Goal: Information Seeking & Learning: Learn about a topic

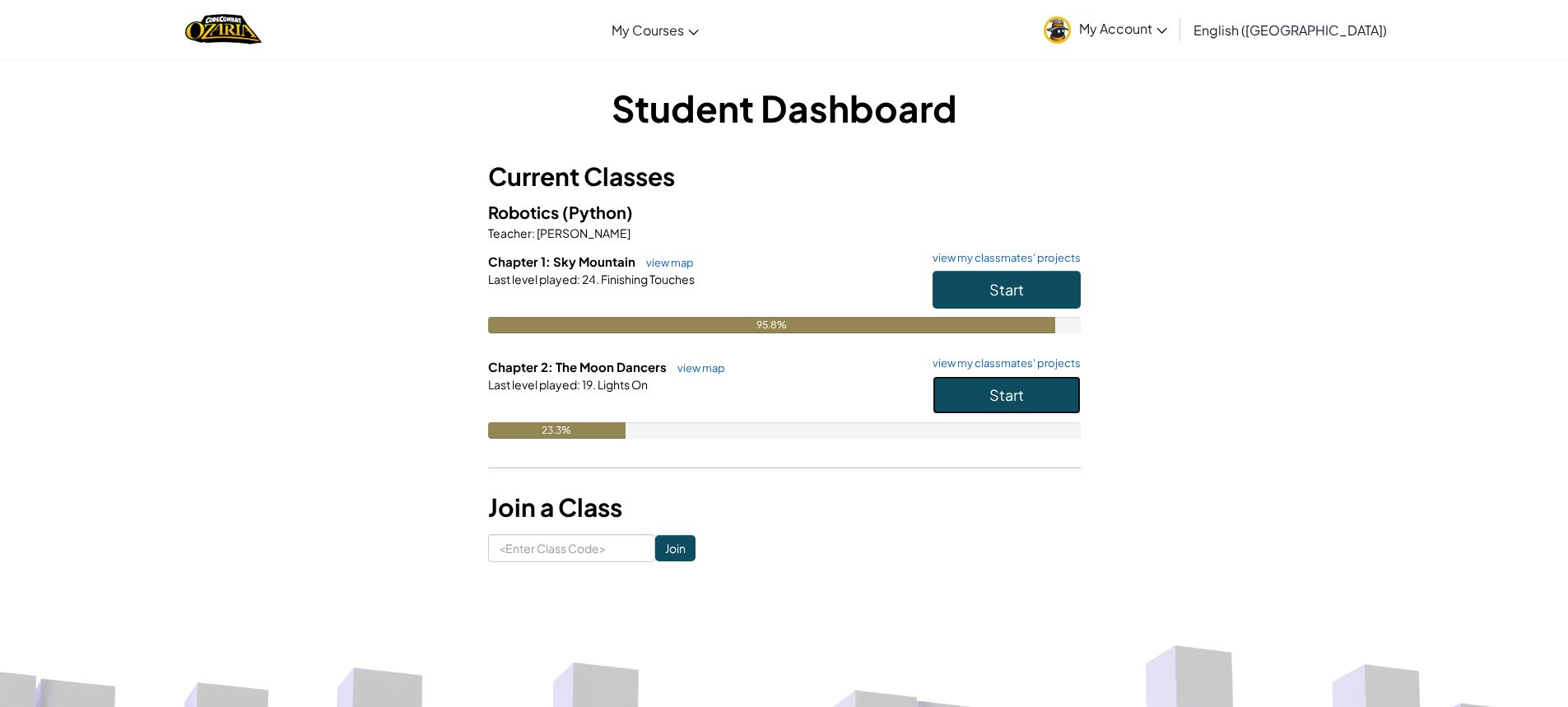
click at [970, 389] on button "Start" at bounding box center [1006, 395] width 148 height 38
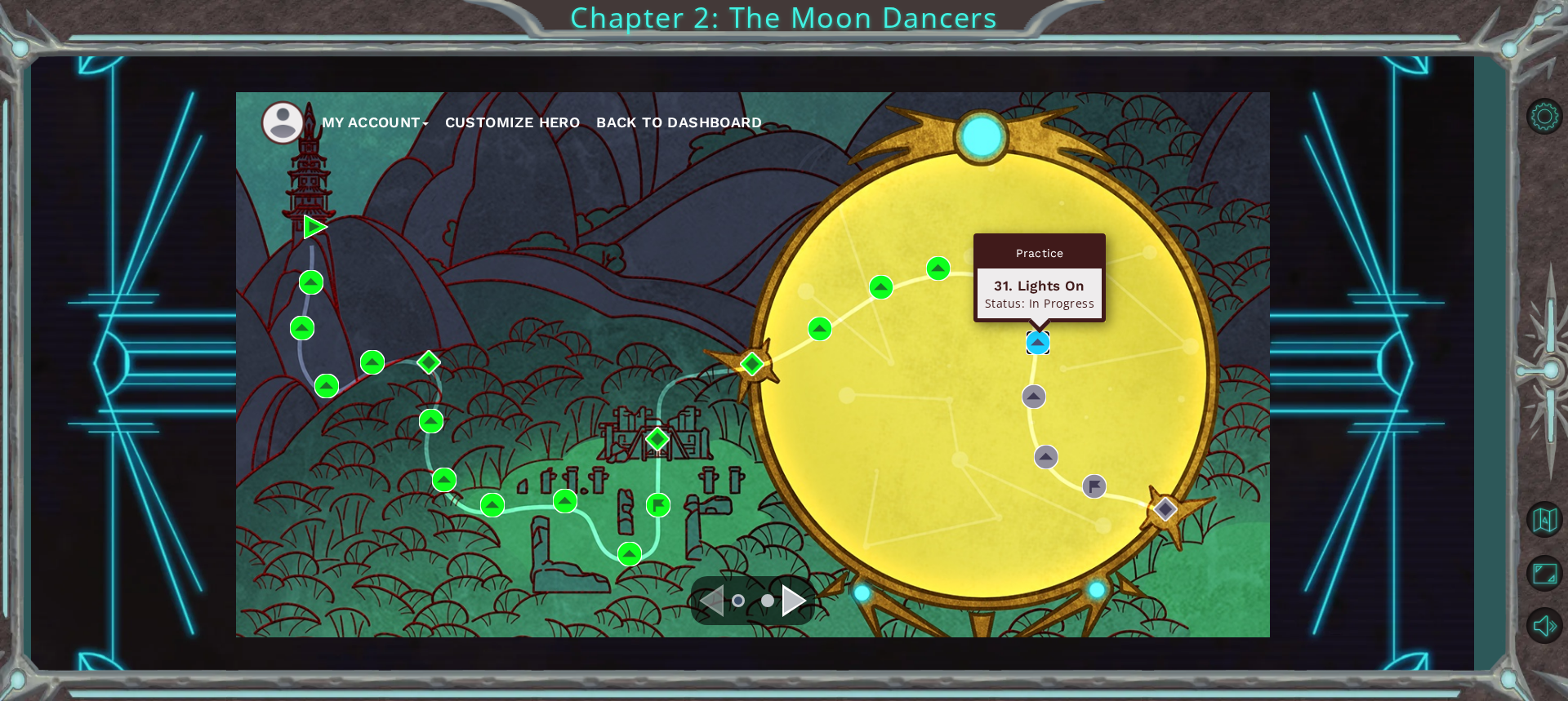
click at [1038, 336] on img at bounding box center [1038, 342] width 25 height 25
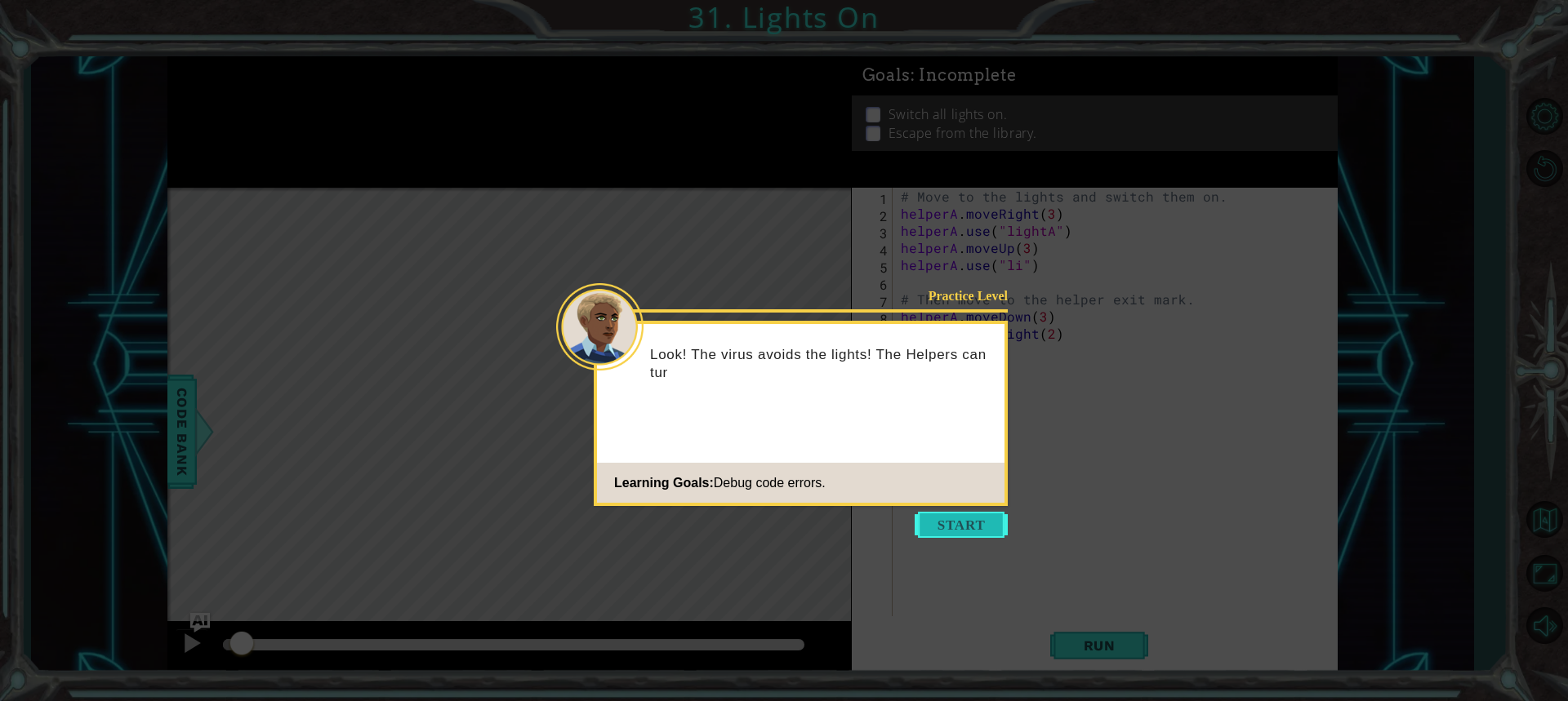
click at [955, 521] on button "Start" at bounding box center [961, 525] width 93 height 26
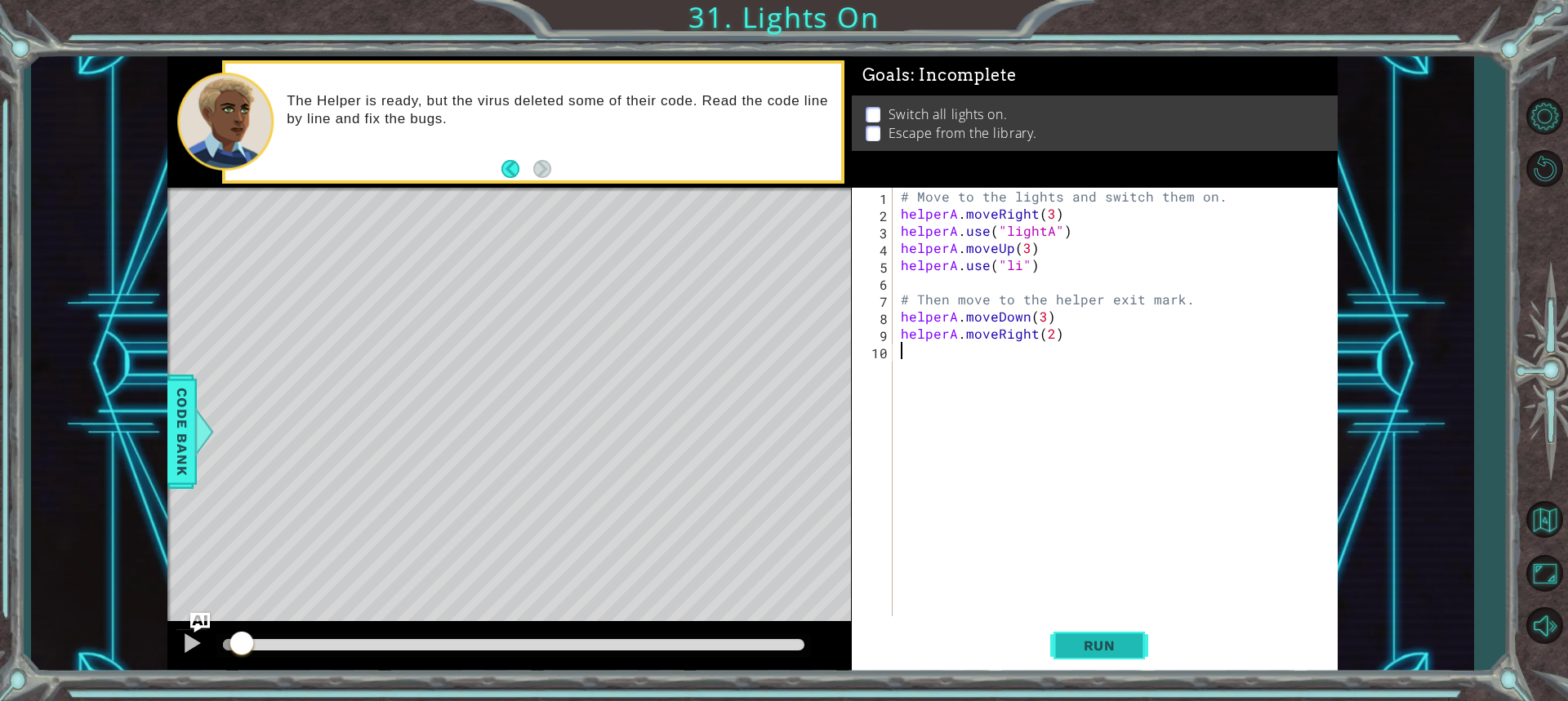
drag, startPoint x: 1172, startPoint y: 619, endPoint x: 1111, endPoint y: 667, distance: 77.6
click at [1144, 633] on div "1 2 3 4 5 6 7 8 9 10 # Move to the lights and switch them on. helperA . moveRig…" at bounding box center [1094, 429] width 485 height 485
click at [1108, 671] on div "1 2 3 4 5 6 7 8 9 10 # Move to the lights and switch them on. helperA . moveRig…" at bounding box center [1094, 429] width 485 height 485
click at [1108, 664] on button "Run" at bounding box center [1100, 645] width 98 height 48
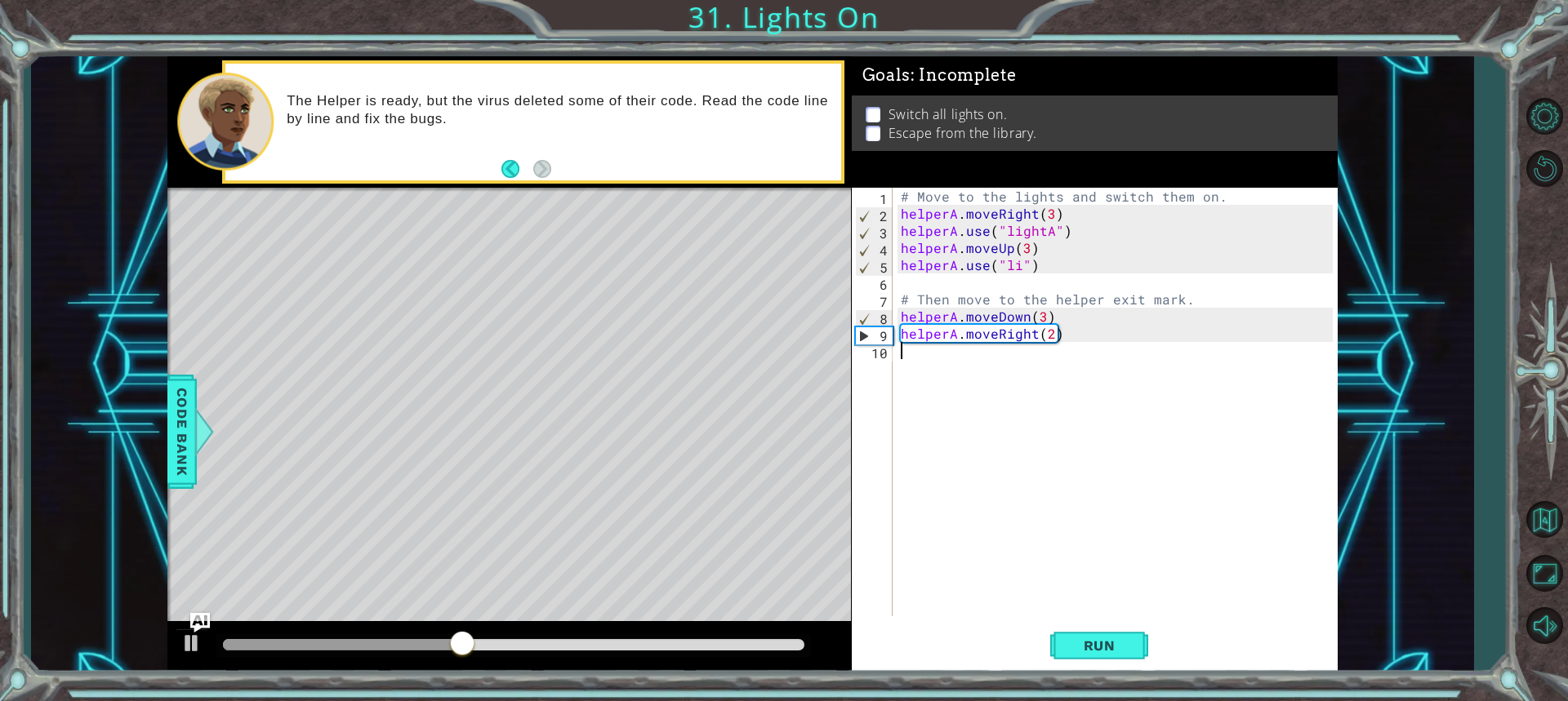
click at [1021, 271] on div "# Move to the lights and switch them on. helperA . moveRight ( 3 ) helperA . us…" at bounding box center [1119, 418] width 444 height 463
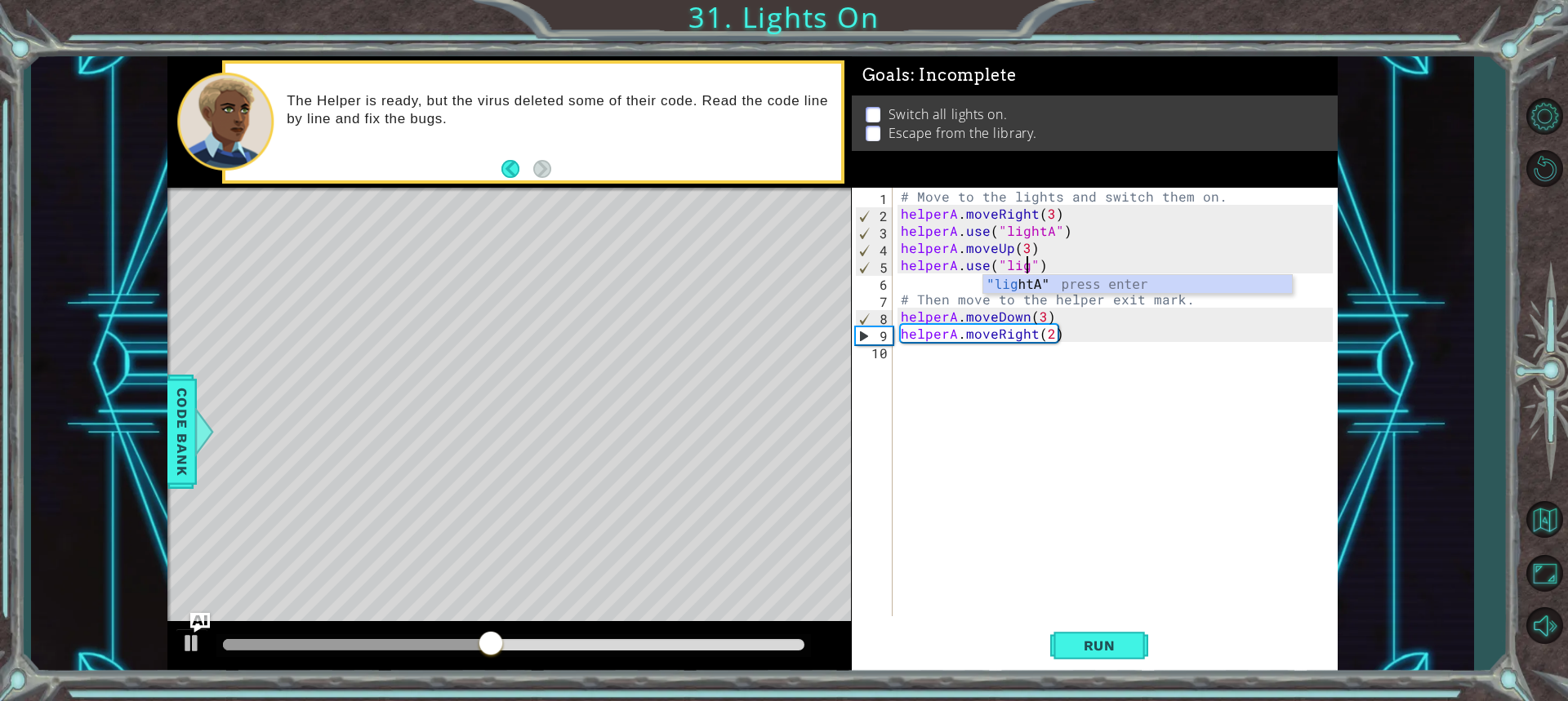
scroll to position [0, 9]
type textarea "helperA.use("lightB")"
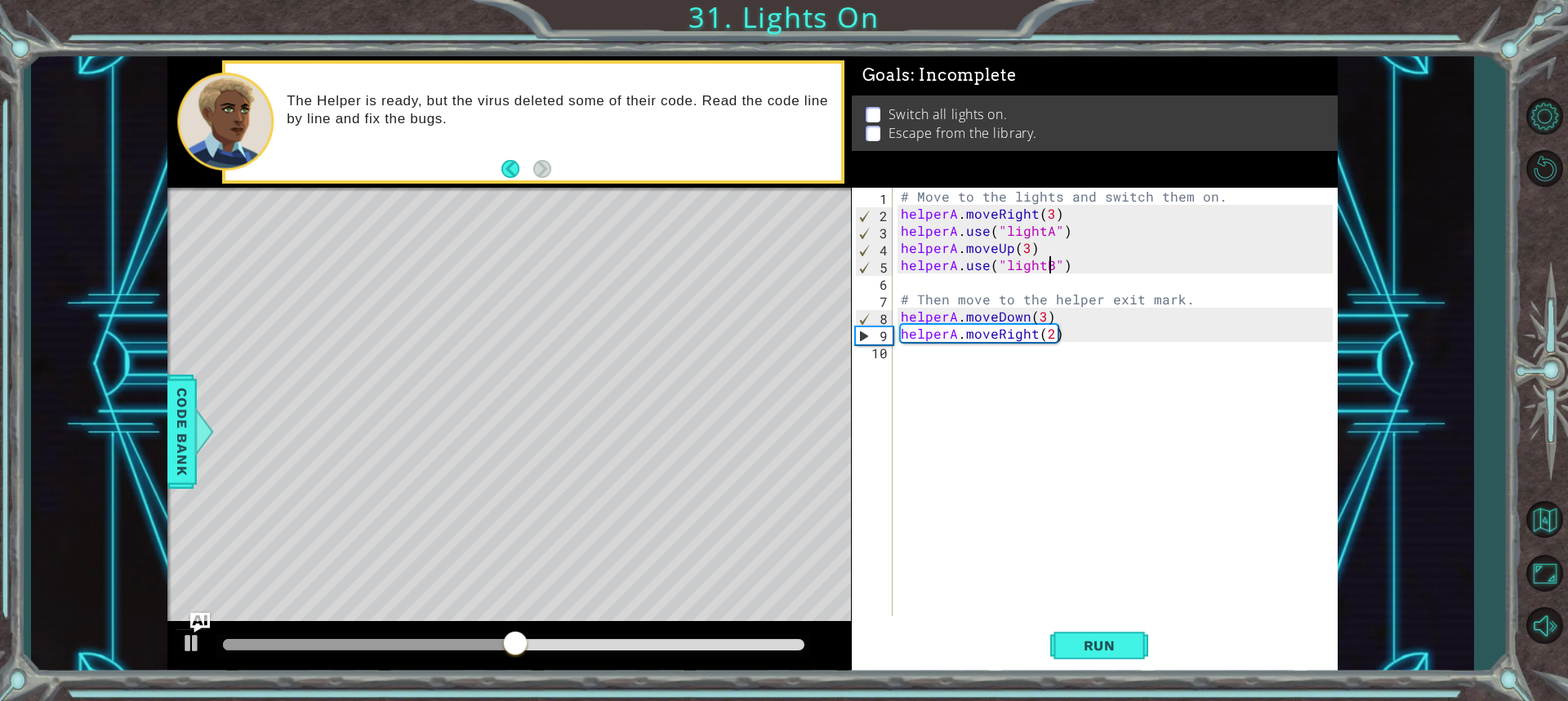
scroll to position [0, 9]
drag, startPoint x: 1072, startPoint y: 606, endPoint x: 1076, endPoint y: 614, distance: 8.9
click at [1073, 609] on div "# Move to the lights and switch them on. helperA . moveRight ( 3 ) helperA . us…" at bounding box center [1119, 418] width 444 height 463
drag, startPoint x: 1076, startPoint y: 614, endPoint x: 1111, endPoint y: 660, distance: 57.8
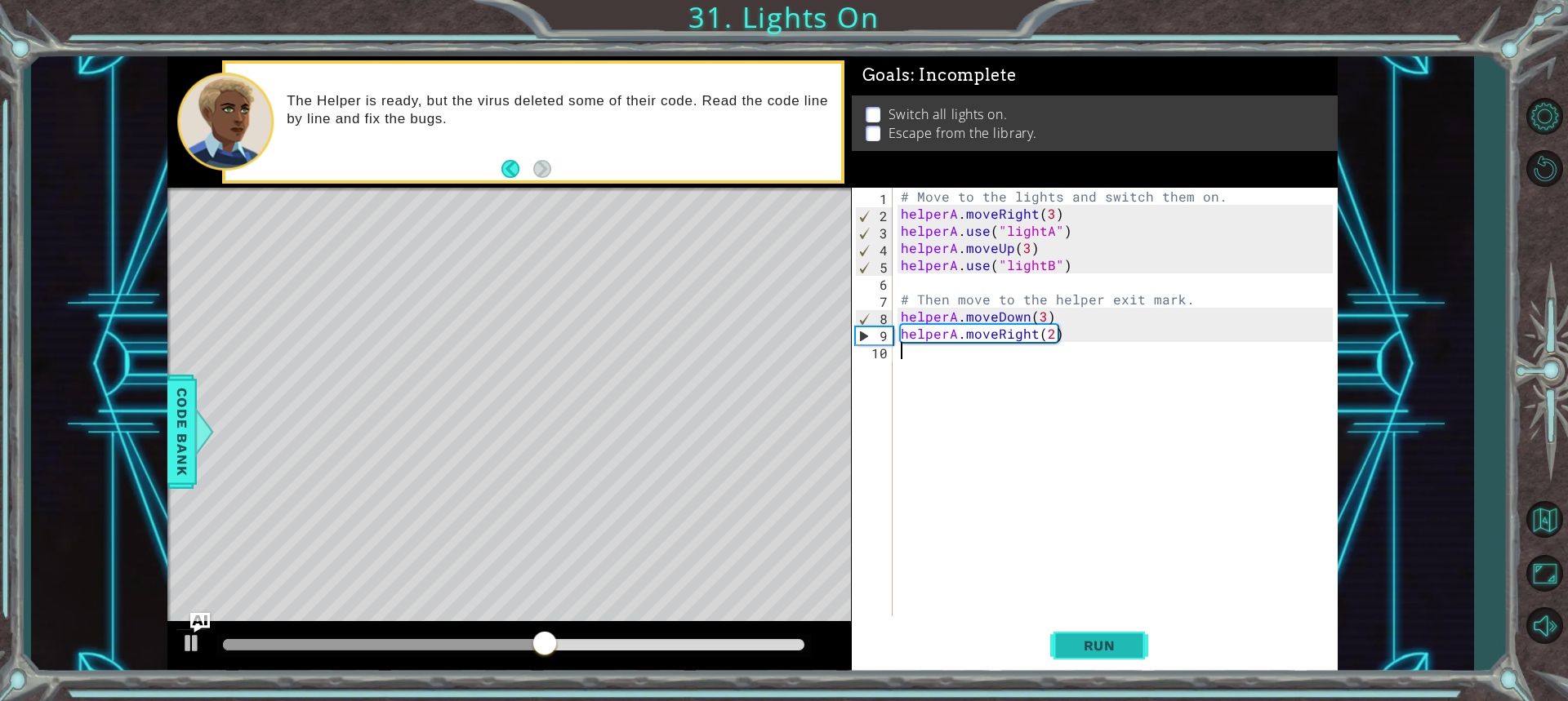
click at [1084, 630] on div "1 2 3 4 5 6 7 8 9 10 # Move to the lights and switch them on. helperA . moveRig…" at bounding box center [1094, 429] width 485 height 485
click at [1115, 666] on button "Run" at bounding box center [1100, 645] width 98 height 48
click at [1053, 319] on div "# Move to the lights and switch them on. helperA . moveRight ( 3 ) helperA . us…" at bounding box center [1119, 418] width 444 height 463
drag, startPoint x: 1053, startPoint y: 319, endPoint x: 1040, endPoint y: 320, distance: 13.0
click at [1040, 320] on div "# Move to the lights and switch them on. helperA . moveRight ( 3 ) helperA . us…" at bounding box center [1119, 418] width 444 height 463
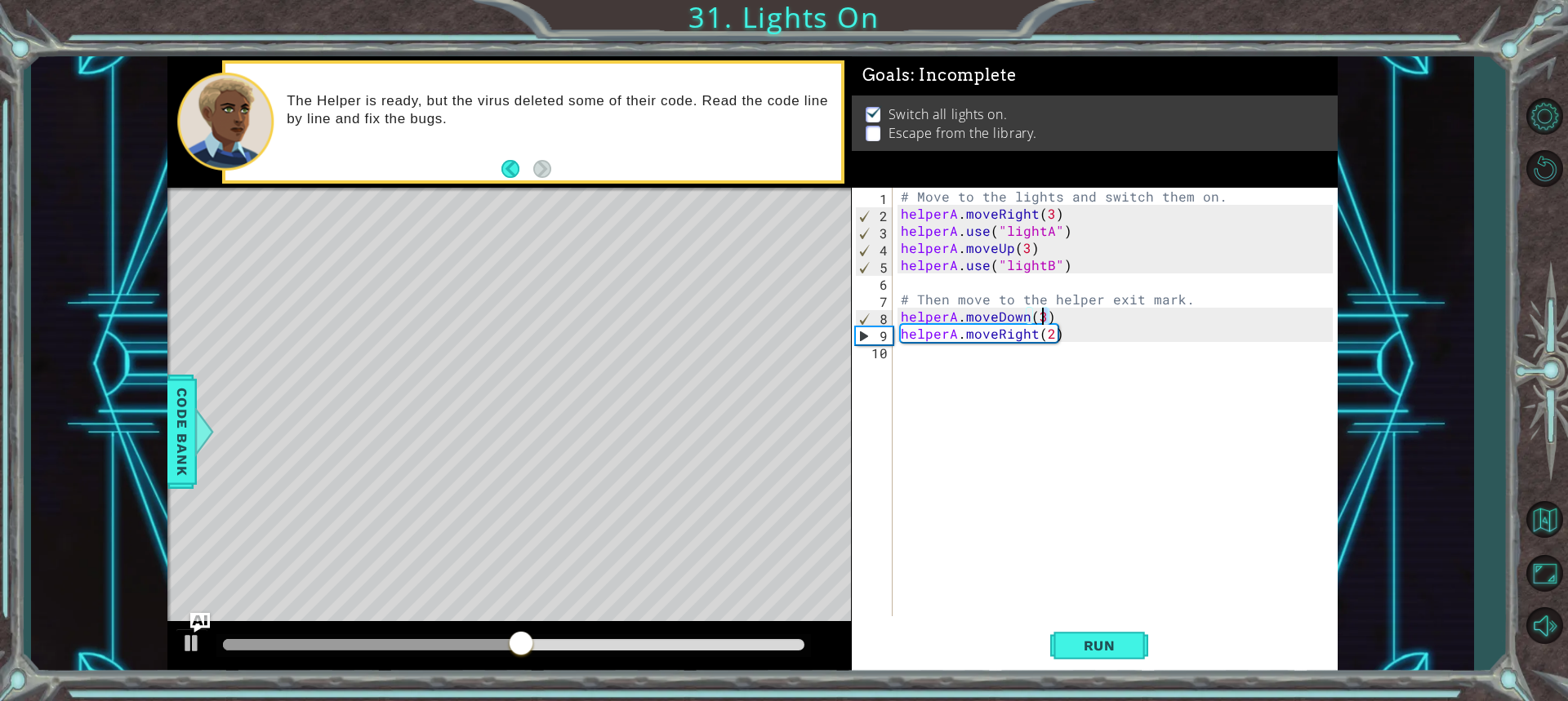
click at [1040, 319] on div "# Move to the lights and switch them on. helperA . moveRight ( 3 ) helperA . us…" at bounding box center [1115, 401] width 435 height 429
click at [1041, 317] on div "# Move to the lights and switch them on. helperA . moveRight ( 3 ) helperA . us…" at bounding box center [1119, 418] width 444 height 463
type textarea "helperA.moveDown(1)"
click at [1093, 670] on div "helperA.moveDown(1) 1 2 3 4 5 6 7 8 9 10 # Move to the lights and switch them o…" at bounding box center [1094, 429] width 485 height 485
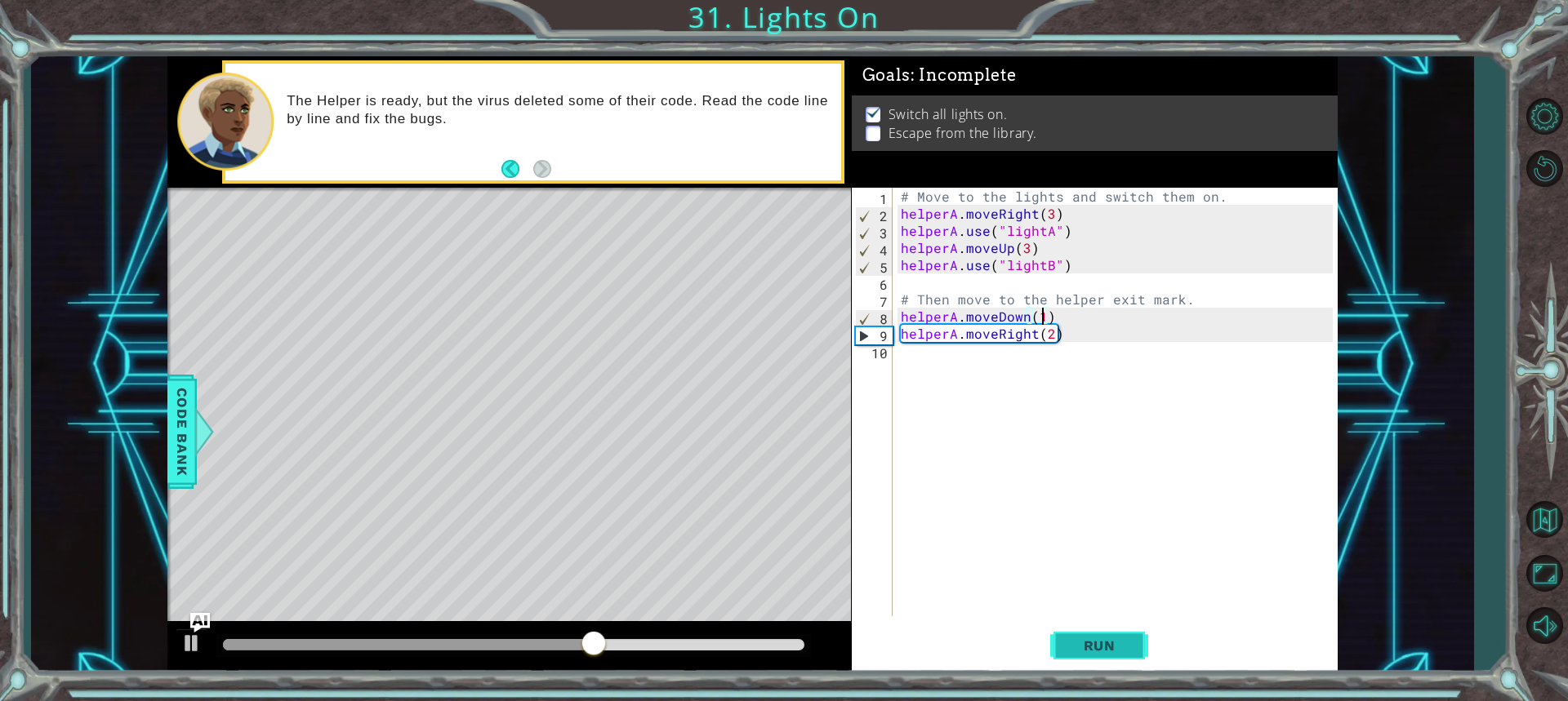
click at [1087, 642] on span "Run" at bounding box center [1100, 645] width 64 height 16
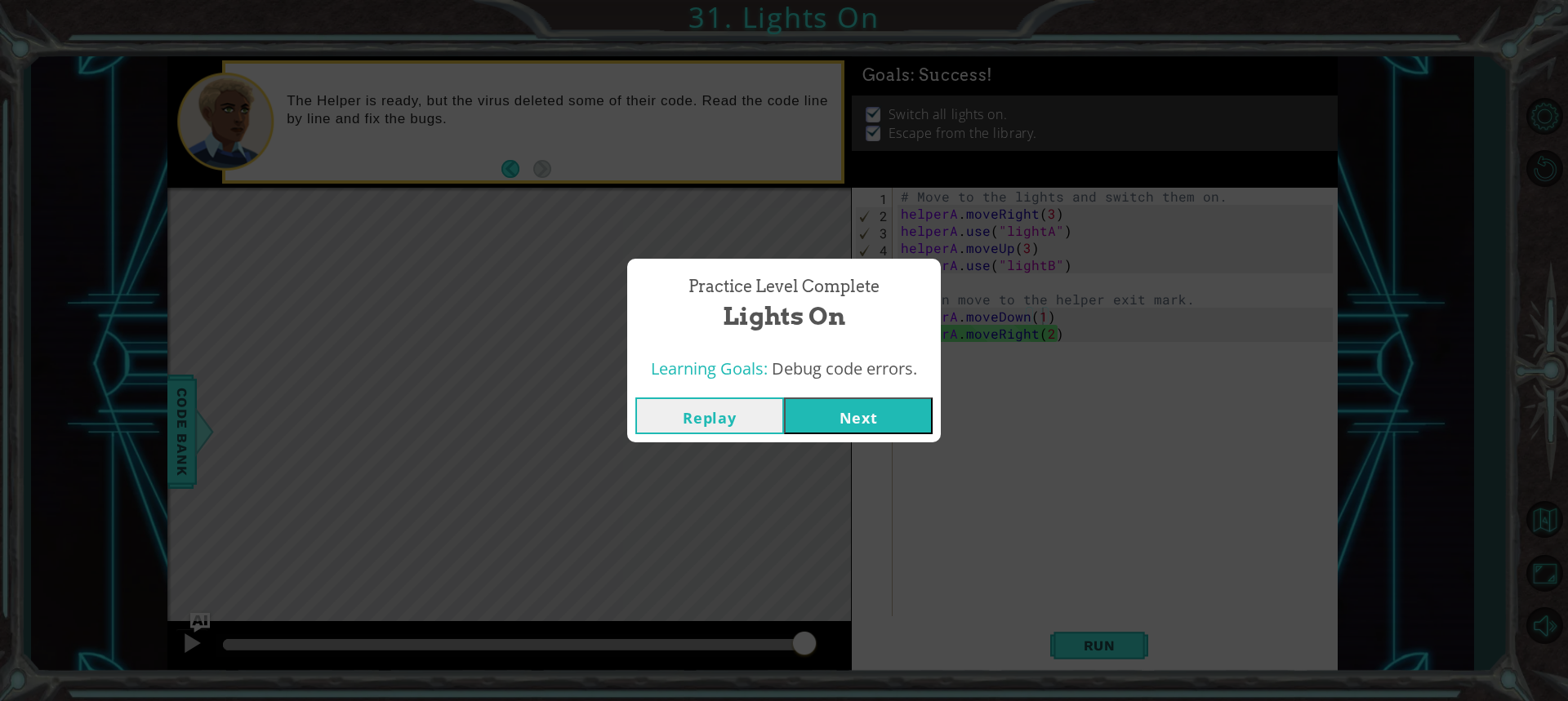
click at [844, 424] on button "Next" at bounding box center [857, 415] width 149 height 37
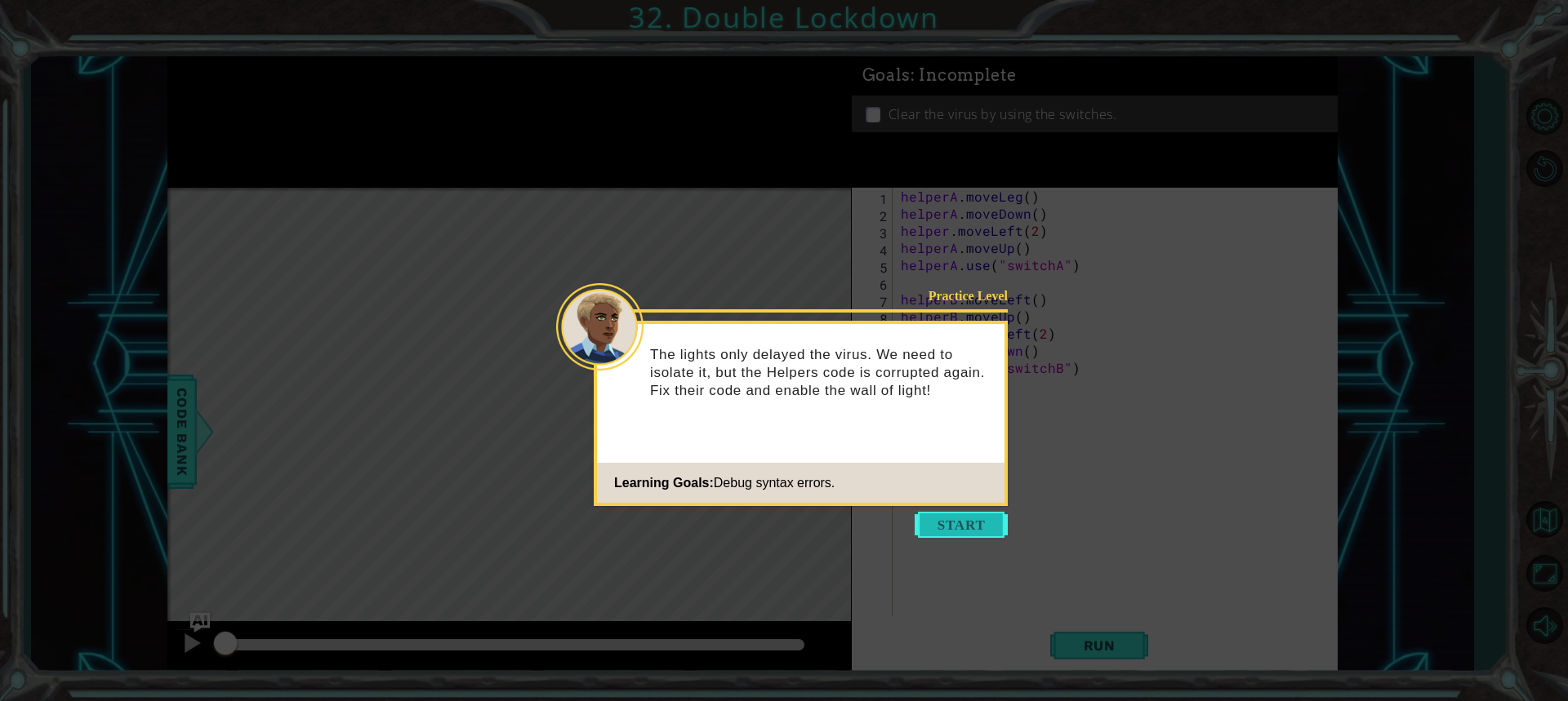
click at [954, 517] on button "Start" at bounding box center [961, 525] width 93 height 26
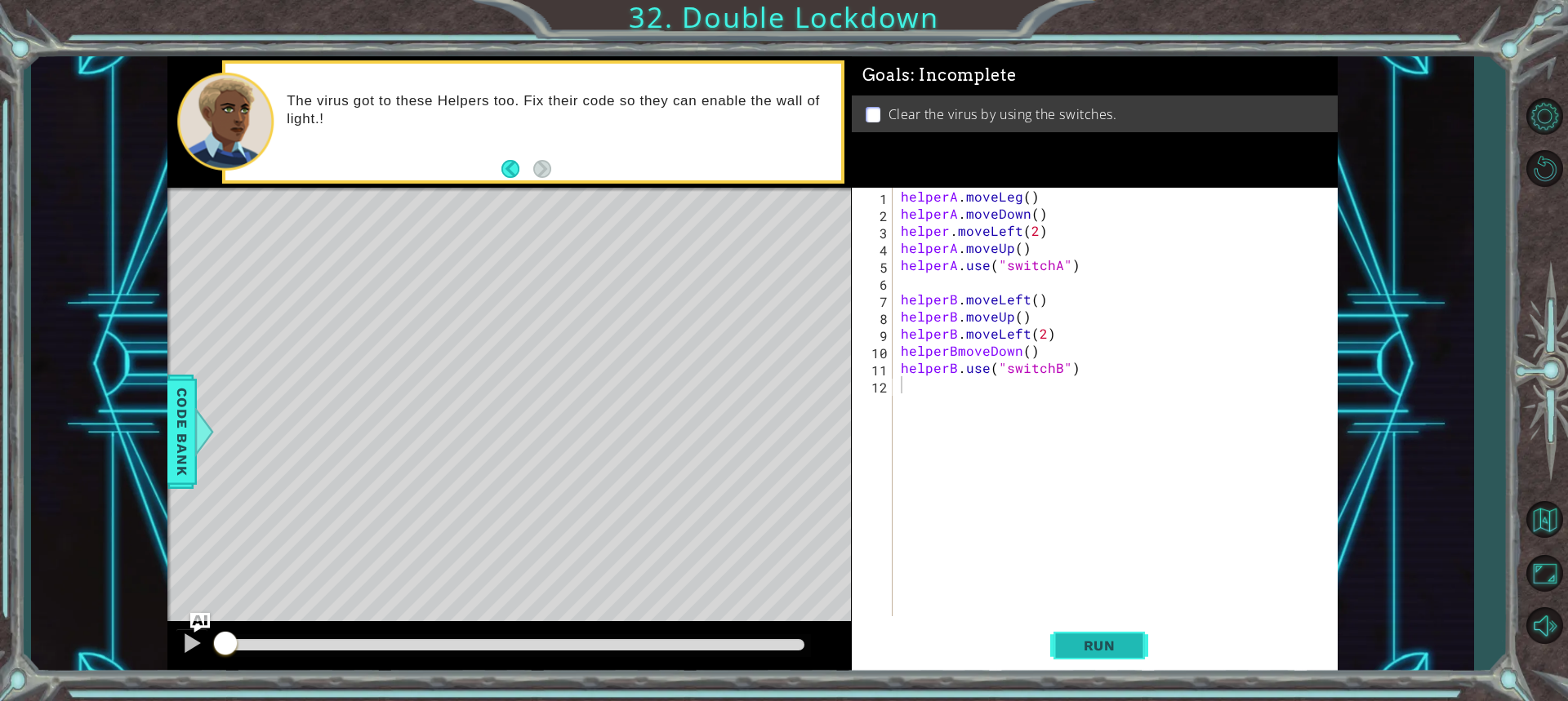
click at [1109, 652] on span "Run" at bounding box center [1100, 645] width 64 height 16
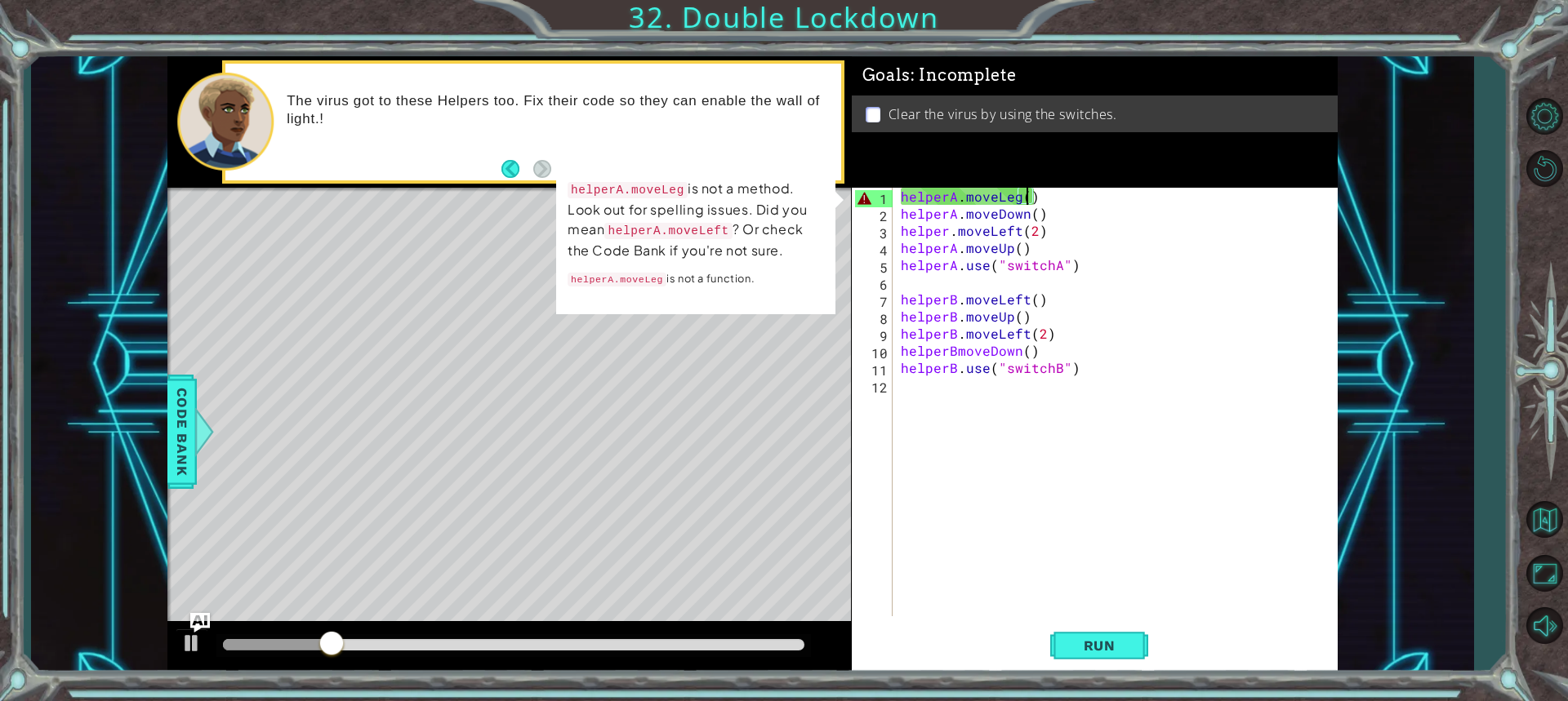
click at [1024, 204] on div "helperA . moveLeg ( ) helperA . moveDown ( ) helper . moveLeft ( 2 ) helperA . …" at bounding box center [1119, 418] width 444 height 463
click at [1013, 203] on div "helperA . moveLeg ( ) helperA . moveDown ( ) helper . moveLeft ( 2 ) helperA . …" at bounding box center [1119, 418] width 444 height 463
click at [1014, 201] on div "helperA . moveLeg ( ) helperA . moveDown ( ) helper . moveLeft ( 2 ) helperA . …" at bounding box center [1119, 418] width 444 height 463
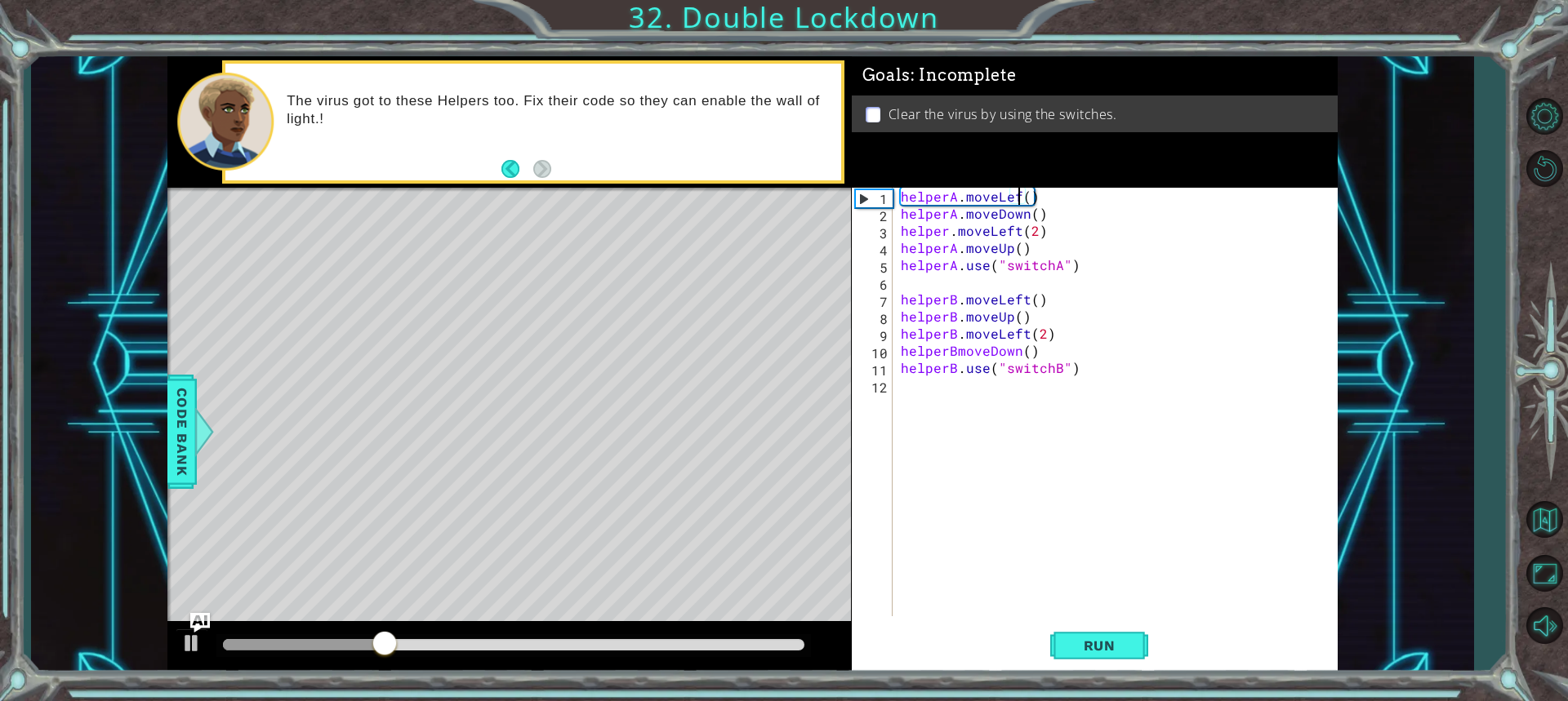
scroll to position [0, 8]
click at [1058, 620] on div "helperA.moveLeft() 1 2 3 4 5 6 7 8 9 10 11 12 helperA . moveLeft ( ) helperA . …" at bounding box center [1094, 429] width 485 height 485
click at [1076, 639] on button "Run" at bounding box center [1100, 645] width 98 height 48
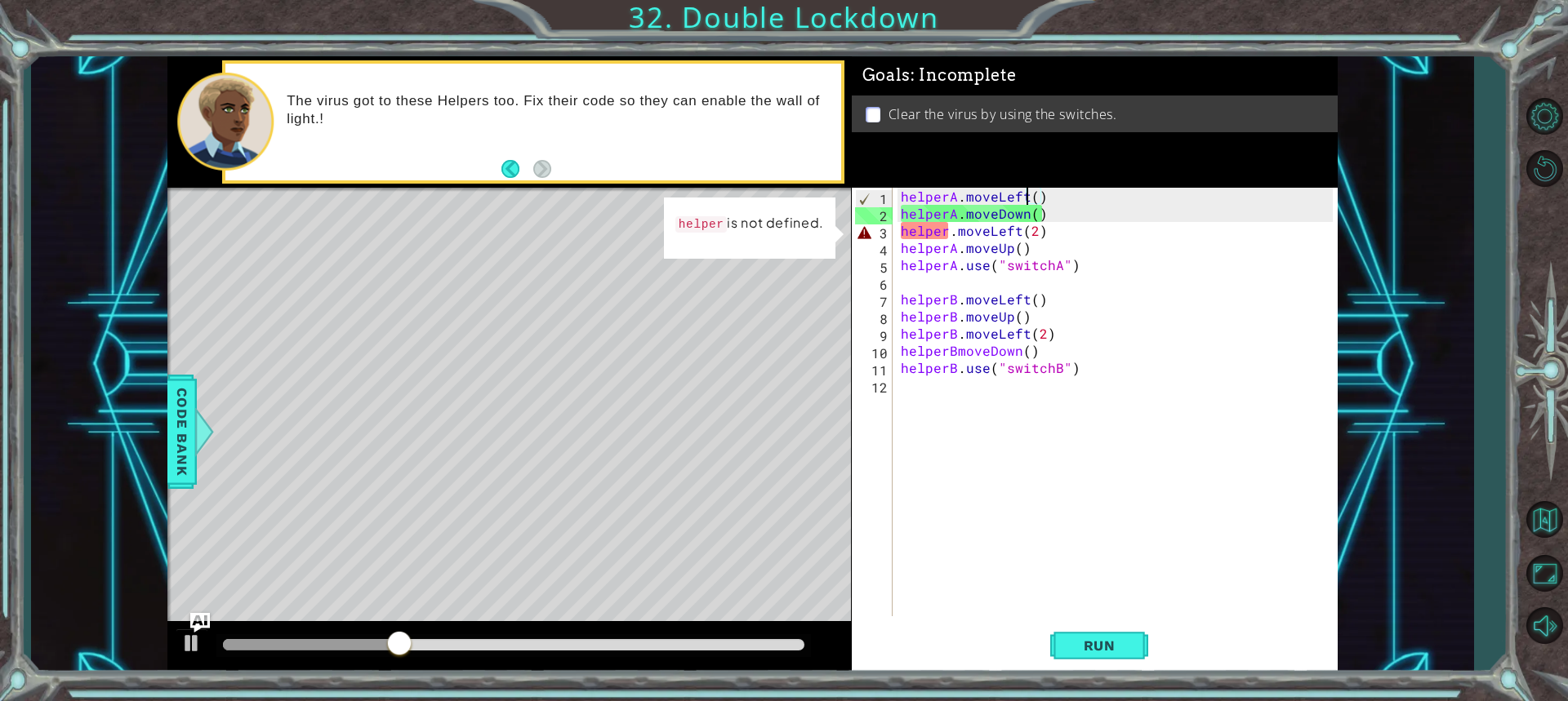
click at [948, 228] on div "helperA . moveLeft ( ) helperA . moveDown ( ) helper . moveLeft ( 2 ) helperA .…" at bounding box center [1119, 418] width 444 height 463
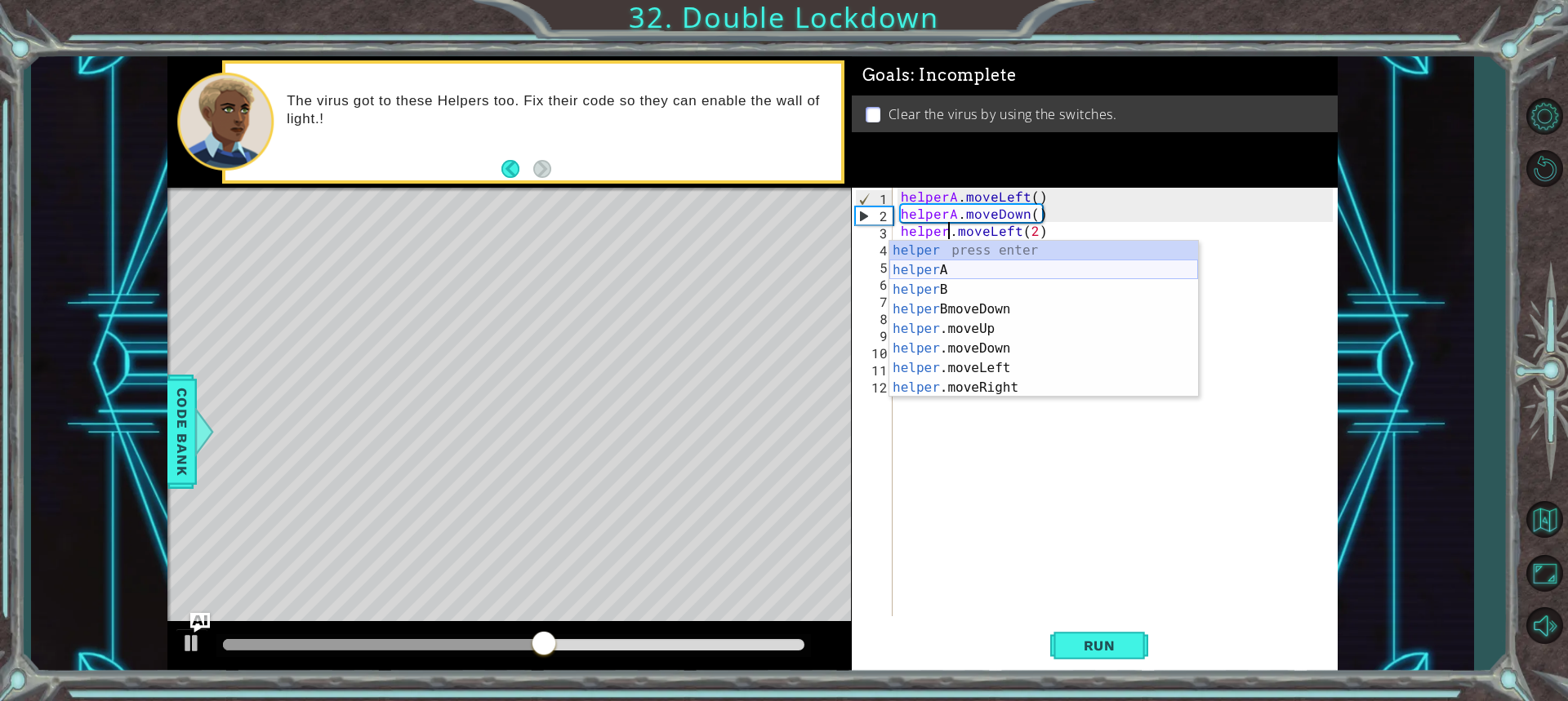
scroll to position [0, 3]
click at [1001, 251] on div "helper press enter helper A press enter helper B press enter helper BmoveDown p…" at bounding box center [1044, 339] width 308 height 196
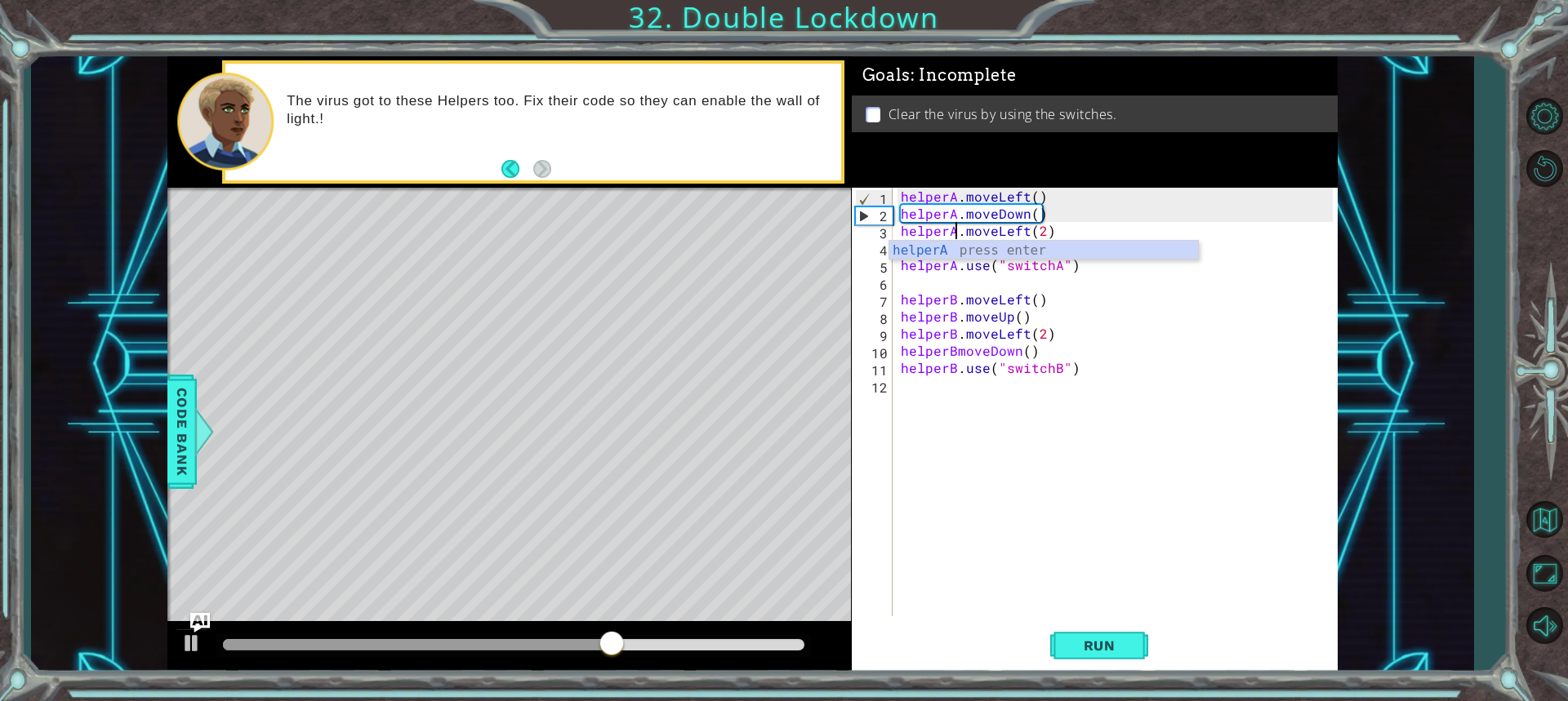
scroll to position [0, 3]
click at [1108, 653] on span "Run" at bounding box center [1100, 645] width 64 height 16
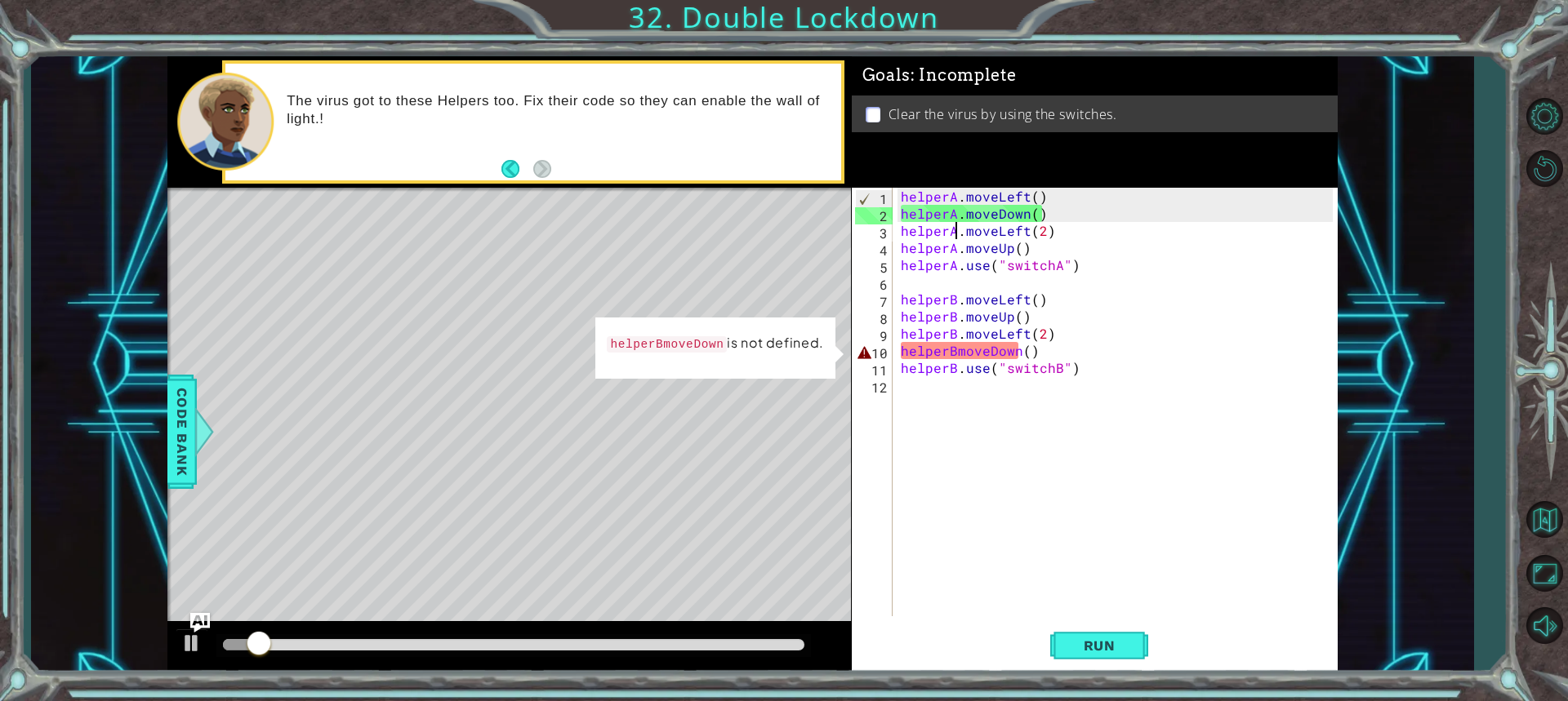
click at [961, 357] on div "helperA . moveLeft ( ) helperA . moveDown ( ) helperA . moveLeft ( 2 ) helperA …" at bounding box center [1119, 418] width 444 height 463
click at [951, 357] on div "helperA . moveLeft ( ) helperA . moveDown ( ) helperA . moveLeft ( 2 ) helperA …" at bounding box center [1119, 418] width 444 height 463
click at [953, 357] on div "helperA . moveLeft ( ) helperA . moveDown ( ) helperA . moveLeft ( 2 ) helperA …" at bounding box center [1119, 418] width 444 height 463
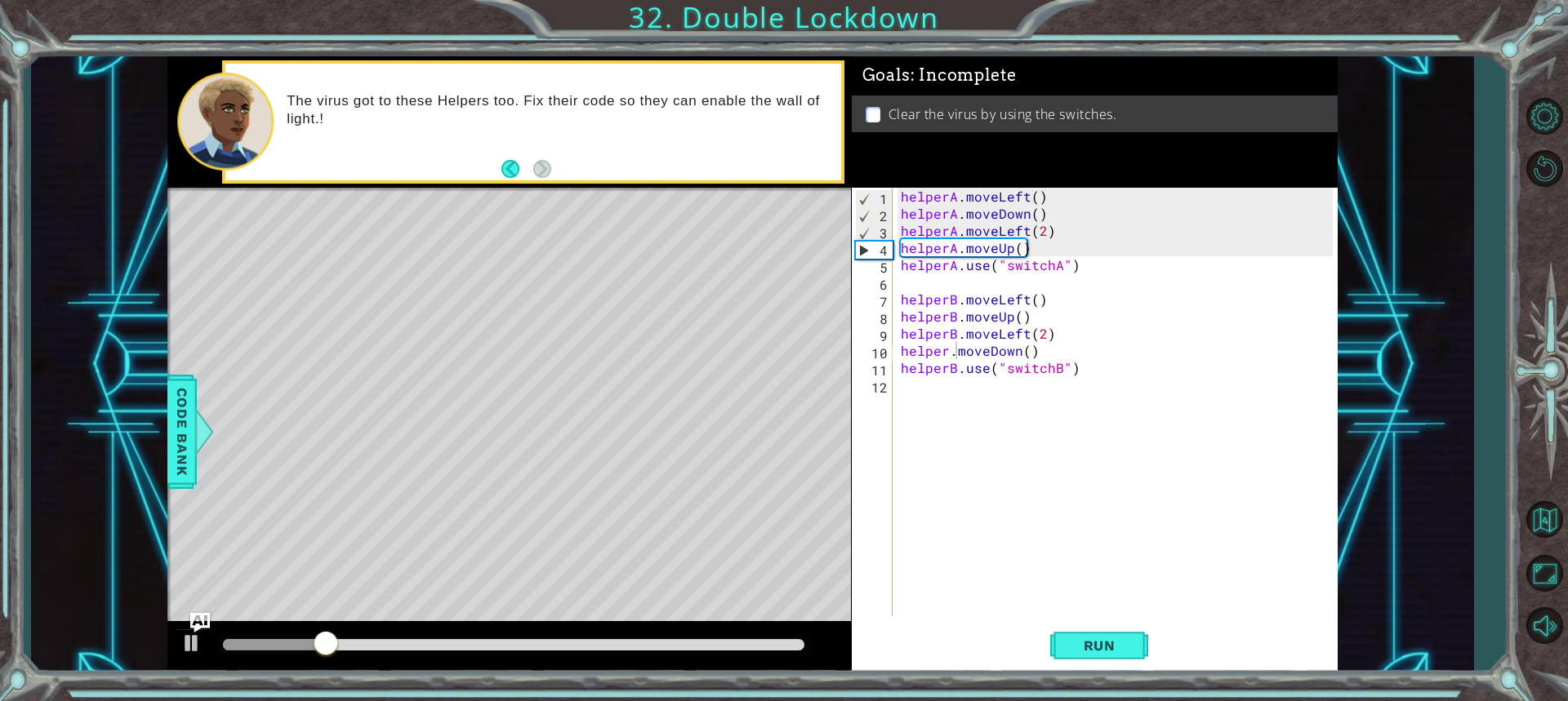
click at [1168, 682] on div "1 ההההההההההההההההההההההההההההההההההההההההההההההההההההההההההההההההההההההההההההה…" at bounding box center [784, 350] width 1568 height 701
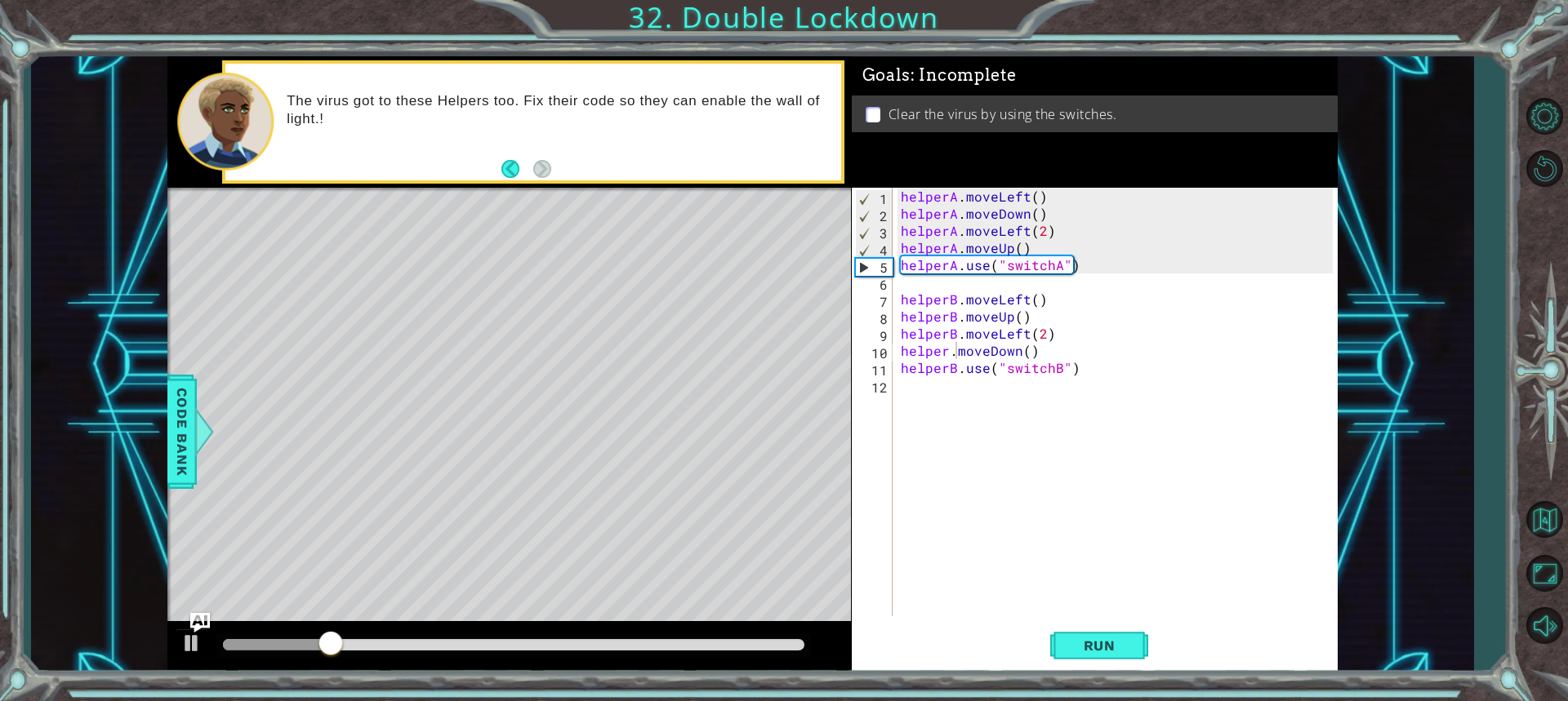
click at [1116, 673] on div "helper.moveDown() 1 2 3 4 5 6 7 8 9 10 11 12 helperA . moveLeft ( ) helperA . m…" at bounding box center [1094, 429] width 485 height 485
click at [1118, 664] on button "Run" at bounding box center [1100, 645] width 98 height 48
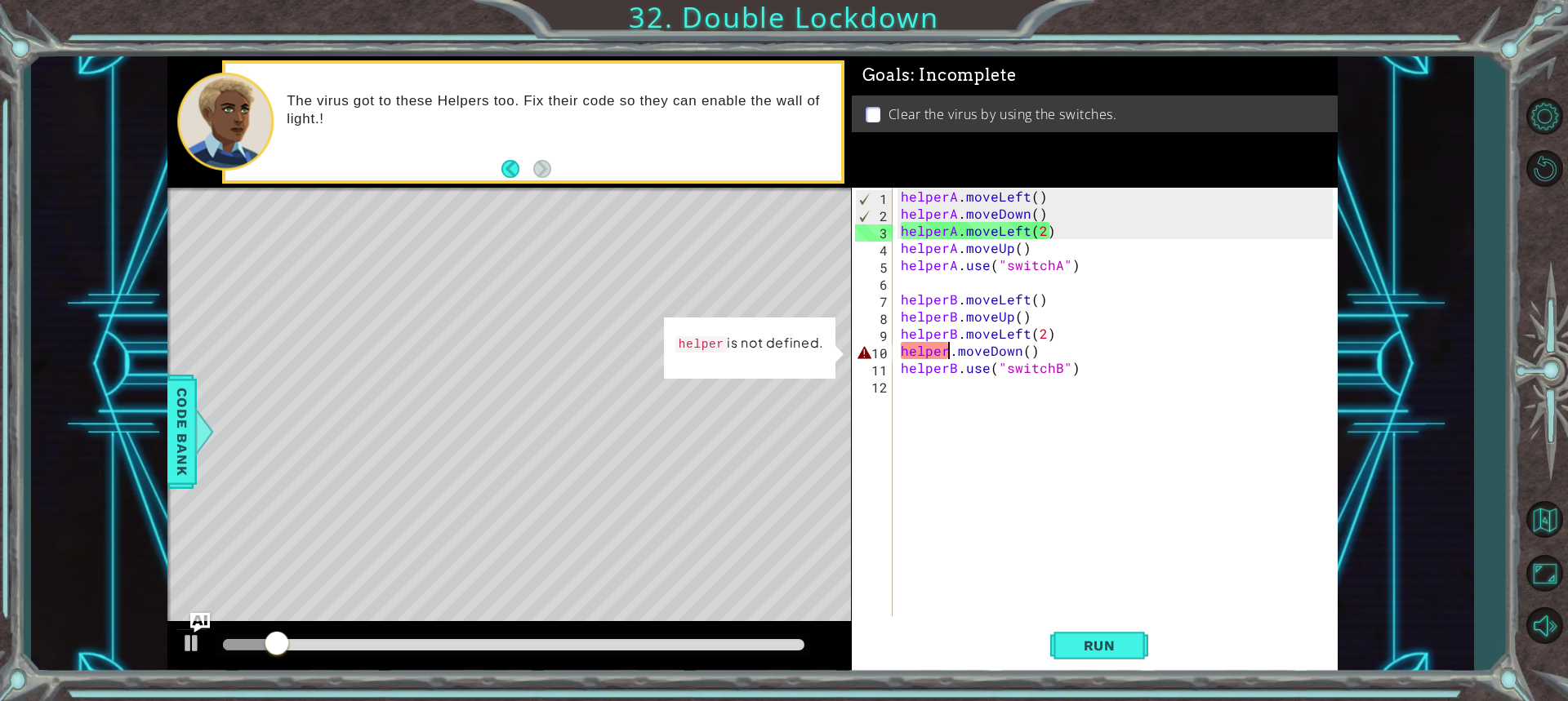
click at [946, 355] on div "helperA . moveLeft ( ) helperA . moveDown ( ) helperA . moveLeft ( 2 ) helperA …" at bounding box center [1119, 418] width 444 height 463
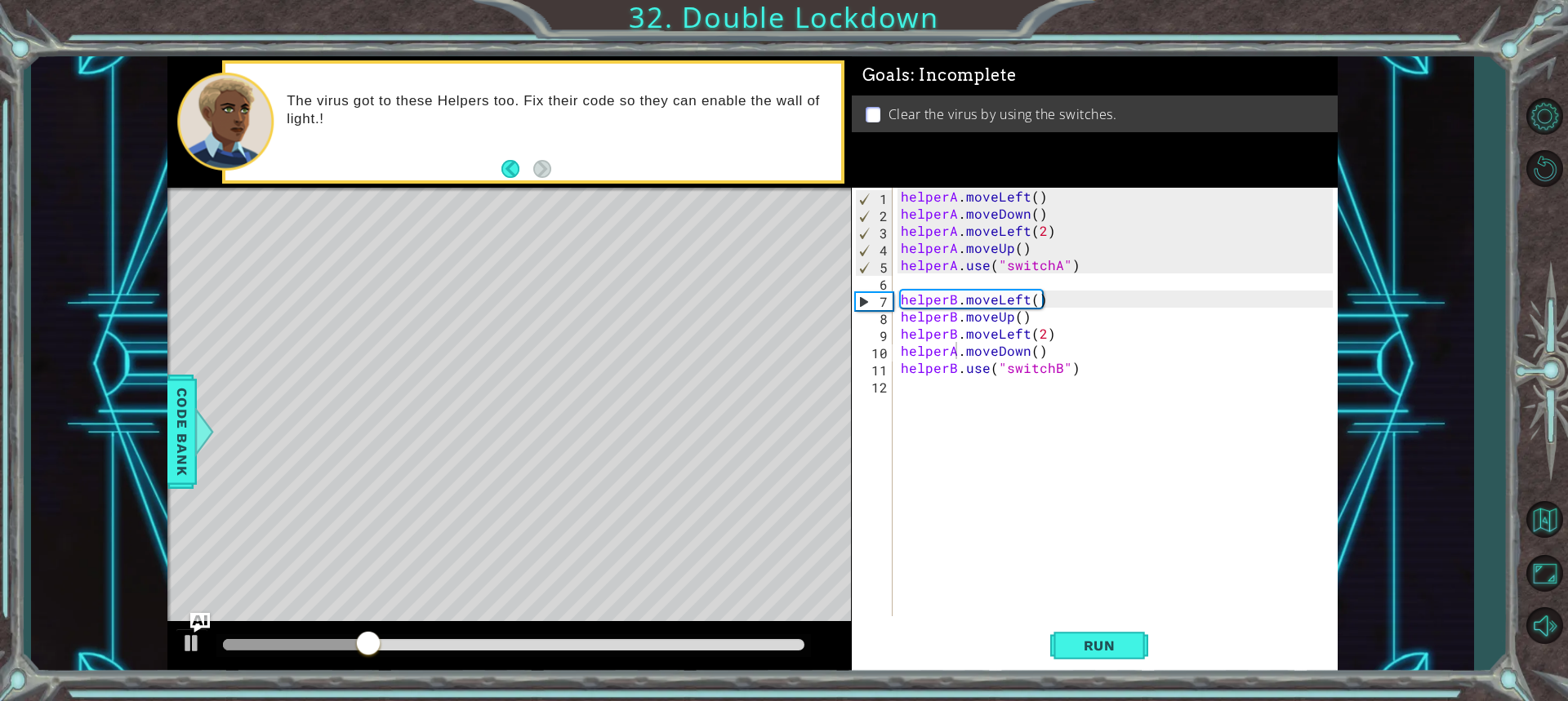
click at [1153, 648] on div "Run" at bounding box center [1099, 645] width 485 height 48
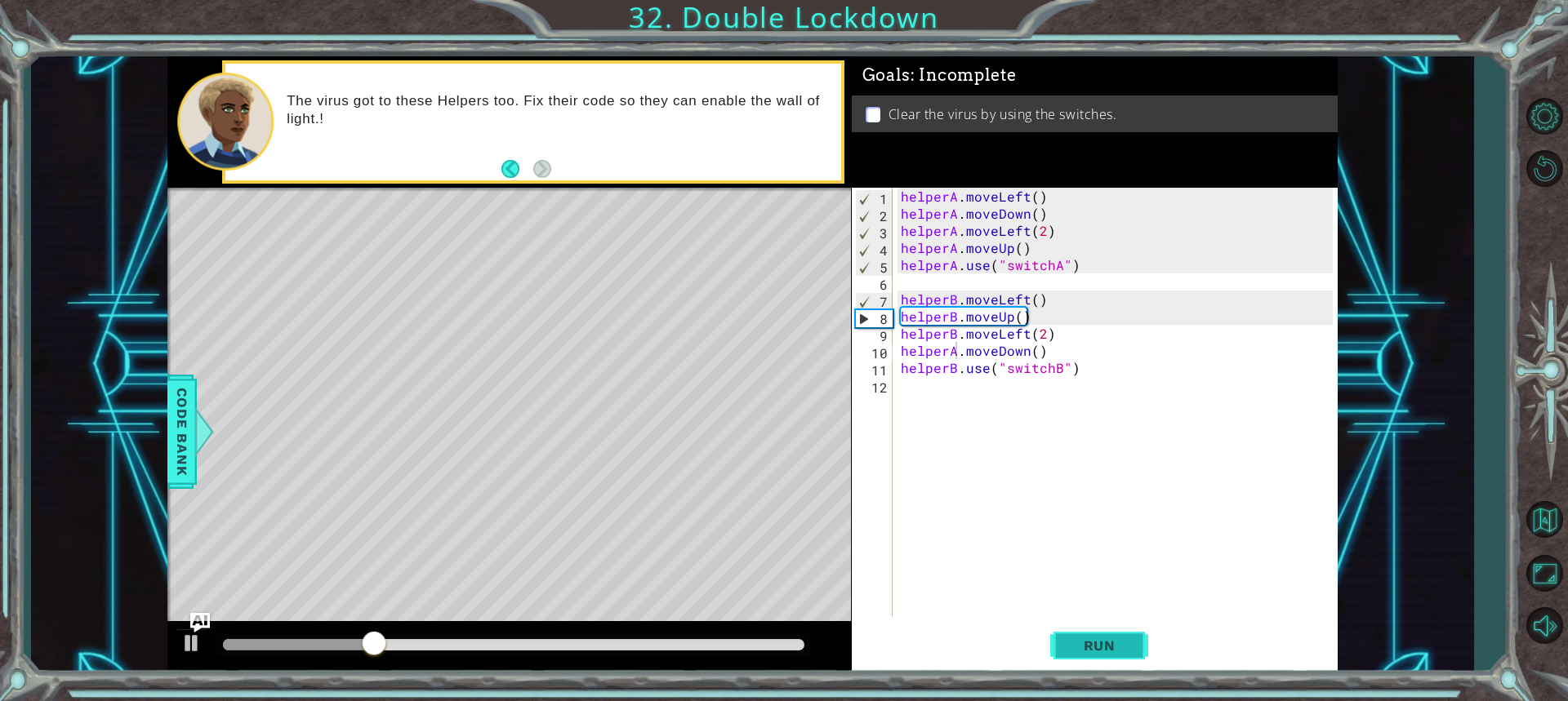
click at [1134, 639] on button "Run" at bounding box center [1100, 645] width 98 height 48
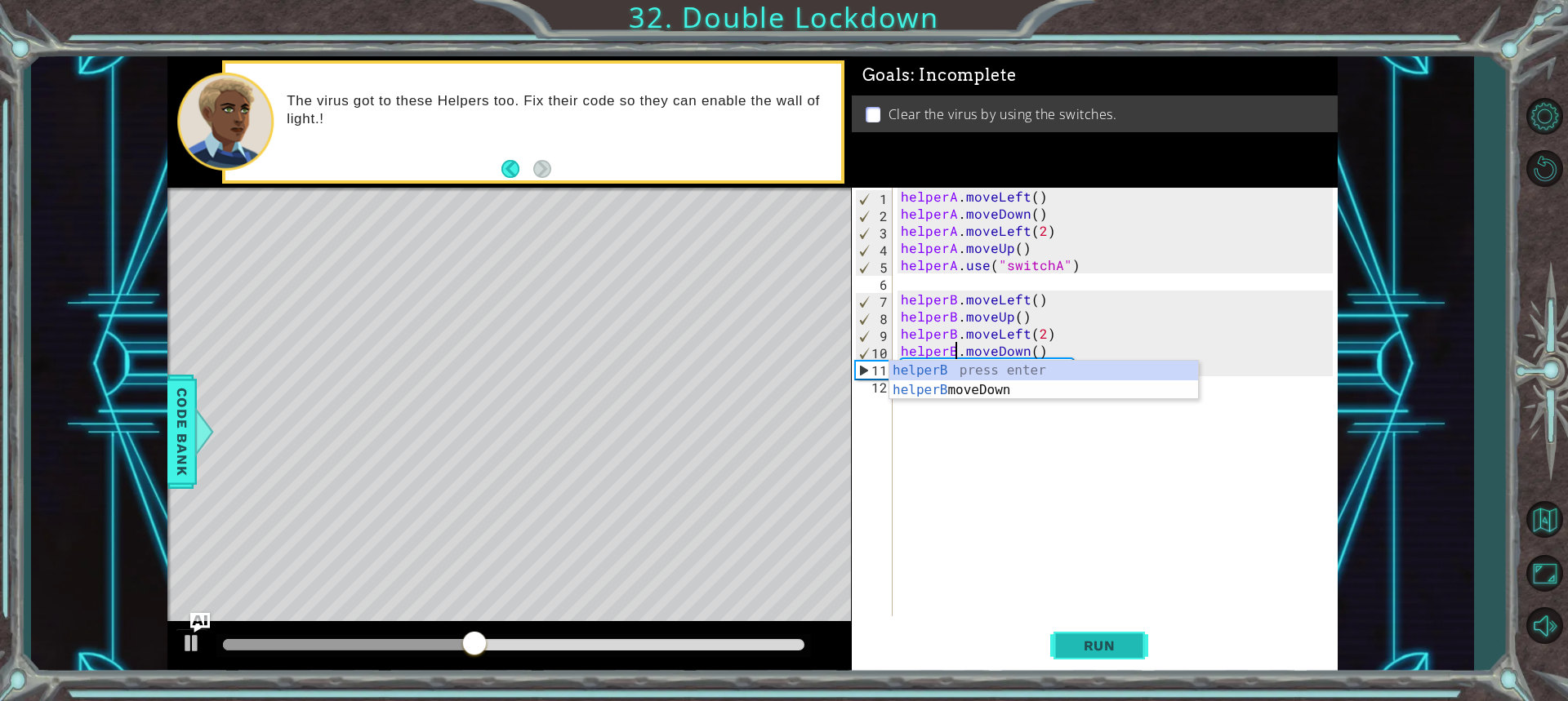
type textarea "helperB.moveDown()"
click at [1073, 636] on button "Run" at bounding box center [1100, 645] width 98 height 48
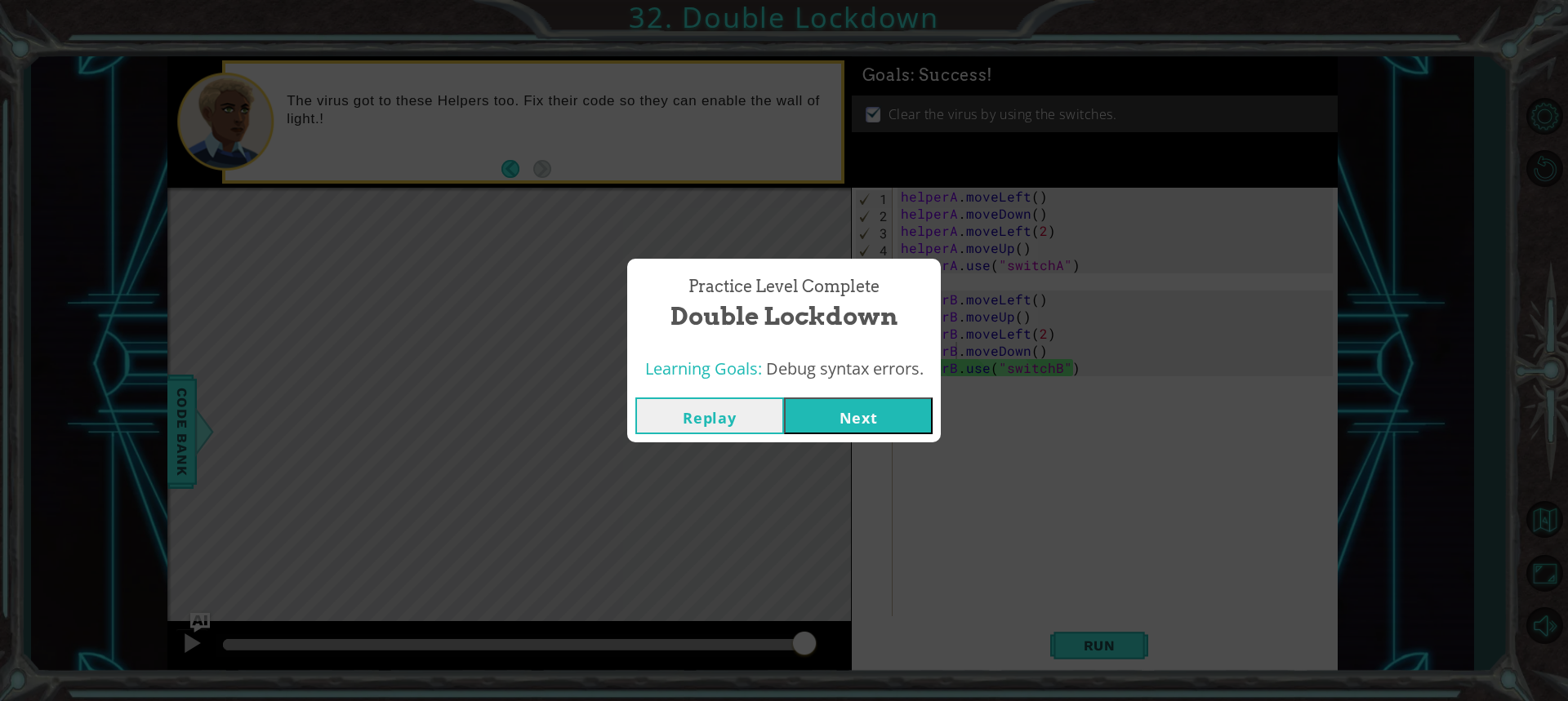
click at [889, 413] on button "Next" at bounding box center [857, 415] width 149 height 37
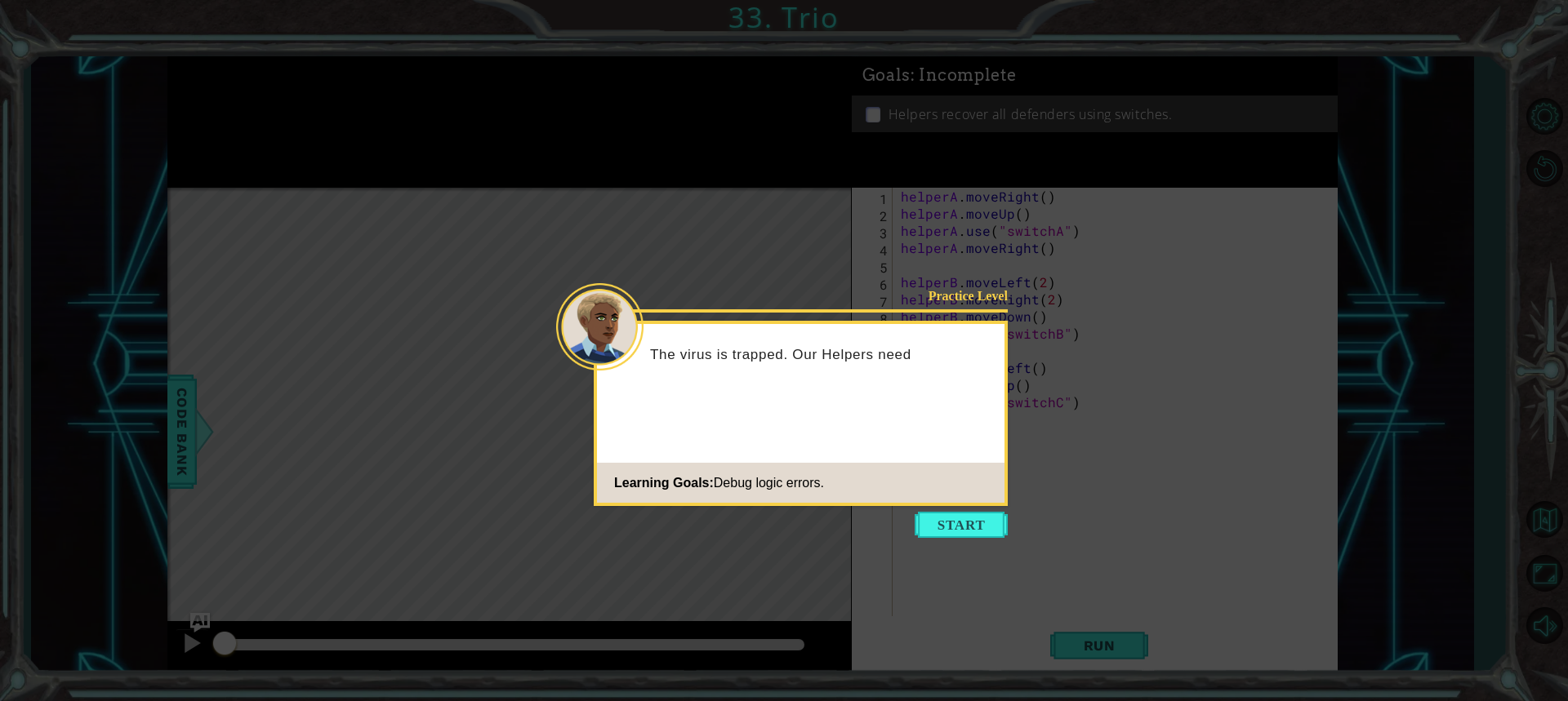
drag, startPoint x: 994, startPoint y: 470, endPoint x: 961, endPoint y: 503, distance: 46.7
click at [984, 489] on footer "Learning Goals: Debug logic errors." at bounding box center [801, 482] width 408 height 40
click at [961, 503] on div "Practice Level The virus is trapped. Our Helpers need Learning Goals: Debug log…" at bounding box center [801, 413] width 414 height 185
click at [962, 517] on body "1 ההההההההההההההההההההההההההההההההההההההההההההההההההההההההההההההההההההההההההההה…" at bounding box center [784, 350] width 1568 height 701
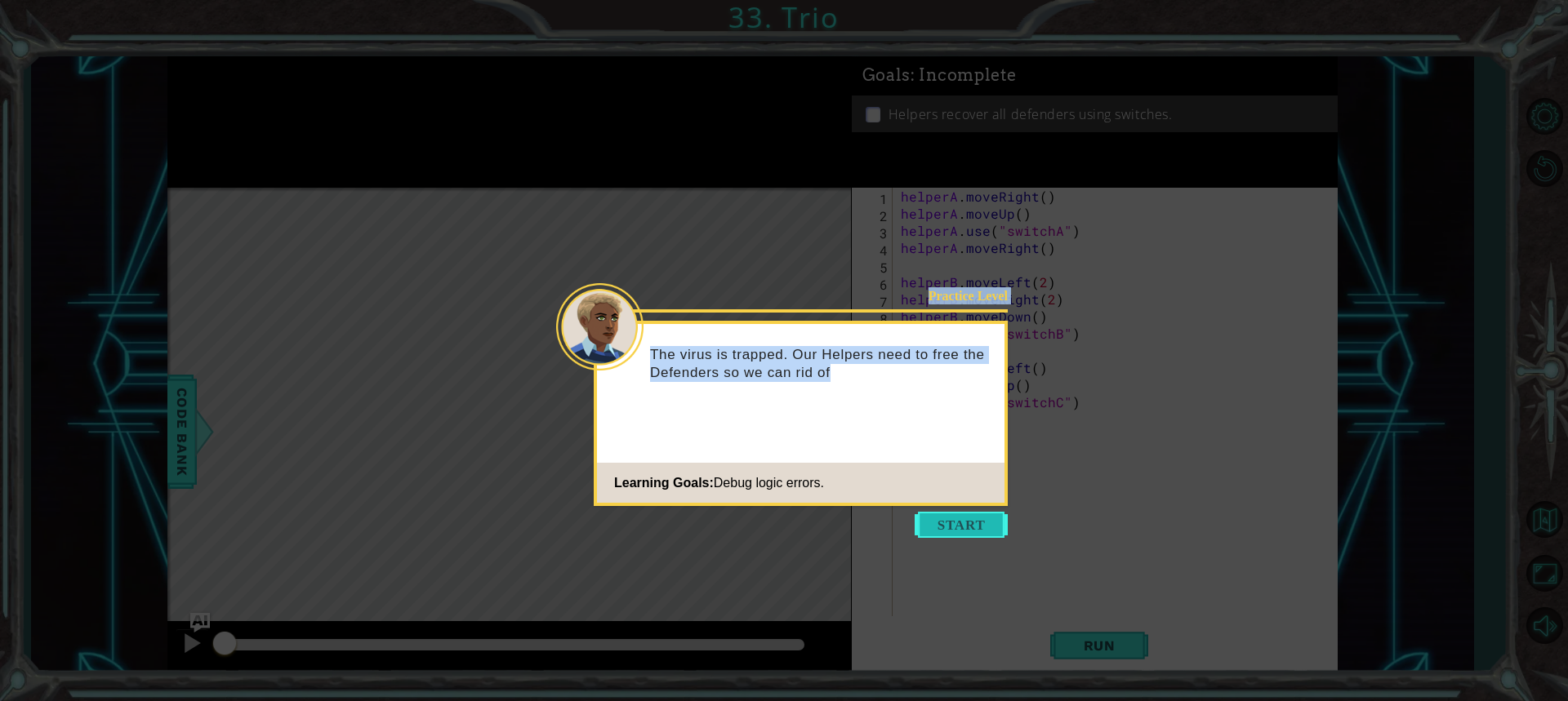
click at [960, 513] on button "Start" at bounding box center [961, 525] width 93 height 26
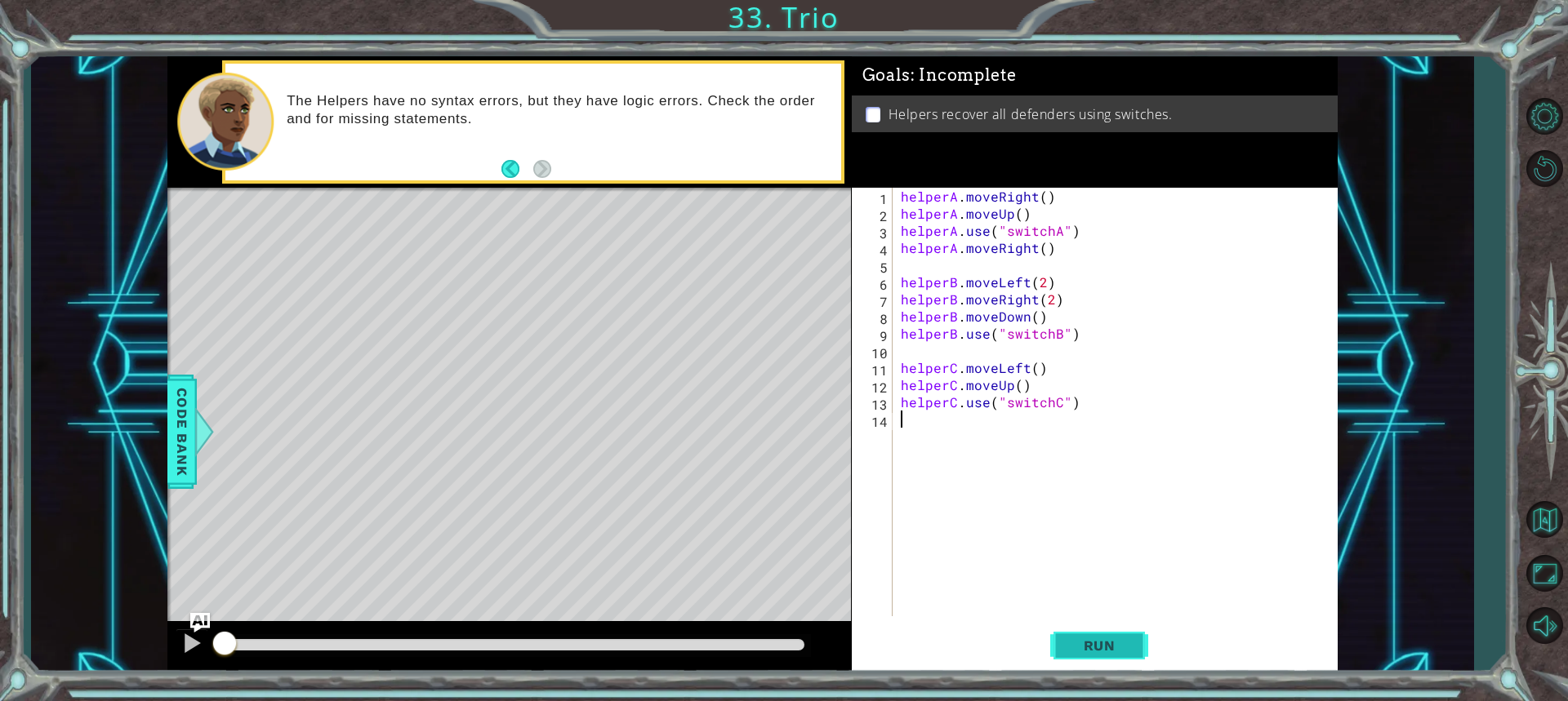
click at [1055, 652] on button "Run" at bounding box center [1100, 645] width 98 height 48
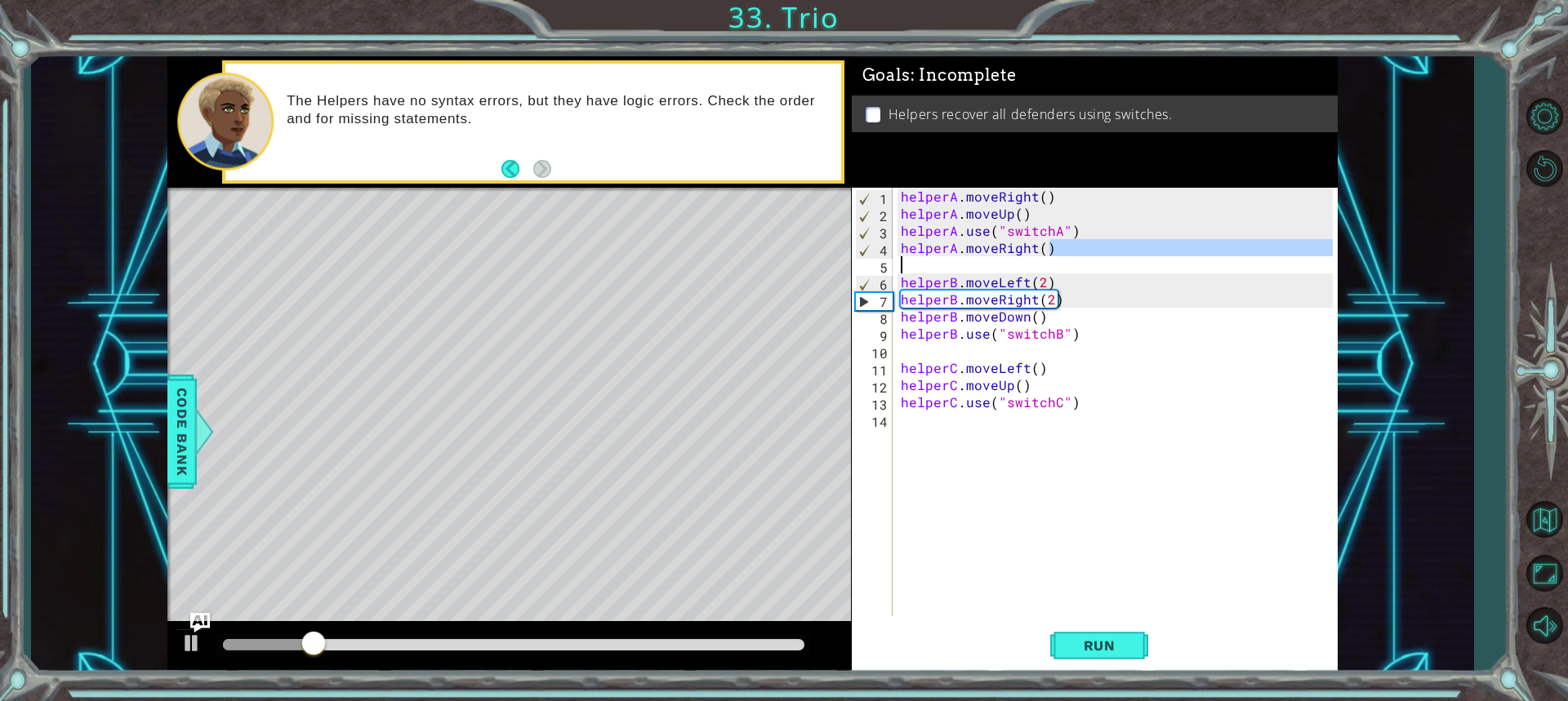
drag, startPoint x: 1060, startPoint y: 252, endPoint x: 905, endPoint y: 257, distance: 155.1
click at [905, 257] on div "helperA . moveRight ( ) helperA . moveUp ( ) helperA . use ( "switchA" ) helper…" at bounding box center [1119, 418] width 444 height 463
click at [914, 251] on div "helperA . moveRight ( ) helperA . moveUp ( ) helperA . use ( "switchA" ) helper…" at bounding box center [1119, 418] width 444 height 463
type textarea "helperA.moveRight()"
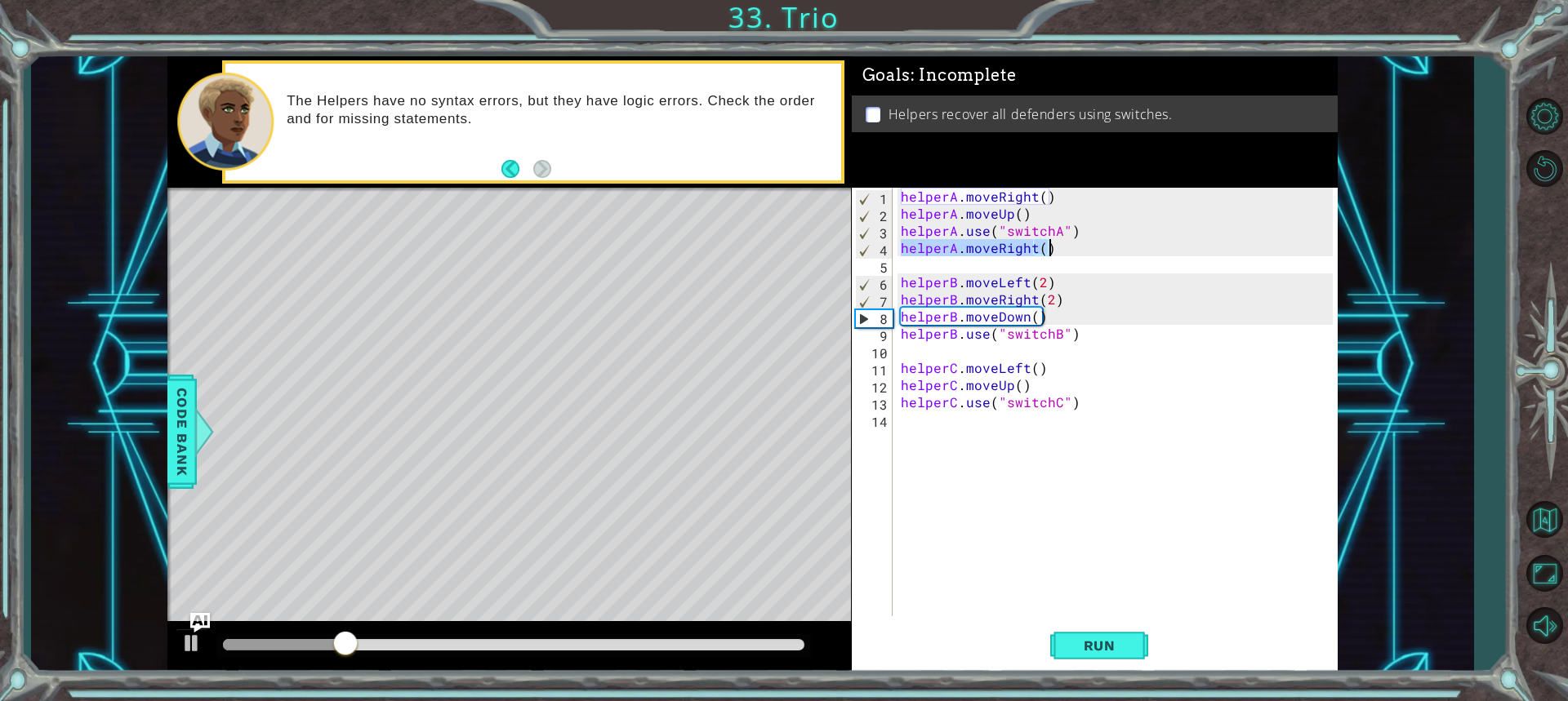
drag, startPoint x: 901, startPoint y: 245, endPoint x: 1052, endPoint y: 254, distance: 151.3
click at [1052, 254] on div "helperA . moveRight ( ) helperA . moveUp ( ) helperA . use ( "switchA" ) helper…" at bounding box center [1119, 418] width 444 height 463
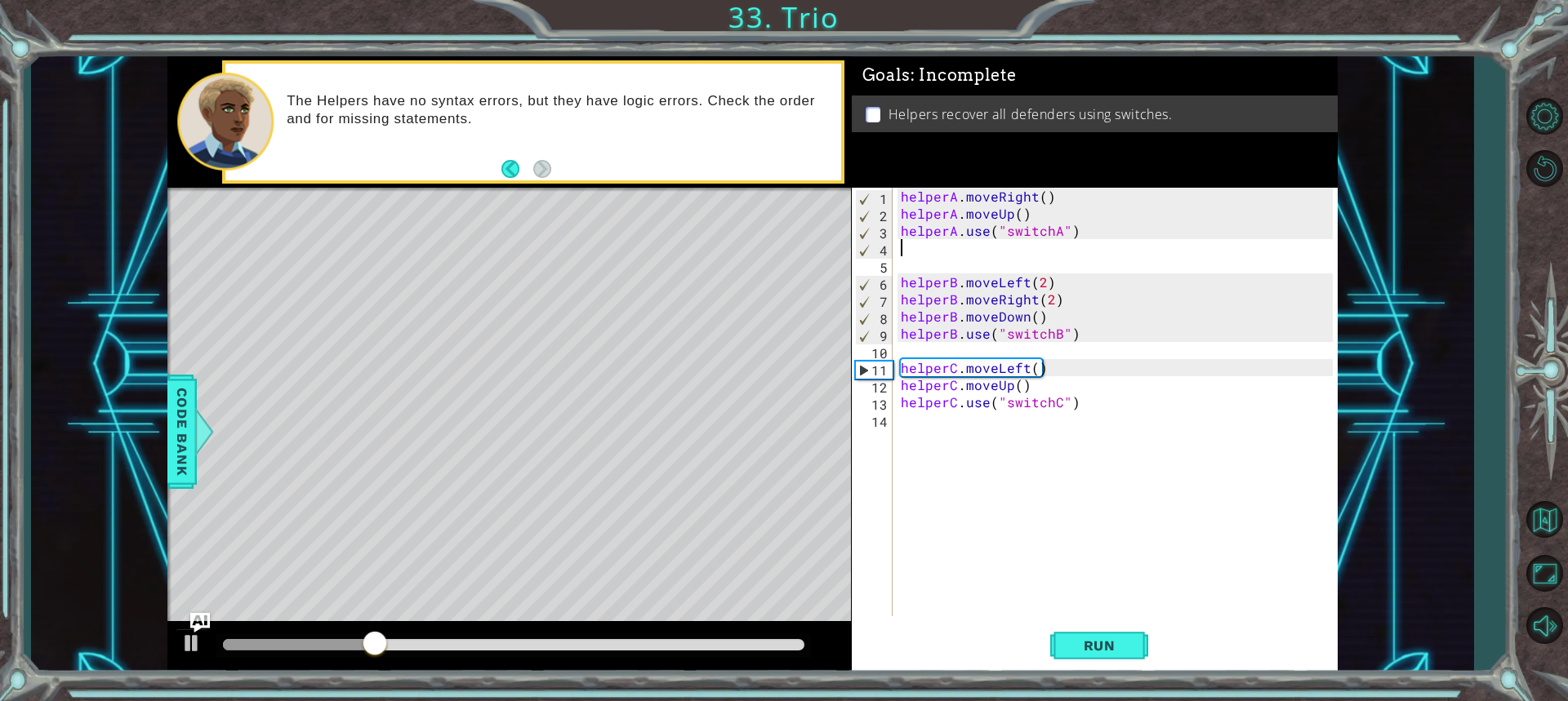
click at [1089, 232] on div "helperA . moveRight ( ) helperA . moveUp ( ) helperA . use ( "switchA" ) helper…" at bounding box center [1119, 418] width 444 height 463
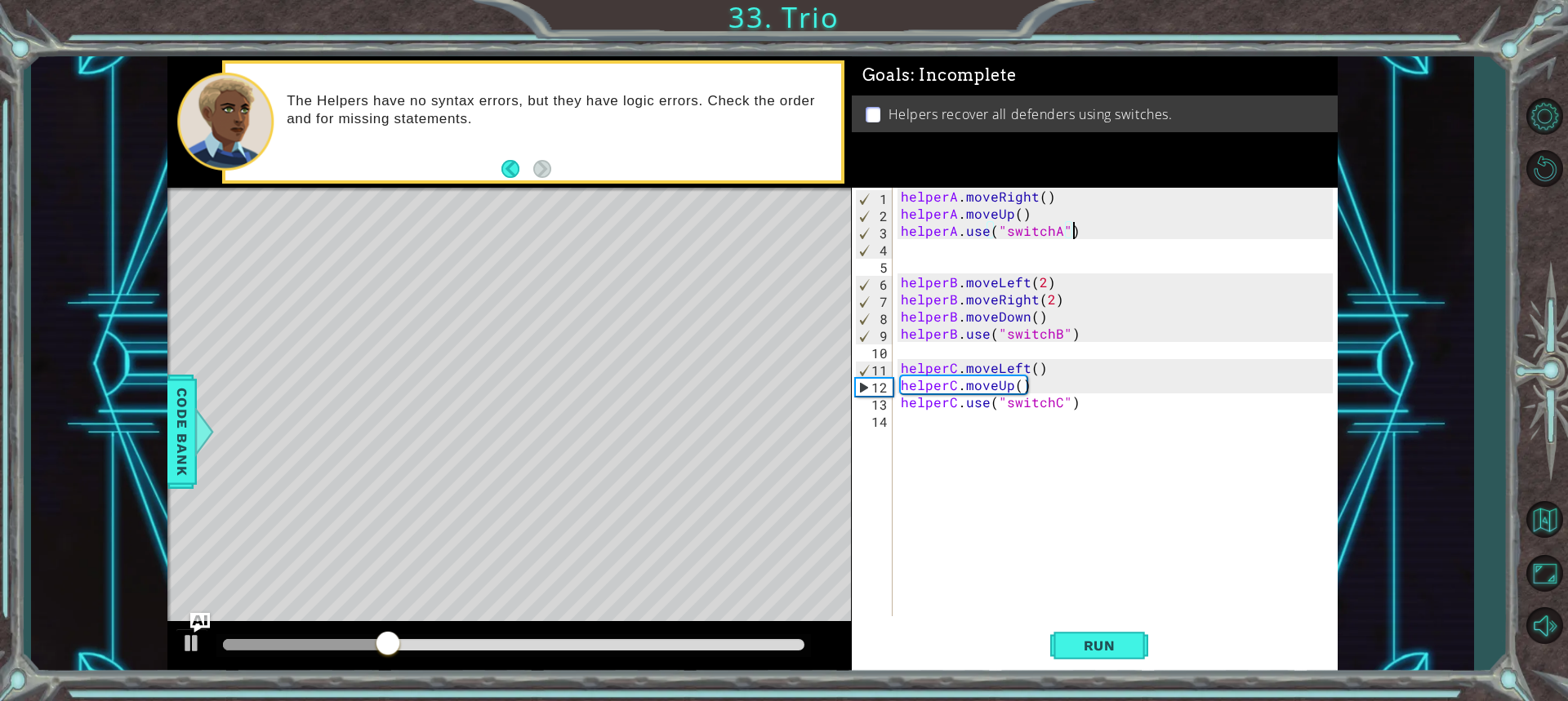
click at [1036, 218] on div "helperA . moveRight ( ) helperA . moveUp ( ) helperA . use ( "switchA" ) helper…" at bounding box center [1119, 418] width 444 height 463
type textarea "helperA.moveUp()"
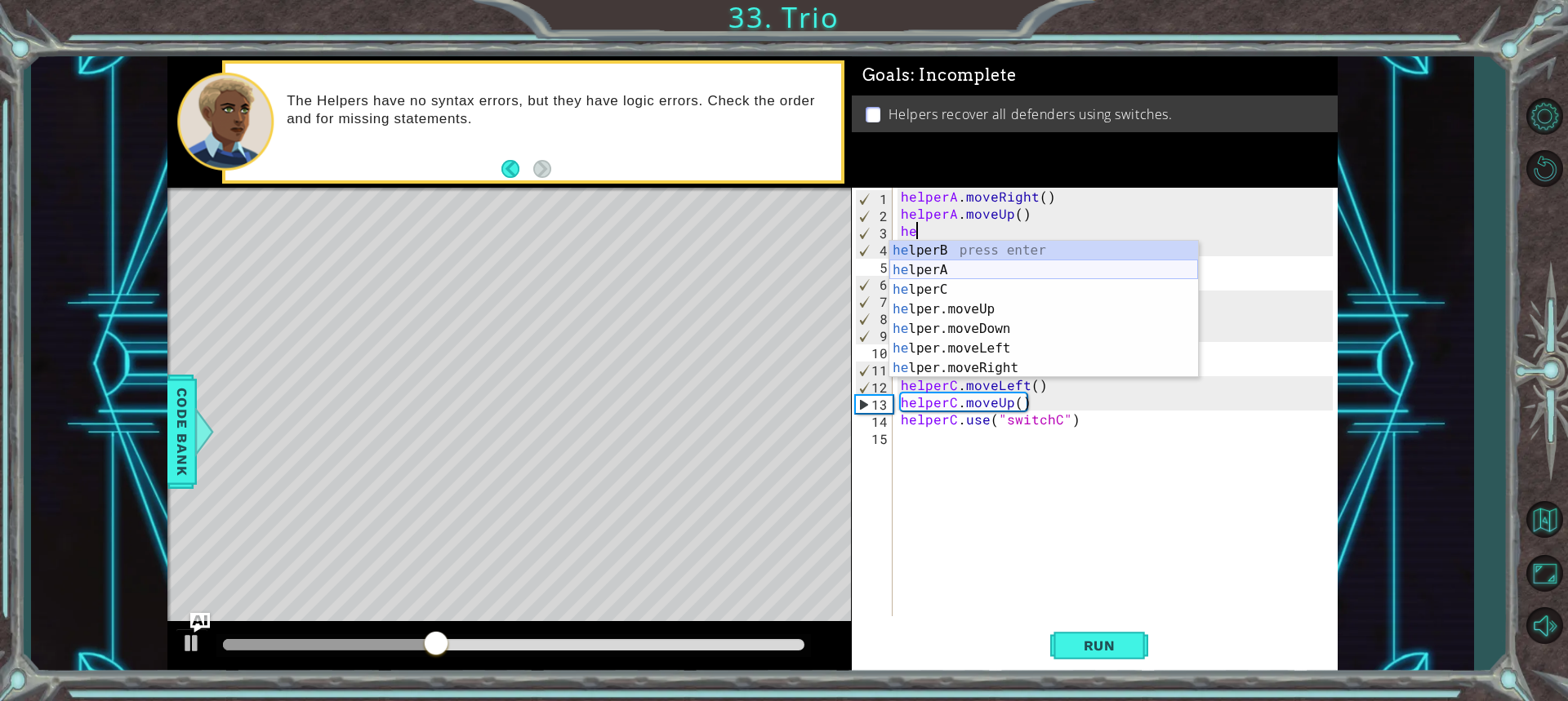
click at [983, 267] on div "he lperB press enter he lperA press enter he lperC press enter he lper.moveUp p…" at bounding box center [1044, 329] width 308 height 176
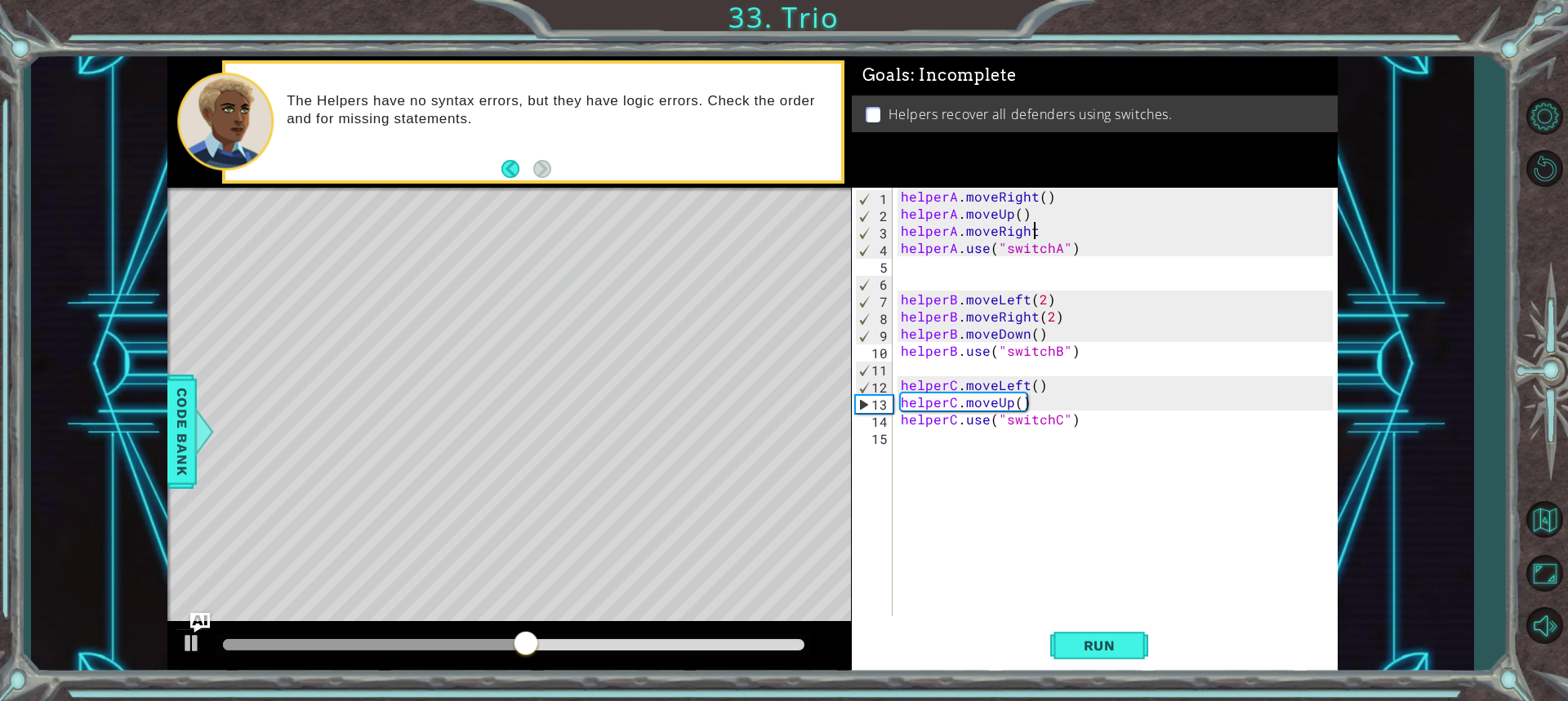
scroll to position [0, 8]
click at [1127, 657] on button "Run" at bounding box center [1100, 645] width 98 height 48
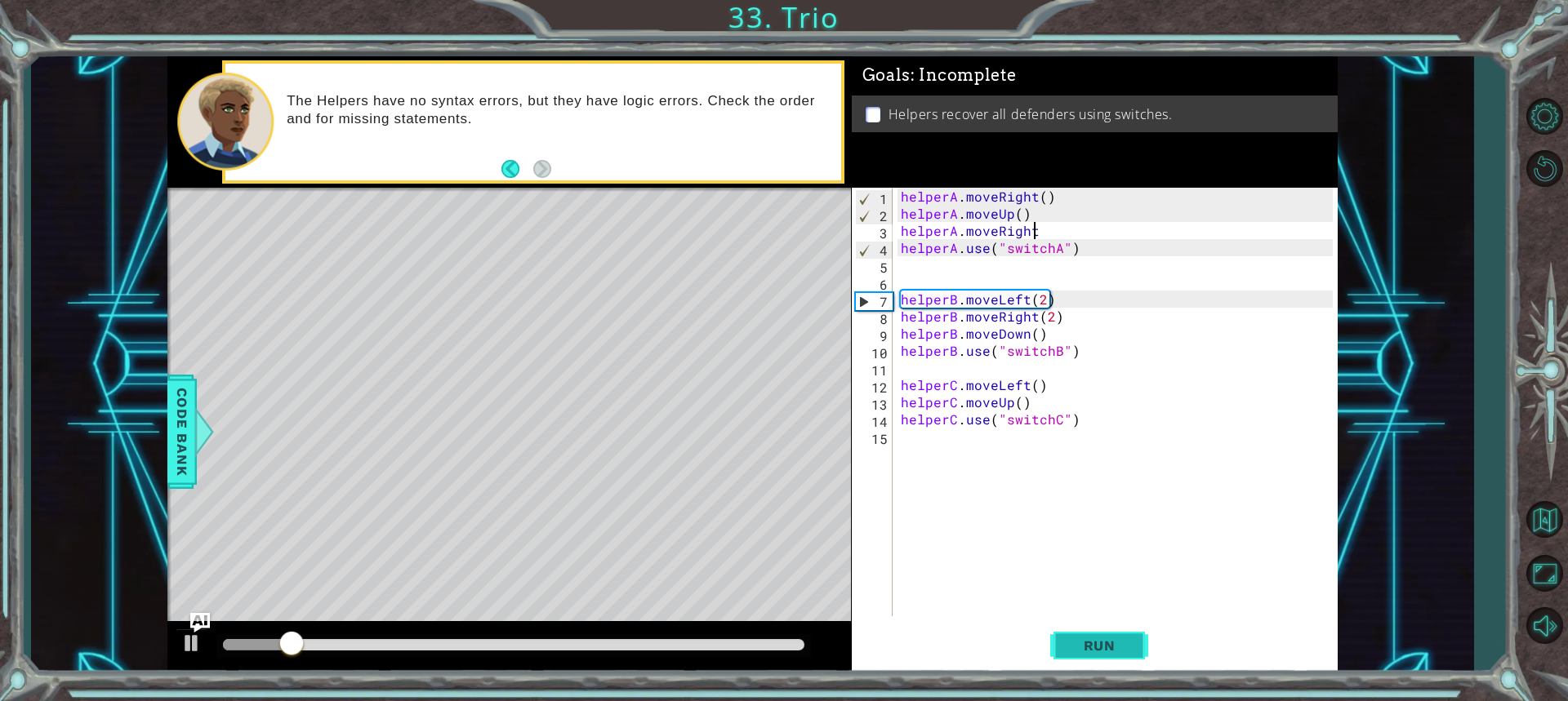
click at [1115, 659] on button "Run" at bounding box center [1100, 645] width 98 height 48
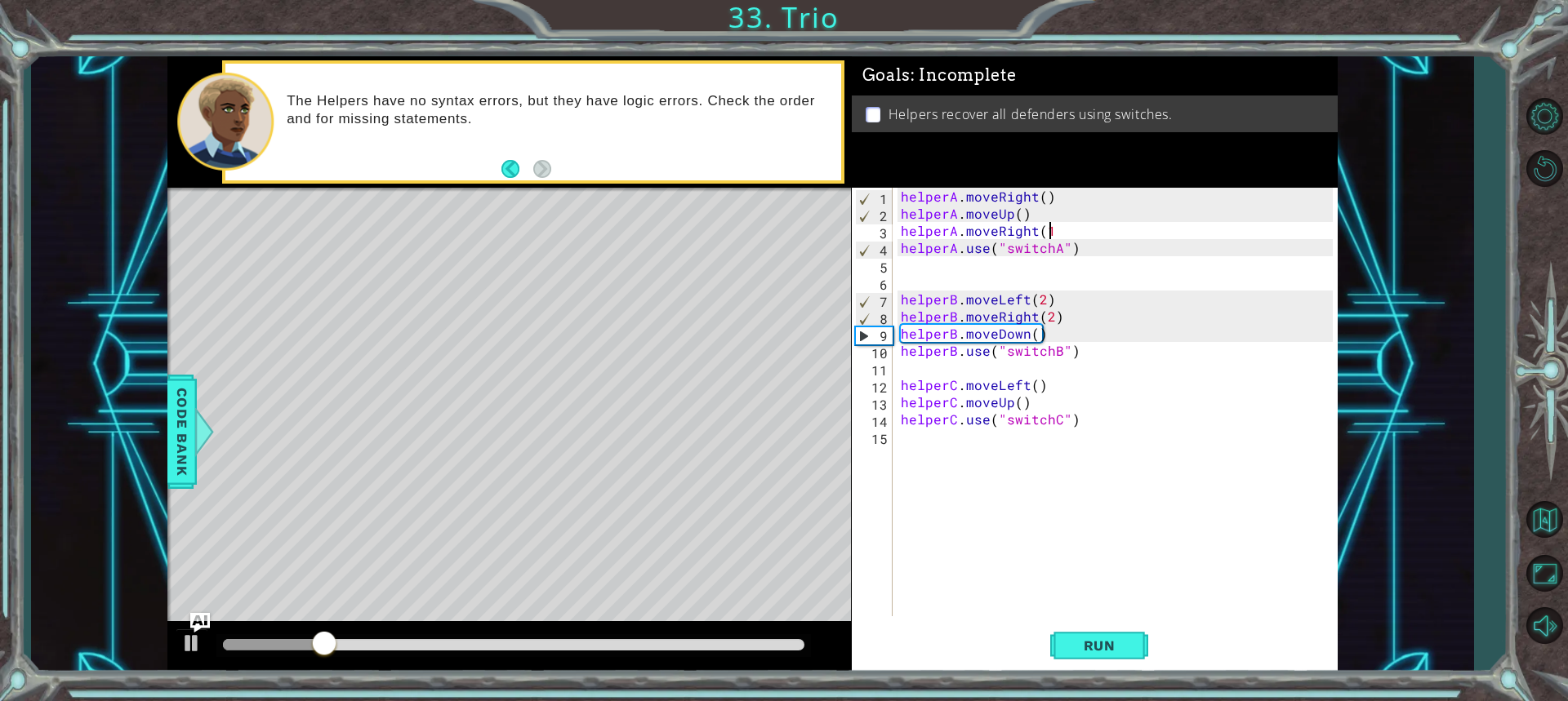
scroll to position [0, 9]
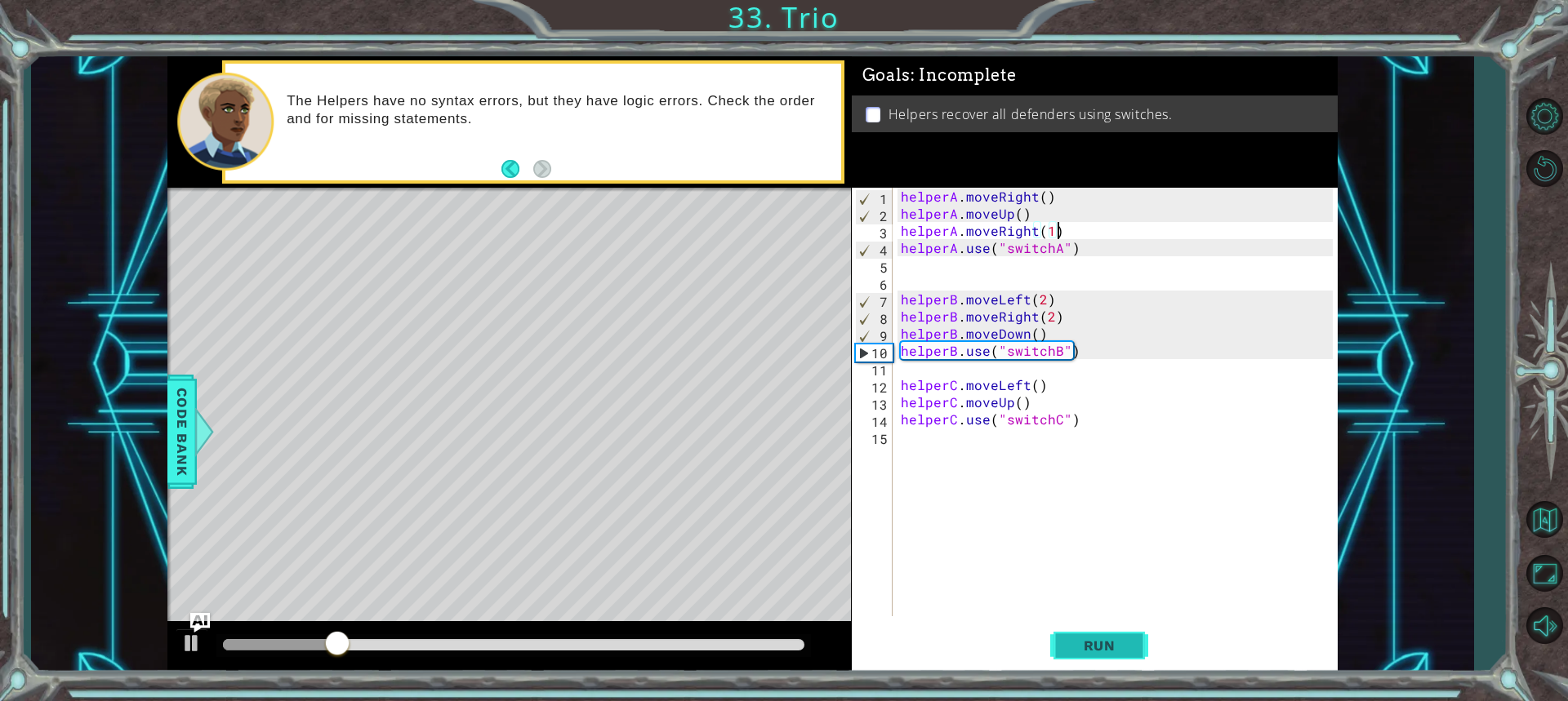
click at [1160, 635] on div "Run" at bounding box center [1099, 645] width 485 height 48
click at [1093, 640] on span "Run" at bounding box center [1100, 645] width 64 height 16
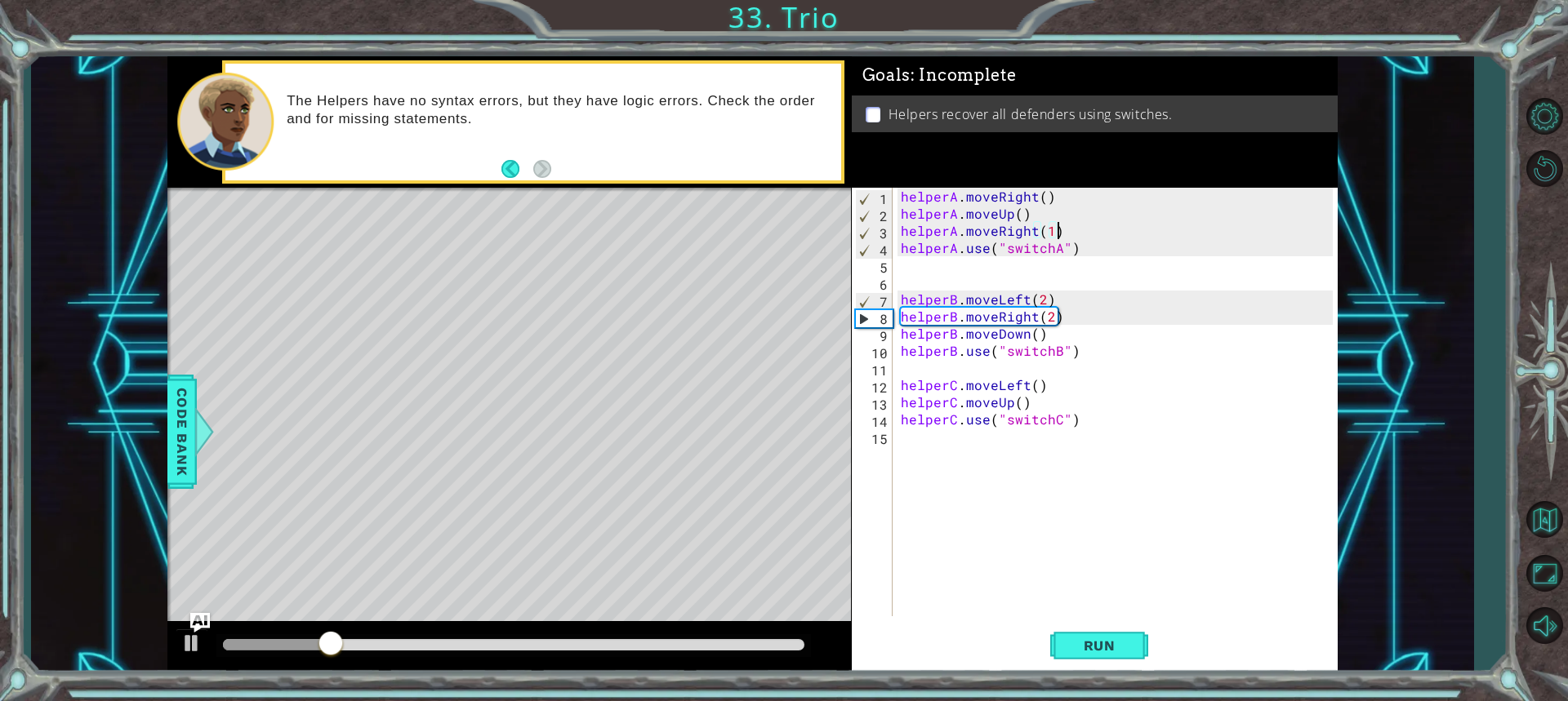
click at [1031, 320] on div "helperA . moveRight ( ) helperA . moveUp ( ) helperA . moveRight ( 1 ) helperA …" at bounding box center [1119, 418] width 444 height 463
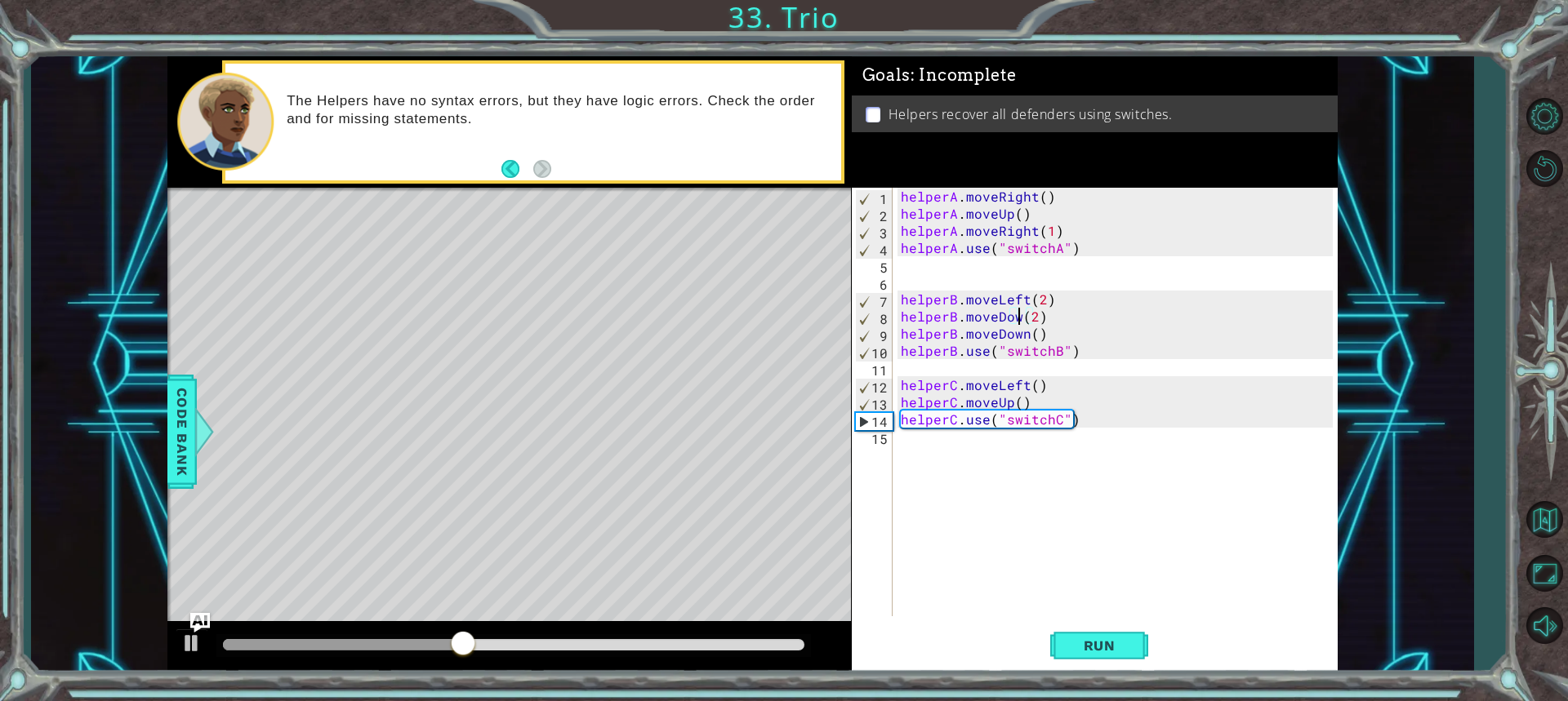
scroll to position [0, 8]
click at [1040, 313] on div "helperA . moveRight ( ) helperA . moveUp ( ) helperA . moveRight ( 1 ) helperA …" at bounding box center [1119, 418] width 444 height 463
click at [1086, 663] on button "Run" at bounding box center [1100, 645] width 98 height 48
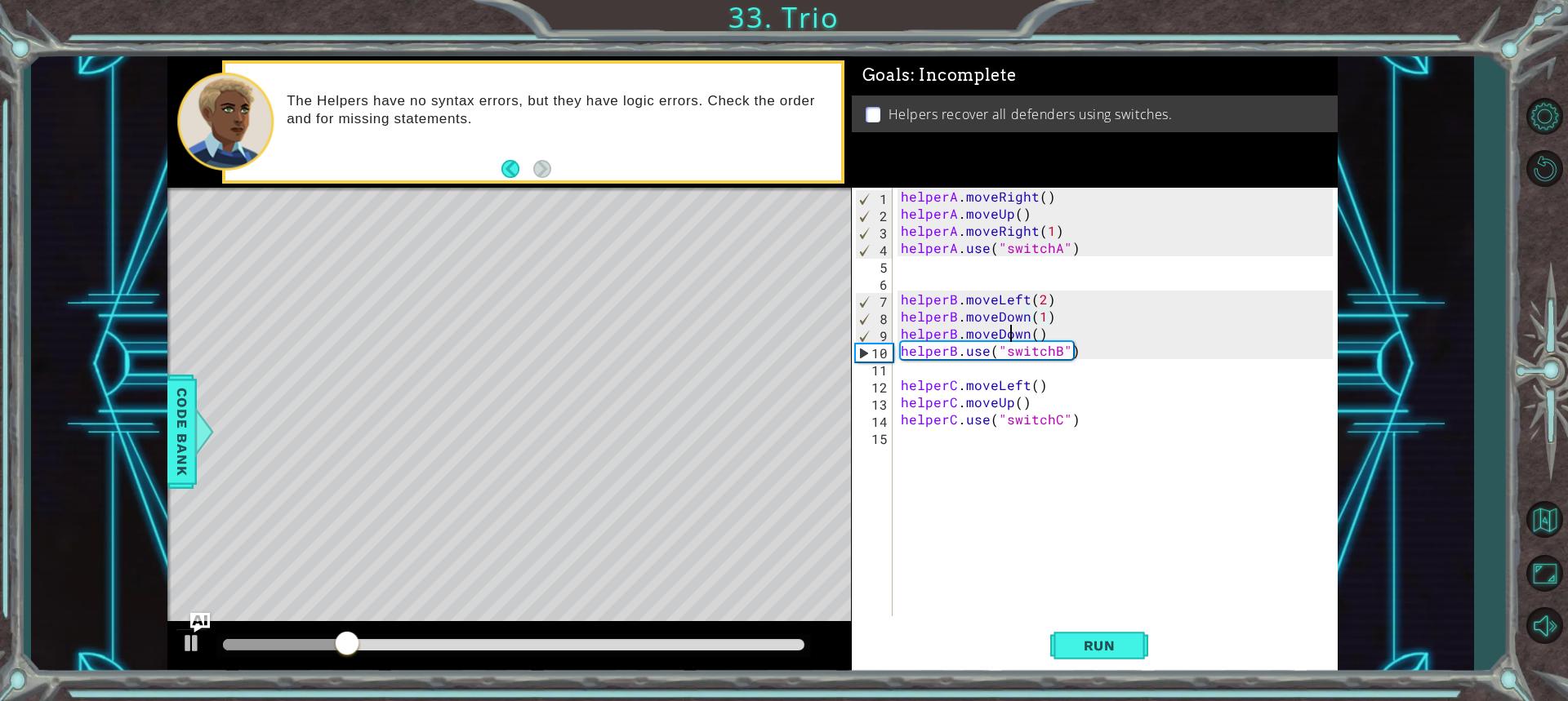
click at [1013, 334] on div "helperA . moveRight ( ) helperA . moveUp ( ) helperA . moveRight ( 1 ) helperA …" at bounding box center [1119, 418] width 444 height 463
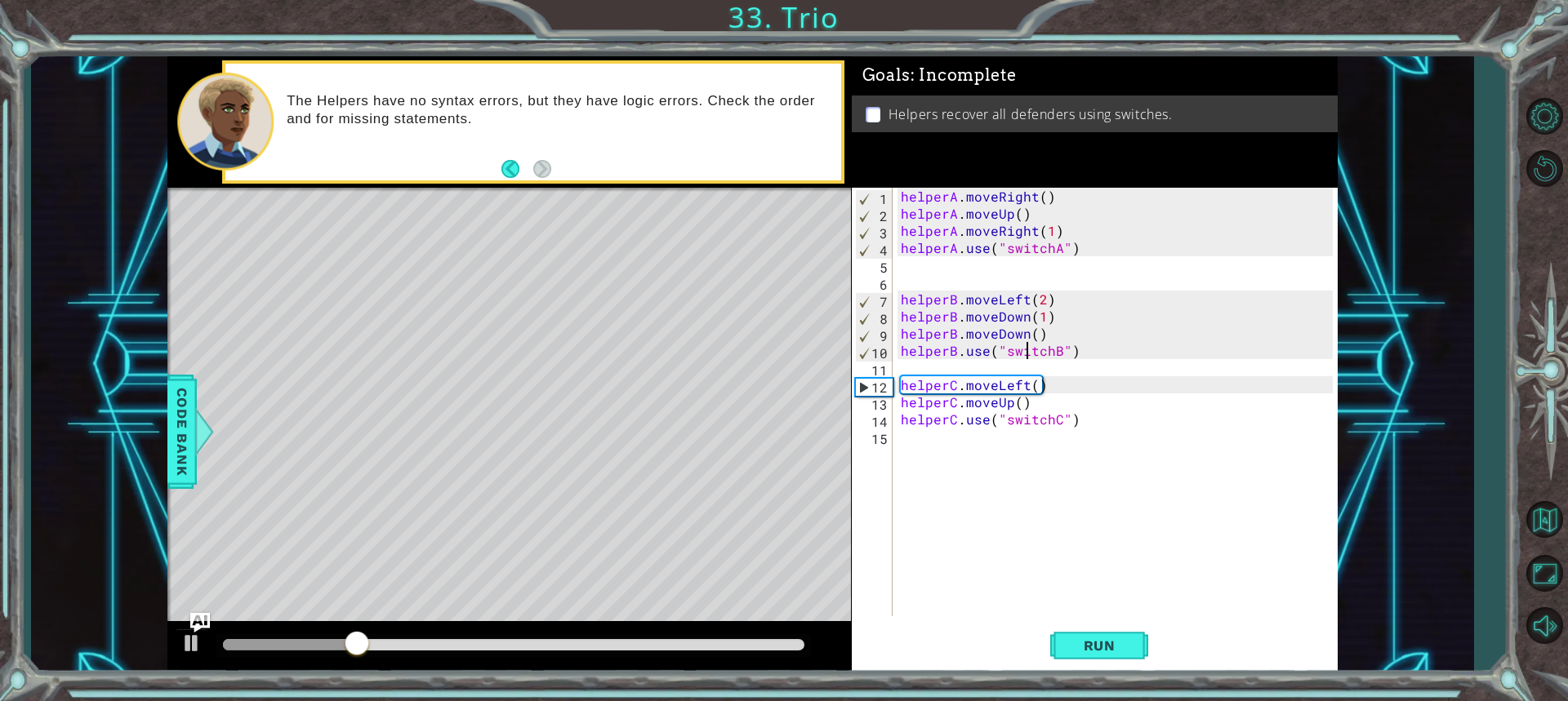
click at [1022, 344] on div "helperA . moveRight ( ) helperA . moveUp ( ) helperA . moveRight ( 1 ) helperA …" at bounding box center [1119, 418] width 444 height 463
click at [1026, 330] on div "helperA . moveRight ( ) helperA . moveUp ( ) helperA . moveRight ( 1 ) helperA …" at bounding box center [1119, 418] width 444 height 463
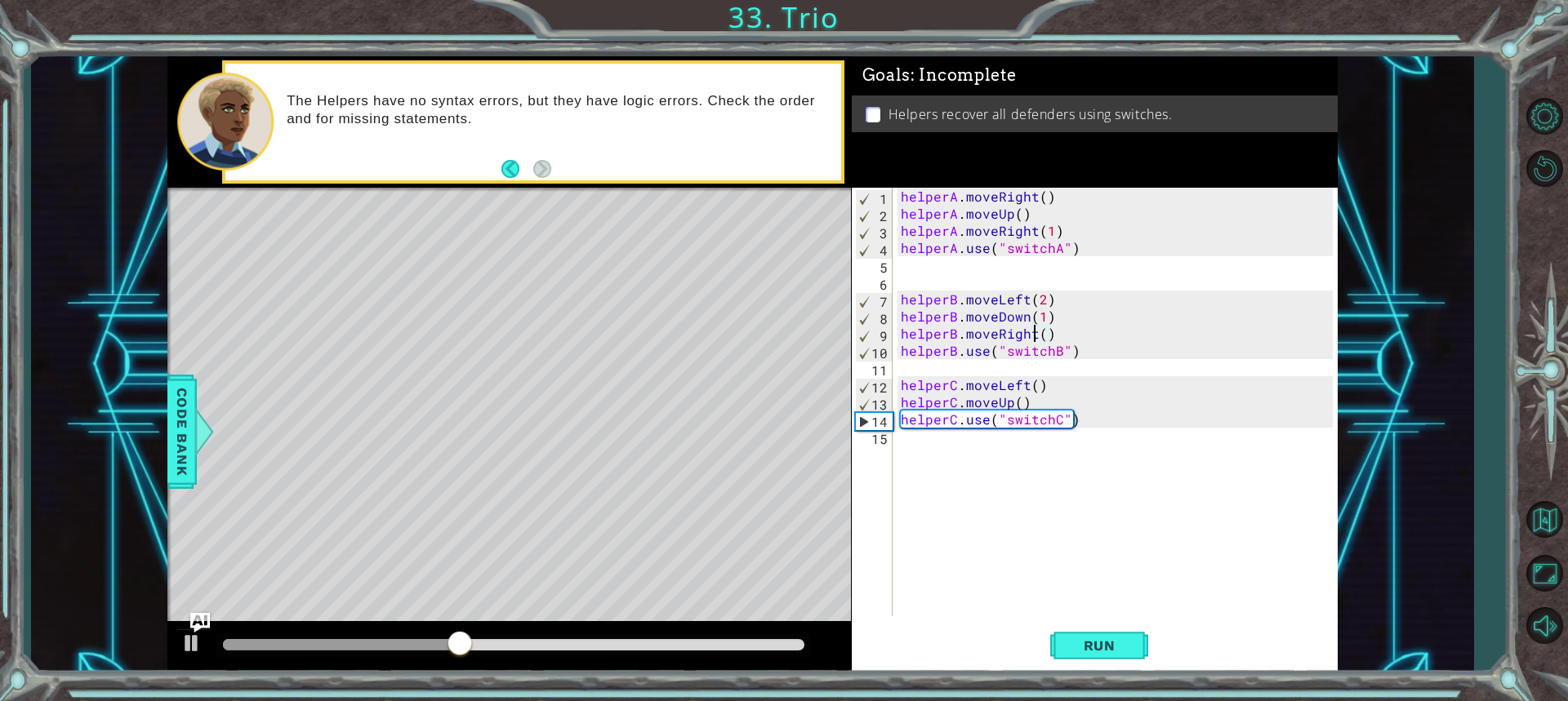
click at [1040, 329] on div "helperA . moveRight ( ) helperA . moveUp ( ) helperA . moveRight ( 1 ) helperA …" at bounding box center [1119, 418] width 444 height 463
click at [1118, 643] on span "Run" at bounding box center [1100, 645] width 64 height 16
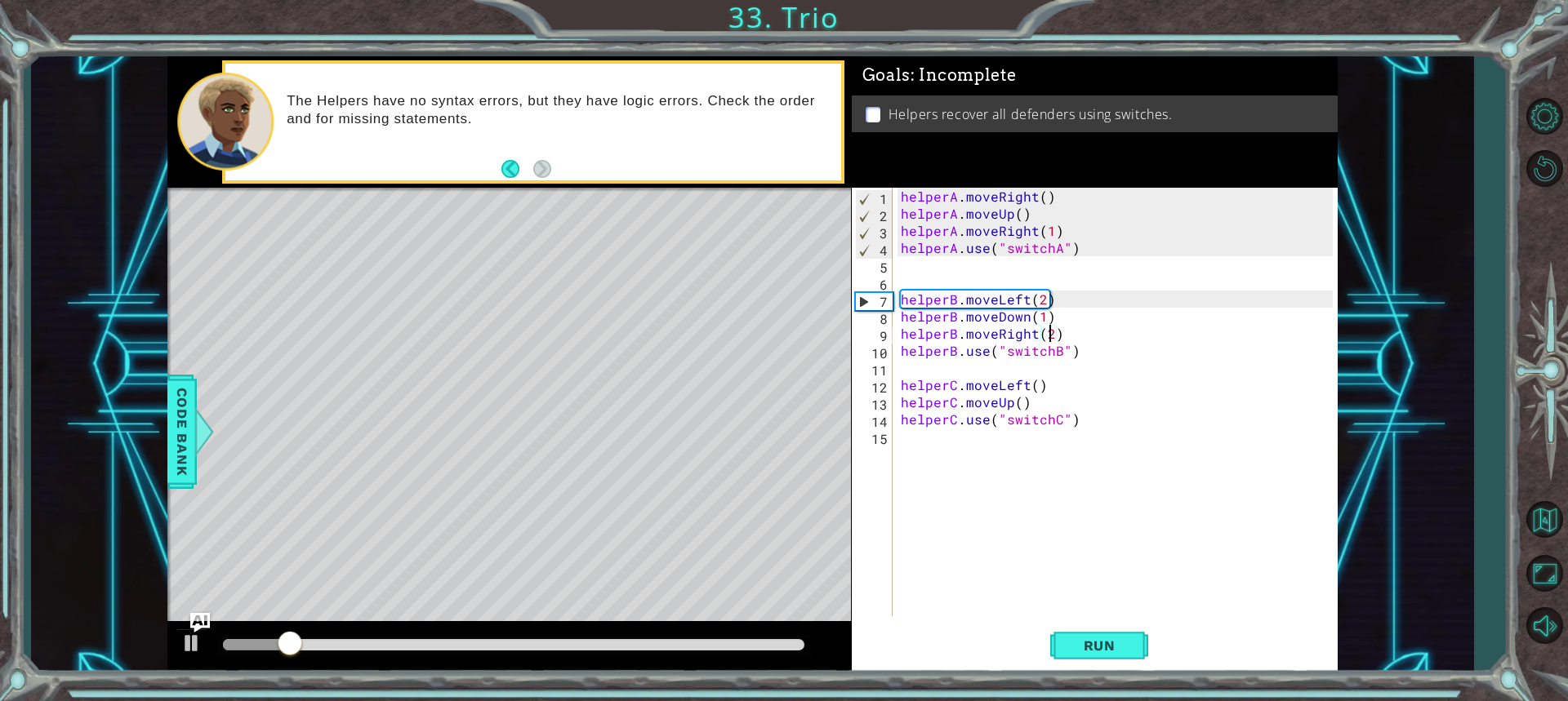
click at [1032, 400] on div "helperA . moveRight ( ) helperA . moveUp ( ) helperA . moveRight ( 1 ) helperA …" at bounding box center [1119, 418] width 444 height 463
type textarea "helperC.moveUp()"
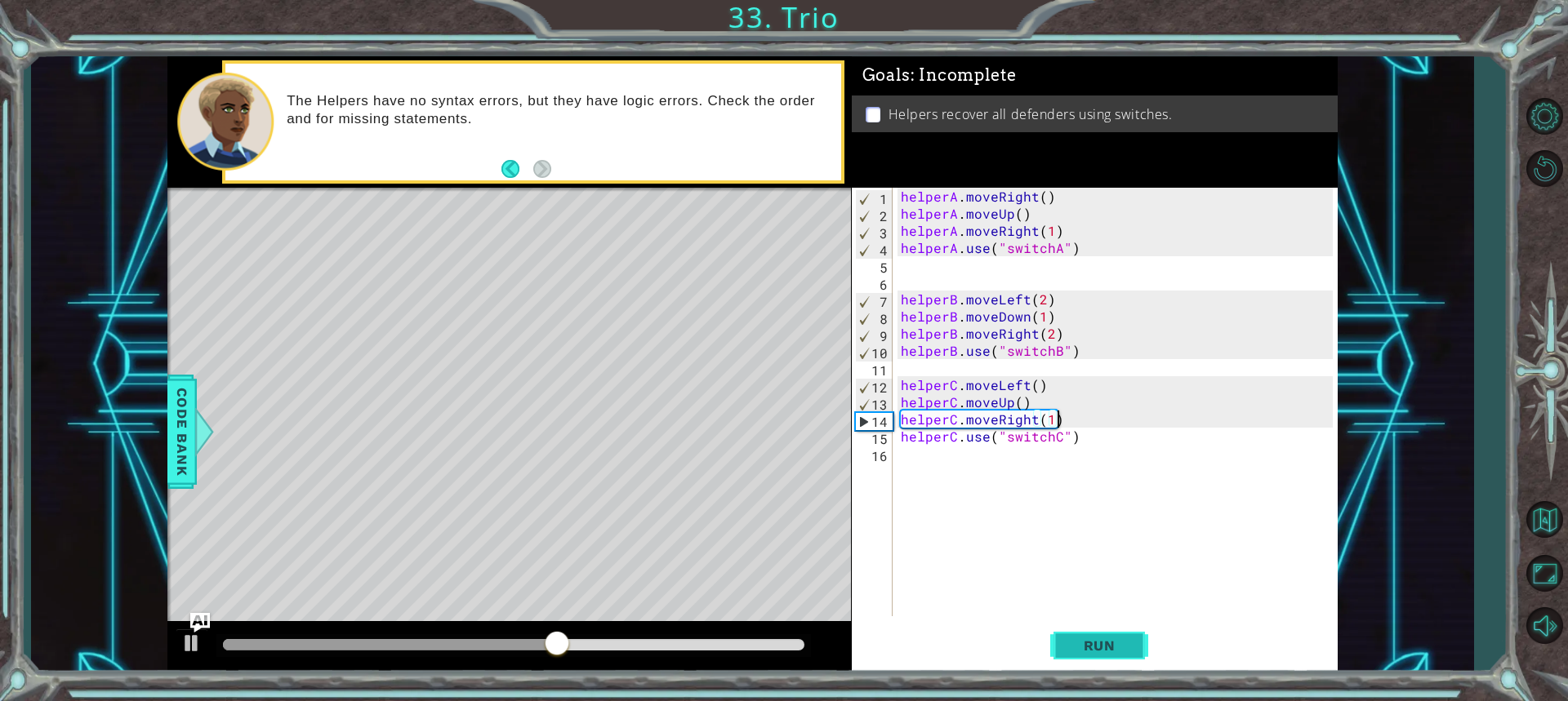
type textarea "helperC.moveRight(1)"
click at [1103, 649] on span "Run" at bounding box center [1100, 645] width 64 height 16
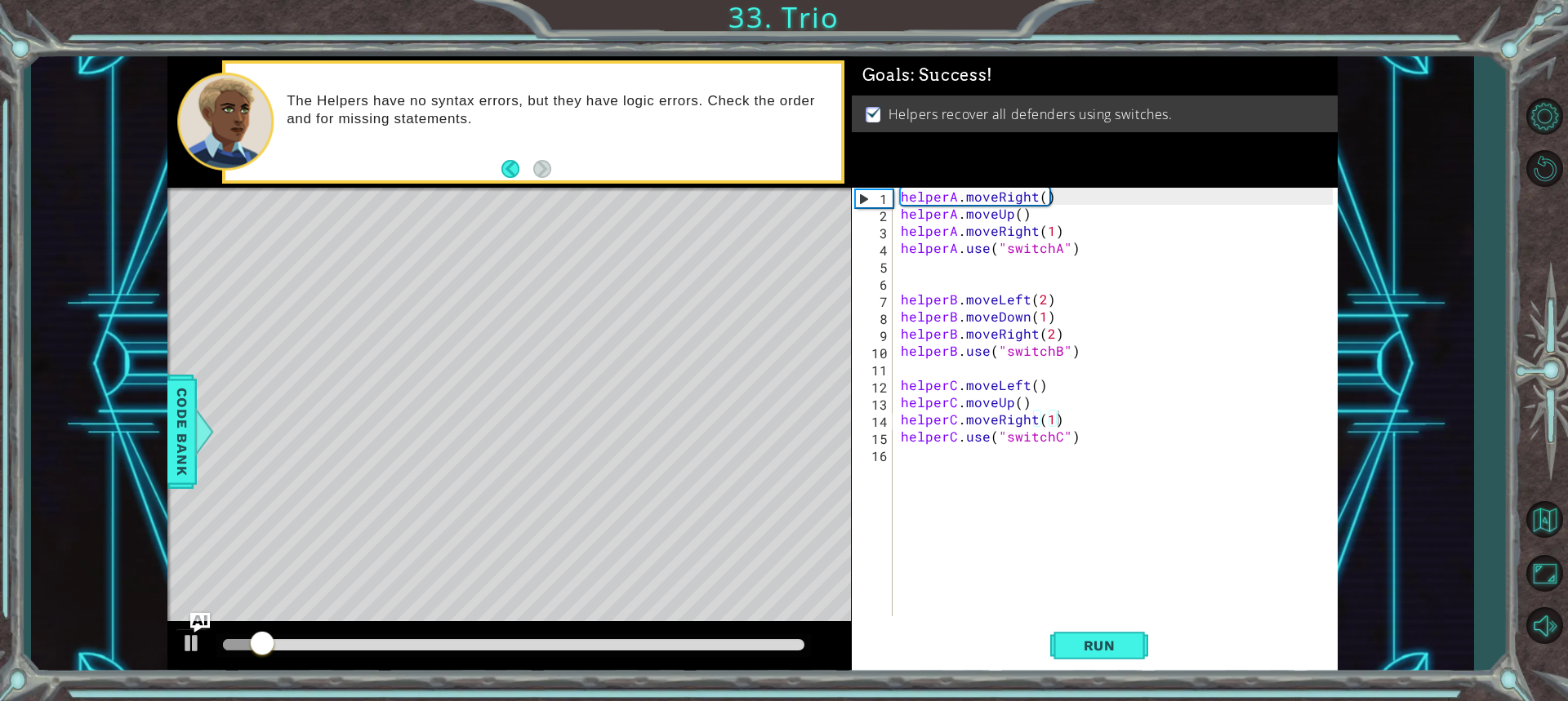
click at [750, 620] on div "Level Map" at bounding box center [544, 428] width 754 height 481
click at [748, 644] on div at bounding box center [514, 645] width 581 height 11
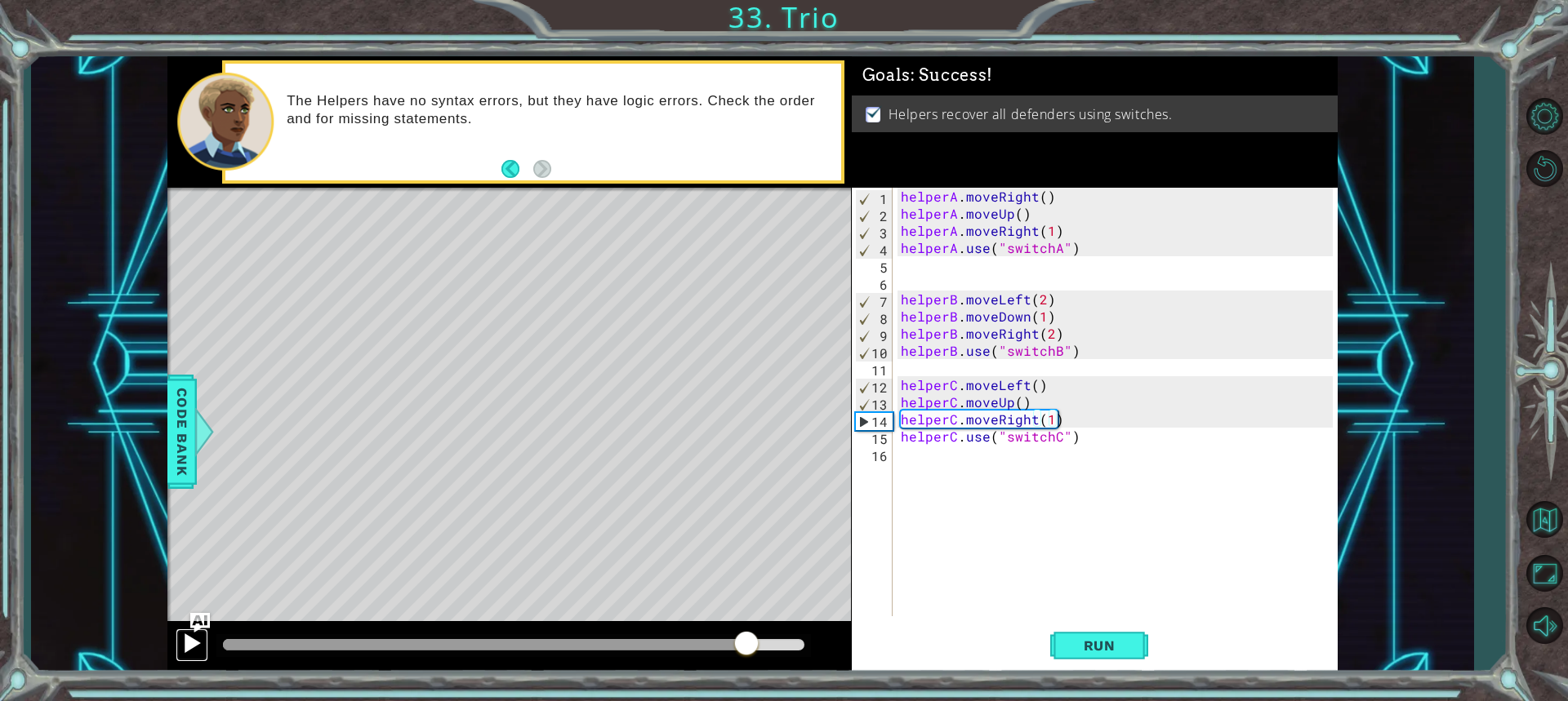
click at [185, 644] on div at bounding box center [192, 643] width 21 height 21
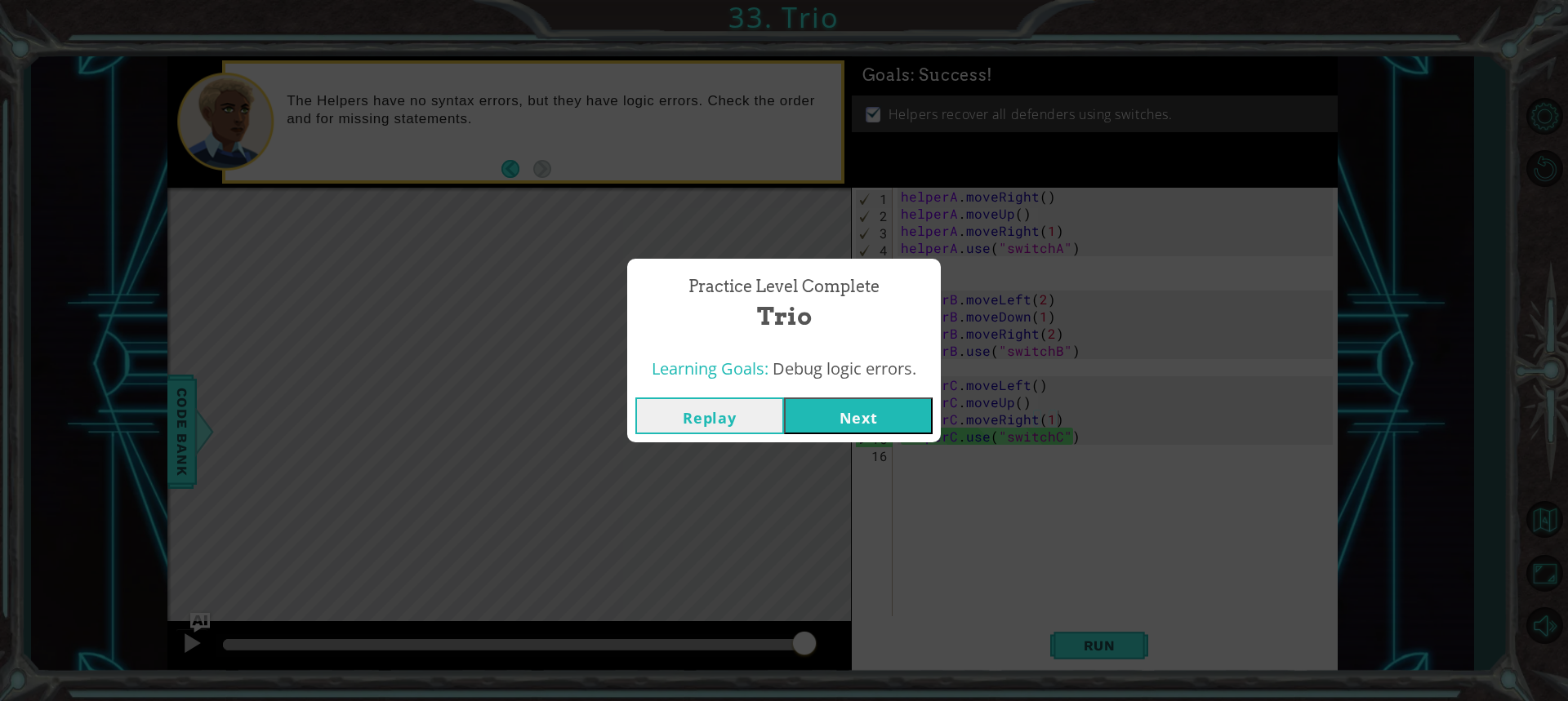
click at [872, 412] on button "Next" at bounding box center [857, 415] width 149 height 37
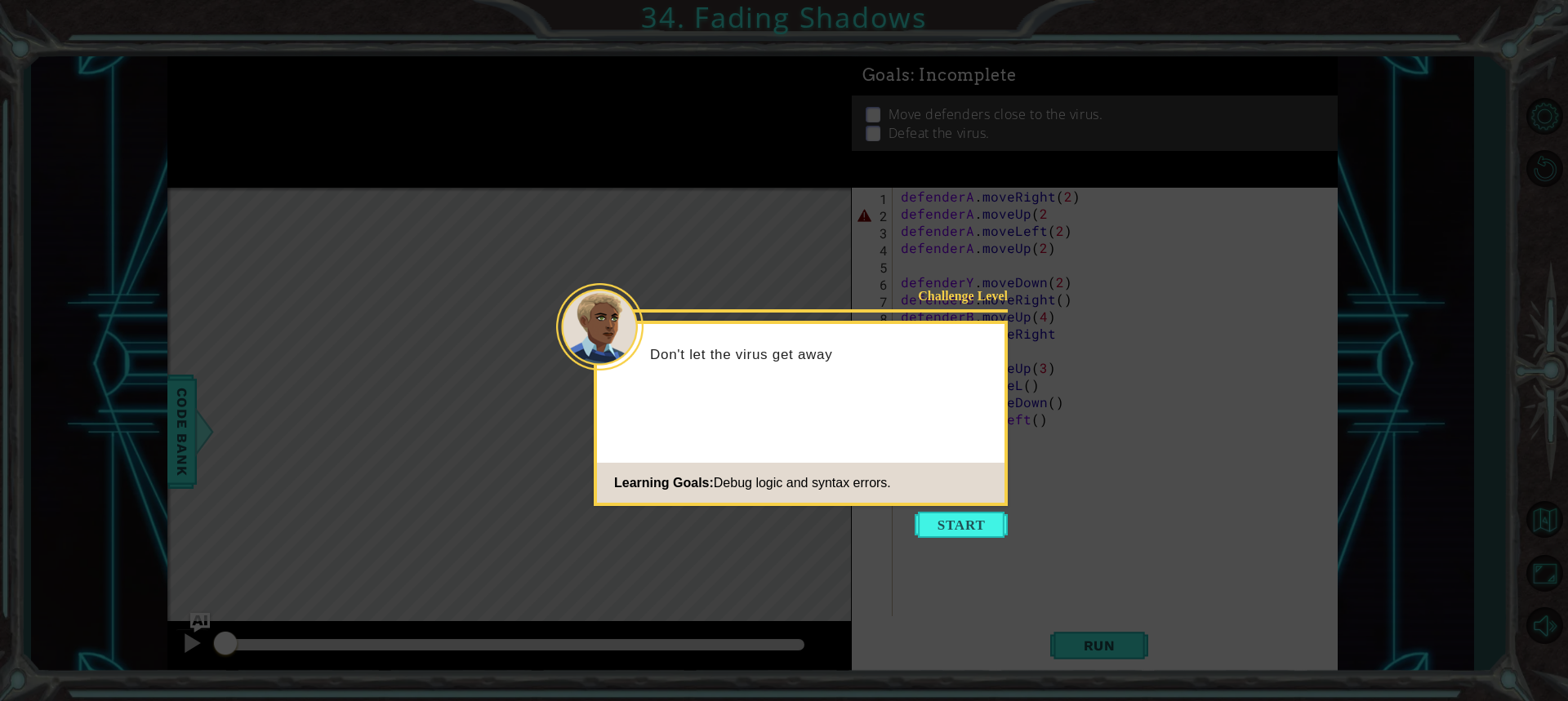
drag, startPoint x: 995, startPoint y: 559, endPoint x: 988, endPoint y: 573, distance: 15.7
click at [992, 572] on icon at bounding box center [784, 350] width 1568 height 701
click at [973, 539] on icon at bounding box center [784, 350] width 1568 height 701
click at [979, 563] on icon at bounding box center [784, 350] width 1568 height 701
click at [979, 556] on icon at bounding box center [784, 350] width 1568 height 701
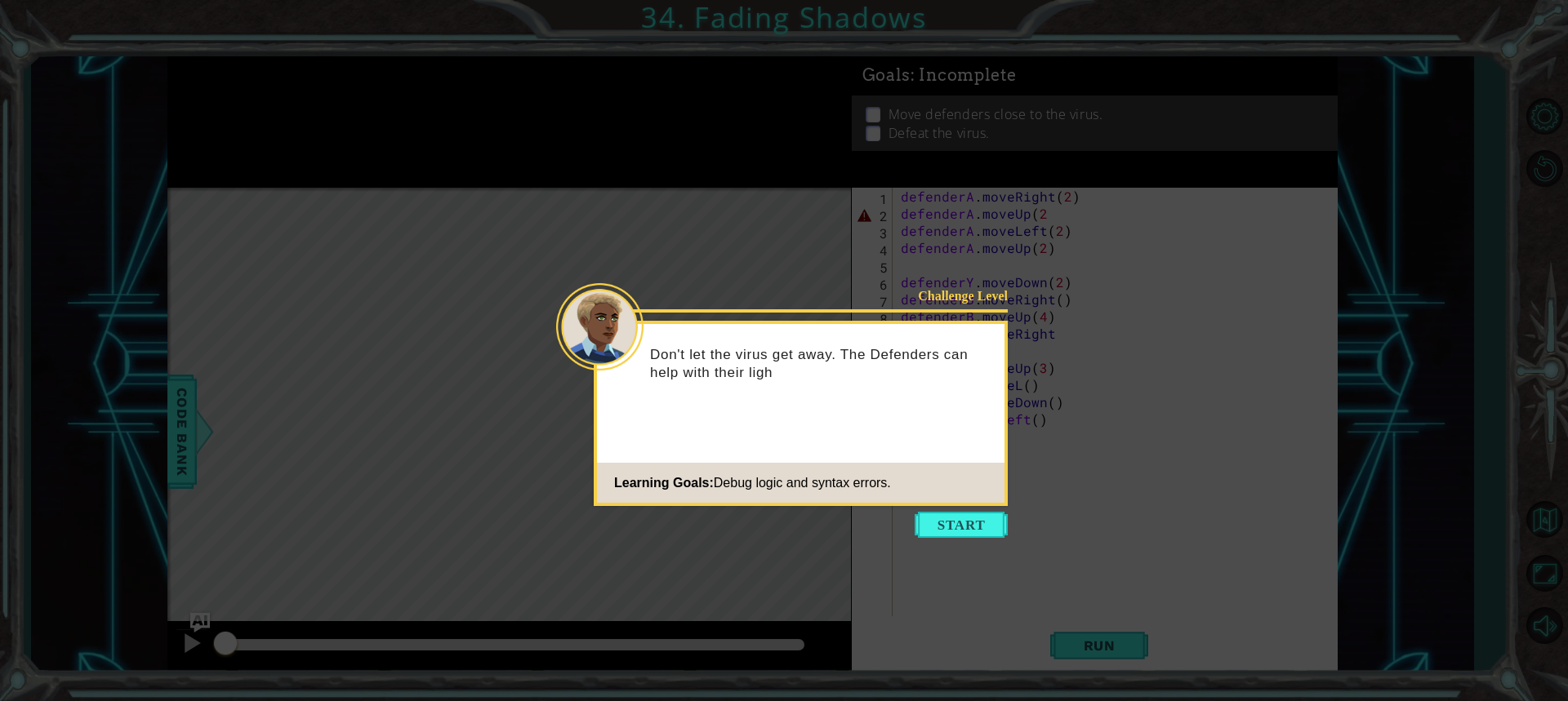
click at [982, 539] on icon at bounding box center [784, 350] width 1568 height 701
drag, startPoint x: 980, startPoint y: 526, endPoint x: 978, endPoint y: 515, distance: 11.2
click at [979, 518] on button "Start" at bounding box center [961, 525] width 93 height 26
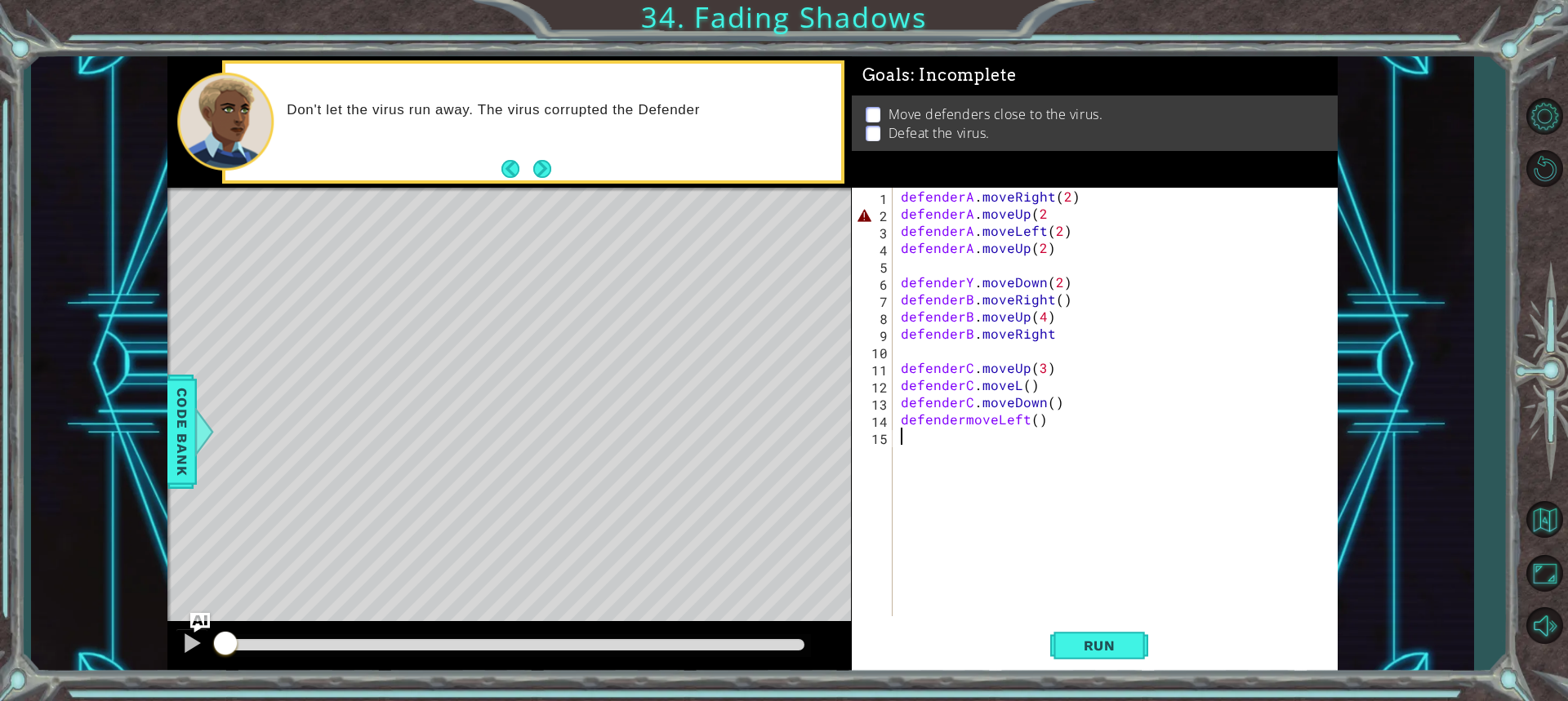
click at [1068, 603] on div "defenderA . moveRight ( 2 ) defenderA . moveUp ( 2 defenderA . moveLeft ( 2 ) d…" at bounding box center [1119, 418] width 444 height 463
click at [1097, 669] on button "Run" at bounding box center [1100, 645] width 98 height 48
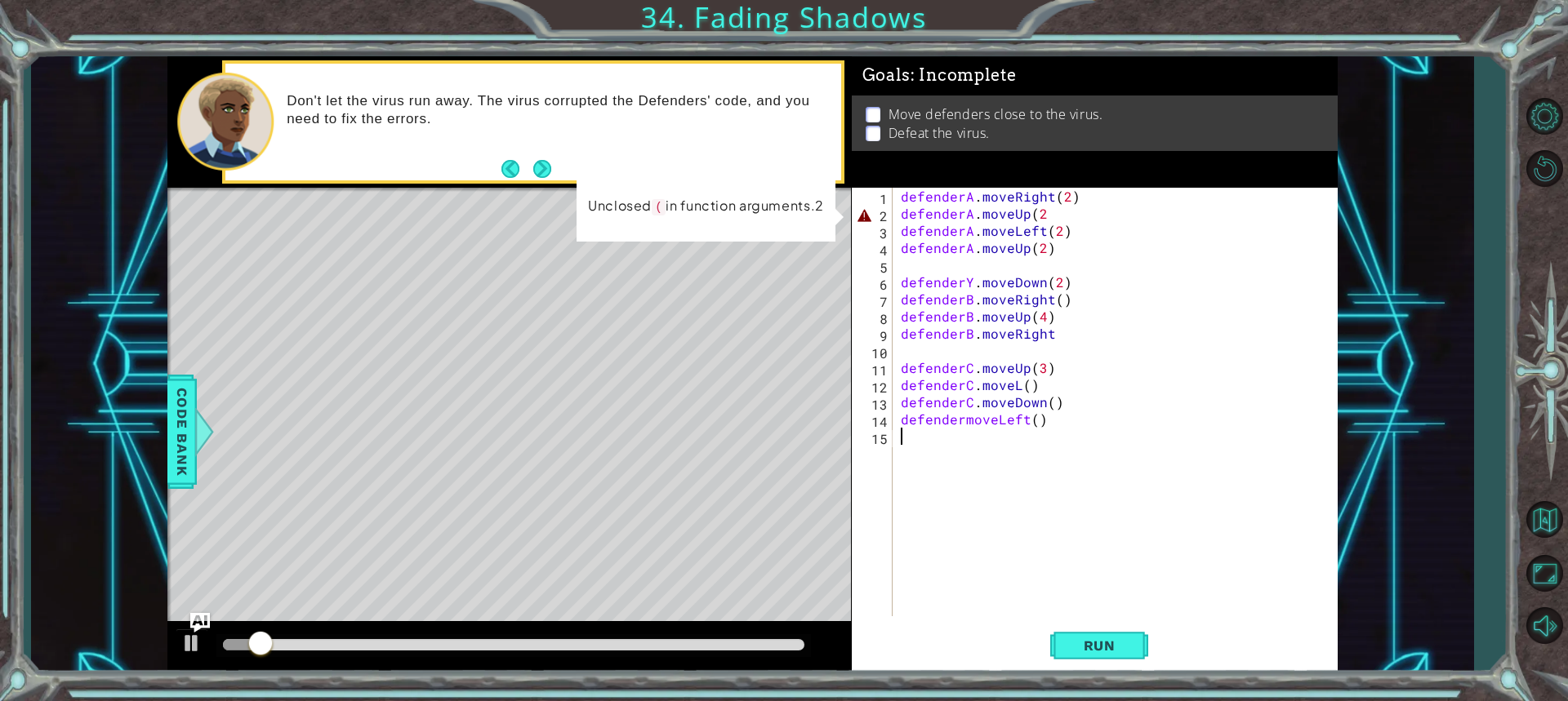
click at [1053, 215] on div "defenderA . moveRight ( 2 ) defenderA . moveUp ( 2 defenderA . moveLeft ( 2 ) d…" at bounding box center [1119, 418] width 444 height 463
type textarea "defenderA.moveUp(2)"
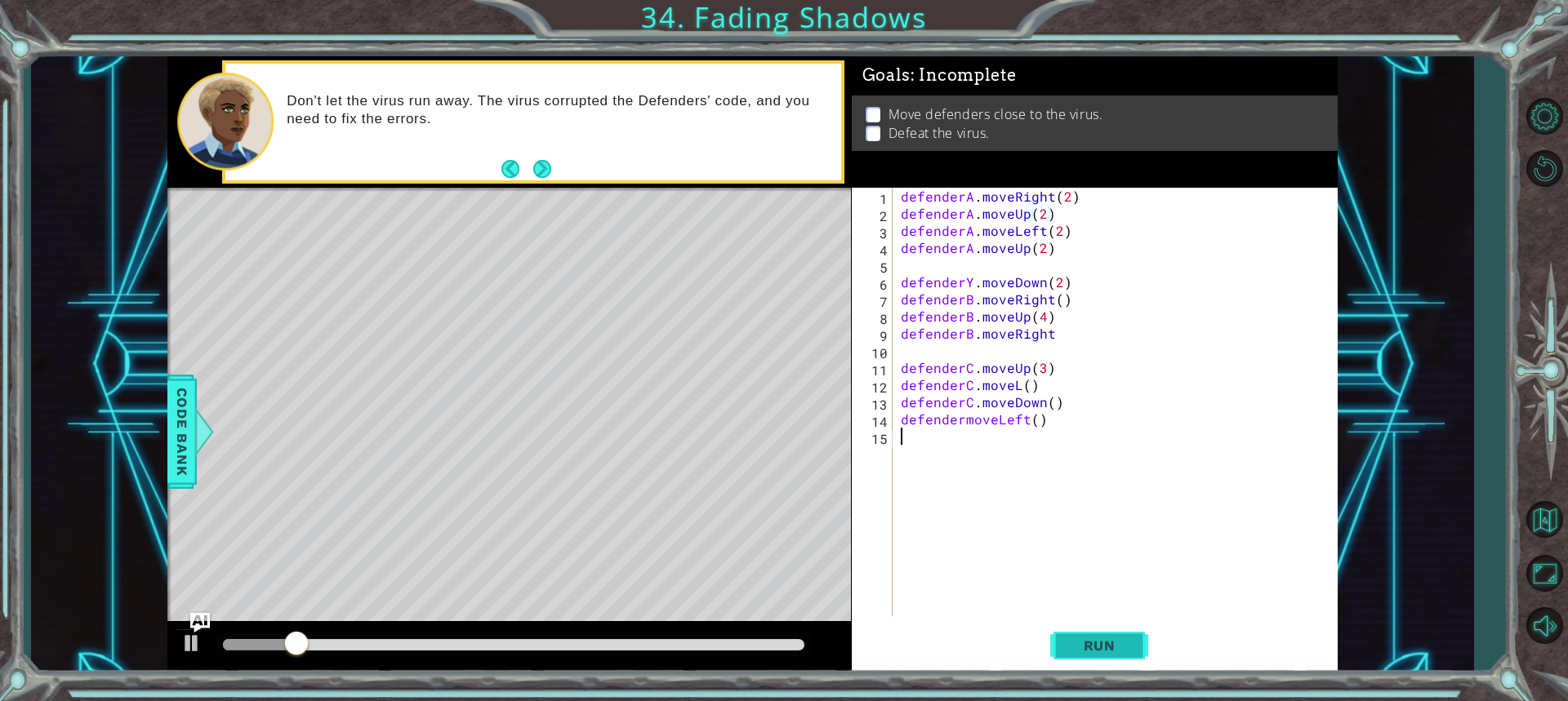
drag, startPoint x: 1081, startPoint y: 584, endPoint x: 1090, endPoint y: 640, distance: 56.7
click at [1089, 640] on div "defenderA.moveUp(2) 1 2 3 4 5 6 7 8 9 10 11 12 13 14 15 defenderA . moveRight (…" at bounding box center [1094, 429] width 485 height 485
click at [1090, 640] on span "Run" at bounding box center [1100, 645] width 64 height 16
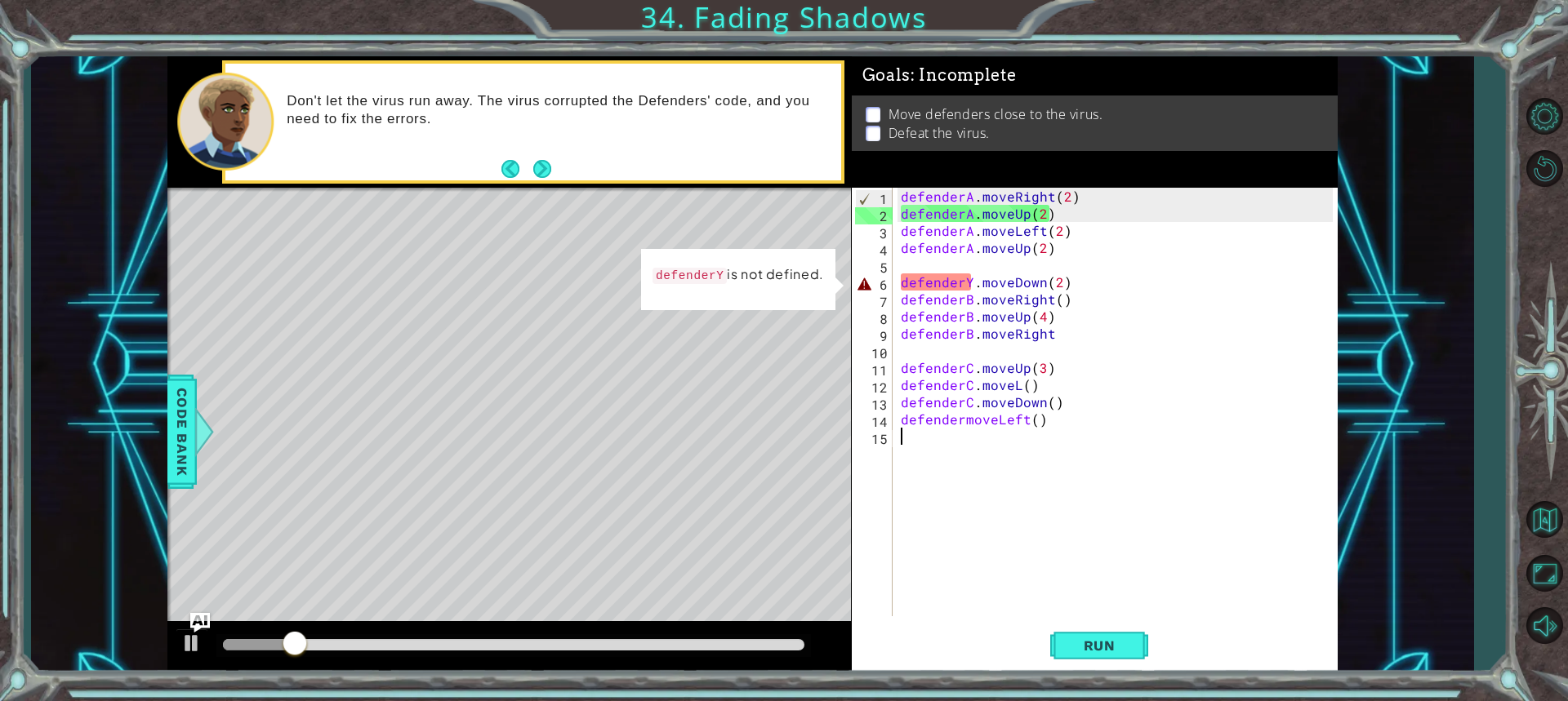
click at [1064, 621] on div "1 2 3 4 5 6 7 8 9 10 11 12 13 14 15 defenderA . moveRight ( 2 ) defenderA . mov…" at bounding box center [1094, 429] width 485 height 485
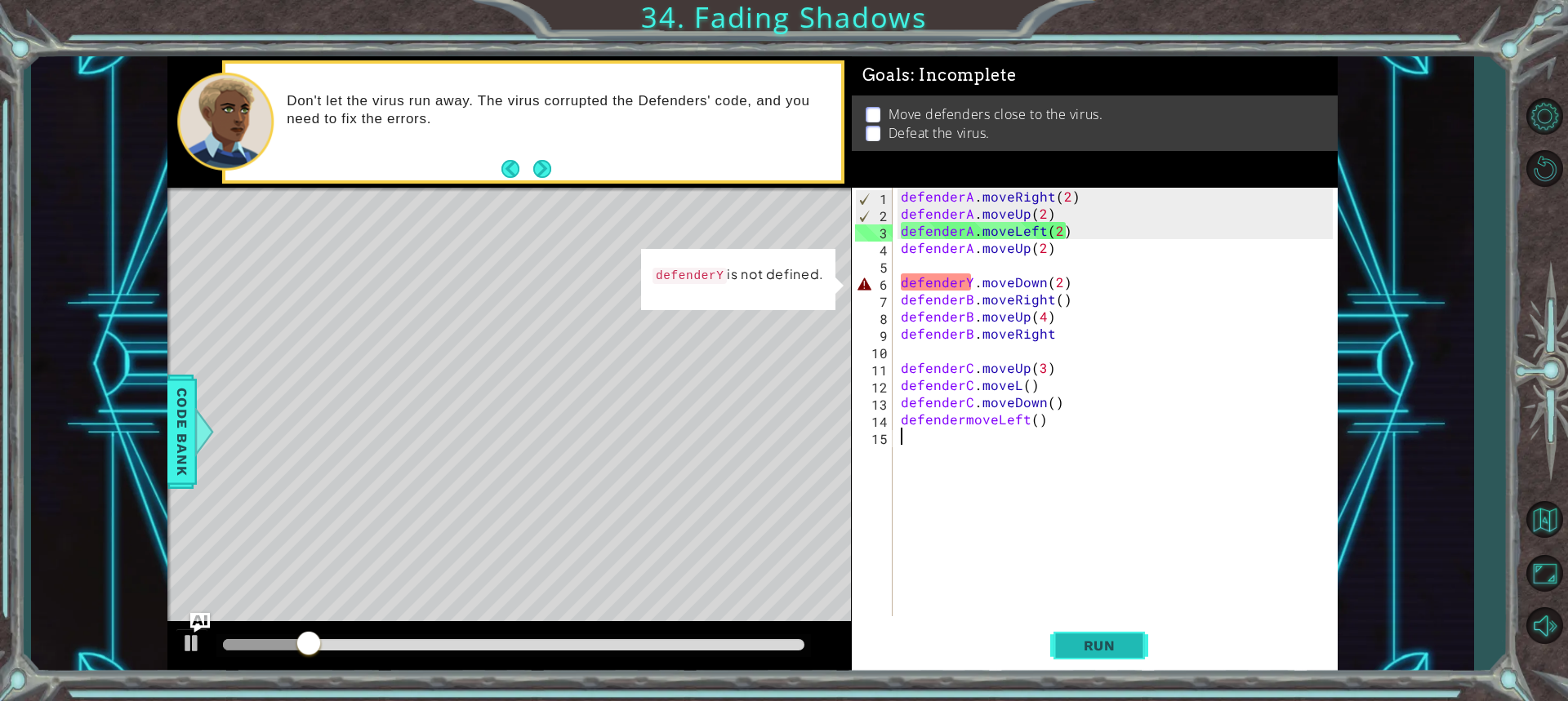
click at [1065, 625] on button "Run" at bounding box center [1100, 645] width 98 height 48
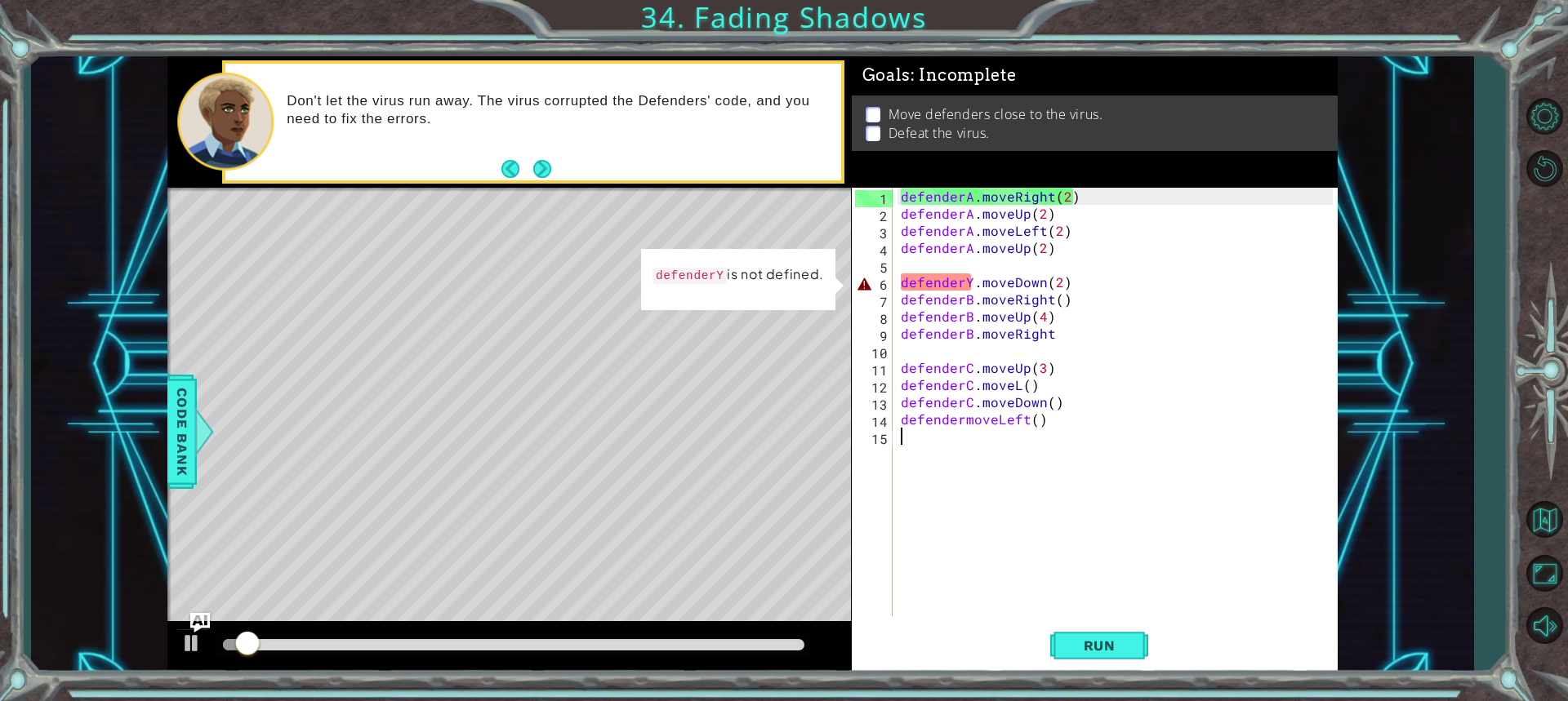
drag, startPoint x: 970, startPoint y: 285, endPoint x: 968, endPoint y: 305, distance: 20.1
click at [969, 284] on div "defenderA . moveRight ( 2 ) defenderA . moveUp ( 2 ) defenderA . moveLeft ( 2 )…" at bounding box center [1119, 418] width 444 height 463
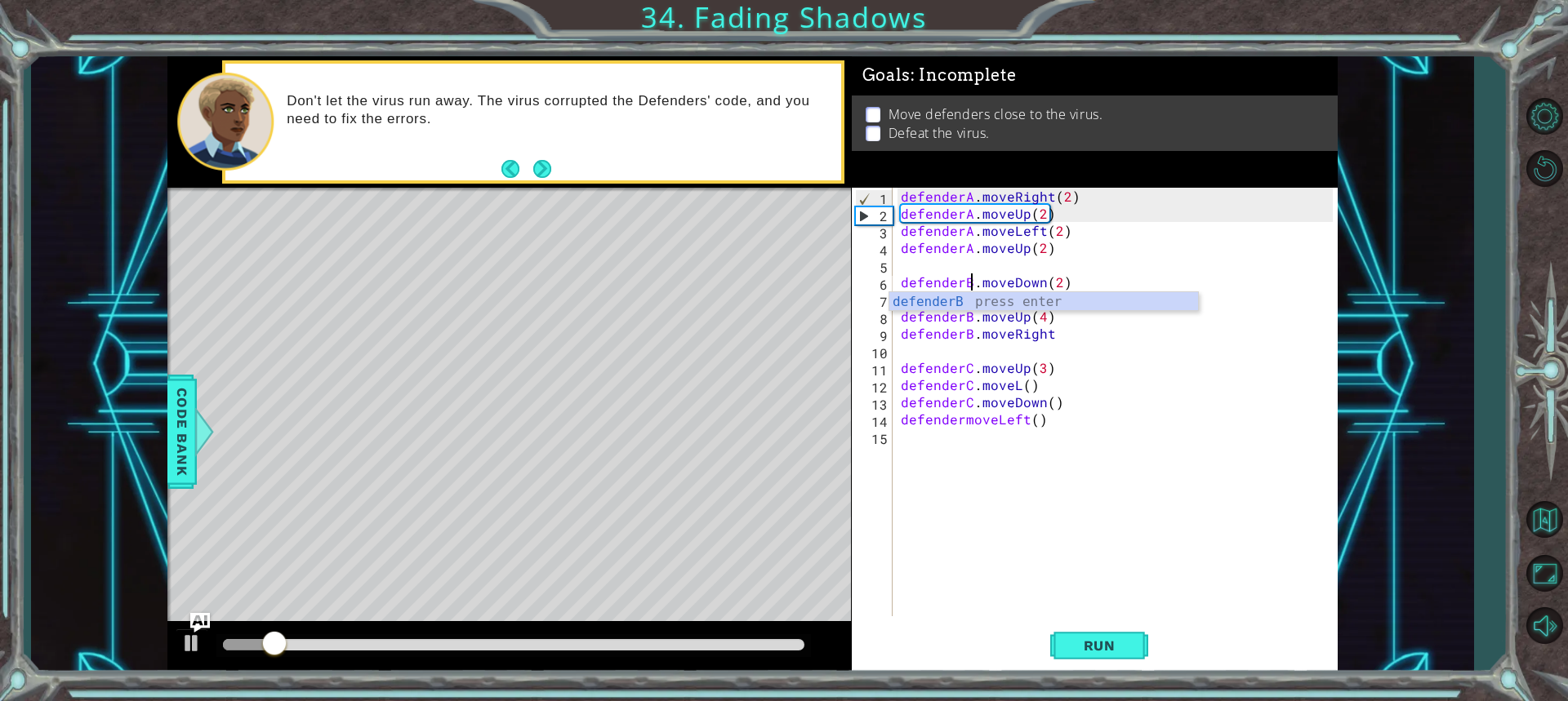
scroll to position [0, 4]
click at [1075, 665] on button "Run" at bounding box center [1100, 645] width 98 height 48
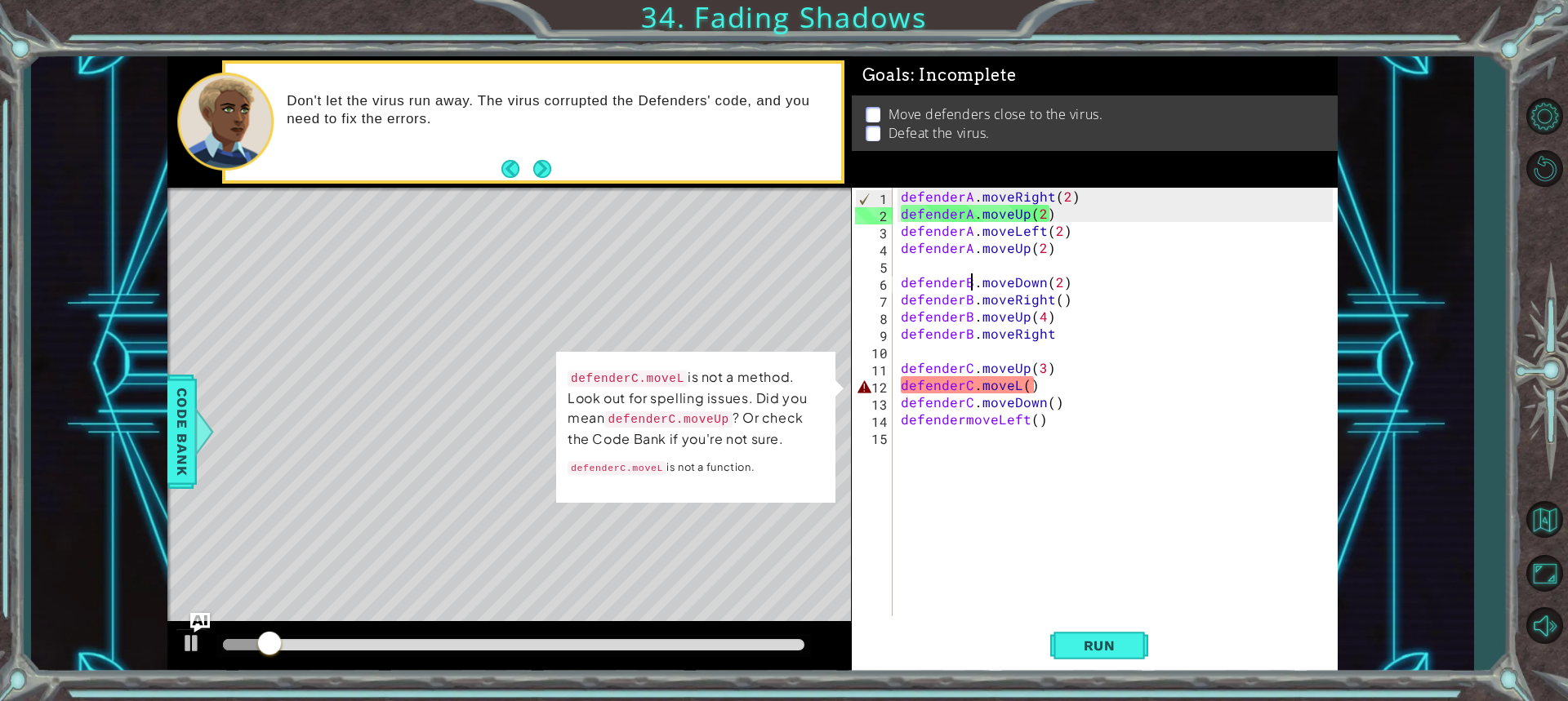
click at [1030, 385] on div "defenderA . moveRight ( 2 ) defenderA . moveUp ( 2 ) defenderA . moveLeft ( 2 )…" at bounding box center [1119, 418] width 444 height 463
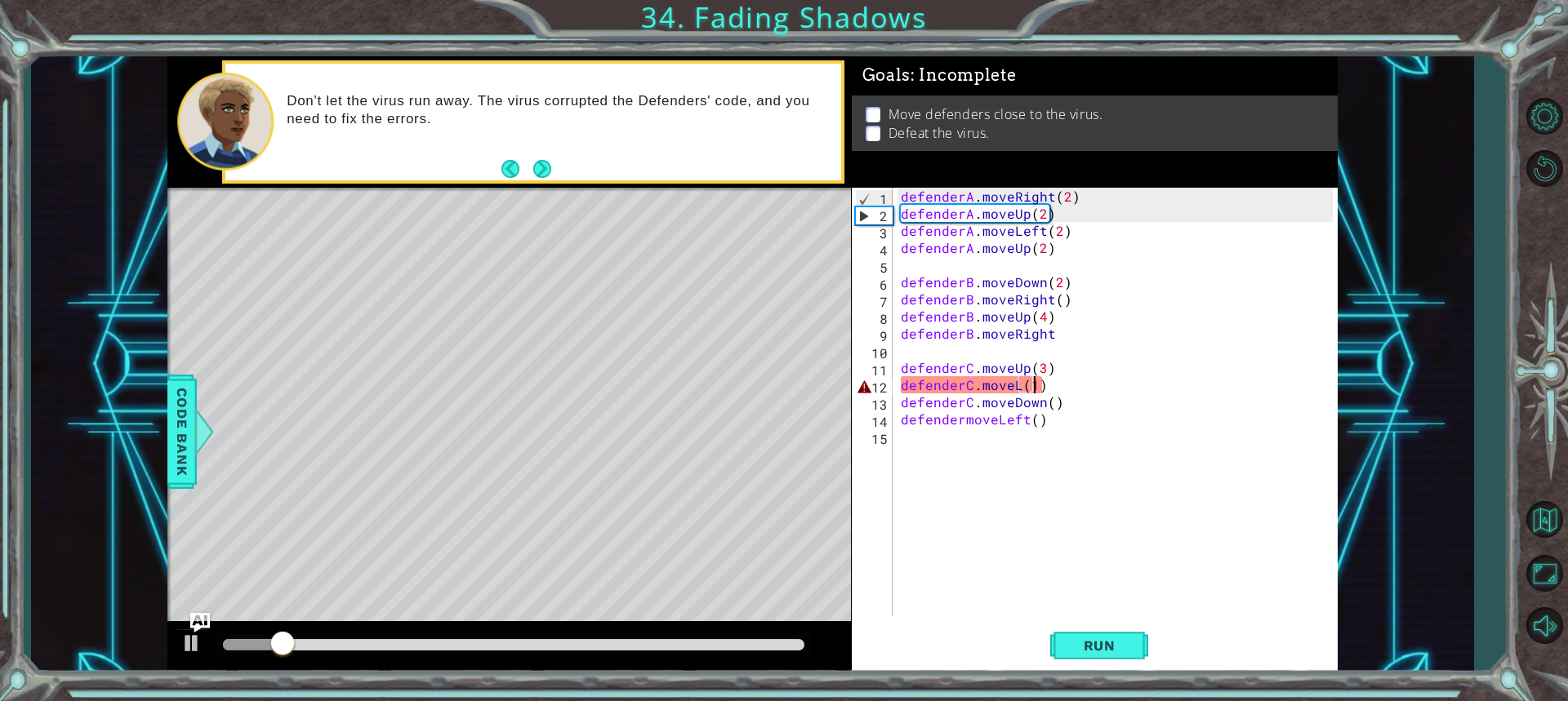
scroll to position [0, 8]
click at [1051, 677] on div "1 ההההההההההההההההההההההההההההההההההההההההההההההההההההההההההההההההההההההההההההה…" at bounding box center [784, 350] width 1568 height 701
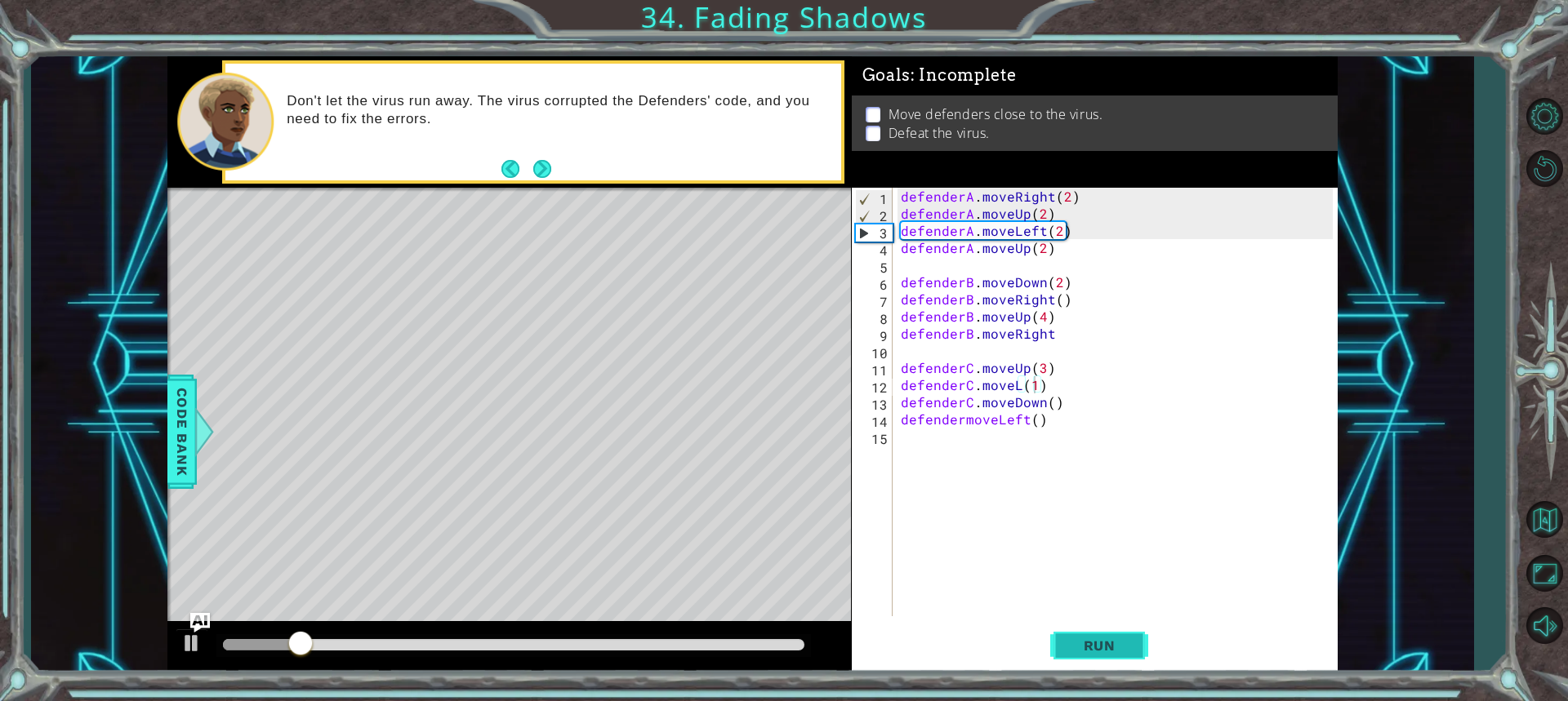
click at [1053, 666] on button "Run" at bounding box center [1100, 645] width 98 height 48
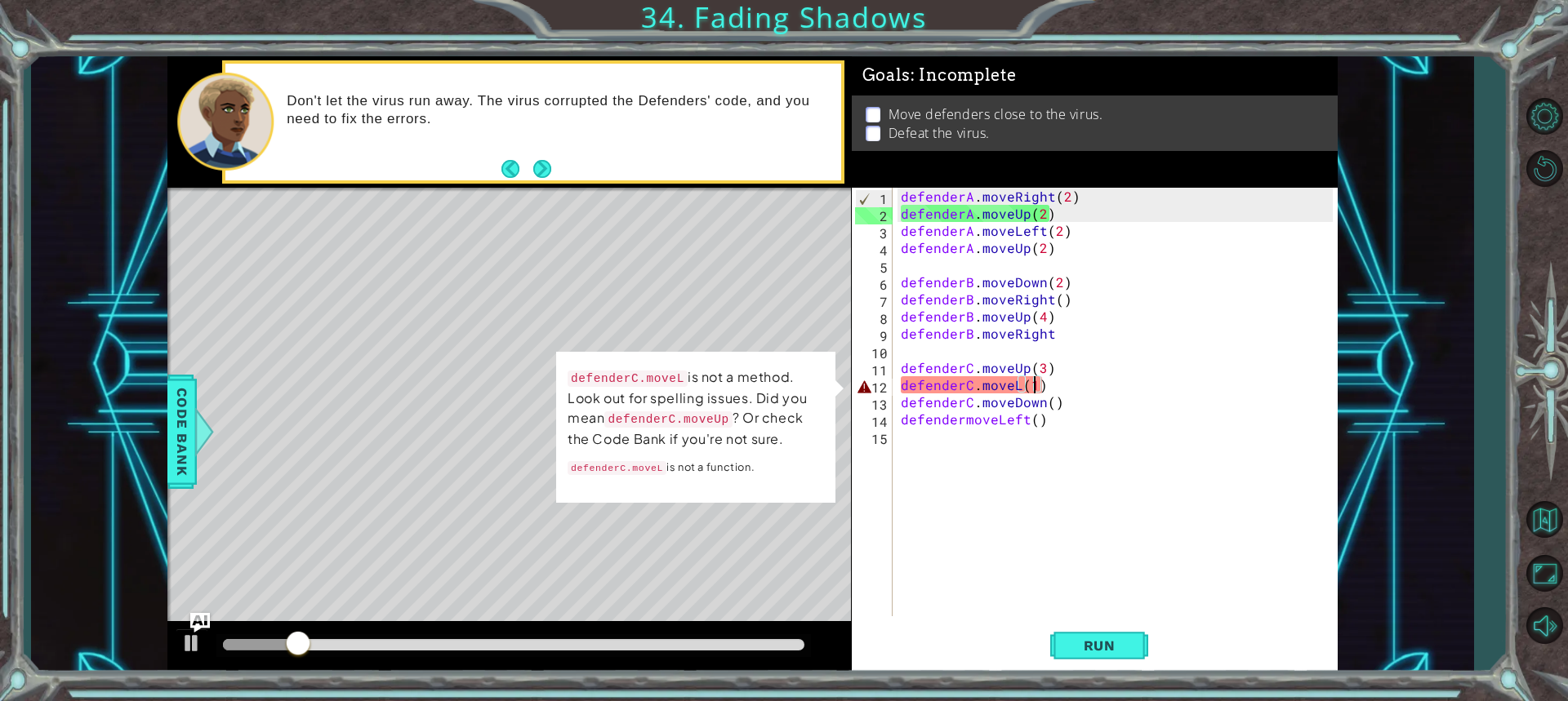
click at [1016, 383] on div "defenderA . moveRight ( 2 ) defenderA . moveUp ( 2 ) defenderA . moveLeft ( 2 )…" at bounding box center [1119, 418] width 444 height 463
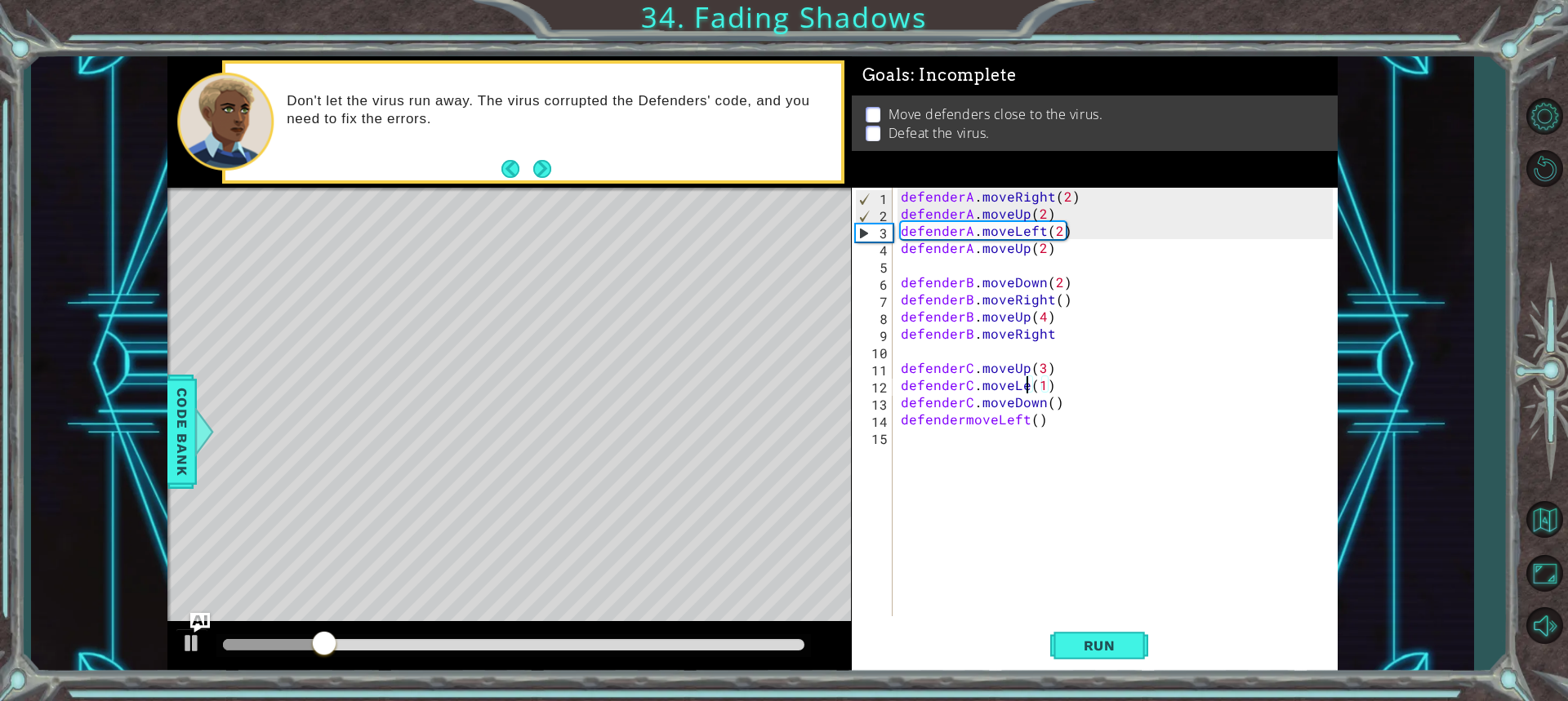
scroll to position [0, 9]
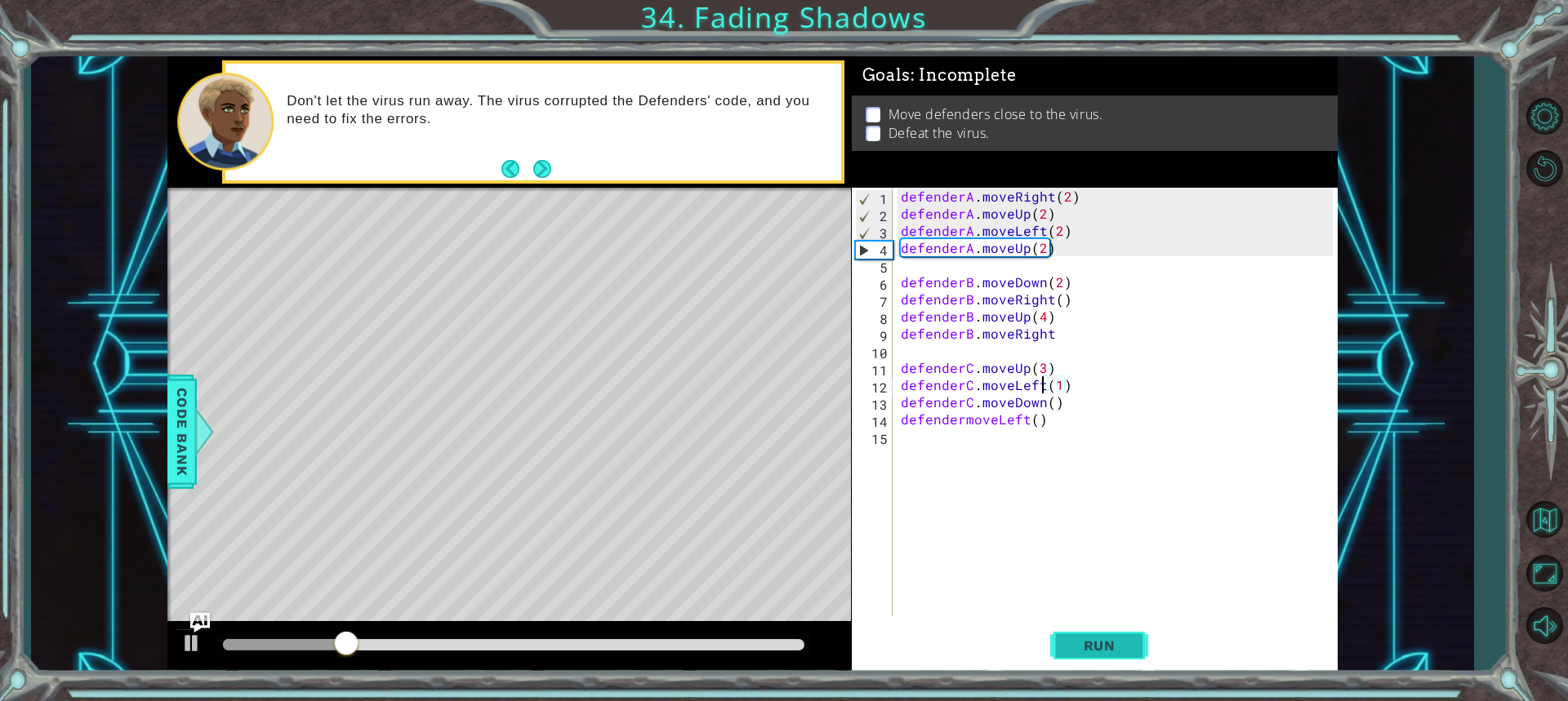
drag, startPoint x: 1144, startPoint y: 656, endPoint x: 1121, endPoint y: 637, distance: 29.8
click at [1132, 644] on button "Run" at bounding box center [1100, 645] width 98 height 48
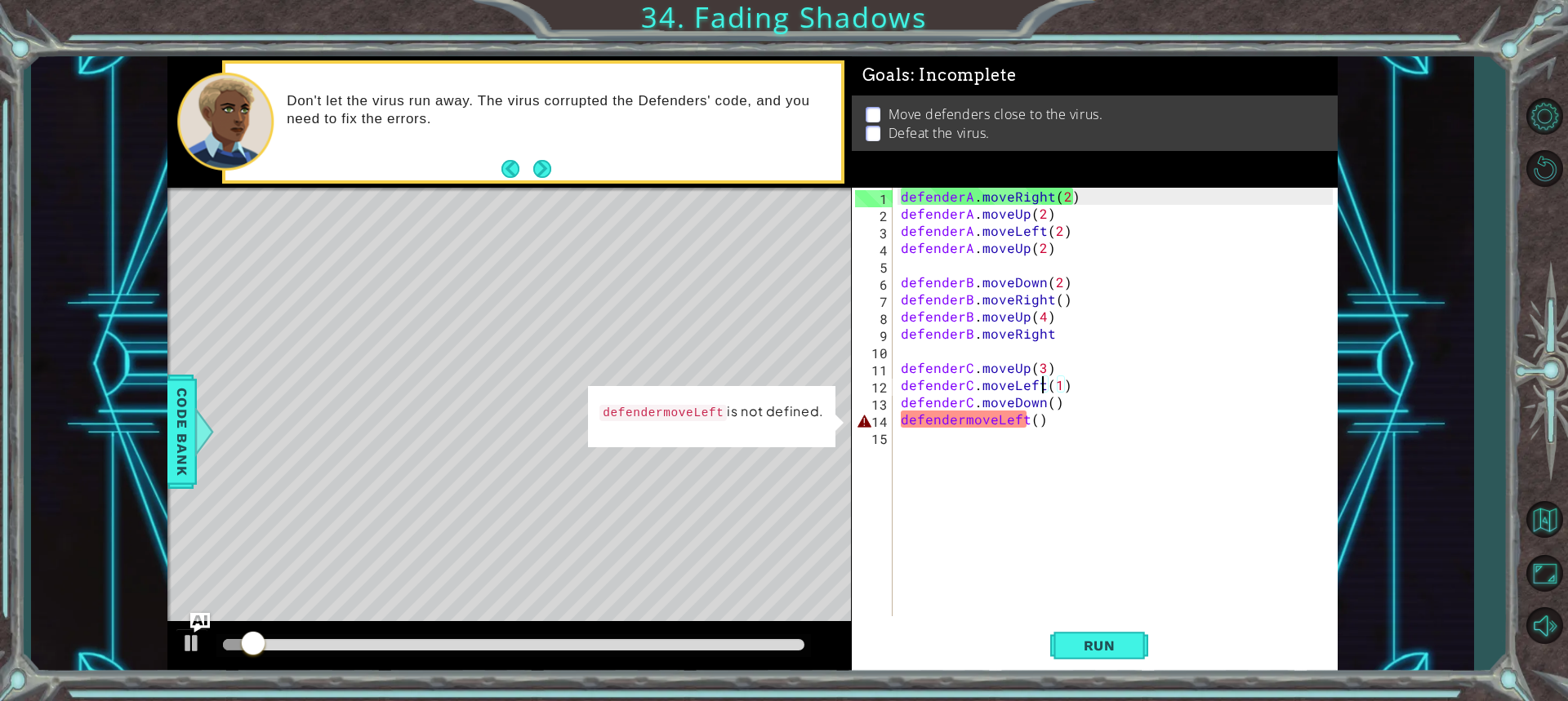
click at [1037, 423] on div "defenderA . moveRight ( 2 ) defenderA . moveUp ( 2 ) defenderA . moveLeft ( 2 )…" at bounding box center [1119, 418] width 444 height 463
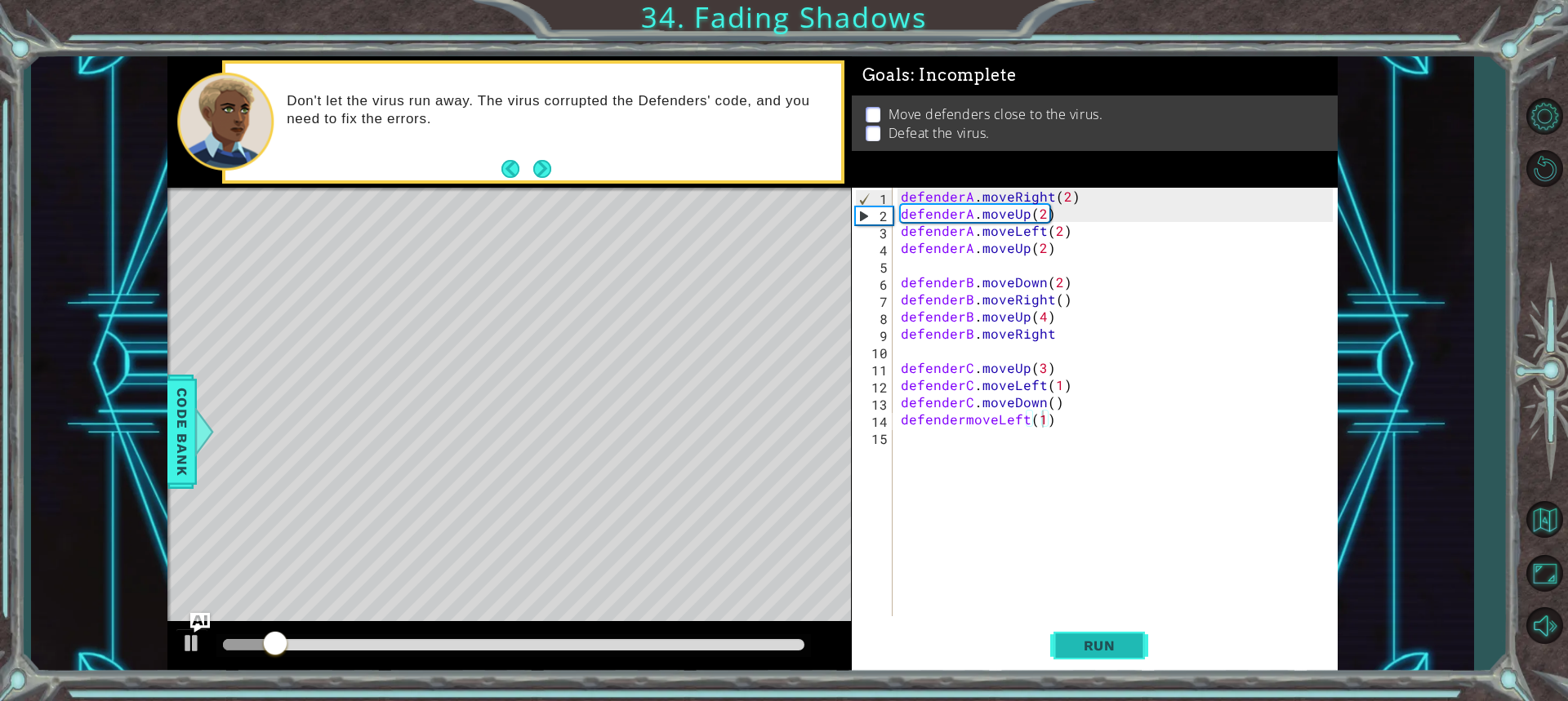
click at [1101, 633] on button "Run" at bounding box center [1100, 645] width 98 height 48
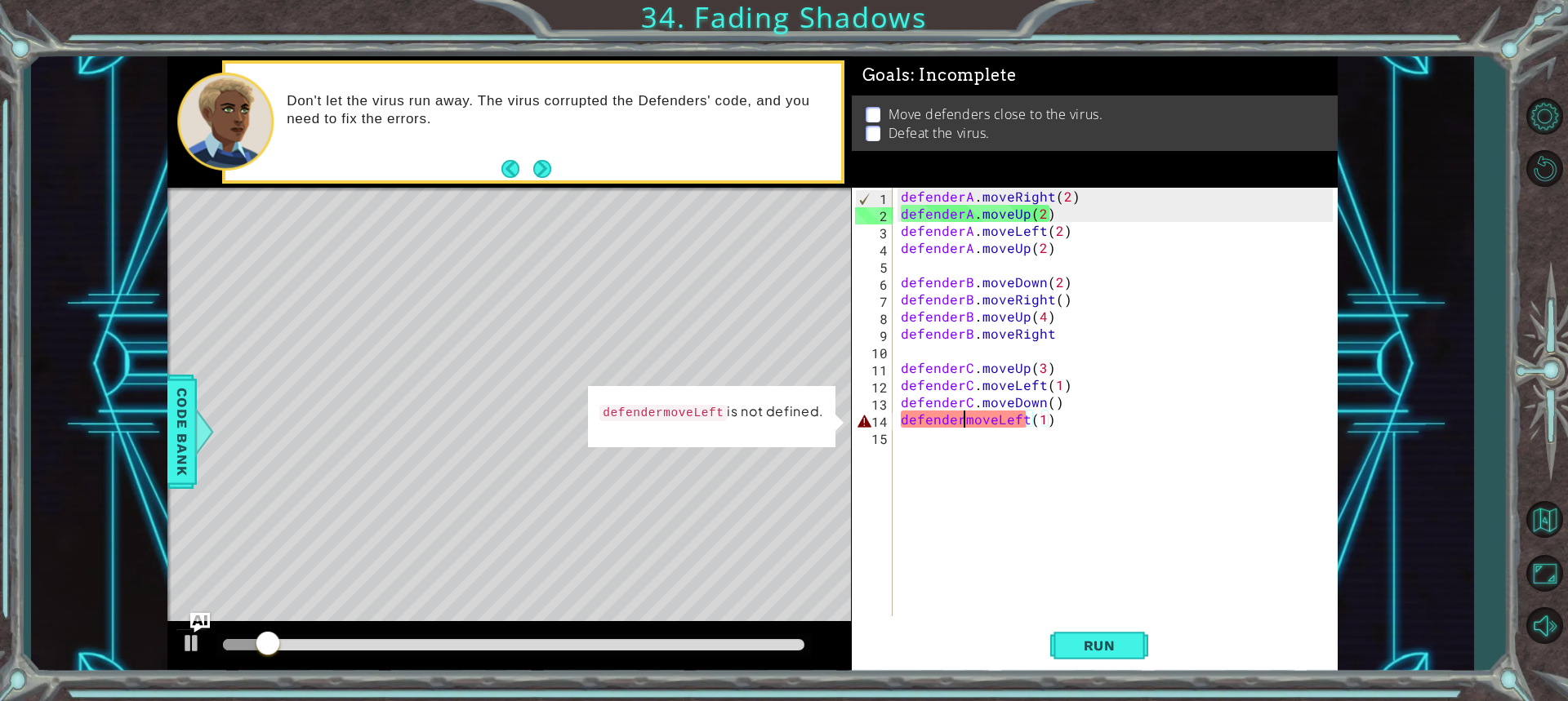
click at [960, 422] on div "defenderA . moveRight ( 2 ) defenderA . moveUp ( 2 ) defenderA . moveLeft ( 2 )…" at bounding box center [1119, 418] width 444 height 463
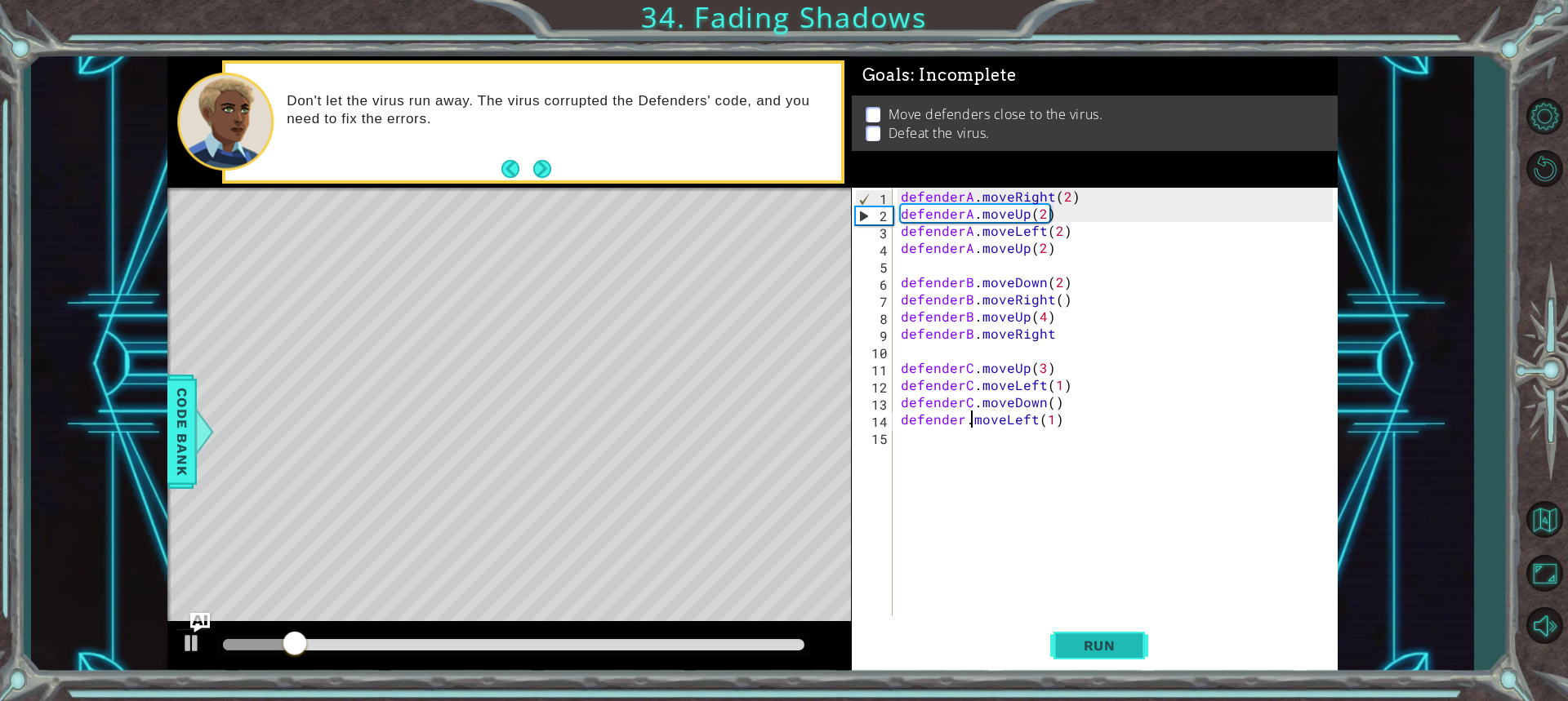
click at [1079, 653] on span "Run" at bounding box center [1100, 645] width 64 height 16
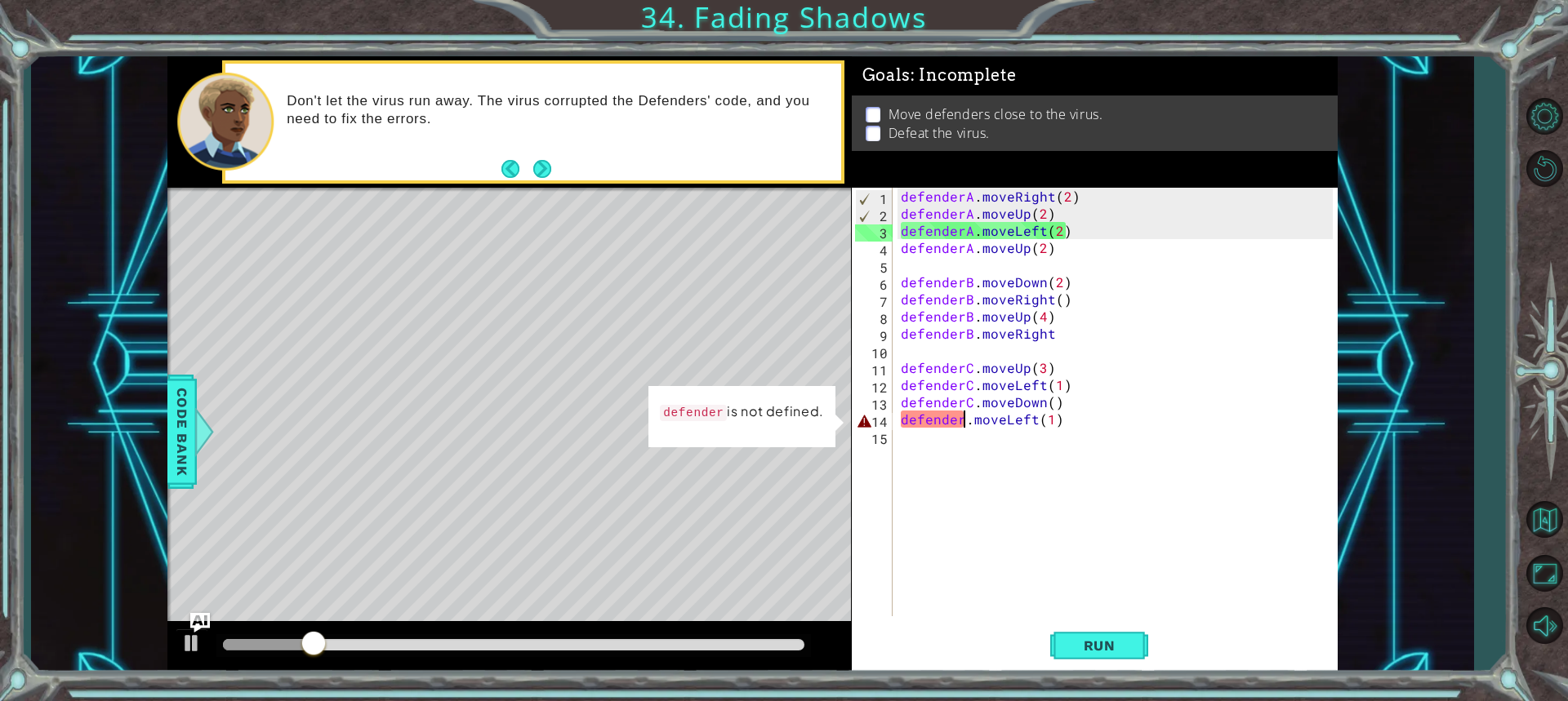
click at [960, 427] on div "defenderA . moveRight ( 2 ) defenderA . moveUp ( 2 ) defenderA . moveLeft ( 2 )…" at bounding box center [1119, 418] width 444 height 463
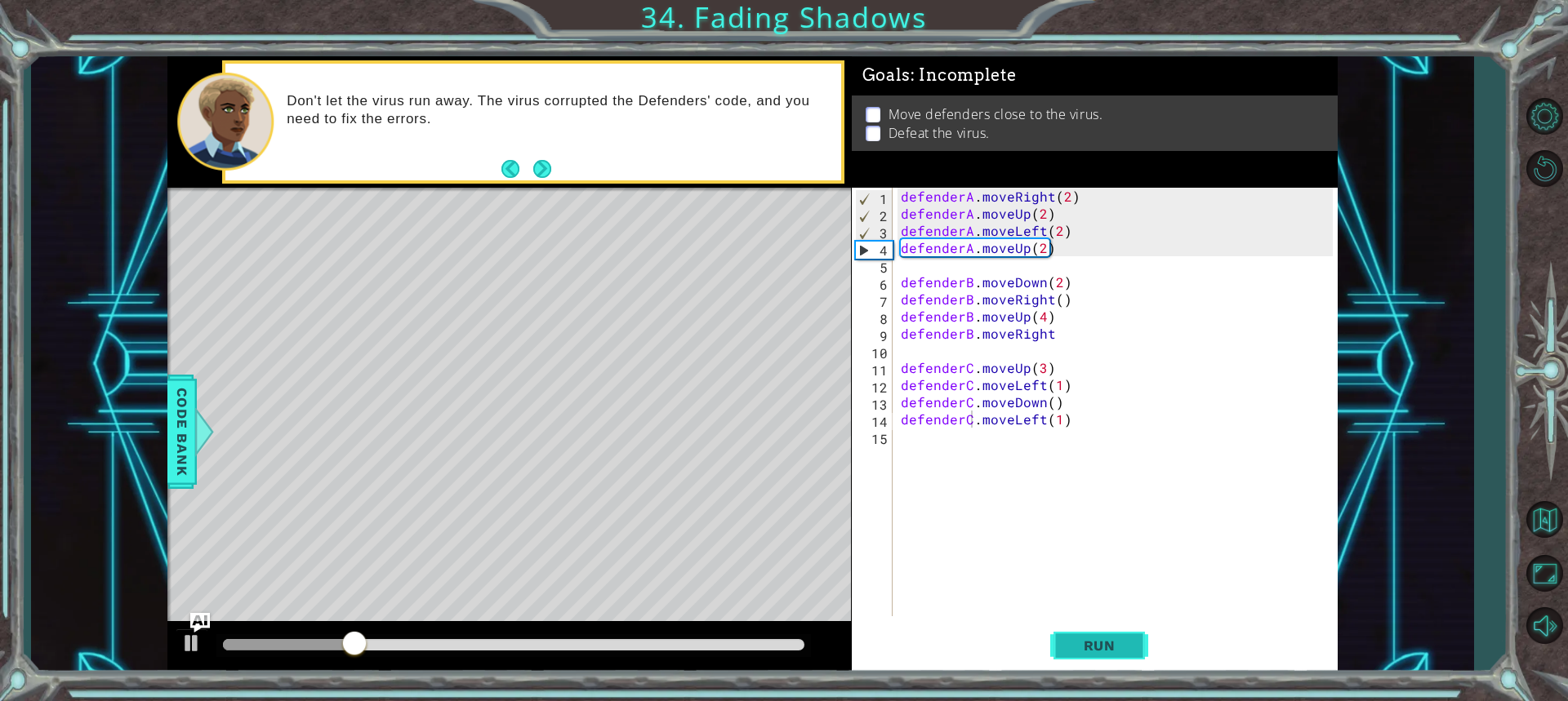
drag, startPoint x: 1053, startPoint y: 662, endPoint x: 1090, endPoint y: 658, distance: 37.2
click at [1053, 663] on button "Run" at bounding box center [1100, 645] width 98 height 48
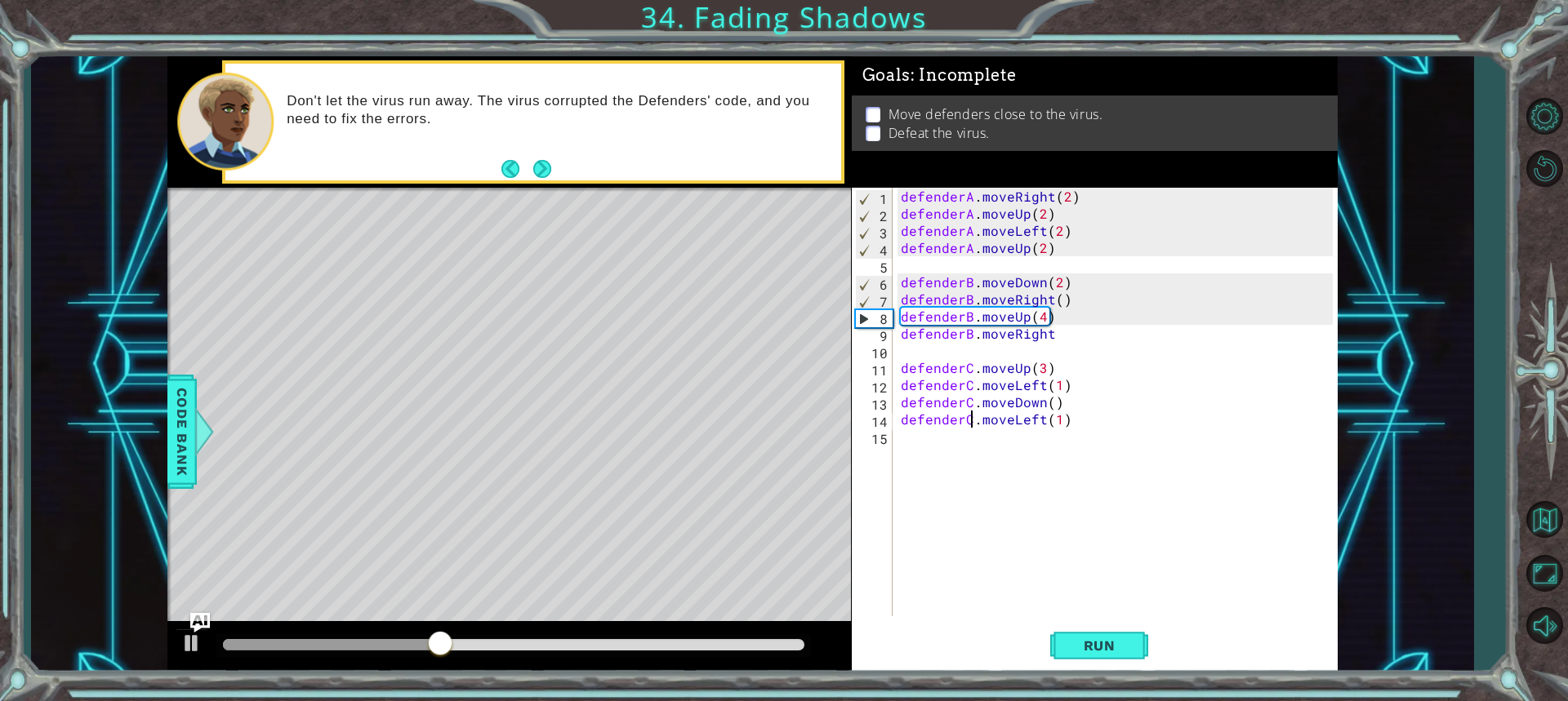
drag, startPoint x: 731, startPoint y: 640, endPoint x: 720, endPoint y: 633, distance: 13.0
click at [730, 640] on div at bounding box center [514, 645] width 581 height 11
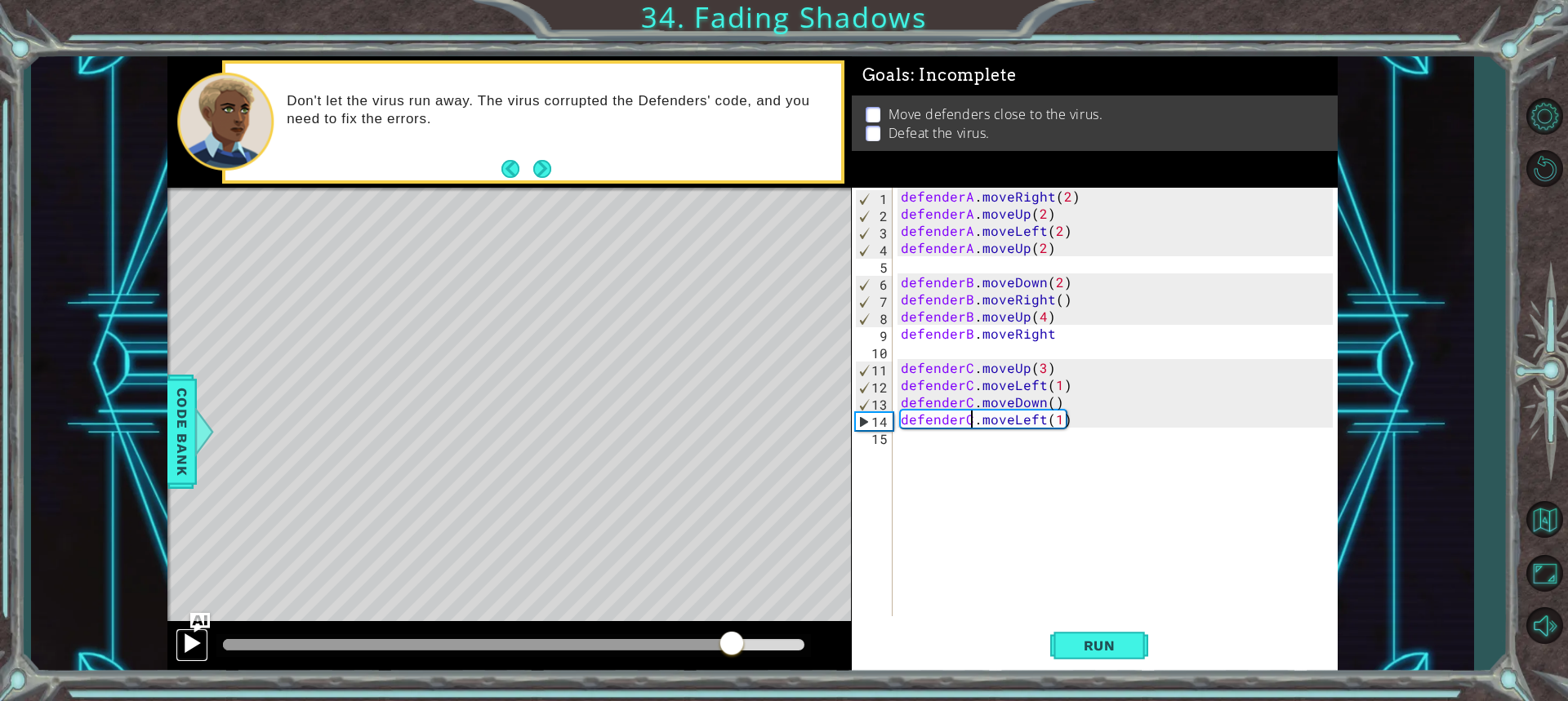
click at [190, 640] on div at bounding box center [192, 643] width 21 height 21
click at [278, 640] on div at bounding box center [510, 645] width 574 height 11
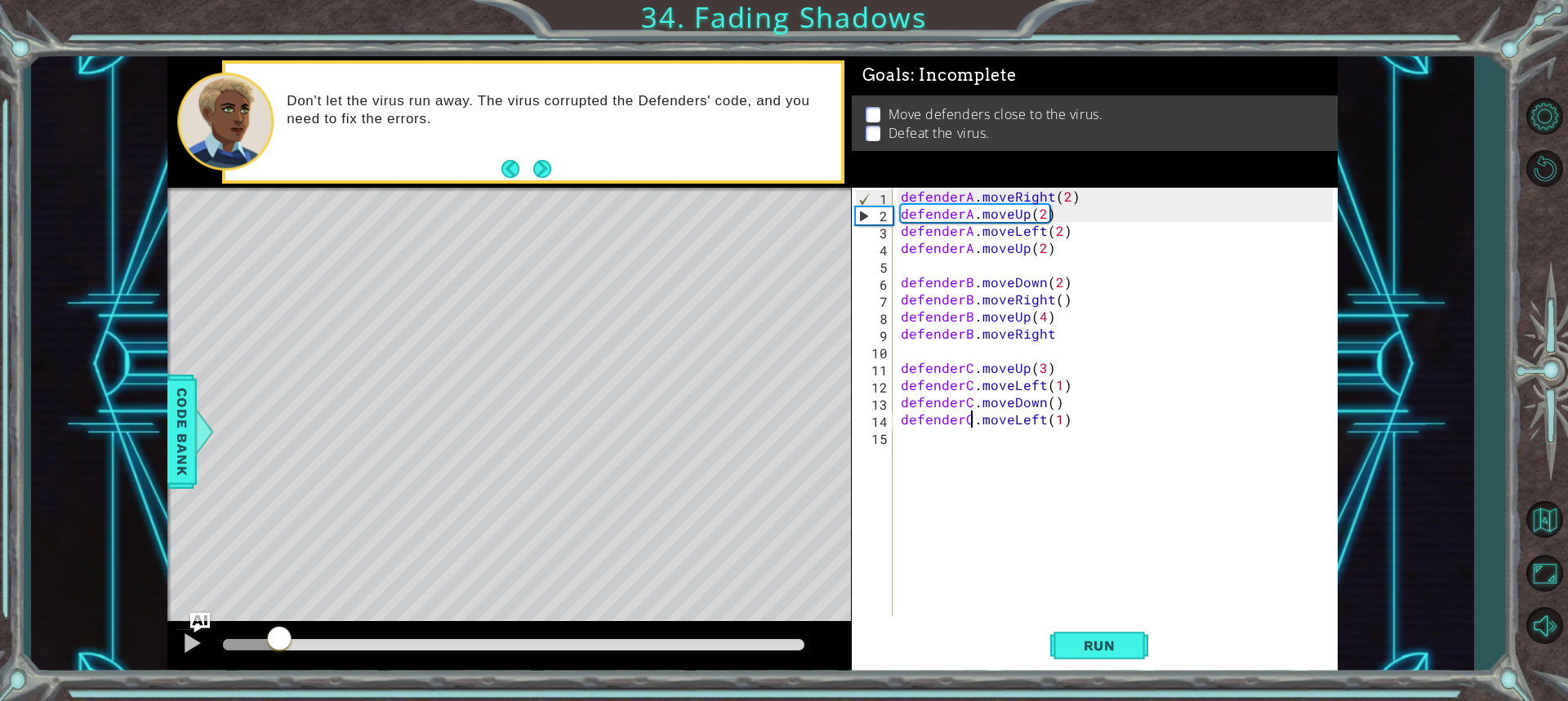
click at [226, 640] on div at bounding box center [252, 645] width 57 height 11
click at [1051, 331] on div "defenderA . moveRight ( 2 ) defenderA . moveUp ( 2 ) defenderA . moveLeft ( 2 )…" at bounding box center [1119, 418] width 444 height 463
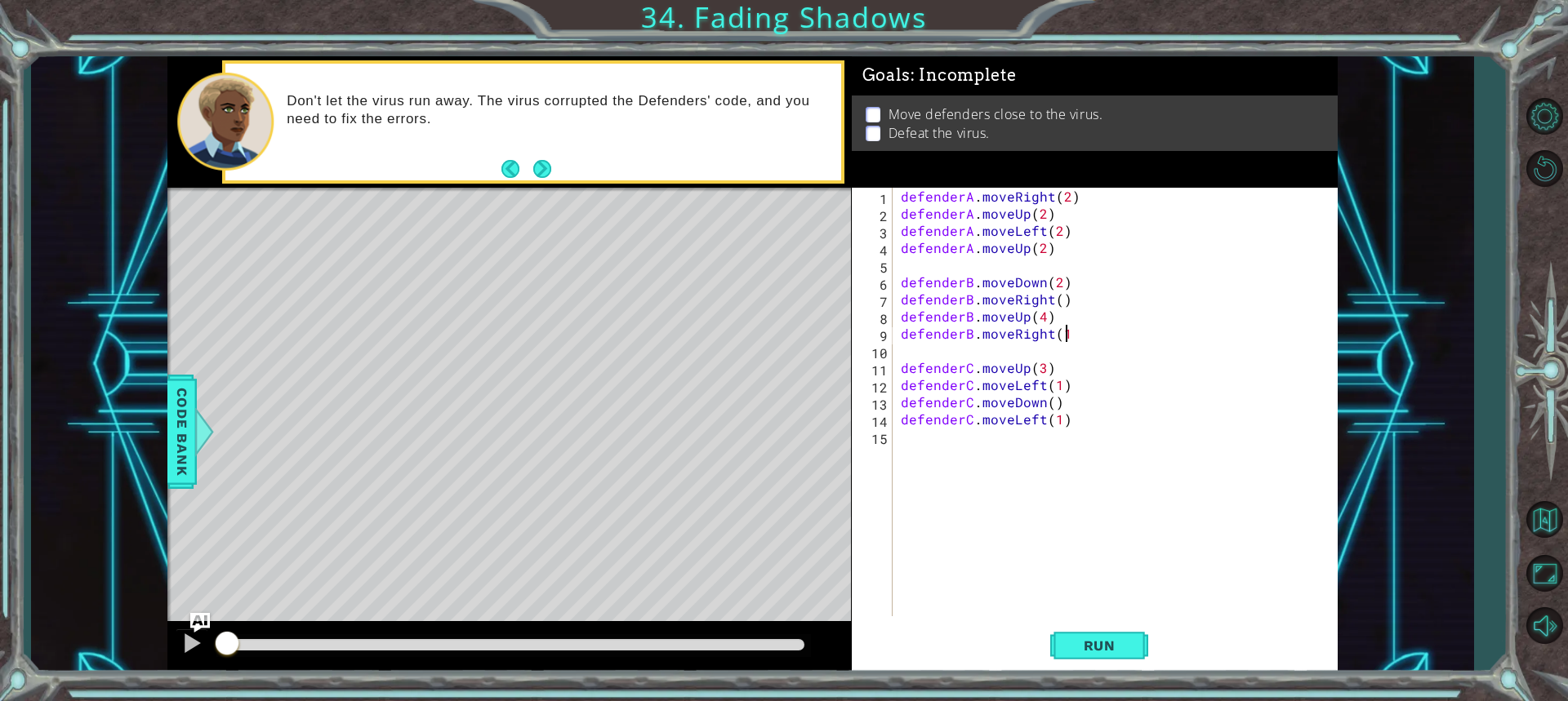
scroll to position [0, 9]
type textarea "defenderB.moveRight"
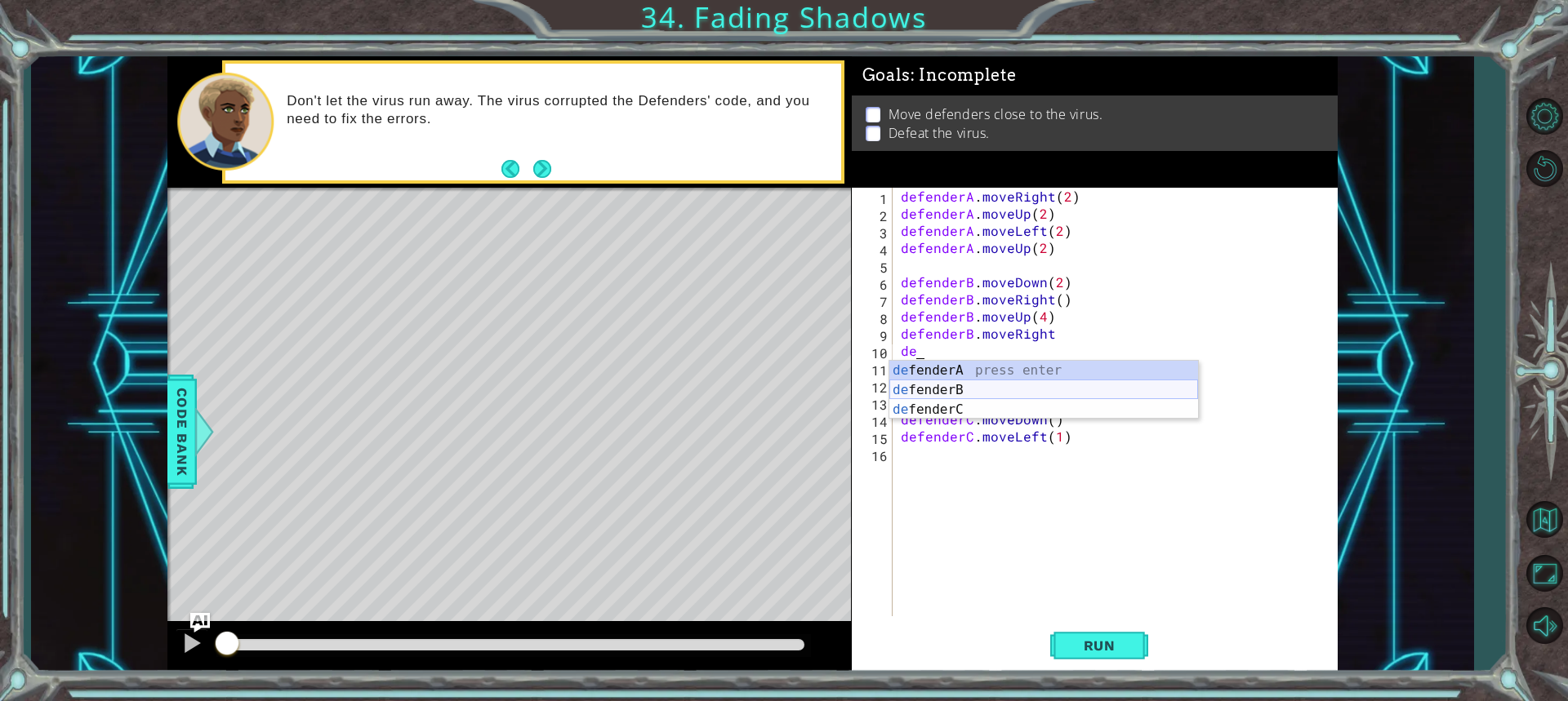
click at [975, 395] on div "de fenderA press enter de fenderB press enter de fenderC press enter" at bounding box center [1044, 410] width 308 height 98
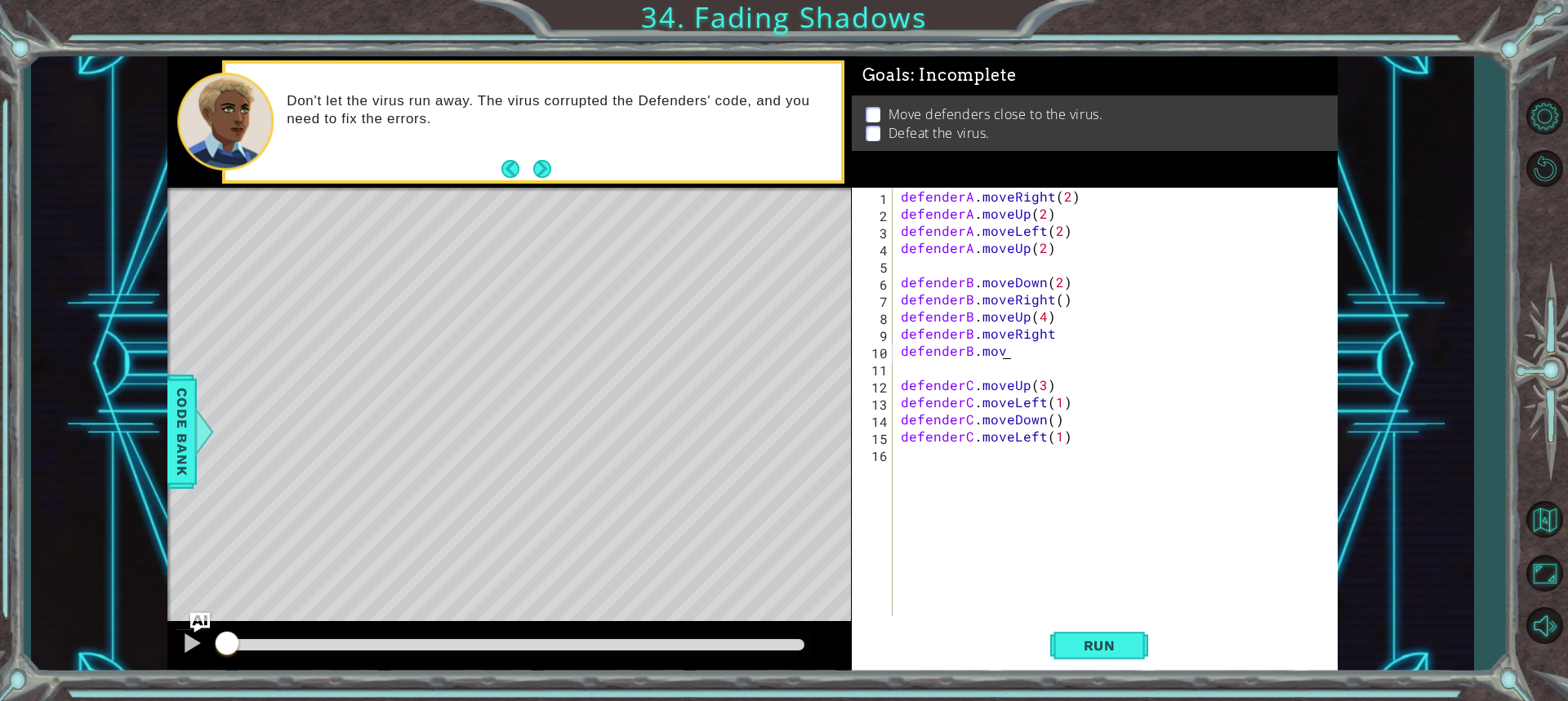
scroll to position [0, 6]
type textarea "defenderB.moveRight"
click at [1119, 617] on div "defenderB.moveRight 1 2 3 4 5 6 7 8 9 10 11 12 13 14 15 16 defenderA . moveRigh…" at bounding box center [1094, 429] width 485 height 485
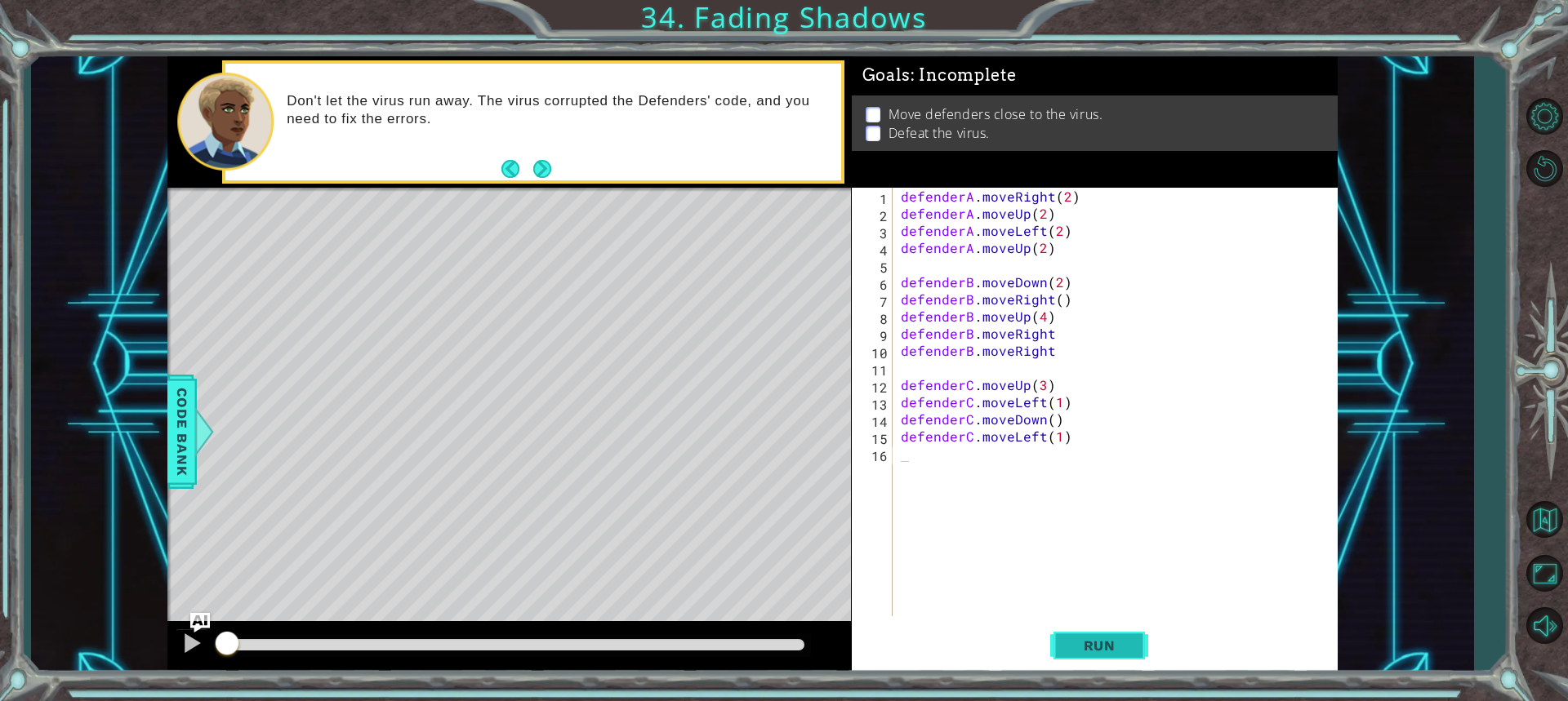
click at [1112, 659] on button "Run" at bounding box center [1100, 645] width 98 height 48
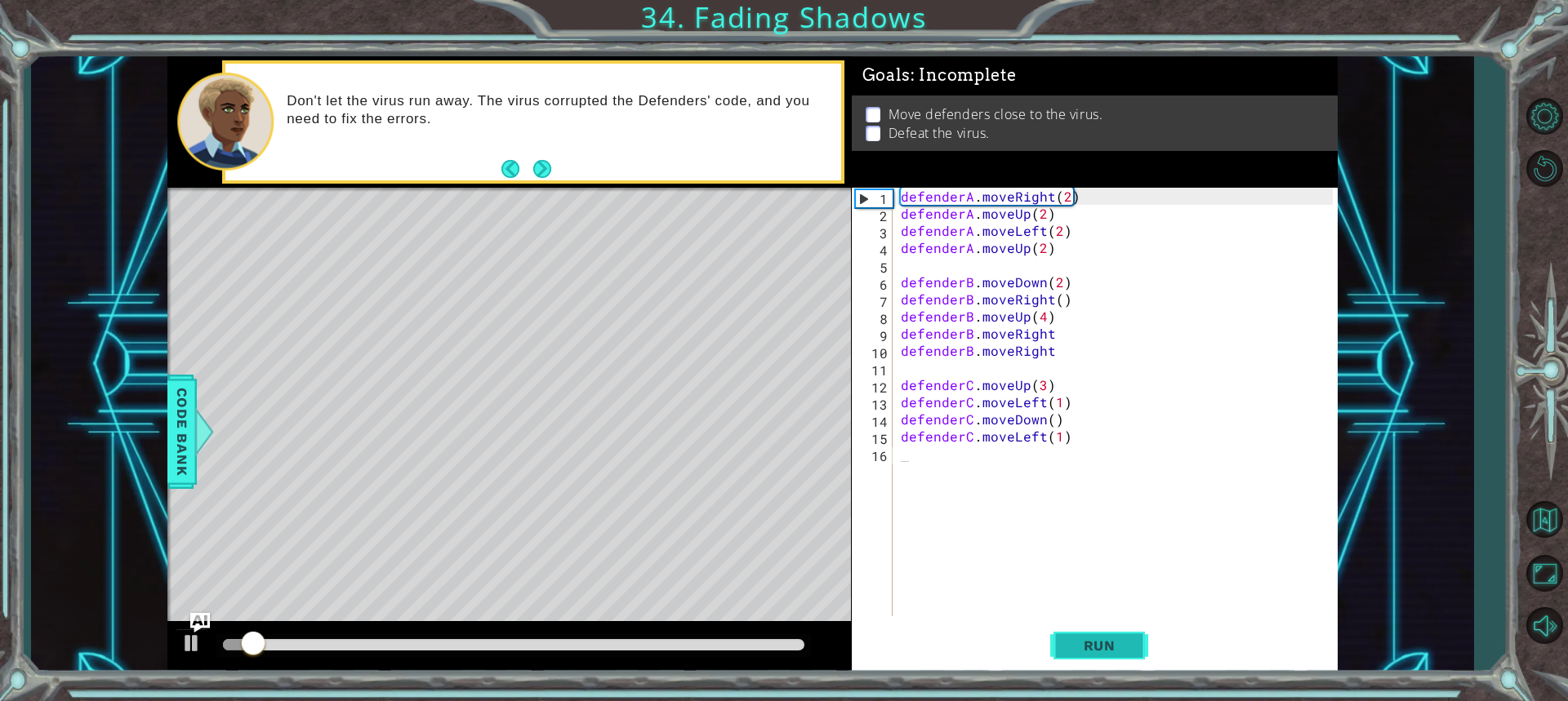
click at [1110, 642] on span "Run" at bounding box center [1100, 645] width 64 height 16
click at [1125, 665] on button "Run" at bounding box center [1100, 645] width 98 height 48
click at [1054, 342] on div "defenderA . moveRight ( 2 ) defenderA . moveUp ( 2 ) defenderA . moveLeft ( 2 )…" at bounding box center [1119, 418] width 444 height 463
type textarea "defenderB.moveRight"
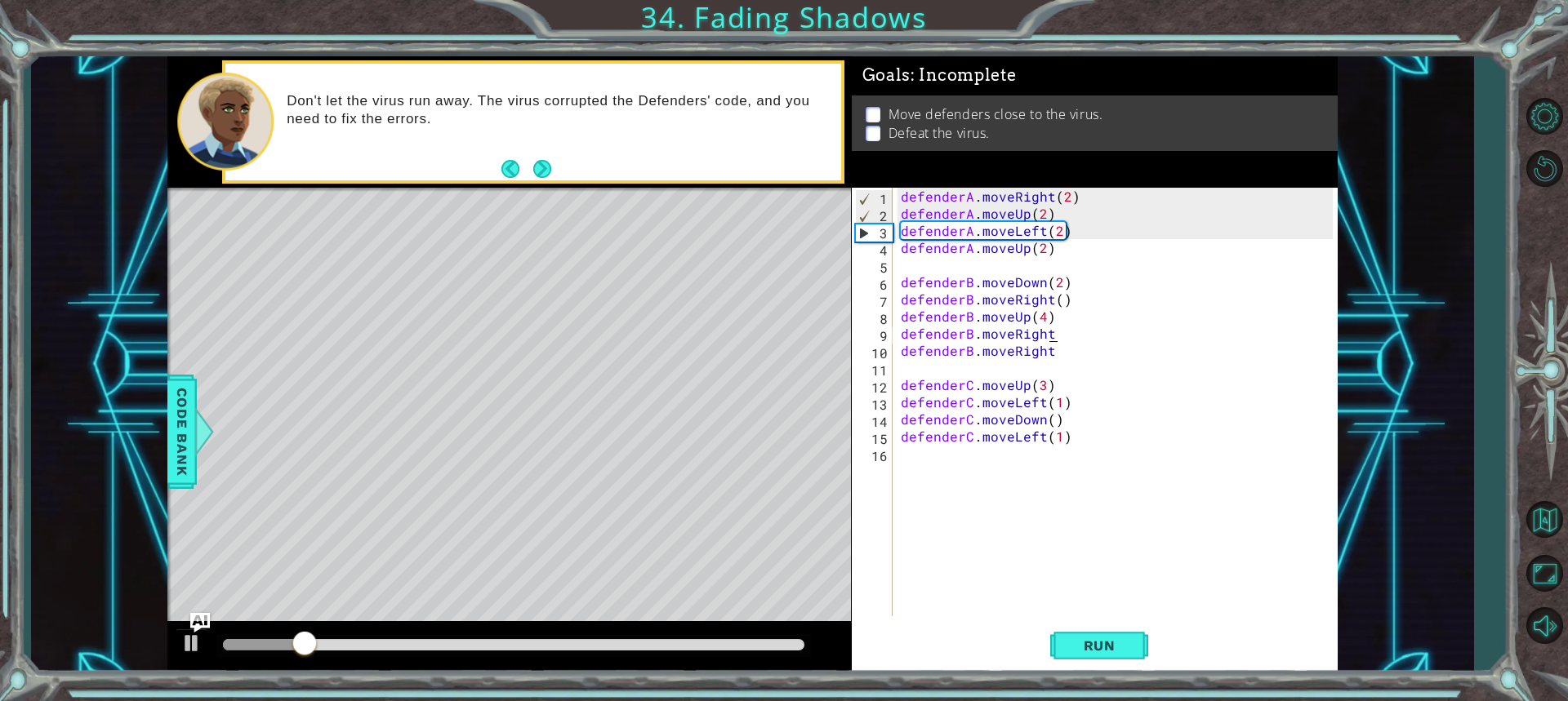
click at [1053, 337] on div "defenderA . moveRight ( 2 ) defenderA . moveUp ( 2 ) defenderA . moveLeft ( 2 )…" at bounding box center [1119, 418] width 444 height 463
click at [1058, 360] on div "defenderA . moveRight ( 2 ) defenderA . moveUp ( 2 ) defenderA . moveLeft ( 2 )…" at bounding box center [1119, 418] width 444 height 463
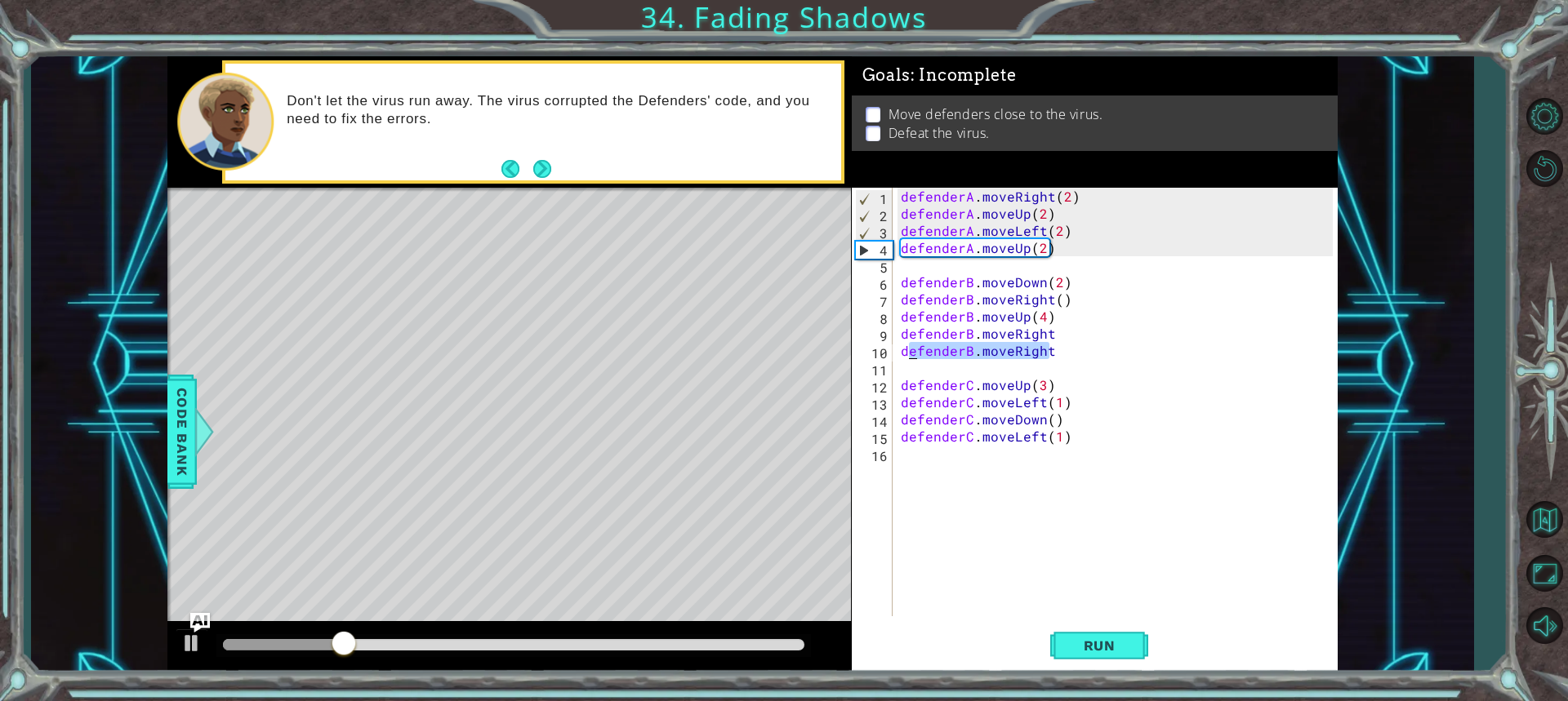
drag, startPoint x: 1059, startPoint y: 355, endPoint x: 911, endPoint y: 352, distance: 148.0
click at [911, 352] on div "defenderA . moveRight ( 2 ) defenderA . moveUp ( 2 ) defenderA . moveLeft ( 2 )…" at bounding box center [1119, 418] width 444 height 463
type textarea "d"
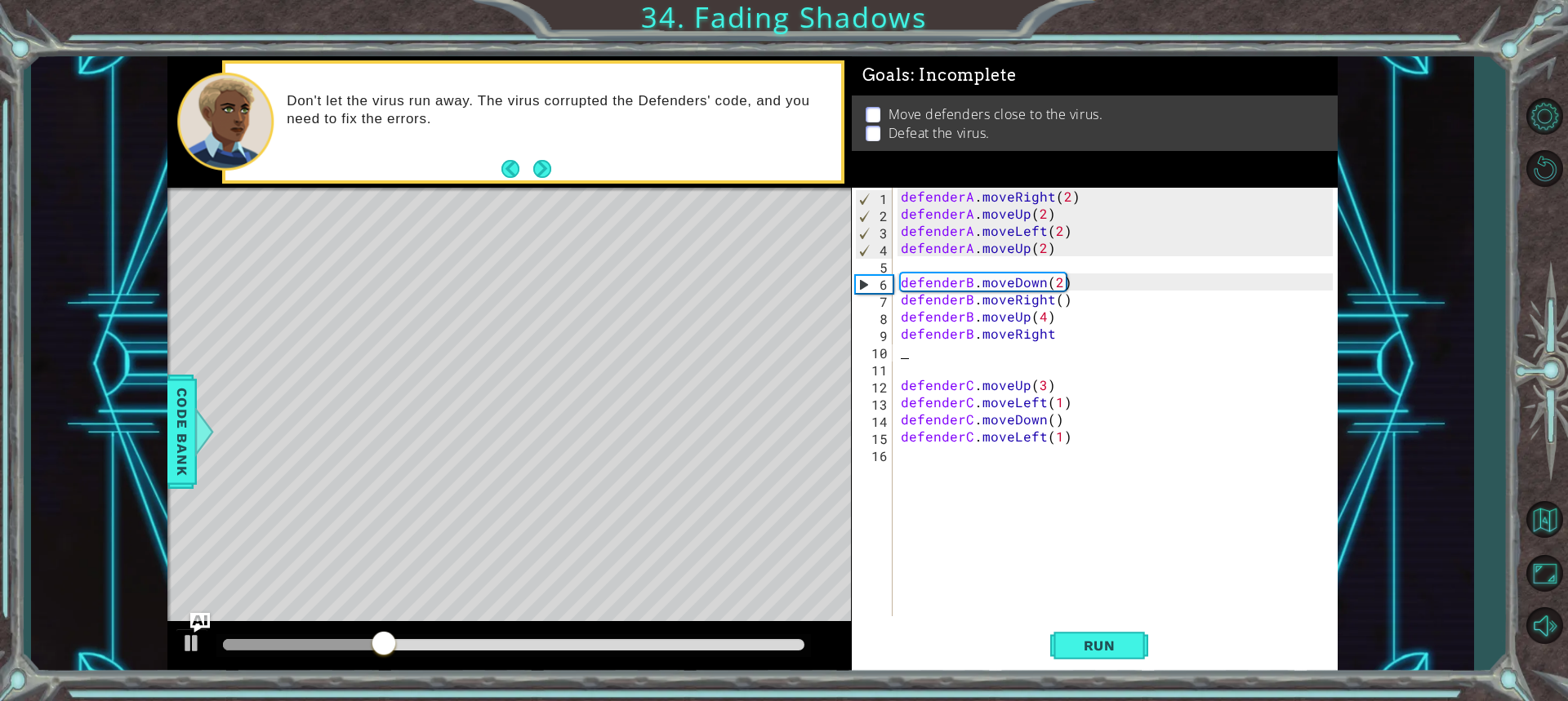
click at [1058, 337] on div "defenderA . moveRight ( 2 ) defenderA . moveUp ( 2 ) defenderA . moveLeft ( 2 )…" at bounding box center [1119, 418] width 444 height 463
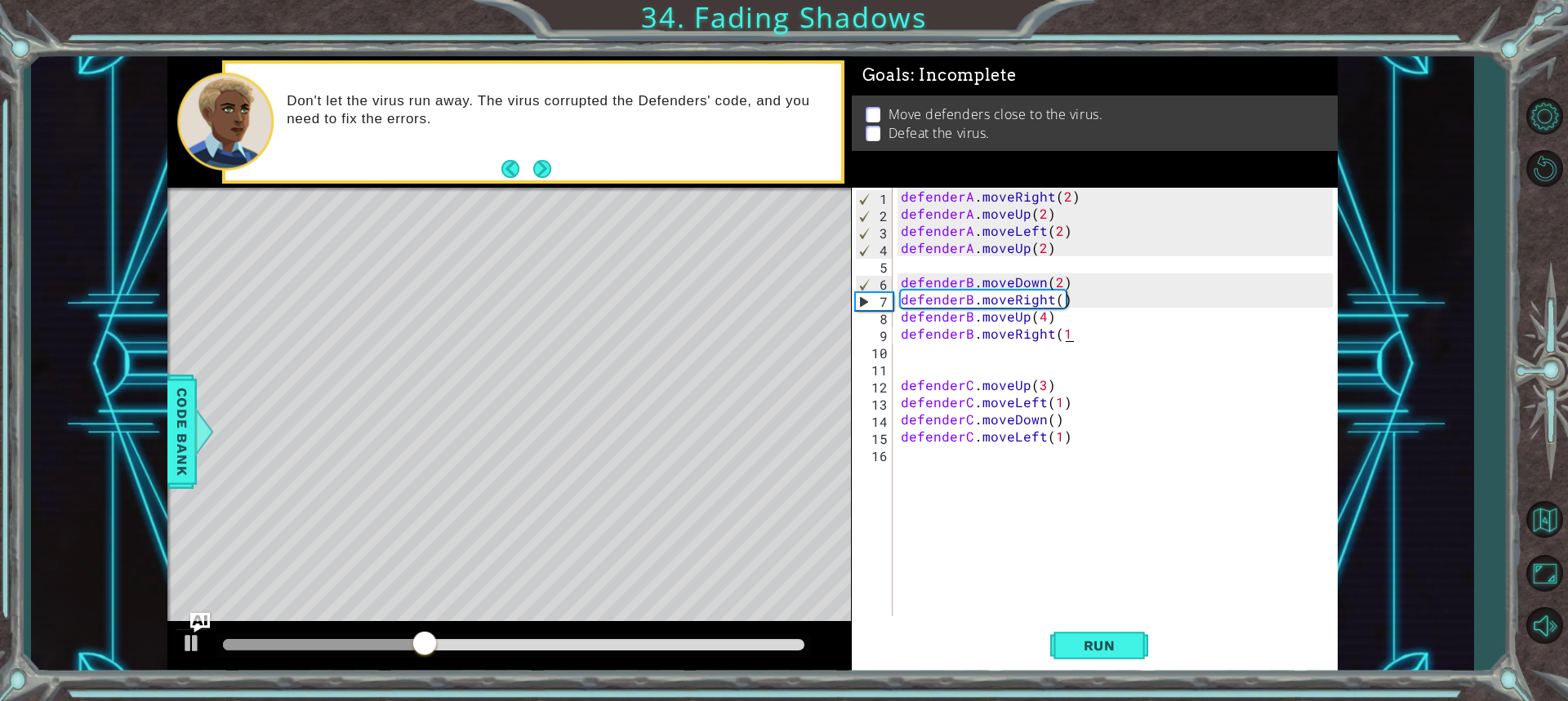
type textarea "defenderB.moveRight(1)"
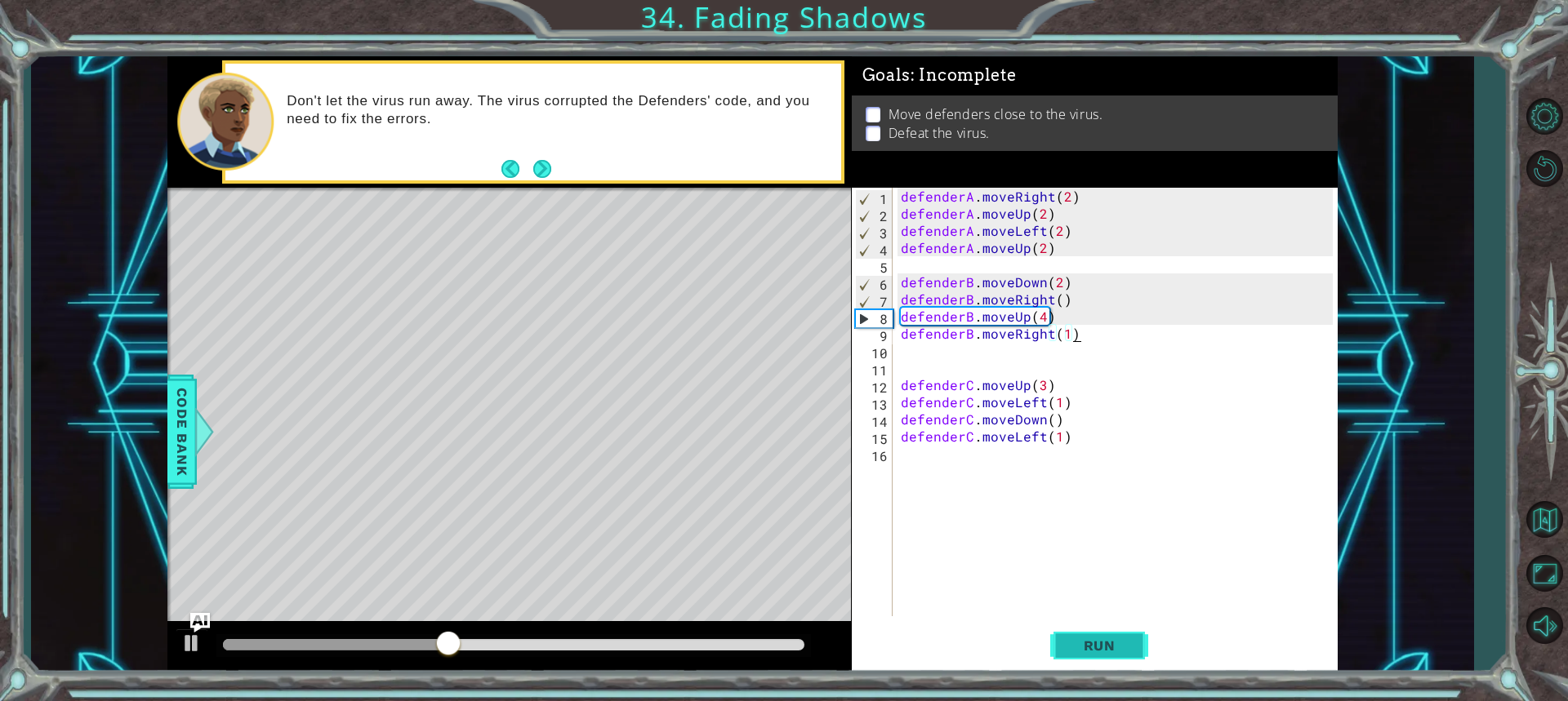
drag, startPoint x: 1102, startPoint y: 613, endPoint x: 1101, endPoint y: 622, distance: 9.1
click at [1101, 620] on div "defenderB.moveRight(1) 1 2 3 4 5 6 7 8 9 10 11 12 13 14 15 16 defenderA . moveR…" at bounding box center [1094, 429] width 485 height 485
click at [1101, 648] on button "Run" at bounding box center [1100, 645] width 98 height 48
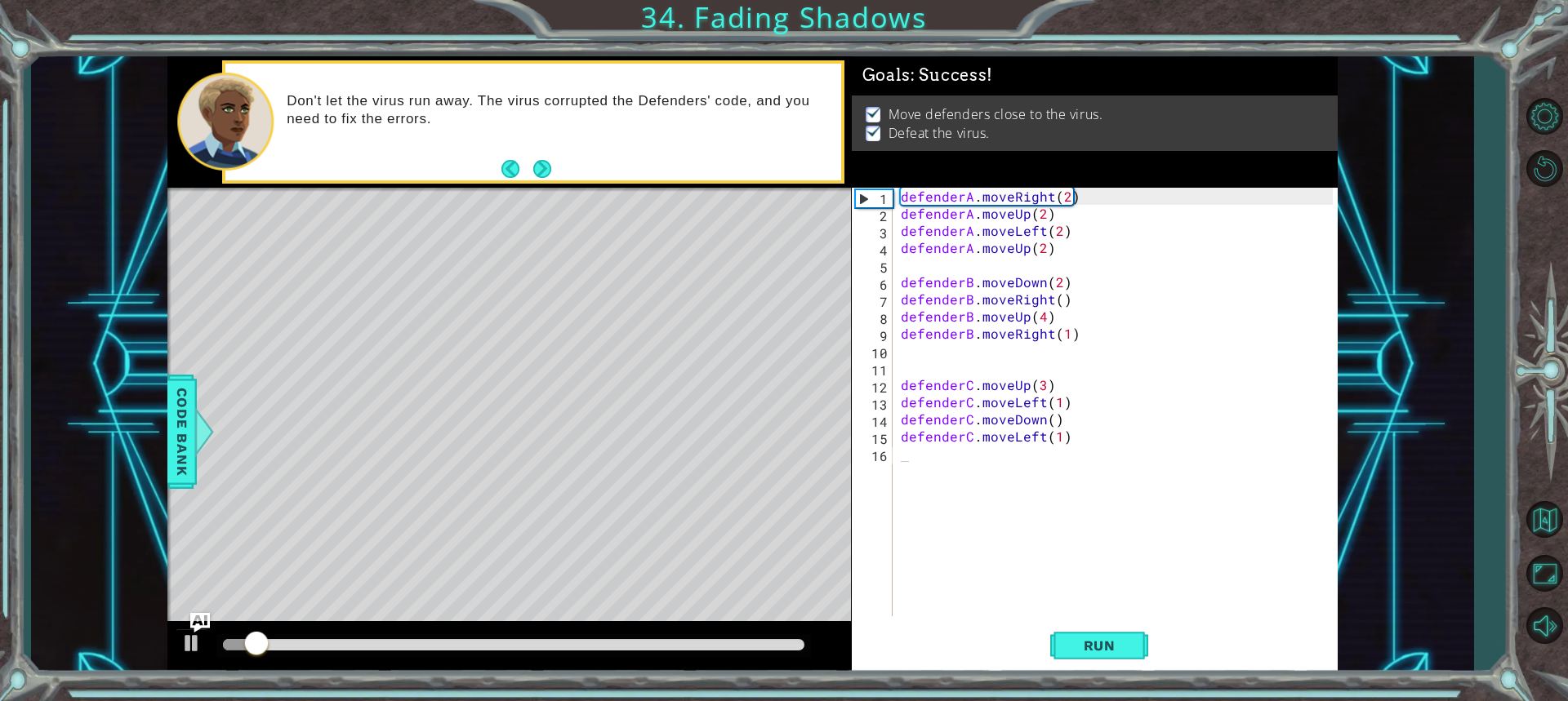
click at [788, 638] on div at bounding box center [513, 646] width 593 height 23
click at [784, 636] on div at bounding box center [513, 646] width 593 height 23
drag, startPoint x: 778, startPoint y: 640, endPoint x: 762, endPoint y: 646, distance: 17.1
click at [778, 641] on div at bounding box center [514, 645] width 581 height 11
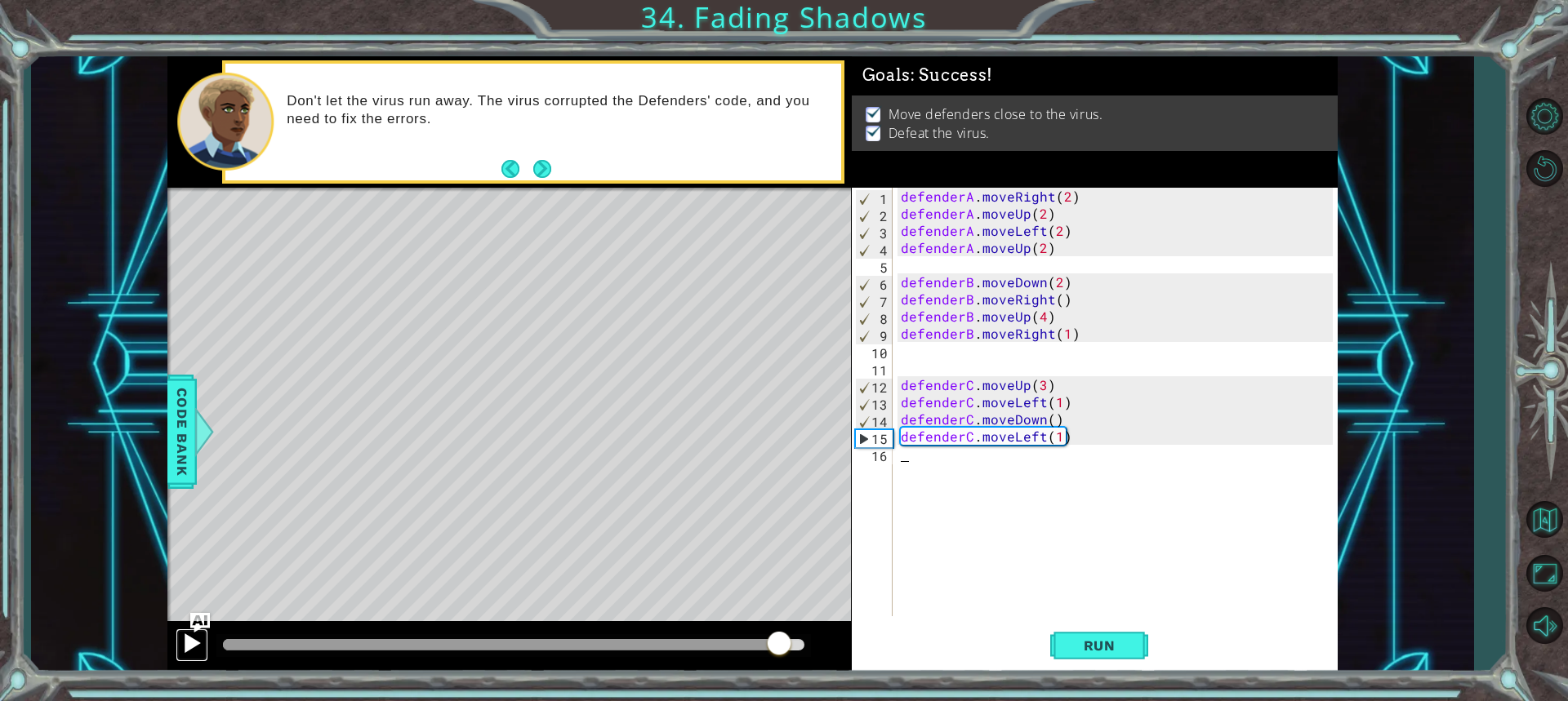
click at [180, 644] on button at bounding box center [192, 644] width 33 height 33
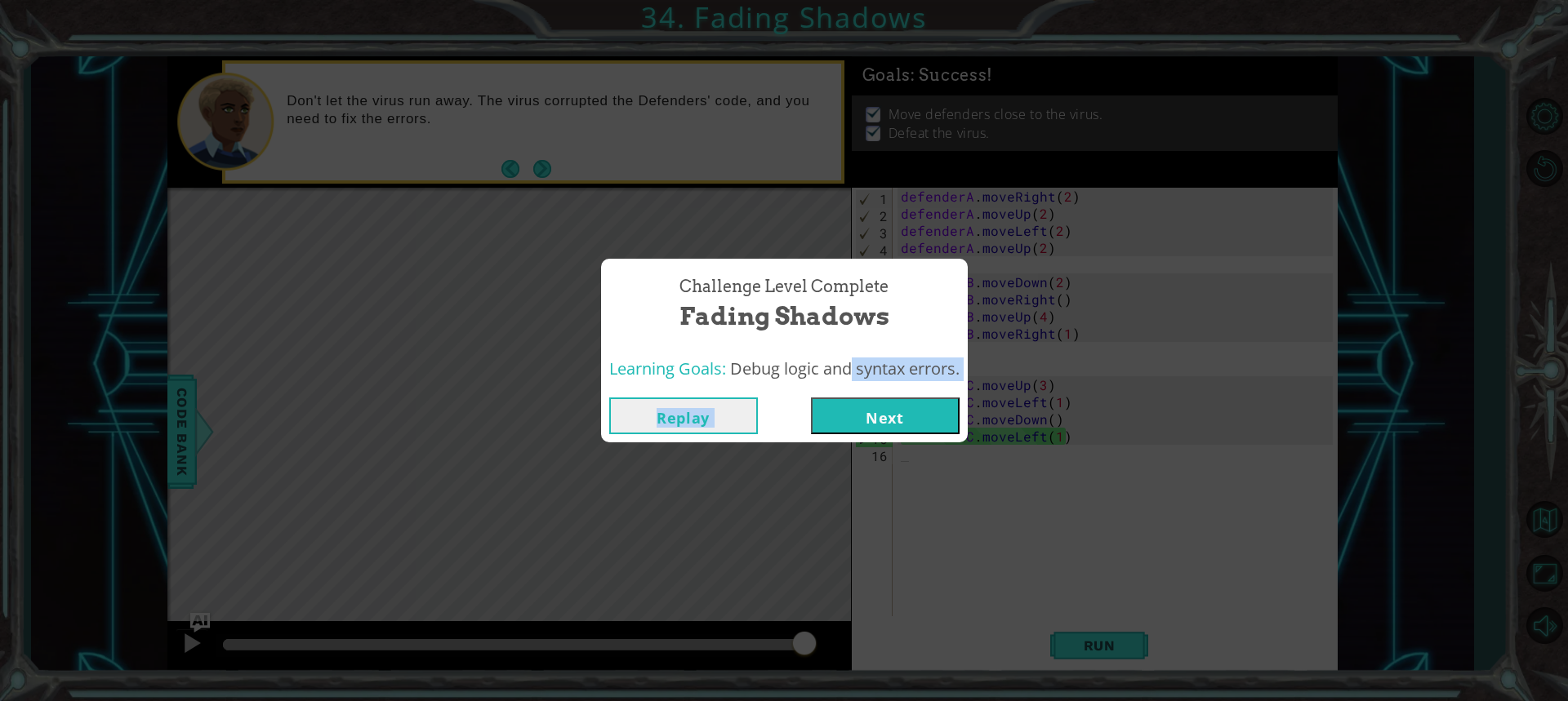
drag, startPoint x: 834, startPoint y: 393, endPoint x: 855, endPoint y: 431, distance: 43.4
click at [853, 420] on div "Challenge Level Complete Fading Shadows Learning Goals: Debug logic and syntax …" at bounding box center [784, 351] width 366 height 184
click at [855, 431] on button "Next" at bounding box center [885, 415] width 149 height 37
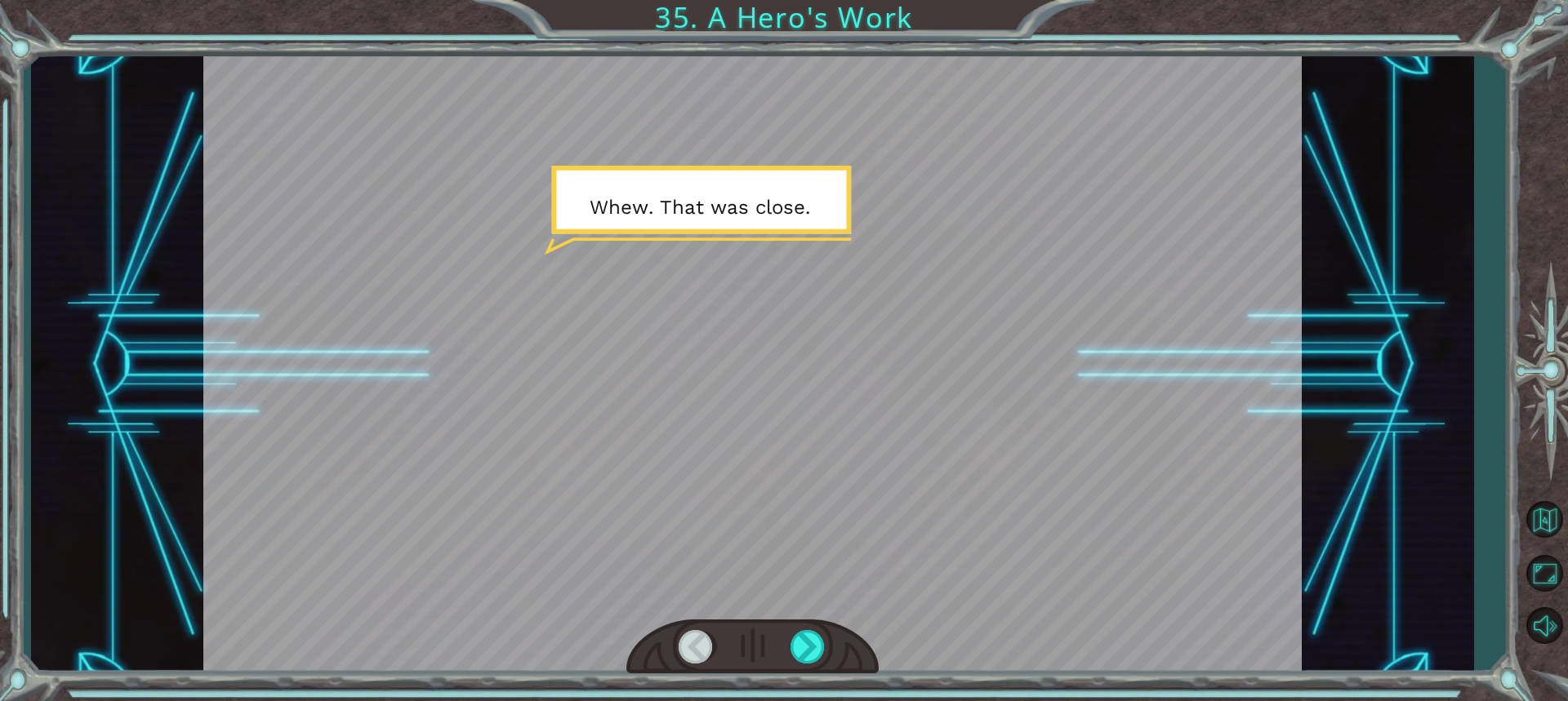
click at [723, 321] on div at bounding box center [752, 365] width 1099 height 617
click at [844, 562] on div at bounding box center [752, 365] width 1099 height 617
drag, startPoint x: 844, startPoint y: 646, endPoint x: 769, endPoint y: 636, distance: 75.7
click at [839, 646] on div at bounding box center [752, 647] width 253 height 56
click at [769, 636] on div at bounding box center [752, 647] width 253 height 56
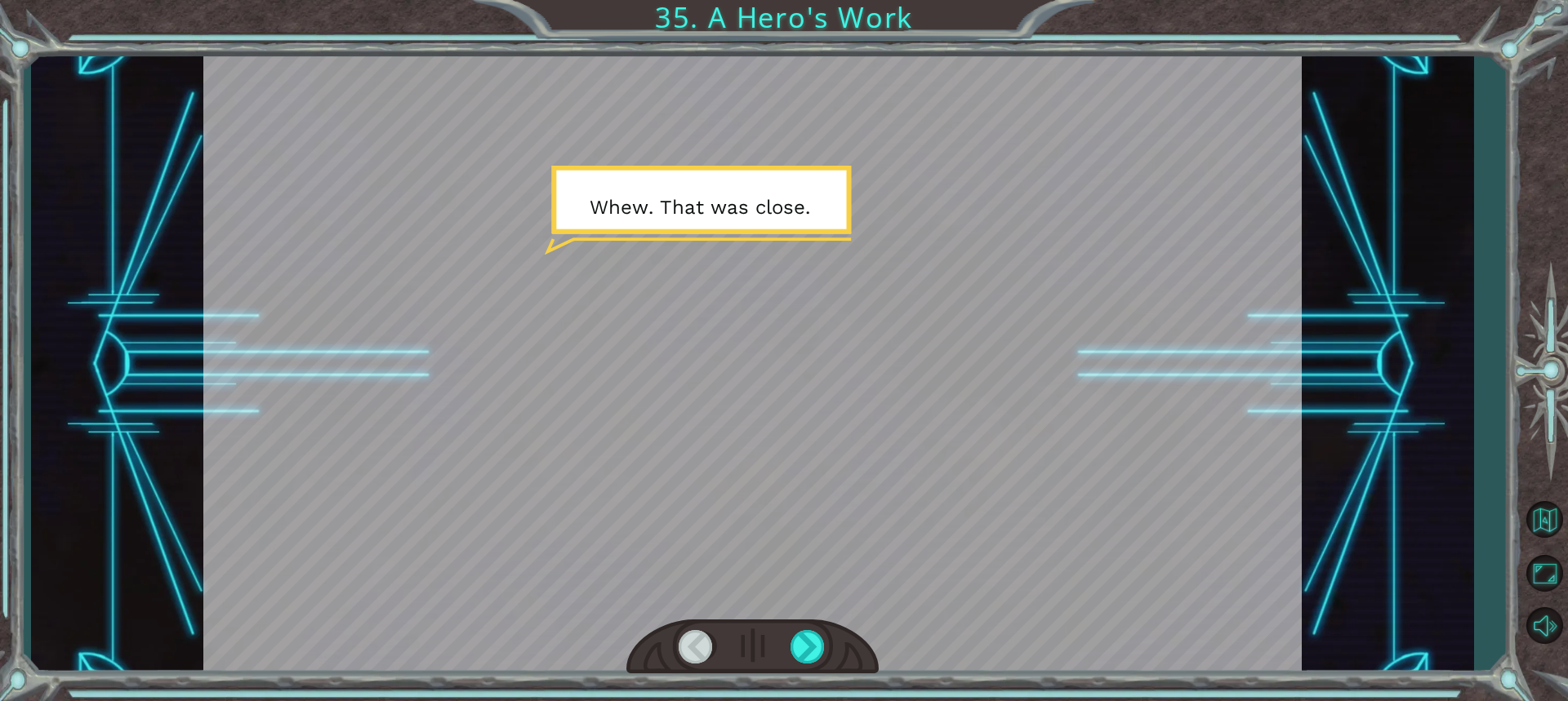
click at [789, 639] on div at bounding box center [752, 647] width 253 height 56
click at [794, 639] on div at bounding box center [808, 646] width 36 height 33
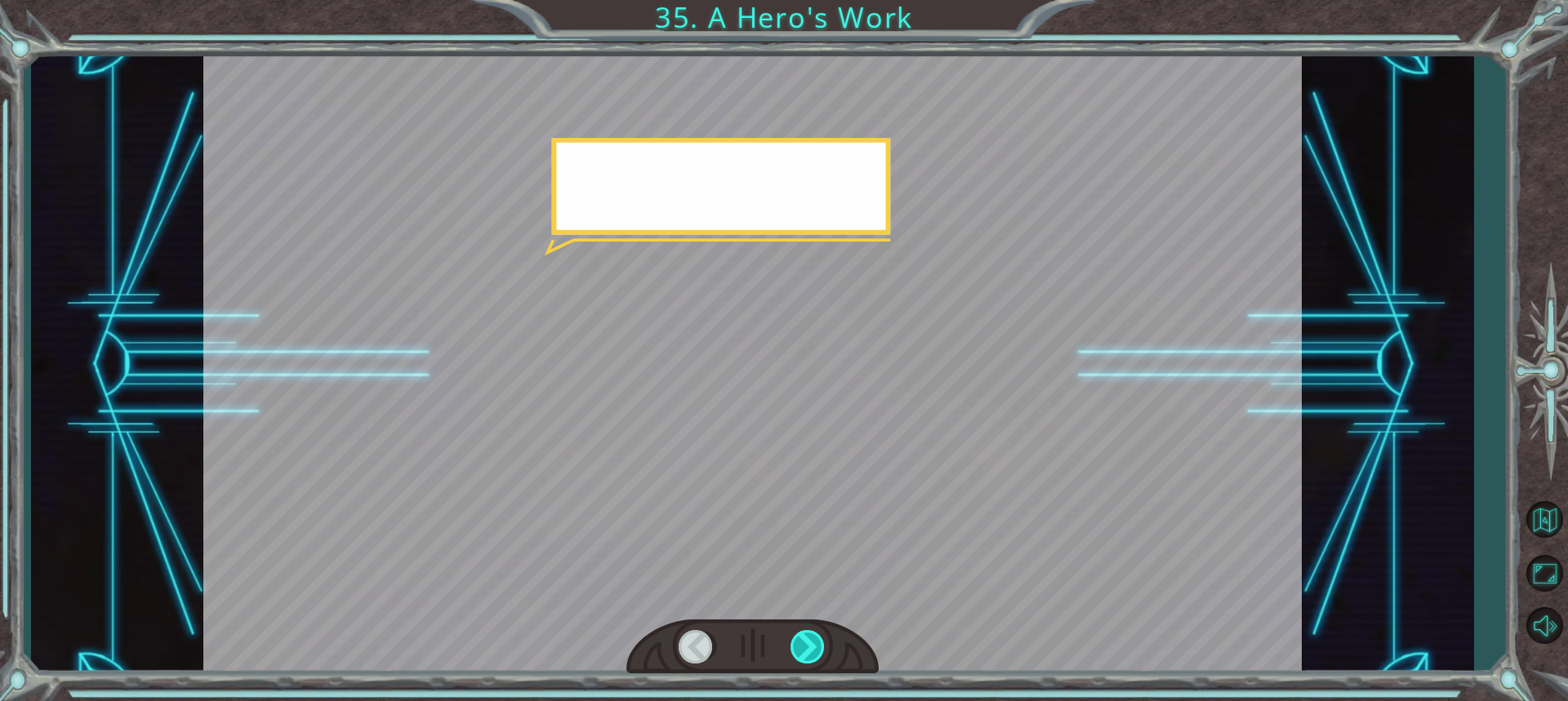
click at [800, 640] on div at bounding box center [808, 646] width 36 height 33
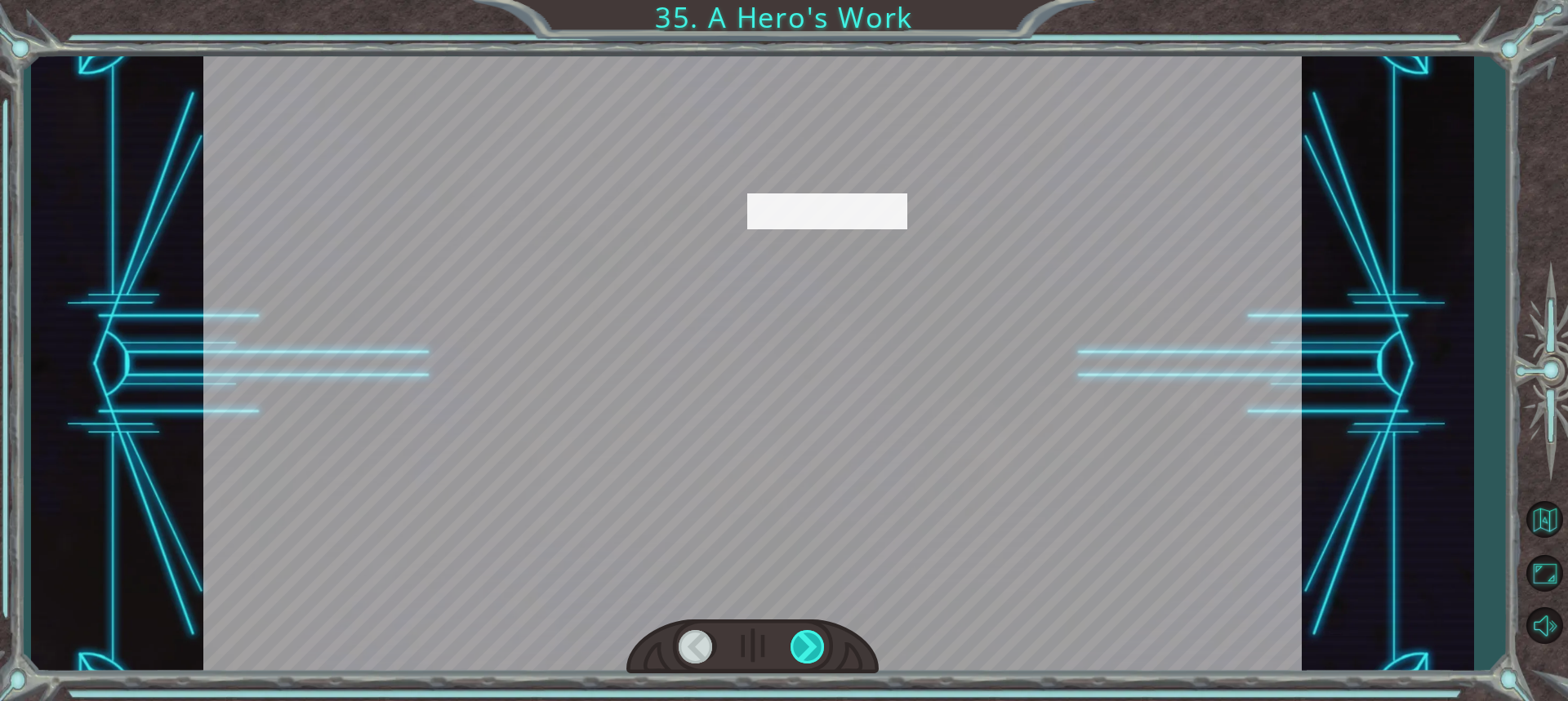
click at [800, 640] on div at bounding box center [808, 646] width 36 height 33
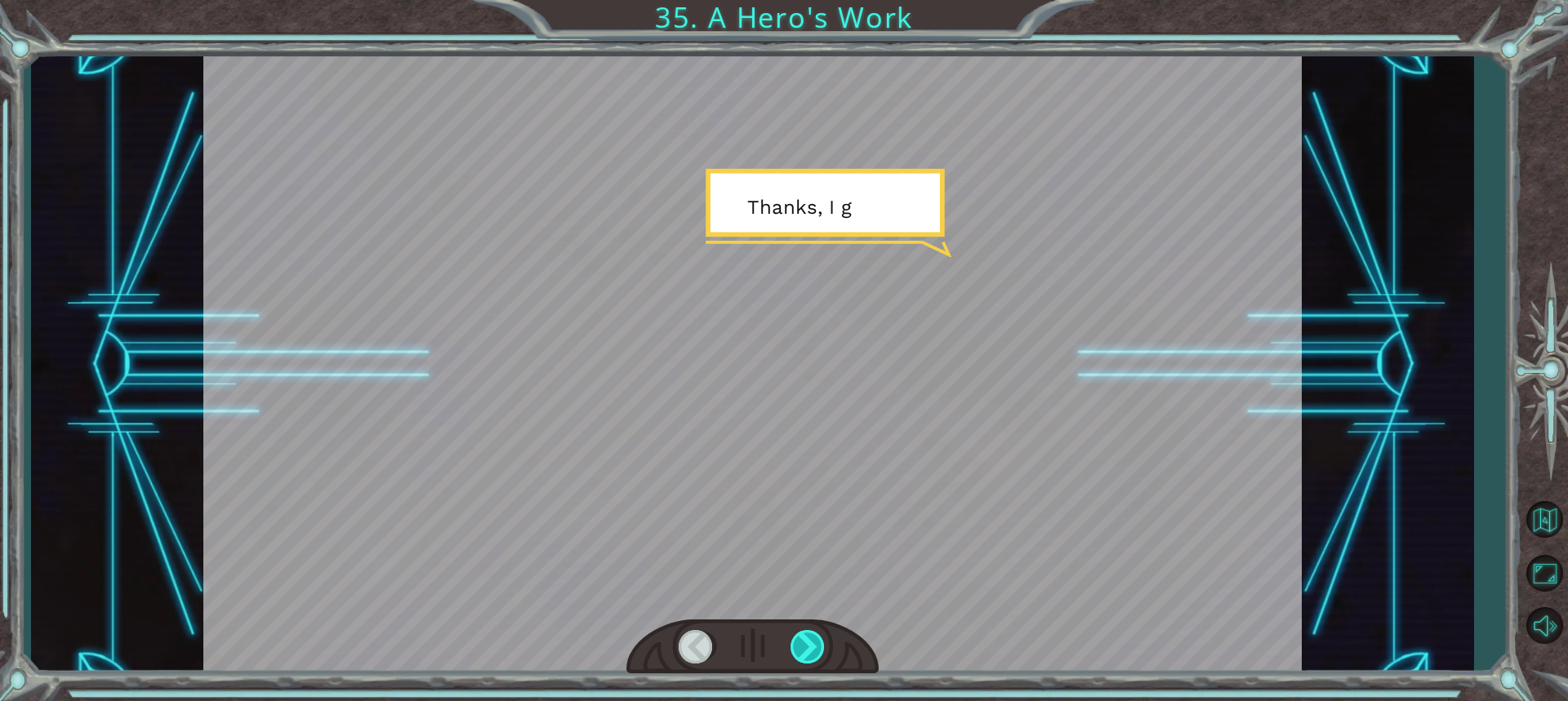
click at [802, 642] on div at bounding box center [808, 646] width 36 height 33
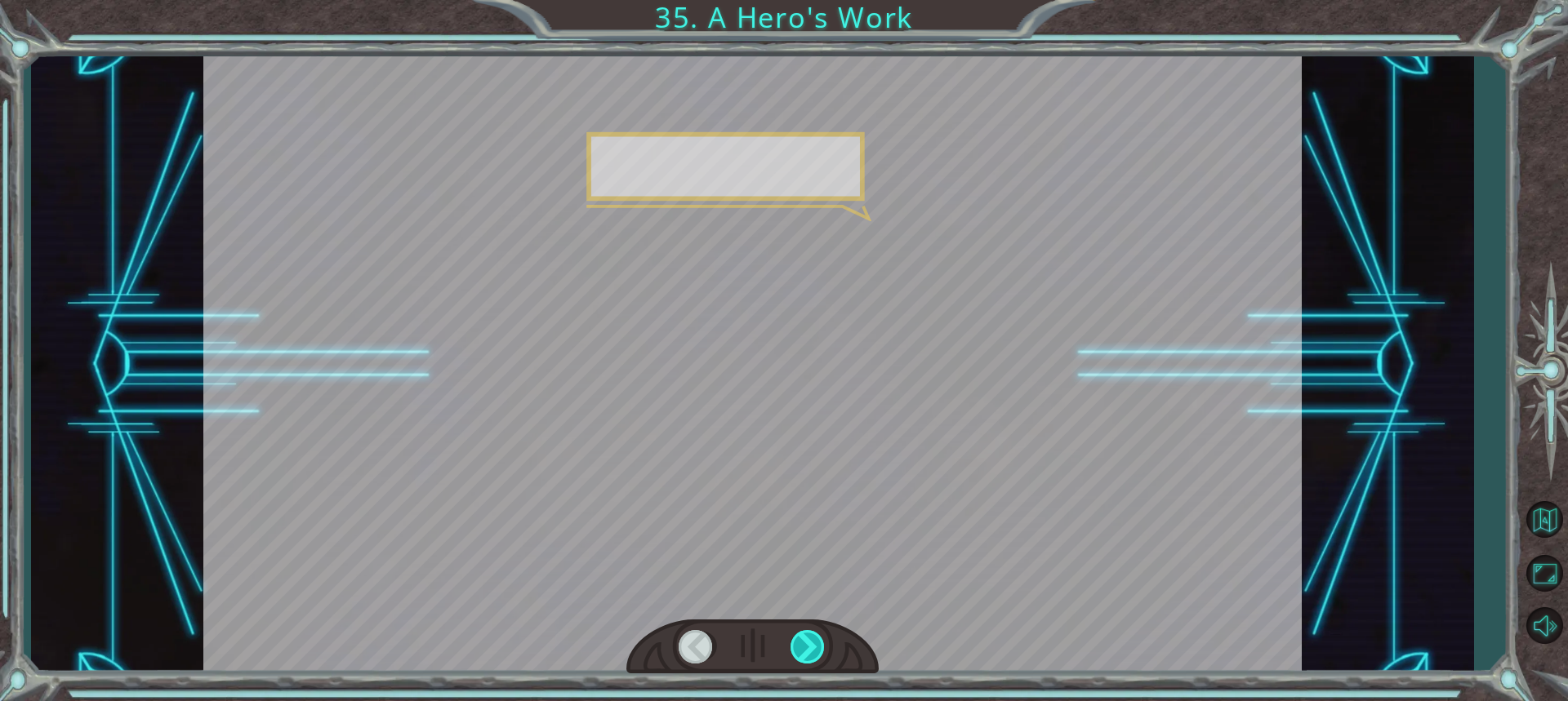
click at [802, 642] on div at bounding box center [808, 646] width 36 height 33
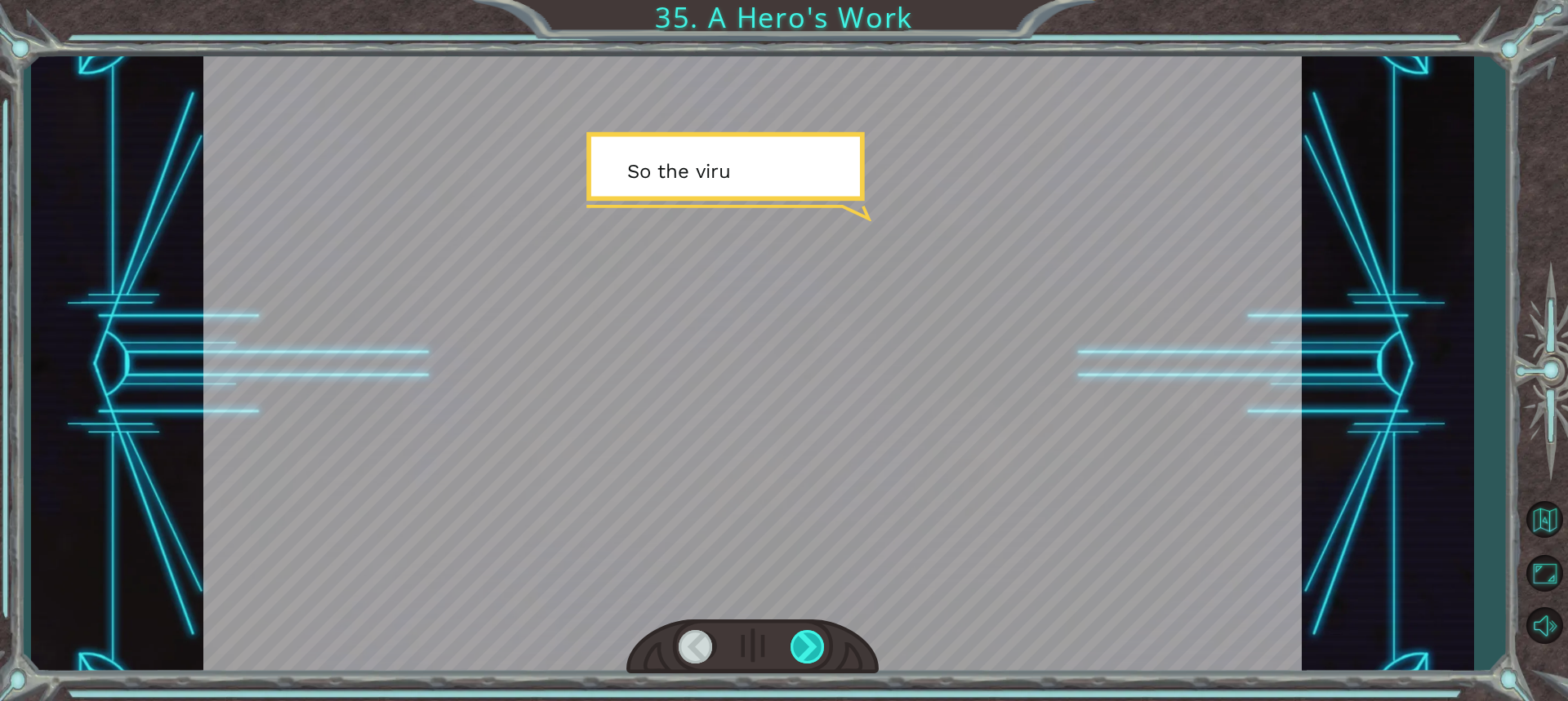
click at [802, 642] on div at bounding box center [808, 646] width 36 height 33
click at [806, 642] on div at bounding box center [808, 646] width 36 height 33
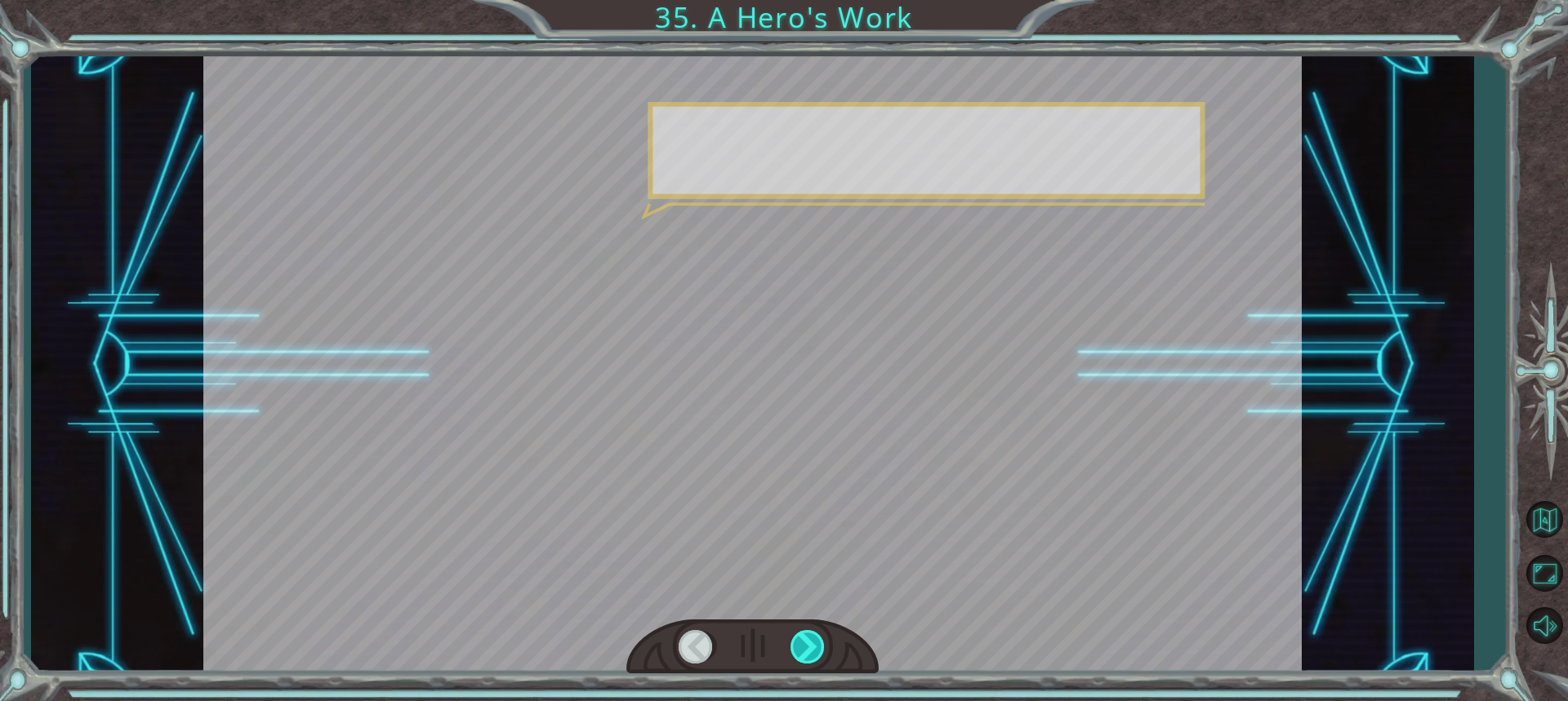
click at [807, 640] on div at bounding box center [808, 646] width 36 height 33
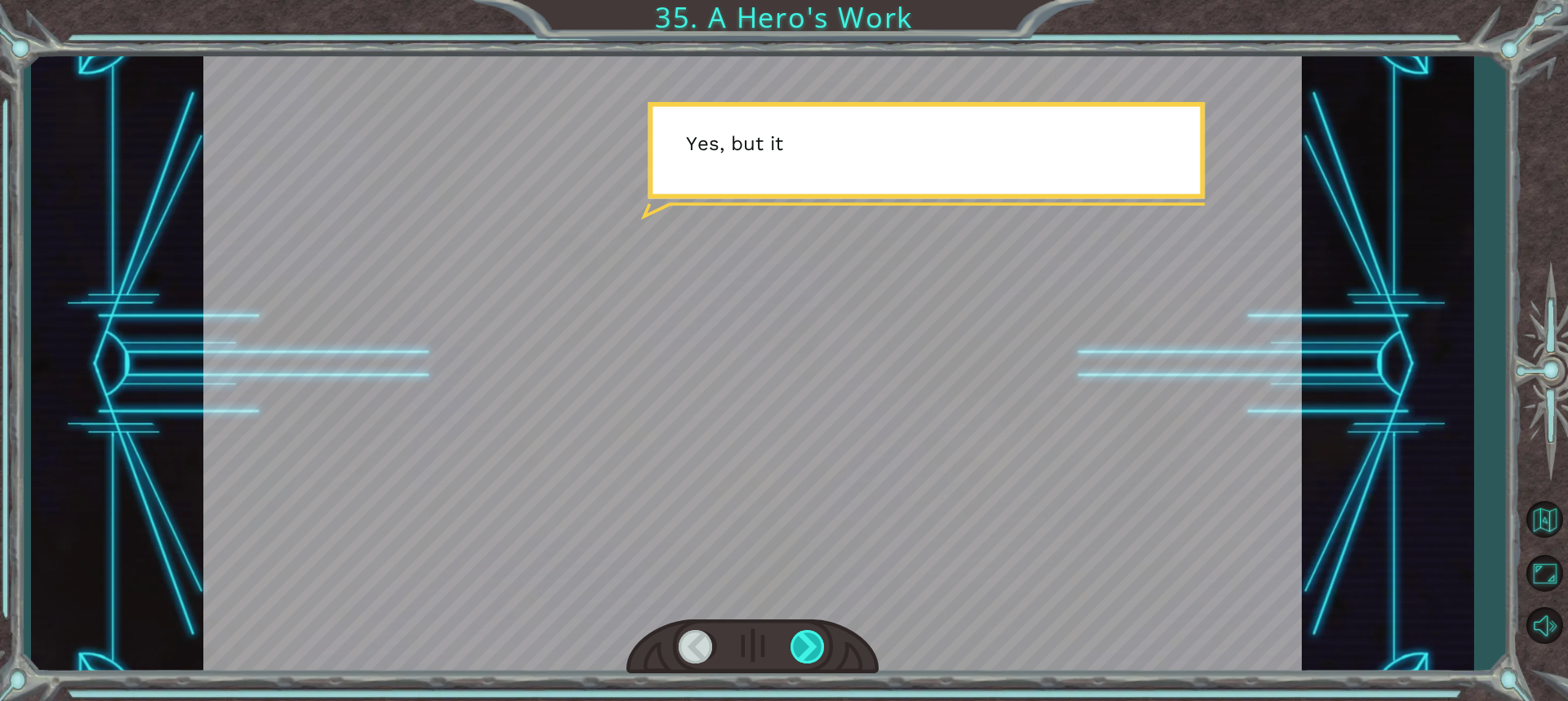
click at [807, 640] on div at bounding box center [808, 646] width 36 height 33
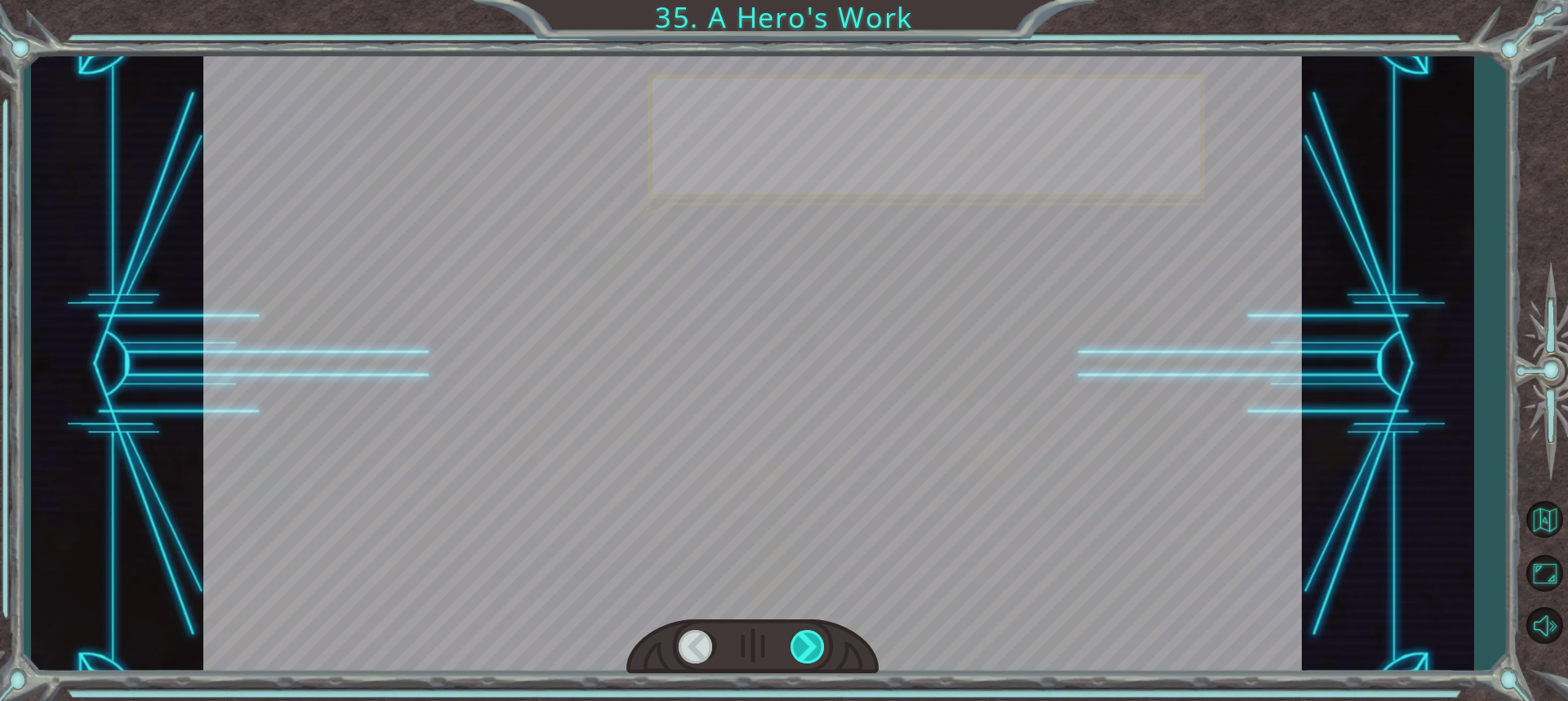
click at [807, 640] on div at bounding box center [808, 646] width 36 height 33
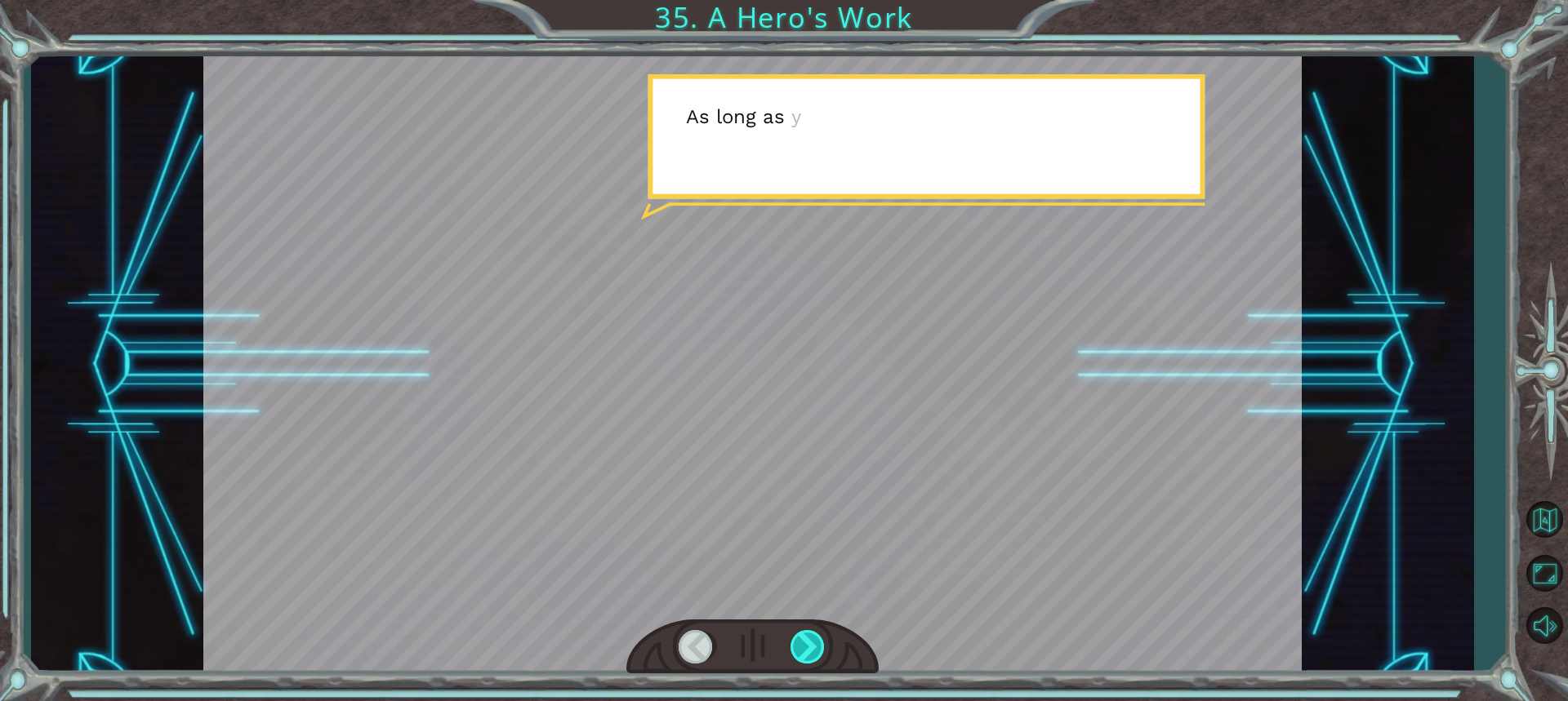
click at [808, 639] on div at bounding box center [808, 646] width 36 height 33
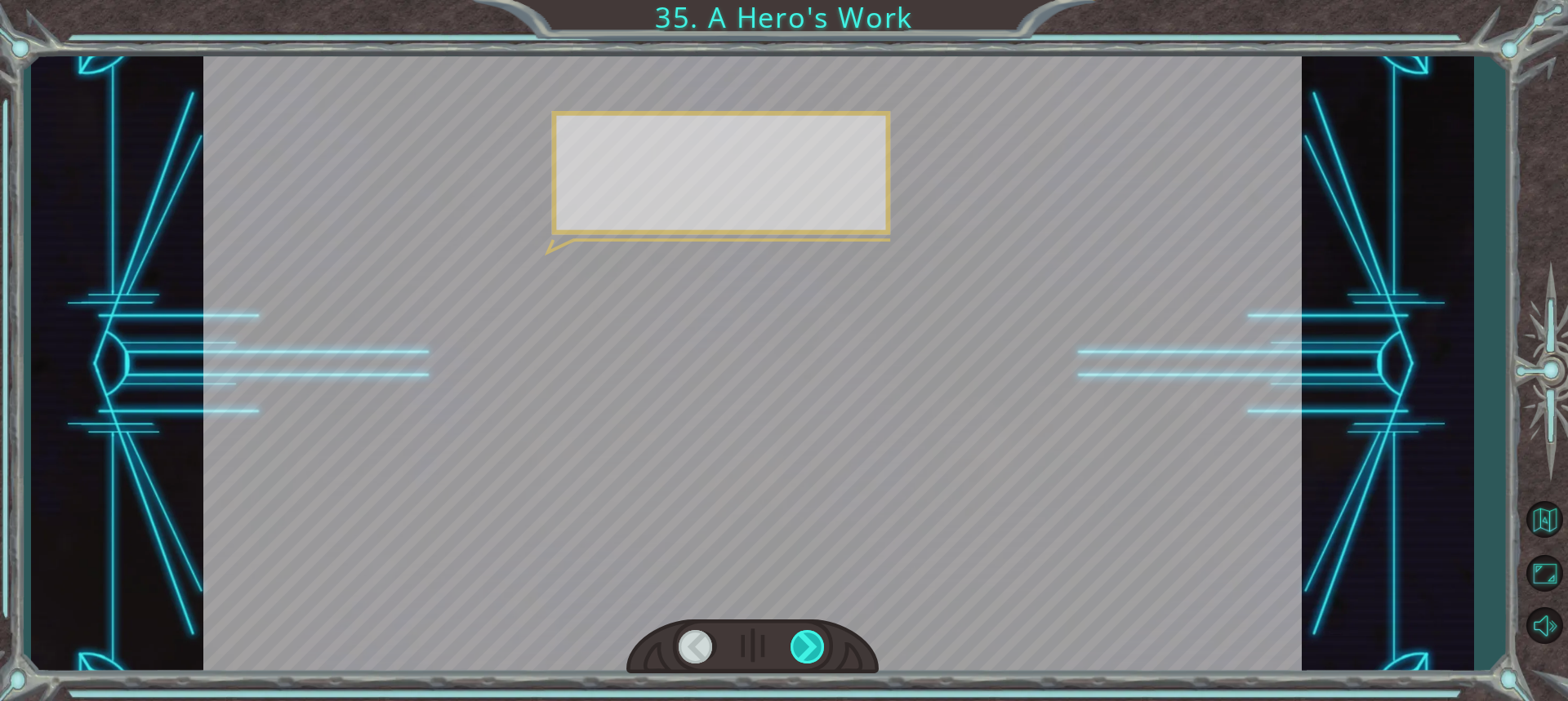
click at [808, 637] on div at bounding box center [808, 646] width 36 height 33
click at [808, 635] on div at bounding box center [808, 646] width 36 height 33
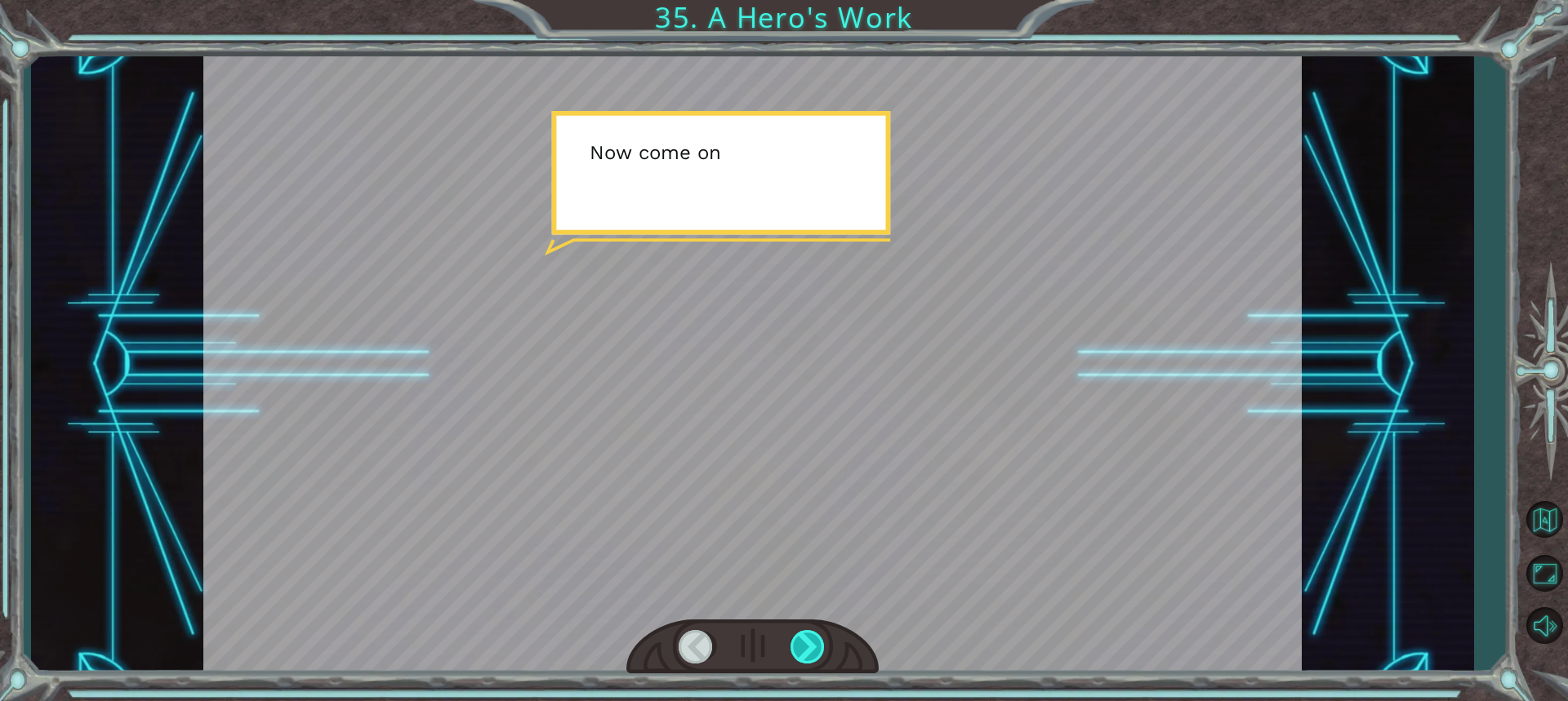
click at [807, 635] on div at bounding box center [808, 646] width 36 height 33
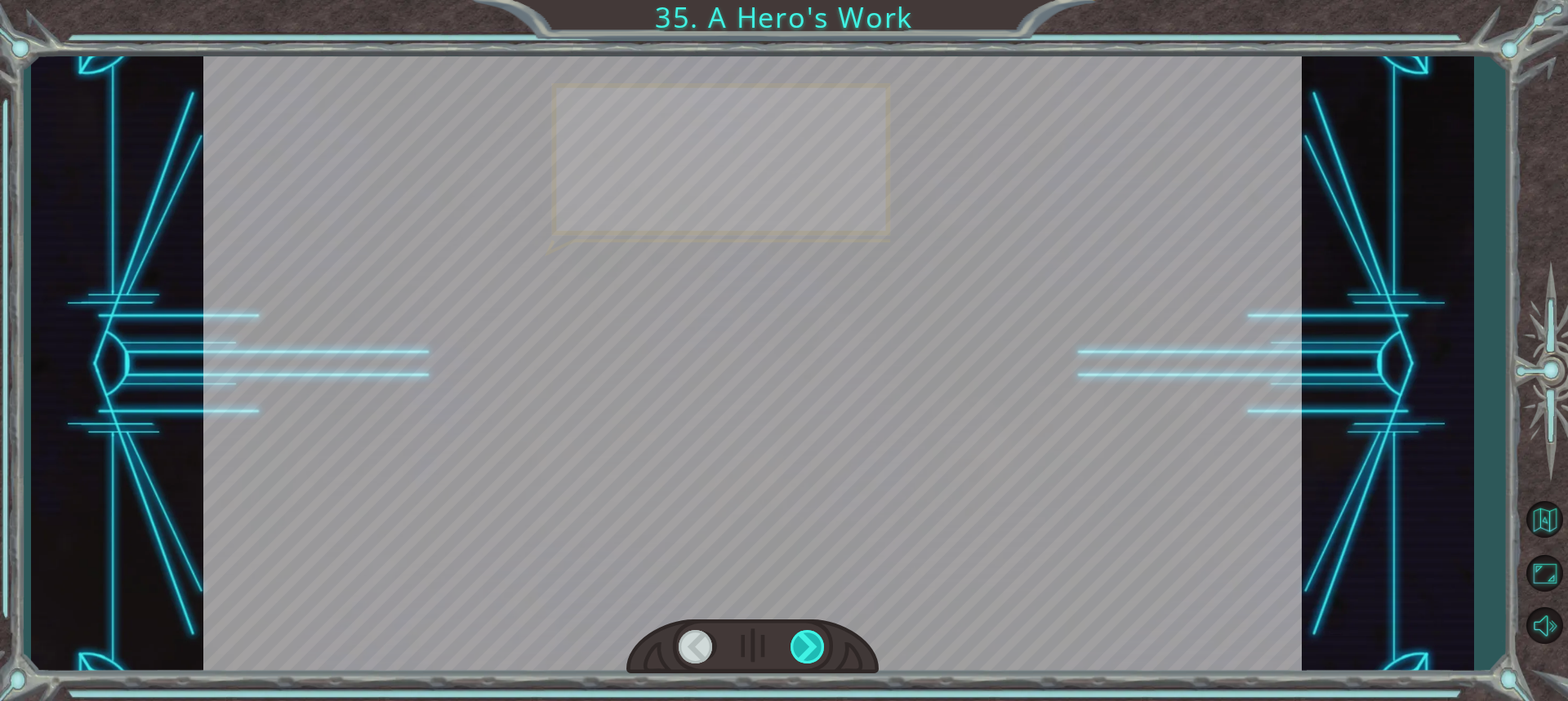
click at [807, 633] on div at bounding box center [808, 646] width 36 height 33
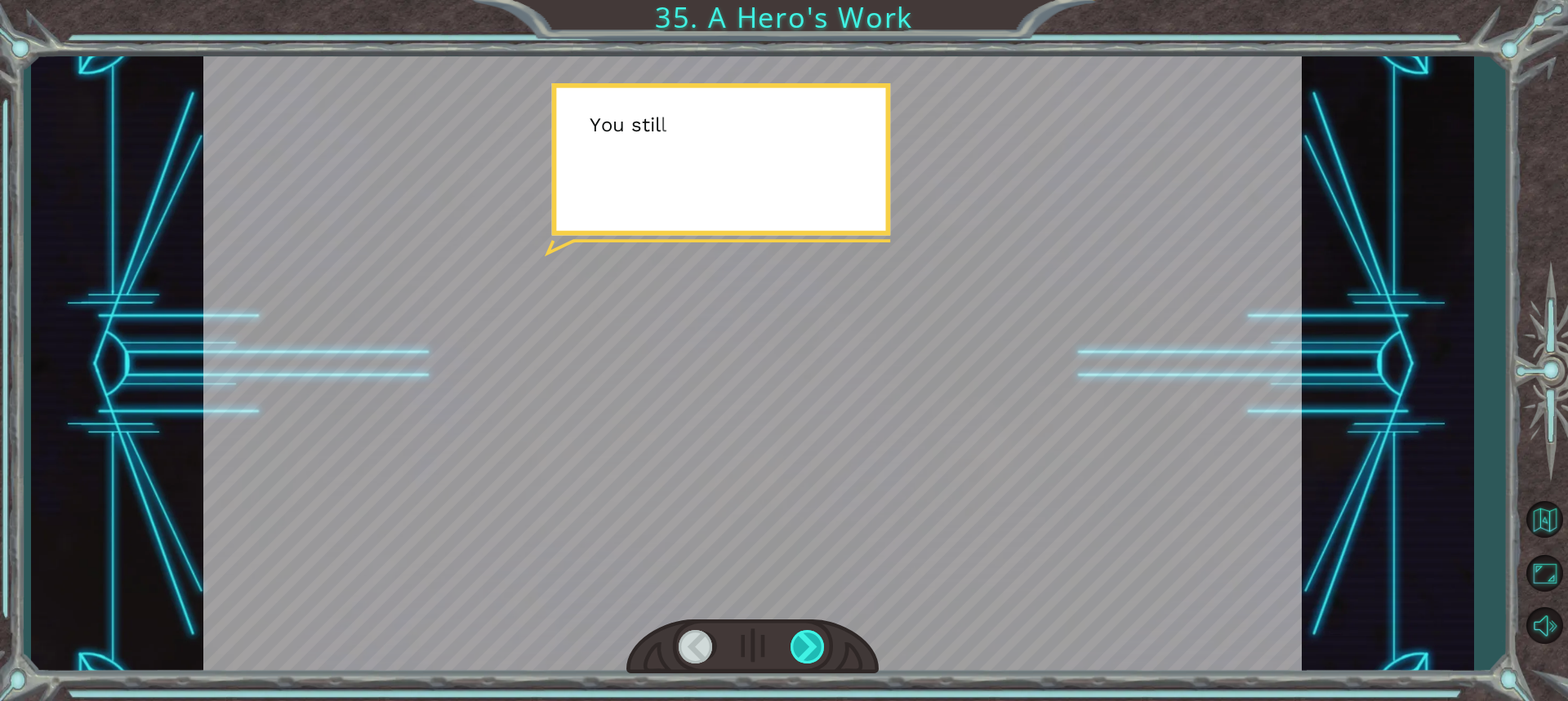
click at [807, 633] on div at bounding box center [808, 646] width 36 height 33
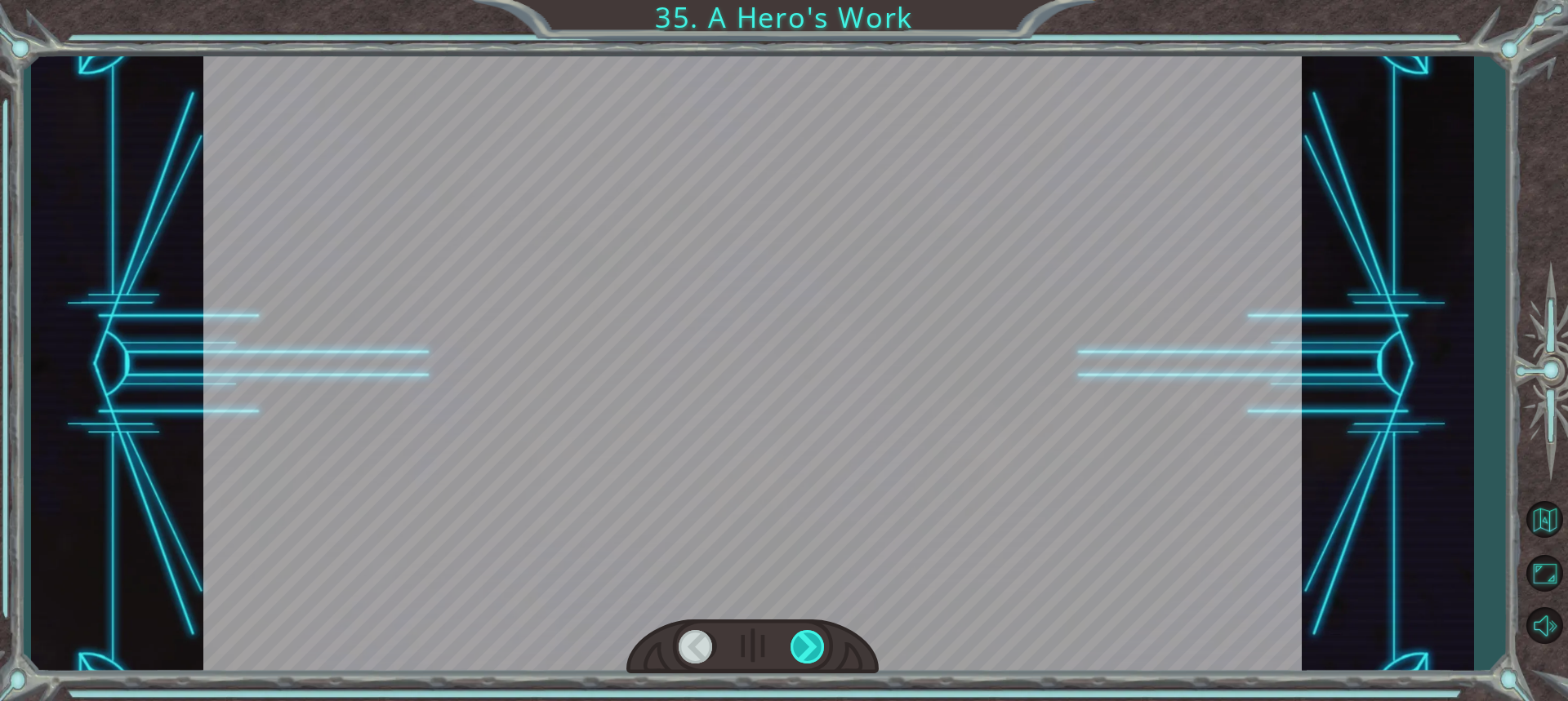
click at [807, 632] on div at bounding box center [808, 646] width 36 height 33
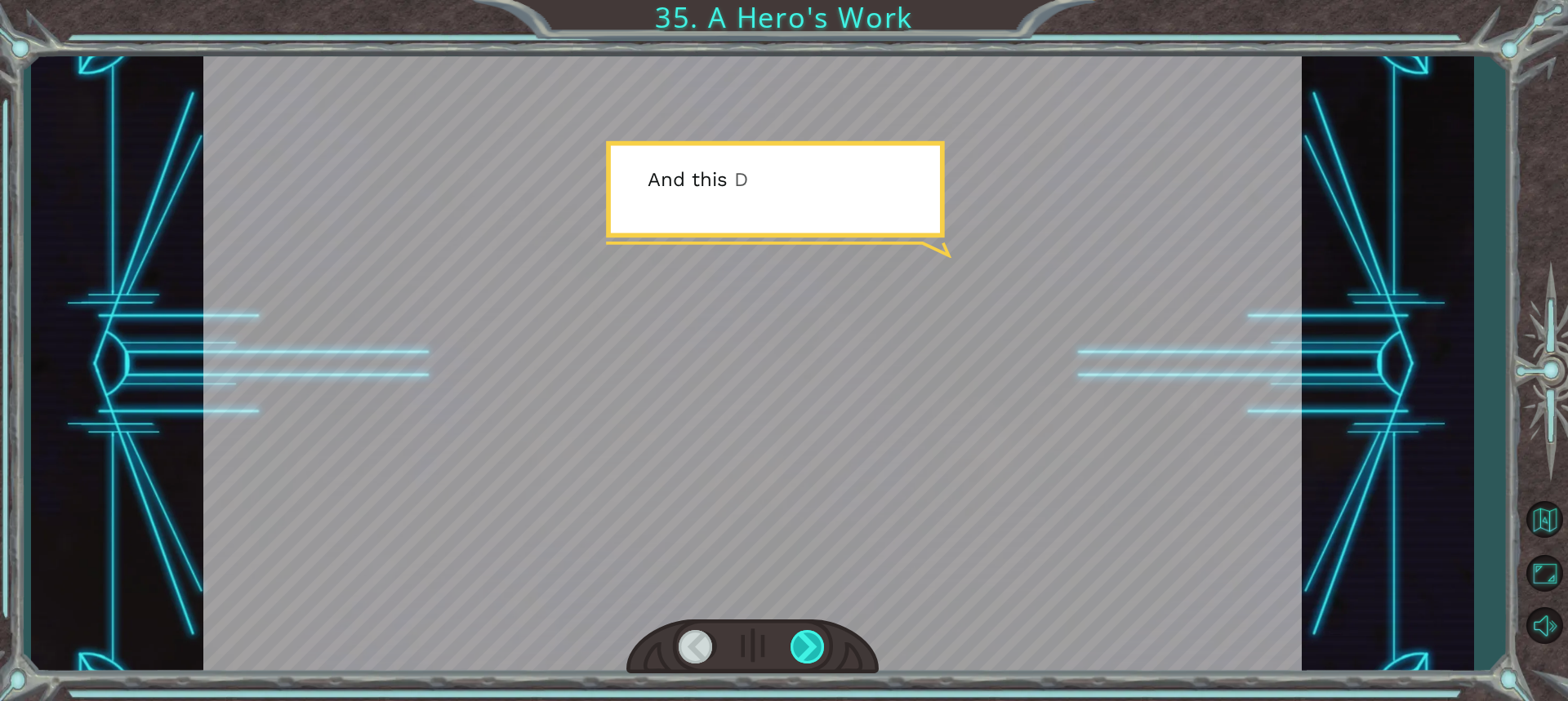
click at [806, 631] on div at bounding box center [808, 646] width 36 height 33
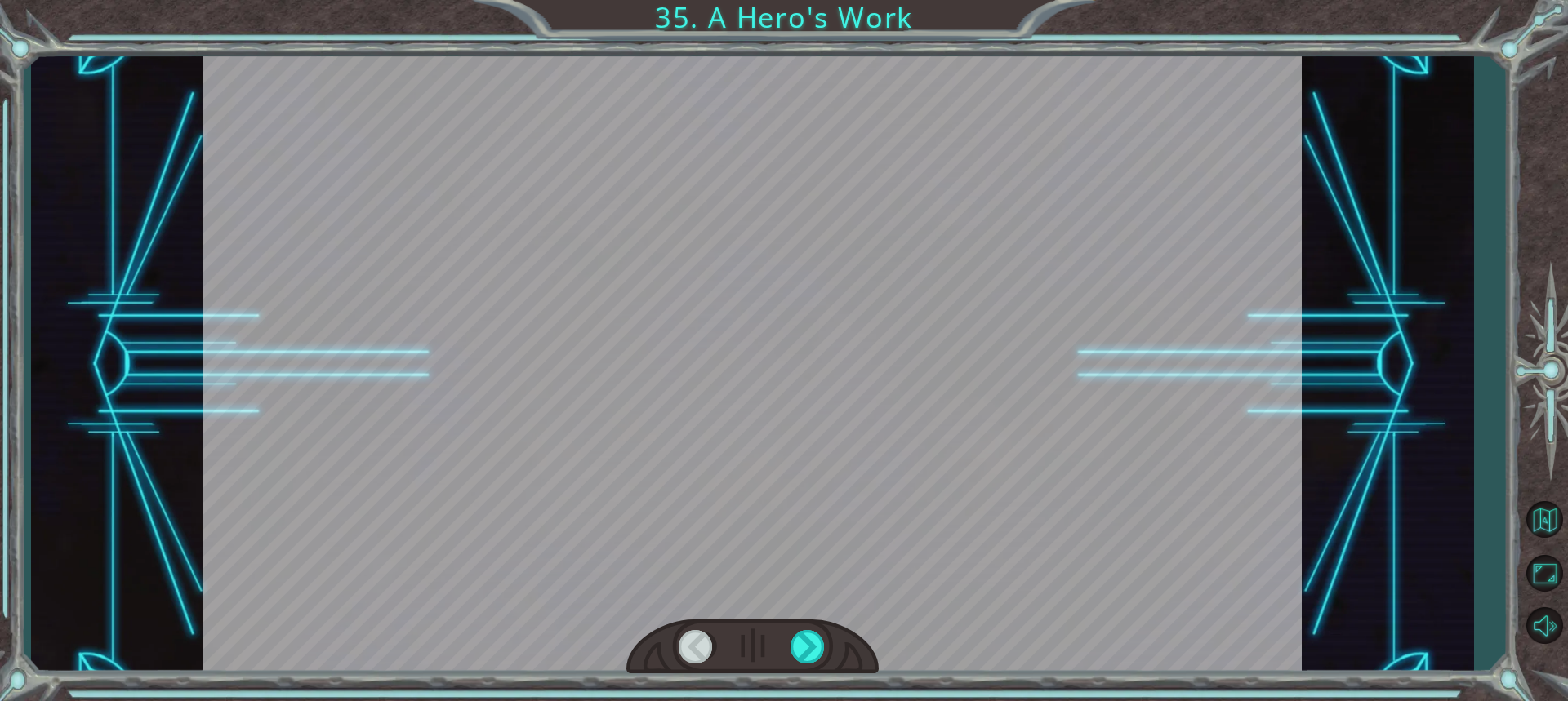
click at [807, 628] on div at bounding box center [752, 647] width 253 height 56
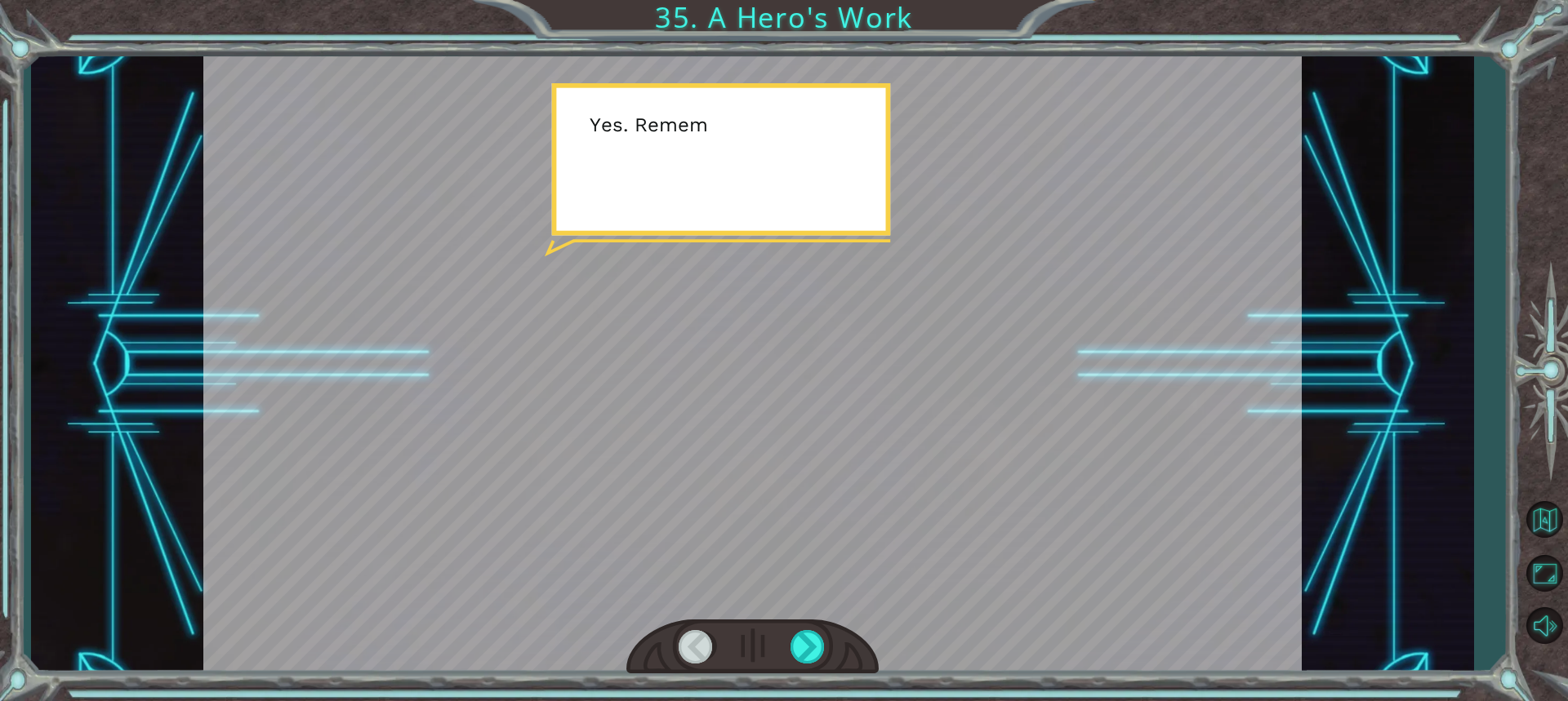
click at [807, 626] on div at bounding box center [752, 647] width 253 height 56
click at [812, 625] on div at bounding box center [752, 647] width 253 height 56
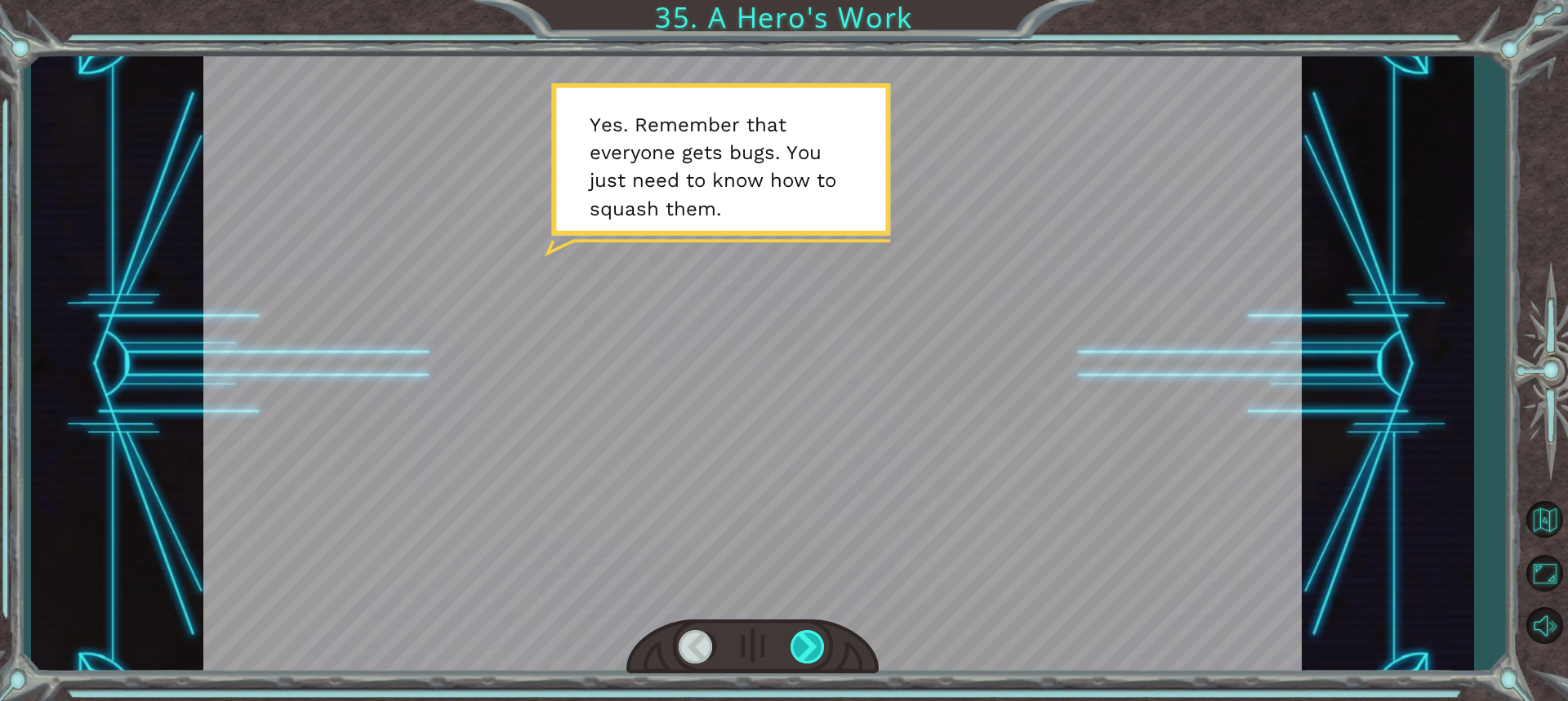
click at [811, 643] on div at bounding box center [808, 646] width 36 height 33
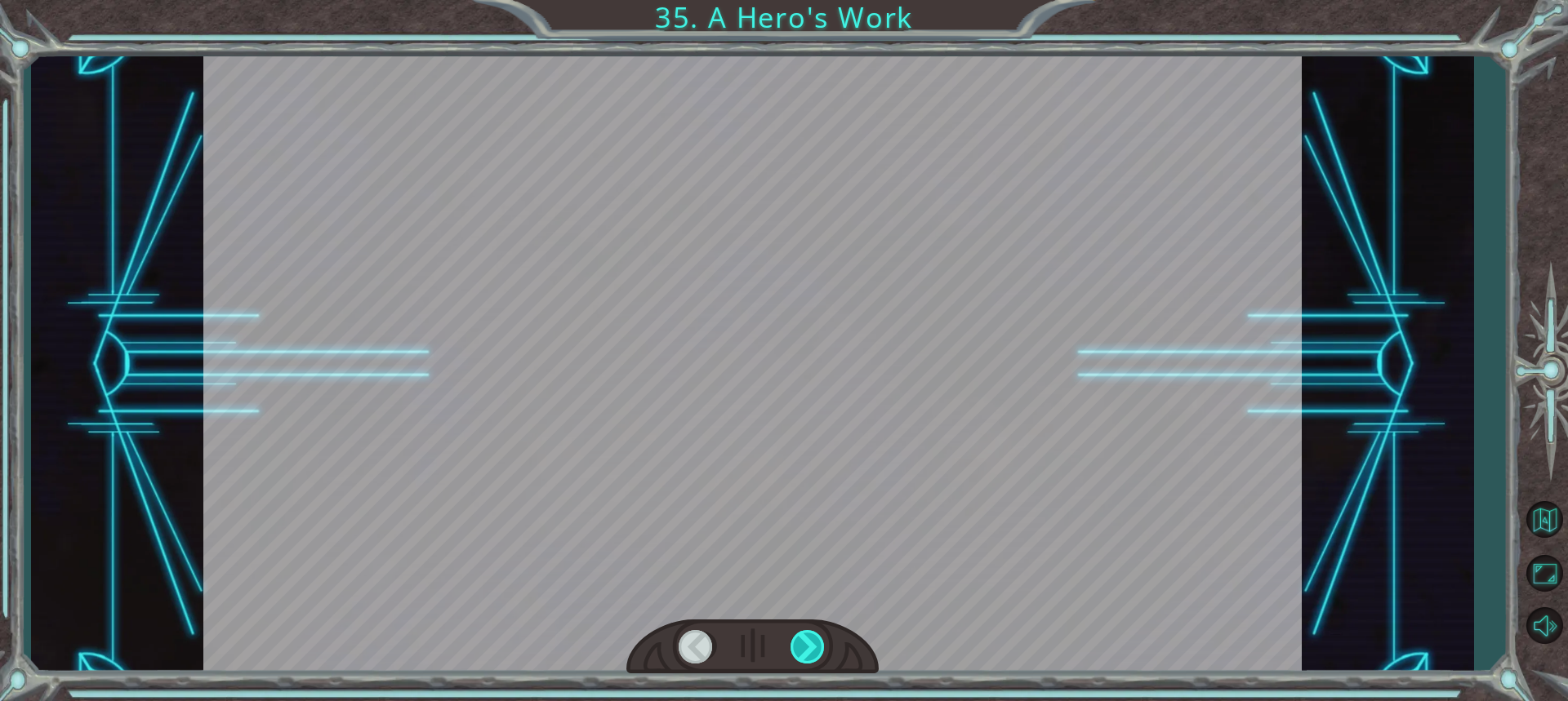
click at [805, 631] on div at bounding box center [808, 646] width 36 height 33
click at [806, 636] on div at bounding box center [808, 646] width 36 height 33
click at [808, 0] on div "Temporary Text W h e w . T h a t w a s c l o s e . Y o u . . . y o u d i d g o …" at bounding box center [784, 0] width 1568 height 0
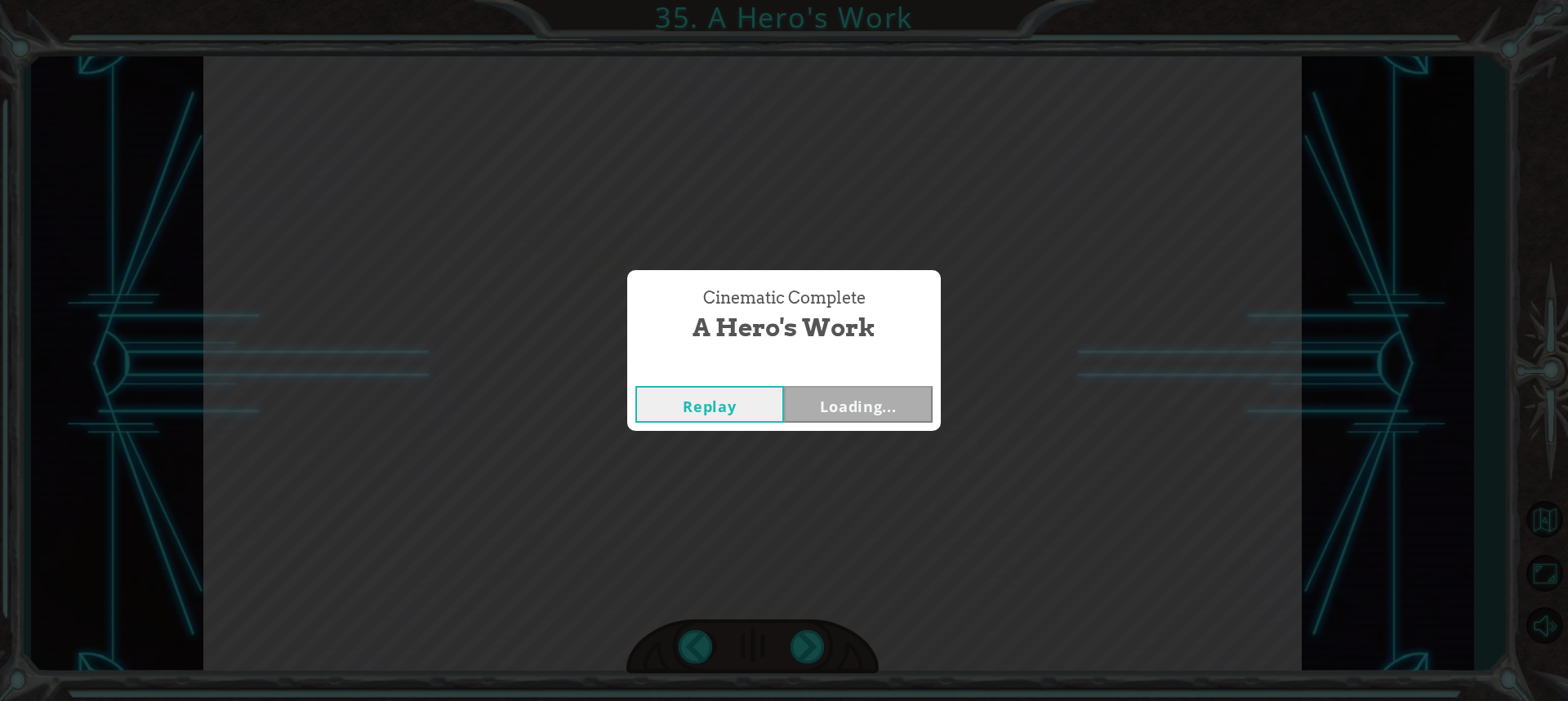
click at [807, 639] on div "Cinematic Complete A Hero's Work Replay Loading..." at bounding box center [784, 350] width 1568 height 701
click at [807, 639] on div "Cinematic Complete A Hero's Work Replay Next" at bounding box center [784, 350] width 1568 height 701
click at [905, 392] on button "Next" at bounding box center [857, 404] width 149 height 37
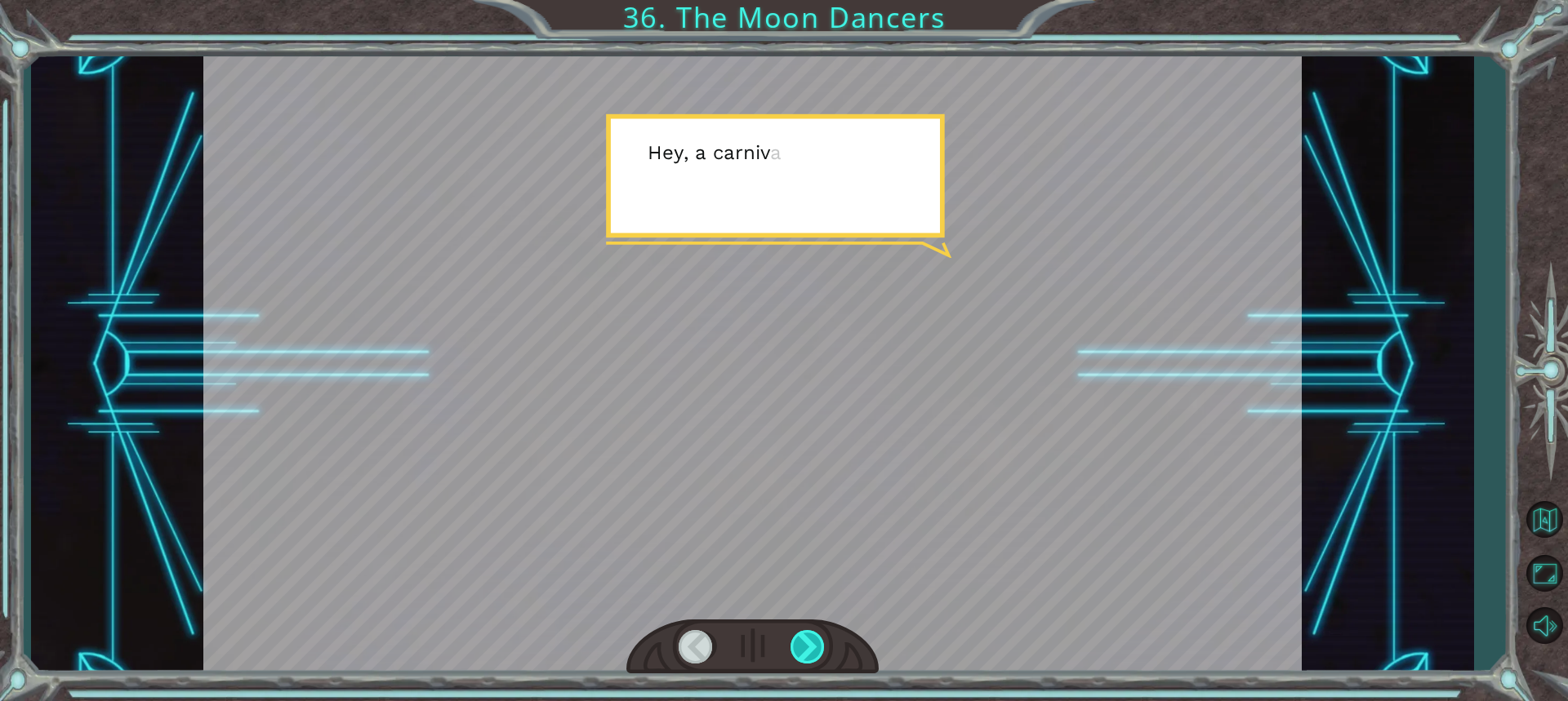
click at [816, 642] on div at bounding box center [808, 646] width 36 height 33
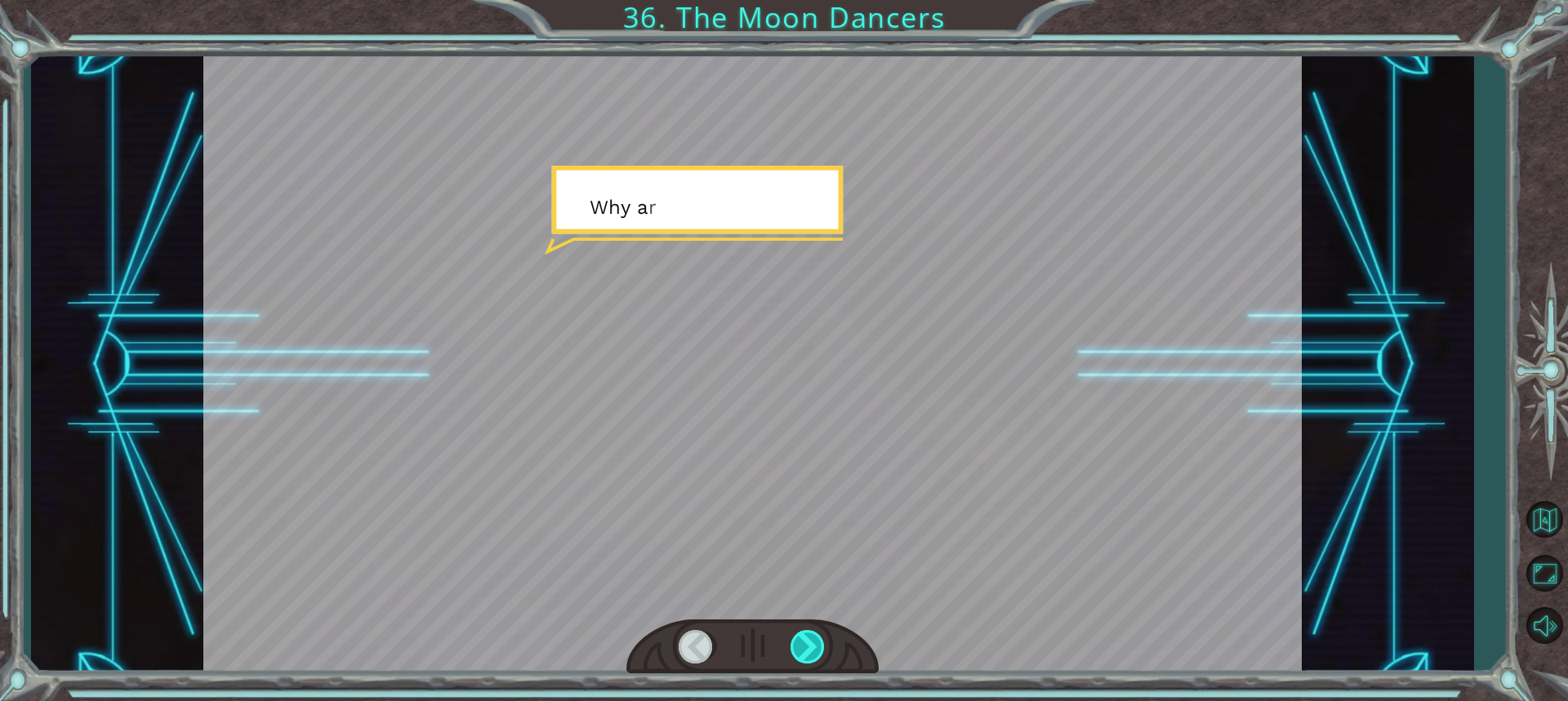
click at [816, 642] on div at bounding box center [808, 646] width 36 height 33
click at [813, 637] on div at bounding box center [808, 646] width 36 height 33
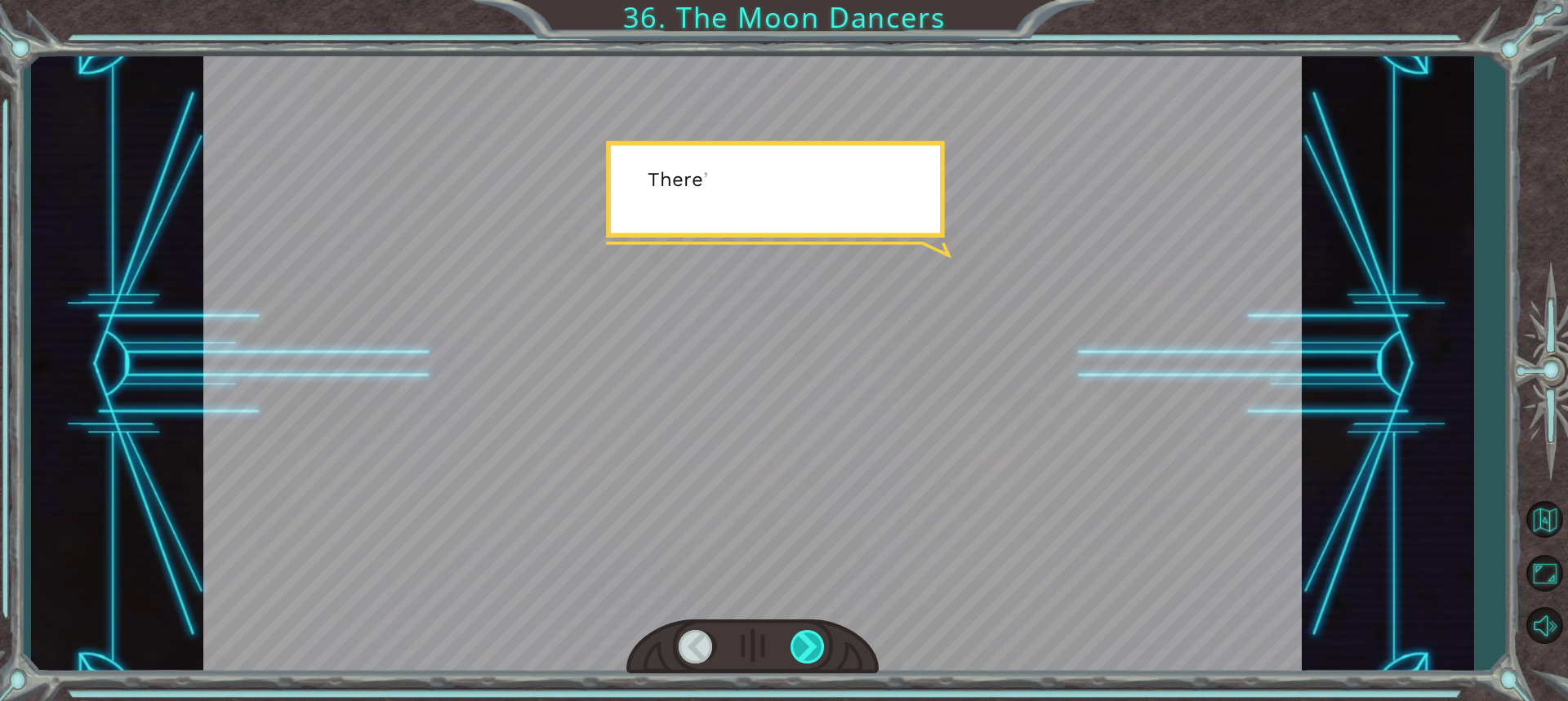
click at [813, 637] on div at bounding box center [808, 646] width 36 height 33
click at [814, 639] on div at bounding box center [808, 646] width 36 height 33
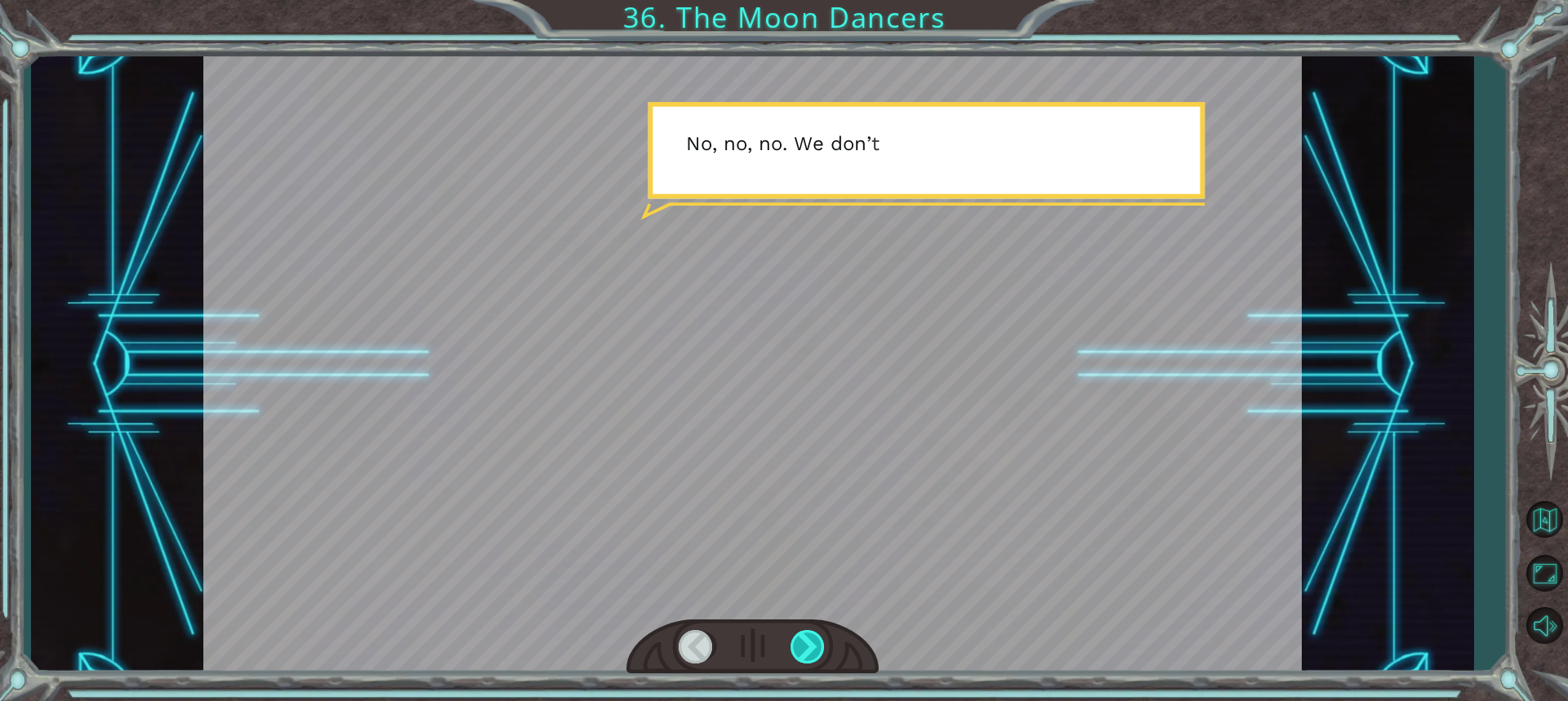
click at [814, 639] on div at bounding box center [808, 646] width 36 height 33
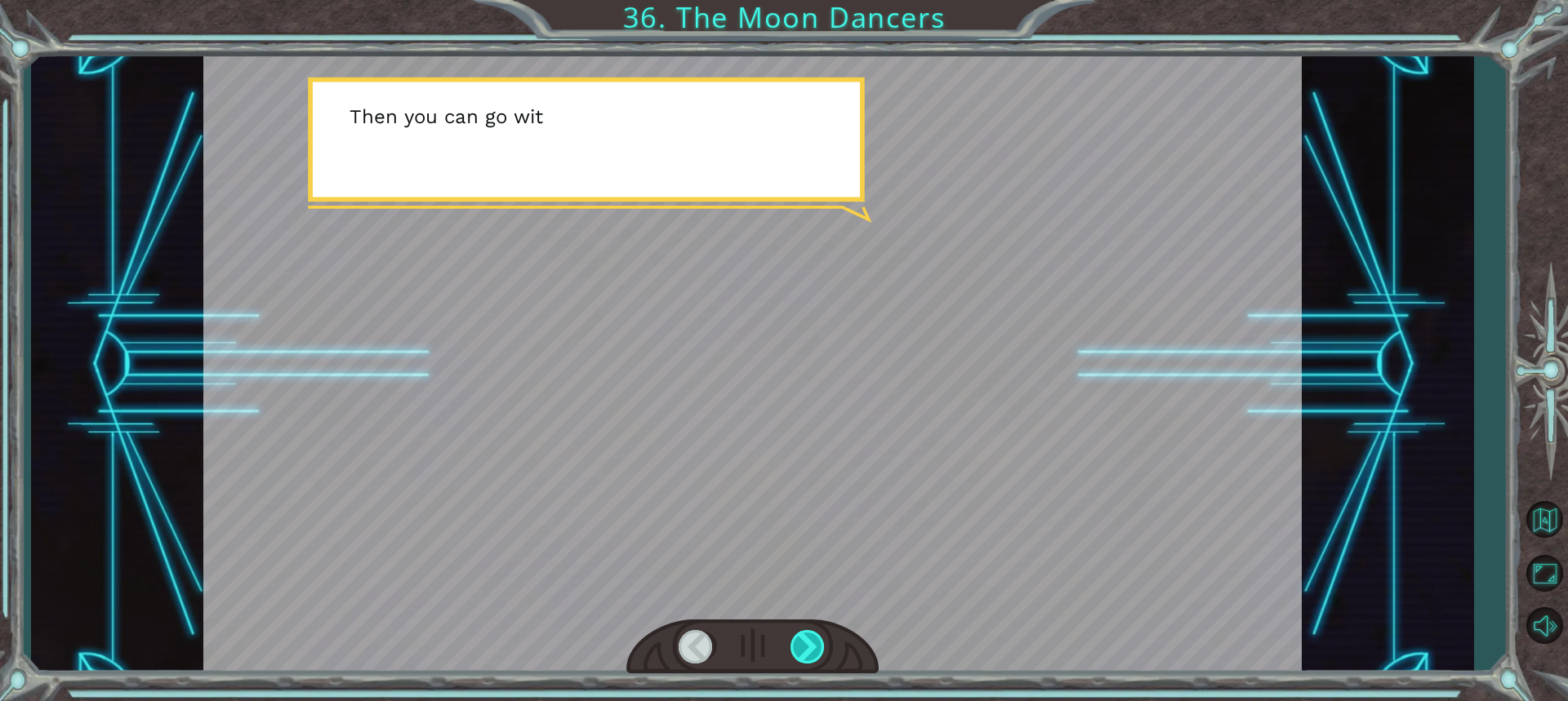
click at [814, 639] on div at bounding box center [808, 646] width 36 height 33
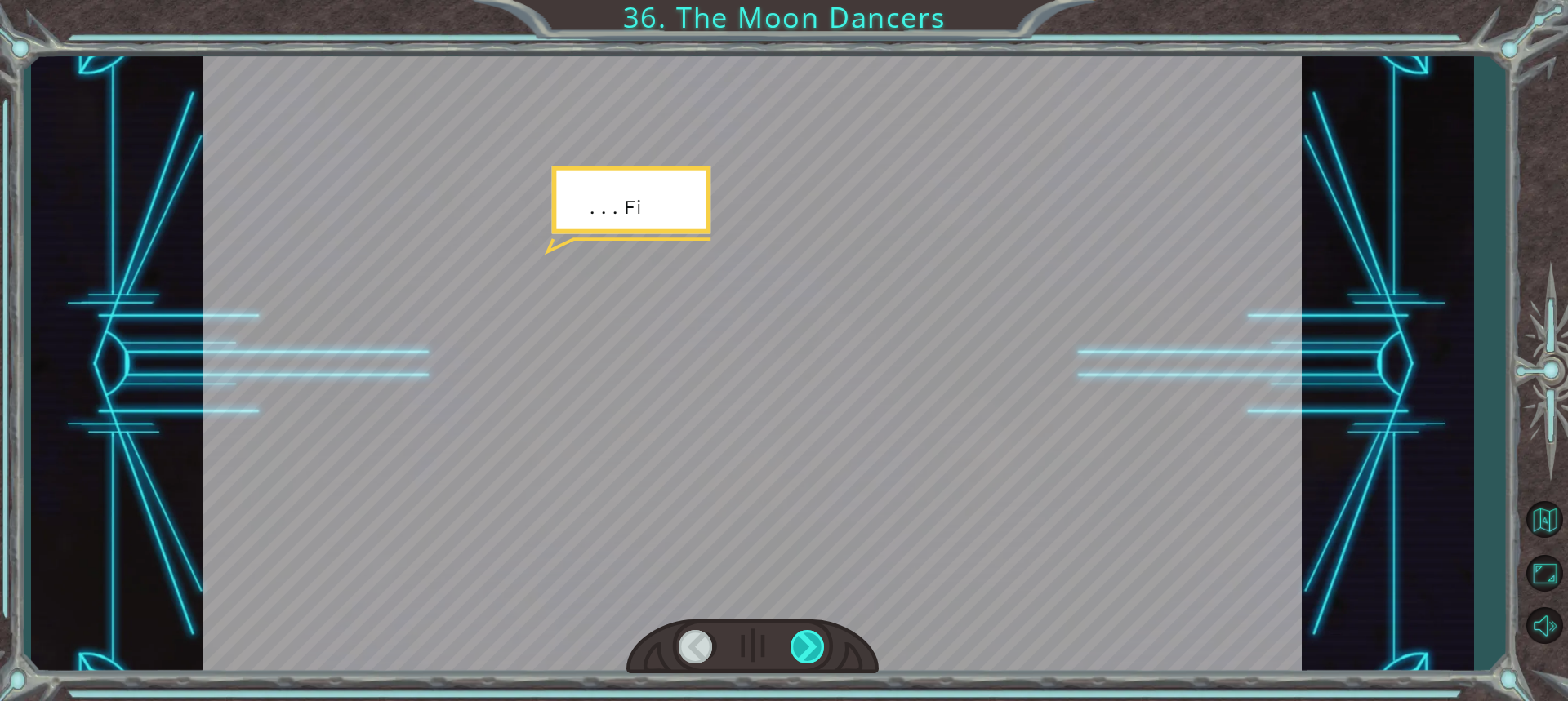
click at [814, 639] on div at bounding box center [808, 646] width 36 height 33
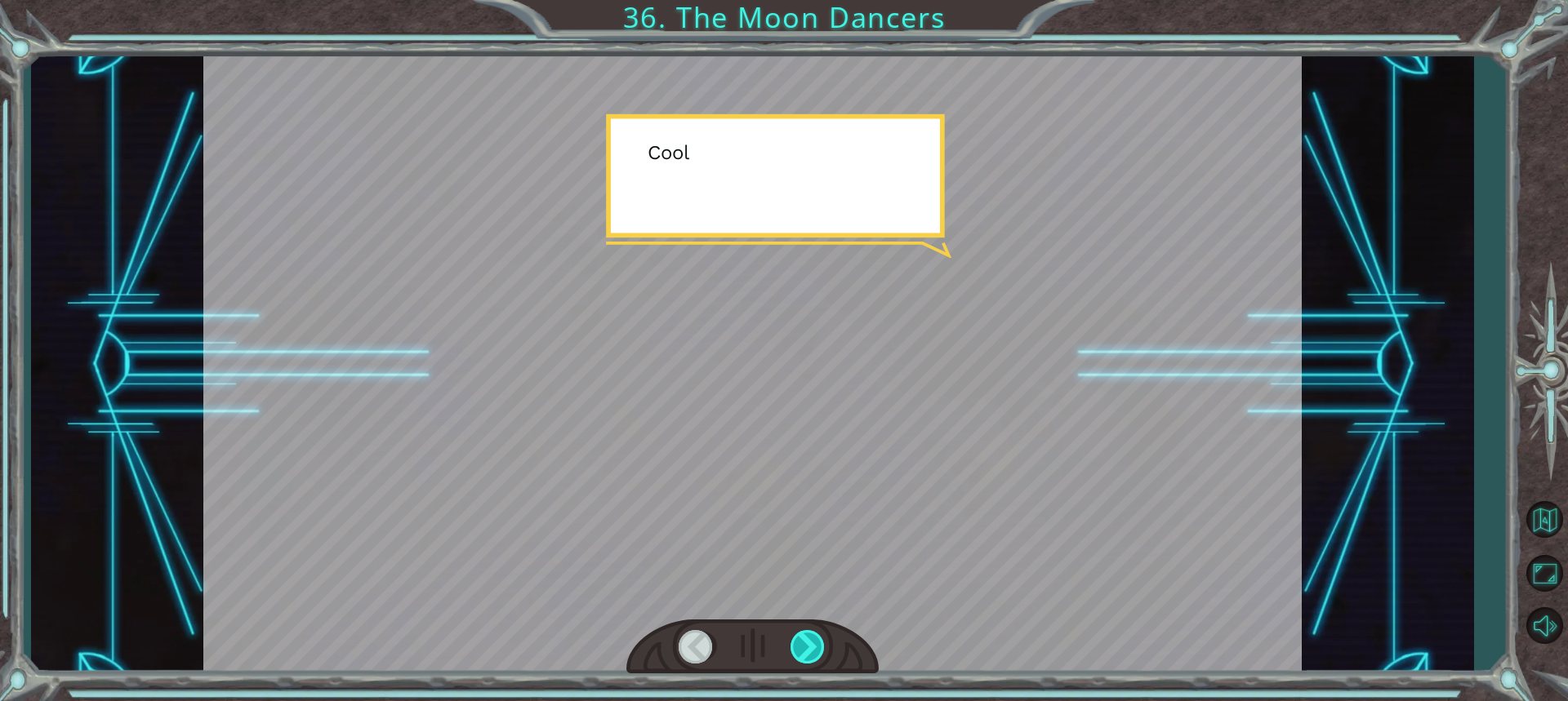
click at [814, 639] on div at bounding box center [808, 646] width 36 height 33
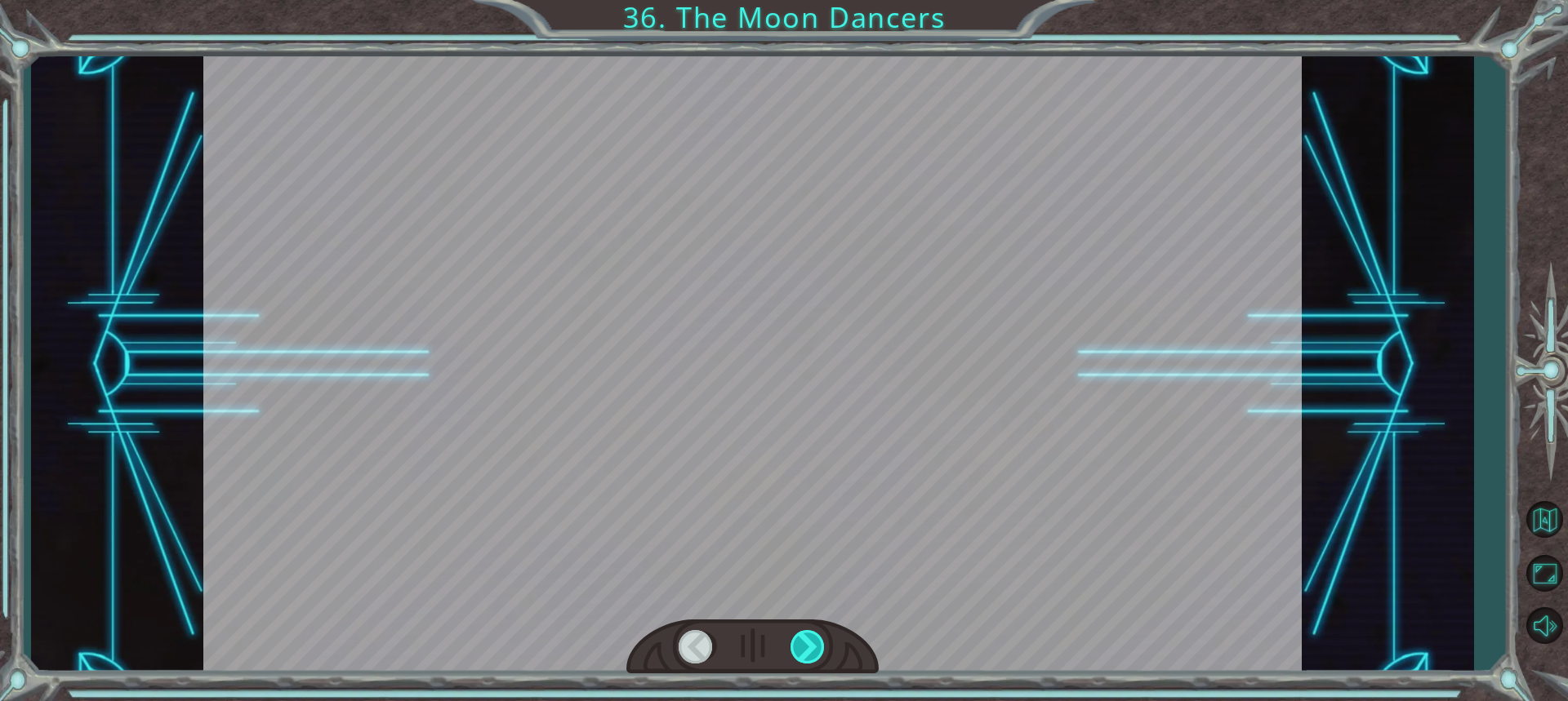
click at [814, 639] on div at bounding box center [808, 646] width 36 height 33
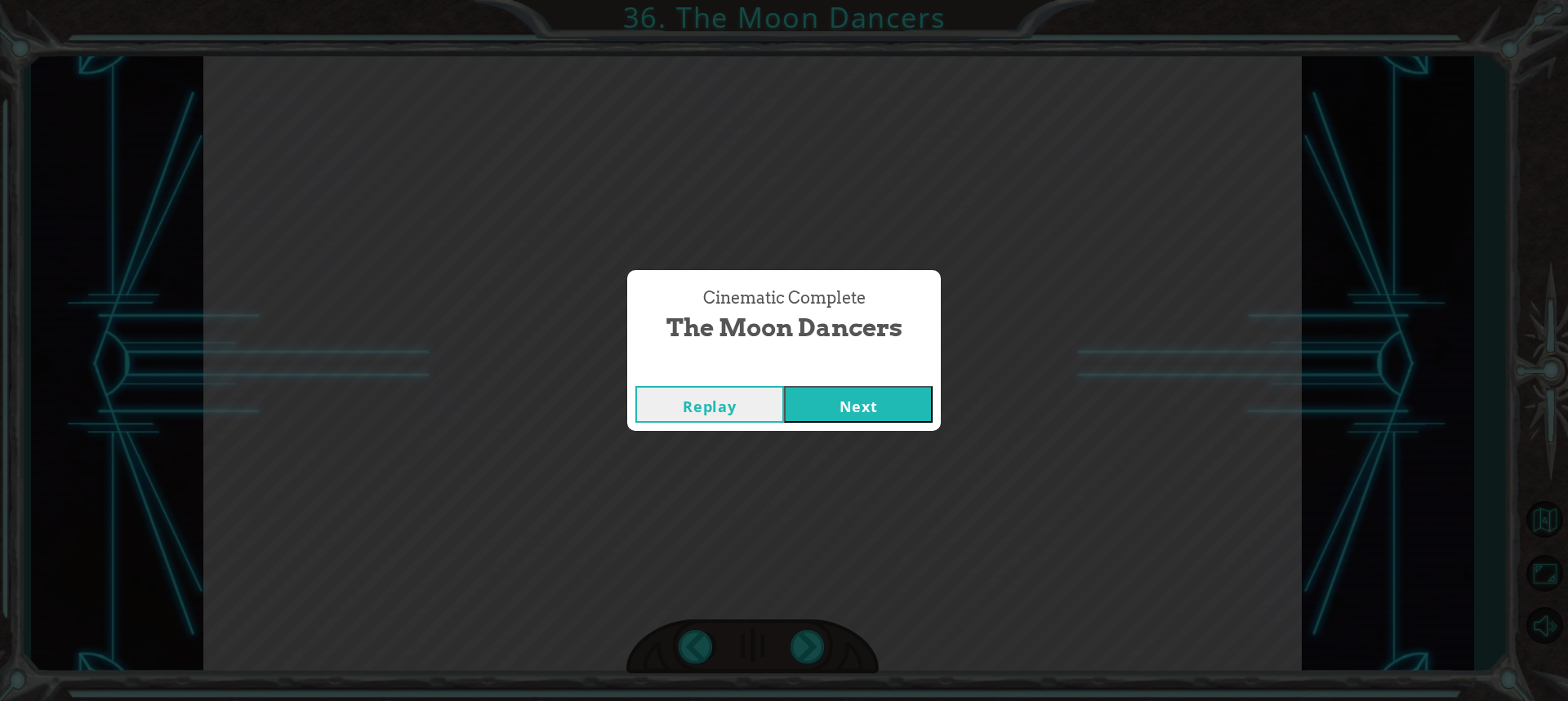
click at [861, 388] on button "Next" at bounding box center [857, 404] width 149 height 37
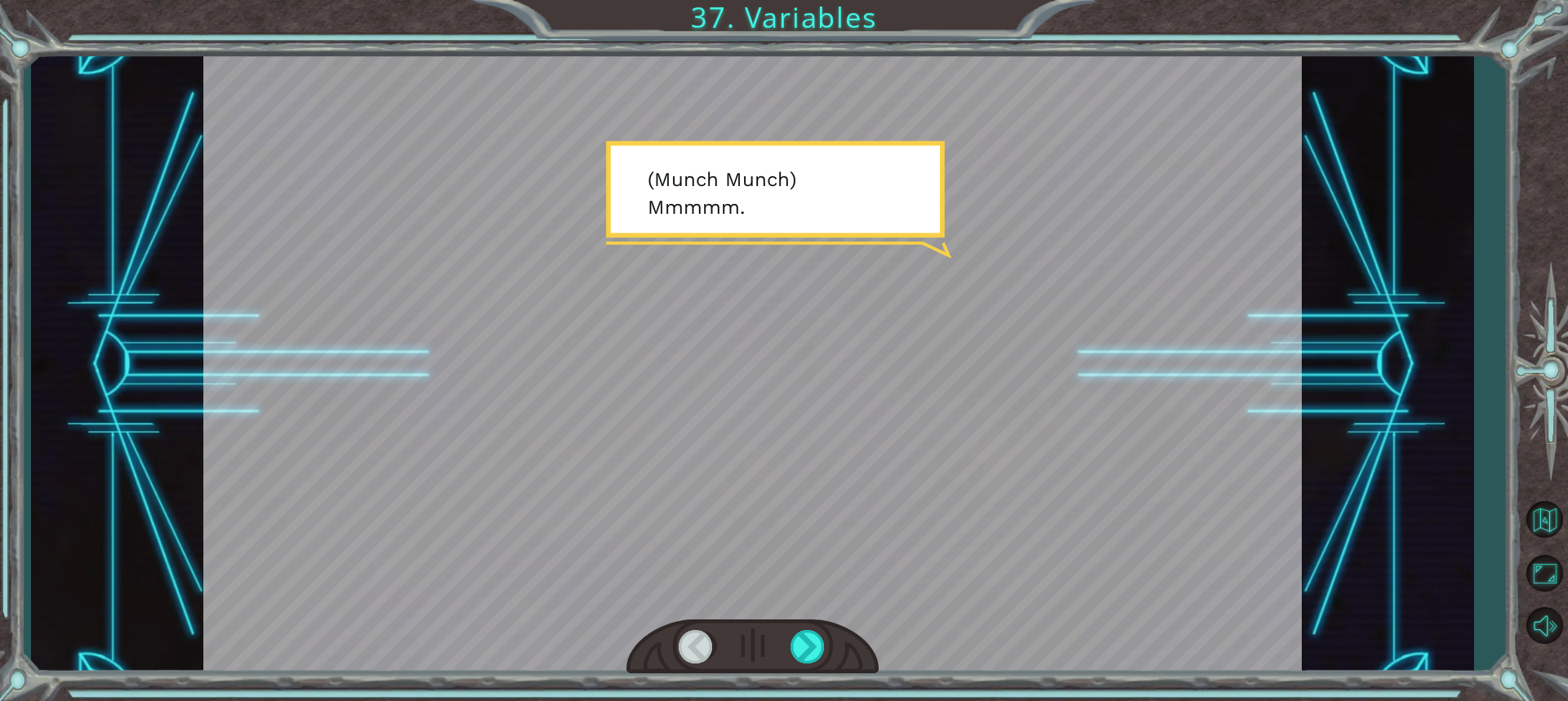
click at [804, 592] on div at bounding box center [752, 365] width 1099 height 617
click at [825, 637] on div at bounding box center [808, 646] width 36 height 33
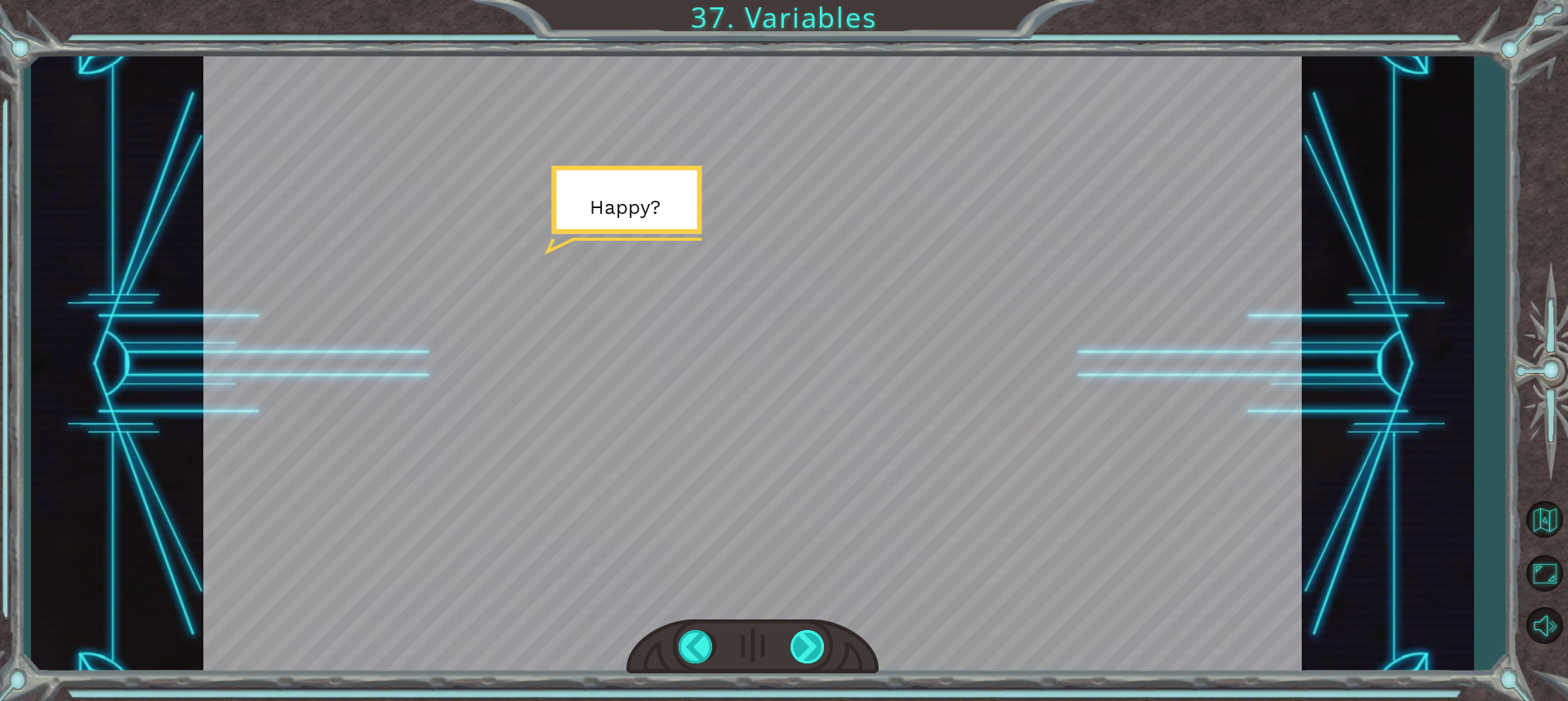
click at [814, 652] on div at bounding box center [808, 646] width 36 height 33
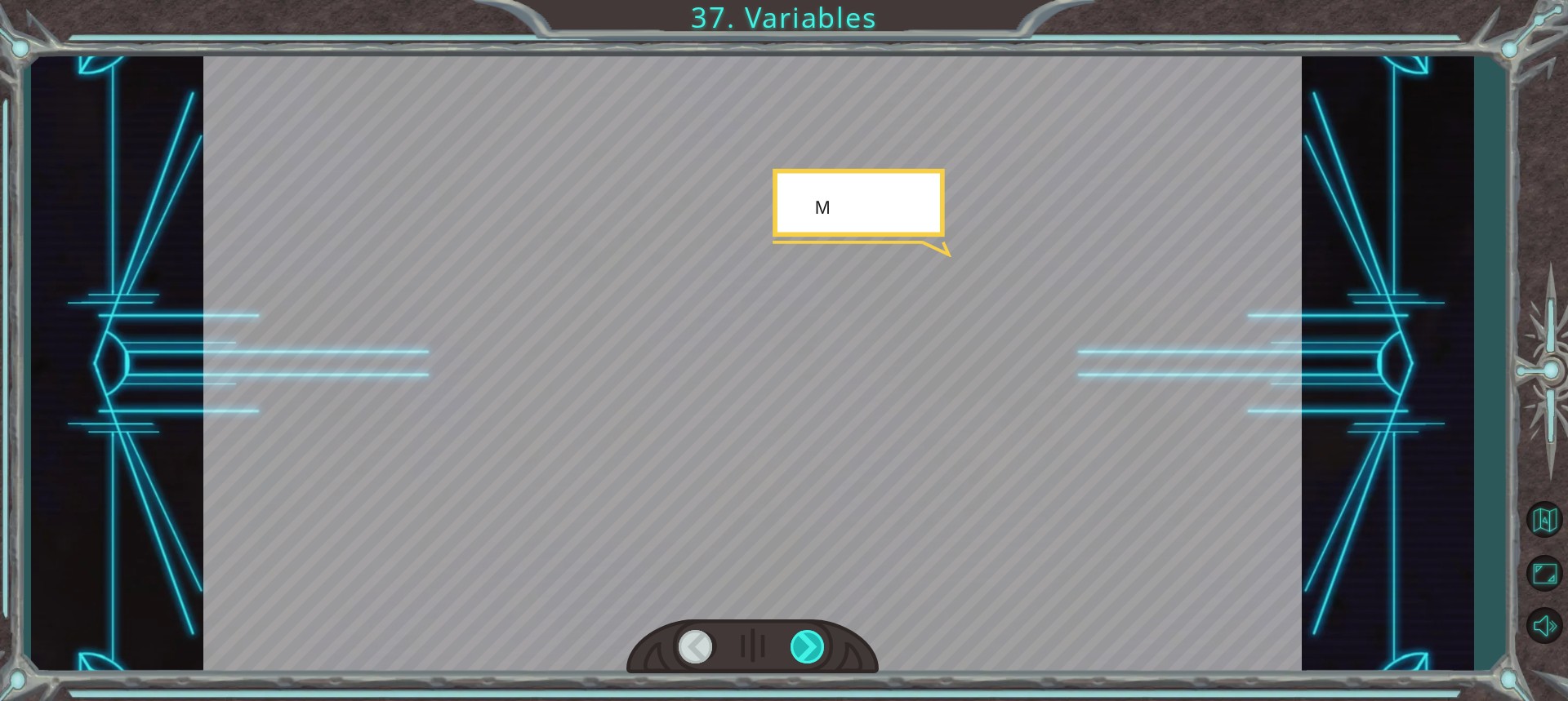
click at [815, 652] on div at bounding box center [808, 646] width 36 height 33
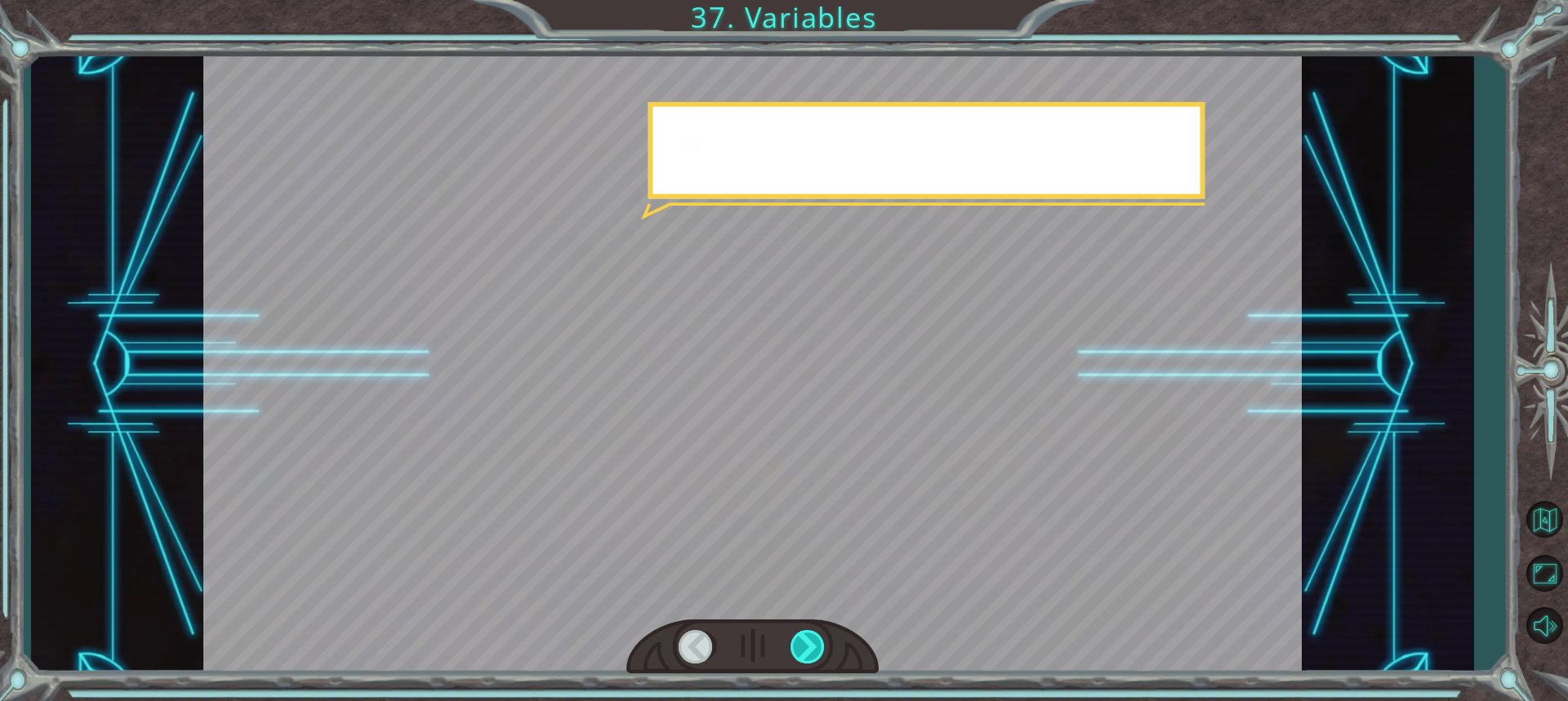
click at [815, 652] on div at bounding box center [808, 646] width 36 height 33
click at [816, 652] on div at bounding box center [808, 646] width 36 height 33
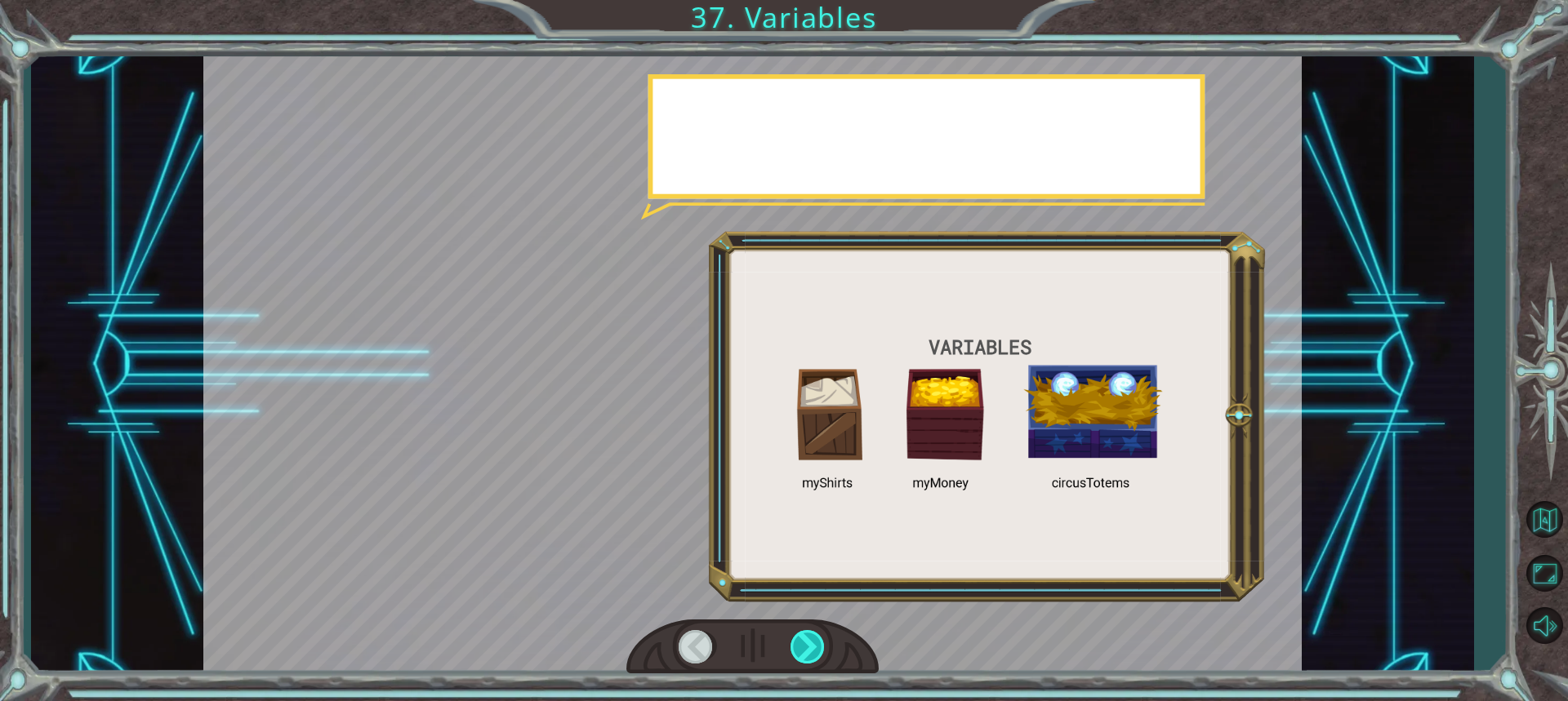
click at [817, 652] on div at bounding box center [808, 646] width 36 height 33
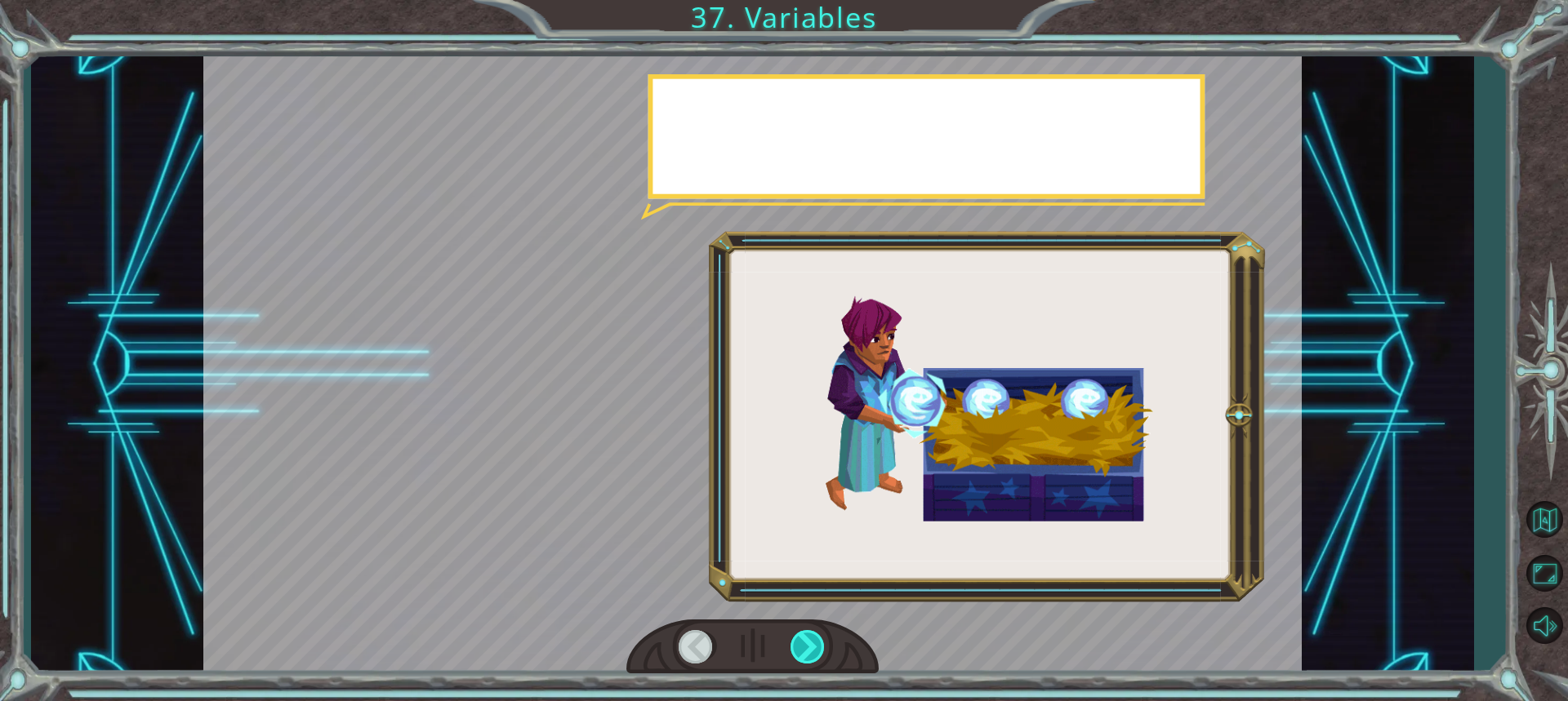
click at [817, 652] on div at bounding box center [808, 646] width 36 height 33
click at [818, 652] on div at bounding box center [808, 646] width 36 height 33
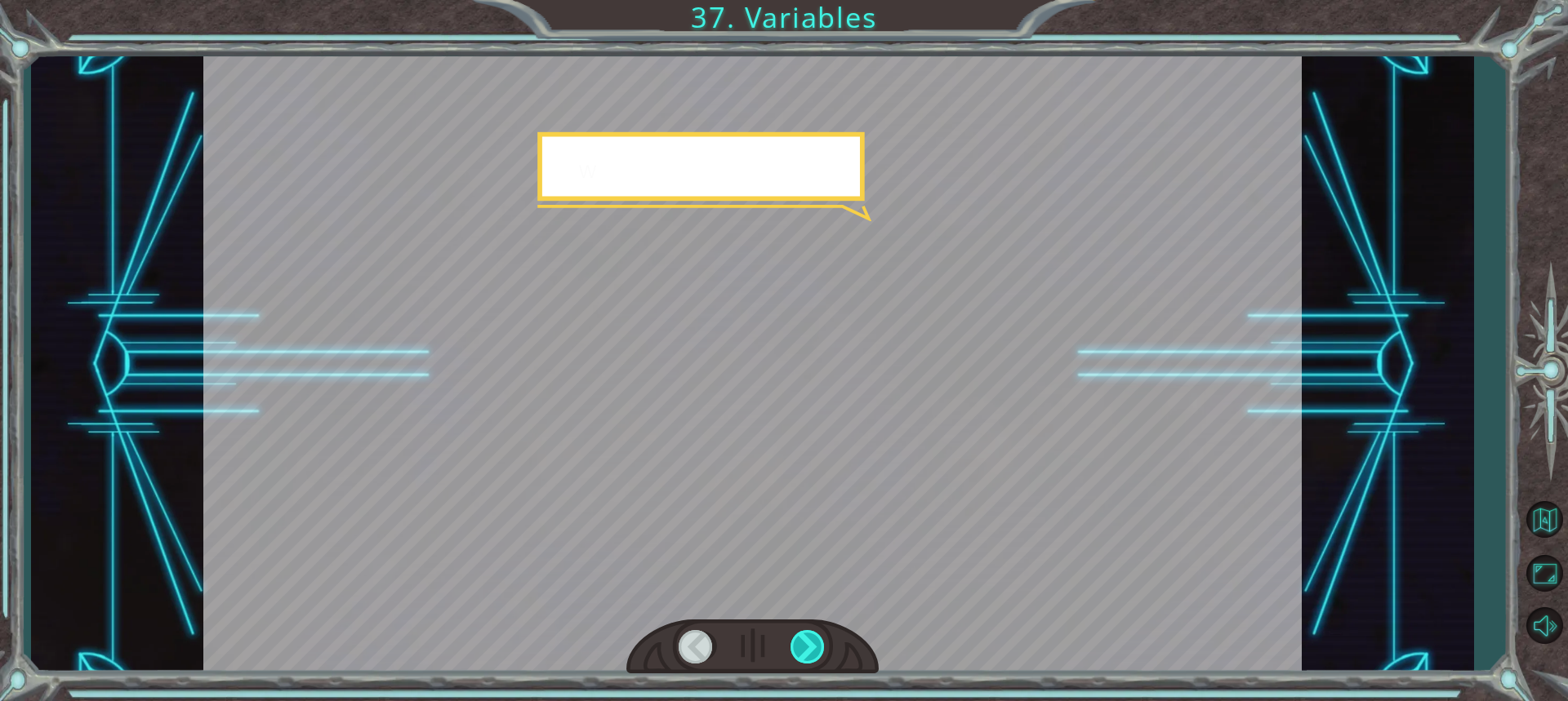
click at [818, 652] on div at bounding box center [808, 646] width 36 height 33
click at [820, 653] on div at bounding box center [808, 646] width 36 height 33
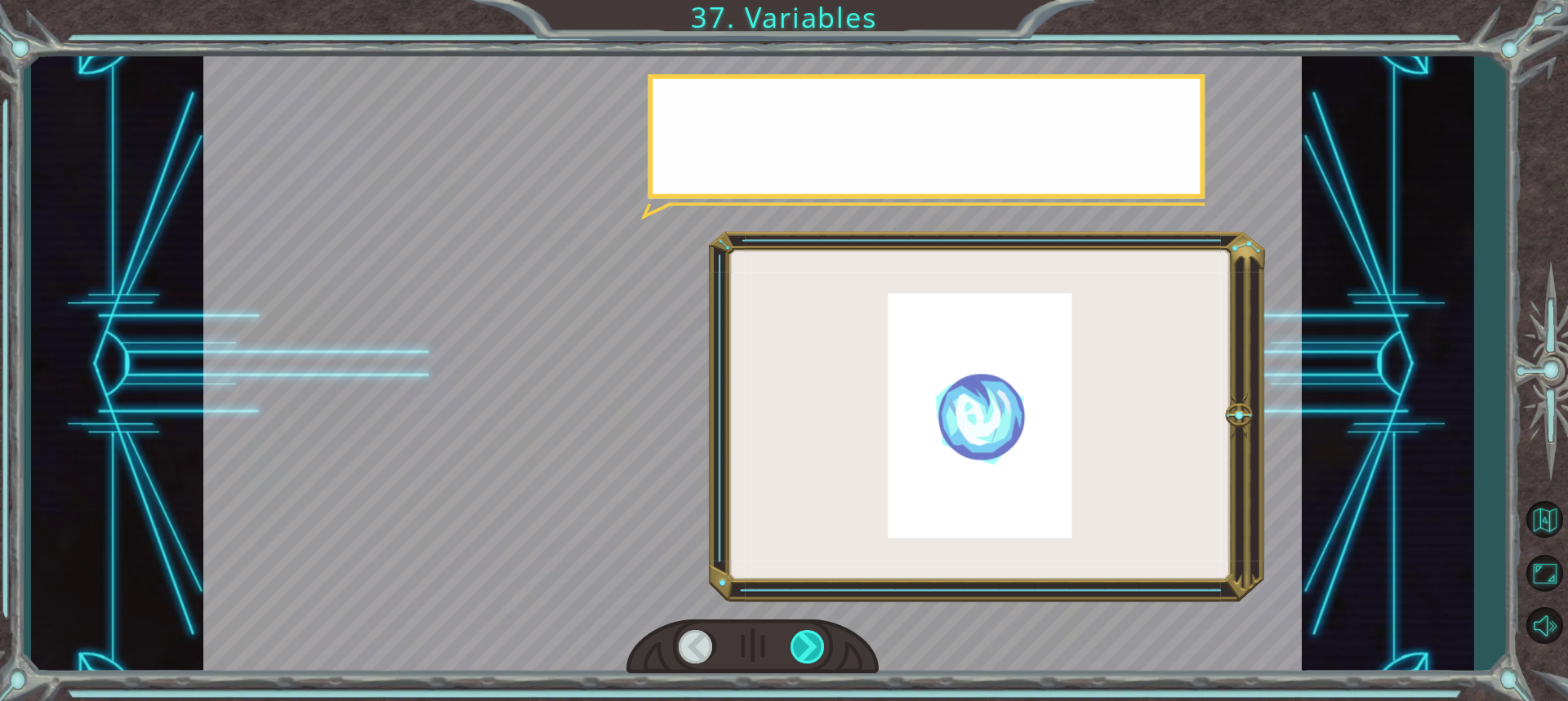
click at [820, 653] on div at bounding box center [808, 646] width 36 height 33
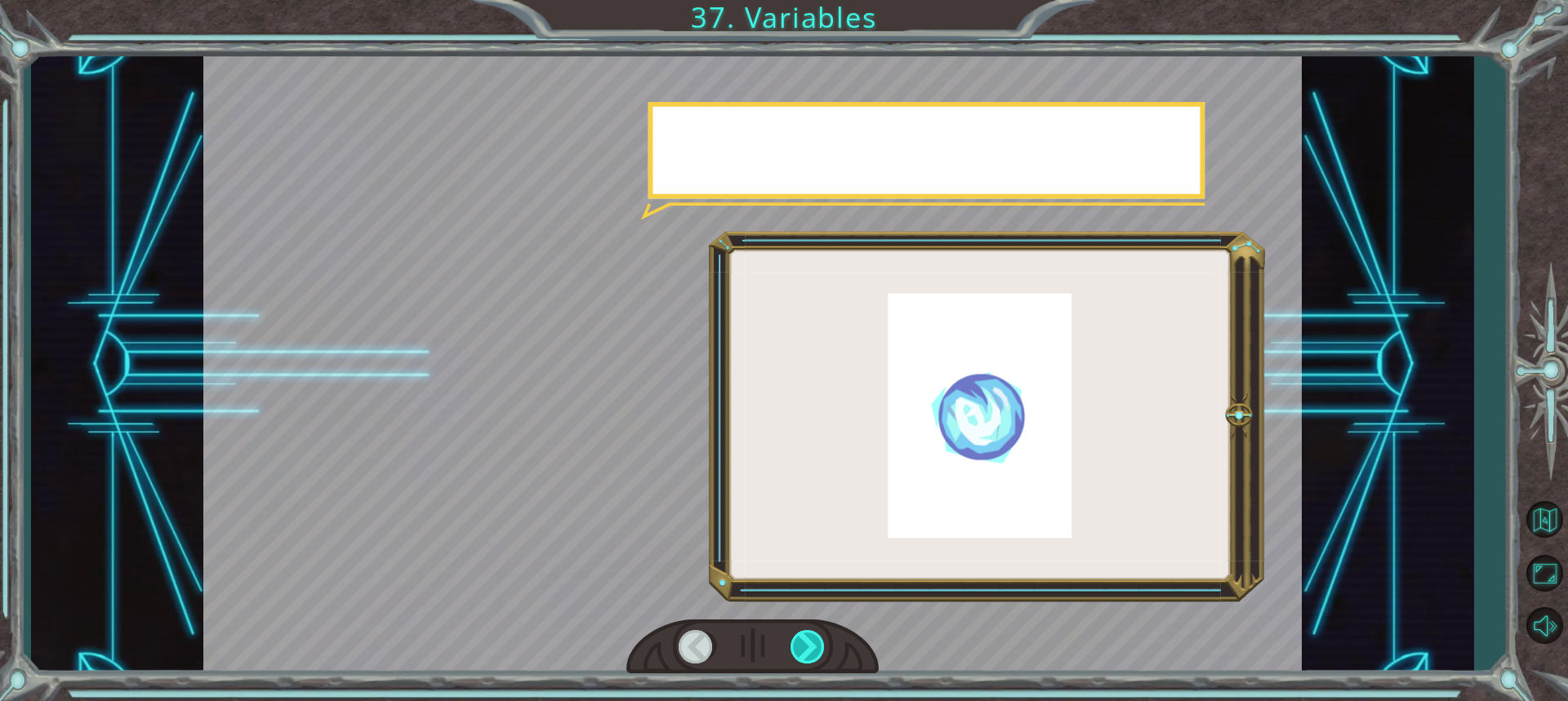
click at [820, 653] on div at bounding box center [808, 646] width 36 height 33
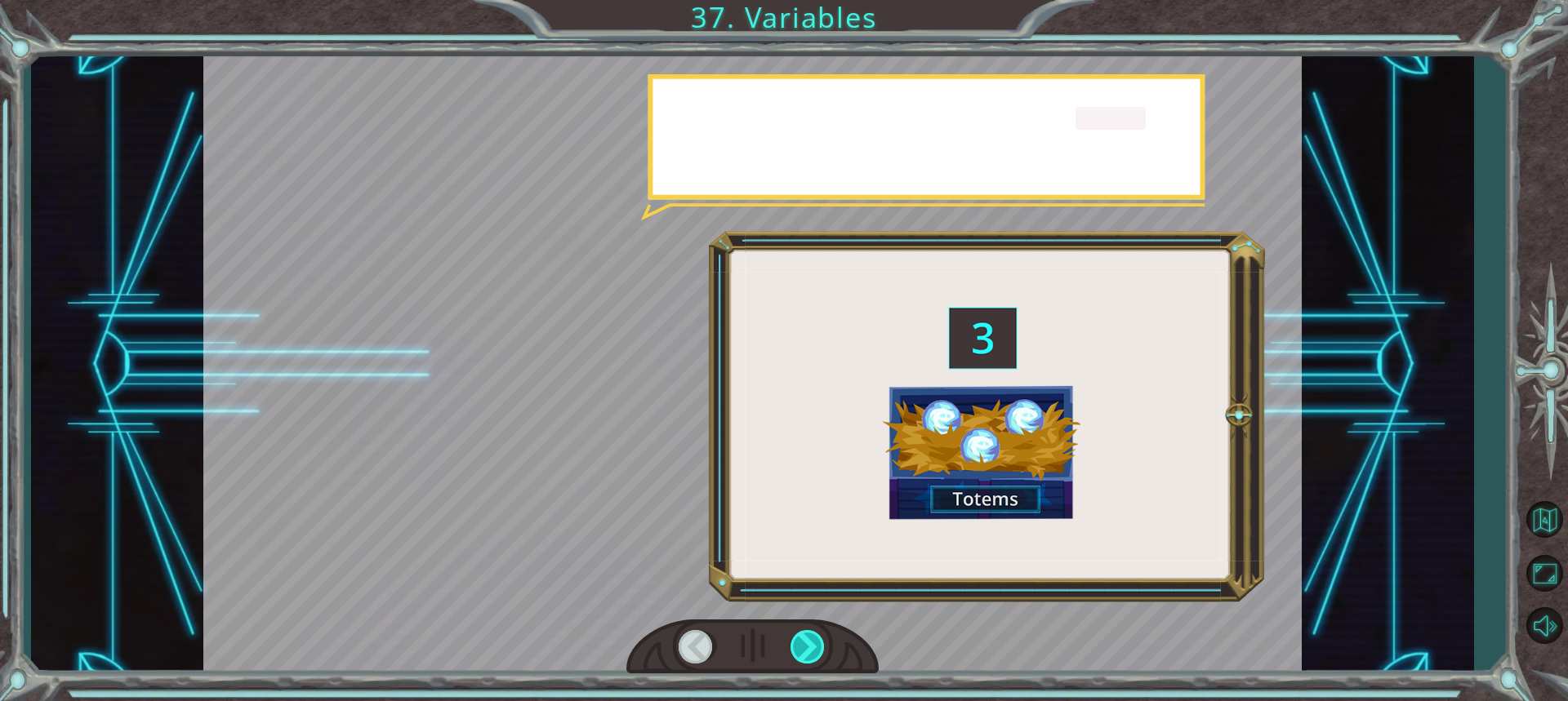
click at [820, 653] on div at bounding box center [808, 646] width 36 height 33
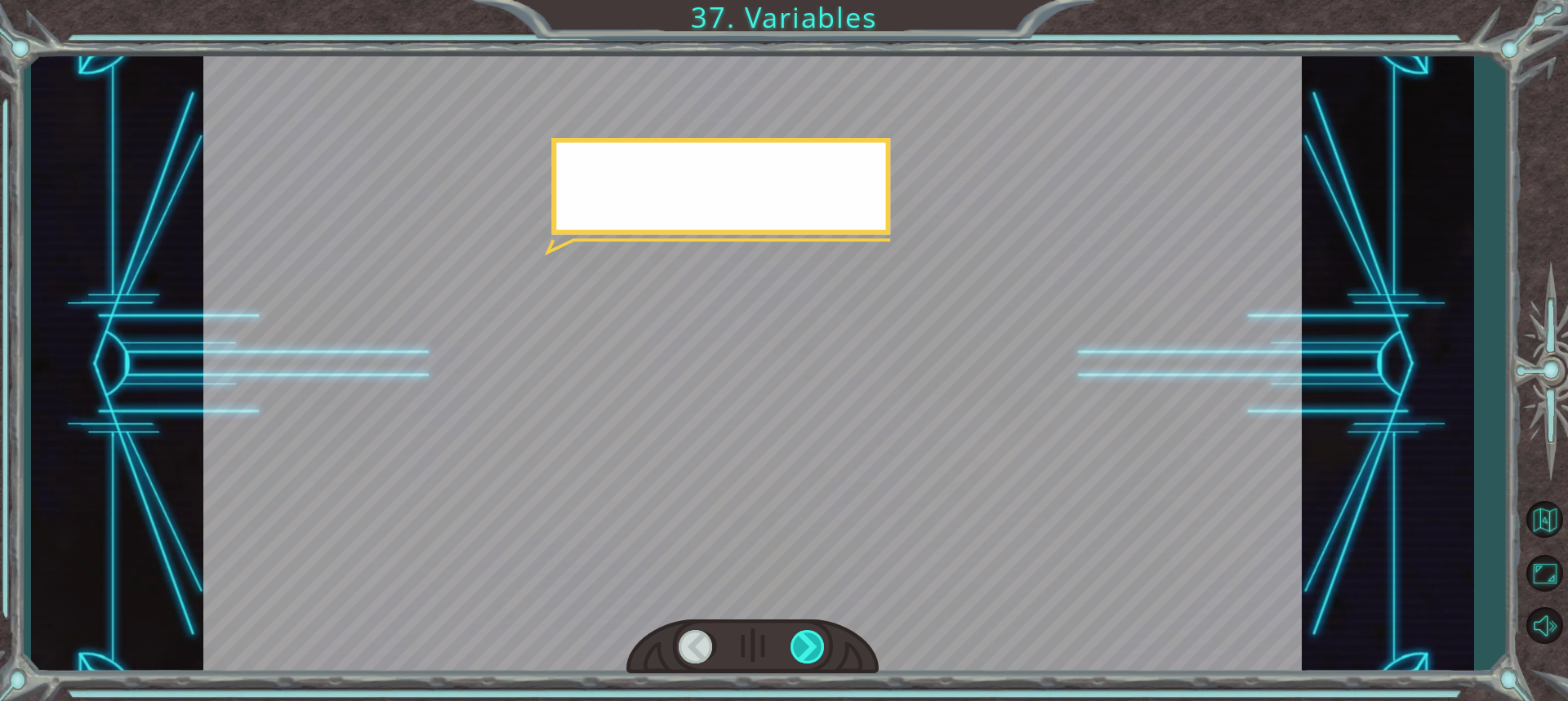
click at [820, 653] on div at bounding box center [808, 646] width 36 height 33
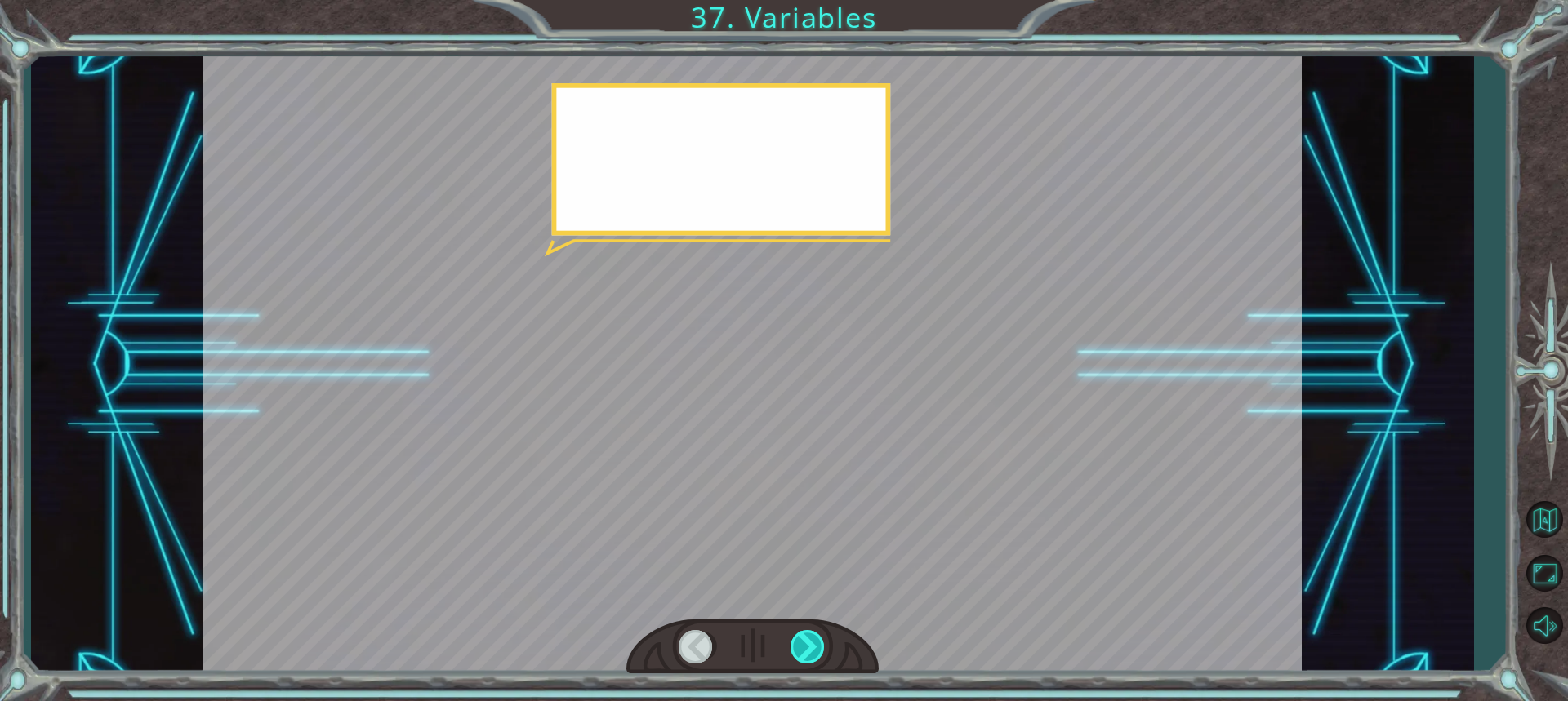
click at [822, 655] on div at bounding box center [808, 646] width 36 height 33
click at [822, 656] on div at bounding box center [808, 646] width 36 height 33
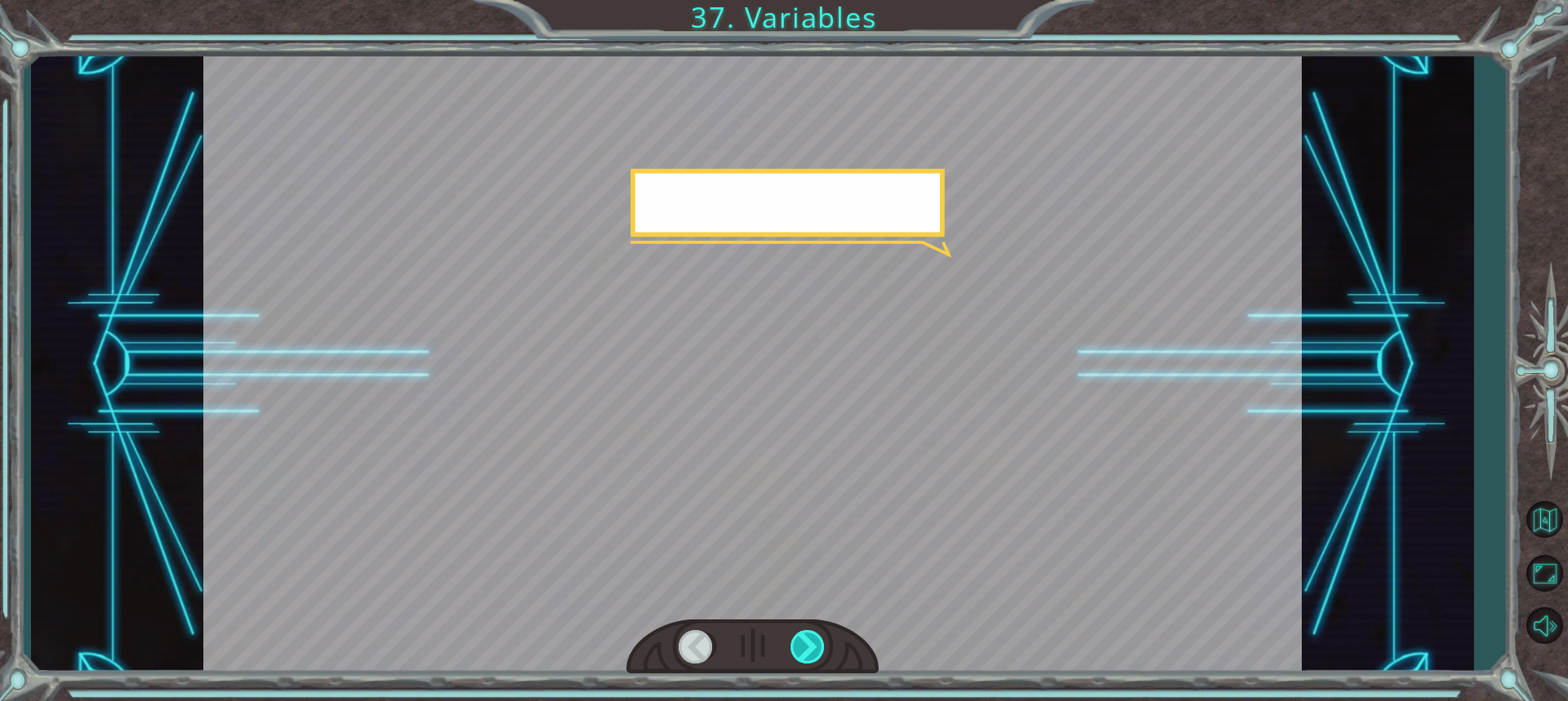
click at [823, 656] on div at bounding box center [808, 646] width 36 height 33
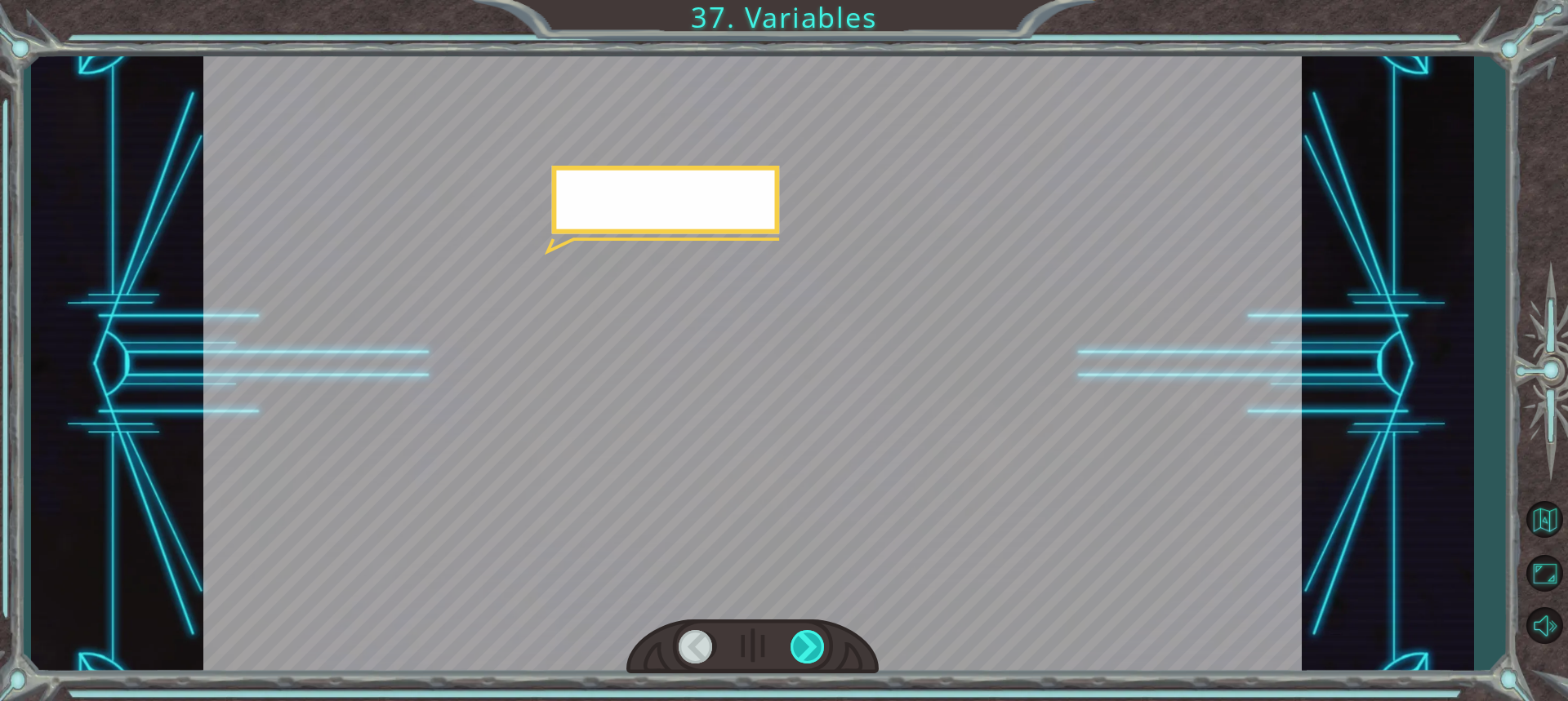
click at [823, 656] on div at bounding box center [808, 646] width 36 height 33
drag, startPoint x: 822, startPoint y: 656, endPoint x: 751, endPoint y: 657, distance: 71.0
click at [815, 657] on div at bounding box center [808, 646] width 36 height 33
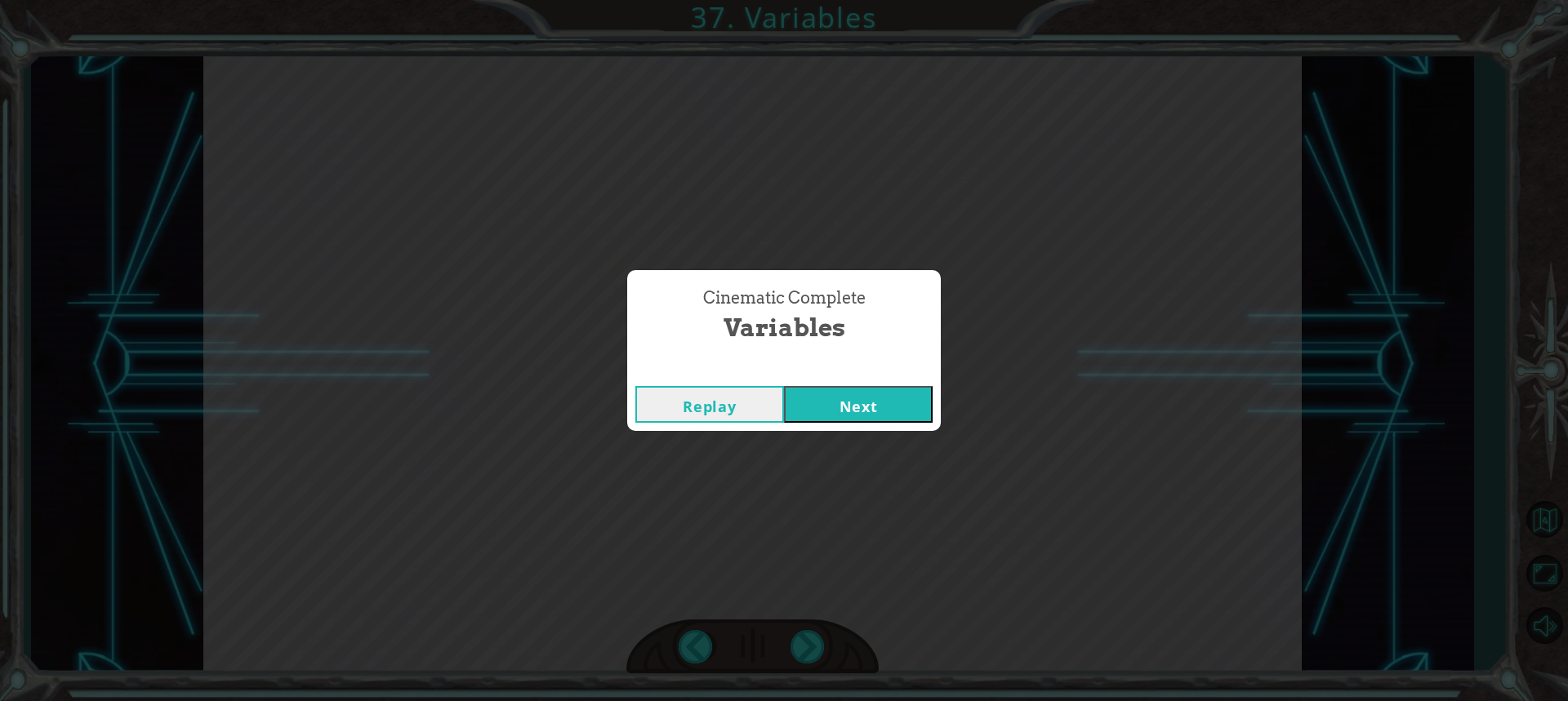
click at [766, 653] on div "Cinematic Complete Variables Replay Next" at bounding box center [784, 350] width 1568 height 701
click at [860, 392] on button "Next" at bounding box center [857, 404] width 149 height 37
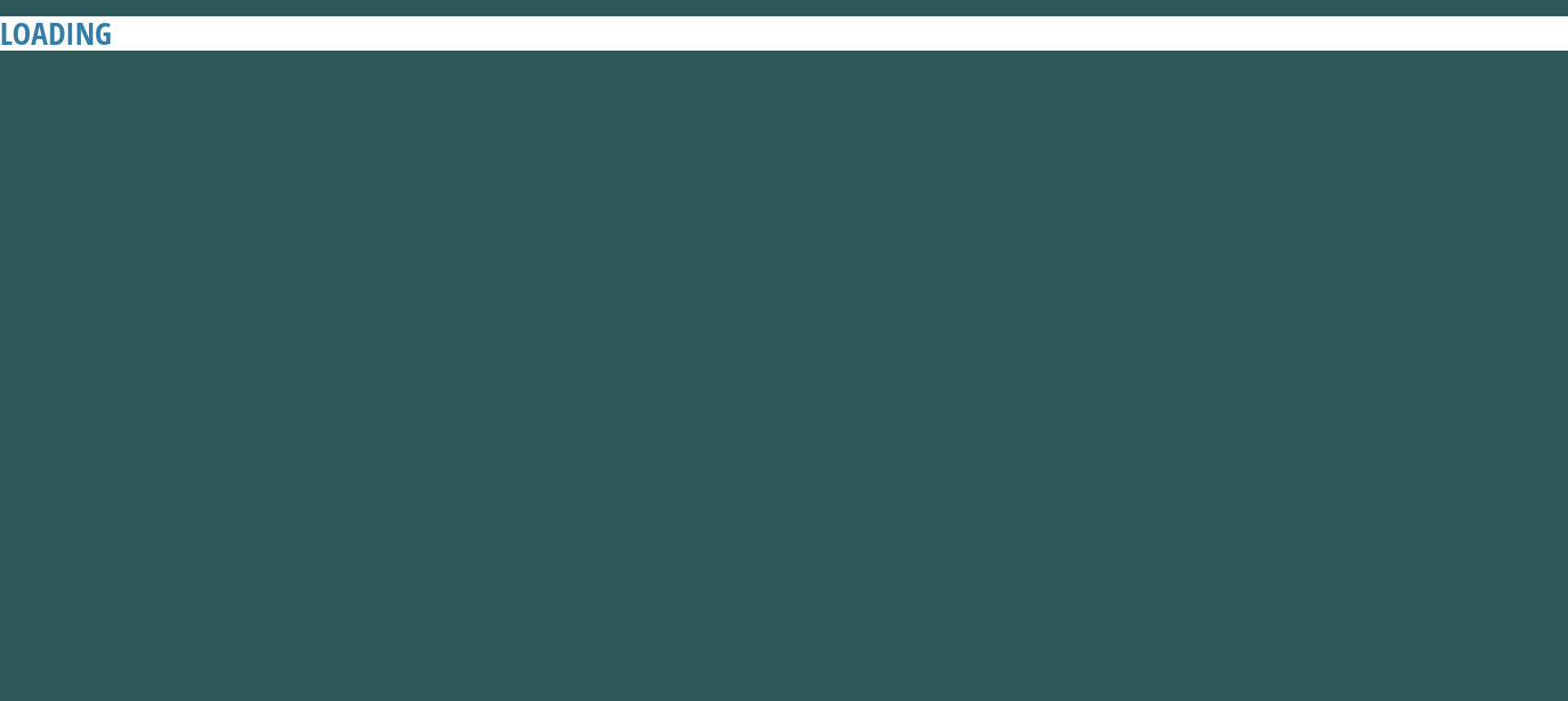
click at [796, 625] on body "LOADING 1 "light A" press enter ההההההההההההההההההההההההההההההההההההההההההההההה…" at bounding box center [784, 350] width 1568 height 701
drag, startPoint x: 743, startPoint y: 507, endPoint x: 713, endPoint y: 466, distance: 50.8
click at [731, 502] on body "LOADING 1 "light A" press enter ההההההההההההההההההההההההההההההההההההההההההההההה…" at bounding box center [784, 350] width 1568 height 701
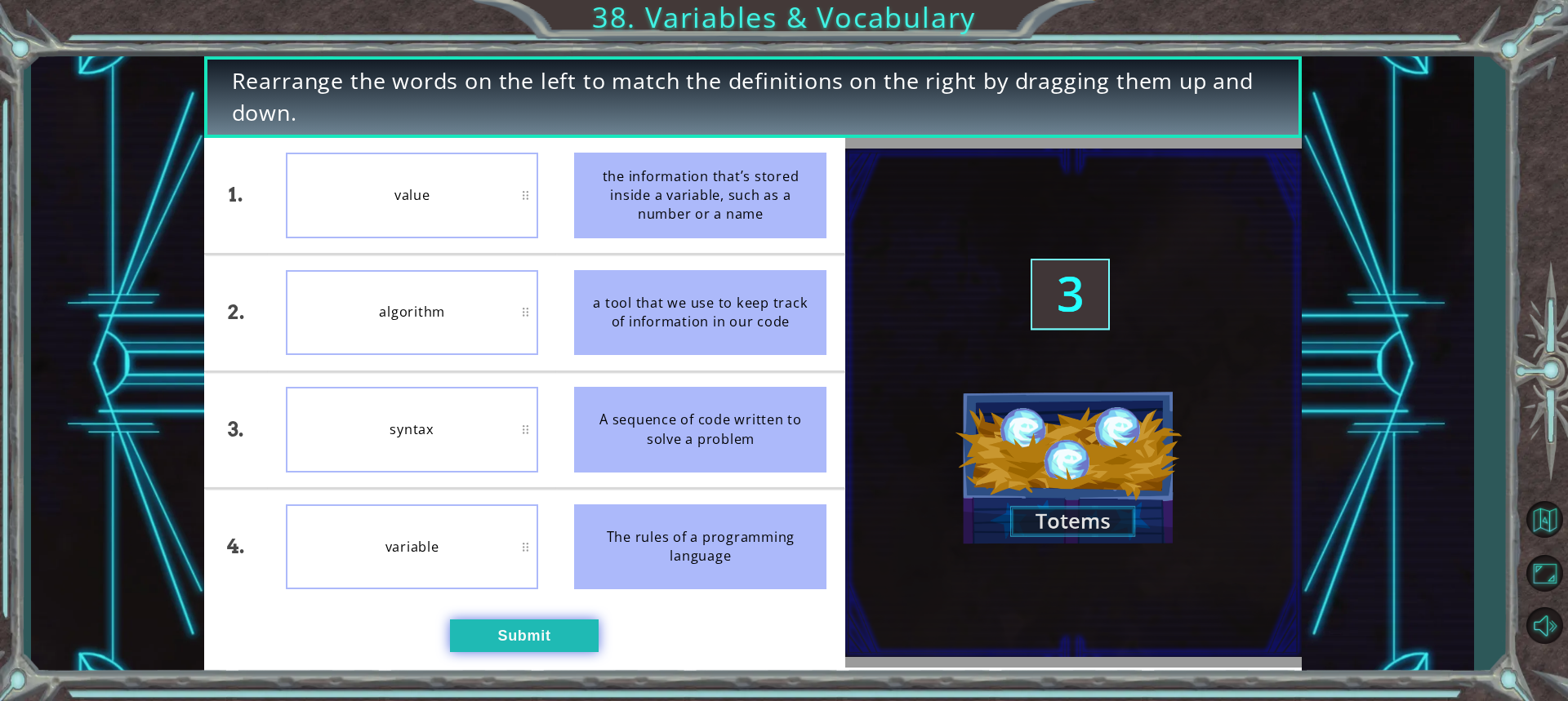
click at [519, 635] on button "Submit" at bounding box center [523, 636] width 149 height 33
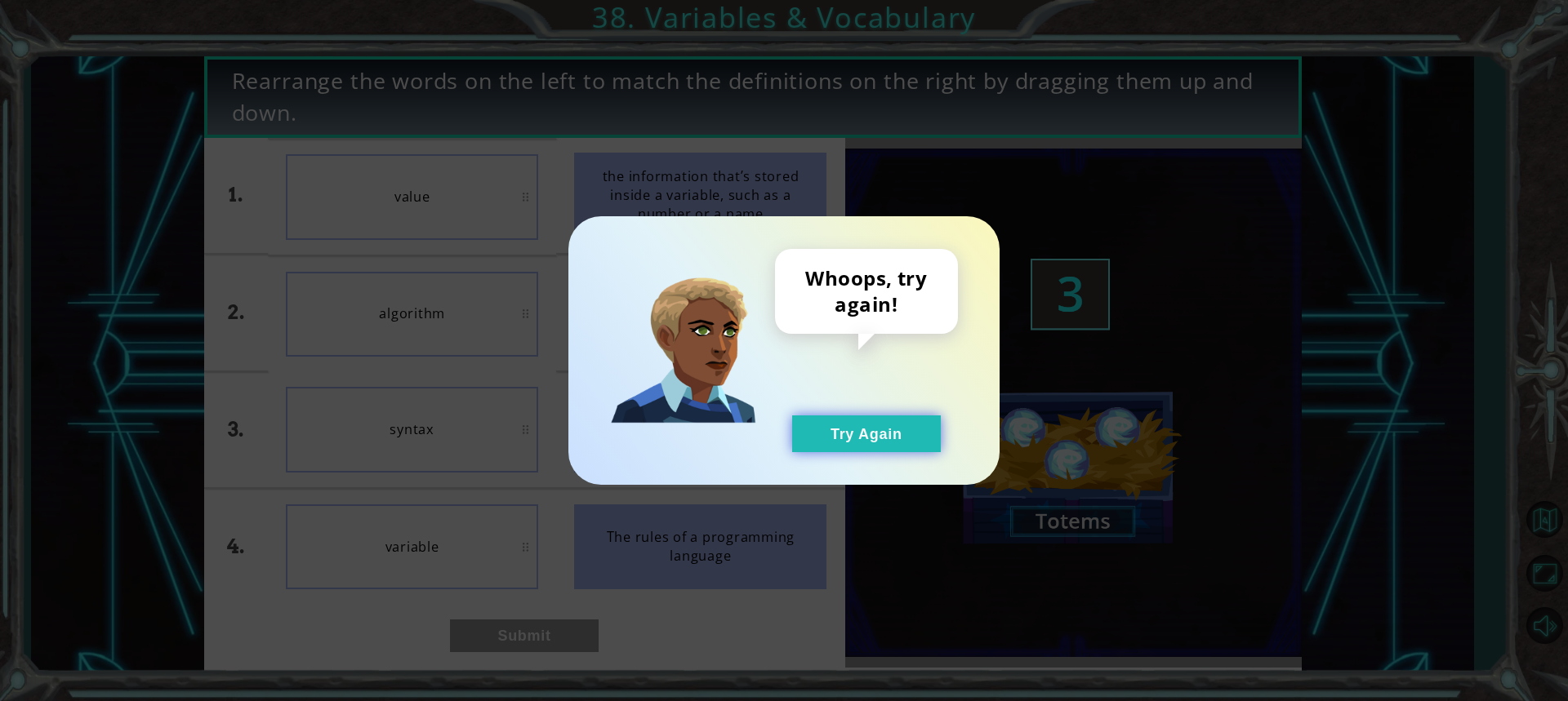
drag, startPoint x: 903, startPoint y: 461, endPoint x: 868, endPoint y: 440, distance: 40.8
click at [918, 467] on div "Whoops, try again! Try Again" at bounding box center [784, 351] width 432 height 269
drag, startPoint x: 862, startPoint y: 439, endPoint x: 831, endPoint y: 431, distance: 32.0
click at [841, 435] on button "Try Again" at bounding box center [866, 433] width 149 height 37
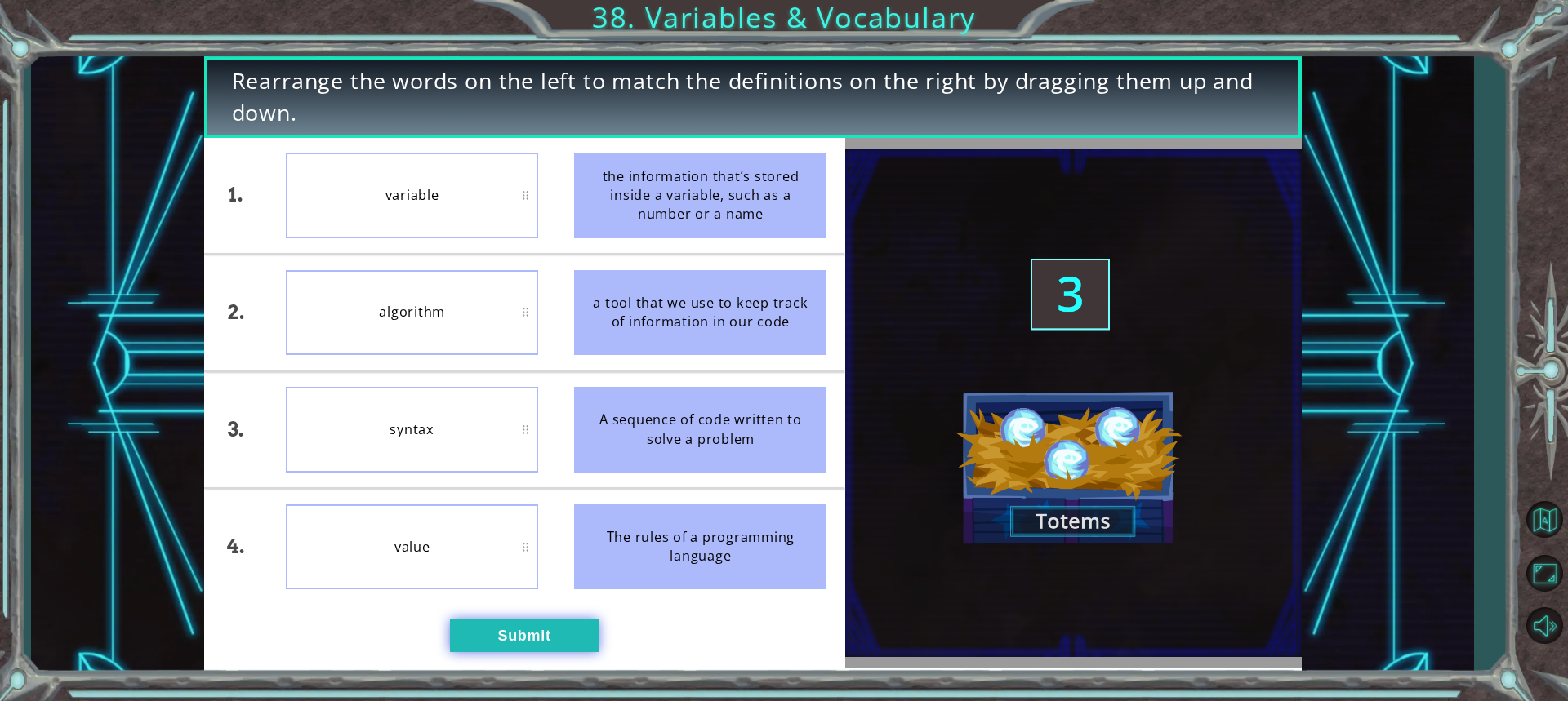
click at [481, 629] on button "Submit" at bounding box center [523, 636] width 149 height 33
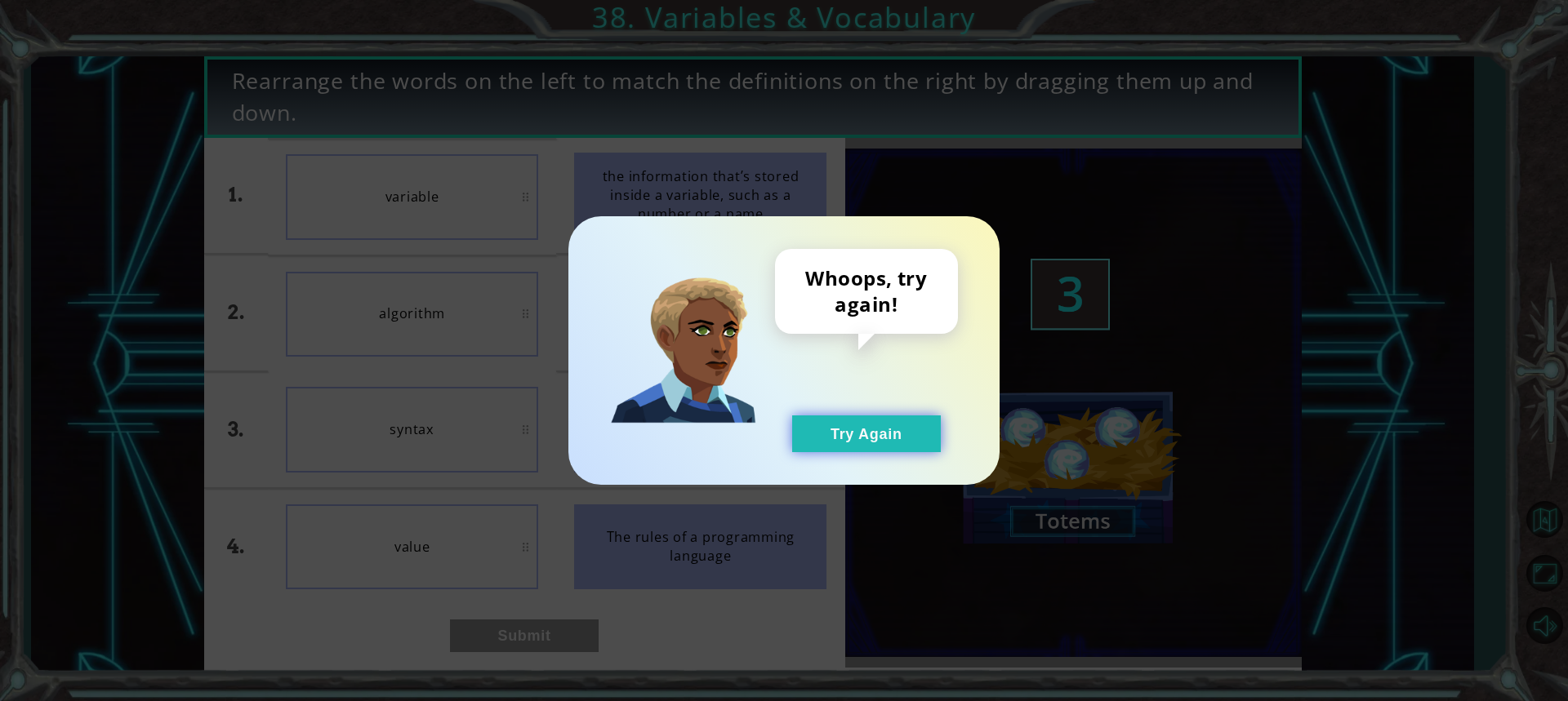
drag, startPoint x: 892, startPoint y: 417, endPoint x: 892, endPoint y: 447, distance: 30.0
click at [892, 435] on button "Try Again" at bounding box center [866, 433] width 149 height 37
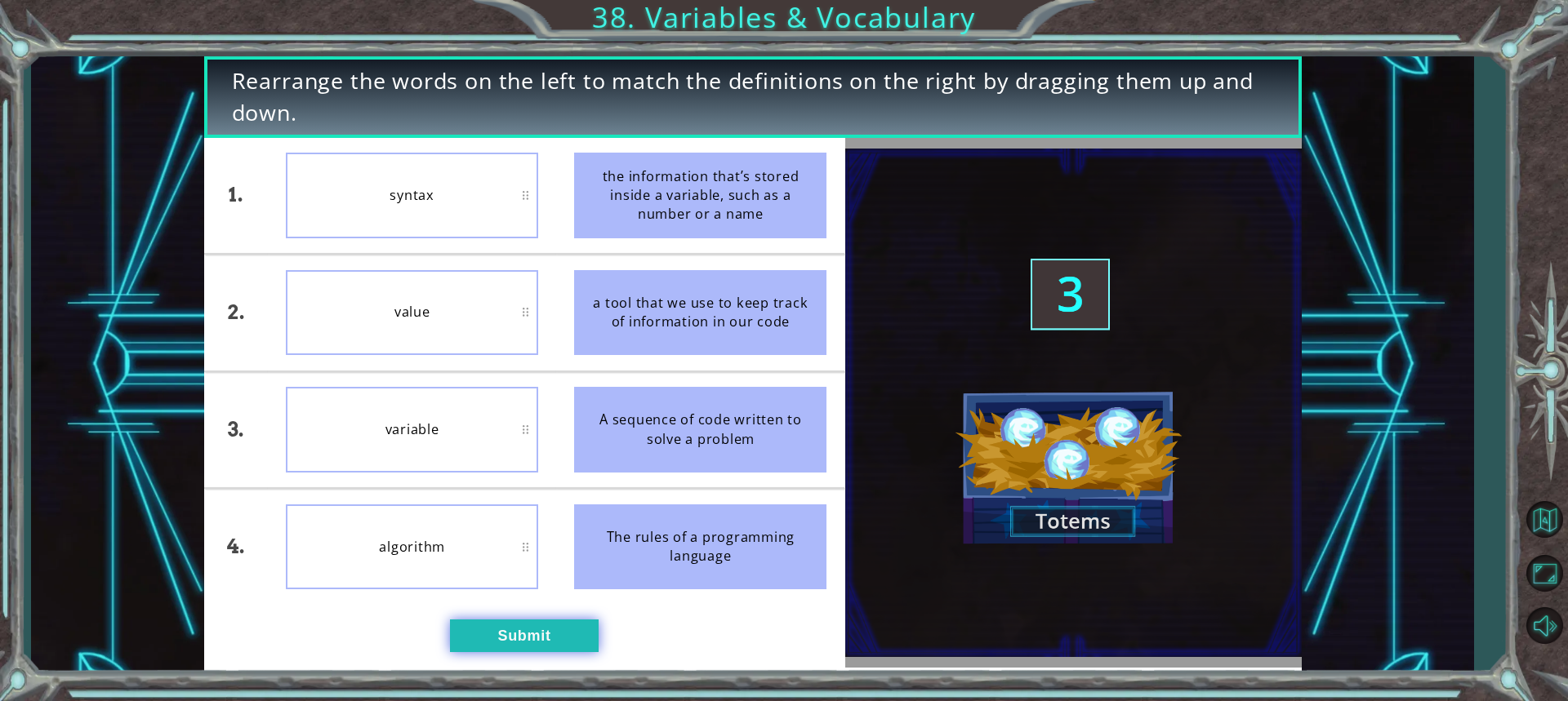
click at [484, 644] on button "Submit" at bounding box center [523, 636] width 149 height 33
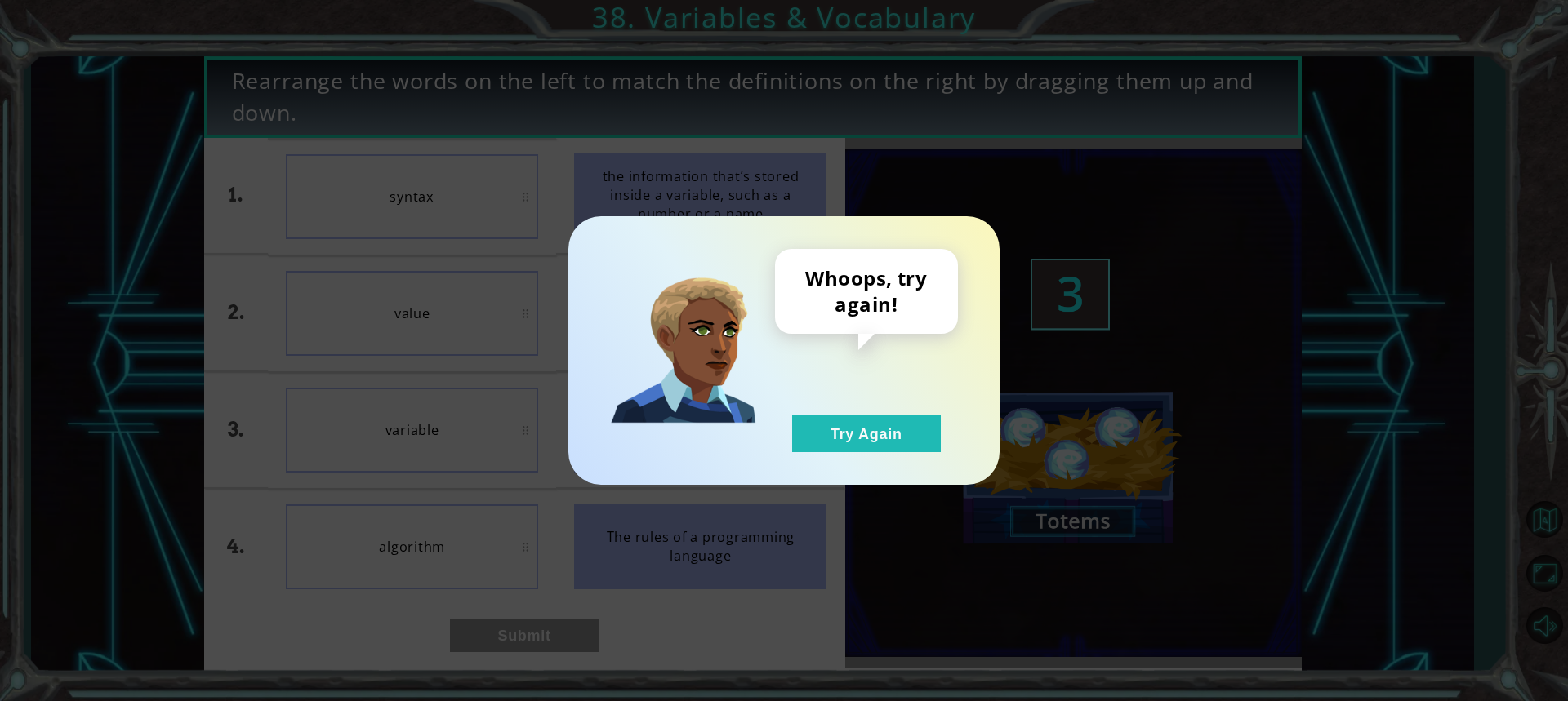
click at [876, 403] on div "Whoops, try again! Try Again" at bounding box center [866, 350] width 183 height 203
click at [885, 431] on button "Try Again" at bounding box center [866, 433] width 149 height 37
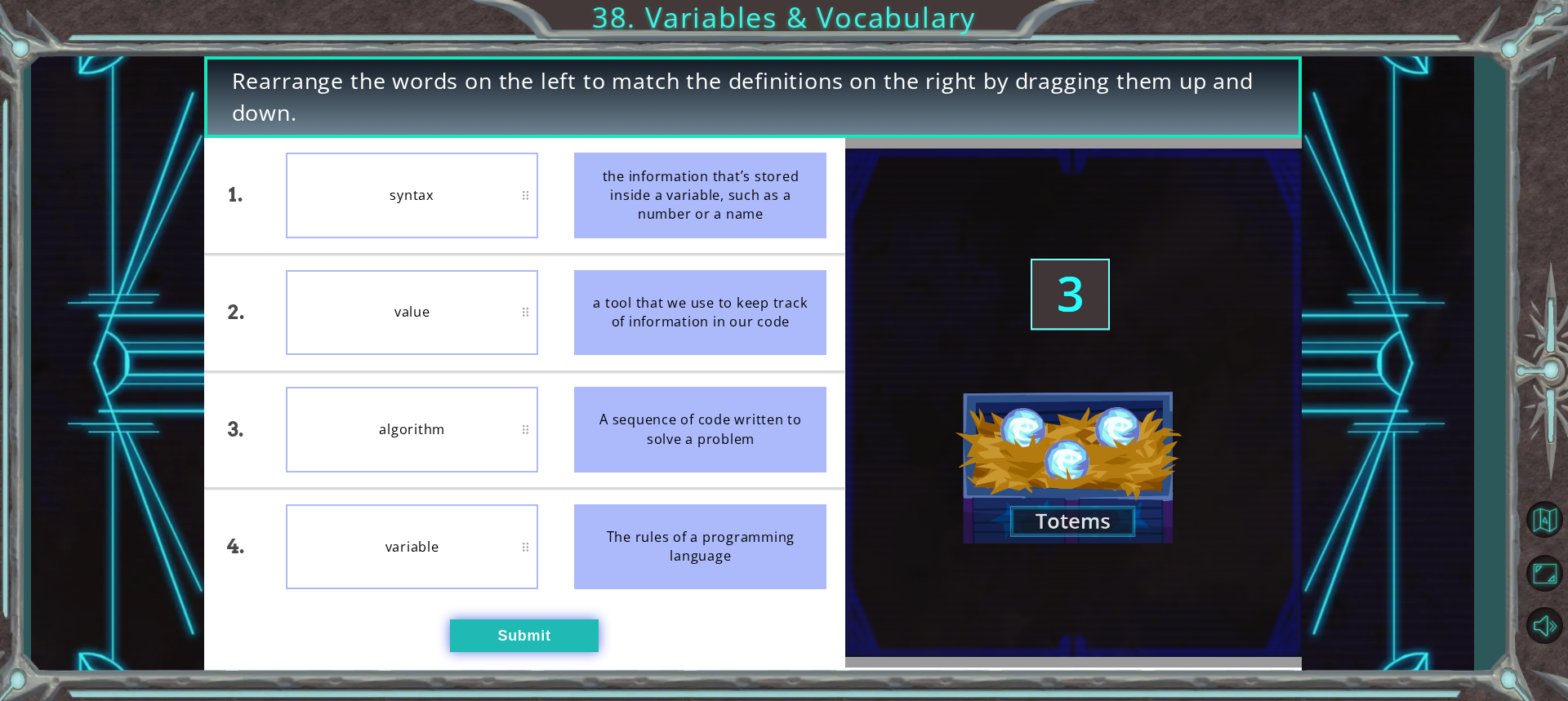
click at [497, 622] on button "Submit" at bounding box center [523, 636] width 149 height 33
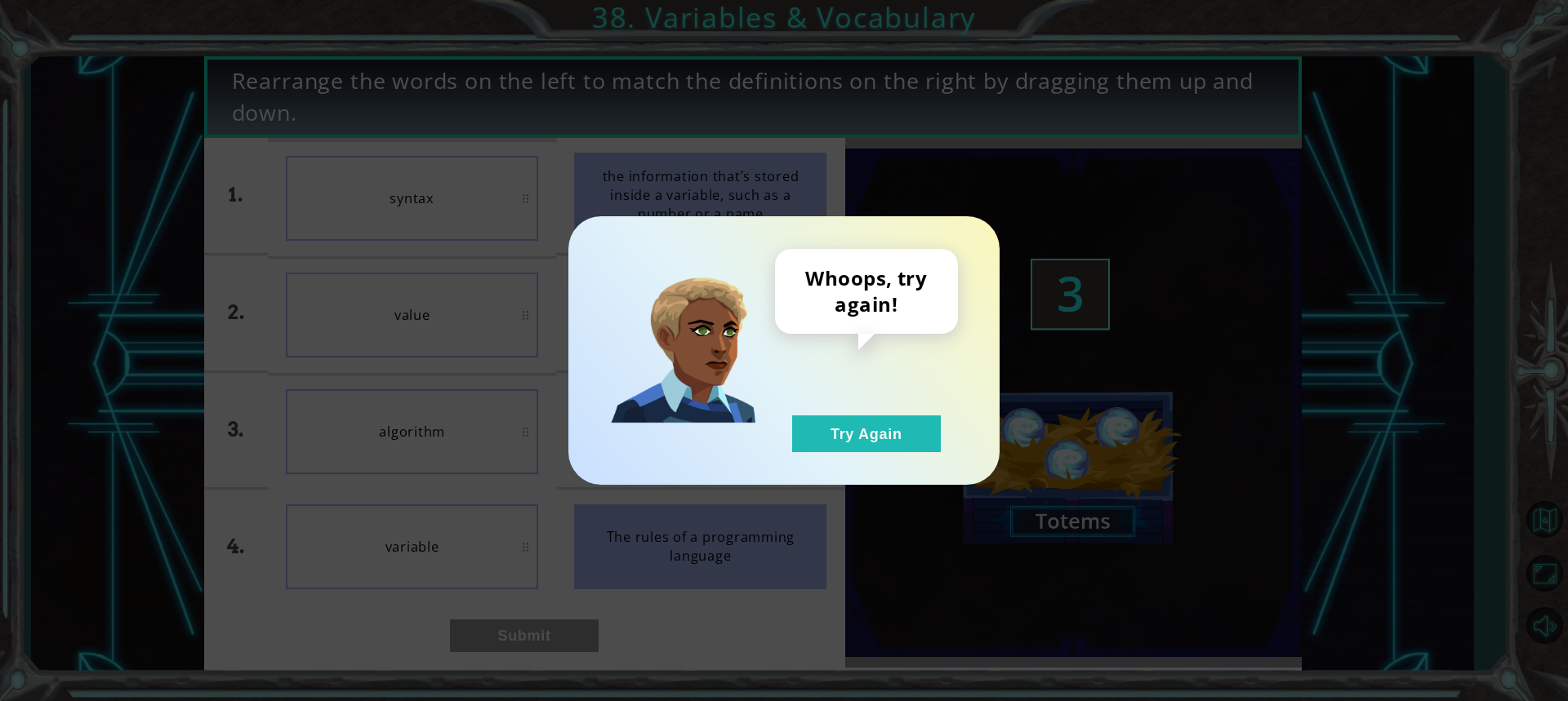
click at [877, 464] on div "Whoops, try again! Try Again" at bounding box center [784, 351] width 432 height 269
click at [914, 440] on button "Try Again" at bounding box center [866, 433] width 149 height 37
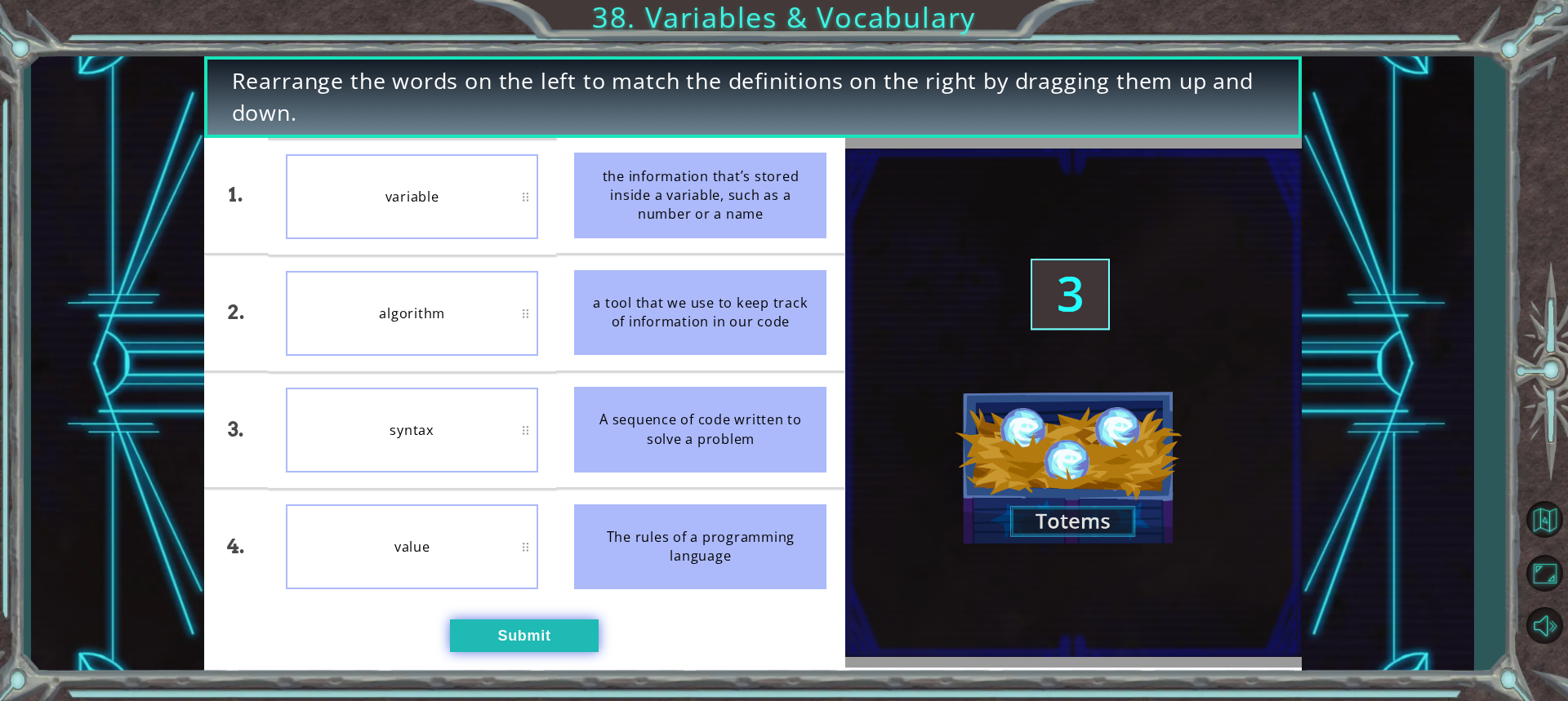
click at [502, 623] on button "Submit" at bounding box center [523, 636] width 149 height 33
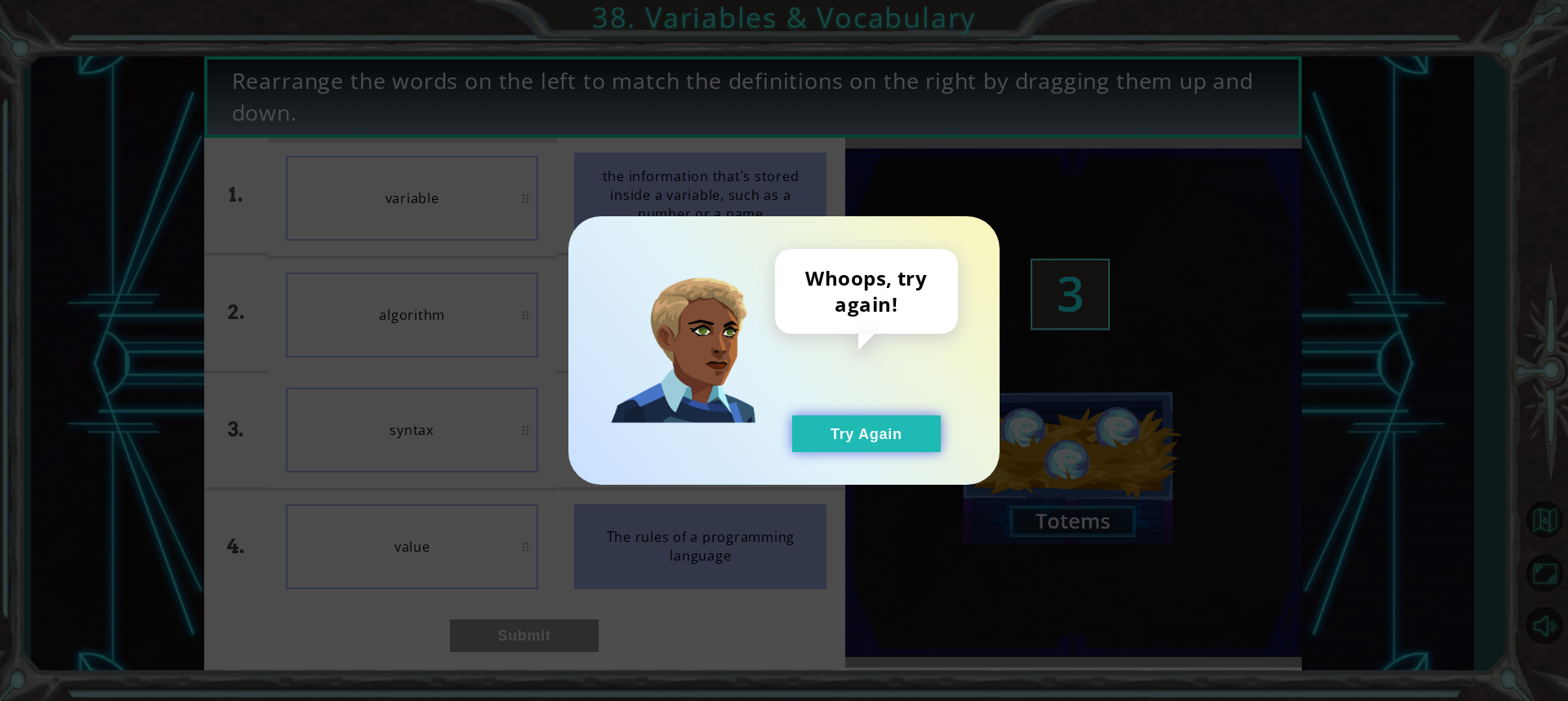
click at [921, 446] on button "Try Again" at bounding box center [866, 433] width 149 height 37
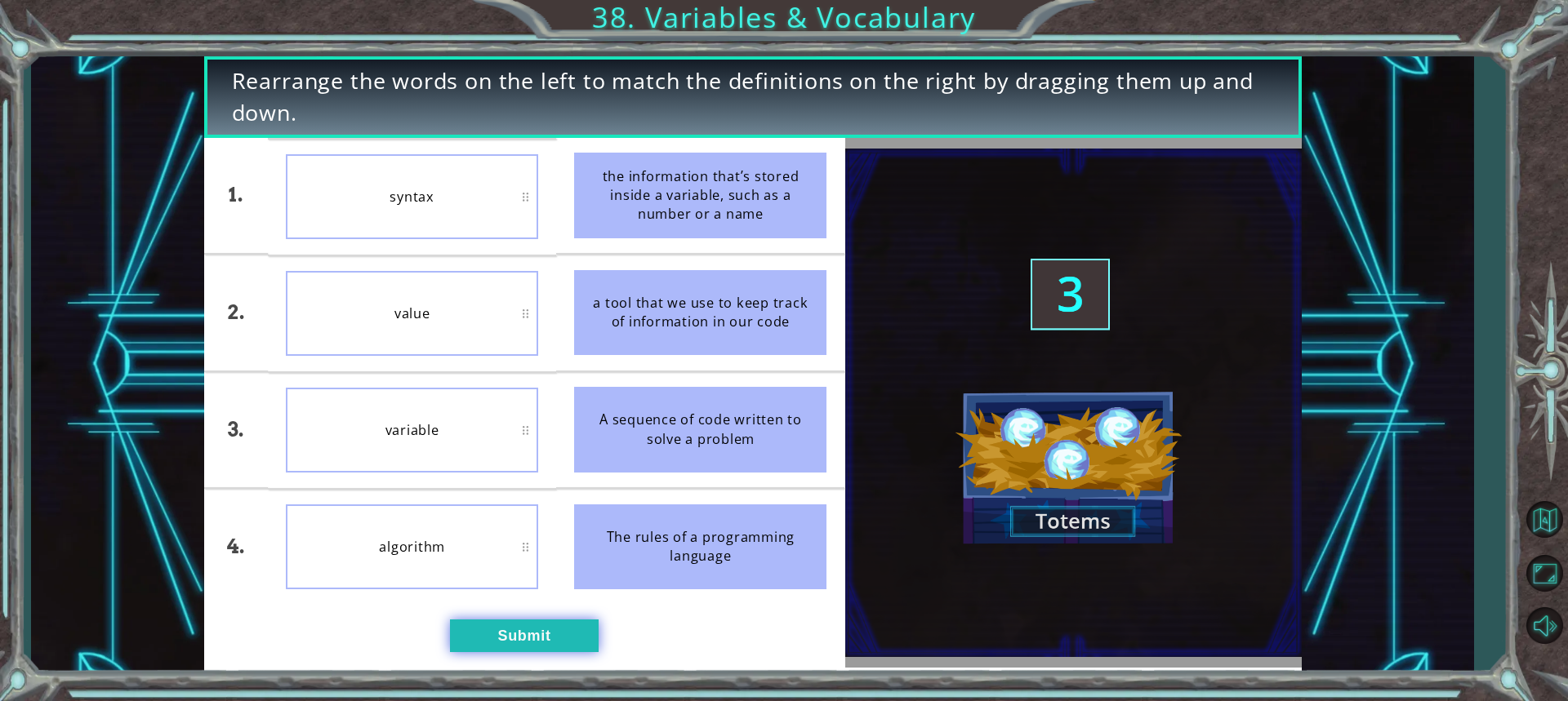
click at [517, 622] on button "Submit" at bounding box center [523, 636] width 149 height 33
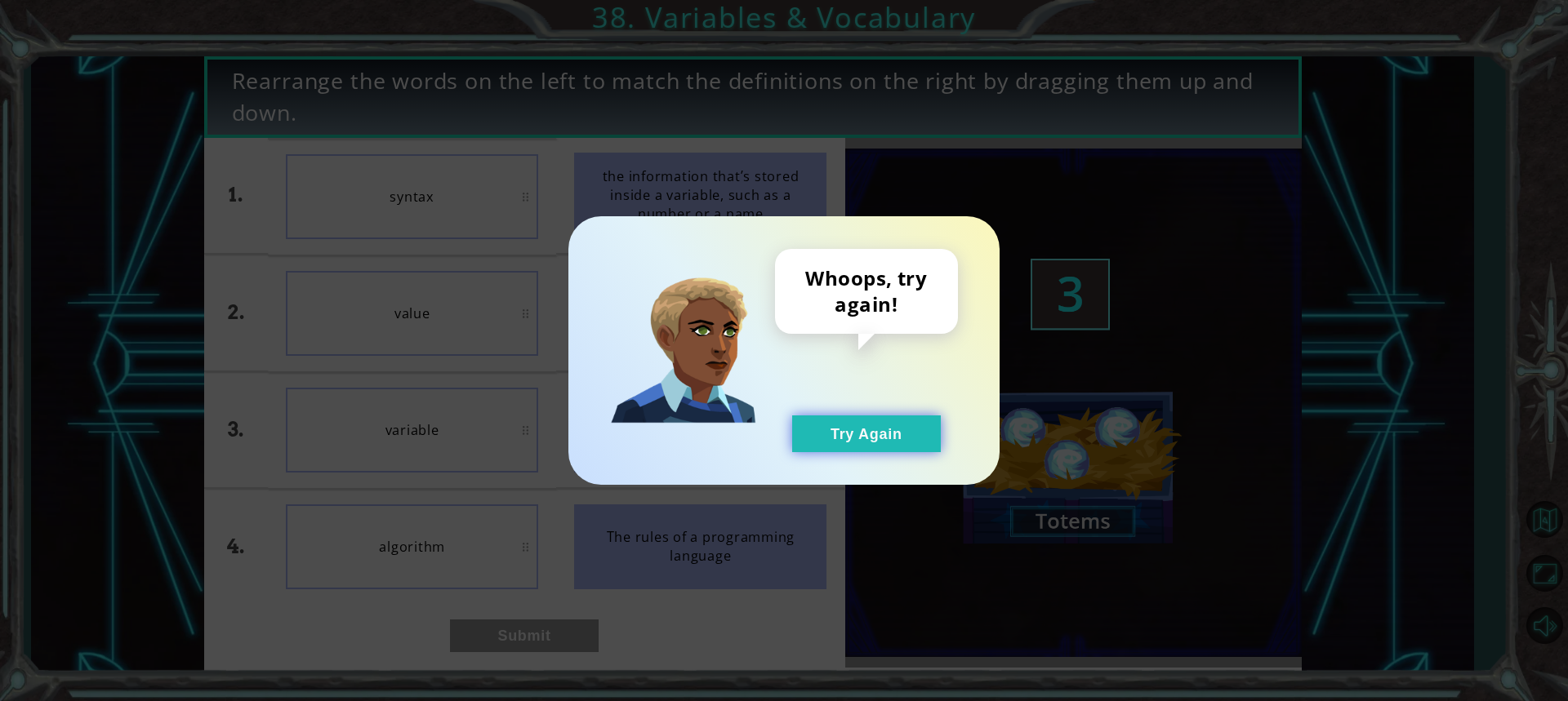
drag, startPoint x: 915, startPoint y: 446, endPoint x: 906, endPoint y: 441, distance: 10.3
click at [906, 441] on button "Try Again" at bounding box center [866, 433] width 149 height 37
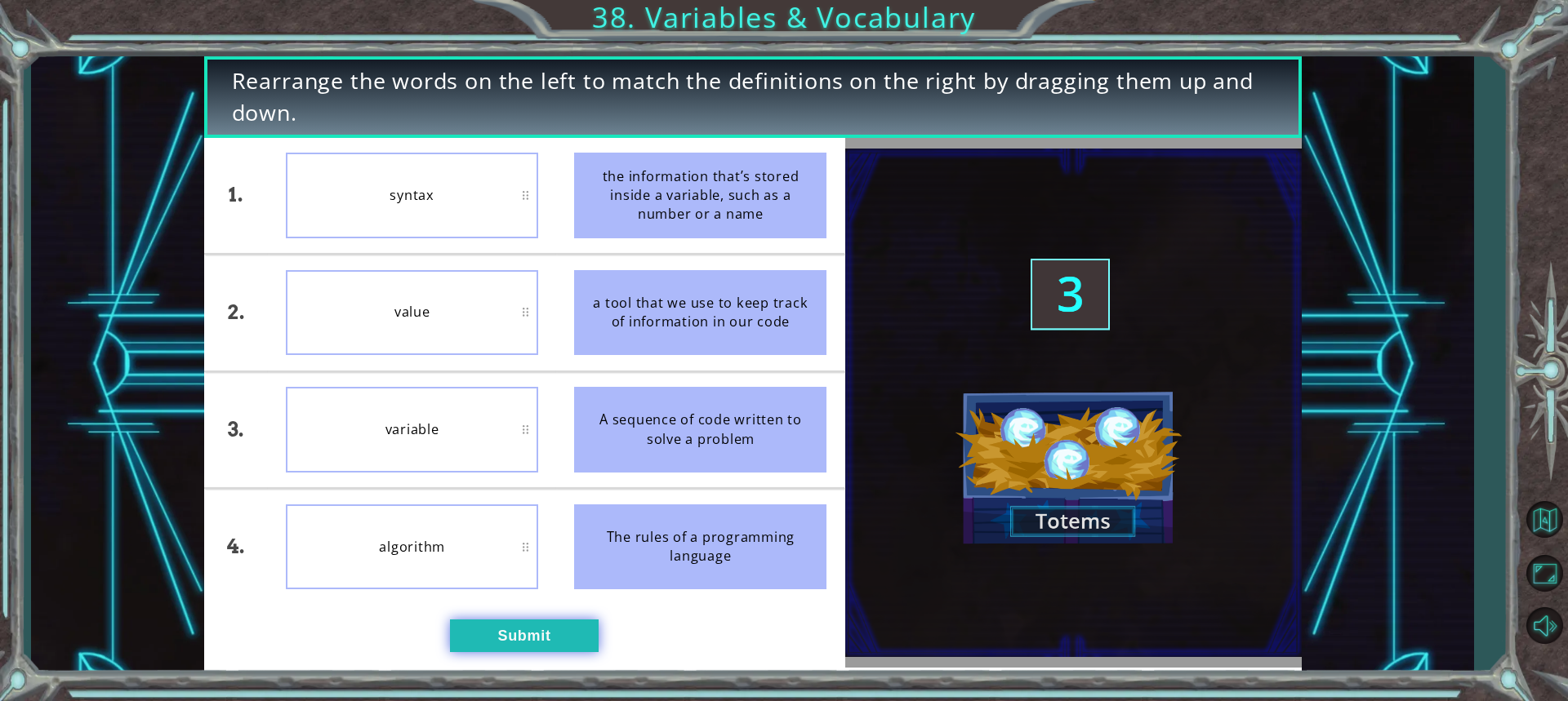
click at [462, 622] on button "Submit" at bounding box center [523, 636] width 149 height 33
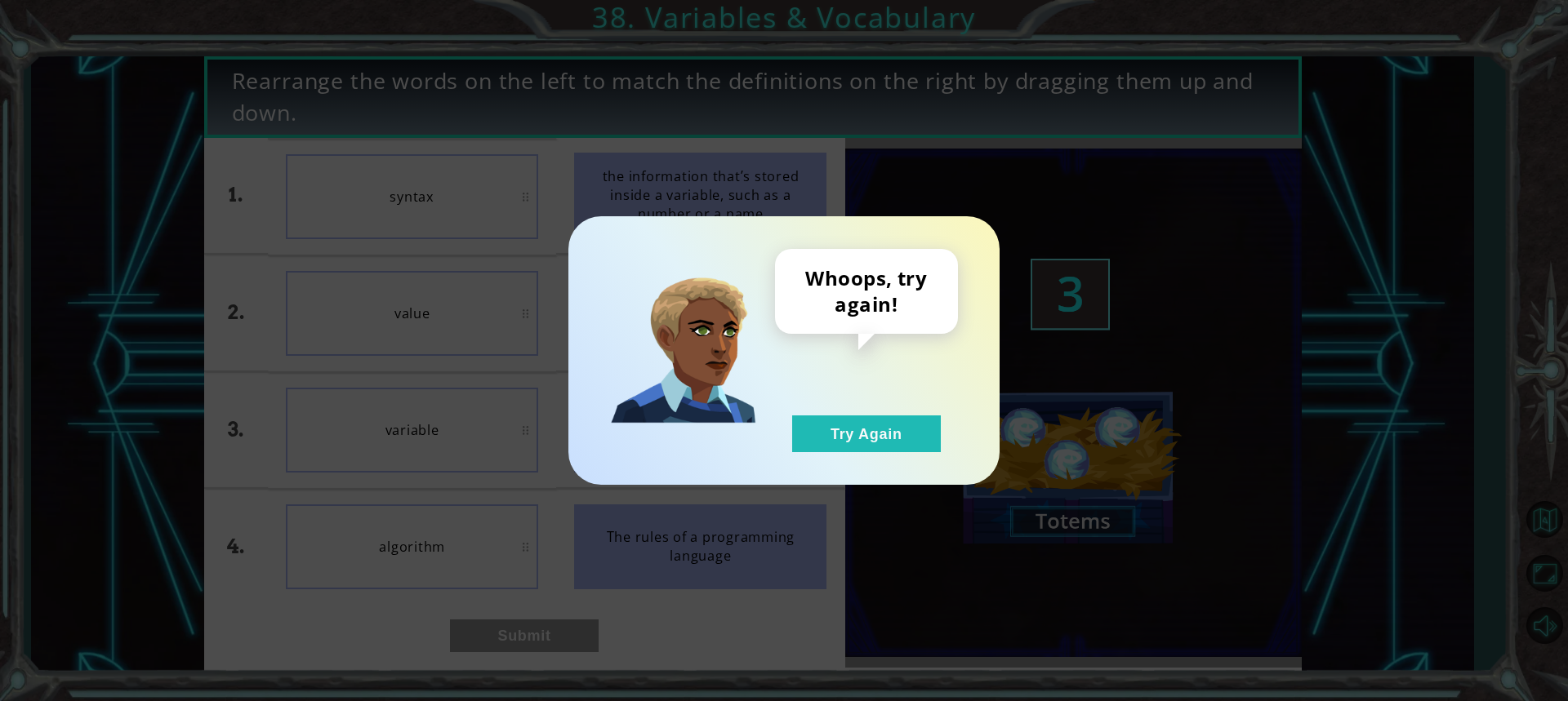
click at [907, 462] on div "Whoops, try again! Try Again" at bounding box center [784, 351] width 432 height 269
drag, startPoint x: 895, startPoint y: 444, endPoint x: 855, endPoint y: 442, distance: 40.0
click at [895, 444] on button "Try Again" at bounding box center [866, 433] width 149 height 37
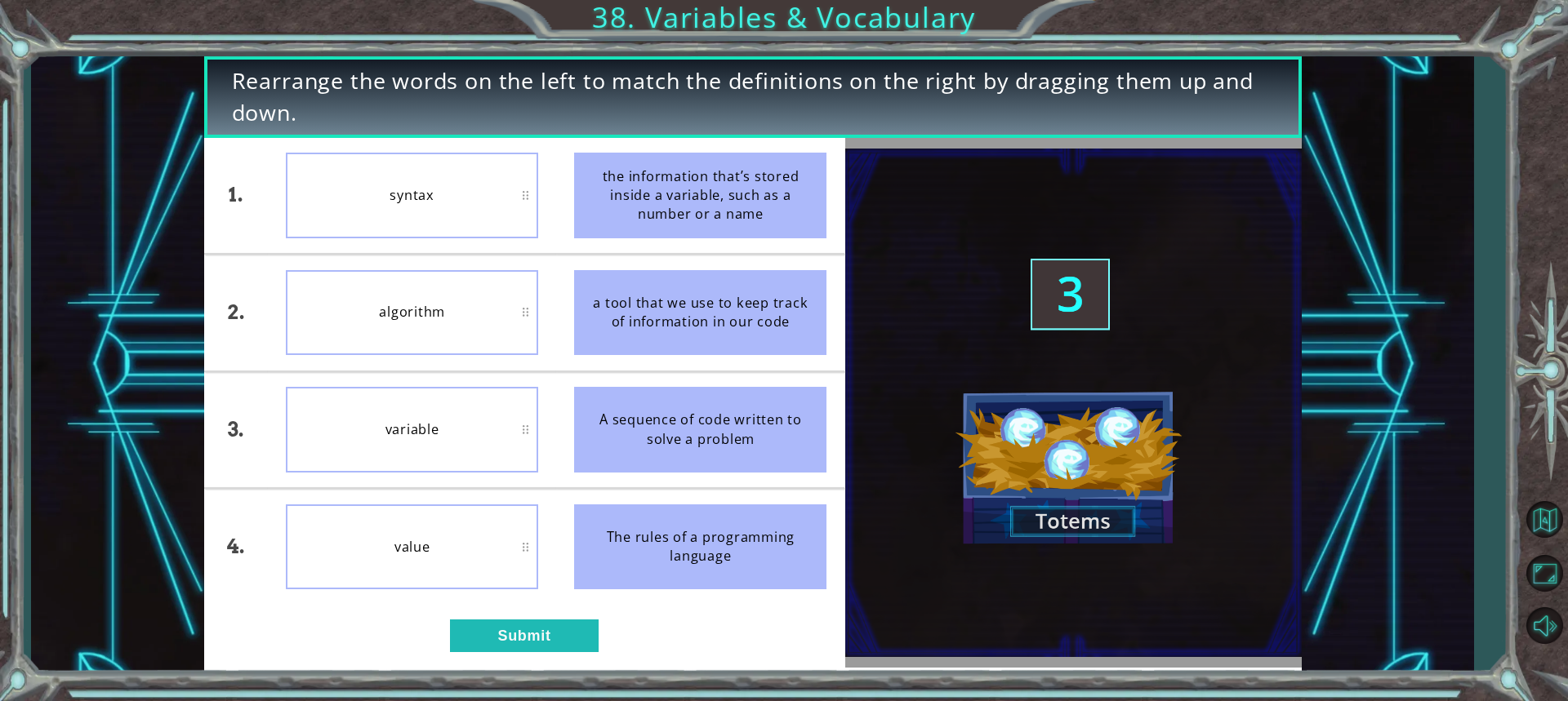
click at [520, 672] on div "Rearrange the words on the left to match the definitions on the right by draggi…" at bounding box center [753, 365] width 1098 height 617
click at [522, 654] on div "1. 2. 3. 4. syntax algorithm variable value the information that’s stored insid…" at bounding box center [524, 403] width 641 height 530
click at [529, 636] on button "Submit" at bounding box center [523, 636] width 149 height 33
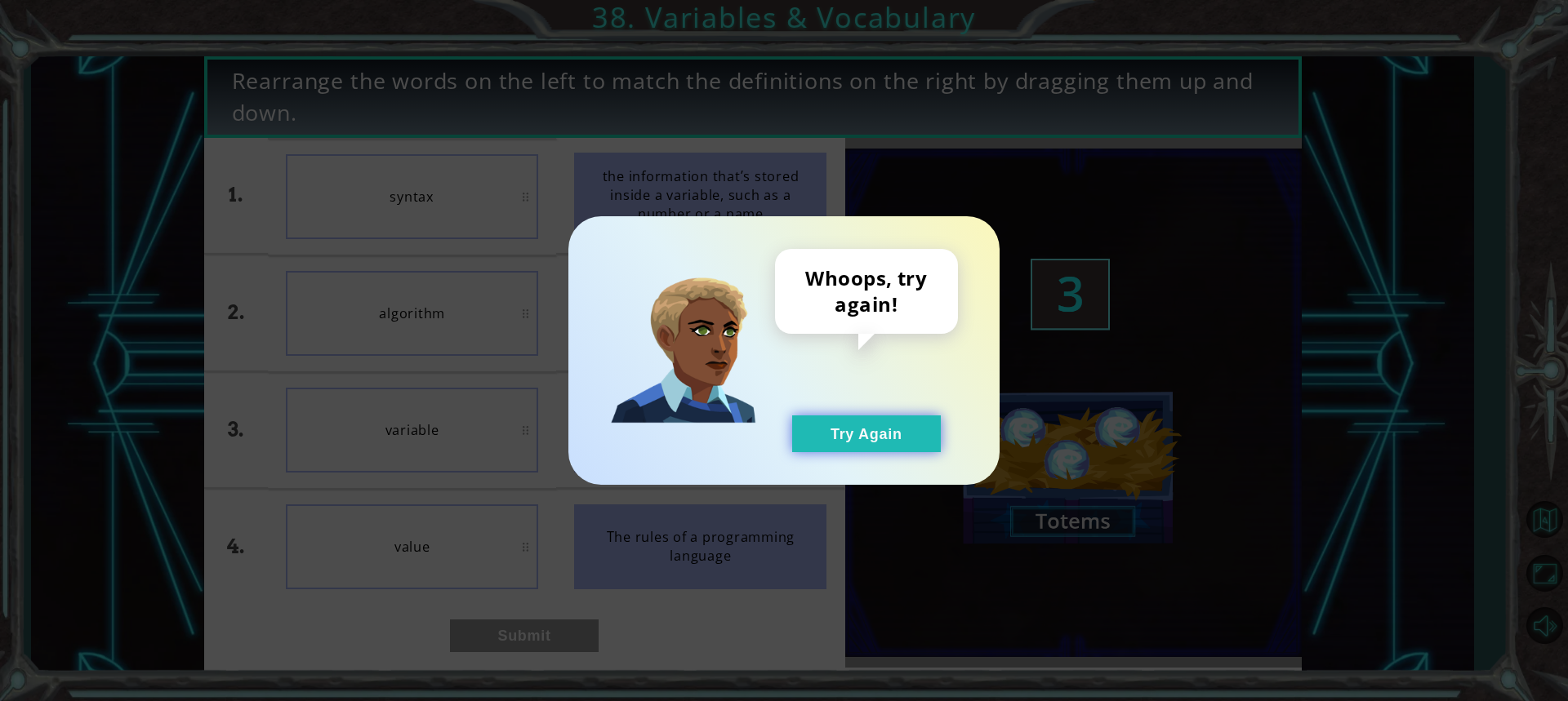
click at [836, 446] on button "Try Again" at bounding box center [866, 433] width 149 height 37
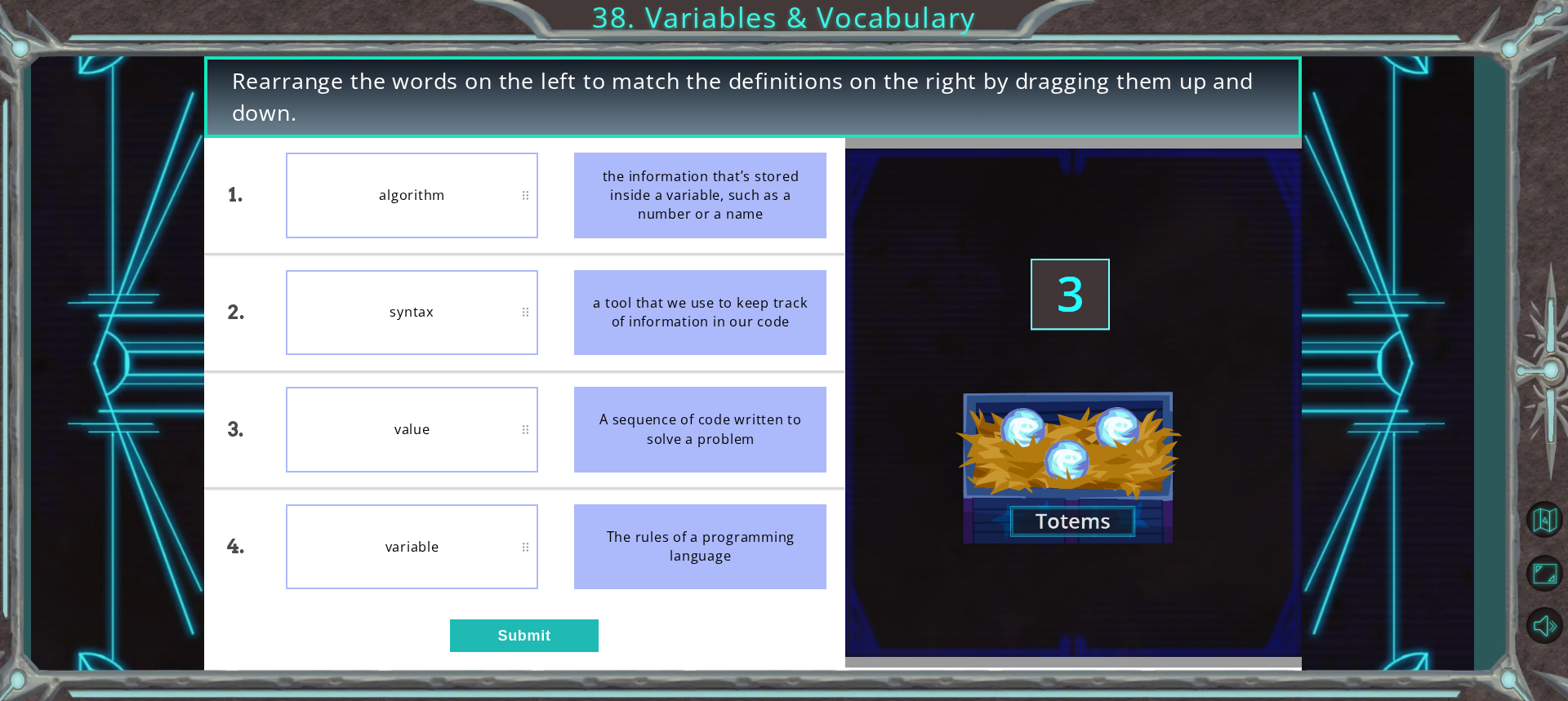
drag, startPoint x: 443, startPoint y: 624, endPoint x: 449, endPoint y: 640, distance: 17.1
click at [443, 626] on div "1. 2. 3. 4. algorithm syntax value variable the information that’s stored insid…" at bounding box center [524, 403] width 641 height 530
click at [466, 670] on div "Rearrange the words on the left to match the definitions on the right by draggi…" at bounding box center [753, 365] width 1098 height 617
click at [467, 648] on button "Submit" at bounding box center [523, 636] width 149 height 33
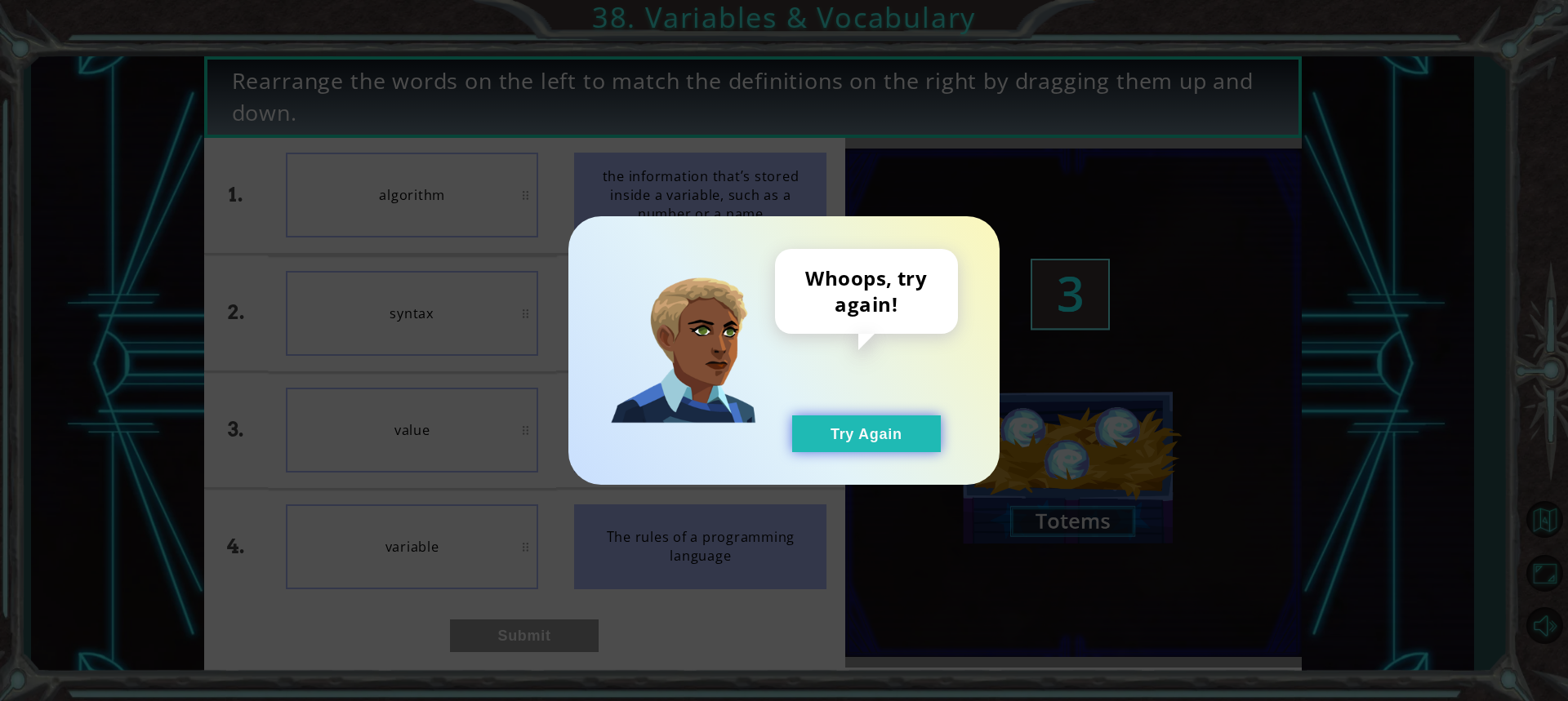
drag, startPoint x: 806, startPoint y: 445, endPoint x: 880, endPoint y: 444, distance: 74.0
click at [807, 445] on button "Try Again" at bounding box center [866, 433] width 149 height 37
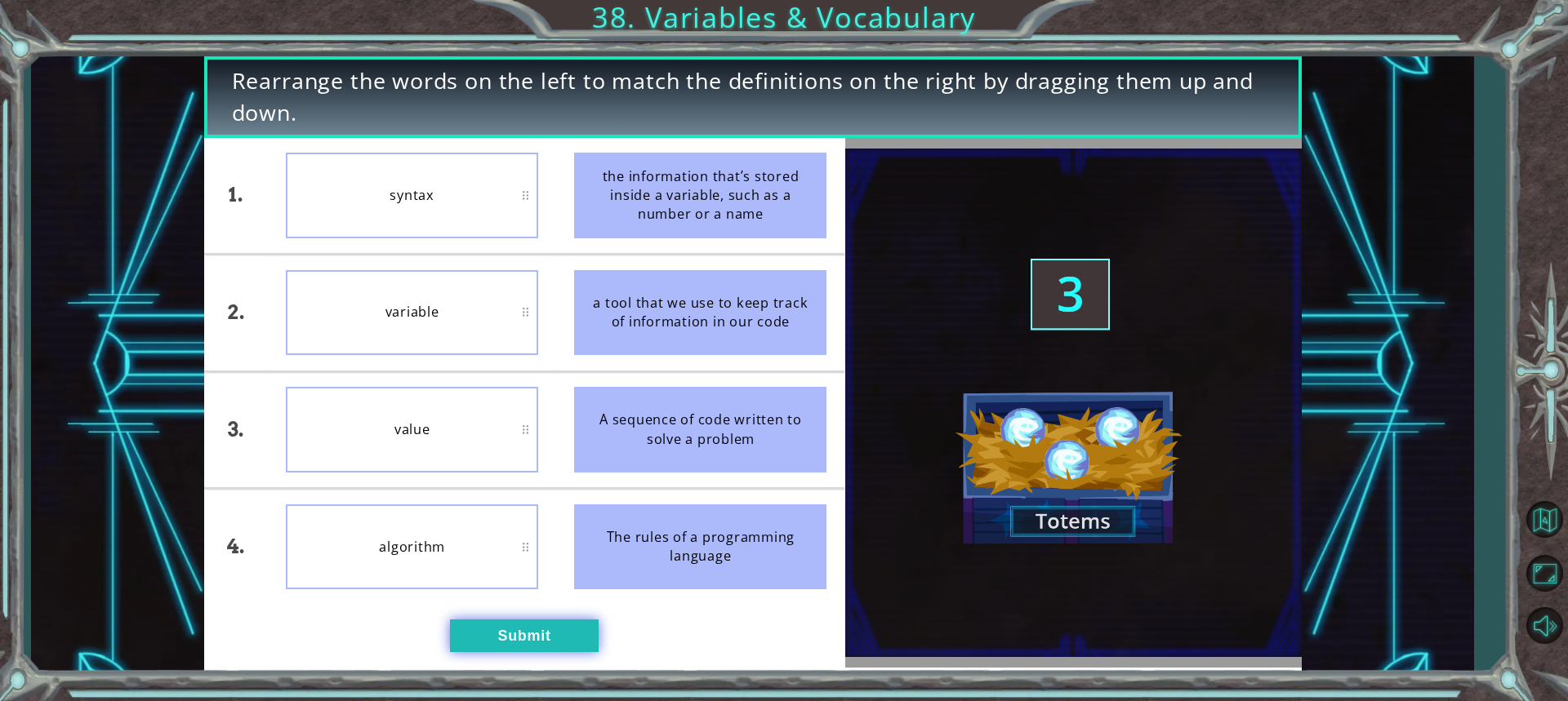
click at [541, 646] on button "Submit" at bounding box center [523, 636] width 149 height 33
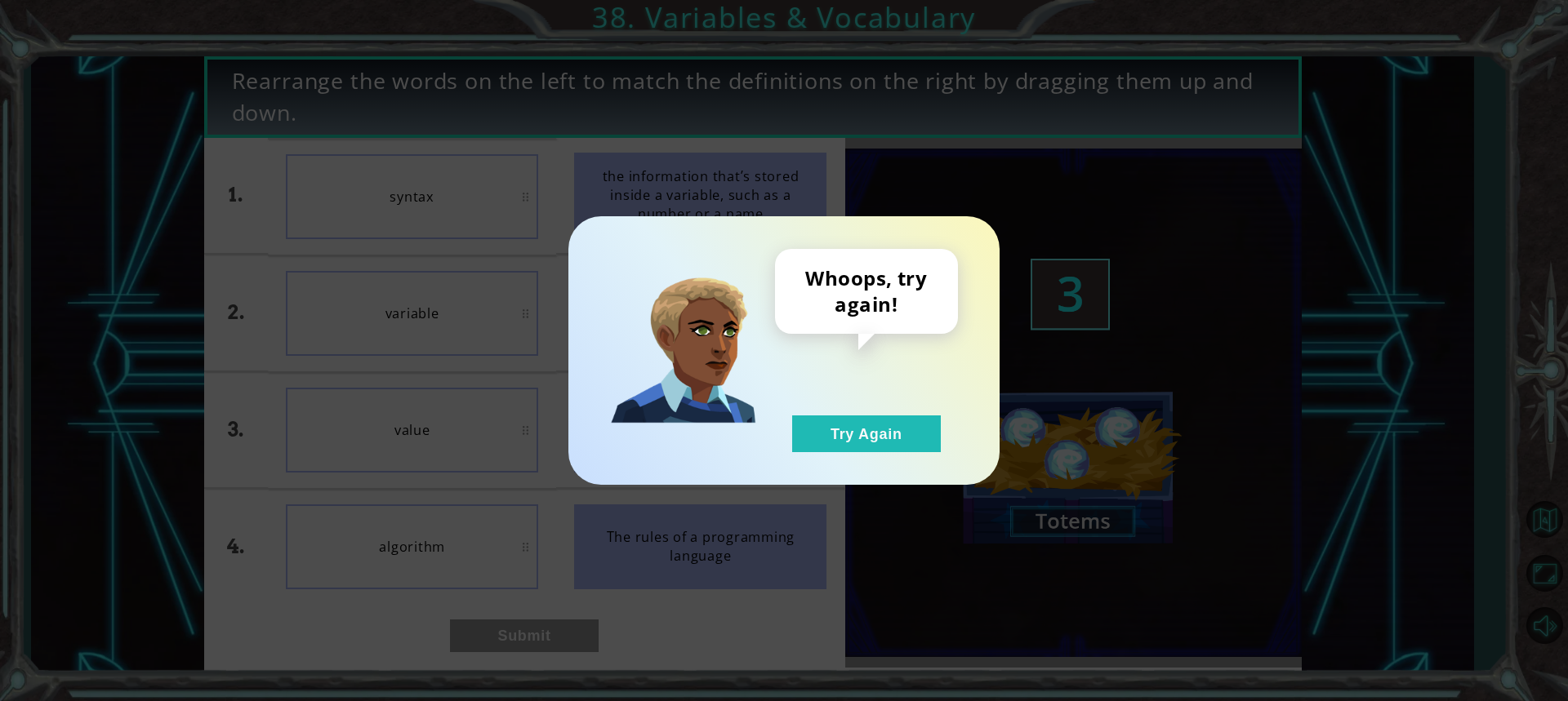
click at [854, 452] on div "Whoops, try again! Try Again" at bounding box center [784, 351] width 432 height 269
click at [787, 418] on div "Whoops, try again! Try Again" at bounding box center [866, 350] width 183 height 203
click at [850, 446] on button "Try Again" at bounding box center [866, 433] width 149 height 37
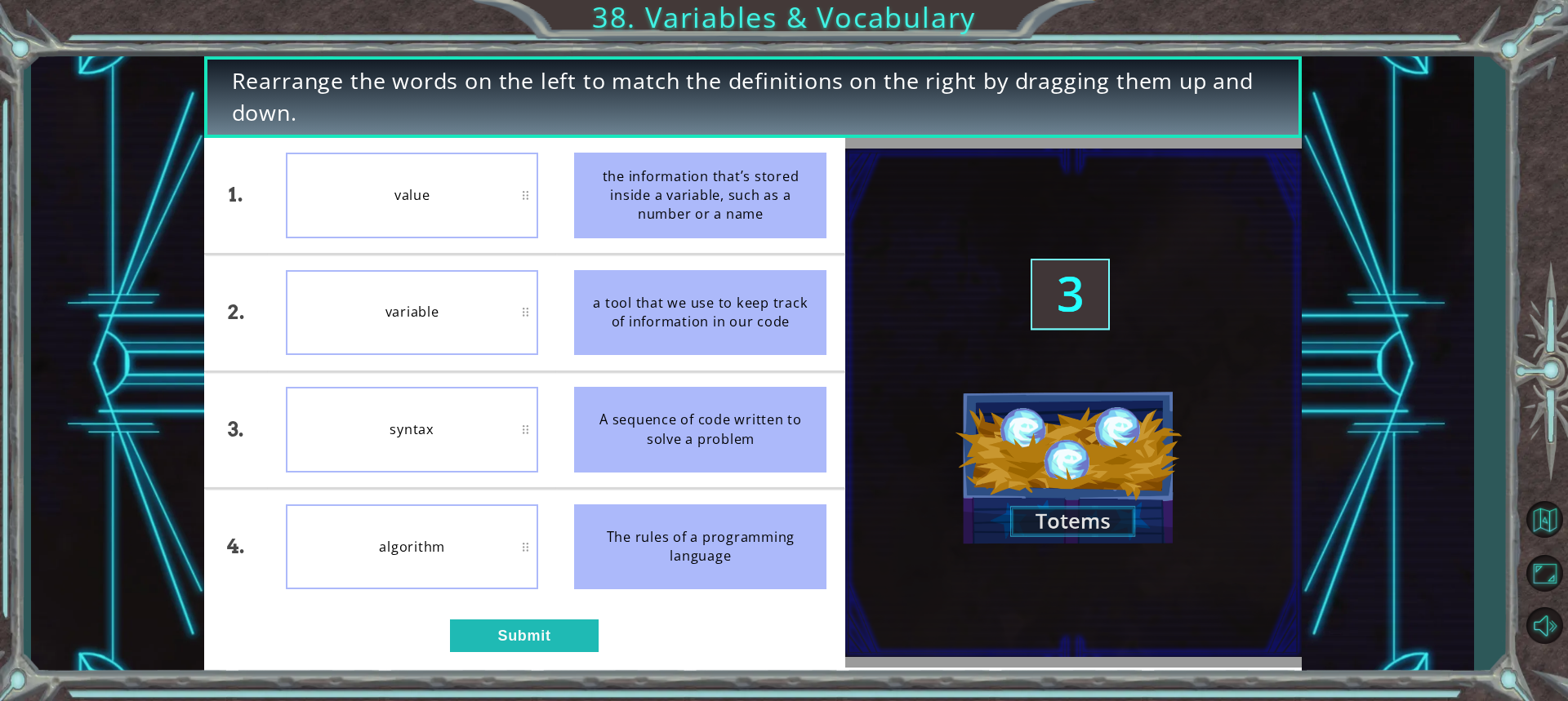
drag, startPoint x: 493, startPoint y: 662, endPoint x: 509, endPoint y: 662, distance: 16.0
click at [501, 662] on div "1. 2. 3. 4. value variable syntax algorithm the information that’s stored insid…" at bounding box center [524, 403] width 641 height 530
drag, startPoint x: 509, startPoint y: 658, endPoint x: 508, endPoint y: 641, distance: 17.0
click at [508, 646] on div "1. 2. 3. 4. value variable syntax algorithm the information that’s stored insid…" at bounding box center [524, 403] width 641 height 530
click at [508, 629] on button "Submit" at bounding box center [523, 636] width 149 height 33
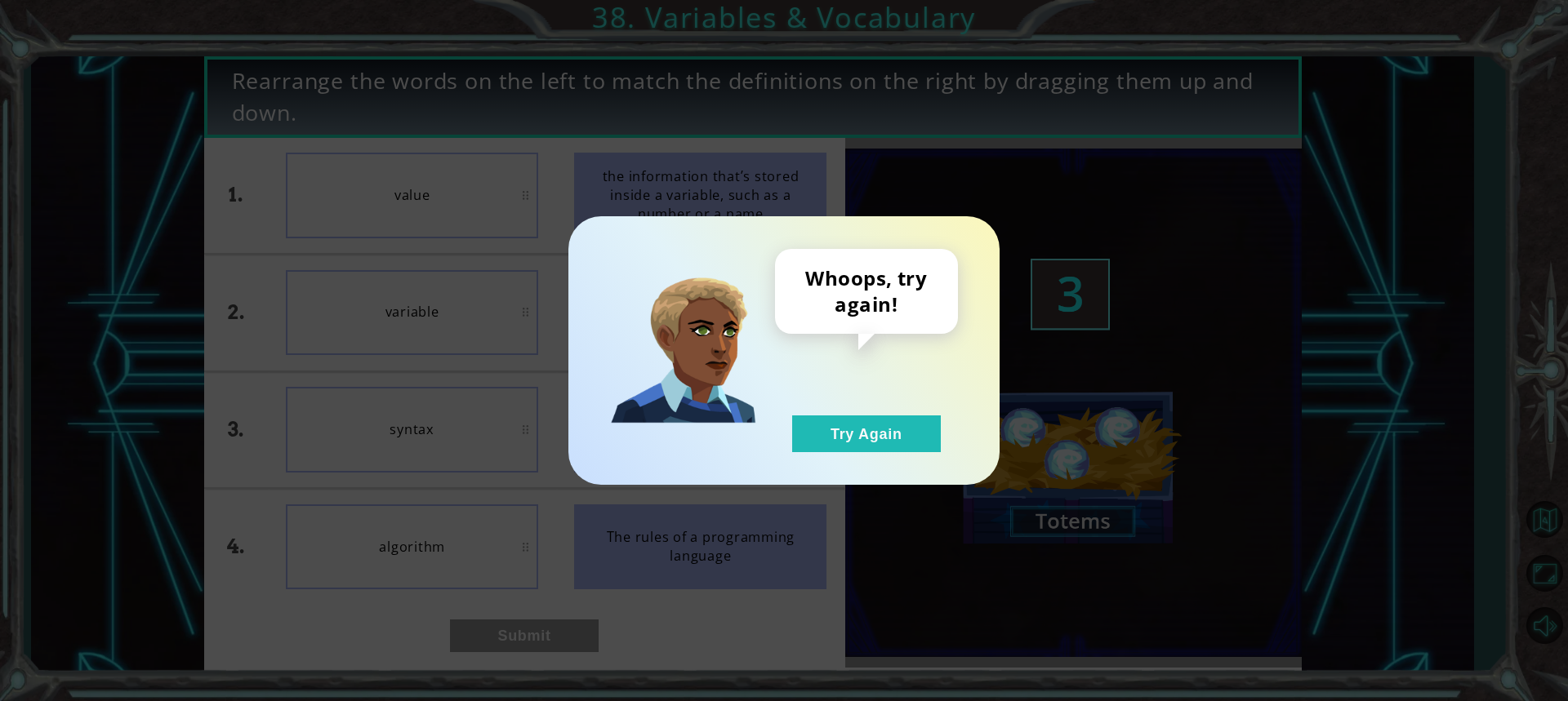
click at [854, 462] on div "Whoops, try again! Try Again" at bounding box center [784, 351] width 432 height 269
drag, startPoint x: 907, startPoint y: 431, endPoint x: 894, endPoint y: 433, distance: 13.2
click at [909, 431] on button "Try Again" at bounding box center [866, 433] width 149 height 37
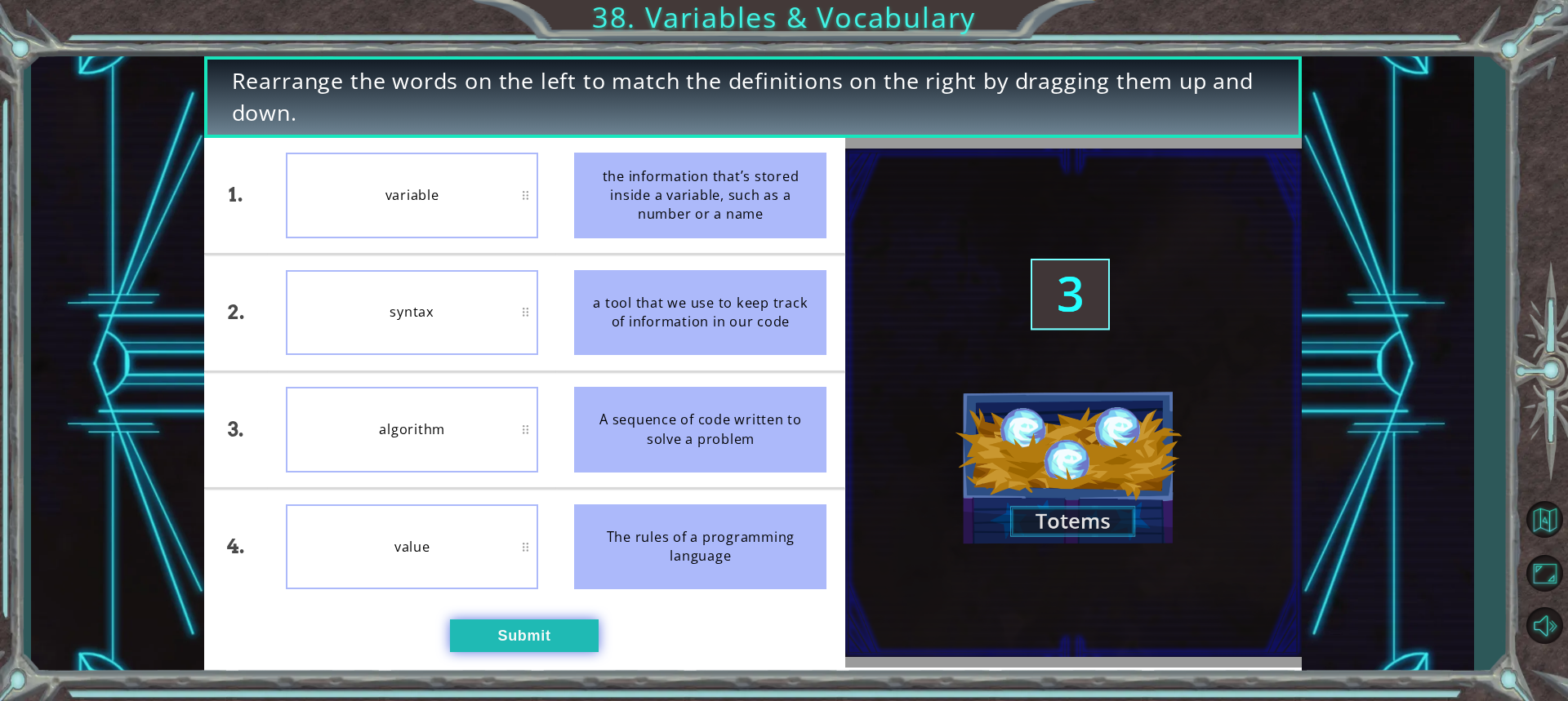
click at [523, 646] on button "Submit" at bounding box center [523, 636] width 149 height 33
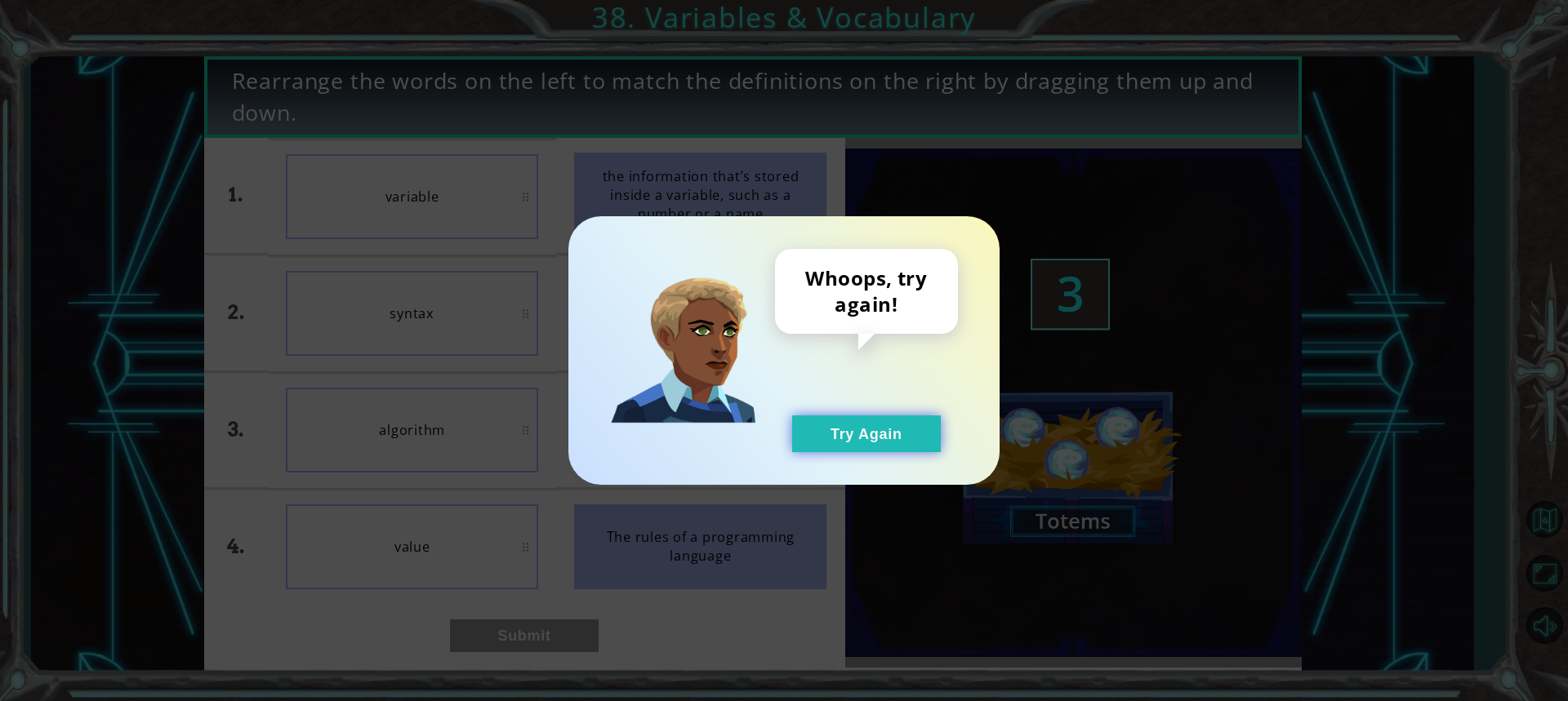
click at [864, 453] on div "Whoops, try again! Try Again" at bounding box center [784, 351] width 432 height 269
click at [863, 449] on button "Try Again" at bounding box center [866, 433] width 149 height 37
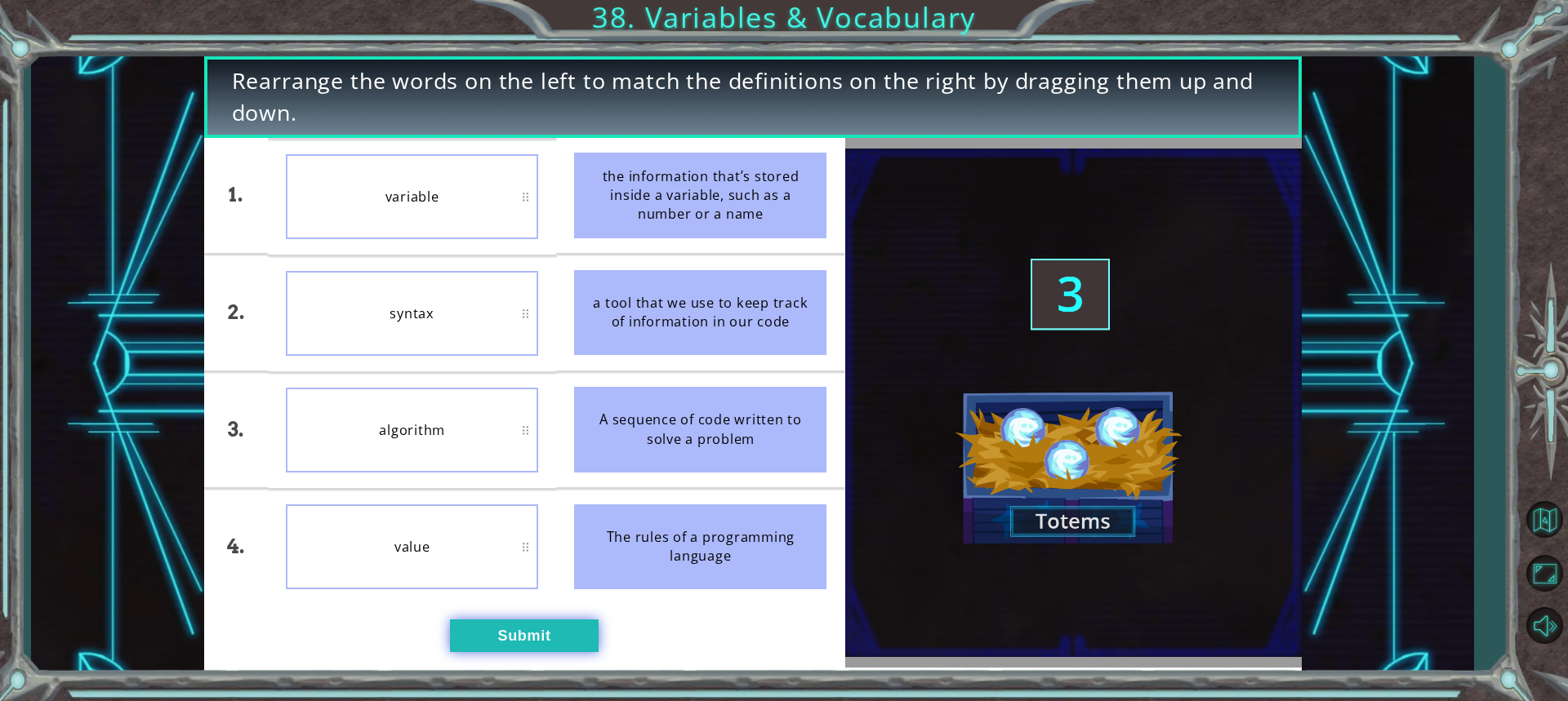
click at [520, 651] on button "Submit" at bounding box center [523, 636] width 149 height 33
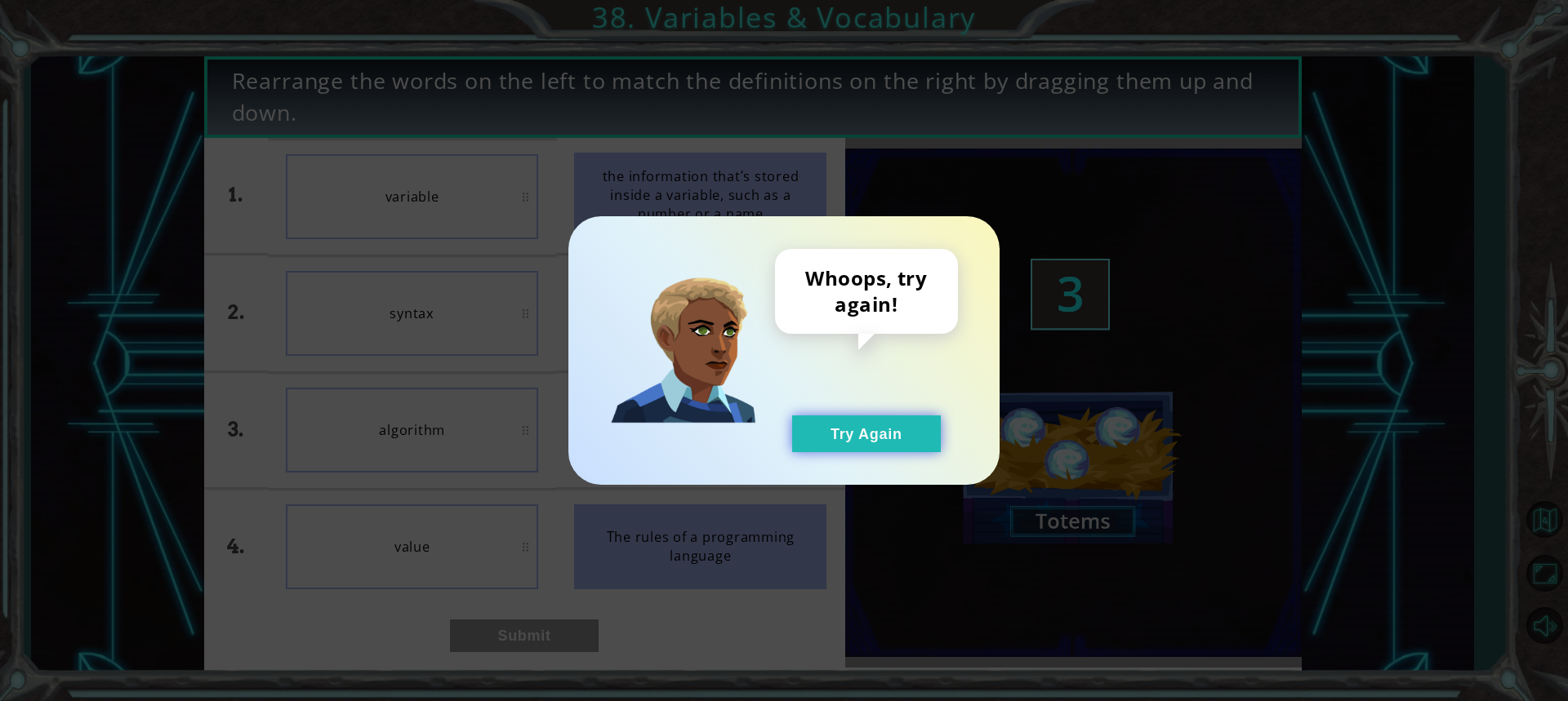
drag, startPoint x: 1022, startPoint y: 438, endPoint x: 899, endPoint y: 429, distance: 123.3
click at [1021, 438] on div "Whoops, try again! Try Again" at bounding box center [784, 350] width 1568 height 701
drag, startPoint x: 899, startPoint y: 429, endPoint x: 890, endPoint y: 446, distance: 19.2
click at [891, 439] on button "Try Again" at bounding box center [866, 433] width 149 height 37
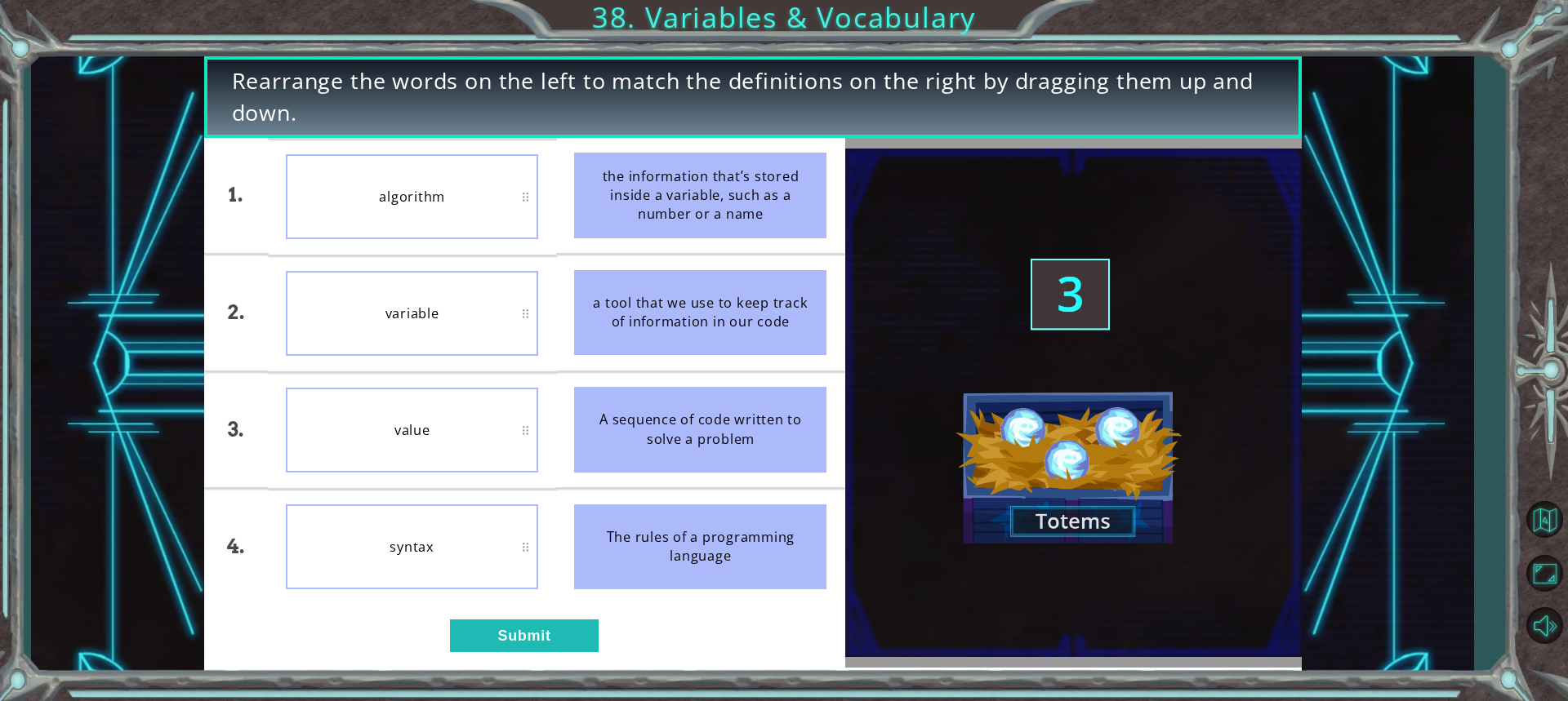
drag, startPoint x: 340, startPoint y: 610, endPoint x: 395, endPoint y: 409, distance: 208.4
click at [379, 351] on div "1. 2. 3. 4. algorithm variable value syntax the information that’s stored insid…" at bounding box center [524, 403] width 641 height 530
click at [426, 358] on li "variable" at bounding box center [412, 314] width 289 height 115
drag, startPoint x: 504, startPoint y: 683, endPoint x: 504, endPoint y: 665, distance: 18.0
click at [504, 675] on div "Rearrange the words on the left to match the definitions on the right by draggi…" at bounding box center [784, 350] width 1568 height 701
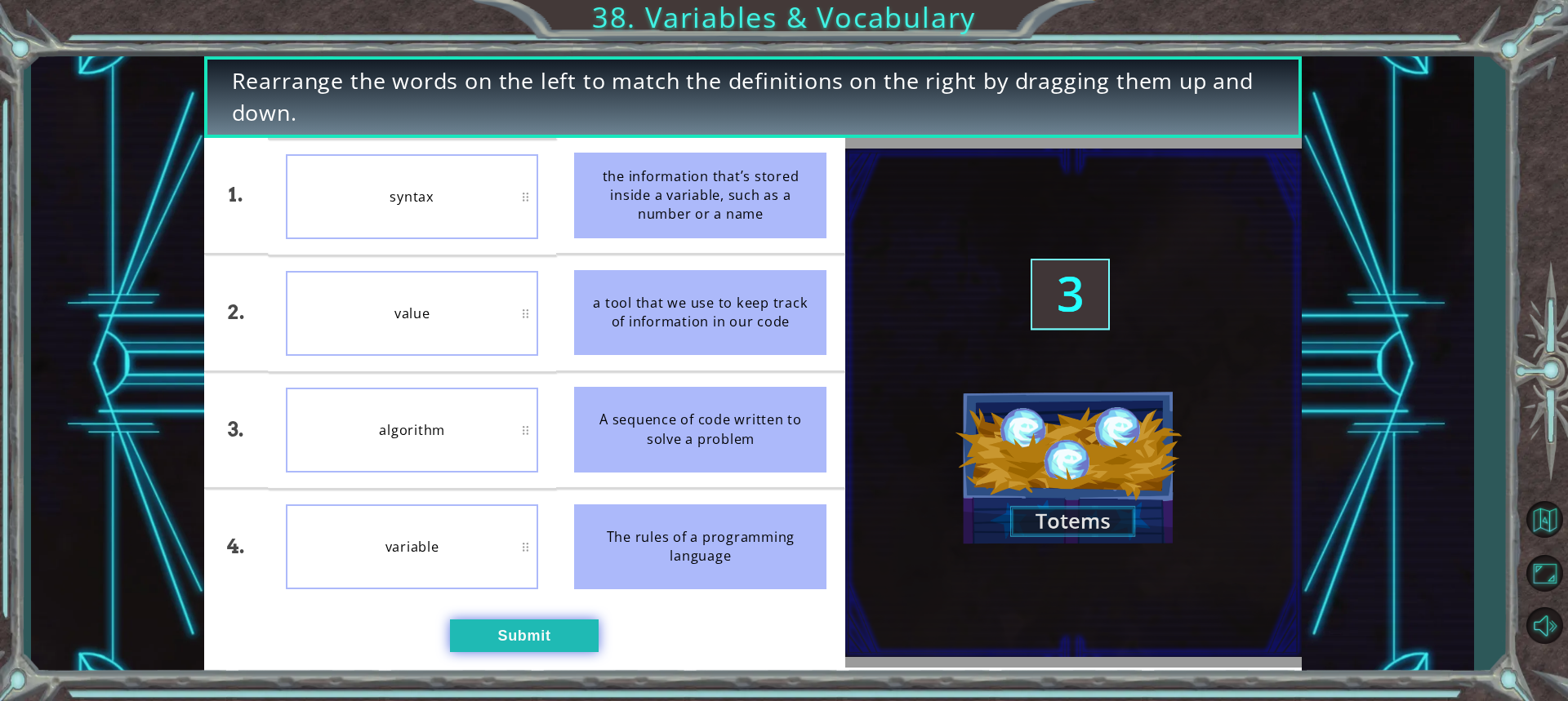
click at [508, 640] on button "Submit" at bounding box center [523, 636] width 149 height 33
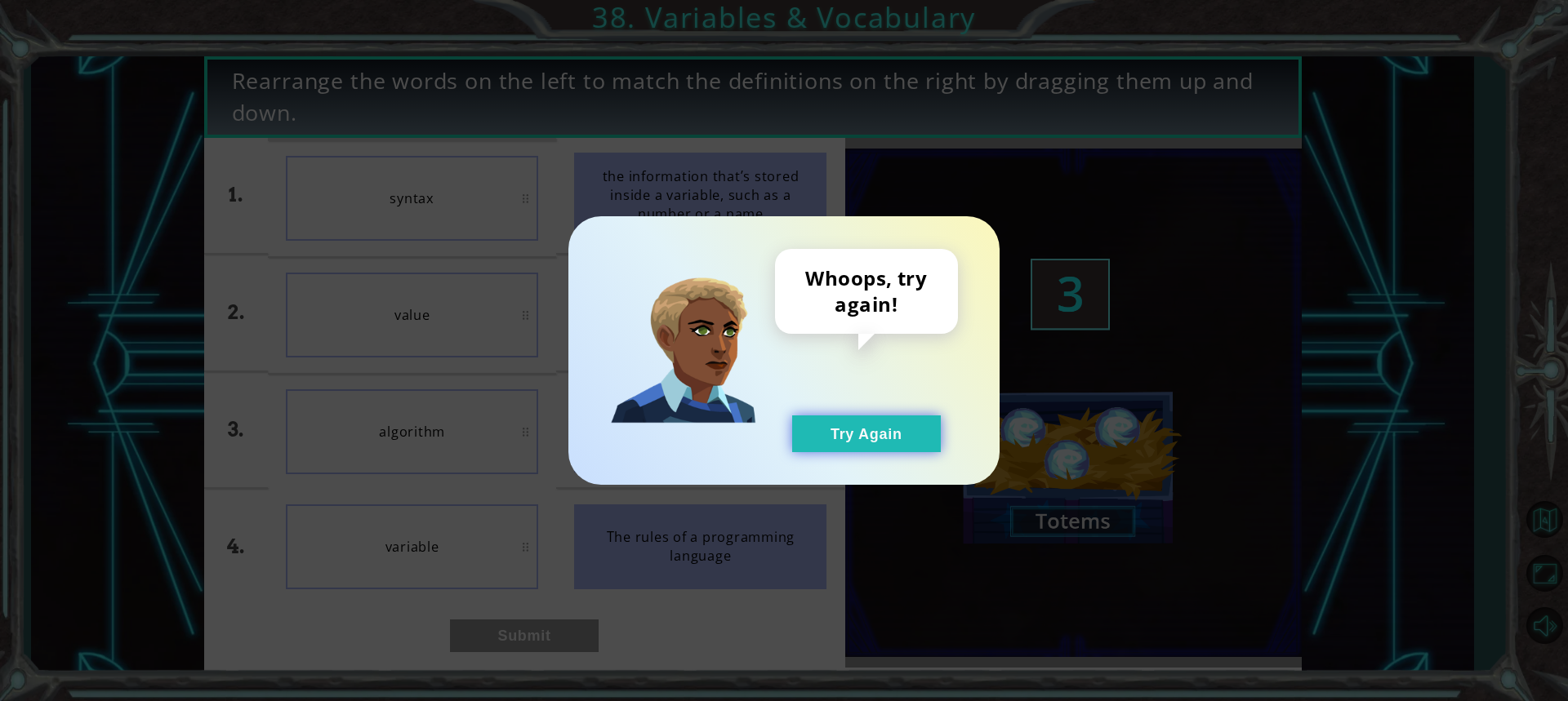
drag, startPoint x: 890, startPoint y: 390, endPoint x: 876, endPoint y: 435, distance: 47.1
click at [887, 402] on div "Whoops, try again! Try Again" at bounding box center [866, 350] width 183 height 203
click at [876, 435] on button "Try Again" at bounding box center [866, 433] width 149 height 37
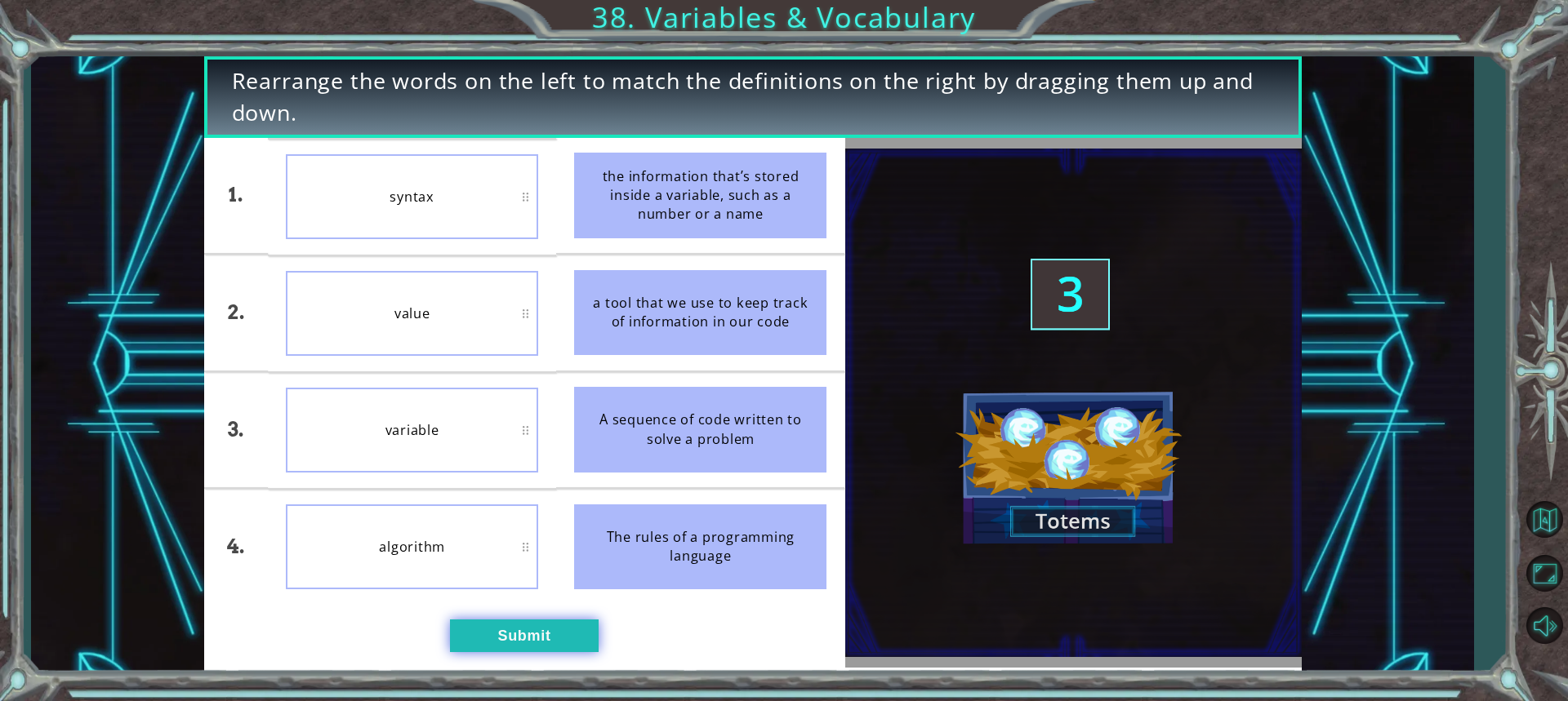
click at [502, 648] on button "Submit" at bounding box center [523, 636] width 149 height 33
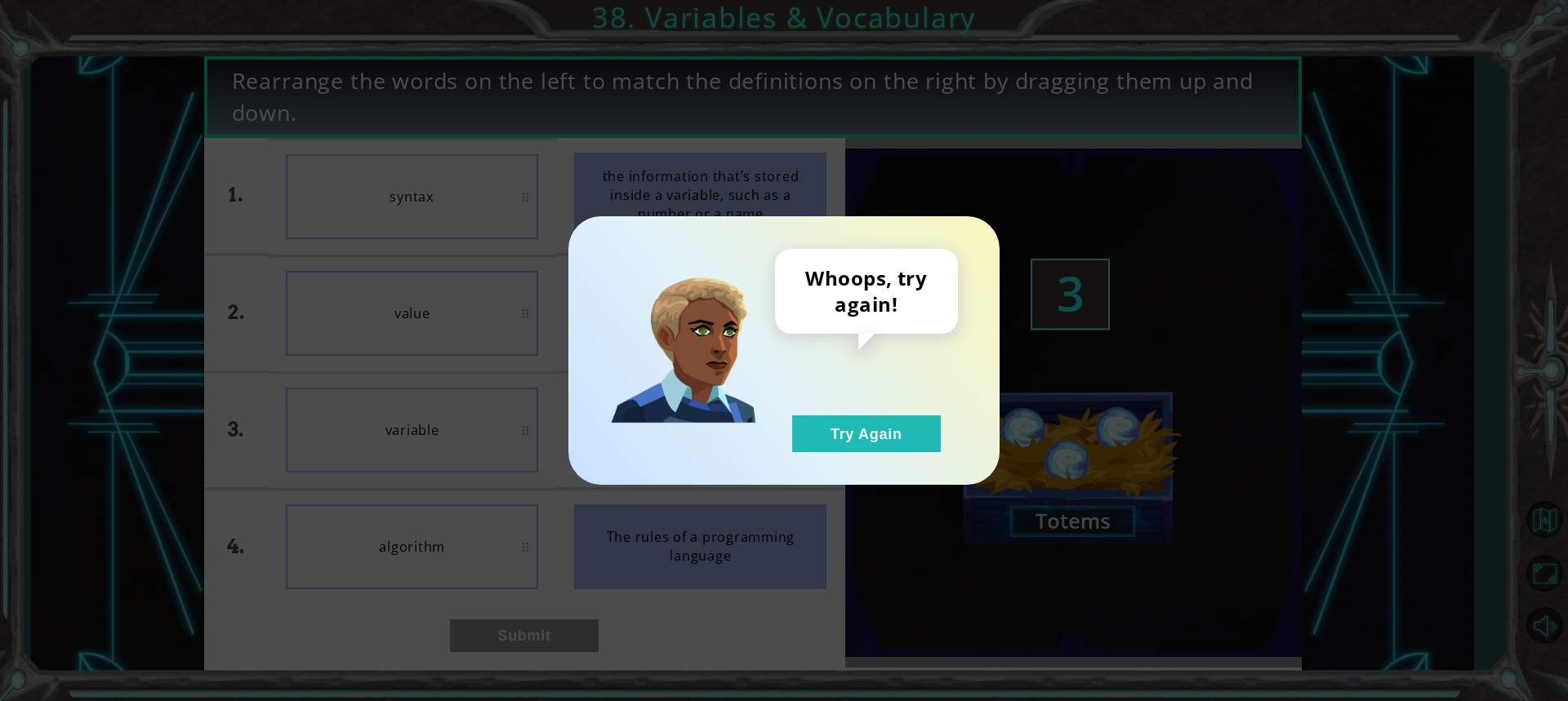
drag, startPoint x: 957, startPoint y: 420, endPoint x: 925, endPoint y: 442, distance: 38.8
click at [947, 431] on div "Whoops, try again! Try Again" at bounding box center [866, 350] width 183 height 203
drag, startPoint x: 890, startPoint y: 447, endPoint x: 859, endPoint y: 429, distance: 35.8
click at [889, 447] on button "Try Again" at bounding box center [866, 433] width 149 height 37
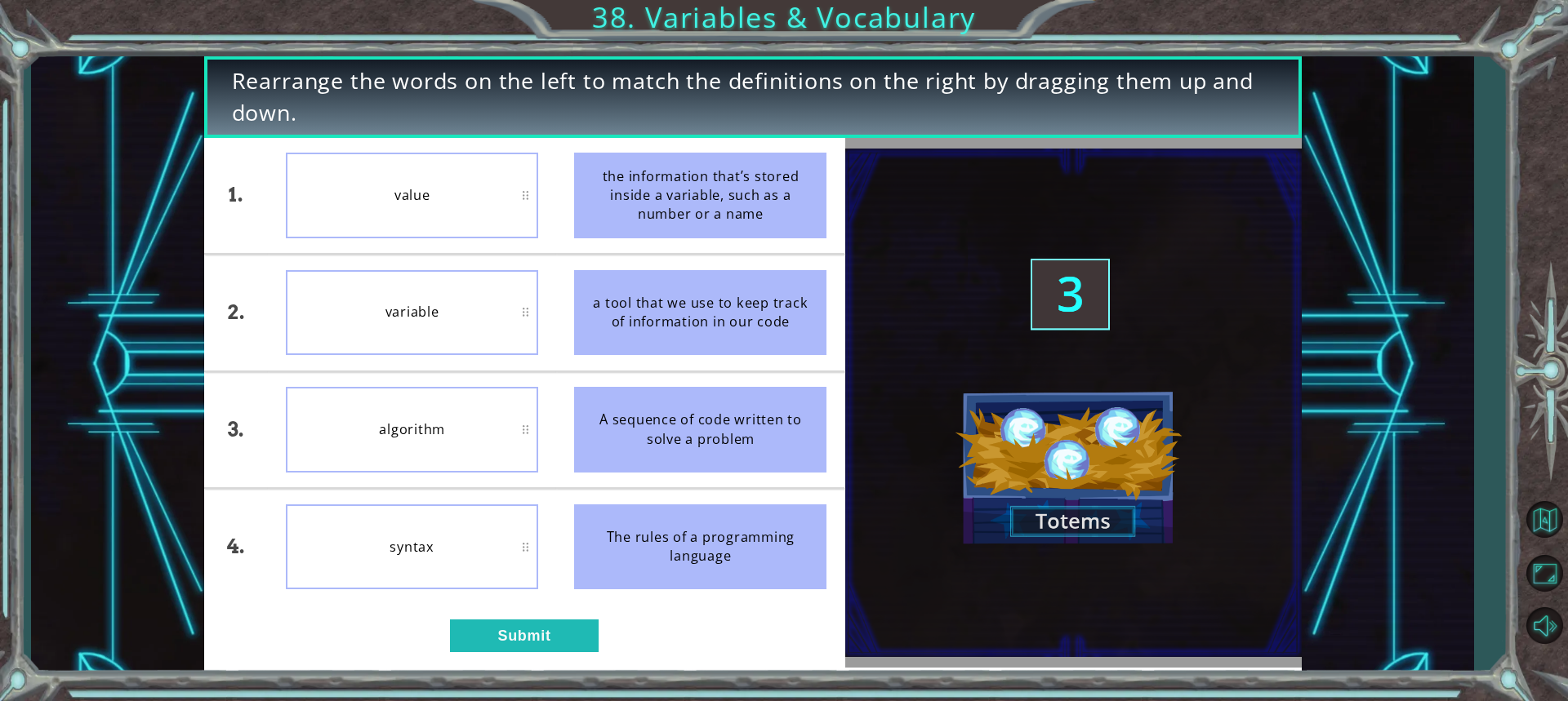
drag, startPoint x: 376, startPoint y: 634, endPoint x: 389, endPoint y: 517, distance: 117.7
click at [389, 519] on div "1. 2. 3. 4. value variable algorithm syntax the information that’s stored insid…" at bounding box center [524, 403] width 641 height 530
click at [425, 229] on div "algorithm" at bounding box center [412, 195] width 253 height 86
click at [518, 646] on button "Submit" at bounding box center [523, 636] width 149 height 33
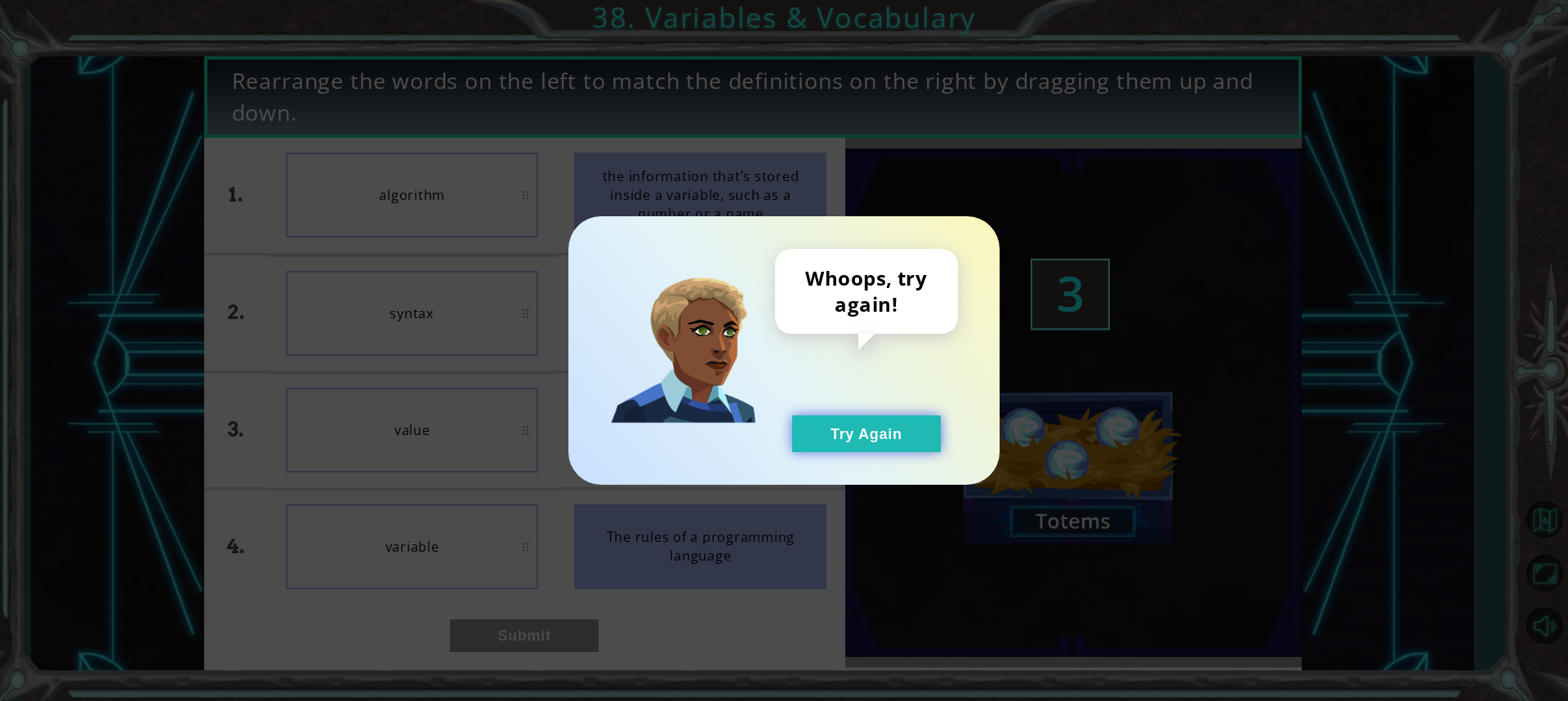
drag, startPoint x: 865, startPoint y: 464, endPoint x: 878, endPoint y: 449, distance: 19.8
click at [878, 450] on div "Whoops, try again! Try Again" at bounding box center [784, 351] width 432 height 269
drag, startPoint x: 878, startPoint y: 449, endPoint x: 813, endPoint y: 443, distance: 65.3
click at [879, 448] on button "Try Again" at bounding box center [866, 433] width 149 height 37
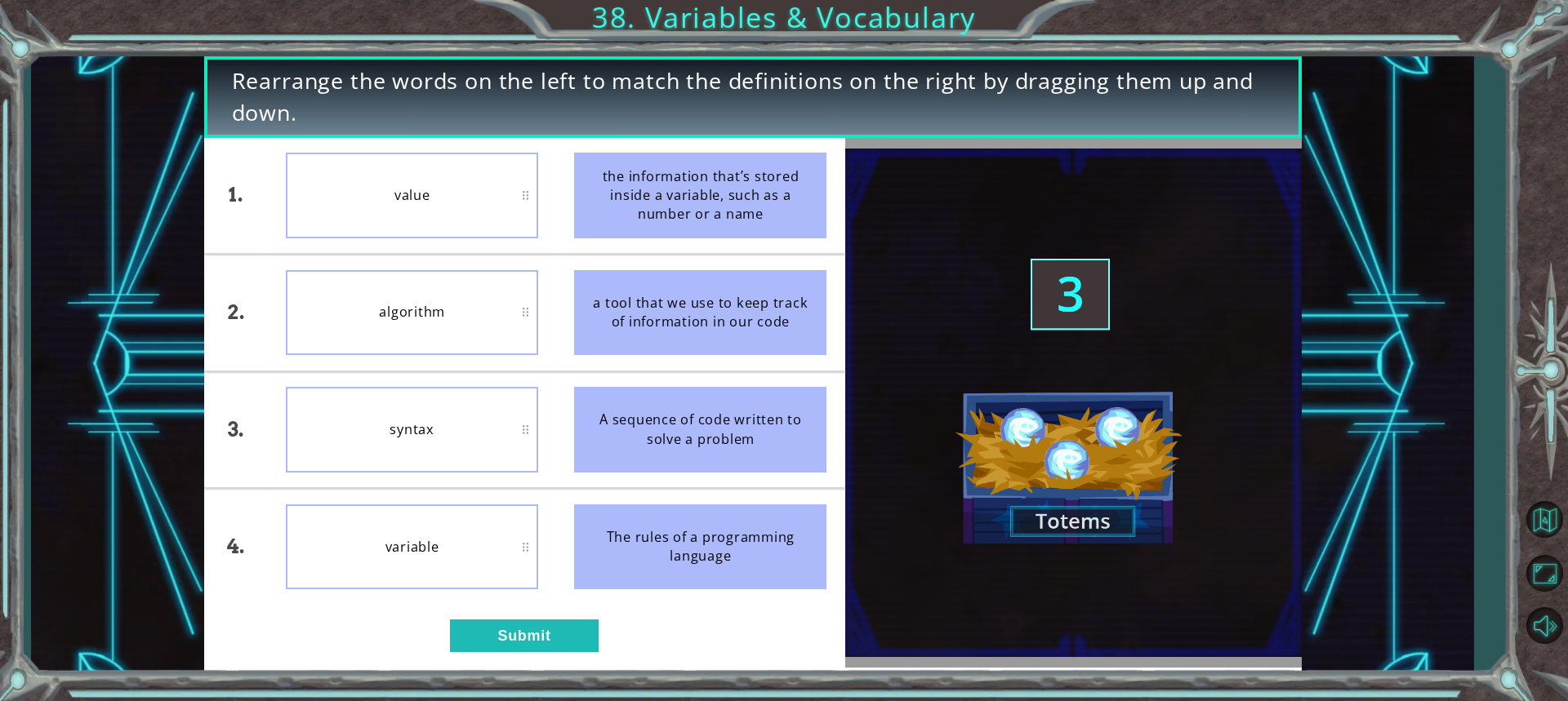
click at [510, 673] on div "Rearrange the words on the left to match the definitions on the right by draggi…" at bounding box center [753, 365] width 1098 height 617
click at [509, 646] on button "Submit" at bounding box center [523, 636] width 149 height 33
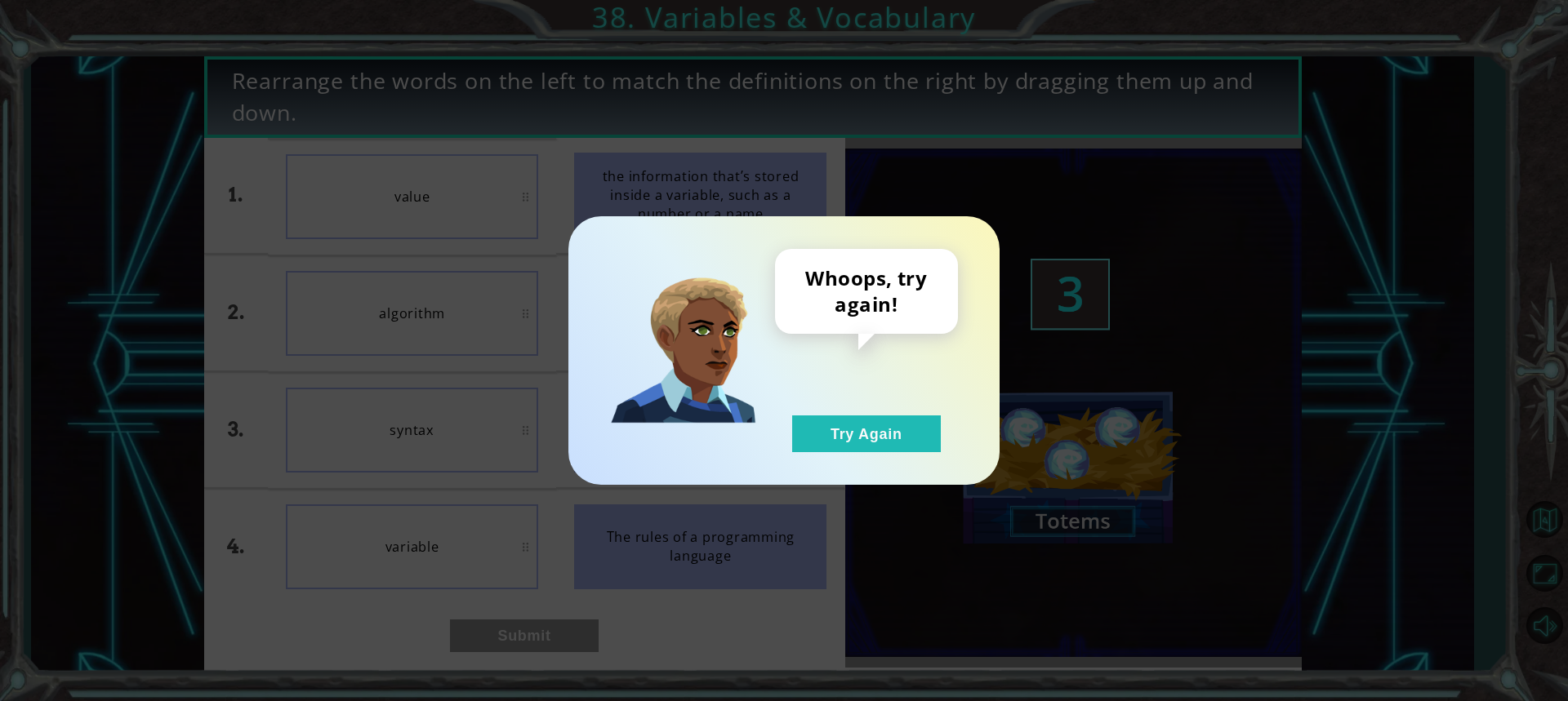
click at [866, 461] on div "Whoops, try again! Try Again" at bounding box center [784, 351] width 432 height 269
click at [865, 456] on div "Whoops, try again! Try Again" at bounding box center [784, 351] width 432 height 269
drag, startPoint x: 840, startPoint y: 424, endPoint x: 867, endPoint y: 434, distance: 28.8
click at [843, 425] on button "Try Again" at bounding box center [866, 433] width 149 height 37
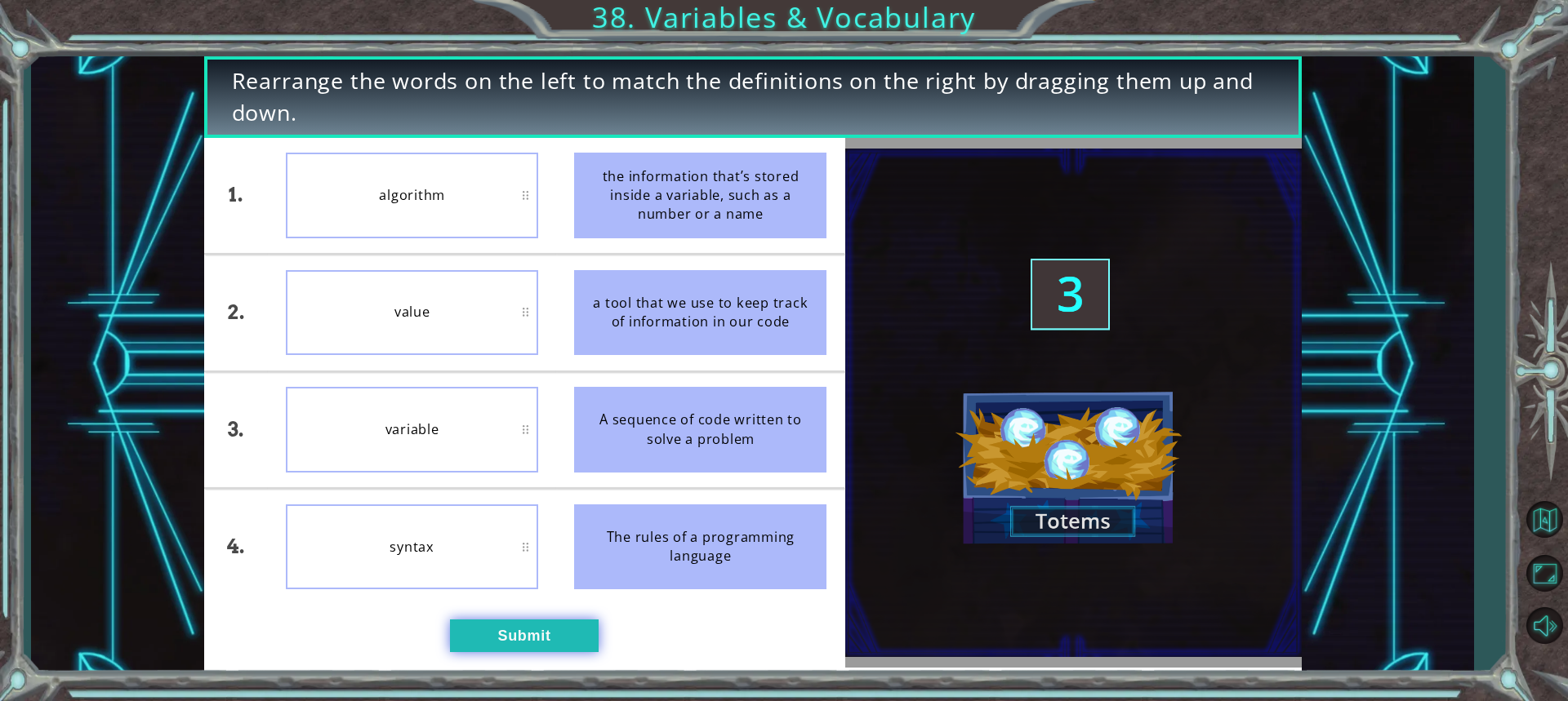
click at [509, 623] on button "Submit" at bounding box center [523, 636] width 149 height 33
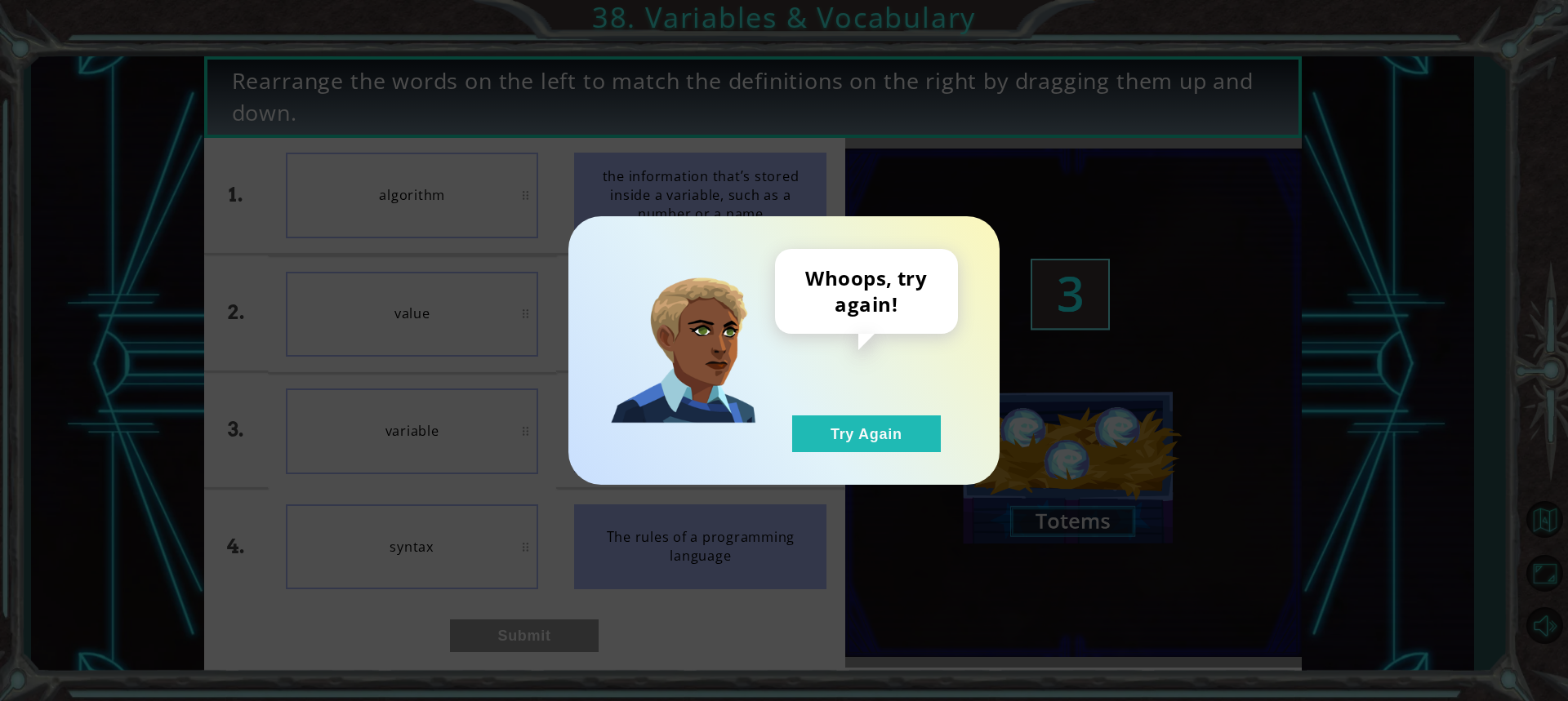
click at [899, 455] on div "Whoops, try again! Try Again" at bounding box center [784, 351] width 432 height 269
click at [861, 441] on button "Try Again" at bounding box center [866, 433] width 149 height 37
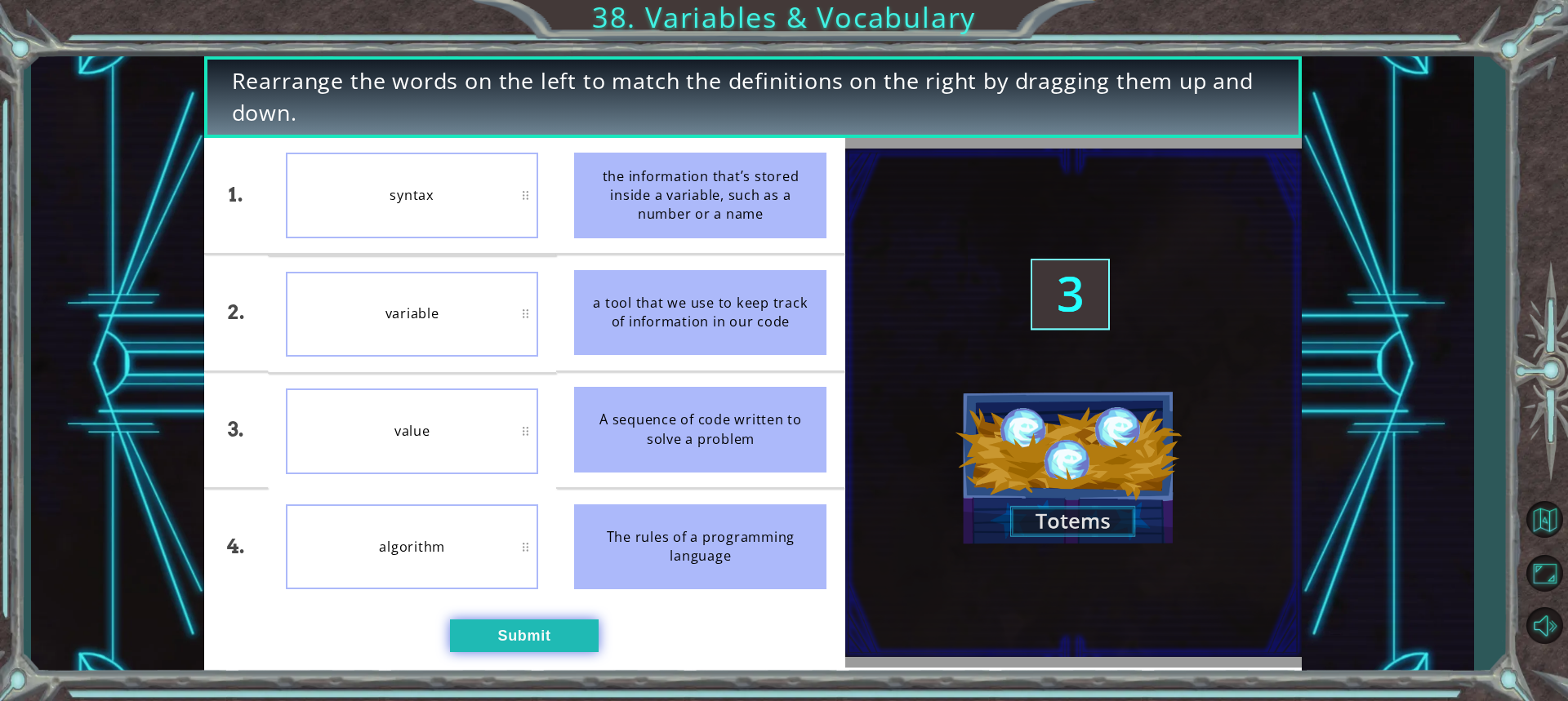
click at [534, 621] on button "Submit" at bounding box center [523, 636] width 149 height 33
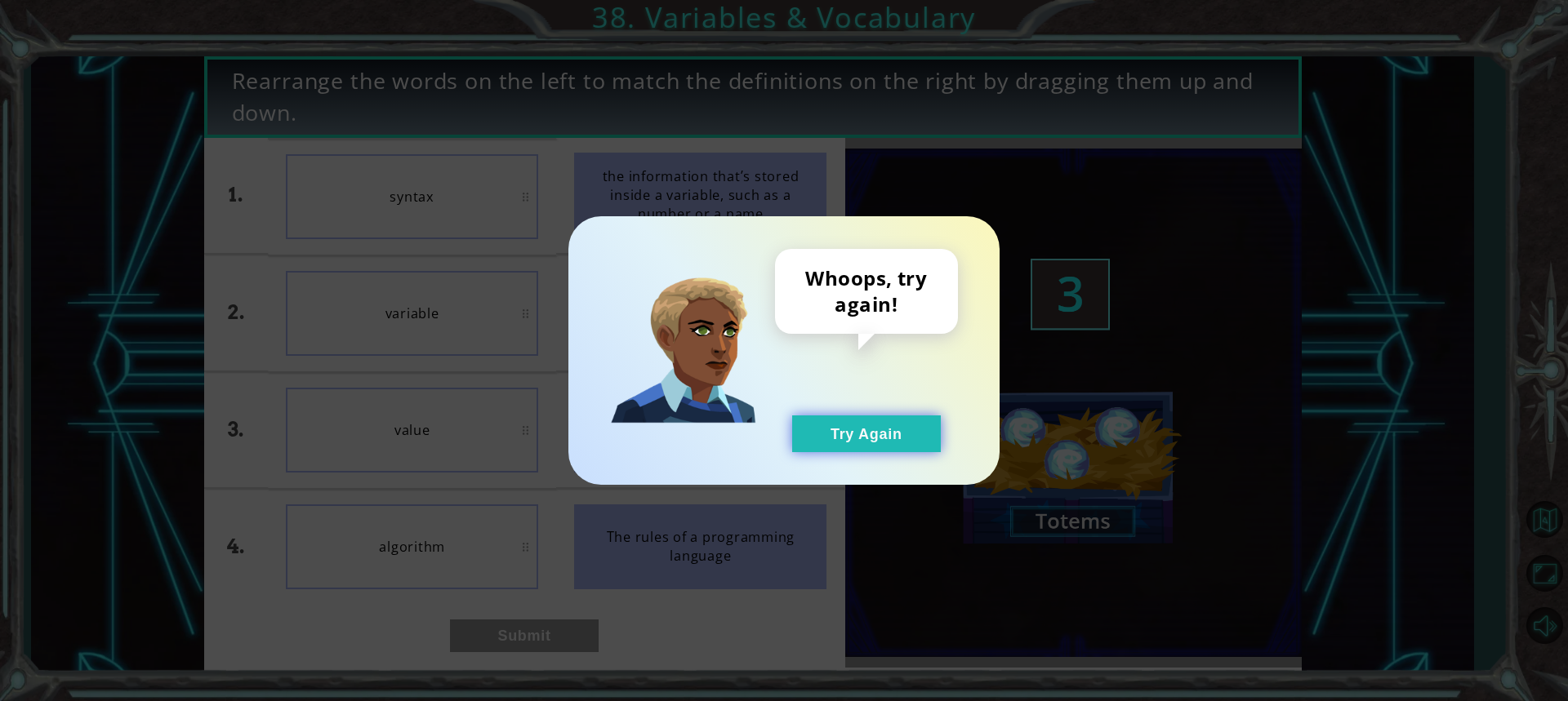
click at [849, 436] on button "Try Again" at bounding box center [866, 433] width 149 height 37
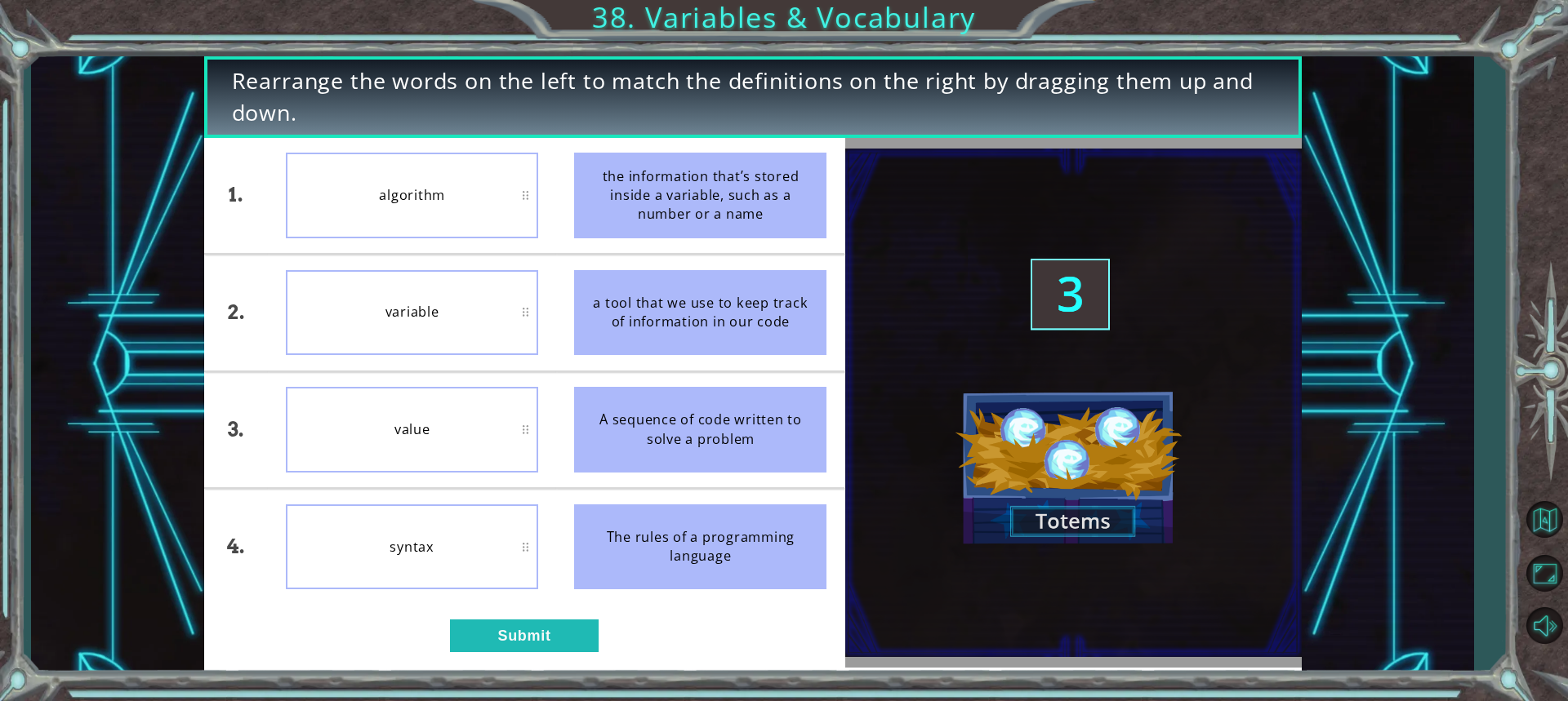
click at [849, 436] on button "Try Again" at bounding box center [866, 433] width 149 height 37
click at [498, 617] on div "1. 2. 3. 4. variable syntax value algorithm the information that’s stored insid…" at bounding box center [524, 403] width 641 height 530
click at [525, 649] on button "Submit" at bounding box center [523, 636] width 149 height 33
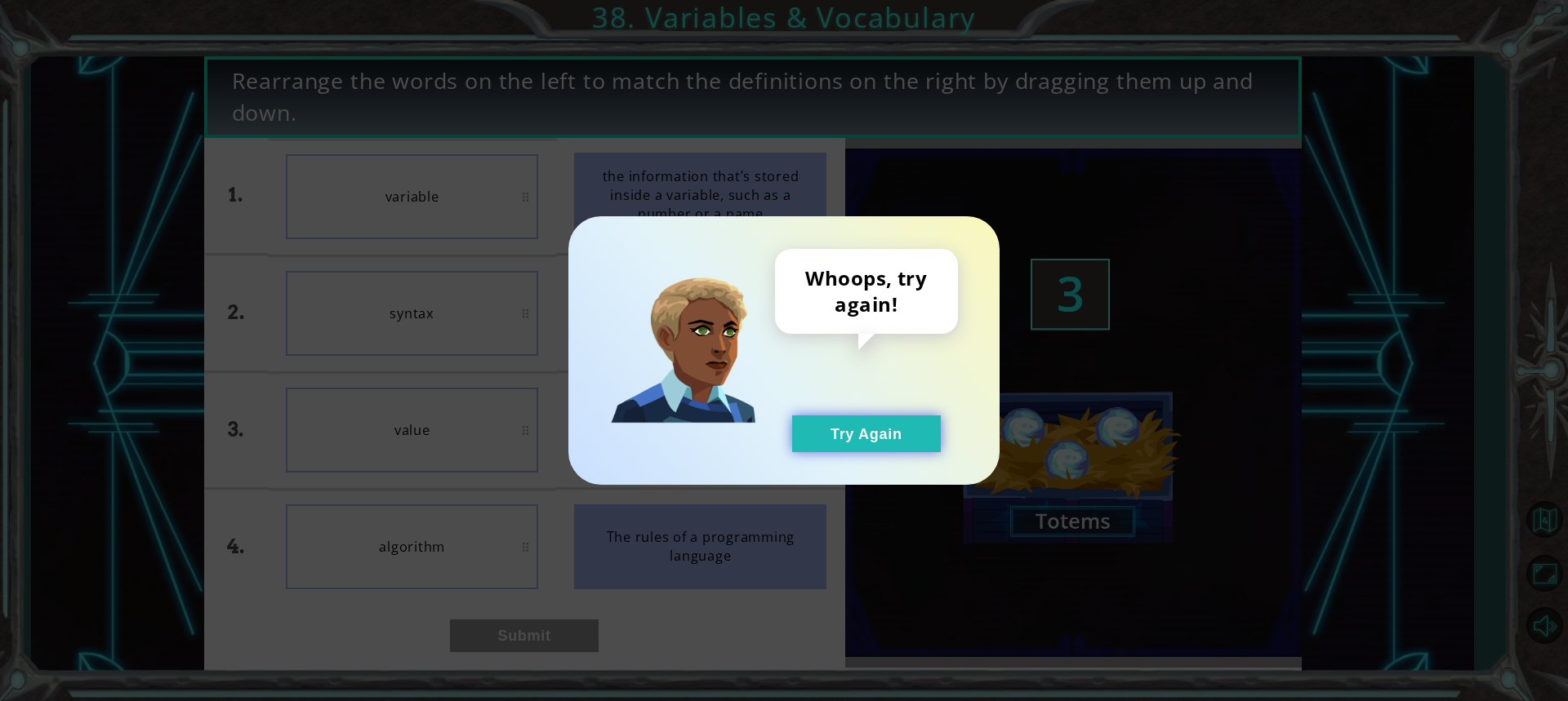
drag, startPoint x: 929, startPoint y: 449, endPoint x: 906, endPoint y: 443, distance: 23.8
click at [926, 449] on button "Try Again" at bounding box center [866, 433] width 149 height 37
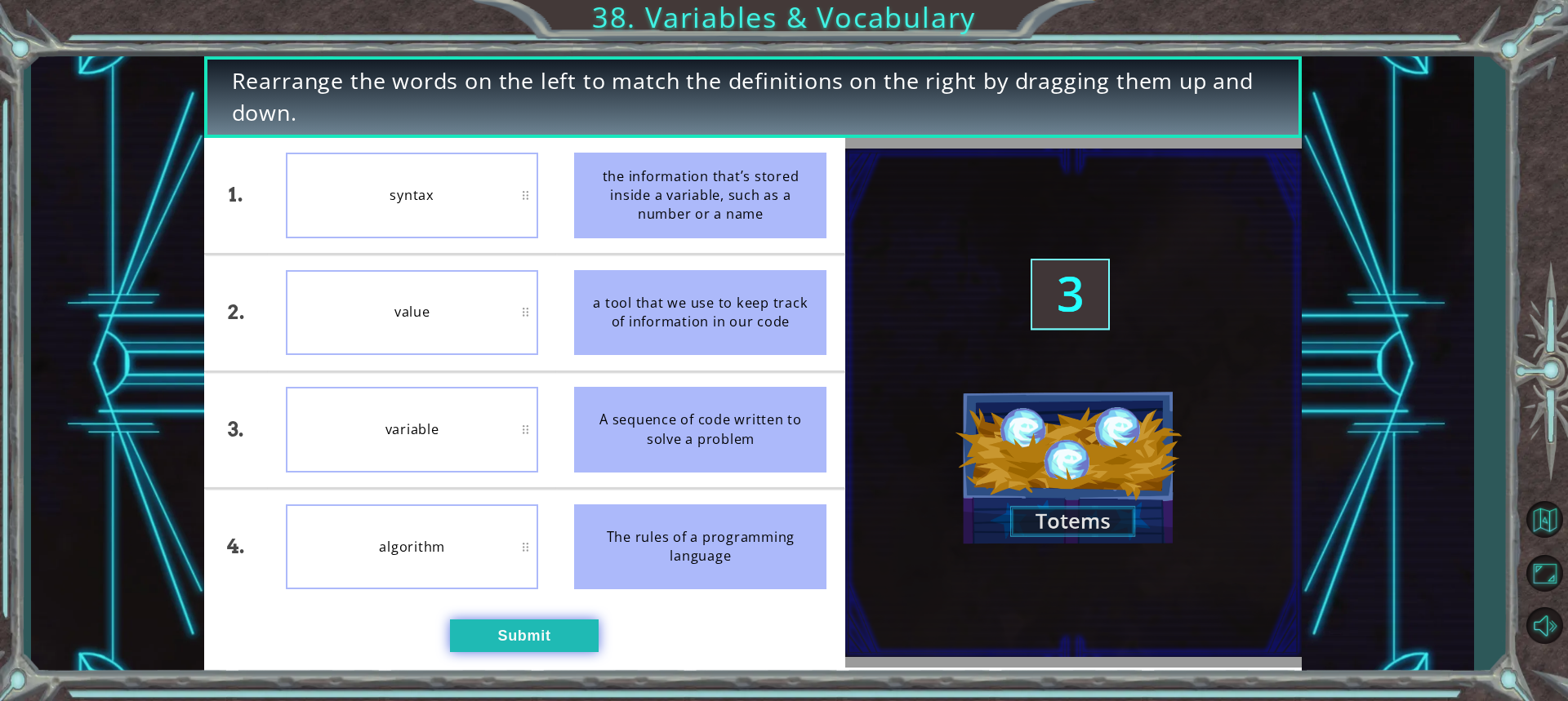
click at [537, 692] on div "Rearrange the words on the left to match the definitions on the right by draggi…" at bounding box center [784, 350] width 1568 height 701
click at [539, 625] on button "Submit" at bounding box center [523, 636] width 149 height 33
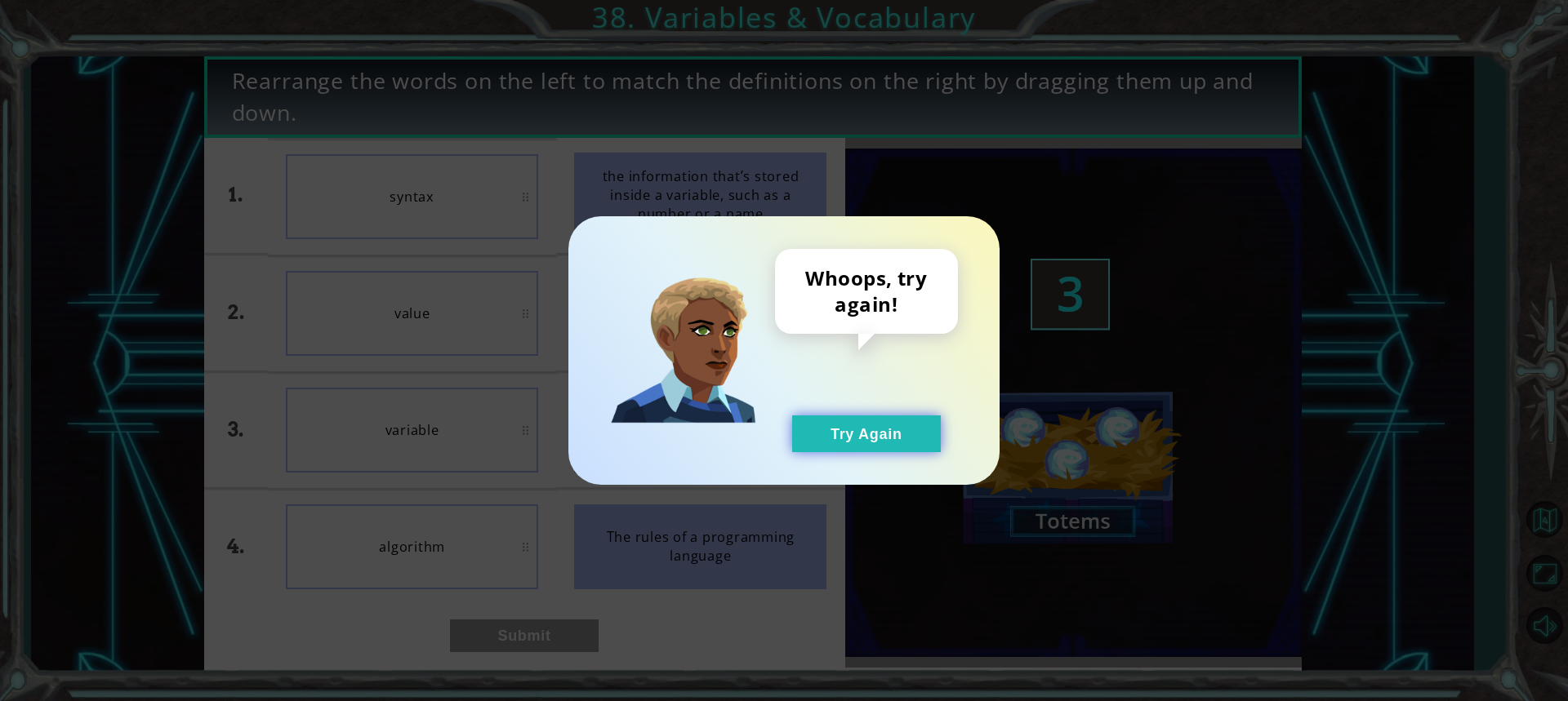
click at [930, 449] on button "Try Again" at bounding box center [866, 433] width 149 height 37
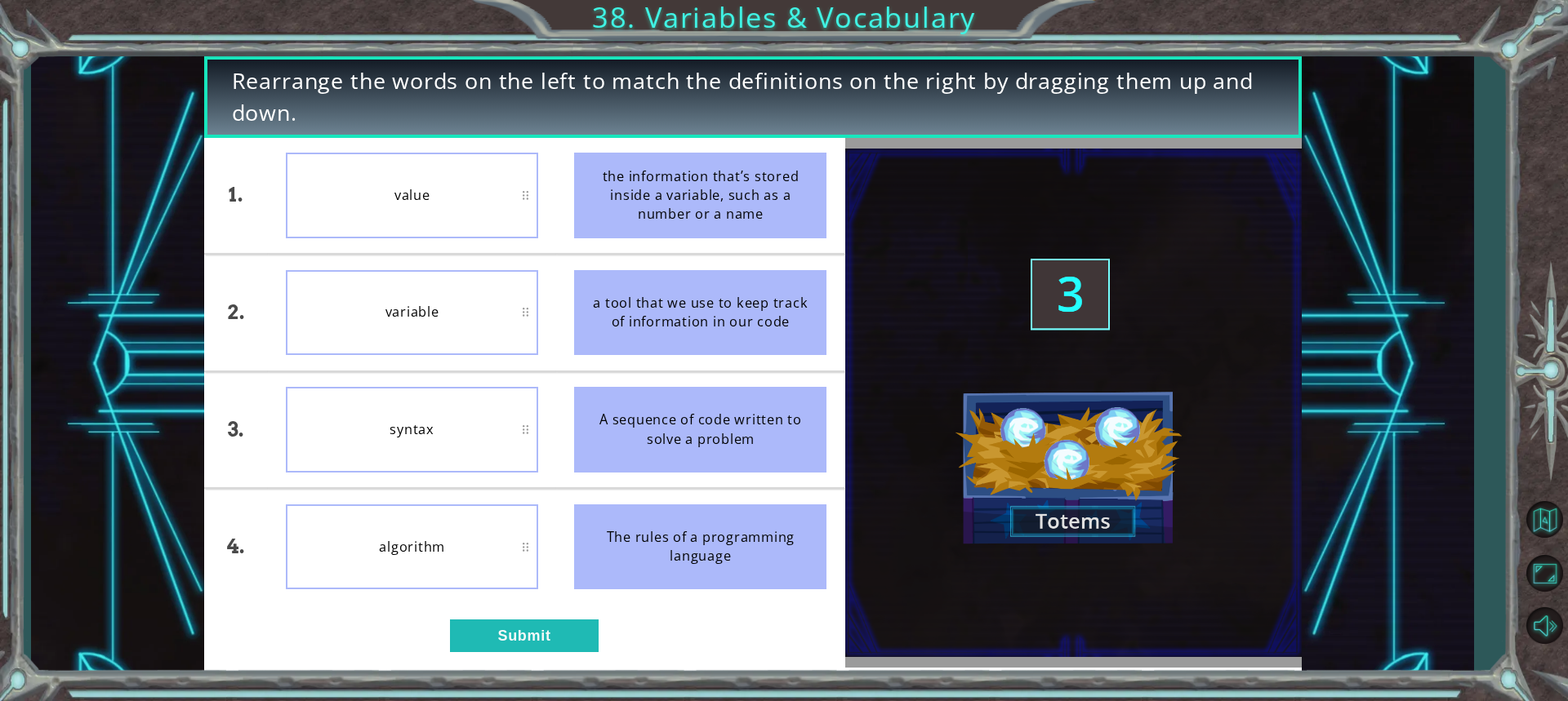
click at [485, 686] on div "Rearrange the words on the left to match the definitions on the right by draggi…" at bounding box center [784, 350] width 1568 height 701
click at [480, 646] on button "Submit" at bounding box center [523, 636] width 149 height 33
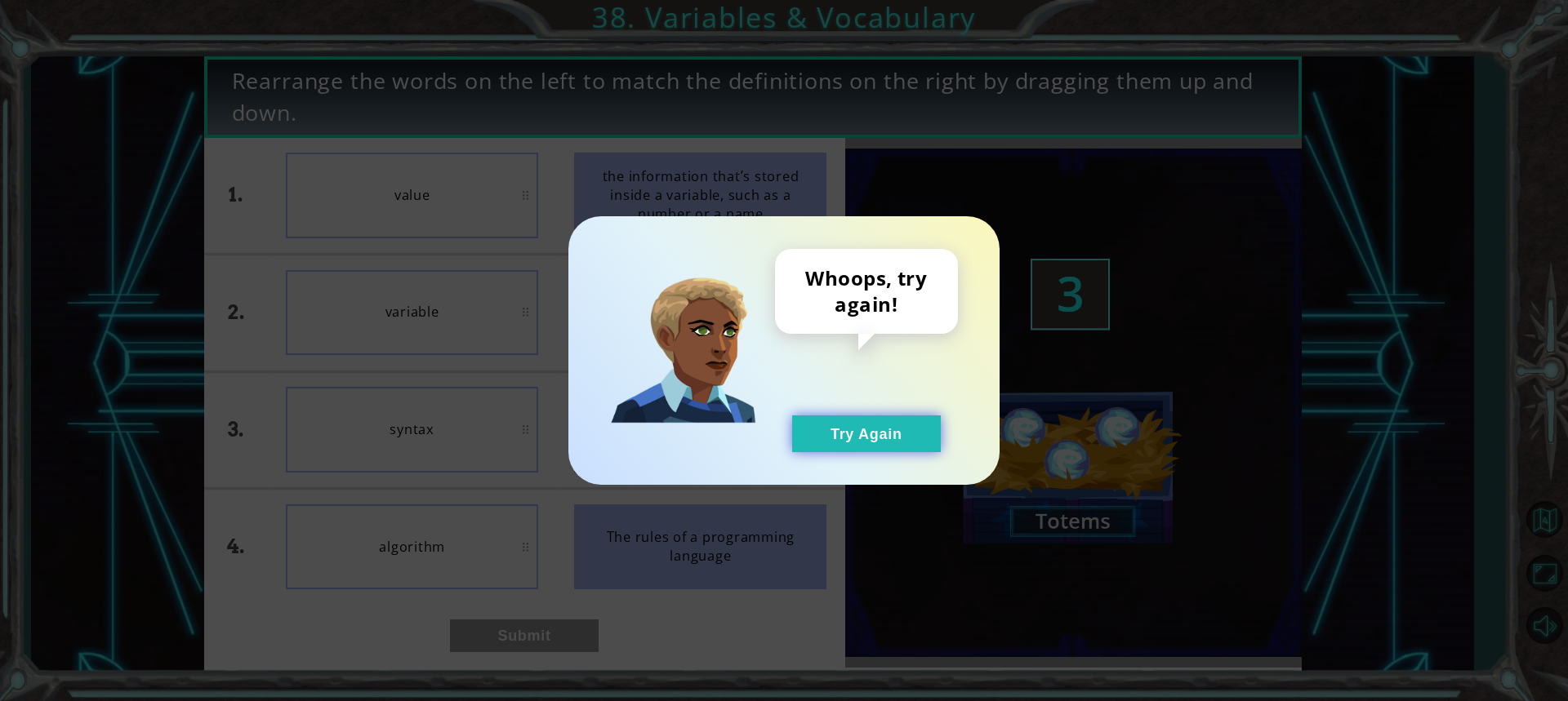
click at [871, 428] on button "Try Again" at bounding box center [866, 433] width 149 height 37
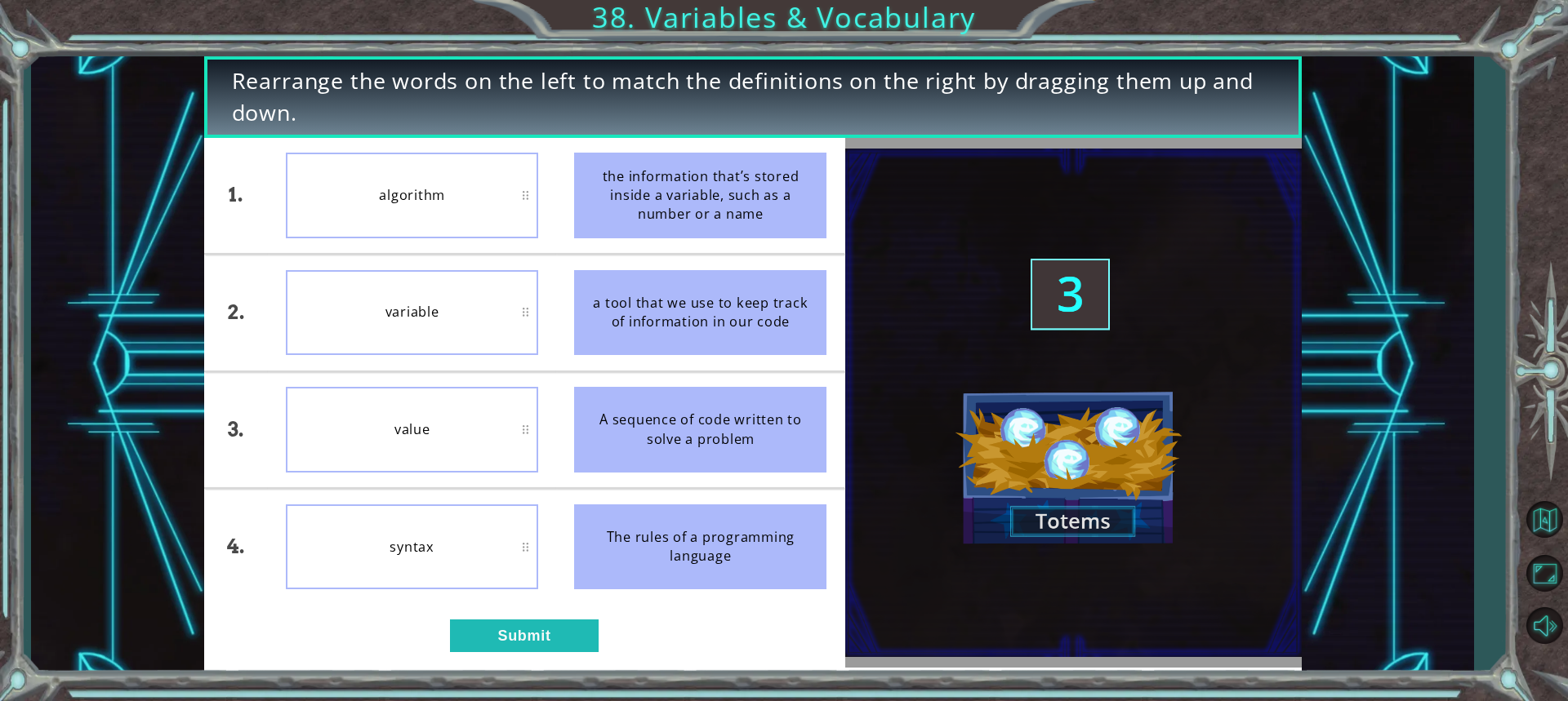
drag, startPoint x: 870, startPoint y: 438, endPoint x: 728, endPoint y: 465, distance: 144.5
click at [865, 449] on button "Try Again" at bounding box center [866, 433] width 149 height 37
click at [567, 610] on div "1. 2. 3. 4. algorithm variable value syntax the information that’s stored insid…" at bounding box center [524, 403] width 641 height 530
click at [572, 637] on button "Submit" at bounding box center [523, 636] width 149 height 33
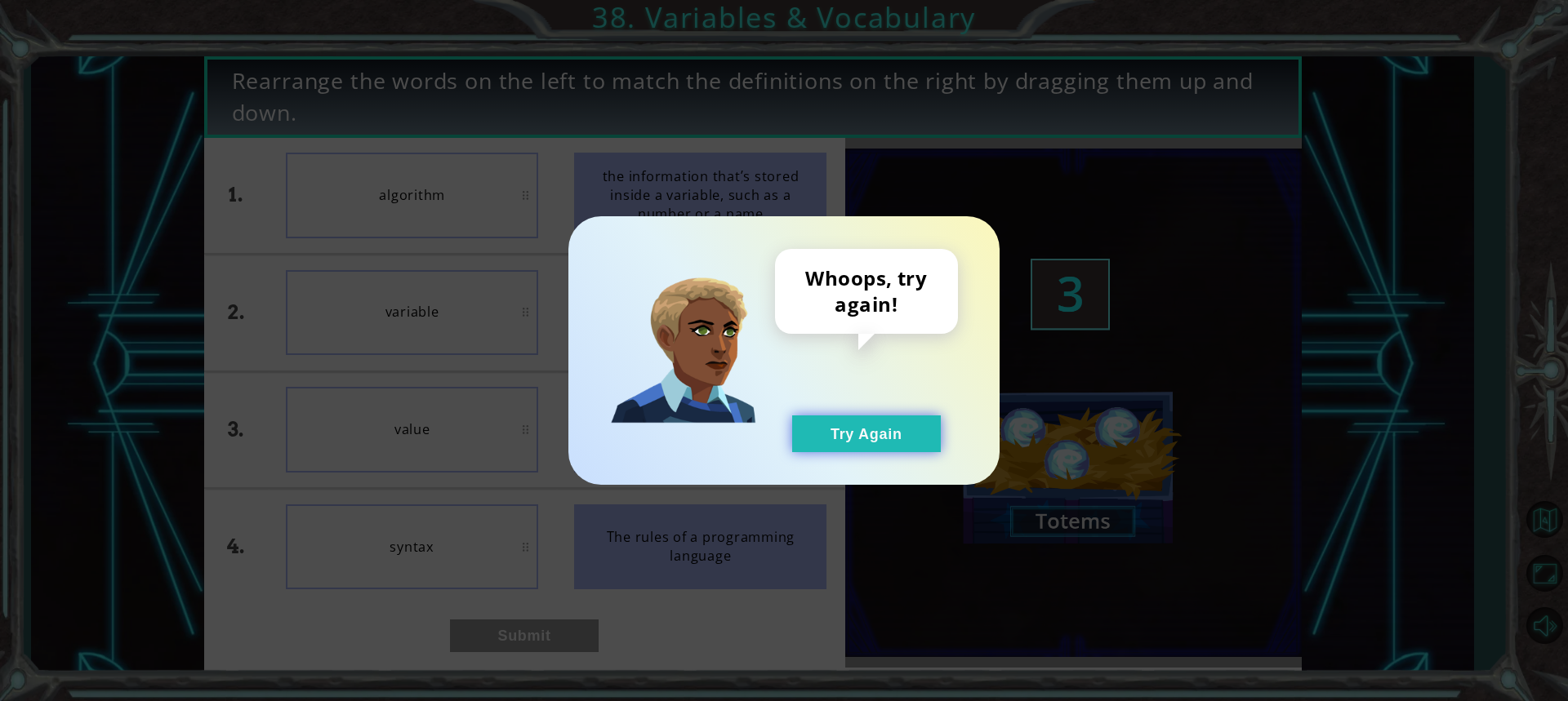
click at [835, 421] on button "Try Again" at bounding box center [866, 433] width 149 height 37
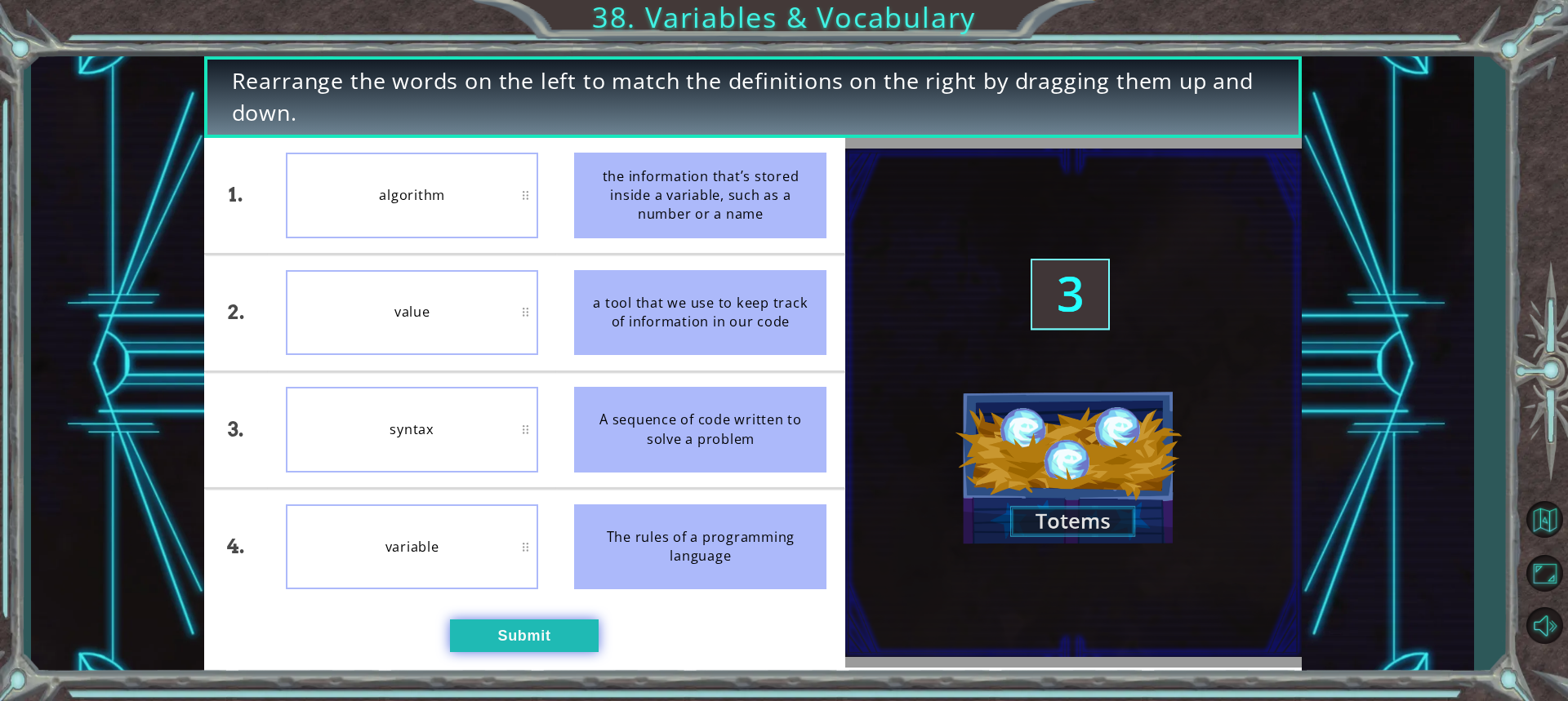
click at [591, 642] on button "Submit" at bounding box center [523, 636] width 149 height 33
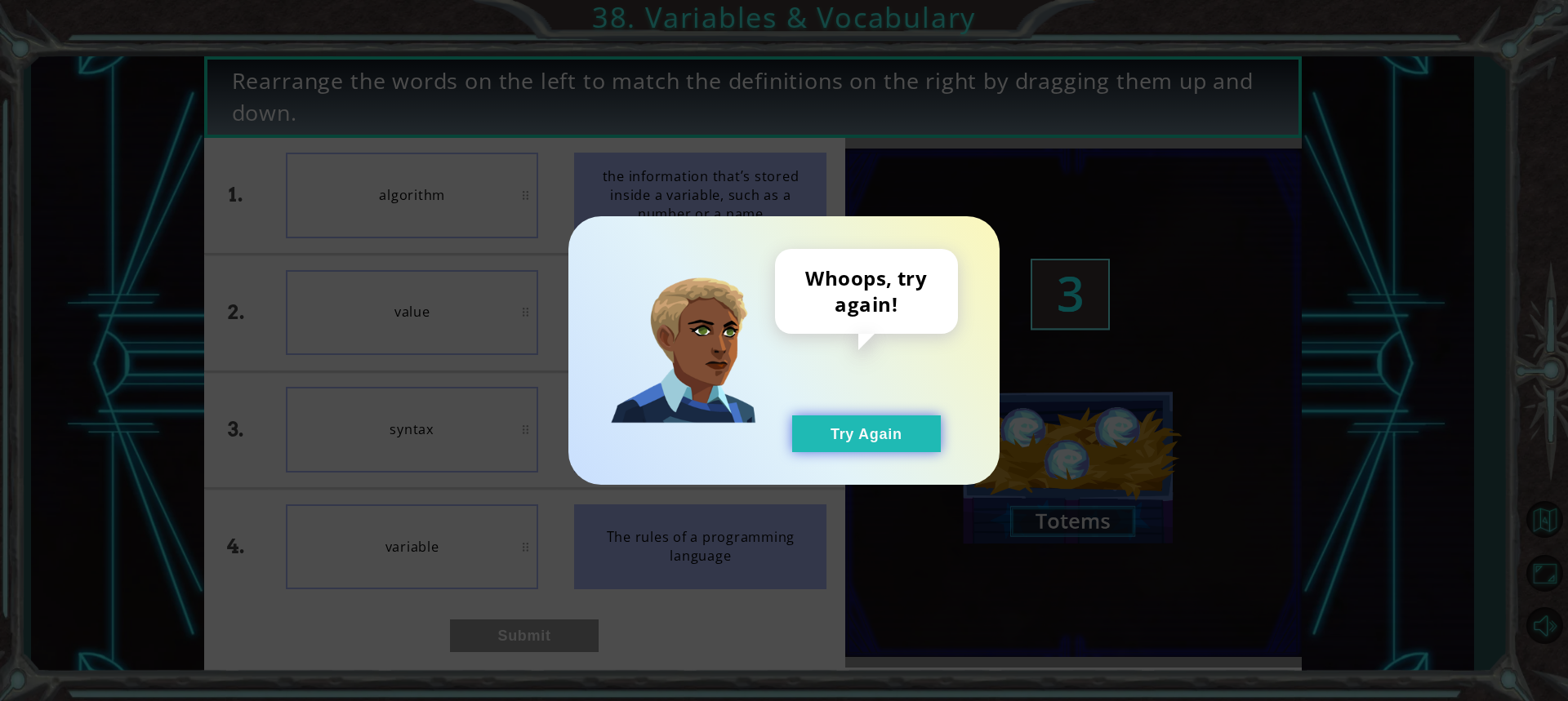
click at [819, 431] on button "Try Again" at bounding box center [866, 433] width 149 height 37
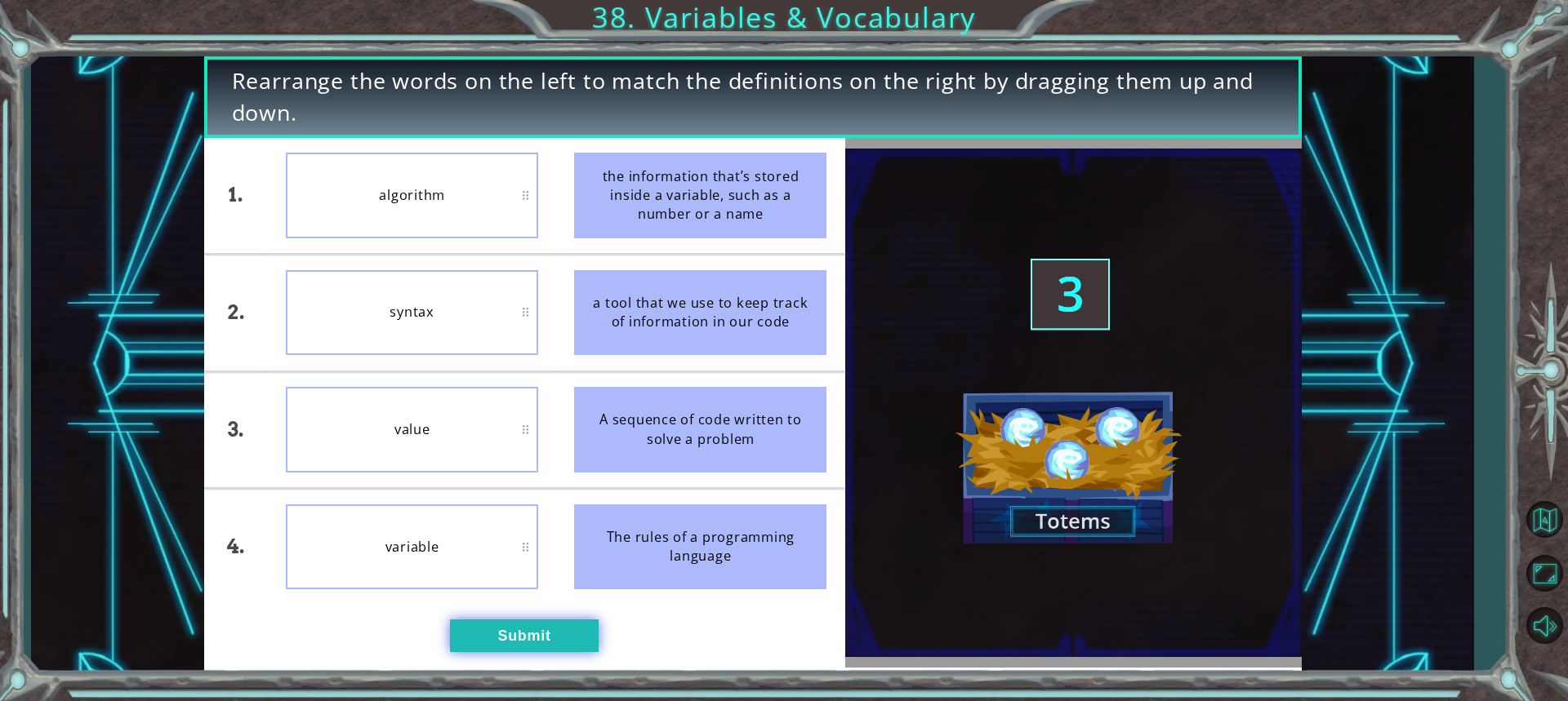
click at [477, 640] on button "Submit" at bounding box center [523, 636] width 149 height 33
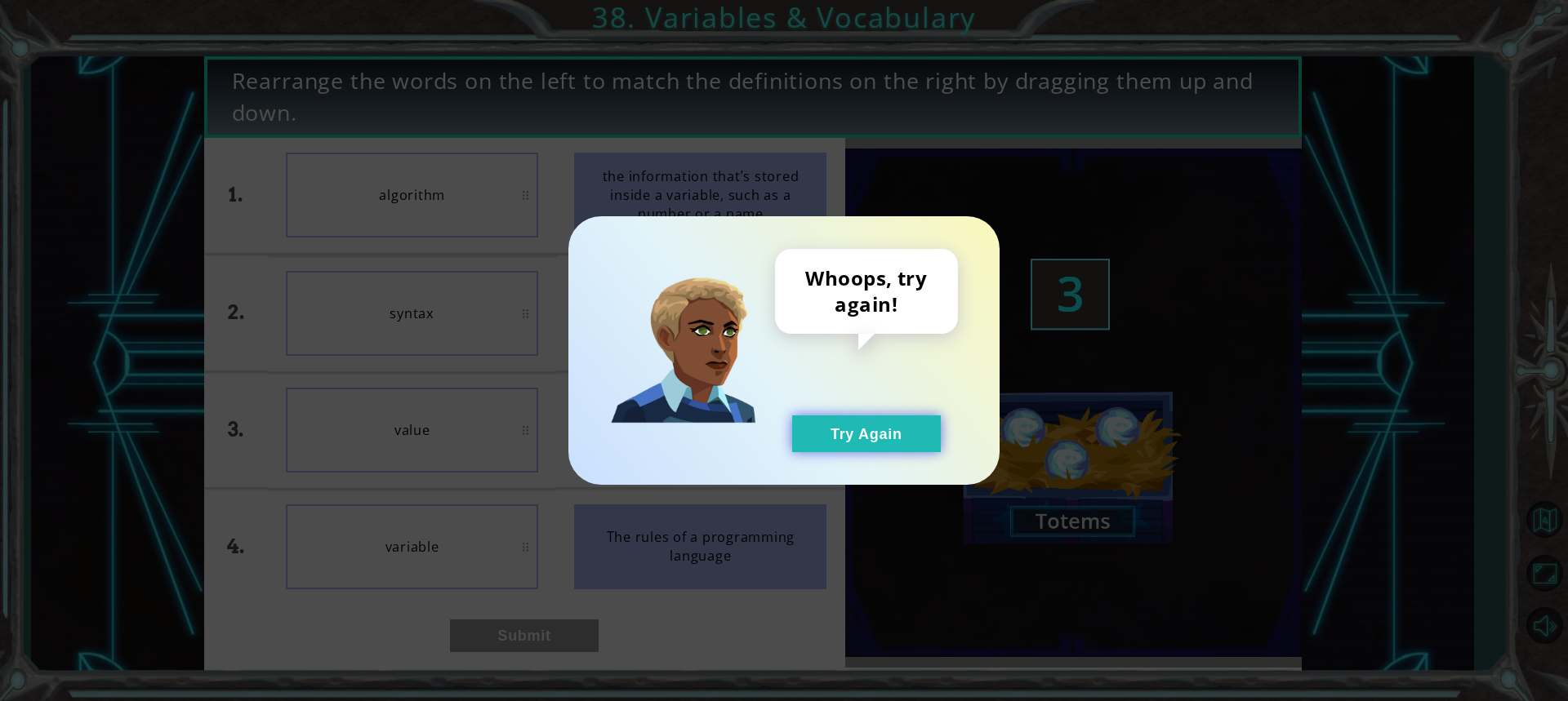
click at [872, 444] on button "Try Again" at bounding box center [866, 433] width 149 height 37
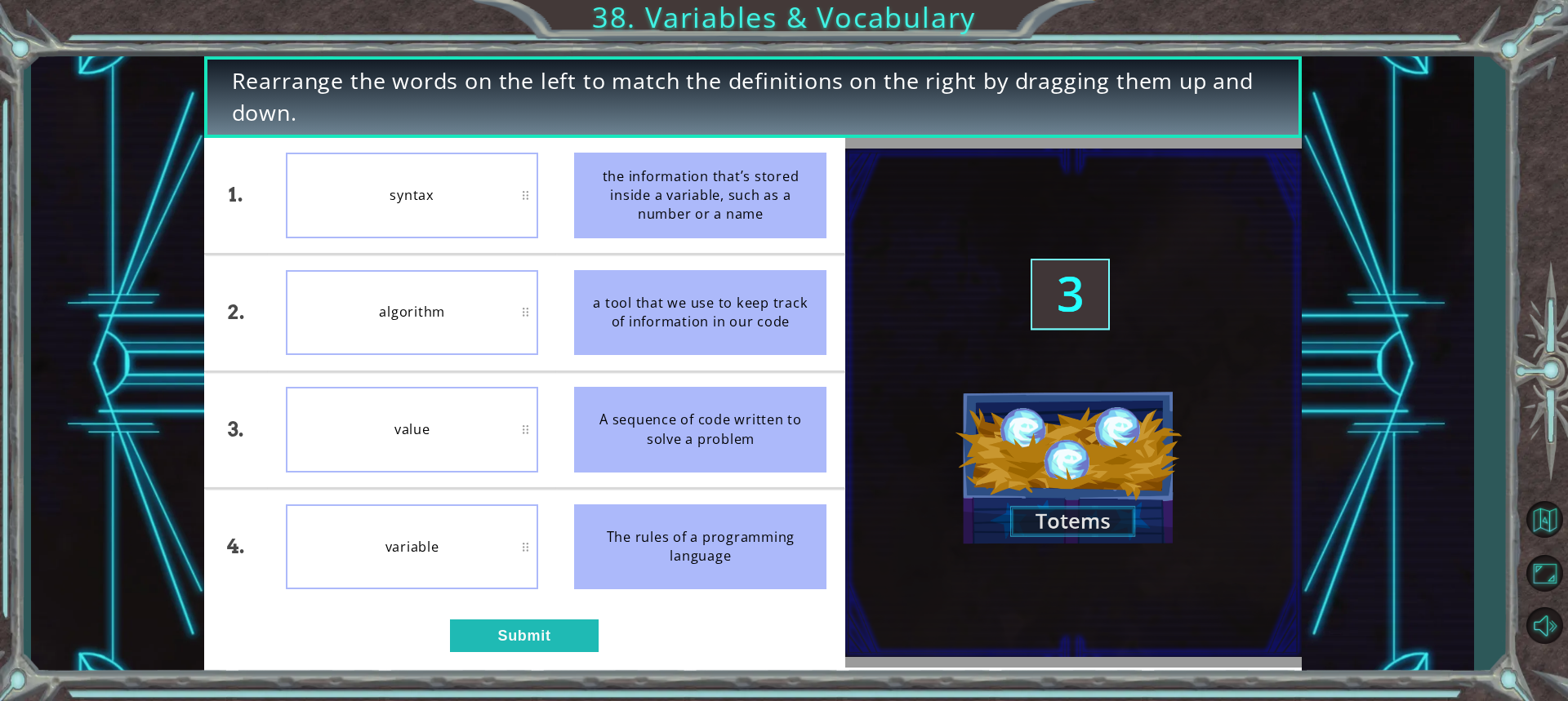
click at [467, 667] on div "1. 2. 3. 4. syntax algorithm value variable the information that’s stored insid…" at bounding box center [524, 403] width 641 height 530
click at [525, 622] on button "Submit" at bounding box center [523, 636] width 149 height 33
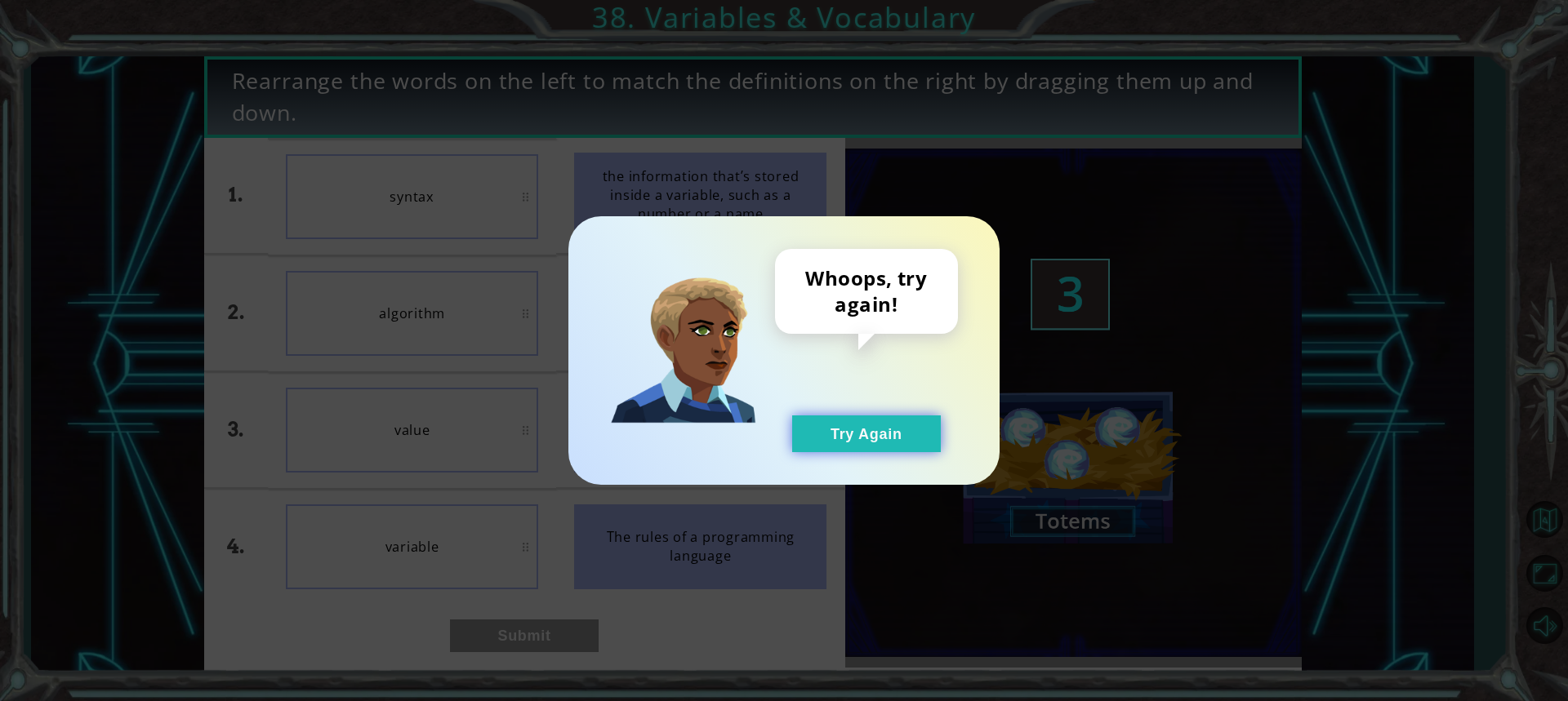
drag, startPoint x: 831, startPoint y: 449, endPoint x: 840, endPoint y: 444, distance: 10.3
click at [837, 446] on button "Try Again" at bounding box center [866, 433] width 149 height 37
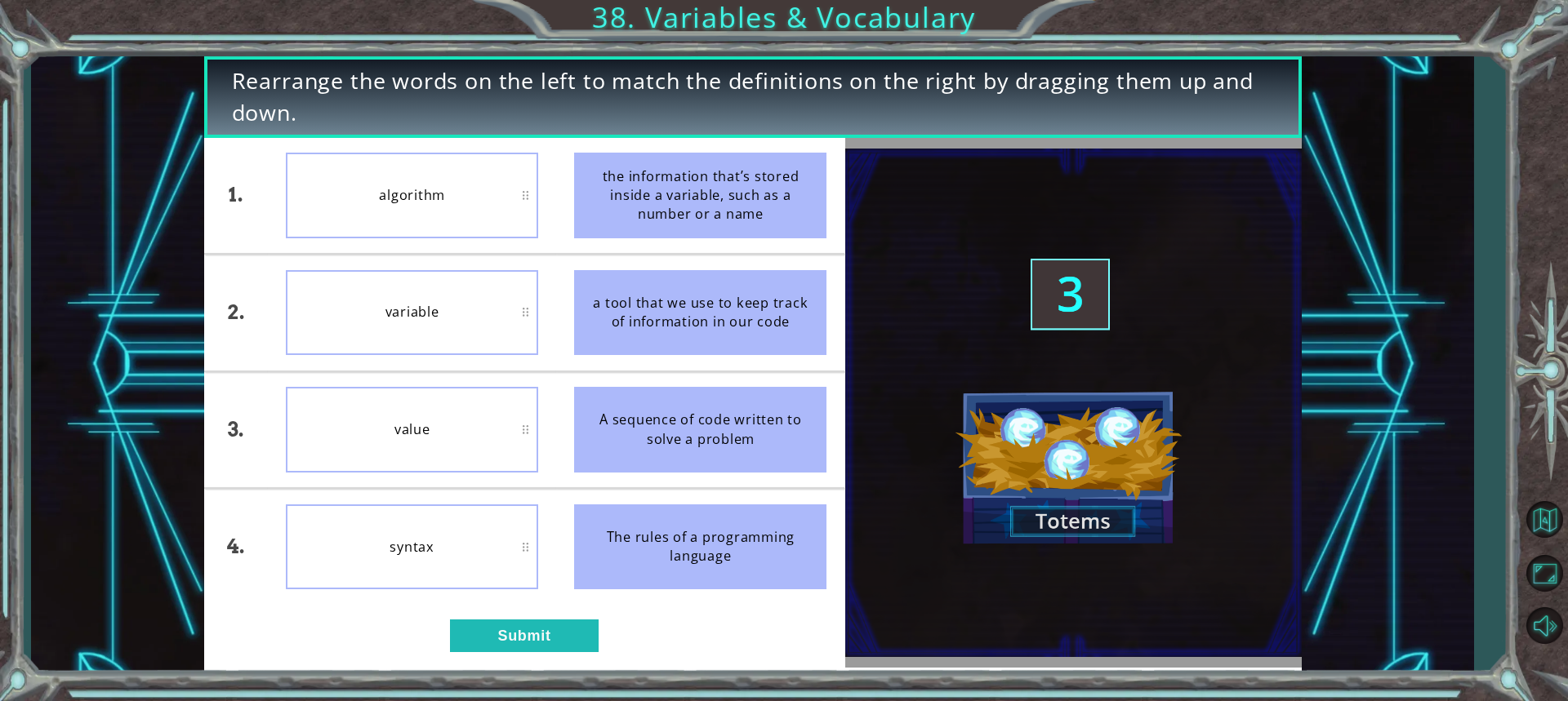
drag, startPoint x: 840, startPoint y: 444, endPoint x: 812, endPoint y: 447, distance: 28.2
click at [840, 445] on button "Try Again" at bounding box center [866, 433] width 149 height 37
click at [501, 648] on button "Submit" at bounding box center [523, 636] width 149 height 33
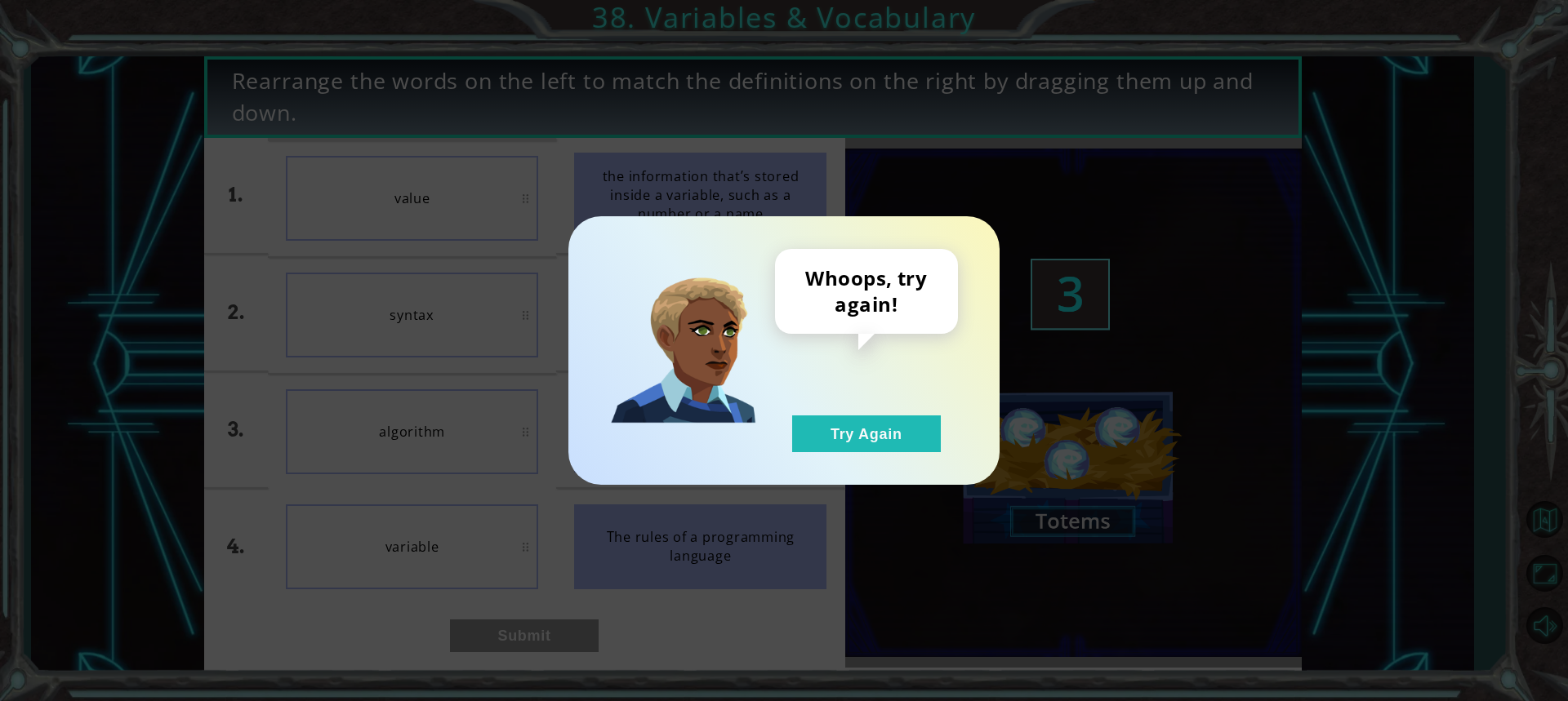
drag, startPoint x: 825, startPoint y: 456, endPoint x: 841, endPoint y: 460, distance: 16.5
click at [832, 458] on div "Whoops, try again! Try Again" at bounding box center [784, 351] width 432 height 269
click at [843, 462] on div "Whoops, try again! Try Again" at bounding box center [784, 351] width 432 height 269
click at [843, 442] on button "Try Again" at bounding box center [866, 433] width 149 height 37
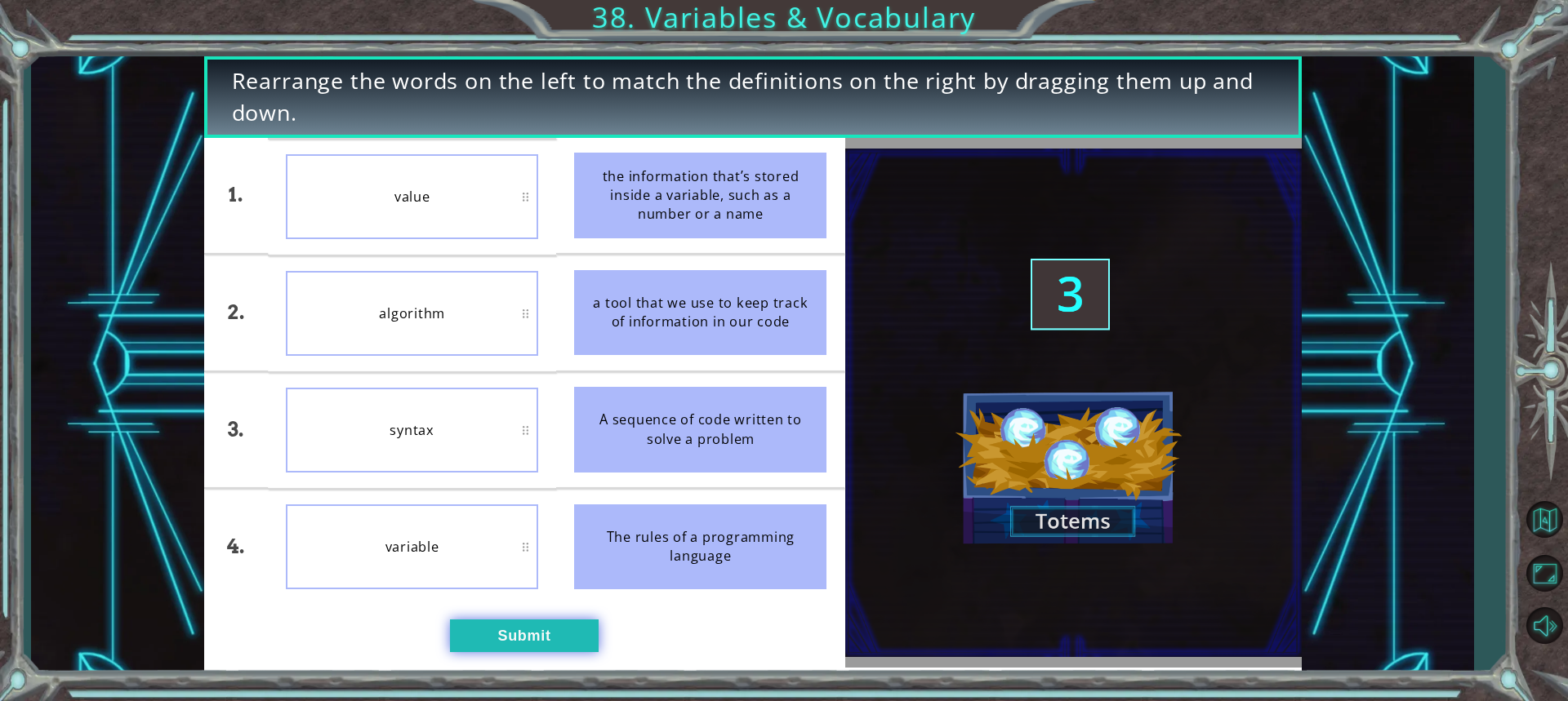
click at [501, 634] on button "Submit" at bounding box center [523, 636] width 149 height 33
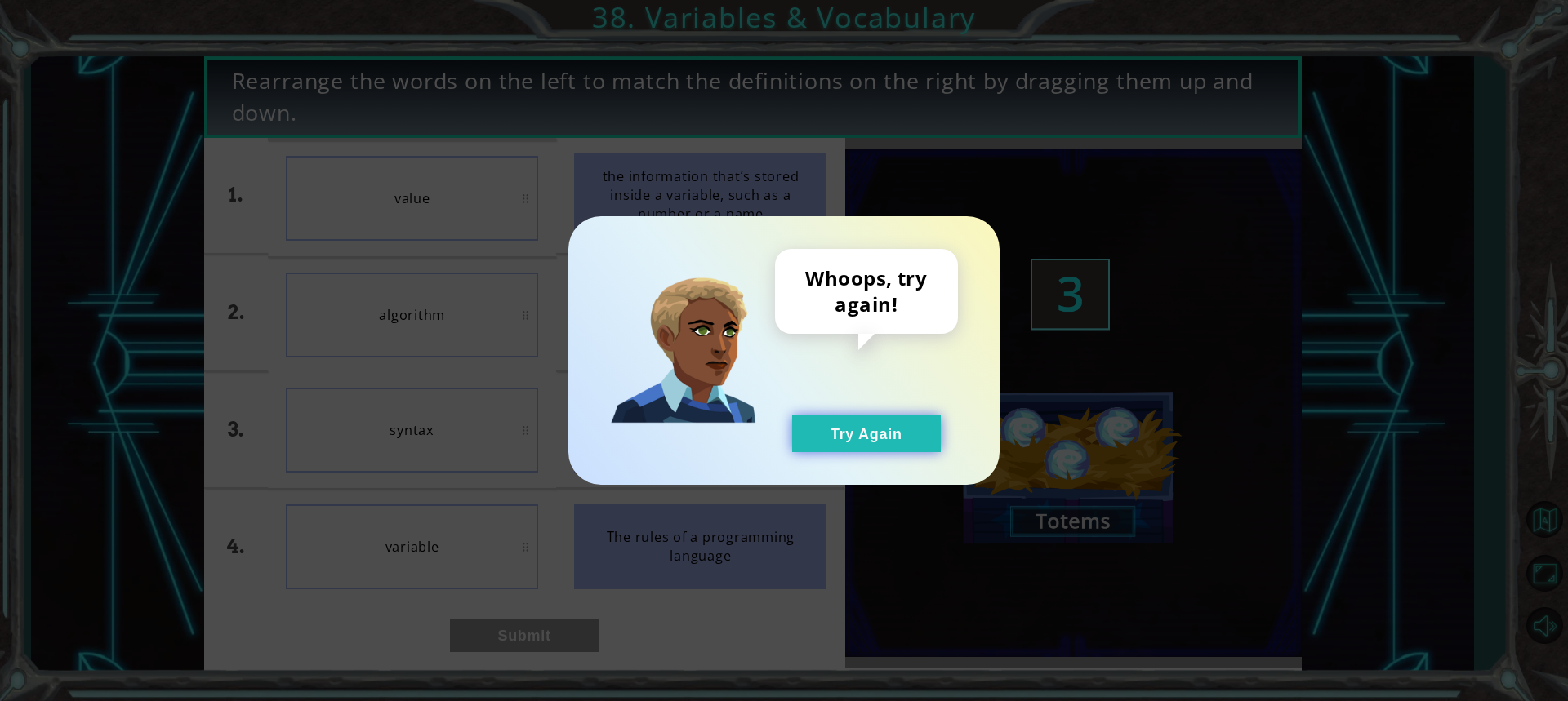
click at [881, 420] on button "Try Again" at bounding box center [866, 433] width 149 height 37
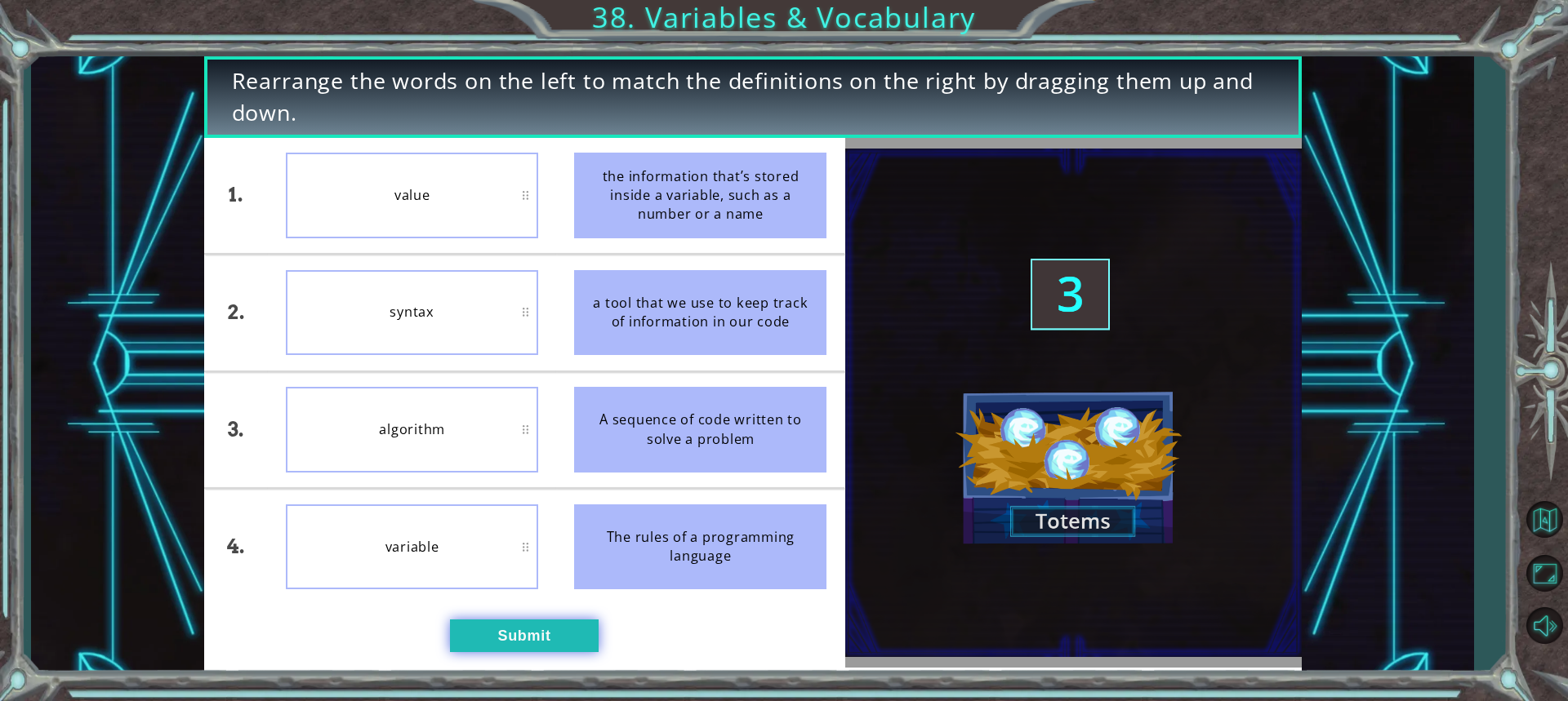
click at [467, 626] on button "Submit" at bounding box center [523, 636] width 149 height 33
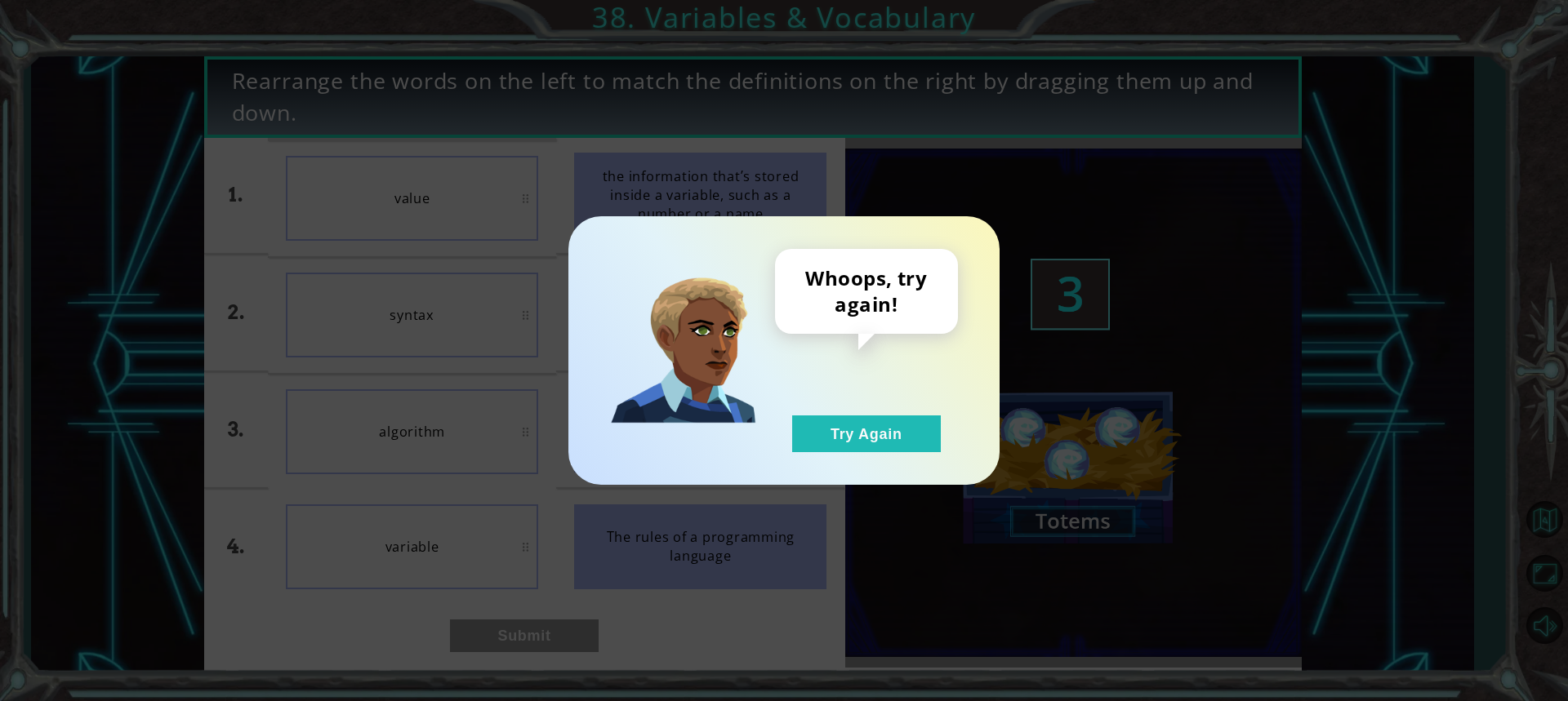
click at [961, 430] on div "Whoops, try again! Try Again" at bounding box center [784, 350] width 366 height 203
click at [853, 457] on div "Whoops, try again! Try Again" at bounding box center [784, 351] width 432 height 269
click at [898, 468] on div "Whoops, try again! Try Again" at bounding box center [784, 351] width 432 height 269
click at [896, 458] on div "Whoops, try again! Try Again" at bounding box center [784, 351] width 432 height 269
click at [883, 444] on button "Try Again" at bounding box center [866, 433] width 149 height 37
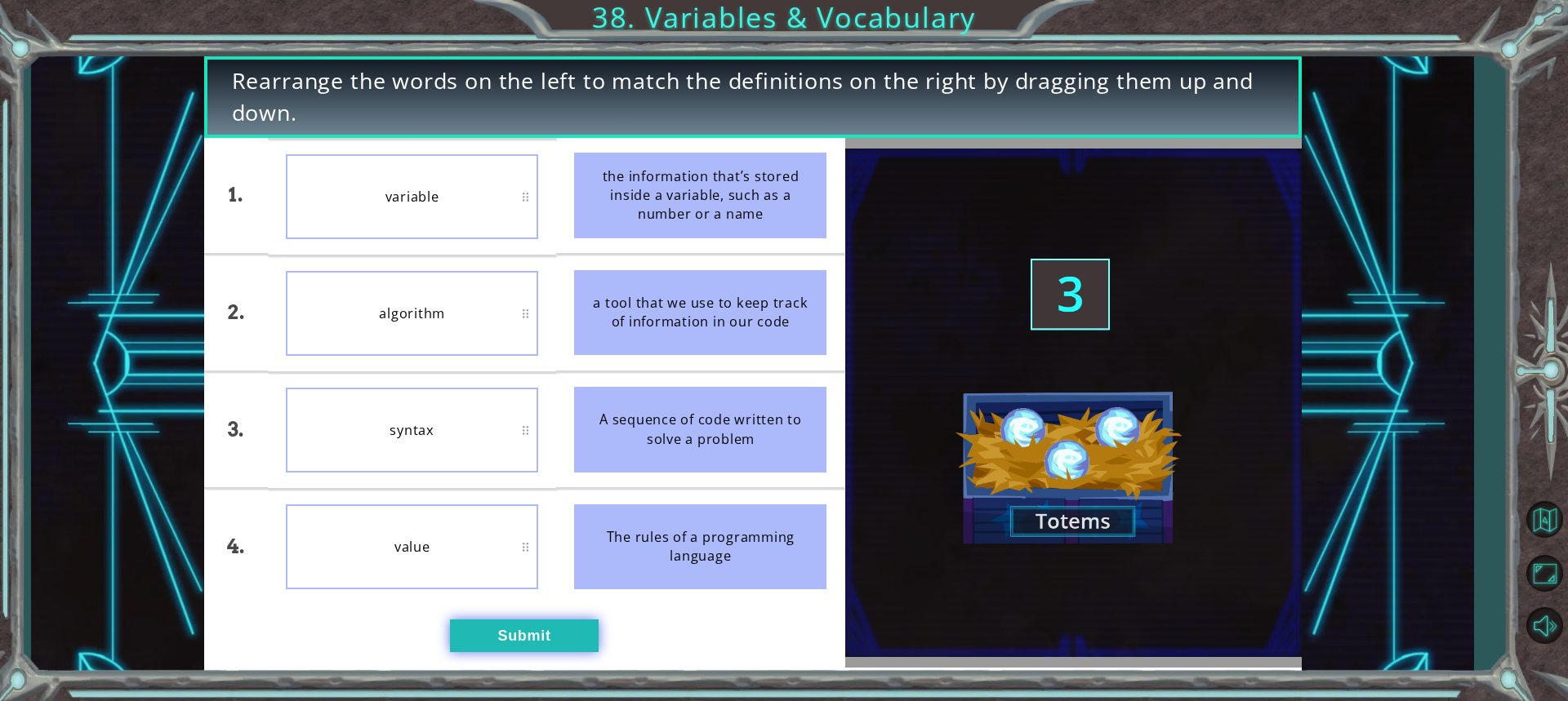
click at [518, 644] on button "Submit" at bounding box center [523, 636] width 149 height 33
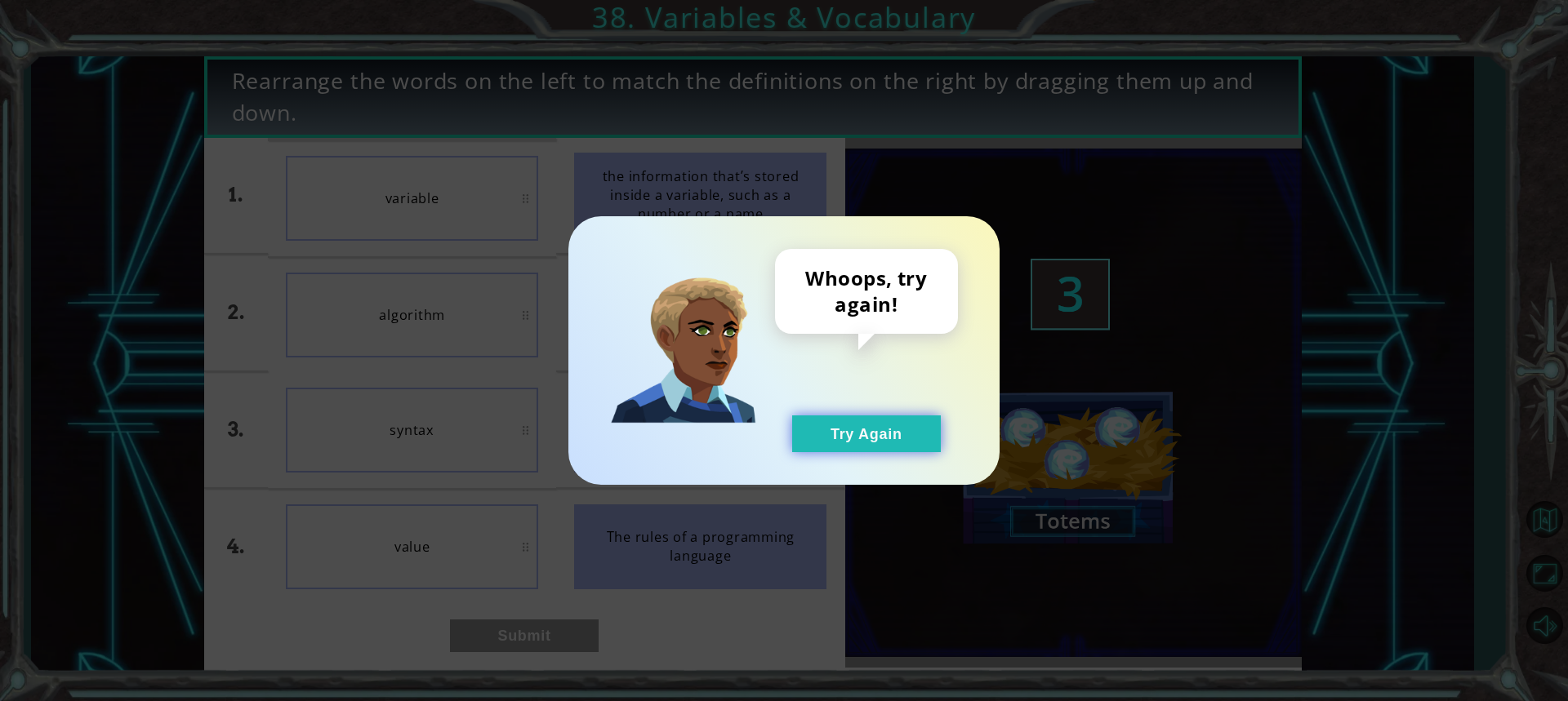
click at [915, 424] on button "Try Again" at bounding box center [866, 433] width 149 height 37
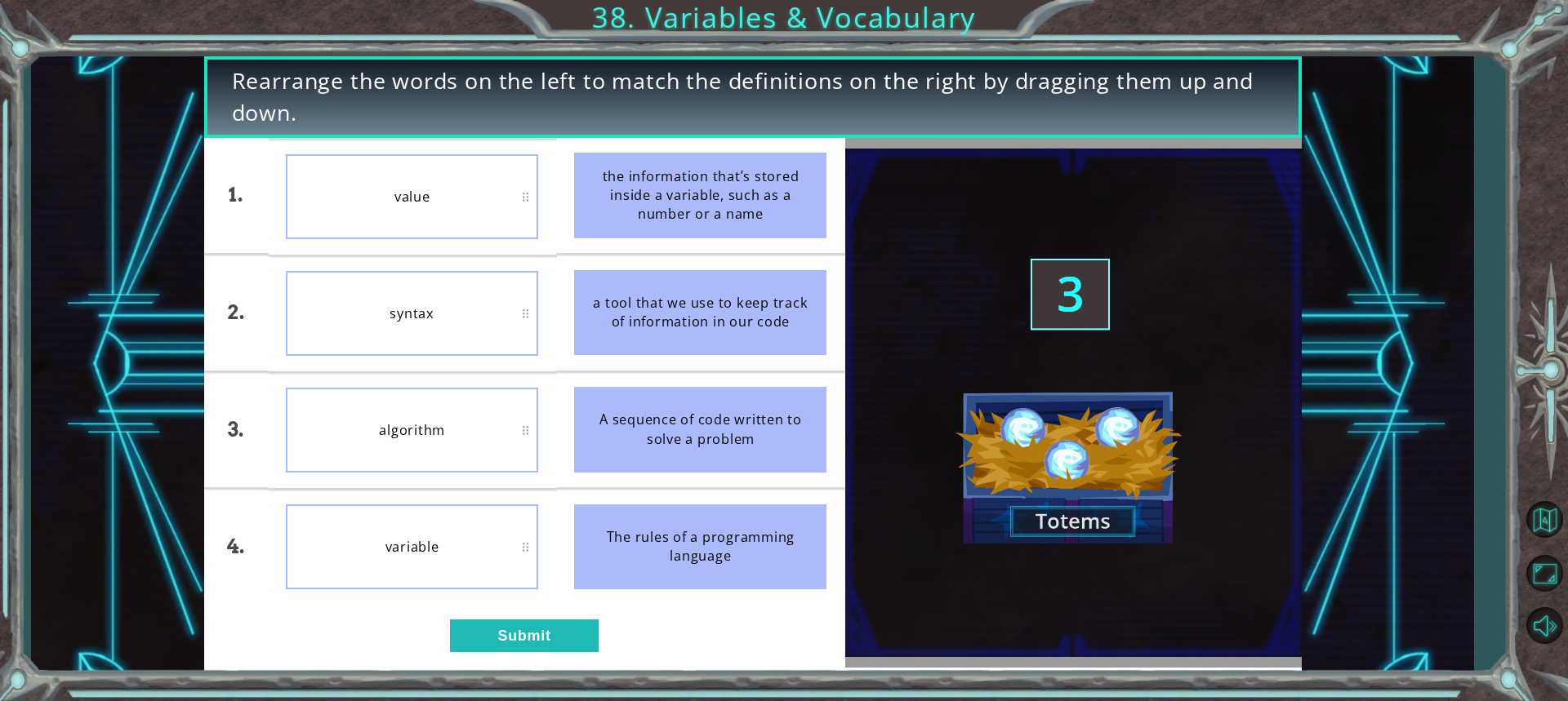
click at [530, 616] on div "1. 2. 3. 4. value syntax algorithm variable the information that’s stored insid…" at bounding box center [524, 403] width 641 height 530
click at [539, 628] on button "Submit" at bounding box center [523, 636] width 149 height 33
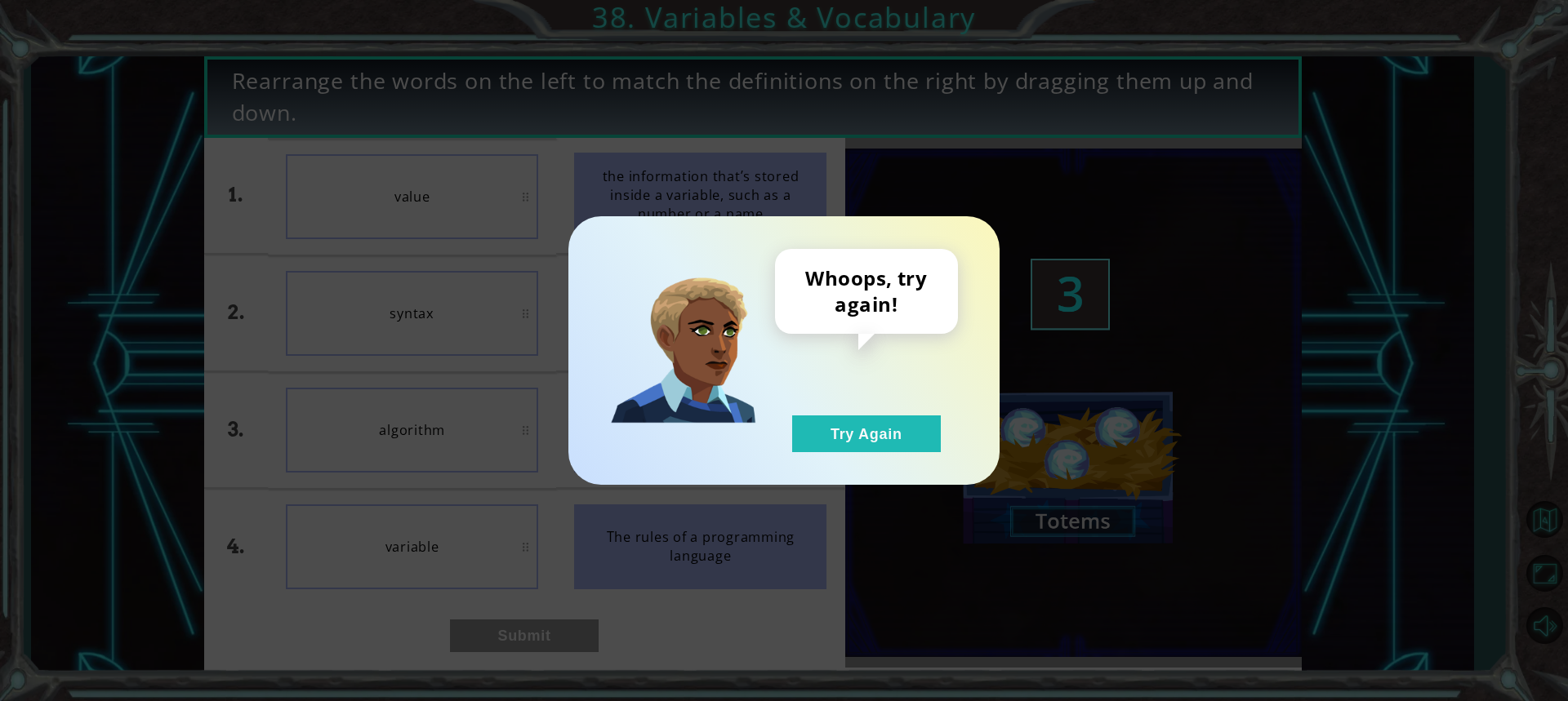
drag, startPoint x: 860, startPoint y: 479, endPoint x: 863, endPoint y: 459, distance: 20.2
click at [862, 479] on div "Whoops, try again! Try Again" at bounding box center [784, 351] width 432 height 269
click at [864, 458] on div "Whoops, try again! Try Again" at bounding box center [784, 351] width 432 height 269
drag, startPoint x: 864, startPoint y: 453, endPoint x: 843, endPoint y: 438, distance: 25.8
click at [861, 449] on div "Whoops, try again! Try Again" at bounding box center [784, 351] width 432 height 269
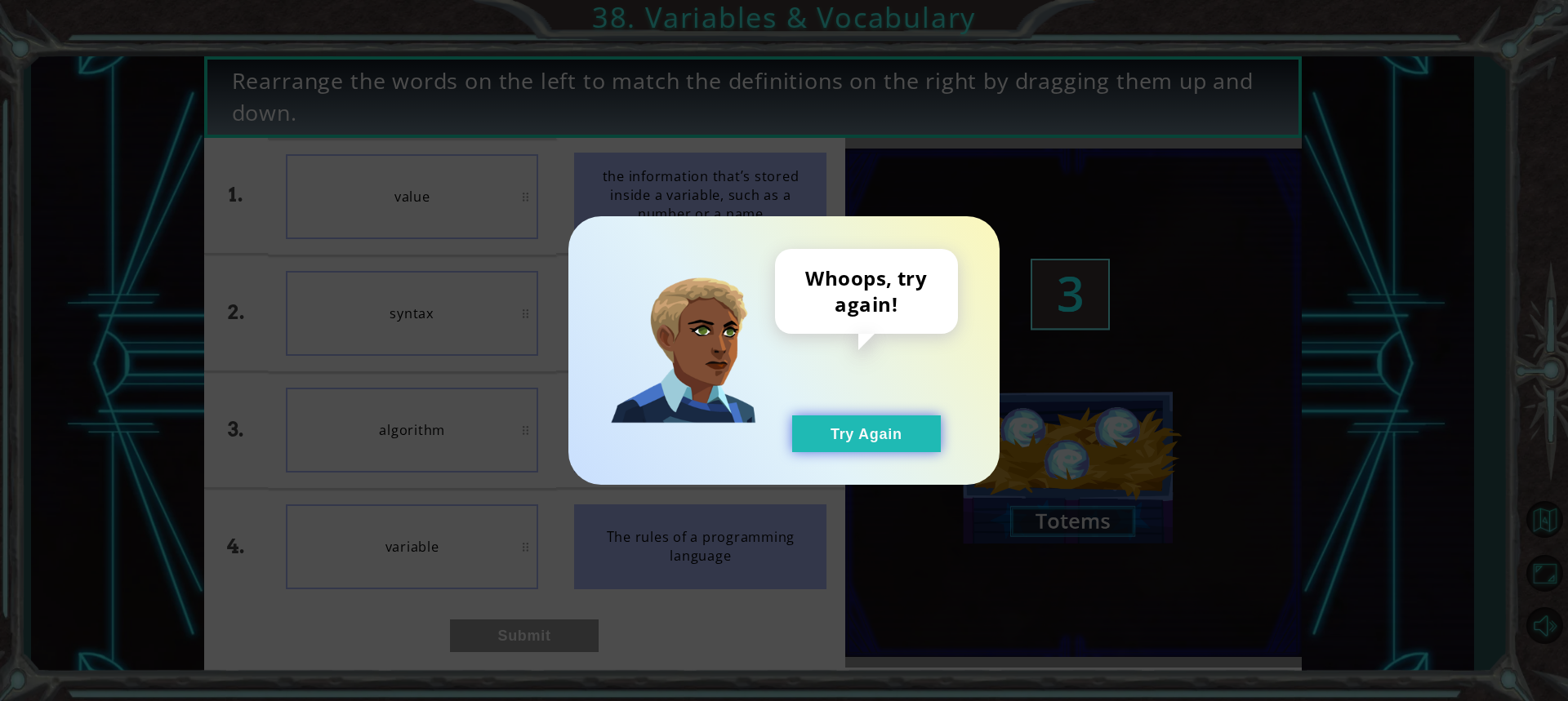
click at [843, 438] on button "Try Again" at bounding box center [866, 433] width 149 height 37
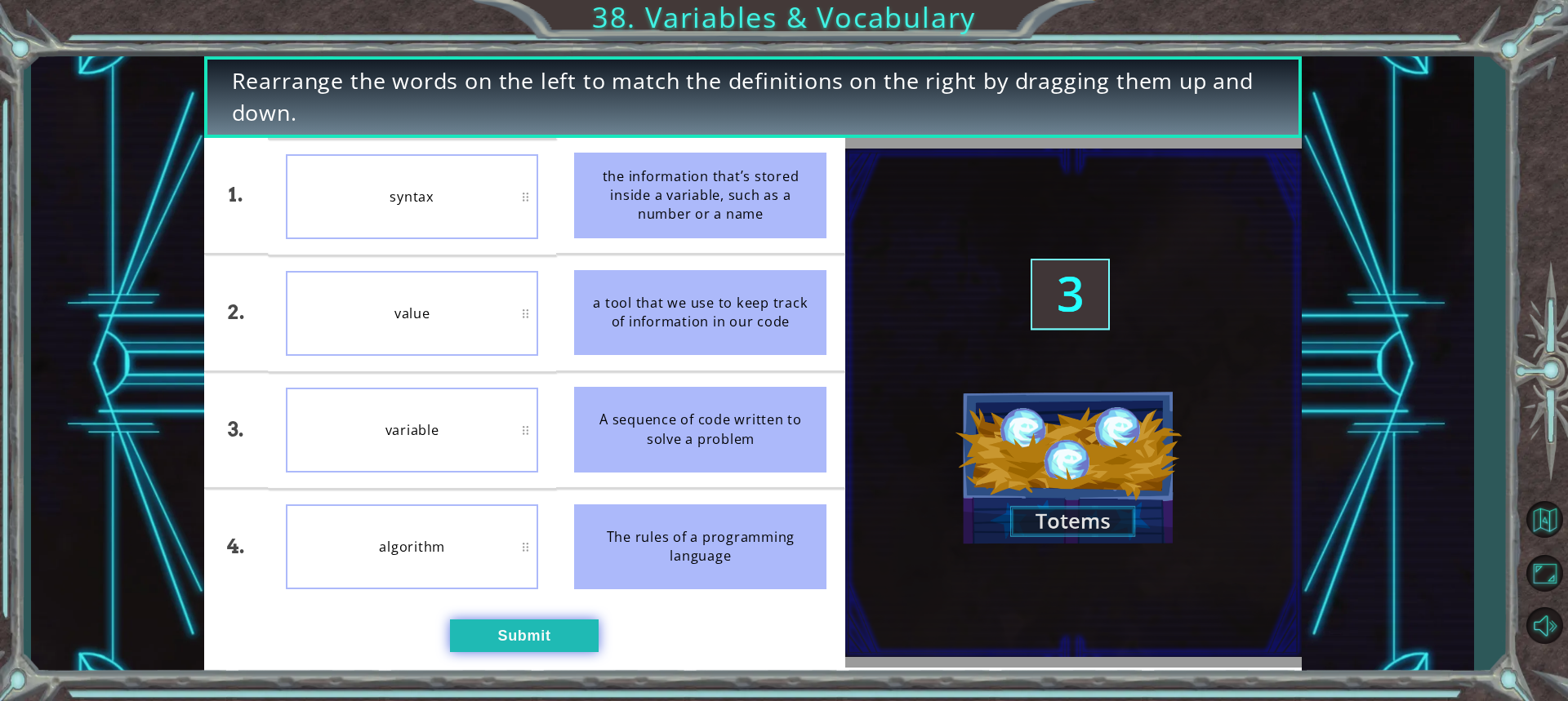
click at [538, 628] on button "Submit" at bounding box center [523, 636] width 149 height 33
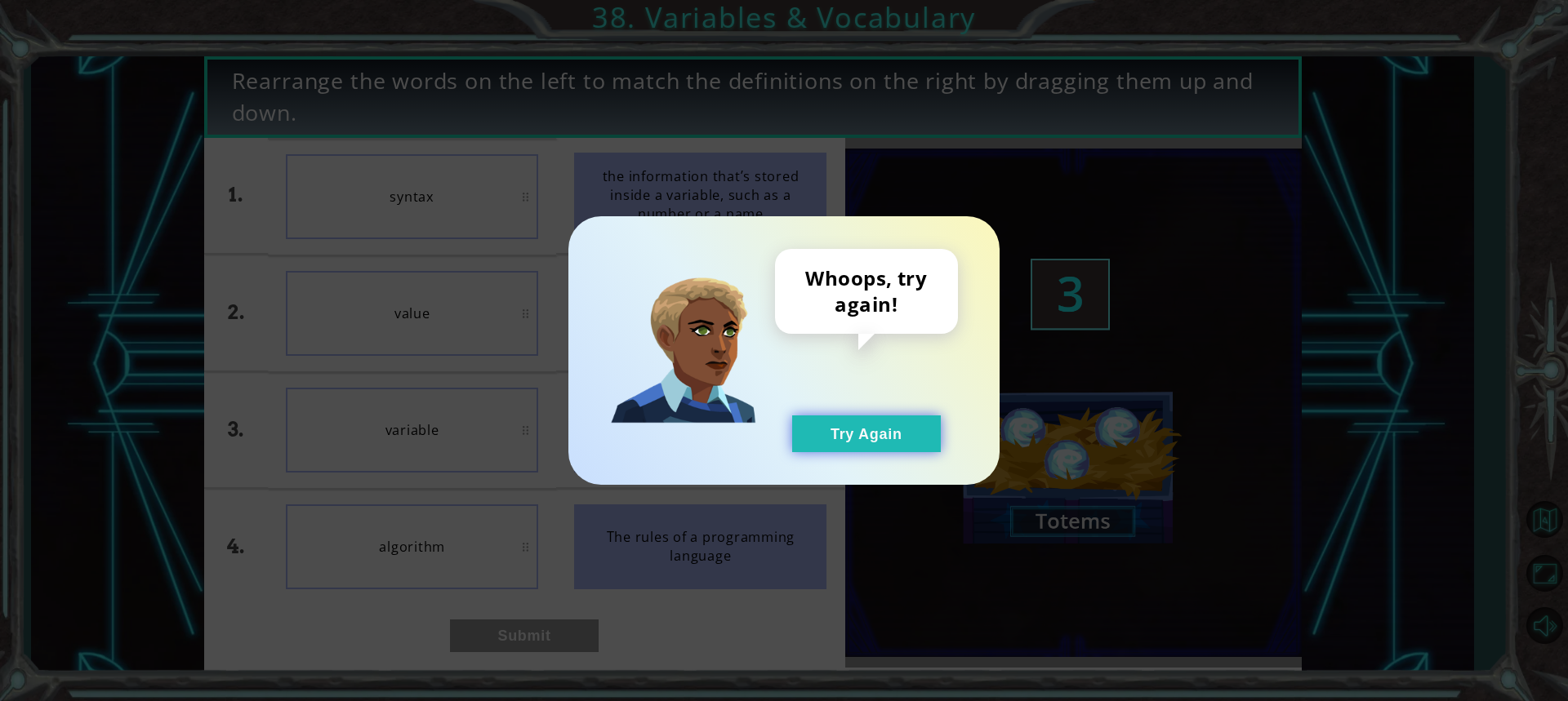
click at [831, 436] on button "Try Again" at bounding box center [866, 433] width 149 height 37
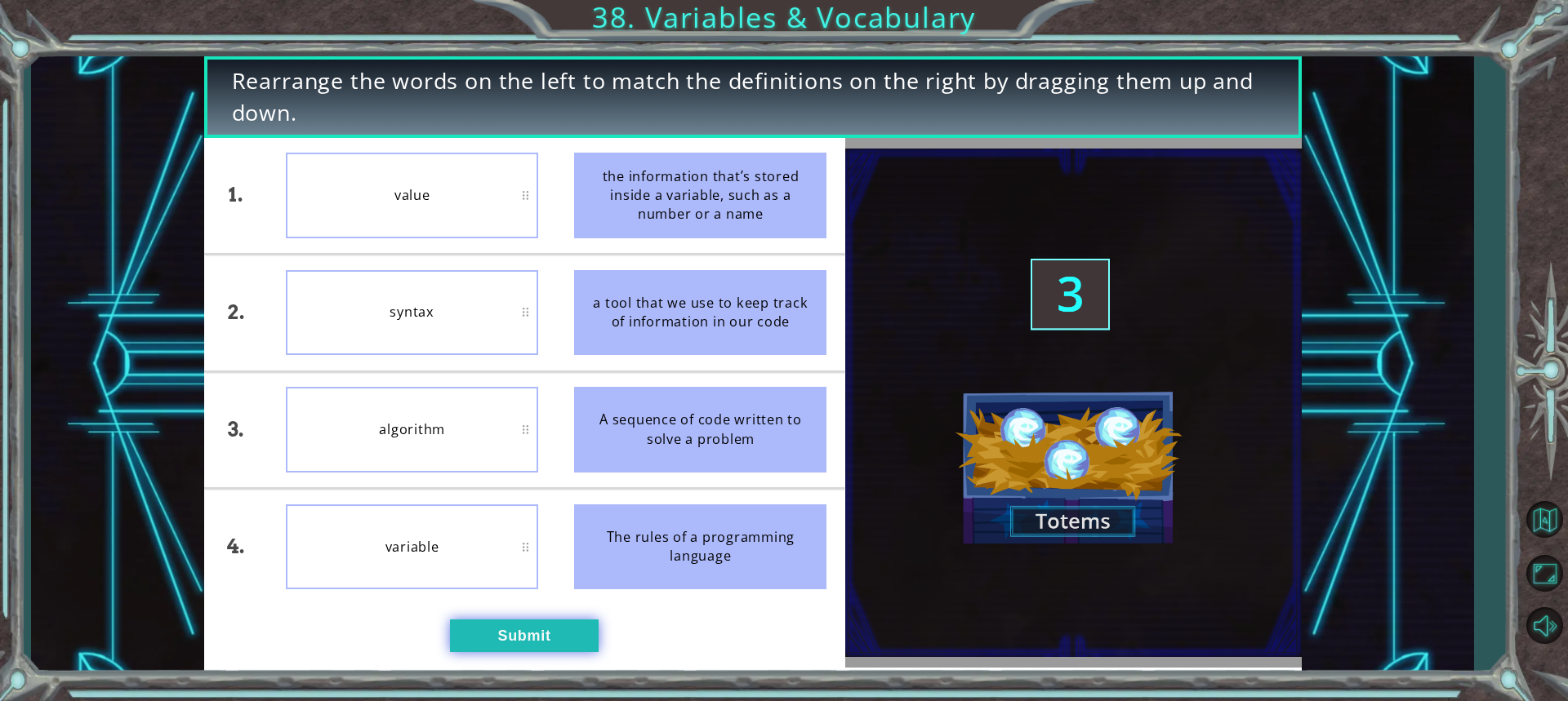
drag, startPoint x: 589, startPoint y: 587, endPoint x: 559, endPoint y: 646, distance: 66.2
click at [559, 646] on div "1. 2. 3. 4. value syntax algorithm variable the information that’s stored insid…" at bounding box center [524, 403] width 641 height 530
click at [559, 646] on button "Submit" at bounding box center [523, 636] width 149 height 33
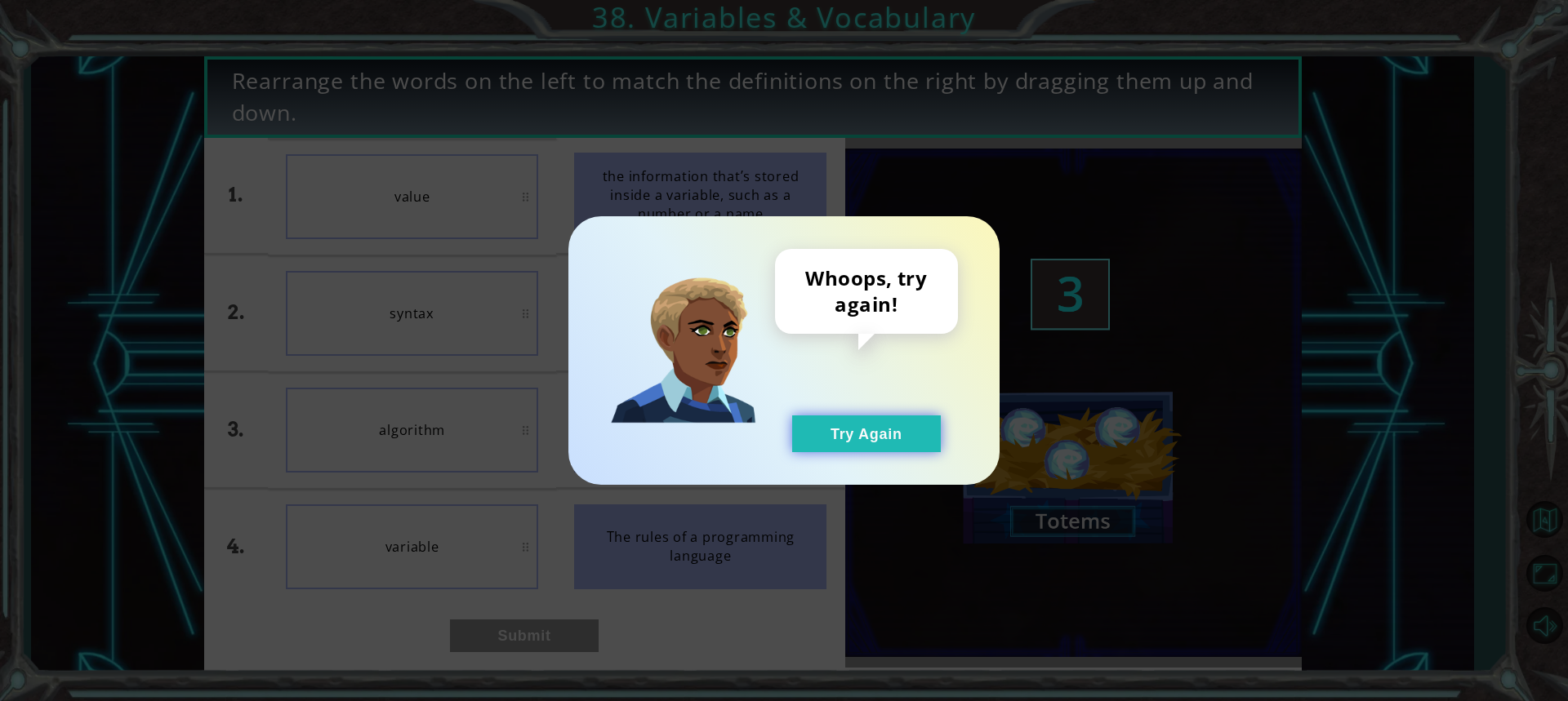
drag, startPoint x: 851, startPoint y: 451, endPoint x: 849, endPoint y: 442, distance: 9.2
click at [851, 450] on button "Try Again" at bounding box center [866, 433] width 149 height 37
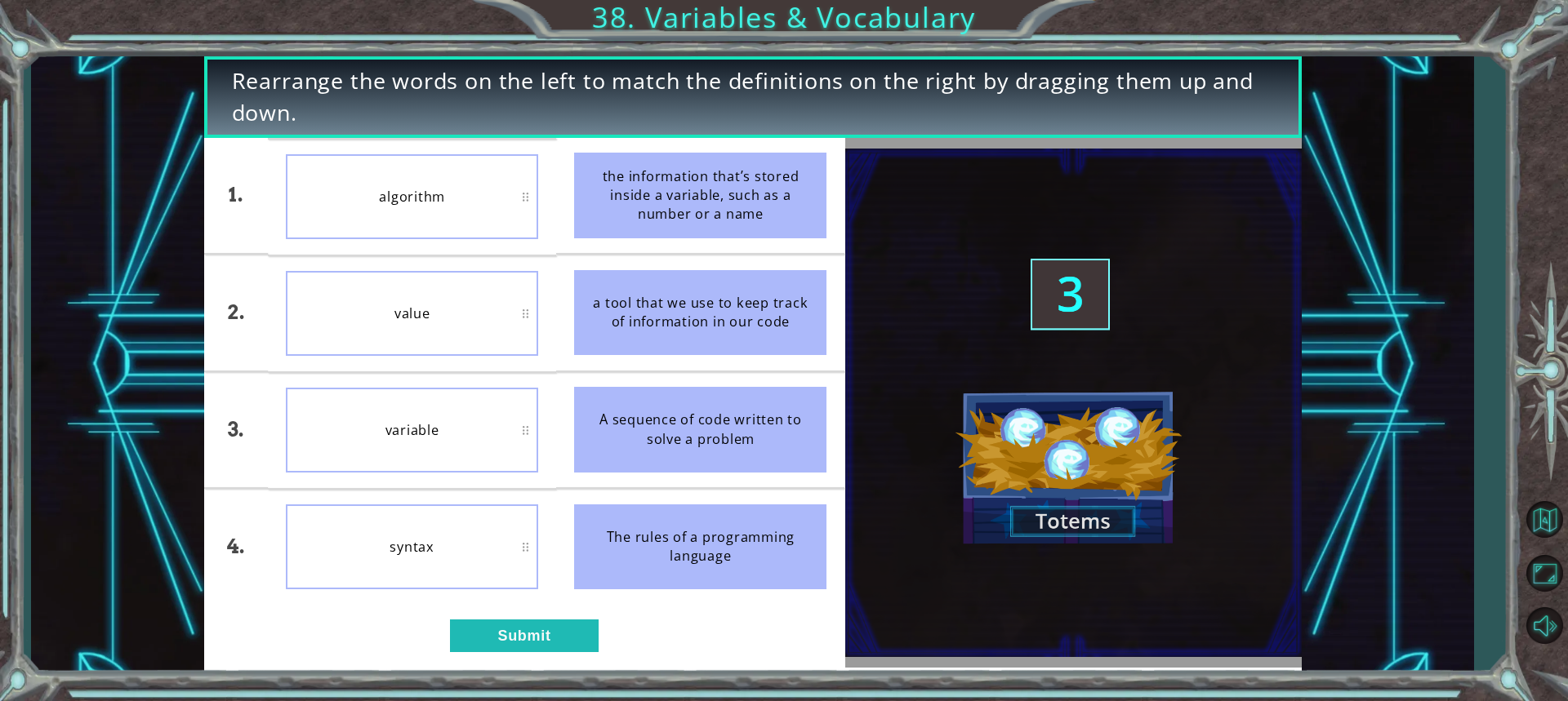
click at [525, 607] on div "1. 2. 3. 4. algorithm value variable syntax the information that’s stored insid…" at bounding box center [524, 403] width 641 height 530
click at [539, 625] on button "Submit" at bounding box center [523, 636] width 149 height 33
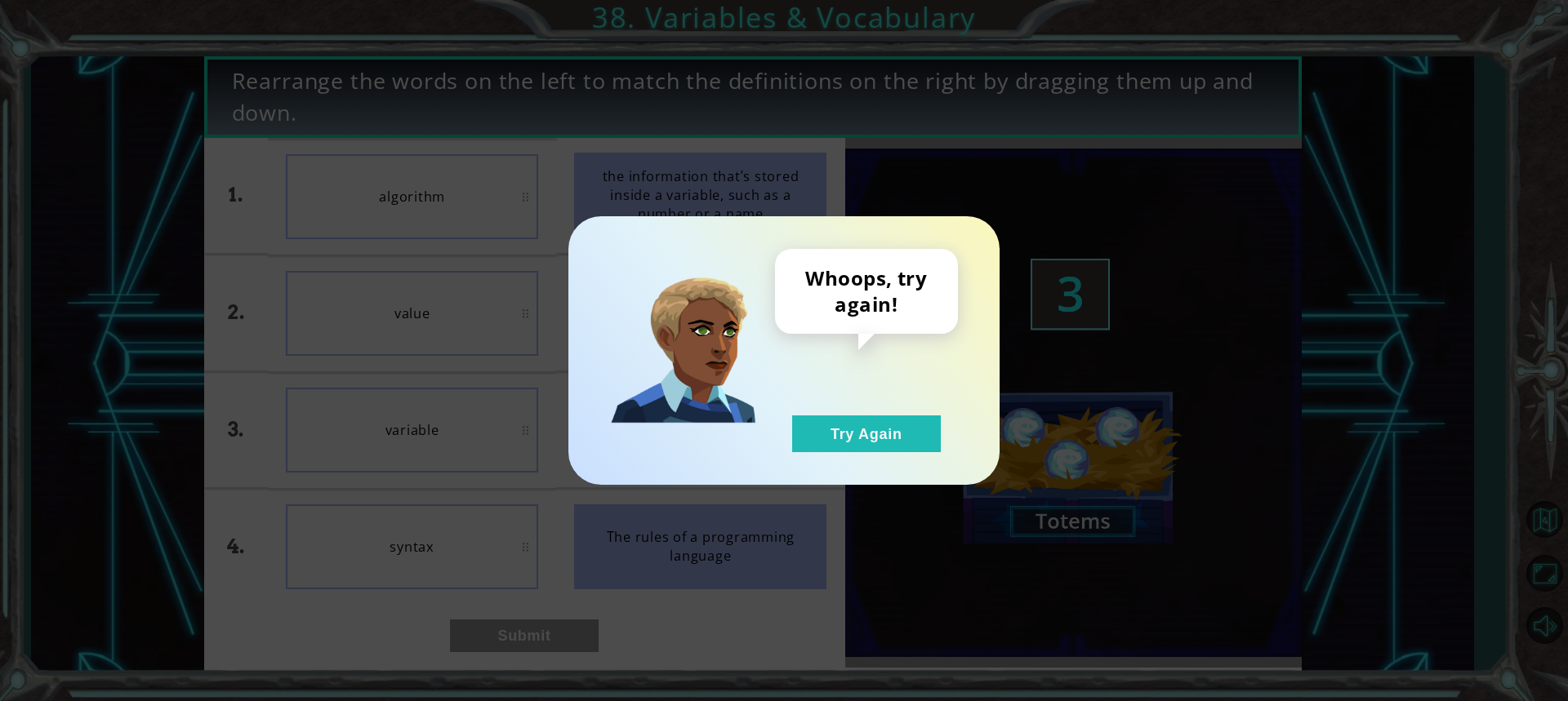
click at [892, 457] on div "Whoops, try again! Try Again" at bounding box center [784, 351] width 432 height 269
click at [890, 454] on div "Whoops, try again! Try Again" at bounding box center [784, 351] width 432 height 269
click at [885, 432] on button "Try Again" at bounding box center [866, 433] width 149 height 37
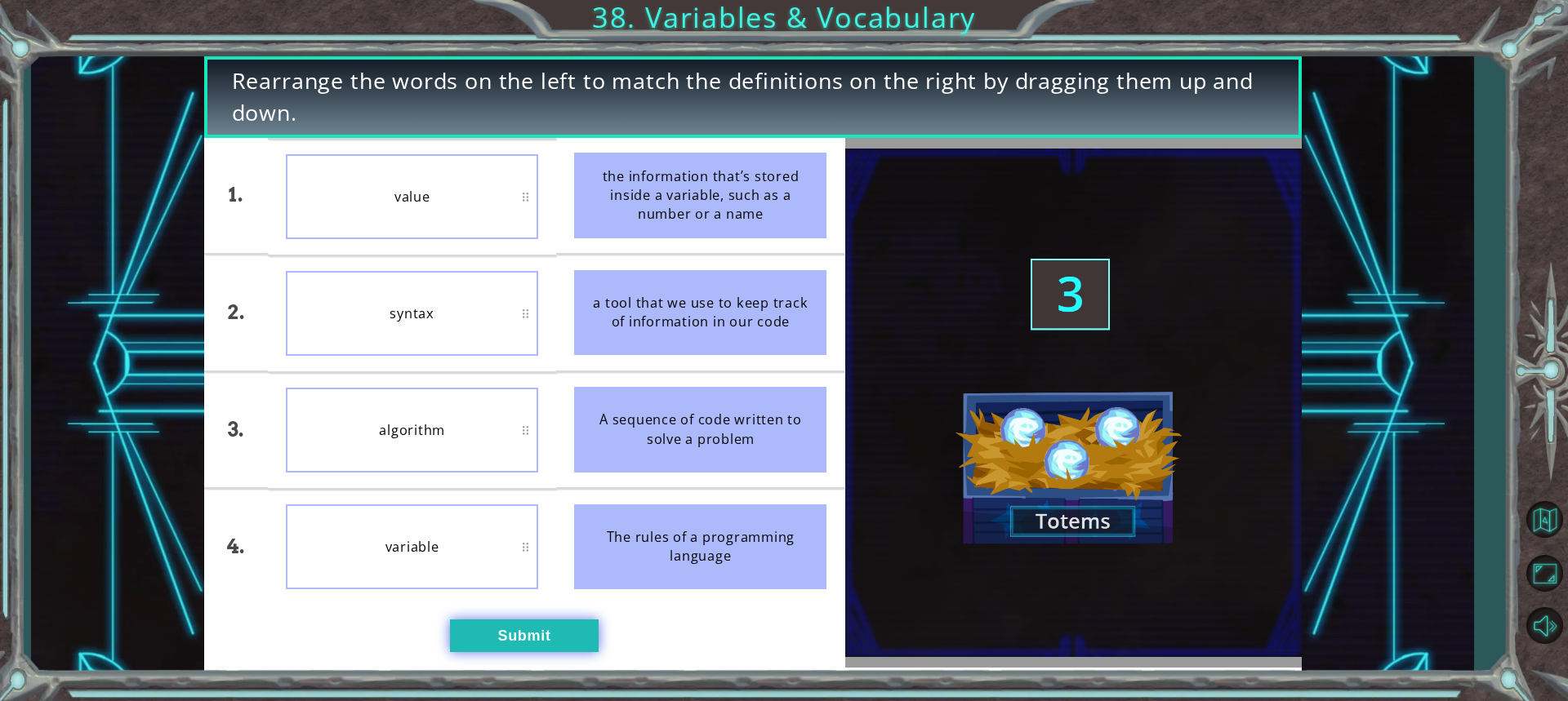
click at [551, 629] on button "Submit" at bounding box center [523, 636] width 149 height 33
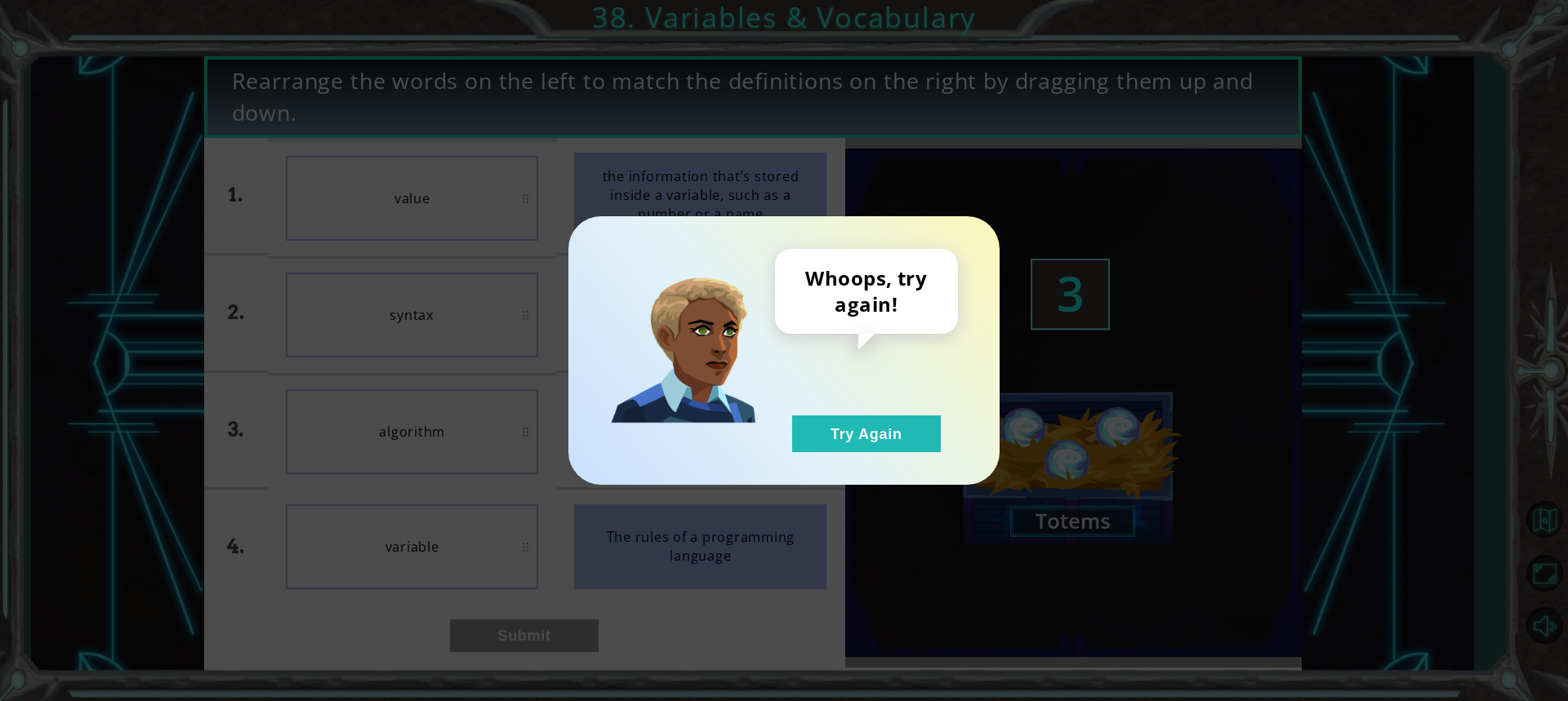
drag, startPoint x: 742, startPoint y: 456, endPoint x: 777, endPoint y: 438, distance: 39.4
click at [777, 438] on div "Whoops, try again! Try Again" at bounding box center [784, 351] width 432 height 269
click at [837, 414] on div "Whoops, try again! Try Again" at bounding box center [866, 350] width 183 height 203
click at [895, 420] on button "Try Again" at bounding box center [866, 433] width 149 height 37
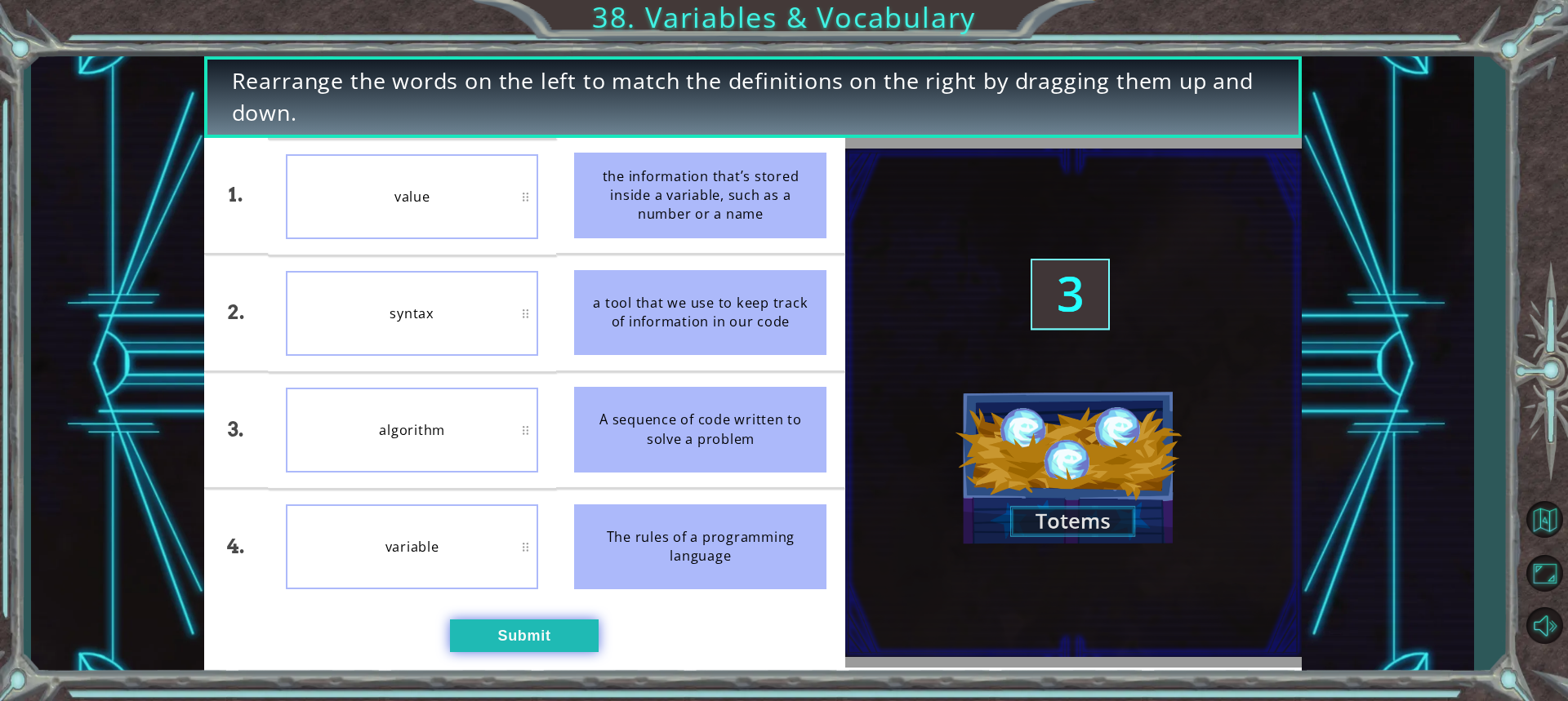
click at [508, 644] on button "Submit" at bounding box center [523, 636] width 149 height 33
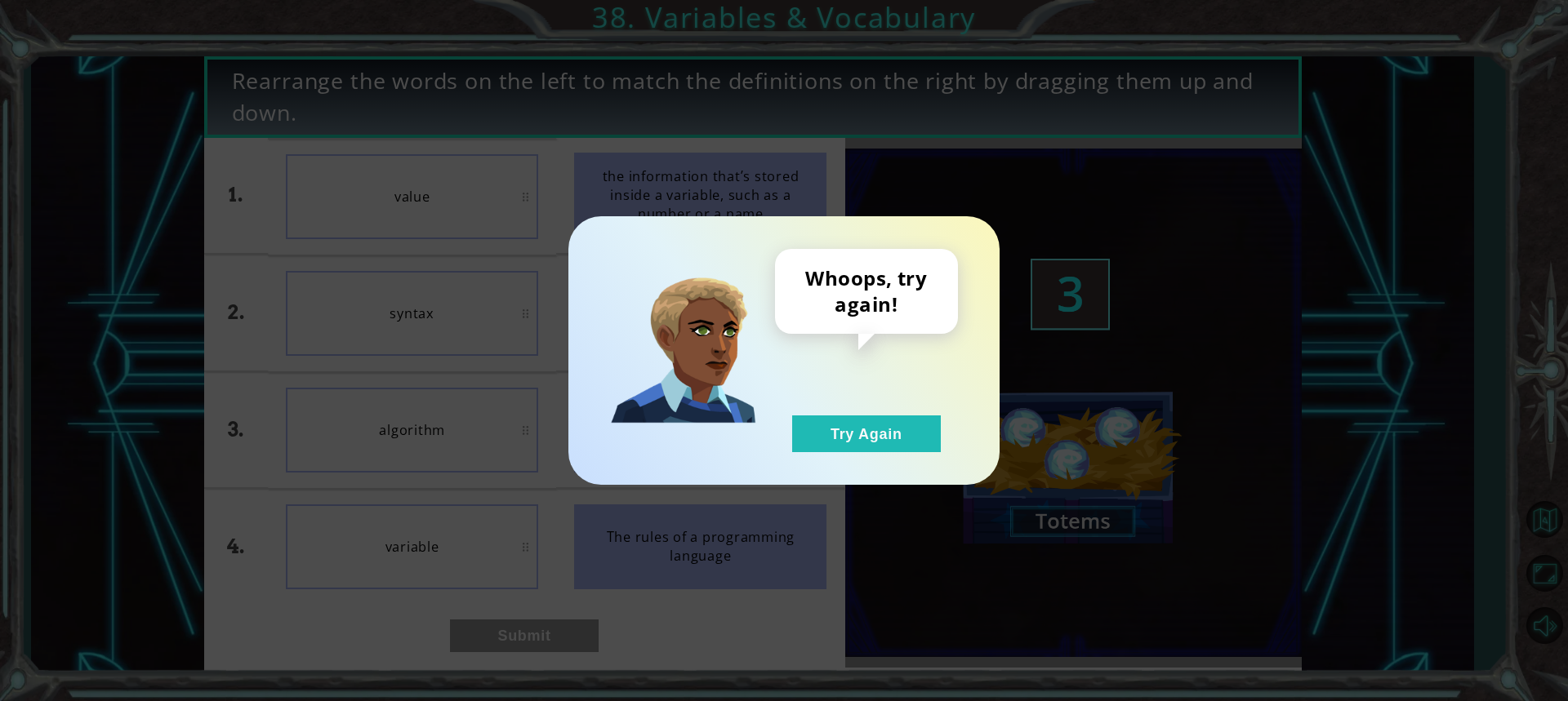
drag, startPoint x: 924, startPoint y: 405, endPoint x: 920, endPoint y: 420, distance: 15.5
click at [924, 407] on div "Whoops, try again! Try Again" at bounding box center [866, 350] width 183 height 203
click at [907, 456] on div "Whoops, try again! Try Again" at bounding box center [784, 351] width 432 height 269
click at [859, 422] on button "Try Again" at bounding box center [866, 433] width 149 height 37
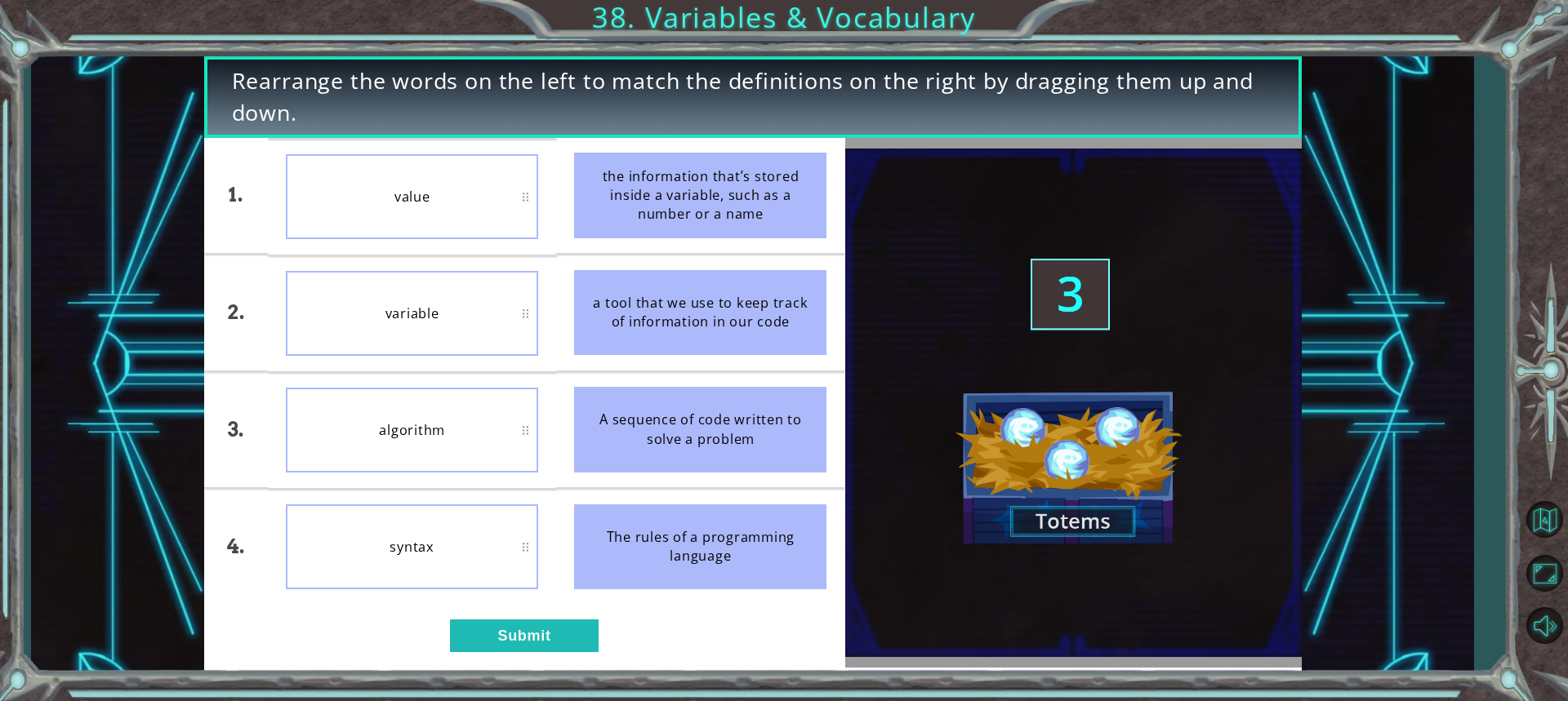
click at [517, 587] on div "syntax" at bounding box center [412, 547] width 253 height 85
click at [528, 650] on button "Submit" at bounding box center [523, 636] width 149 height 33
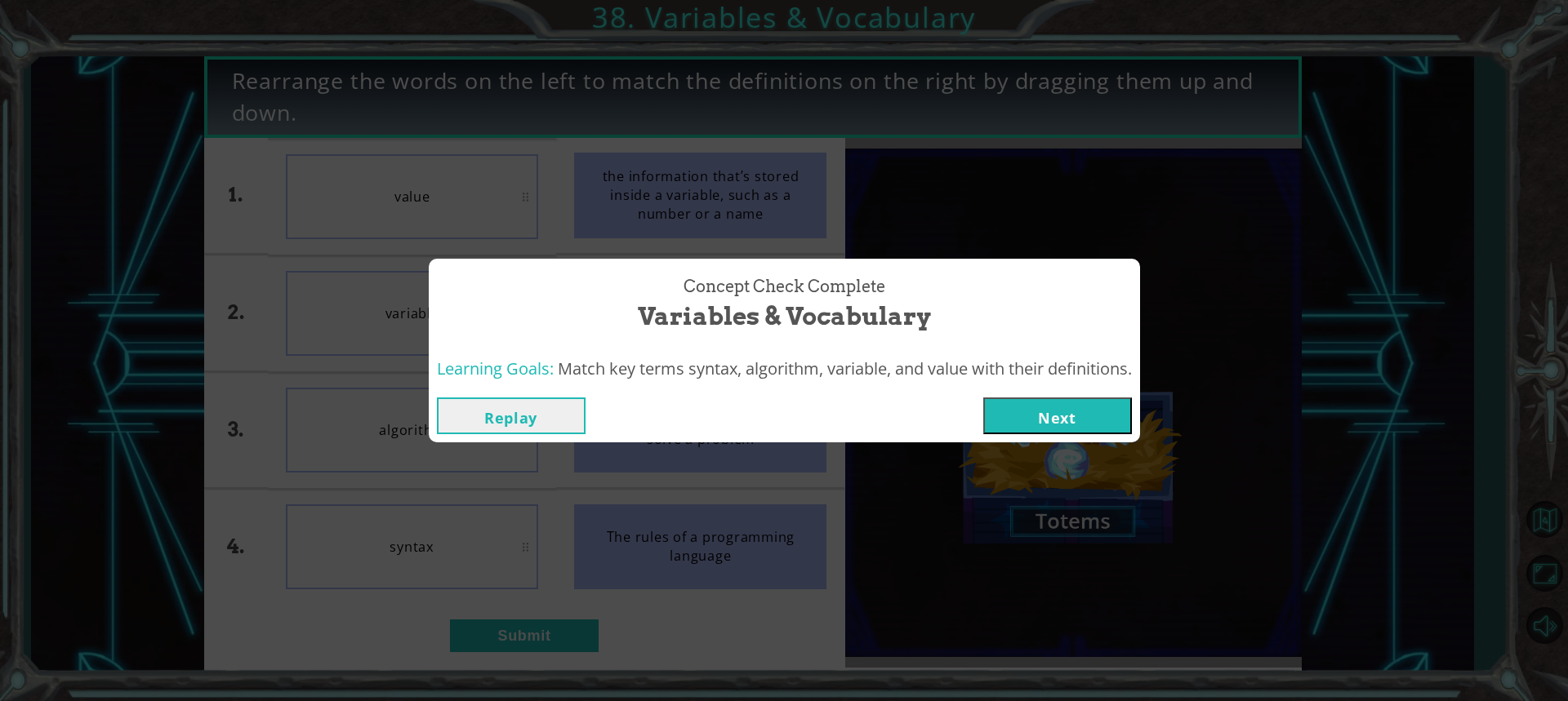
click at [561, 617] on div "Concept Check Complete Variables & Vocabulary Learning Goals: Match key terms s…" at bounding box center [784, 350] width 1568 height 701
click at [1052, 401] on button "Next" at bounding box center [1057, 415] width 149 height 37
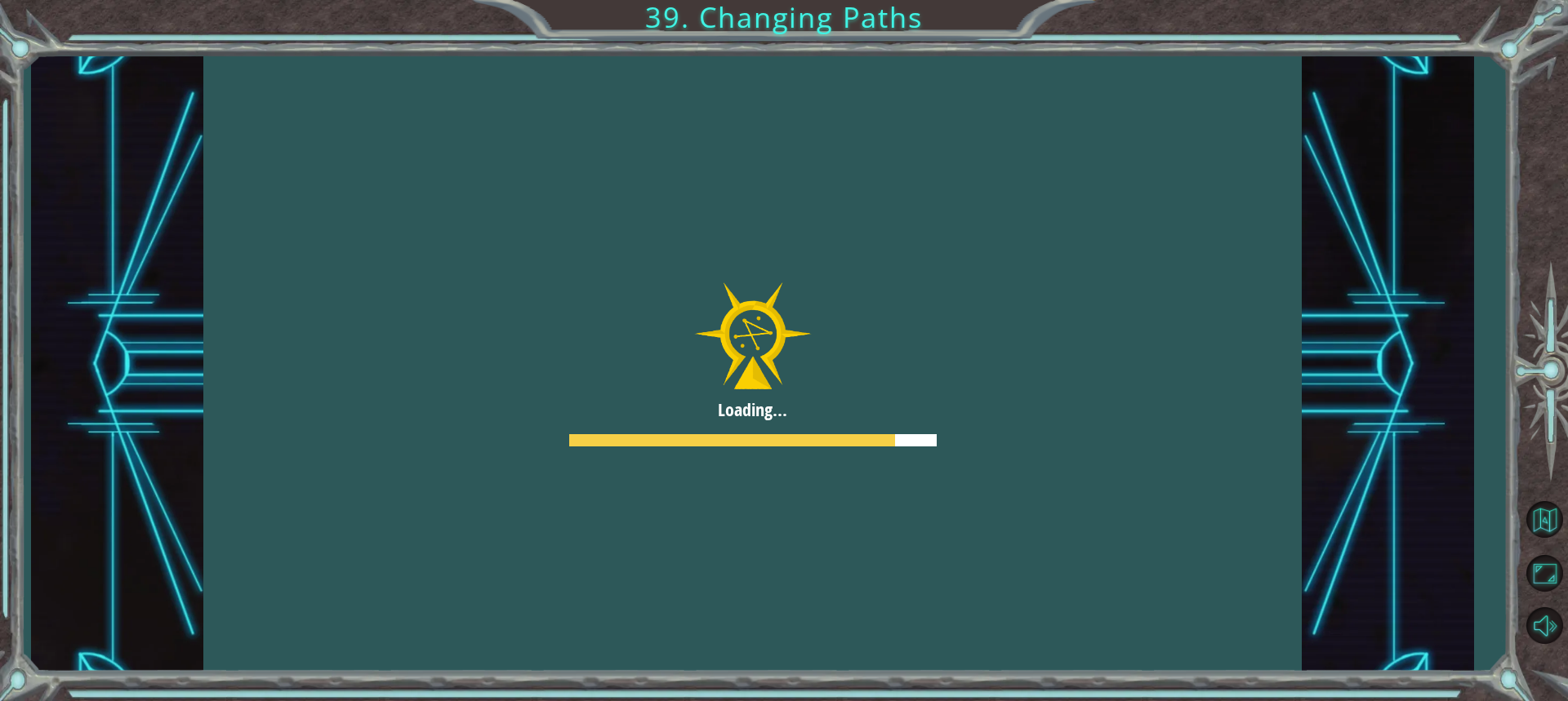
click at [874, 377] on div at bounding box center [752, 365] width 1099 height 617
click at [883, 382] on div at bounding box center [752, 365] width 1099 height 617
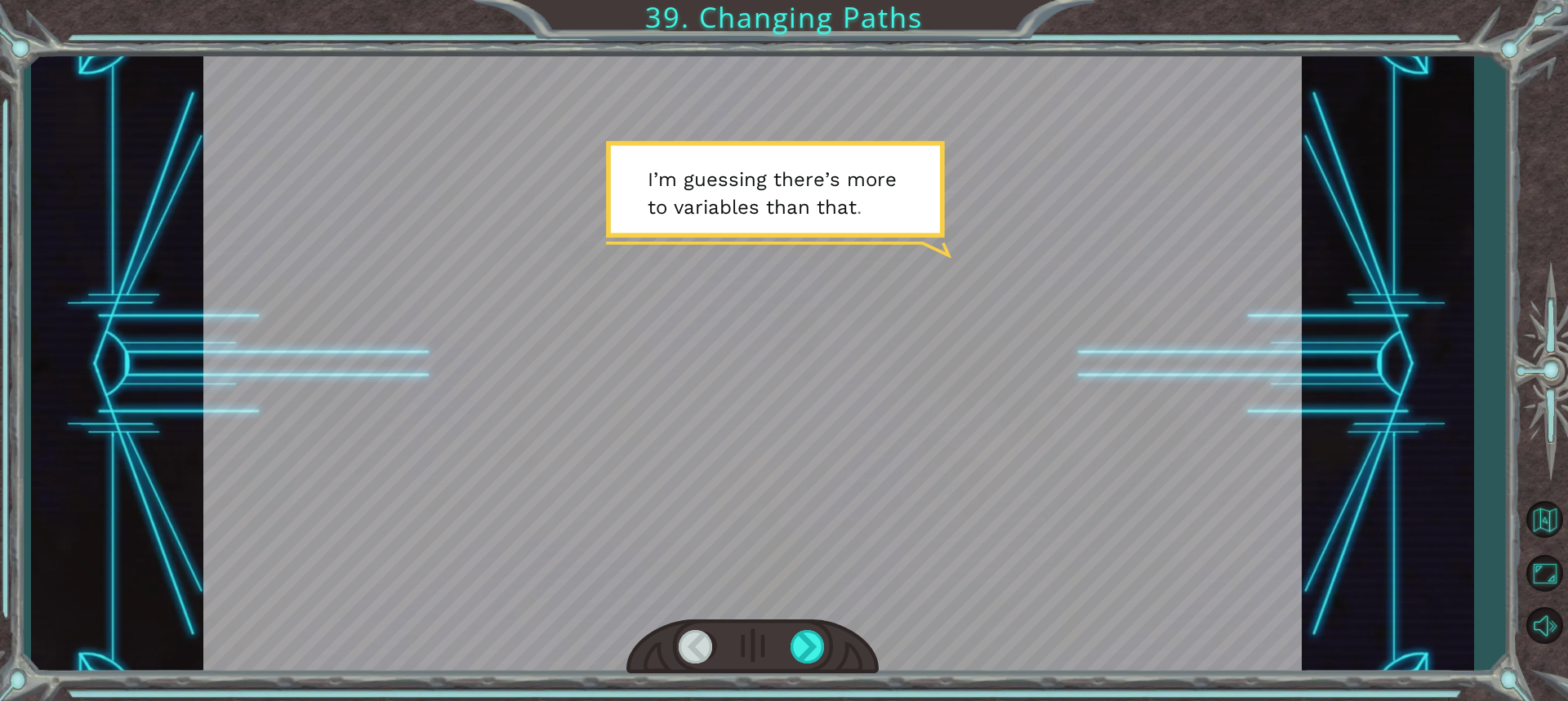
click at [828, 622] on div at bounding box center [752, 647] width 253 height 56
click at [818, 646] on div at bounding box center [808, 646] width 36 height 33
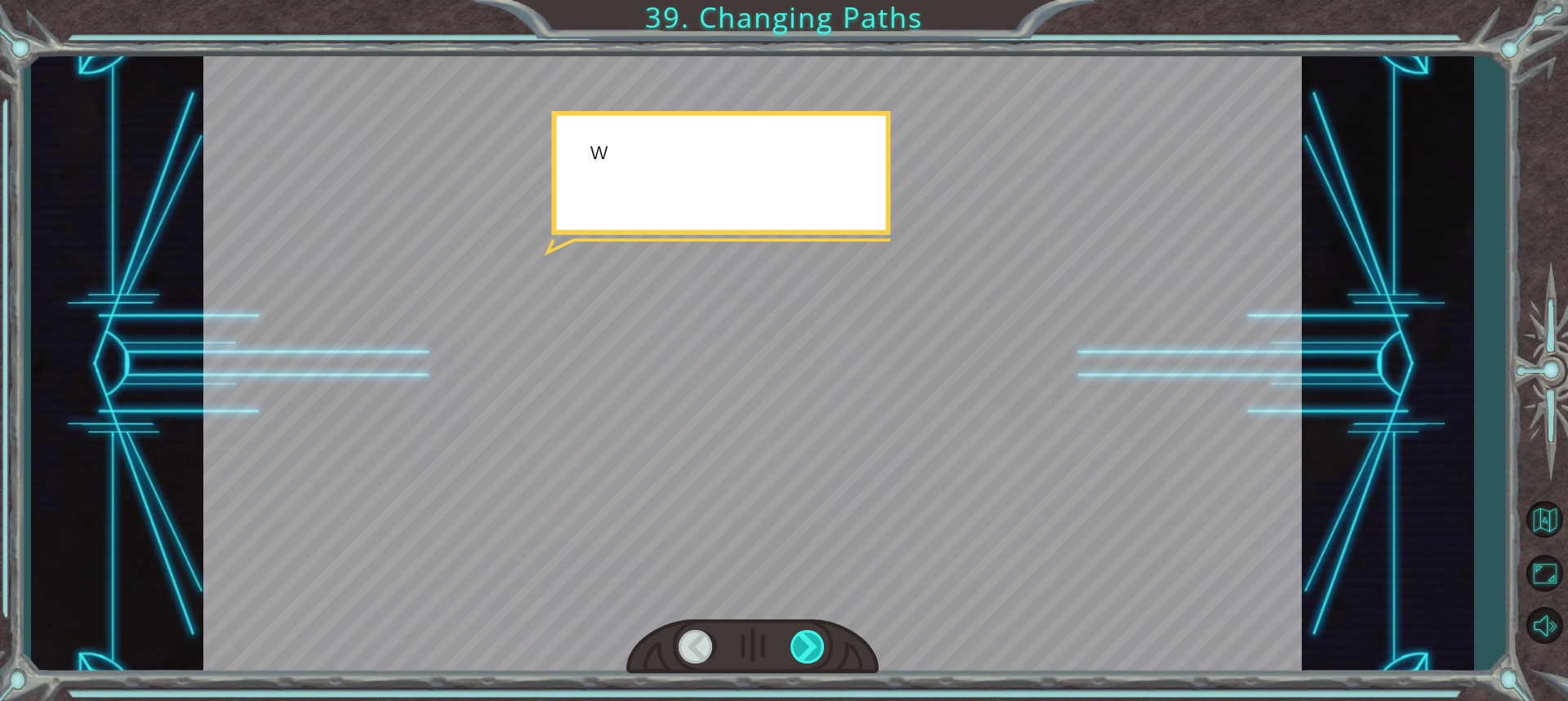
click at [818, 646] on div at bounding box center [808, 646] width 36 height 33
drag, startPoint x: 818, startPoint y: 646, endPoint x: 802, endPoint y: 652, distance: 17.1
click at [802, 652] on div at bounding box center [808, 646] width 36 height 33
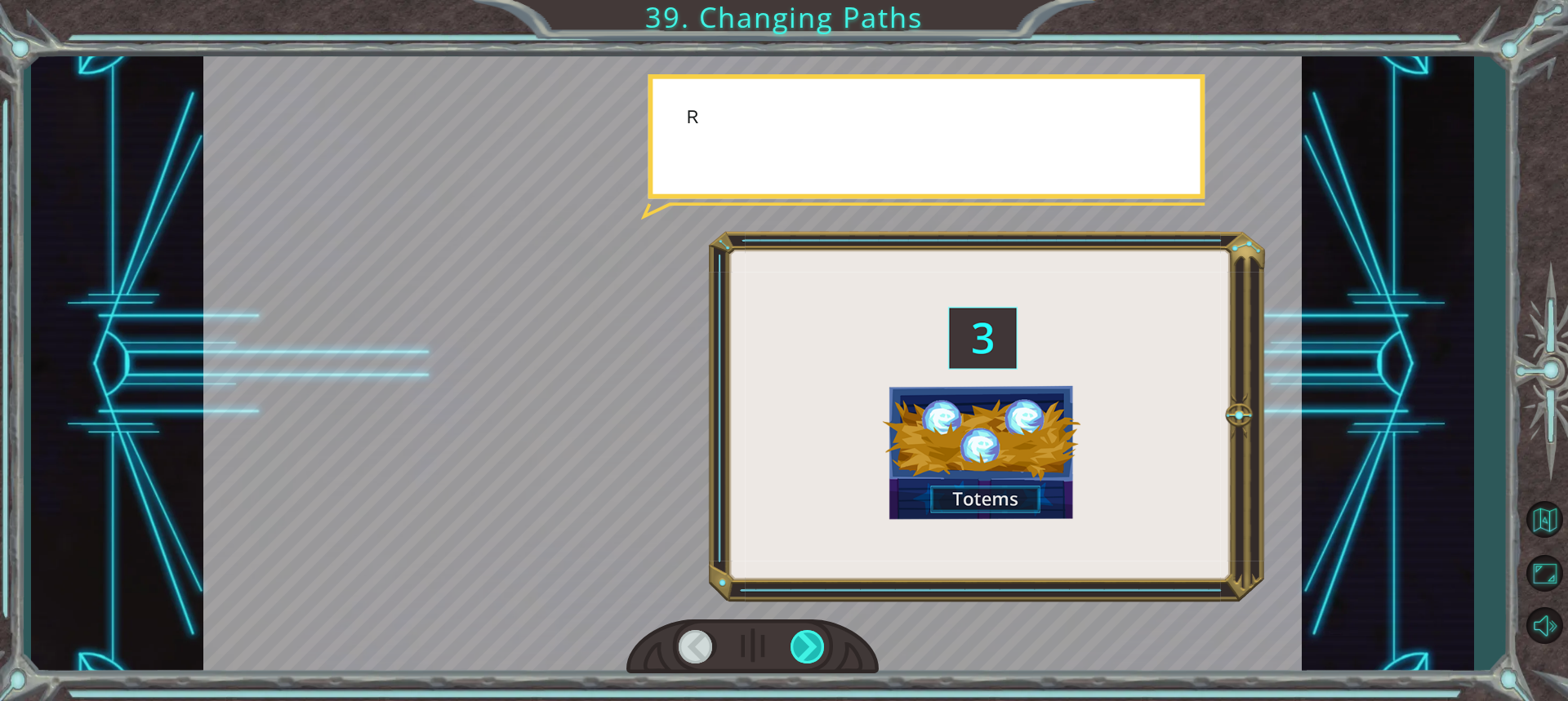
click at [802, 652] on div at bounding box center [808, 646] width 36 height 33
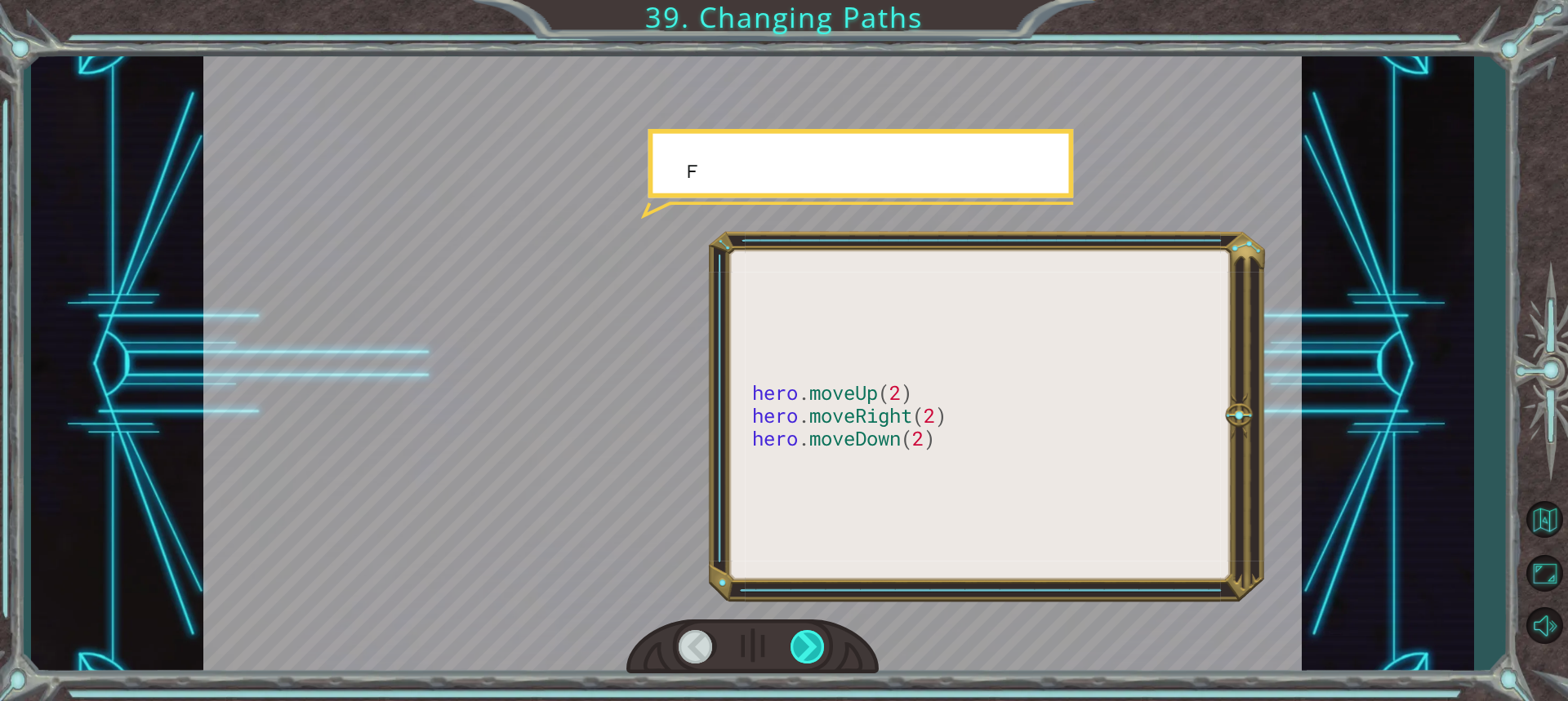
click at [802, 652] on div at bounding box center [808, 646] width 36 height 33
click at [802, 653] on div at bounding box center [808, 646] width 36 height 33
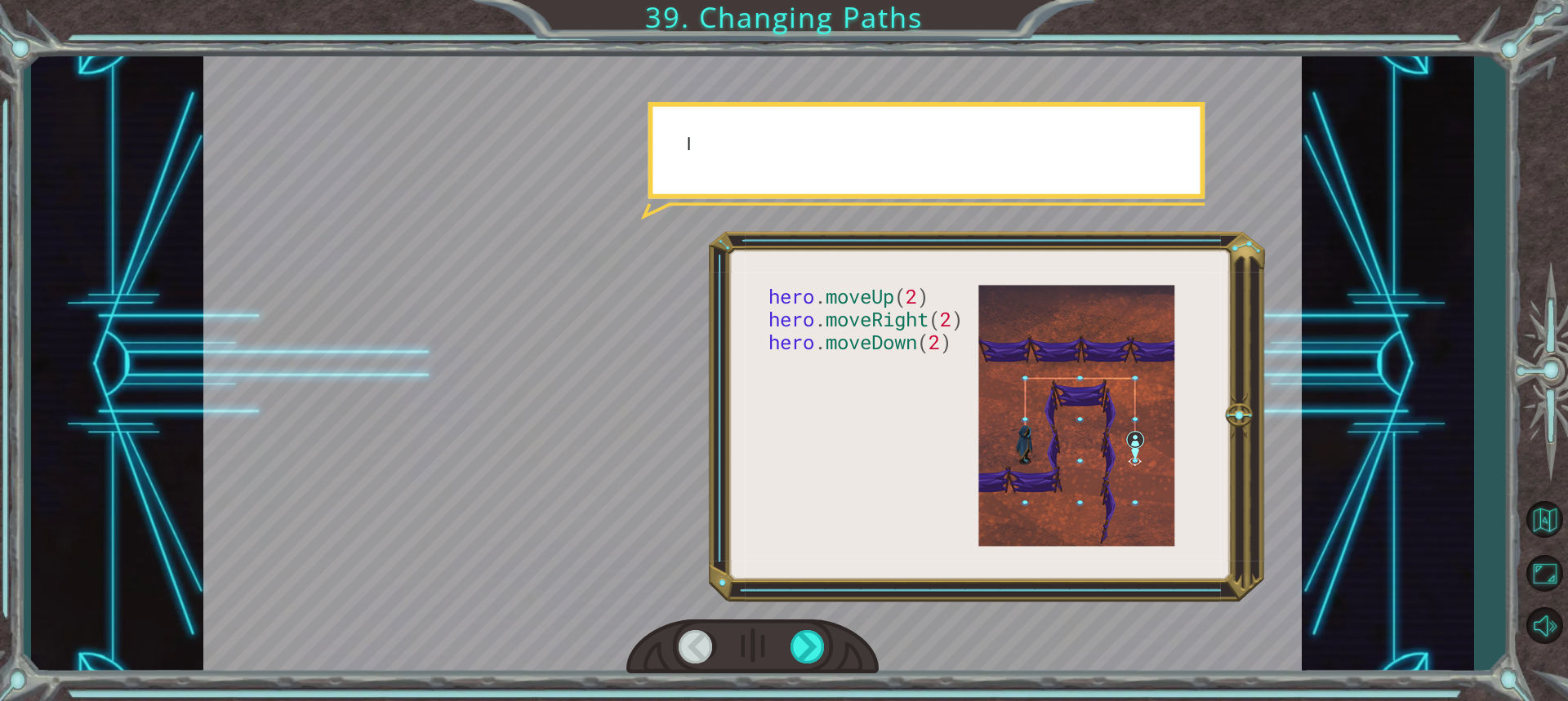
click at [783, 674] on div at bounding box center [752, 647] width 253 height 56
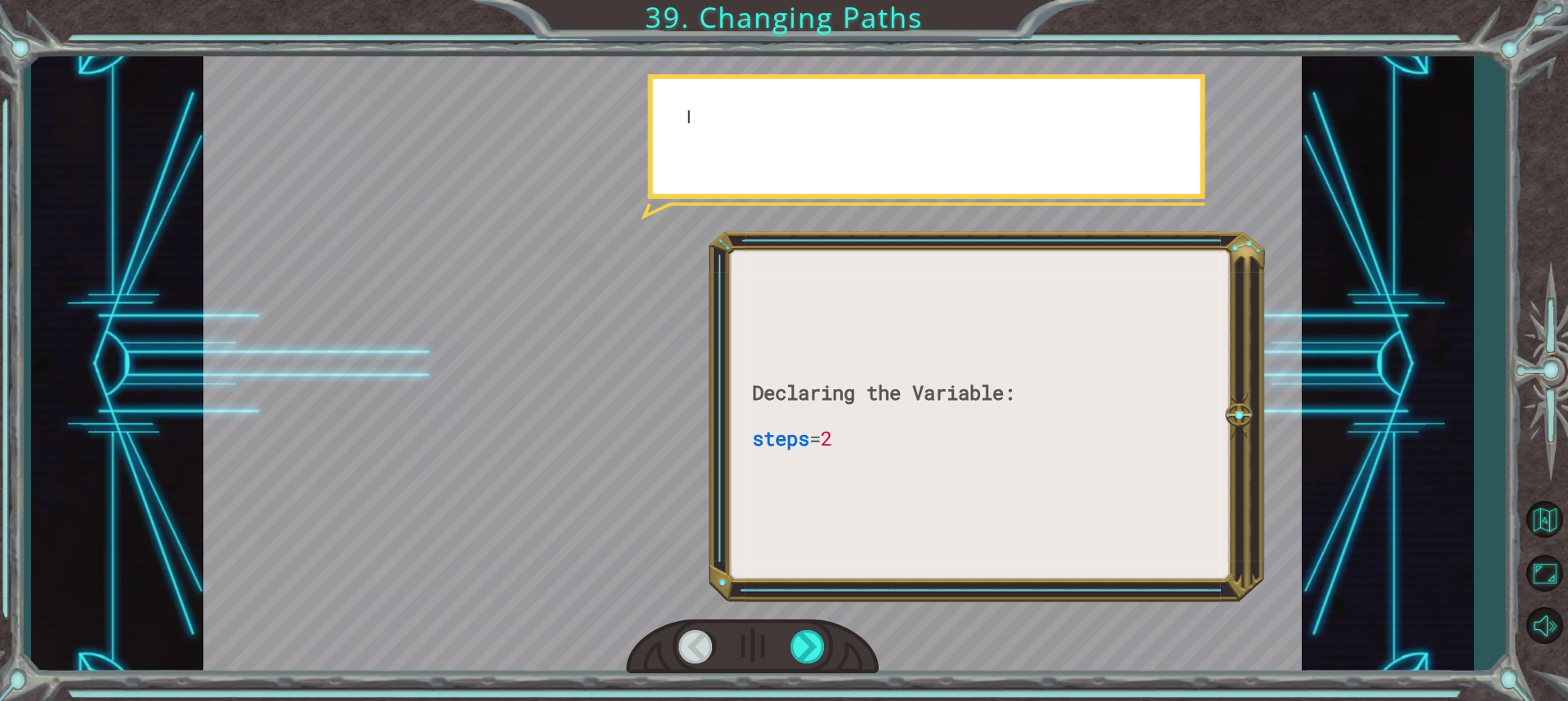
drag, startPoint x: 787, startPoint y: 663, endPoint x: 823, endPoint y: 649, distance: 38.6
click at [795, 663] on div at bounding box center [752, 647] width 253 height 56
click at [823, 649] on div at bounding box center [808, 646] width 36 height 33
click at [815, 649] on div at bounding box center [808, 646] width 36 height 33
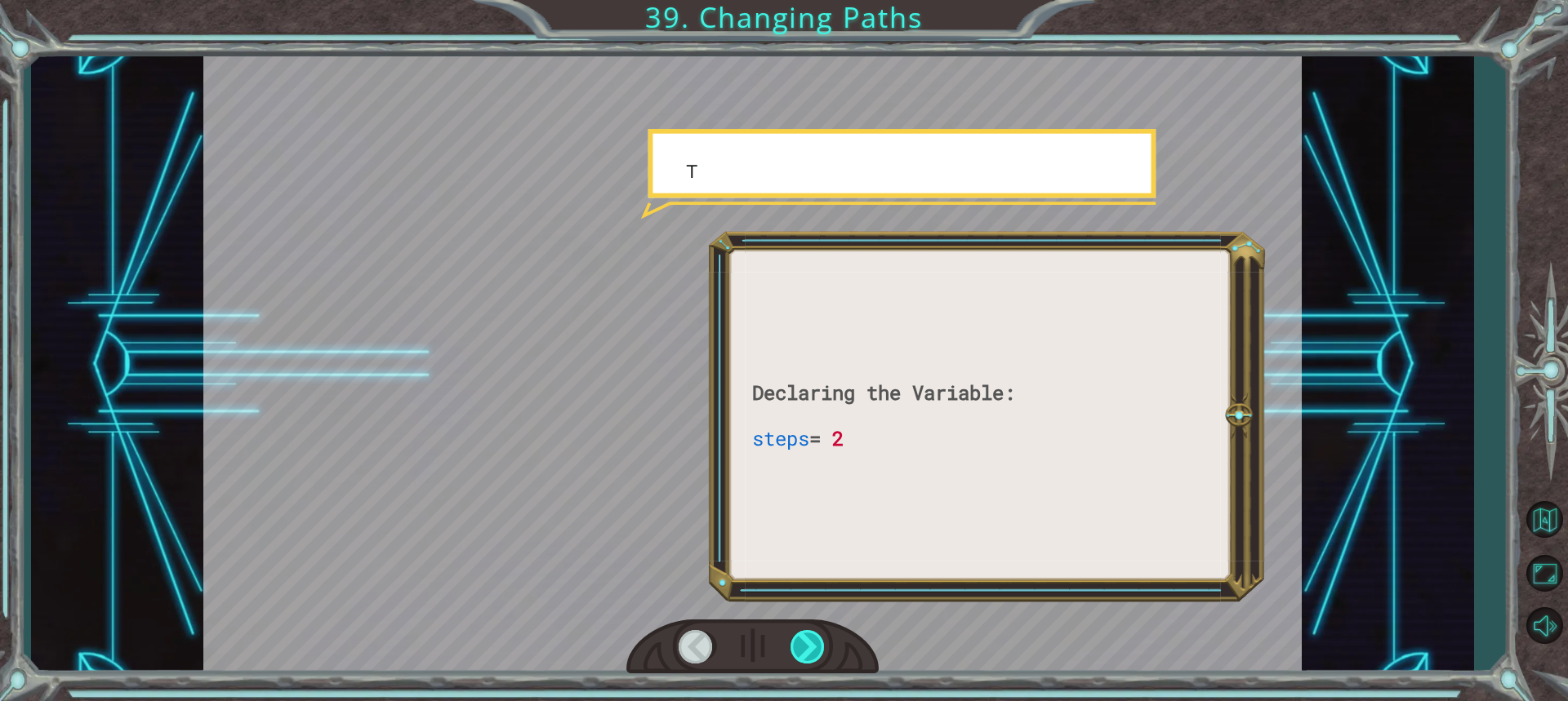
click at [813, 650] on div at bounding box center [808, 646] width 36 height 33
click at [809, 652] on div at bounding box center [808, 646] width 36 height 33
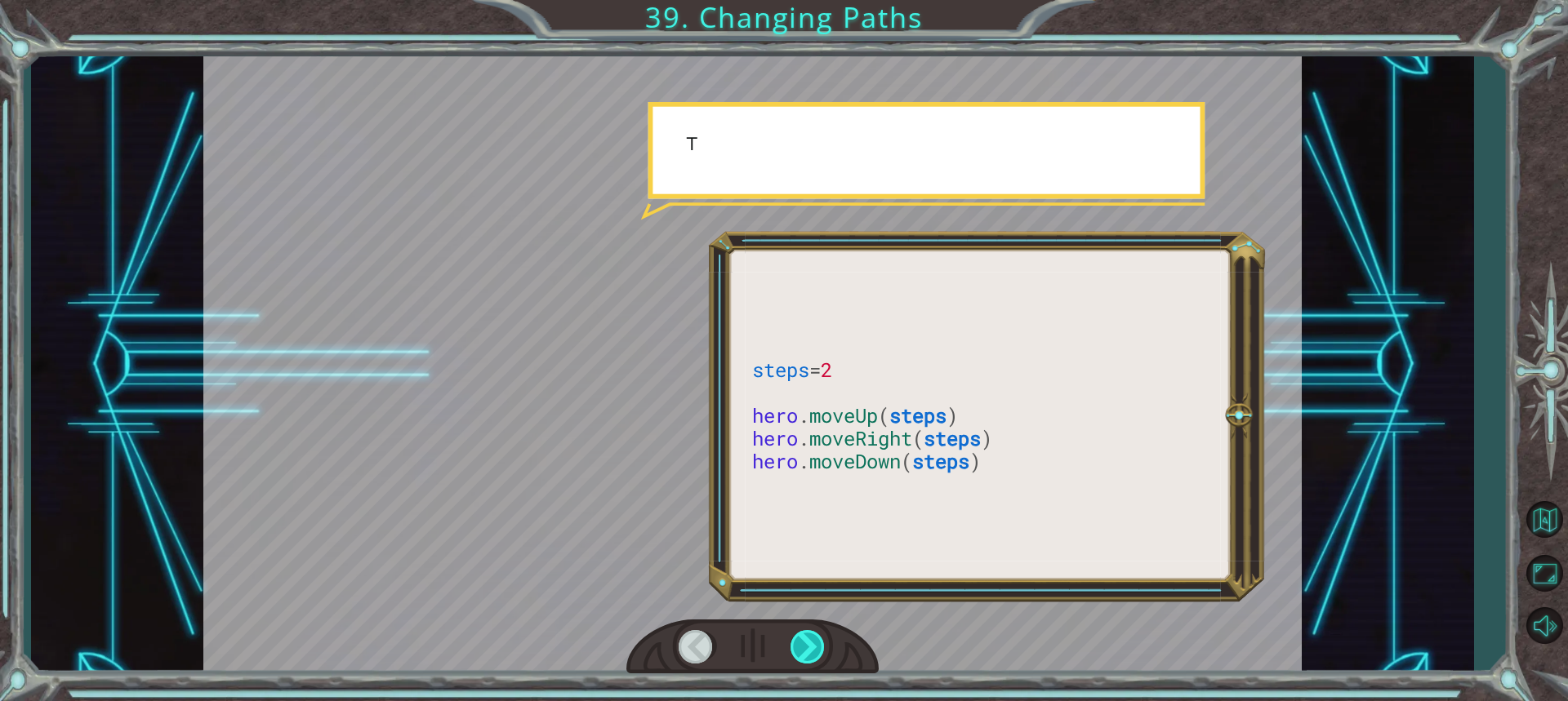
click at [809, 653] on div at bounding box center [808, 646] width 36 height 33
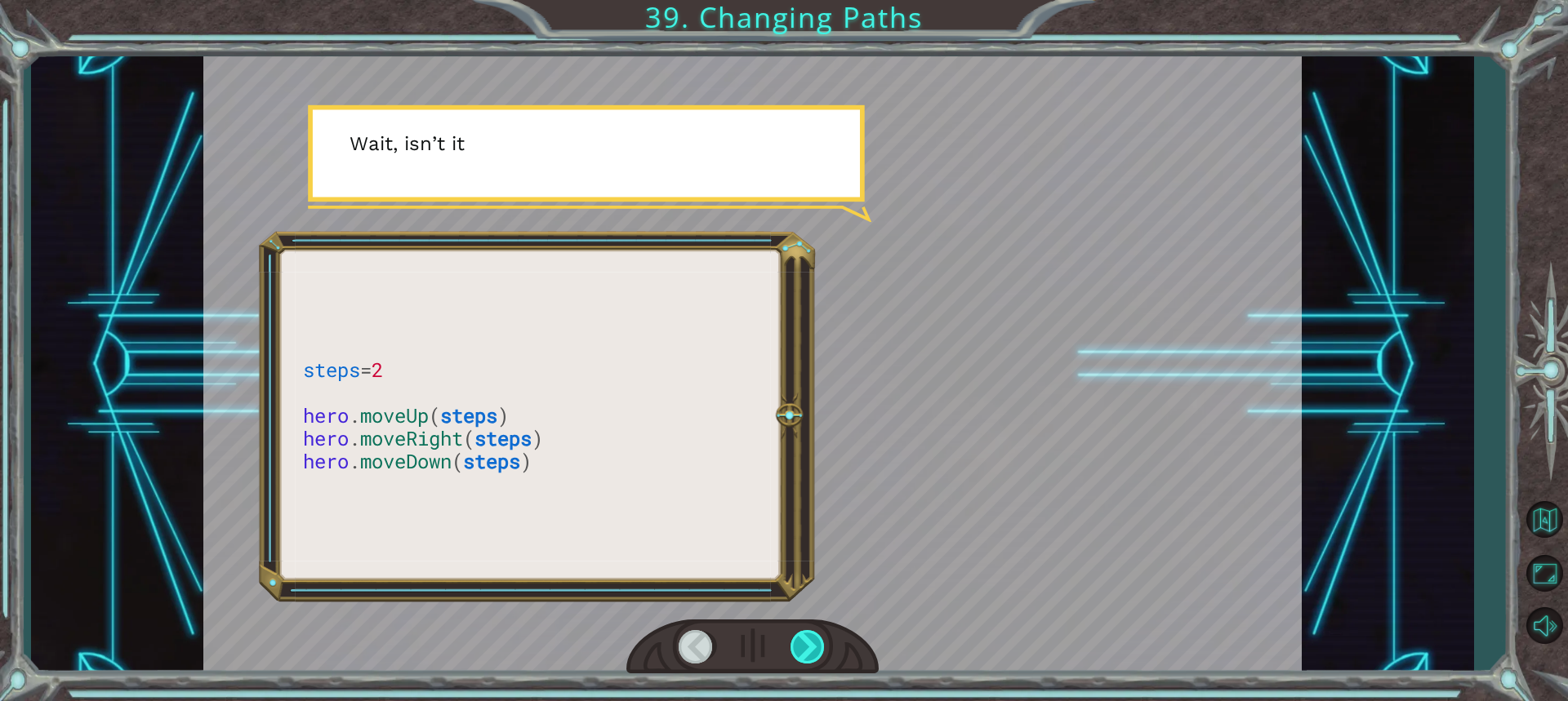
click at [809, 653] on div at bounding box center [808, 646] width 36 height 33
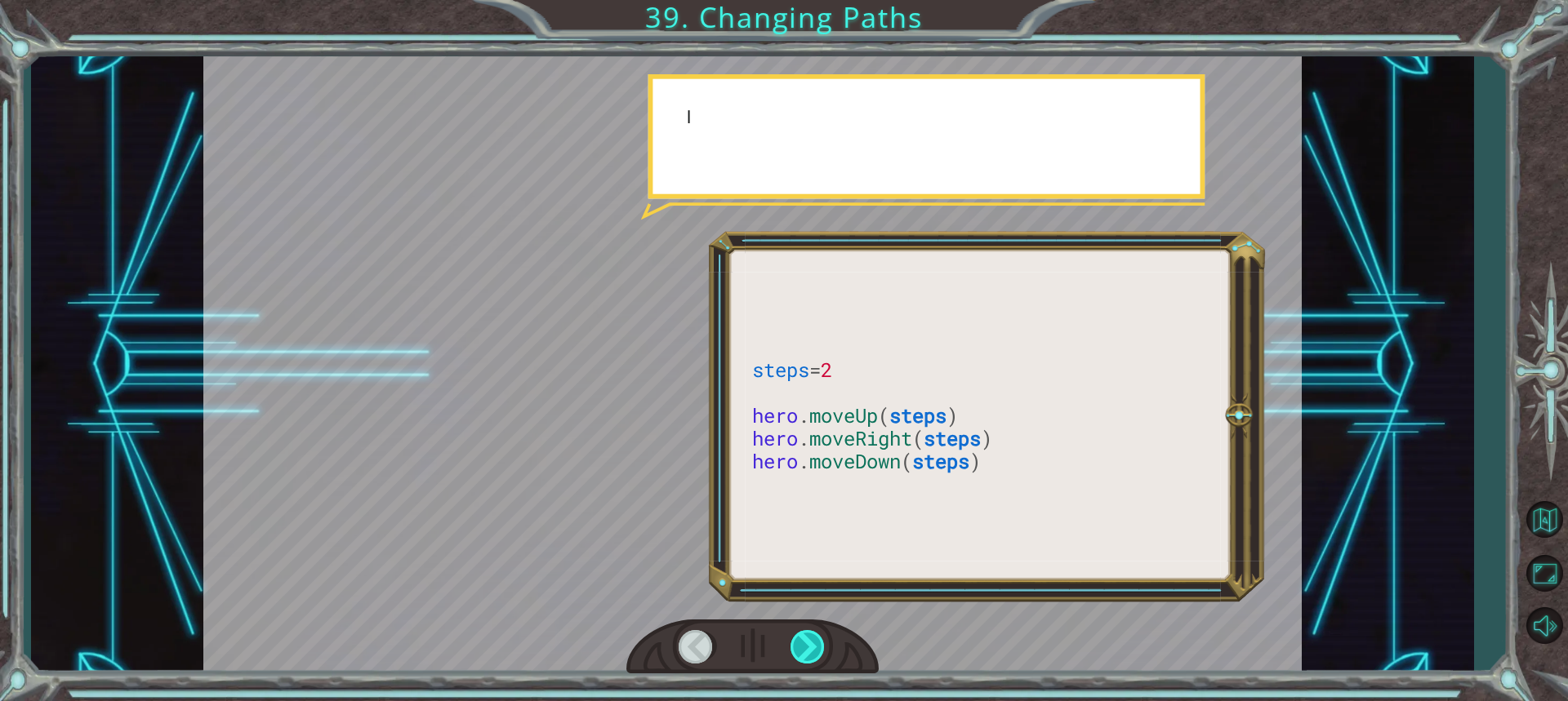
click at [808, 653] on div at bounding box center [808, 646] width 36 height 33
click at [808, 652] on div at bounding box center [808, 646] width 36 height 33
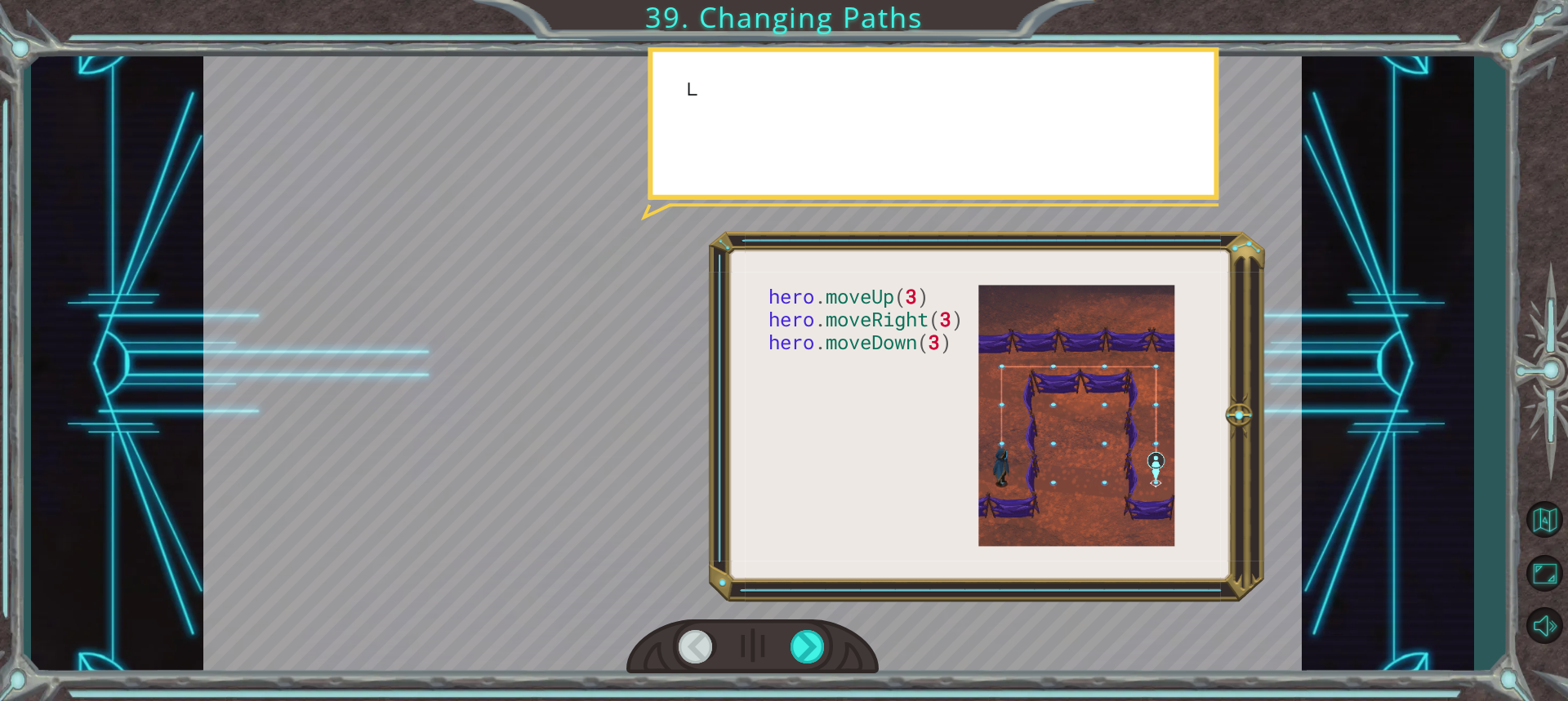
click at [784, 657] on div at bounding box center [752, 647] width 253 height 56
click at [782, 658] on div at bounding box center [752, 647] width 253 height 56
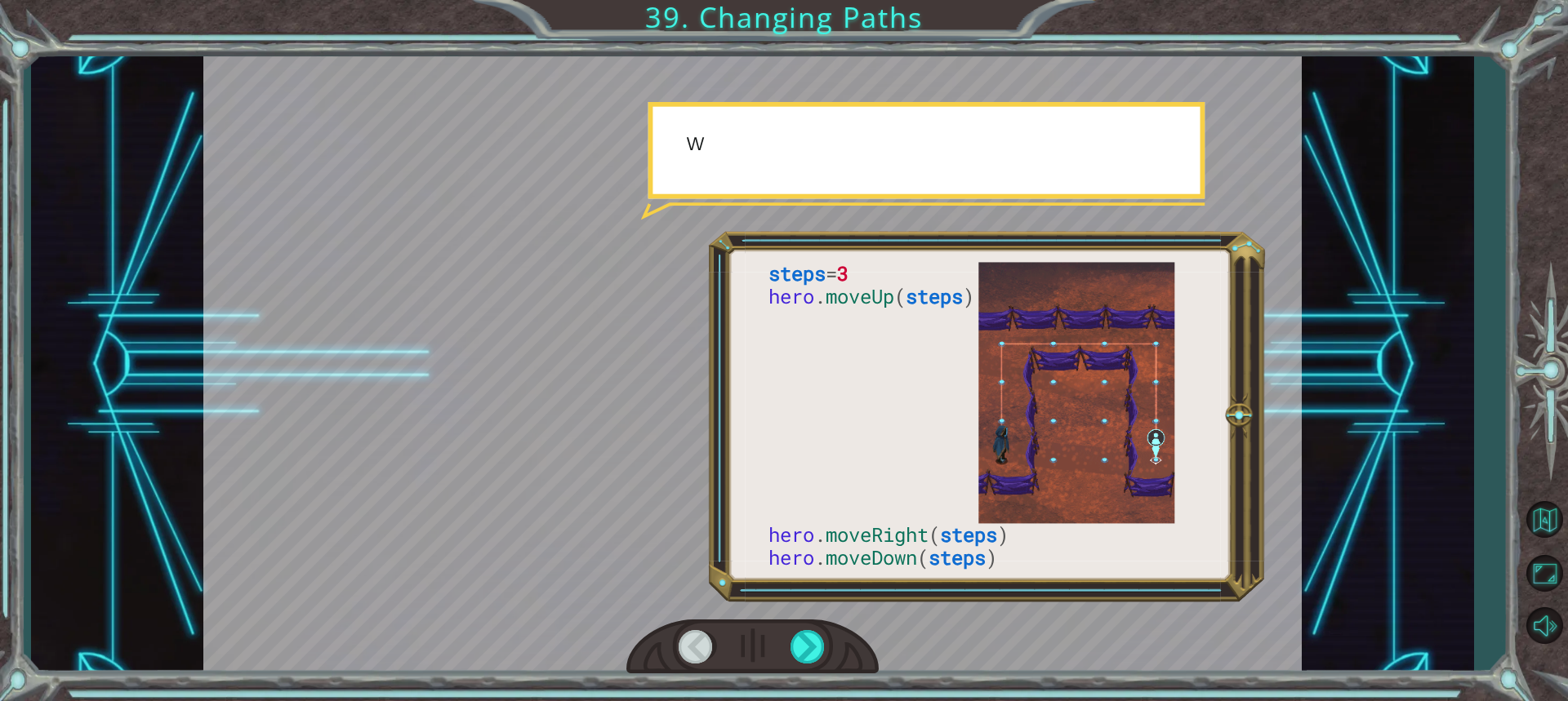
click at [787, 658] on div at bounding box center [752, 647] width 253 height 56
click at [787, 657] on div at bounding box center [752, 647] width 253 height 56
click at [789, 654] on div at bounding box center [752, 647] width 253 height 56
click at [789, 652] on div at bounding box center [752, 647] width 253 height 56
click at [794, 649] on div at bounding box center [808, 646] width 36 height 33
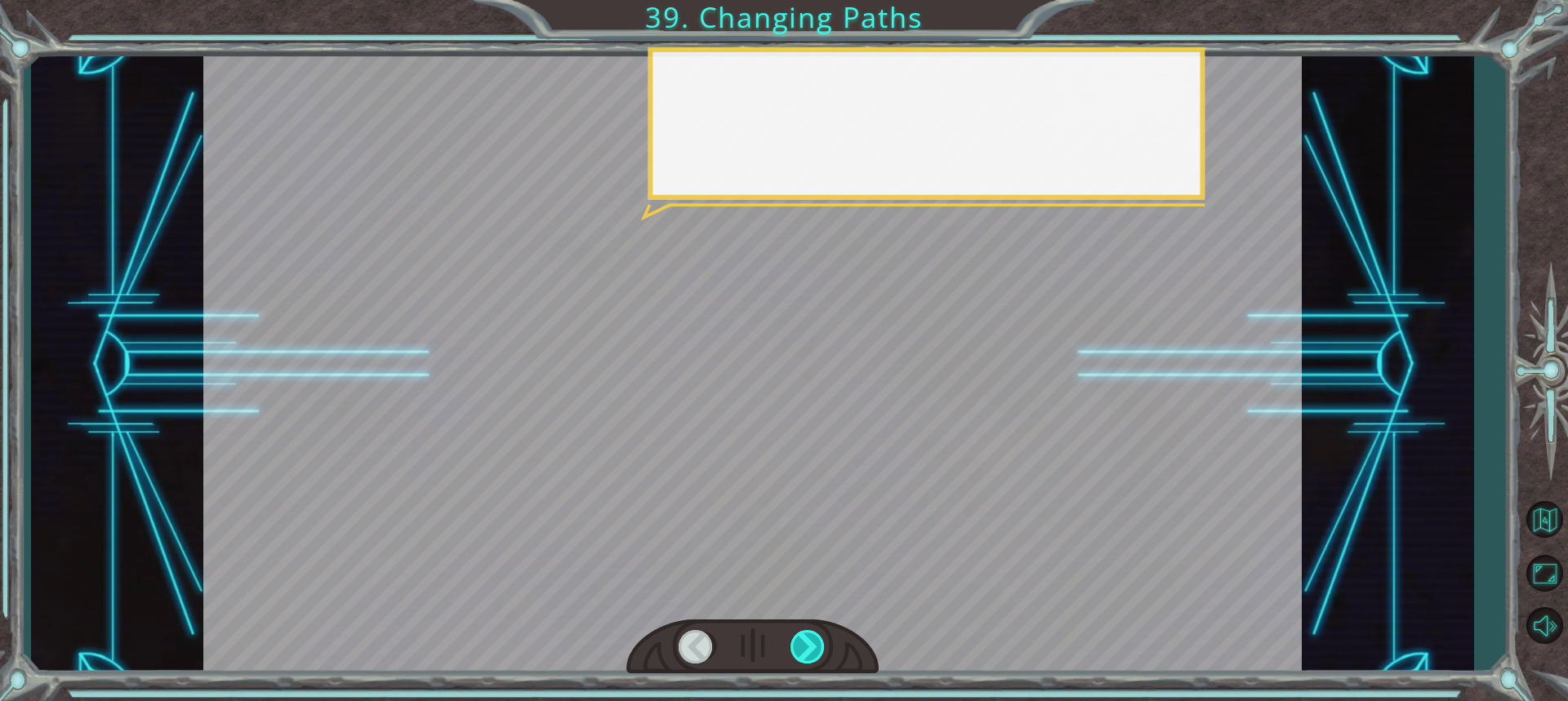
click at [795, 648] on div at bounding box center [808, 646] width 36 height 33
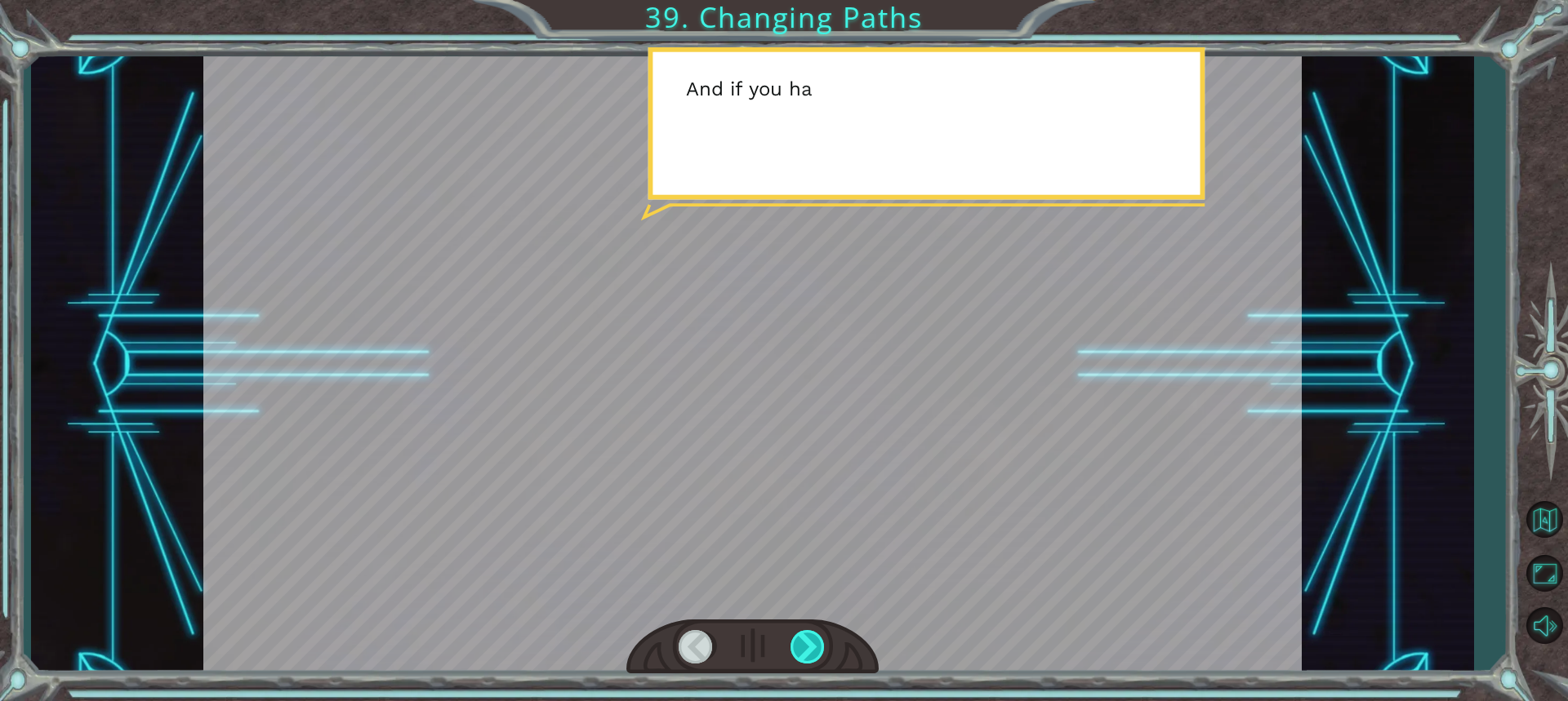
click at [795, 646] on div at bounding box center [808, 646] width 36 height 33
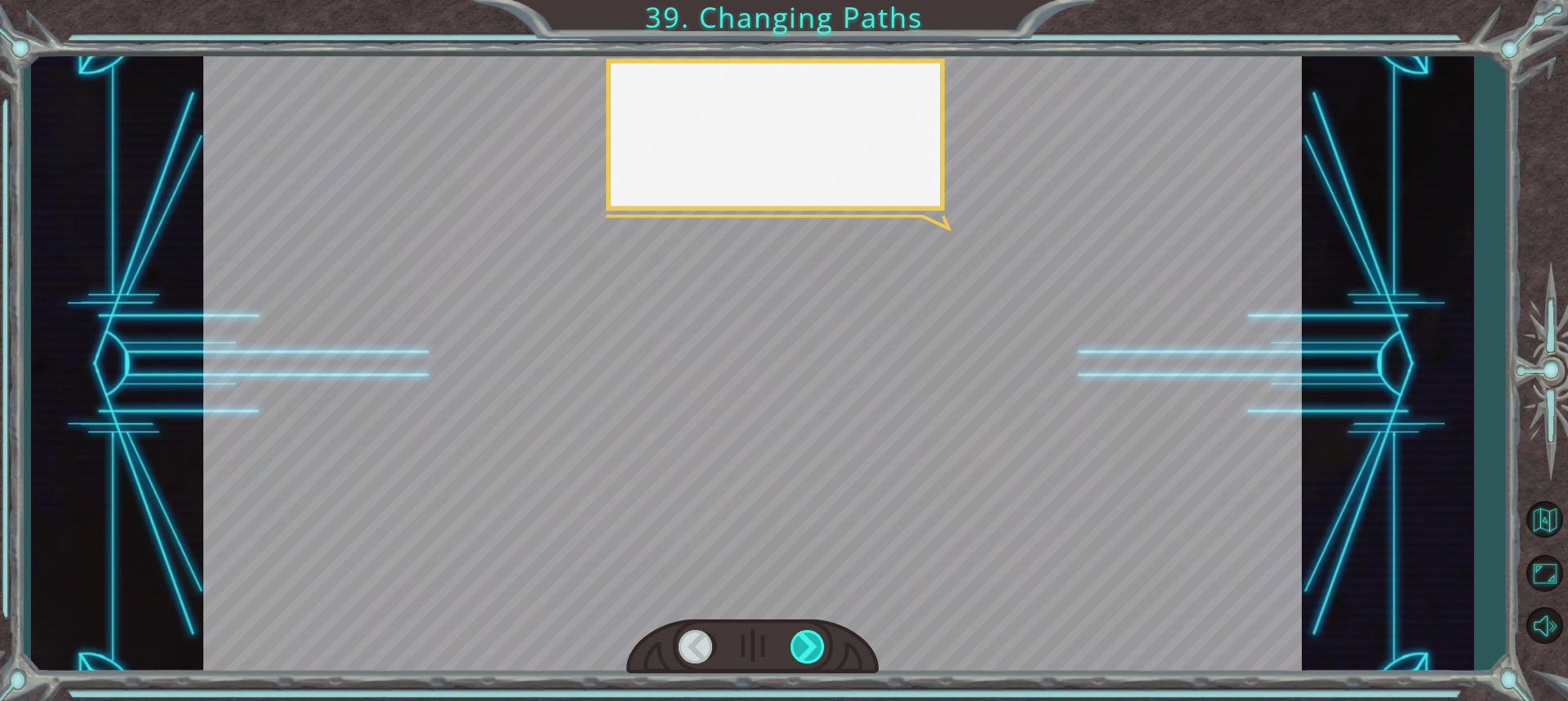
click at [795, 646] on div at bounding box center [808, 646] width 36 height 33
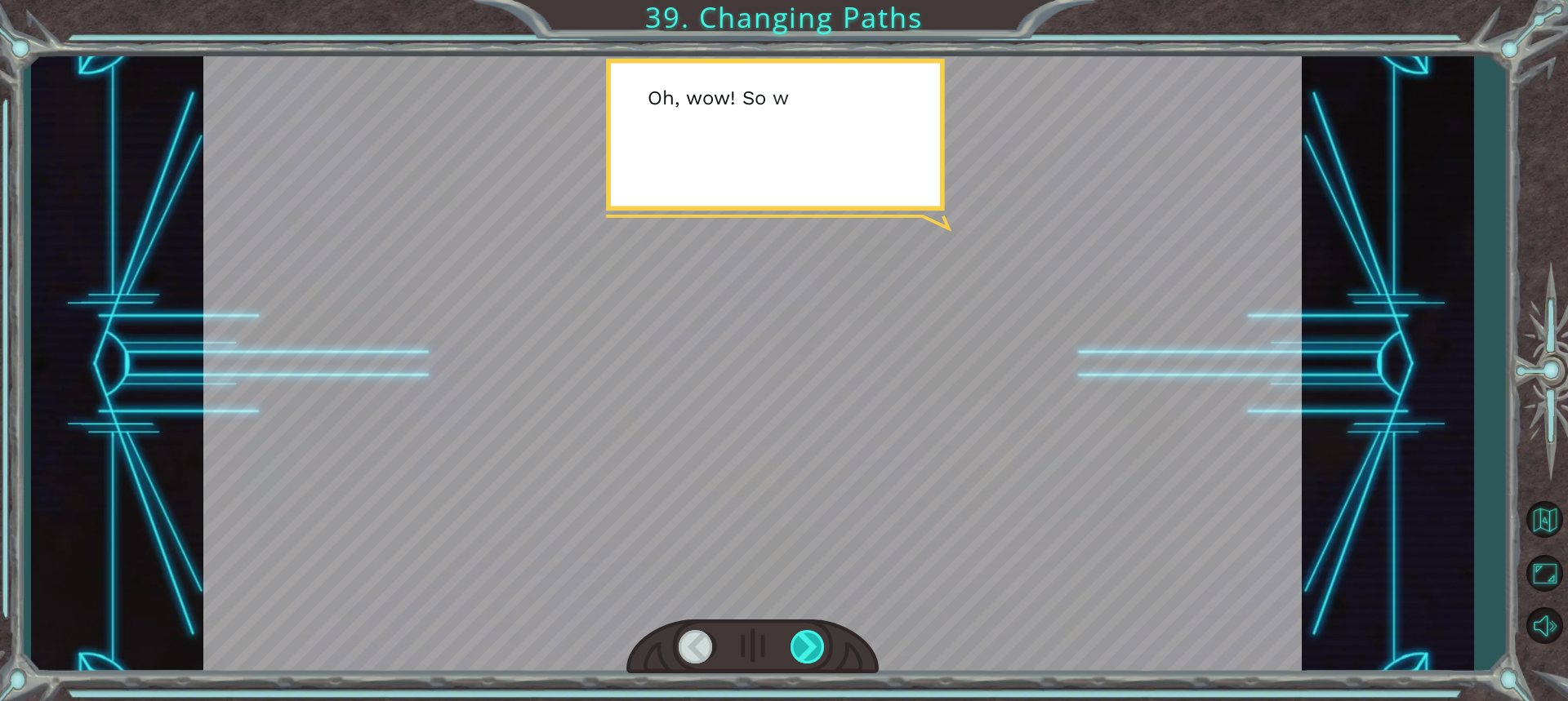
click at [795, 646] on div at bounding box center [808, 646] width 36 height 33
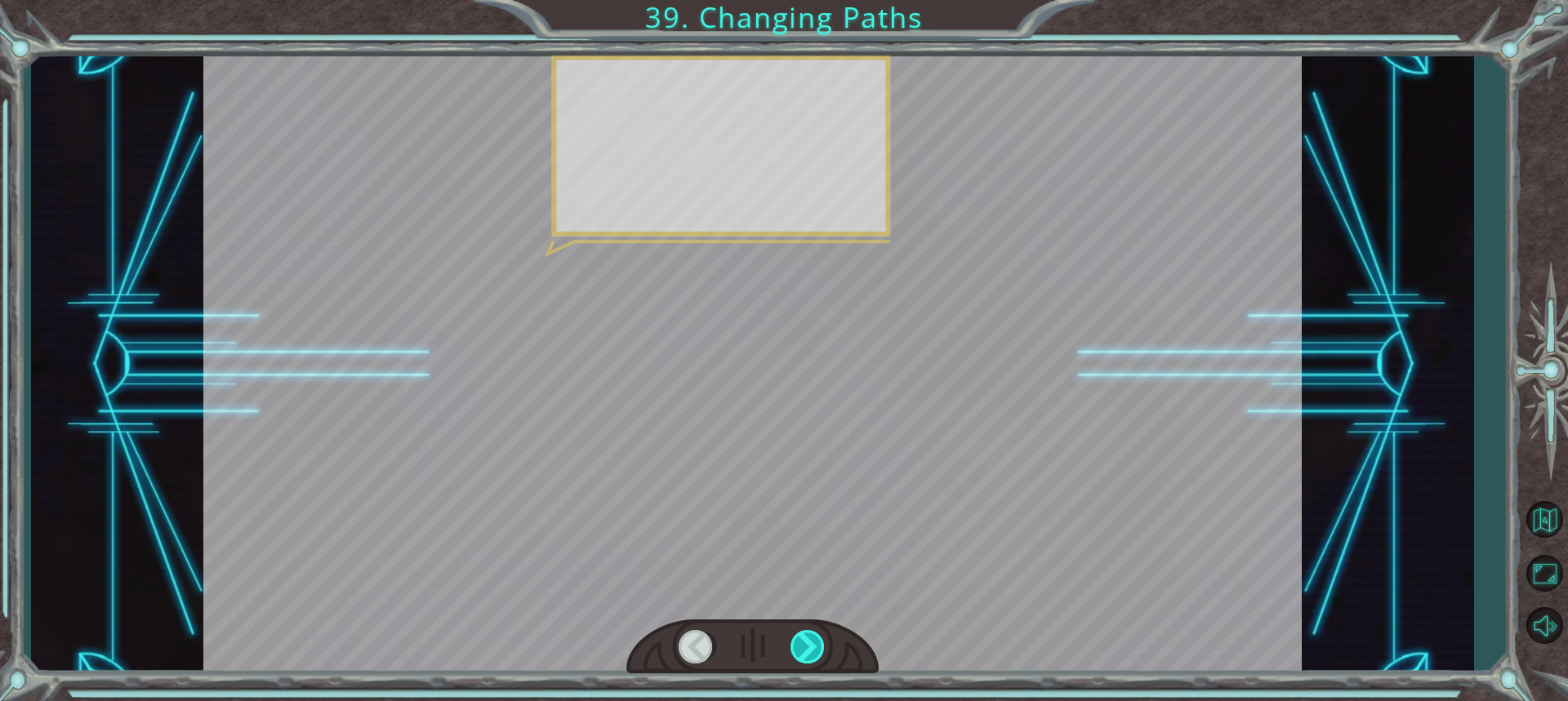
click at [795, 646] on div at bounding box center [808, 646] width 36 height 33
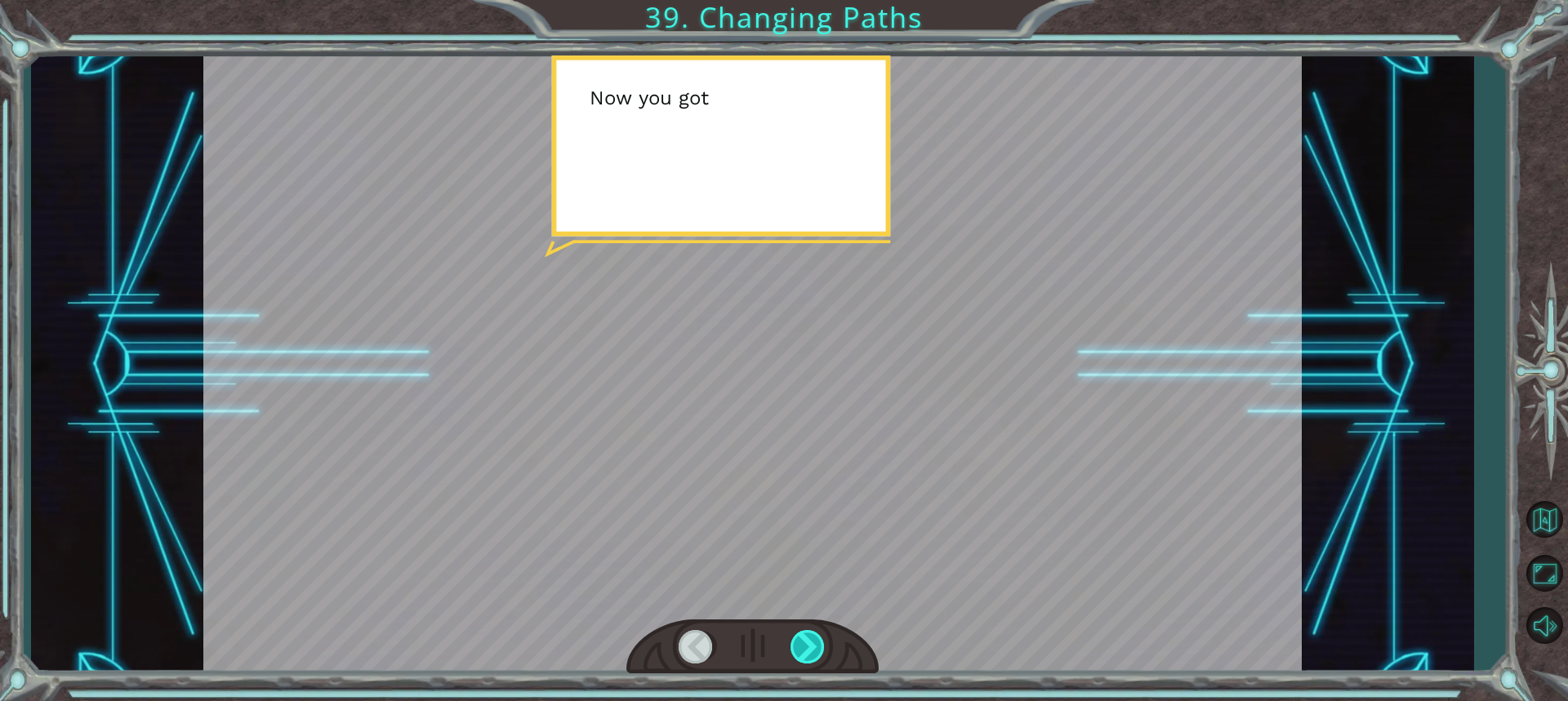
click at [795, 646] on div at bounding box center [808, 646] width 36 height 33
click at [796, 646] on div at bounding box center [808, 646] width 36 height 33
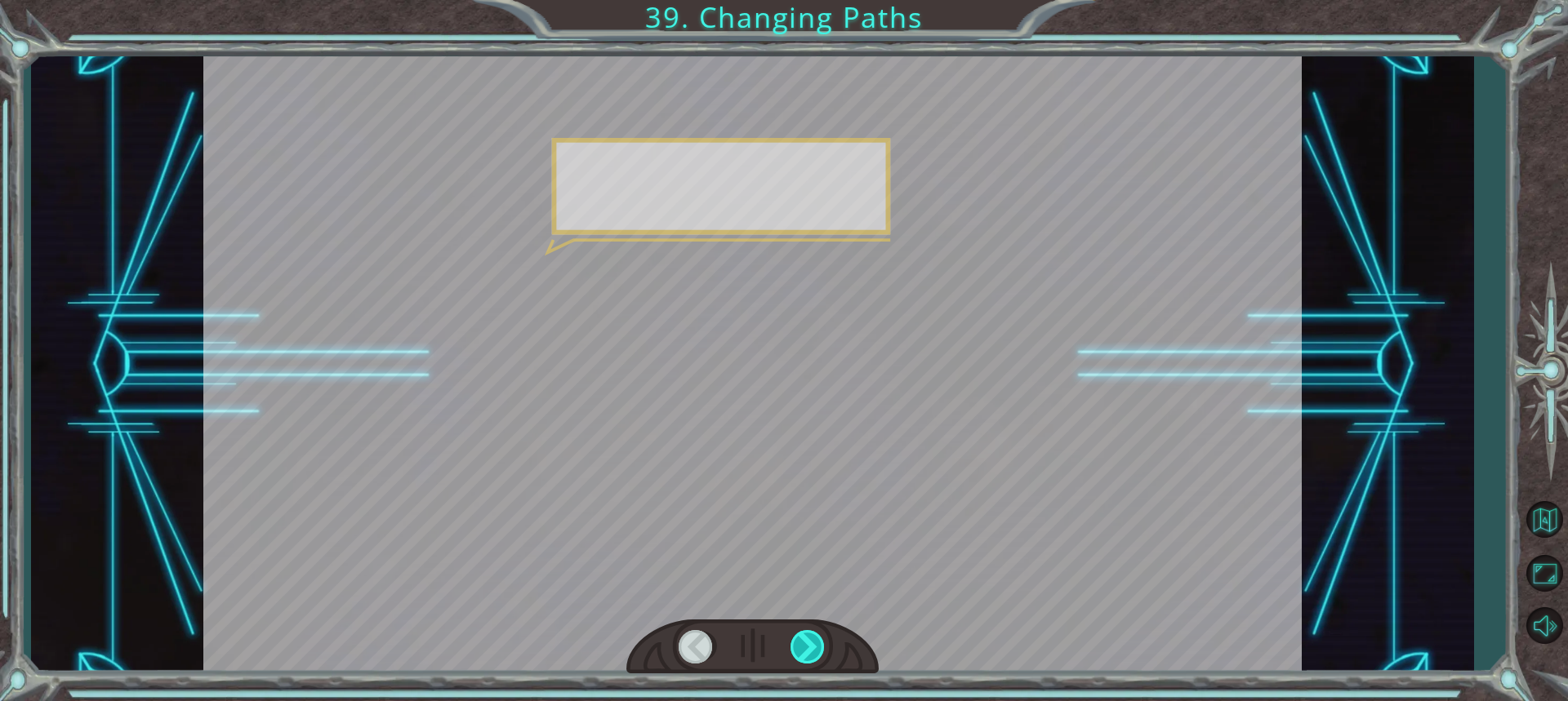
click at [796, 645] on div at bounding box center [808, 646] width 36 height 33
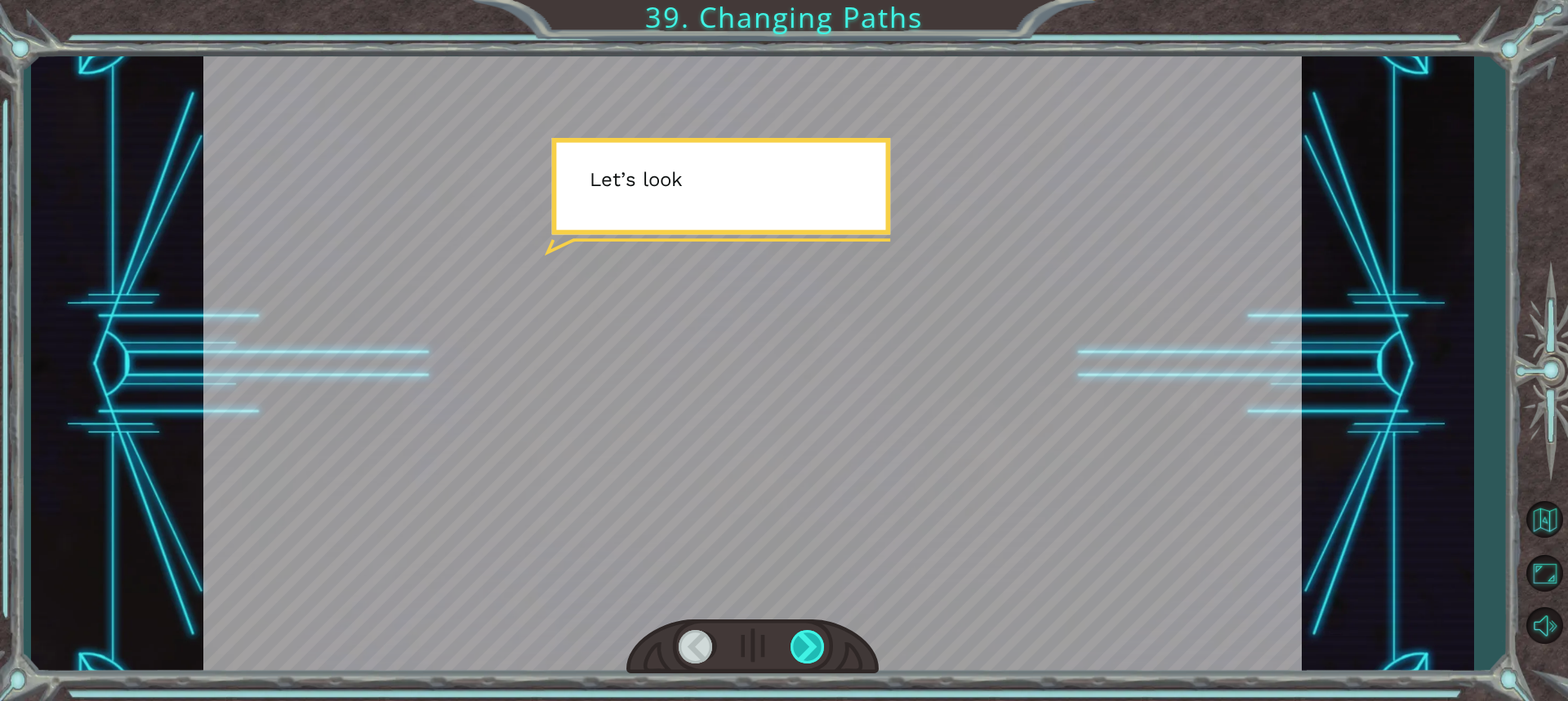
click at [797, 643] on div at bounding box center [808, 646] width 36 height 33
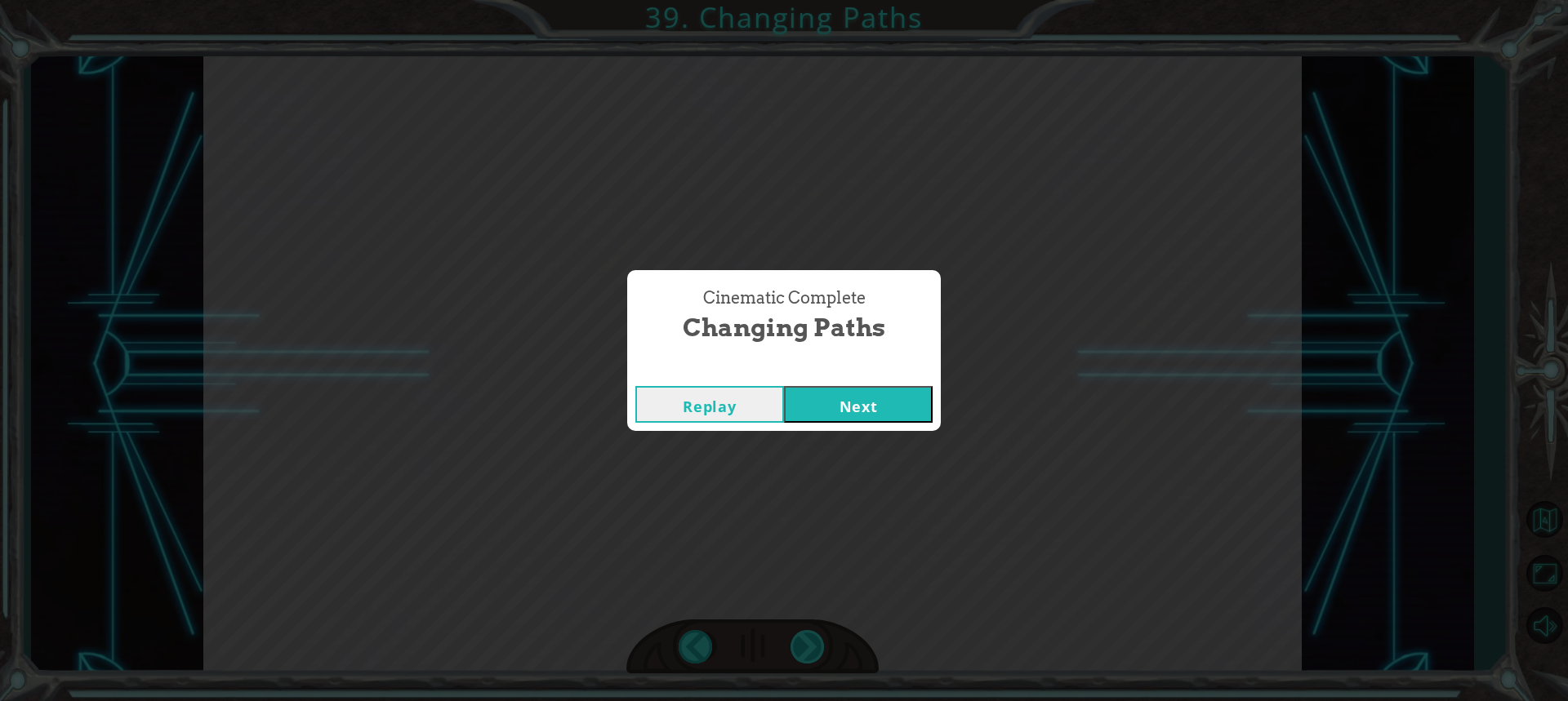
click at [802, 643] on div "Cinematic Complete Changing Paths Replay Next" at bounding box center [784, 350] width 1568 height 701
click at [881, 409] on button "Next" at bounding box center [857, 404] width 149 height 37
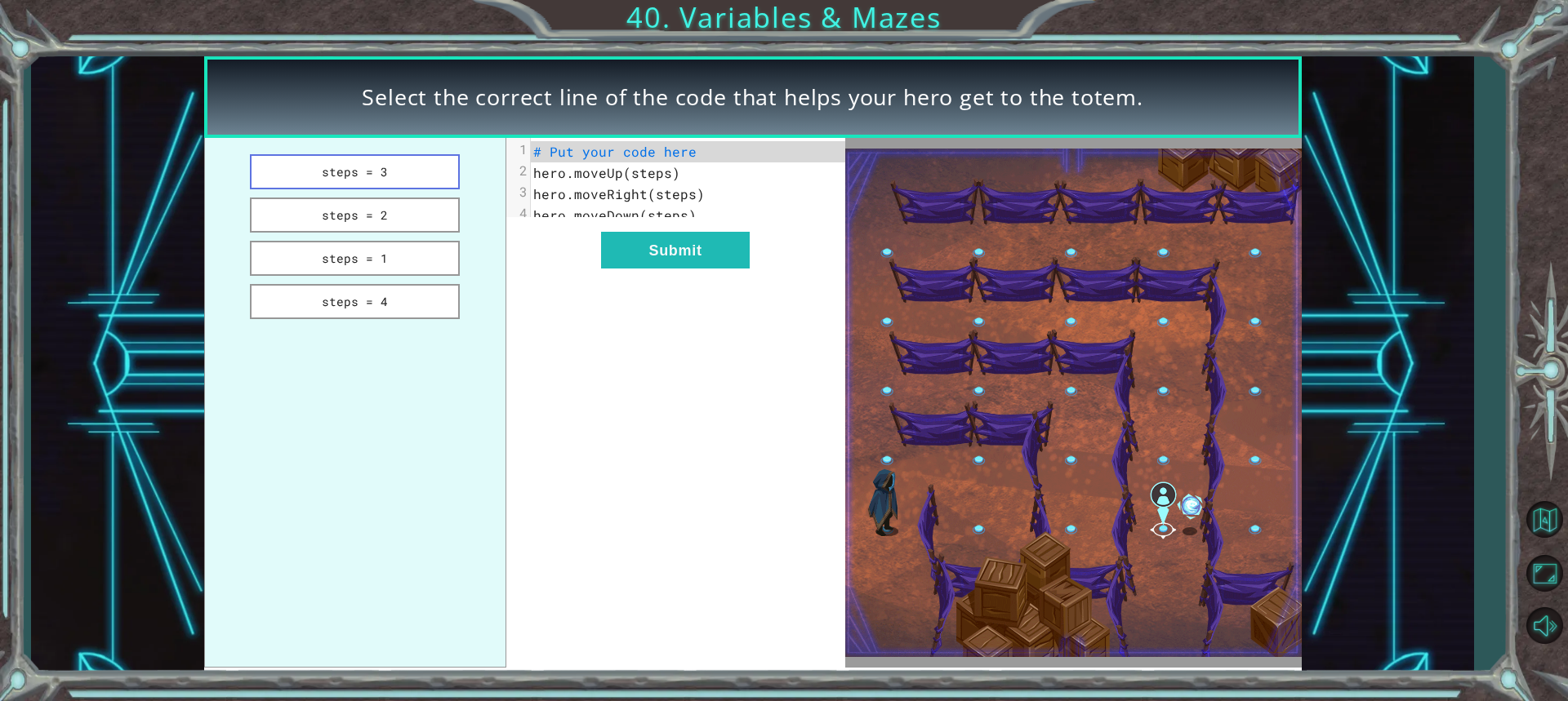
click at [364, 157] on button "steps = 3" at bounding box center [355, 171] width 211 height 35
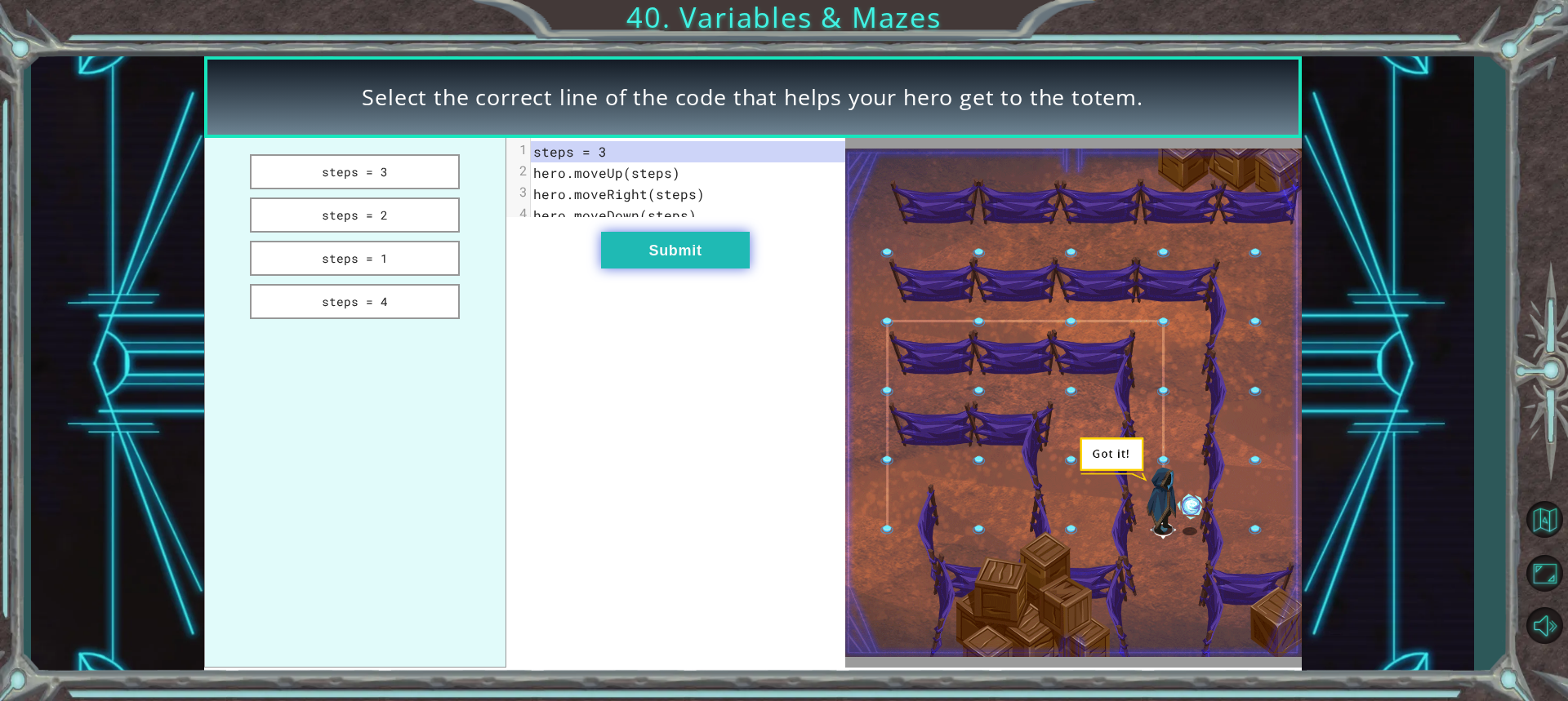
drag, startPoint x: 754, startPoint y: 283, endPoint x: 664, endPoint y: 276, distance: 90.3
click at [735, 288] on div "xxxxxxxxxx 4 1 steps = 3 2 hero.moveUp(steps) 3 hero.moveRight(steps) 4 hero.mo…" at bounding box center [676, 403] width 339 height 530
click at [664, 269] on button "Submit" at bounding box center [675, 250] width 149 height 37
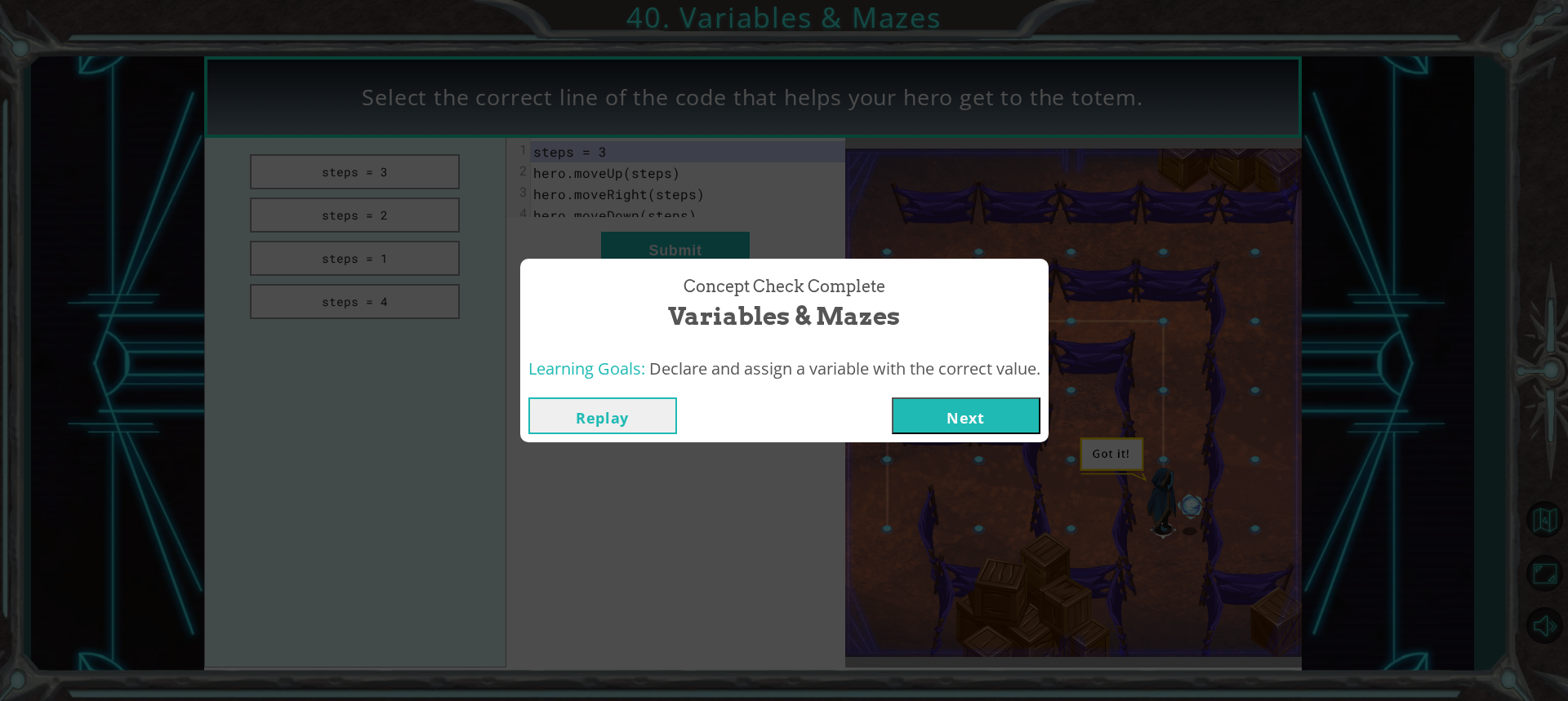
click at [931, 405] on button "Next" at bounding box center [965, 415] width 149 height 37
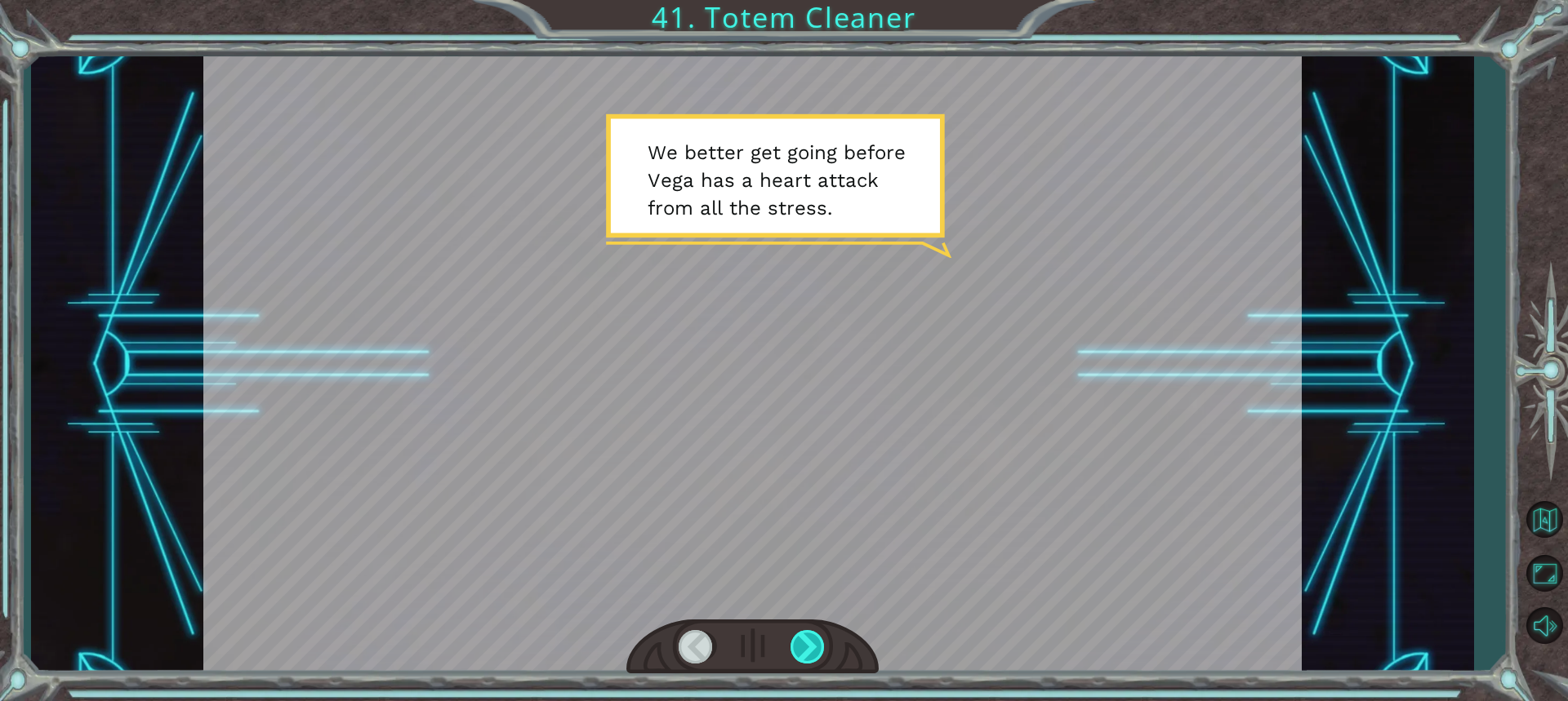
click at [821, 649] on div at bounding box center [808, 646] width 36 height 33
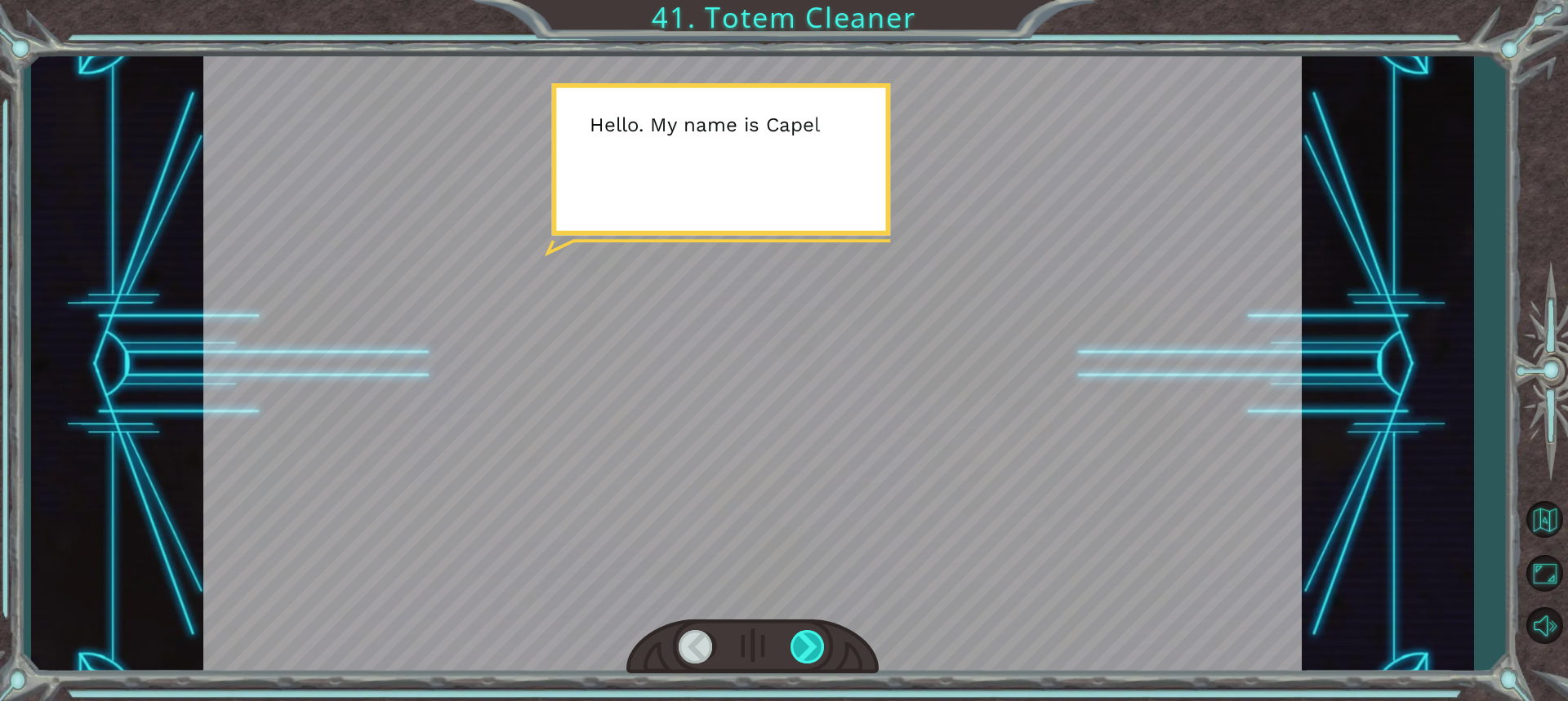
click at [821, 649] on div at bounding box center [808, 646] width 36 height 33
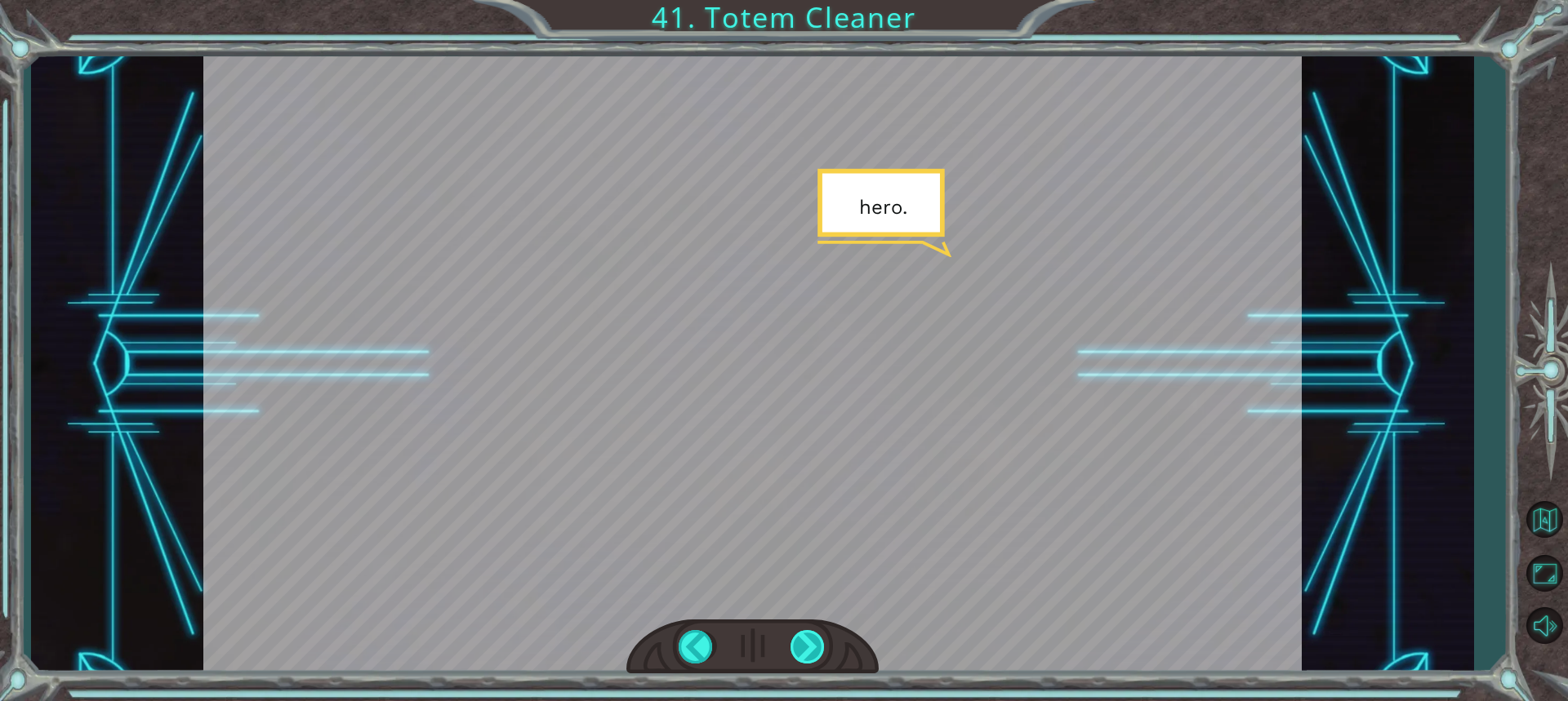
click at [790, 640] on div at bounding box center [808, 646] width 36 height 33
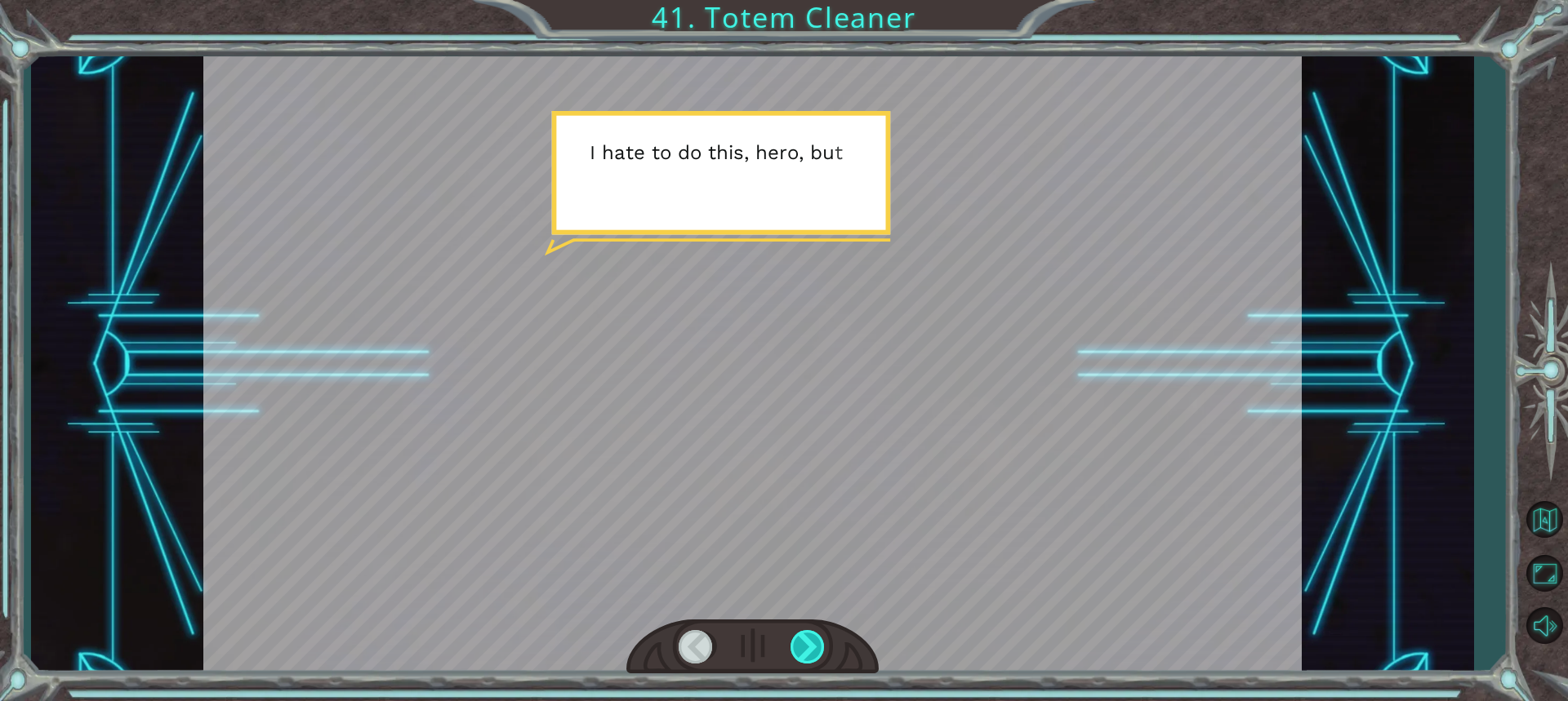
click at [794, 640] on div at bounding box center [808, 646] width 36 height 33
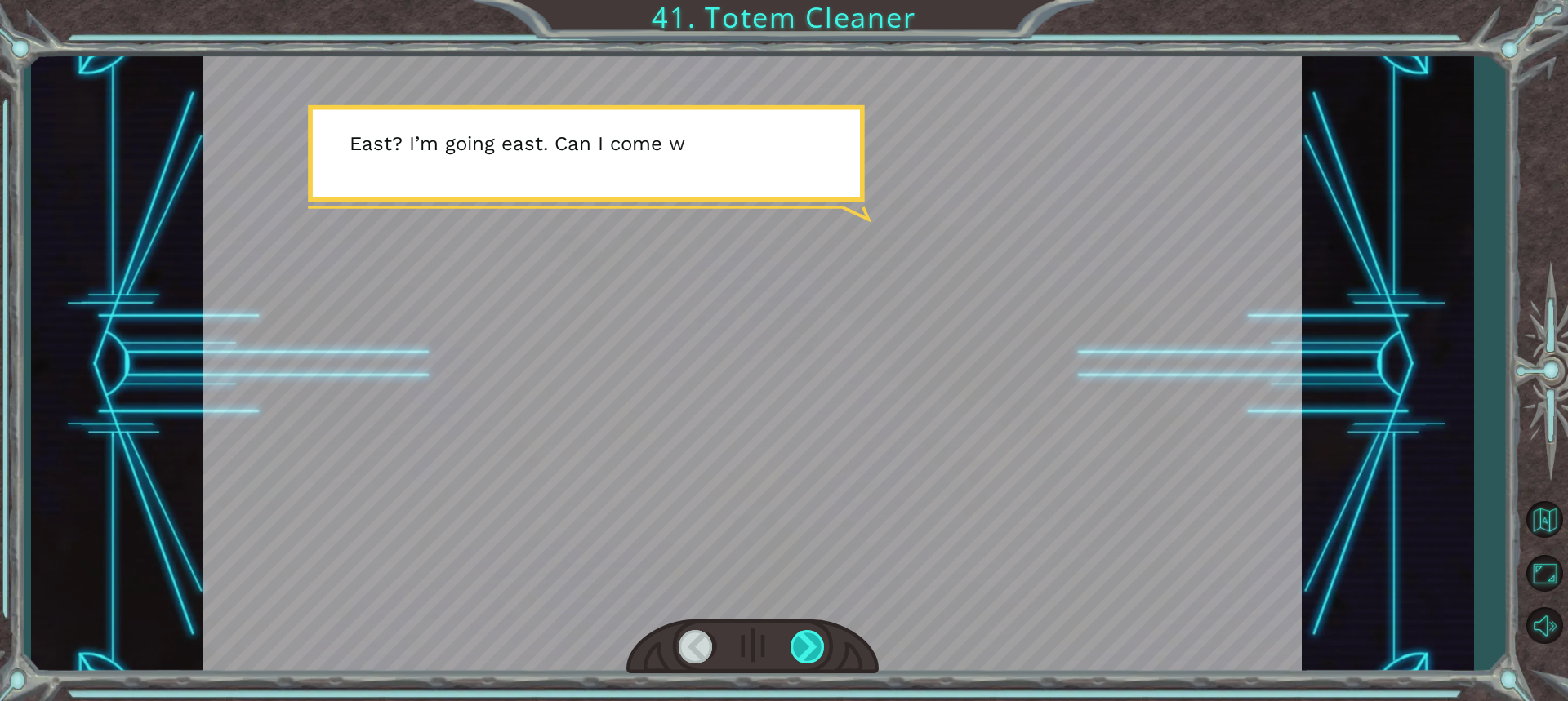
click at [795, 640] on div at bounding box center [808, 646] width 36 height 33
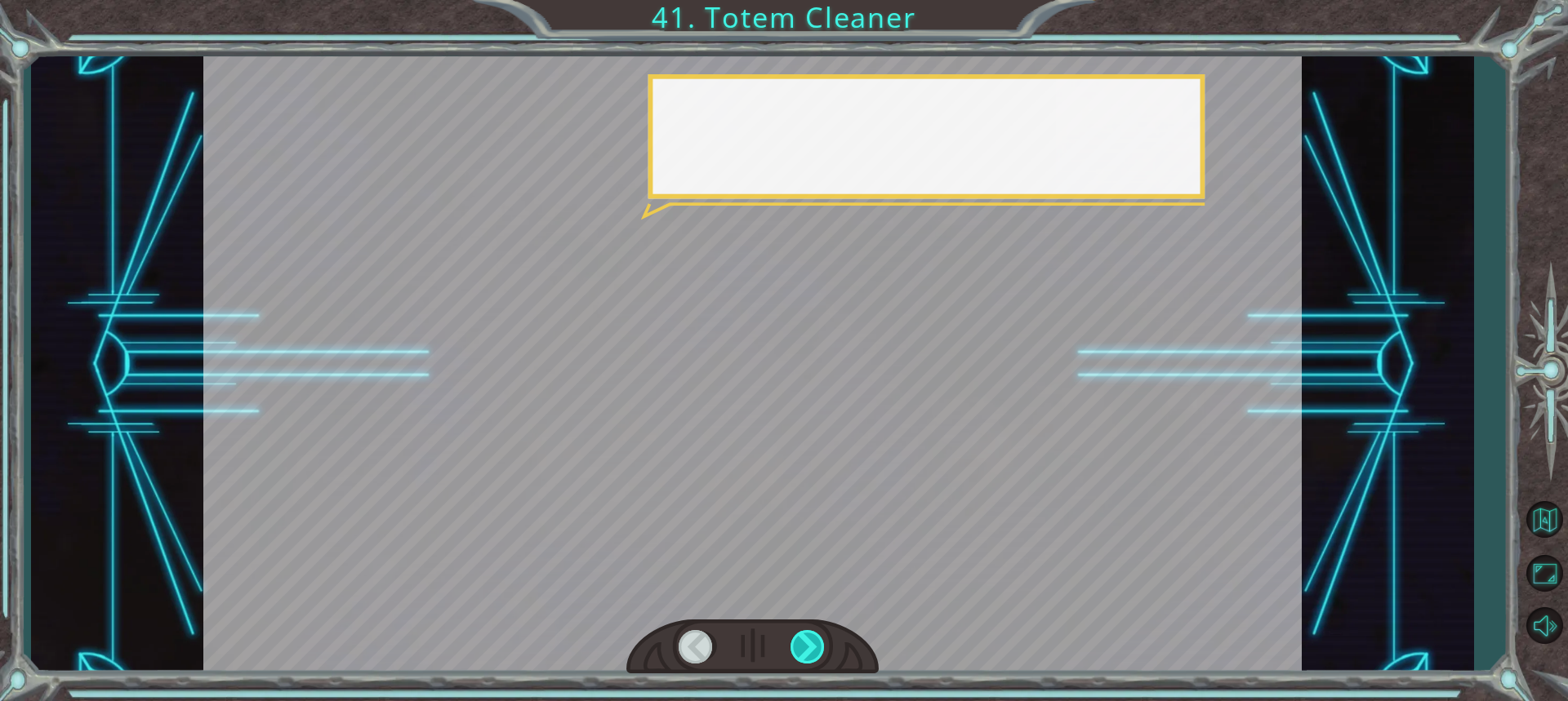
click at [795, 640] on div at bounding box center [808, 646] width 36 height 33
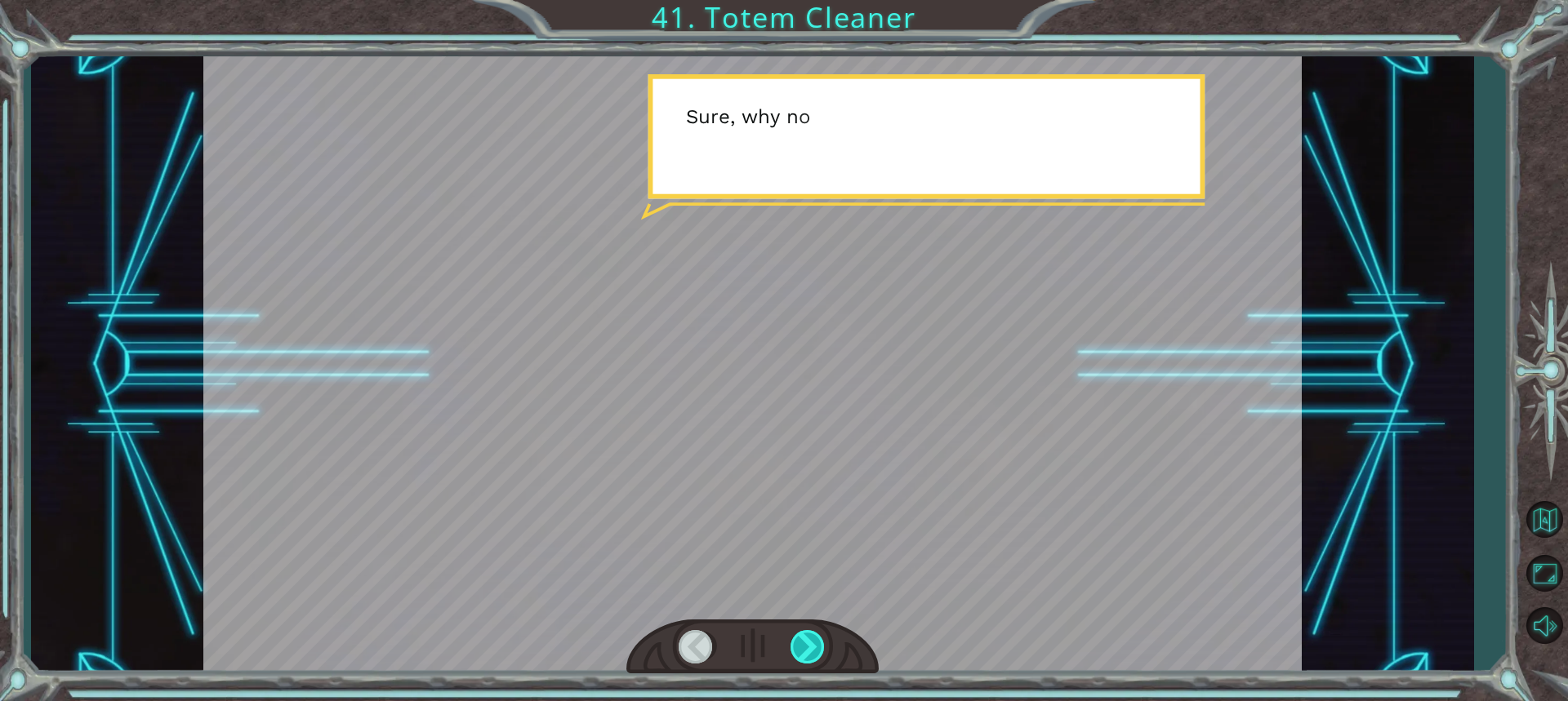
click at [795, 640] on div at bounding box center [808, 646] width 36 height 33
click at [795, 640] on div at bounding box center [808, 646] width 36 height 33
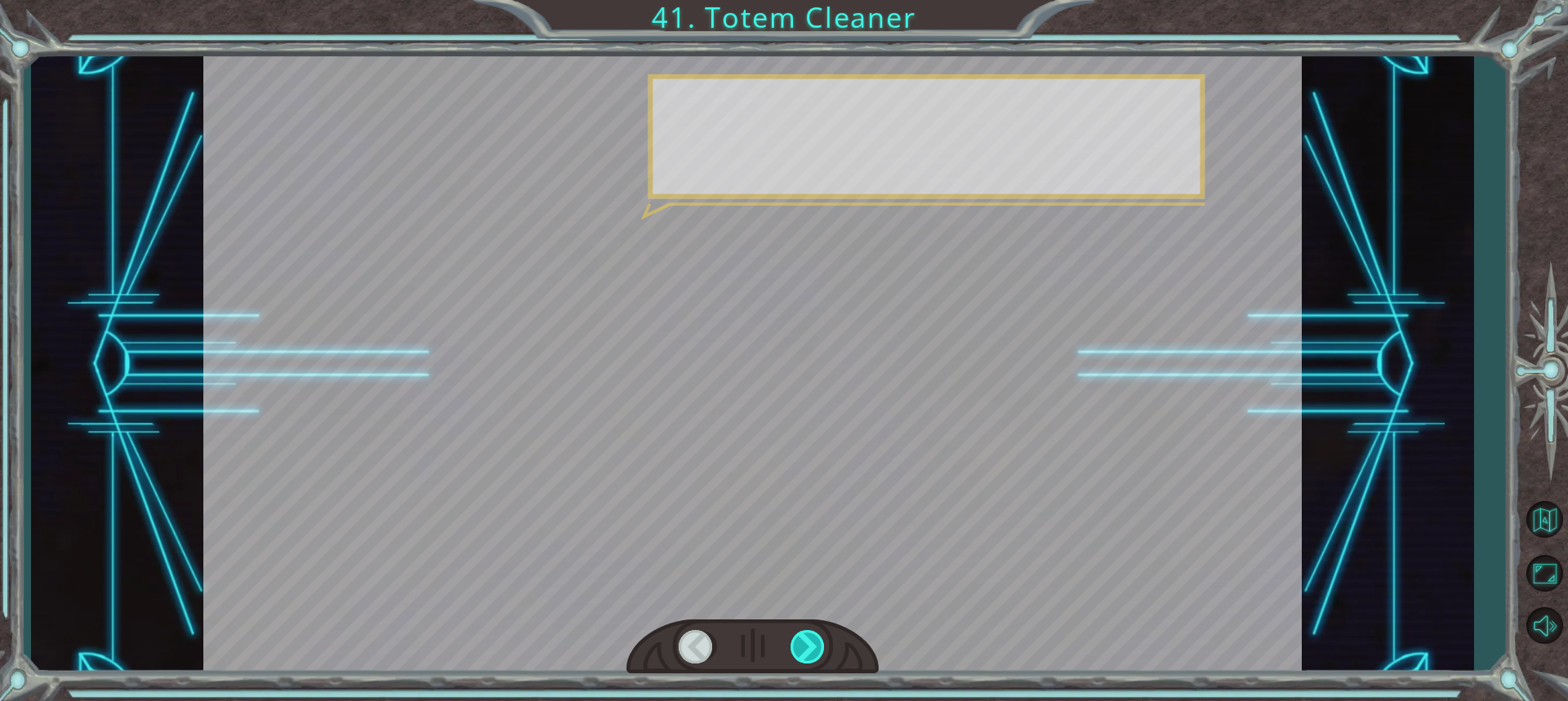
click at [795, 640] on div at bounding box center [808, 646] width 36 height 33
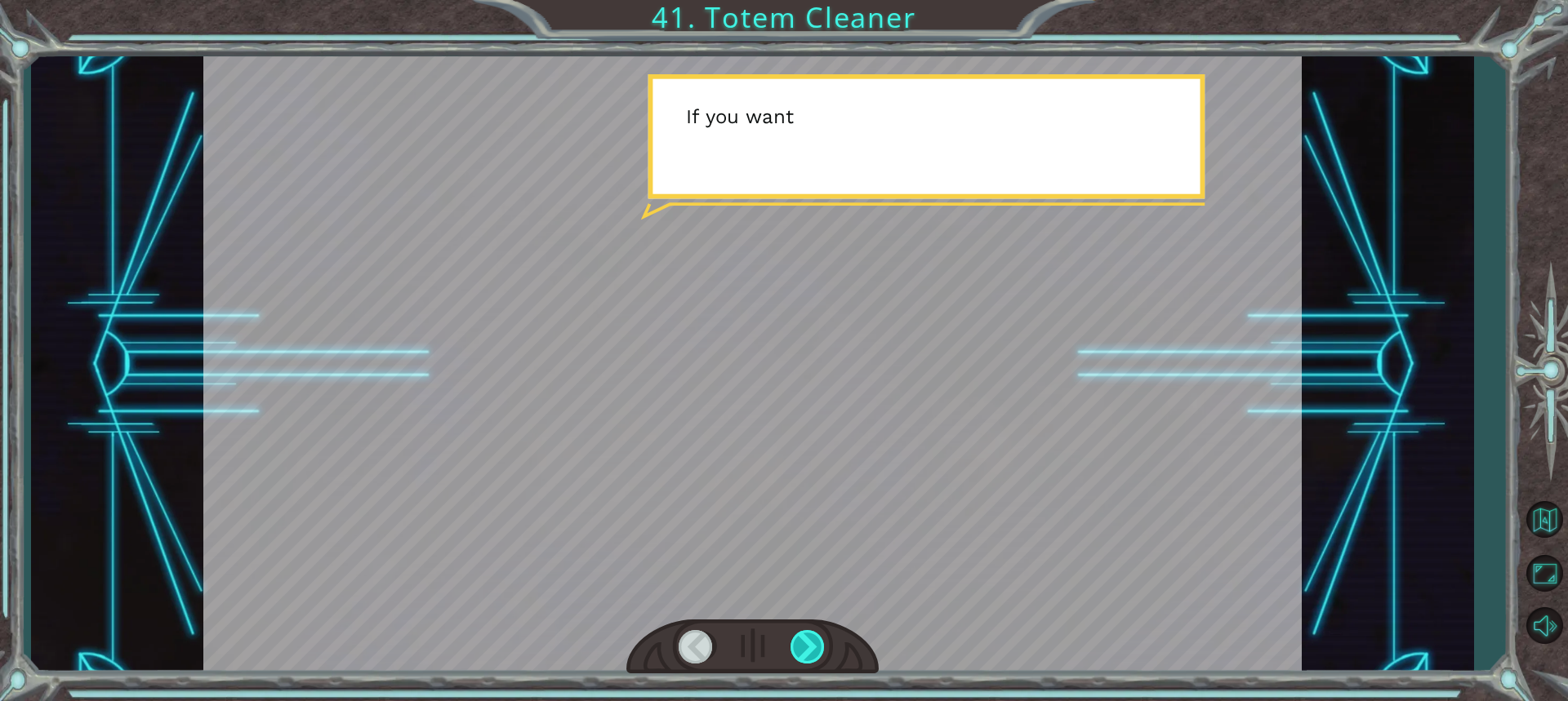
click at [795, 640] on div at bounding box center [808, 646] width 36 height 33
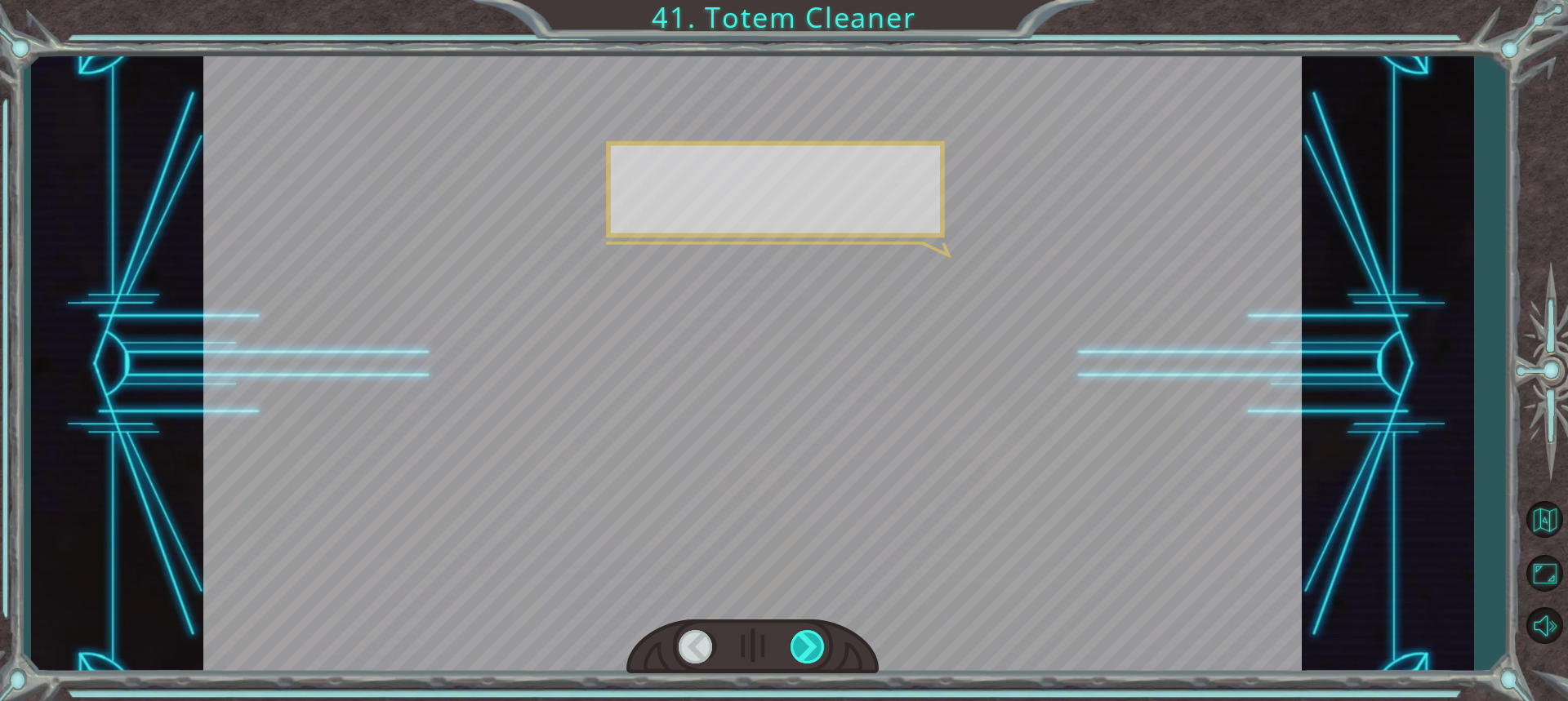
click at [795, 640] on div at bounding box center [808, 646] width 36 height 33
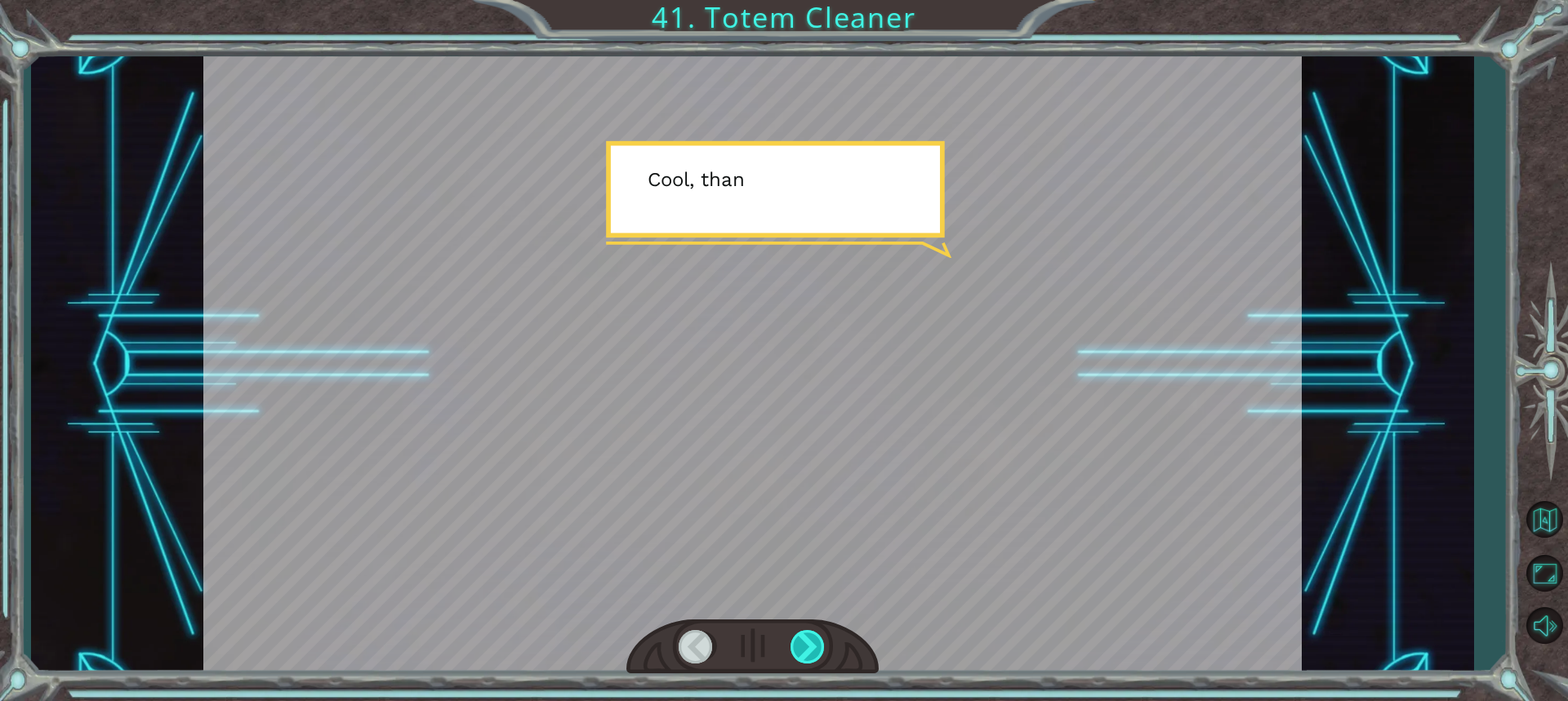
click at [795, 640] on div at bounding box center [808, 646] width 36 height 33
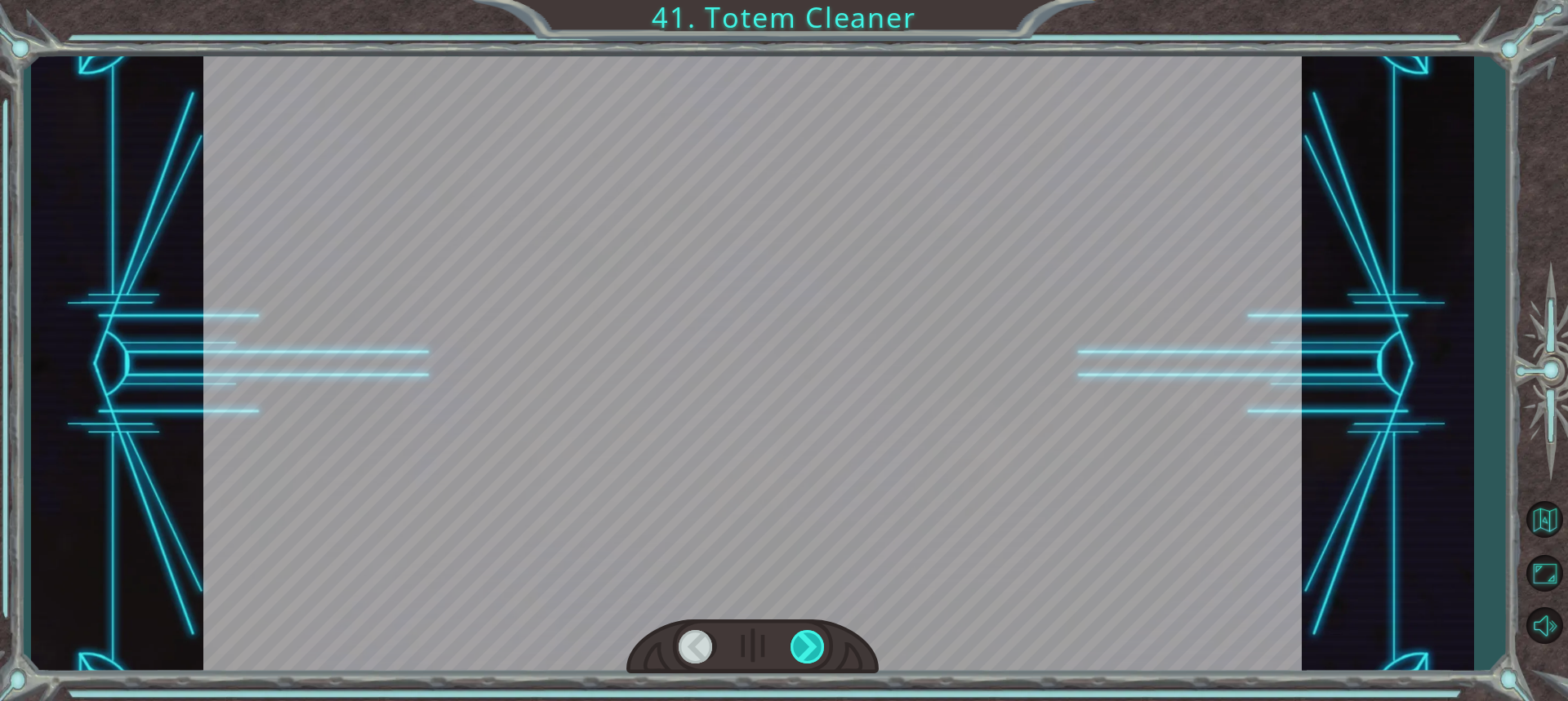
click at [796, 640] on div at bounding box center [808, 646] width 36 height 33
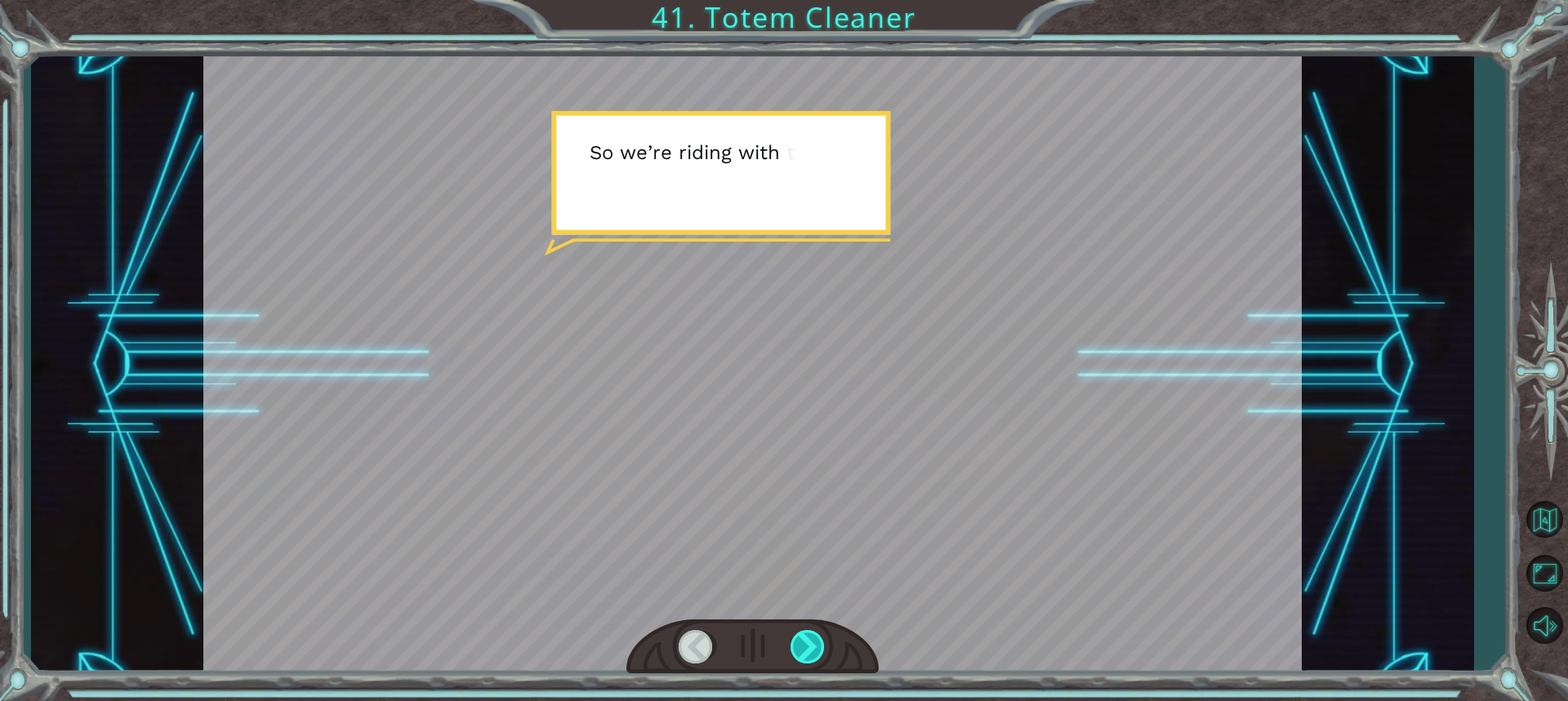
click at [796, 640] on div at bounding box center [808, 646] width 36 height 33
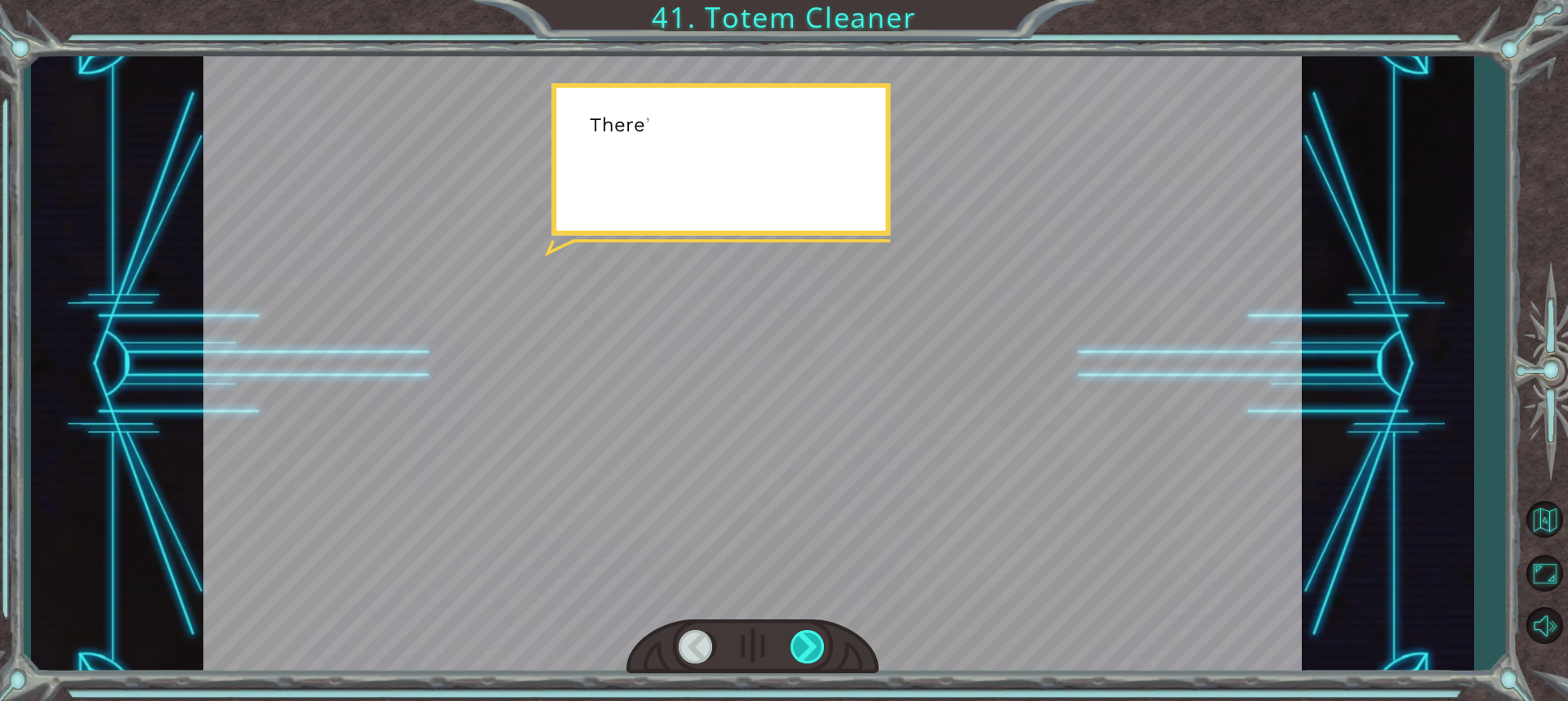
click at [796, 638] on div at bounding box center [808, 646] width 36 height 33
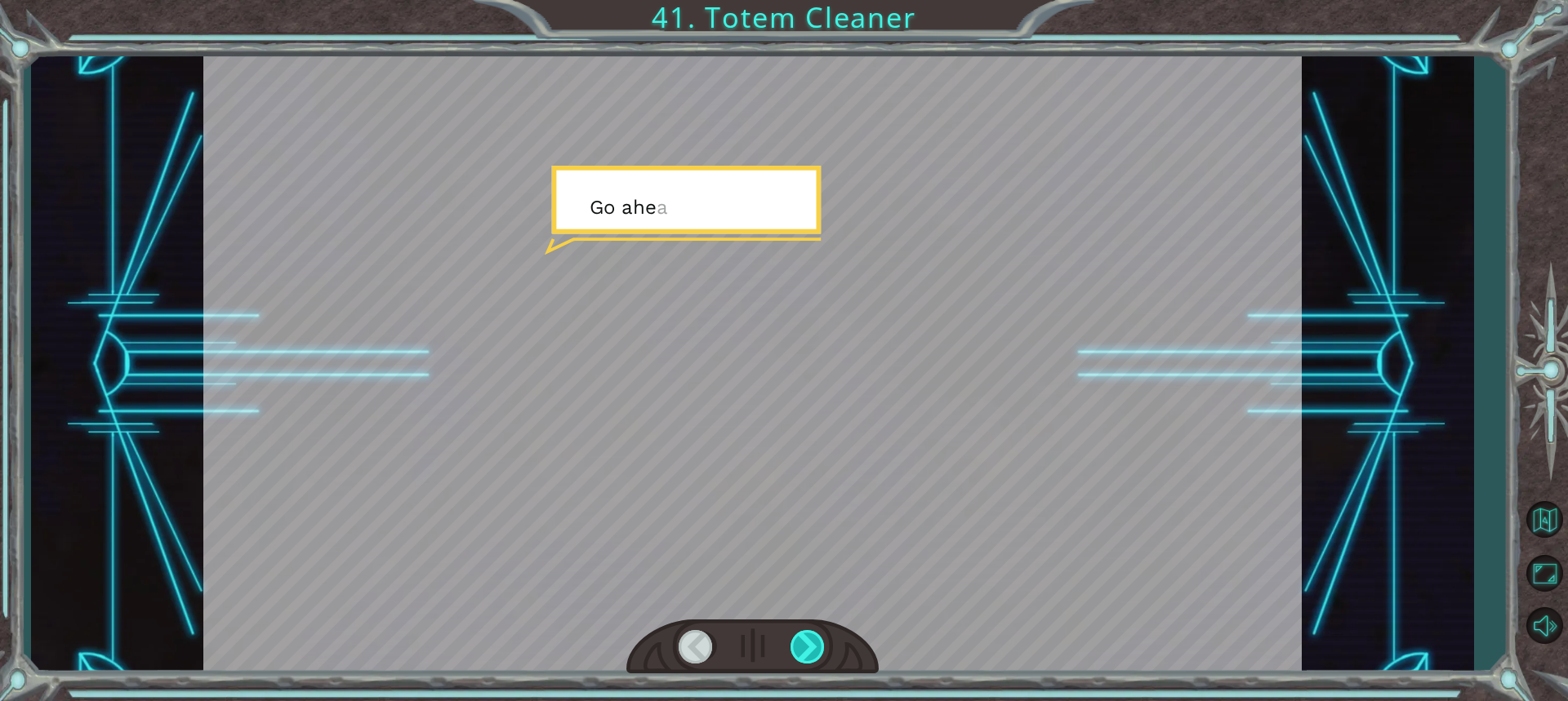
click at [796, 637] on div at bounding box center [808, 646] width 36 height 33
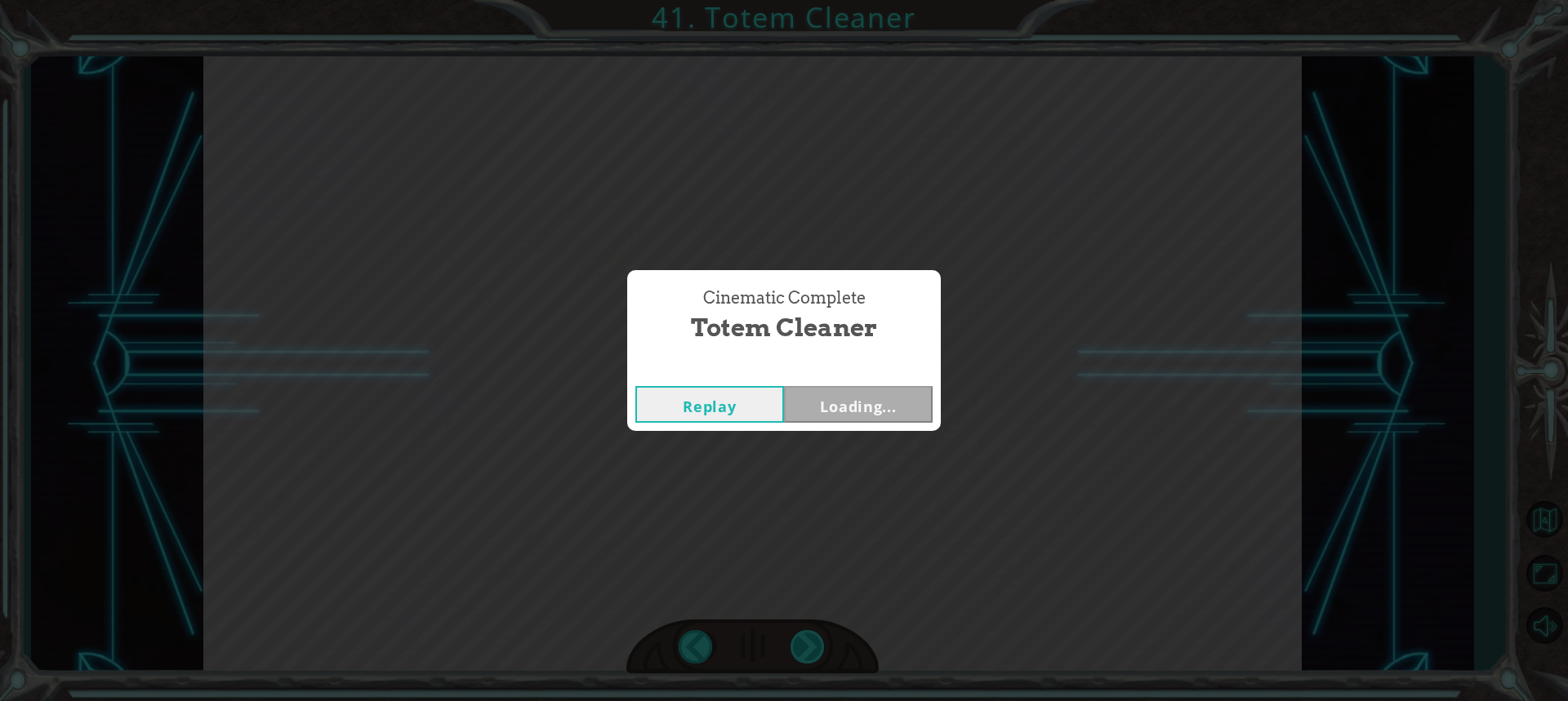
click at [795, 635] on div "Cinematic Complete Totem Cleaner Replay Loading..." at bounding box center [784, 350] width 1568 height 701
click at [856, 392] on button "Next" at bounding box center [857, 404] width 149 height 37
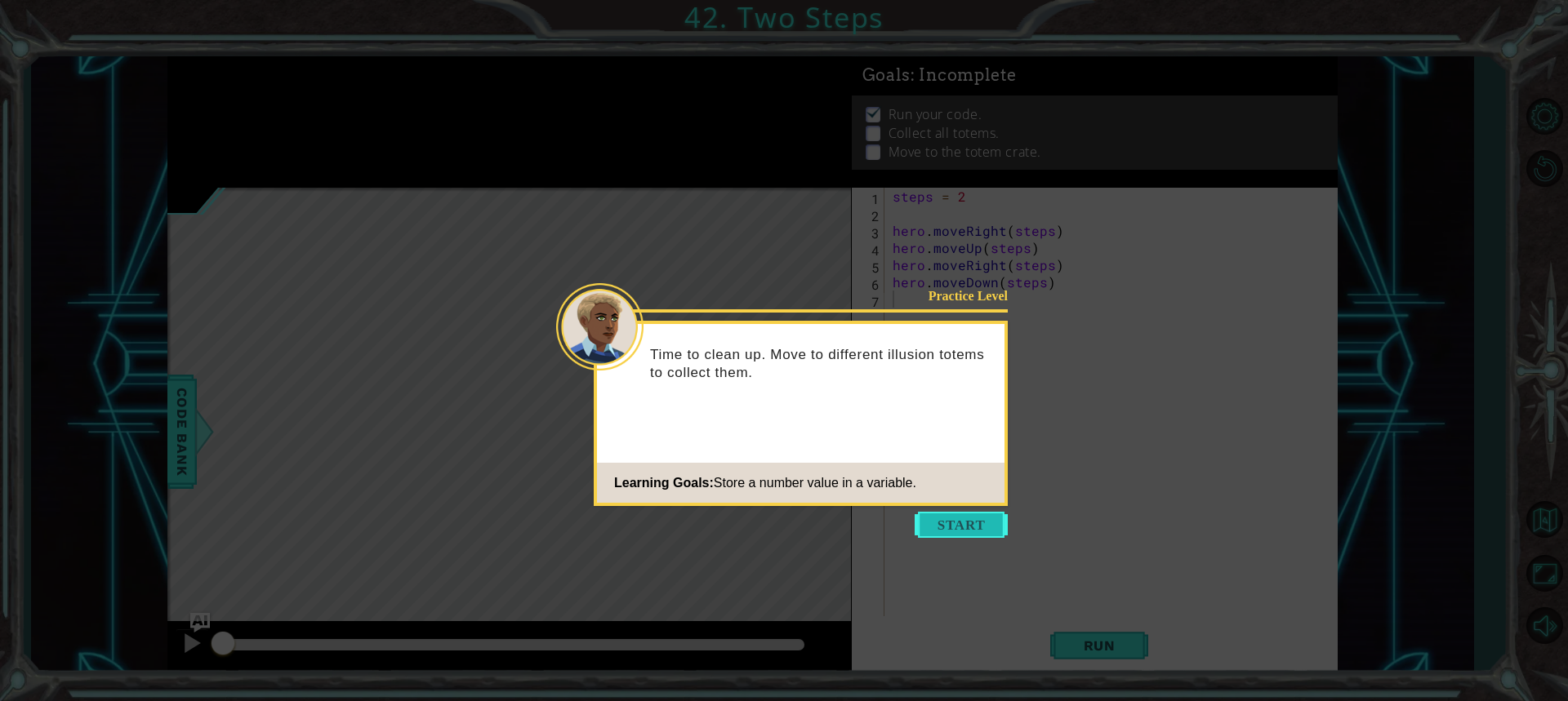
click at [931, 531] on button "Start" at bounding box center [961, 525] width 93 height 26
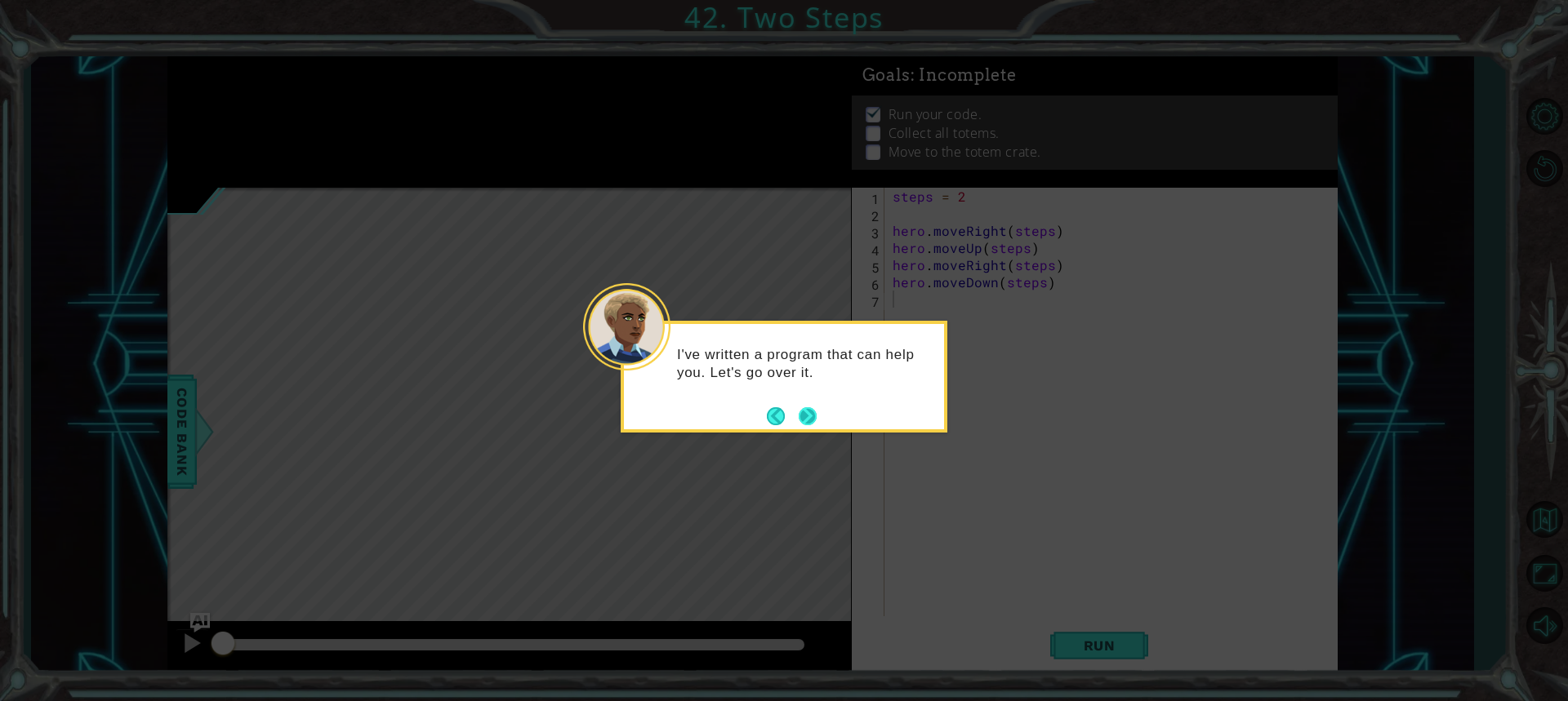
click at [797, 427] on button "Next" at bounding box center [807, 415] width 22 height 22
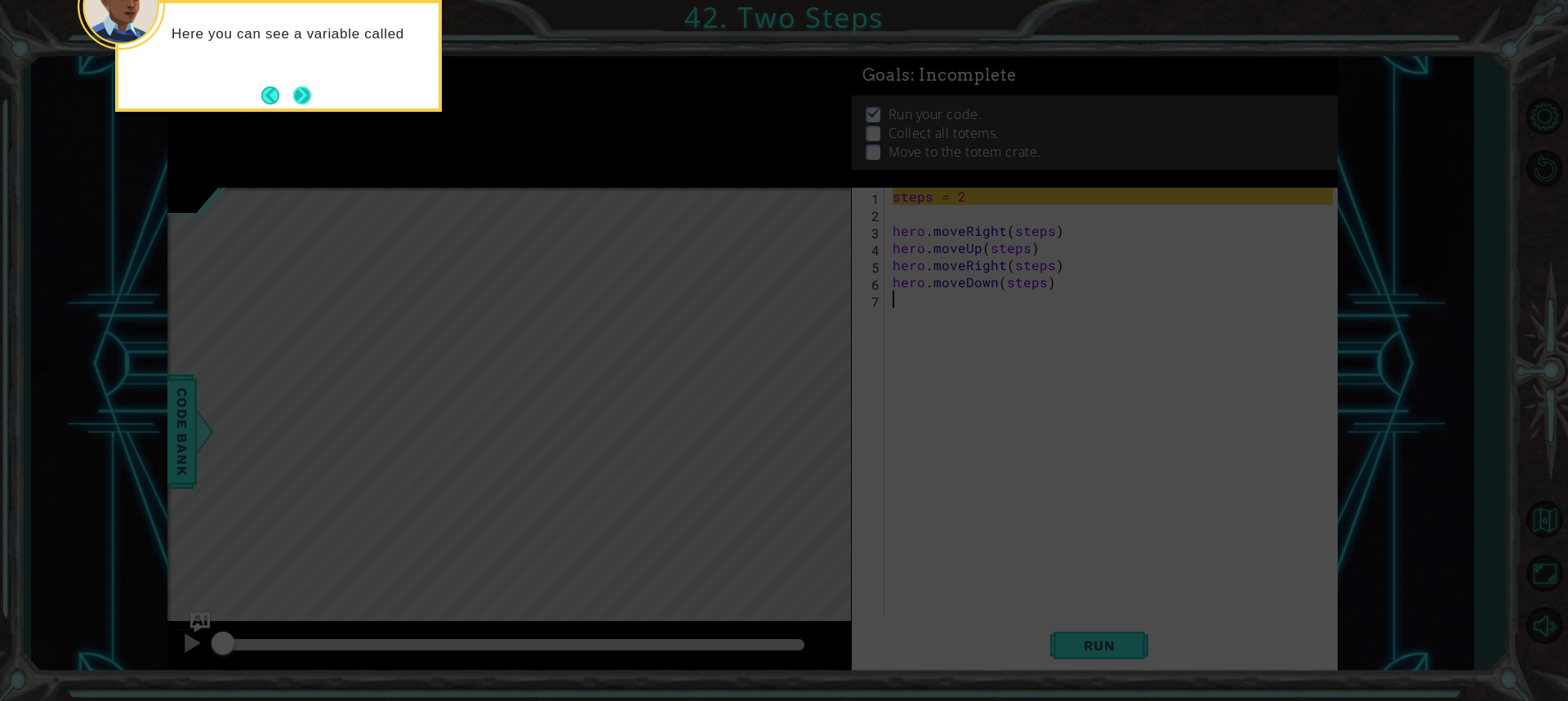
click at [309, 98] on button "Next" at bounding box center [302, 96] width 20 height 20
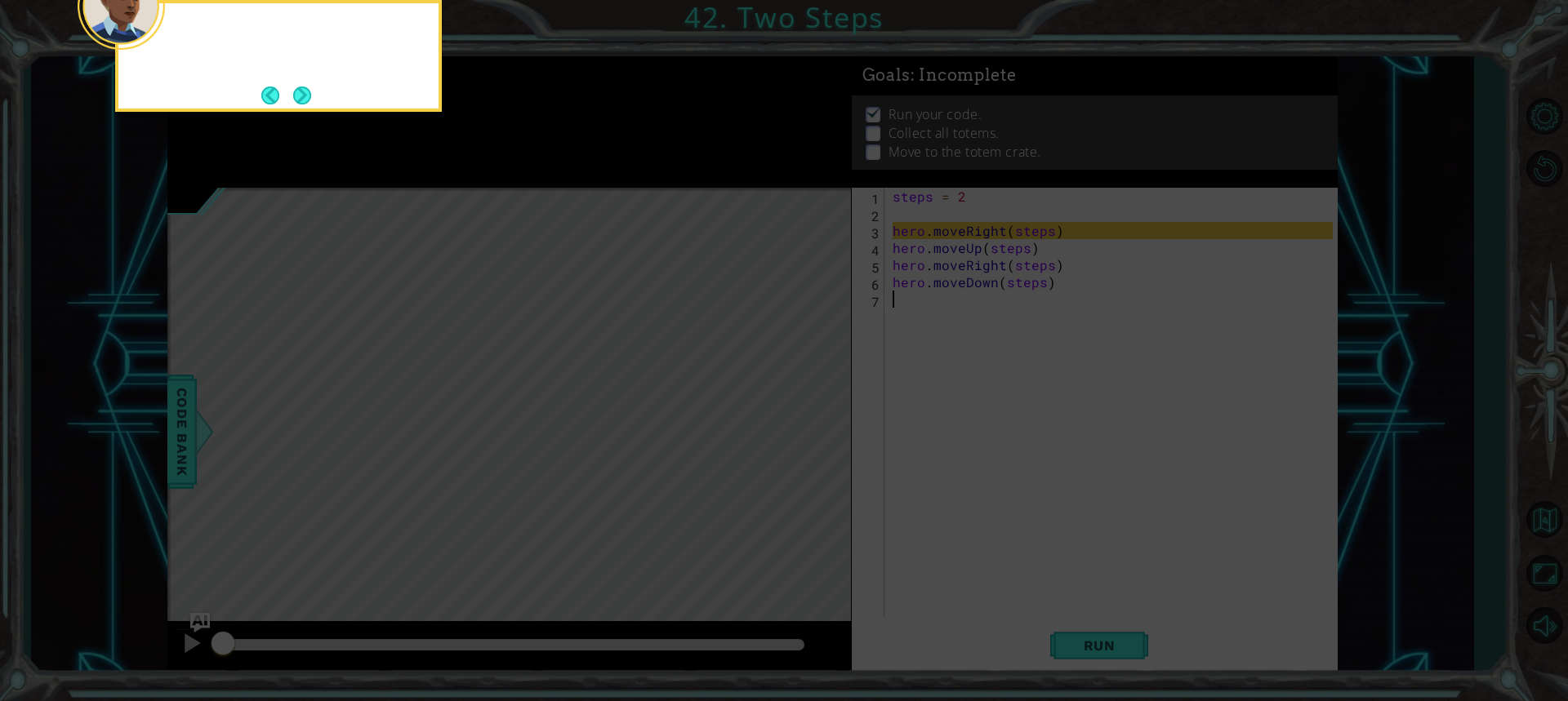
click at [307, 101] on button "Next" at bounding box center [302, 95] width 27 height 27
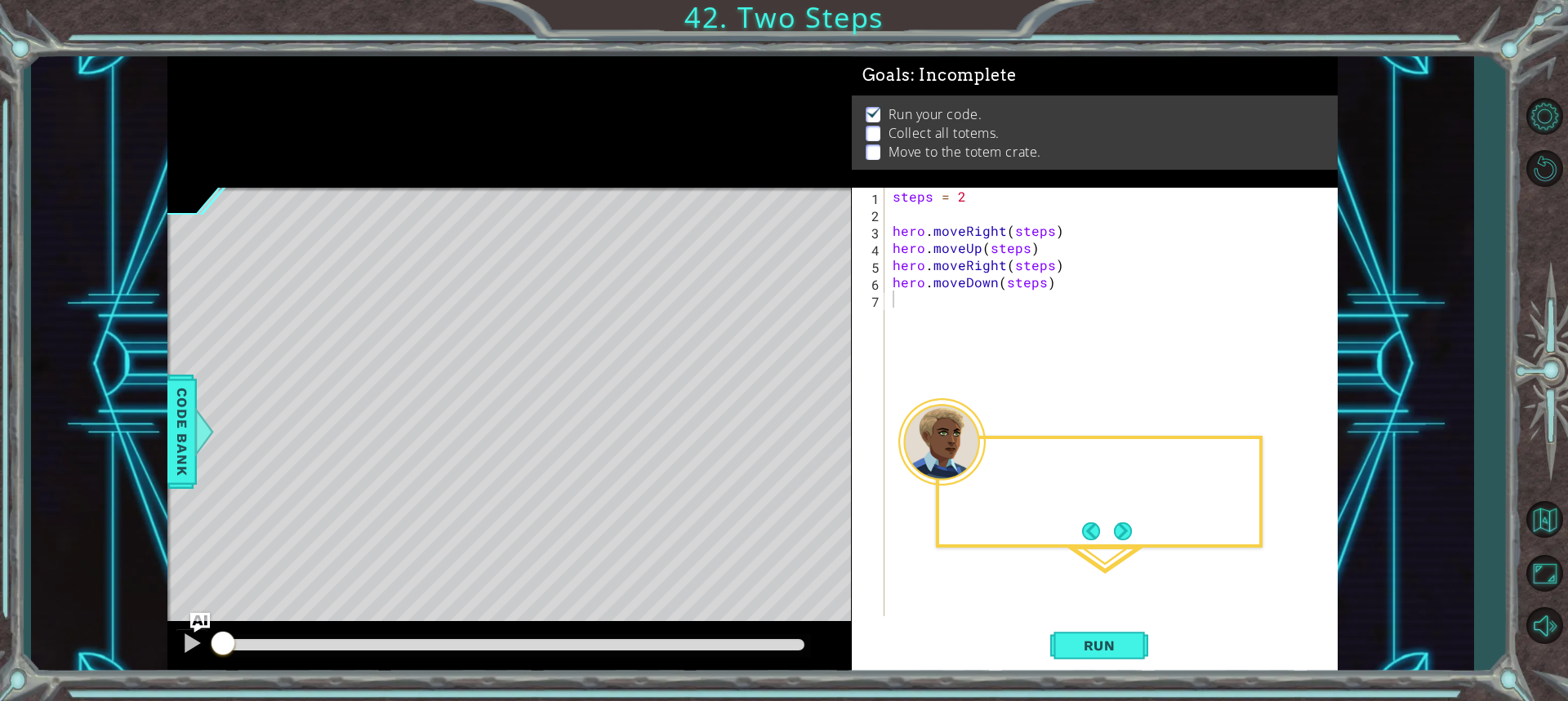
click at [307, 101] on div at bounding box center [509, 122] width 683 height 131
click at [1120, 532] on button "Next" at bounding box center [1122, 531] width 20 height 20
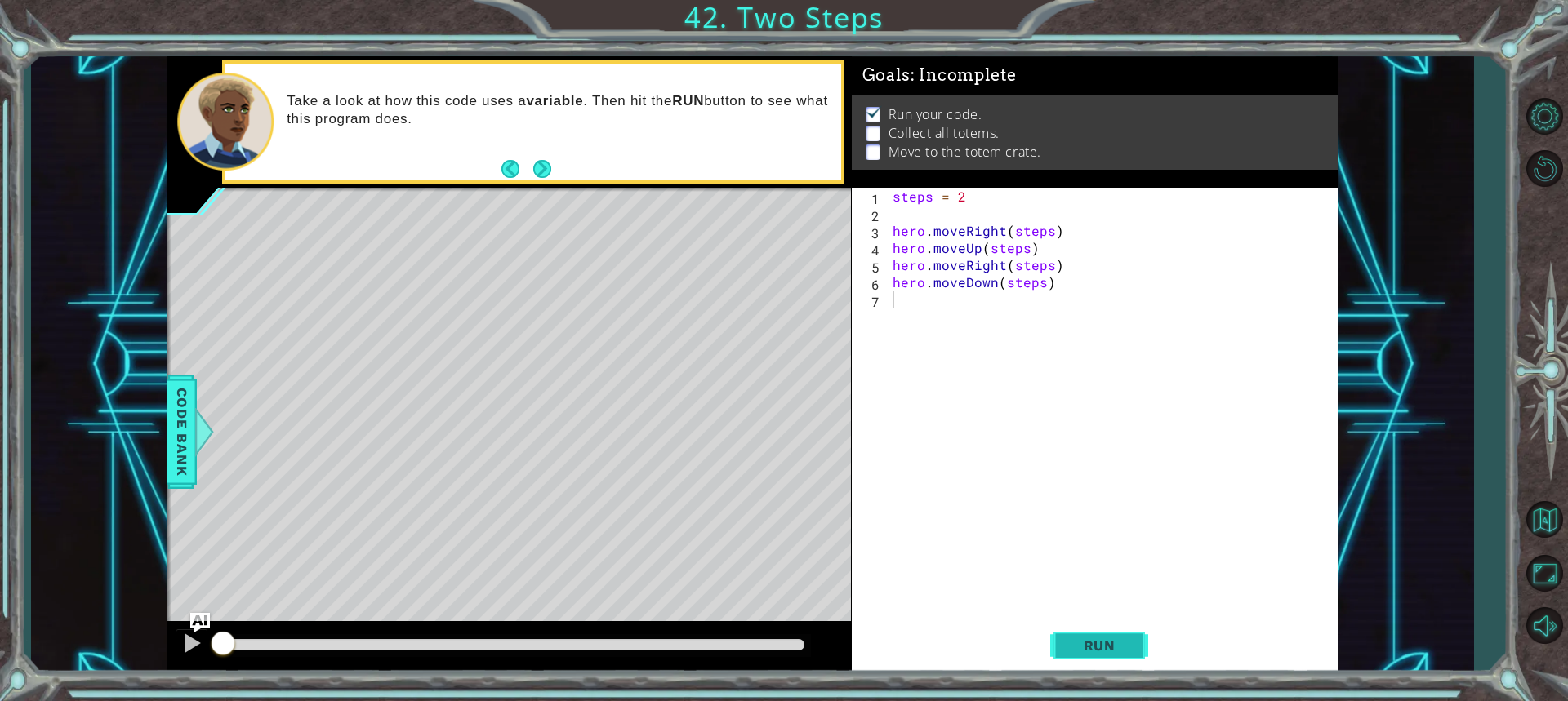
click at [1101, 665] on button "Run" at bounding box center [1100, 645] width 98 height 48
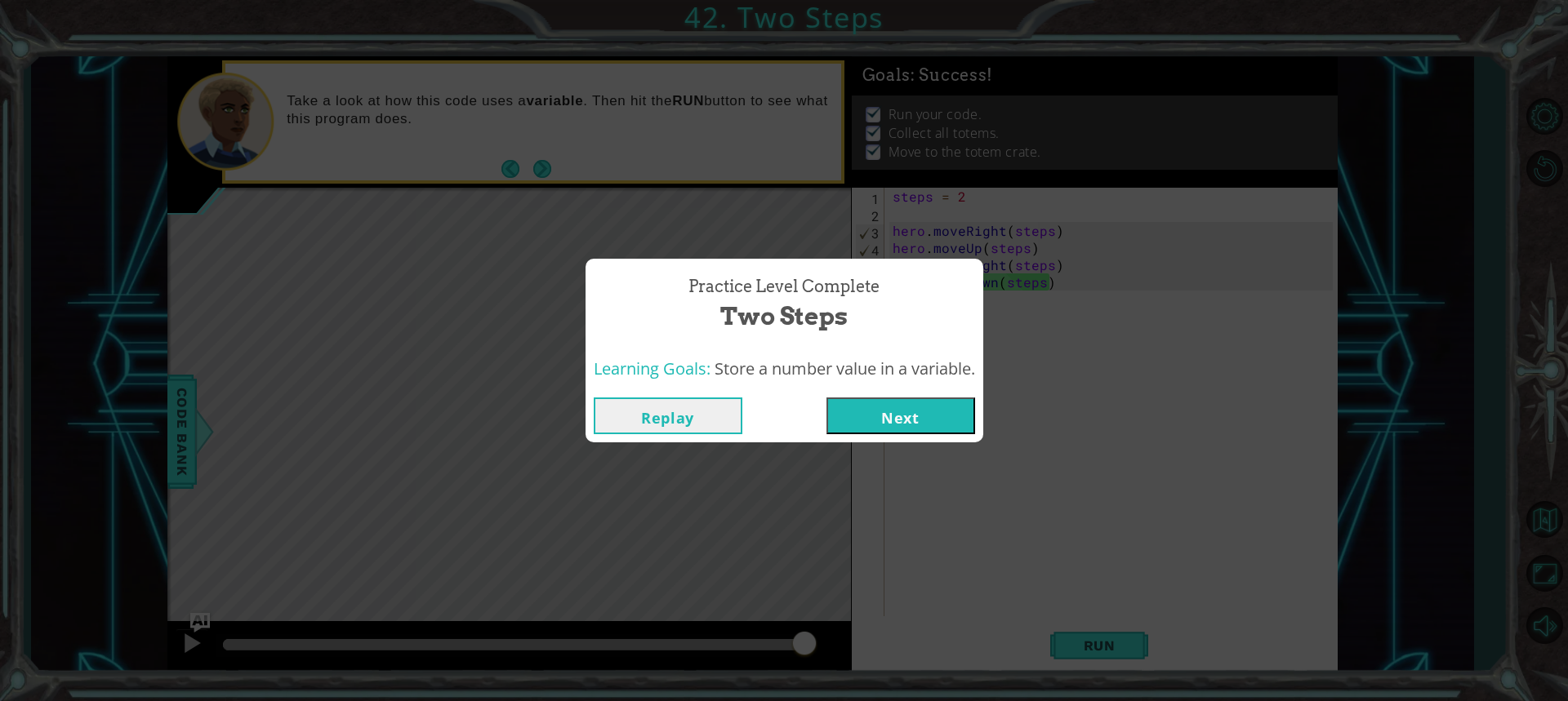
click at [898, 397] on button "Next" at bounding box center [900, 415] width 149 height 37
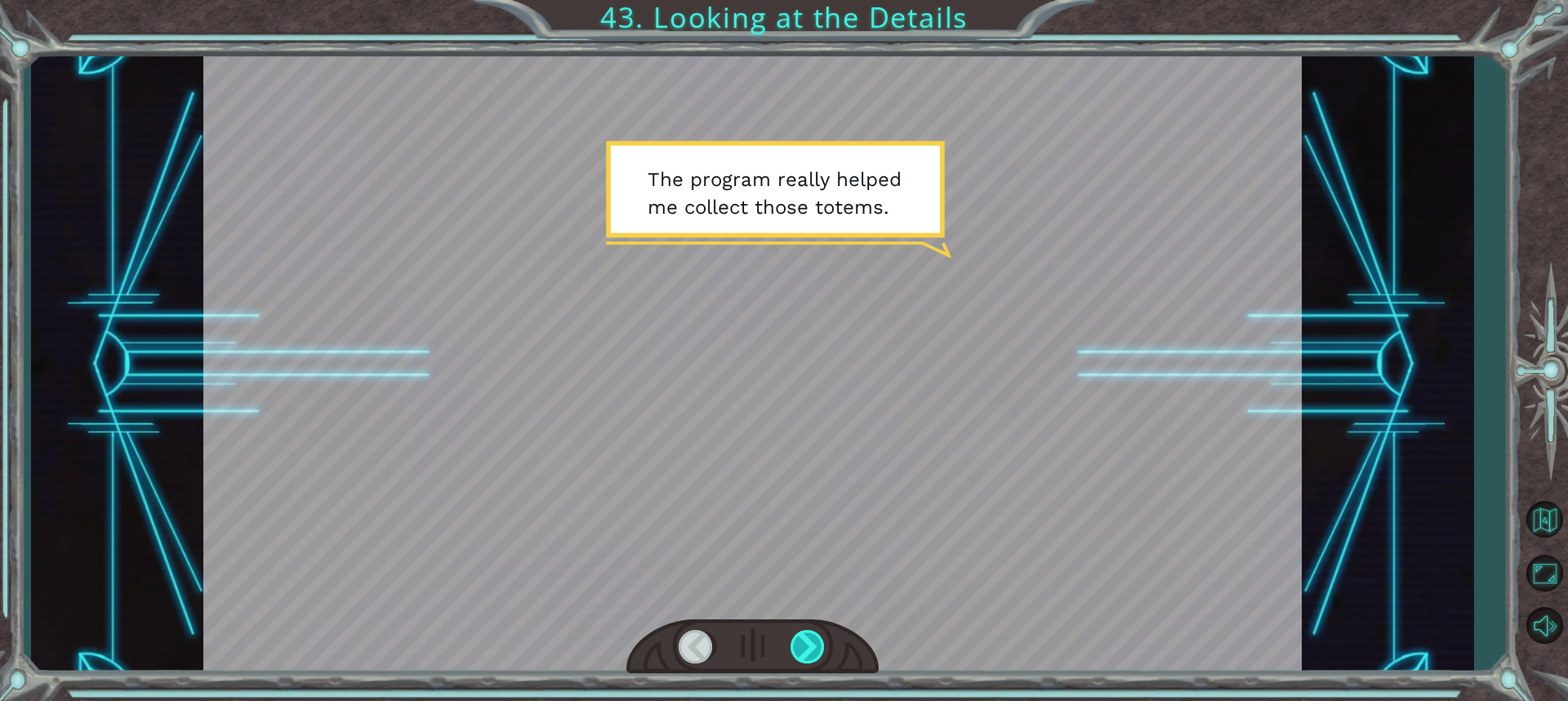
click at [819, 640] on div at bounding box center [808, 646] width 36 height 33
drag, startPoint x: 819, startPoint y: 640, endPoint x: 806, endPoint y: 634, distance: 14.3
click at [806, 635] on div at bounding box center [808, 646] width 36 height 33
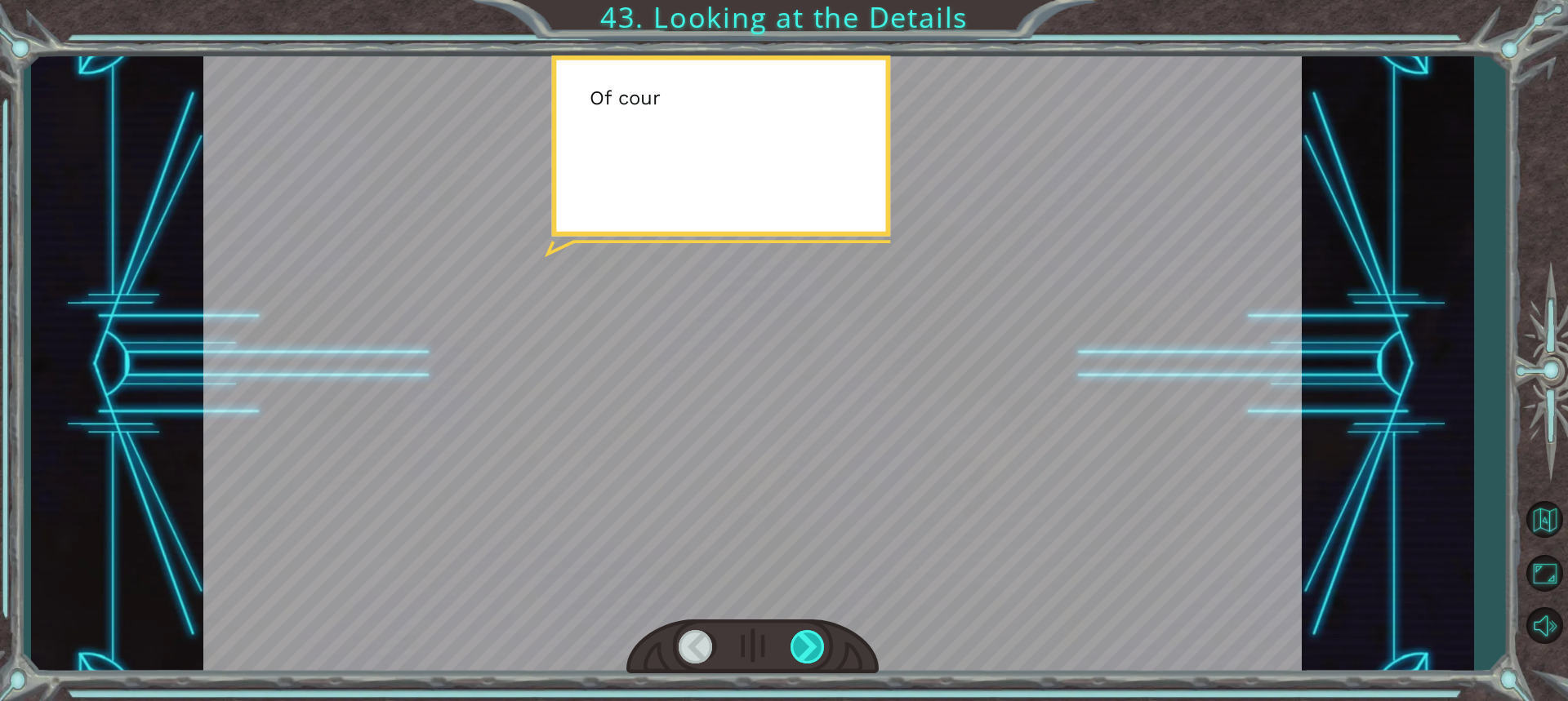
click at [807, 631] on div at bounding box center [808, 646] width 36 height 33
click at [813, 627] on div at bounding box center [752, 647] width 253 height 56
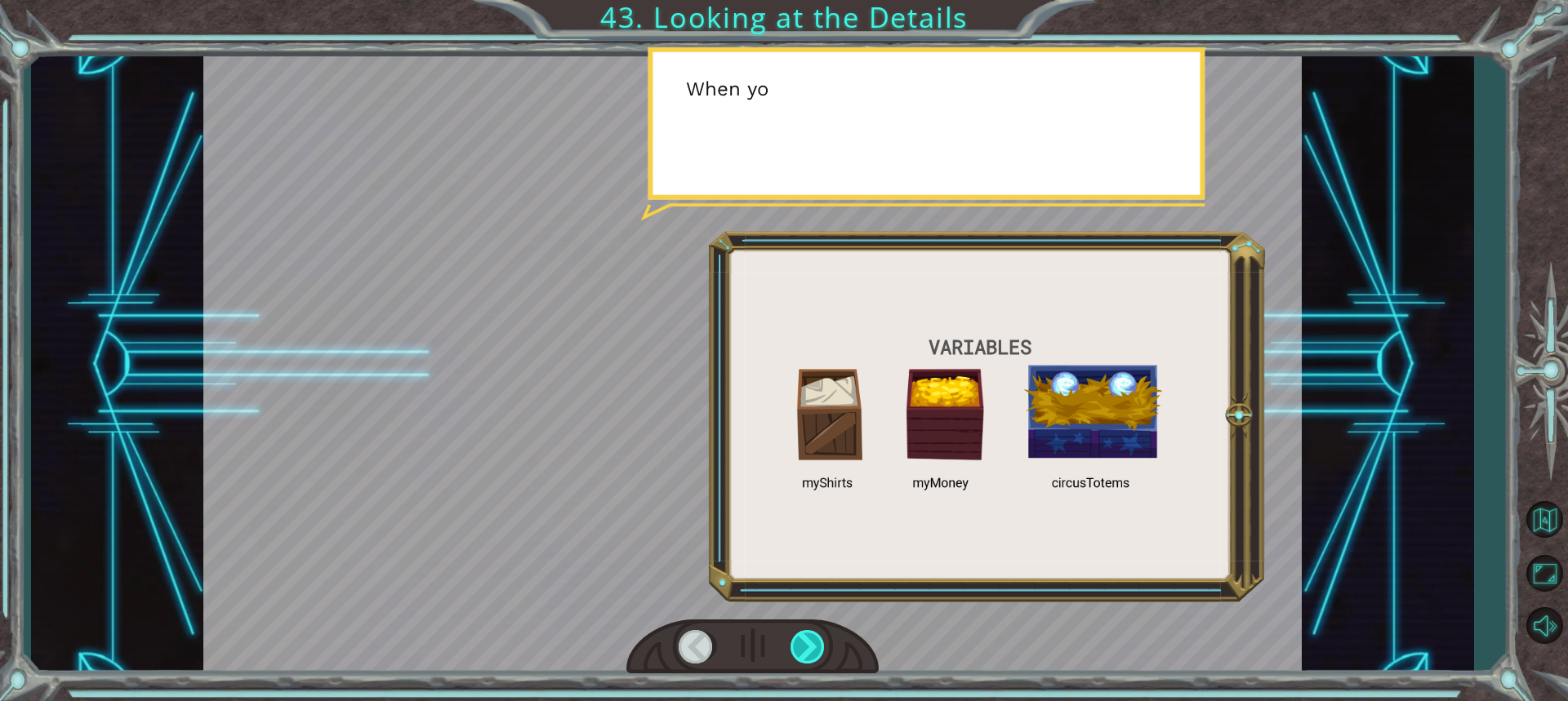
drag, startPoint x: 828, startPoint y: 622, endPoint x: 801, endPoint y: 634, distance: 29.5
click at [826, 622] on div at bounding box center [752, 647] width 253 height 56
click at [800, 636] on div at bounding box center [808, 646] width 36 height 33
click at [798, 646] on div at bounding box center [808, 646] width 36 height 33
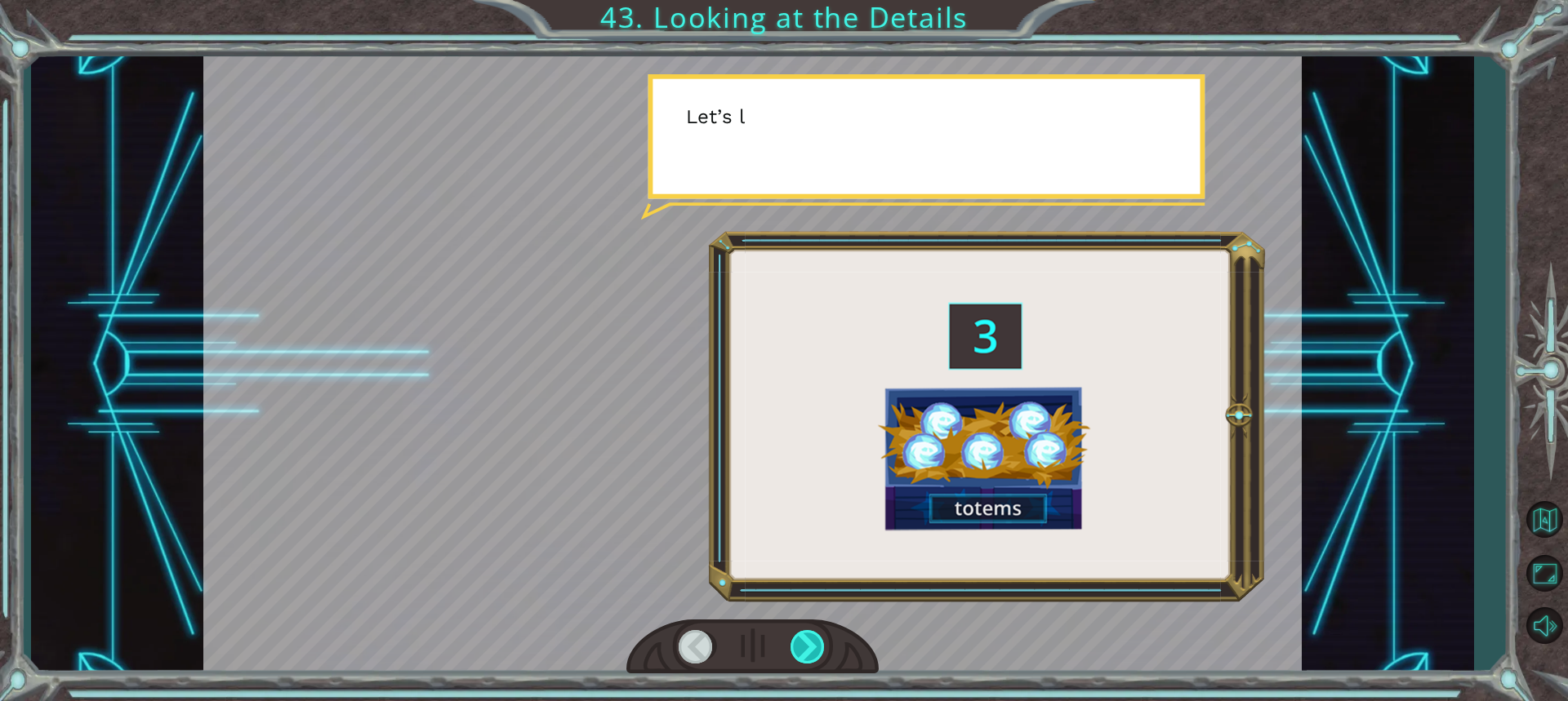
click at [798, 646] on div at bounding box center [808, 646] width 36 height 33
click at [798, 647] on div at bounding box center [808, 646] width 36 height 33
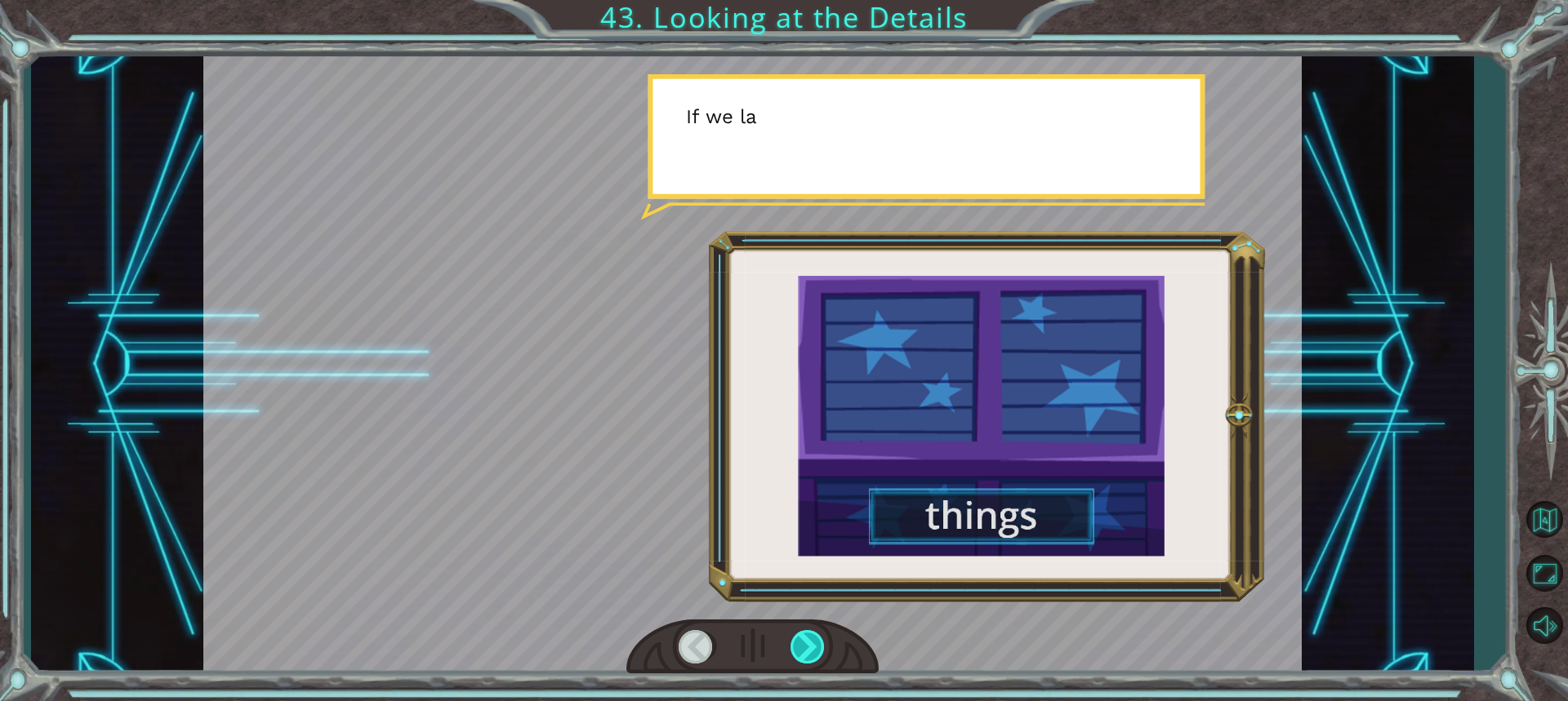
click at [798, 647] on div at bounding box center [808, 646] width 36 height 33
click at [798, 646] on div at bounding box center [808, 646] width 36 height 33
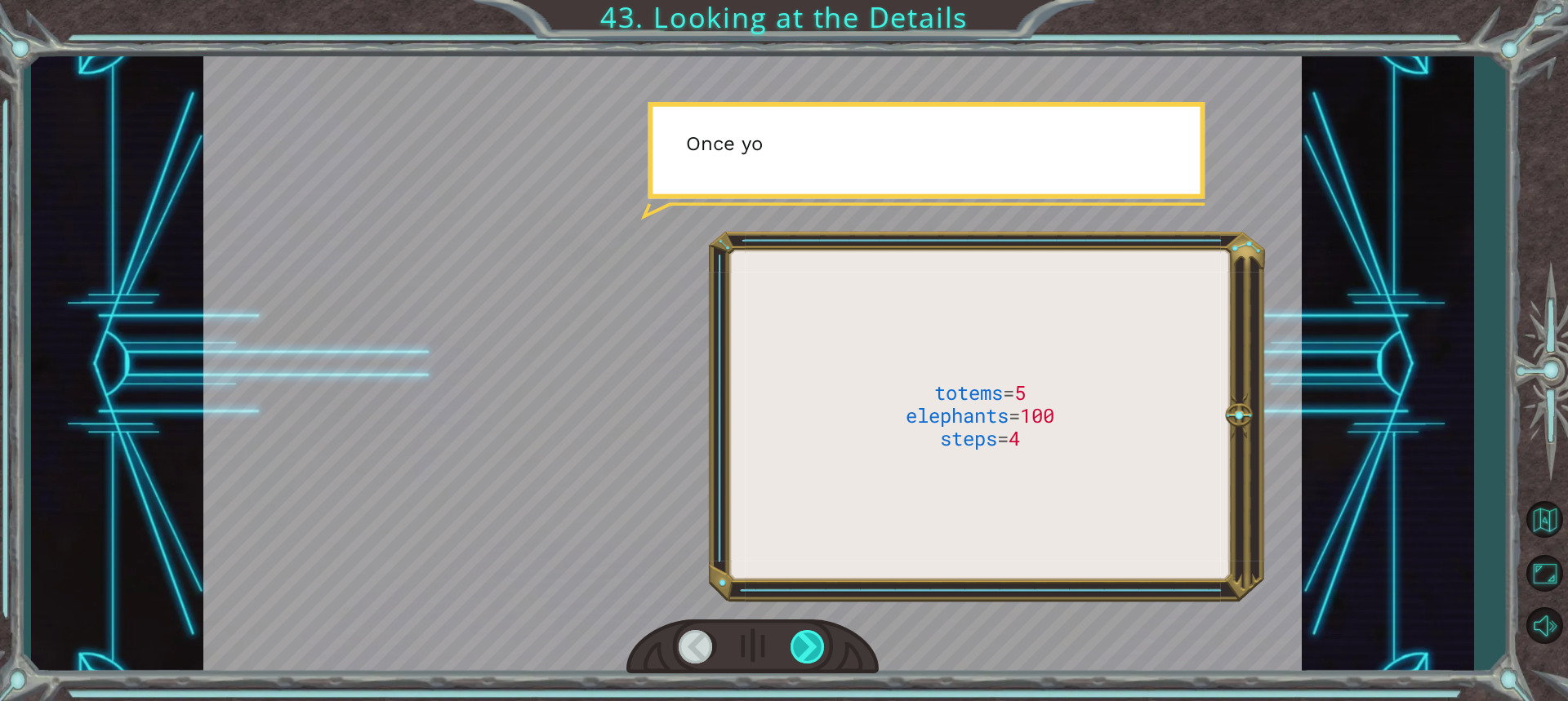
click at [798, 646] on div at bounding box center [808, 646] width 36 height 33
click at [798, 644] on div at bounding box center [808, 646] width 36 height 33
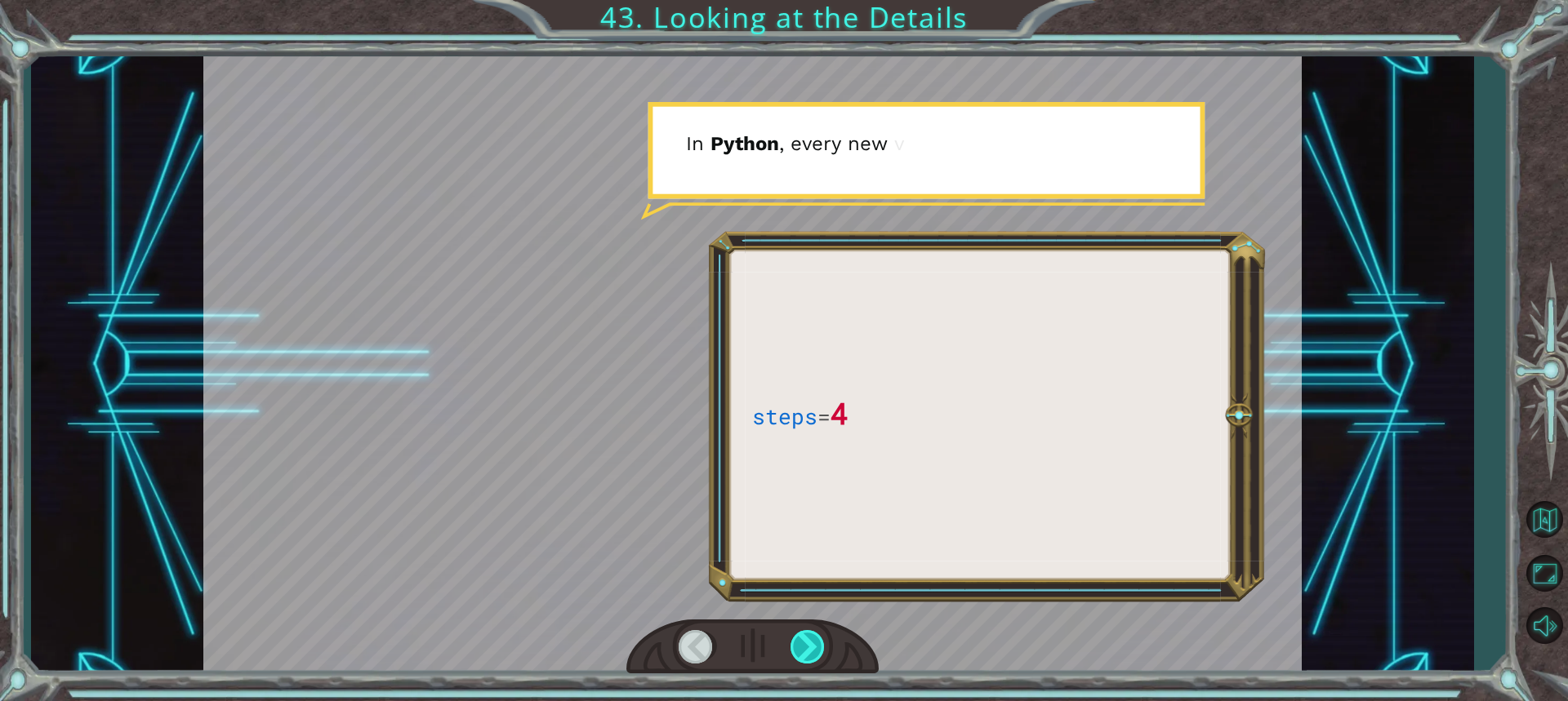
click at [798, 644] on div at bounding box center [808, 646] width 36 height 33
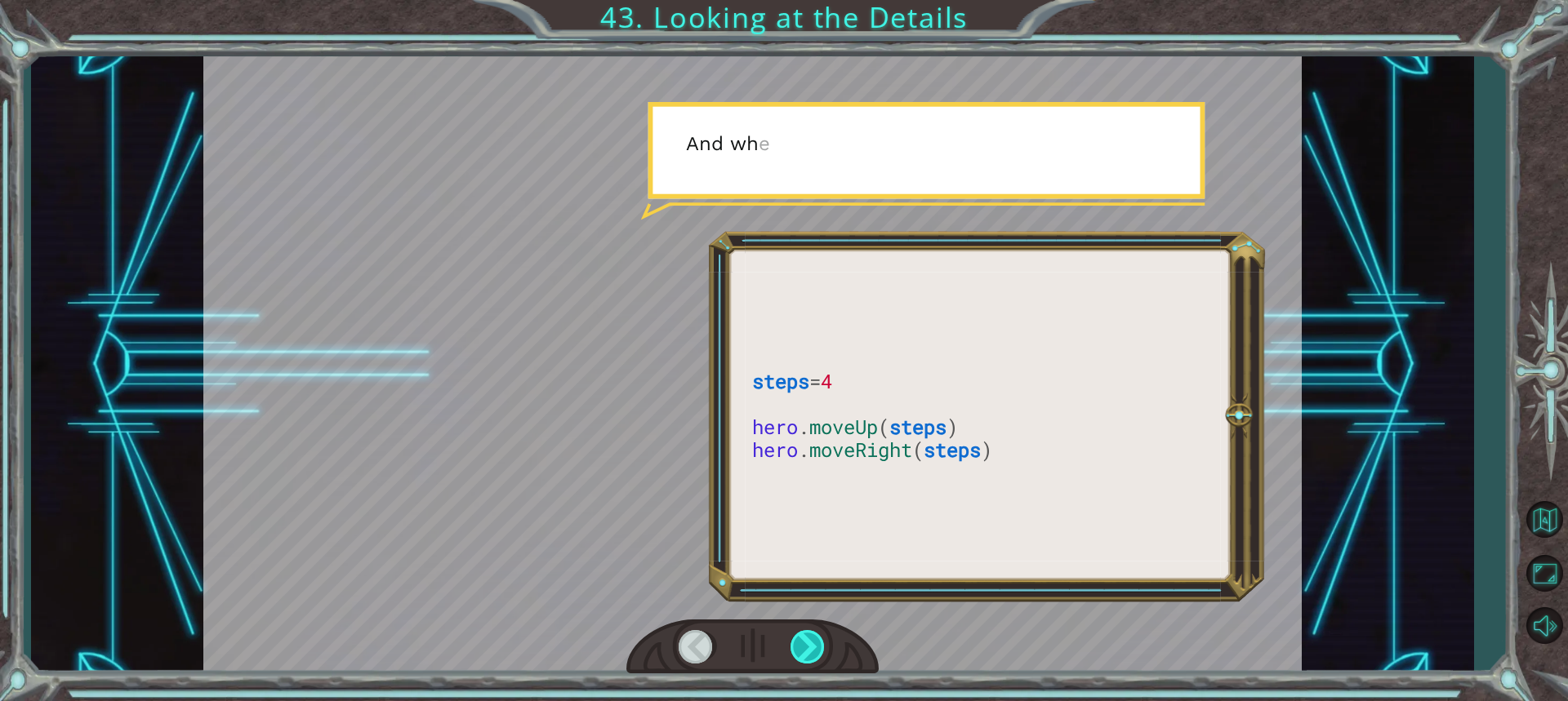
click at [798, 644] on div at bounding box center [808, 646] width 36 height 33
click at [798, 643] on div at bounding box center [808, 646] width 36 height 33
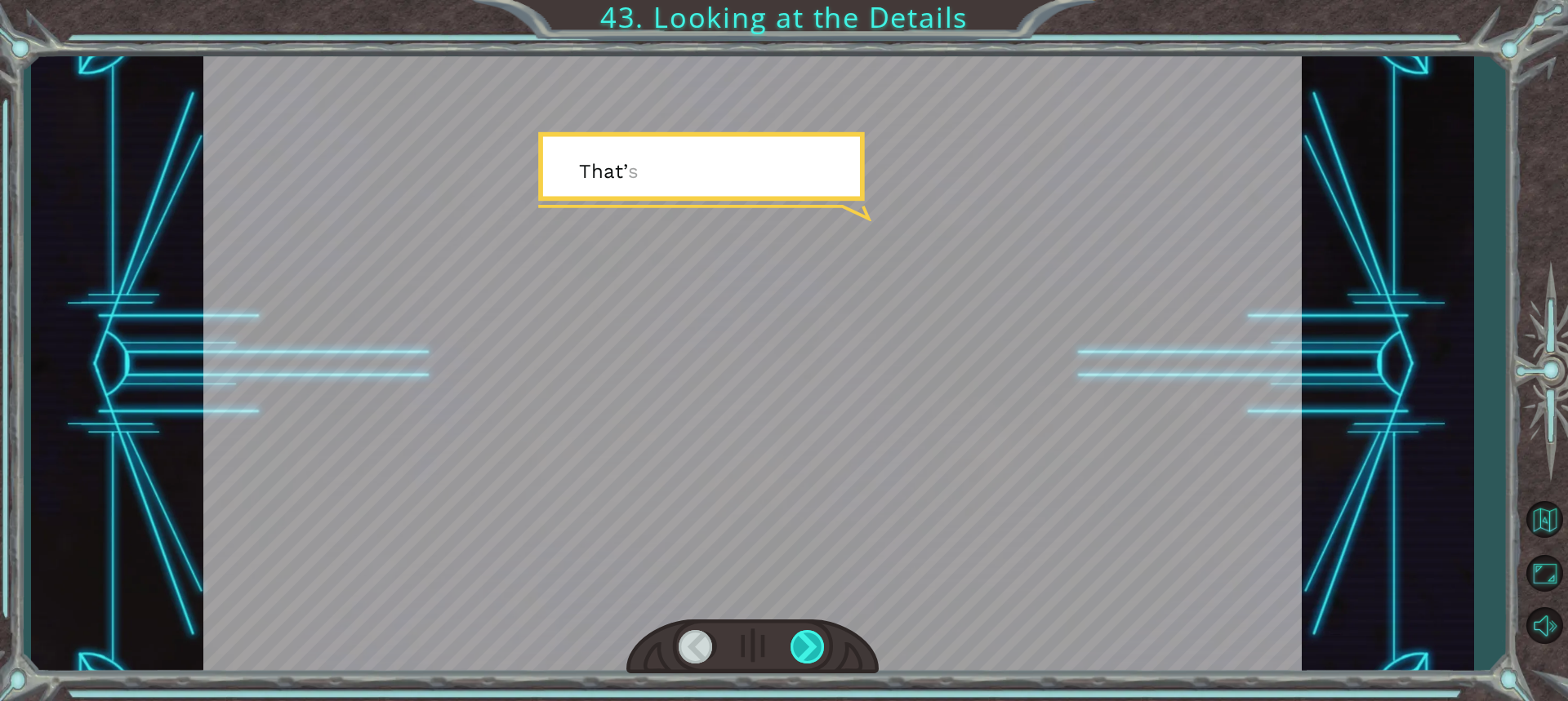
click at [798, 643] on div at bounding box center [808, 646] width 36 height 33
click at [798, 642] on div at bounding box center [808, 646] width 36 height 33
click at [798, 641] on div at bounding box center [808, 646] width 36 height 33
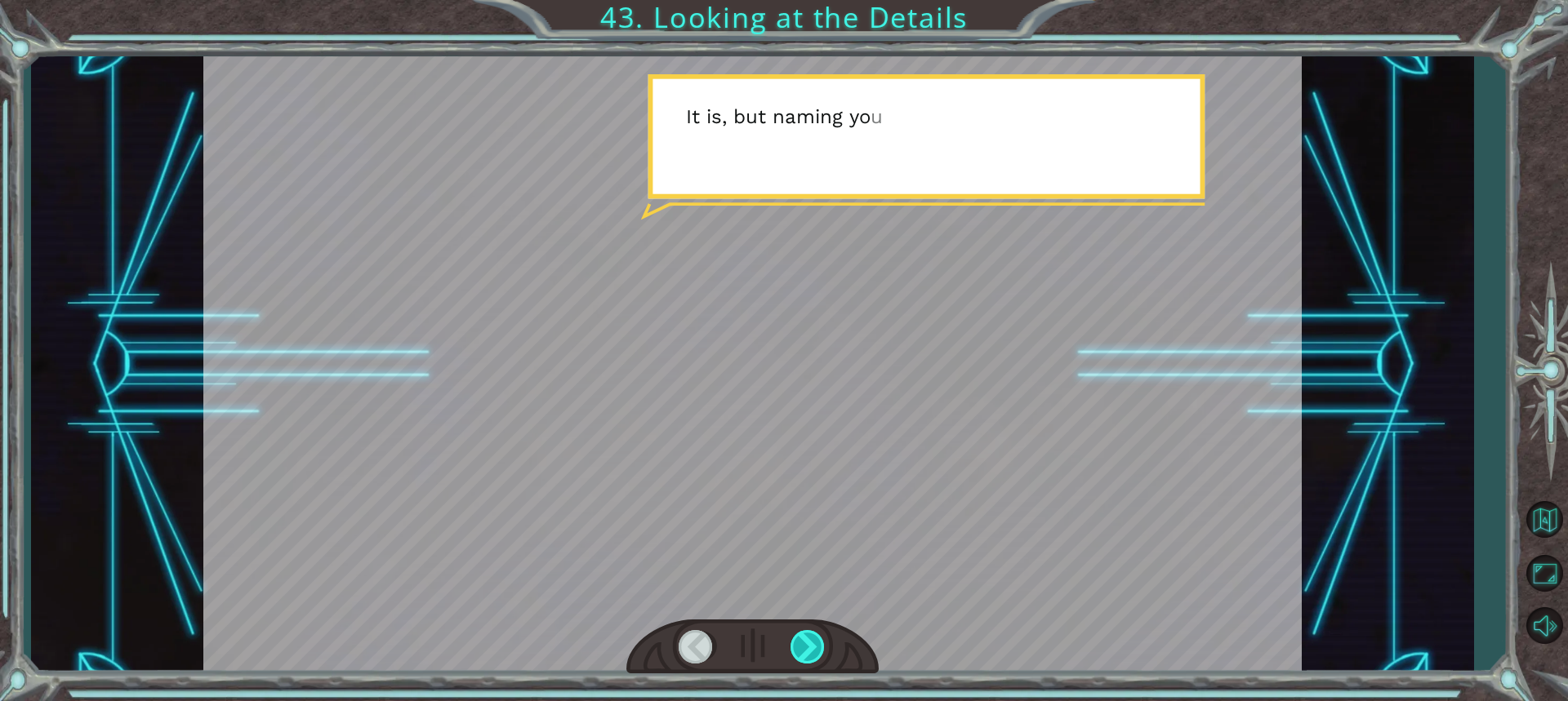
click at [798, 640] on div at bounding box center [808, 646] width 36 height 33
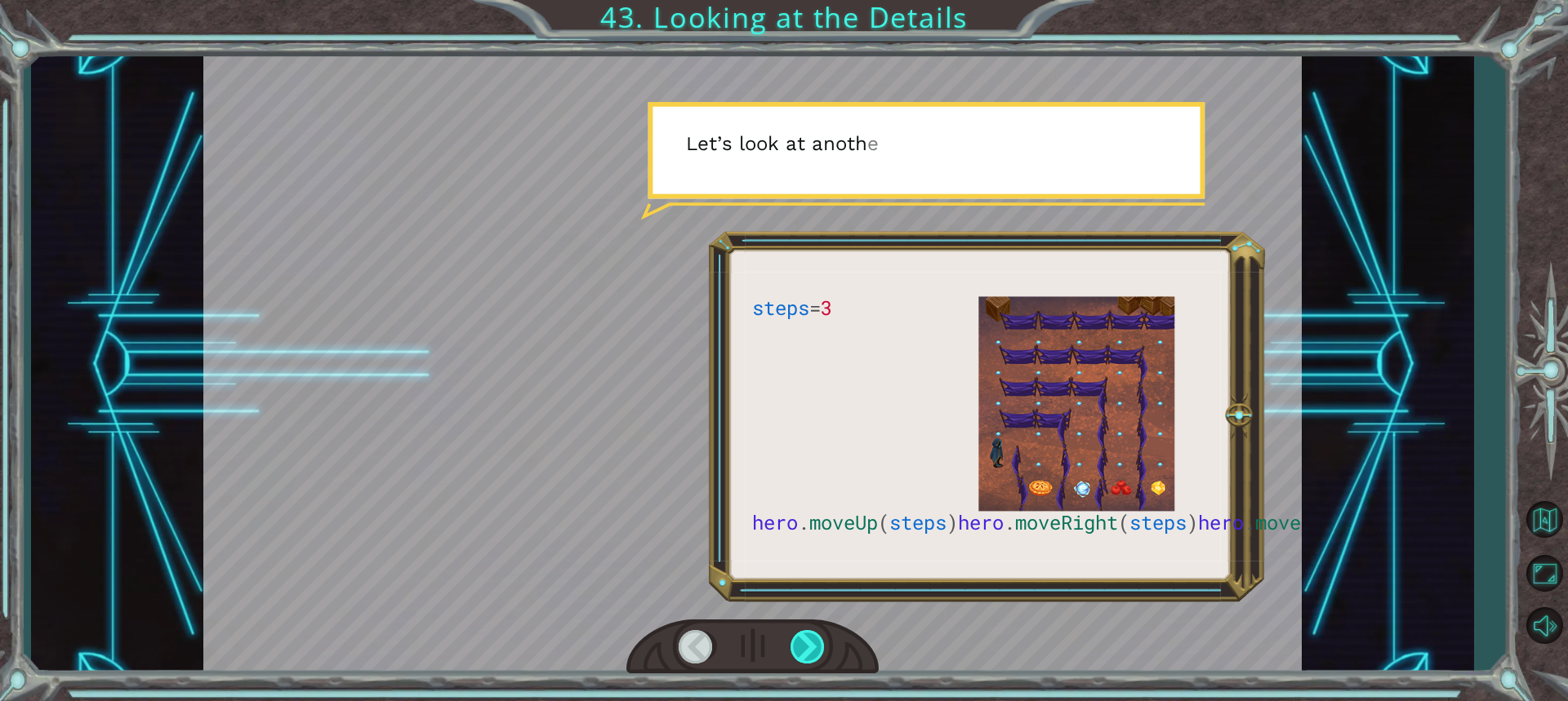
click at [798, 640] on div at bounding box center [808, 646] width 36 height 33
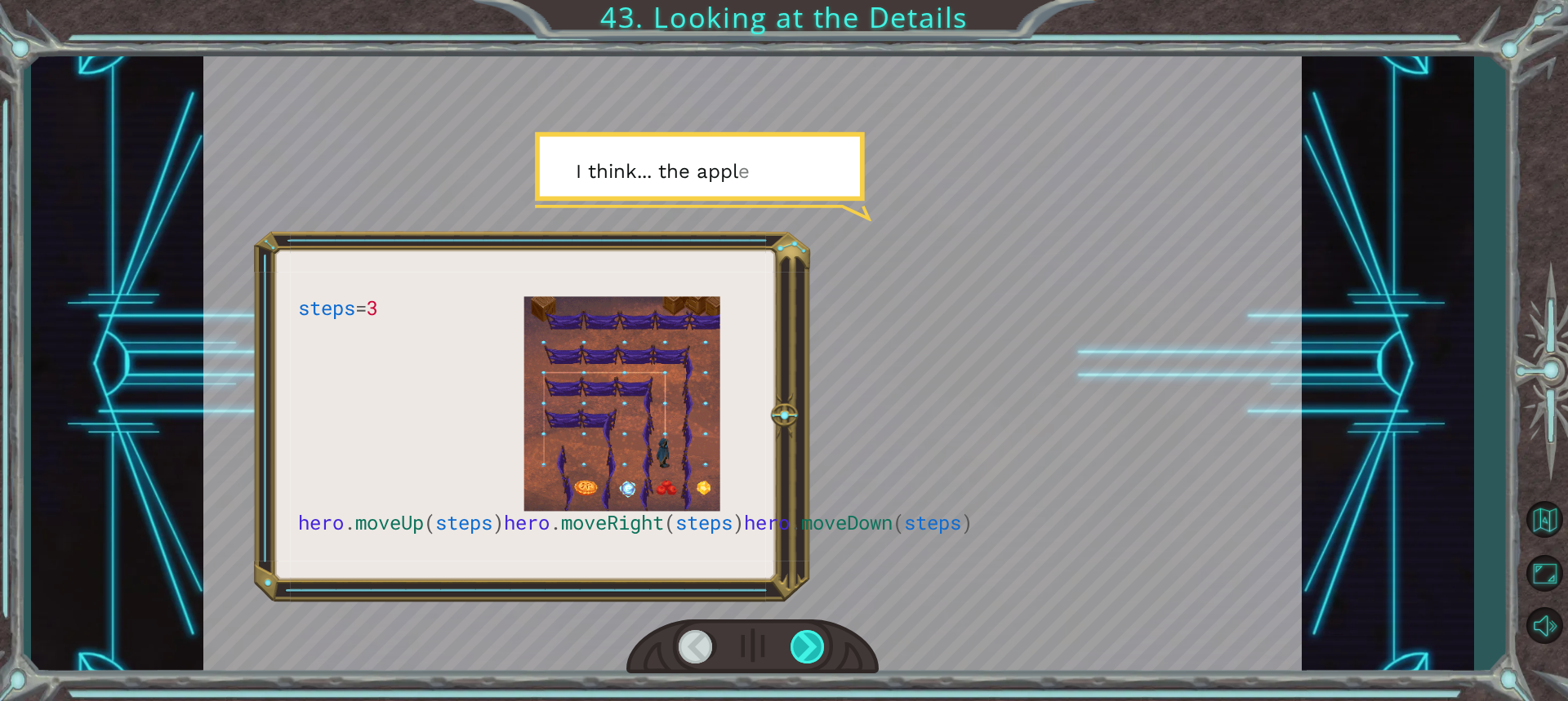
click at [798, 640] on div at bounding box center [808, 646] width 36 height 33
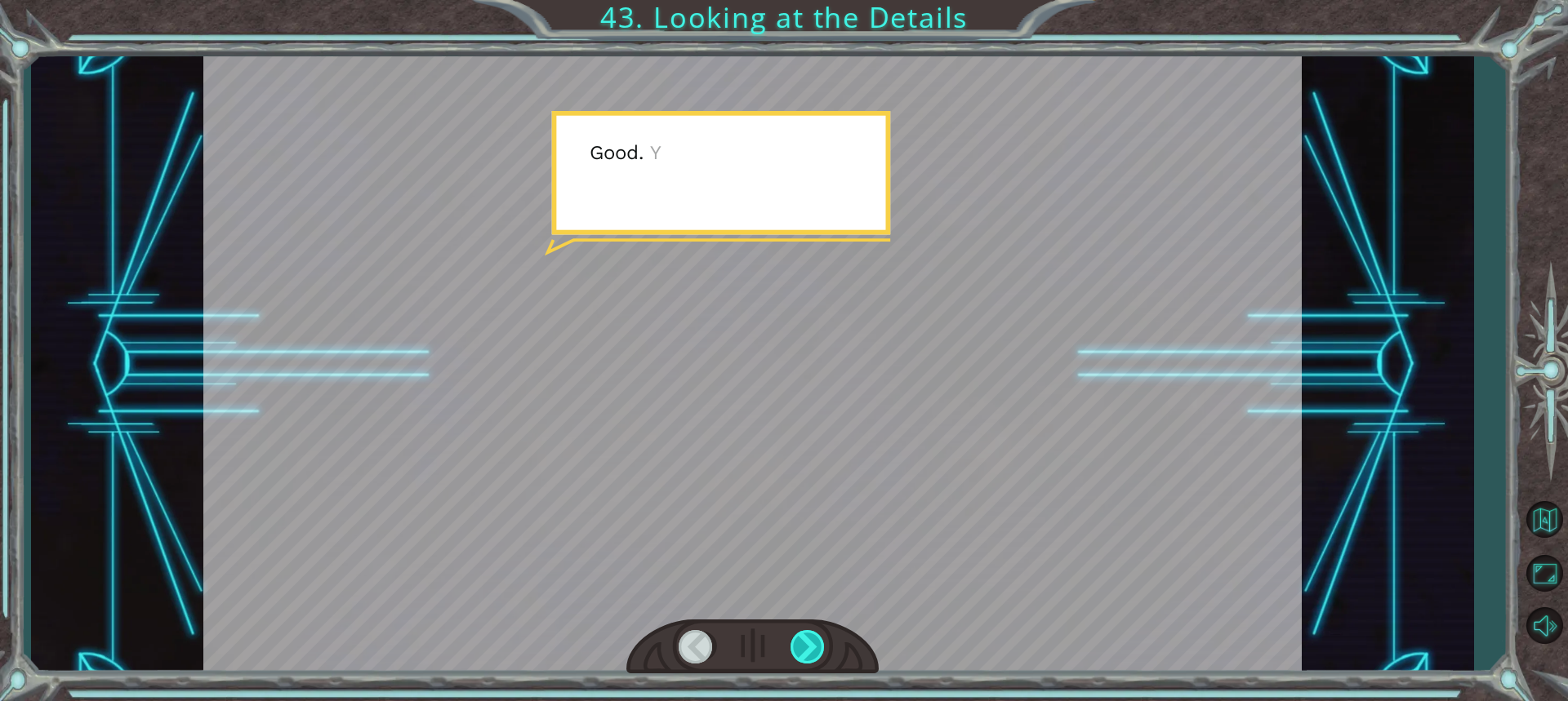
click at [798, 640] on div at bounding box center [808, 646] width 36 height 33
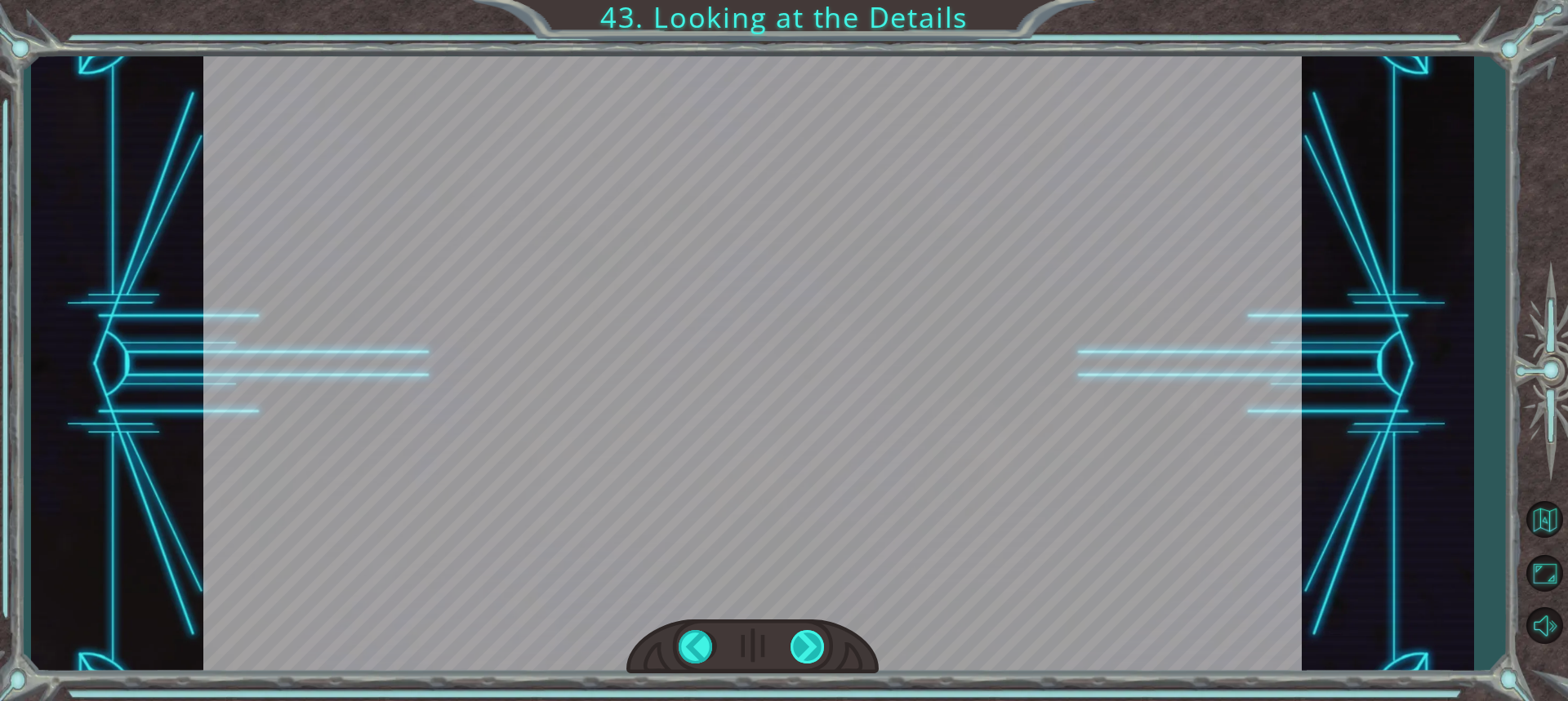
click at [798, 639] on div at bounding box center [808, 646] width 36 height 33
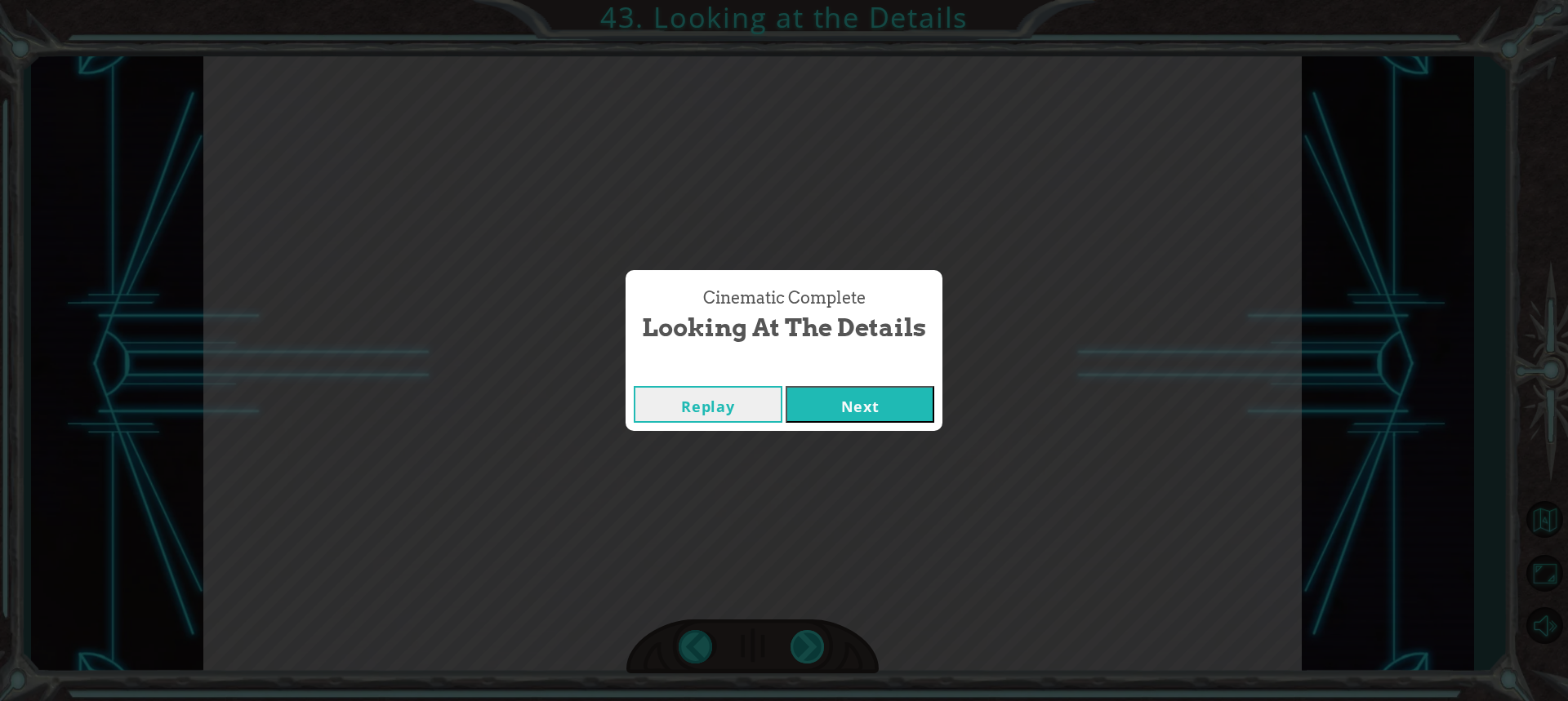
click at [798, 639] on div "Cinematic Complete Looking at the Details Replay Next" at bounding box center [784, 350] width 1568 height 701
click at [832, 396] on button "Next" at bounding box center [859, 404] width 149 height 37
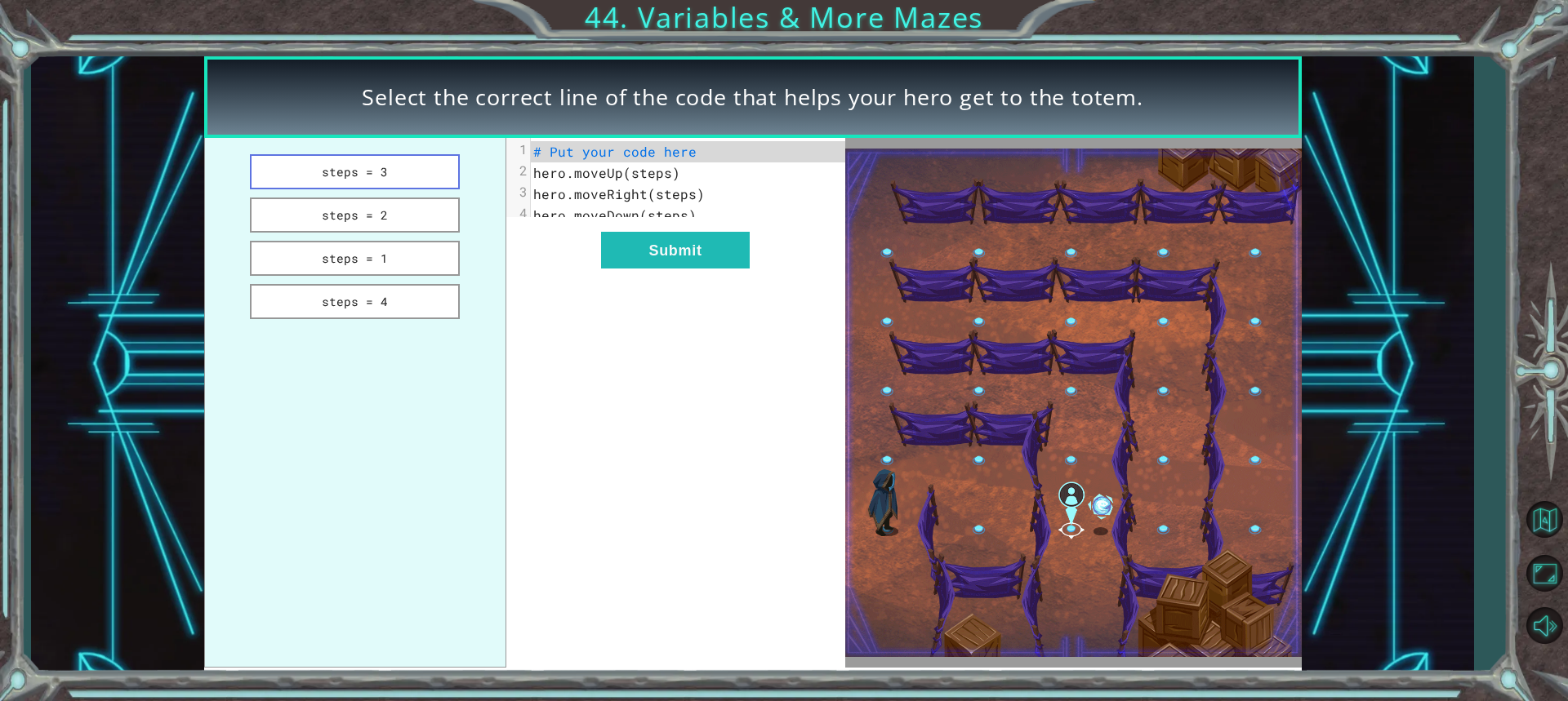
click at [350, 166] on button "steps = 3" at bounding box center [355, 171] width 211 height 35
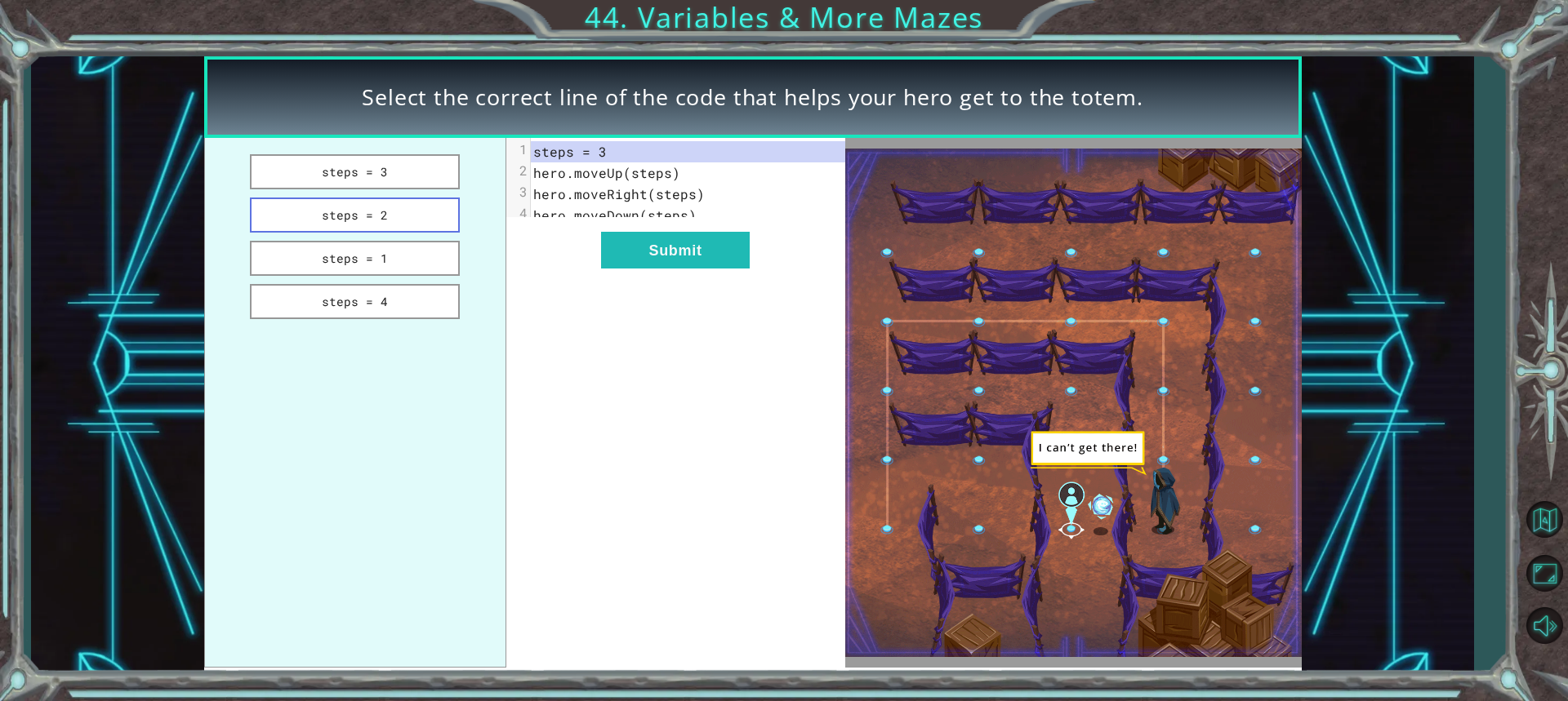
click at [386, 211] on button "steps = 2" at bounding box center [355, 215] width 211 height 35
click at [625, 269] on button "Submit" at bounding box center [675, 250] width 149 height 37
click at [635, 298] on div "xxxxxxxxxx 4 1 steps = 2 2 hero.moveUp(steps) 3 hero.moveRight(steps) 4 hero.mo…" at bounding box center [676, 403] width 339 height 530
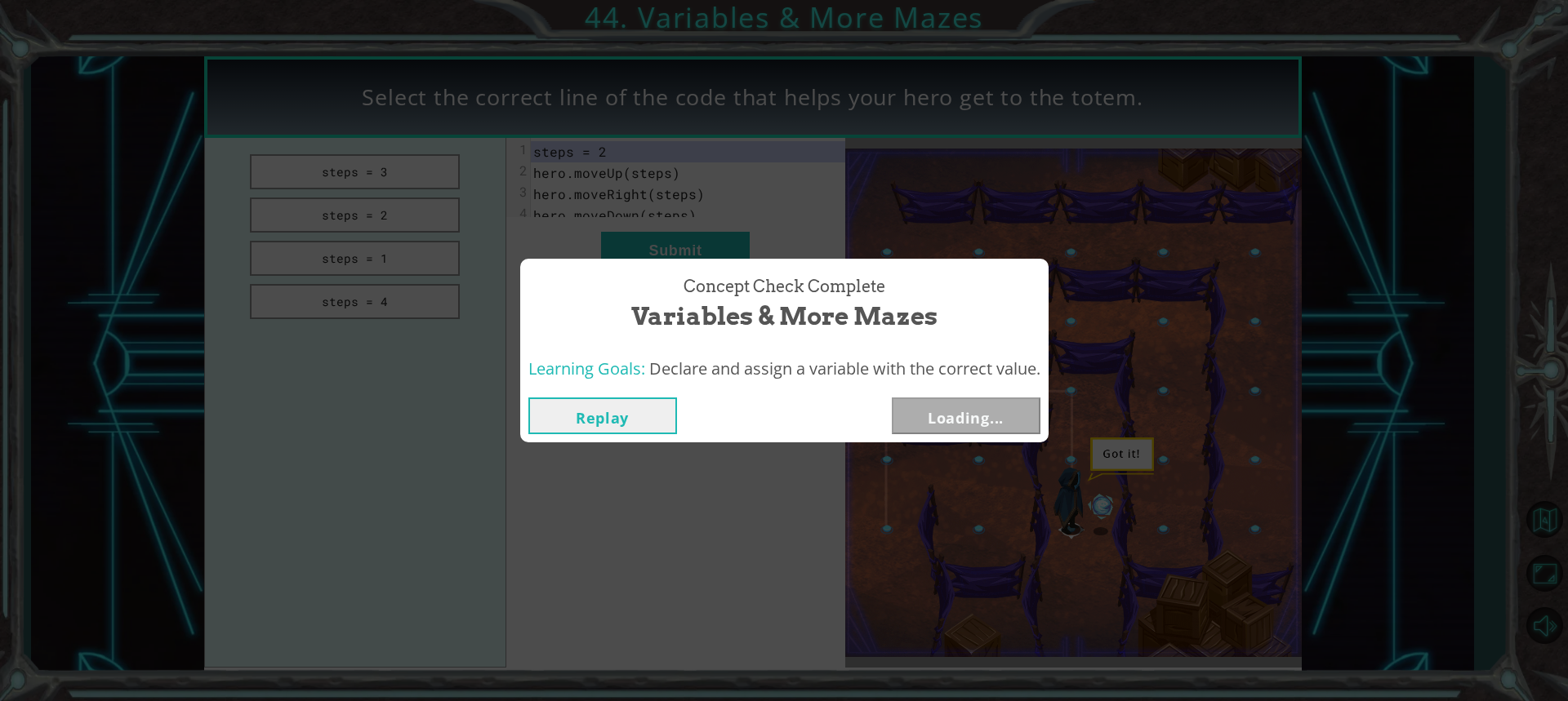
drag, startPoint x: 656, startPoint y: 241, endPoint x: 665, endPoint y: 218, distance: 24.7
click at [653, 254] on div "Concept Check Complete Variables & More Mazes Learning Goals: Declare and assig…" at bounding box center [784, 350] width 1568 height 701
click at [1020, 478] on div "Concept Check Complete Variables & More Mazes Learning Goals: Declare and assig…" at bounding box center [784, 350] width 1568 height 701
drag, startPoint x: 1014, startPoint y: 436, endPoint x: 993, endPoint y: 386, distance: 54.2
click at [1003, 394] on div "Concept Check Complete Variables & More Mazes Learning Goals: Declare and assig…" at bounding box center [784, 350] width 1568 height 701
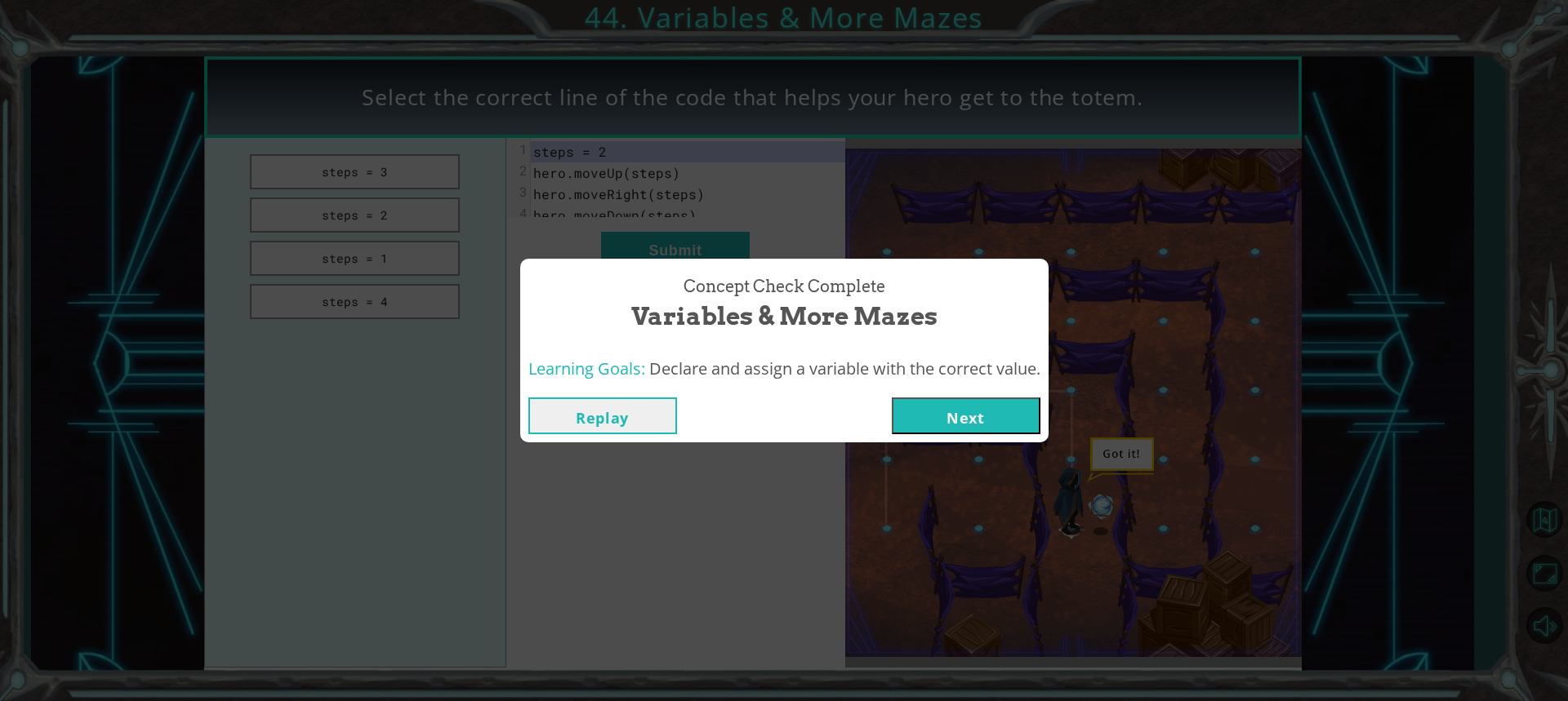
click at [993, 386] on div "Learning Goals: Declare and assign a variable with the correct value." at bounding box center [784, 369] width 528 height 40
drag, startPoint x: 1010, startPoint y: 384, endPoint x: 1028, endPoint y: 474, distance: 91.8
click at [1013, 384] on div "Learning Goals: Declare and assign a variable with the correct value." at bounding box center [784, 369] width 528 height 40
click at [1031, 480] on div "Concept Check Complete Variables & More Mazes Learning Goals: Declare and assig…" at bounding box center [784, 350] width 1568 height 701
click at [1009, 426] on button "Next" at bounding box center [965, 415] width 149 height 37
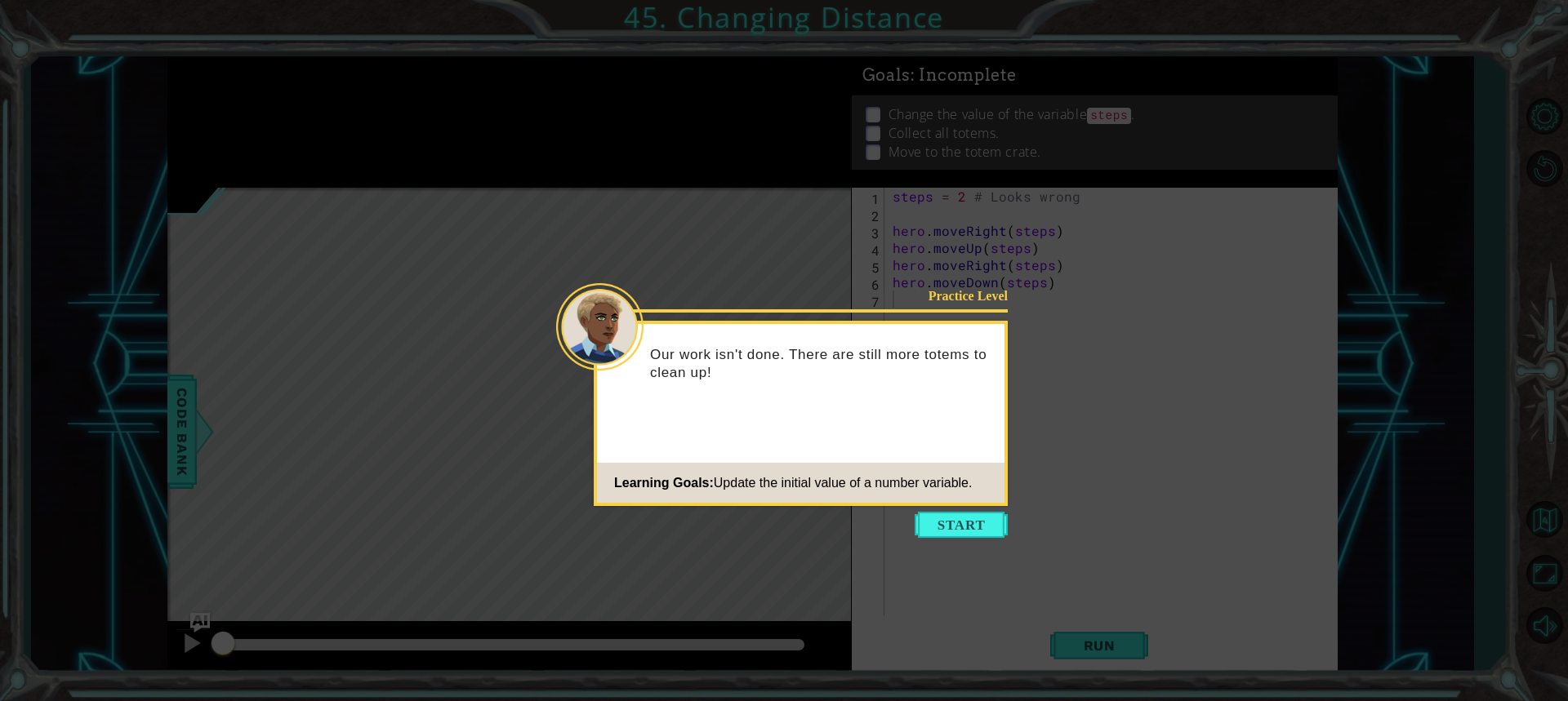
click at [948, 562] on icon at bounding box center [784, 350] width 1568 height 701
click at [949, 548] on icon at bounding box center [784, 350] width 1568 height 701
click at [959, 539] on icon at bounding box center [784, 350] width 1568 height 701
click at [958, 530] on button "Start" at bounding box center [961, 525] width 93 height 26
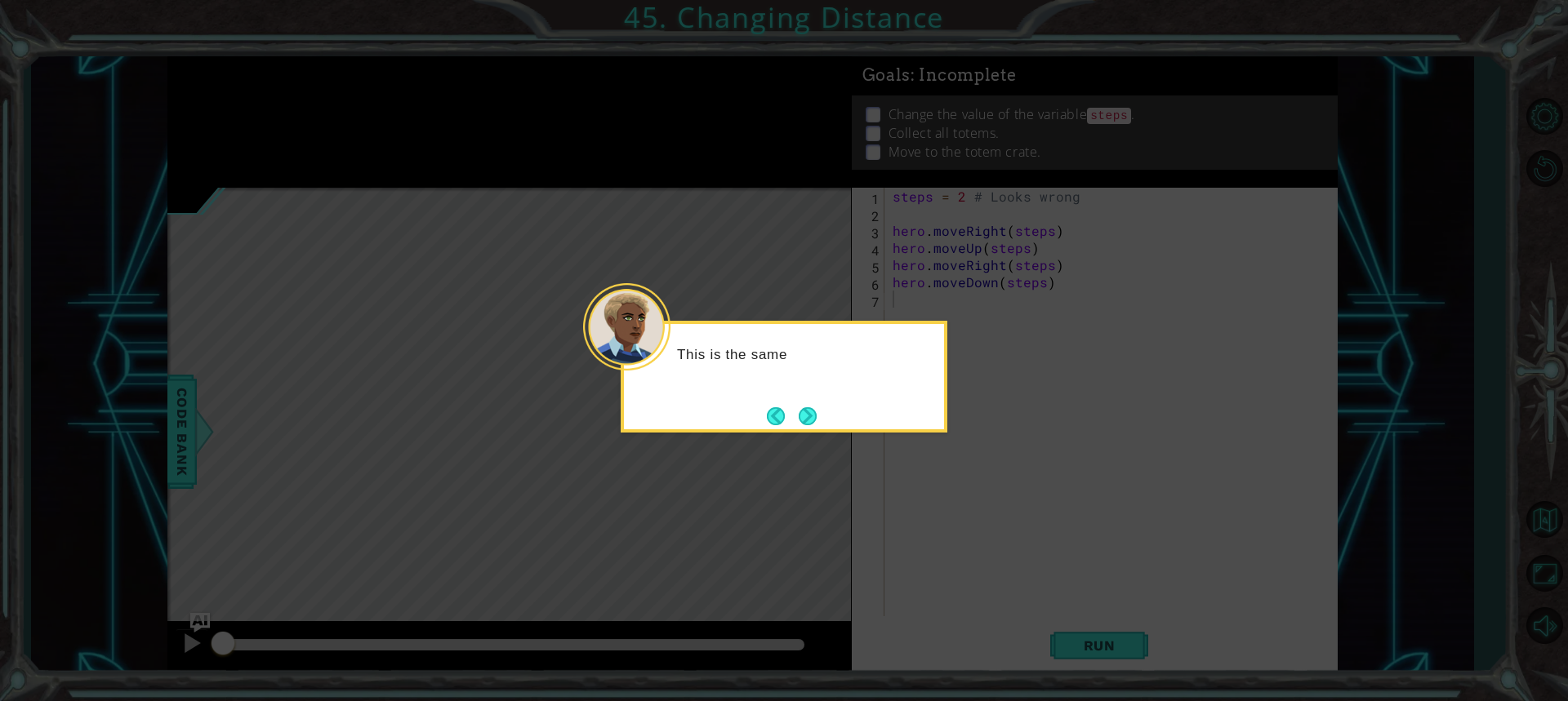
click at [801, 397] on div "This is the same" at bounding box center [784, 377] width 326 height 112
click at [801, 409] on div "This is the same code tha" at bounding box center [784, 377] width 326 height 112
click at [801, 409] on button "Next" at bounding box center [807, 416] width 23 height 23
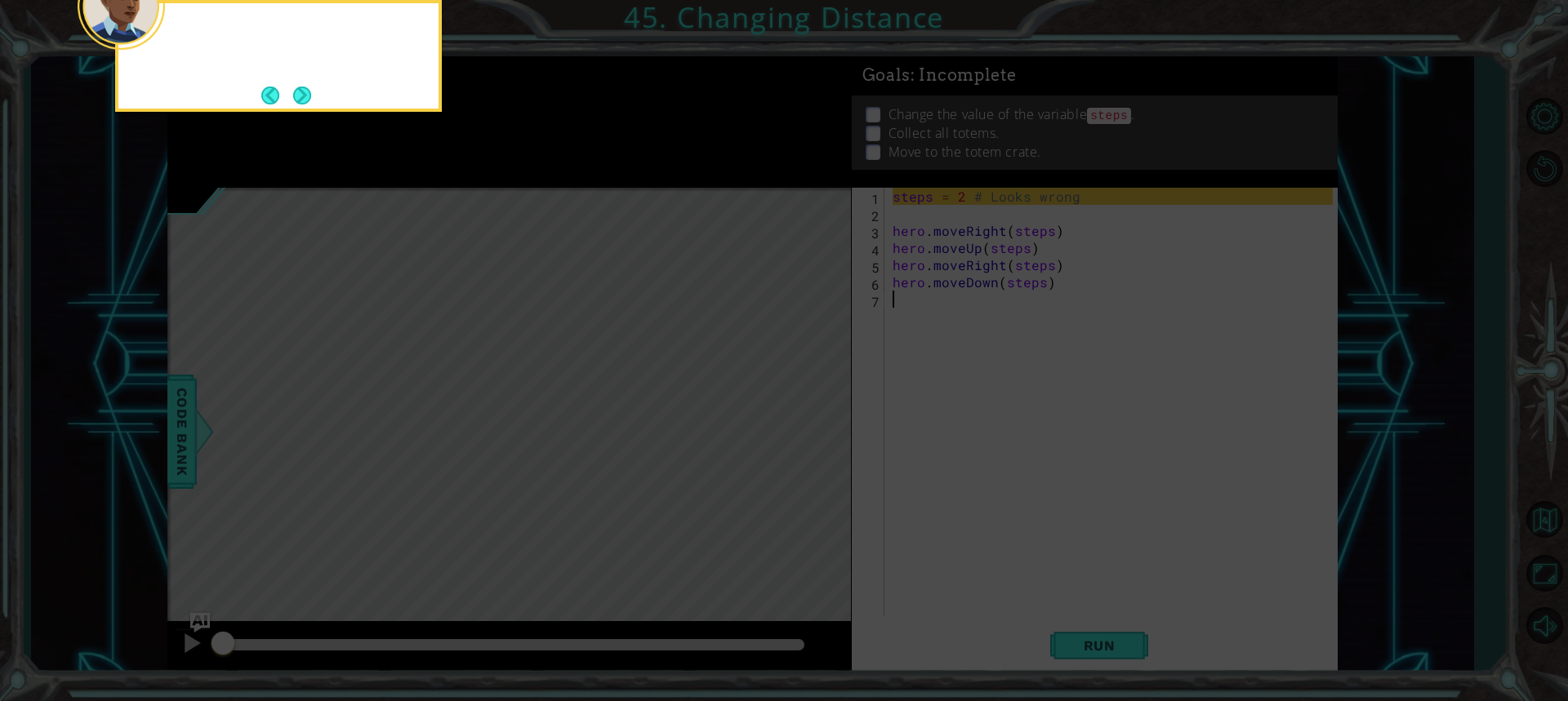
click at [801, 409] on icon at bounding box center [784, 105] width 1568 height 1193
click at [293, 93] on button "Next" at bounding box center [303, 96] width 19 height 19
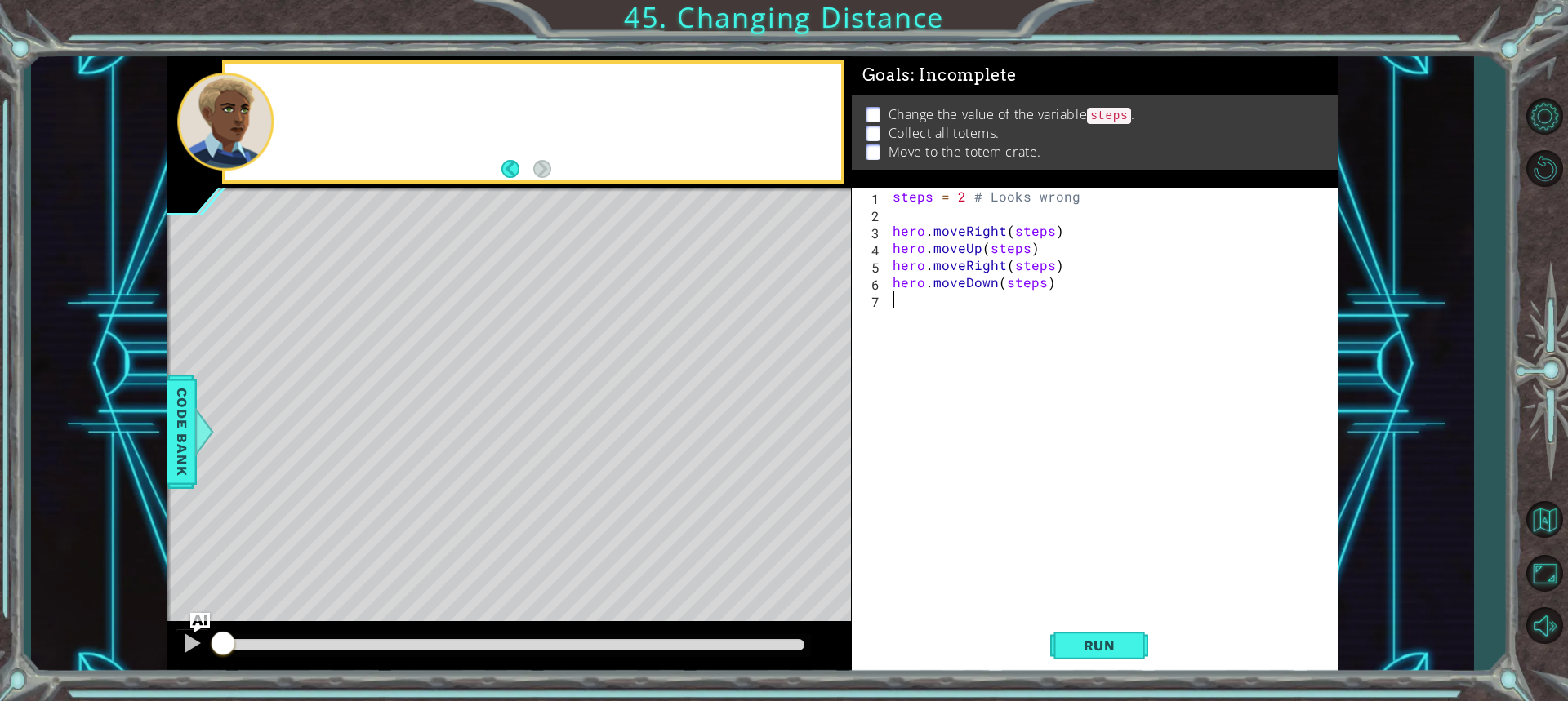
click at [291, 93] on div at bounding box center [533, 121] width 616 height 116
click at [1100, 652] on span "Run" at bounding box center [1100, 645] width 64 height 16
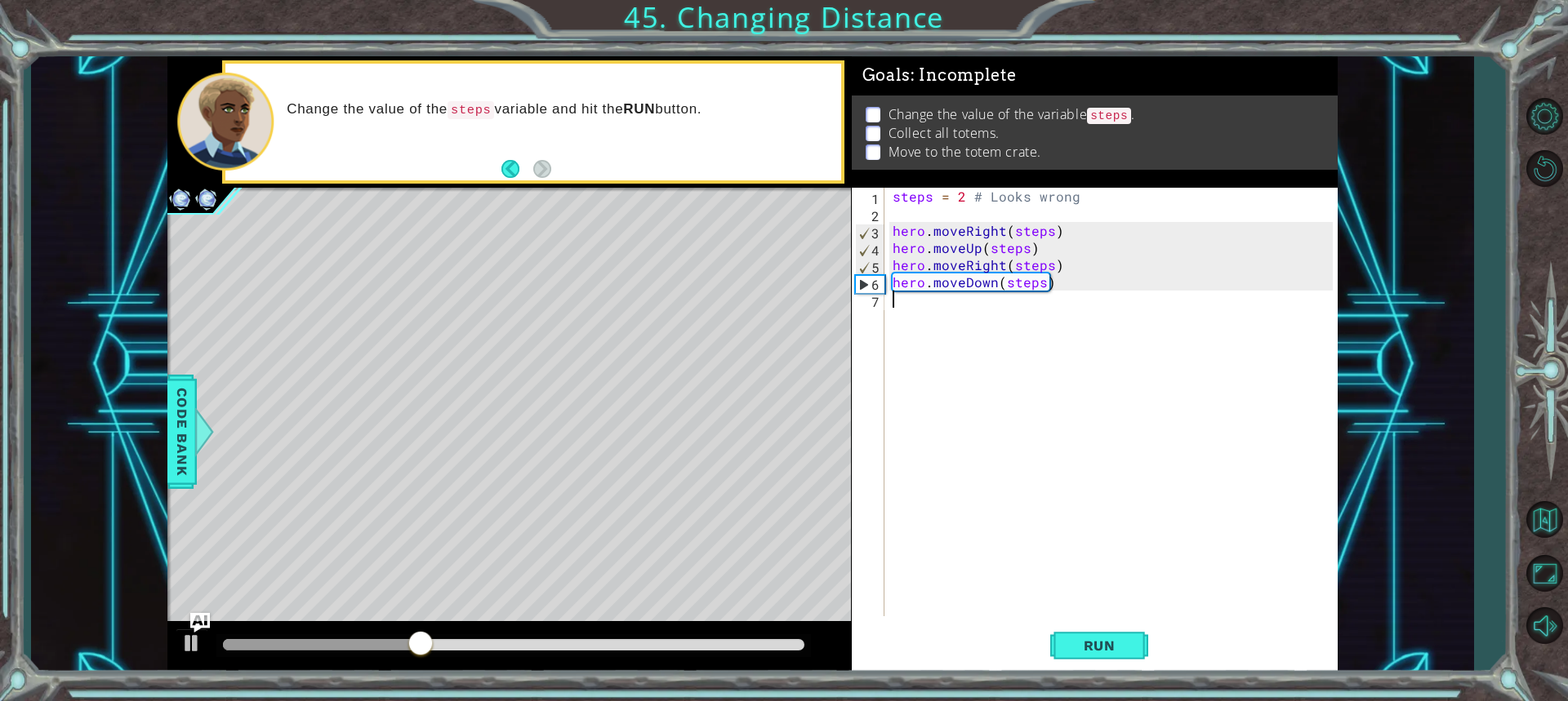
click at [992, 283] on div "steps = 2 # Looks wrong hero . moveRight ( steps ) hero . moveUp ( steps ) hero…" at bounding box center [1115, 418] width 451 height 463
drag, startPoint x: 1065, startPoint y: 284, endPoint x: 1018, endPoint y: 279, distance: 47.3
click at [1018, 279] on div "steps = 2 # Looks wrong hero . moveRight ( steps ) hero . moveUp ( steps ) hero…" at bounding box center [1115, 418] width 451 height 463
click at [989, 289] on div "steps = 2 # Looks wrong hero . moveRight ( steps ) hero . moveUp ( steps ) hero…" at bounding box center [1115, 418] width 451 height 463
click at [994, 288] on div "steps = 2 # Looks wrong hero . moveRight ( steps ) hero . moveUp ( steps ) hero…" at bounding box center [1115, 418] width 451 height 463
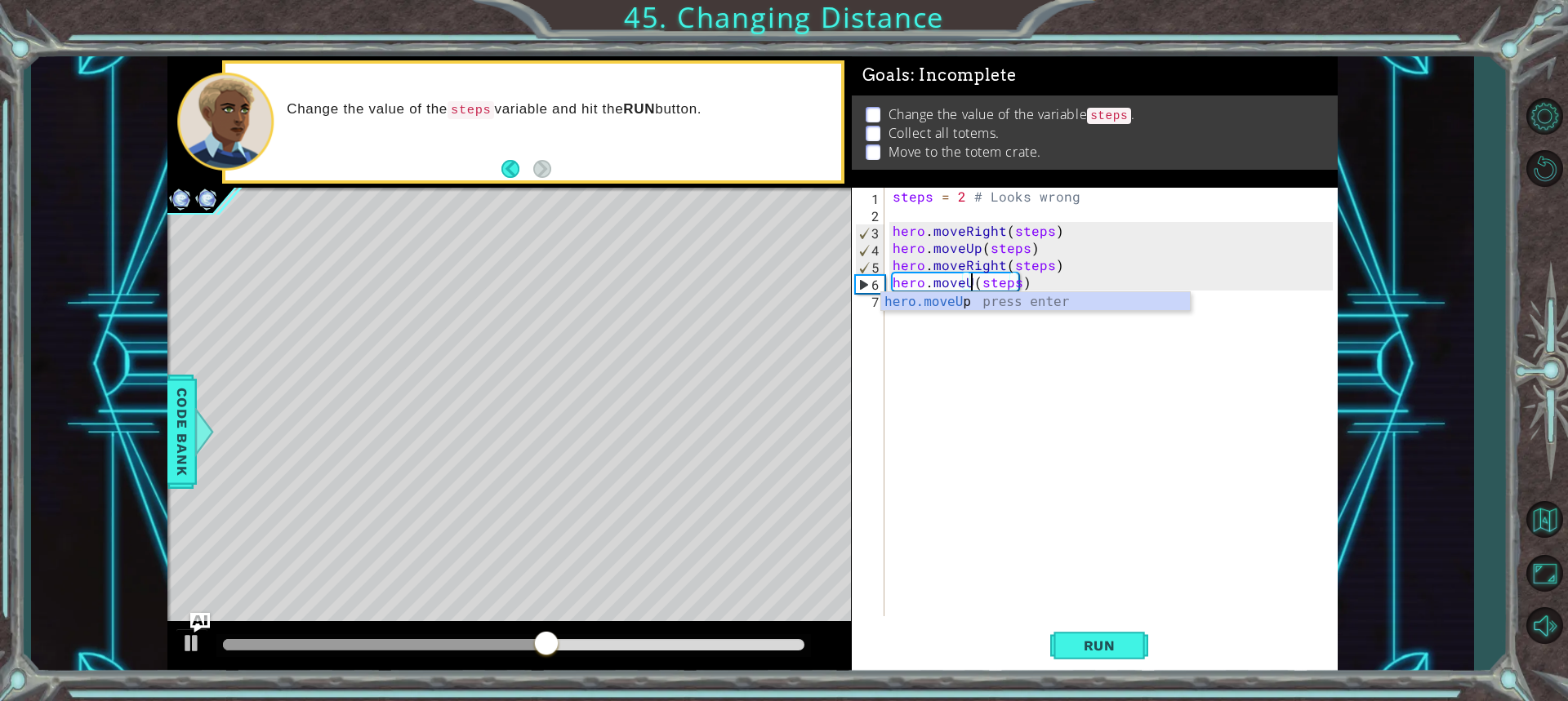
scroll to position [0, 5]
type textarea "hero.moveUp(steps)"
click at [1084, 647] on span "Run" at bounding box center [1100, 645] width 64 height 16
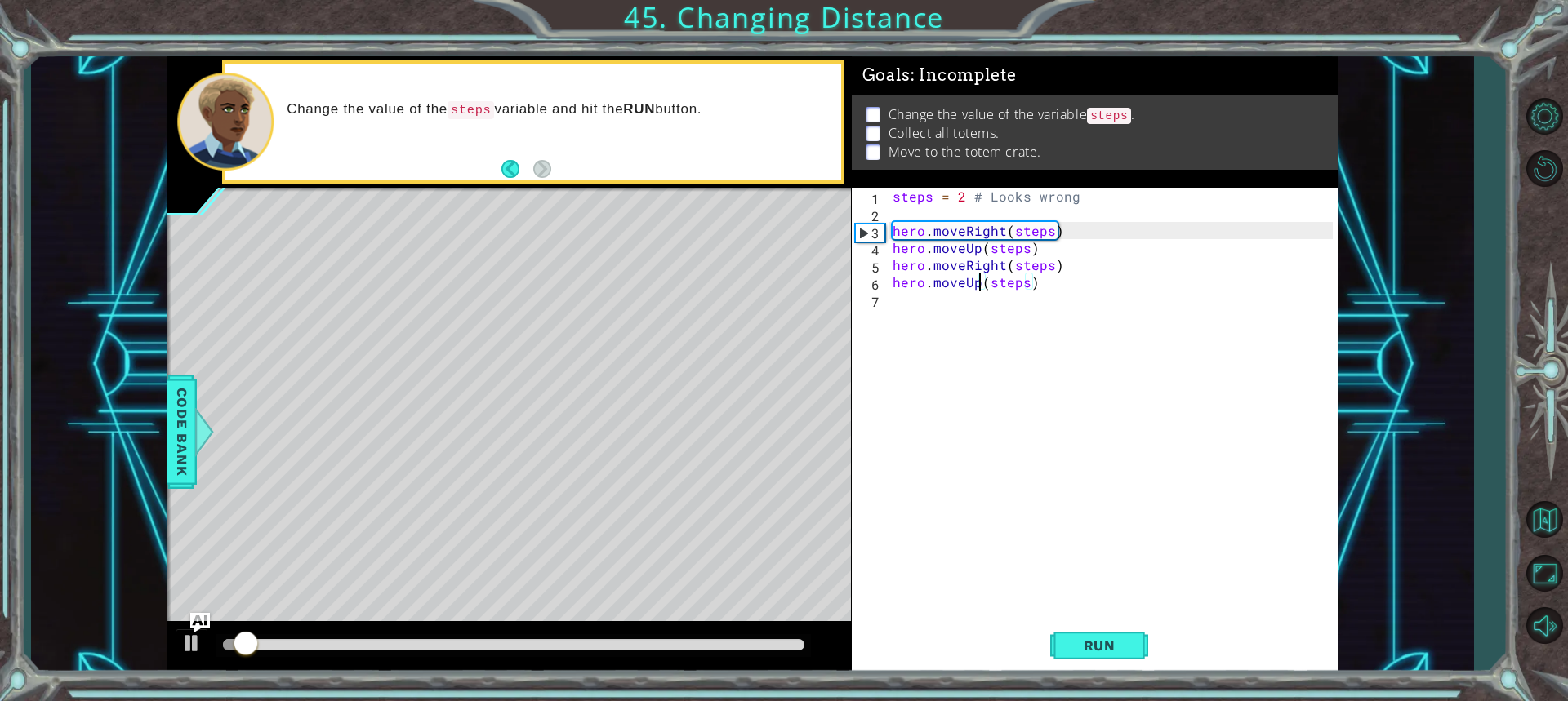
click at [982, 307] on div "steps = 2 # Looks wrong hero . moveRight ( steps ) hero . moveUp ( steps ) hero…" at bounding box center [1115, 418] width 451 height 463
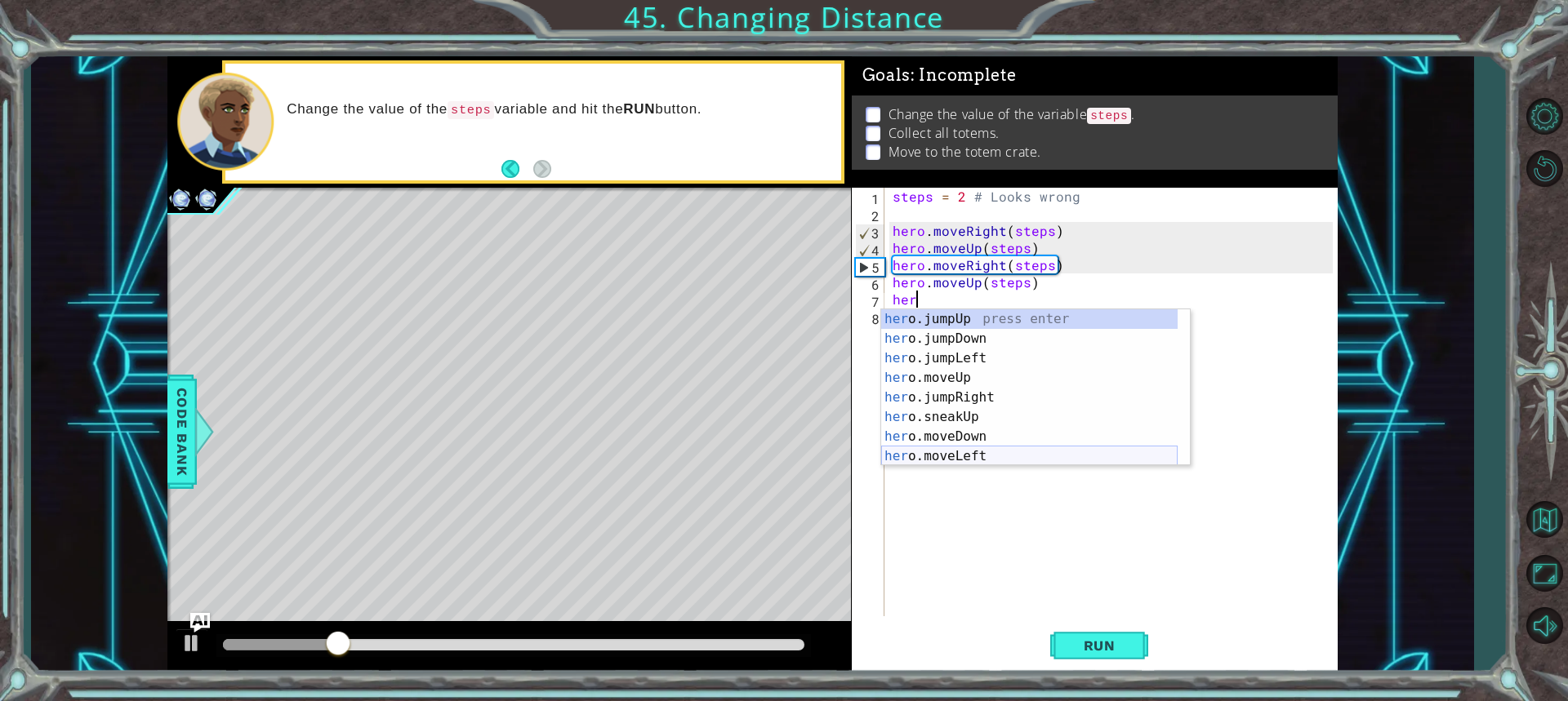
click at [990, 456] on div "her o.jumpUp press enter her o.jumpDown press enter her o.jumpLeft press enter …" at bounding box center [1029, 407] width 296 height 196
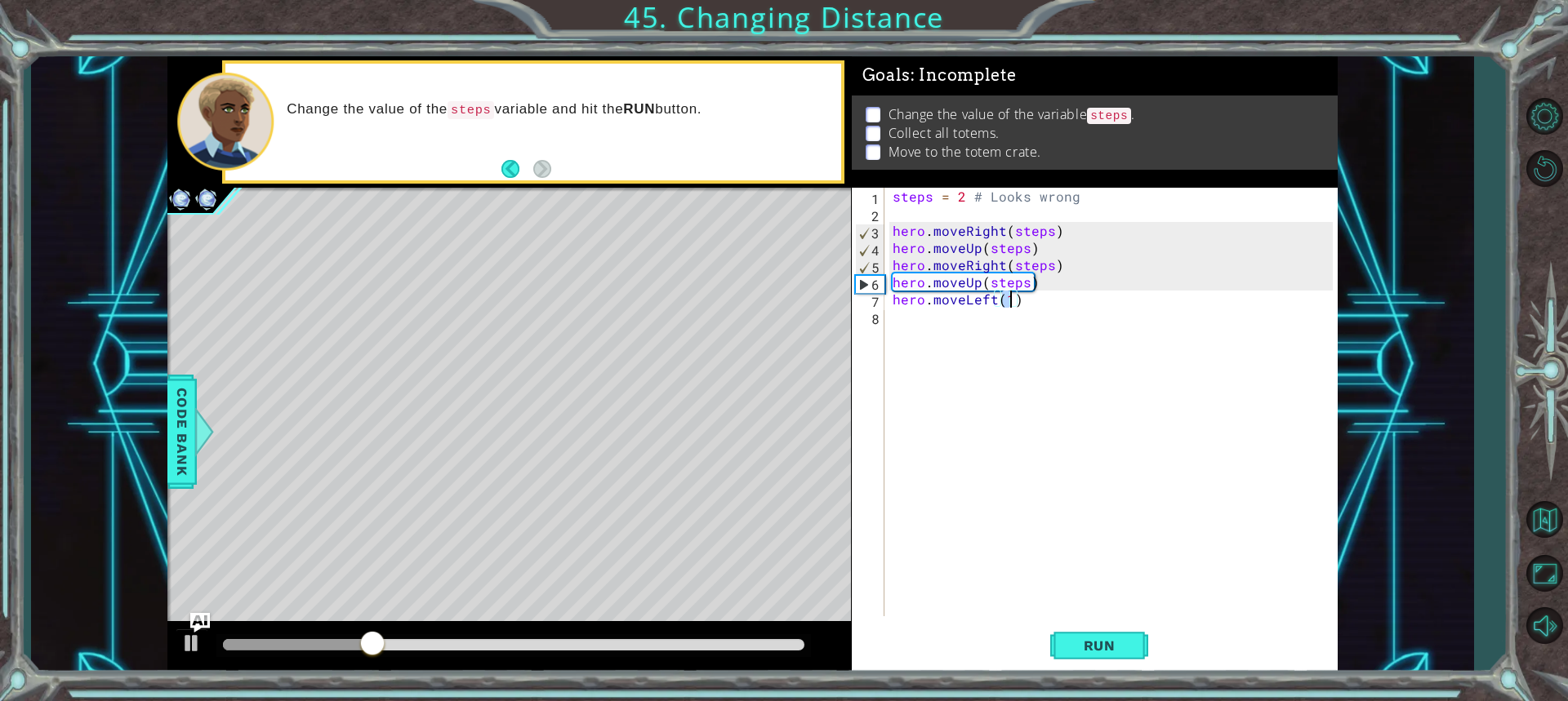
type textarea "hero.moveLeft(2)"
click at [916, 339] on div "steps = 2 # Looks wrong hero . moveRight ( steps ) hero . moveUp ( steps ) hero…" at bounding box center [1115, 418] width 451 height 463
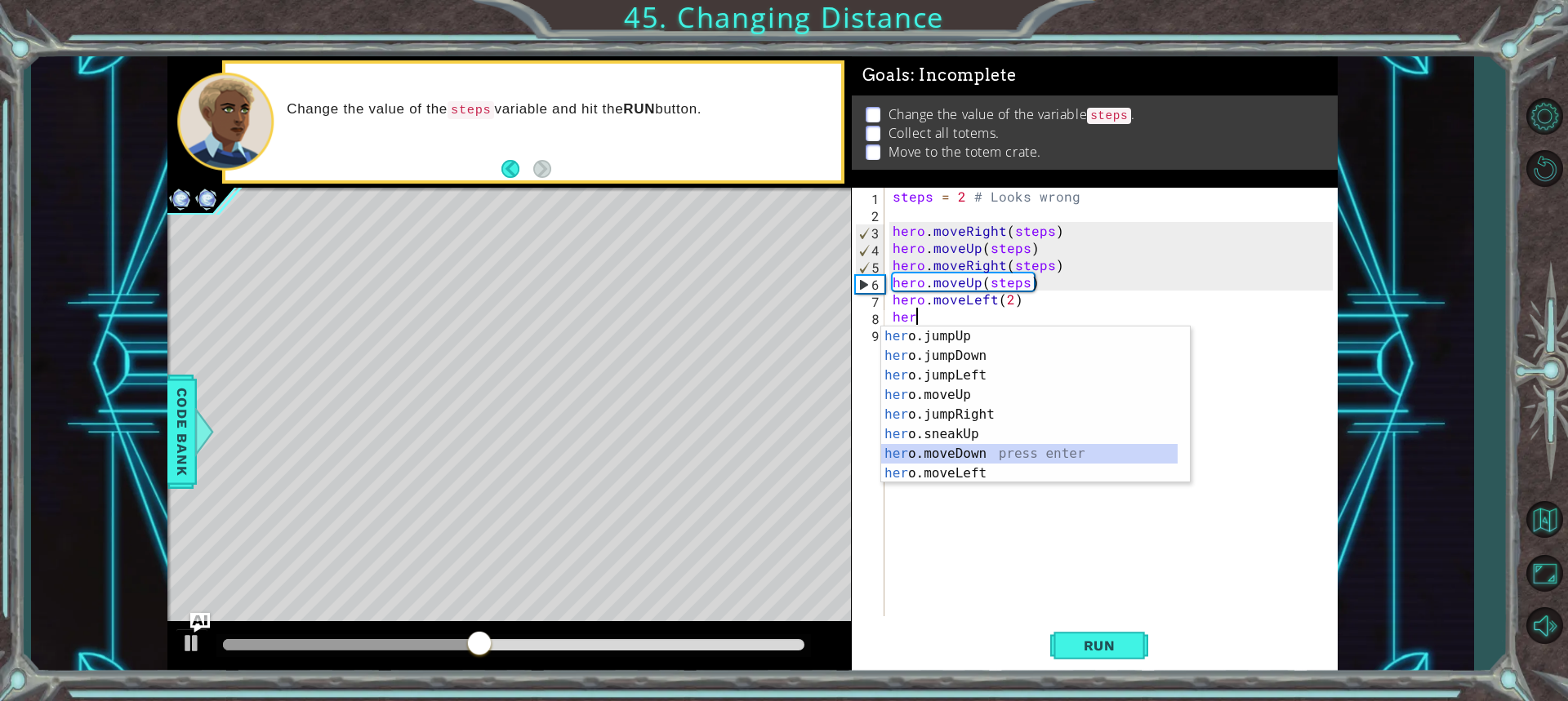
click at [957, 446] on div "her o.jumpUp press enter her o.jumpDown press enter her o.jumpLeft press enter …" at bounding box center [1029, 424] width 296 height 196
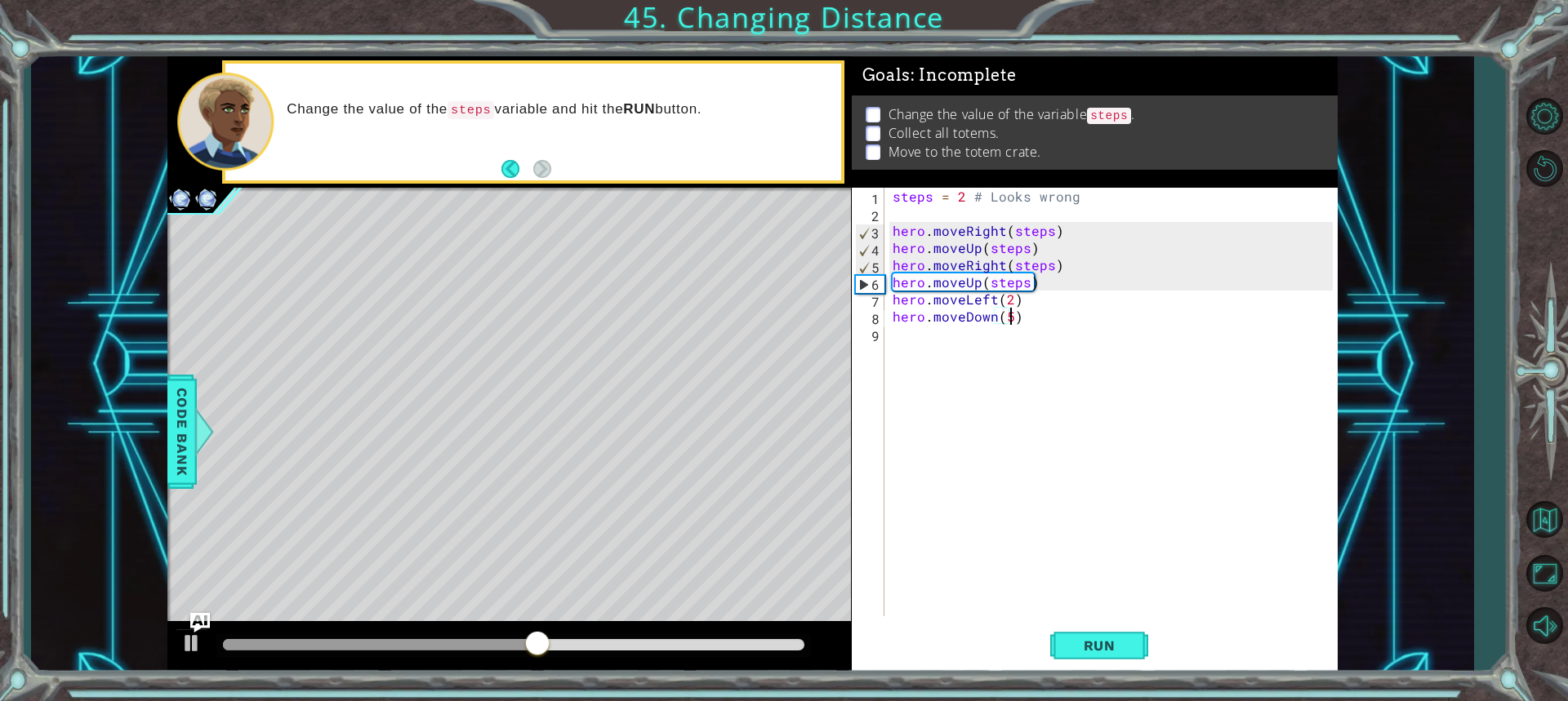
scroll to position [0, 7]
click at [1085, 656] on button "Run" at bounding box center [1100, 645] width 98 height 48
click at [990, 307] on div "steps = 2 # Looks wrong hero . moveRight ( steps ) hero . moveUp ( steps ) hero…" at bounding box center [1115, 418] width 451 height 463
click at [991, 305] on div "steps = 2 # Looks wrong hero . moveRight ( steps ) hero . moveUp ( steps ) hero…" at bounding box center [1115, 418] width 451 height 463
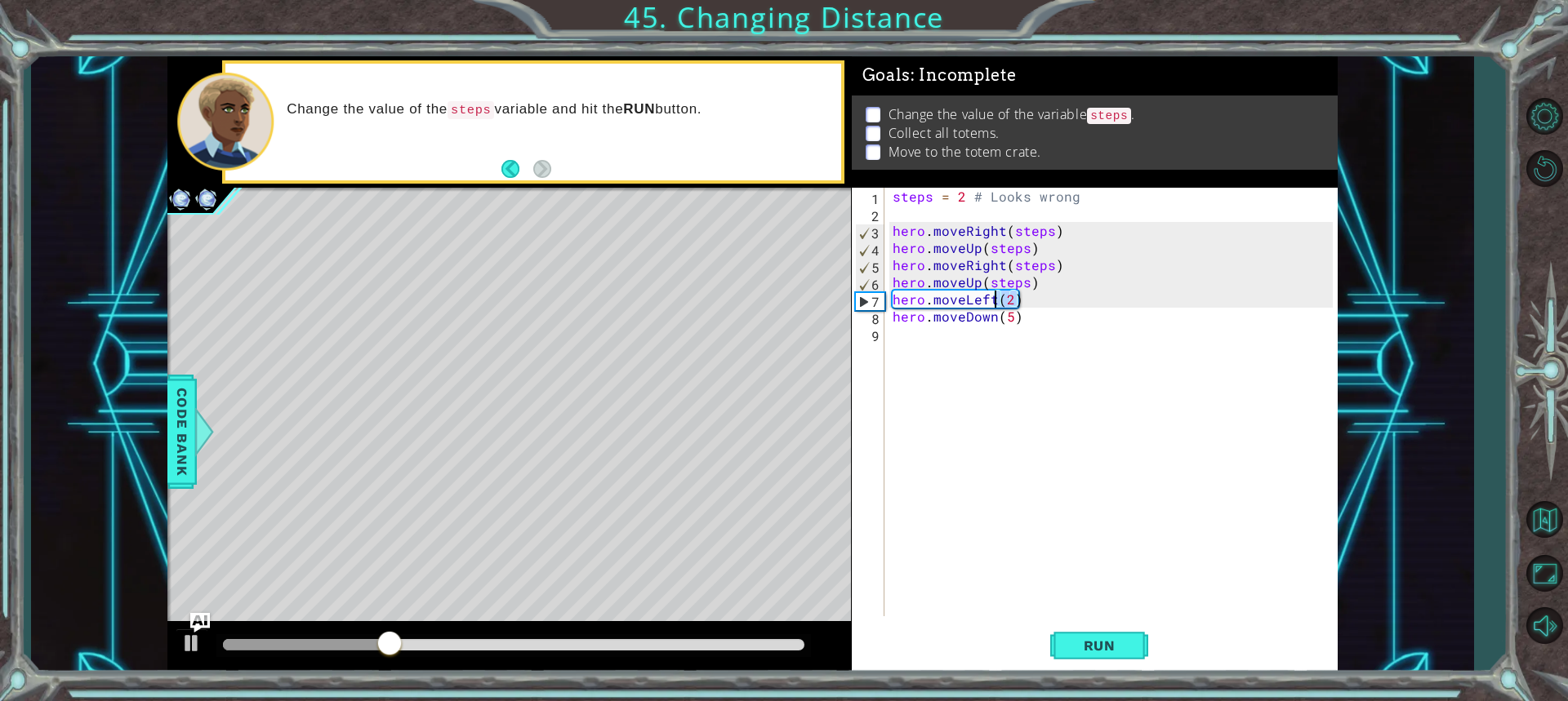
click at [992, 301] on div "steps = 2 # Looks wrong hero . moveRight ( steps ) hero . moveUp ( steps ) hero…" at bounding box center [1111, 401] width 444 height 429
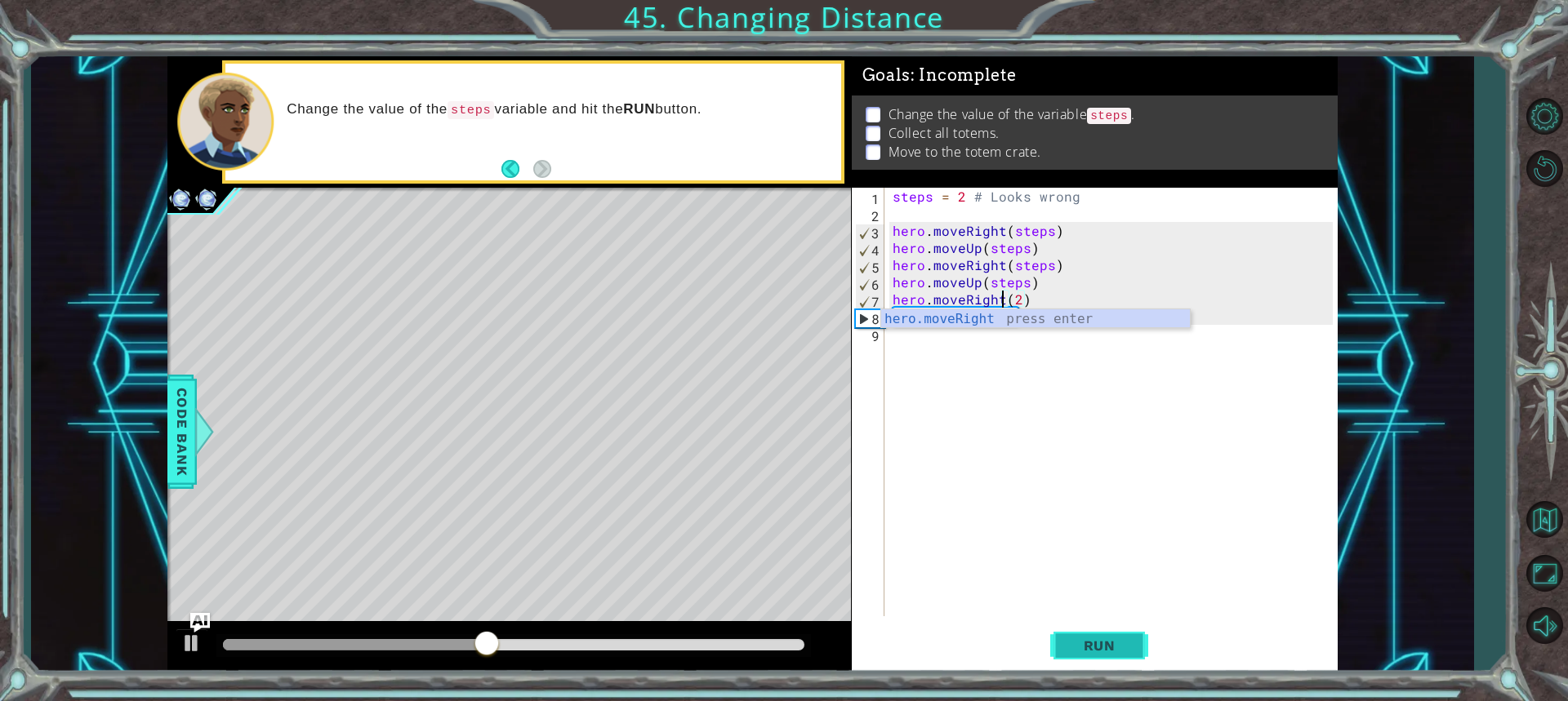
type textarea "hero.moveRight(2)"
click at [1087, 646] on span "Run" at bounding box center [1100, 645] width 64 height 16
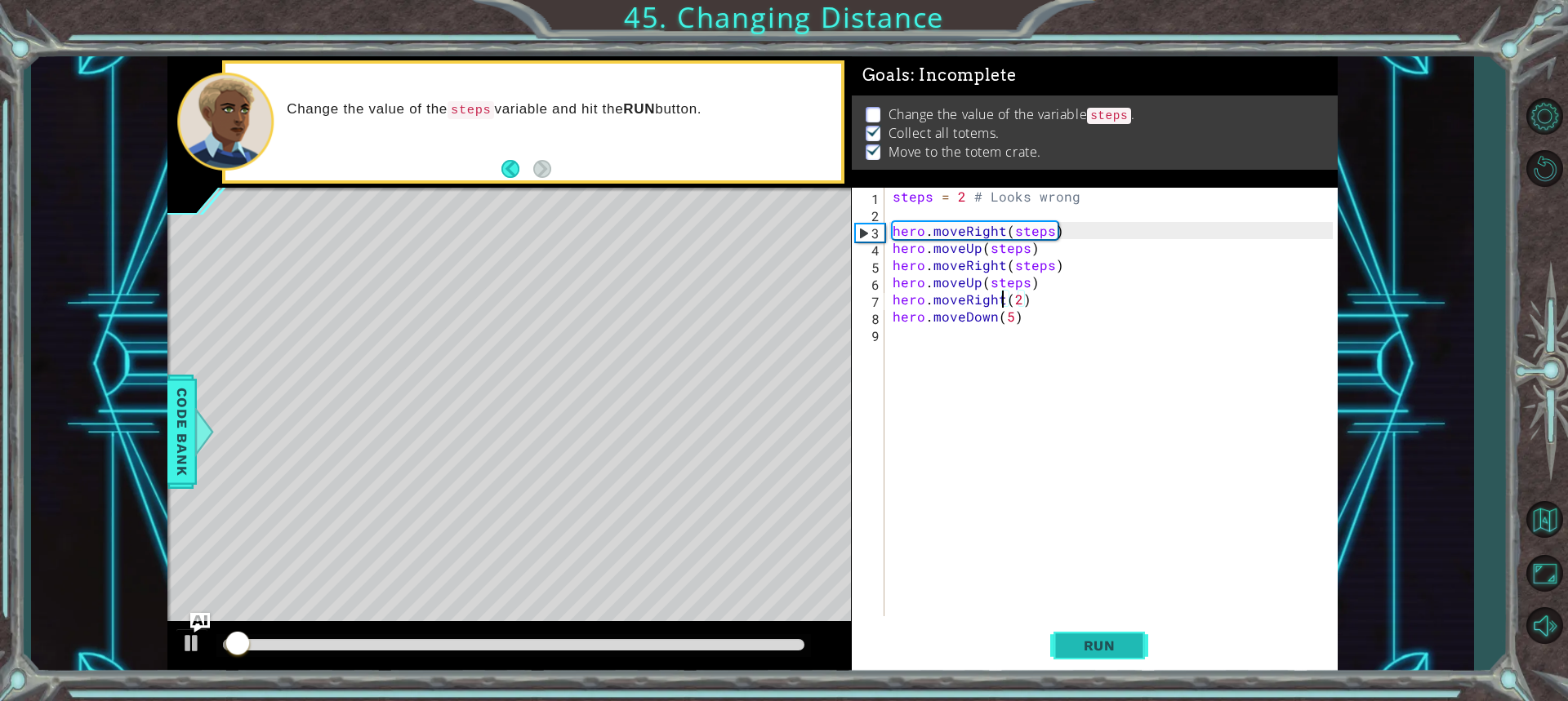
scroll to position [2, 0]
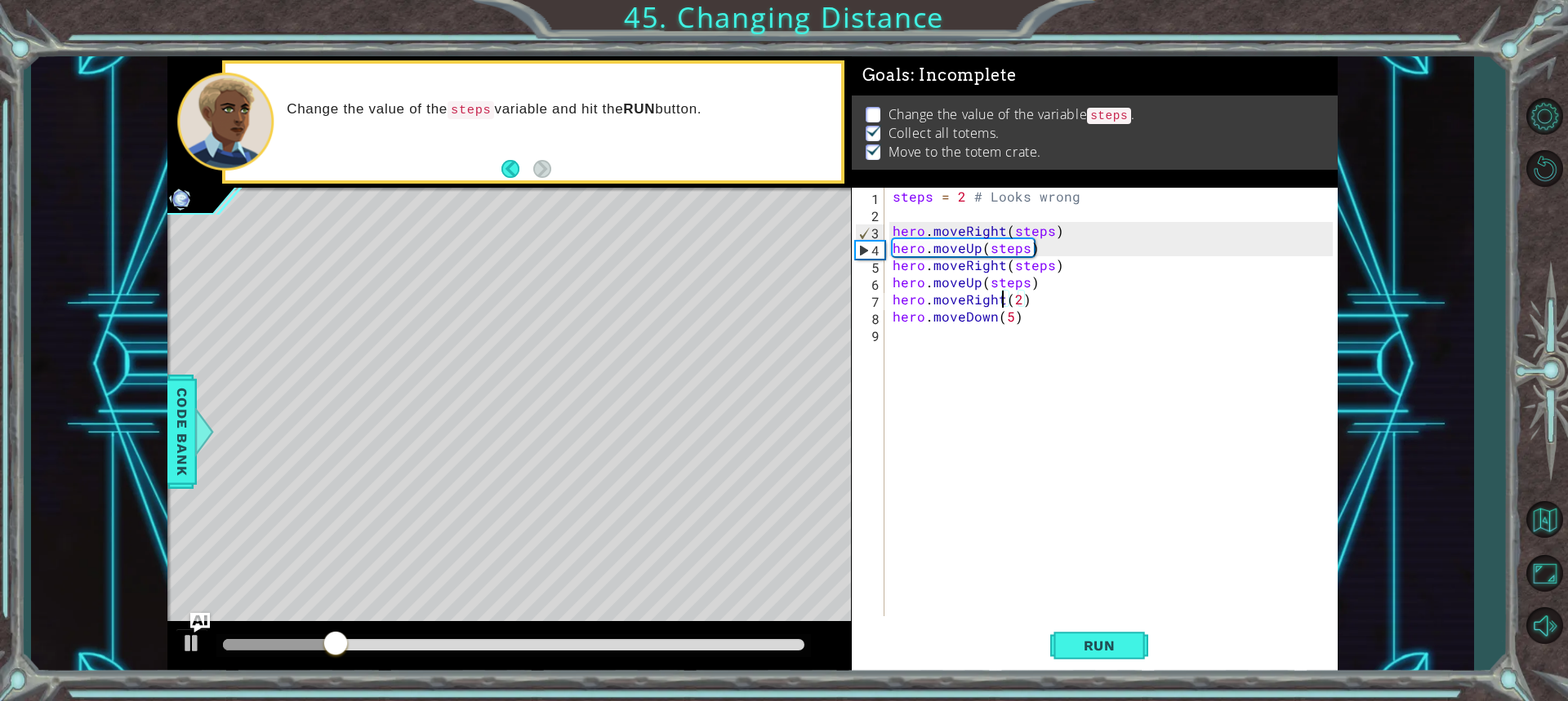
click at [766, 642] on div at bounding box center [514, 645] width 581 height 11
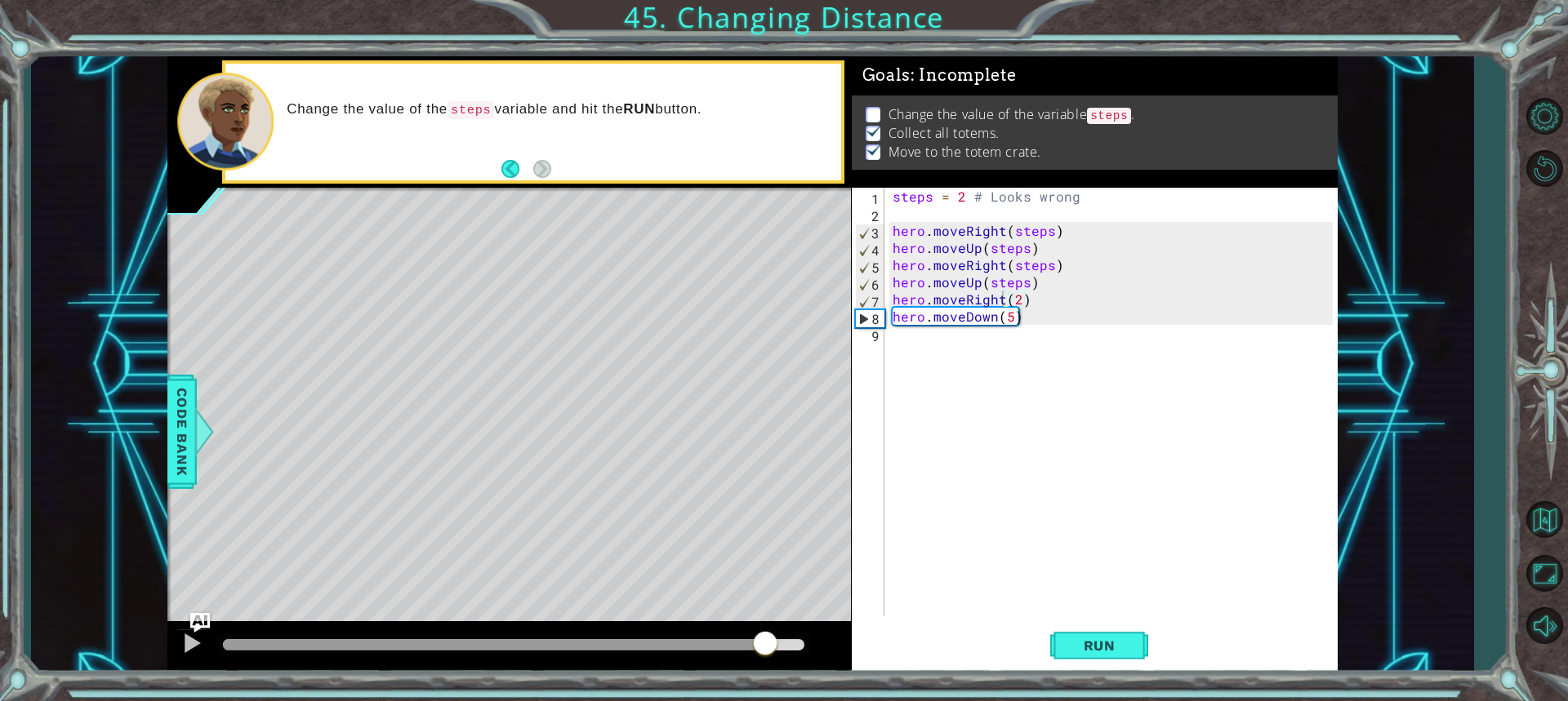
drag, startPoint x: 167, startPoint y: 625, endPoint x: 182, endPoint y: 639, distance: 20.5
click at [167, 627] on div "1 ההההההההההההההההההההההההההההההההההההההההההההההההההההההההההההההההההההההההההההה…" at bounding box center [752, 365] width 1442 height 617
click at [182, 639] on div at bounding box center [192, 643] width 21 height 21
click at [949, 581] on div "steps = 2 # Looks wrong hero . moveRight ( steps ) hero . moveUp ( steps ) hero…" at bounding box center [1115, 418] width 451 height 463
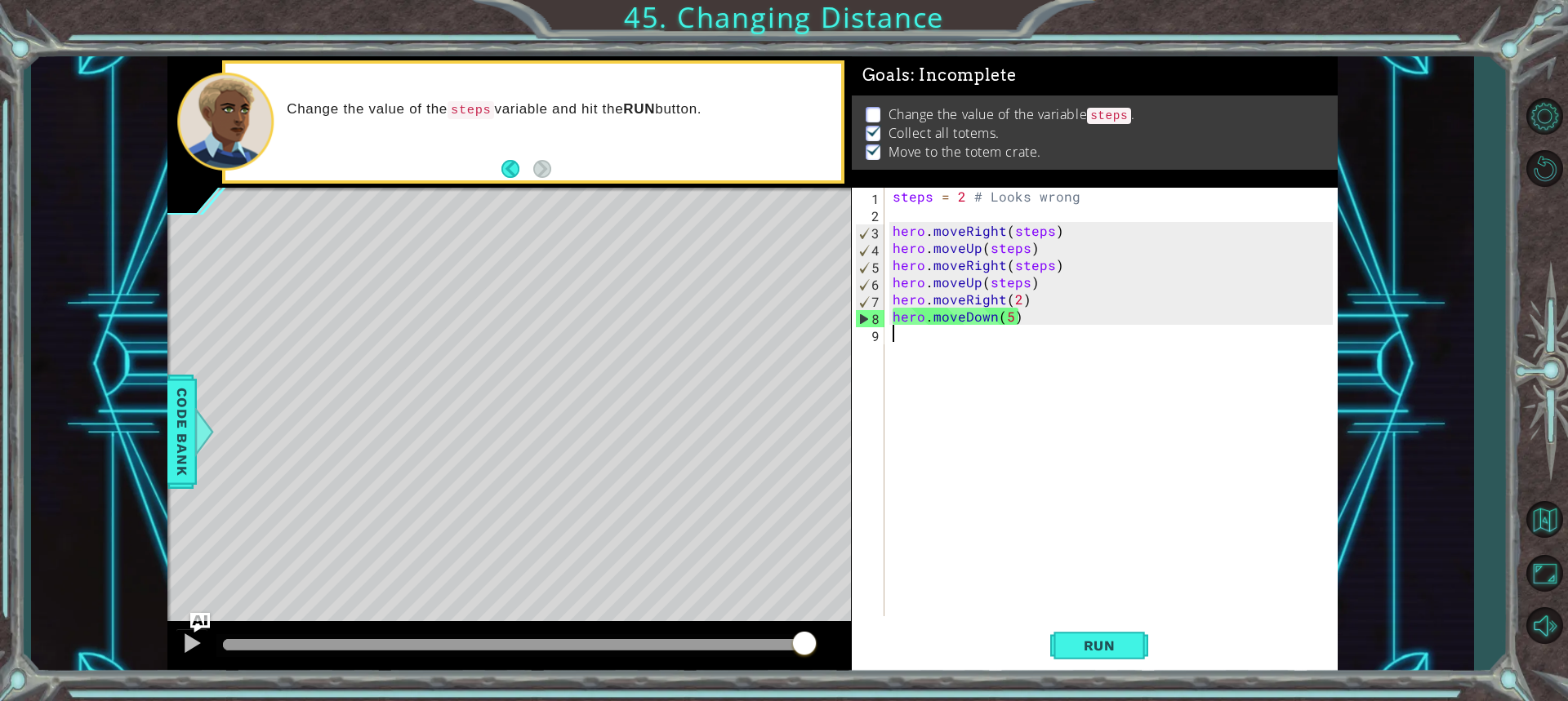
drag, startPoint x: 955, startPoint y: 583, endPoint x: 926, endPoint y: 584, distance: 29.0
click at [950, 583] on div "steps = 2 # Looks wrong hero . moveRight ( steps ) hero . moveUp ( steps ) hero…" at bounding box center [1115, 418] width 451 height 463
click at [1025, 617] on div "1 2 3 4 5 6 7 8 9 steps = 2 # Looks wrong hero . moveRight ( steps ) hero . mov…" at bounding box center [1094, 429] width 485 height 485
click at [1072, 615] on div "steps = 2 # Looks wrong hero . moveRight ( steps ) hero . moveUp ( steps ) hero…" at bounding box center [1115, 418] width 451 height 463
click at [1104, 651] on span "Run" at bounding box center [1100, 645] width 64 height 16
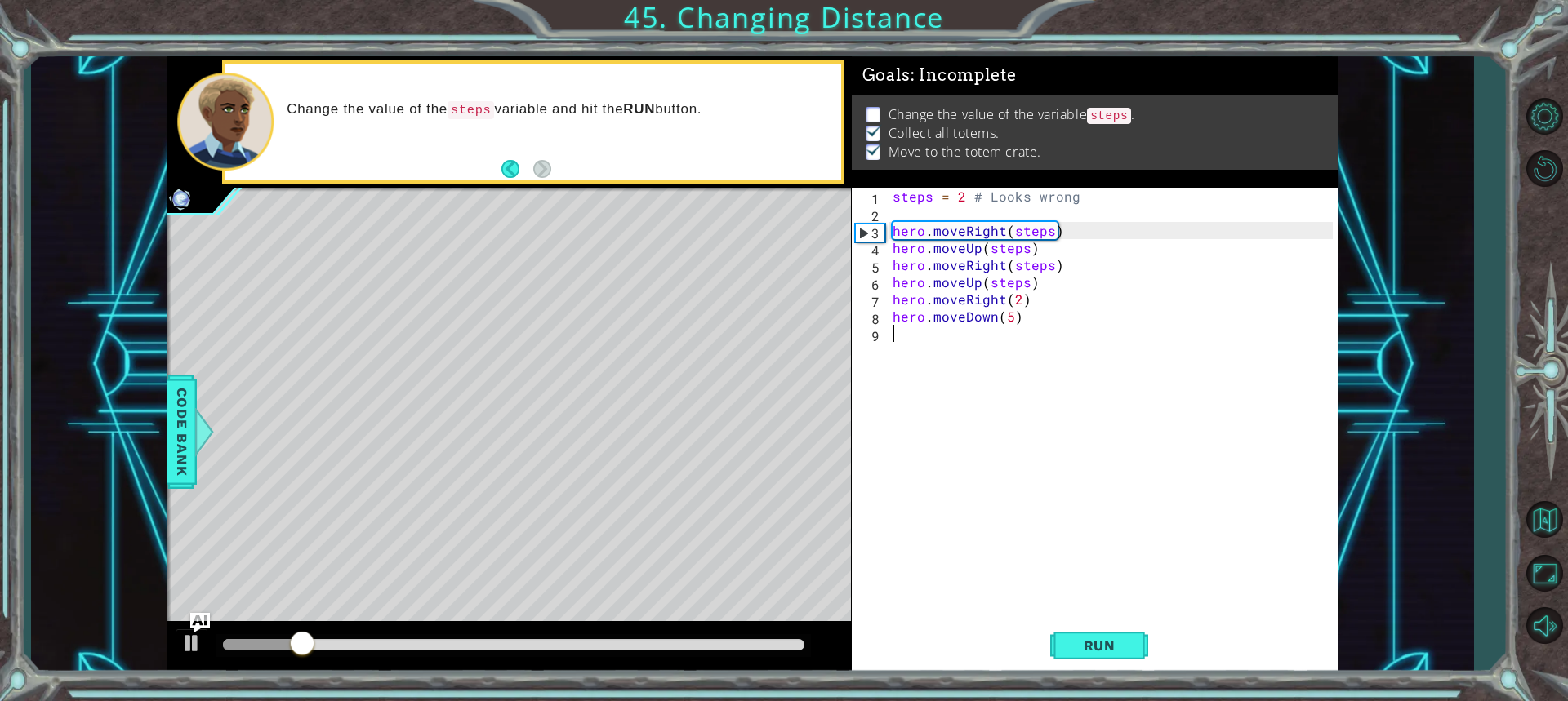
click at [1013, 303] on div "steps = 2 # Looks wrong hero . moveRight ( steps ) hero . moveUp ( steps ) hero…" at bounding box center [1115, 418] width 451 height 463
click at [1016, 305] on div "steps = 2 # Looks wrong hero . moveRight ( steps ) hero . moveUp ( steps ) hero…" at bounding box center [1115, 418] width 451 height 463
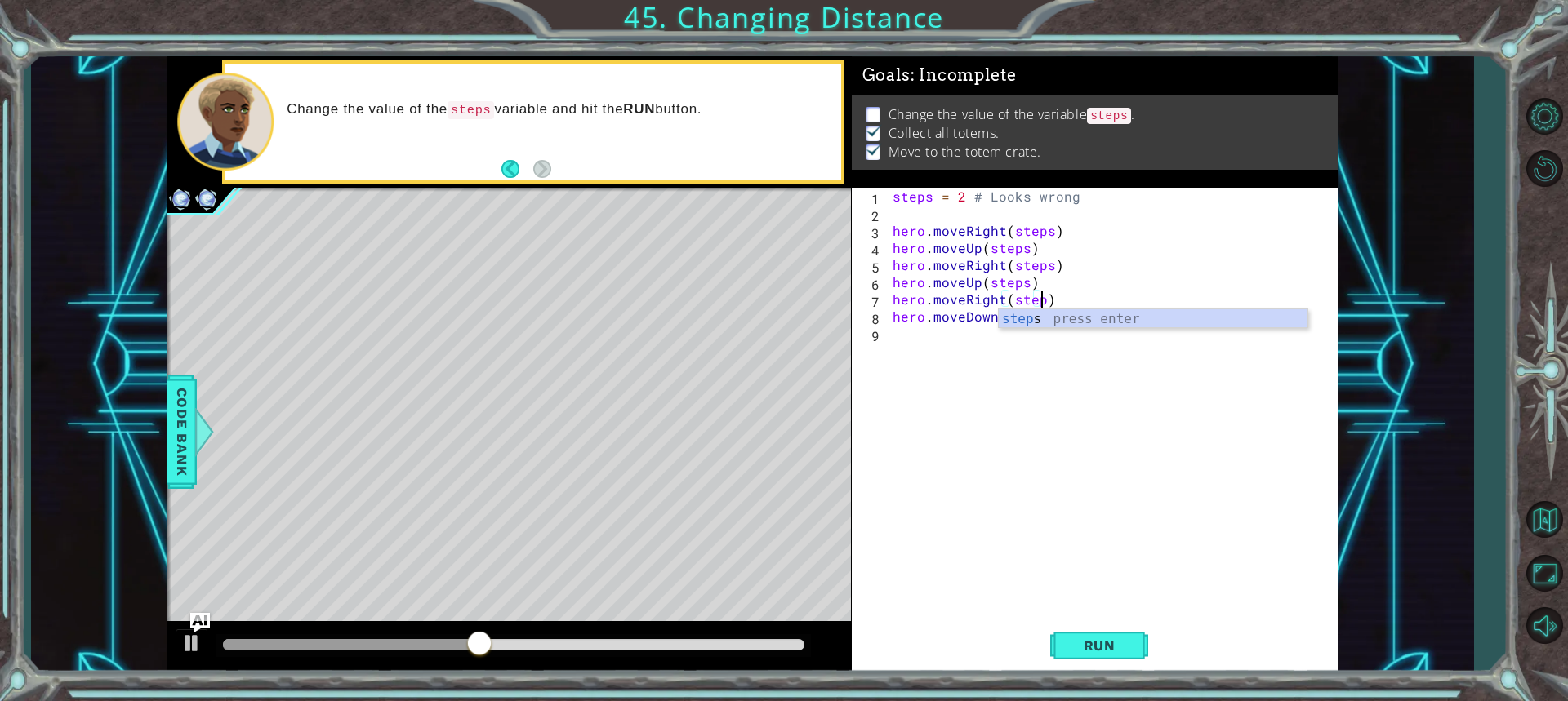
type textarea "hero.moveRight(steps)"
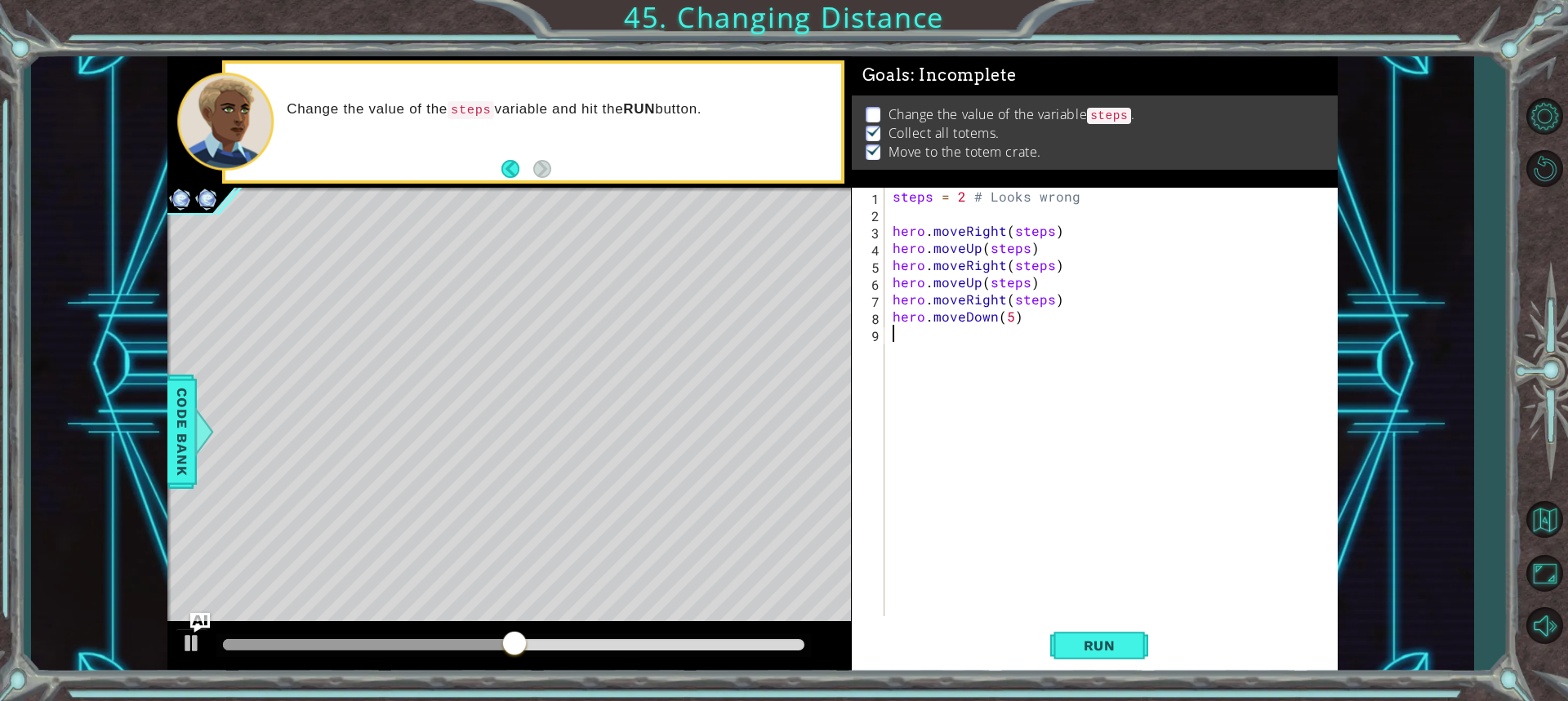
click at [1012, 355] on div "steps = 2 # Looks wrong hero . moveRight ( steps ) hero . moveUp ( steps ) hero…" at bounding box center [1115, 418] width 451 height 463
click at [1004, 316] on div "steps = 2 # Looks wrong hero . moveRight ( steps ) hero . moveUp ( steps ) hero…" at bounding box center [1115, 418] width 451 height 463
click at [1011, 316] on div "steps = 2 # Looks wrong hero . moveRight ( steps ) hero . moveUp ( steps ) hero…" at bounding box center [1115, 418] width 451 height 463
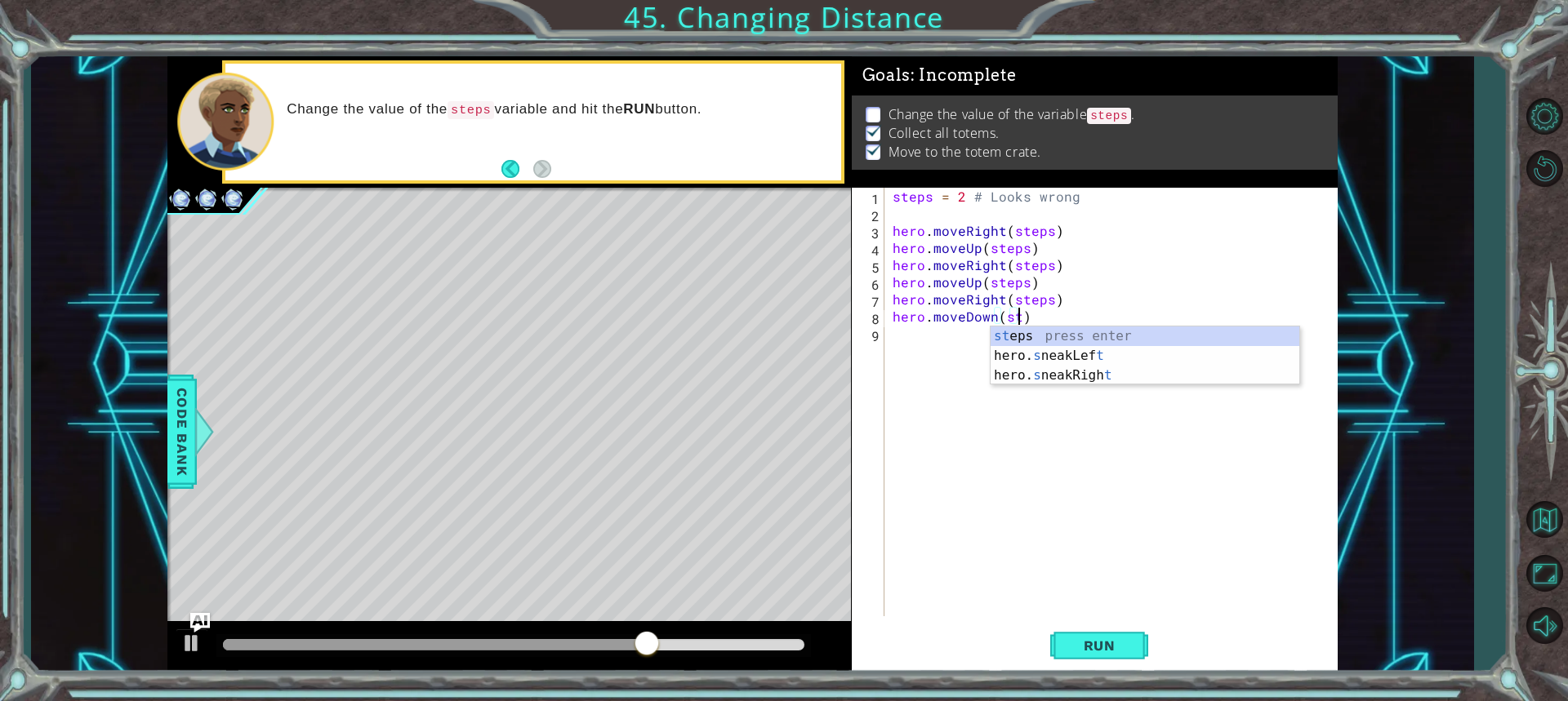
scroll to position [0, 8]
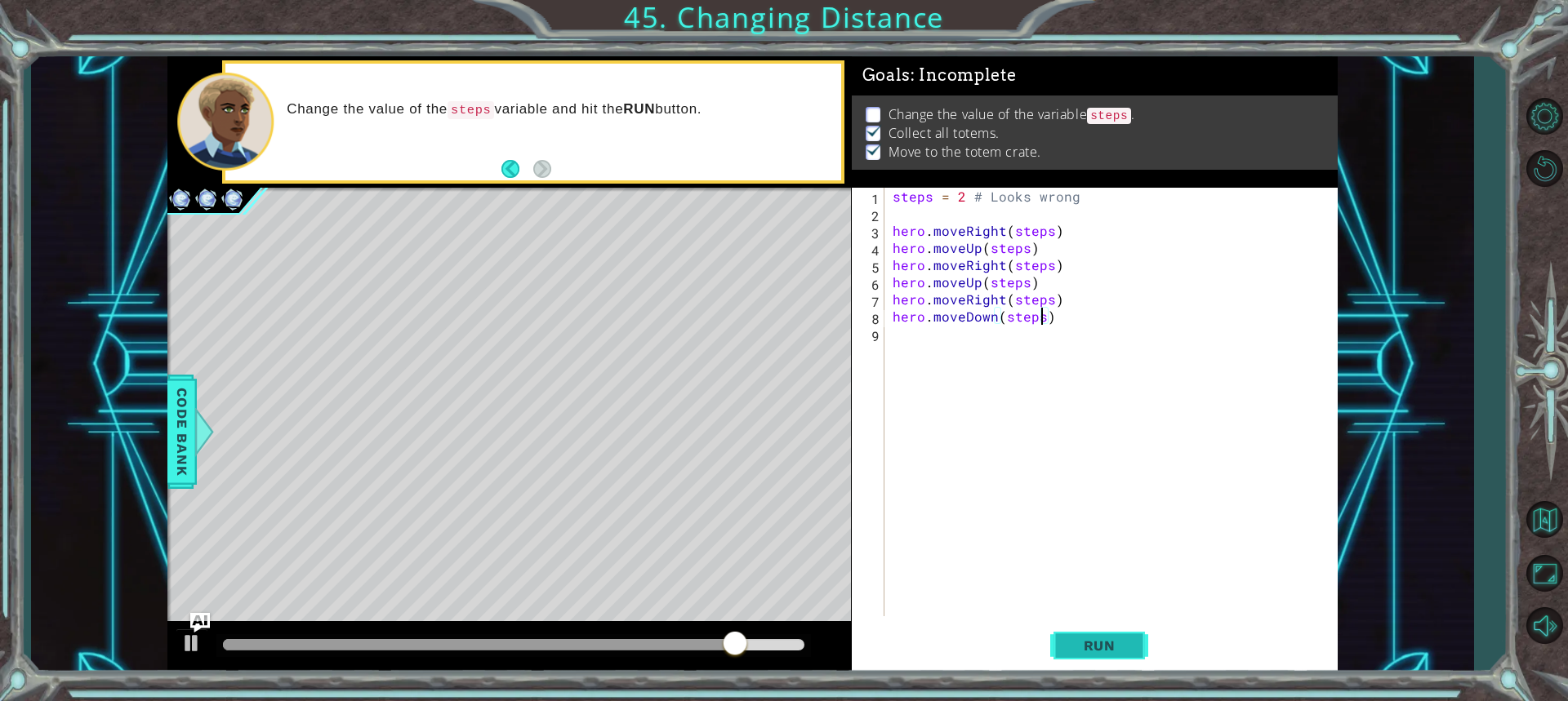
type textarea "hero.moveDown(steps)"
click at [1070, 628] on button "Run" at bounding box center [1100, 645] width 98 height 48
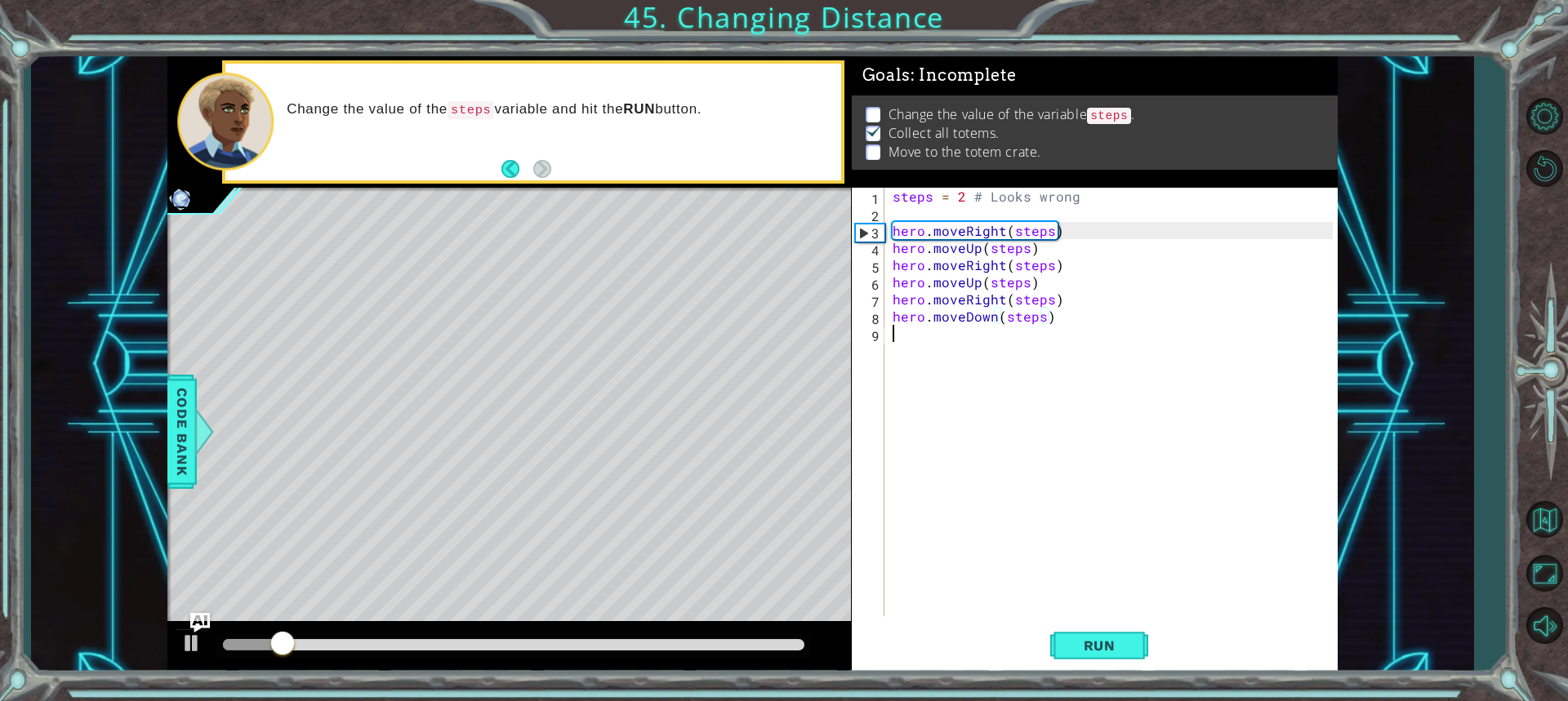
drag, startPoint x: 938, startPoint y: 373, endPoint x: 943, endPoint y: 333, distance: 40.3
click at [943, 342] on div "steps = 2 # Looks wrong hero . moveRight ( steps ) hero . moveUp ( steps ) hero…" at bounding box center [1115, 418] width 451 height 463
click at [964, 201] on div "steps = 2 # Looks wrong hero . moveRight ( steps ) hero . moveUp ( steps ) hero…" at bounding box center [1115, 418] width 451 height 463
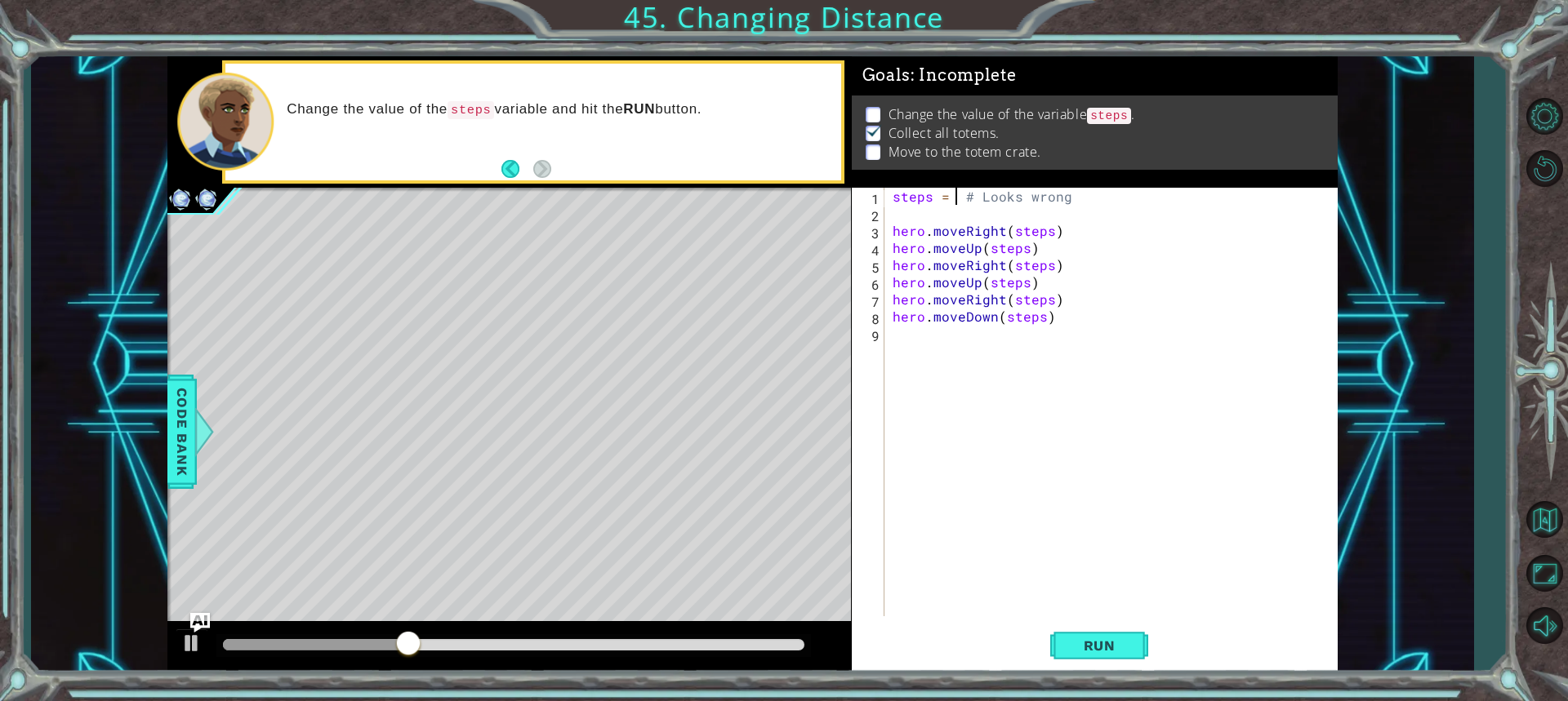
scroll to position [0, 4]
type textarea "steps = 3 # Looks wrong"
click at [1088, 668] on button "Run" at bounding box center [1100, 645] width 98 height 48
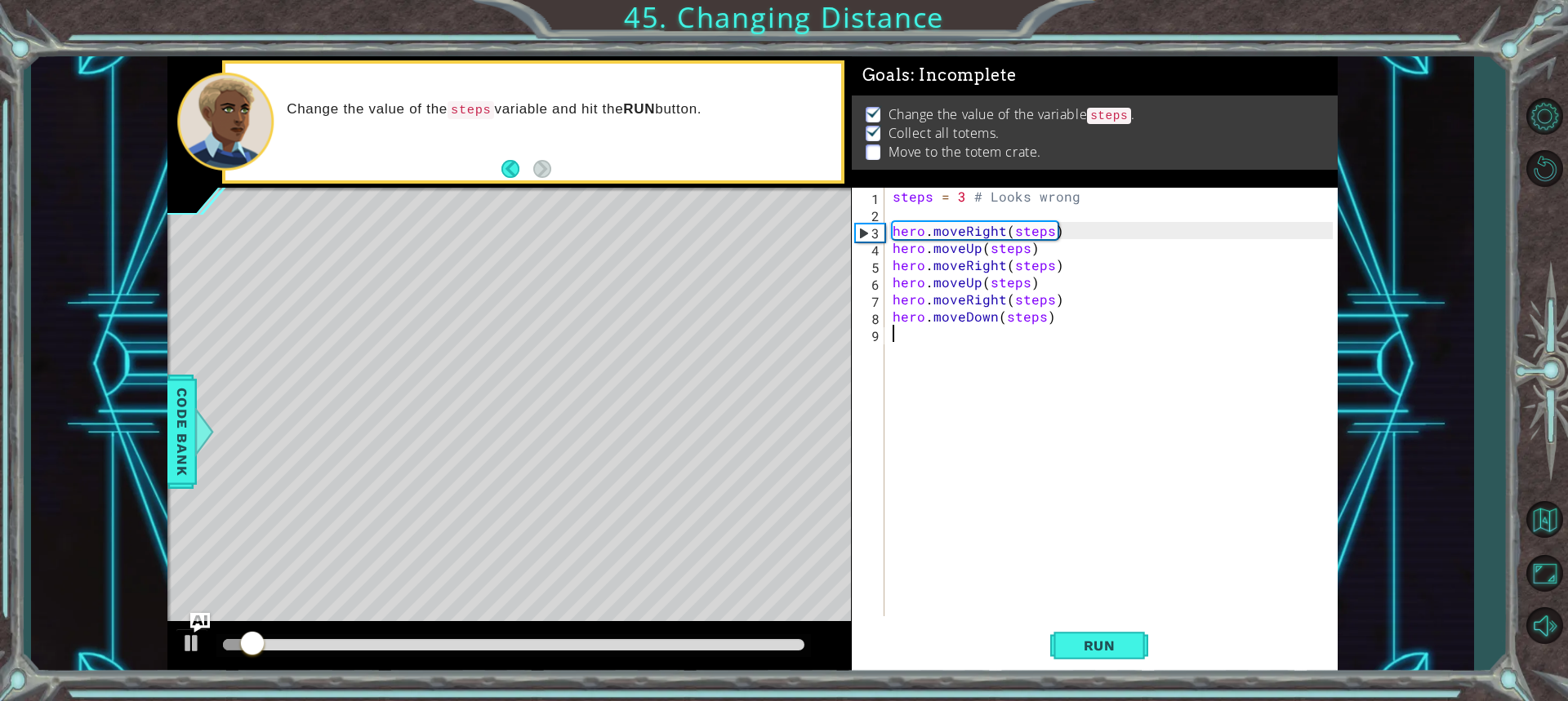
click at [970, 336] on div "steps = 3 # Looks wrong hero . moveRight ( steps ) hero . moveUp ( steps ) hero…" at bounding box center [1115, 418] width 451 height 463
click at [1040, 313] on div "steps = 3 # Looks wrong hero . moveRight ( steps ) hero . moveUp ( steps ) hero…" at bounding box center [1115, 418] width 451 height 463
click at [970, 196] on div "steps = 3 # Looks wrong hero . moveRight ( steps ) hero . moveUp ( steps ) hero…" at bounding box center [1115, 418] width 451 height 463
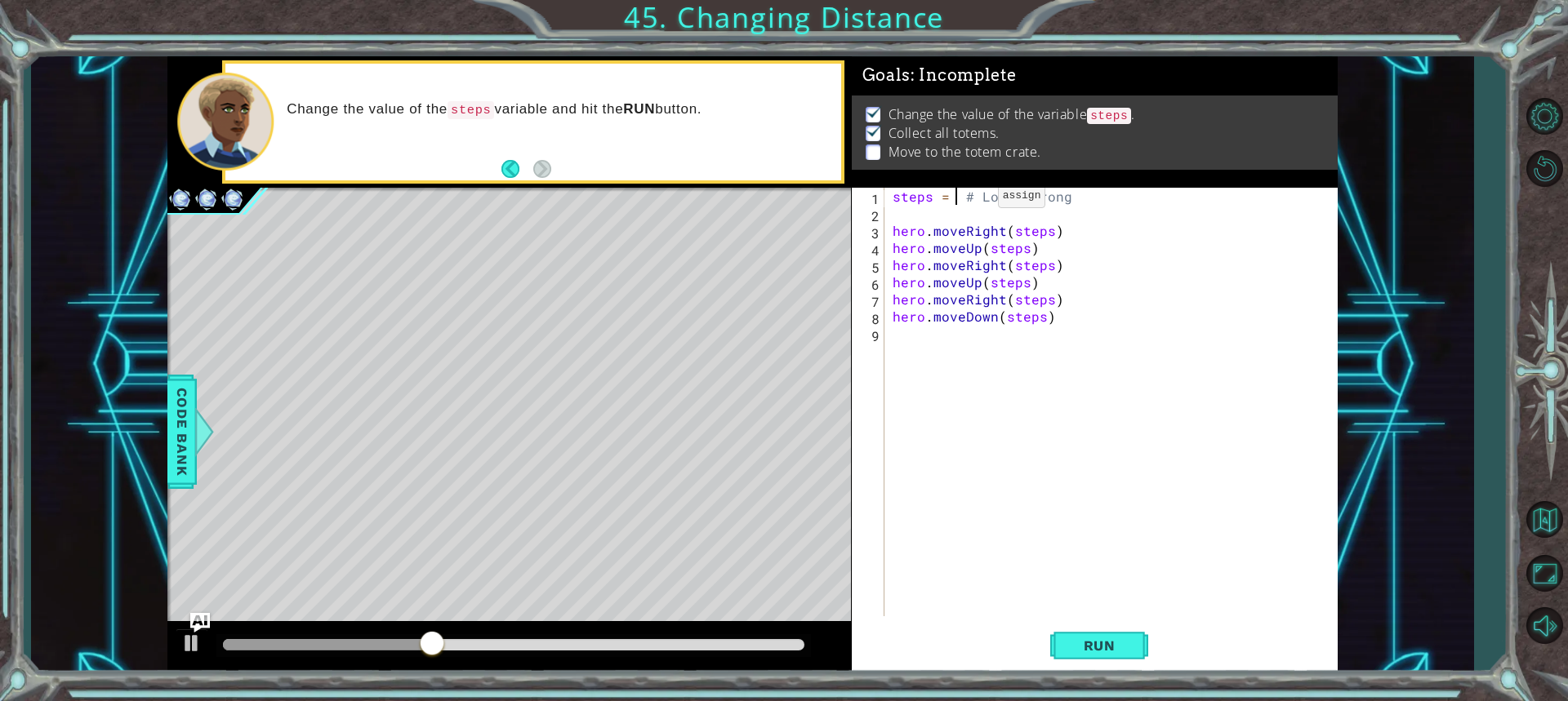
scroll to position [0, 4]
click at [1070, 658] on button "Run" at bounding box center [1100, 645] width 98 height 48
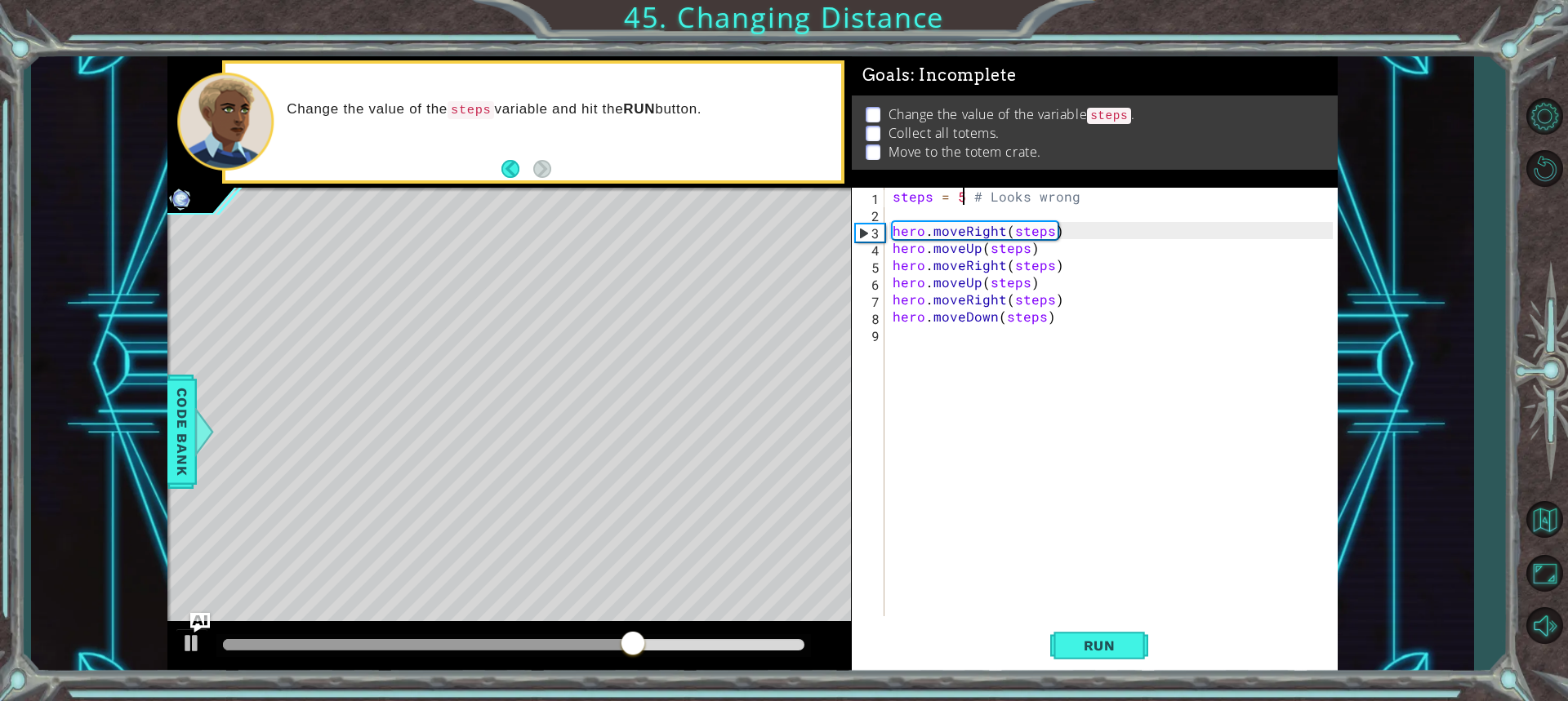
click at [1004, 318] on div "steps = 5 # Looks wrong hero . moveRight ( steps ) hero . moveUp ( steps ) hero…" at bounding box center [1115, 418] width 451 height 463
click at [999, 300] on div "steps = 5 # Looks wrong hero . moveRight ( steps ) hero . moveUp ( steps ) hero…" at bounding box center [1115, 418] width 451 height 463
click at [1051, 303] on div "steps = 5 # Looks wrong hero . moveRight ( steps ) hero . moveUp ( steps ) hero…" at bounding box center [1115, 418] width 451 height 463
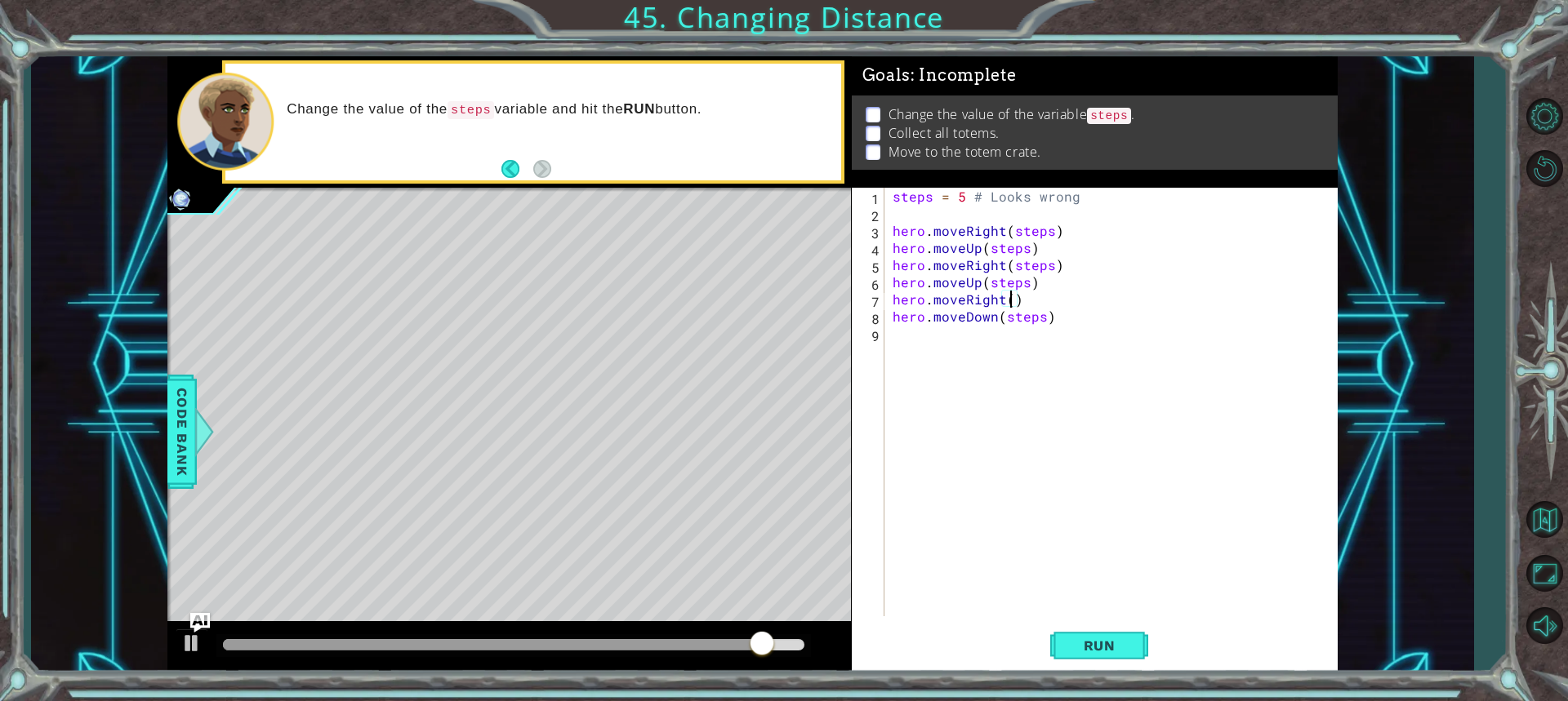
type textarea "hero.moveRight(2)"
drag, startPoint x: 1033, startPoint y: 540, endPoint x: 1069, endPoint y: 594, distance: 64.9
click at [1063, 587] on div "steps = 5 # Looks wrong hero . moveRight ( steps ) hero . moveUp ( steps ) hero…" at bounding box center [1115, 418] width 451 height 463
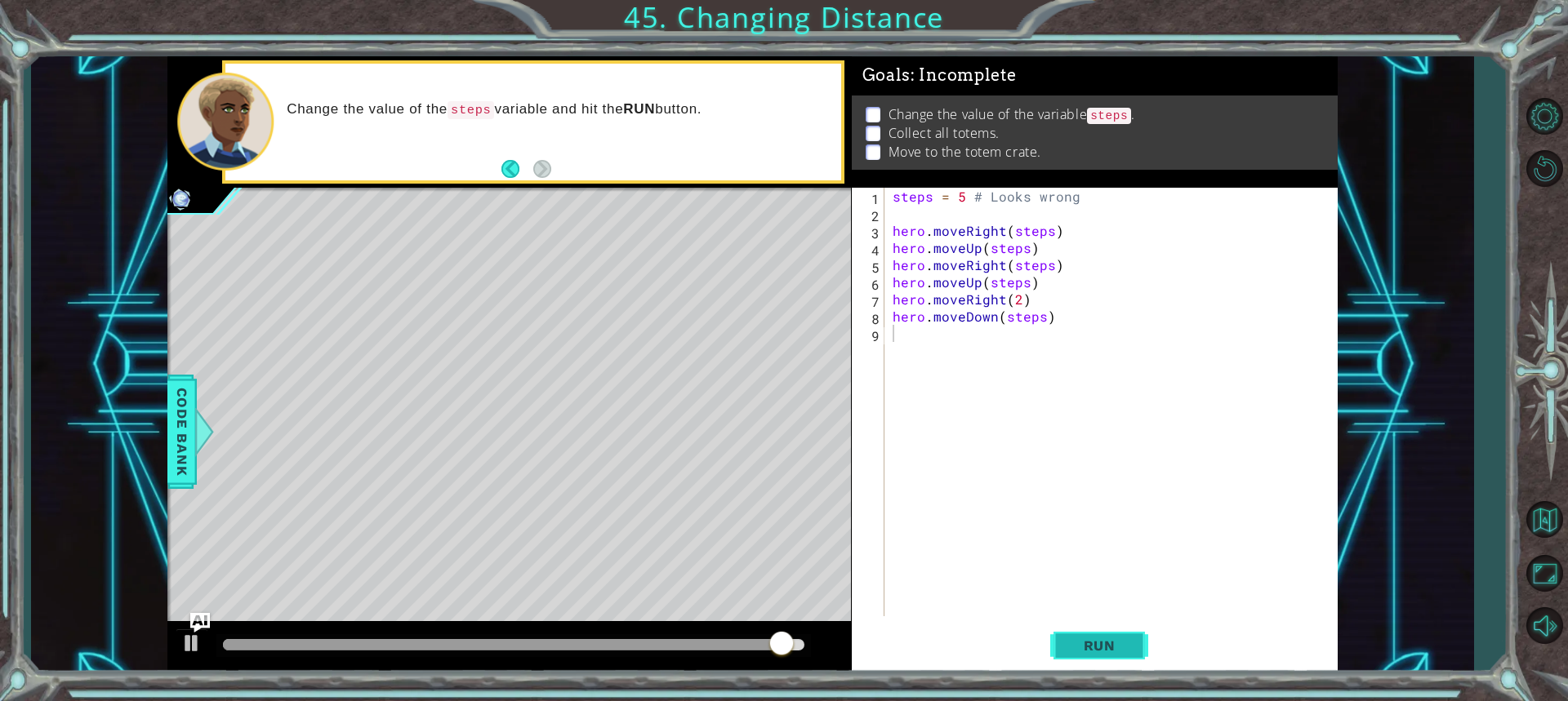
click at [1096, 622] on div "1 2 3 4 5 6 7 8 9 steps = 5 # Looks wrong hero . moveRight ( steps ) hero . mov…" at bounding box center [1094, 429] width 485 height 485
click at [1094, 629] on button "Run" at bounding box center [1100, 645] width 98 height 48
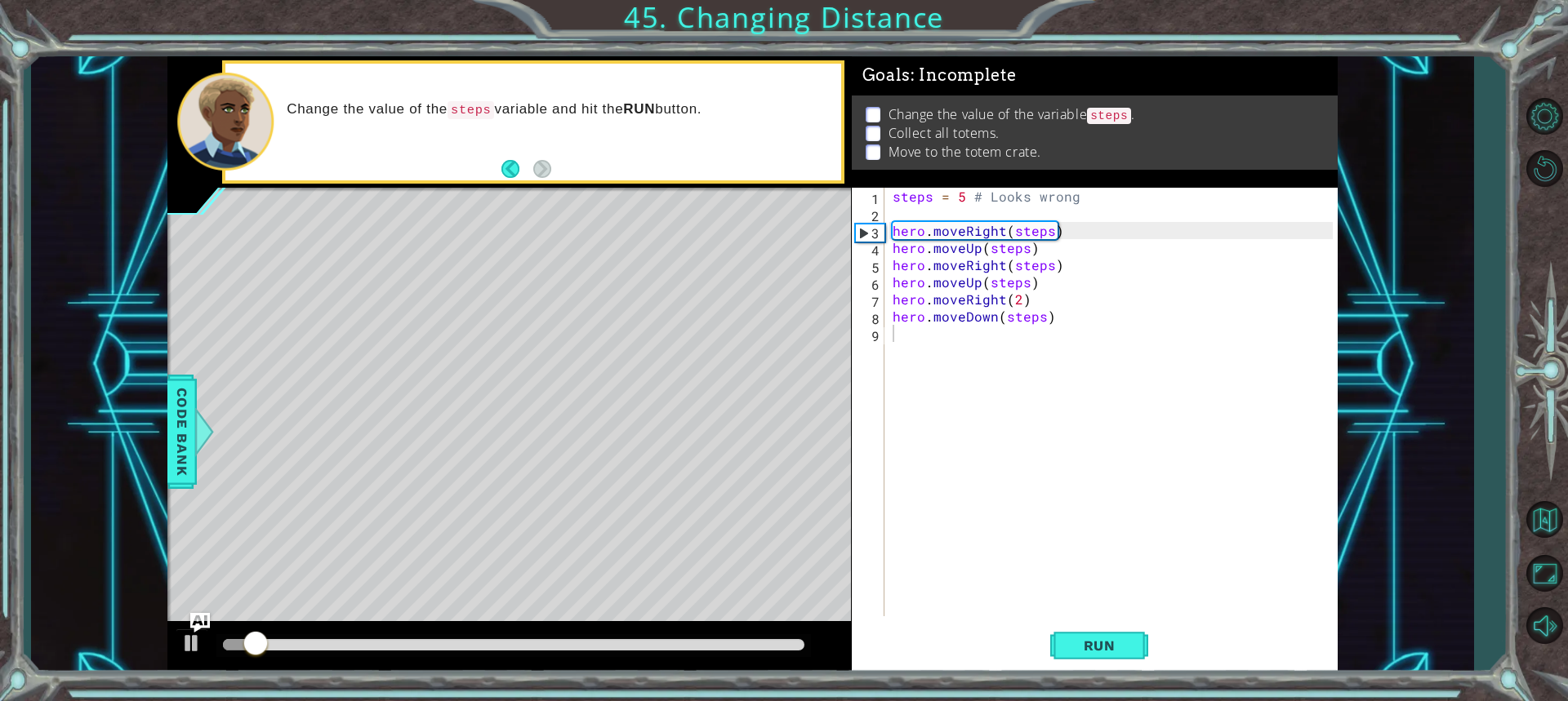
click at [786, 638] on div at bounding box center [513, 646] width 593 height 23
click at [791, 646] on div at bounding box center [514, 645] width 581 height 11
click at [169, 640] on div at bounding box center [509, 647] width 683 height 52
click at [171, 640] on div at bounding box center [509, 647] width 683 height 52
click at [175, 640] on div at bounding box center [509, 647] width 683 height 52
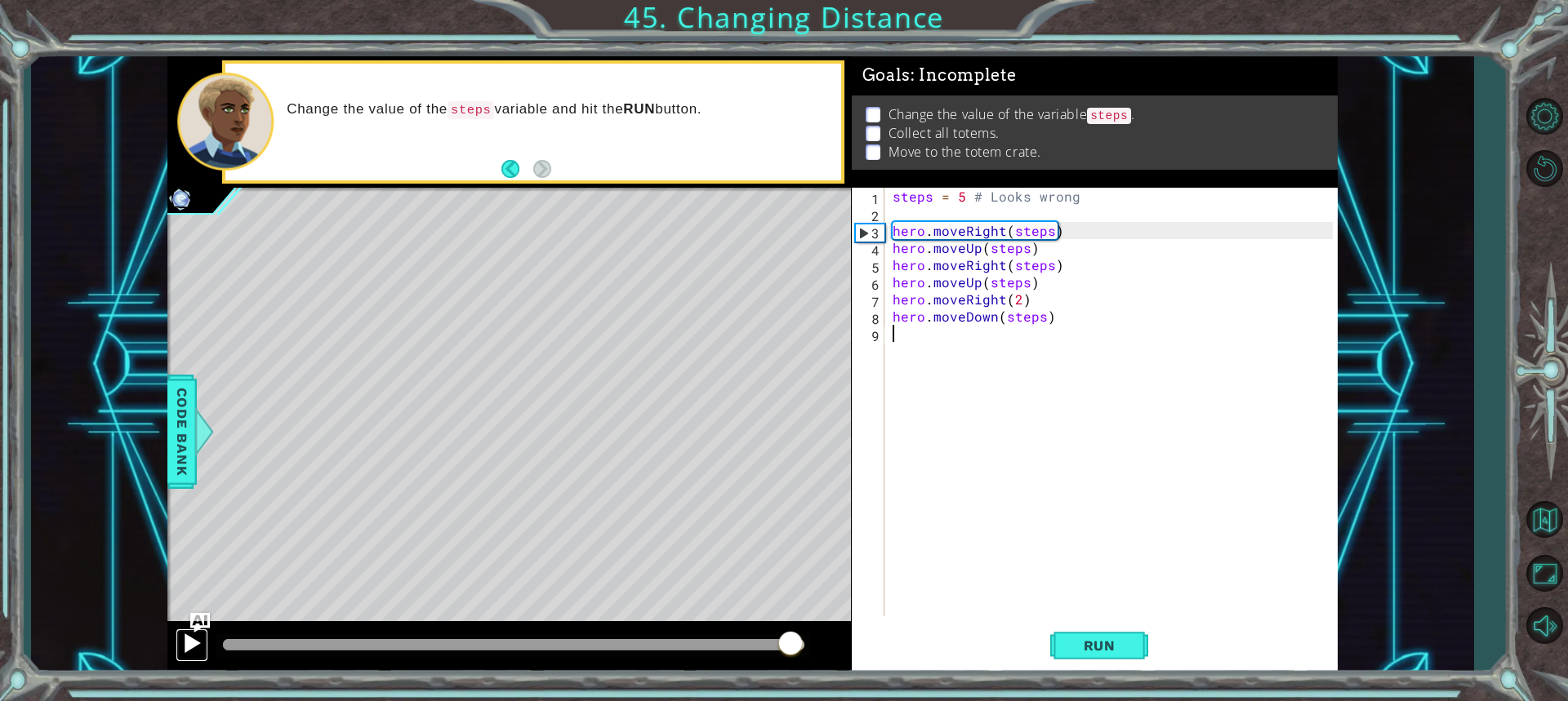
click at [178, 640] on button at bounding box center [192, 644] width 33 height 33
click at [1123, 656] on button "Run" at bounding box center [1100, 645] width 98 height 48
click at [1022, 304] on div "steps = 5 # Looks wrong hero . moveRight ( steps ) hero . moveUp ( steps ) hero…" at bounding box center [1115, 418] width 451 height 463
click at [1016, 300] on div "steps = 5 # Looks wrong hero . moveRight ( steps ) hero . moveUp ( steps ) hero…" at bounding box center [1115, 418] width 451 height 463
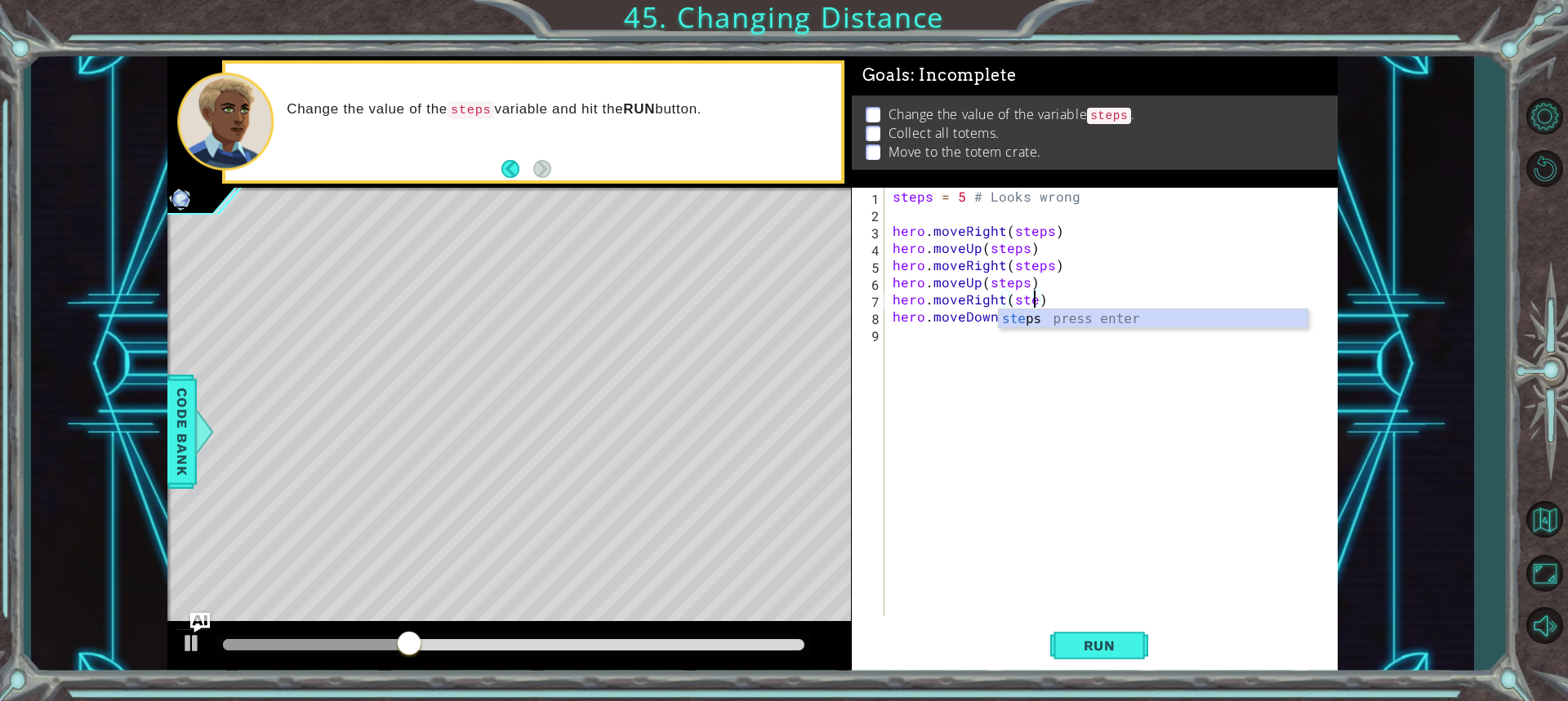
scroll to position [0, 9]
click at [1040, 317] on div "ste ps press enter" at bounding box center [1153, 339] width 308 height 59
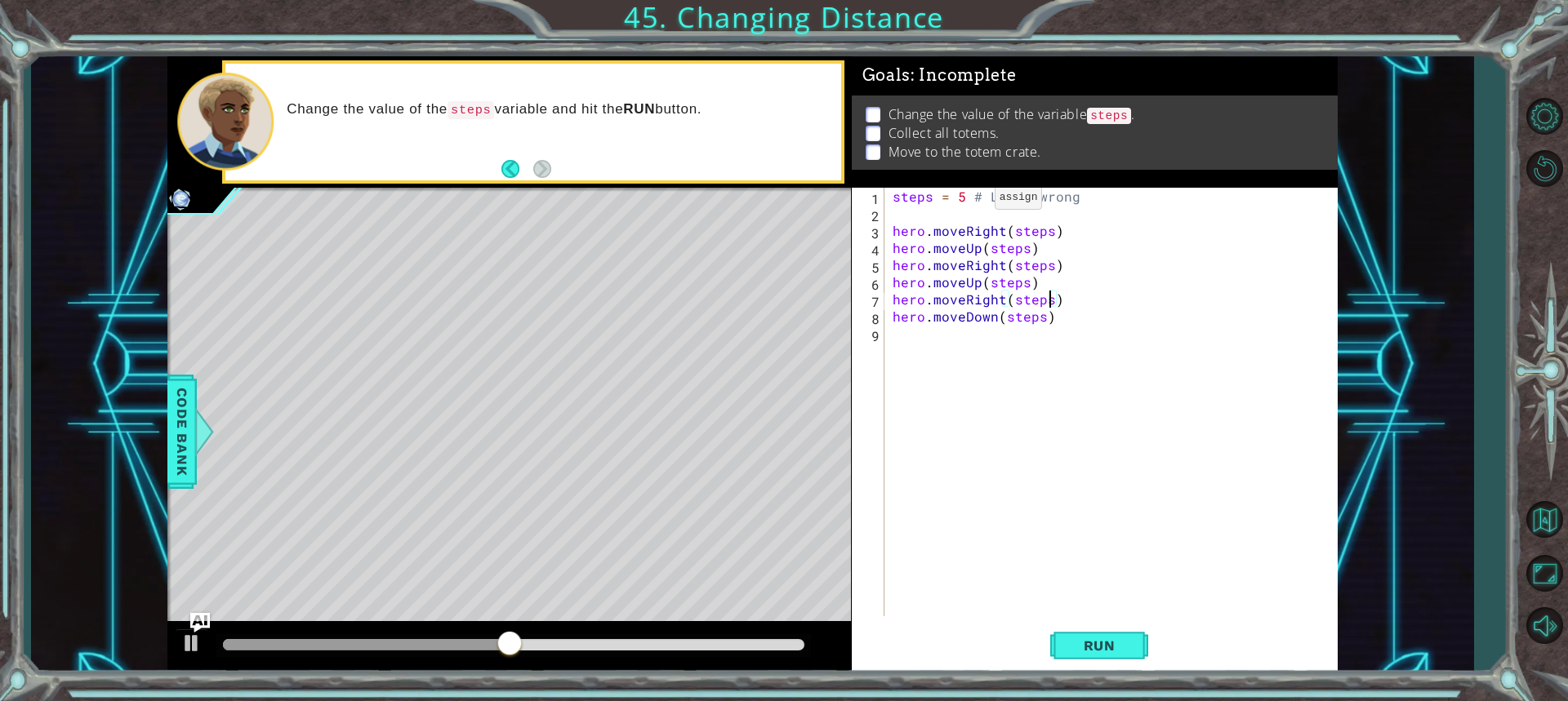
click at [967, 202] on div "steps = 5 # Looks wrong hero . moveRight ( steps ) hero . moveUp ( steps ) hero…" at bounding box center [1115, 418] width 451 height 463
click at [957, 198] on div "steps = 5 # Looks wrong hero . moveRight ( steps ) hero . moveUp ( steps ) hero…" at bounding box center [1115, 418] width 451 height 463
click at [962, 198] on div "steps = 5 # Looks wrong hero . moveRight ( steps ) hero . moveUp ( steps ) hero…" at bounding box center [1115, 418] width 451 height 463
type textarea "steps = 2 # Looks wrong"
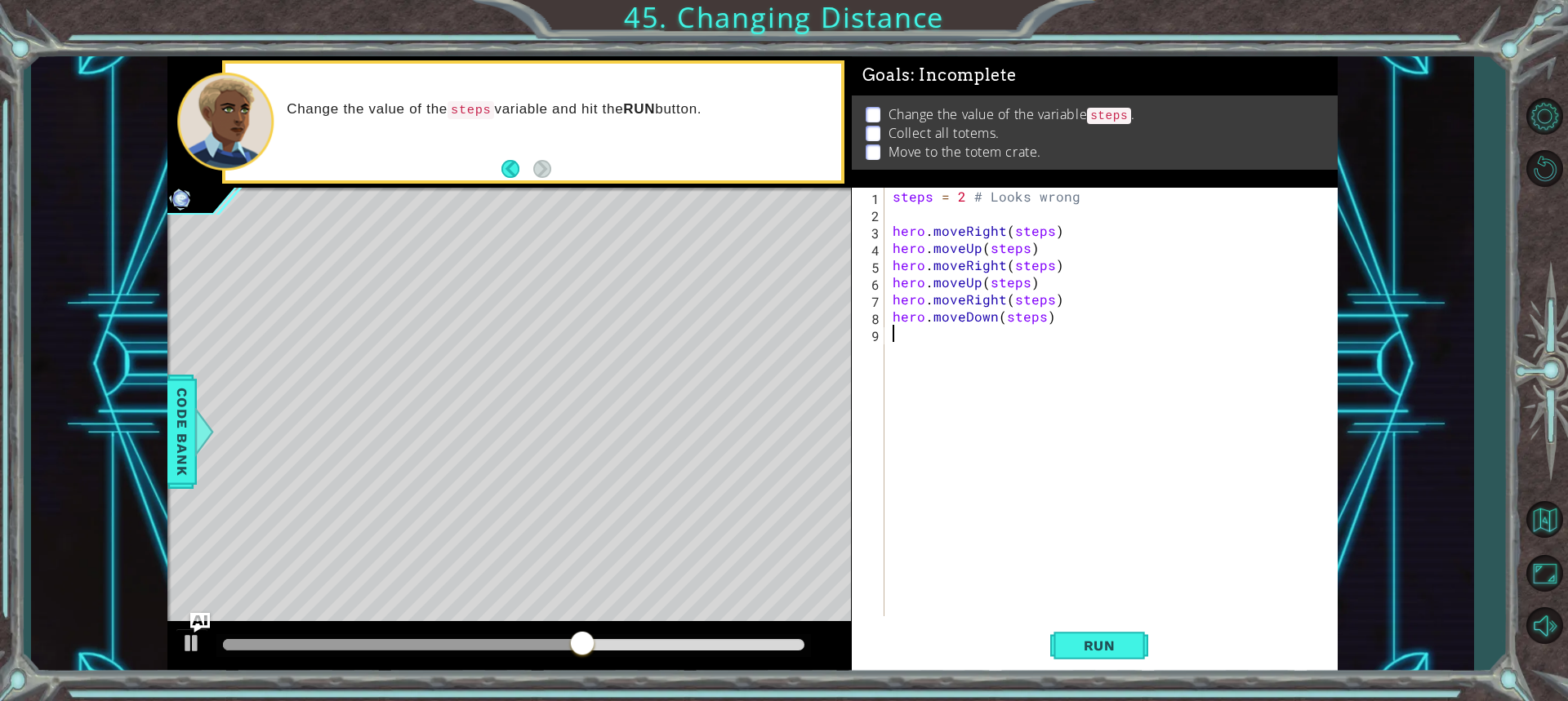
click at [1056, 599] on div "steps = 2 # Looks wrong hero . moveRight ( steps ) hero . moveUp ( steps ) hero…" at bounding box center [1115, 418] width 451 height 463
click at [1077, 647] on span "Run" at bounding box center [1100, 645] width 64 height 16
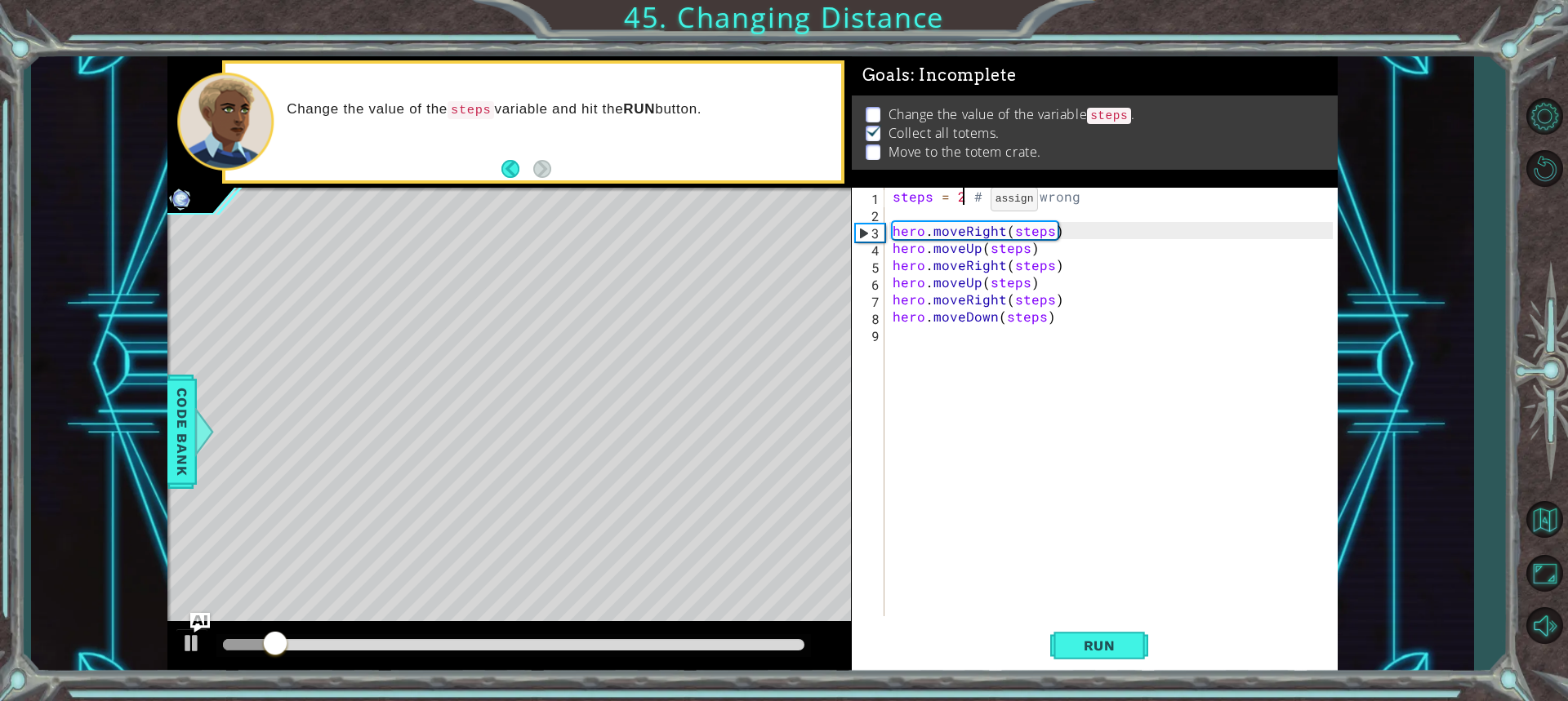
click at [962, 203] on div "steps = 2 # Looks wrong hero . moveRight ( steps ) hero . moveUp ( steps ) hero…" at bounding box center [1115, 418] width 451 height 463
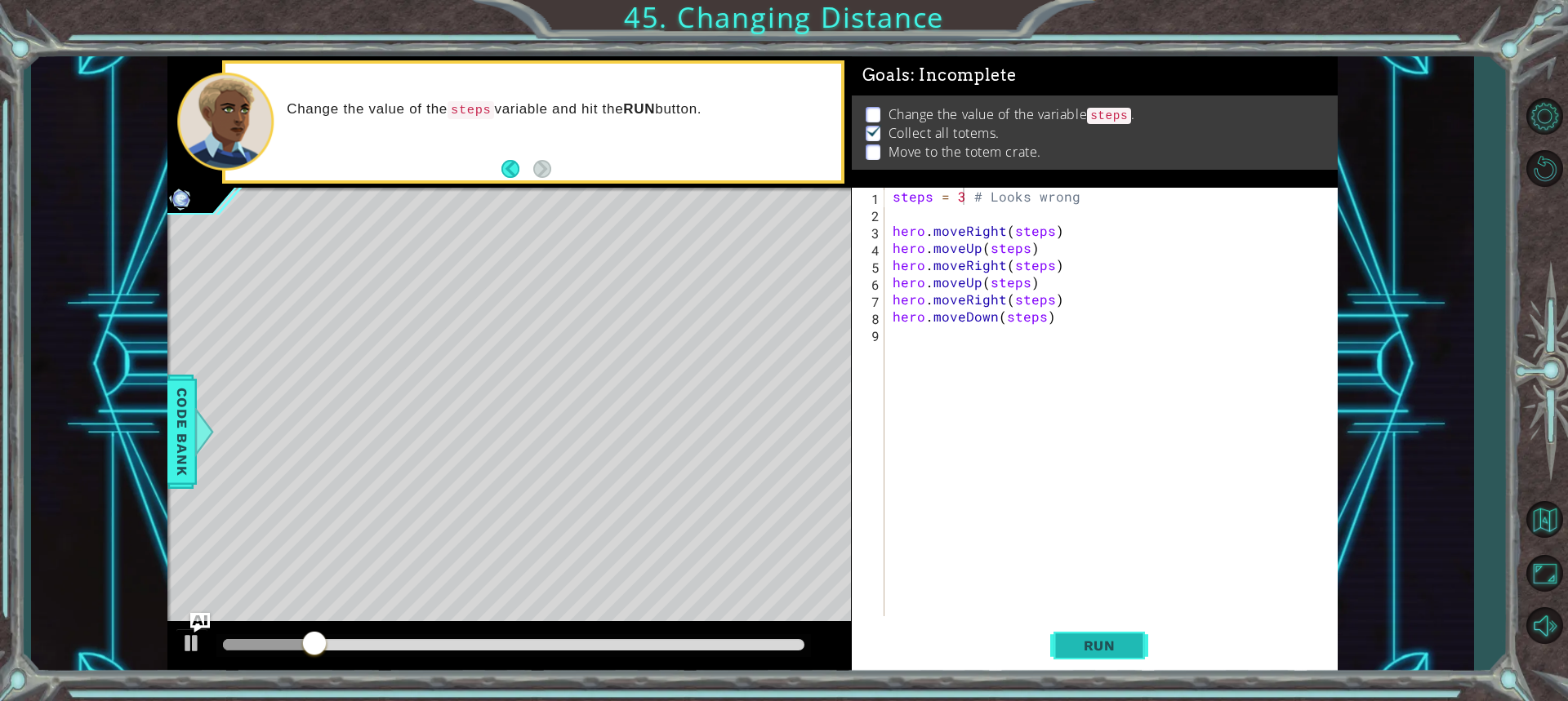
click at [1121, 654] on button "Run" at bounding box center [1100, 645] width 98 height 48
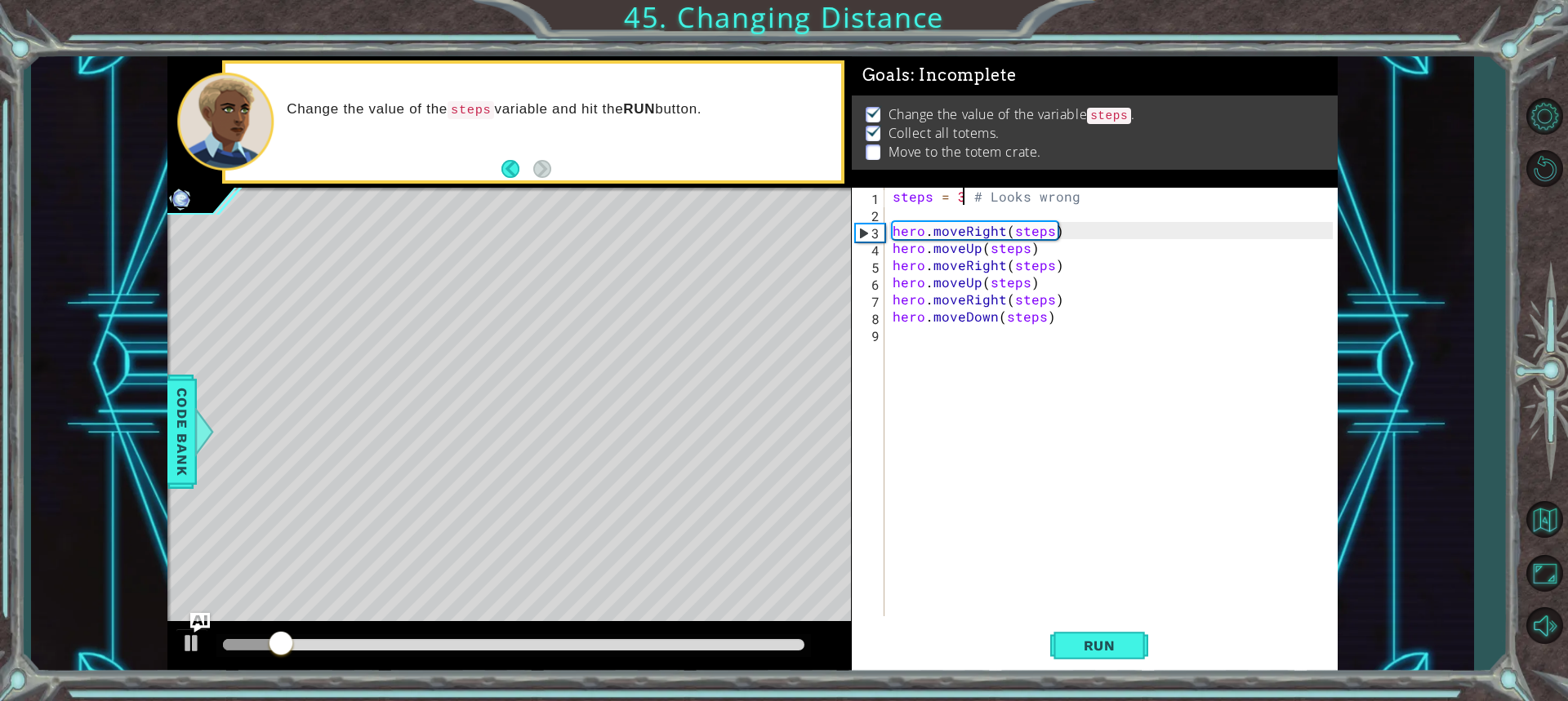
click at [714, 649] on div at bounding box center [514, 645] width 581 height 11
click at [663, 640] on div at bounding box center [468, 645] width 491 height 11
click at [587, 640] on div at bounding box center [444, 645] width 441 height 11
click at [191, 636] on div at bounding box center [192, 643] width 21 height 21
drag, startPoint x: 636, startPoint y: 650, endPoint x: 592, endPoint y: 634, distance: 46.8
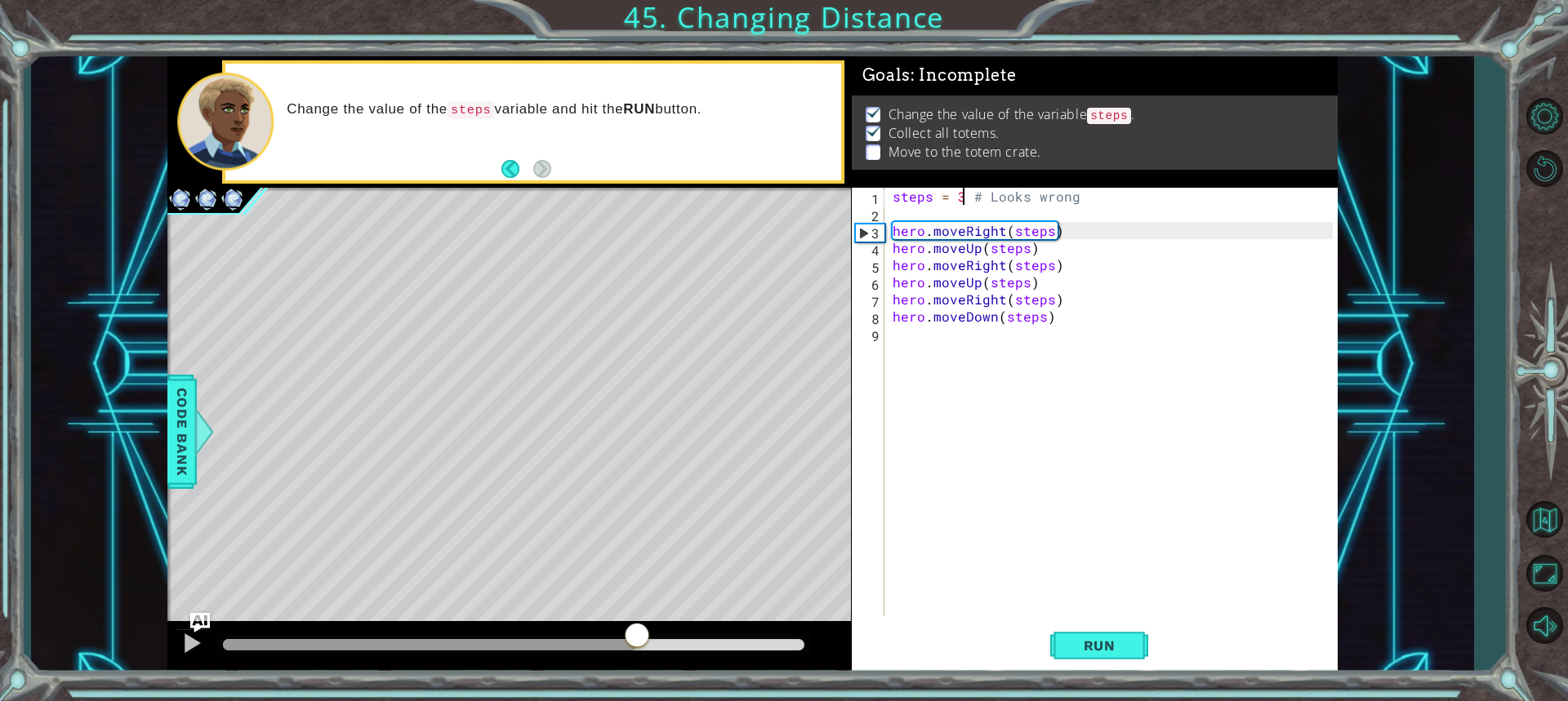
click at [592, 635] on div at bounding box center [513, 646] width 593 height 23
click at [585, 640] on div at bounding box center [431, 645] width 414 height 11
drag, startPoint x: 545, startPoint y: 647, endPoint x: 532, endPoint y: 639, distance: 15.3
click at [534, 651] on div at bounding box center [384, 645] width 323 height 11
click at [520, 640] on div at bounding box center [534, 644] width 29 height 29
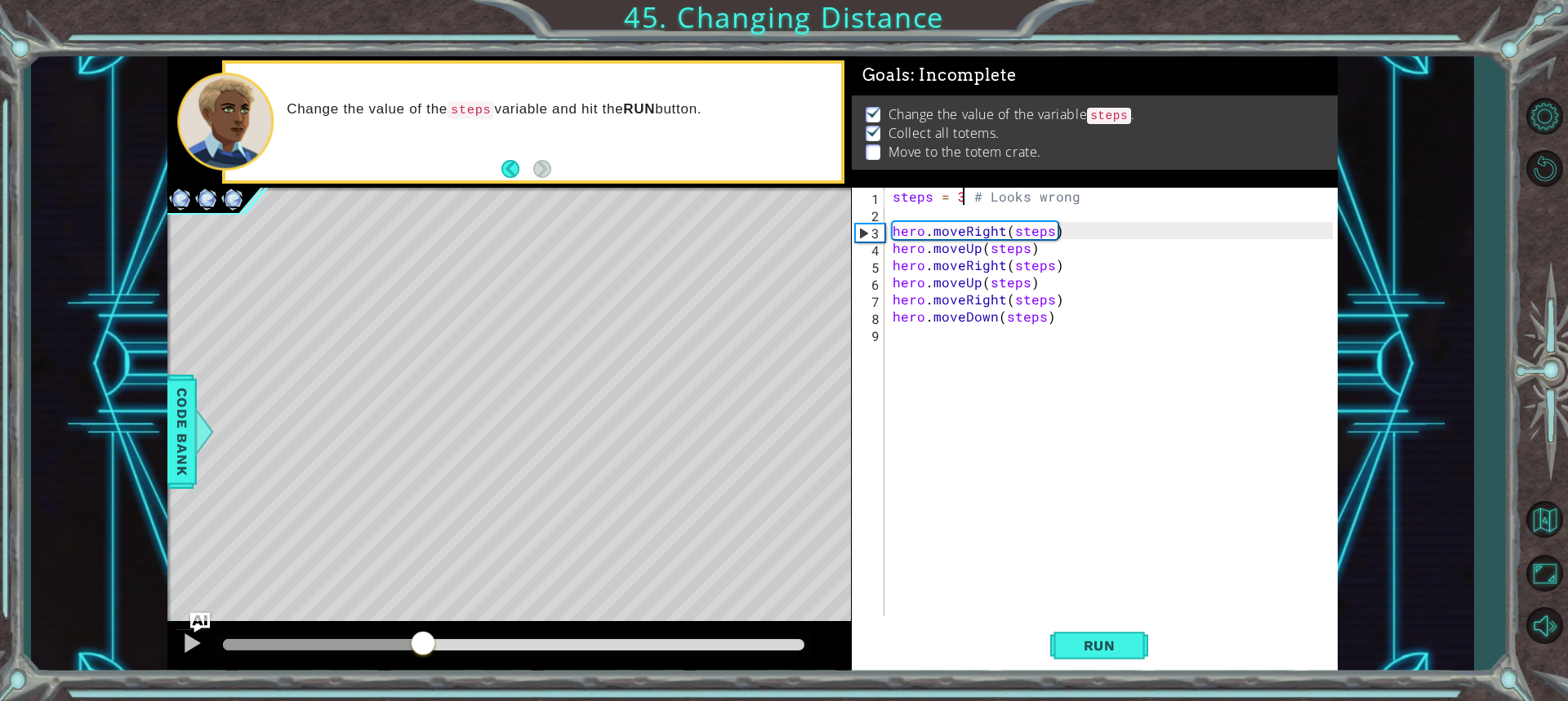
click at [423, 640] on div at bounding box center [323, 645] width 200 height 11
click at [200, 631] on img "Ask AI" at bounding box center [200, 622] width 21 height 21
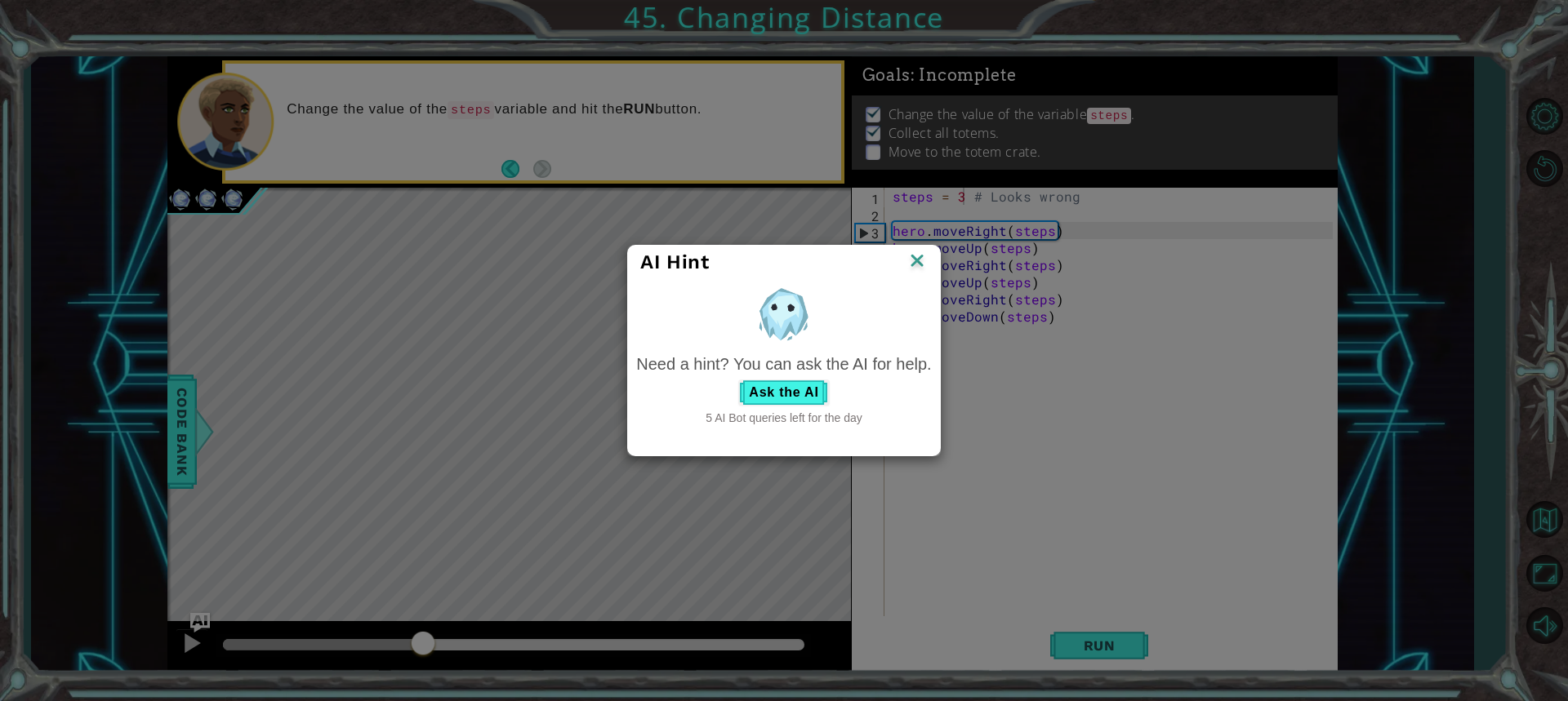
click at [928, 265] on div "AI Hint" at bounding box center [784, 262] width 311 height 33
click at [915, 267] on img at bounding box center [917, 262] width 21 height 25
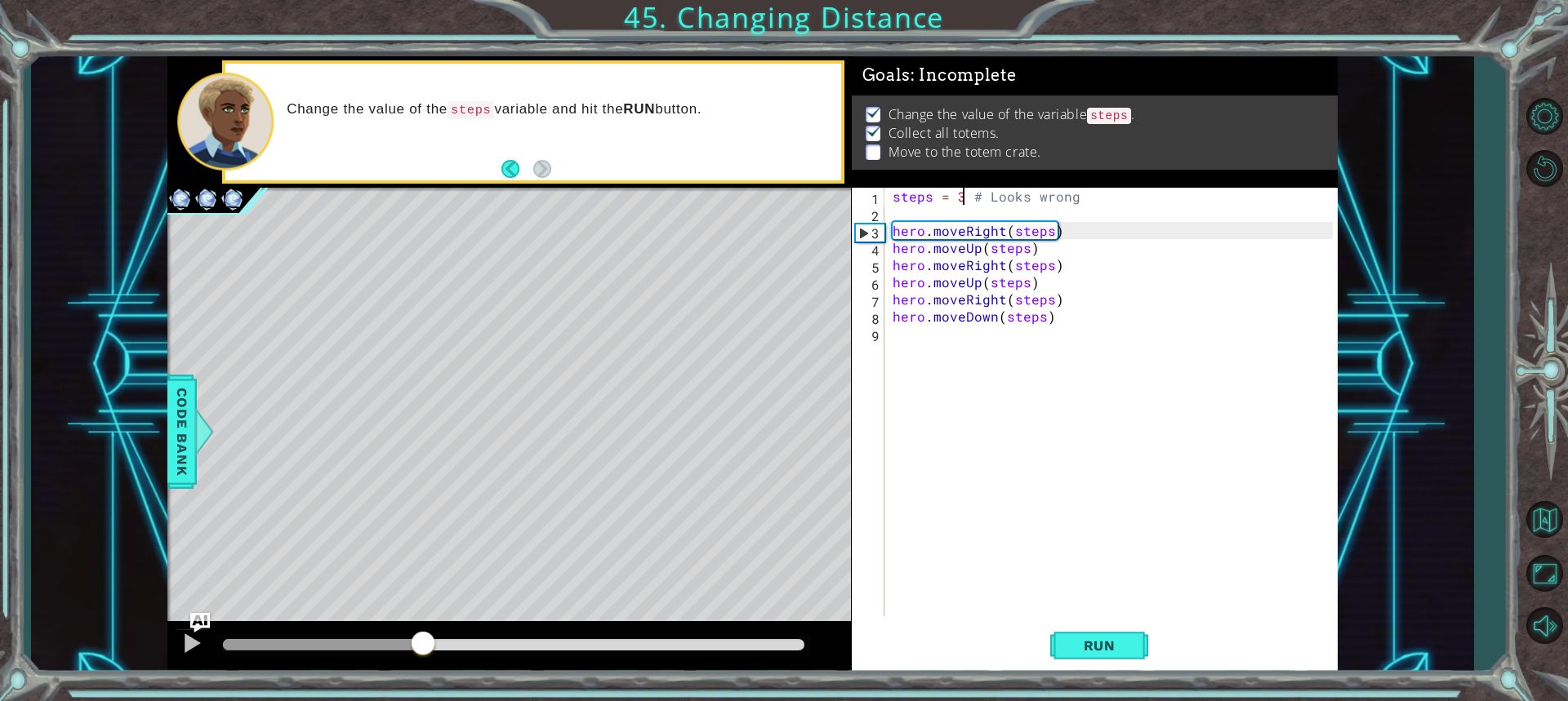
drag, startPoint x: 308, startPoint y: 634, endPoint x: 297, endPoint y: 640, distance: 12.5
click at [297, 640] on div at bounding box center [513, 646] width 593 height 23
click at [295, 647] on div at bounding box center [323, 645] width 200 height 11
click at [218, 646] on div at bounding box center [513, 646] width 593 height 23
click at [196, 641] on div at bounding box center [192, 643] width 21 height 21
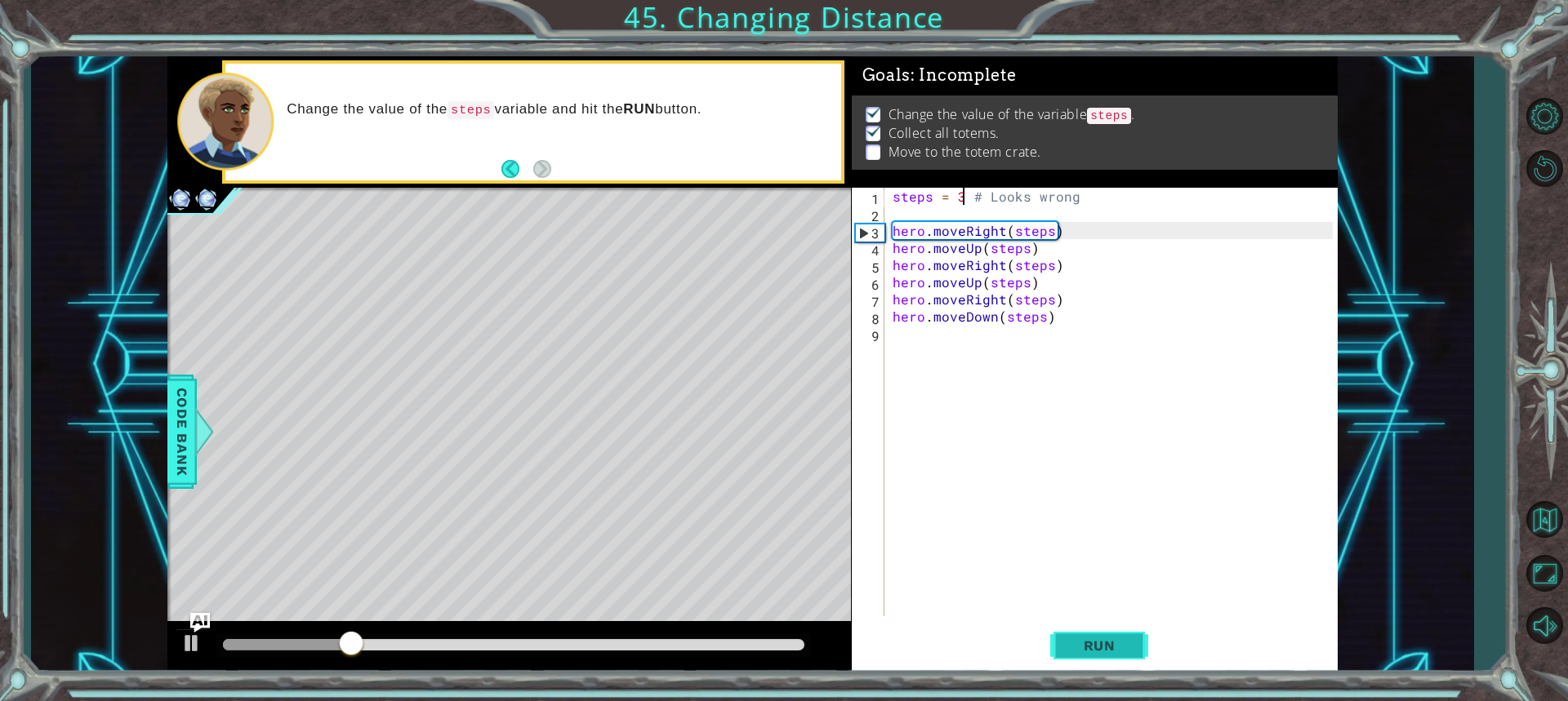
drag, startPoint x: 1061, startPoint y: 628, endPoint x: 1066, endPoint y: 637, distance: 10.3
click at [1066, 637] on button "Run" at bounding box center [1100, 645] width 98 height 48
click at [978, 287] on div "steps = 3 # Looks wrong hero . moveRight ( steps ) hero . moveUp ( steps ) hero…" at bounding box center [1115, 418] width 451 height 463
drag, startPoint x: 1032, startPoint y: 288, endPoint x: 898, endPoint y: 284, distance: 134.1
click at [898, 284] on div "steps = 3 # Looks wrong hero . moveRight ( steps ) hero . moveUp ( steps ) hero…" at bounding box center [1115, 418] width 451 height 463
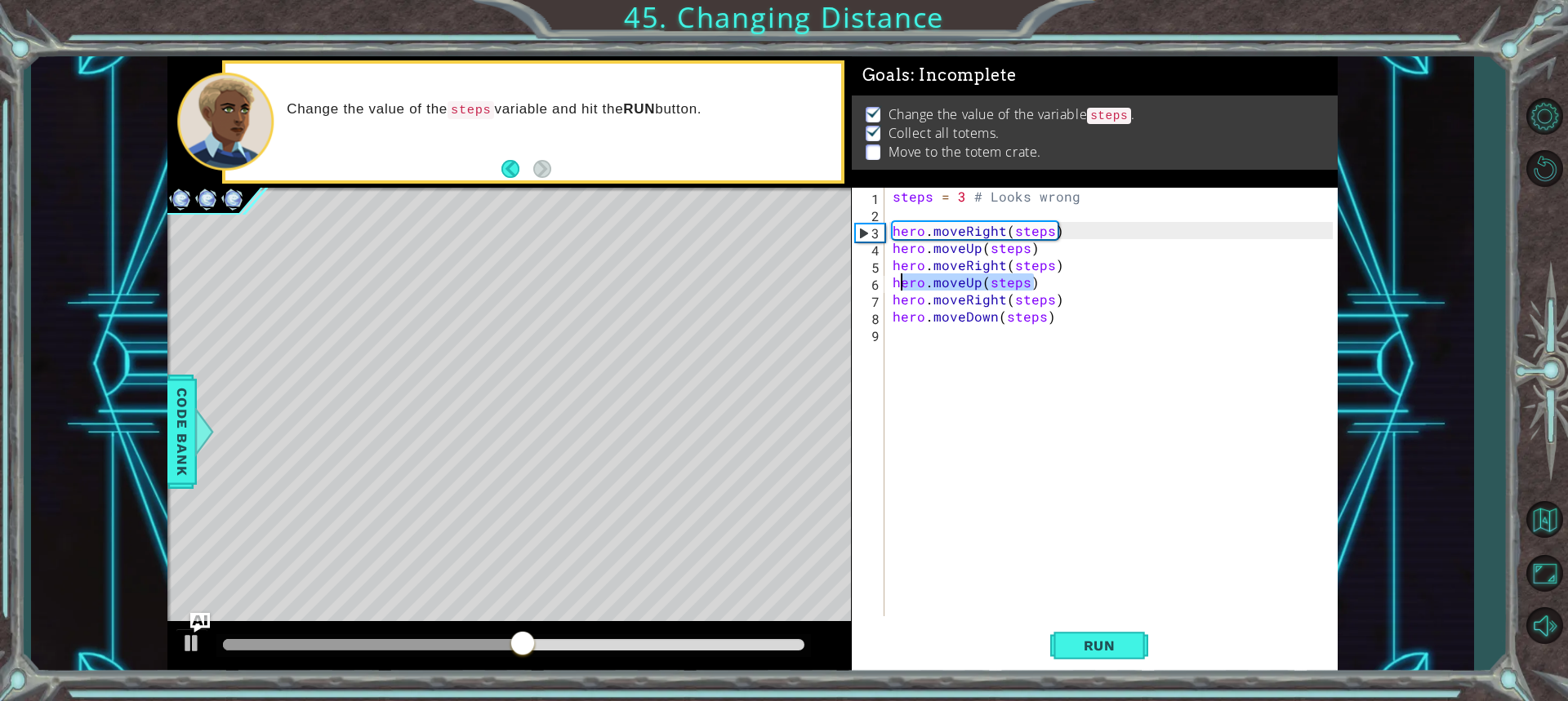
type textarea "h"
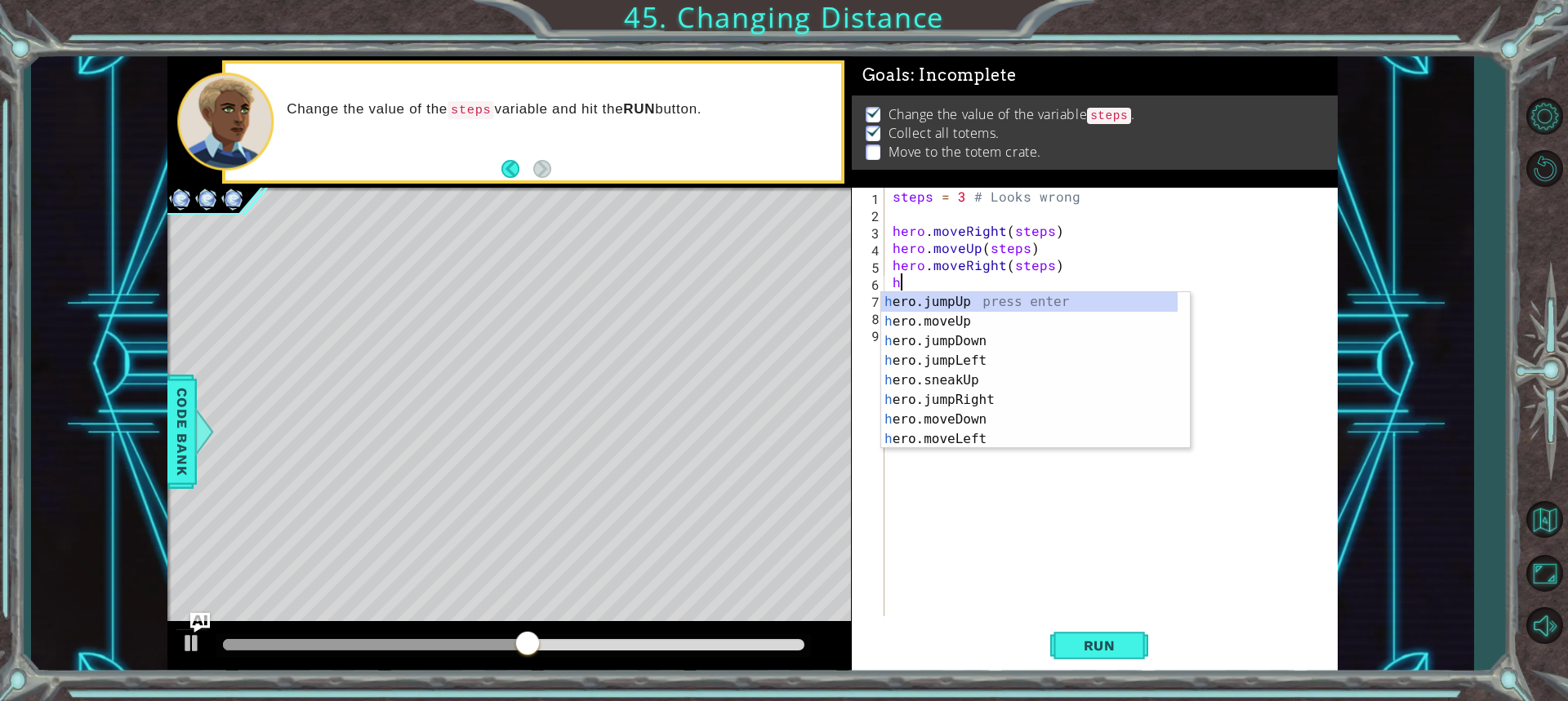
scroll to position [0, 0]
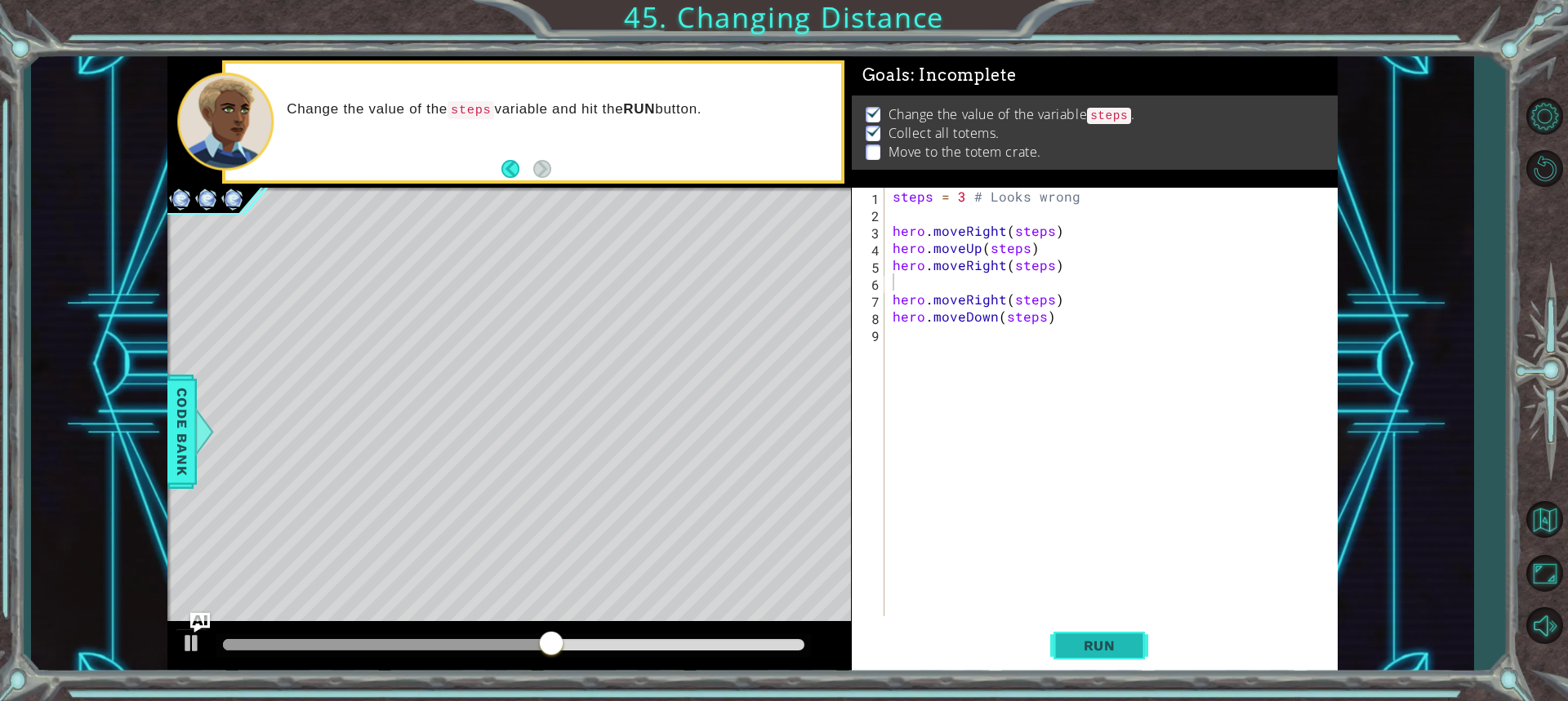
click at [1111, 640] on span "Run" at bounding box center [1100, 645] width 64 height 16
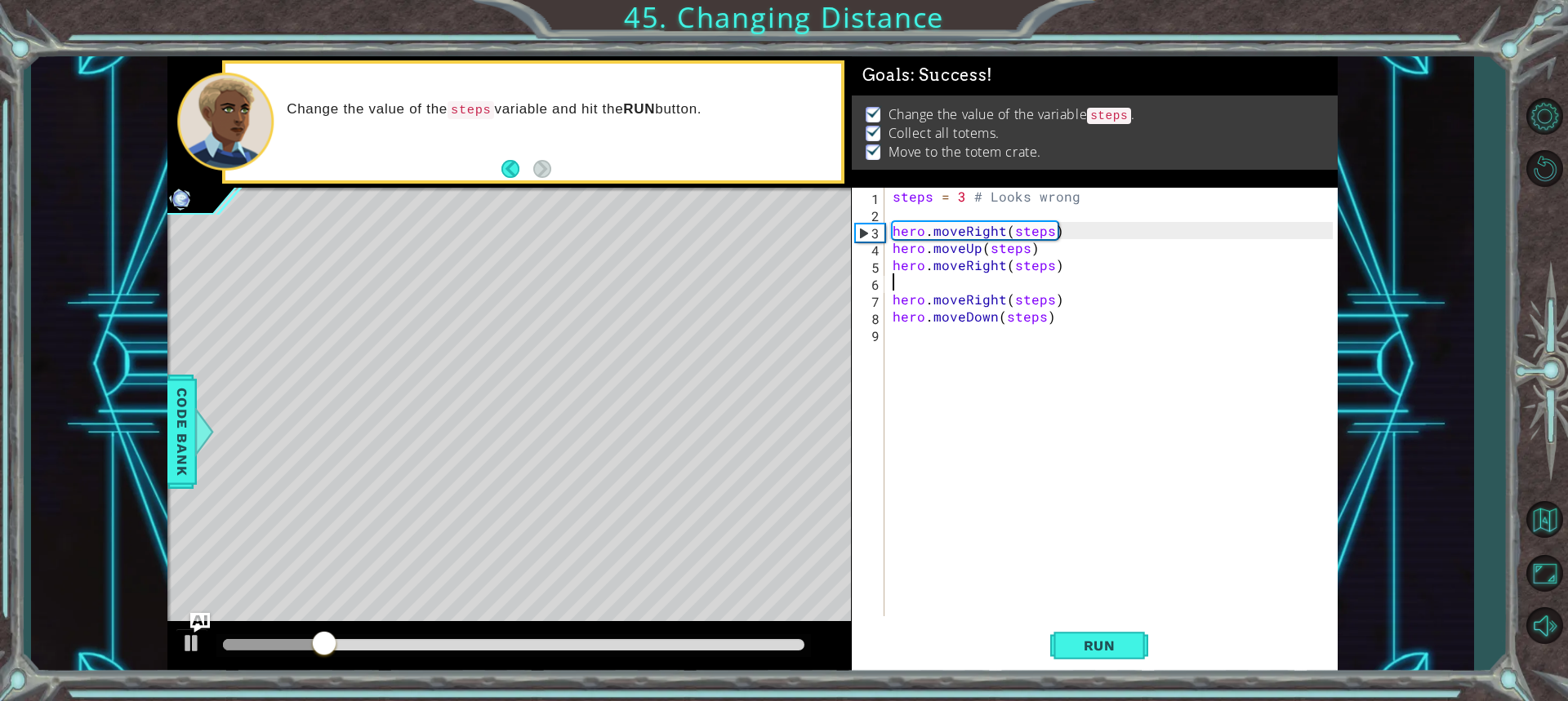
click at [801, 640] on div at bounding box center [514, 645] width 581 height 11
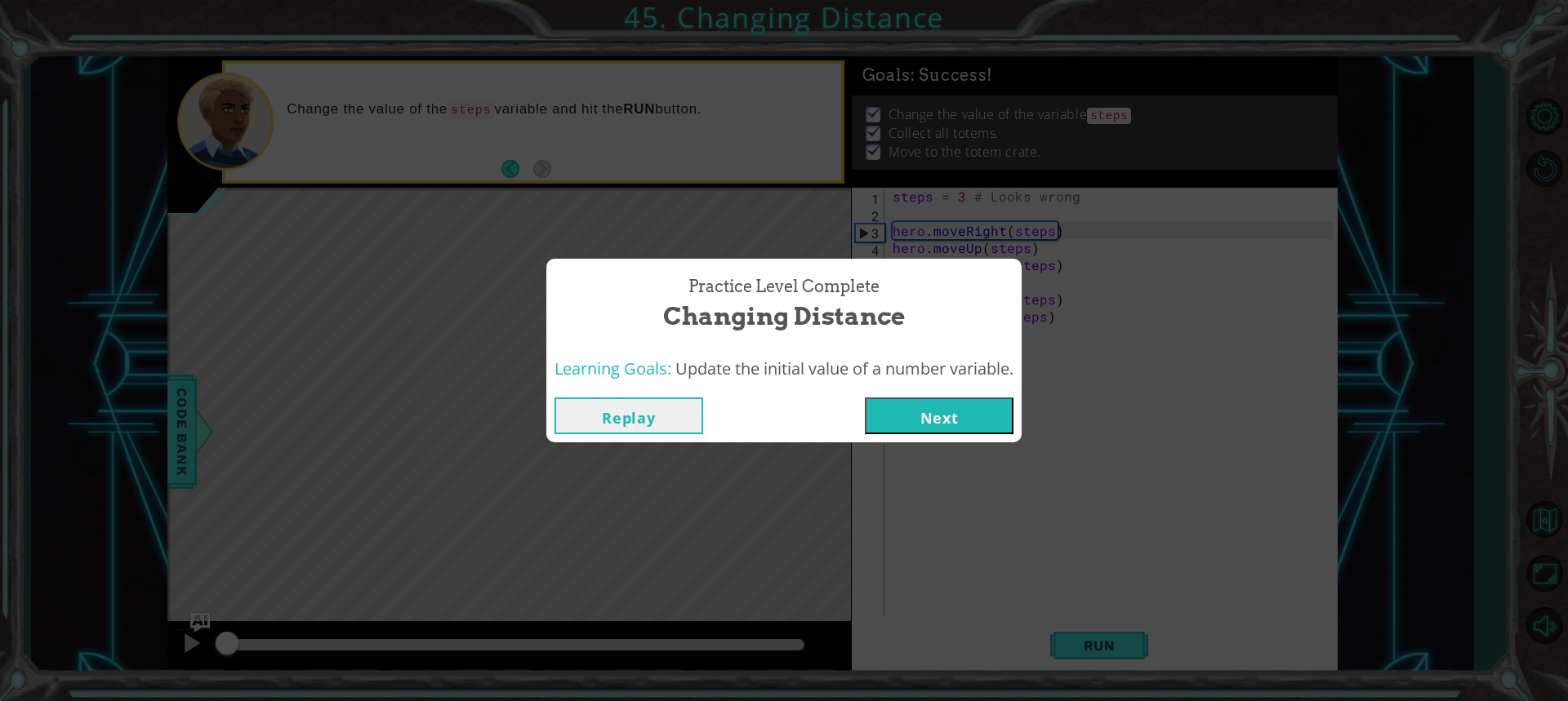
click at [975, 390] on div "Replay Next" at bounding box center [784, 416] width 475 height 53
click at [961, 410] on button "Next" at bounding box center [939, 415] width 149 height 37
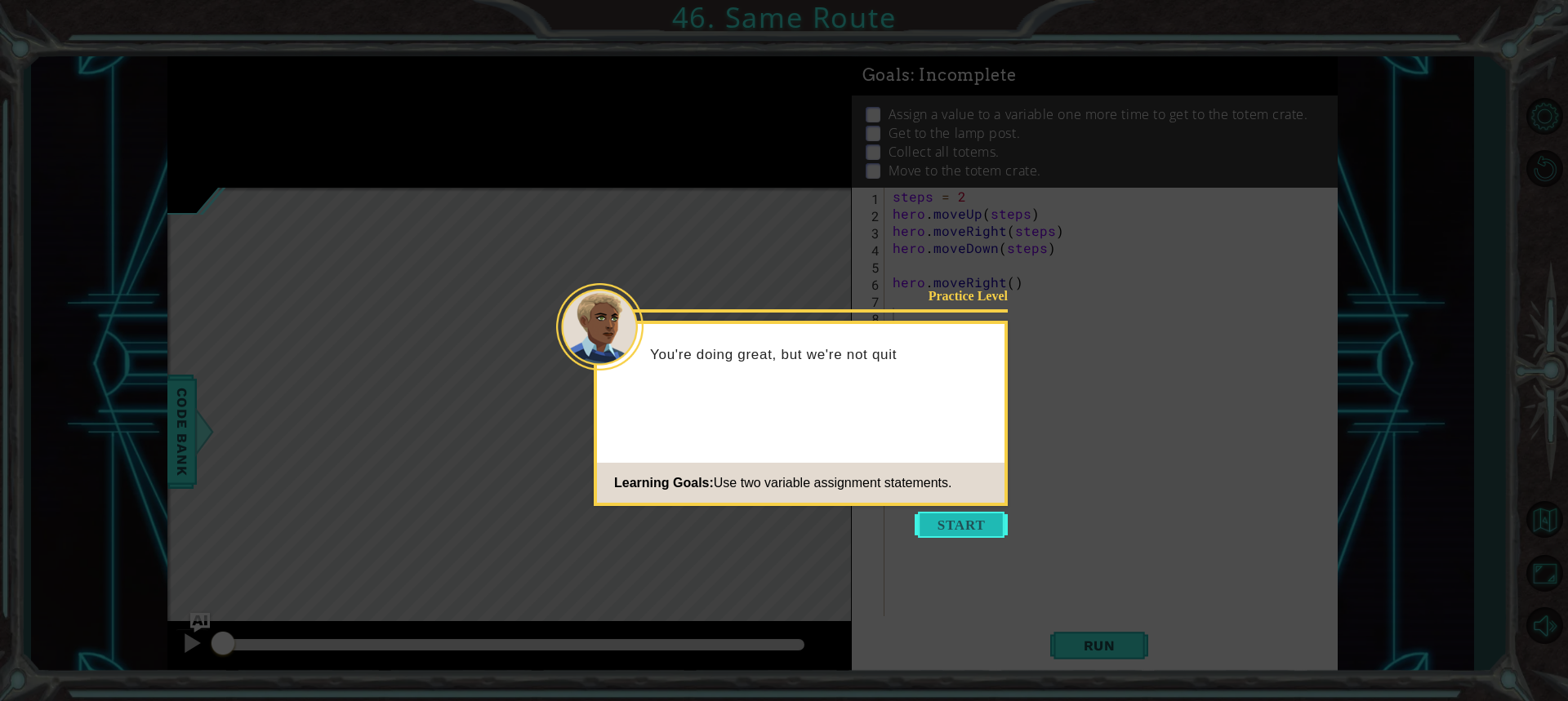
click at [954, 522] on button "Start" at bounding box center [961, 525] width 93 height 26
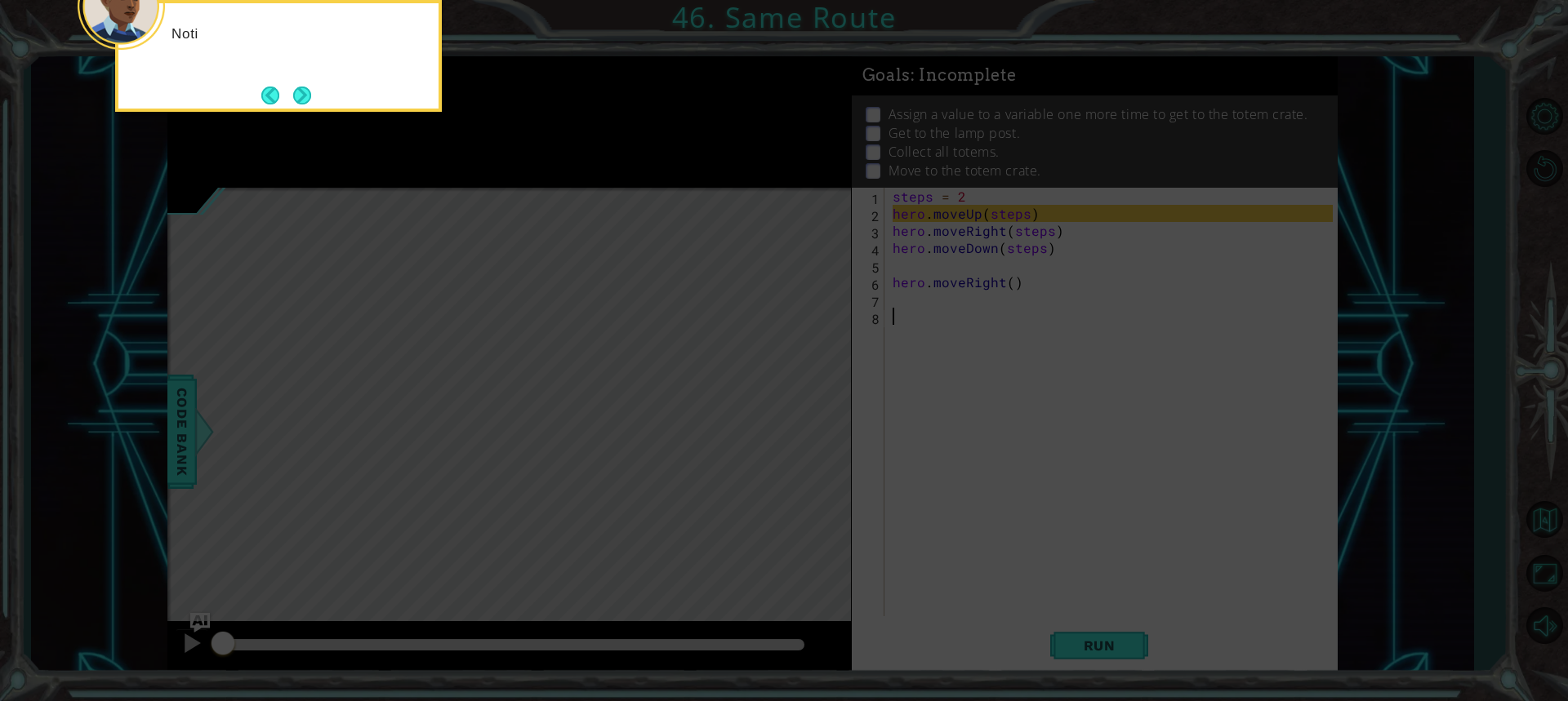
click at [943, 463] on icon at bounding box center [784, 105] width 1568 height 1193
click at [307, 87] on button "Next" at bounding box center [302, 96] width 30 height 30
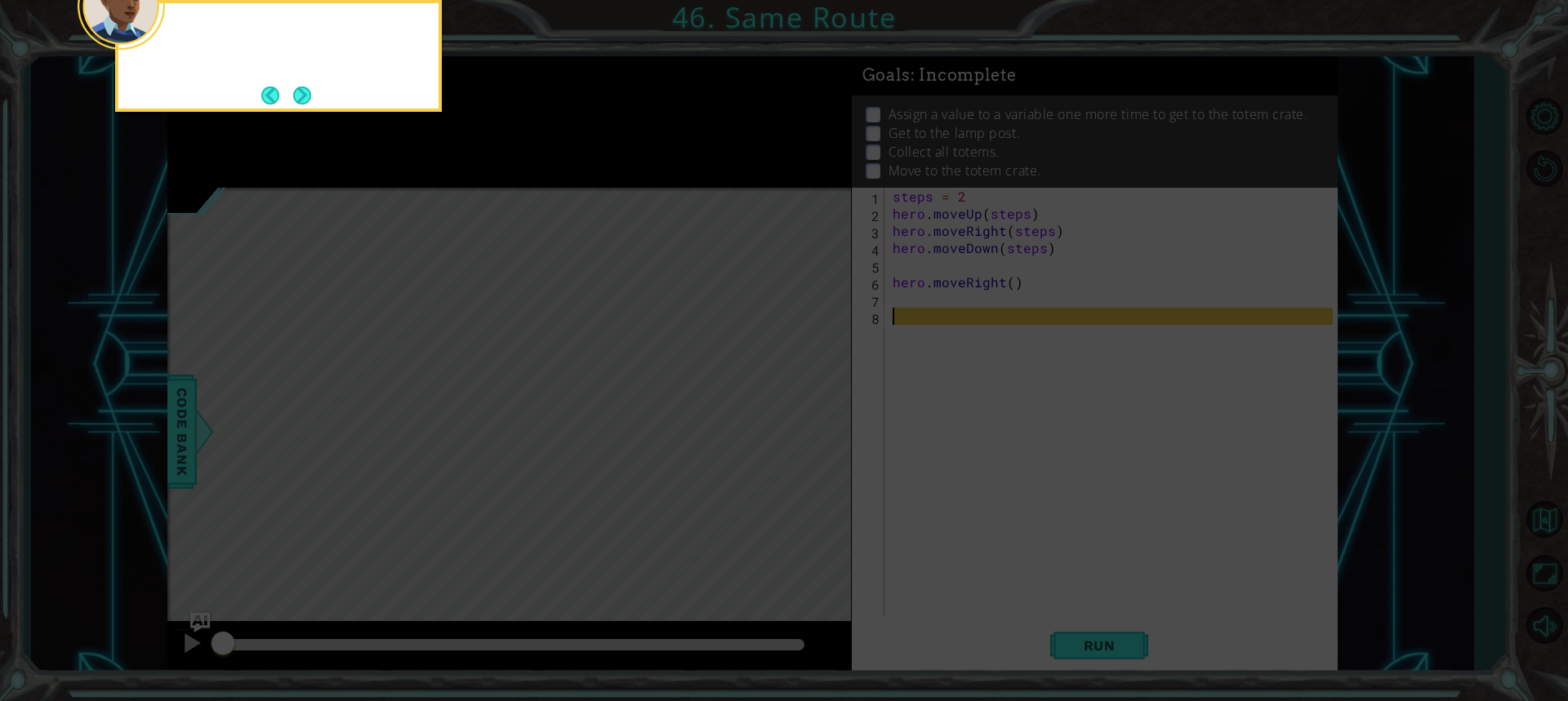
click at [307, 87] on button "Next" at bounding box center [302, 96] width 19 height 19
click at [300, 90] on button "Next" at bounding box center [302, 96] width 25 height 25
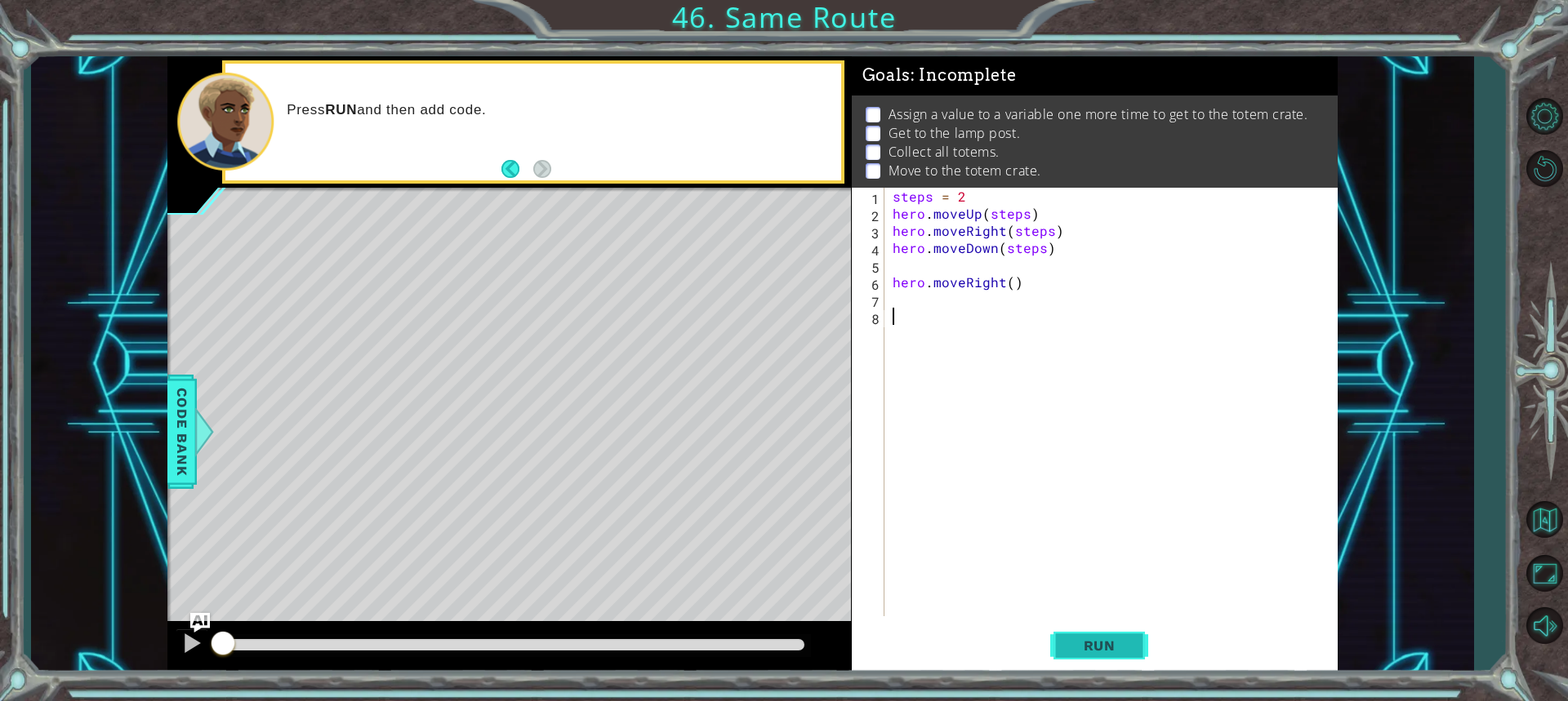
drag, startPoint x: 1084, startPoint y: 585, endPoint x: 1078, endPoint y: 628, distance: 43.4
click at [1078, 628] on div "1 2 3 4 5 6 7 8 steps = 2 hero . moveUp ( steps ) hero . moveRight ( steps ) he…" at bounding box center [1094, 429] width 485 height 485
click at [1078, 628] on button "Run" at bounding box center [1100, 645] width 98 height 48
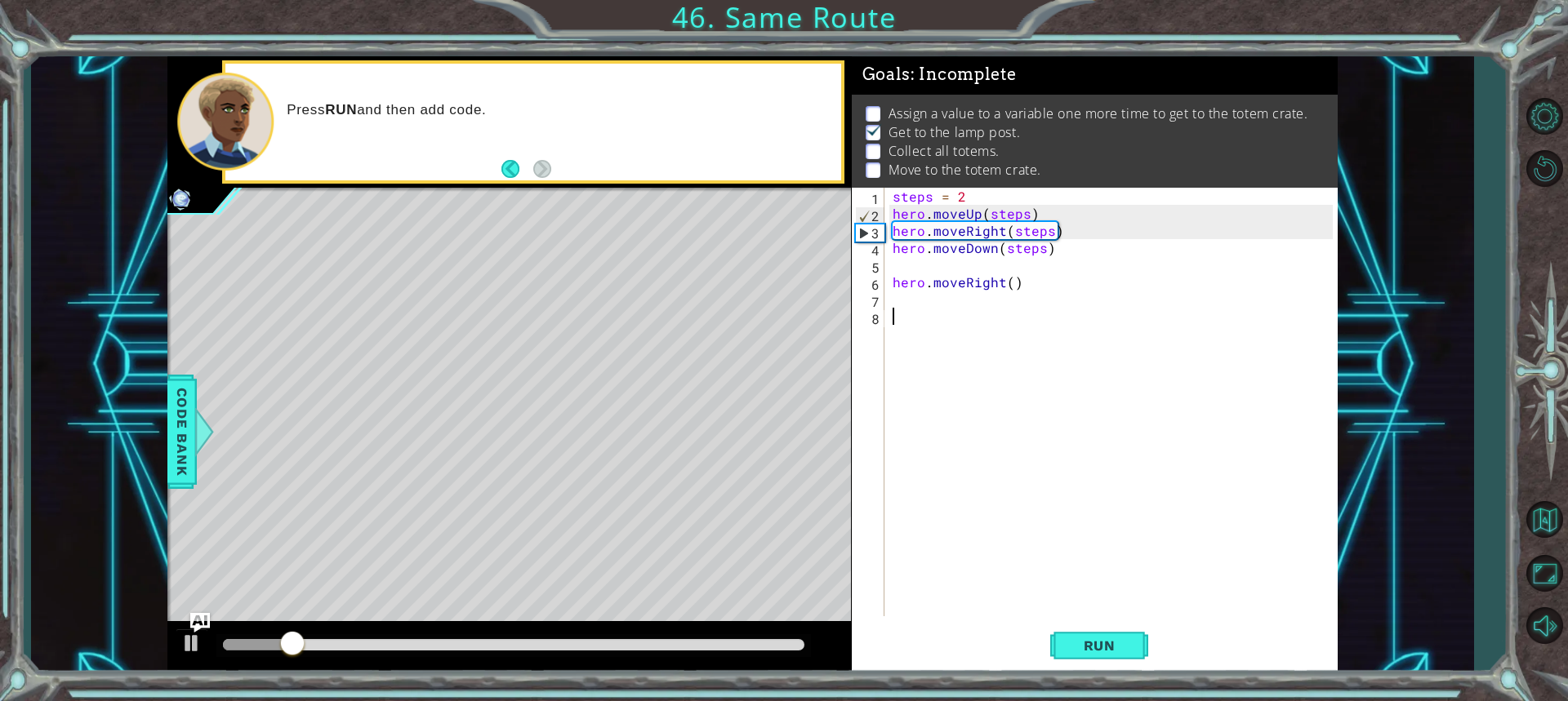
click at [922, 303] on div "steps = 2 hero . moveUp ( steps ) hero . moveRight ( steps ) hero . moveDown ( …" at bounding box center [1115, 418] width 451 height 463
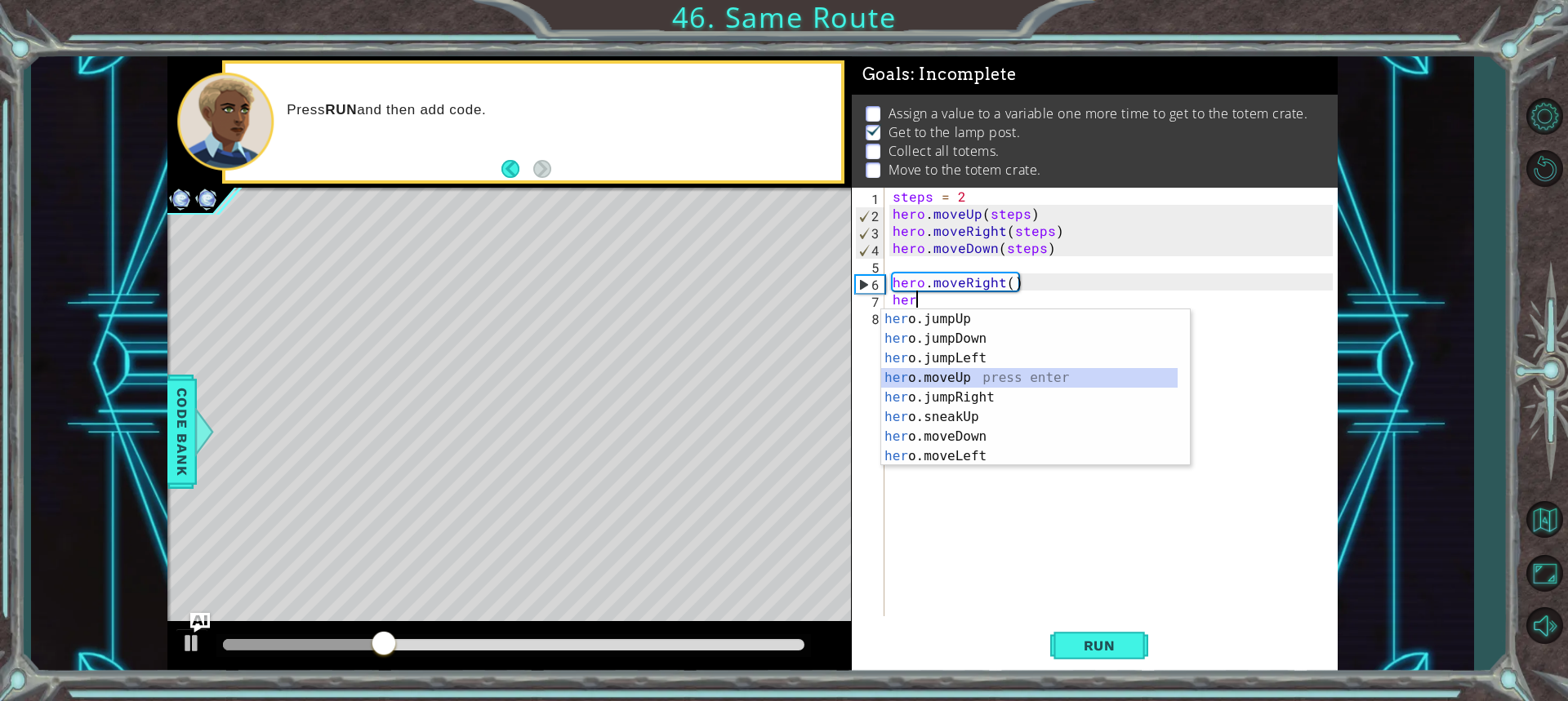
click at [985, 381] on div "her o.jumpUp press enter her o.jumpDown press enter her o.jumpLeft press enter …" at bounding box center [1029, 407] width 296 height 196
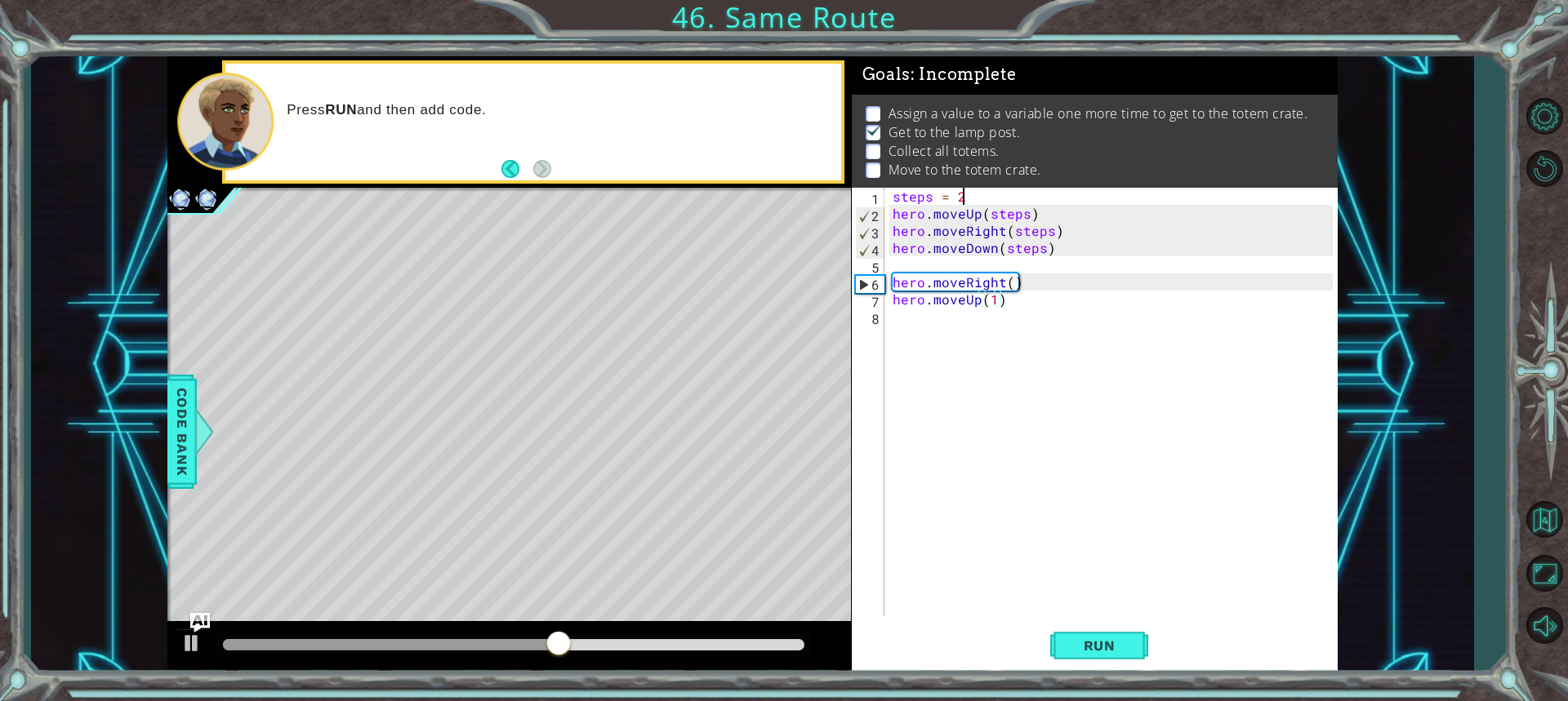
click at [972, 204] on div "steps = 2 hero . moveUp ( steps ) hero . moveRight ( steps ) hero . moveDown ( …" at bounding box center [1115, 418] width 451 height 463
type textarea "steps = 3"
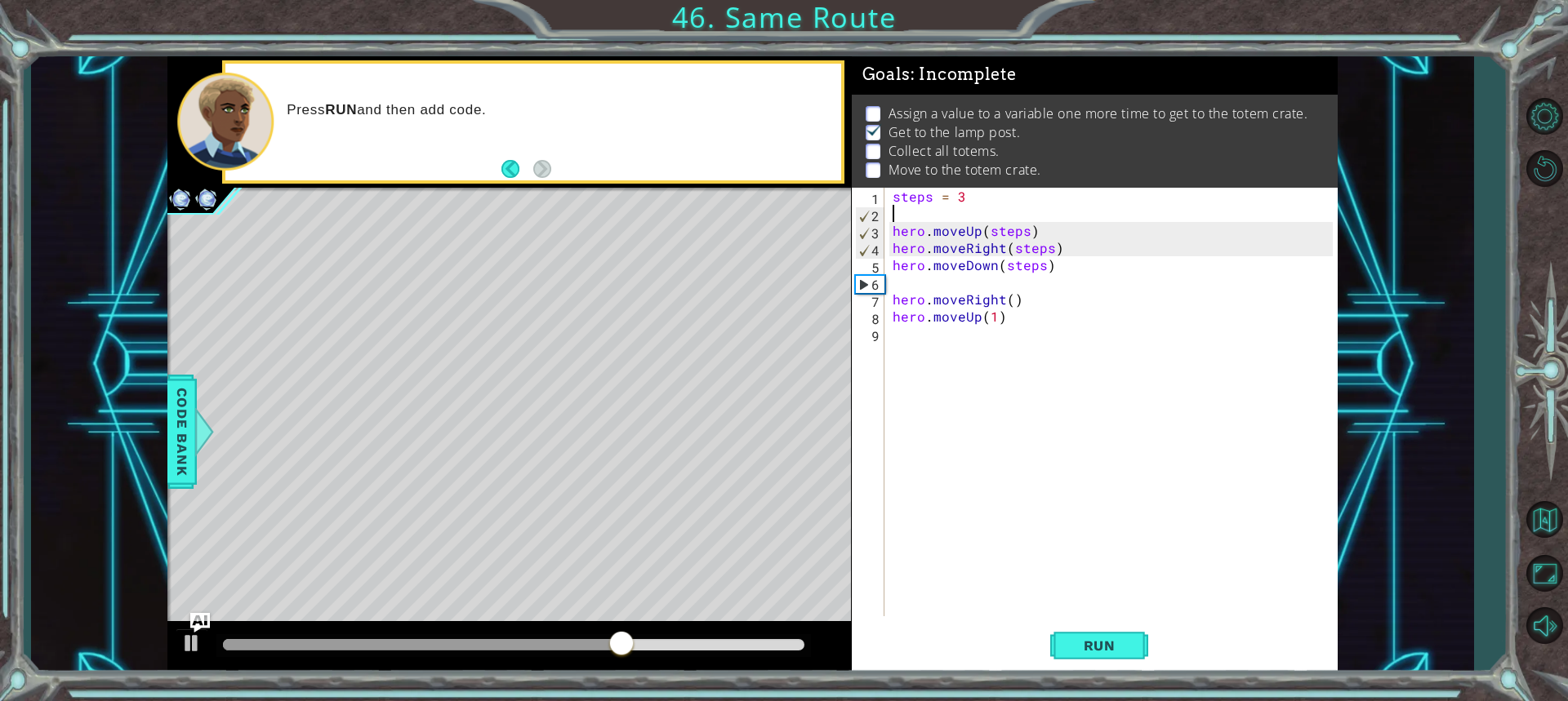
type textarea "steps = 3"
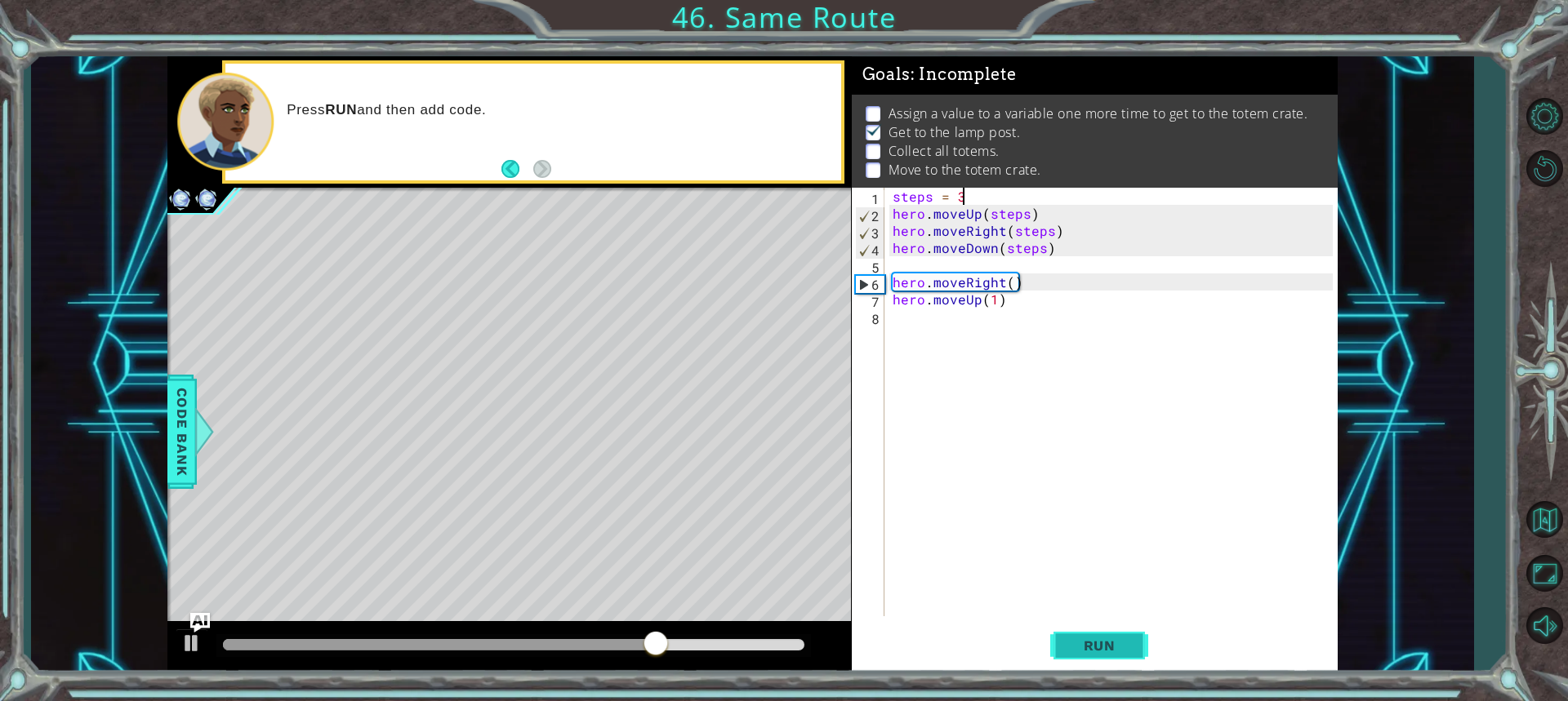
drag, startPoint x: 1111, startPoint y: 606, endPoint x: 1111, endPoint y: 623, distance: 17.0
click at [1110, 609] on div "steps = 3 hero . moveUp ( steps ) hero . moveRight ( steps ) hero . moveDown ( …" at bounding box center [1115, 418] width 451 height 463
click at [1129, 651] on button "Run" at bounding box center [1100, 645] width 98 height 48
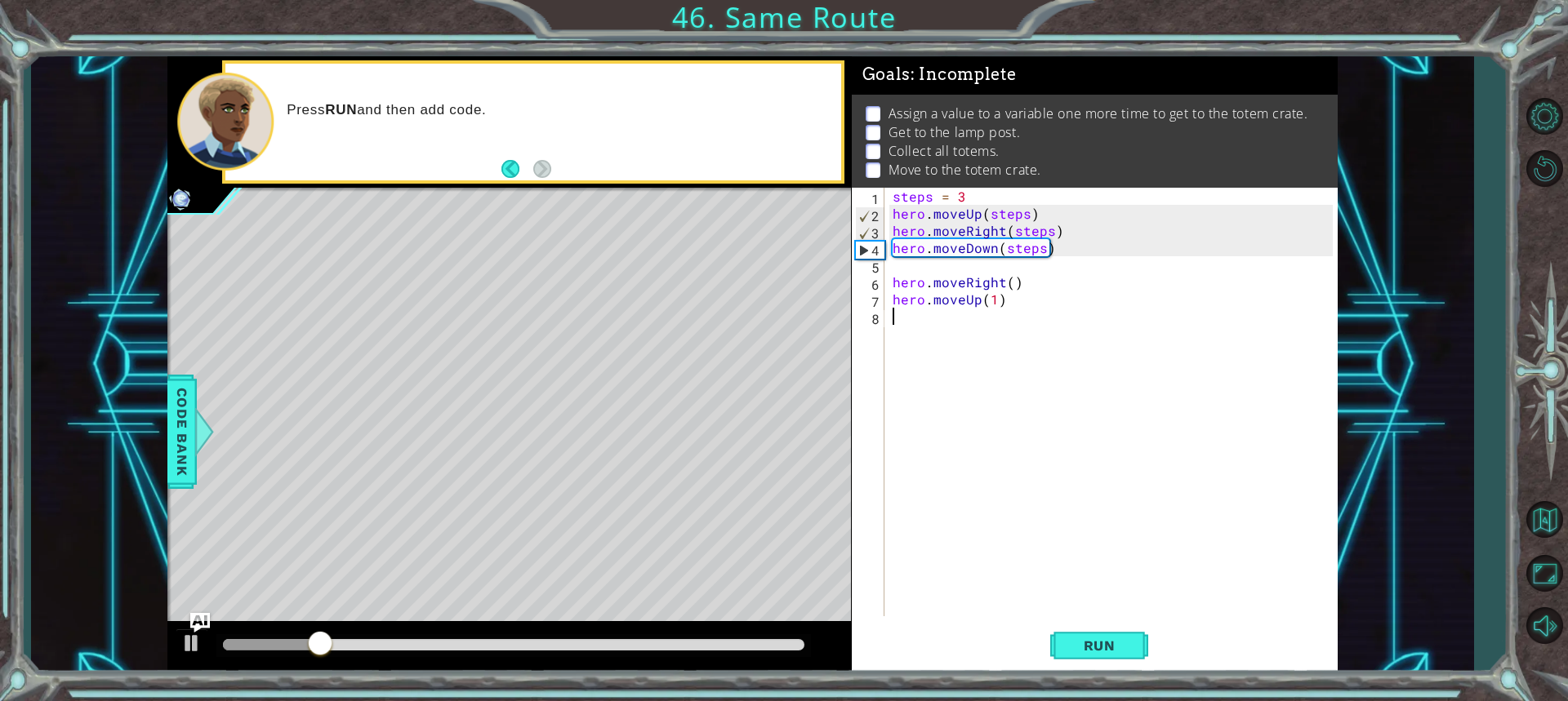
click at [967, 198] on div "steps = 3 hero . moveUp ( steps ) hero . moveRight ( steps ) hero . moveDown ( …" at bounding box center [1115, 418] width 451 height 463
type textarea "steps = 2"
click at [1135, 658] on button "Run" at bounding box center [1100, 645] width 98 height 48
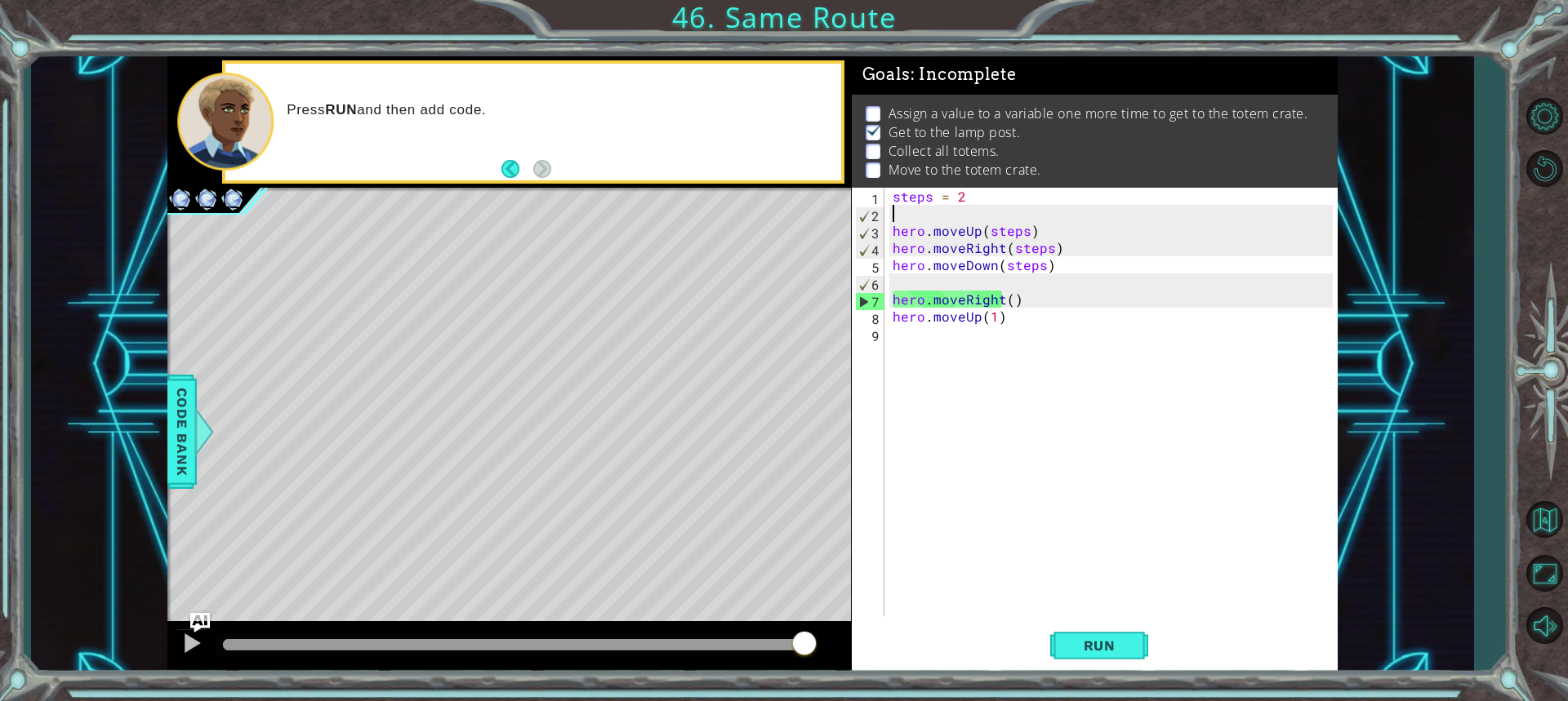
scroll to position [0, 0]
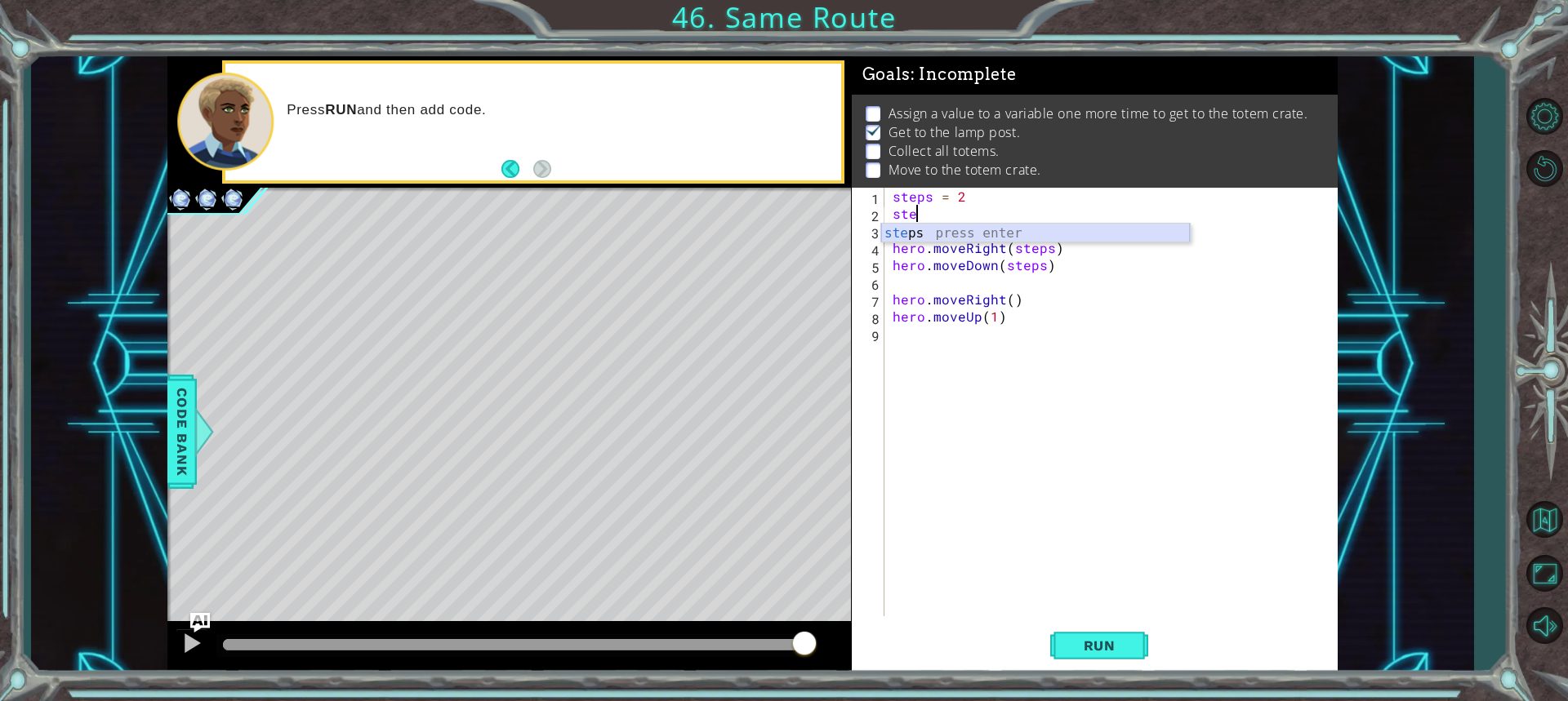
click at [919, 239] on div "ste ps press enter" at bounding box center [1035, 253] width 308 height 59
type textarea "steps = 2"
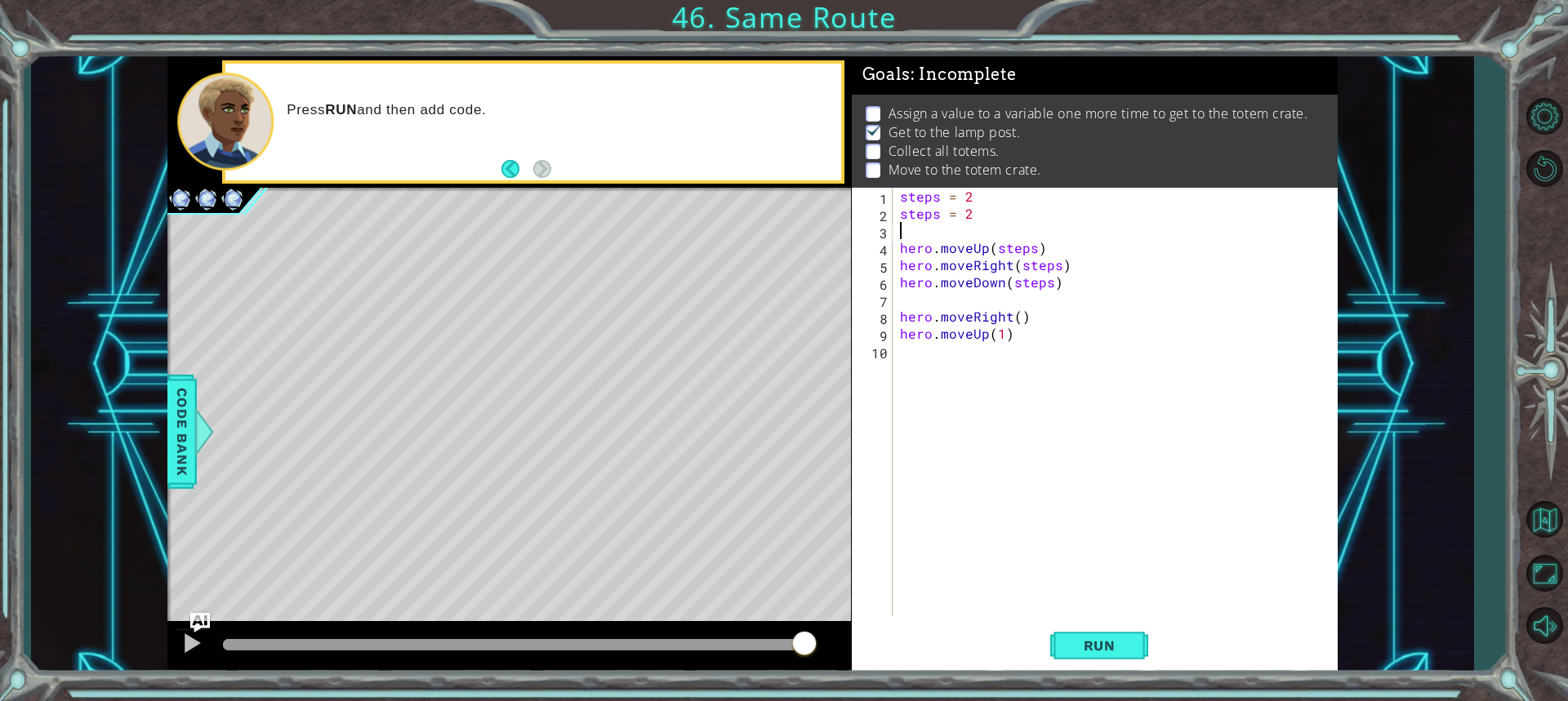
scroll to position [0, 0]
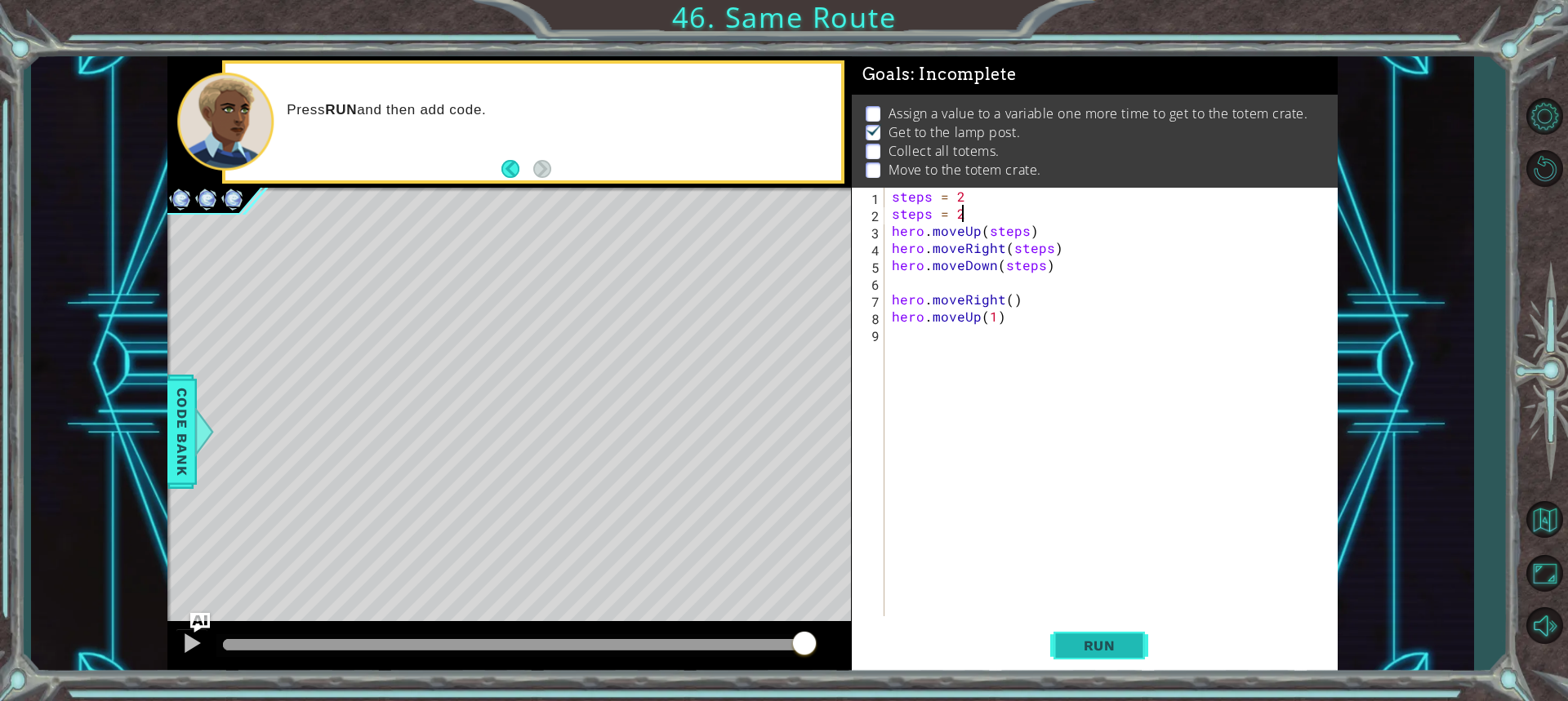
drag, startPoint x: 1151, startPoint y: 648, endPoint x: 1123, endPoint y: 640, distance: 29.1
click at [1149, 648] on div "Run" at bounding box center [1099, 645] width 485 height 48
click at [1123, 640] on span "Run" at bounding box center [1100, 645] width 64 height 16
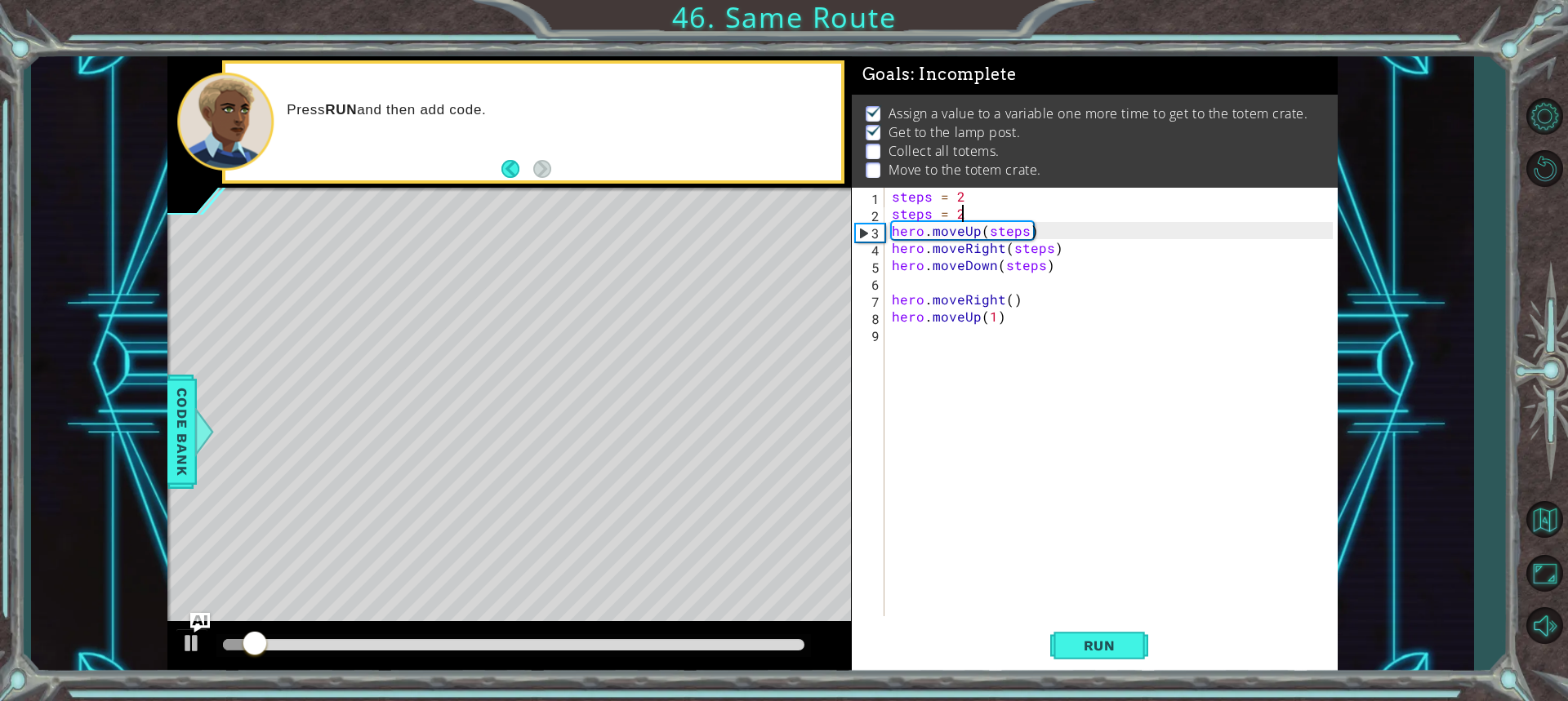
type textarea "steps ="
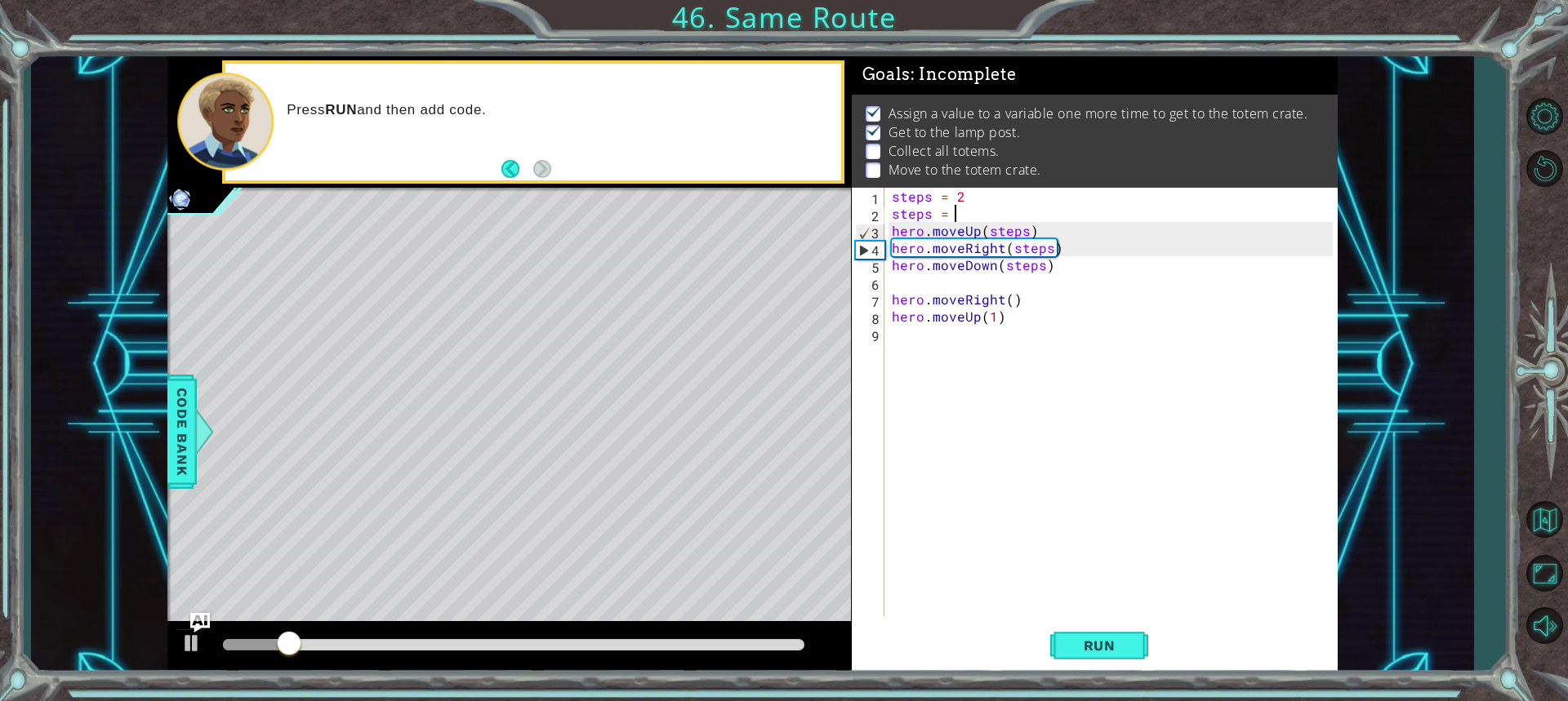
click at [1046, 596] on div "steps = 2 steps = hero . moveUp ( steps ) hero . moveRight ( steps ) hero . mov…" at bounding box center [1114, 418] width 451 height 463
click at [1066, 620] on div "1 2 3 4 5 6 7 8 9 steps = 2 steps = hero . moveUp ( steps ) hero . moveRight ( …" at bounding box center [1094, 429] width 485 height 485
click at [1068, 629] on button "Run" at bounding box center [1100, 645] width 98 height 48
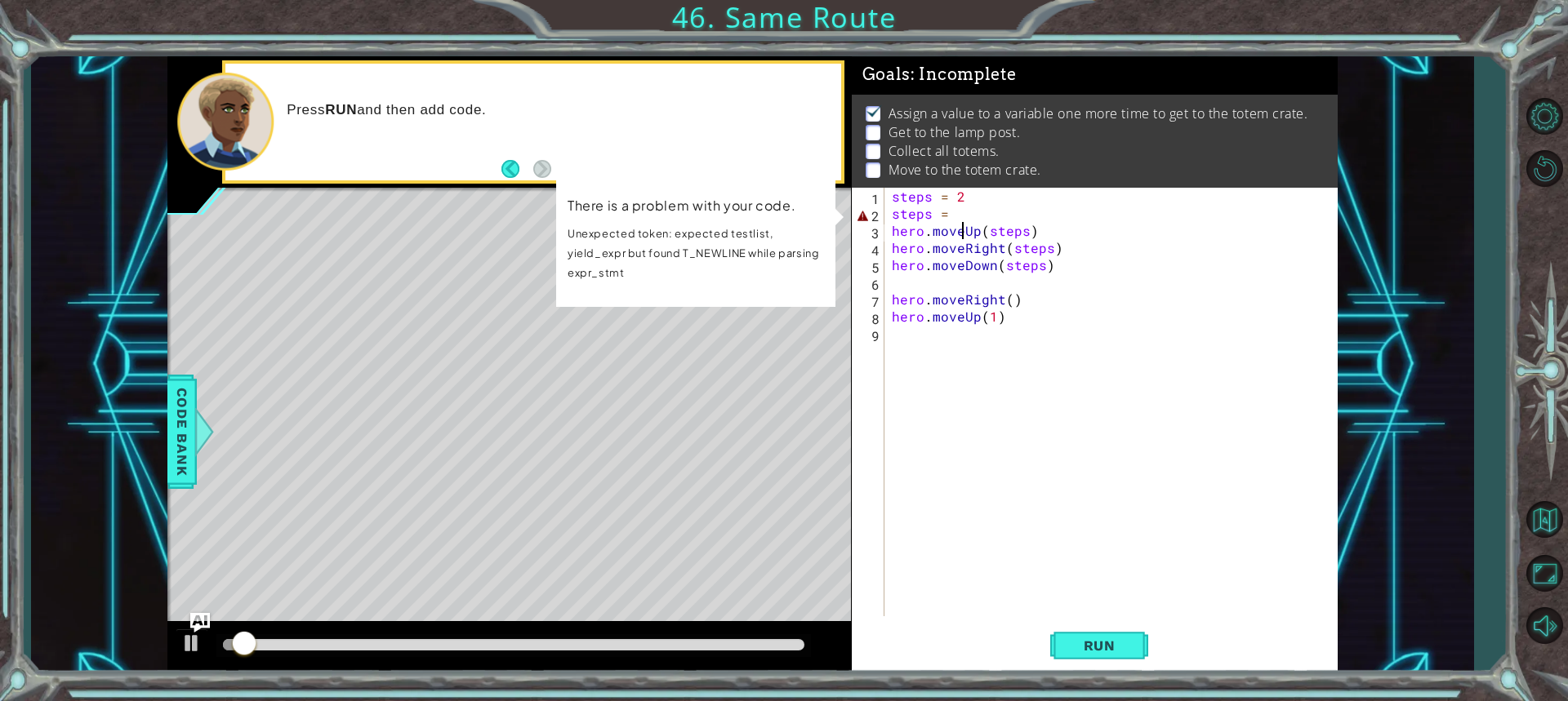
click at [960, 223] on div "steps = 2 steps = hero . moveUp ( steps ) hero . moveRight ( steps ) hero . mov…" at bounding box center [1114, 418] width 451 height 463
click at [964, 204] on div "steps = 2 steps = hero . moveUp ( steps ) hero . moveRight ( steps ) hero . mov…" at bounding box center [1114, 418] width 451 height 463
click at [962, 218] on div "steps = 2 steps = hero . moveUp ( steps ) hero . moveRight ( steps ) hero . mov…" at bounding box center [1114, 418] width 451 height 463
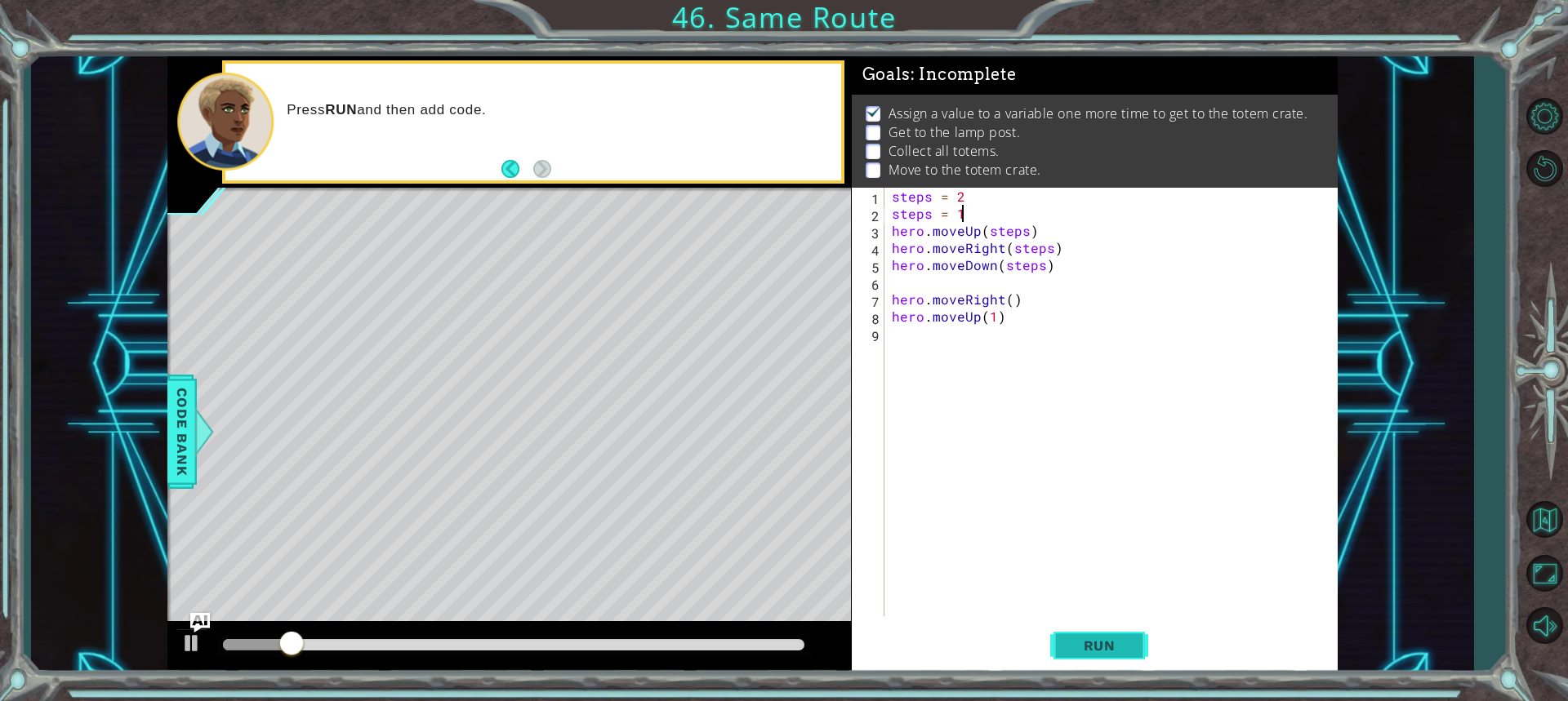
click at [1105, 632] on button "Run" at bounding box center [1100, 645] width 98 height 48
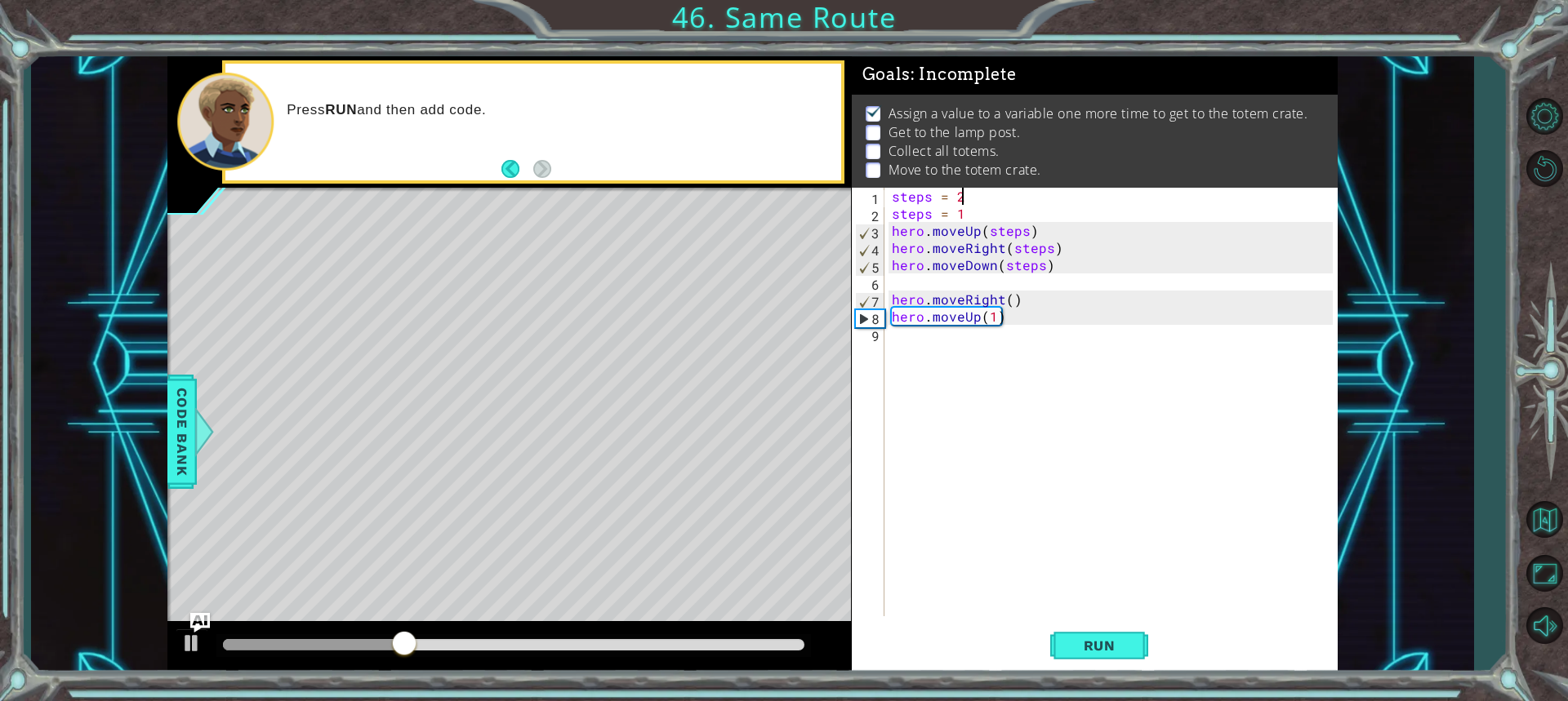
click at [961, 191] on div "steps = 2 steps = 1 hero . moveUp ( steps ) hero . moveRight ( steps ) hero . m…" at bounding box center [1114, 418] width 451 height 463
click at [1079, 661] on button "Run" at bounding box center [1100, 645] width 98 height 48
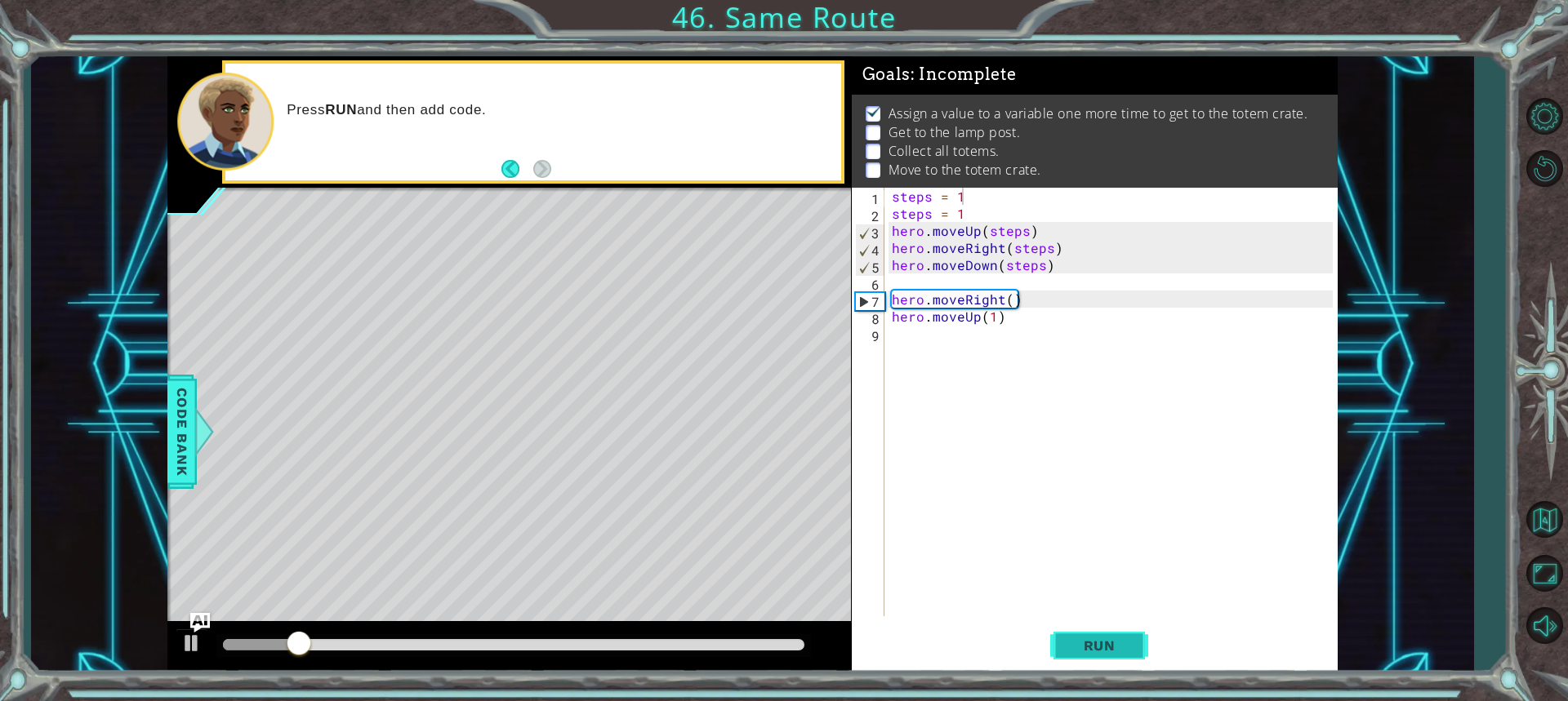
click at [1136, 652] on button "Run" at bounding box center [1100, 645] width 98 height 48
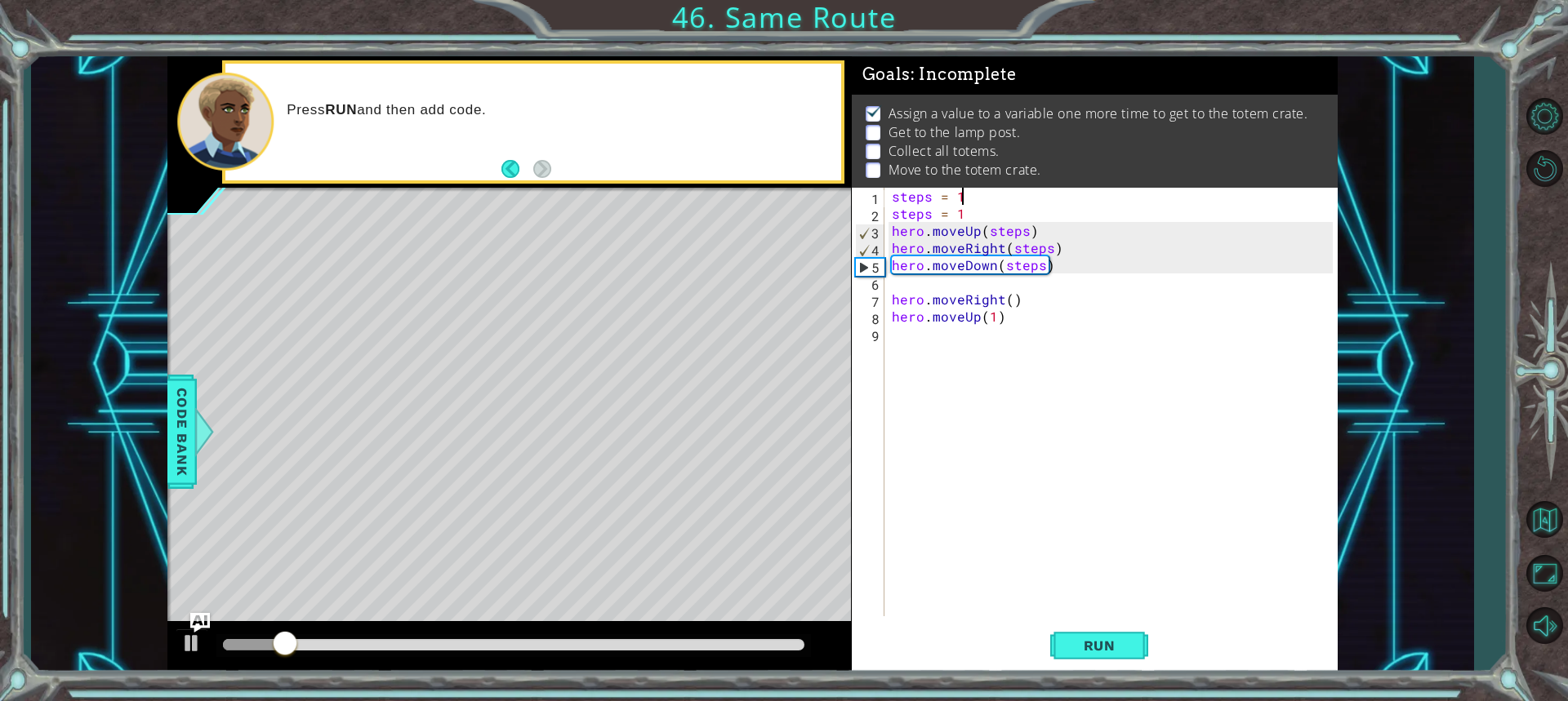
click at [971, 218] on div "steps = 1 steps = 1 hero . moveUp ( steps ) hero . moveRight ( steps ) hero . m…" at bounding box center [1114, 418] width 451 height 463
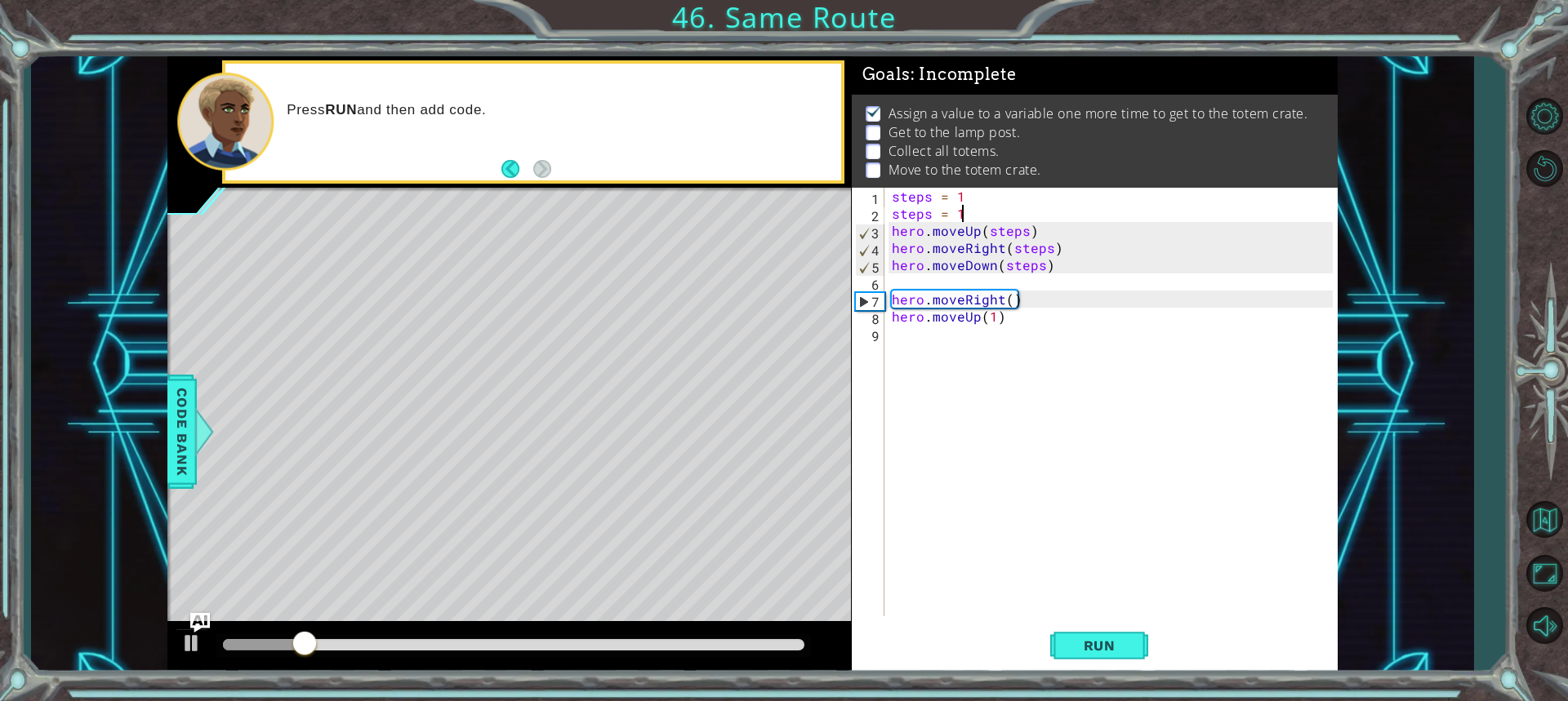
click at [970, 195] on div "steps = 1 steps = 1 hero . moveUp ( steps ) hero . moveRight ( steps ) hero . m…" at bounding box center [1114, 418] width 451 height 463
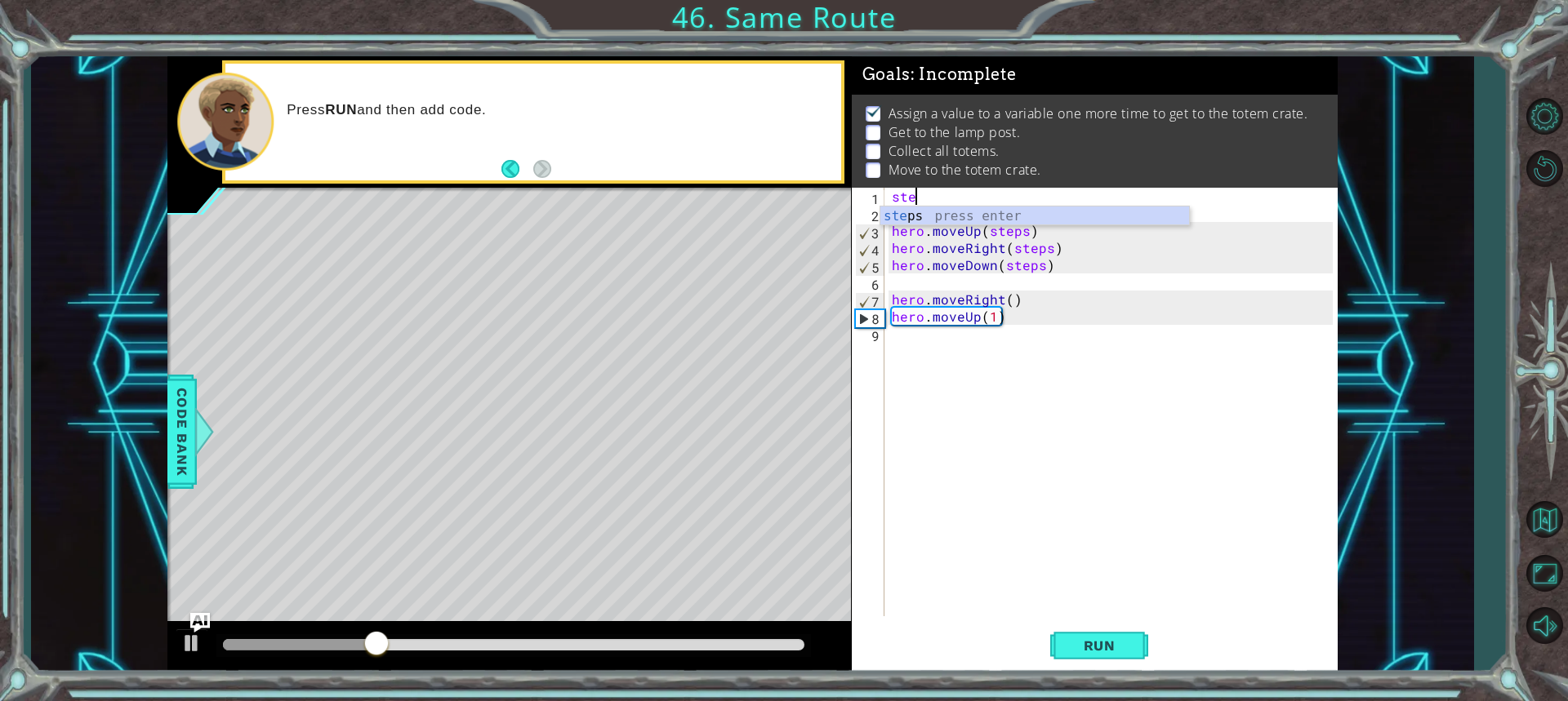
scroll to position [0, 0]
type textarea "s"
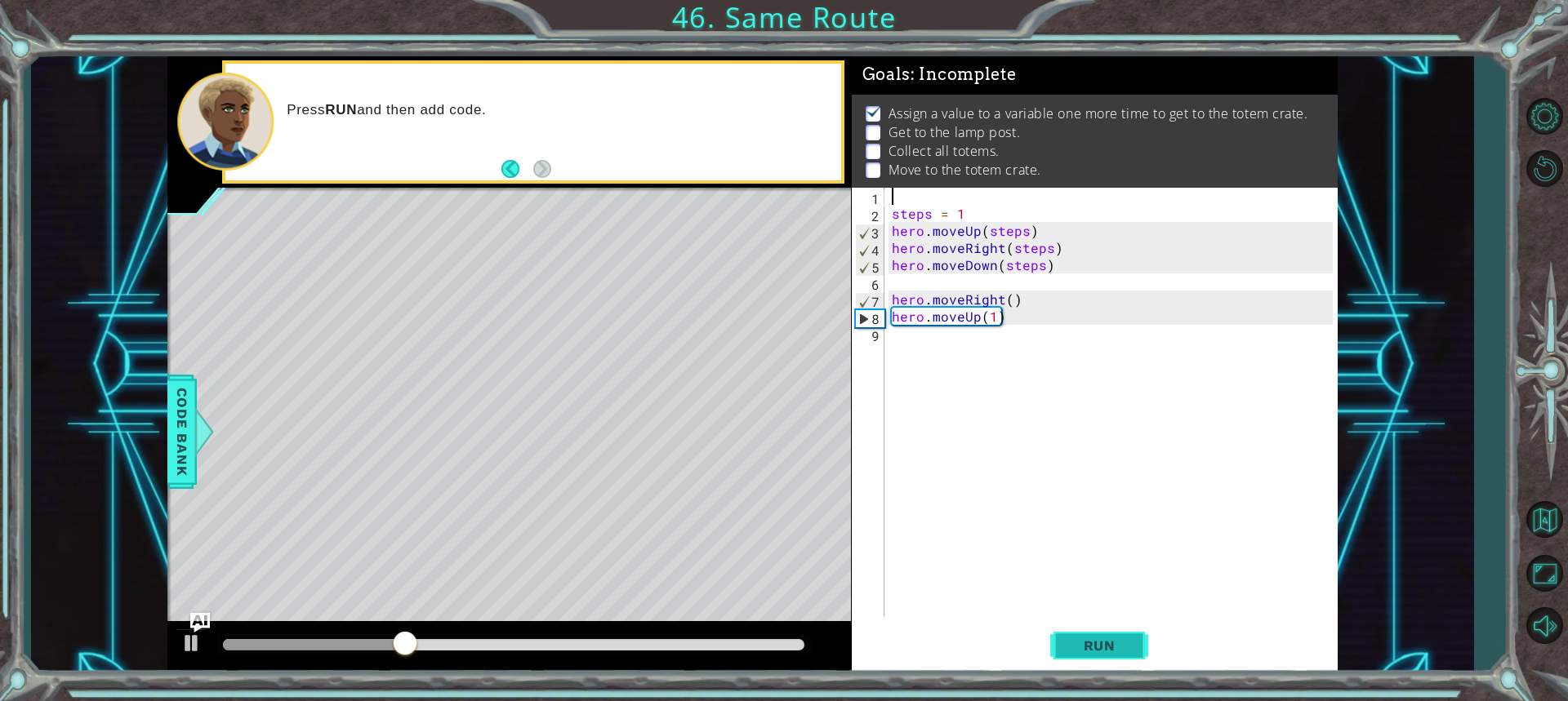
drag, startPoint x: 1132, startPoint y: 630, endPoint x: 1124, endPoint y: 635, distance: 9.4
click at [1127, 634] on button "Run" at bounding box center [1100, 645] width 98 height 48
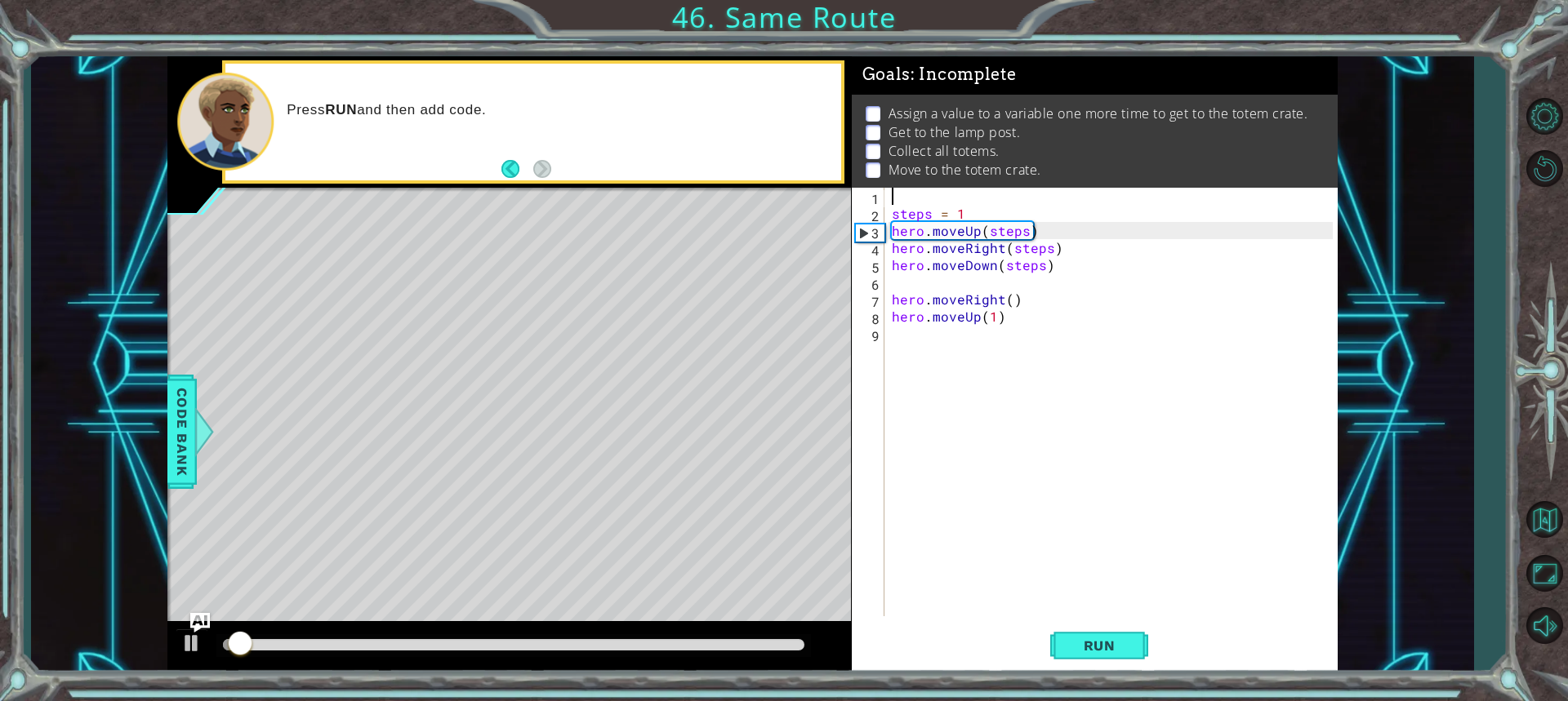
type textarea "2"
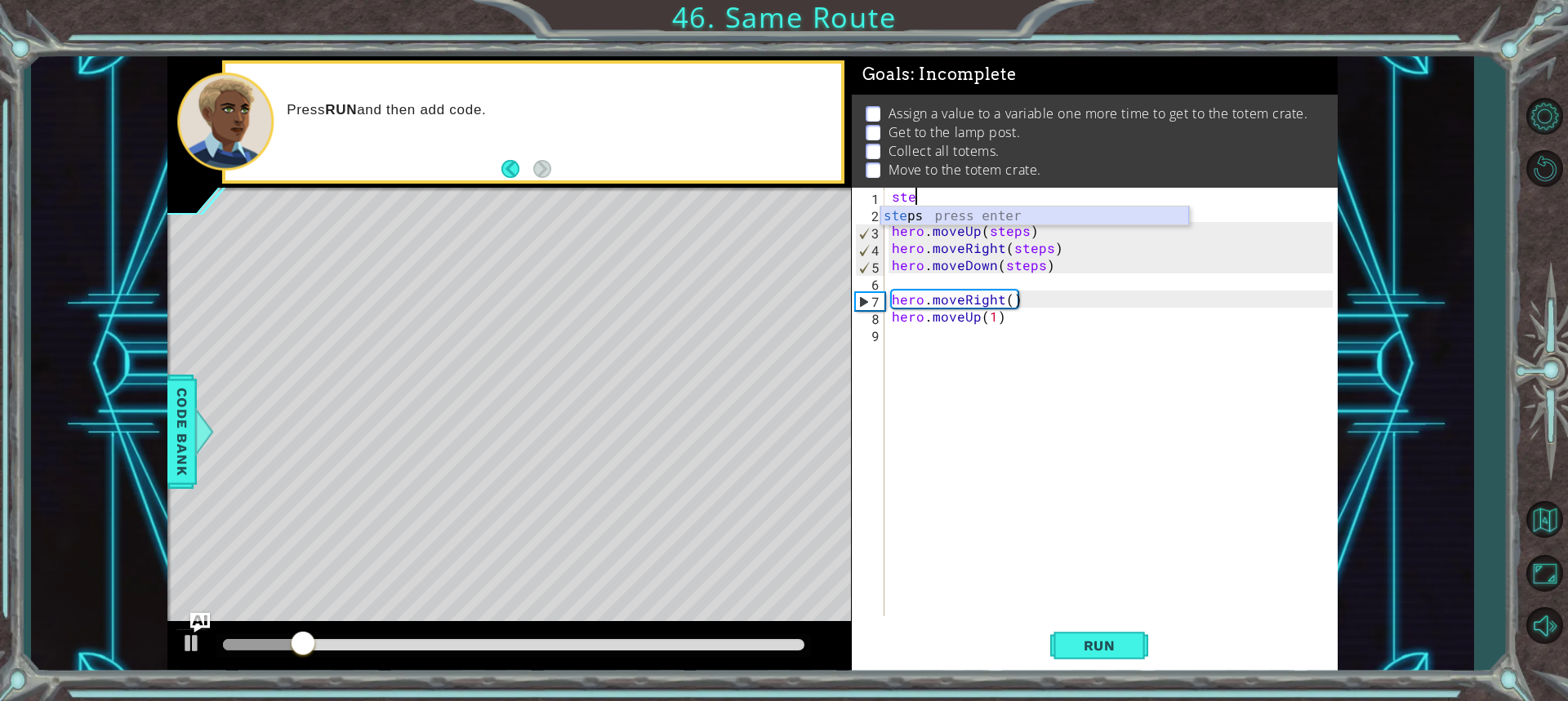
click at [989, 209] on div "ste ps press enter" at bounding box center [1034, 236] width 308 height 59
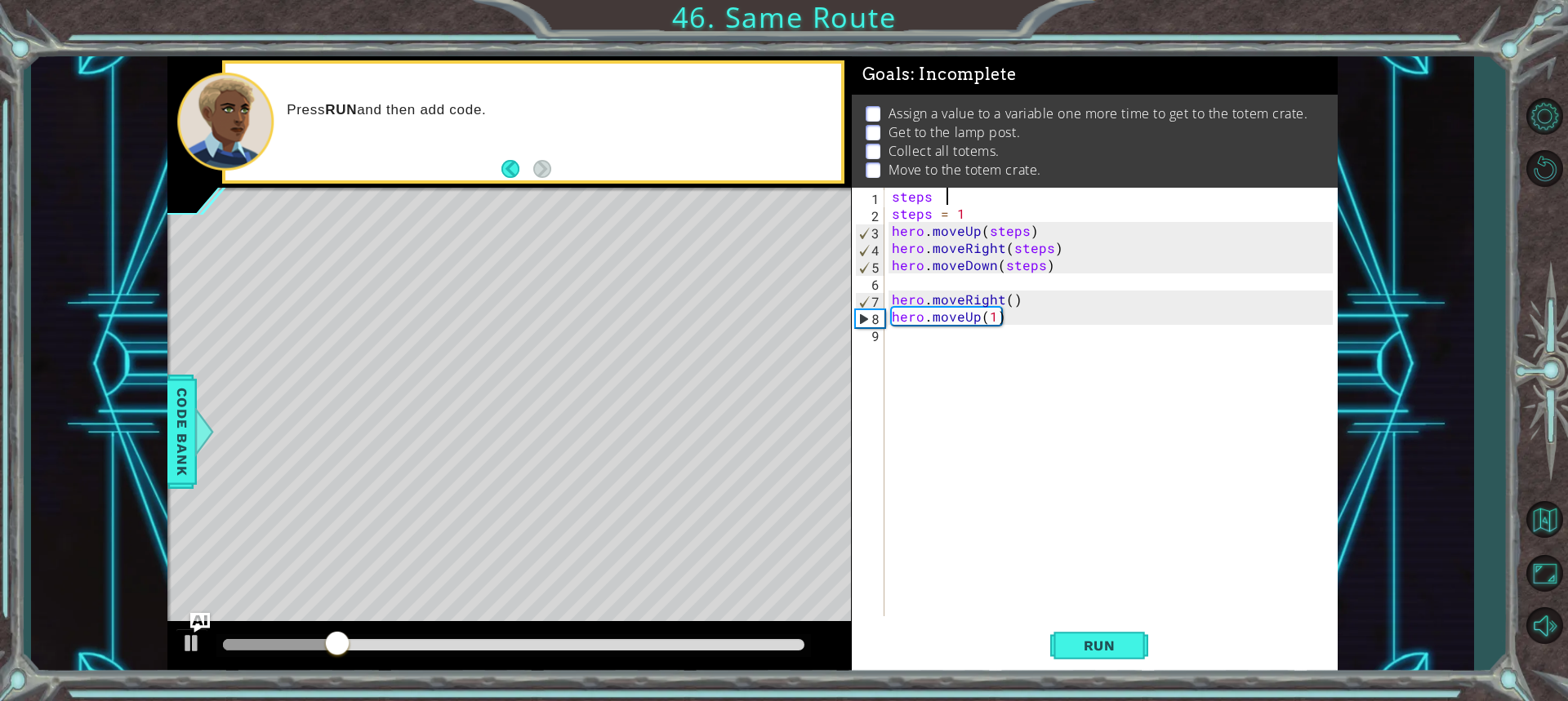
scroll to position [0, 3]
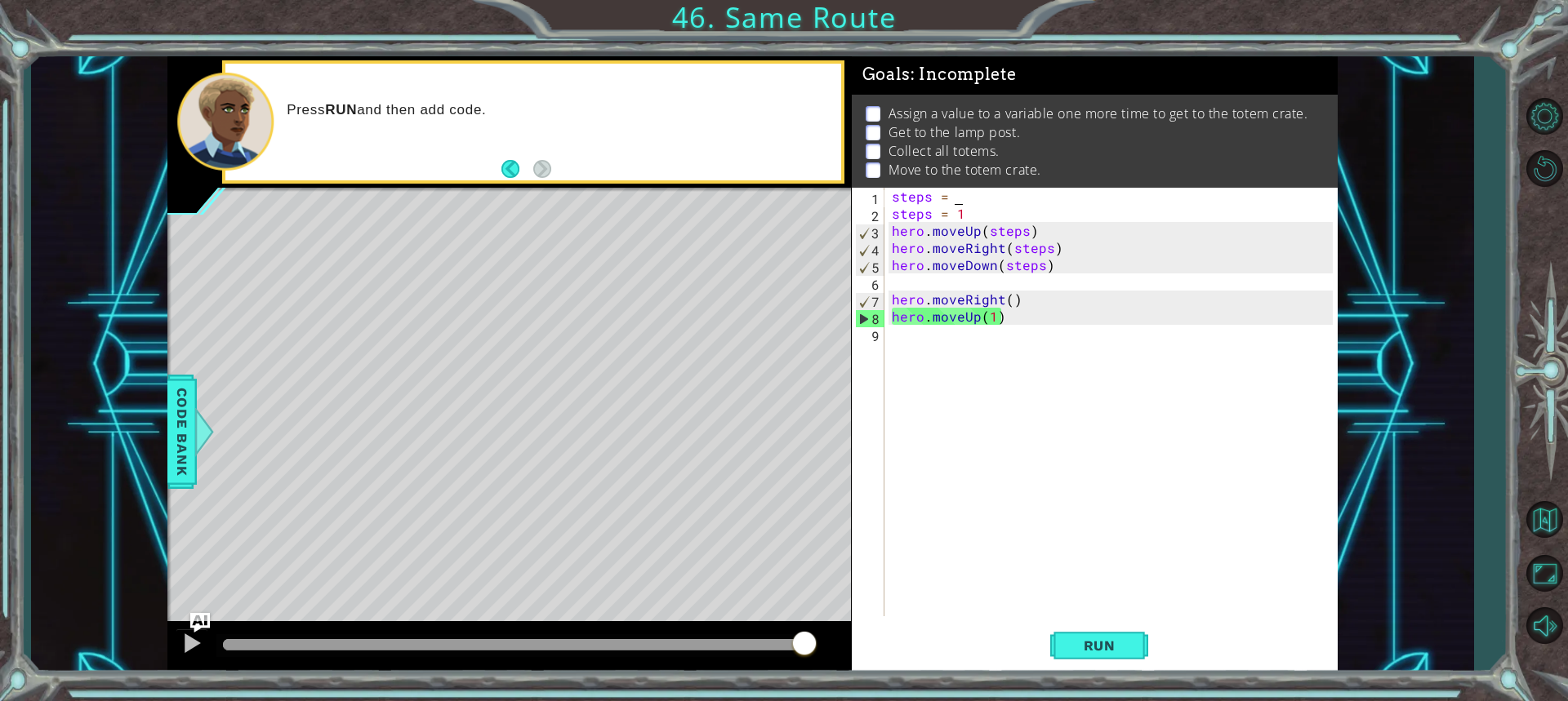
type textarea "steps = 2"
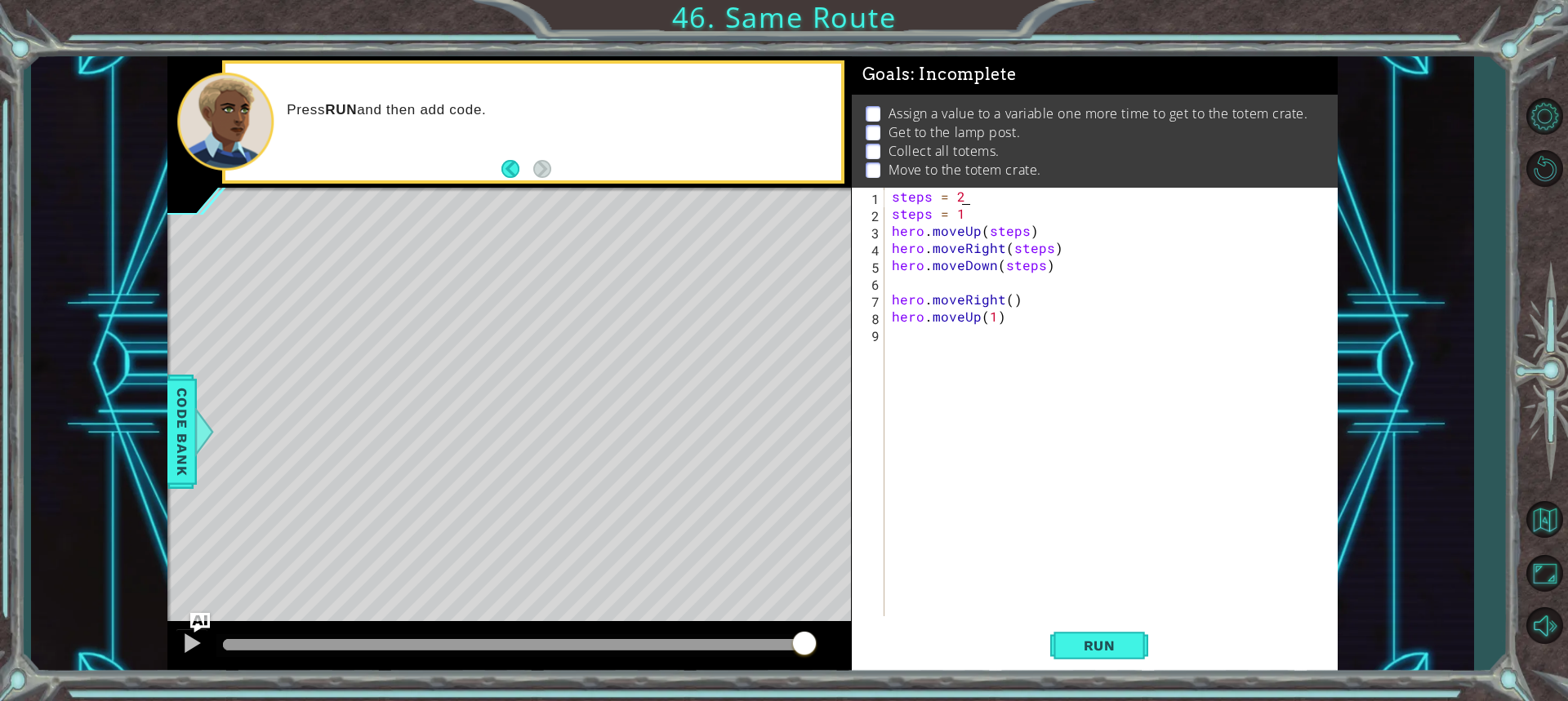
scroll to position [0, 0]
drag, startPoint x: 992, startPoint y: 418, endPoint x: 1046, endPoint y: 593, distance: 183.1
drag, startPoint x: 1046, startPoint y: 593, endPoint x: 1077, endPoint y: 627, distance: 46.0
click at [1078, 627] on button "Run" at bounding box center [1100, 645] width 98 height 48
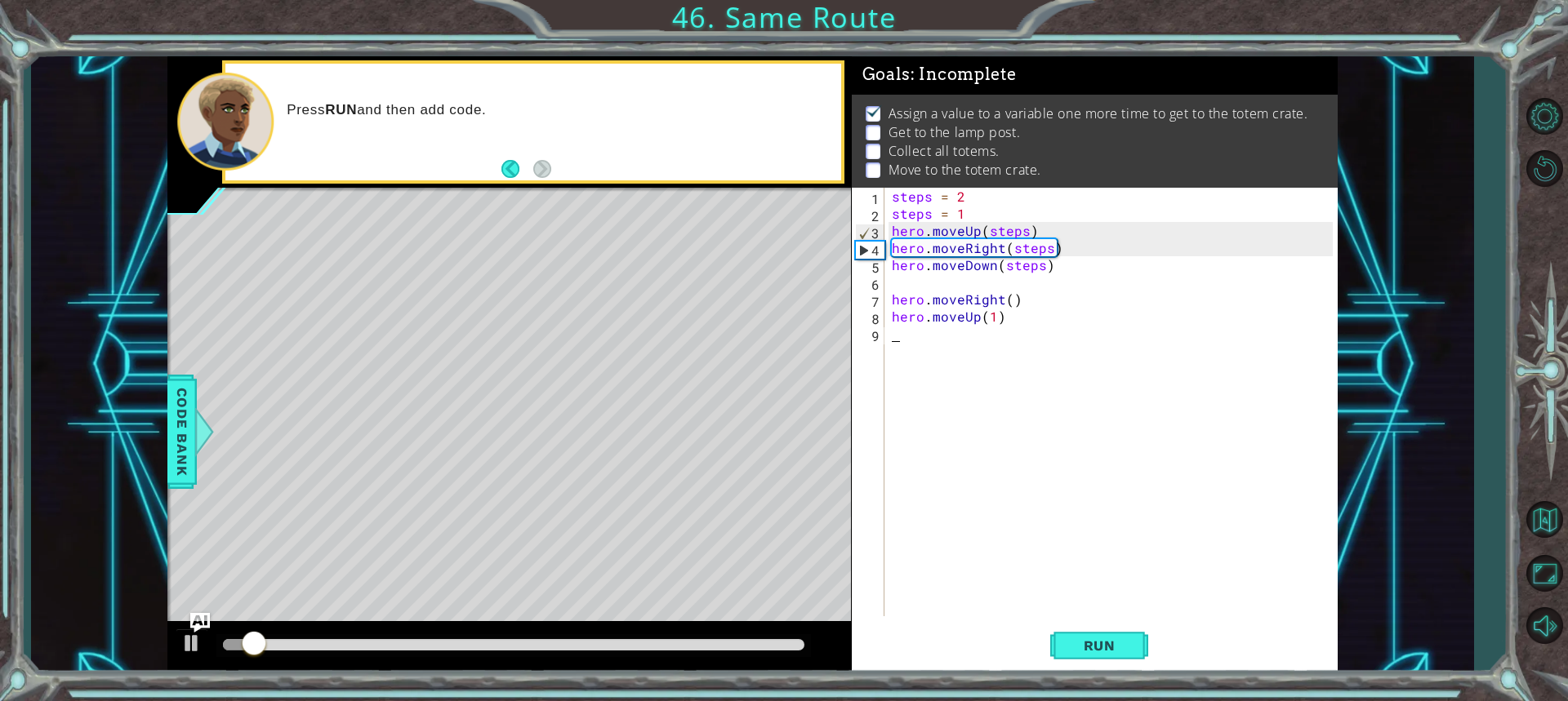
click at [966, 219] on div "steps = 2 steps = 1 hero . moveUp ( steps ) hero . moveRight ( steps ) hero . m…" at bounding box center [1114, 418] width 451 height 463
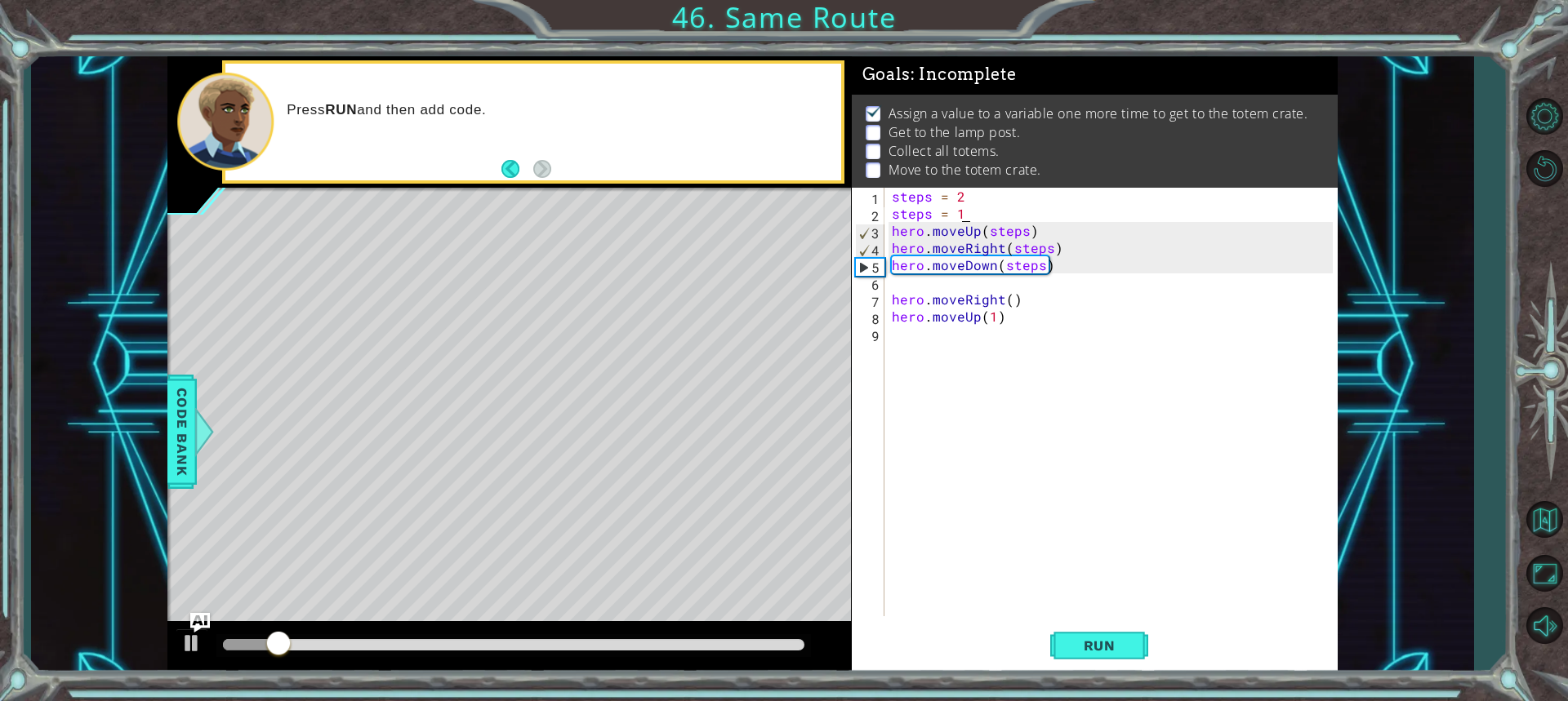
click at [960, 219] on div "steps = 2 steps = 1 hero . moveUp ( steps ) hero . moveRight ( steps ) hero . m…" at bounding box center [1114, 418] width 451 height 463
click at [960, 213] on div "steps = 2 steps = 1 hero . moveUp ( steps ) hero . moveRight ( steps ) hero . m…" at bounding box center [1114, 418] width 451 height 463
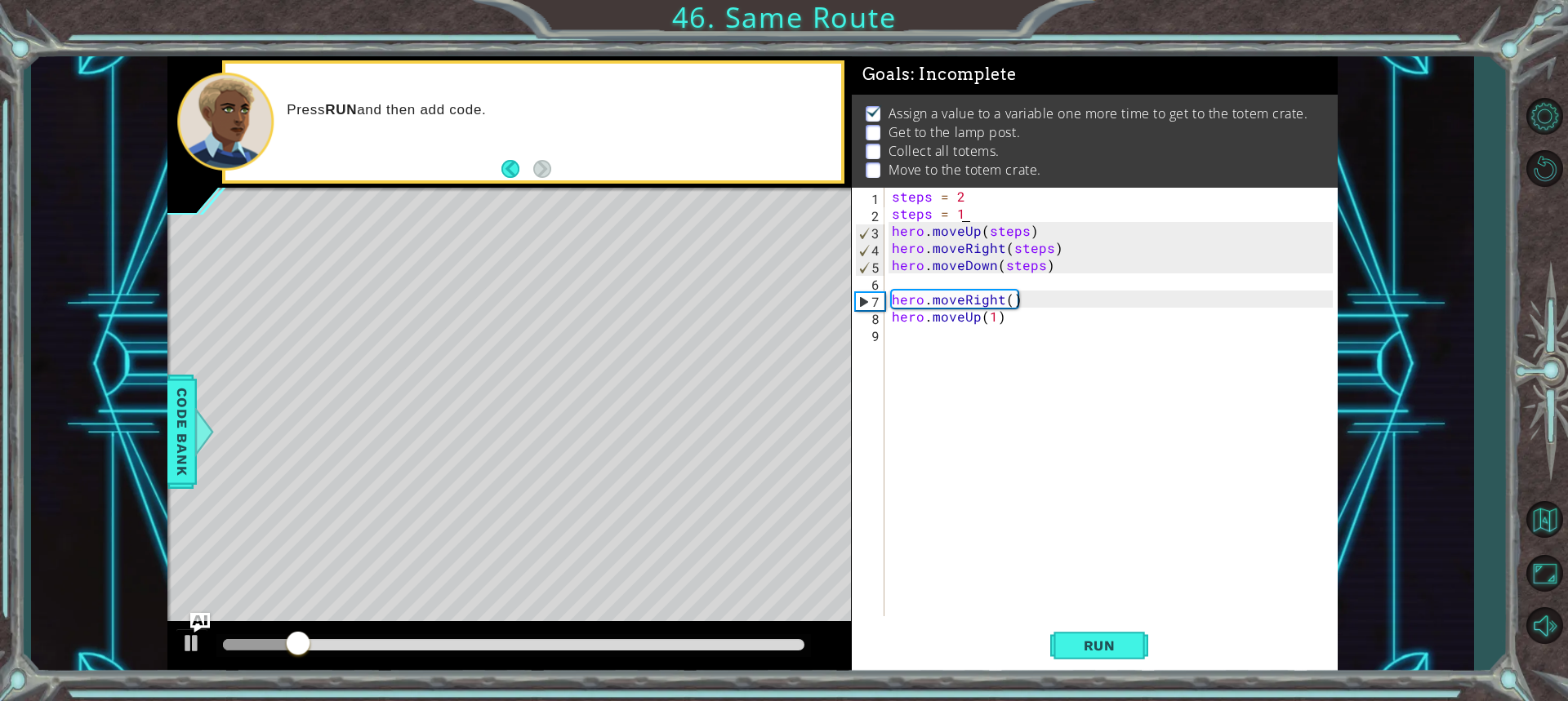
click at [965, 207] on div "steps = 2 steps = 1 hero . moveUp ( steps ) hero . moveRight ( steps ) hero . m…" at bounding box center [1114, 418] width 451 height 463
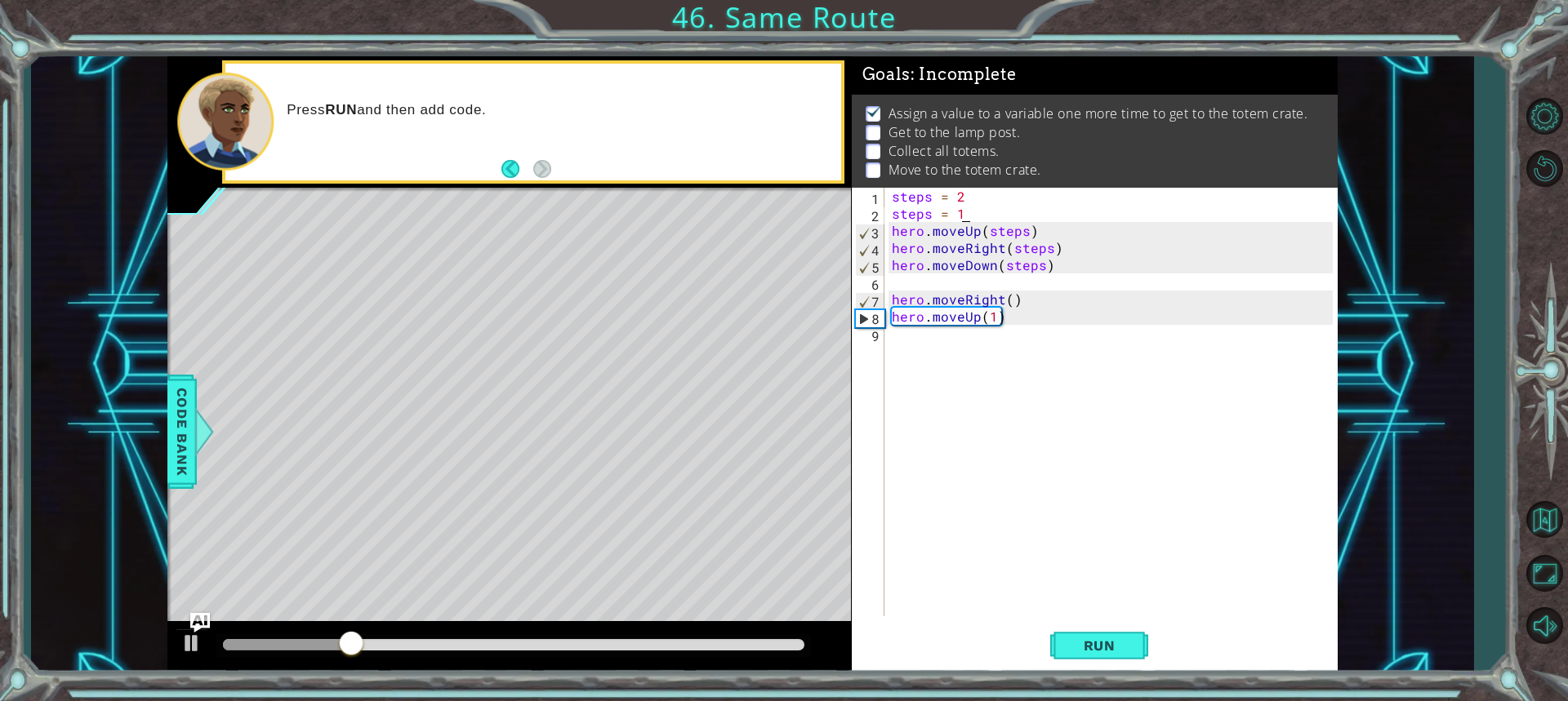
click at [1022, 238] on div "steps = 2 steps = 1 hero . moveUp ( steps ) hero . moveRight ( steps ) hero . m…" at bounding box center [1114, 418] width 451 height 463
click at [1024, 231] on div "steps = 2 steps = 1 hero . moveUp ( steps ) hero . moveRight ( steps ) hero . m…" at bounding box center [1110, 401] width 444 height 429
click at [1024, 231] on div "steps = 2 steps = 1 hero . moveUp ( steps ) hero . moveRight ( steps ) hero . m…" at bounding box center [1114, 418] width 451 height 463
drag, startPoint x: 1084, startPoint y: 647, endPoint x: 1075, endPoint y: 640, distance: 11.4
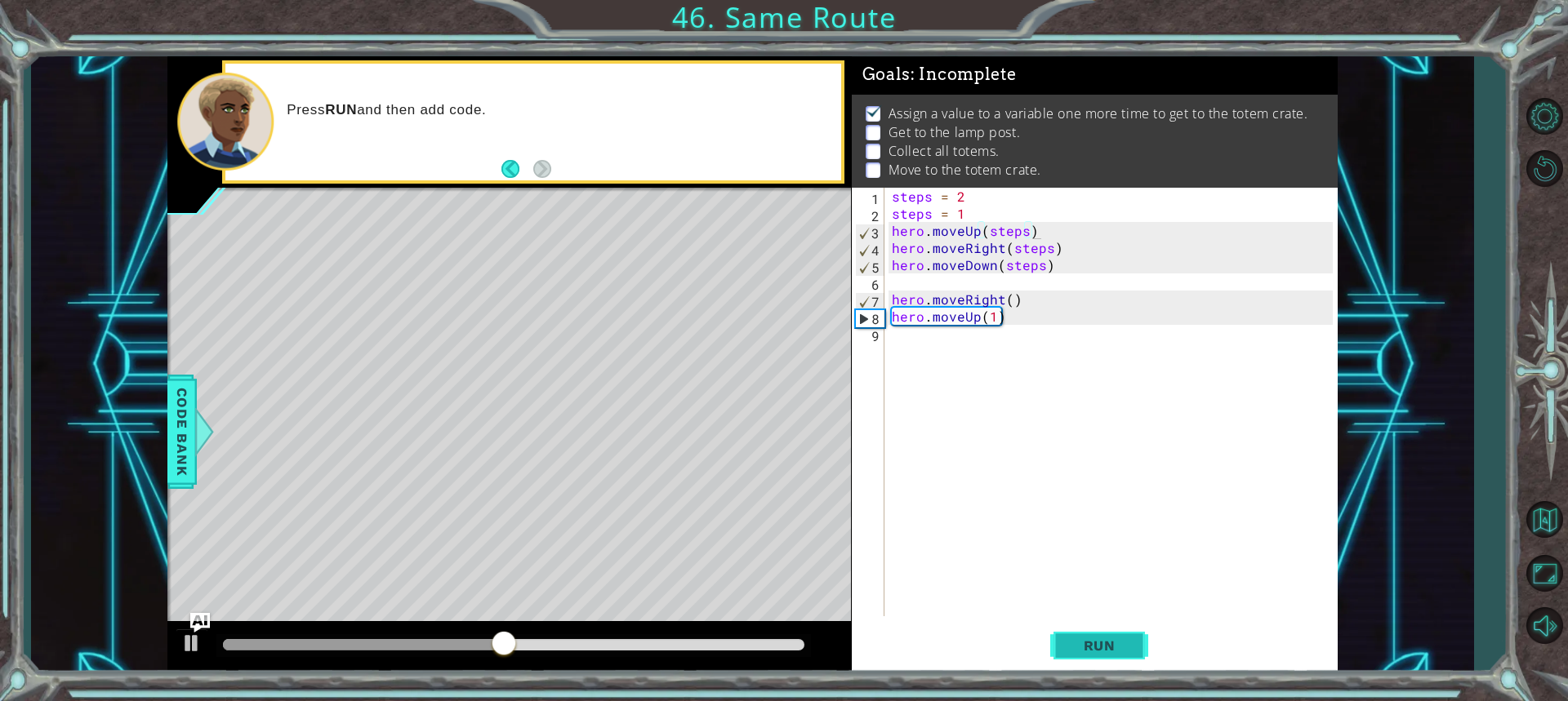
click at [1075, 643] on button "Run" at bounding box center [1100, 645] width 98 height 48
click at [1082, 652] on span "Run" at bounding box center [1100, 645] width 64 height 16
click at [1115, 633] on button "Run" at bounding box center [1100, 645] width 98 height 48
drag, startPoint x: 1052, startPoint y: 251, endPoint x: 1034, endPoint y: 254, distance: 18.2
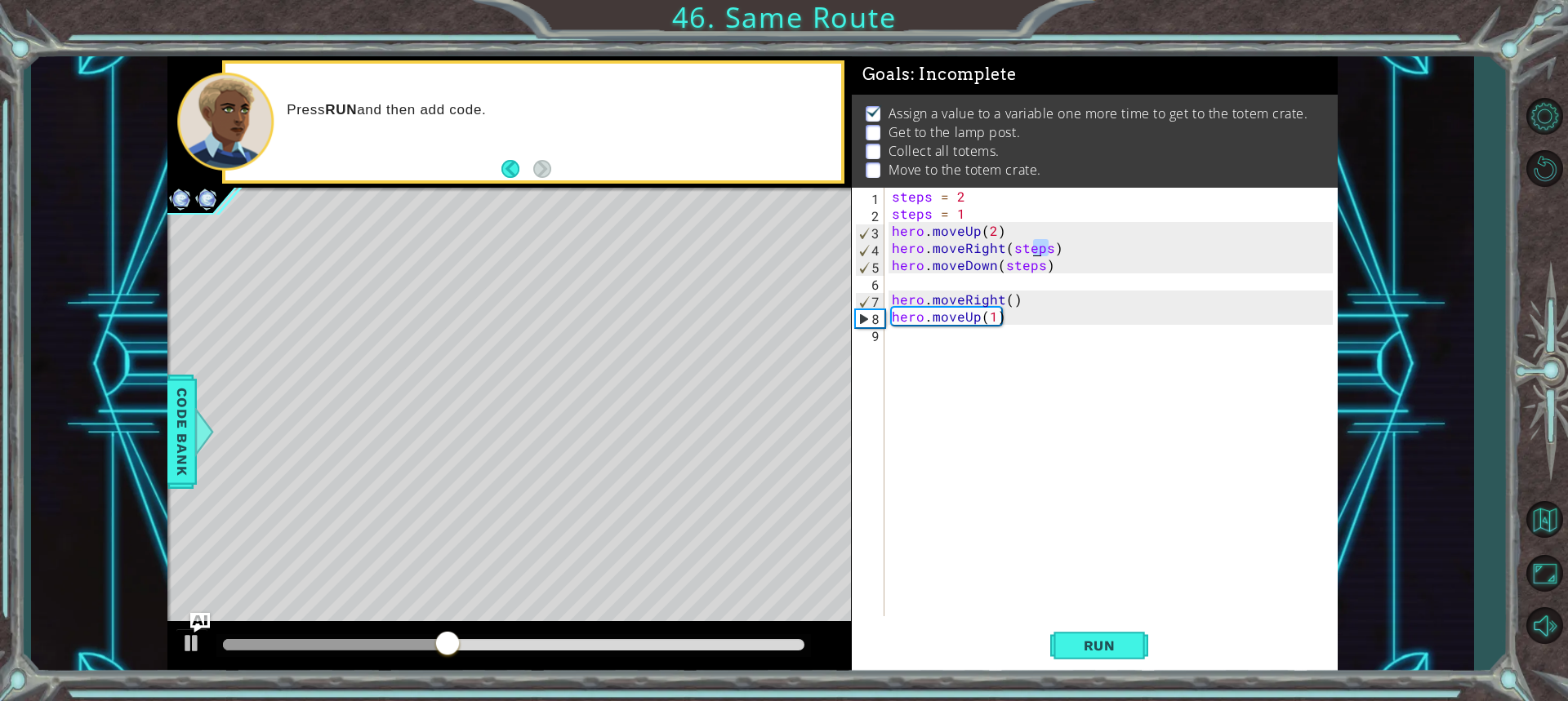
click at [1034, 254] on div "steps = 2 steps = 1 hero . moveUp ( 2 ) hero . moveRight ( steps ) hero . moveD…" at bounding box center [1114, 418] width 451 height 463
drag, startPoint x: 1156, startPoint y: 661, endPoint x: 1051, endPoint y: 621, distance: 112.4
click at [1153, 659] on div "Run" at bounding box center [1099, 645] width 485 height 48
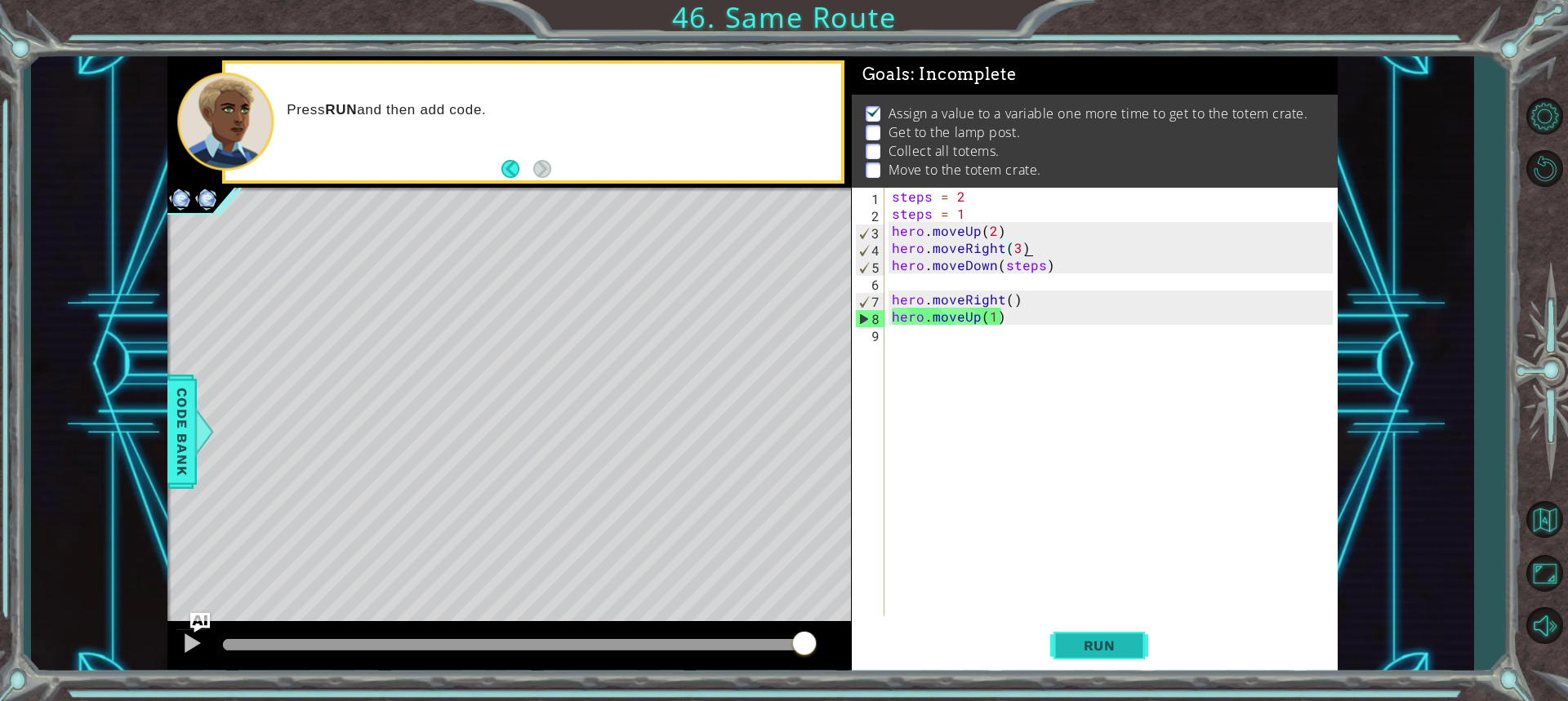
click at [1131, 646] on span "Run" at bounding box center [1100, 645] width 64 height 16
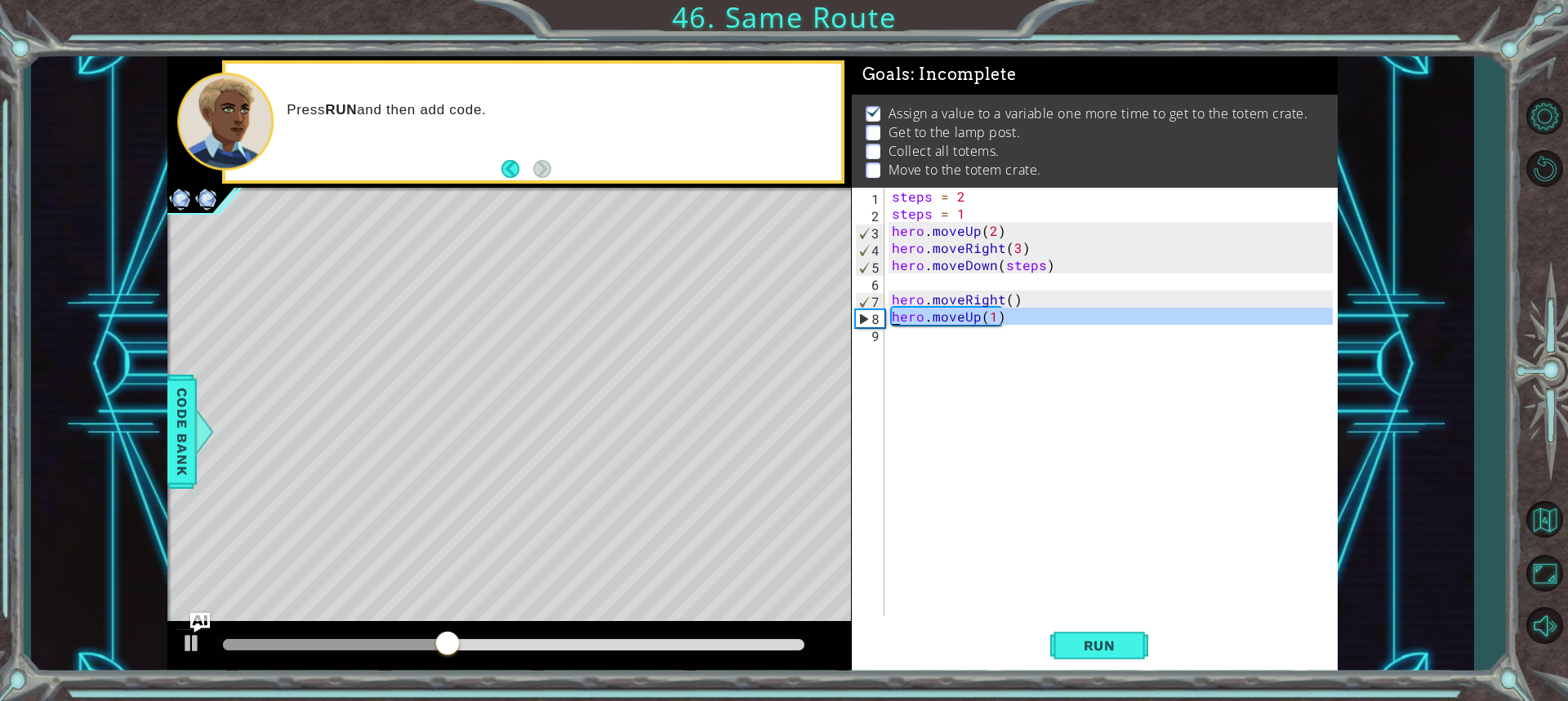
drag, startPoint x: 1009, startPoint y: 324, endPoint x: 875, endPoint y: 317, distance: 134.2
click at [875, 317] on div "hero.moveRight(3) 1 2 3 4 5 6 7 8 9 steps = 2 steps = 1 hero . moveUp ( 2 ) her…" at bounding box center [1092, 401] width 481 height 429
type textarea "="
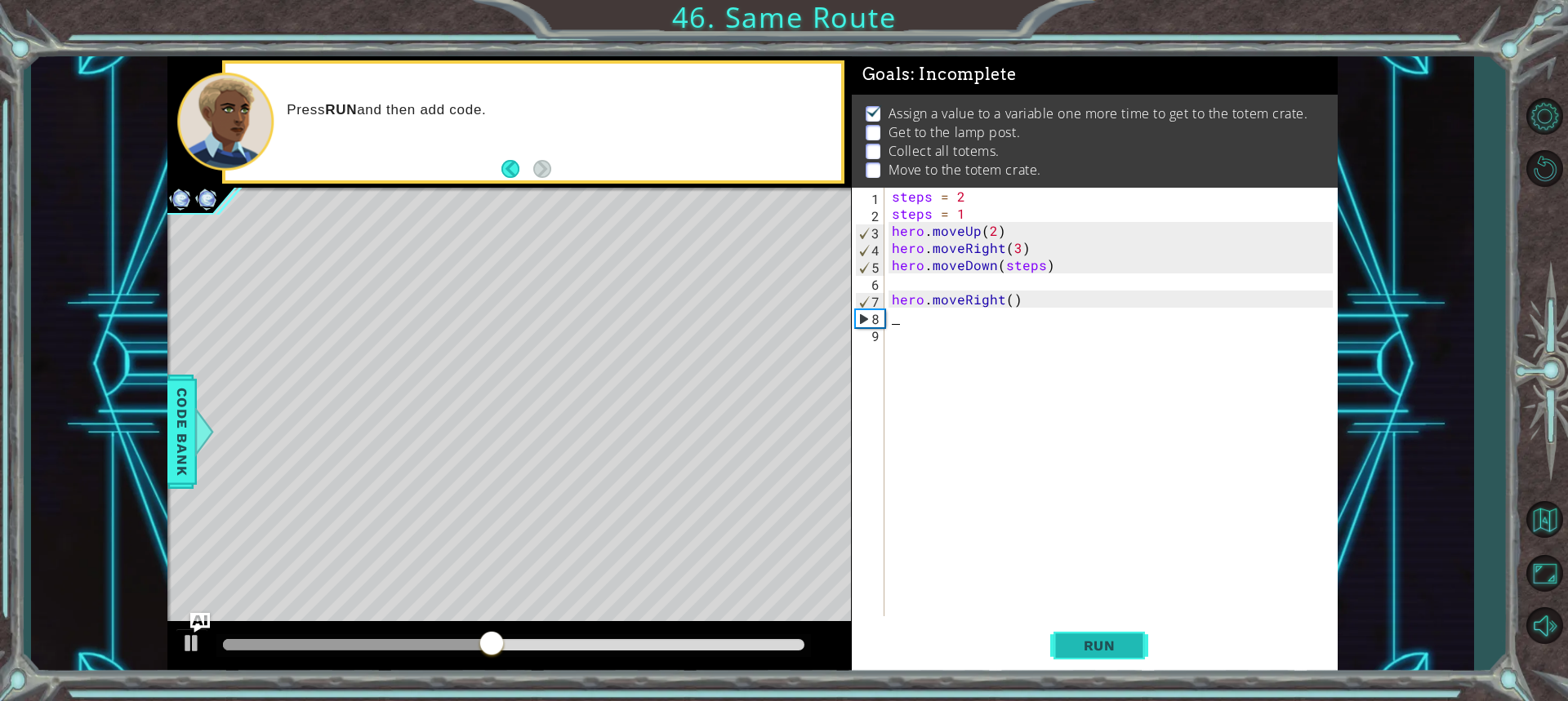
drag, startPoint x: 1034, startPoint y: 652, endPoint x: 1066, endPoint y: 646, distance: 32.6
click at [1061, 647] on div "Run" at bounding box center [1099, 645] width 485 height 48
click at [1073, 644] on span "Run" at bounding box center [1100, 645] width 64 height 16
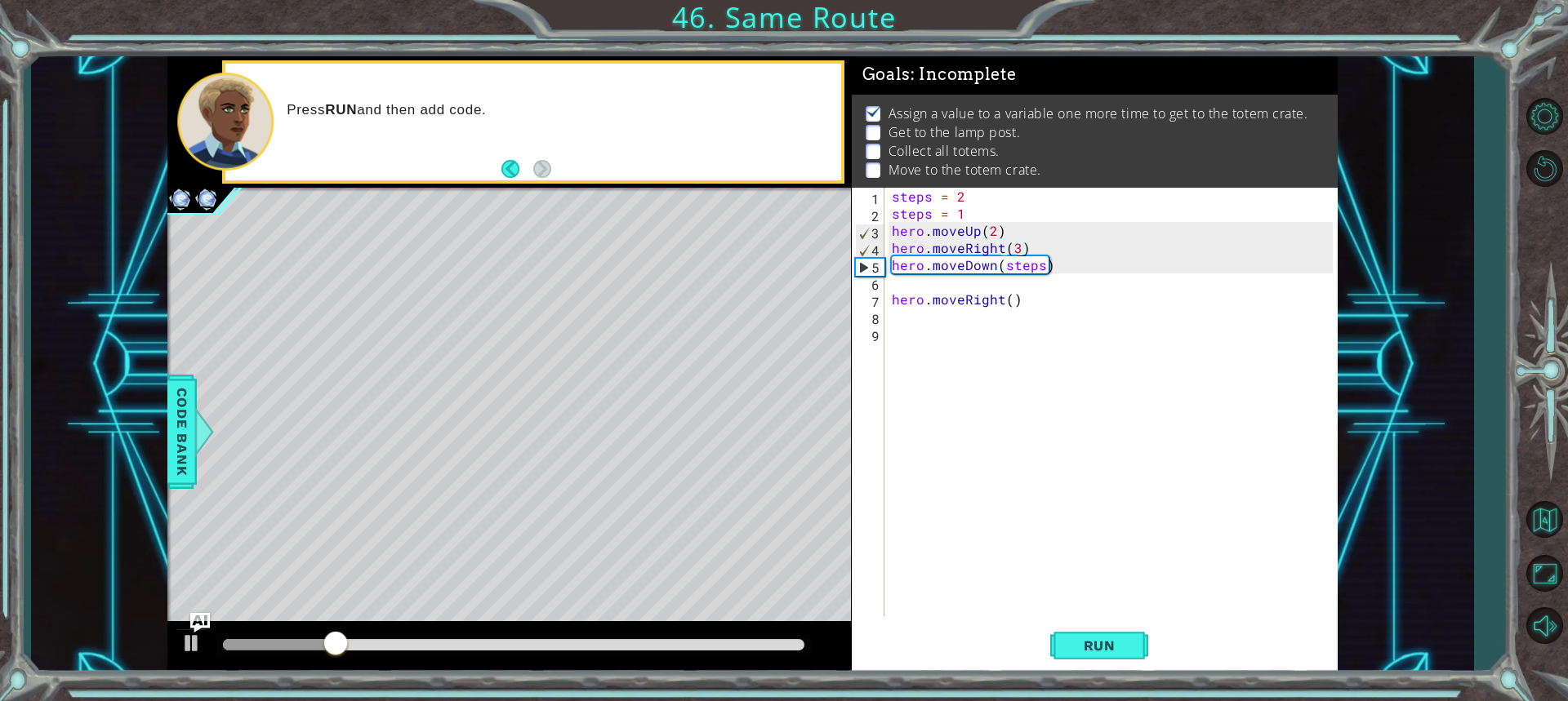
click at [1017, 254] on div "steps = 2 steps = 1 hero . moveUp ( 2 ) hero . moveRight ( 3 ) hero . moveDown …" at bounding box center [1114, 418] width 451 height 463
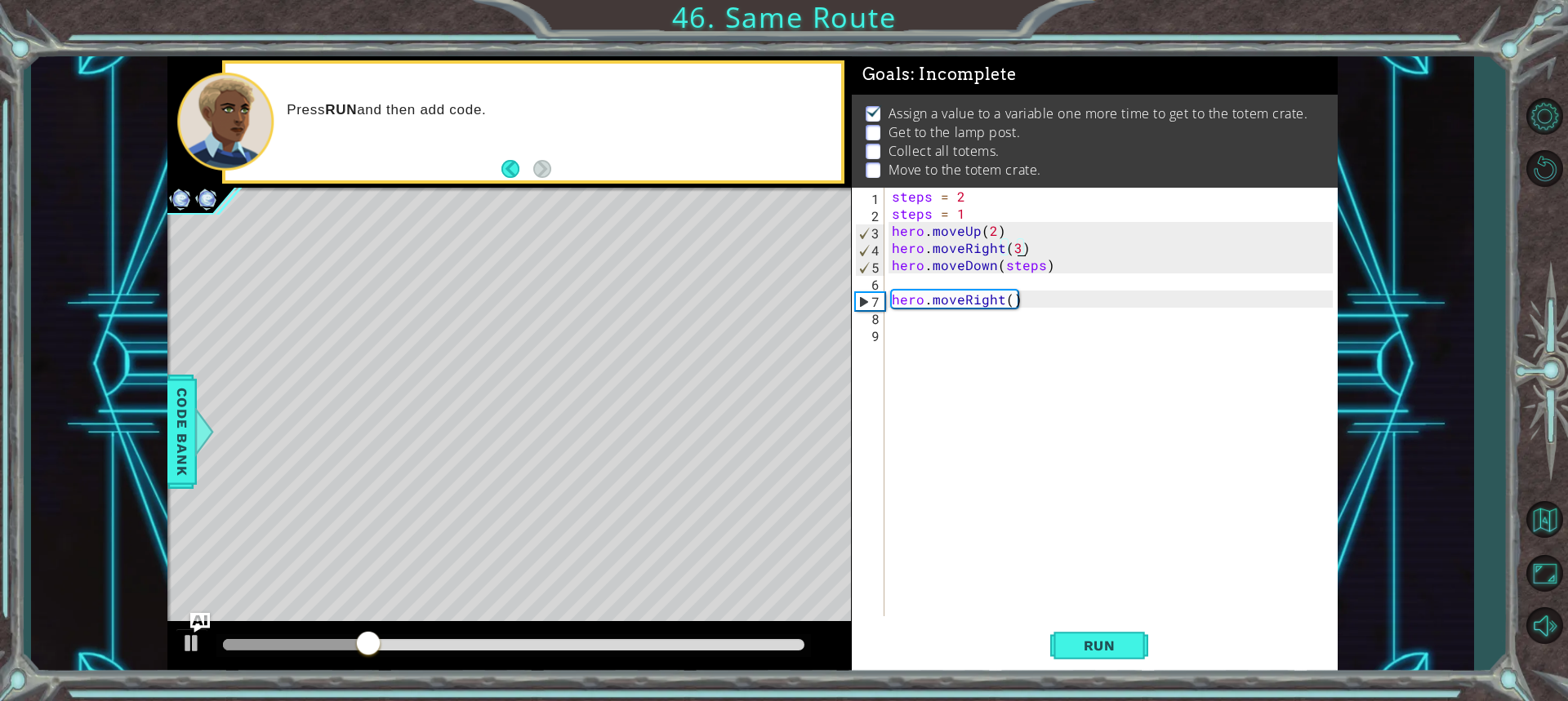
click at [1012, 247] on div "steps = 2 steps = 1 hero . moveUp ( 2 ) hero . moveRight ( 3 ) hero . moveDown …" at bounding box center [1114, 418] width 451 height 463
click at [1013, 247] on div "steps = 2 steps = 1 hero . moveUp ( 2 ) hero . moveRight ( 3 ) hero . moveDown …" at bounding box center [1114, 418] width 451 height 463
click at [1016, 244] on div "steps = 2 steps = 1 hero . moveUp ( 2 ) hero . moveRight ( 3 ) hero . moveDown …" at bounding box center [1114, 418] width 451 height 463
click at [1008, 298] on div "steps = 2 steps = 1 hero . moveUp ( 2 ) hero . moveRight ( 2 ) hero . moveDown …" at bounding box center [1114, 418] width 451 height 463
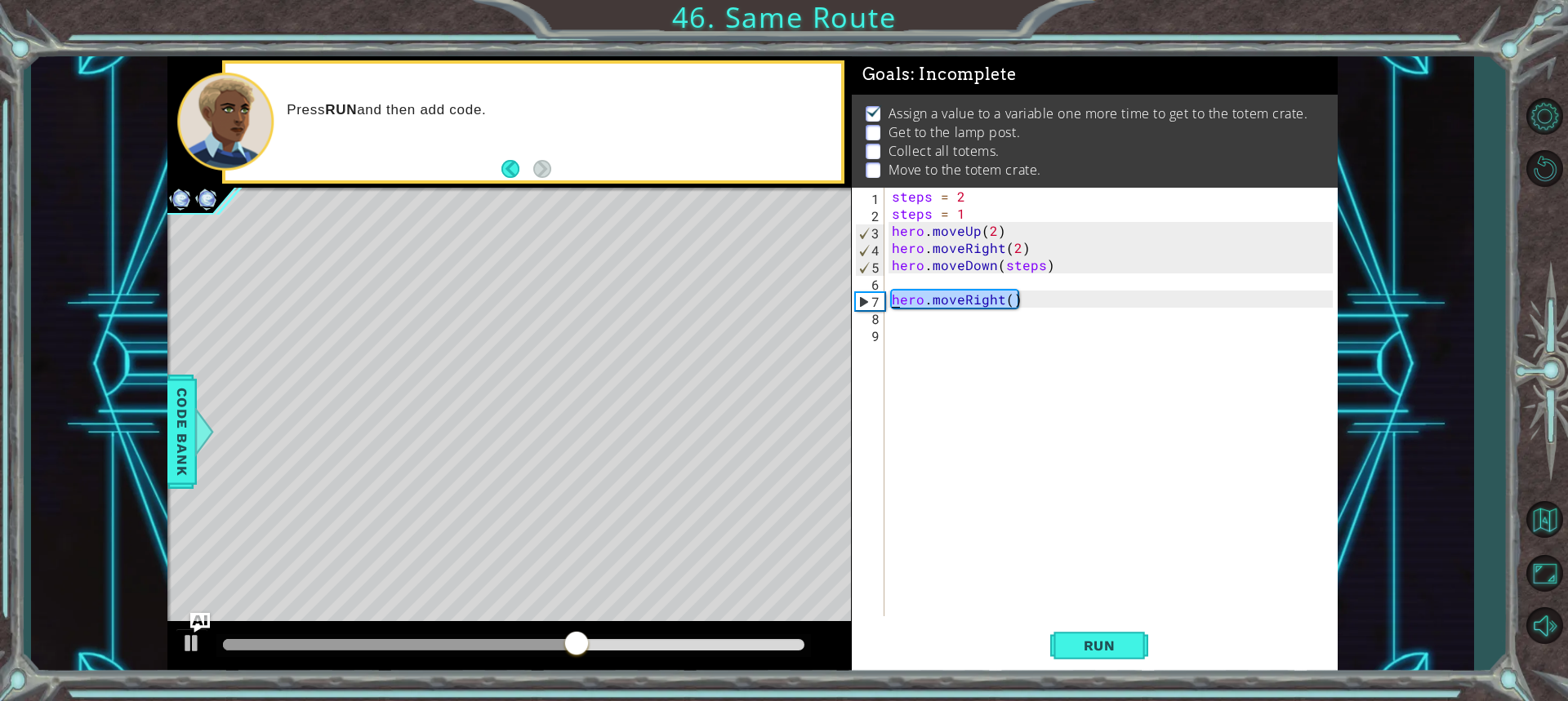
drag, startPoint x: 1024, startPoint y: 298, endPoint x: 890, endPoint y: 307, distance: 134.3
click at [890, 307] on div "steps = 2 steps = 1 hero . moveUp ( 2 ) hero . moveRight ( 2 ) hero . moveDown …" at bounding box center [1114, 418] width 451 height 463
drag, startPoint x: 1027, startPoint y: 265, endPoint x: 1037, endPoint y: 265, distance: 10.0
click at [1028, 265] on div "steps = 2 steps = 1 hero . moveUp ( 2 ) hero . moveRight ( 2 ) hero . moveDown …" at bounding box center [1114, 418] width 451 height 463
click at [1041, 265] on div "steps = 2 steps = 1 hero . moveUp ( 2 ) hero . moveRight ( 2 ) hero . moveDown …" at bounding box center [1114, 418] width 451 height 463
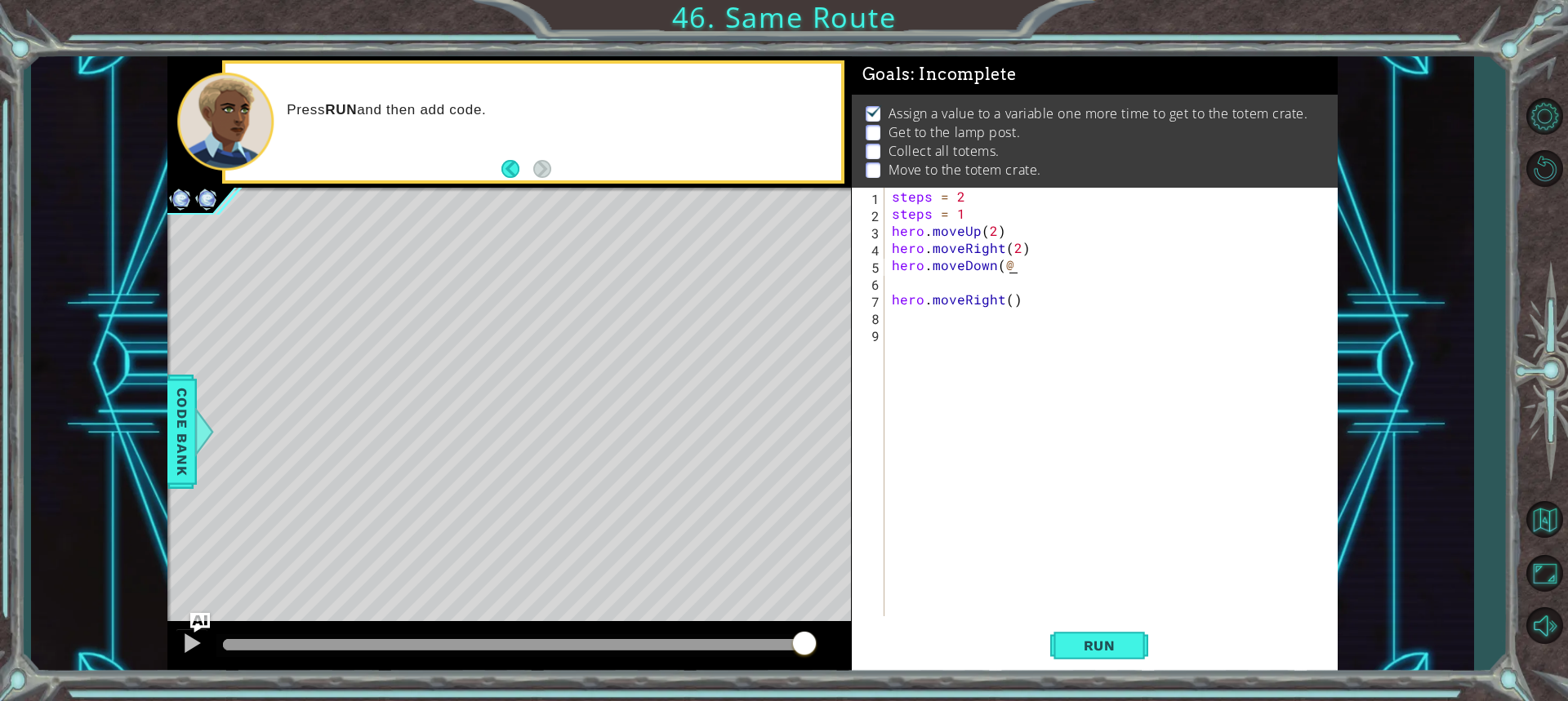
scroll to position [0, 7]
click at [1091, 659] on button "Run" at bounding box center [1100, 645] width 98 height 48
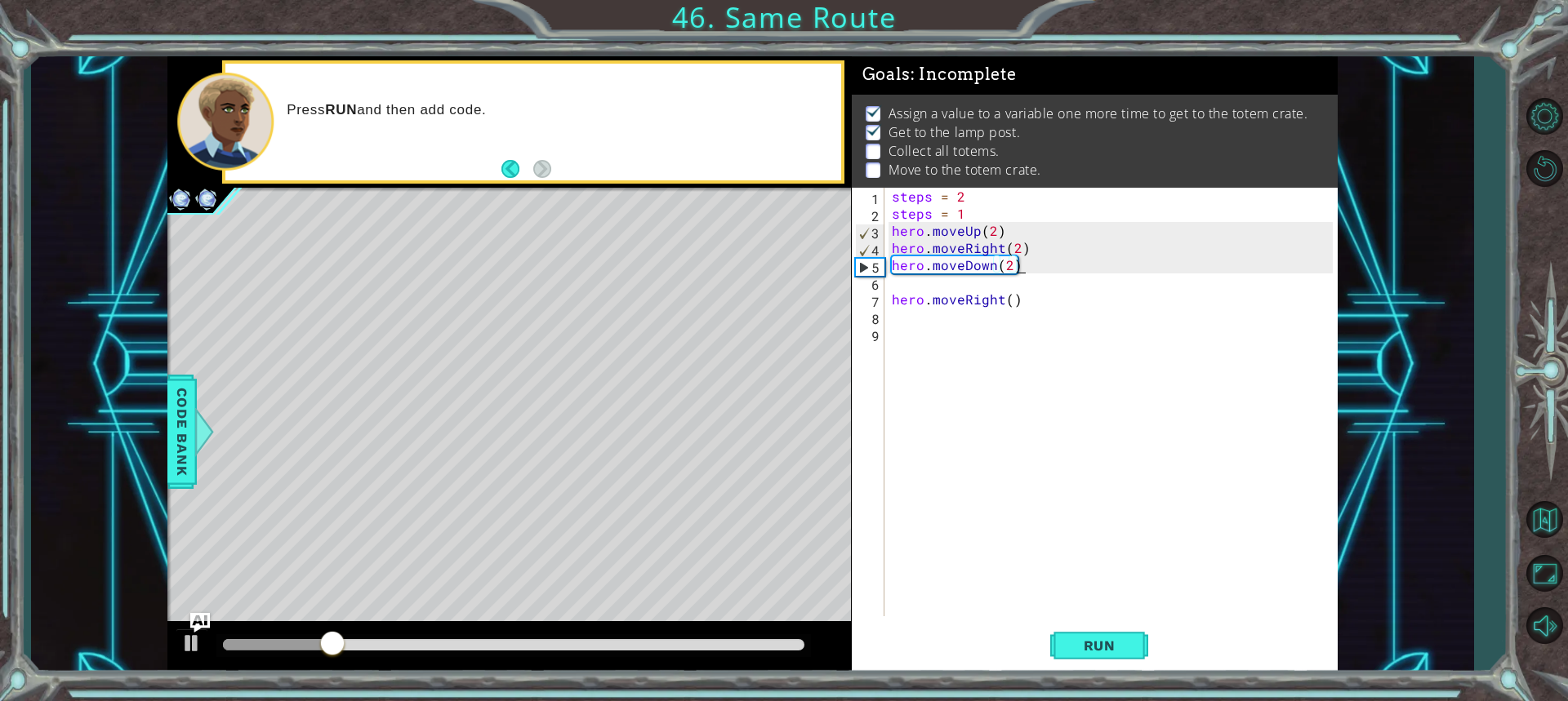
click at [1012, 302] on div "steps = 2 steps = 1 hero . moveUp ( 2 ) hero . moveRight ( 2 ) hero . moveDown …" at bounding box center [1114, 418] width 451 height 463
type textarea "hero.moveRight()"
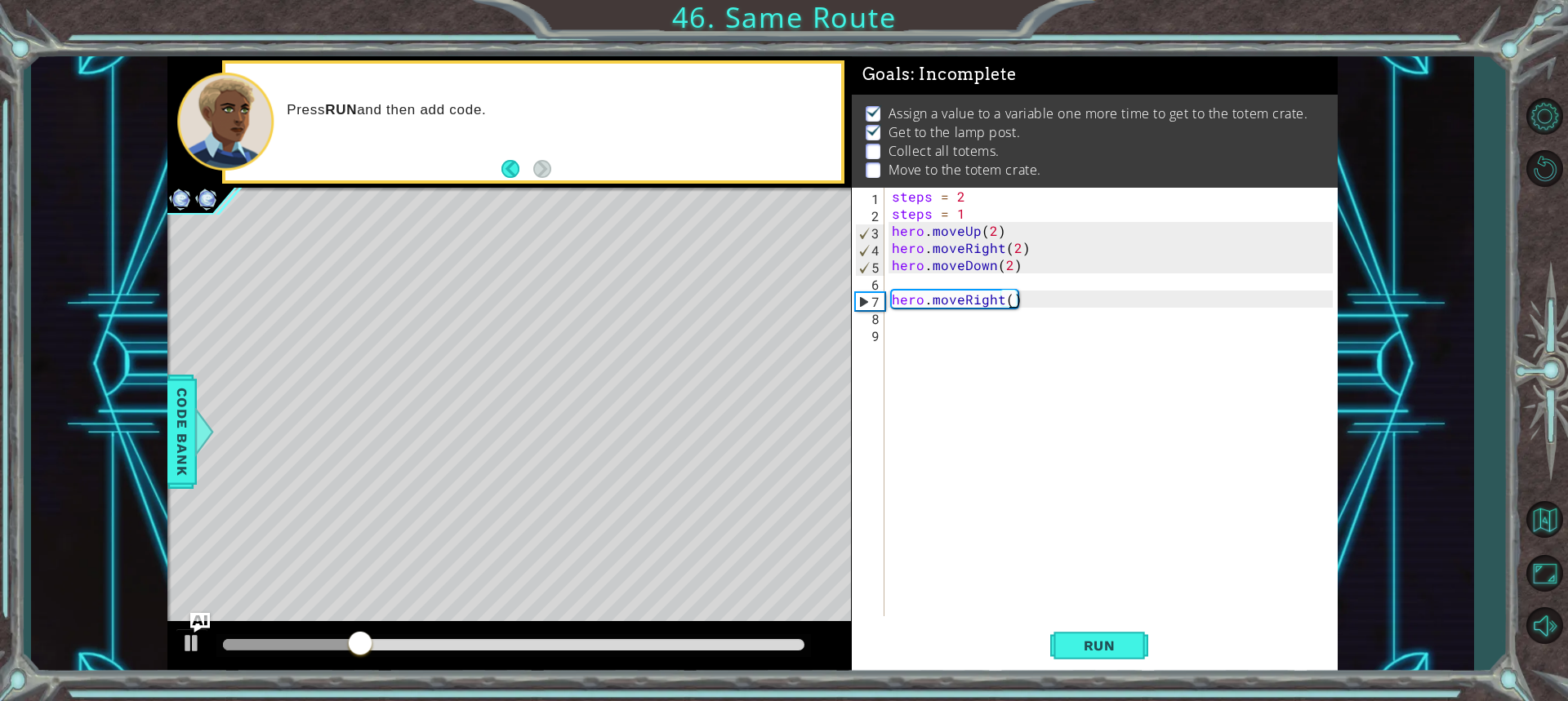
click at [913, 322] on div "steps = 2 steps = 1 hero . moveUp ( 2 ) hero . moveRight ( 2 ) hero . moveDown …" at bounding box center [1114, 418] width 451 height 463
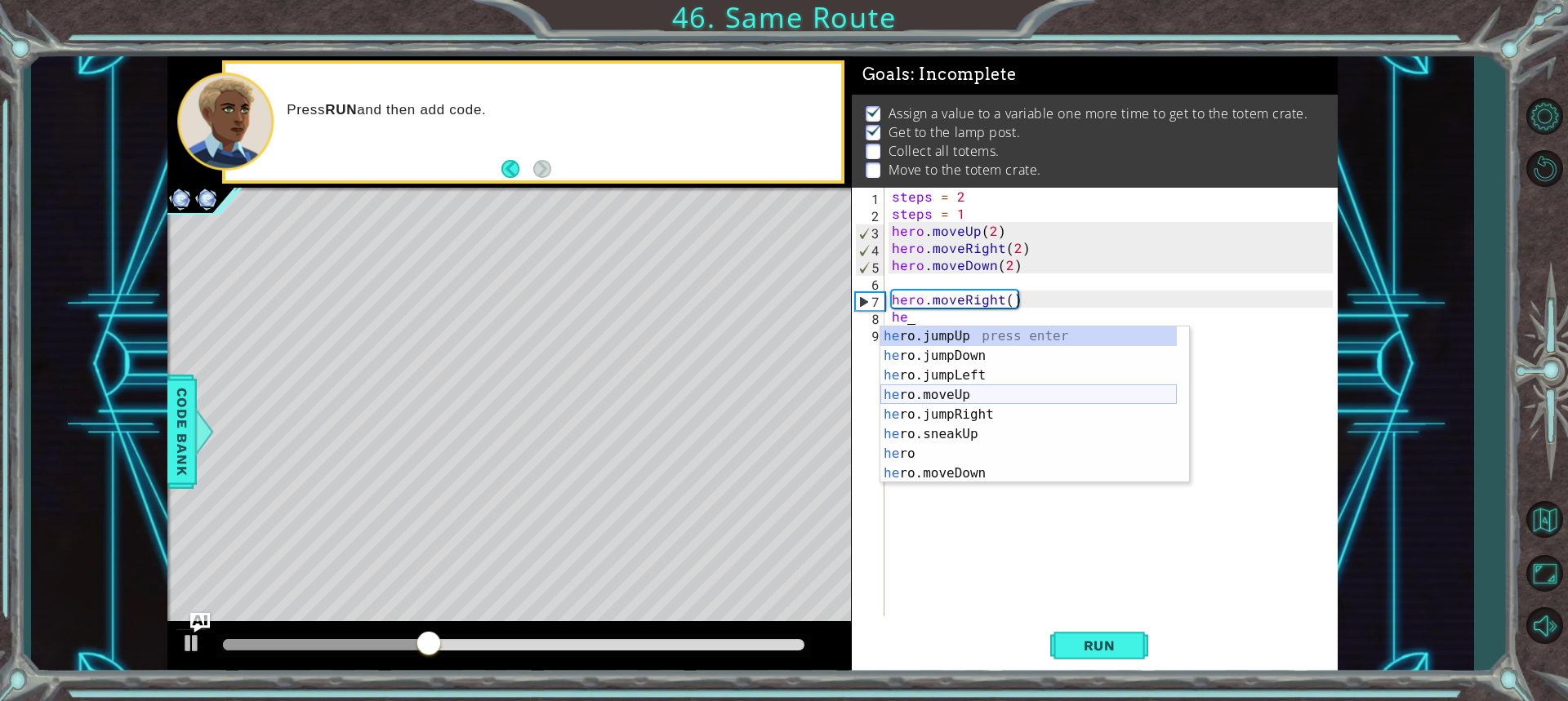
click at [978, 387] on div "he ro.jumpUp press enter he ro.jumpDown press enter he ro.jumpLeft press enter …" at bounding box center [1028, 424] width 296 height 196
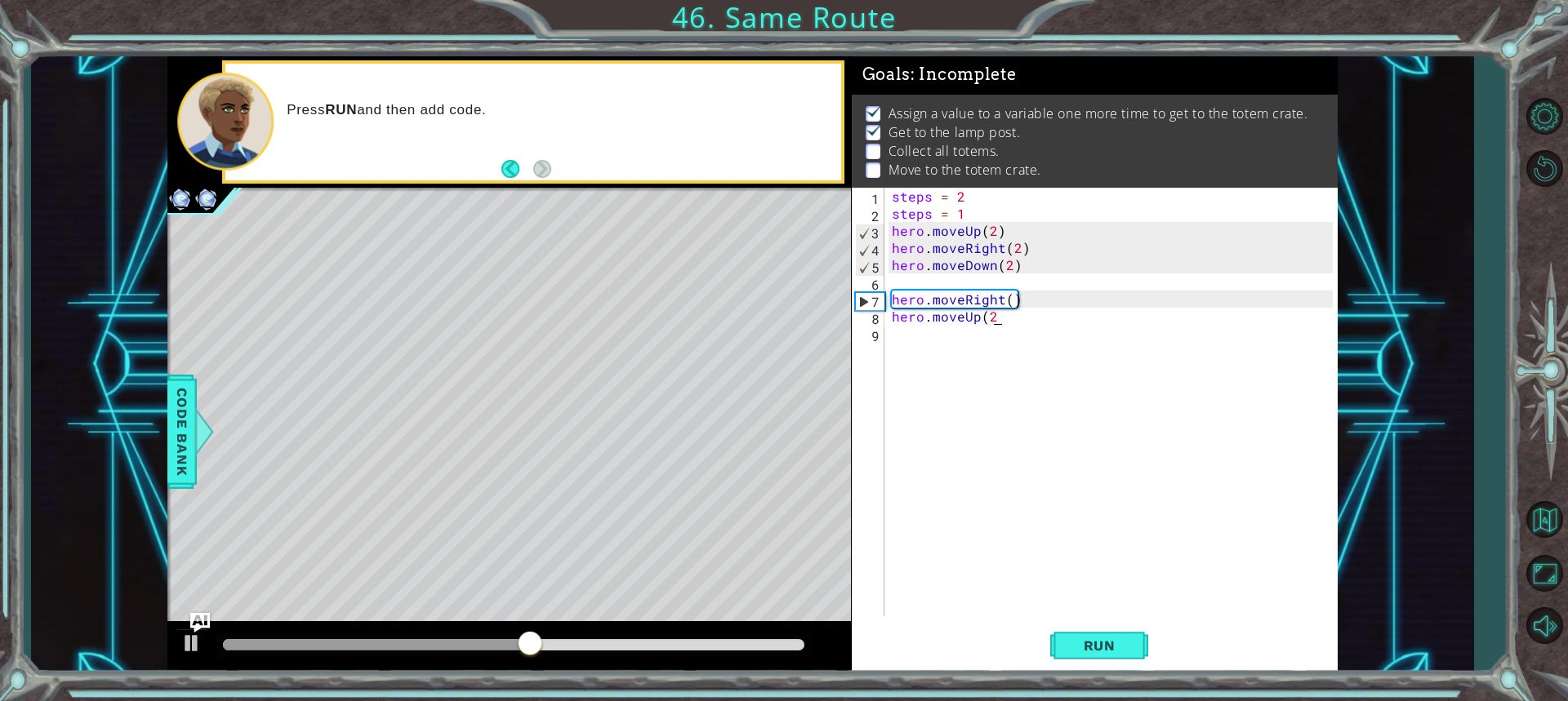
scroll to position [0, 7]
click at [1073, 638] on span "Run" at bounding box center [1100, 645] width 64 height 16
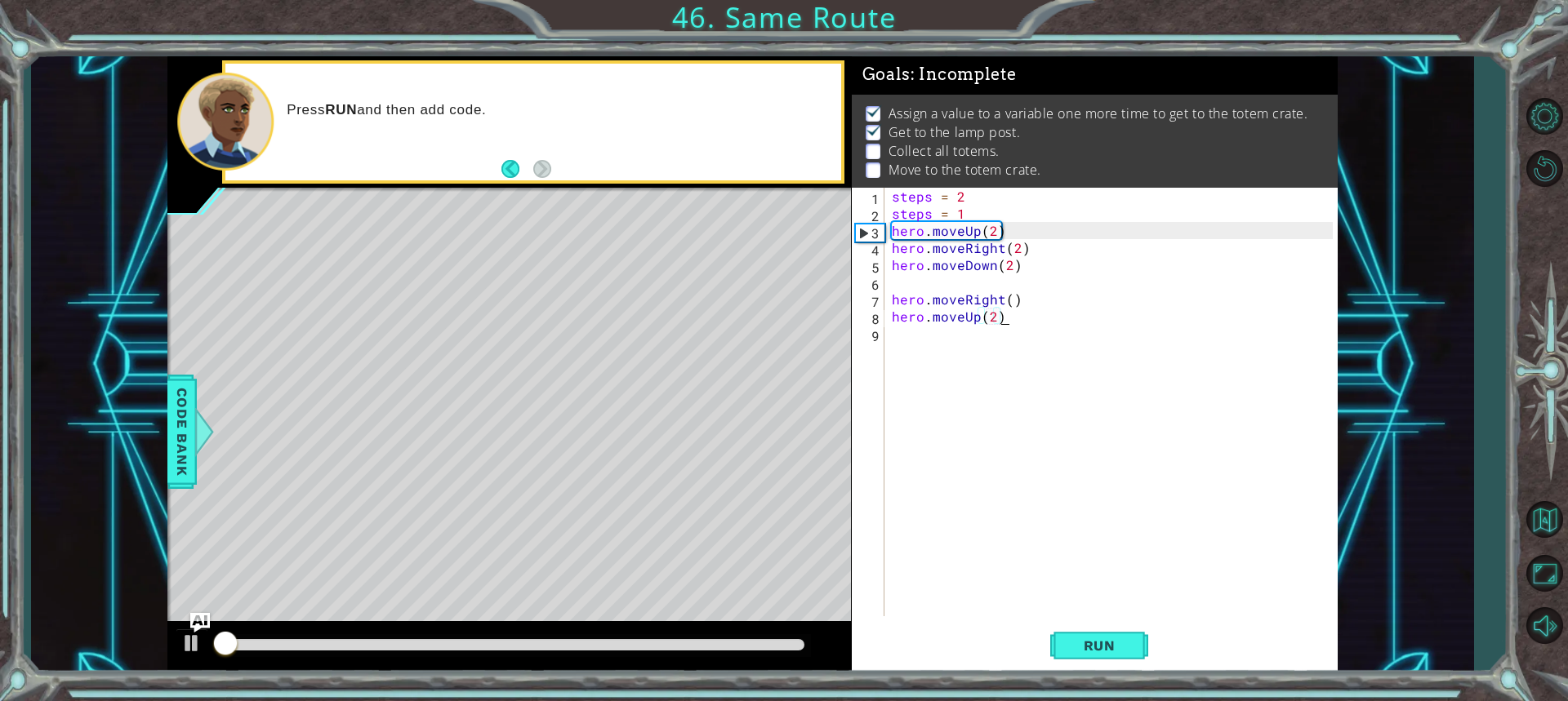
scroll to position [0, 6]
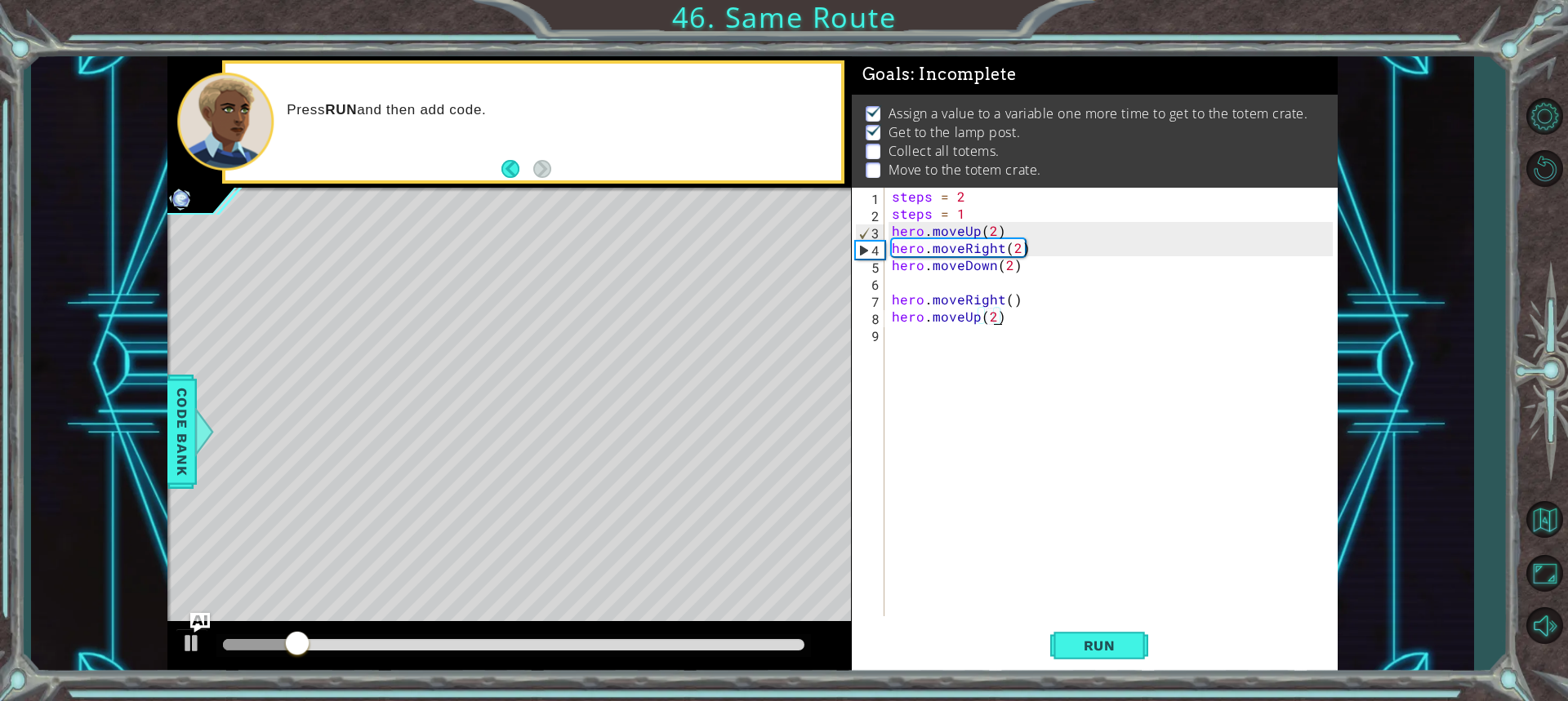
click at [995, 314] on div "steps = 2 steps = 1 hero . moveUp ( 2 ) hero . moveRight ( 2 ) hero . moveDown …" at bounding box center [1114, 418] width 451 height 463
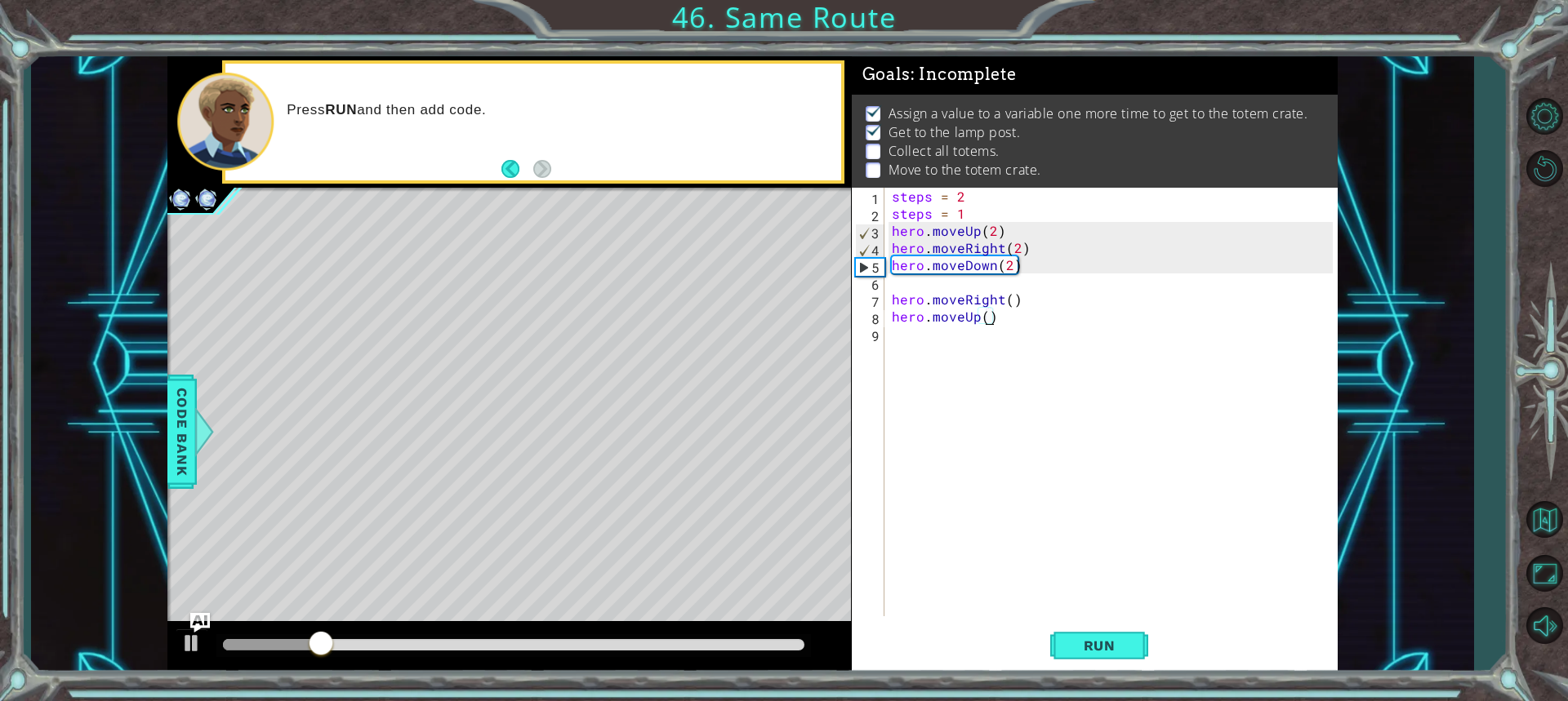
scroll to position [0, 5]
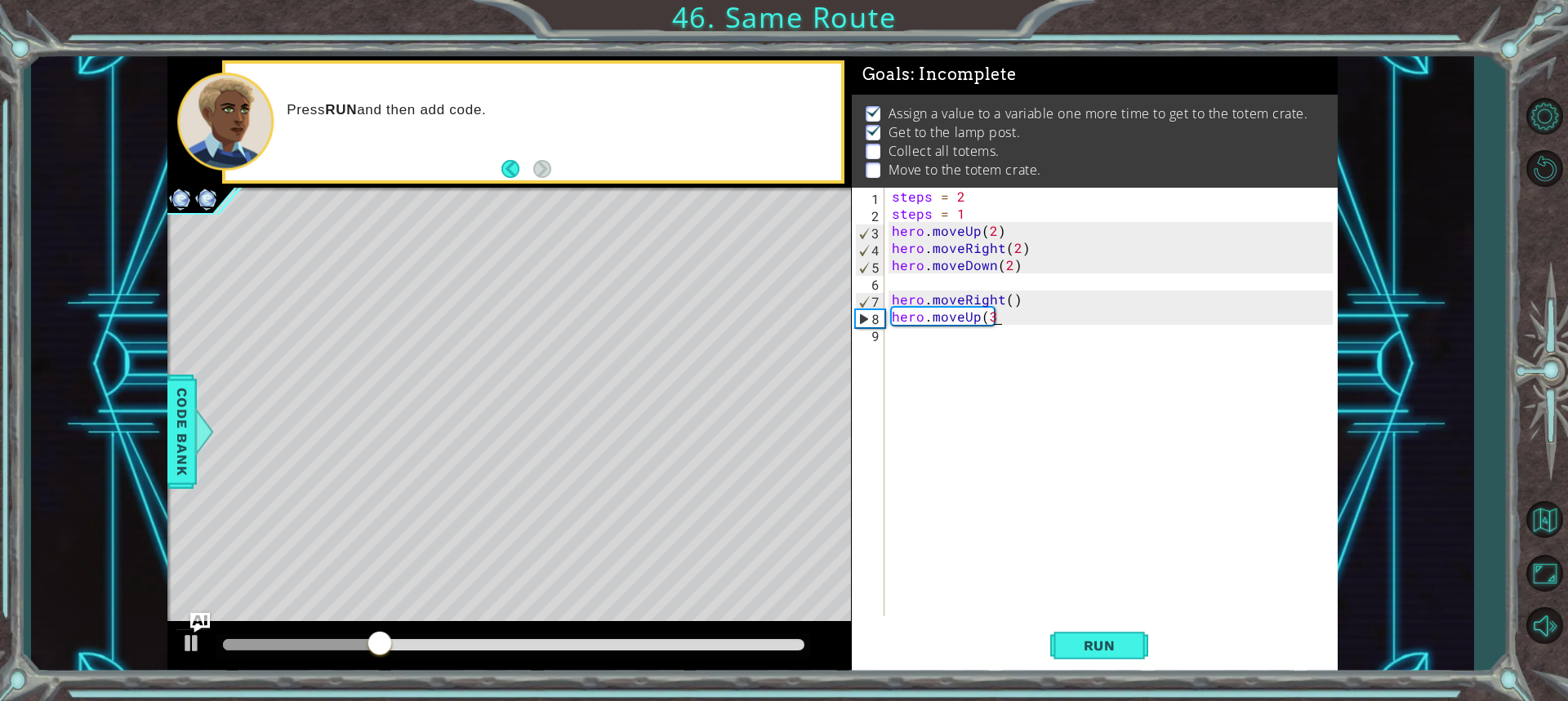
type textarea "hero.moveUp(3)"
click at [935, 339] on div "steps = 2 steps = 1 hero . moveUp ( 2 ) hero . moveRight ( 2 ) hero . moveDown …" at bounding box center [1114, 418] width 451 height 463
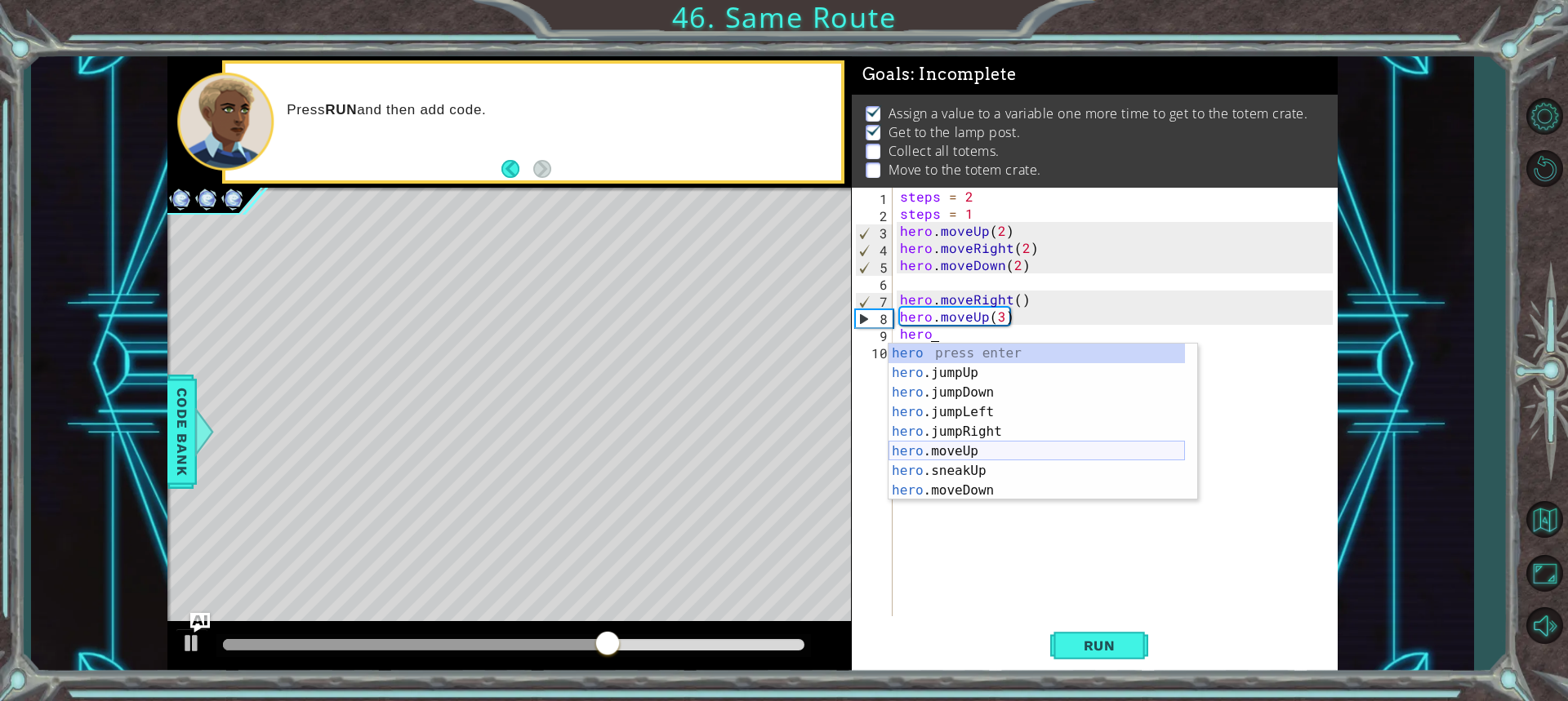
scroll to position [0, 2]
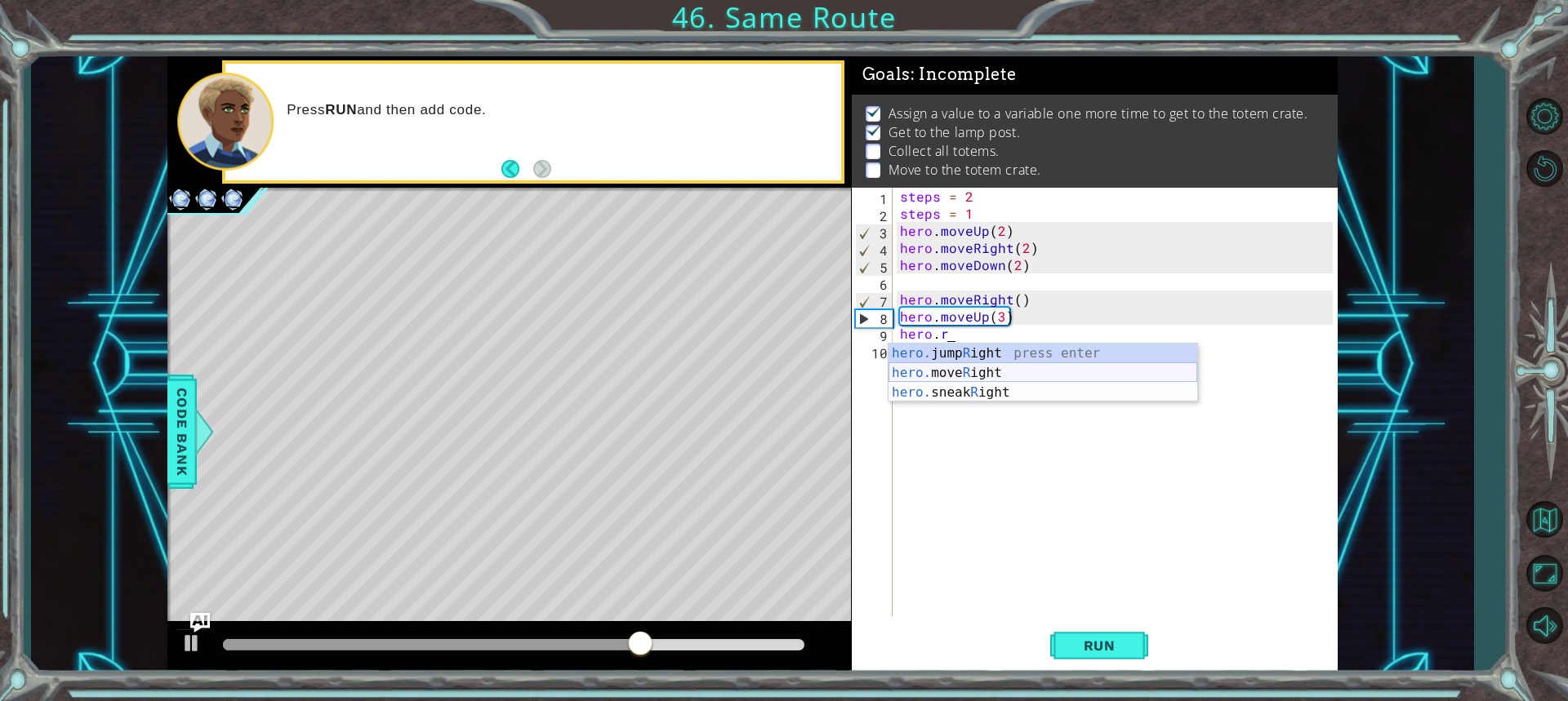
click at [955, 376] on div "hero. jump R ight press enter hero. move R ight press enter hero. sneak R ight …" at bounding box center [1043, 393] width 308 height 98
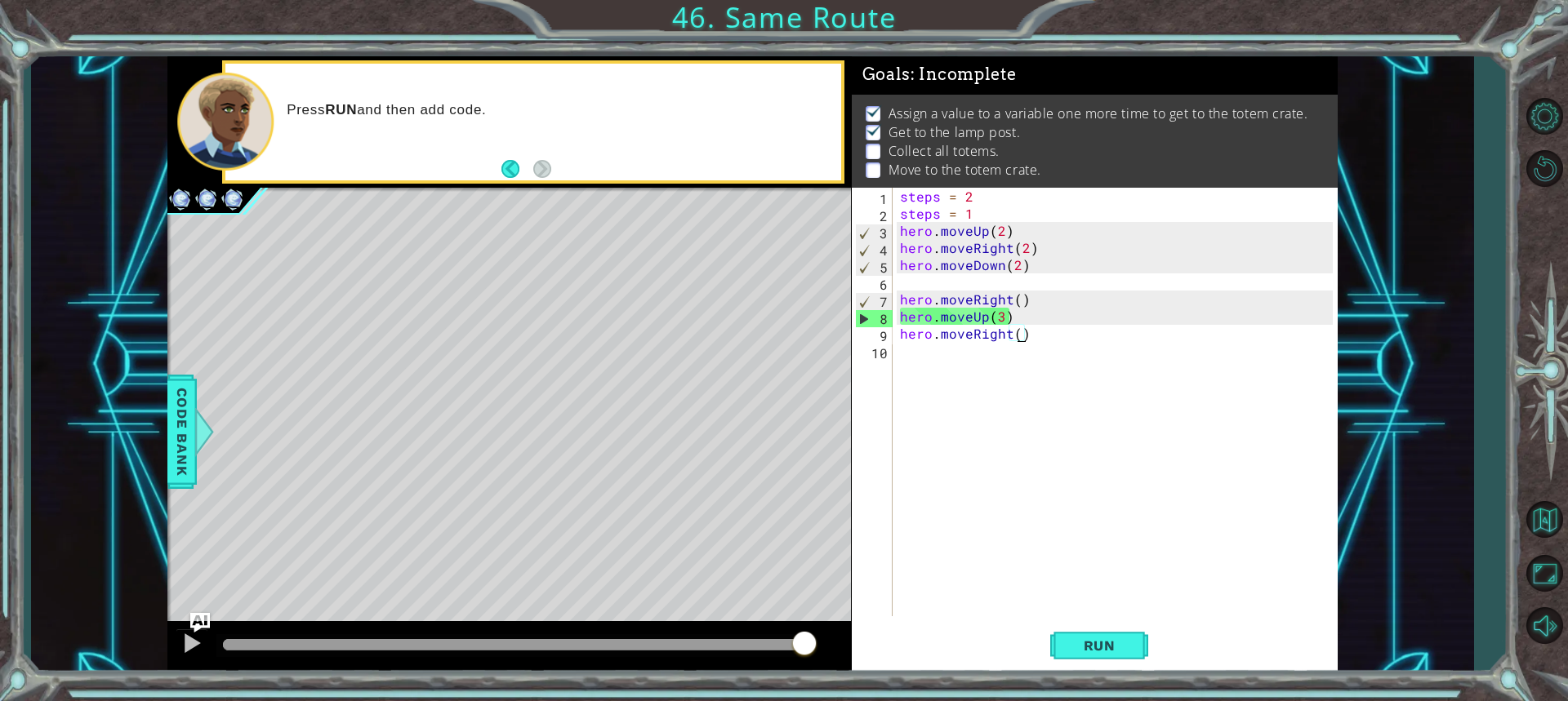
scroll to position [0, 8]
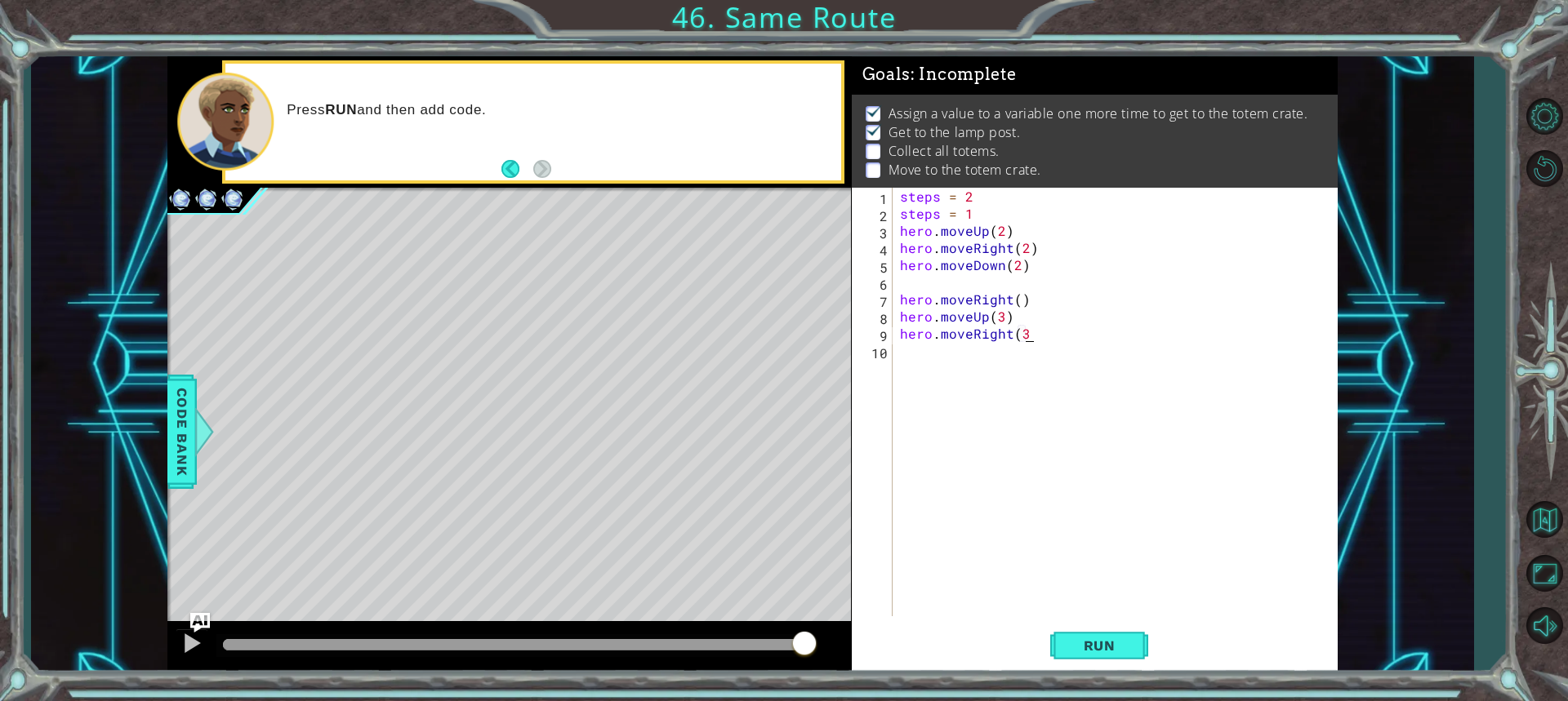
type textarea "hero.moveRight(3))"
click at [897, 362] on div "steps = 2 steps = 1 hero . moveUp ( 2 ) hero . moveRight ( 2 ) hero . moveDown …" at bounding box center [1119, 418] width 444 height 463
click at [915, 355] on div "steps = 2 steps = 1 hero . moveUp ( 2 ) hero . moveRight ( 2 ) hero . moveDown …" at bounding box center [1119, 418] width 444 height 463
click at [1027, 337] on div "steps = 2 steps = 1 hero . moveUp ( 2 ) hero . moveRight ( 2 ) hero . moveDown …" at bounding box center [1119, 418] width 444 height 463
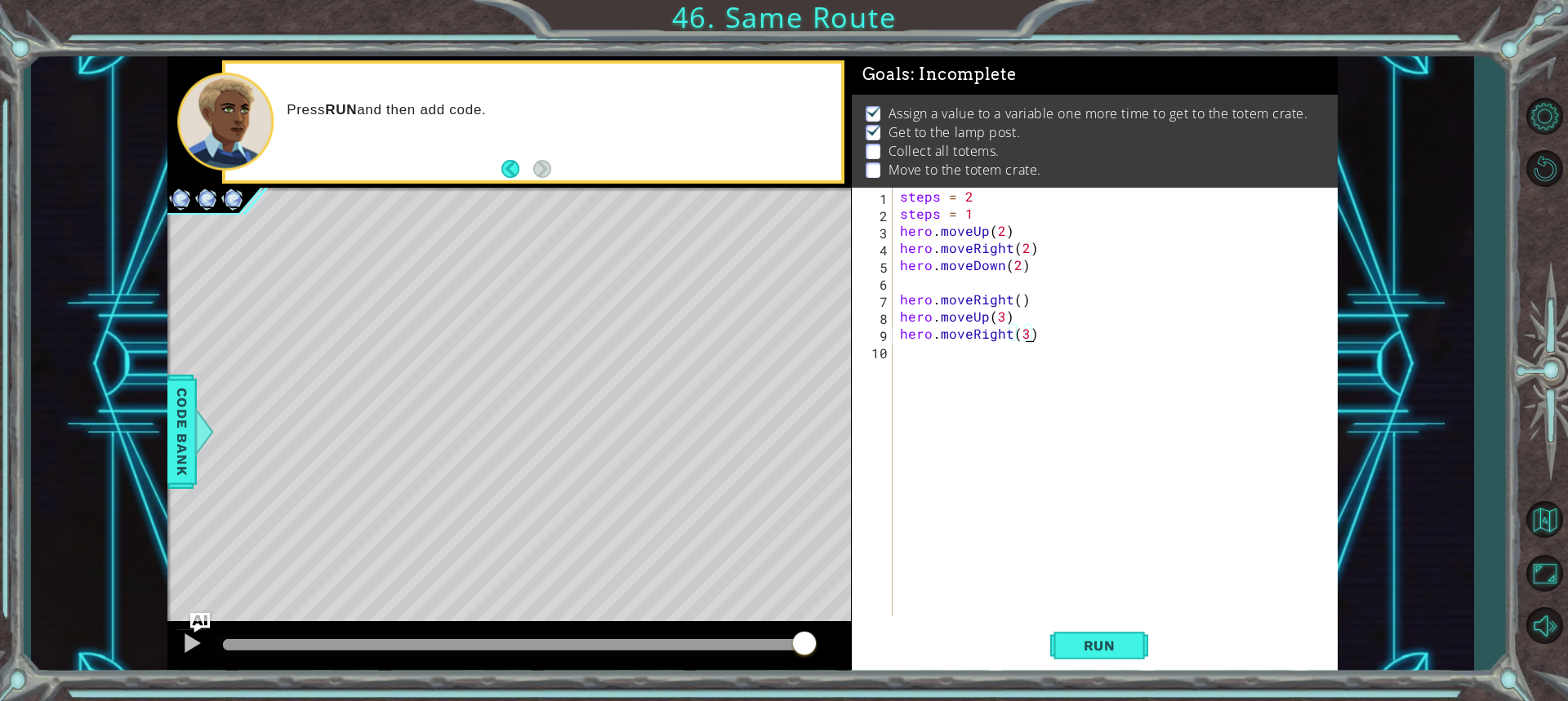
click at [1022, 331] on div "steps = 2 steps = 1 hero . moveUp ( 2 ) hero . moveRight ( 2 ) hero . moveDown …" at bounding box center [1119, 418] width 444 height 463
type textarea "hero.moveRight(4)"
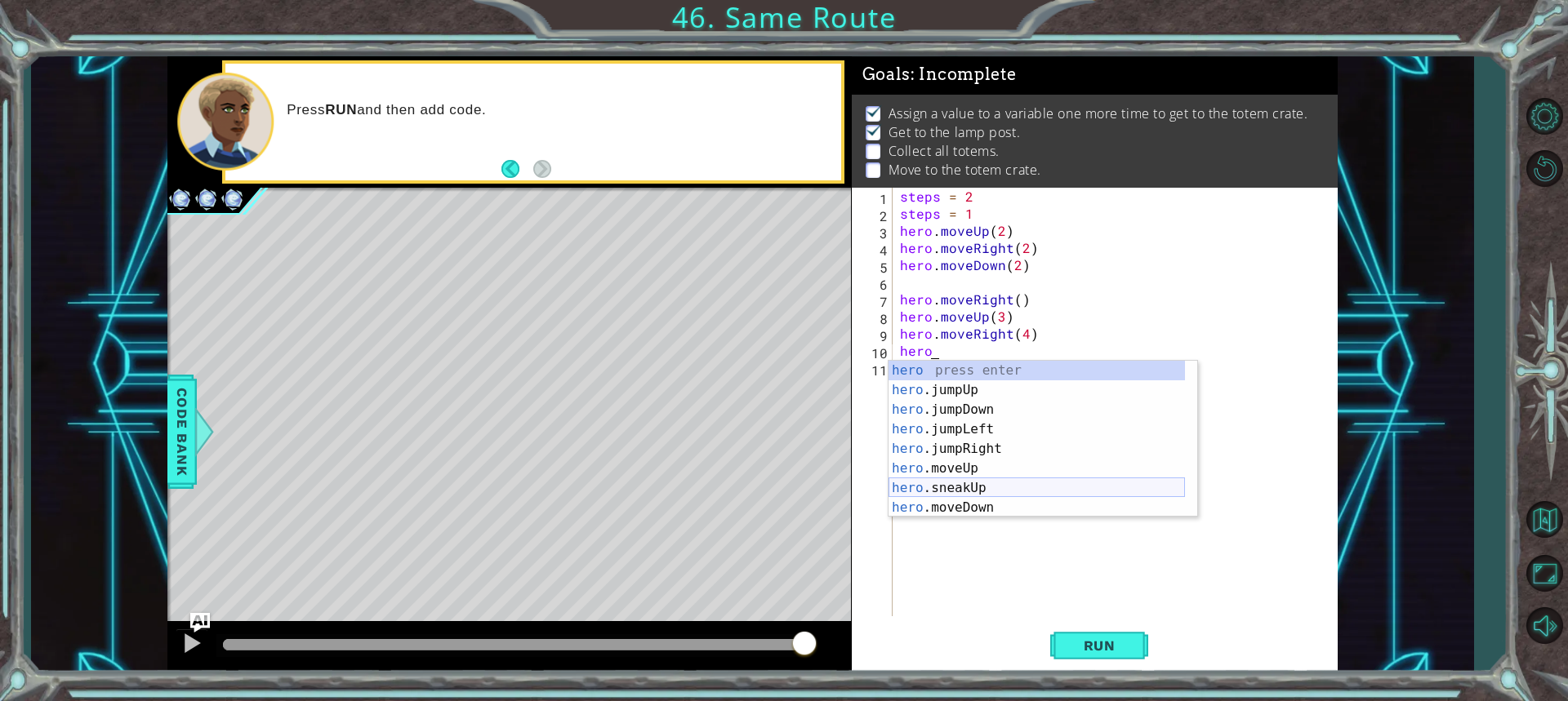
scroll to position [0, 2]
click at [968, 488] on div "hero. jumpUp press enter hero. jumpDown press enter hero. jumpLeft press enter …" at bounding box center [1036, 458] width 296 height 196
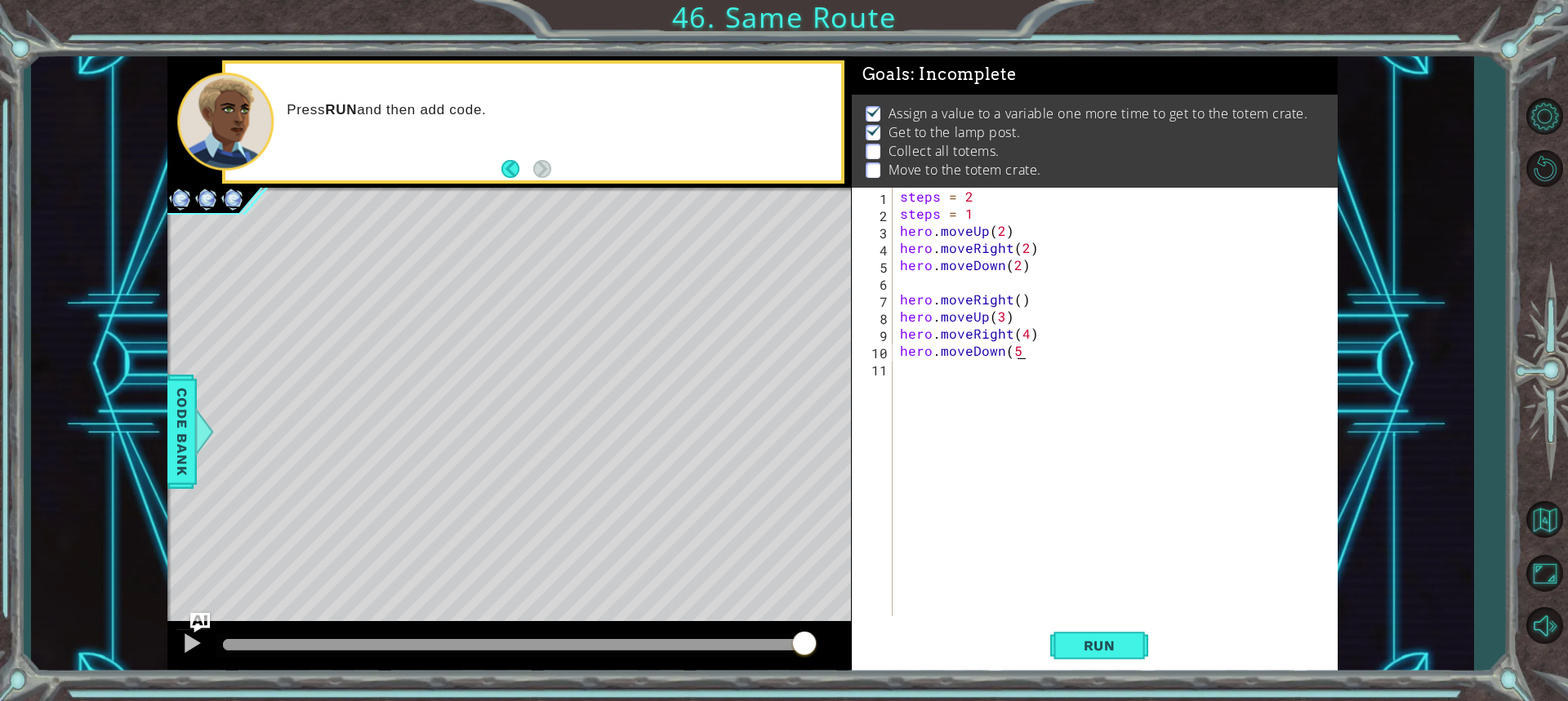
scroll to position [0, 8]
click at [1093, 639] on span "Run" at bounding box center [1100, 645] width 64 height 16
type textarea "hero.moveDown(5)"
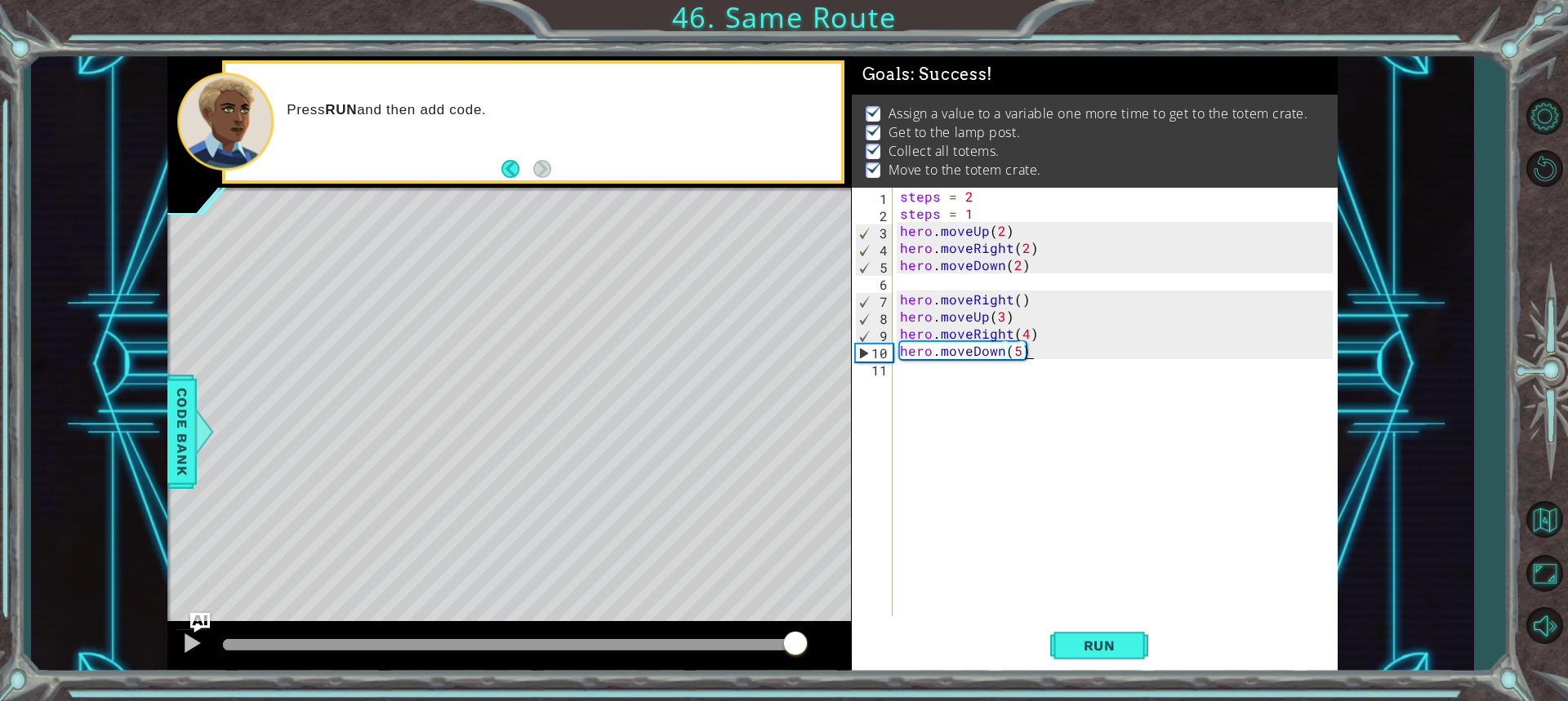
click at [793, 645] on div at bounding box center [514, 645] width 581 height 11
drag, startPoint x: 1031, startPoint y: 646, endPoint x: 1123, endPoint y: 641, distance: 92.1
click at [1051, 646] on div "Run" at bounding box center [1099, 645] width 485 height 48
click at [1125, 642] on span "Run" at bounding box center [1100, 645] width 64 height 16
click at [744, 644] on div at bounding box center [514, 645] width 581 height 11
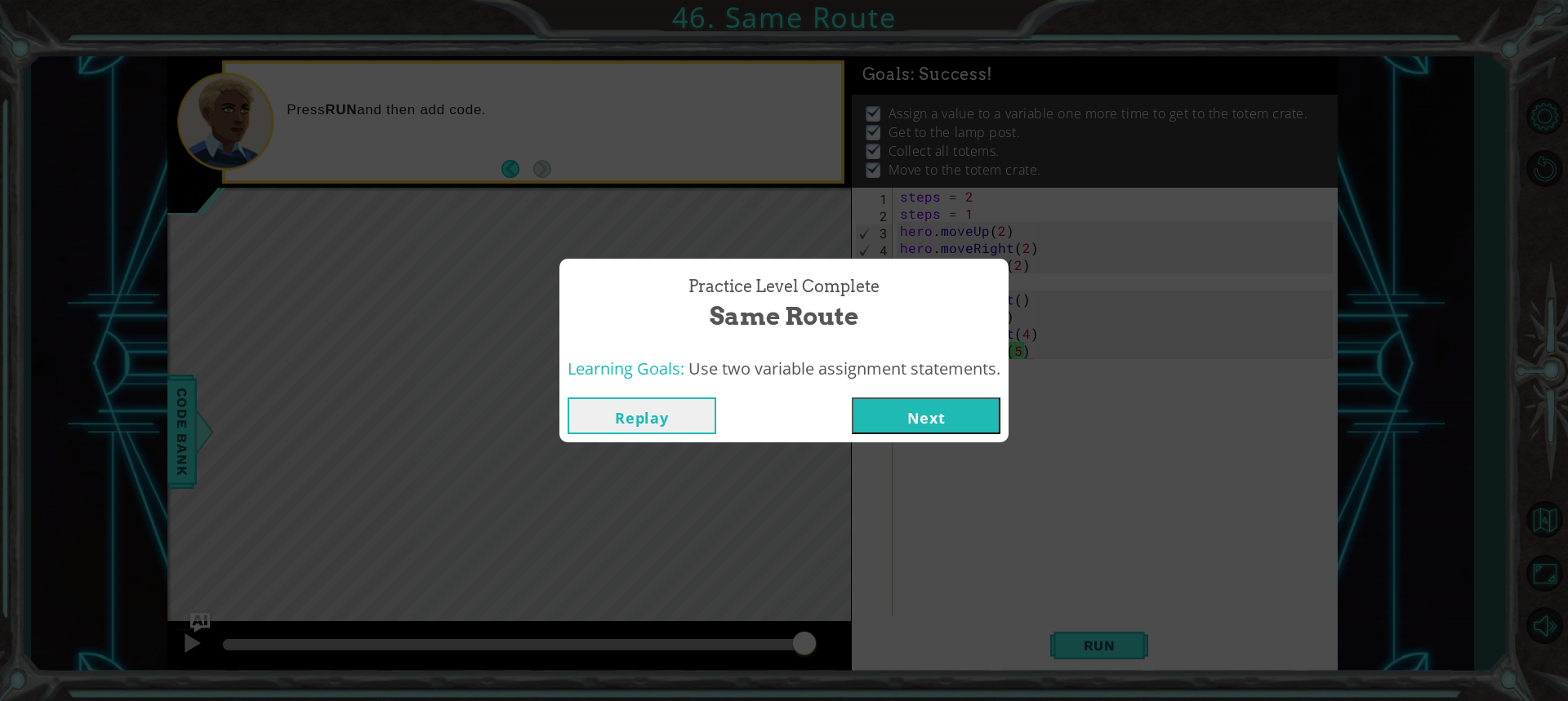
click at [963, 409] on button "Next" at bounding box center [925, 415] width 149 height 37
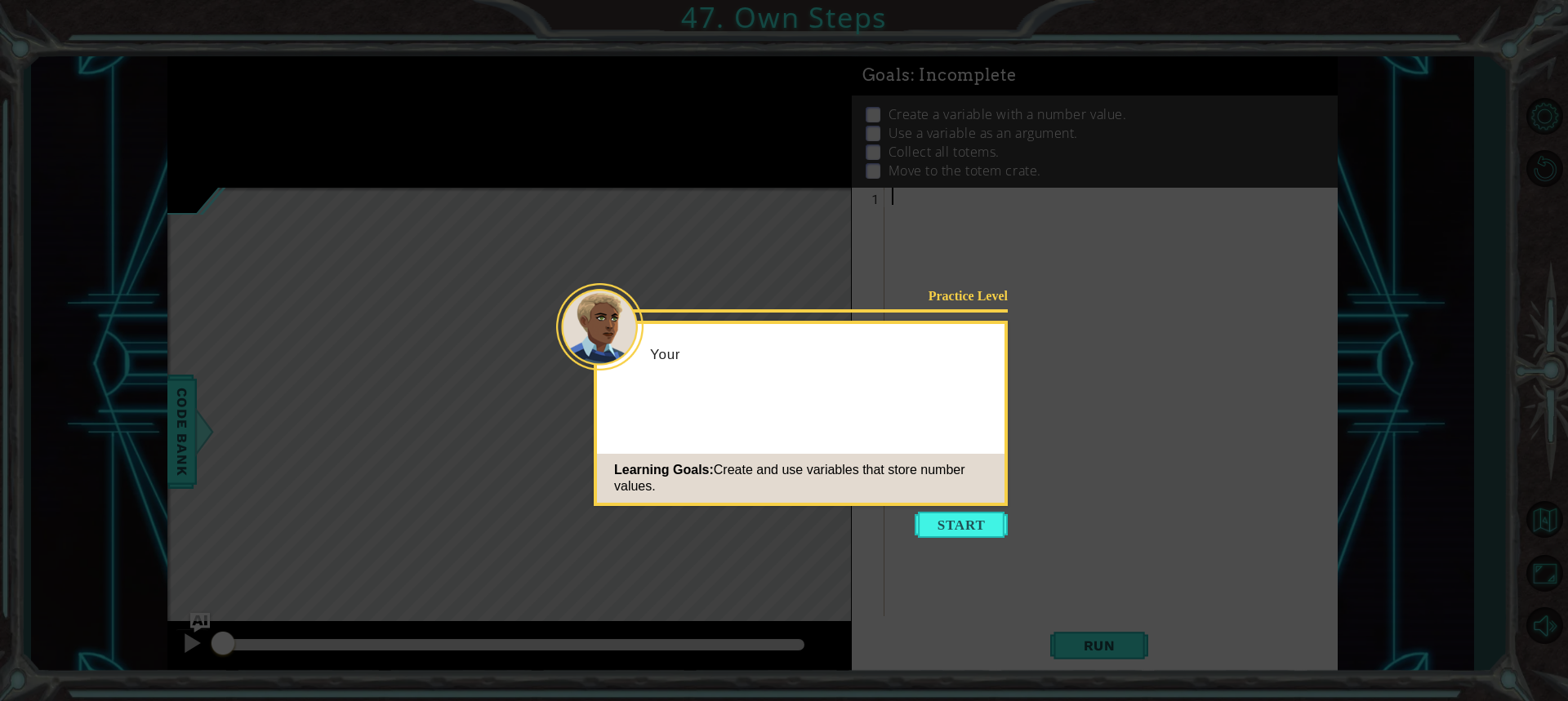
click at [959, 485] on div "Learning Goals: Create and use variables that store number values." at bounding box center [801, 479] width 408 height 49
click at [968, 522] on button "Start" at bounding box center [961, 525] width 93 height 26
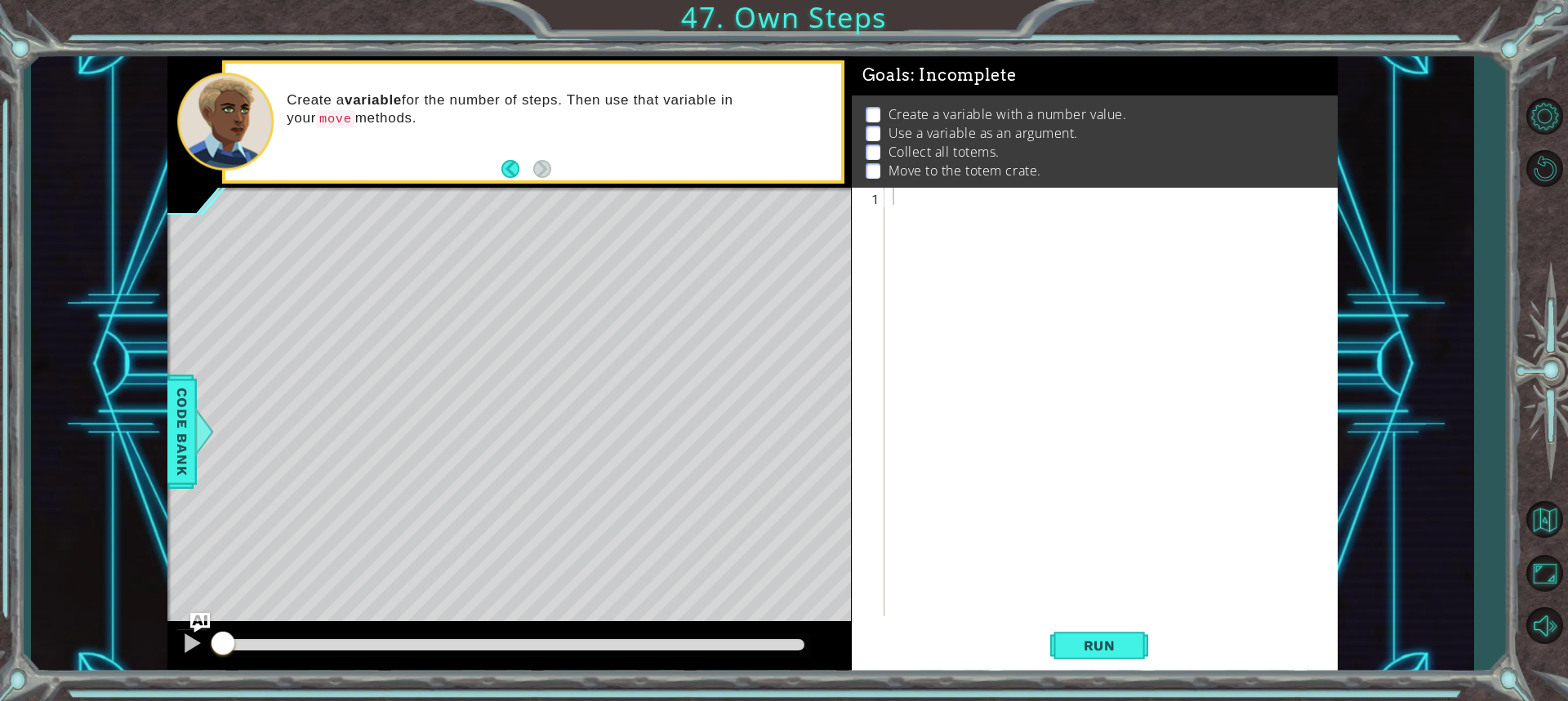
click at [1135, 544] on div at bounding box center [1115, 418] width 451 height 463
type textarea "steps = 2"
type textarea "\"
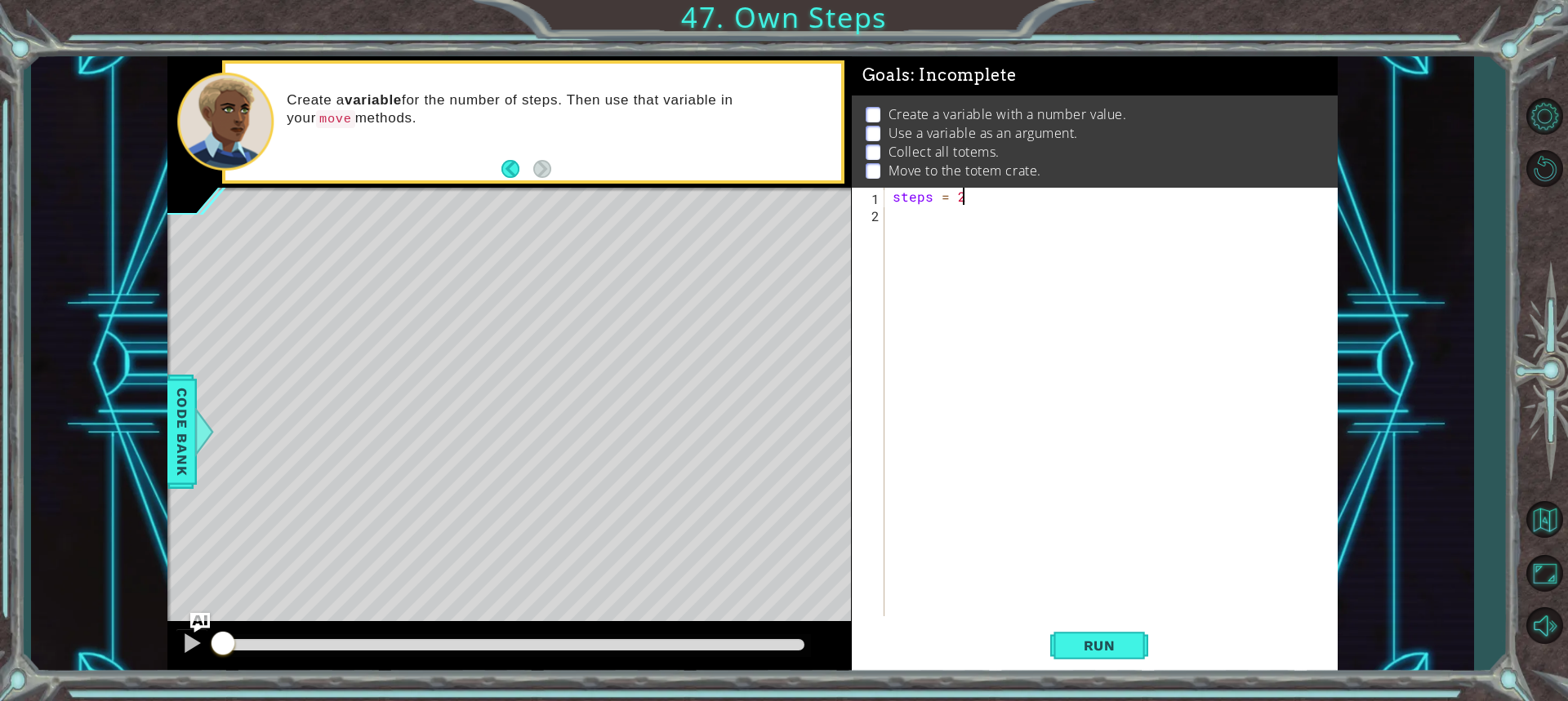
scroll to position [0, 0]
click at [1047, 644] on div "Run" at bounding box center [1099, 645] width 485 height 48
click at [1067, 638] on span "Run" at bounding box center [1100, 645] width 64 height 16
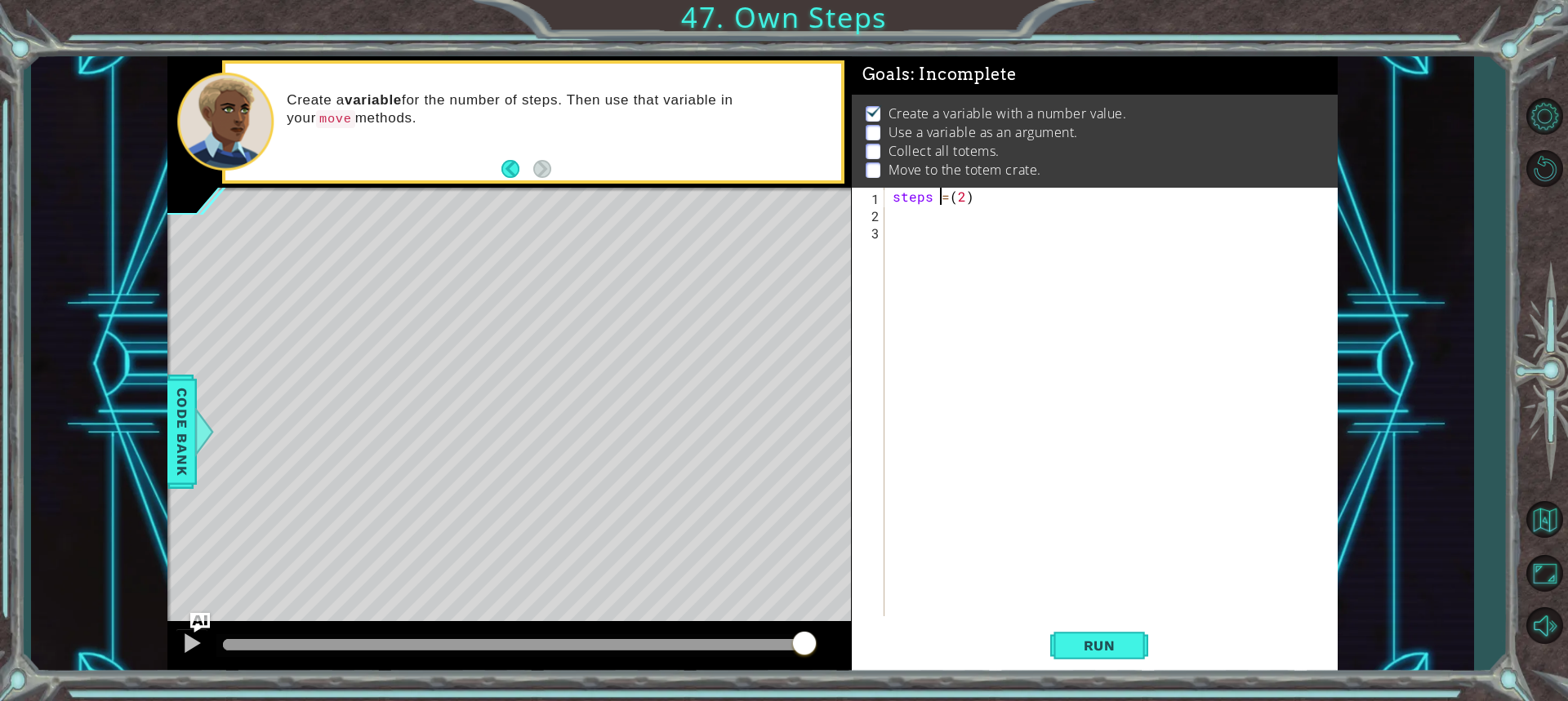
type textarea "steps=(2)"
click at [995, 206] on div "steps press enter" at bounding box center [1035, 215] width 308 height 18
click at [951, 201] on div "steps = ( 2 )" at bounding box center [1115, 418] width 451 height 463
click at [921, 208] on div "steps = ( 2 )" at bounding box center [1115, 418] width 451 height 463
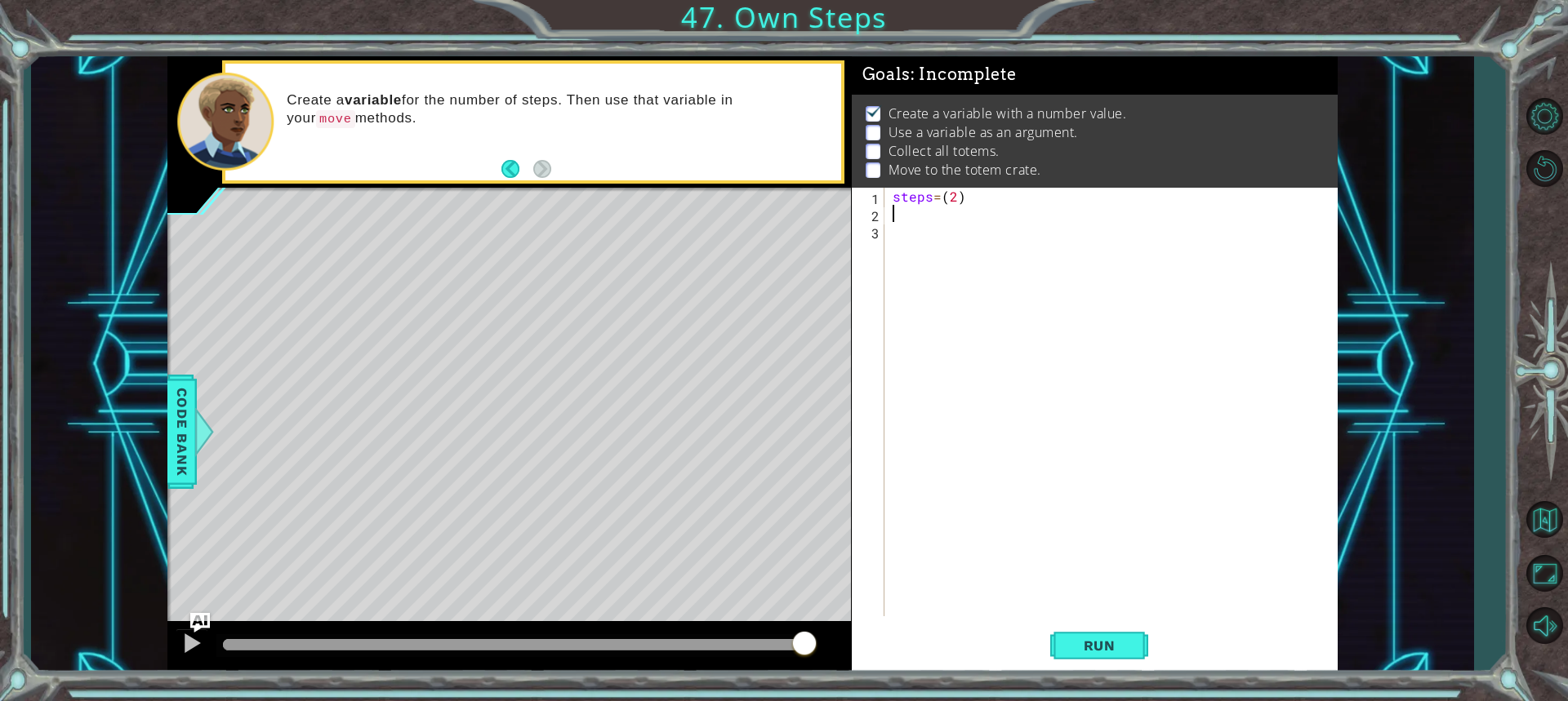
scroll to position [0, 0]
click at [925, 196] on div "steps = ( 2 )" at bounding box center [1115, 418] width 451 height 463
click at [927, 198] on div "steps = ( 2 )" at bounding box center [1115, 418] width 451 height 463
type textarea "steps=(2)"
click at [939, 219] on div "steps press enter" at bounding box center [1035, 236] width 308 height 59
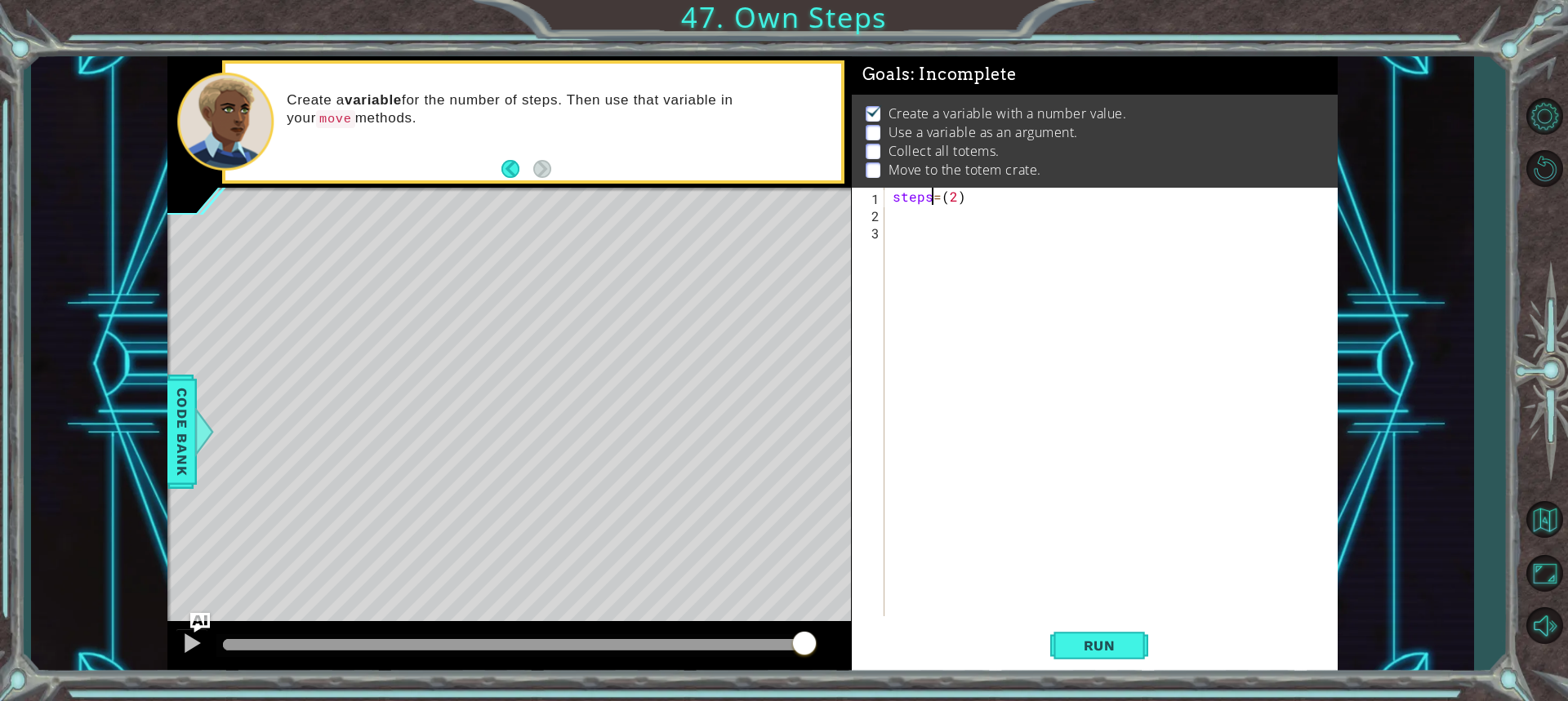
drag, startPoint x: 932, startPoint y: 287, endPoint x: 984, endPoint y: 546, distance: 264.2
click at [932, 288] on div "steps = ( 2 )" at bounding box center [1115, 418] width 451 height 463
click at [1093, 654] on button "Run" at bounding box center [1100, 645] width 98 height 48
click at [904, 218] on div "steps = ( 2 )" at bounding box center [1115, 418] width 451 height 463
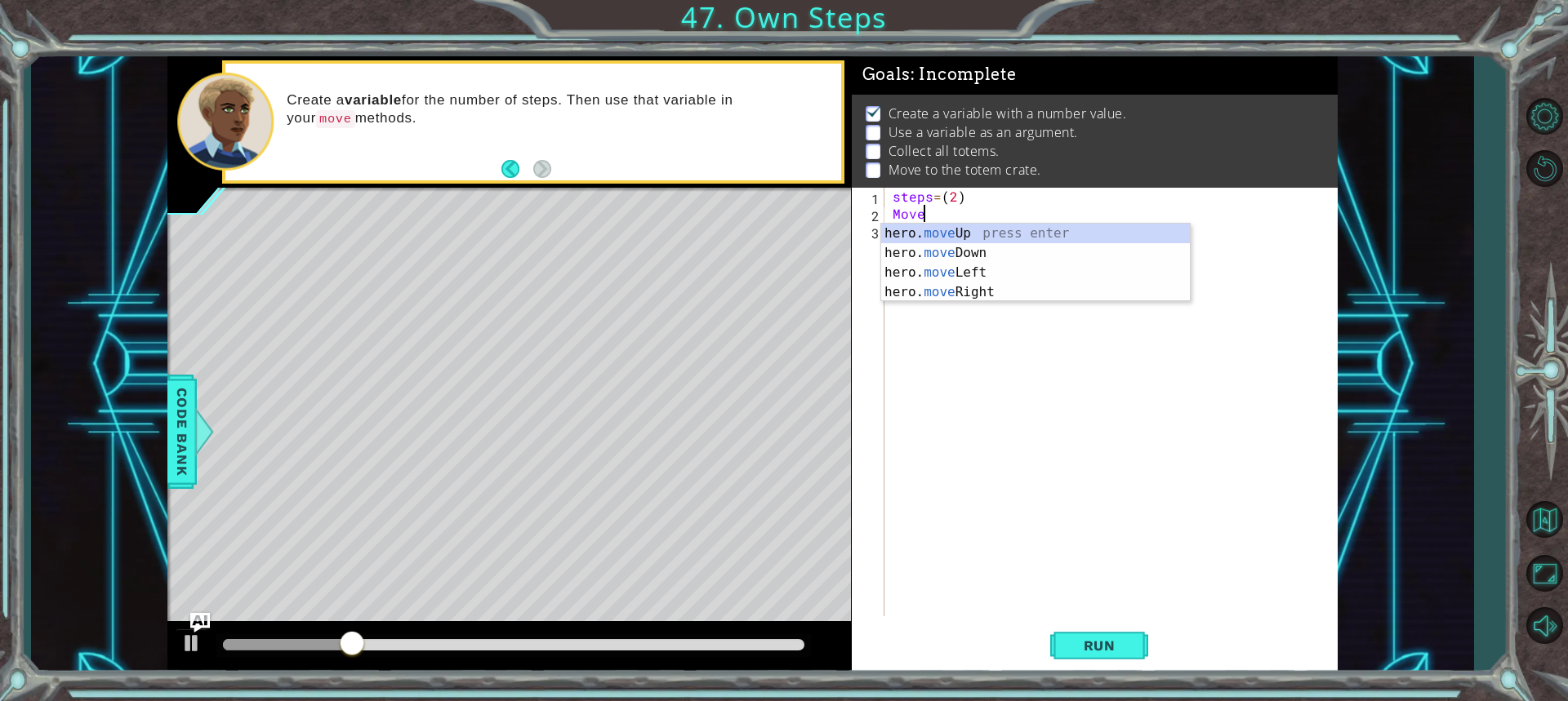
scroll to position [0, 1]
type textarea "hero.moveUp(1)"
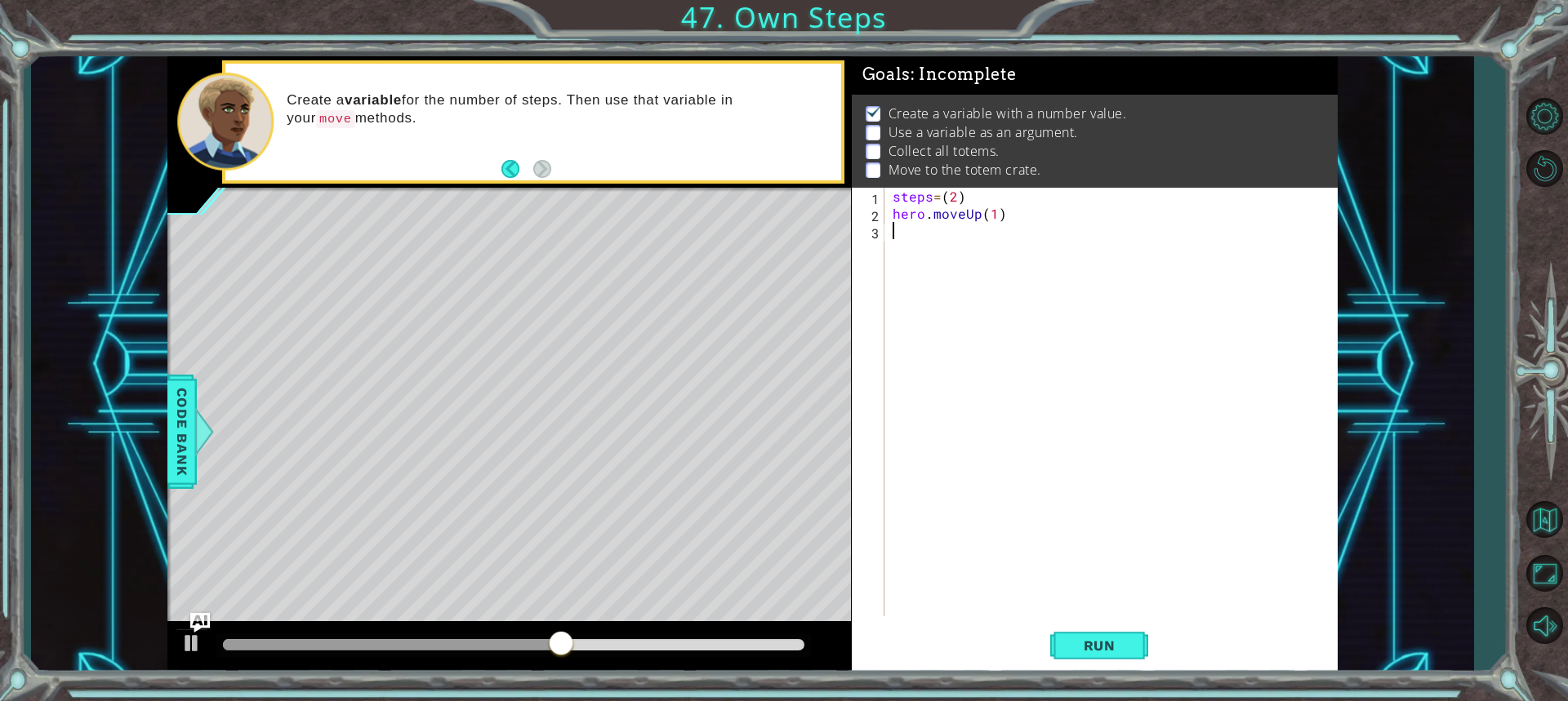
scroll to position [0, 0]
click at [992, 212] on div "steps = ( 2 ) hero . moveUp ( 1 )" at bounding box center [1115, 418] width 451 height 463
click at [806, 202] on div "1 ההההההההההההההההההההההההההההההההההההההההההההההההההההההההההההההההההההההההההההה…" at bounding box center [752, 365] width 1171 height 617
type textarea "steps=(2)"
click at [1111, 649] on span "Run" at bounding box center [1100, 645] width 64 height 16
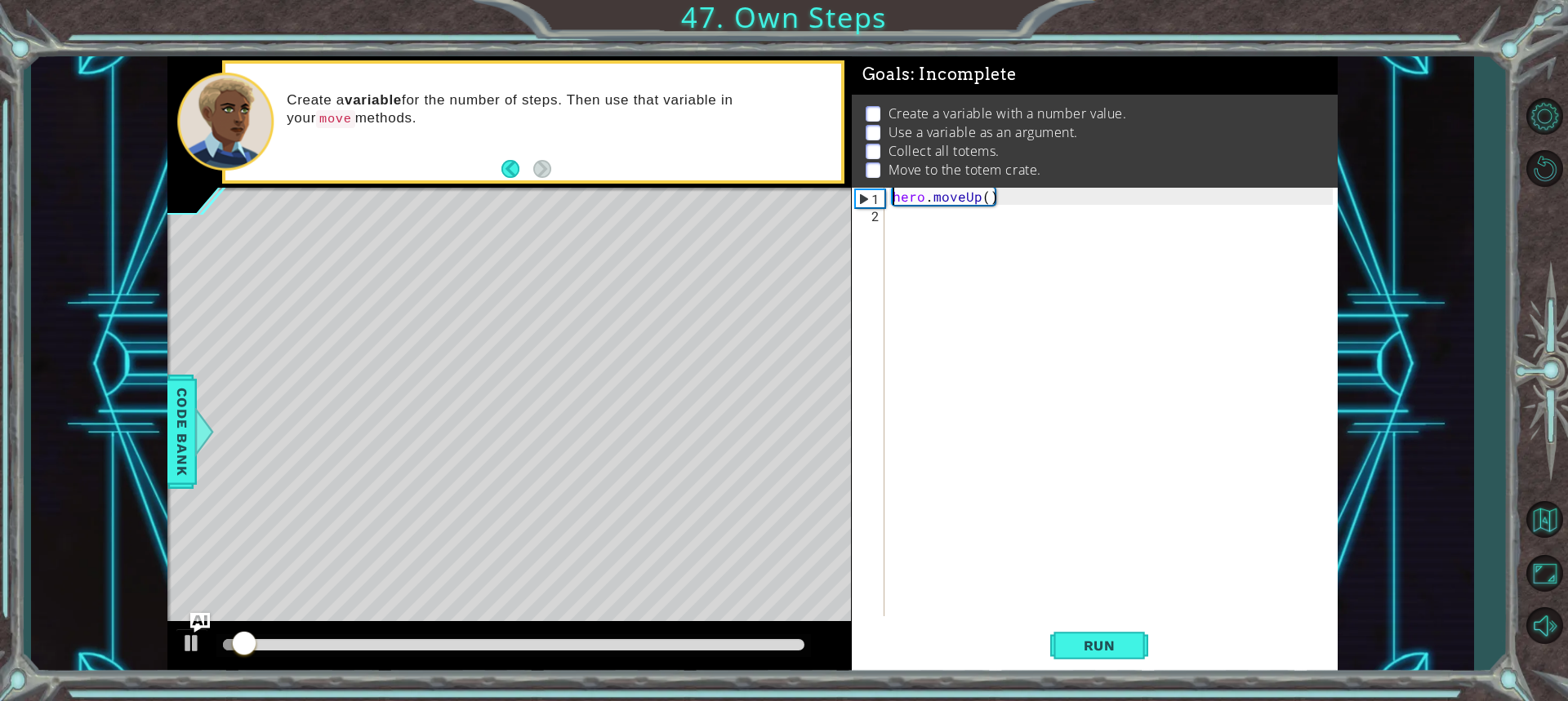
click at [984, 196] on div "hero . moveUp ( )" at bounding box center [1115, 418] width 451 height 463
type textarea "hero.moveUp(2)"
click at [1121, 652] on span "Run" at bounding box center [1100, 645] width 64 height 16
click at [1022, 271] on div "hero . moveUp ( 2 )" at bounding box center [1115, 418] width 451 height 463
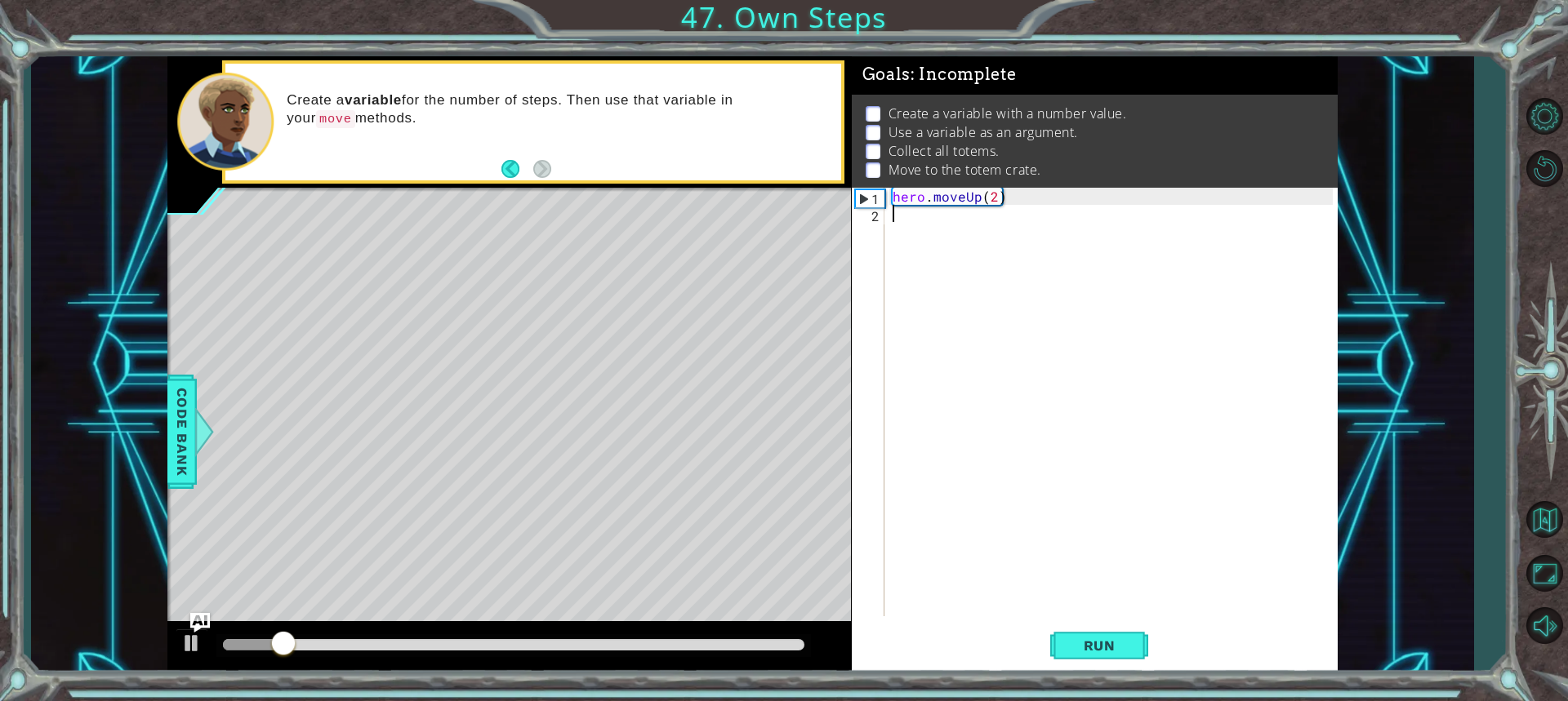
scroll to position [0, 0]
click at [181, 455] on span "Code Bank" at bounding box center [183, 431] width 26 height 99
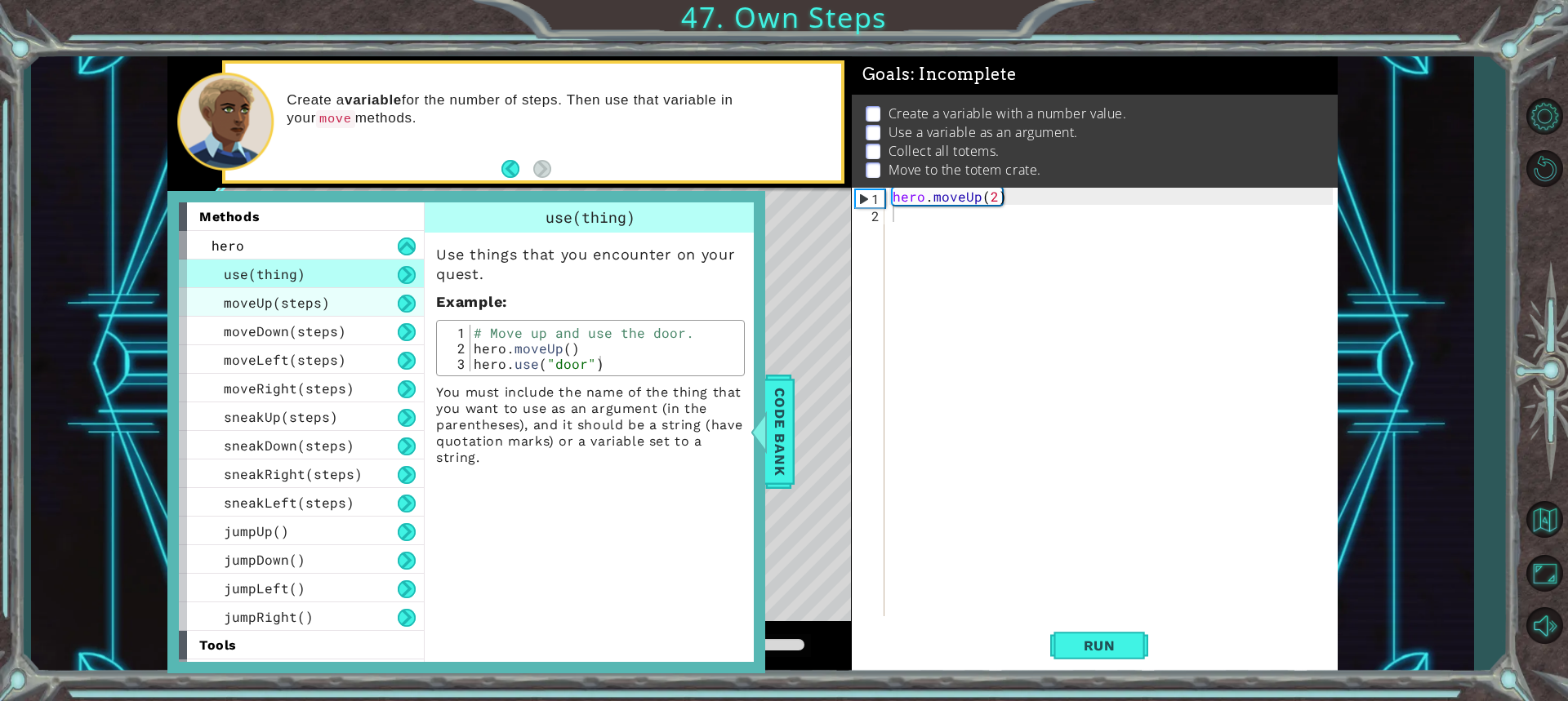
click at [310, 301] on span "moveUp(steps)" at bounding box center [276, 303] width 106 height 17
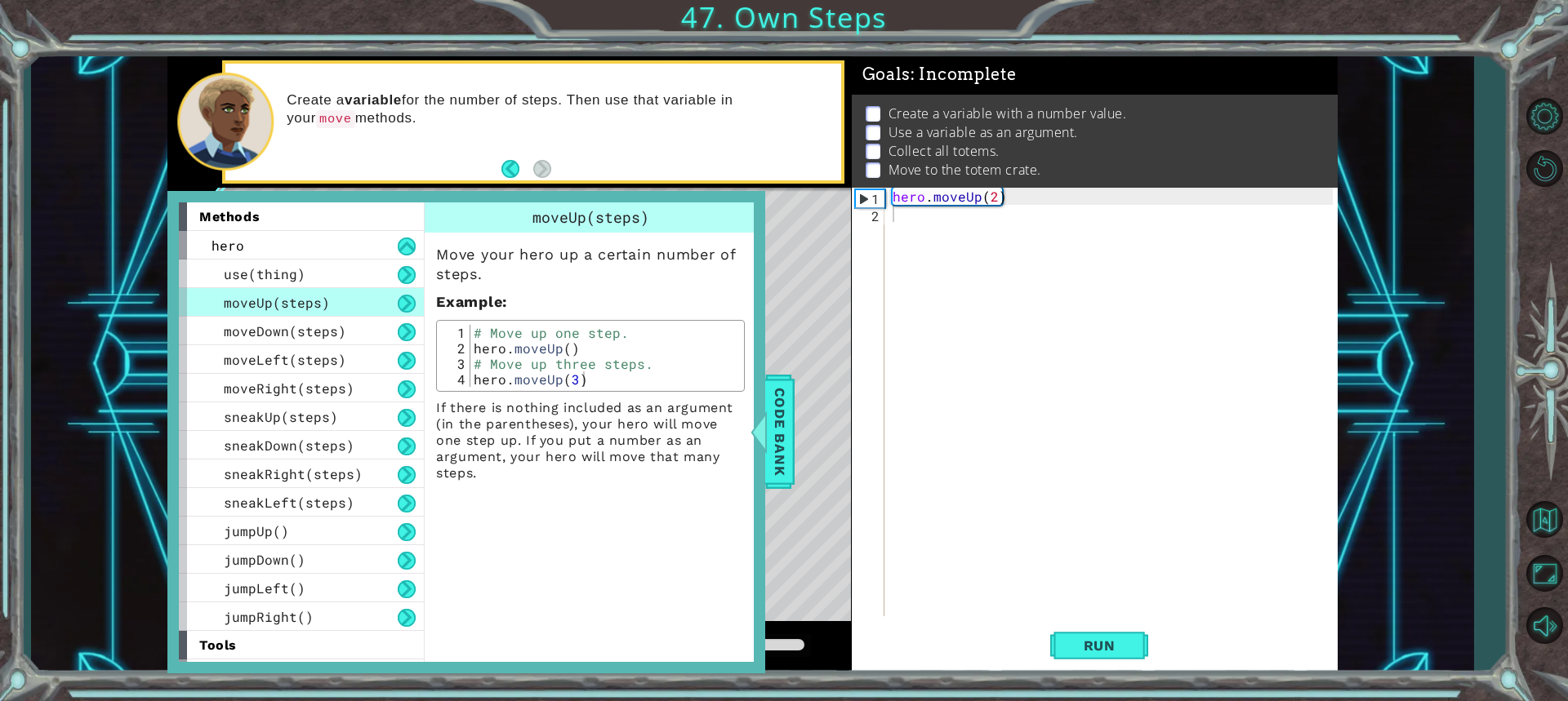
click at [317, 648] on div "tools" at bounding box center [301, 645] width 245 height 28
click at [211, 649] on span "tools" at bounding box center [219, 645] width 38 height 15
click at [212, 649] on span "tools" at bounding box center [219, 645] width 38 height 15
click at [214, 649] on span "tools" at bounding box center [219, 645] width 38 height 15
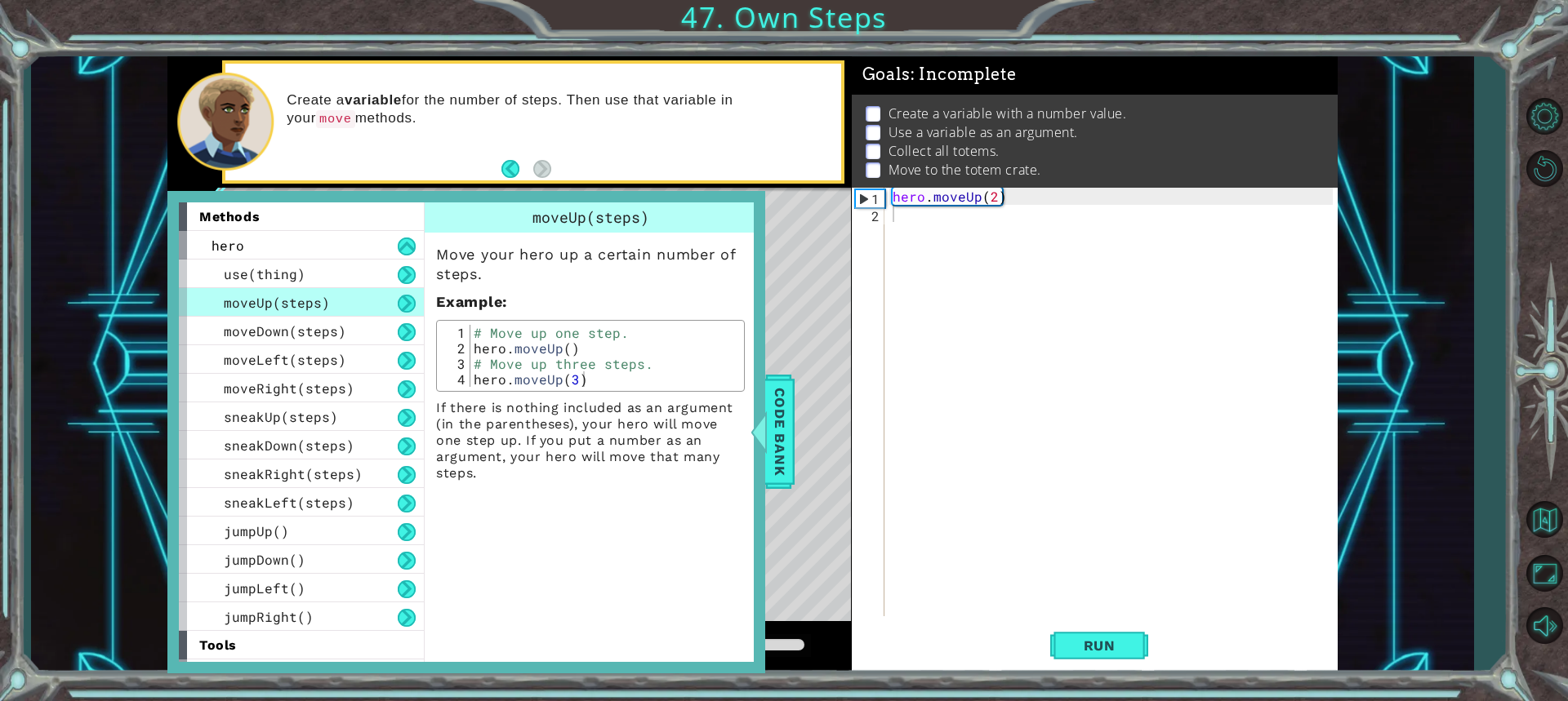
click at [214, 649] on span "tools" at bounding box center [219, 645] width 38 height 15
click at [950, 363] on div "hero . moveUp ( 2 )" at bounding box center [1115, 418] width 451 height 463
click at [945, 330] on div "hero . moveUp ( 2 )" at bounding box center [1115, 418] width 451 height 463
click at [774, 414] on span "Code Bank" at bounding box center [780, 431] width 26 height 99
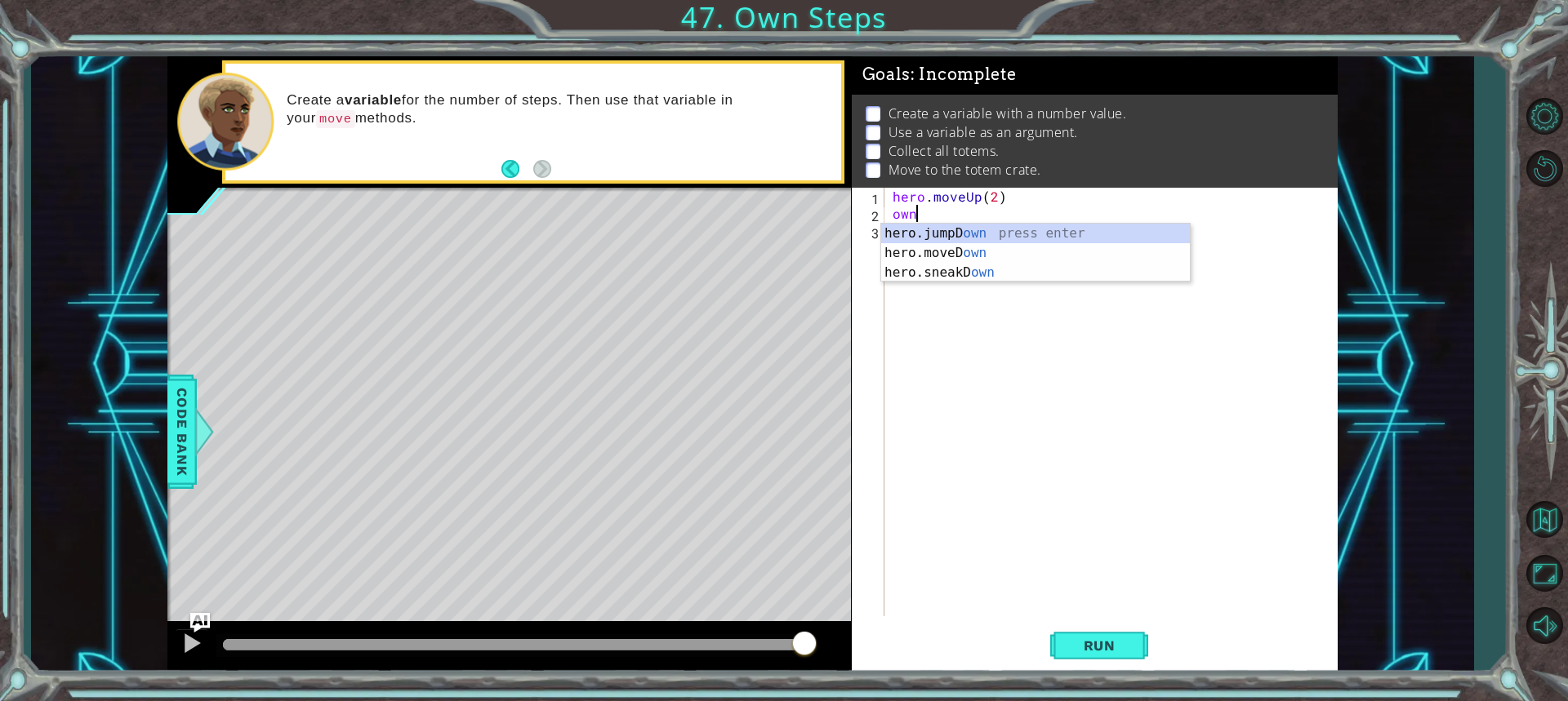
type textarea "o"
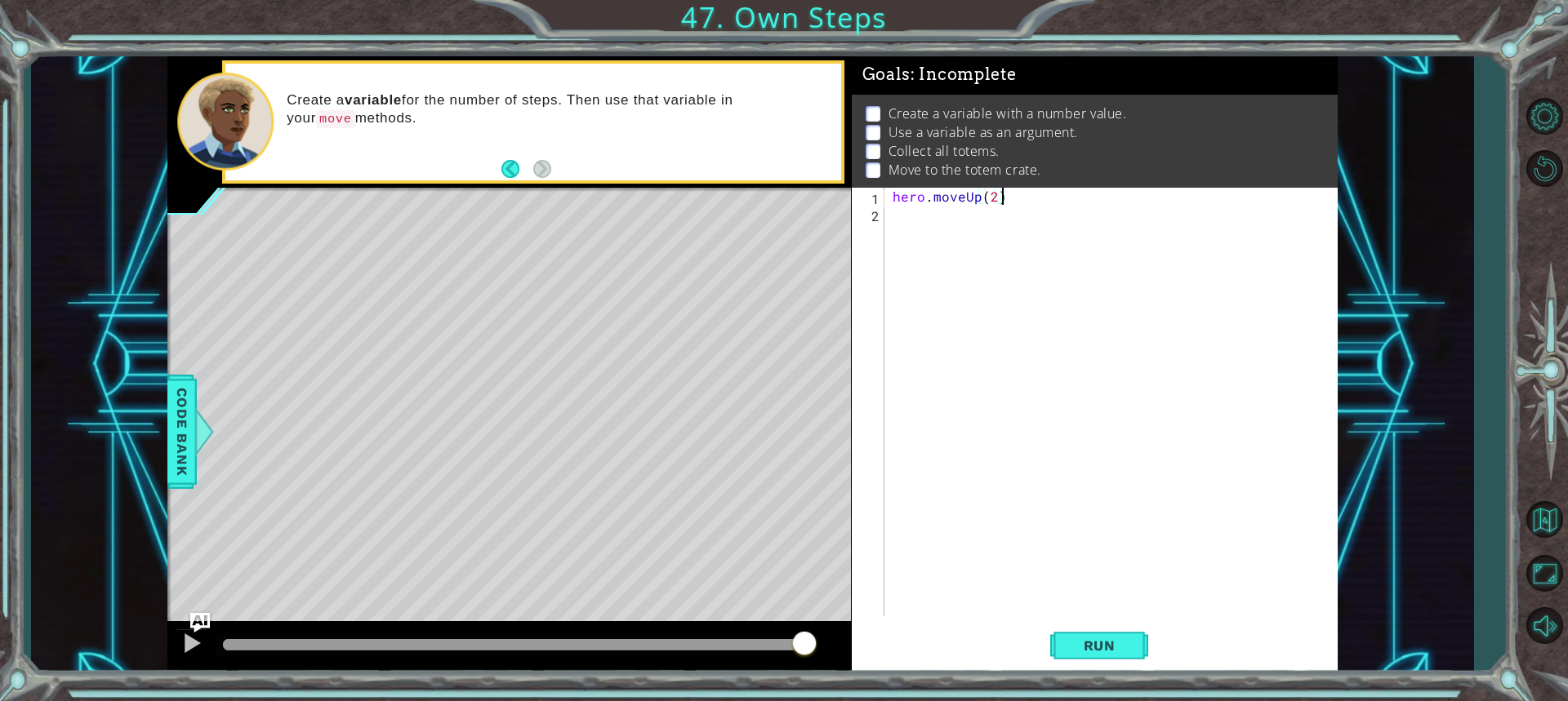
type textarea "hero.moveUp(2)"
type textarea "steps="
type textarea "steps=3"
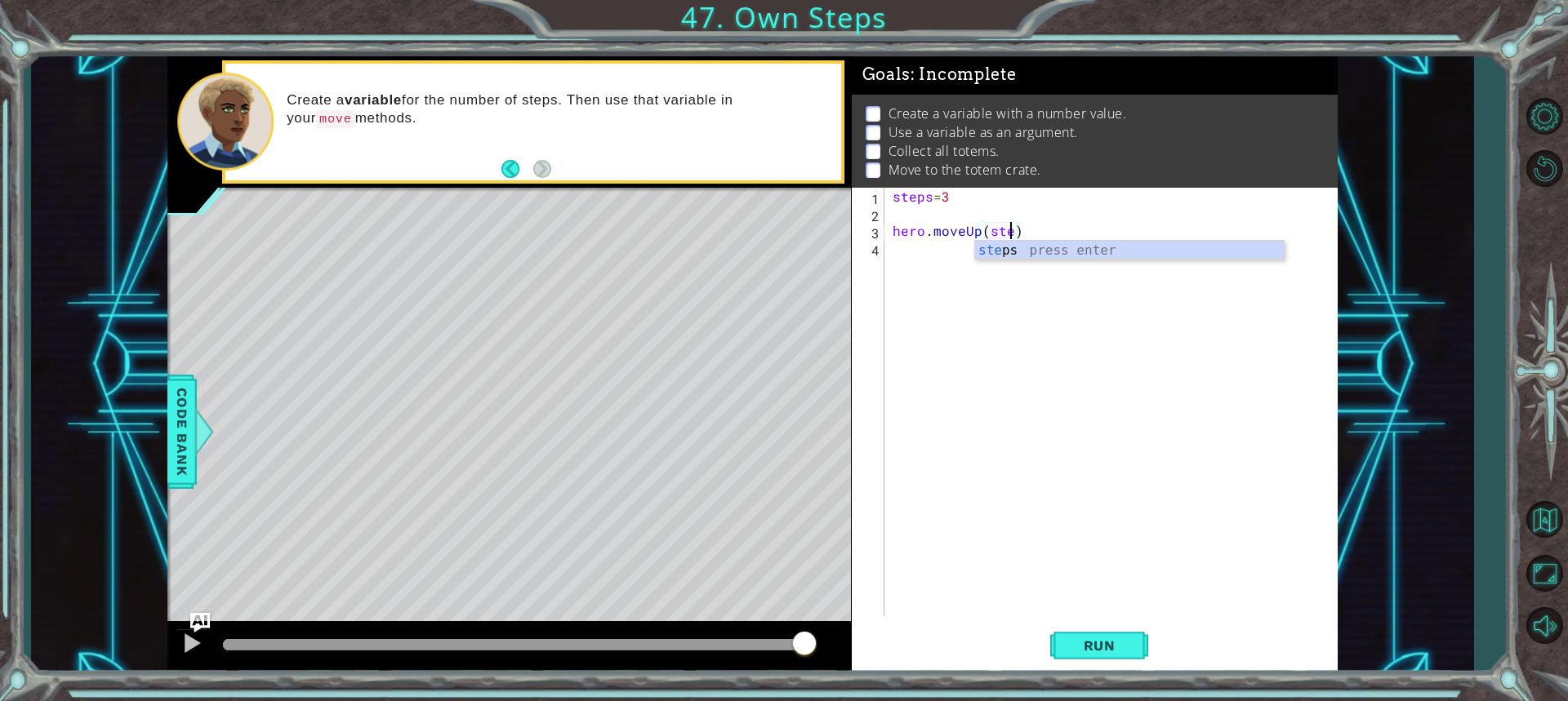
scroll to position [0, 8]
type textarea "hero.moveUp(steps)"
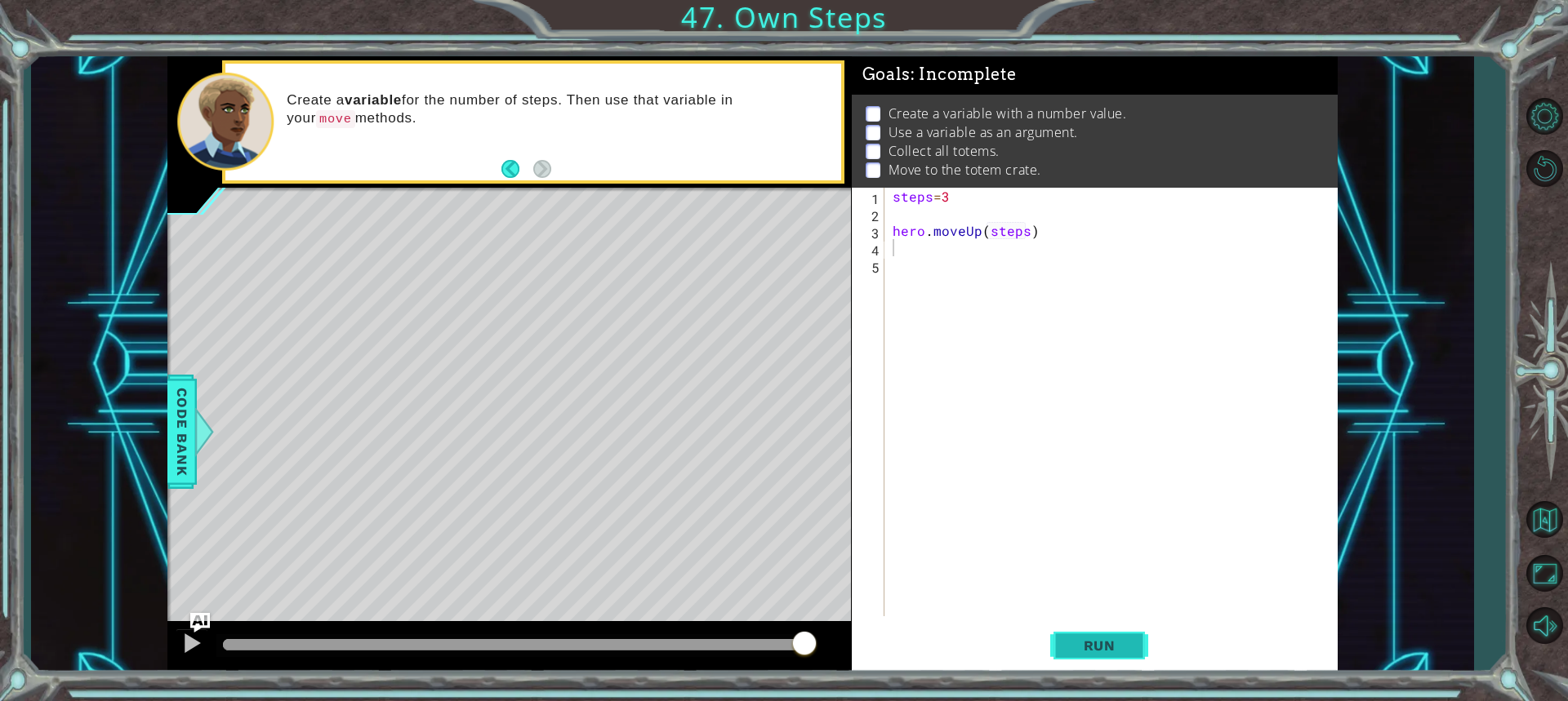
click at [1100, 658] on button "Run" at bounding box center [1100, 645] width 98 height 48
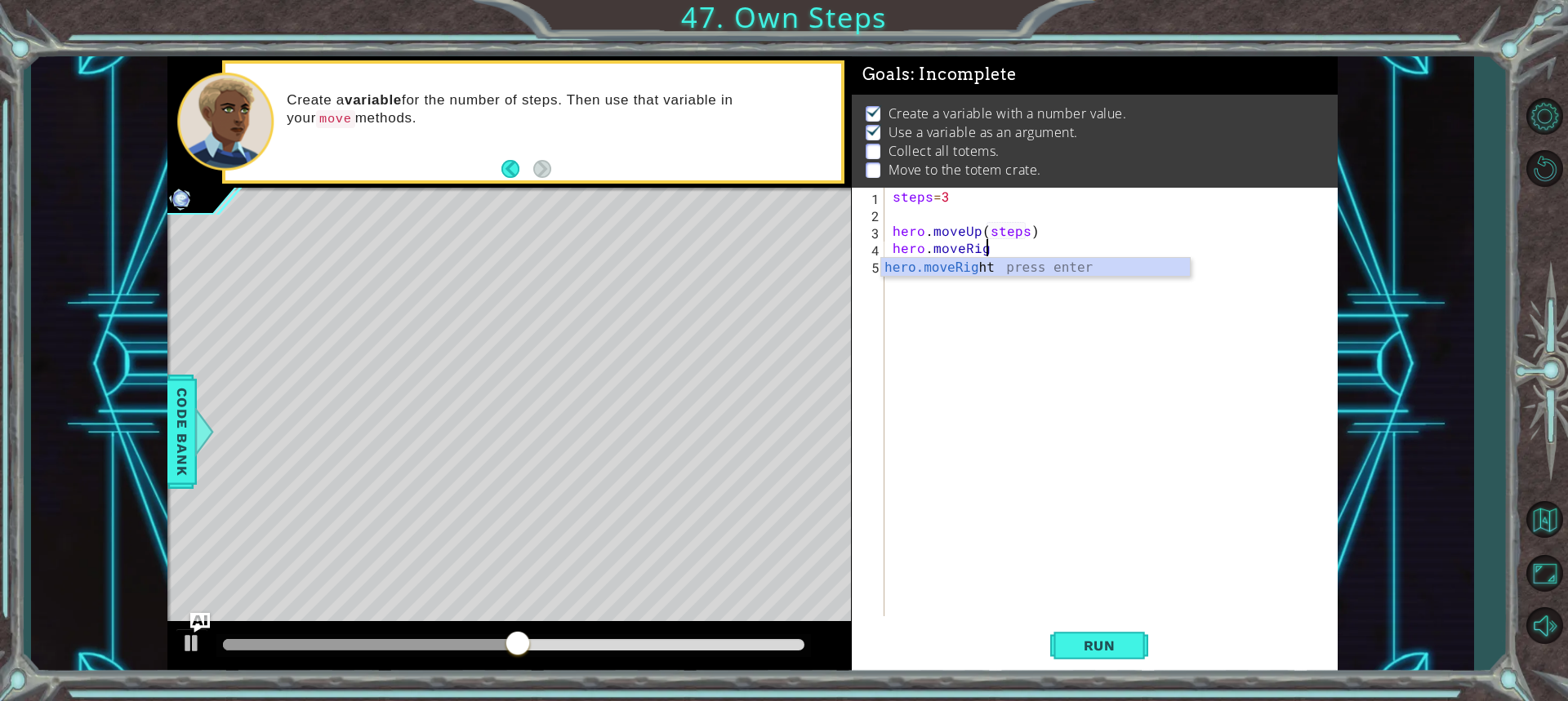
scroll to position [0, 5]
click at [997, 274] on div "hero.moveRig ht press enter" at bounding box center [1035, 288] width 308 height 59
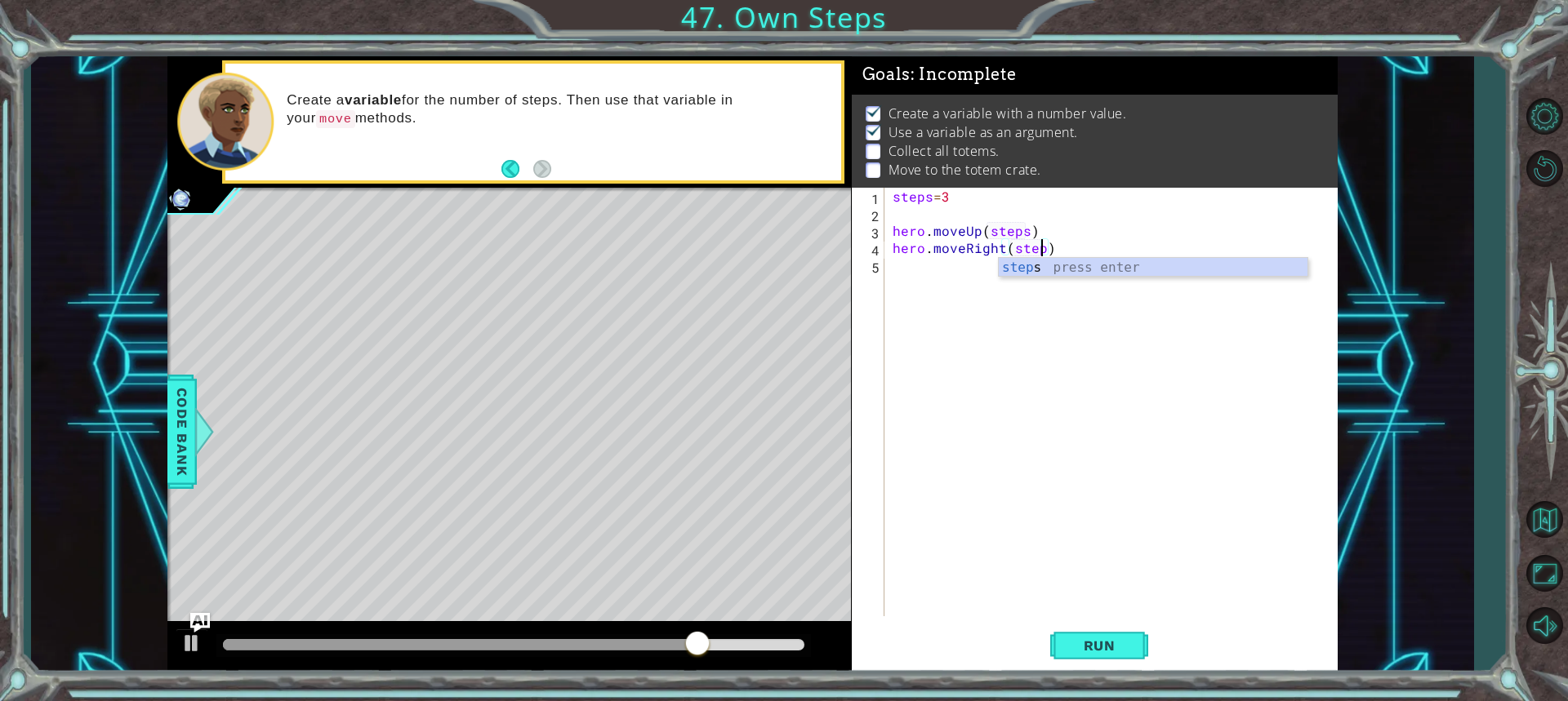
scroll to position [0, 9]
type textarea "hero.moveRight(steps)"
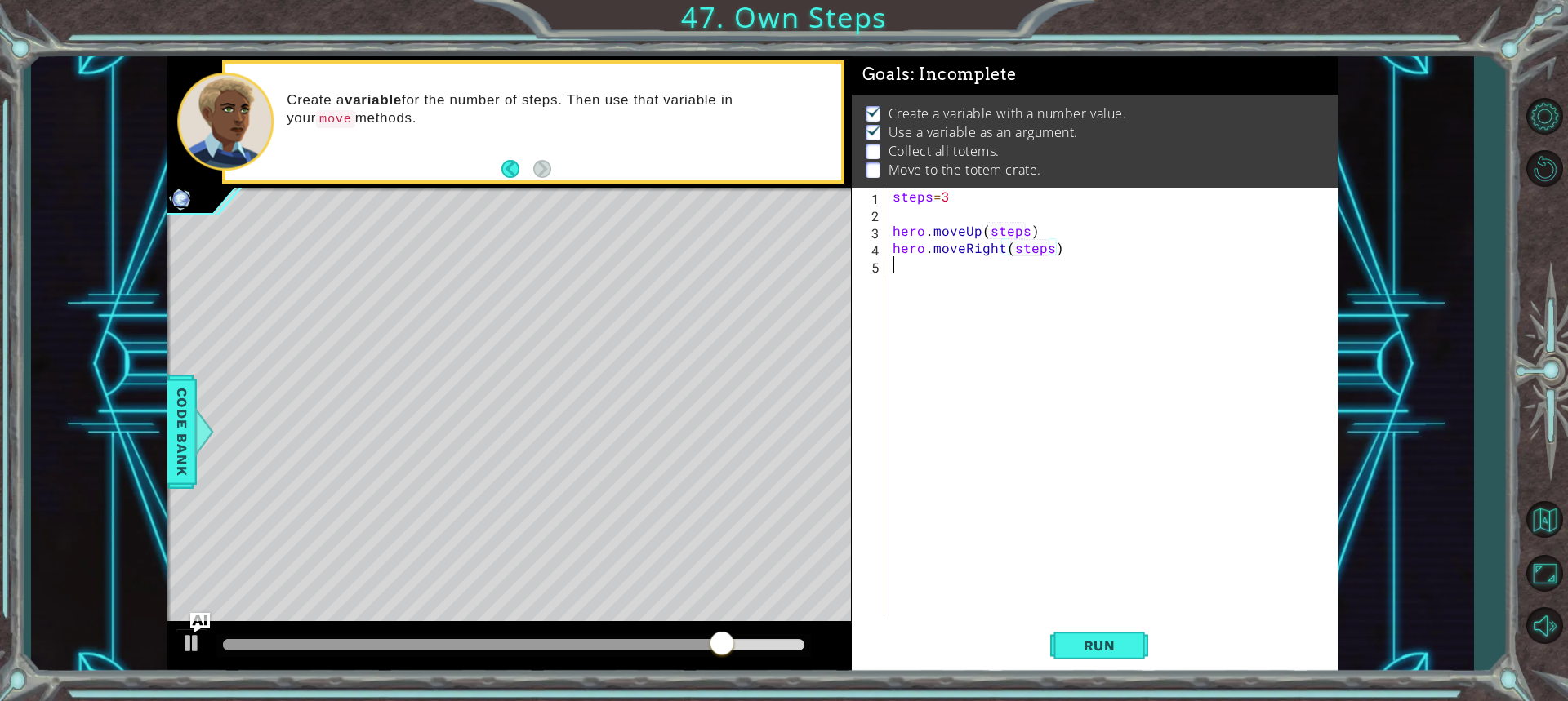
click at [1111, 615] on div "steps = 3 hero . moveUp ( steps ) hero . moveRight ( steps )" at bounding box center [1115, 418] width 451 height 463
click at [1111, 623] on button "Run" at bounding box center [1100, 645] width 98 height 48
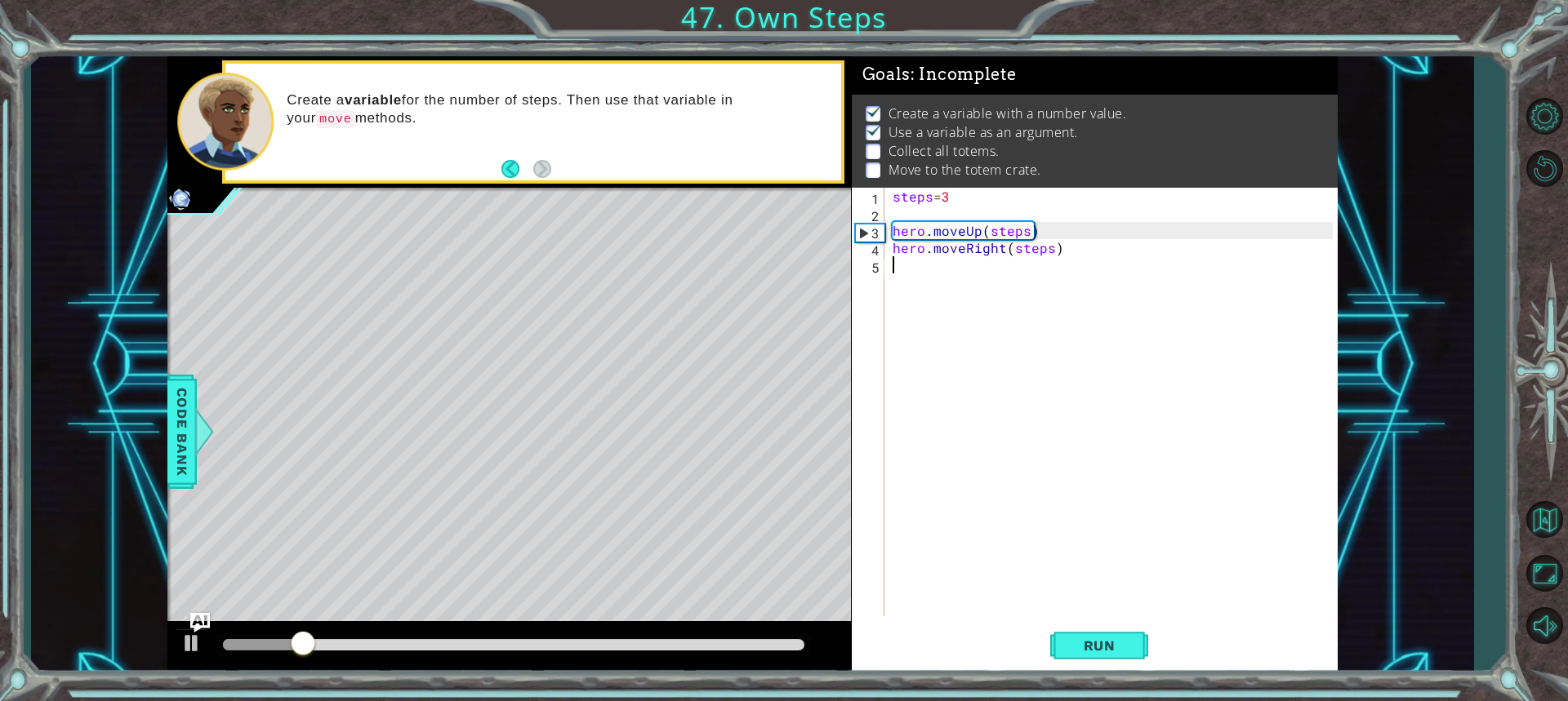
click at [925, 277] on div "steps = 3 hero . moveUp ( steps ) hero . moveRight ( steps )" at bounding box center [1115, 418] width 451 height 463
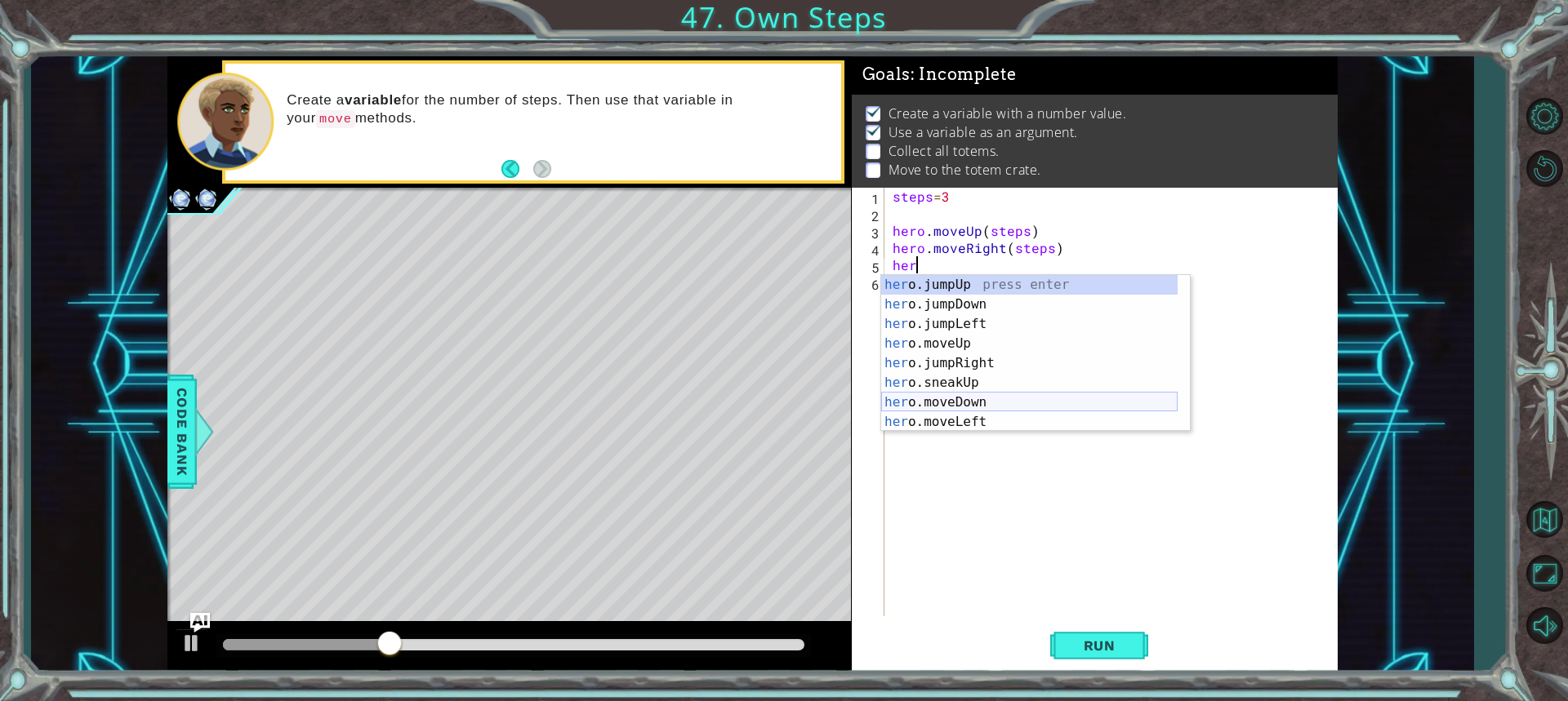
click at [976, 397] on div "her o.jumpUp press enter her o.jumpDown press enter her o.jumpLeft press enter …" at bounding box center [1029, 373] width 296 height 196
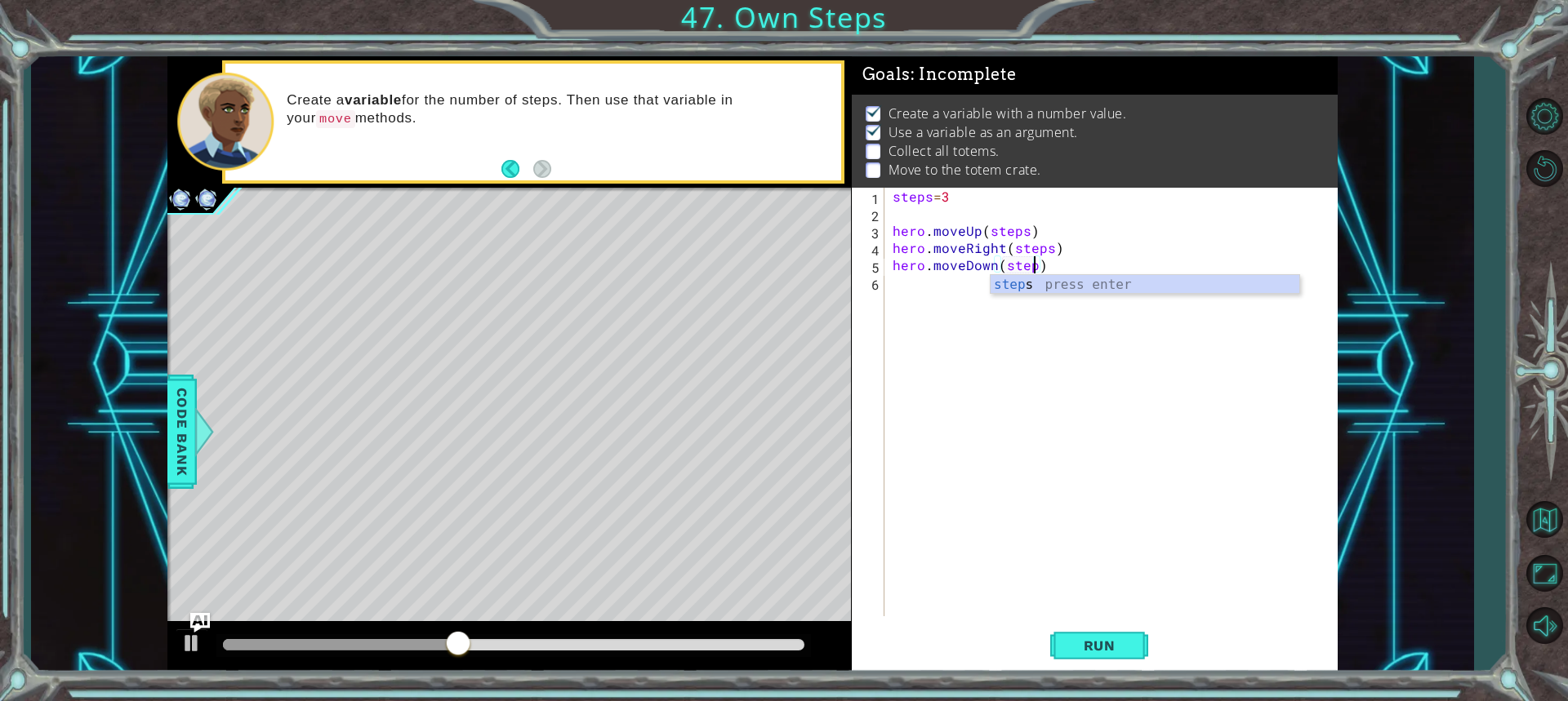
scroll to position [0, 9]
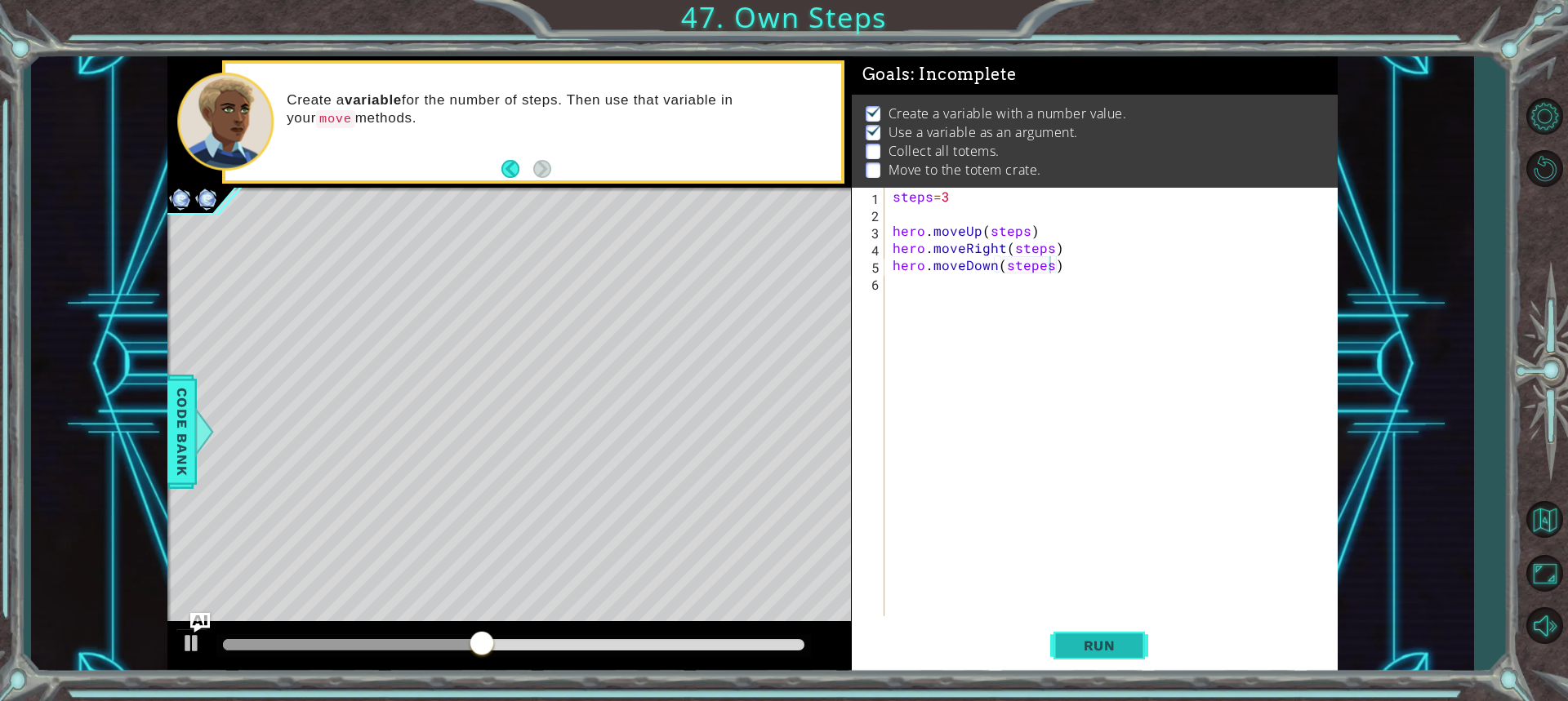
click at [1069, 635] on button "Run" at bounding box center [1100, 645] width 98 height 48
type textarea "hero.moveDown(steps)"
click at [1082, 663] on button "Run" at bounding box center [1100, 645] width 98 height 48
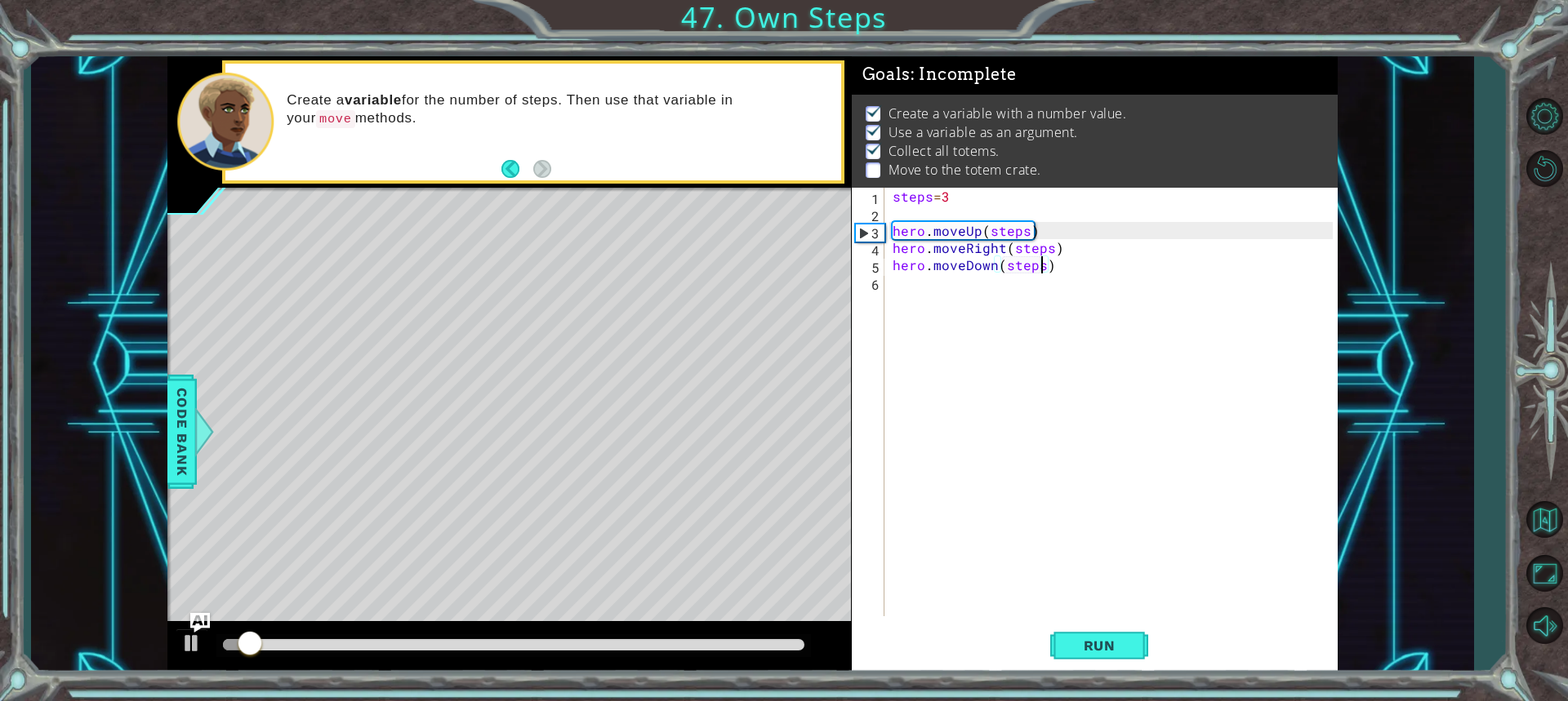
click at [921, 287] on div "steps = 3 hero . moveUp ( steps ) hero . moveRight ( steps ) hero . moveDown ( …" at bounding box center [1115, 418] width 451 height 463
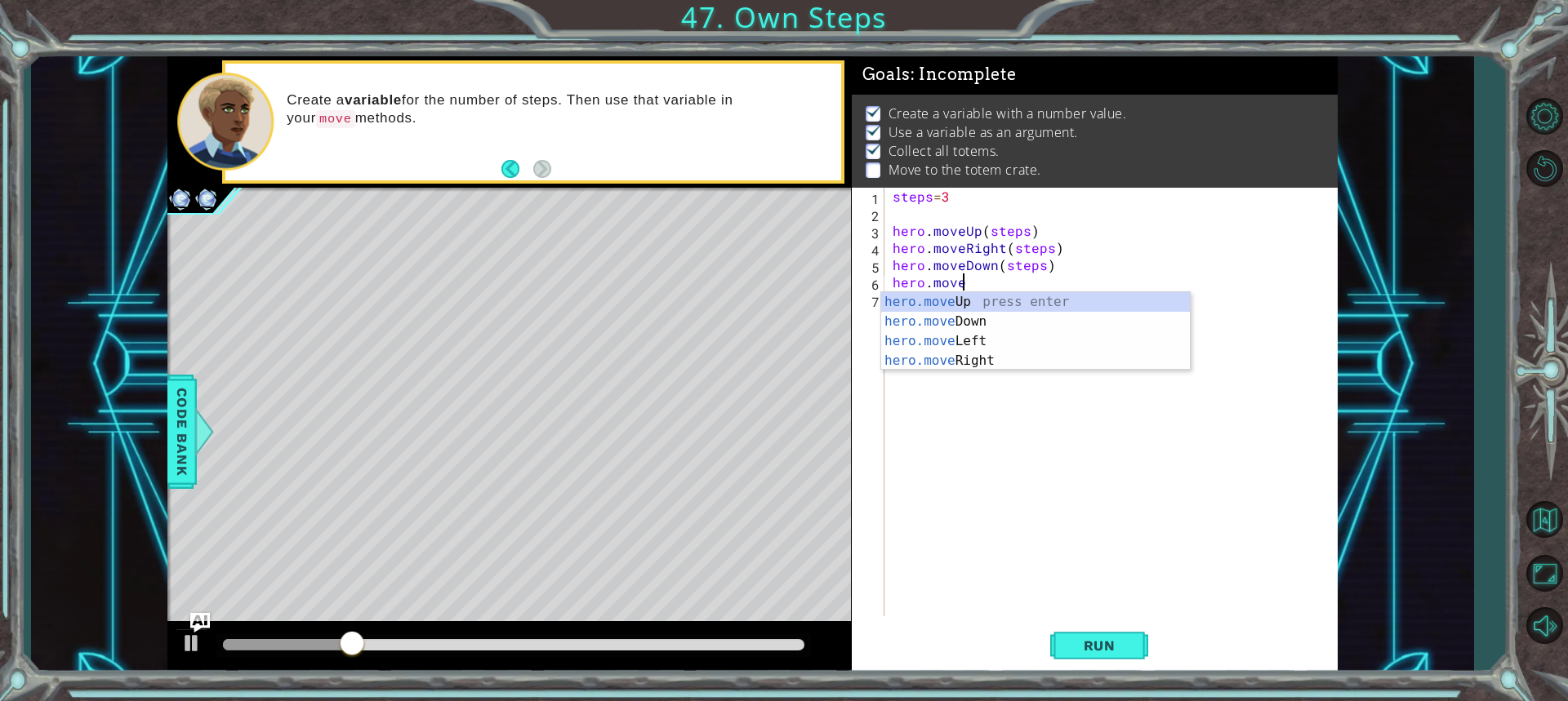
scroll to position [0, 3]
click at [969, 361] on div "hero.move Up press enter hero.move Down press enter hero.move Left press enter …" at bounding box center [1035, 351] width 308 height 117
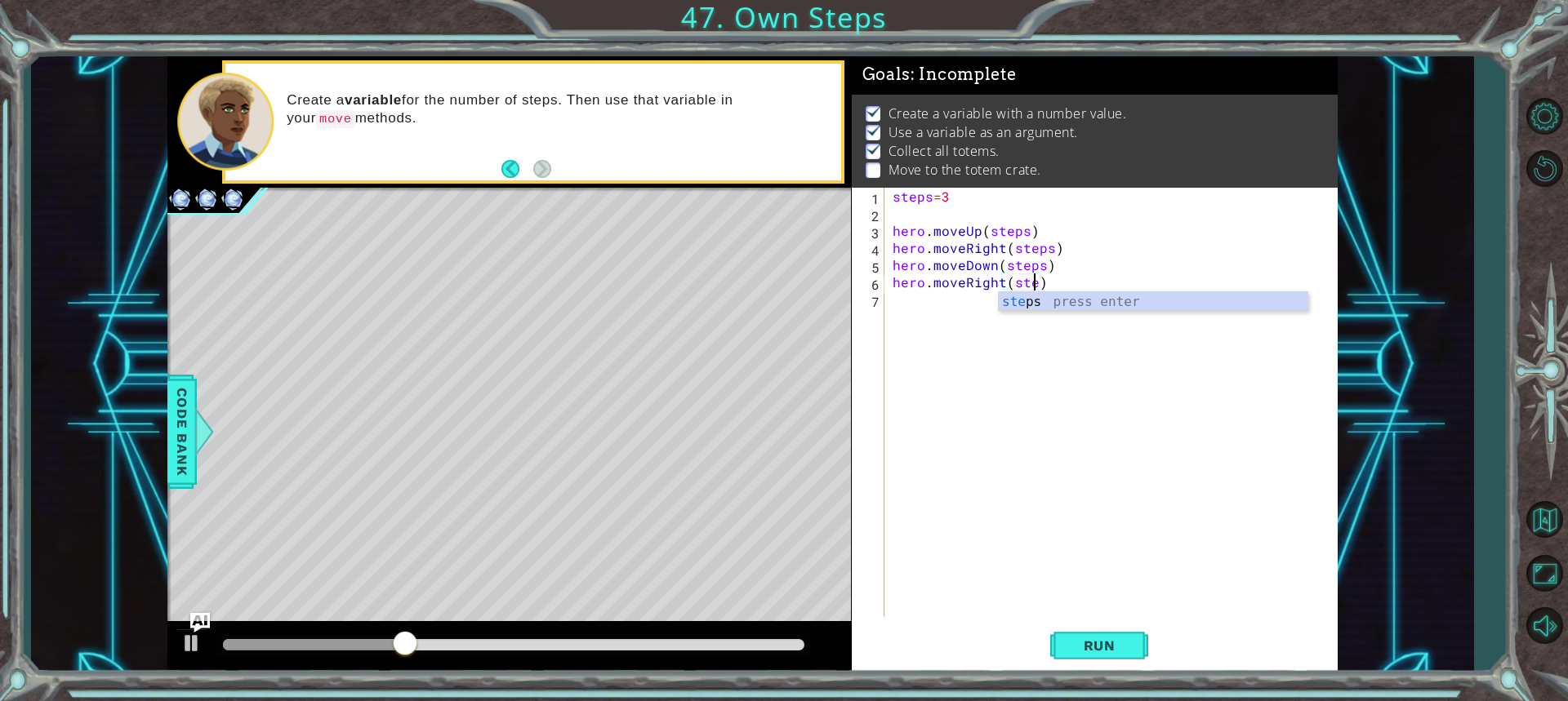
scroll to position [0, 9]
type textarea "hero.moveRight(steps)"
click at [1111, 640] on span "Run" at bounding box center [1100, 645] width 64 height 16
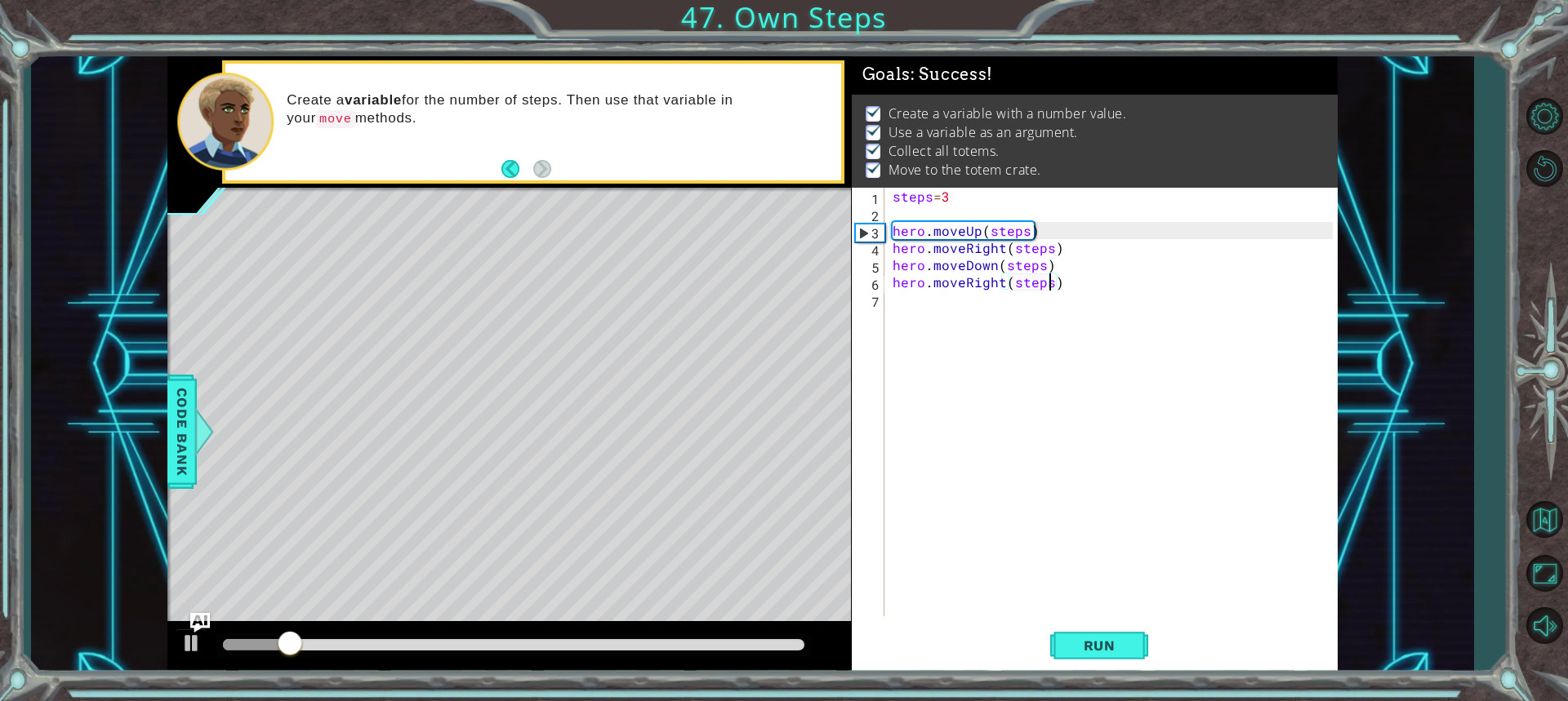
click at [784, 645] on div at bounding box center [514, 645] width 581 height 11
click at [192, 640] on div at bounding box center [192, 643] width 21 height 21
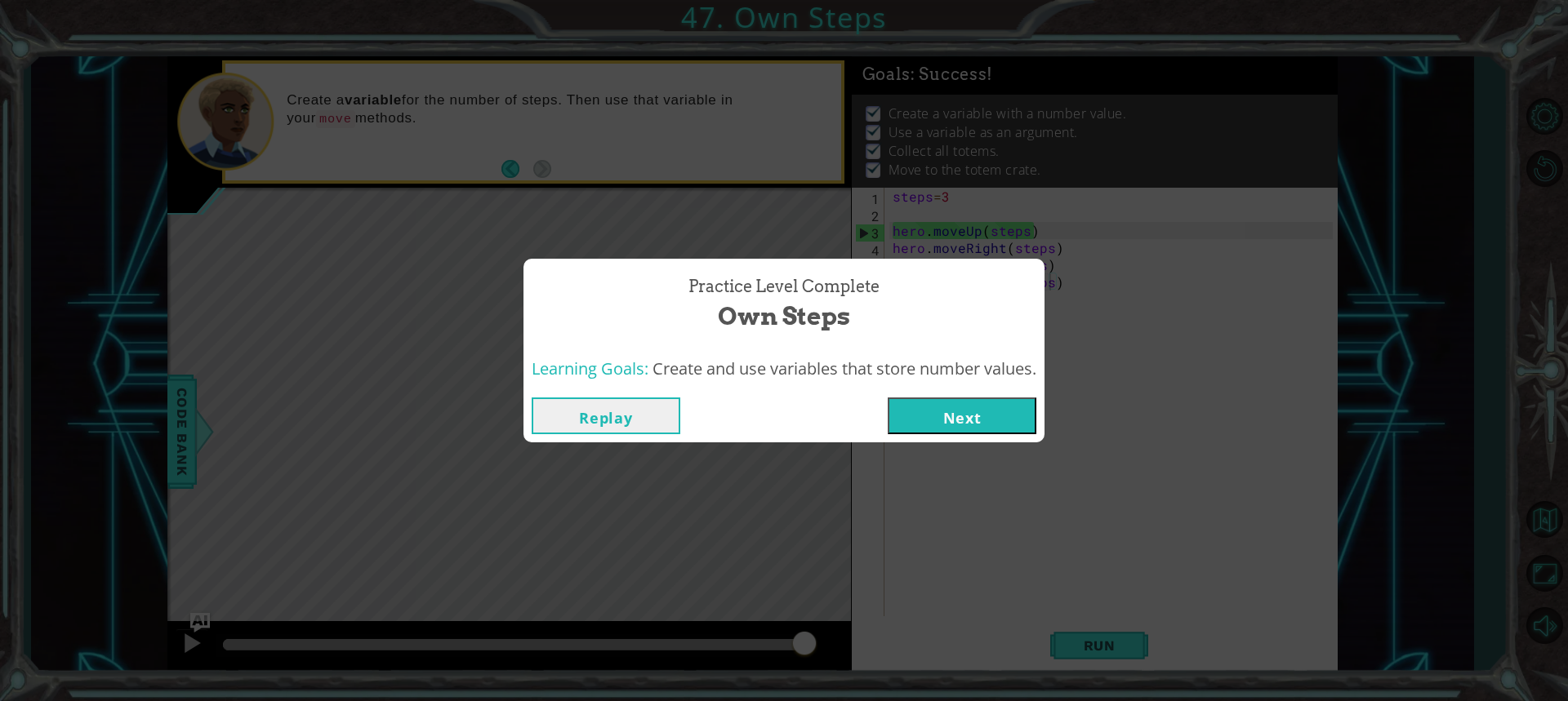
click at [973, 409] on button "Next" at bounding box center [961, 415] width 149 height 37
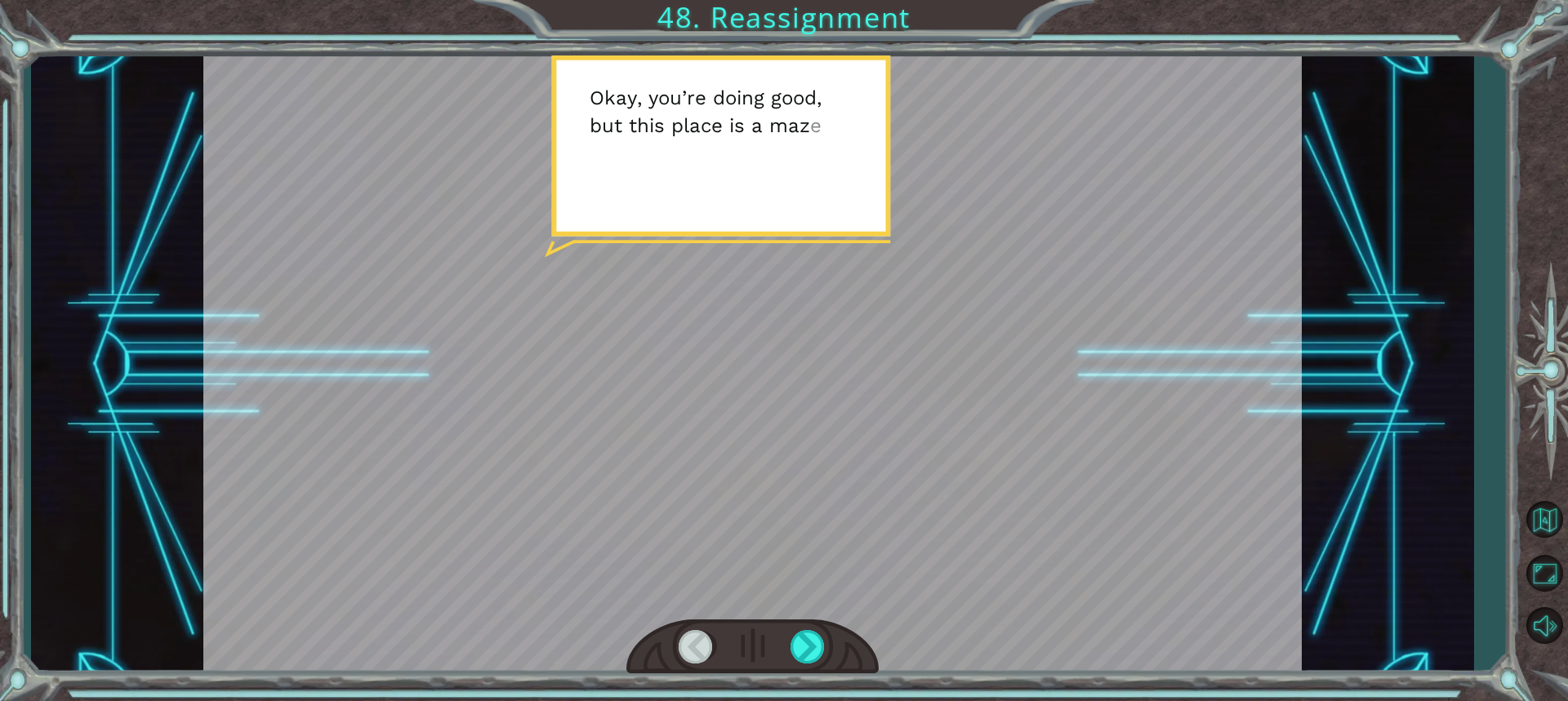
click at [797, 628] on div at bounding box center [752, 647] width 253 height 56
click at [809, 645] on div at bounding box center [808, 646] width 36 height 33
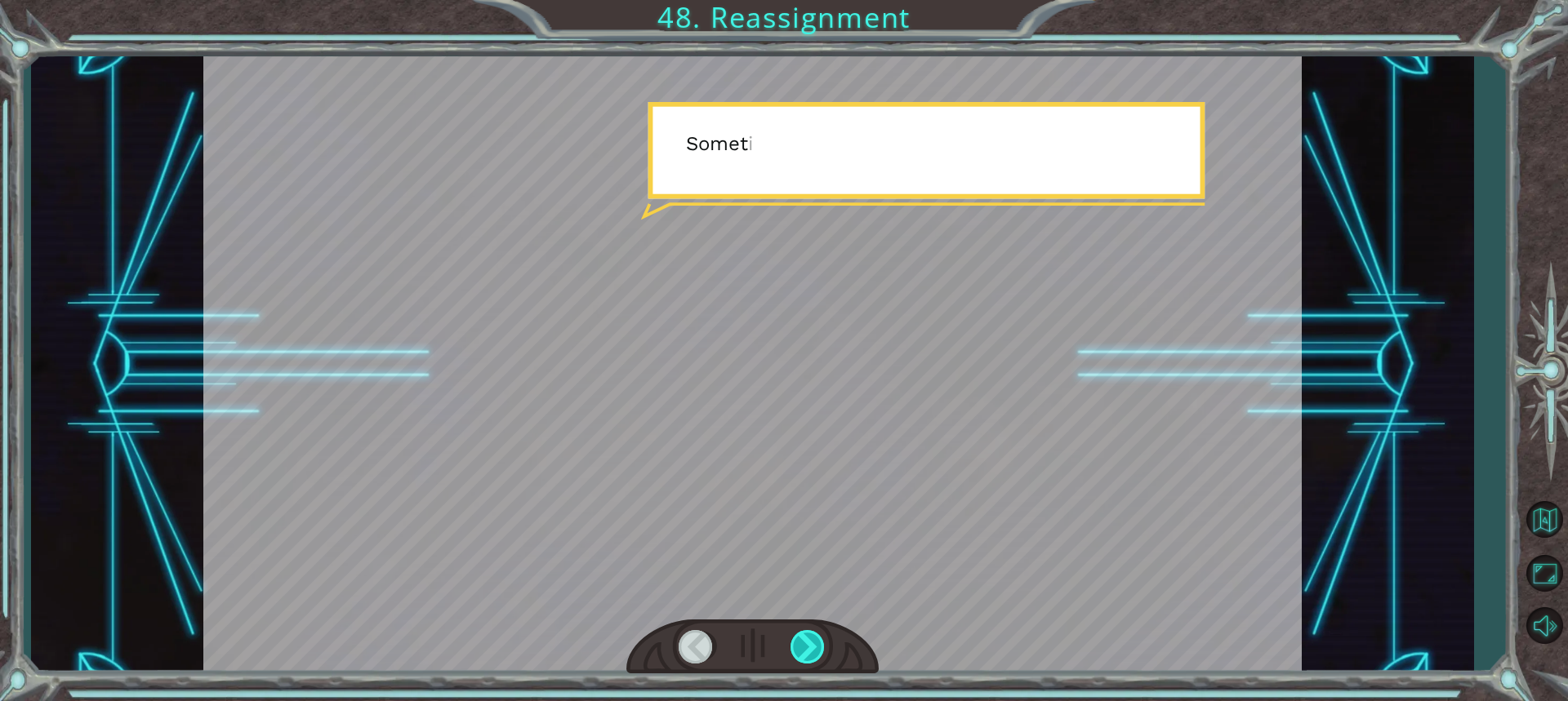
click at [809, 645] on div at bounding box center [808, 646] width 36 height 33
click at [807, 645] on div at bounding box center [808, 646] width 36 height 33
click at [807, 644] on div at bounding box center [808, 646] width 36 height 33
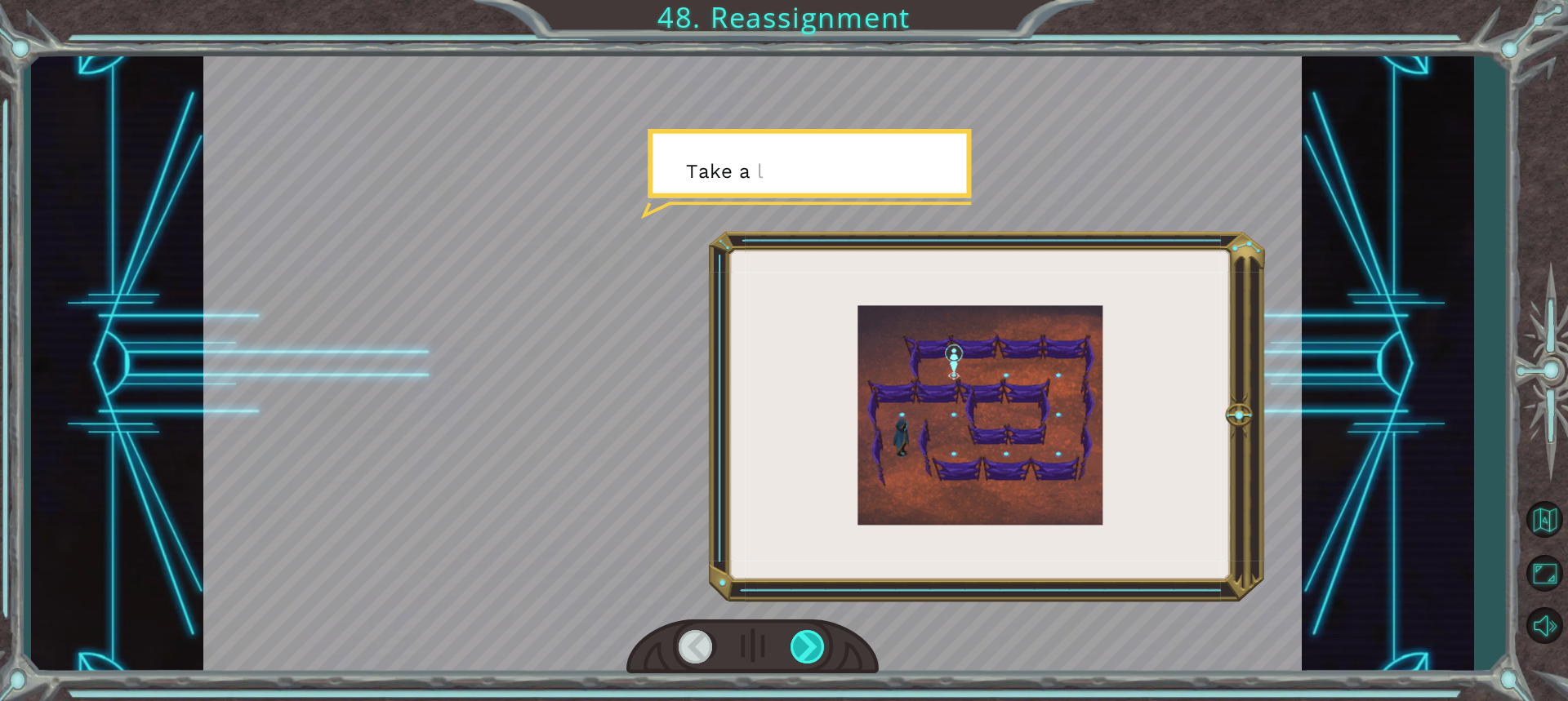
click at [807, 644] on div at bounding box center [808, 646] width 36 height 33
click at [806, 635] on div at bounding box center [808, 646] width 36 height 33
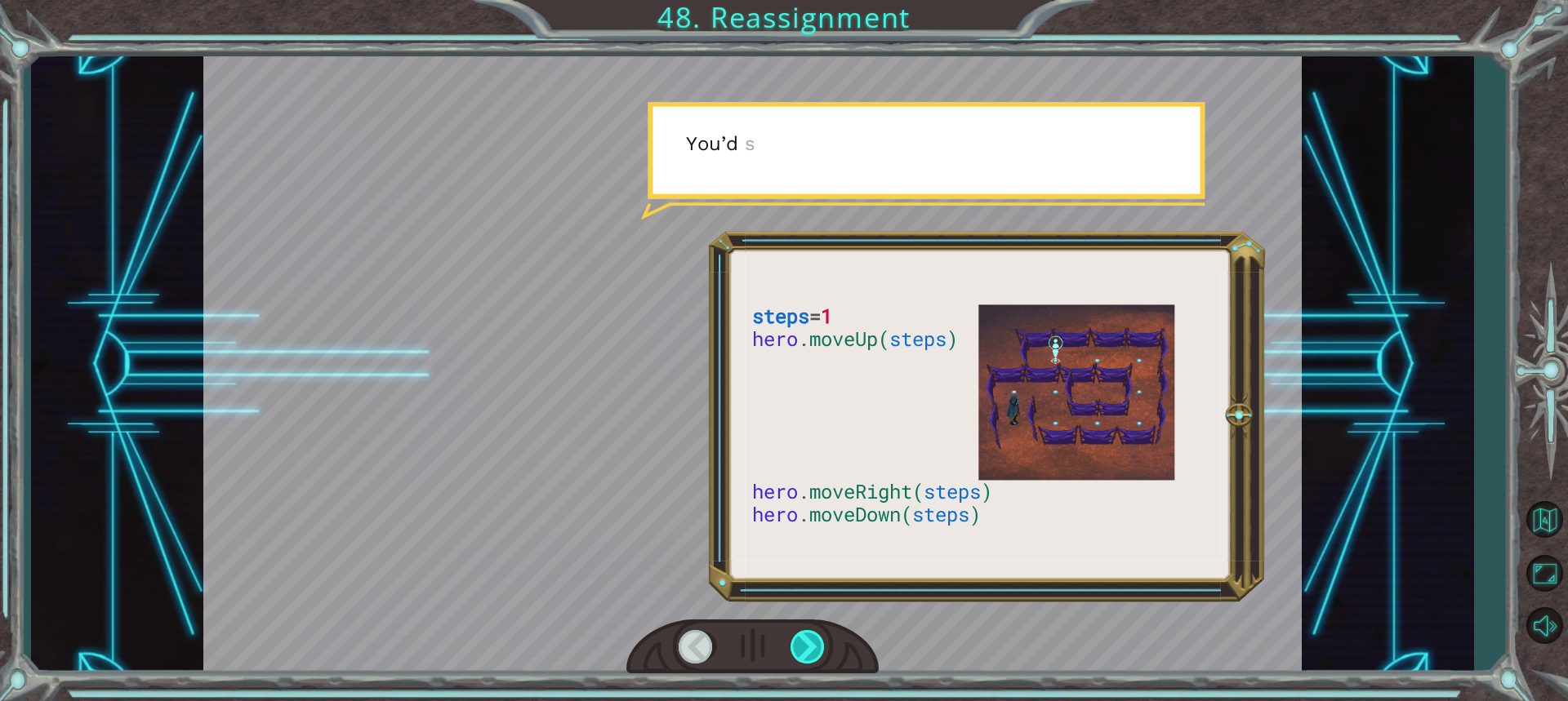
click at [806, 634] on div at bounding box center [808, 646] width 36 height 33
click at [804, 630] on div at bounding box center [808, 646] width 36 height 33
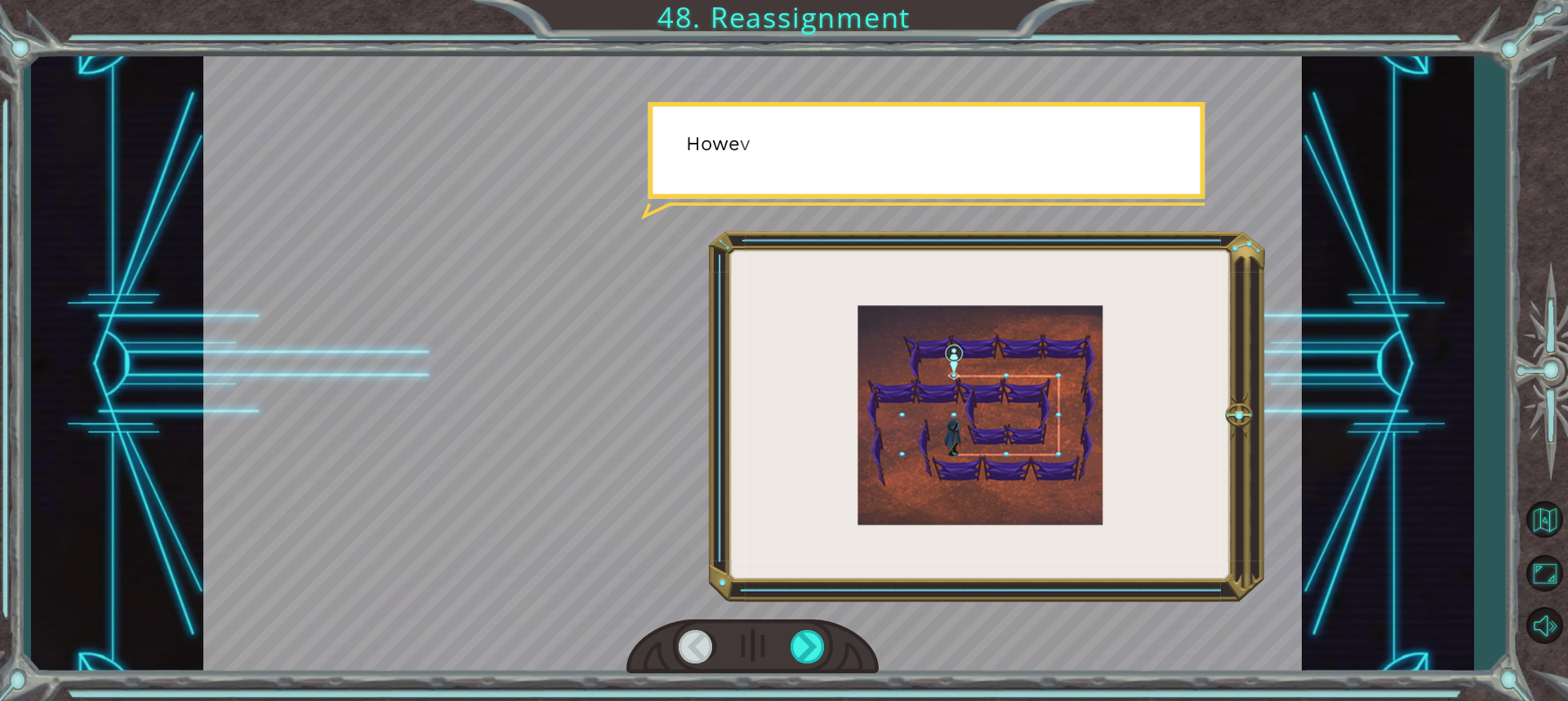
click at [802, 628] on div at bounding box center [752, 647] width 253 height 56
click at [796, 624] on div at bounding box center [752, 647] width 253 height 56
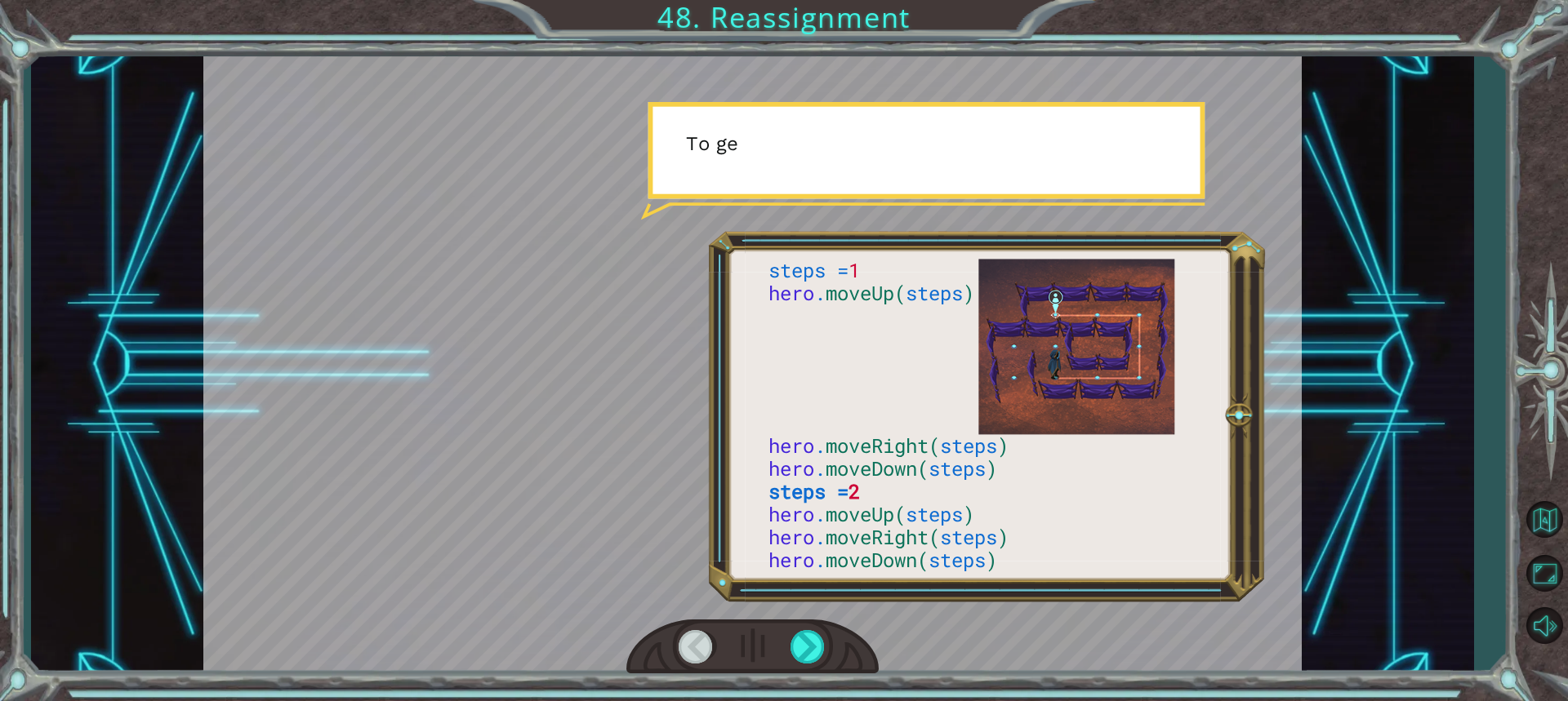
click at [796, 623] on div at bounding box center [752, 647] width 253 height 56
click at [787, 609] on div at bounding box center [752, 365] width 1099 height 617
click at [784, 603] on div at bounding box center [752, 365] width 1099 height 617
drag, startPoint x: 807, startPoint y: 596, endPoint x: 758, endPoint y: 582, distance: 51.0
click at [758, 583] on div at bounding box center [752, 365] width 1099 height 617
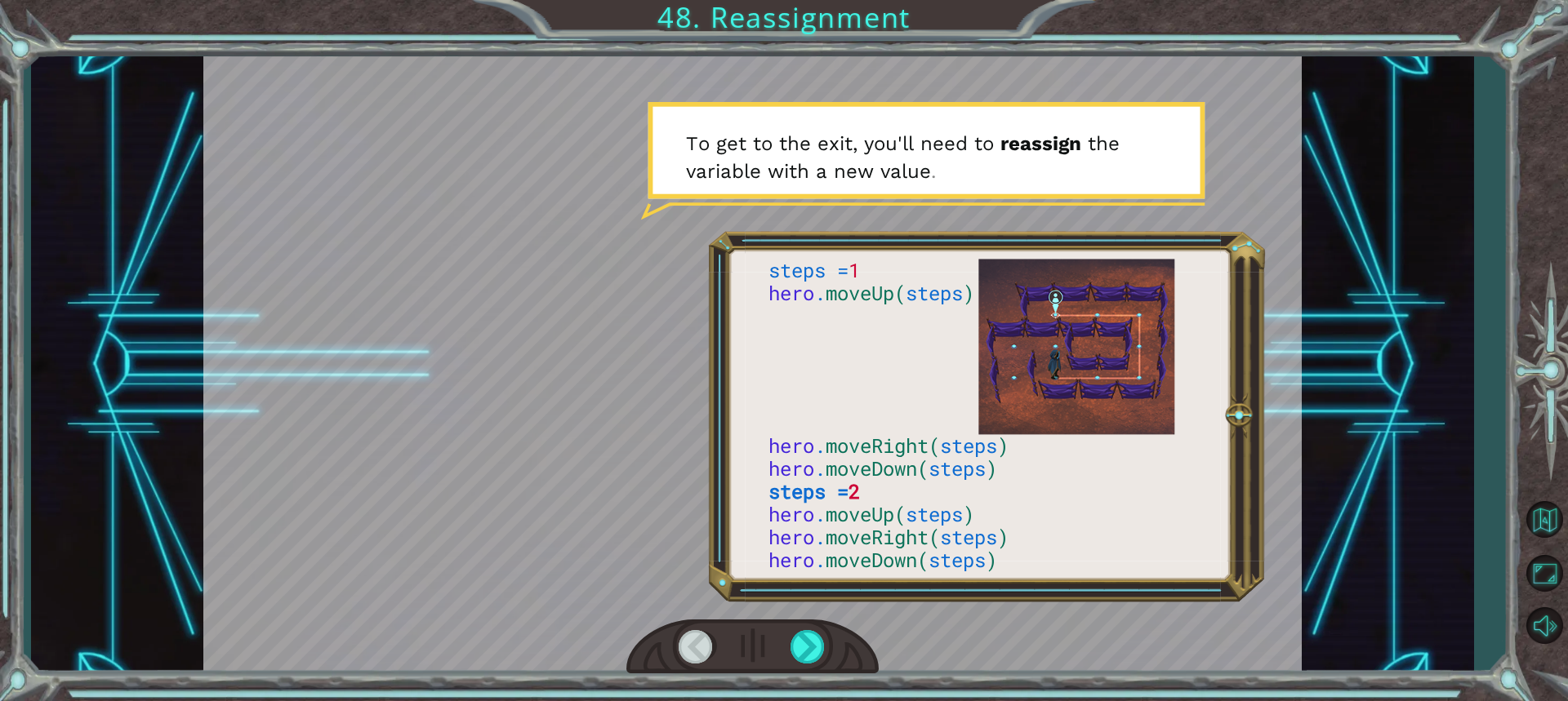
click at [758, 581] on div at bounding box center [752, 365] width 1099 height 617
click at [821, 676] on div "steps = 1 hero . moveUp( steps ) hero . moveRight( steps ) hero . moveDown( ste…" at bounding box center [784, 350] width 1568 height 701
click at [822, 677] on div "steps = 1 hero . moveUp( steps ) hero . moveRight( steps ) hero . moveDown( ste…" at bounding box center [784, 350] width 1568 height 701
click at [823, 693] on div "steps = 1 hero . moveUp( steps ) hero . moveRight( steps ) hero . moveDown( ste…" at bounding box center [784, 350] width 1568 height 701
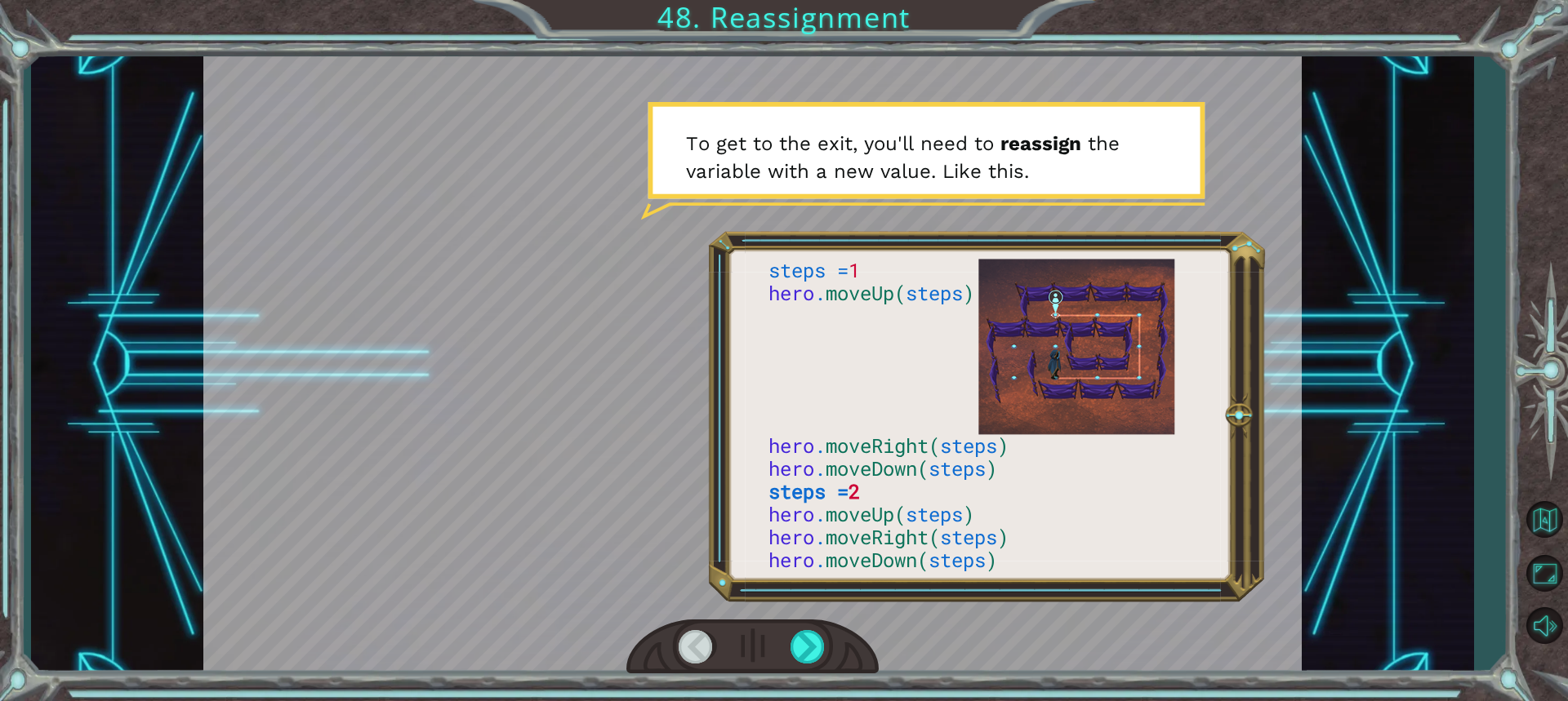
click at [820, 695] on div "steps = 1 hero . moveUp( steps ) hero . moveRight( steps ) hero . moveDown( ste…" at bounding box center [784, 350] width 1568 height 701
click at [817, 694] on div "steps = 1 hero . moveUp( steps ) hero . moveRight( steps ) hero . moveDown( ste…" at bounding box center [784, 350] width 1568 height 701
click at [819, 692] on div "steps = 1 hero . moveUp( steps ) hero . moveRight( steps ) hero . moveDown( ste…" at bounding box center [784, 350] width 1568 height 701
click at [796, 664] on div at bounding box center [752, 647] width 253 height 56
click at [798, 662] on div at bounding box center [808, 646] width 36 height 33
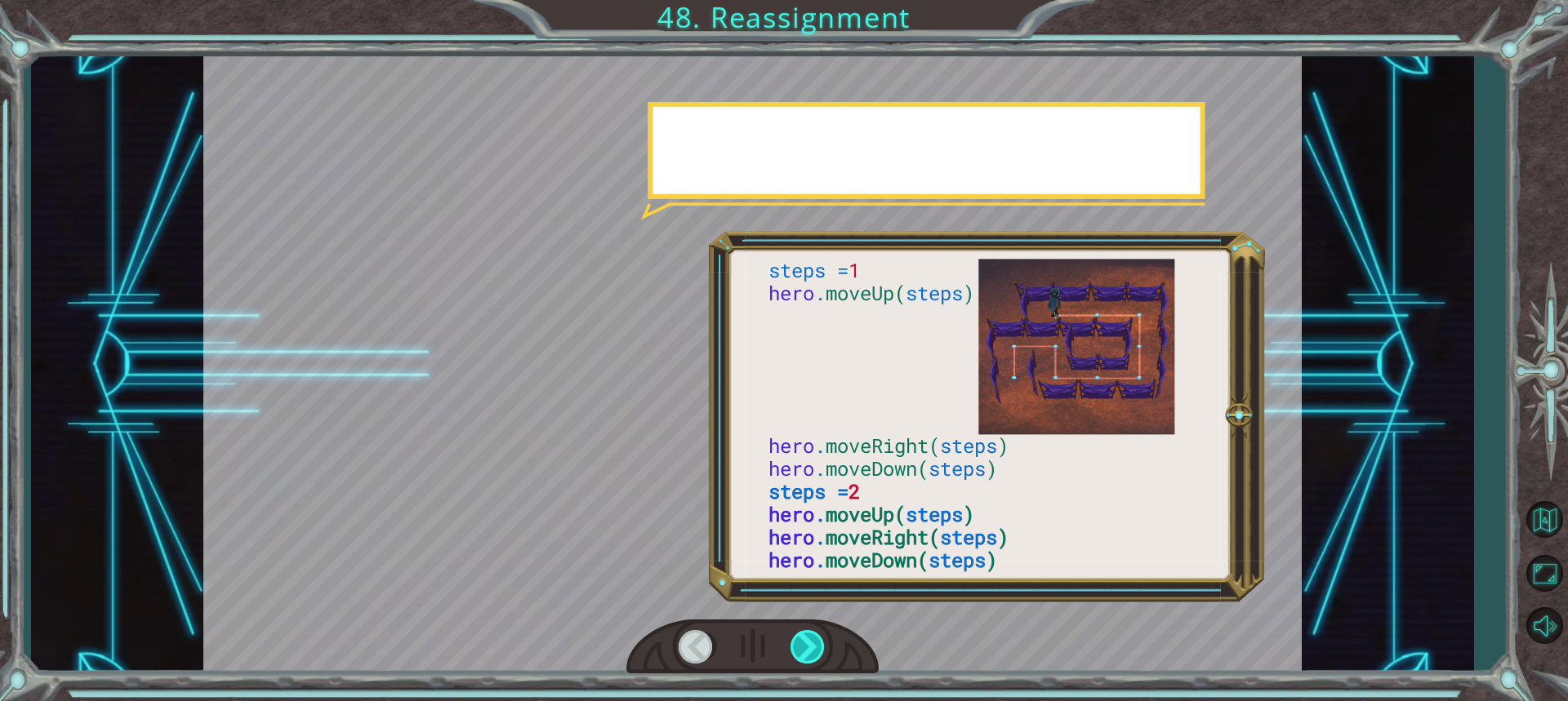
click at [798, 661] on div at bounding box center [808, 646] width 36 height 33
click at [798, 663] on div at bounding box center [808, 646] width 36 height 33
click at [797, 665] on div at bounding box center [752, 647] width 253 height 56
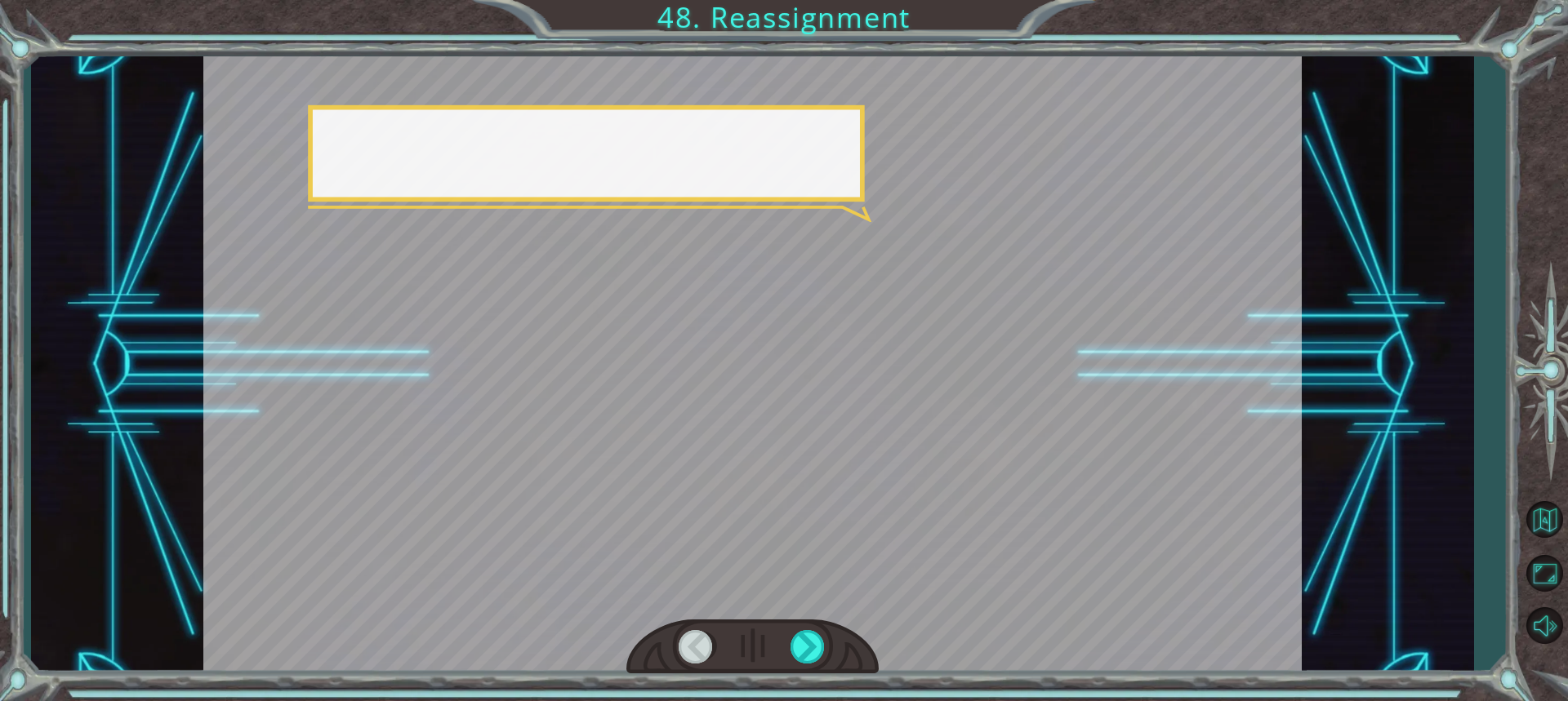
click at [799, 665] on div at bounding box center [752, 647] width 253 height 56
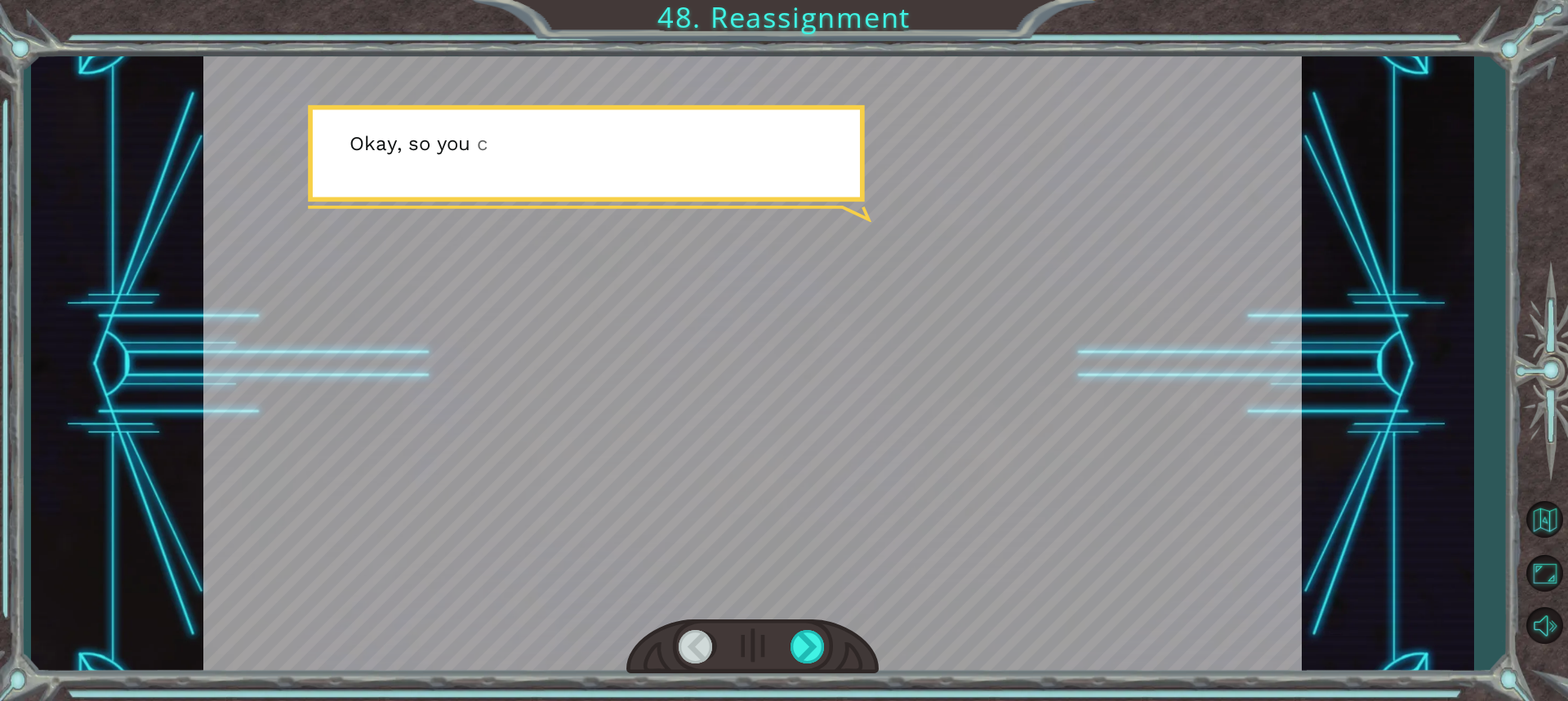
click at [802, 664] on div at bounding box center [752, 647] width 253 height 56
click at [801, 664] on div at bounding box center [752, 647] width 253 height 56
click at [801, 662] on div at bounding box center [808, 646] width 36 height 33
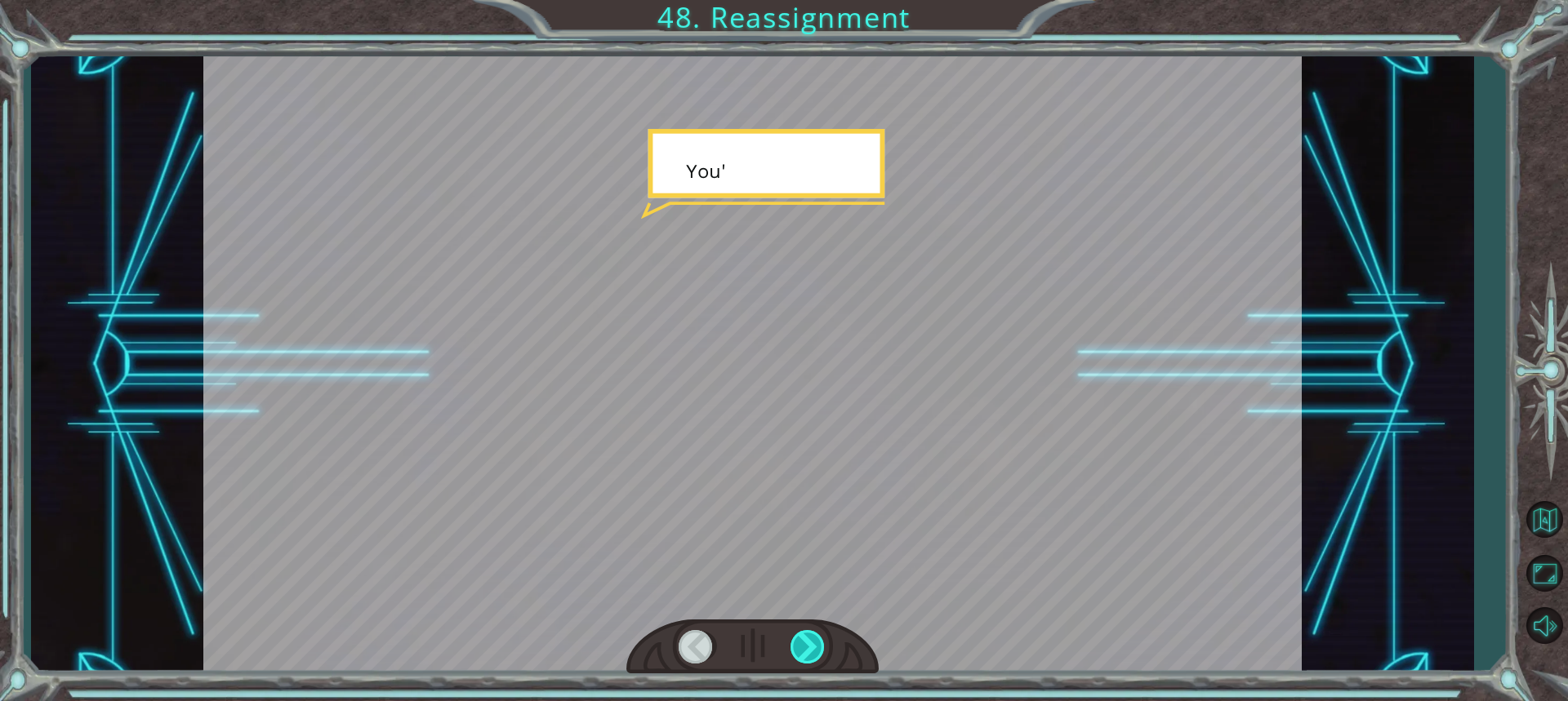
click at [799, 658] on div at bounding box center [808, 646] width 36 height 33
click at [802, 652] on div at bounding box center [808, 646] width 36 height 33
click at [803, 651] on div at bounding box center [808, 646] width 36 height 33
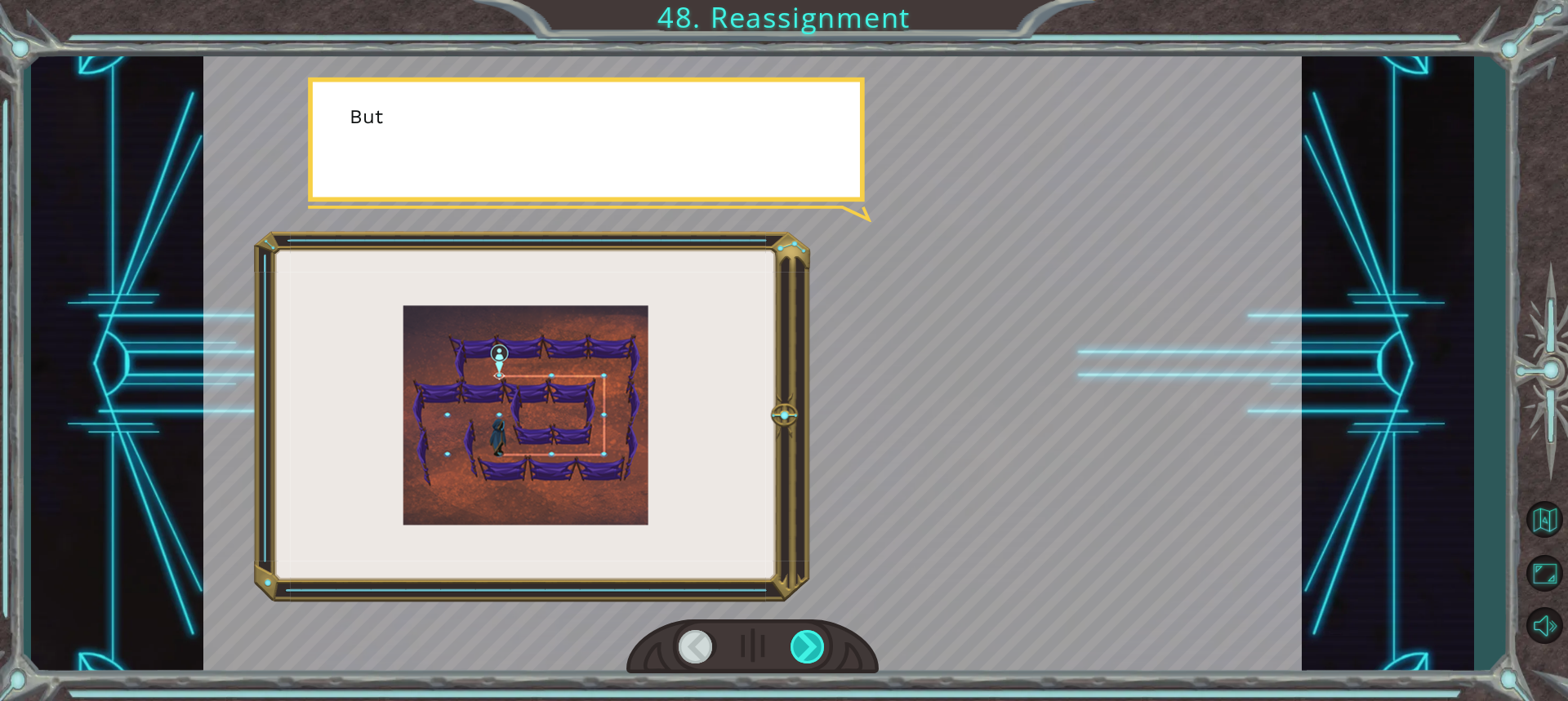
click at [804, 651] on div at bounding box center [808, 646] width 36 height 33
click at [802, 650] on div at bounding box center [808, 646] width 36 height 33
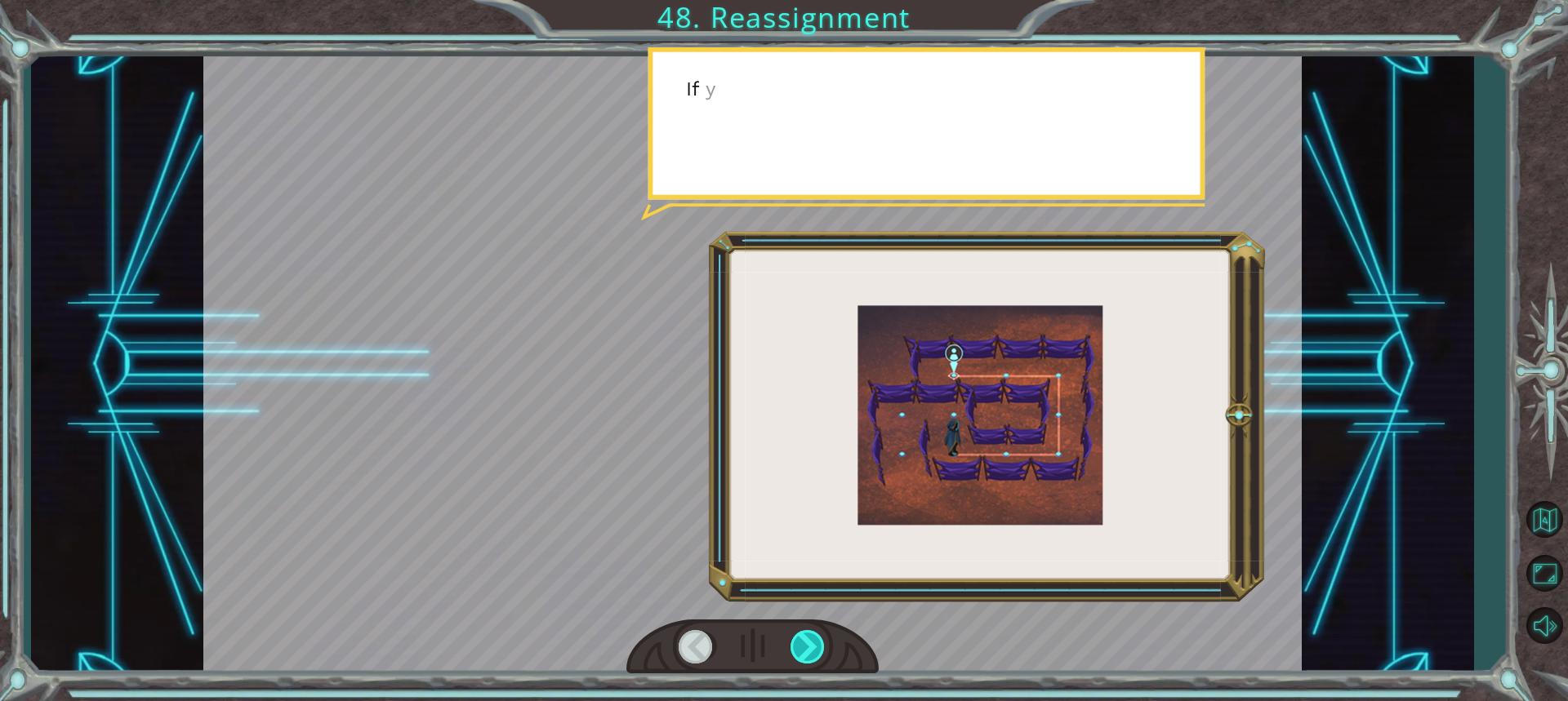
click at [797, 651] on div at bounding box center [808, 646] width 36 height 33
click at [795, 650] on div at bounding box center [808, 646] width 36 height 33
click at [807, 644] on div at bounding box center [808, 646] width 36 height 33
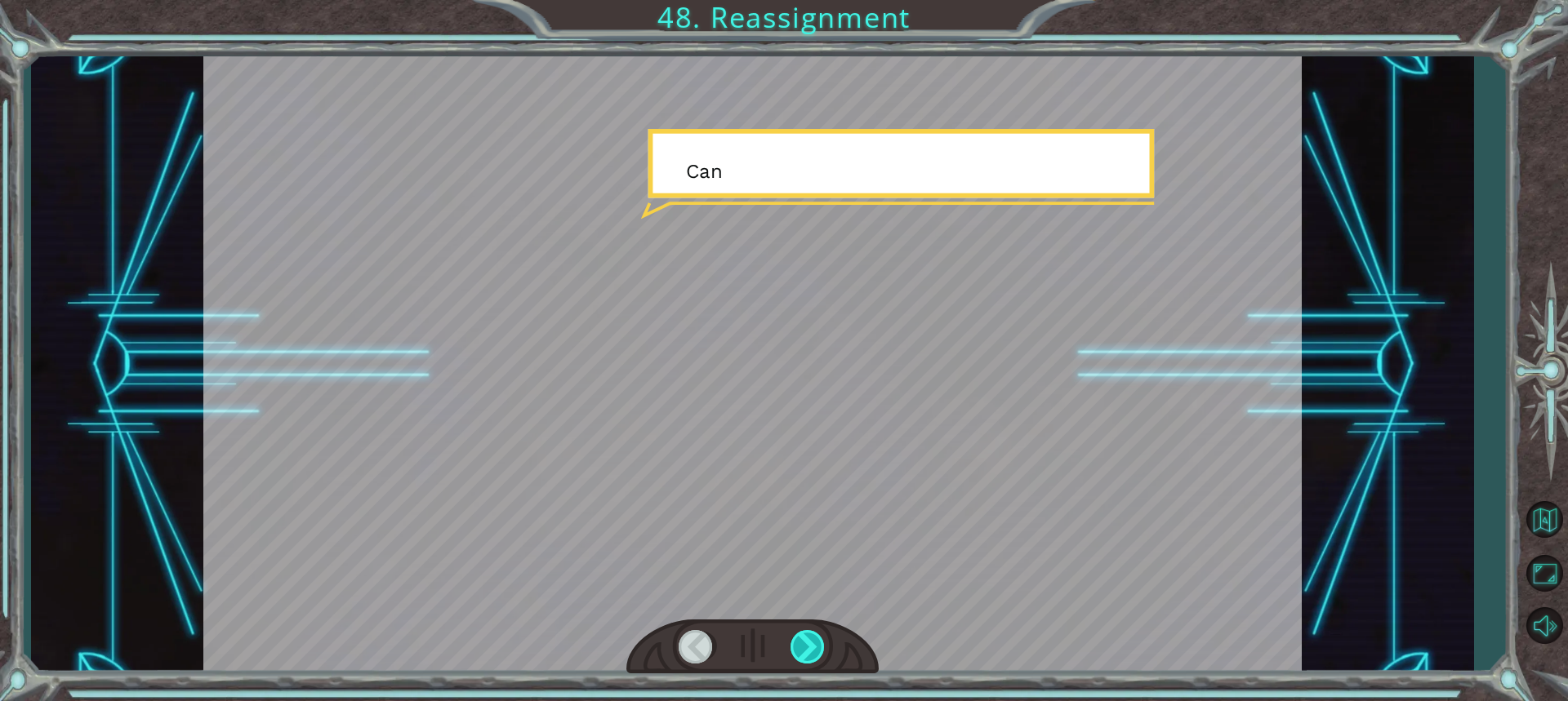
click at [802, 643] on div at bounding box center [808, 646] width 36 height 33
click at [802, 646] on div at bounding box center [808, 646] width 36 height 33
click at [802, 642] on div at bounding box center [808, 646] width 36 height 33
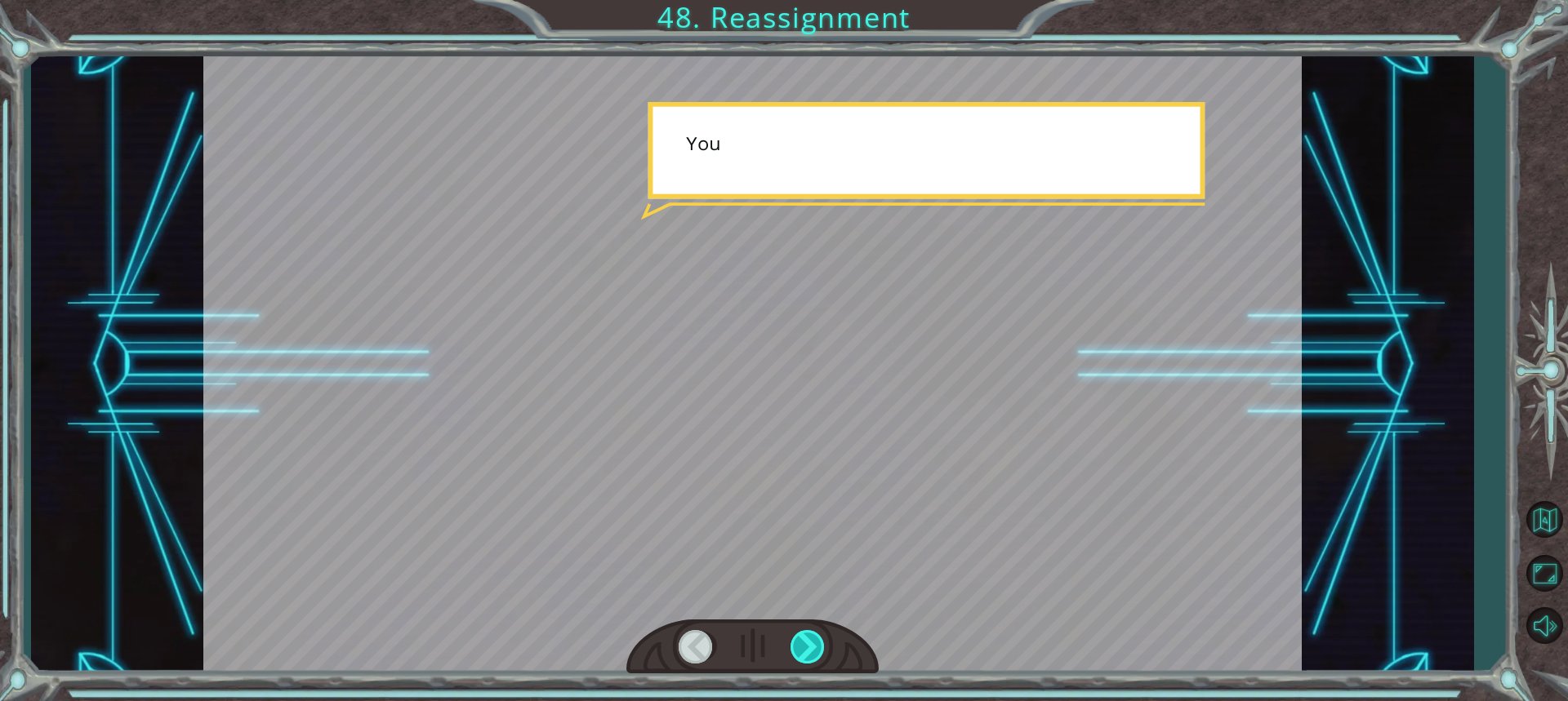
click at [806, 642] on div at bounding box center [808, 646] width 36 height 33
click at [802, 643] on div at bounding box center [808, 646] width 36 height 33
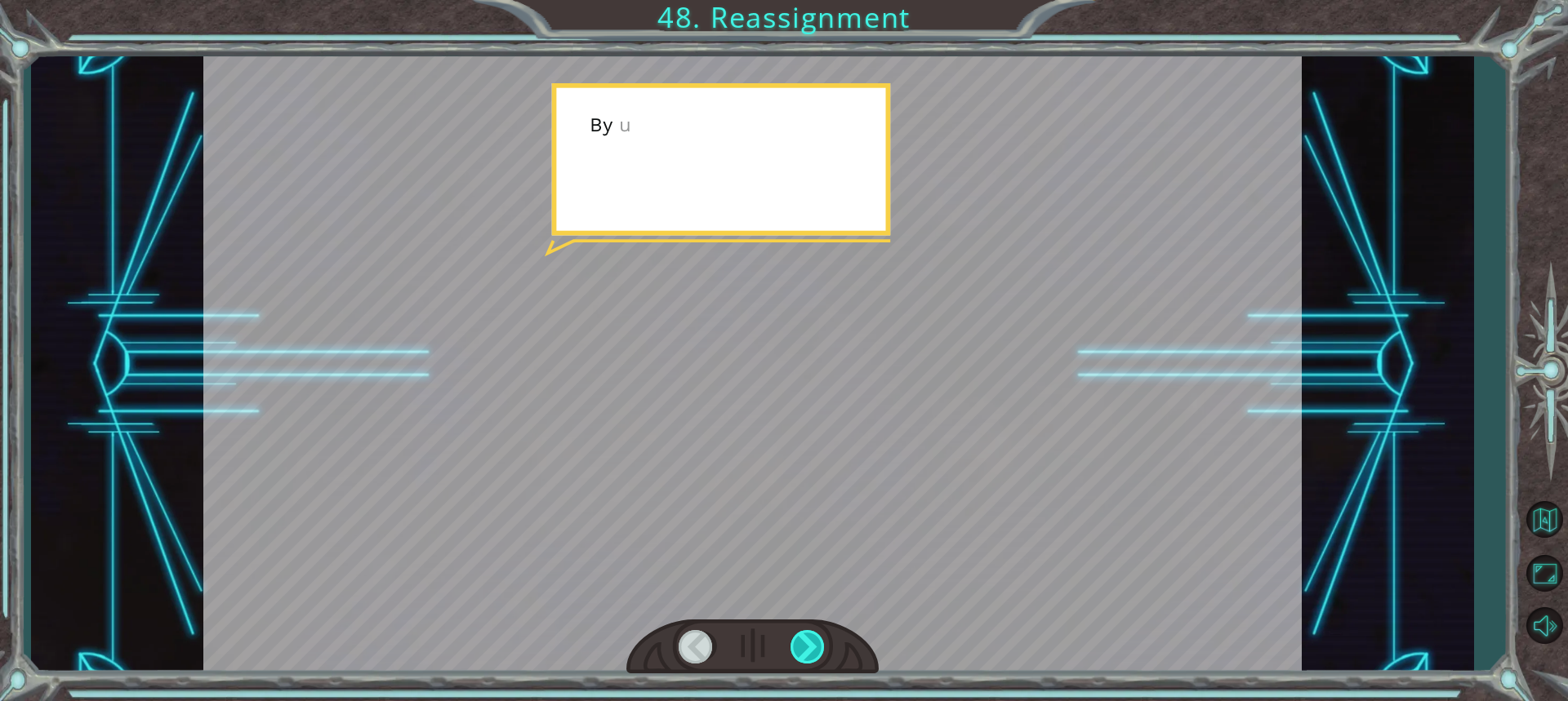
click at [805, 642] on div at bounding box center [808, 646] width 36 height 33
click at [803, 643] on div at bounding box center [808, 646] width 36 height 33
click at [796, 0] on div "O k a y , y o u ’ r e d o i n g g o o d , b u t t h i s p l a c e i s a m a z e…" at bounding box center [784, 0] width 1568 height 0
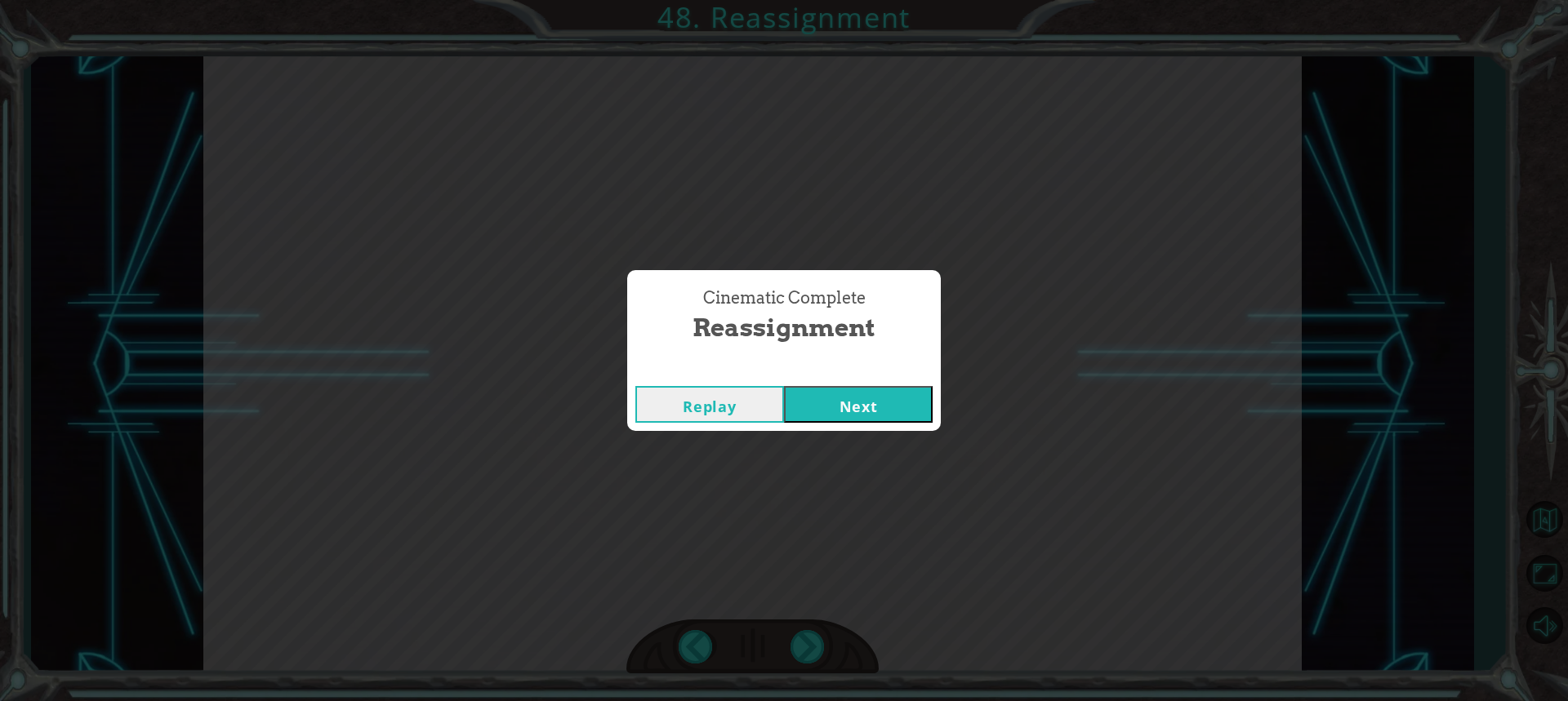
click at [796, 647] on div "Cinematic Complete Reassignment Replay Next" at bounding box center [784, 350] width 1568 height 701
drag, startPoint x: 794, startPoint y: 647, endPoint x: 792, endPoint y: 587, distance: 60.0
click at [795, 647] on div "Cinematic Complete Reassignment Replay Next" at bounding box center [784, 350] width 1568 height 701
drag, startPoint x: 897, startPoint y: 294, endPoint x: 913, endPoint y: 293, distance: 16.0
click at [905, 272] on div "Cinematic Complete Reassignment" at bounding box center [784, 316] width 313 height 91
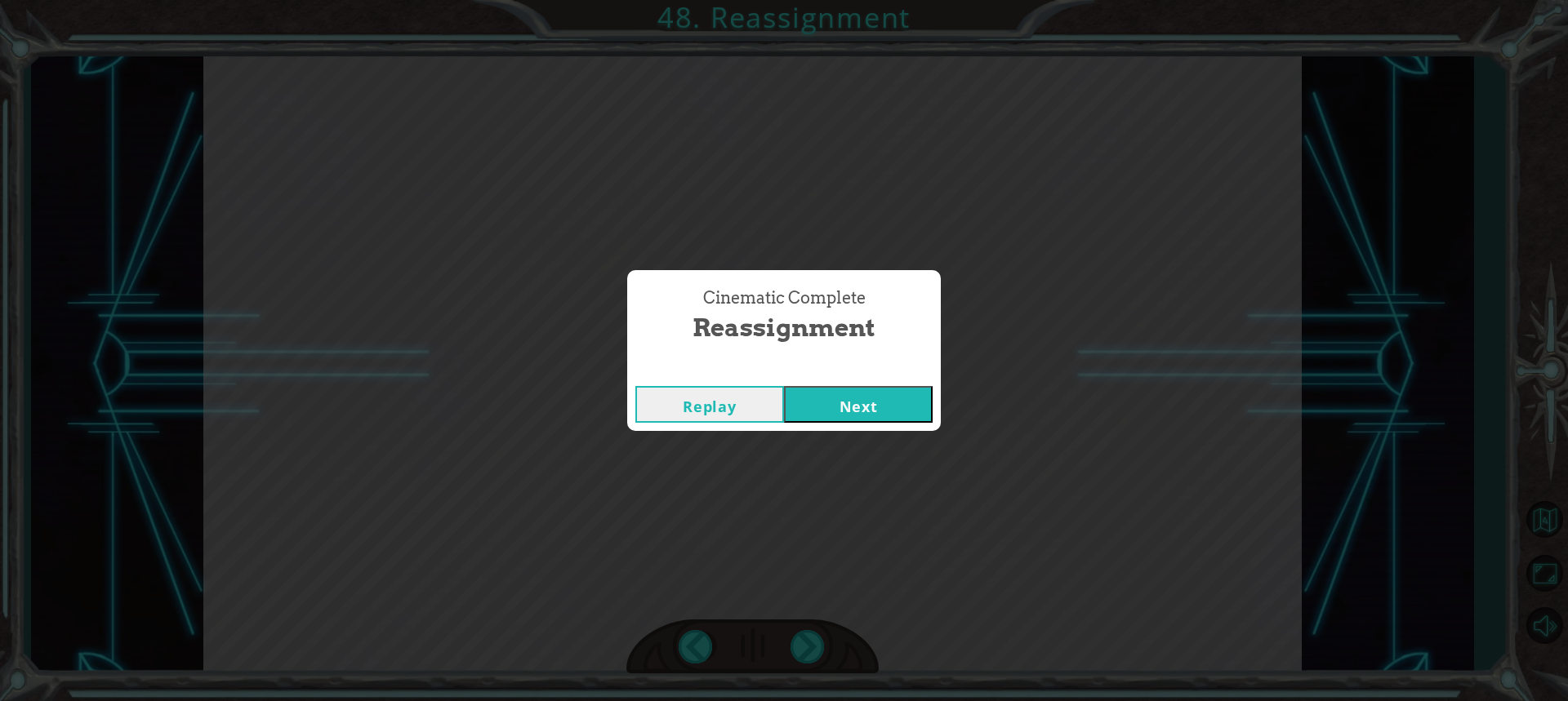
drag, startPoint x: 932, startPoint y: 380, endPoint x: 924, endPoint y: 394, distance: 16.1
click at [929, 390] on div "Cinematic Complete Reassignment Replay Next" at bounding box center [784, 350] width 313 height 160
click at [924, 395] on button "Next" at bounding box center [857, 404] width 149 height 37
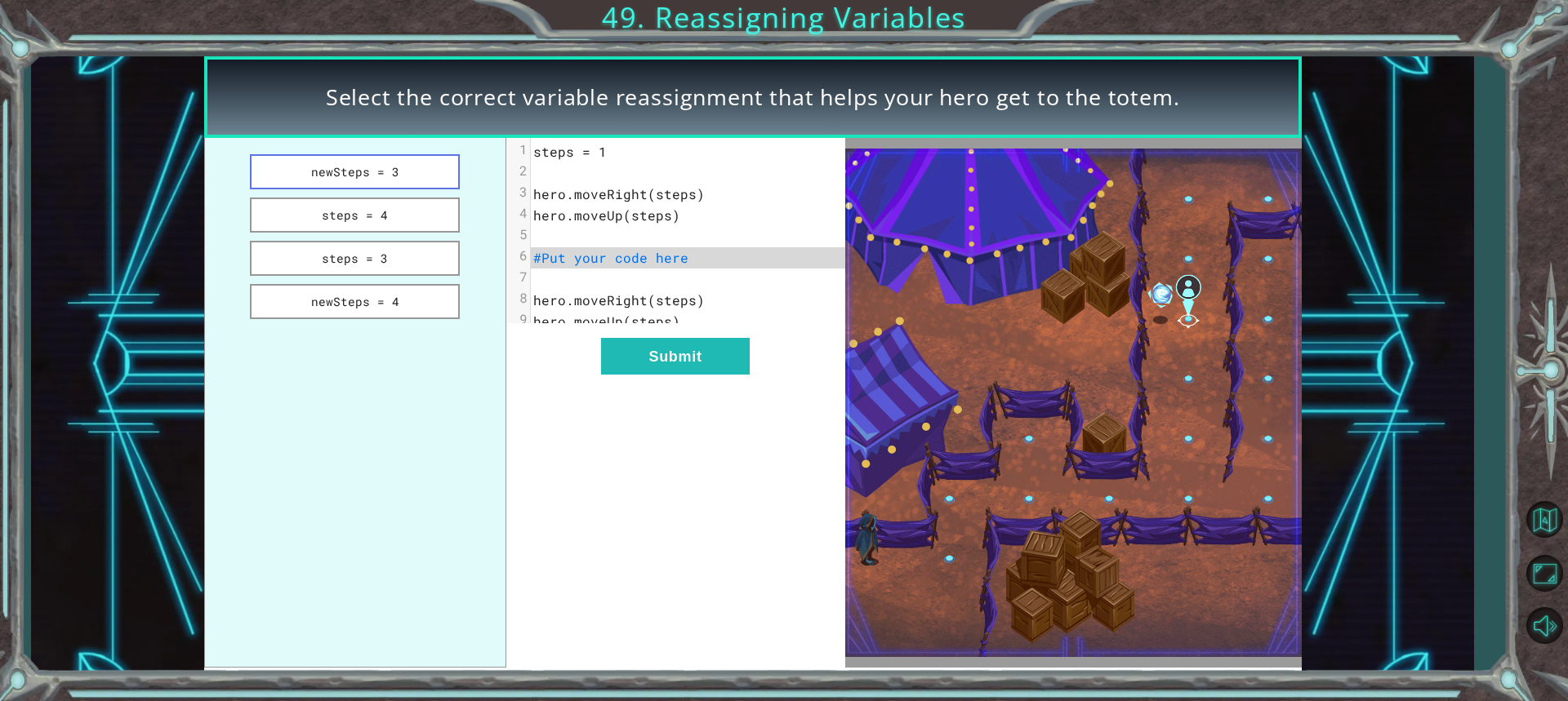
click at [374, 175] on button "newSteps = 3" at bounding box center [355, 171] width 211 height 35
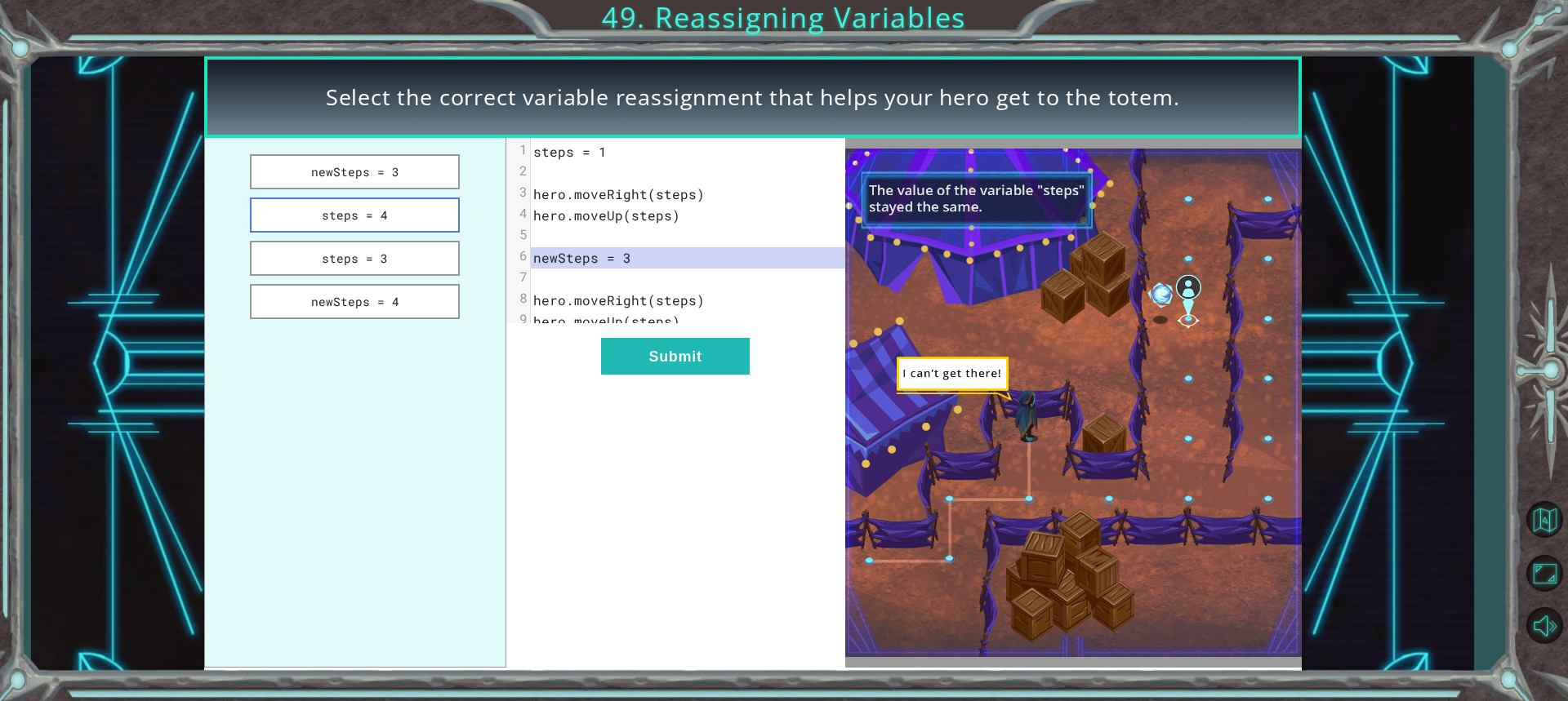
click at [375, 205] on button "steps = 4" at bounding box center [355, 215] width 211 height 35
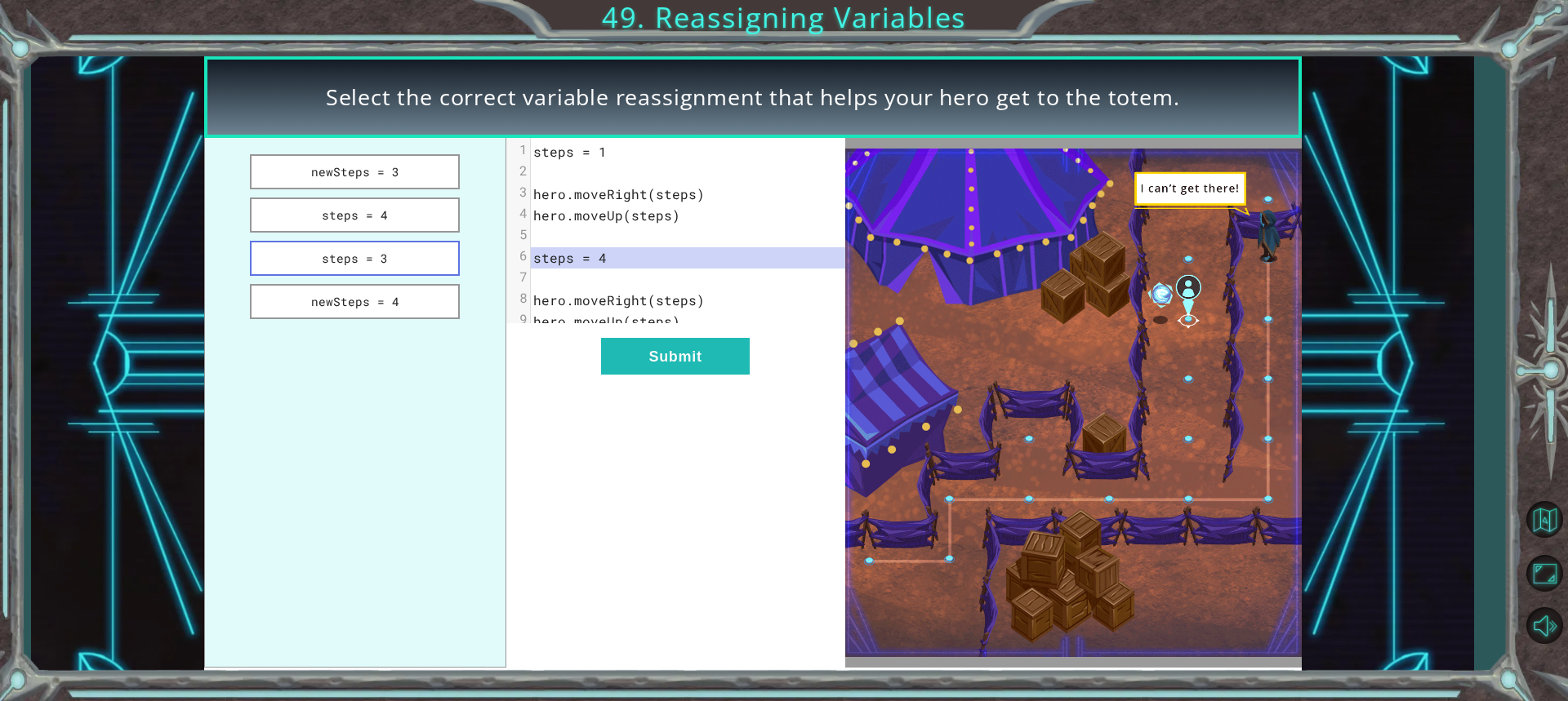
click at [377, 261] on button "steps = 3" at bounding box center [355, 258] width 211 height 35
click at [390, 326] on ul "newSteps = 3 steps = 4 steps = 3 newSteps = 4" at bounding box center [355, 403] width 302 height 530
click at [391, 313] on button "newSteps = 4" at bounding box center [355, 301] width 211 height 35
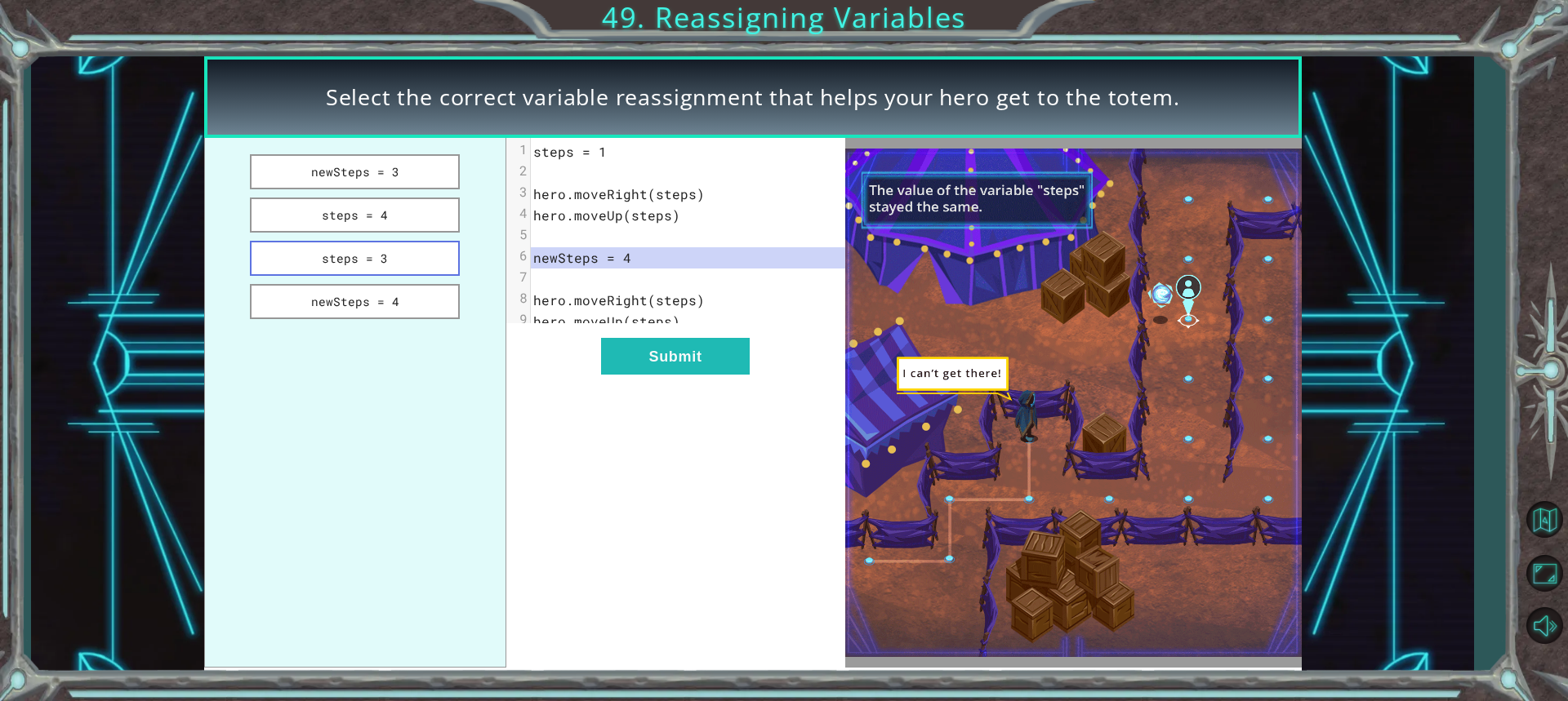
click at [377, 271] on button "steps = 3" at bounding box center [355, 258] width 211 height 35
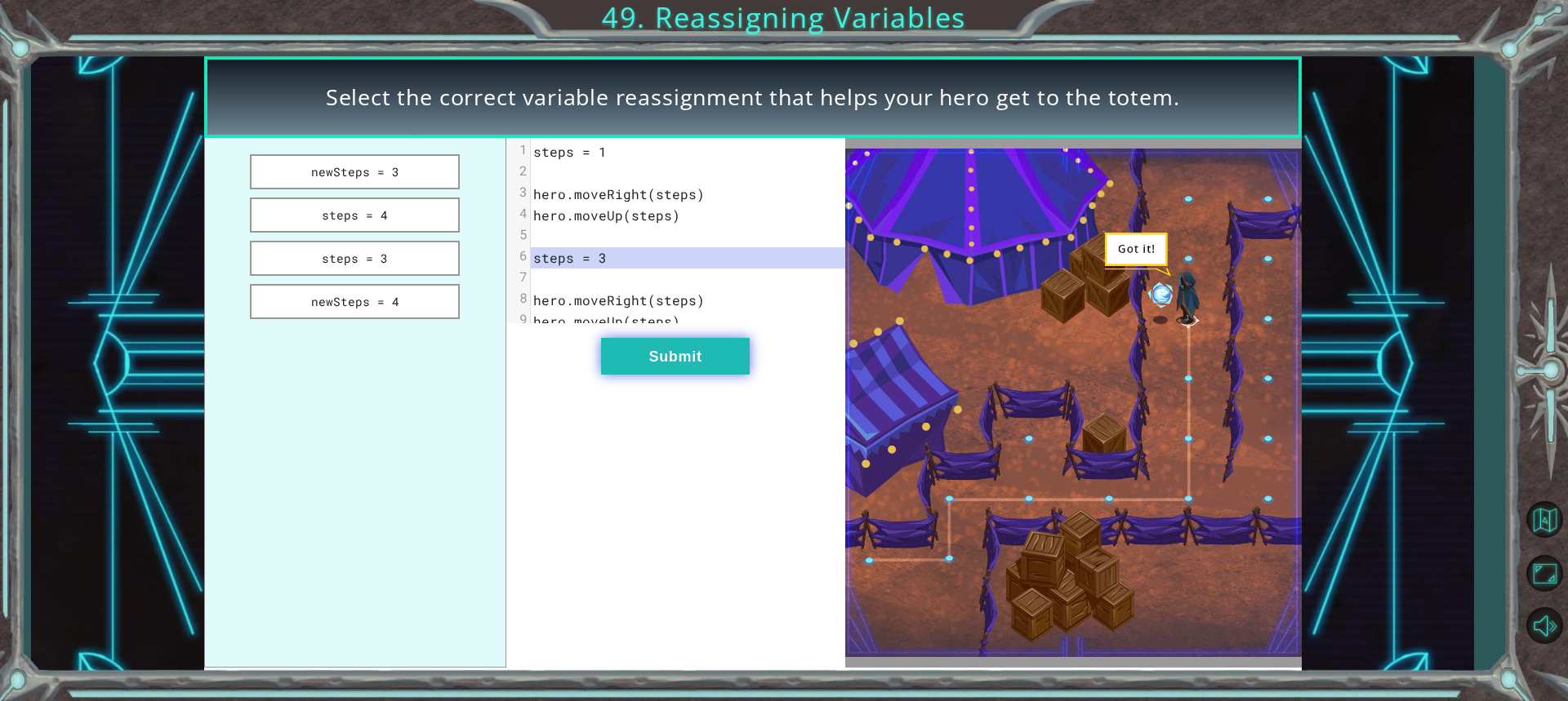
click at [662, 371] on button "Submit" at bounding box center [675, 356] width 149 height 37
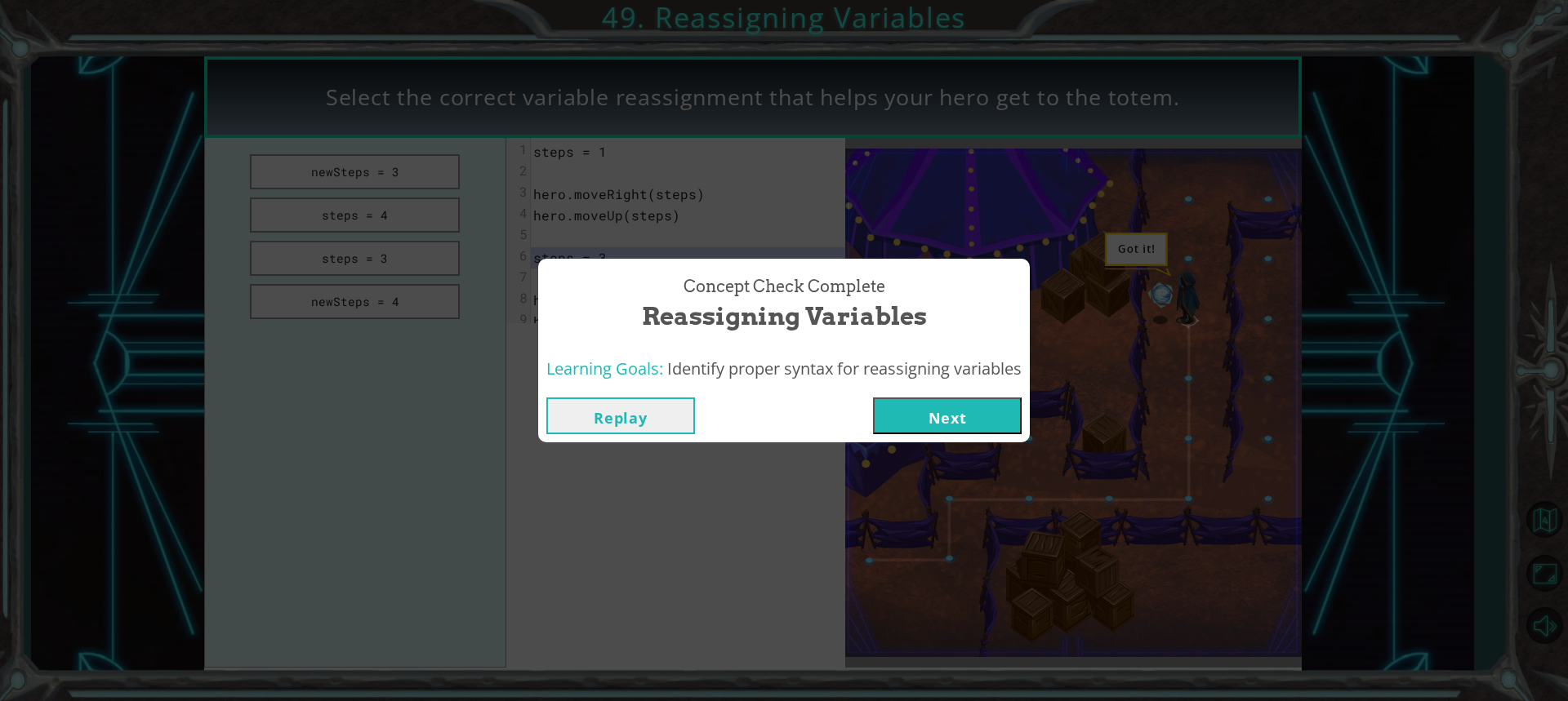
drag, startPoint x: 943, startPoint y: 381, endPoint x: 944, endPoint y: 426, distance: 45.0
click at [943, 411] on div "Concept Check Complete Reassigning Variables Learning Goals: Identify proper sy…" at bounding box center [784, 351] width 491 height 184
click at [944, 426] on button "Next" at bounding box center [946, 415] width 149 height 37
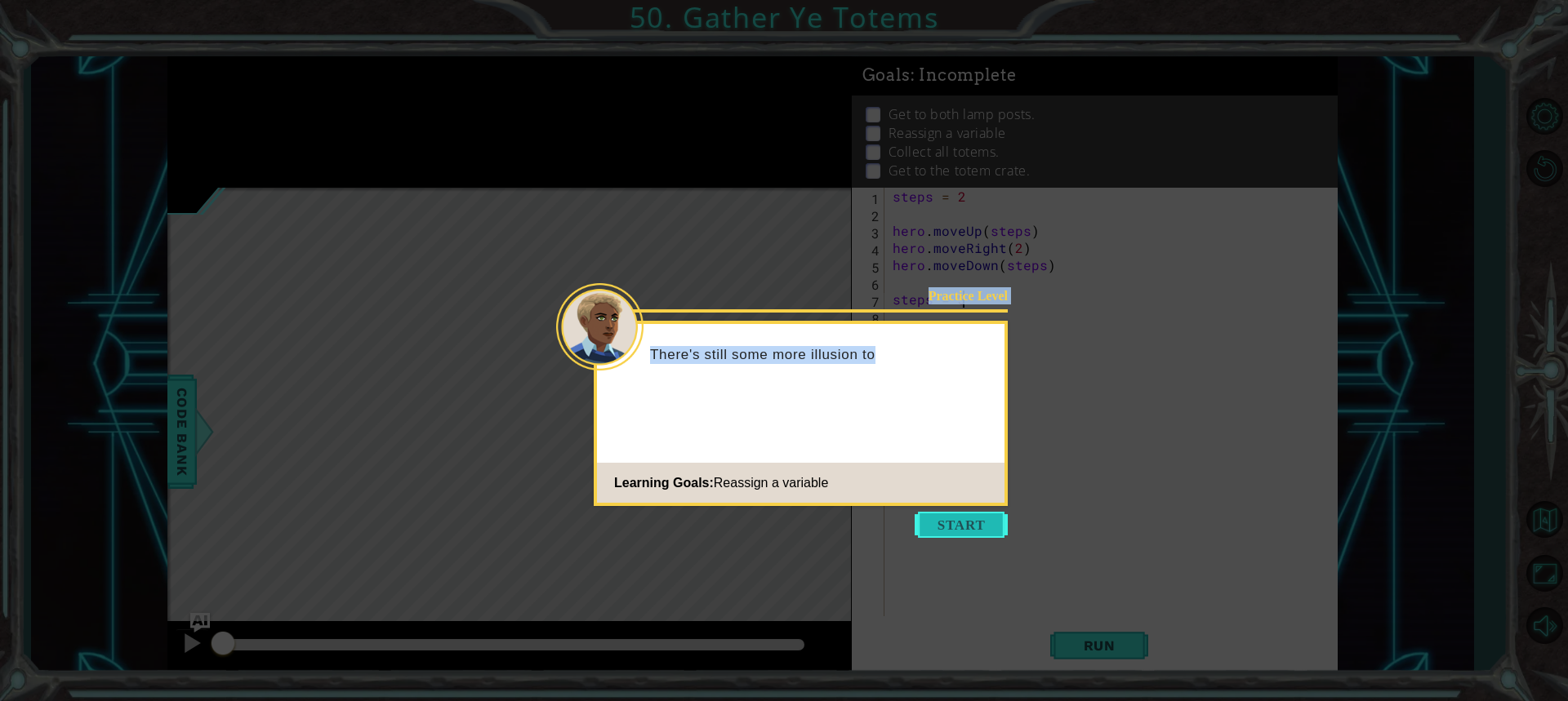
drag, startPoint x: 988, startPoint y: 539, endPoint x: 989, endPoint y: 517, distance: 22.0
click at [988, 522] on body "1 ההההההההההההההההההההההההההההההההההההההההההההההההההההההההההההההההההההההההההההה…" at bounding box center [784, 350] width 1568 height 701
click at [989, 517] on button "Start" at bounding box center [961, 525] width 93 height 26
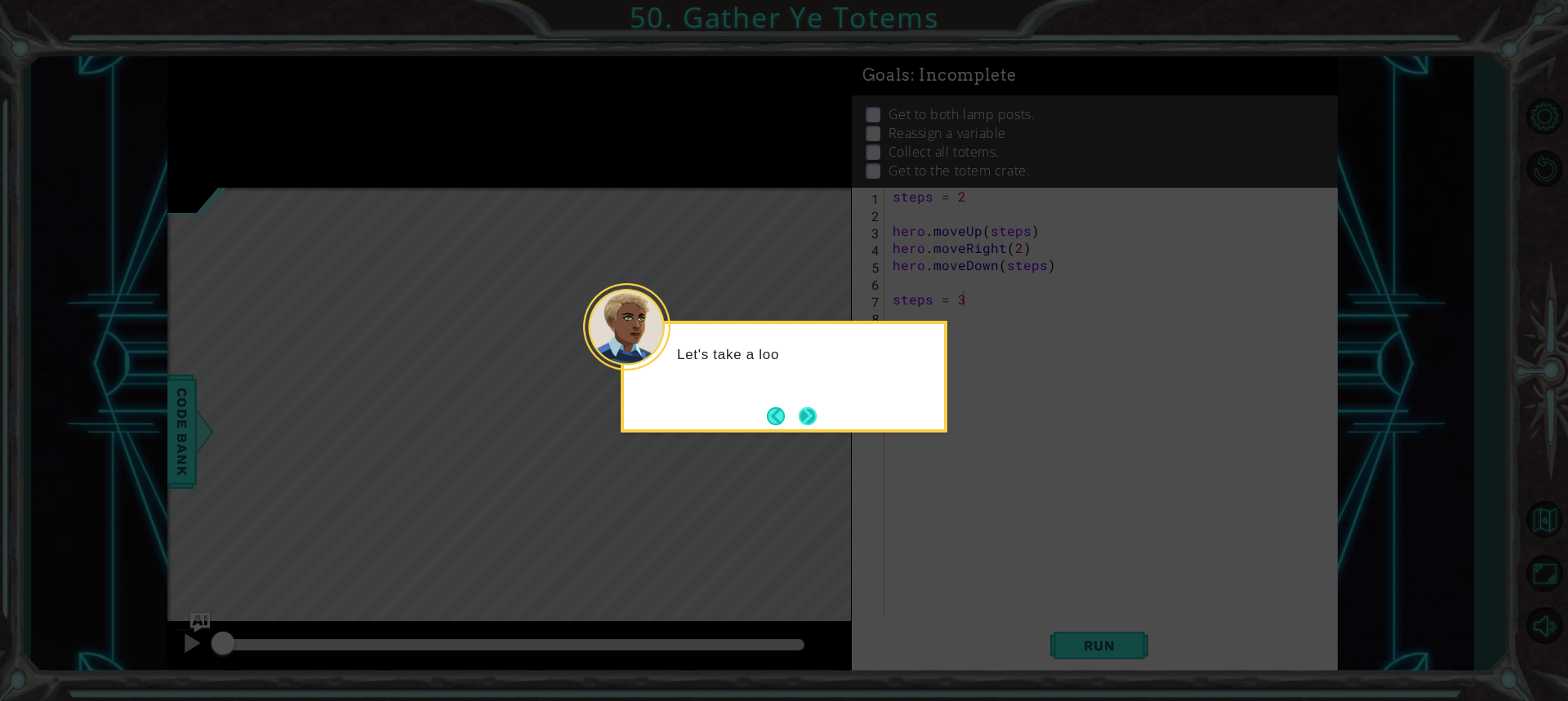
click at [798, 411] on button "Next" at bounding box center [807, 416] width 19 height 19
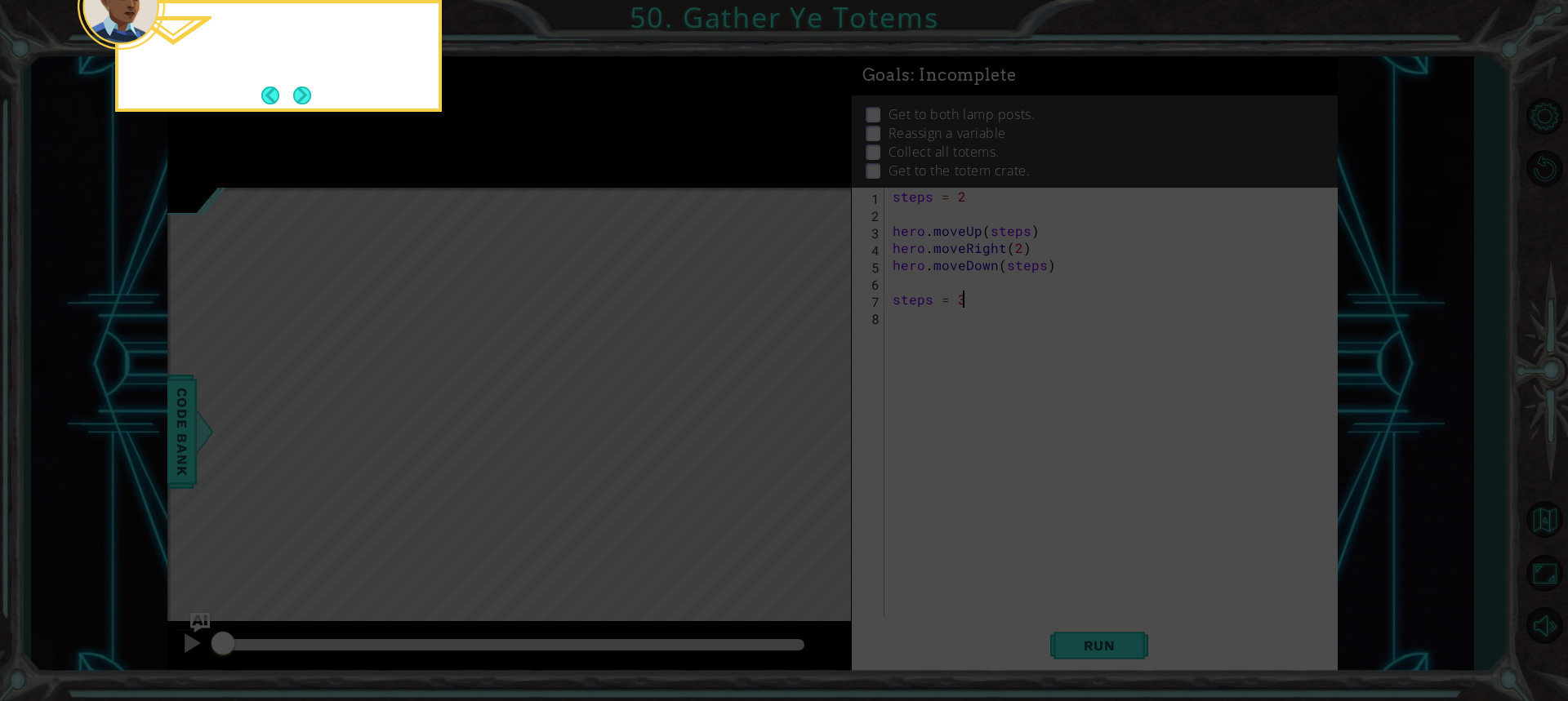
click at [796, 411] on icon at bounding box center [784, 105] width 1568 height 1193
click at [308, 82] on button "Next" at bounding box center [302, 95] width 26 height 26
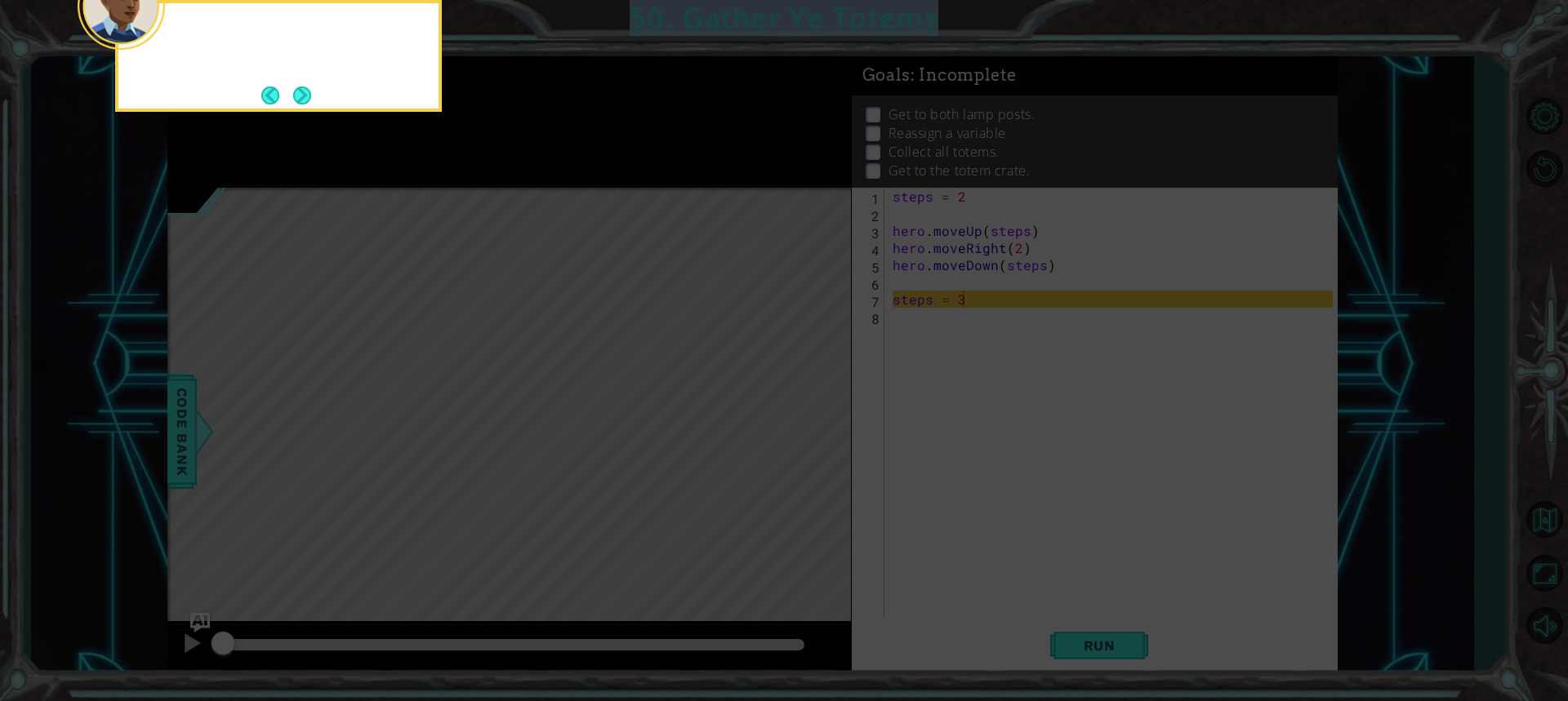
click at [308, 81] on div at bounding box center [278, 56] width 326 height 112
drag, startPoint x: 327, startPoint y: 79, endPoint x: 325, endPoint y: 88, distance: 9.2
click at [326, 80] on div "Here, the" at bounding box center [278, 56] width 326 height 112
click at [325, 88] on div "Here, the code i" at bounding box center [278, 56] width 326 height 112
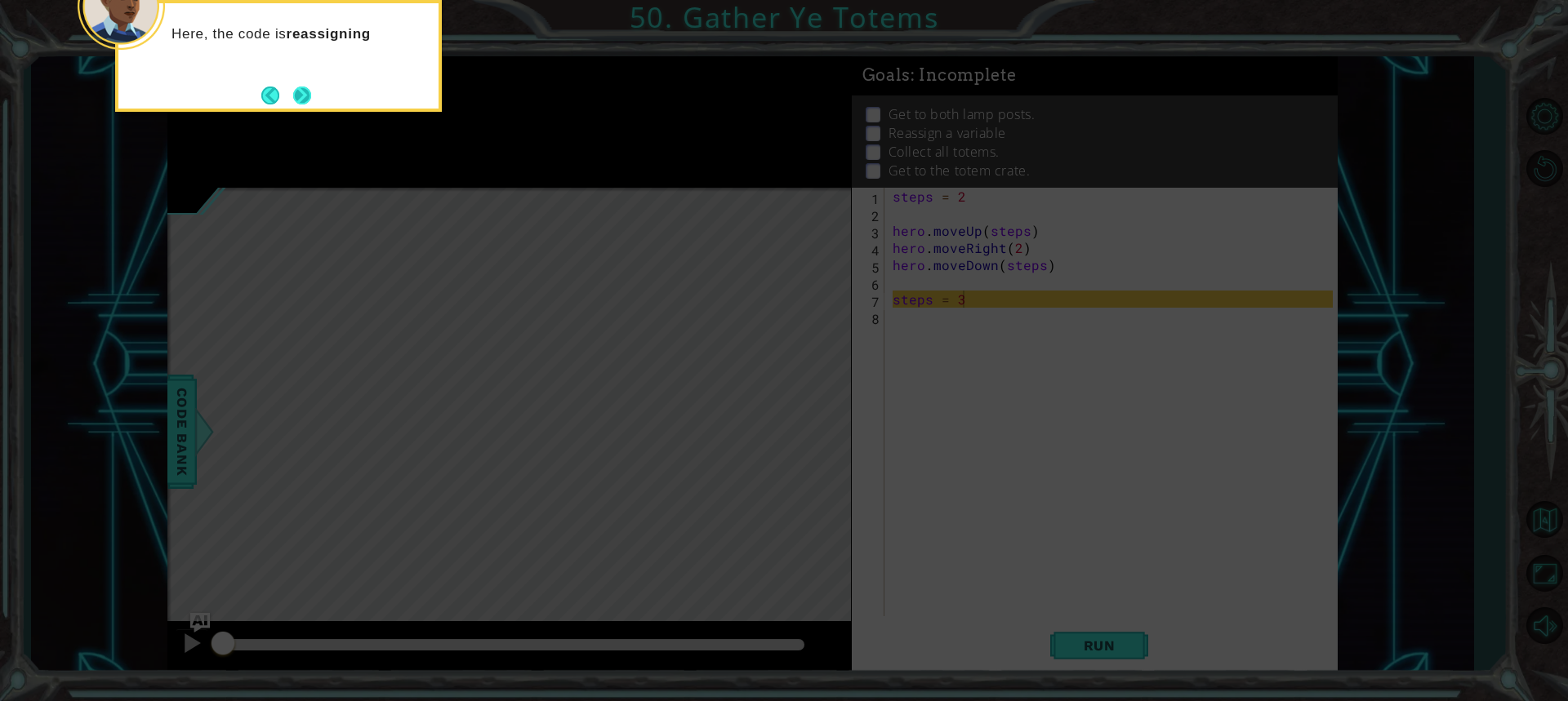
click at [295, 99] on button "Next" at bounding box center [302, 95] width 26 height 26
click at [301, 97] on button "Next" at bounding box center [303, 96] width 21 height 21
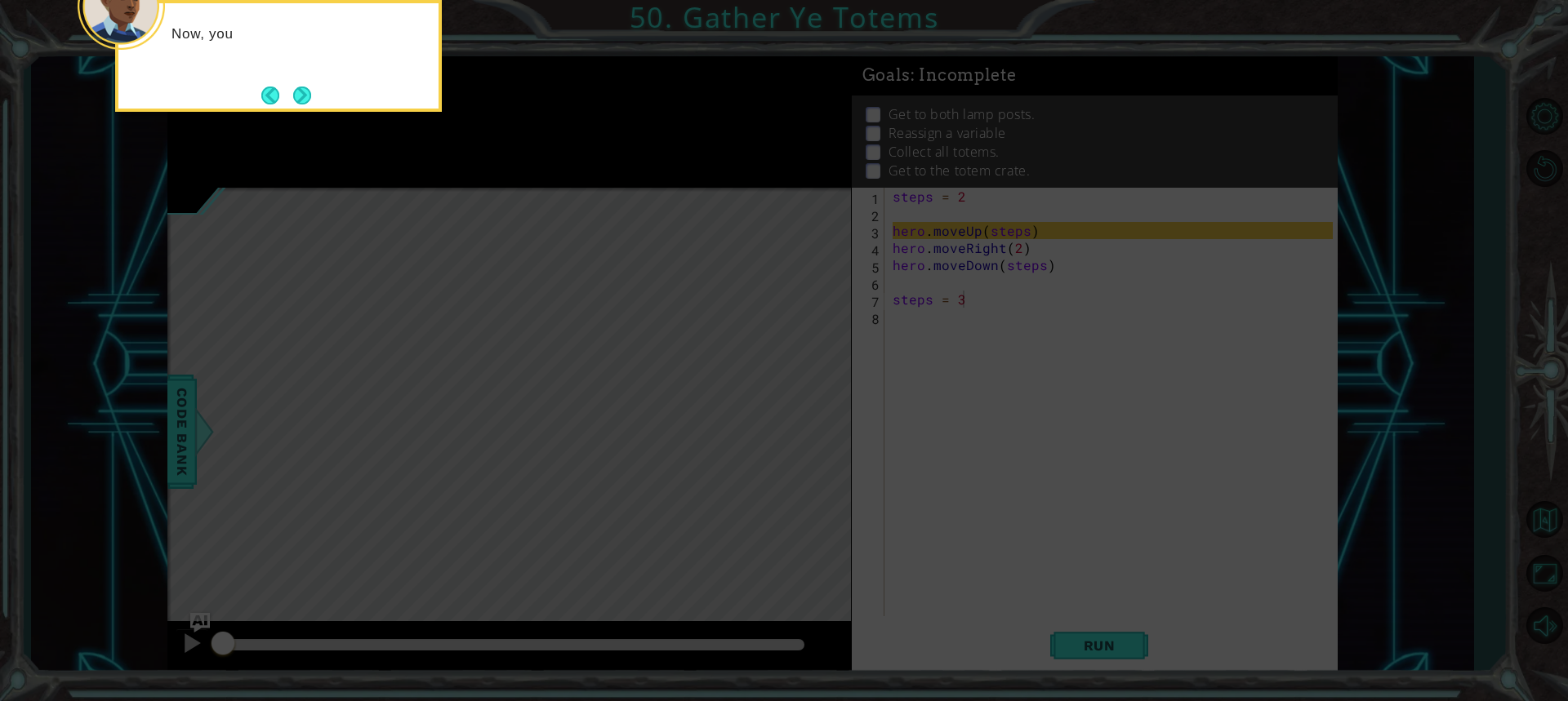
click at [315, 116] on icon at bounding box center [784, 105] width 1568 height 1193
click at [311, 102] on button "Next" at bounding box center [302, 96] width 21 height 21
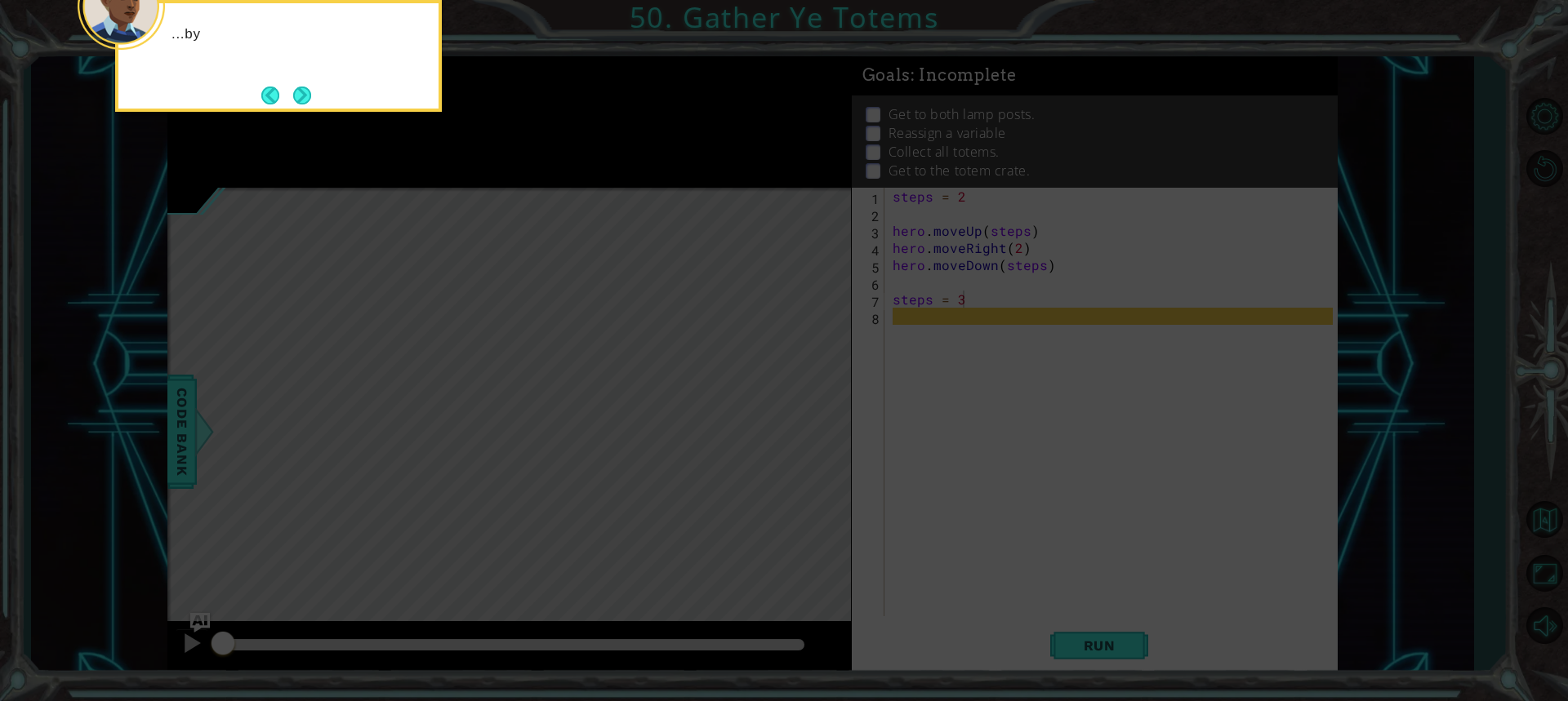
click at [311, 102] on button "Next" at bounding box center [303, 96] width 19 height 19
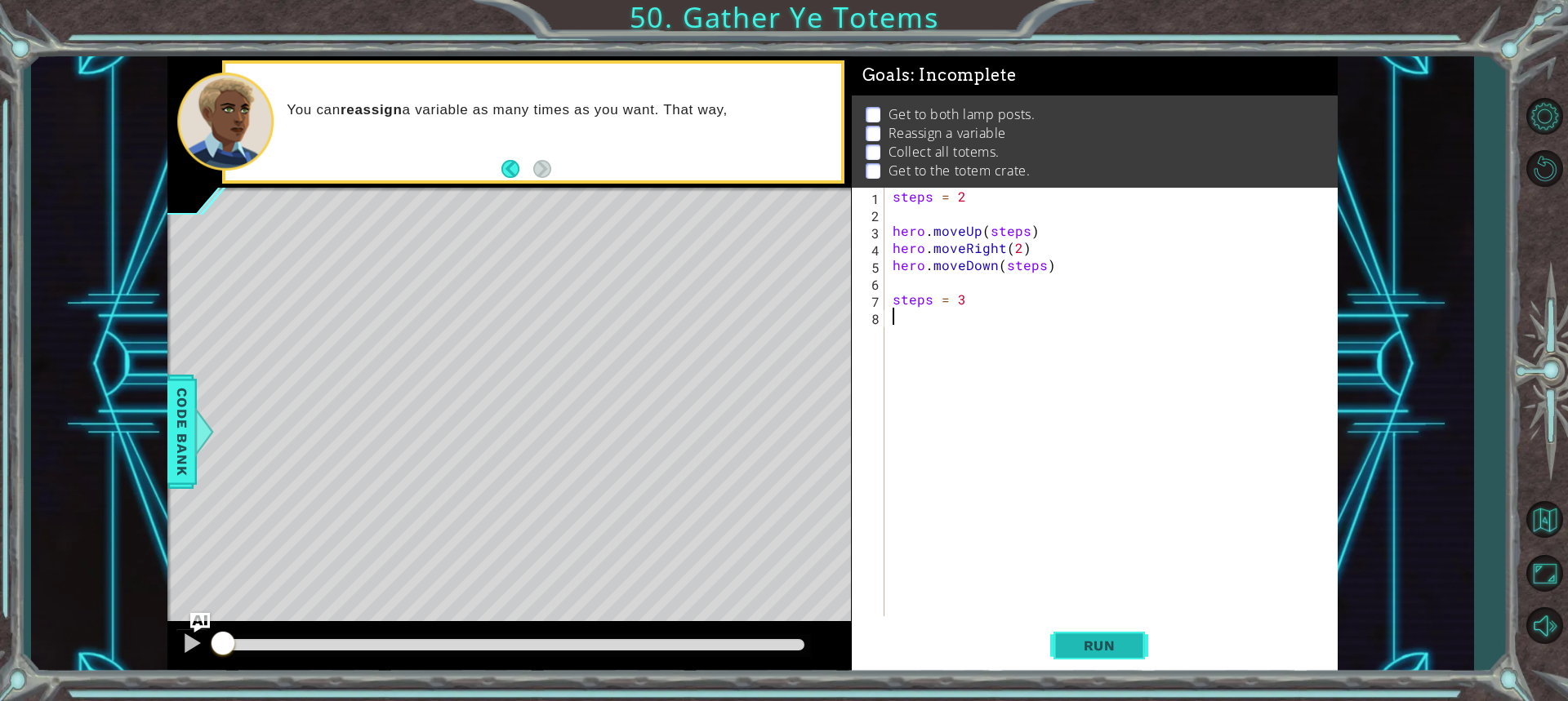
drag, startPoint x: 1052, startPoint y: 539, endPoint x: 1073, endPoint y: 654, distance: 116.9
click at [1059, 608] on div "steps = 2 hero . moveUp ( steps ) hero . moveRight ( 2 ) hero . moveDown ( step…" at bounding box center [1115, 418] width 451 height 463
click at [1074, 655] on button "Run" at bounding box center [1100, 645] width 98 height 48
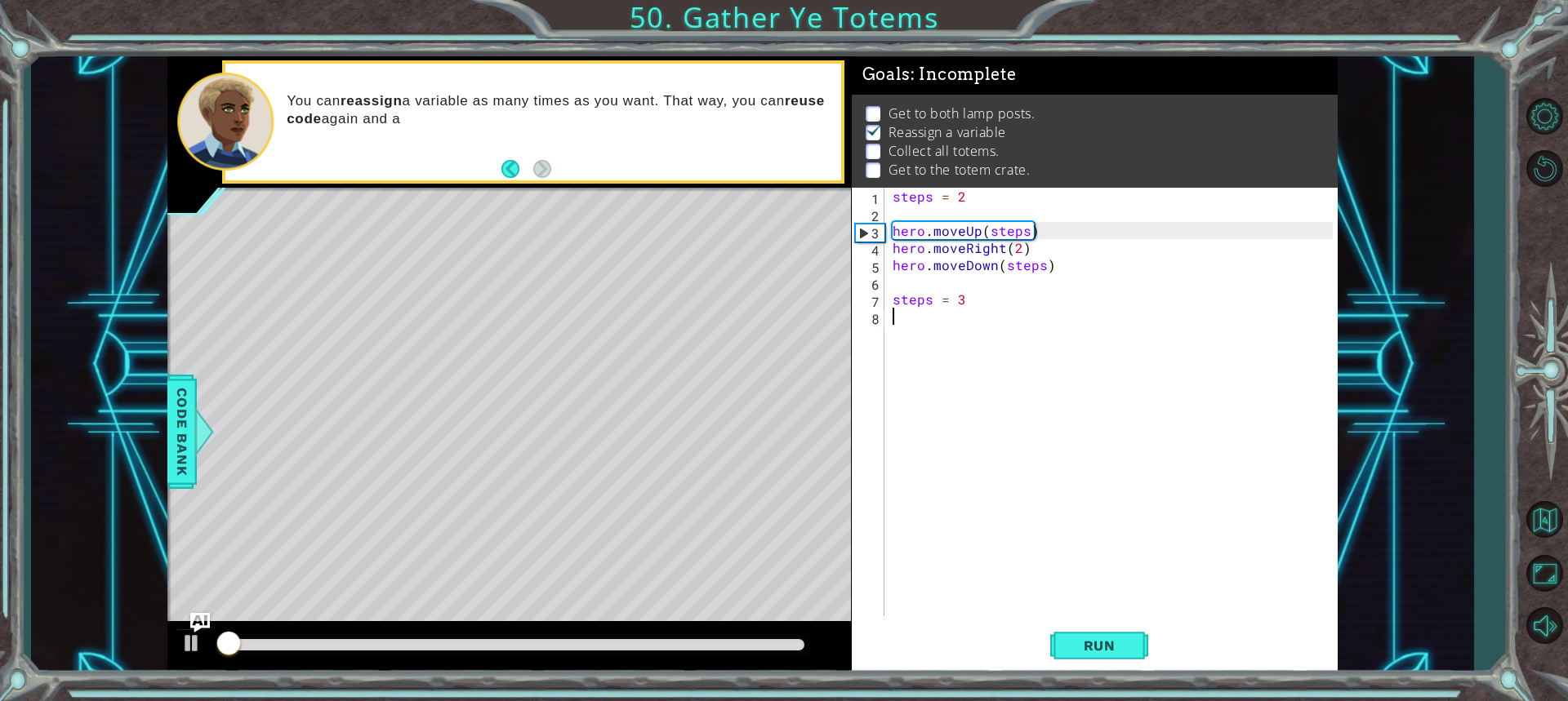
scroll to position [10, 0]
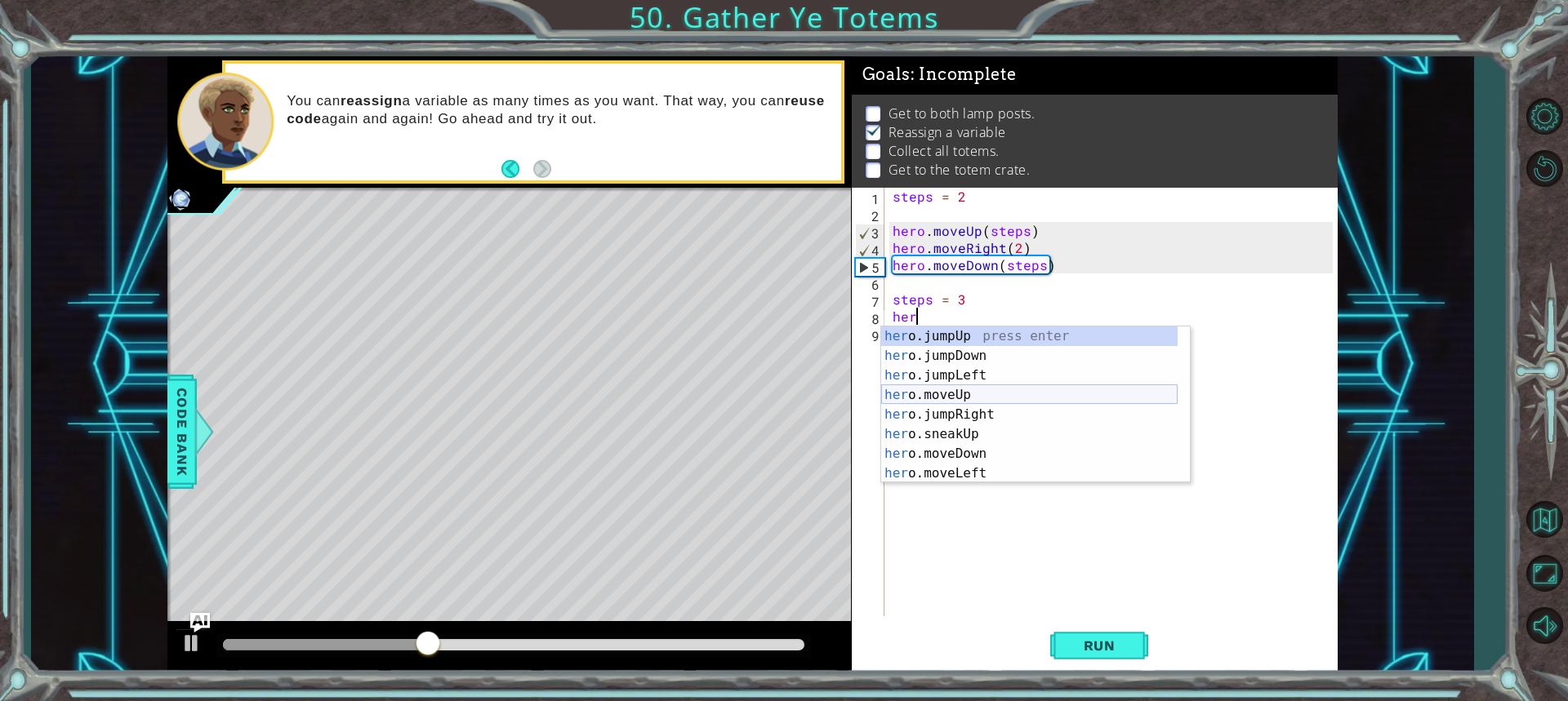
click at [997, 395] on div "her o.jumpUp press enter her o.jumpDown press enter her o.jumpLeft press enter …" at bounding box center [1029, 424] width 296 height 196
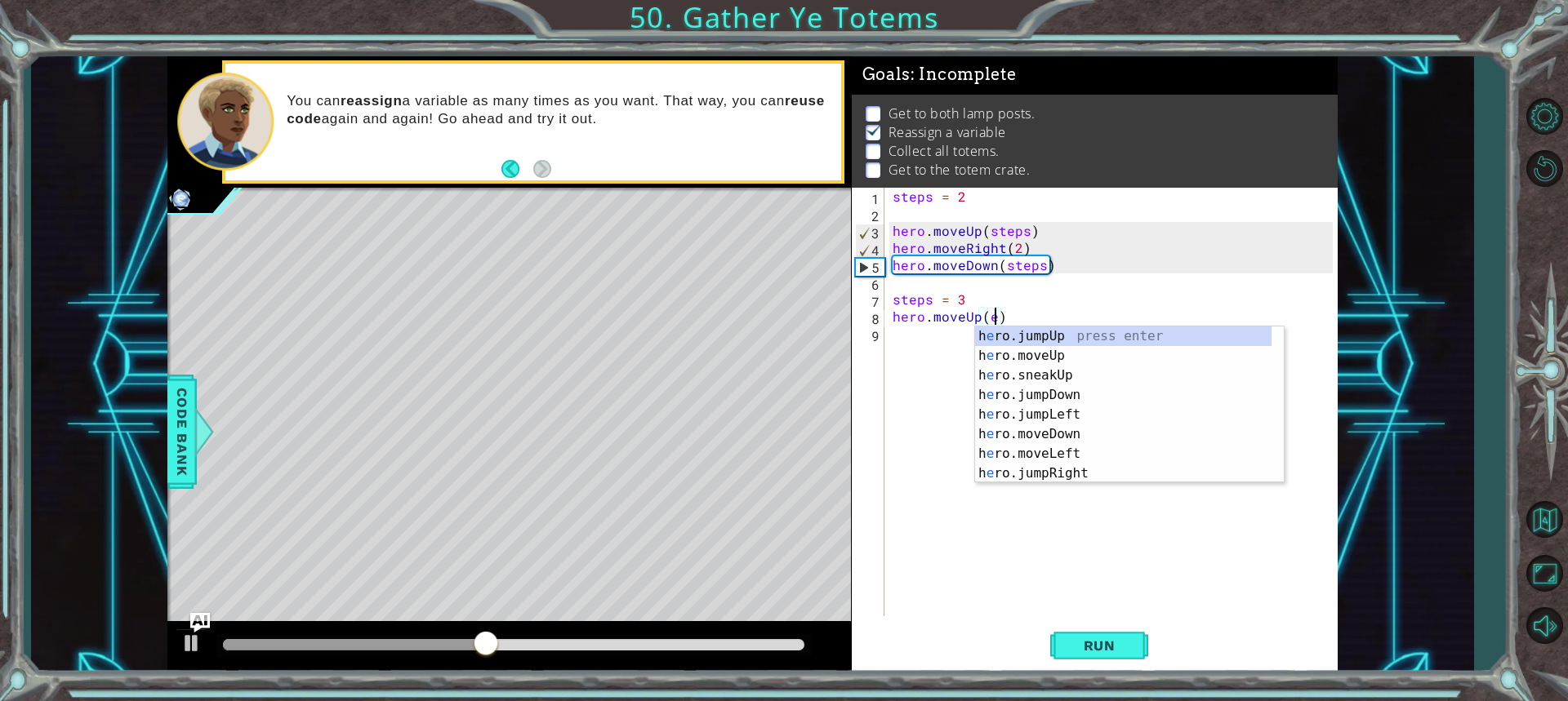
scroll to position [0, 6]
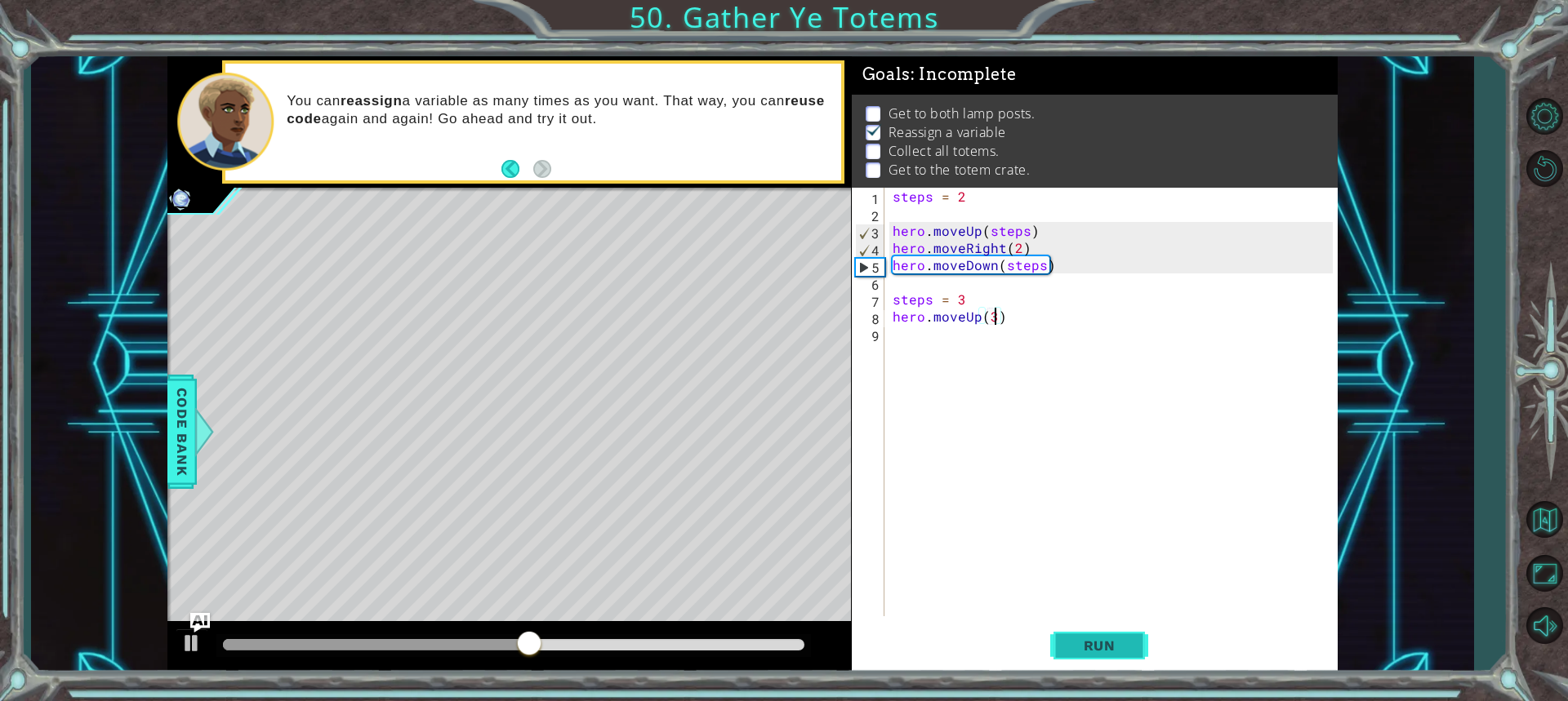
type textarea "hero.moveUp(3)"
click at [1100, 628] on button "Run" at bounding box center [1100, 645] width 98 height 48
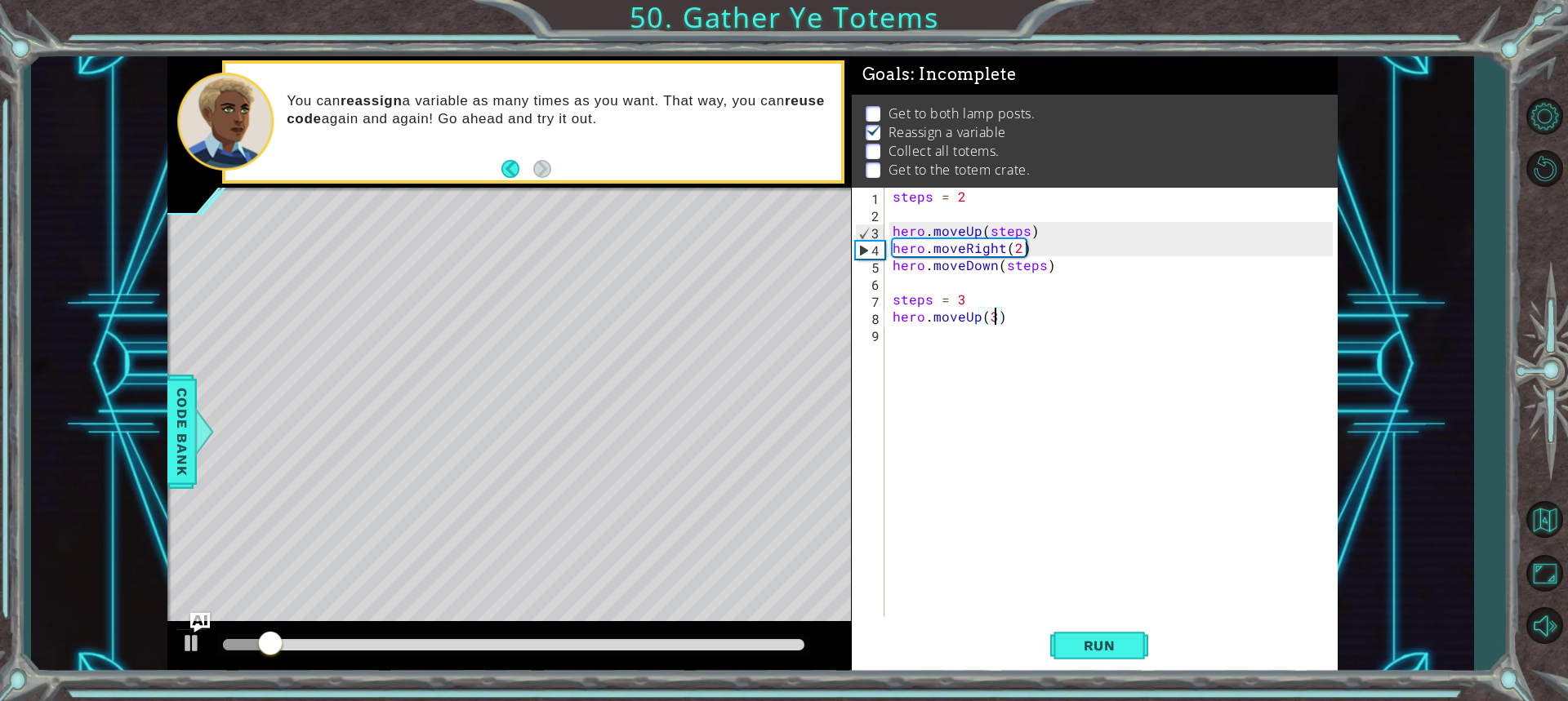
click at [912, 342] on div "steps = 2 hero . moveUp ( steps ) hero . moveRight ( 2 ) hero . moveDown ( step…" at bounding box center [1115, 418] width 451 height 463
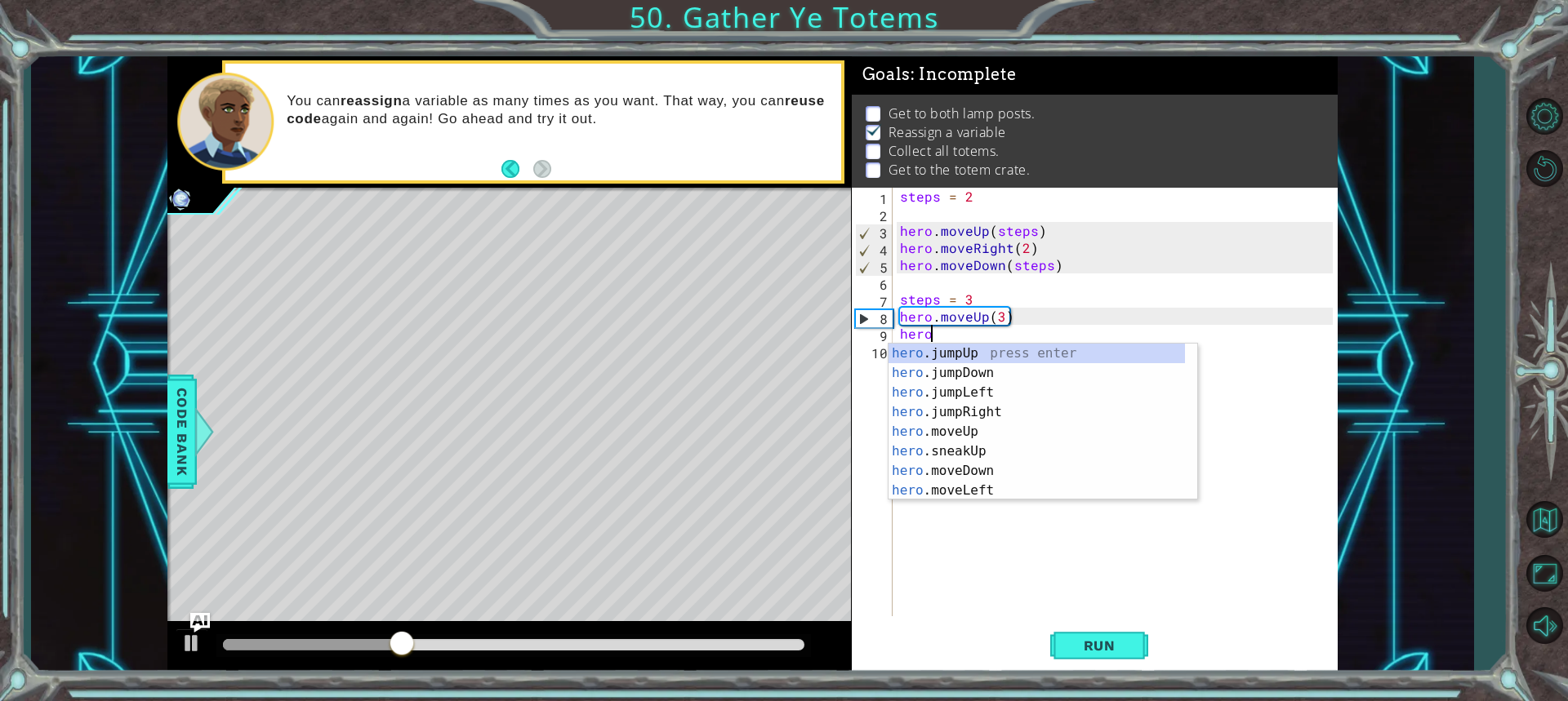
scroll to position [0, 2]
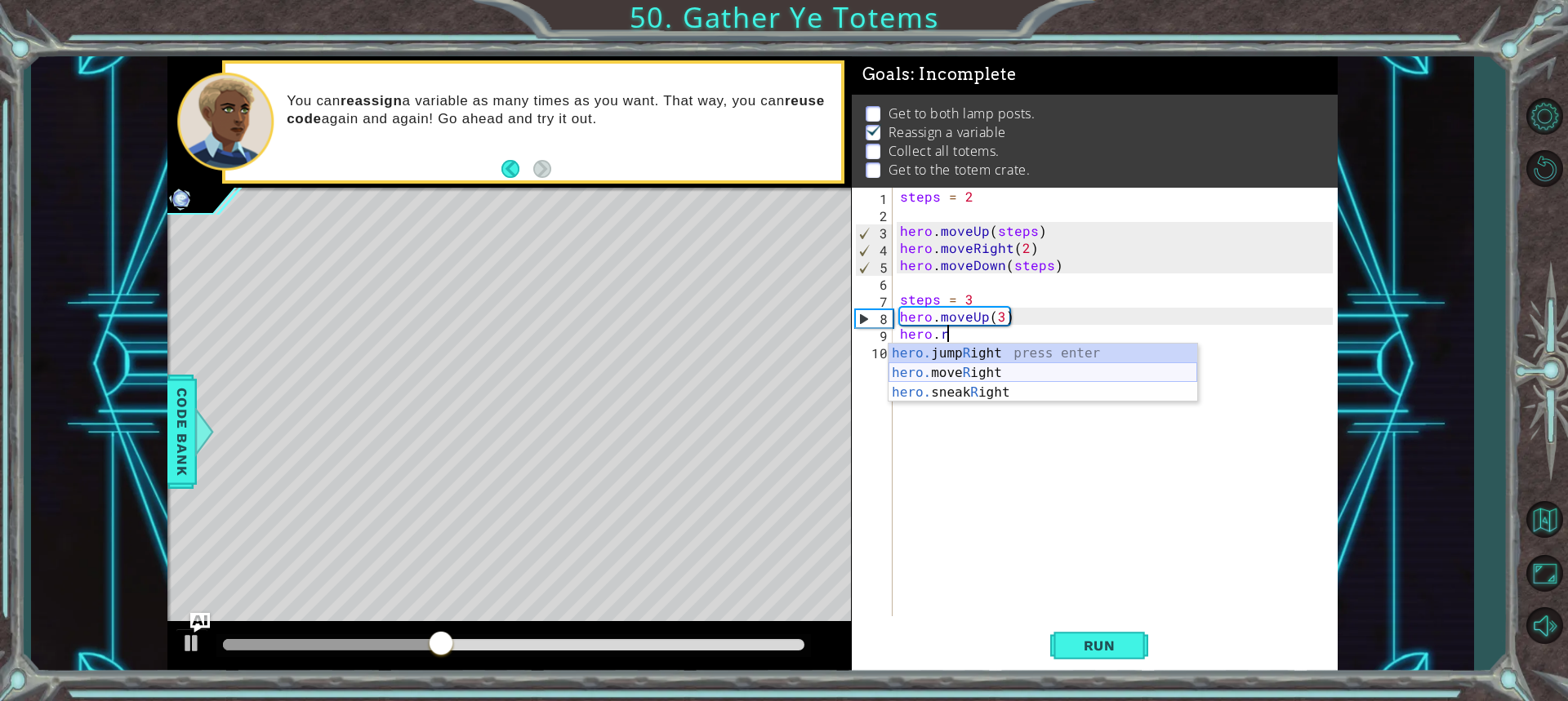
click at [959, 373] on div "hero. jump R ight press enter hero. move R ight press enter hero. sneak R ight …" at bounding box center [1043, 393] width 308 height 98
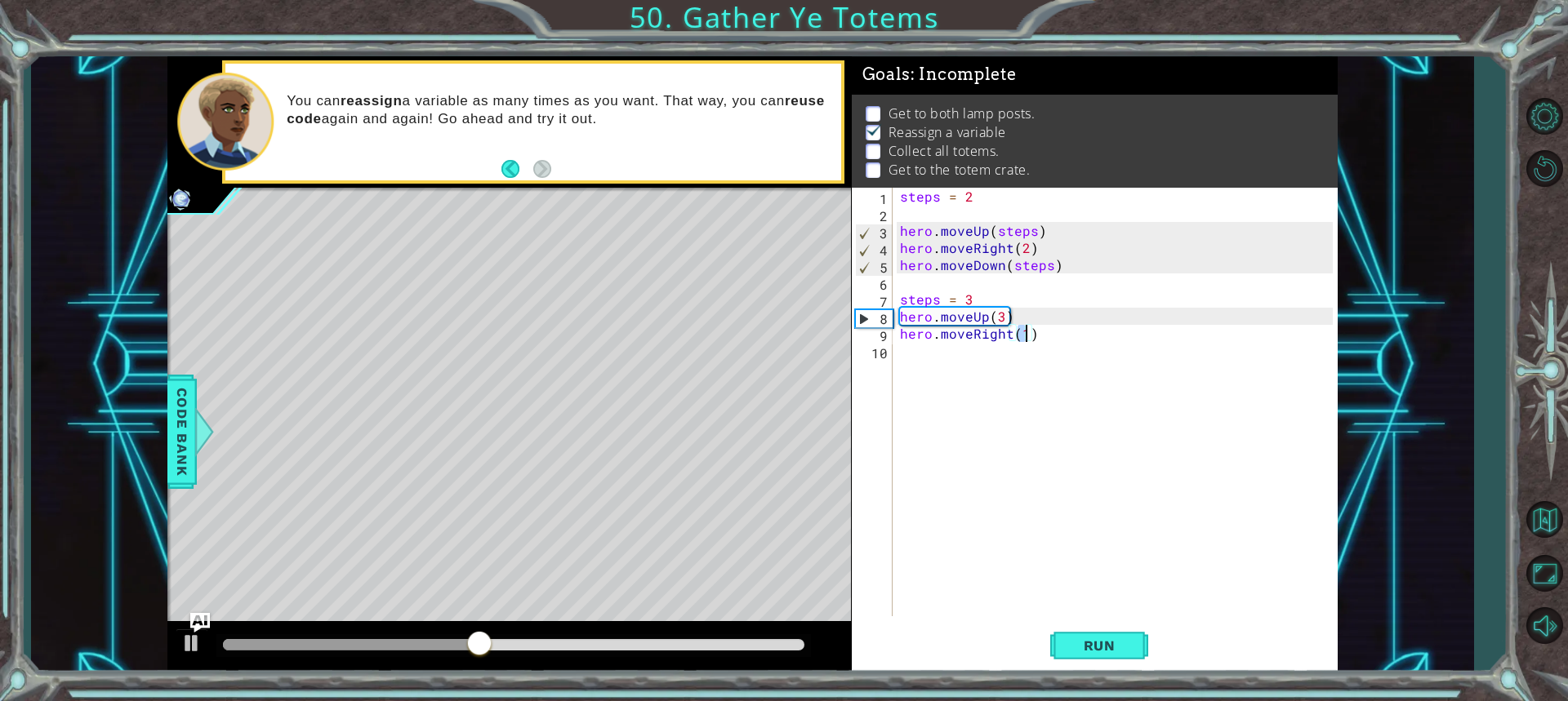
type textarea "hero.moveRight(2)"
click at [997, 350] on div "steps = 2 hero . moveUp ( steps ) hero . moveRight ( 2 ) hero . moveDown ( step…" at bounding box center [1119, 418] width 444 height 463
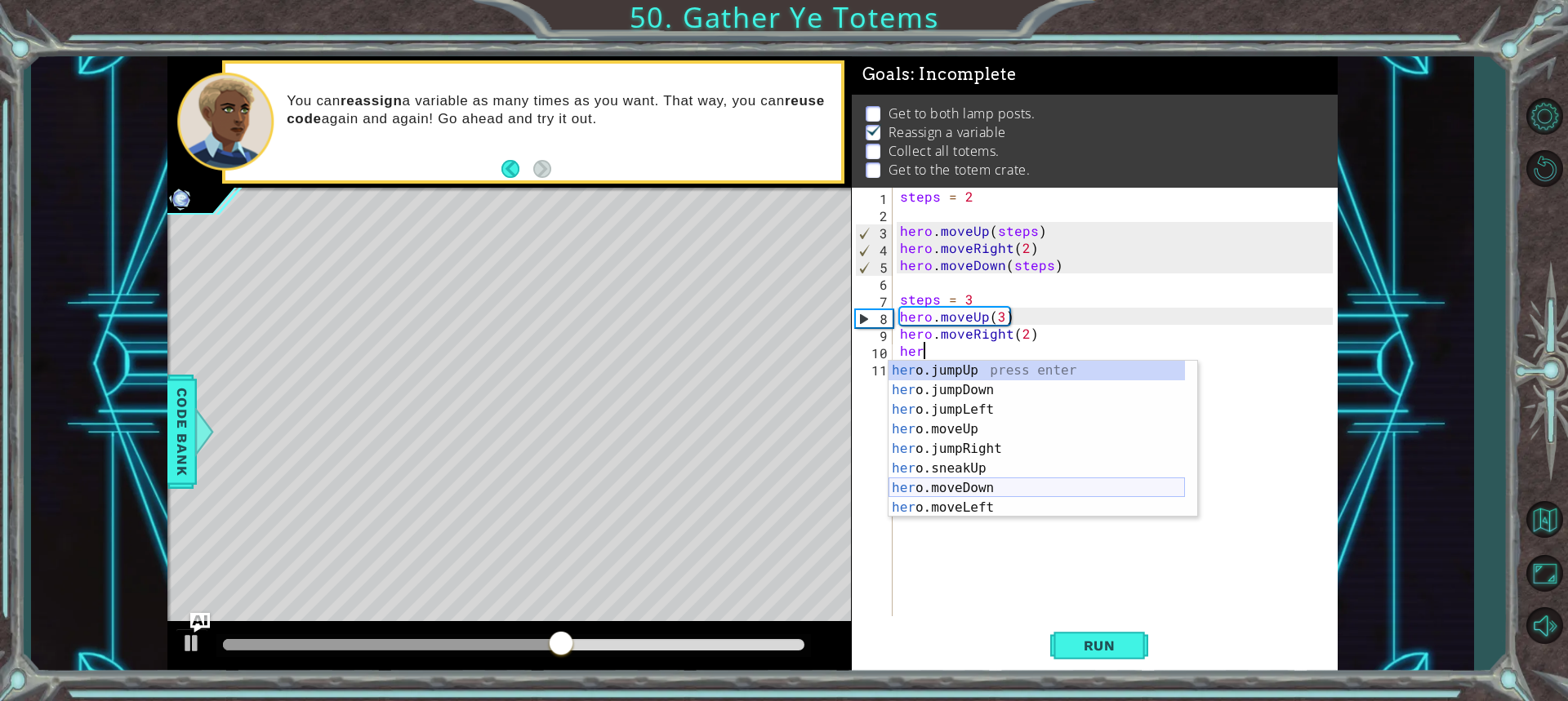
click at [992, 486] on div "her o.jumpUp press enter her o.jumpDown press enter her o.jumpLeft press enter …" at bounding box center [1036, 458] width 296 height 196
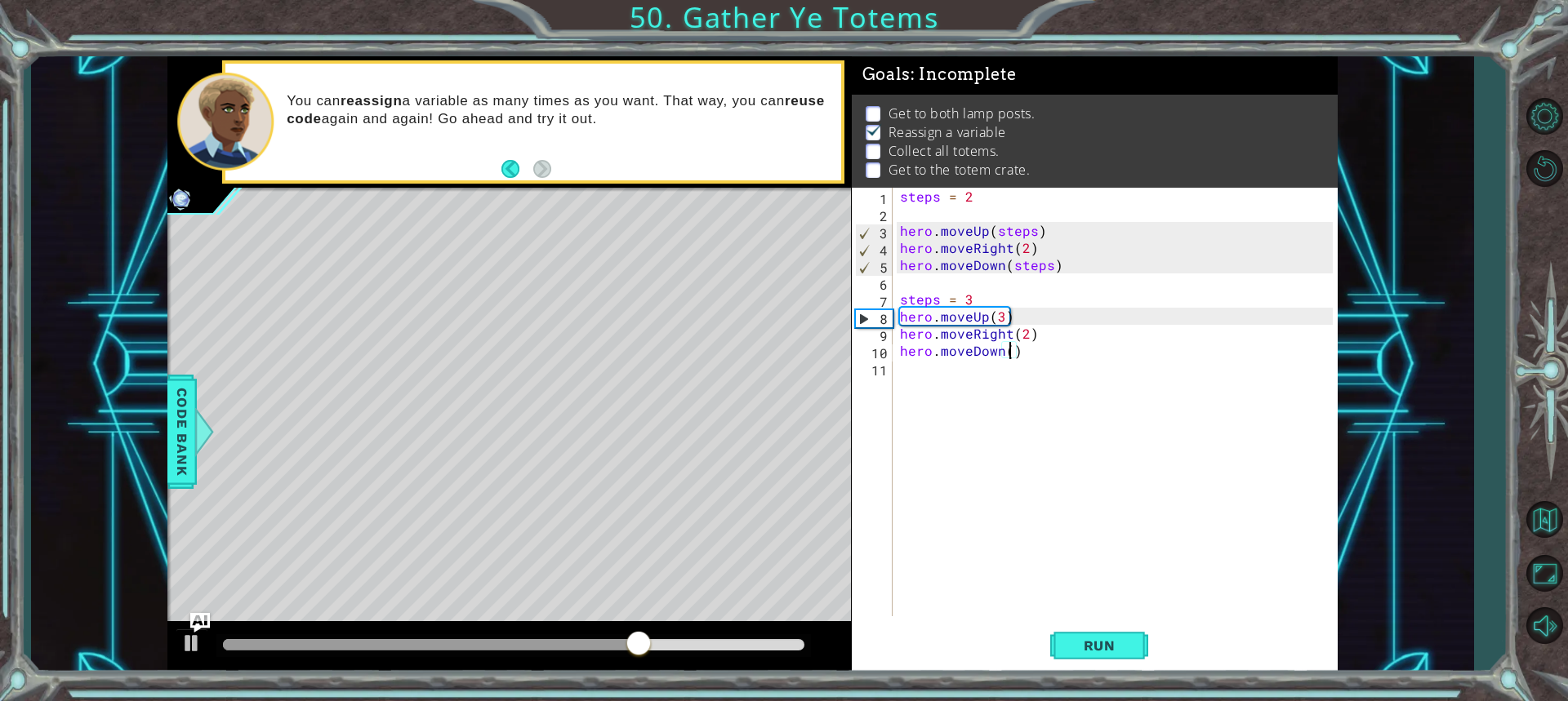
scroll to position [0, 7]
type textarea "hero.moveDown(3)"
click at [1100, 652] on span "Run" at bounding box center [1100, 645] width 64 height 16
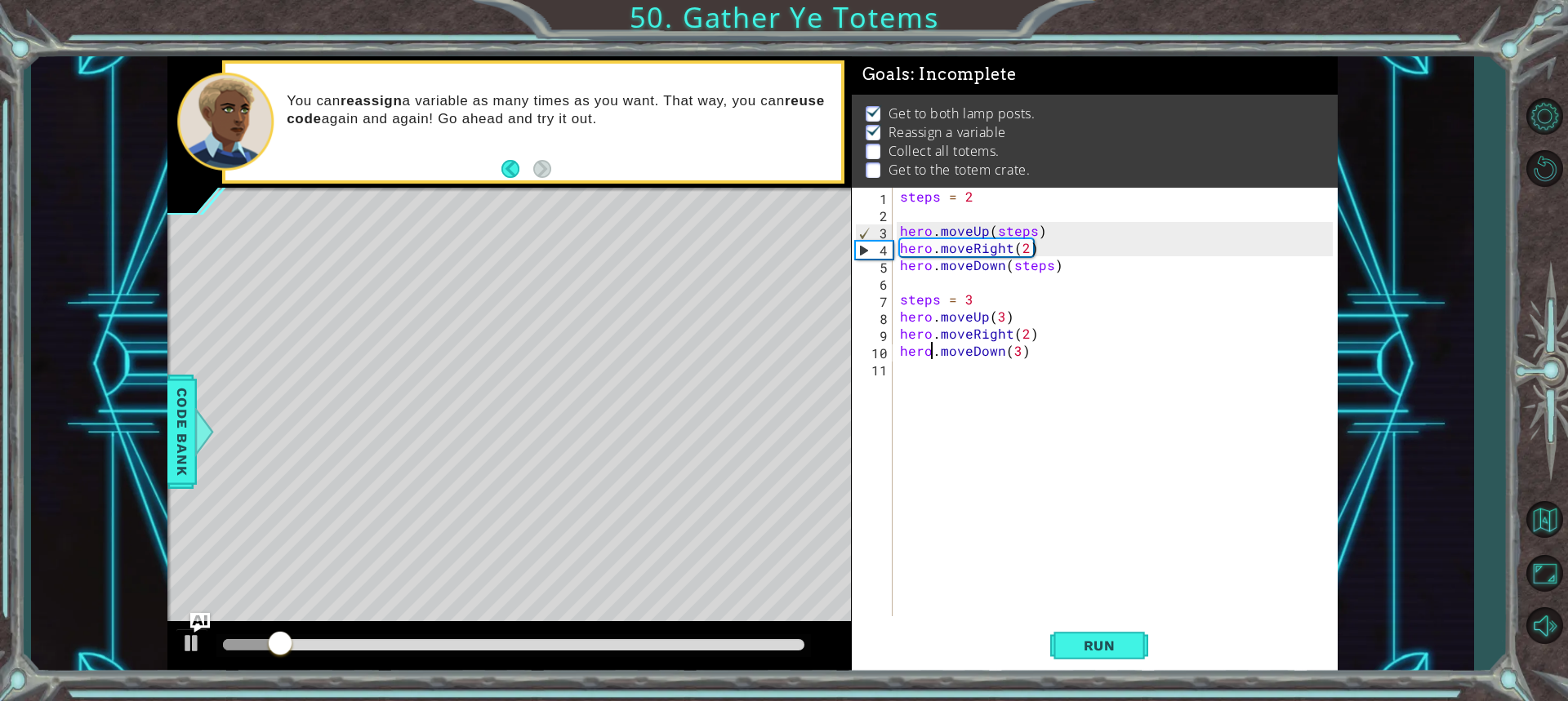
click at [935, 356] on div "steps = 2 hero . moveUp ( steps ) hero . moveRight ( 2 ) hero . moveDown ( step…" at bounding box center [1119, 418] width 444 height 463
click at [930, 386] on div "steps = 2 hero . moveUp ( steps ) hero . moveRight ( 2 ) hero . moveDown ( step…" at bounding box center [1119, 418] width 444 height 463
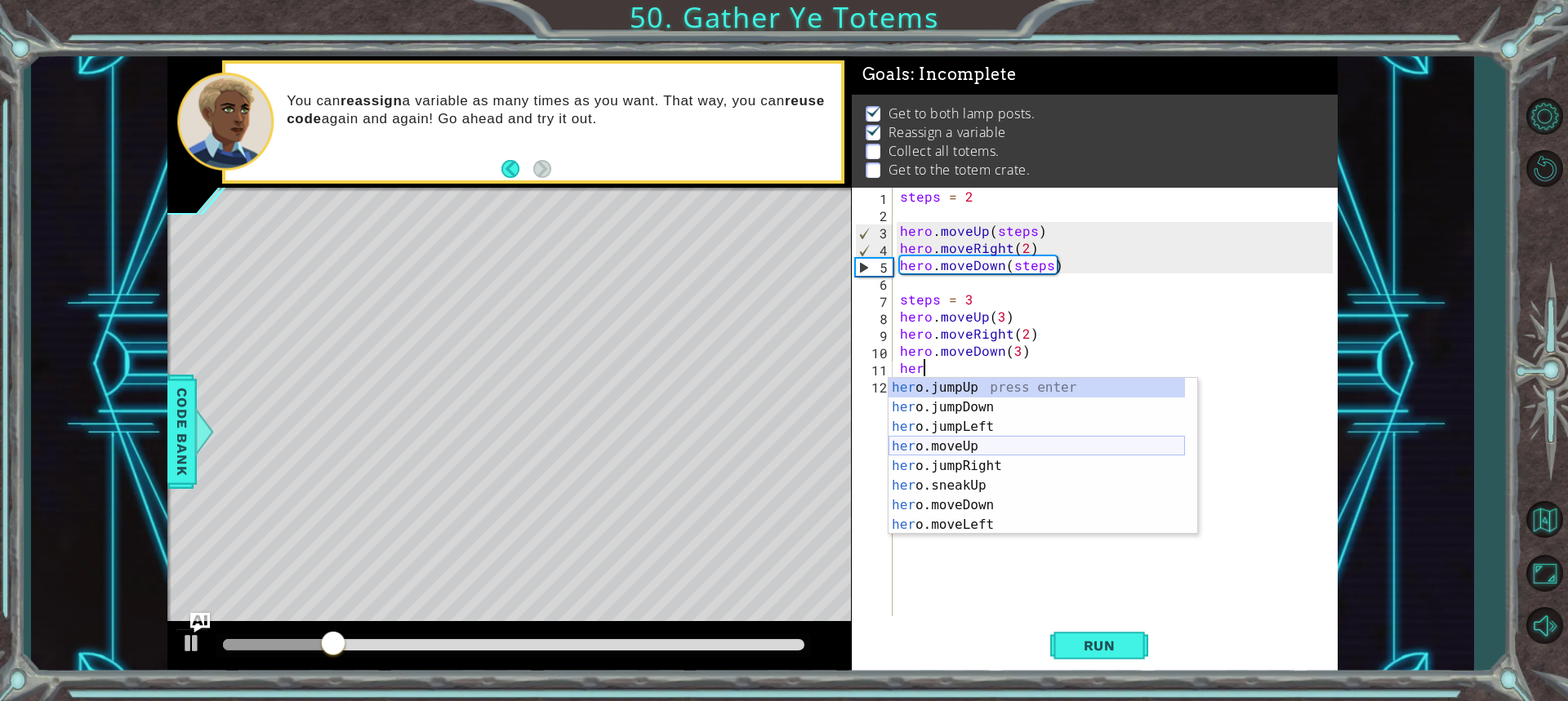
click at [960, 443] on div "her o.jumpUp press enter her o.jumpDown press enter her o.jumpLeft press enter …" at bounding box center [1036, 476] width 296 height 196
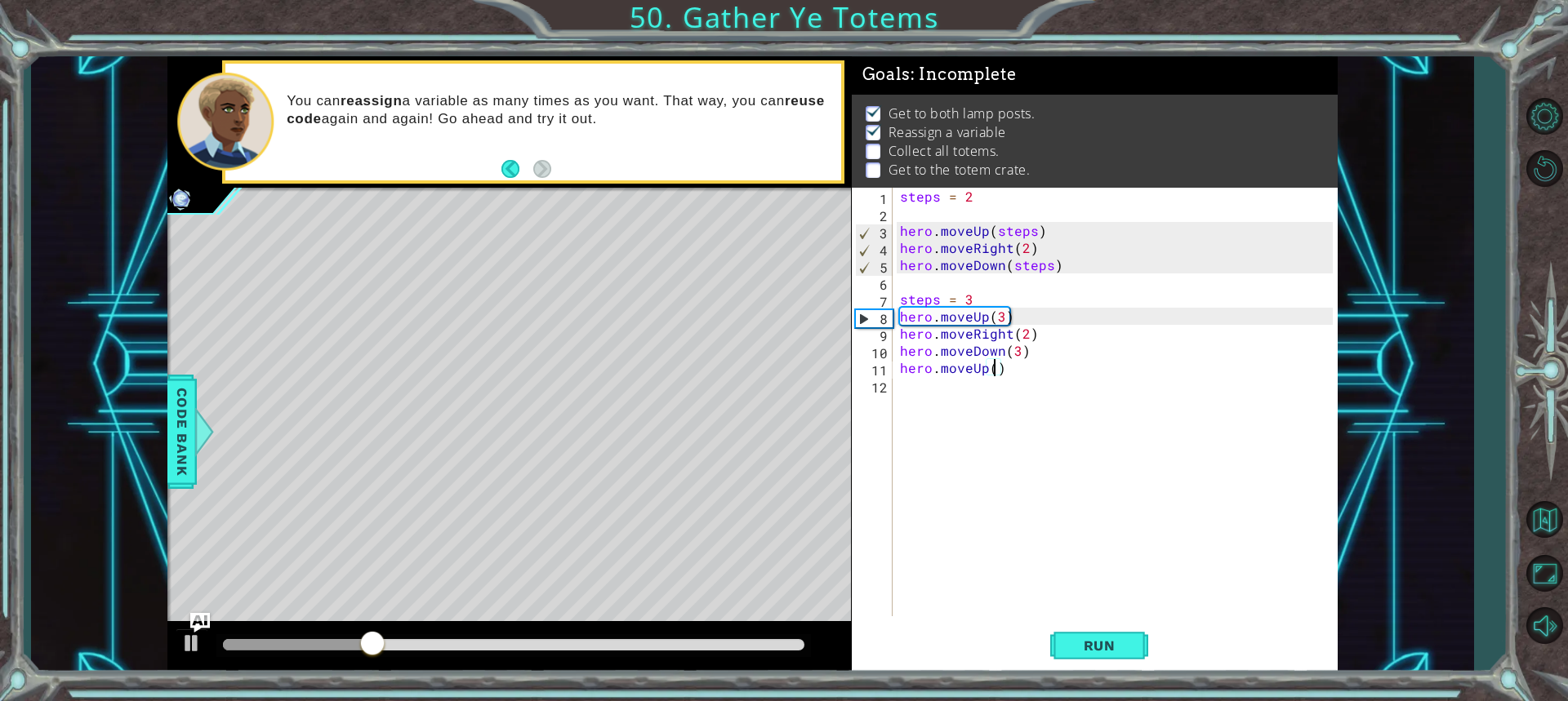
scroll to position [0, 6]
type textarea "hero.moveUp(5)"
click at [1081, 700] on div "1 ההההההההההההההההההההההההההההההההההההההההההההההההההההההההההההההההההההההההההההה…" at bounding box center [784, 350] width 1568 height 701
click at [1083, 675] on div "1 ההההההההההההההההההההההההההההההההההההההההההההההההההההההההההההההההההההההההההההה…" at bounding box center [784, 350] width 1568 height 701
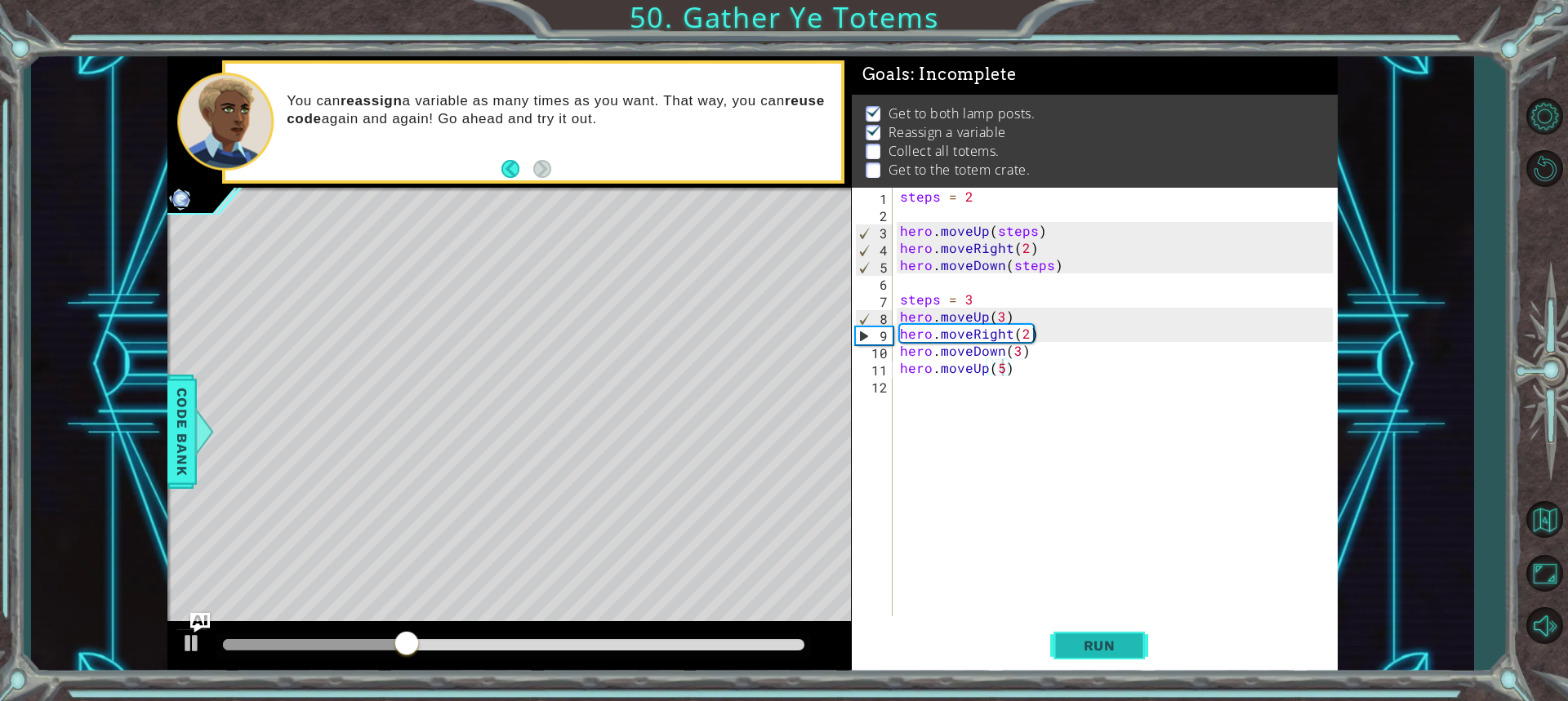
drag, startPoint x: 1084, startPoint y: 652, endPoint x: 1085, endPoint y: 640, distance: 12.0
click at [1084, 644] on span "Run" at bounding box center [1100, 645] width 64 height 16
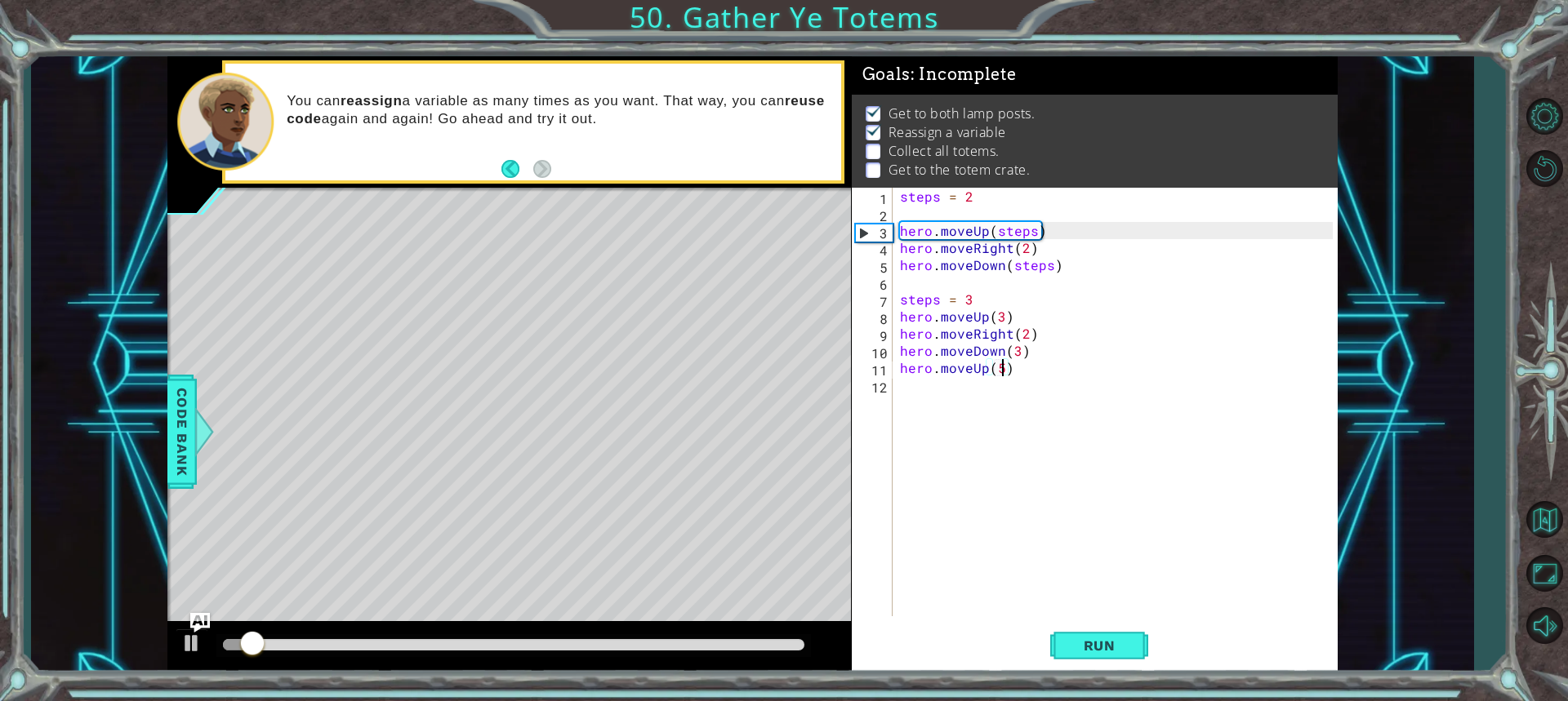
click at [906, 393] on div "steps = 2 hero . moveUp ( steps ) hero . moveRight ( 2 ) hero . moveDown ( step…" at bounding box center [1119, 418] width 444 height 463
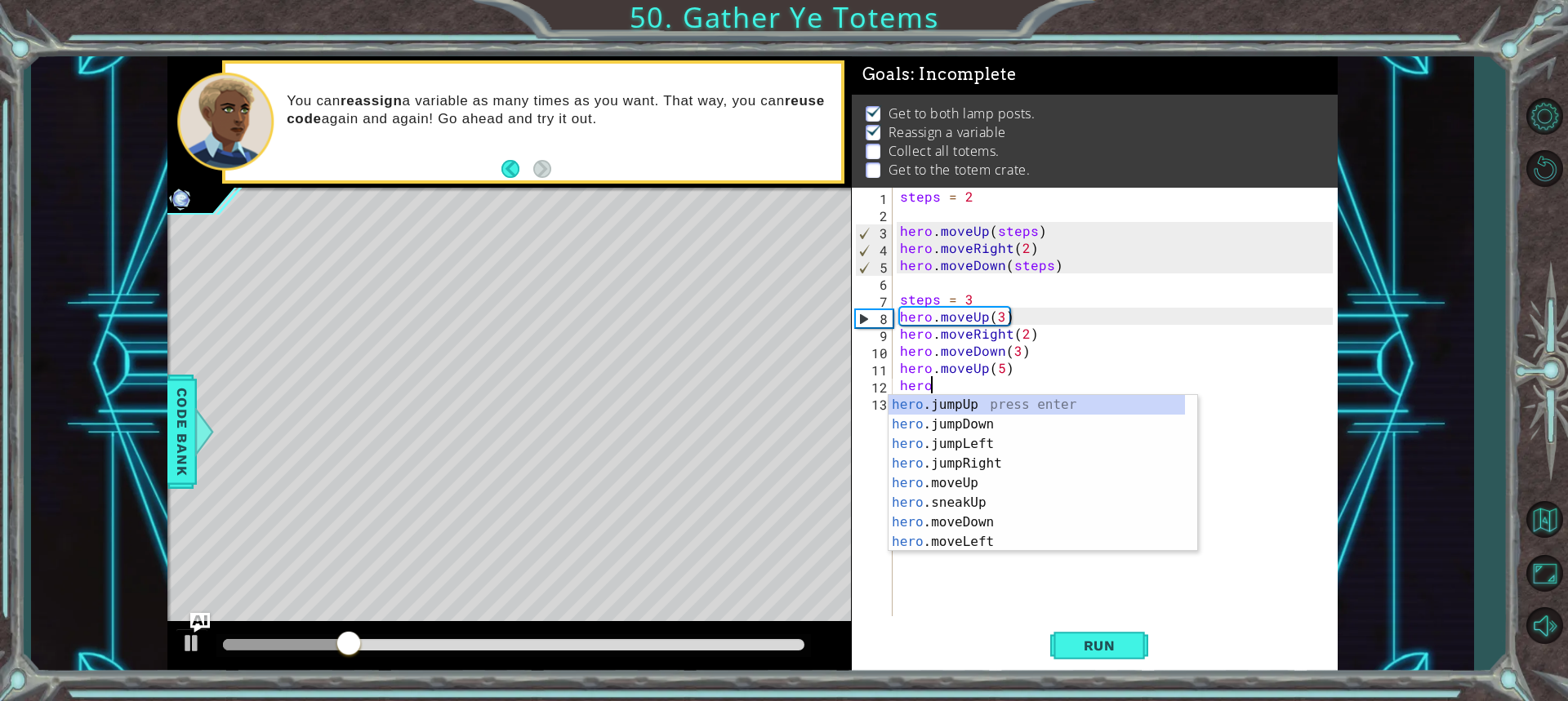
scroll to position [0, 2]
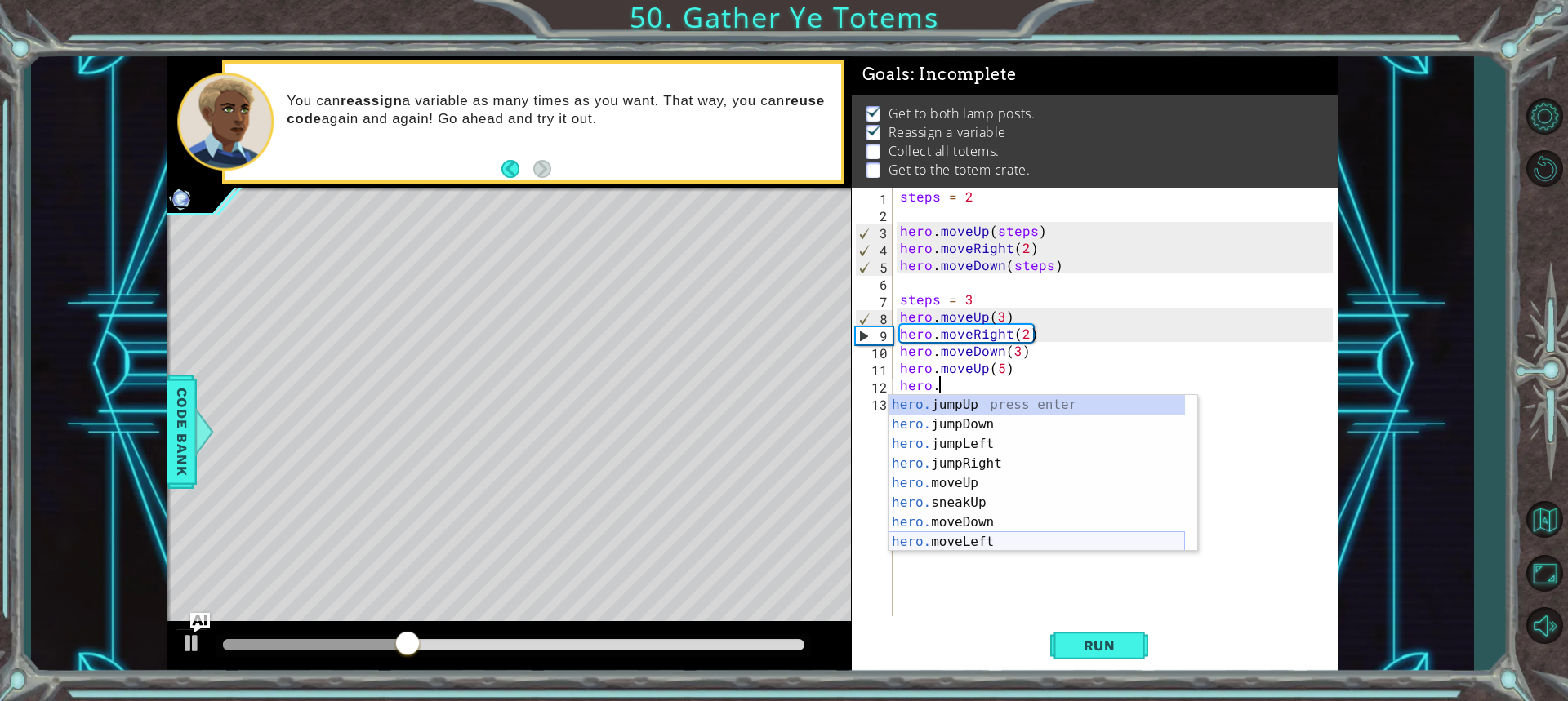
click at [1019, 536] on div "hero. jumpUp press enter hero. jumpDown press enter hero. jumpLeft press enter …" at bounding box center [1036, 493] width 296 height 196
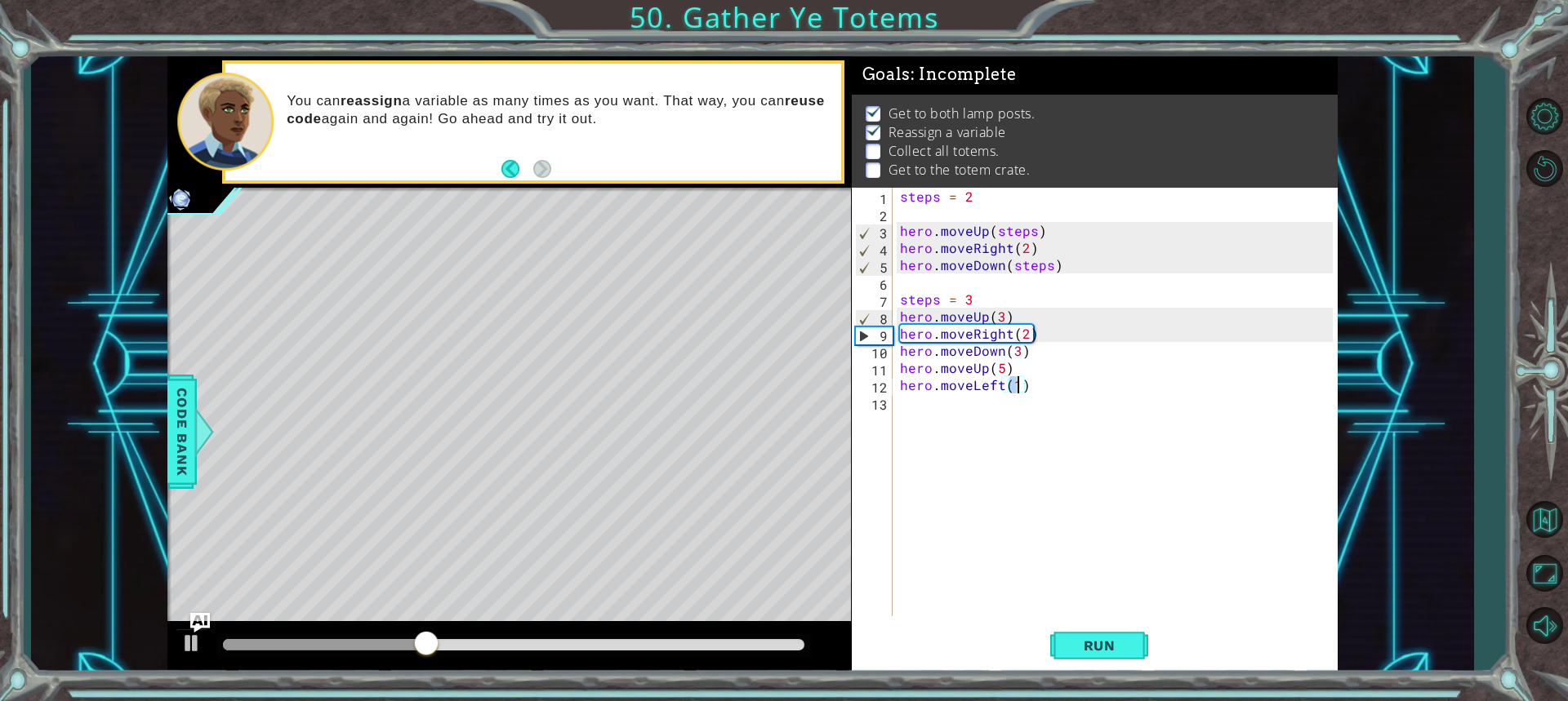
type textarea "hero.moveLeft(2)"
click at [970, 422] on div "steps = 2 hero . moveUp ( steps ) hero . moveRight ( 2 ) hero . moveDown ( step…" at bounding box center [1119, 418] width 444 height 463
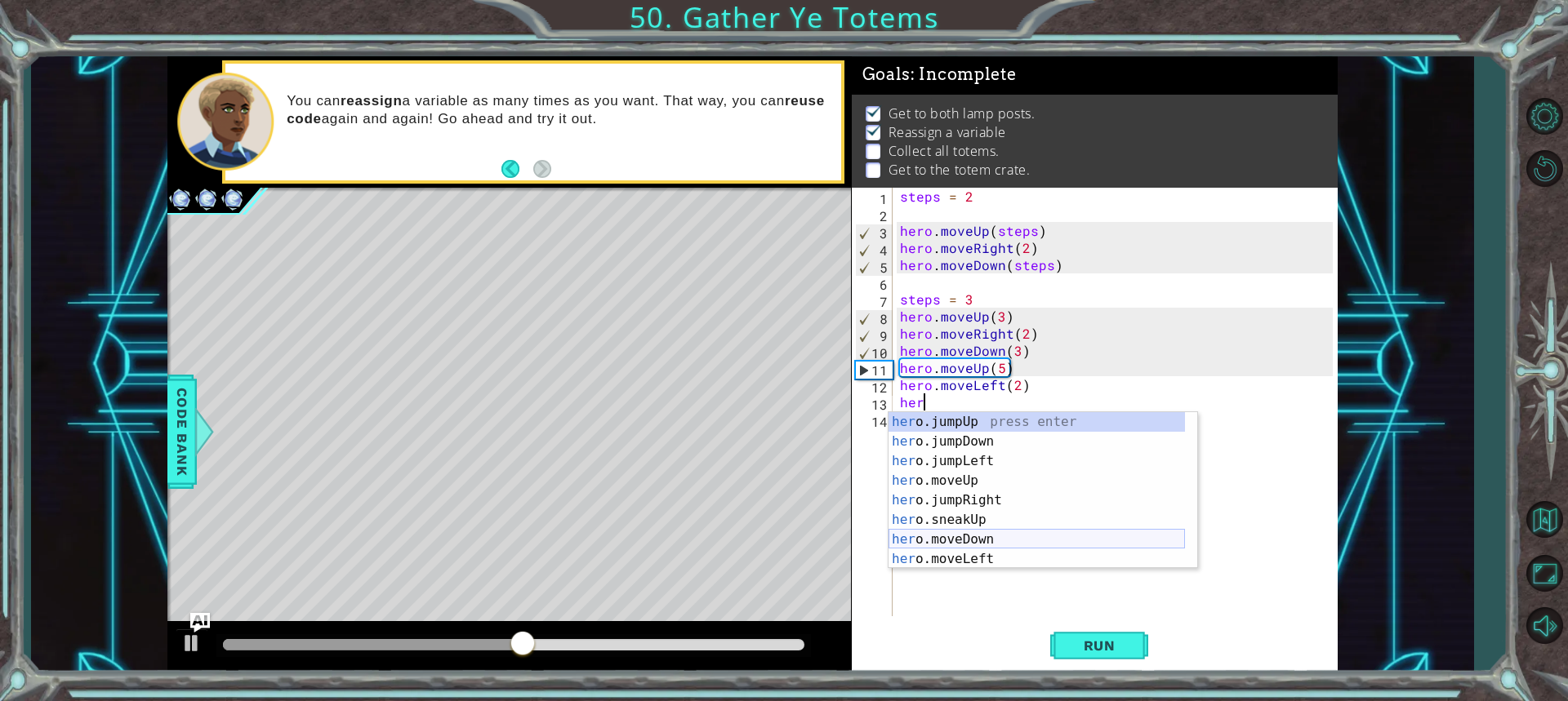
click at [1001, 535] on div "her o.jumpUp press enter her o.jumpDown press enter her o.jumpLeft press enter …" at bounding box center [1036, 510] width 296 height 196
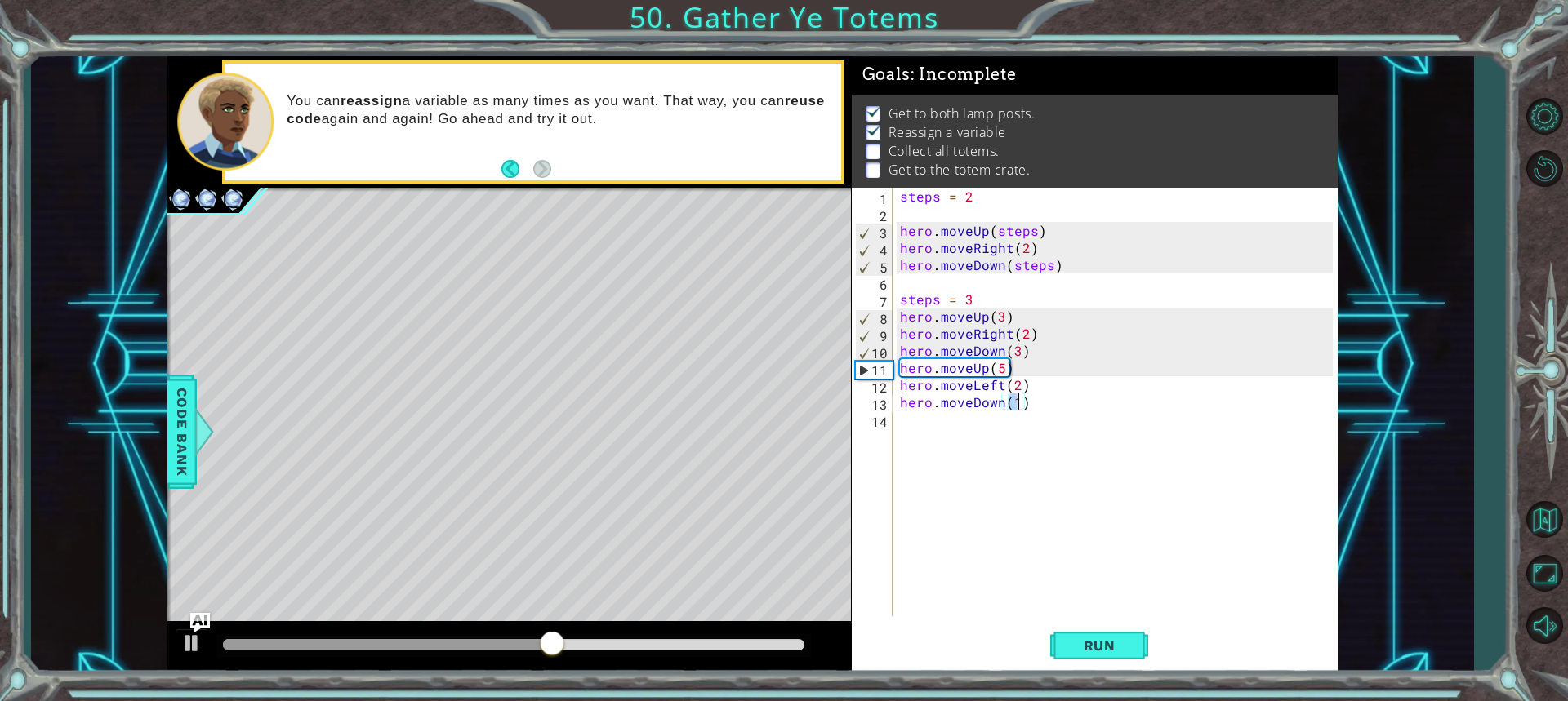
scroll to position [0, 7]
click at [1104, 636] on button "Run" at bounding box center [1100, 645] width 98 height 48
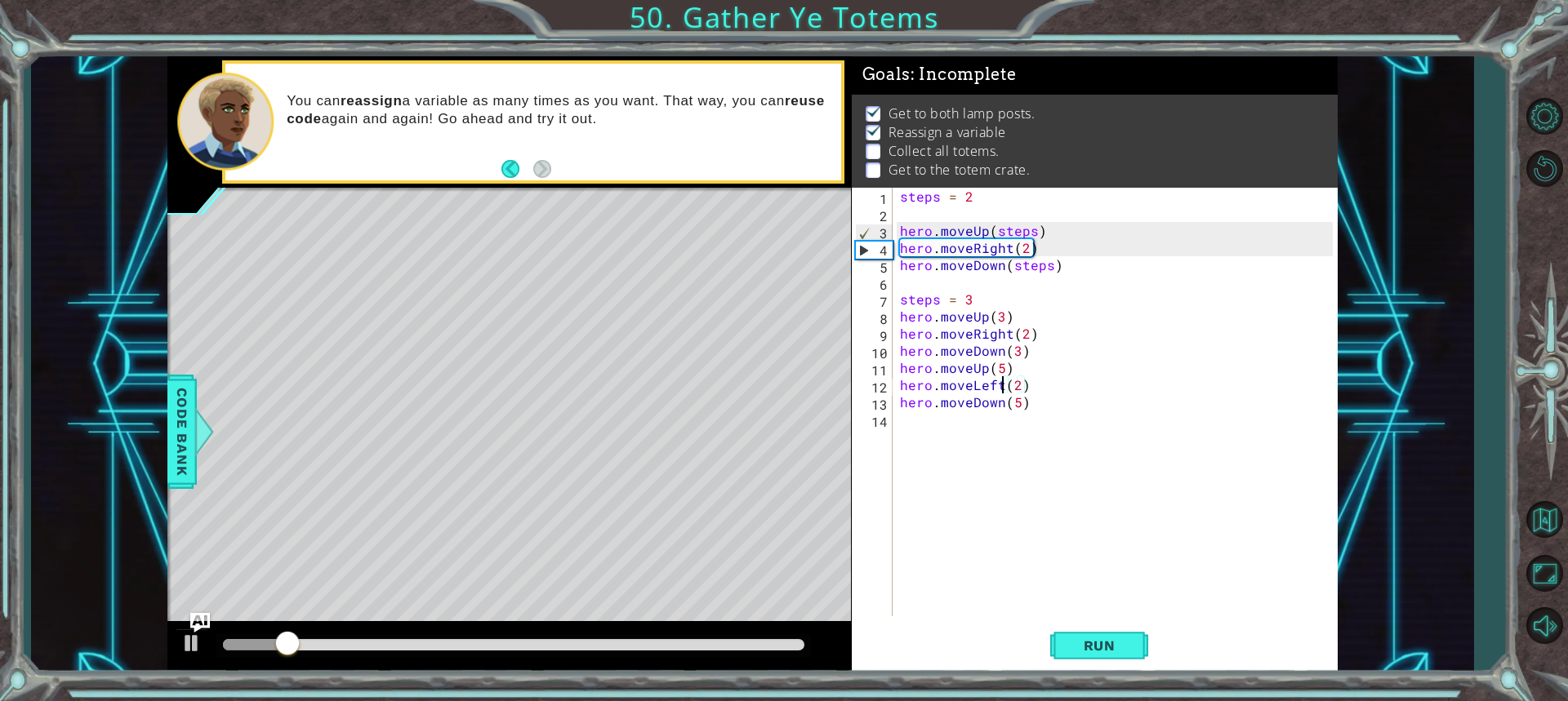
click at [1000, 392] on div "steps = 2 hero . moveUp ( steps ) hero . moveRight ( 2 ) hero . moveDown ( step…" at bounding box center [1119, 418] width 444 height 463
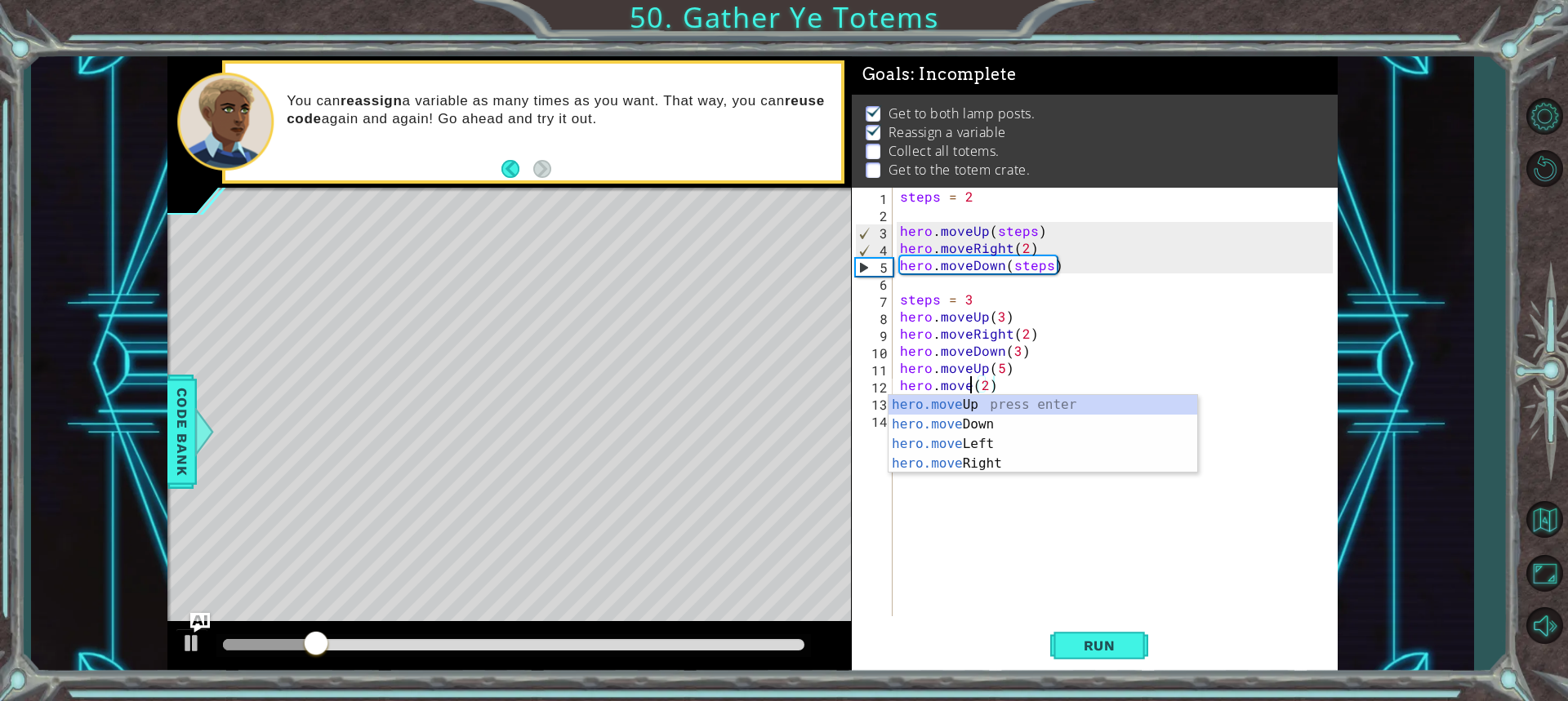
scroll to position [0, 5]
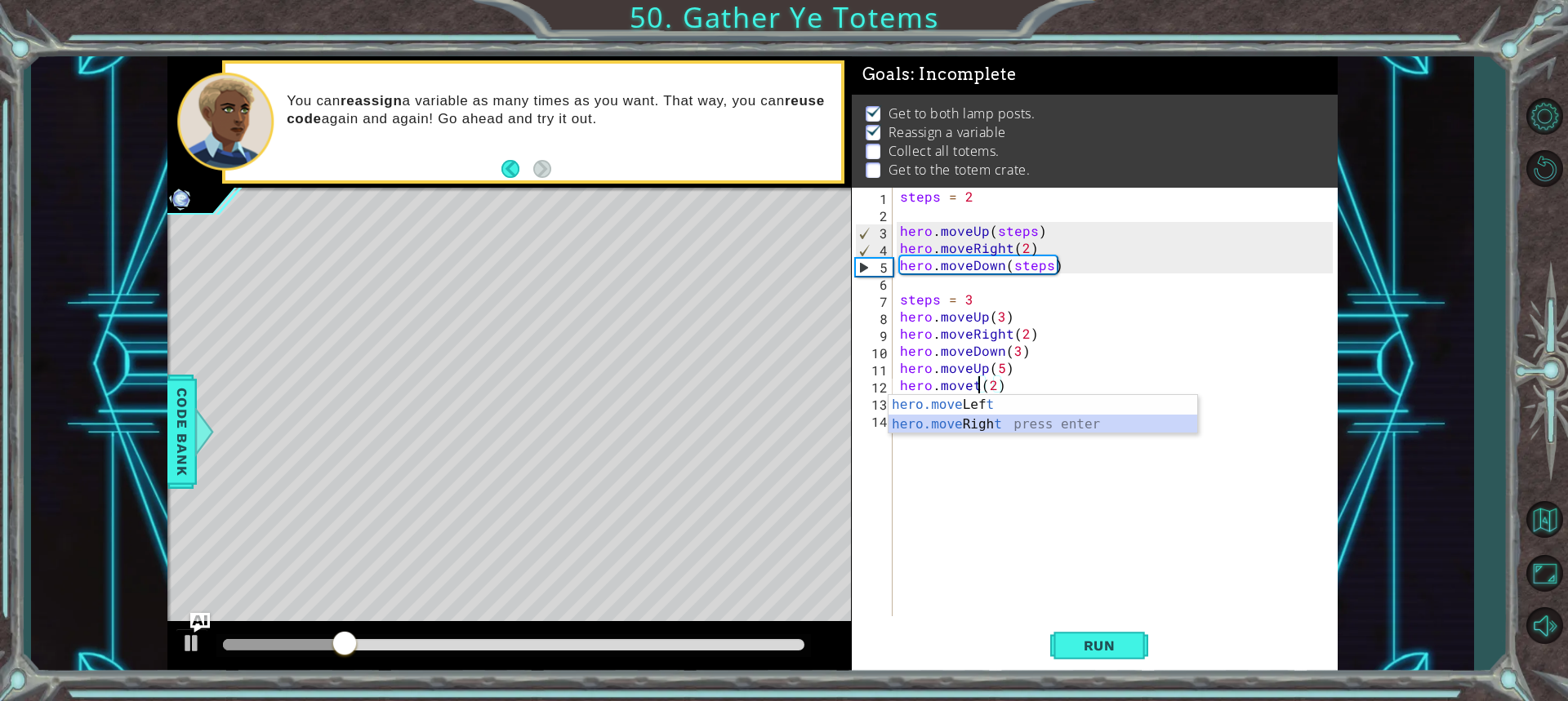
click at [996, 422] on div "hero.move Lef t press enter hero.move Righ t press enter" at bounding box center [1043, 434] width 308 height 79
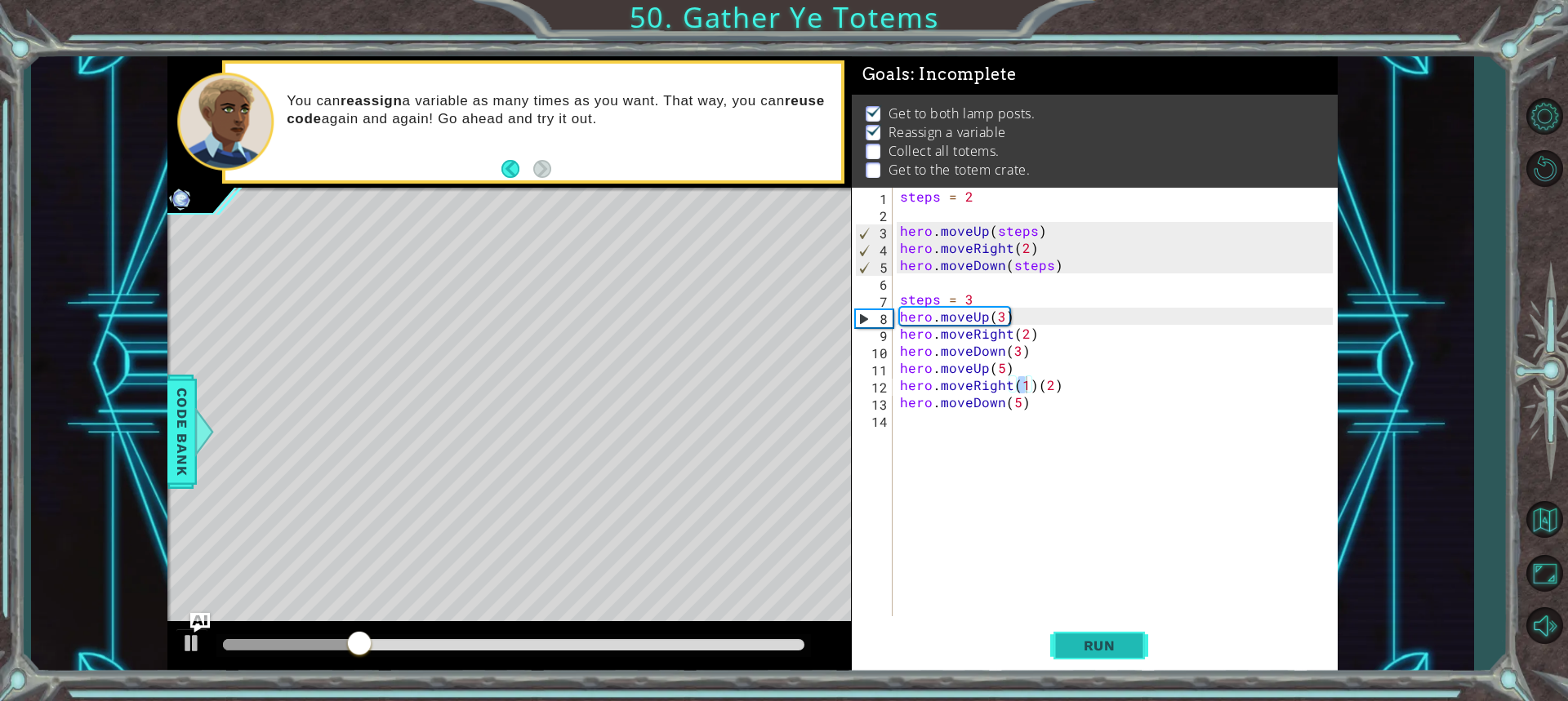
click at [1123, 657] on button "Run" at bounding box center [1100, 645] width 98 height 48
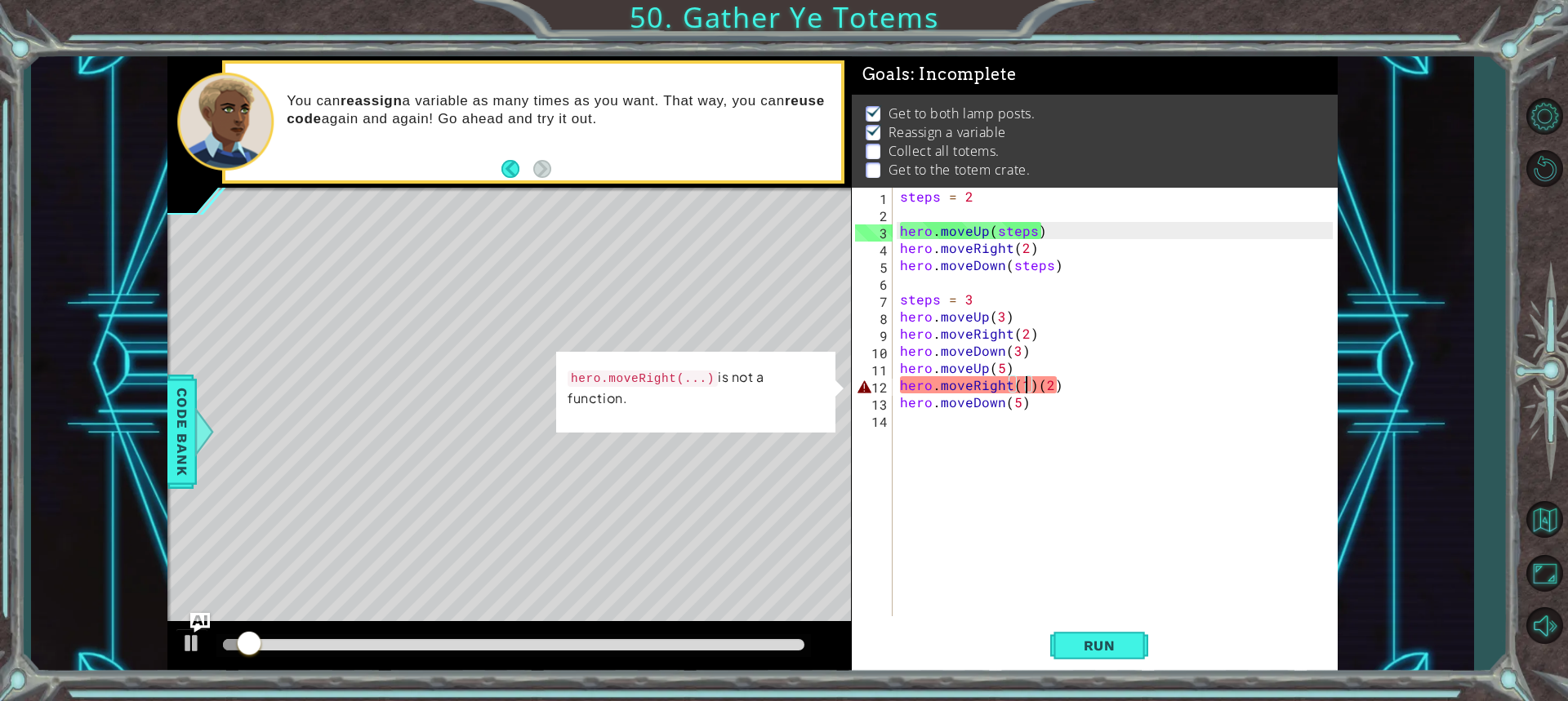
click at [1034, 386] on div "steps = 2 hero . moveUp ( steps ) hero . moveRight ( 2 ) hero . moveDown ( step…" at bounding box center [1119, 418] width 444 height 463
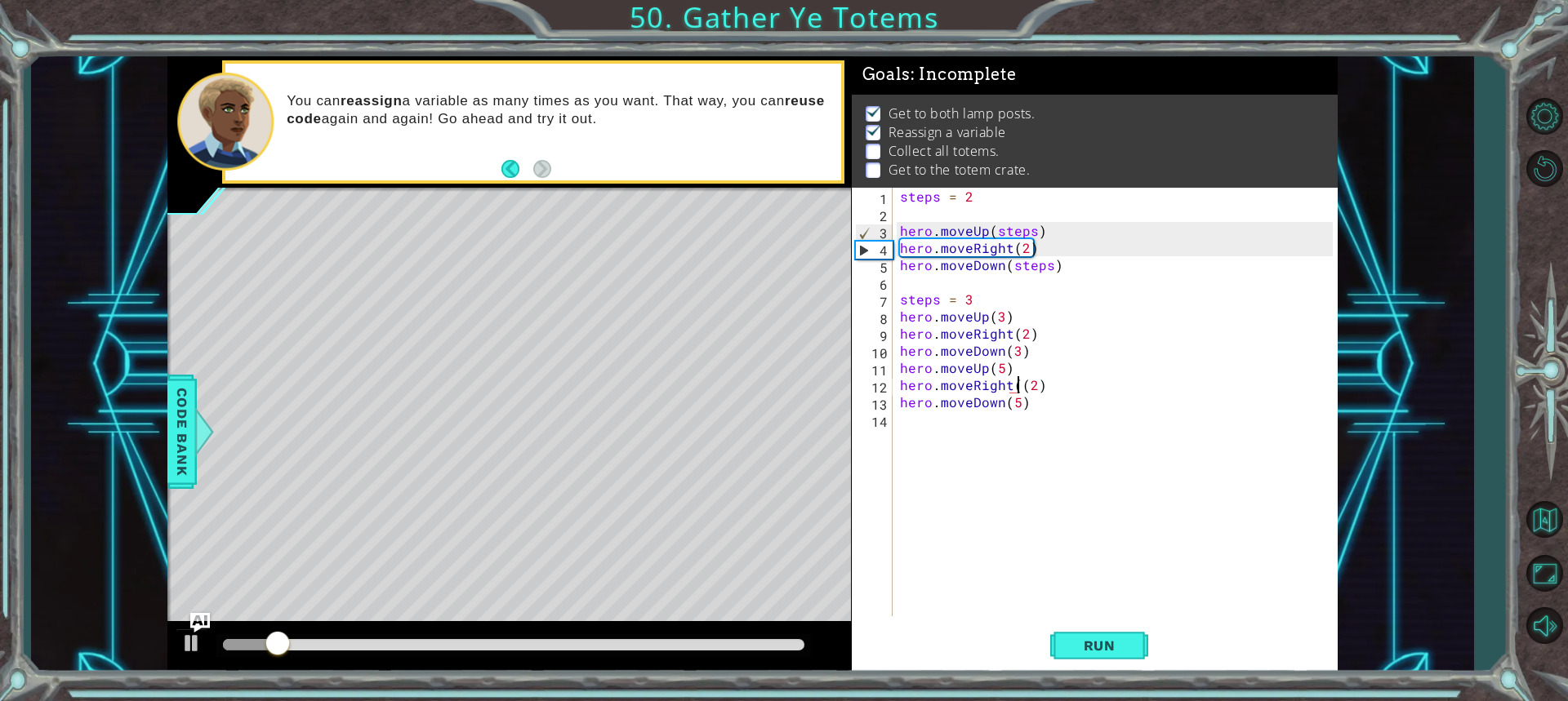
type textarea "hero.moveRight(2)"
click at [1084, 642] on span "Run" at bounding box center [1100, 645] width 64 height 16
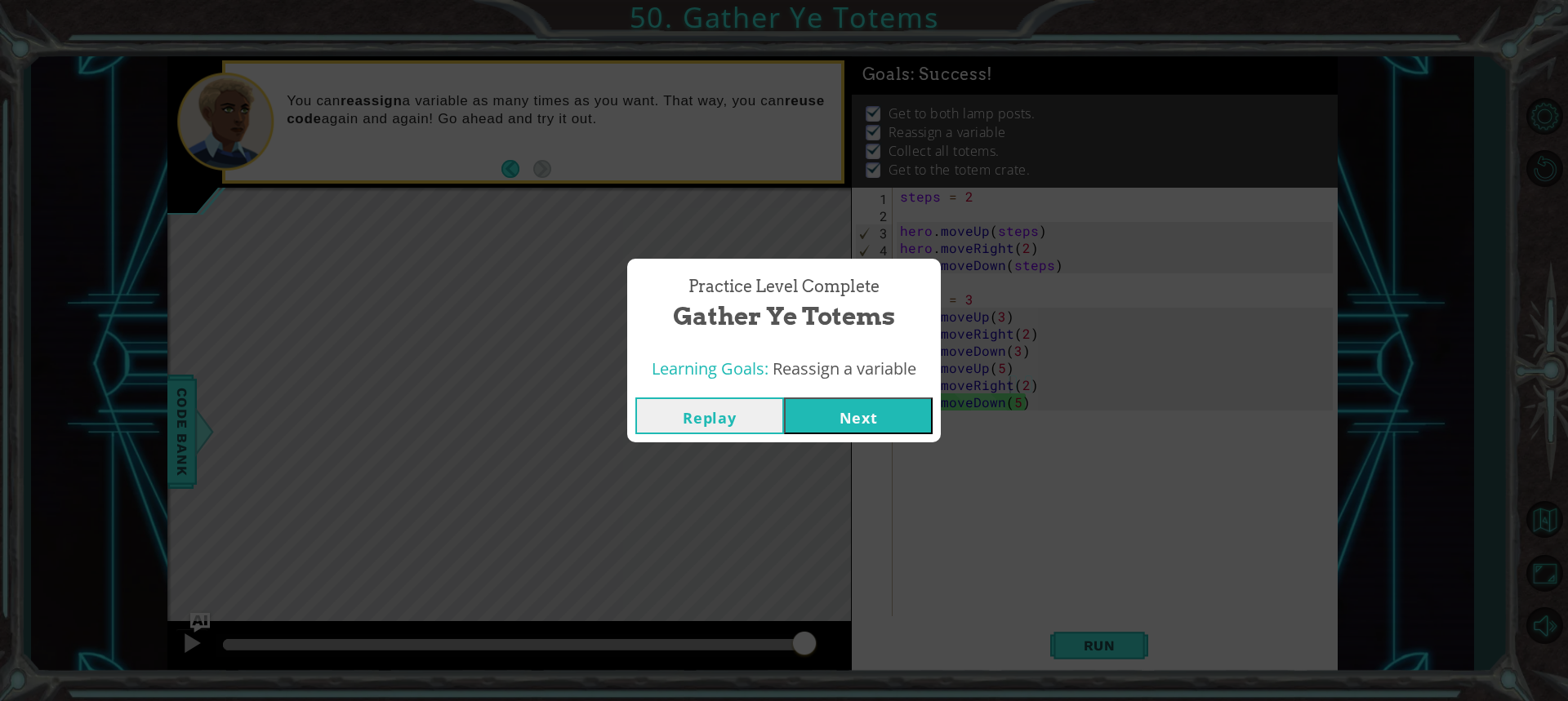
click at [839, 412] on button "Next" at bounding box center [857, 415] width 149 height 37
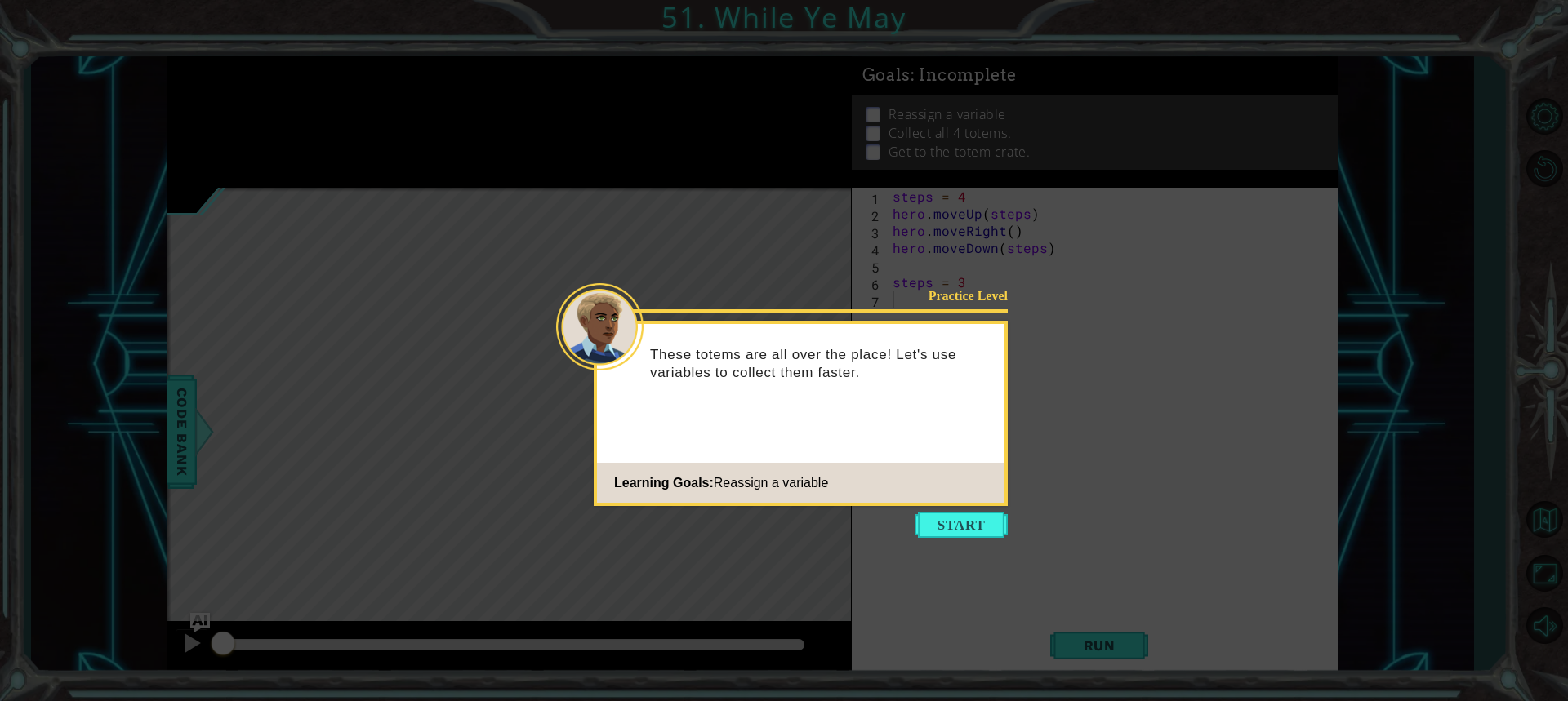
click at [960, 505] on div "Practice Level These totems are all over the place! Let's use variables to coll…" at bounding box center [801, 413] width 414 height 185
click at [950, 517] on button "Start" at bounding box center [961, 525] width 93 height 26
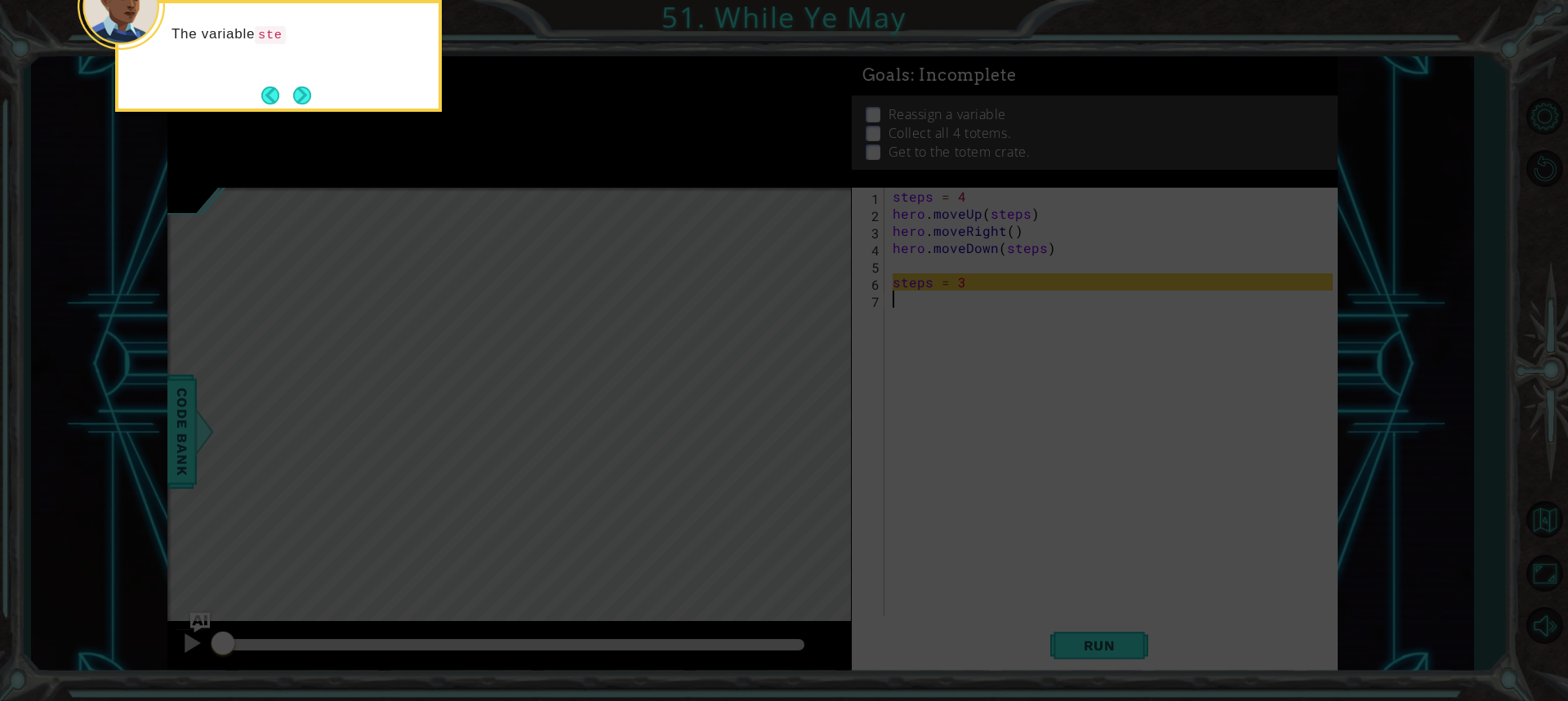
click at [312, 94] on button "Next" at bounding box center [303, 96] width 19 height 19
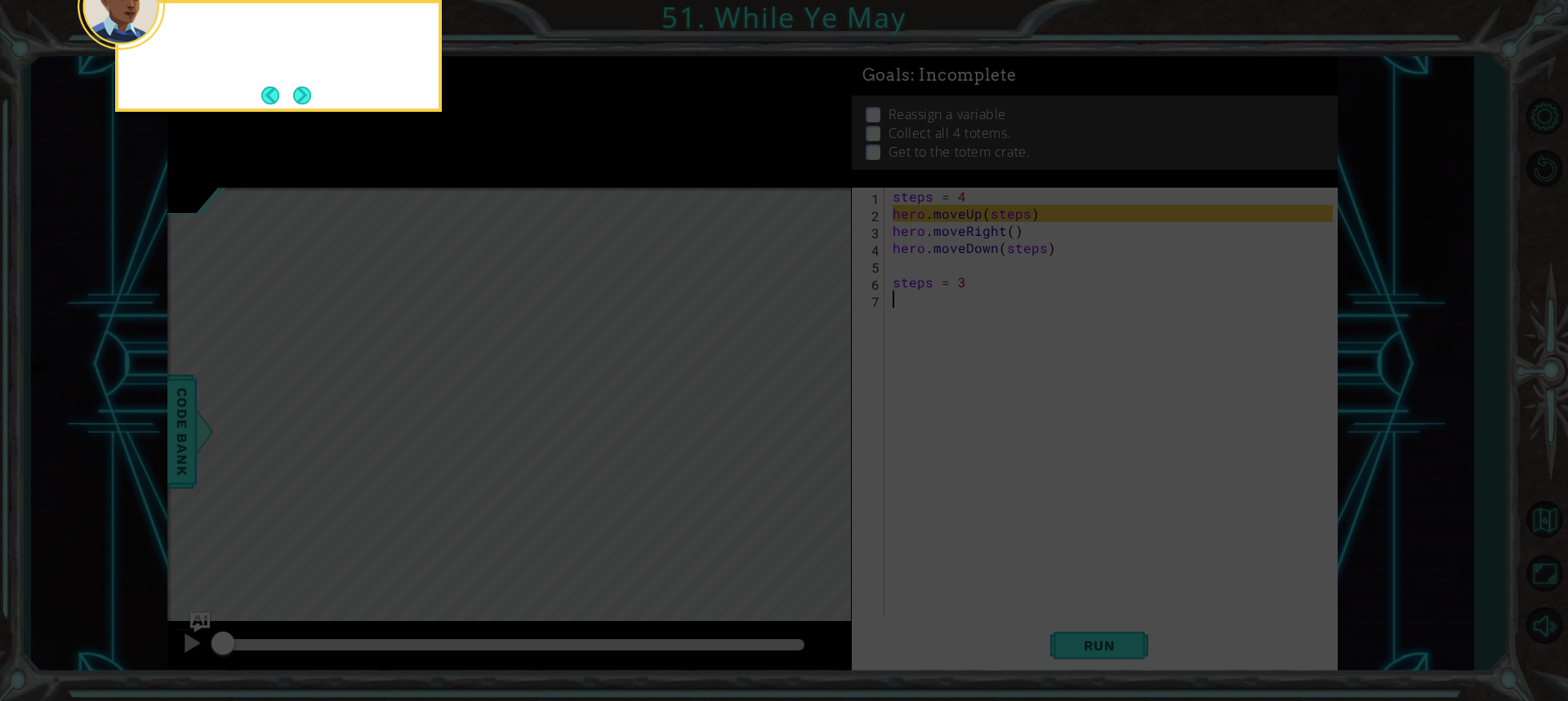
click at [313, 94] on div at bounding box center [278, 56] width 326 height 112
click at [313, 96] on div at bounding box center [278, 56] width 326 height 112
click at [311, 96] on button "Next" at bounding box center [302, 95] width 18 height 18
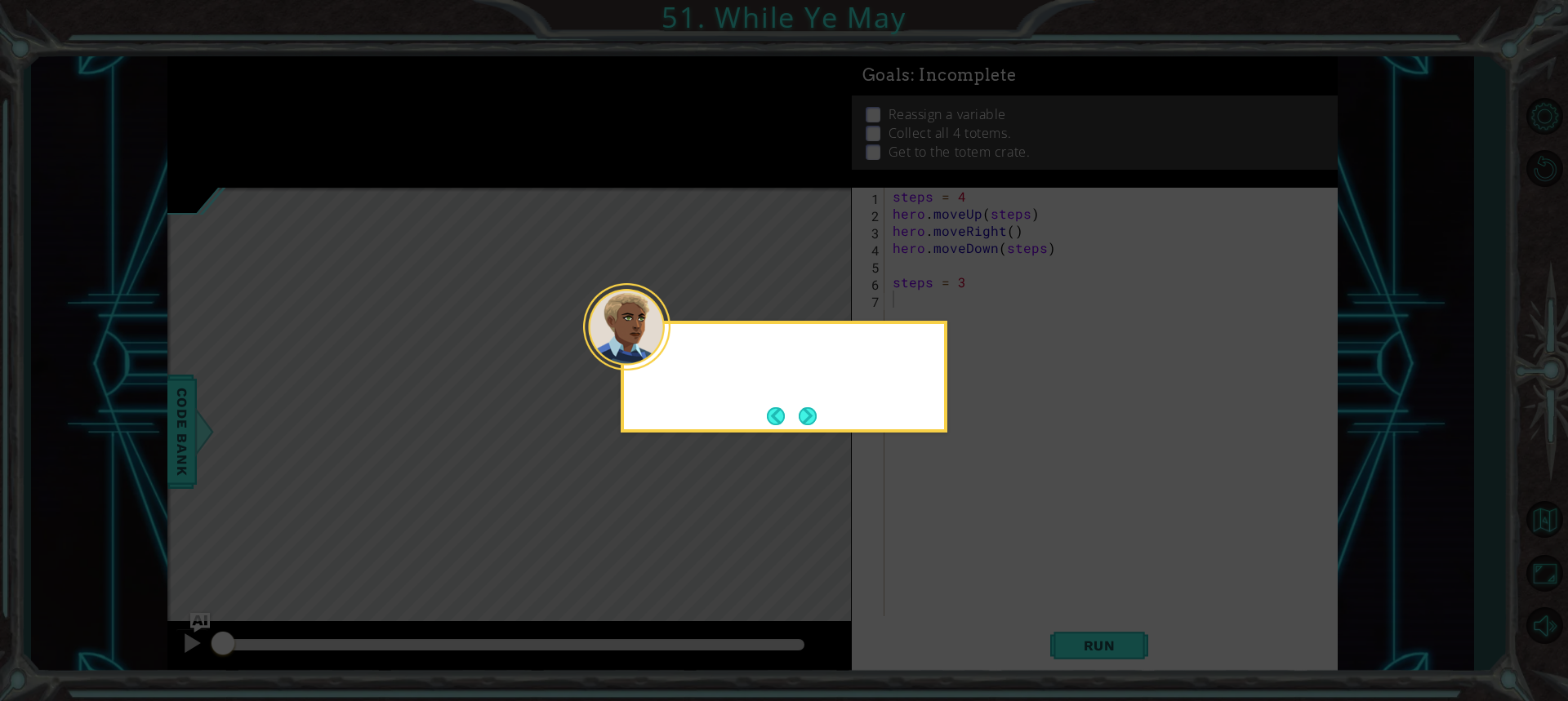
click at [313, 96] on icon at bounding box center [784, 350] width 1568 height 701
click at [308, 99] on icon at bounding box center [784, 350] width 1568 height 701
click at [307, 99] on icon at bounding box center [784, 350] width 1568 height 701
click at [305, 98] on icon at bounding box center [784, 350] width 1568 height 701
click at [304, 97] on icon at bounding box center [784, 350] width 1568 height 701
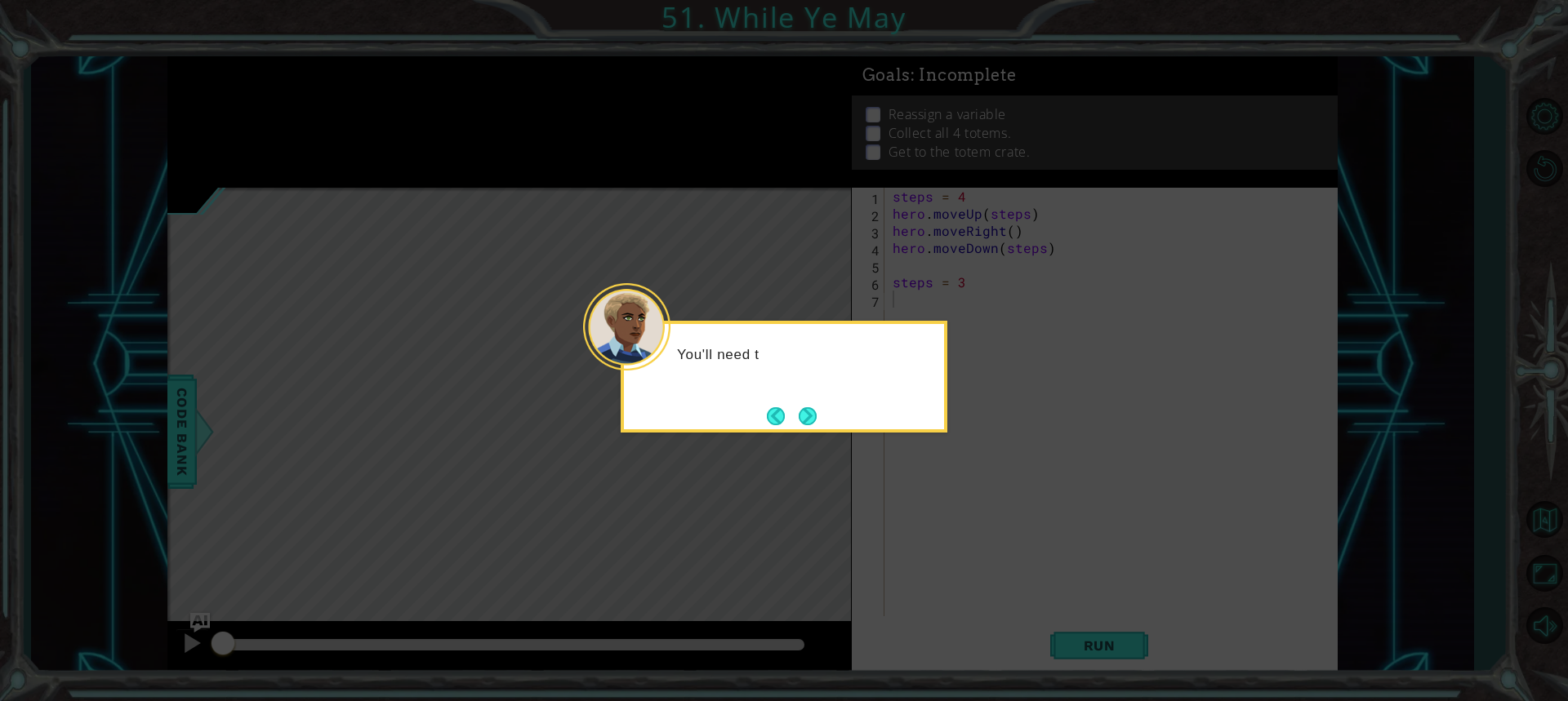
click at [306, 97] on icon at bounding box center [784, 350] width 1568 height 701
click at [661, 390] on div "You'll need to reas" at bounding box center [784, 362] width 320 height 64
drag, startPoint x: 790, startPoint y: 409, endPoint x: 802, endPoint y: 411, distance: 12.2
click at [797, 410] on footer at bounding box center [791, 416] width 50 height 25
click at [802, 411] on button "Next" at bounding box center [807, 416] width 18 height 18
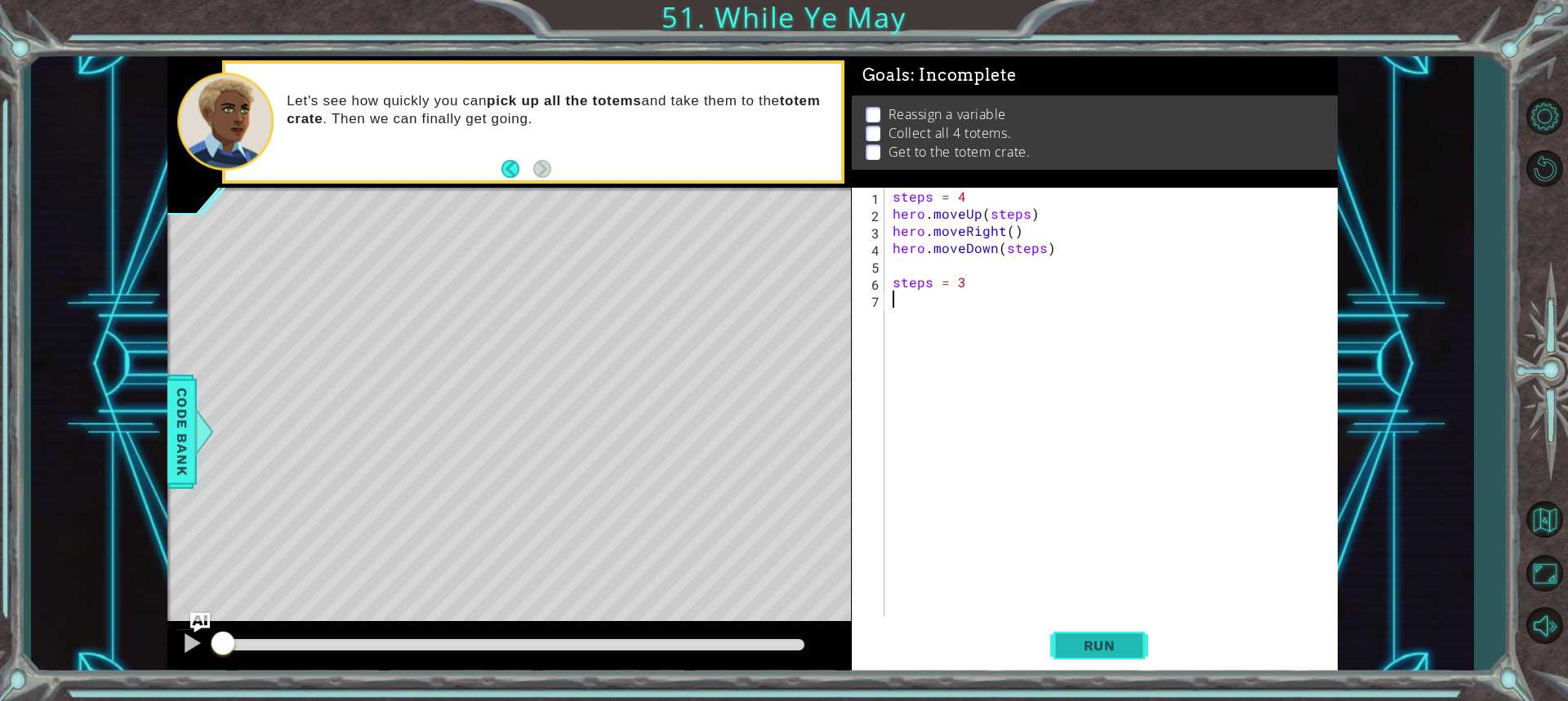
click at [1105, 628] on button "Run" at bounding box center [1100, 645] width 98 height 48
click at [1106, 630] on button "Run" at bounding box center [1100, 645] width 98 height 48
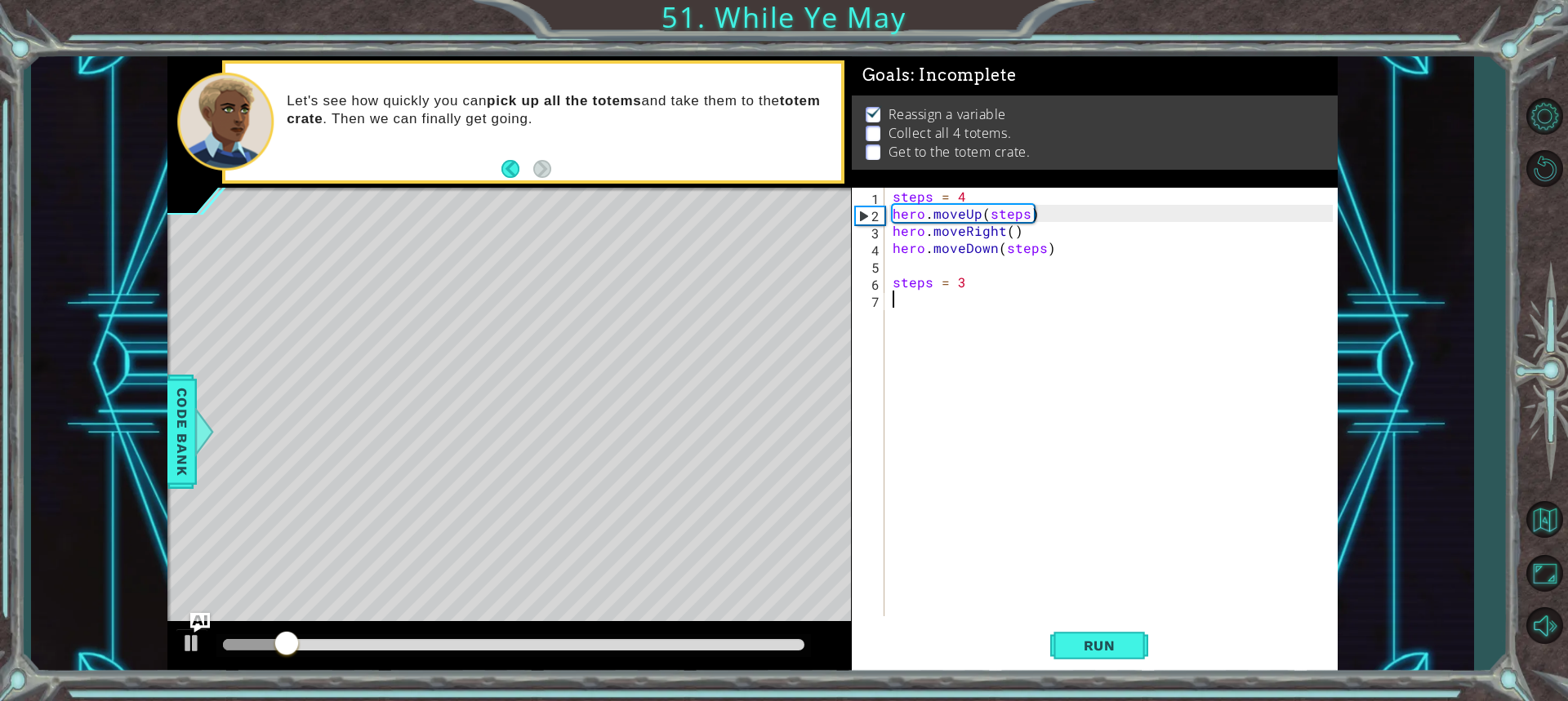
click at [895, 305] on div "steps = 4 hero . moveUp ( steps ) hero . moveRight ( ) hero . moveDown ( steps …" at bounding box center [1115, 418] width 451 height 463
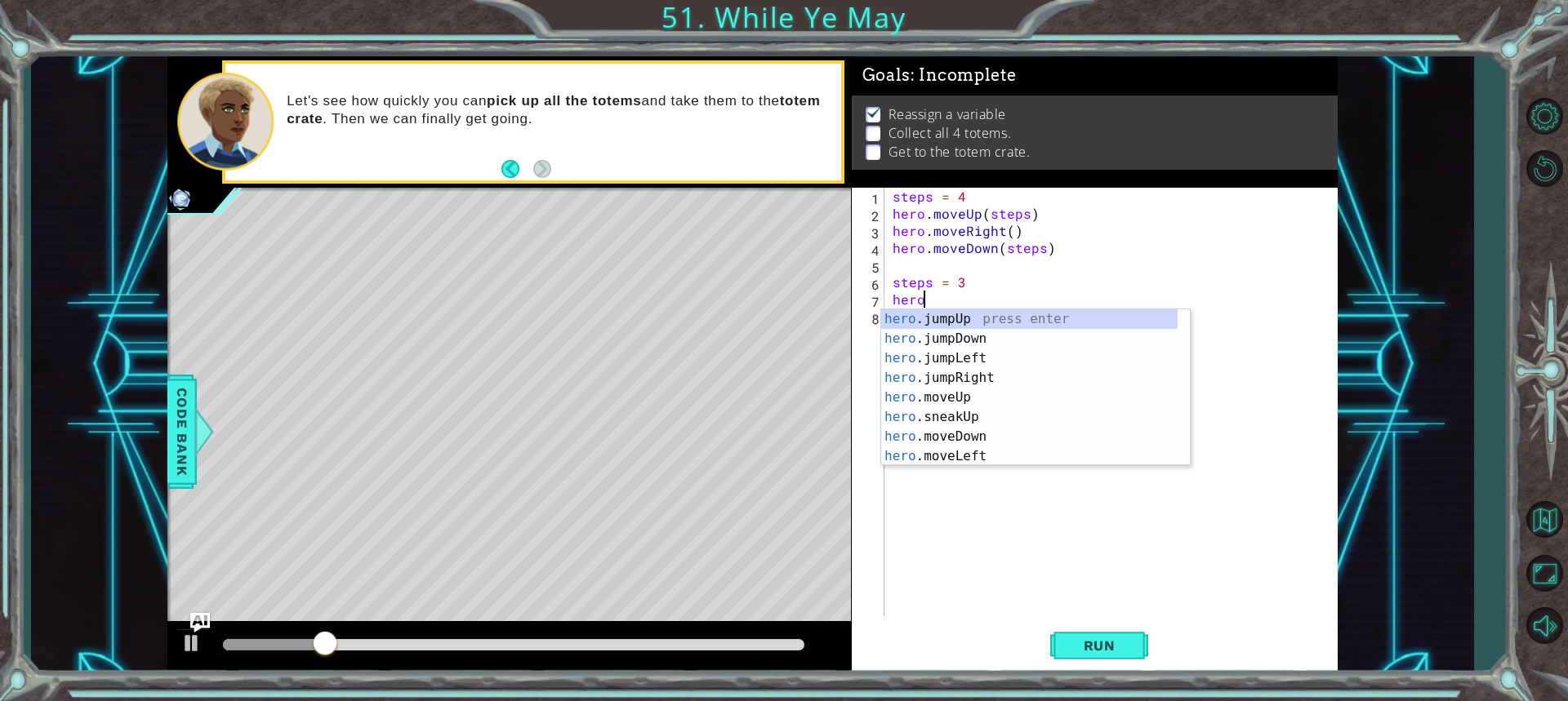
scroll to position [0, 1]
click at [994, 390] on div "hero .jumpUp press enter hero .jumpDown press enter hero .jumpLeft press enter …" at bounding box center [1029, 407] width 296 height 196
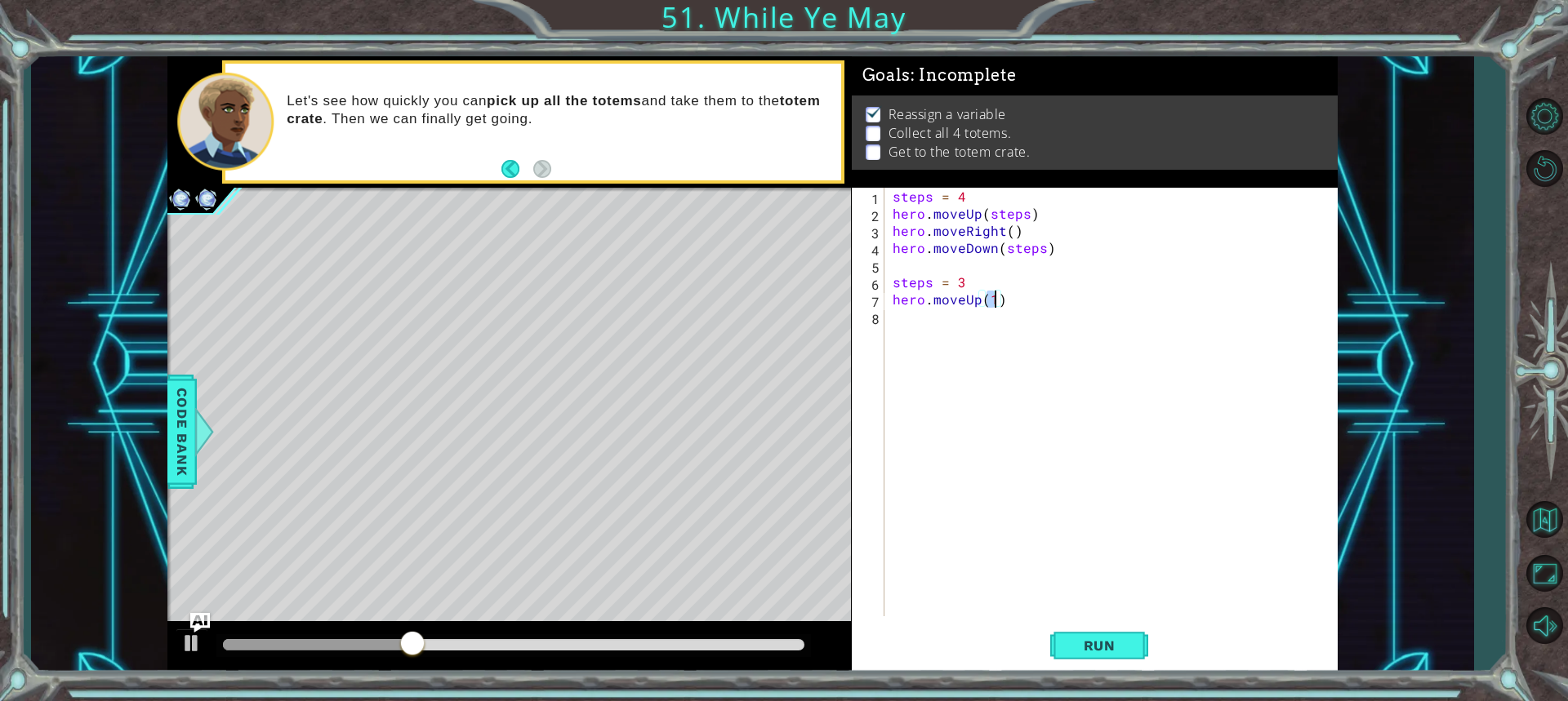
type textarea "hero.moveUp(3)"
click at [944, 332] on div "steps = 4 hero . moveUp ( steps ) hero . moveRight ( ) hero . moveDown ( steps …" at bounding box center [1115, 418] width 451 height 463
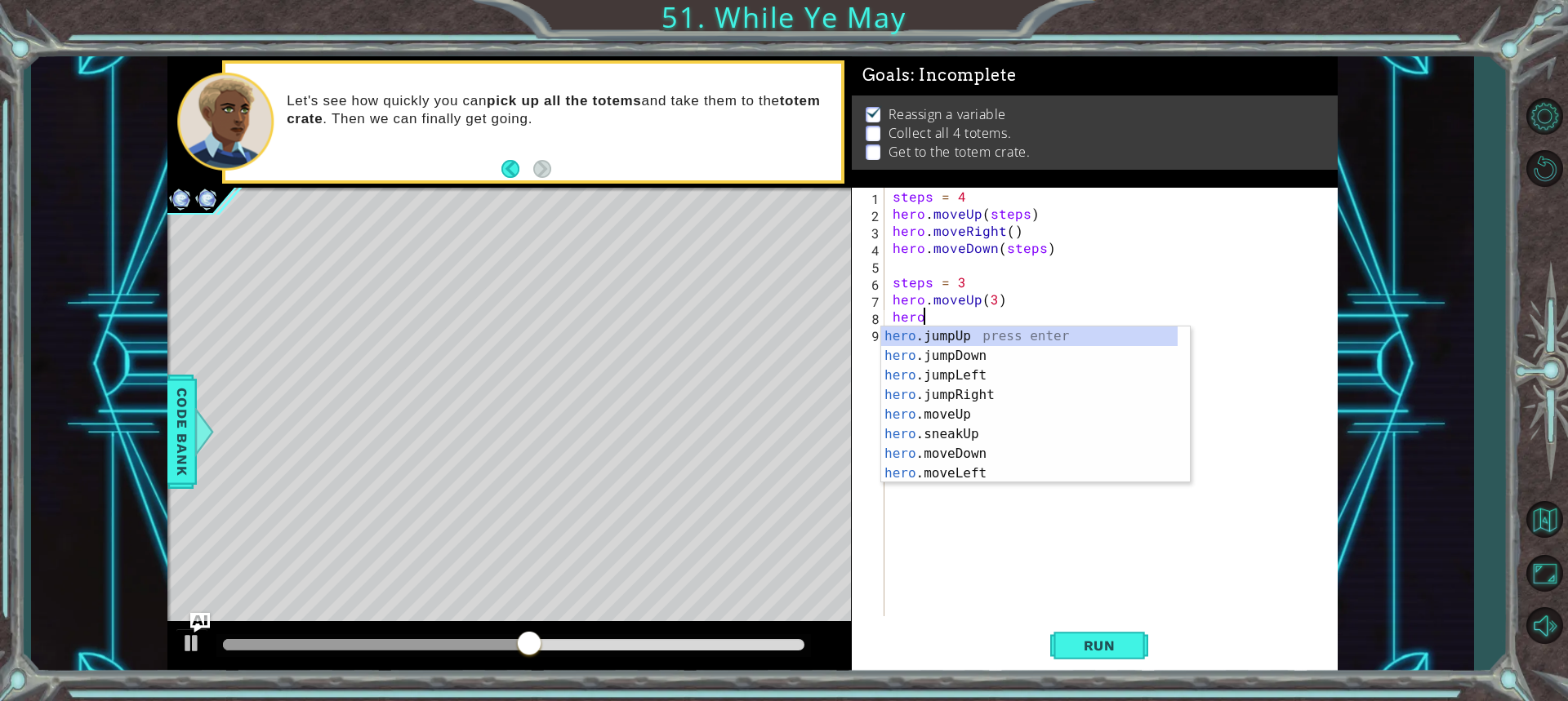
scroll to position [0, 1]
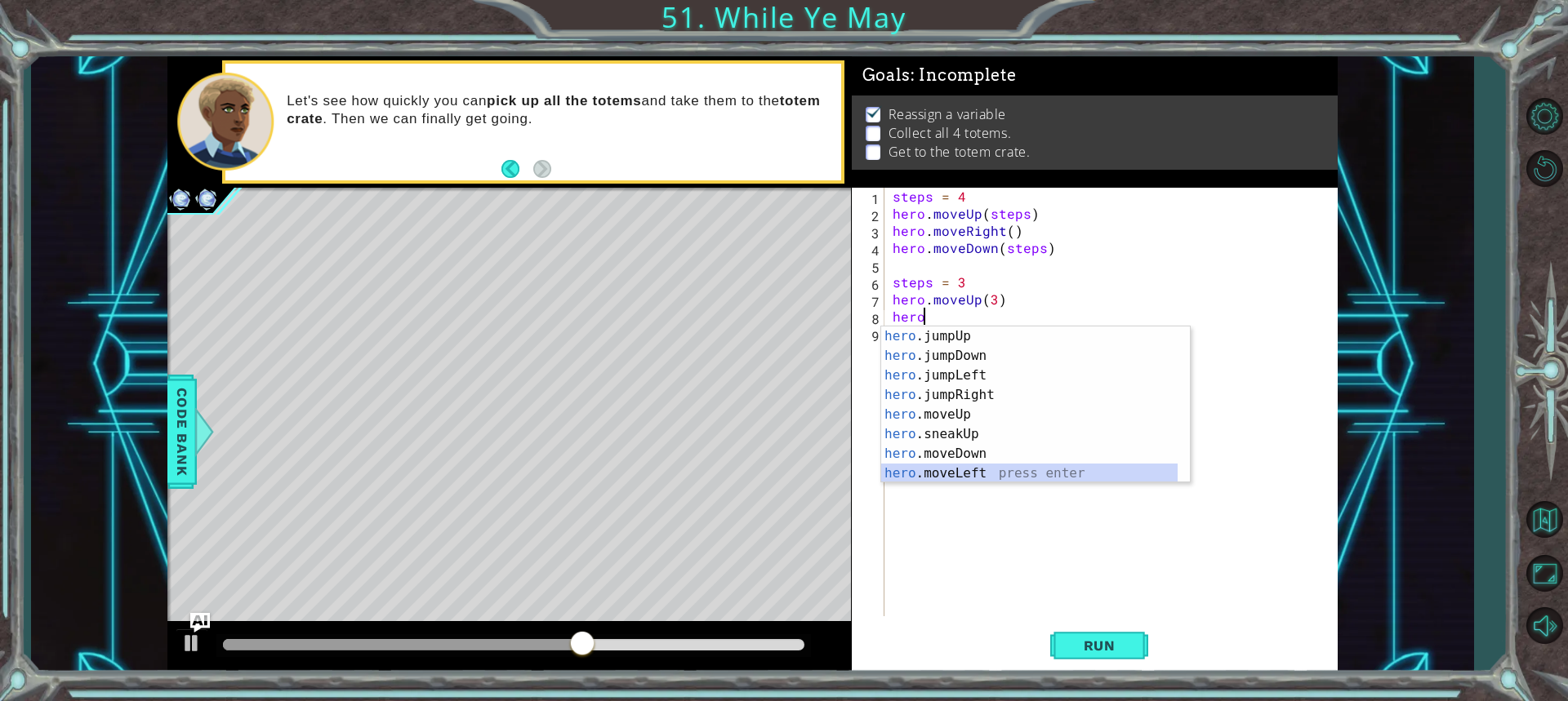
click at [978, 472] on div "hero .jumpUp press enter hero .jumpDown press enter hero .jumpLeft press enter …" at bounding box center [1029, 424] width 296 height 196
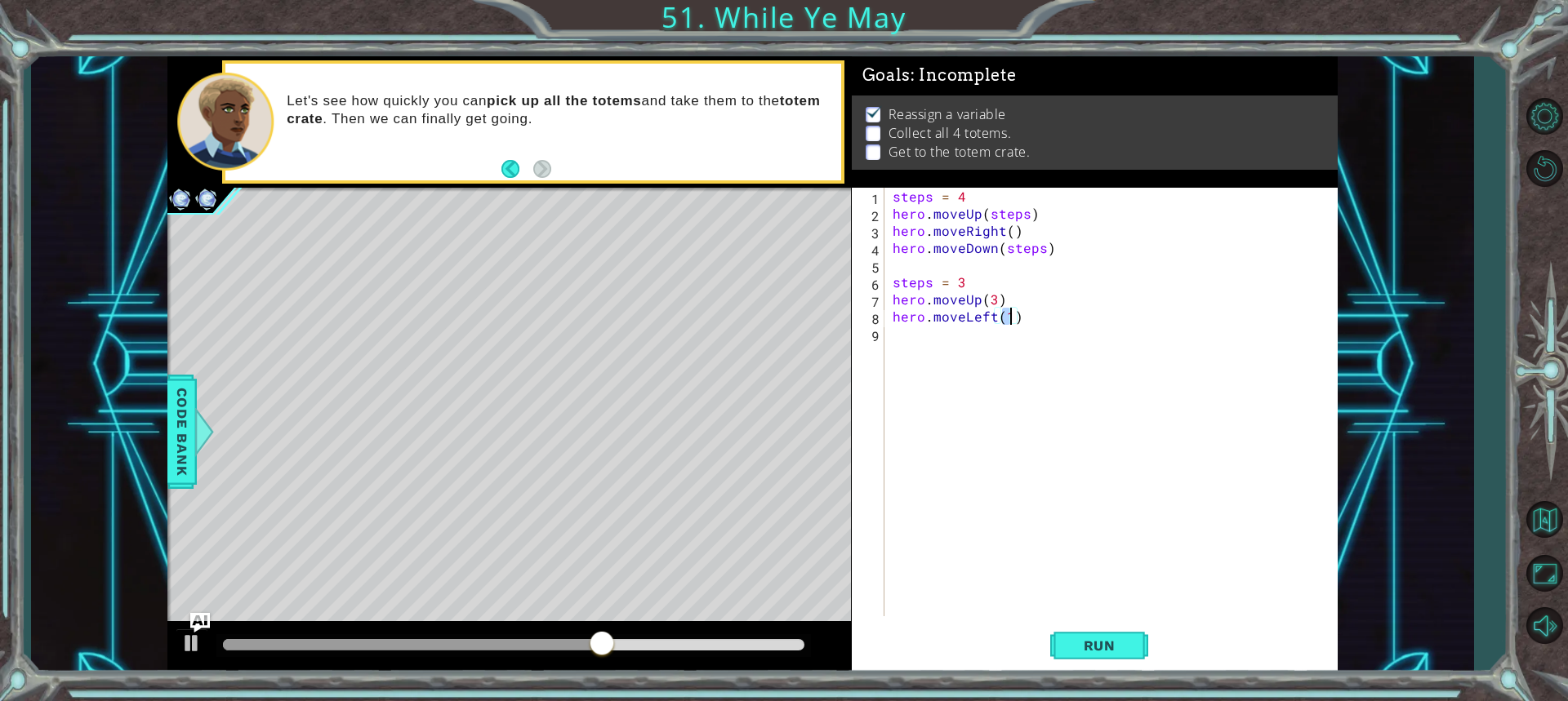
click at [990, 315] on div "steps = 4 hero . moveUp ( steps ) hero . moveRight ( ) hero . moveDown ( steps …" at bounding box center [1115, 418] width 451 height 463
click at [990, 314] on div "steps = 4 hero . moveUp ( steps ) hero . moveRight ( ) hero . moveDown ( steps …" at bounding box center [1115, 418] width 451 height 463
click at [994, 313] on div "steps = 4 hero . moveUp ( steps ) hero . moveRight ( ) hero . moveDown ( steps …" at bounding box center [1115, 418] width 451 height 463
click at [1019, 338] on div "hero.moveRig ht press enter" at bounding box center [1035, 356] width 308 height 59
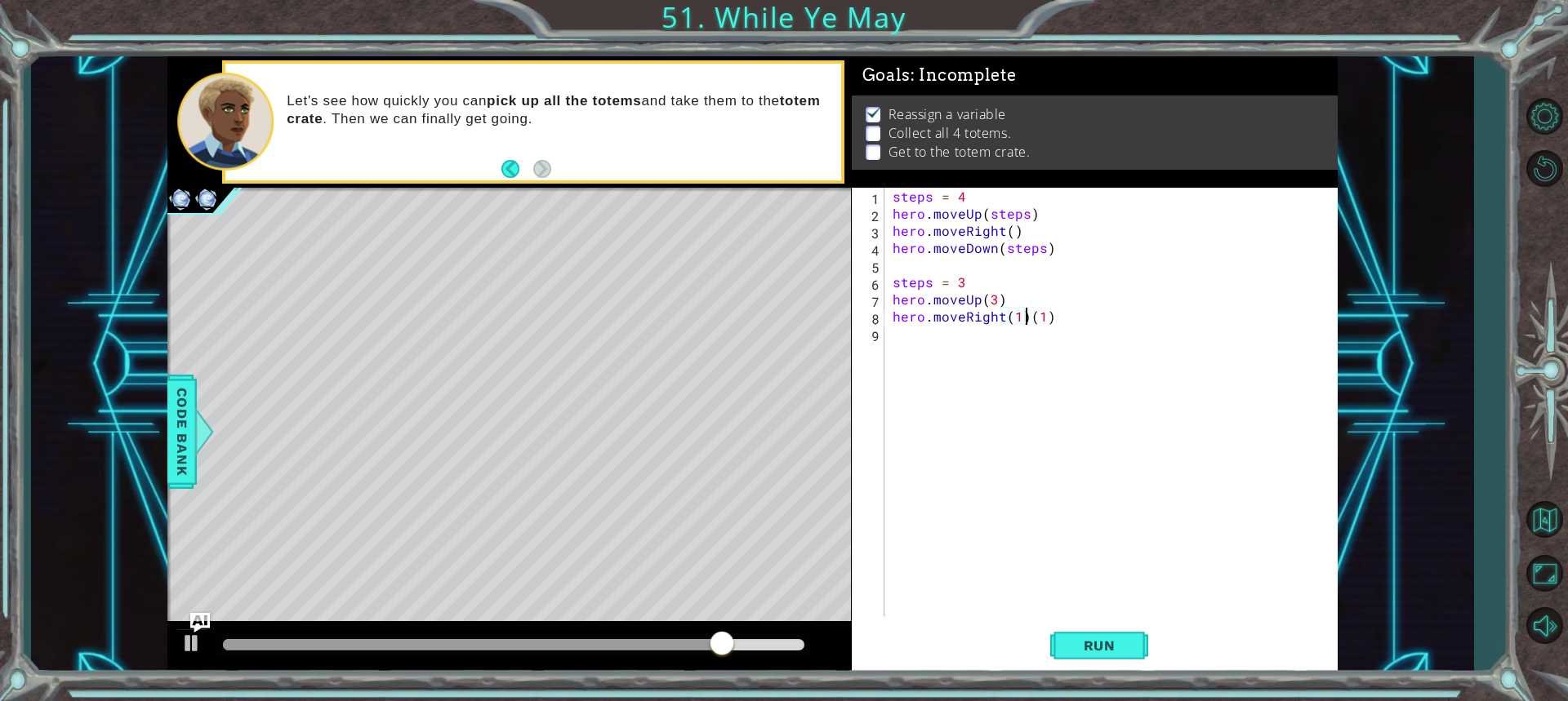
click at [1027, 319] on div "steps = 4 hero . moveUp ( steps ) hero . moveRight ( ) hero . moveDown ( steps …" at bounding box center [1115, 418] width 451 height 463
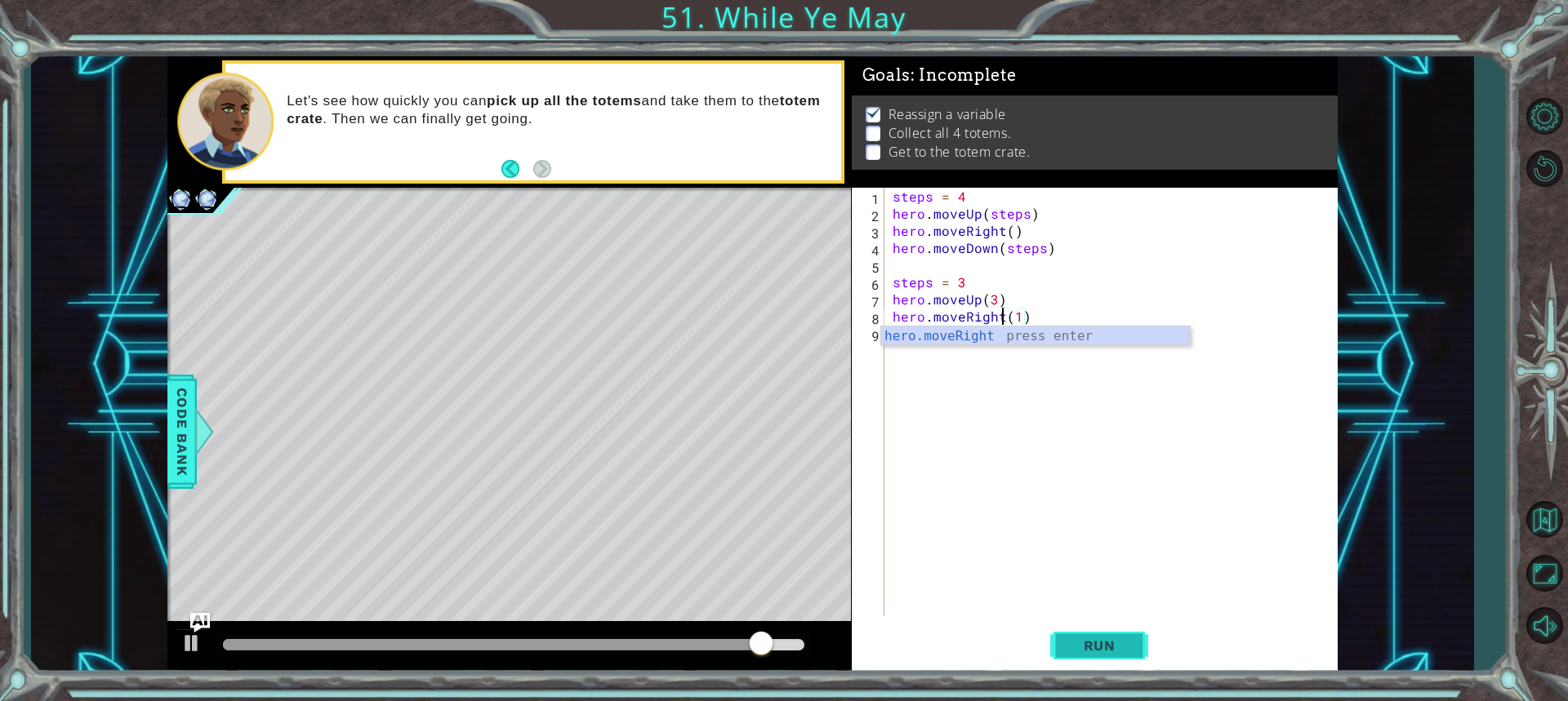
type textarea "hero.moveRight(1)"
click at [1084, 636] on button "Run" at bounding box center [1100, 645] width 98 height 48
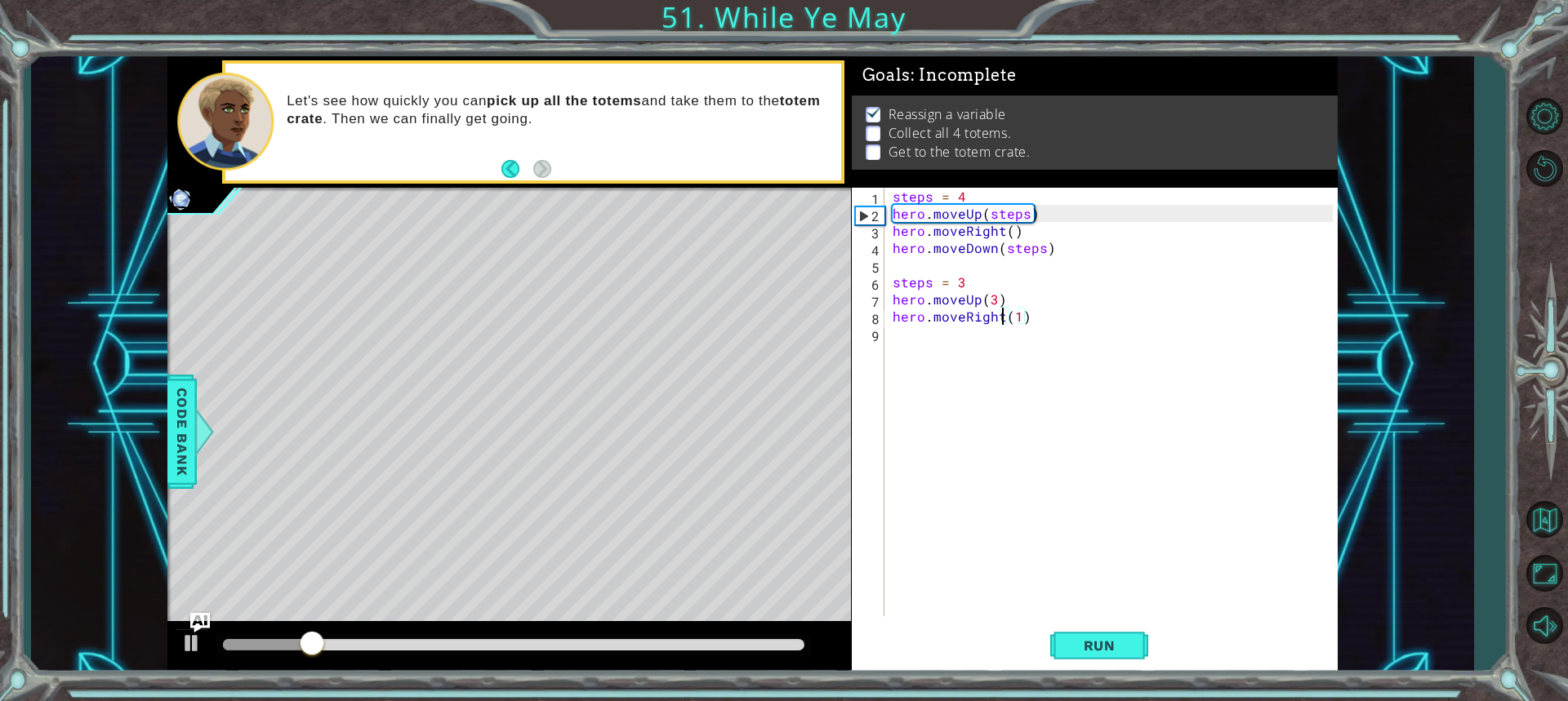
click at [930, 342] on div "steps = 4 hero . moveUp ( steps ) hero . moveRight ( ) hero . moveDown ( steps …" at bounding box center [1115, 418] width 451 height 463
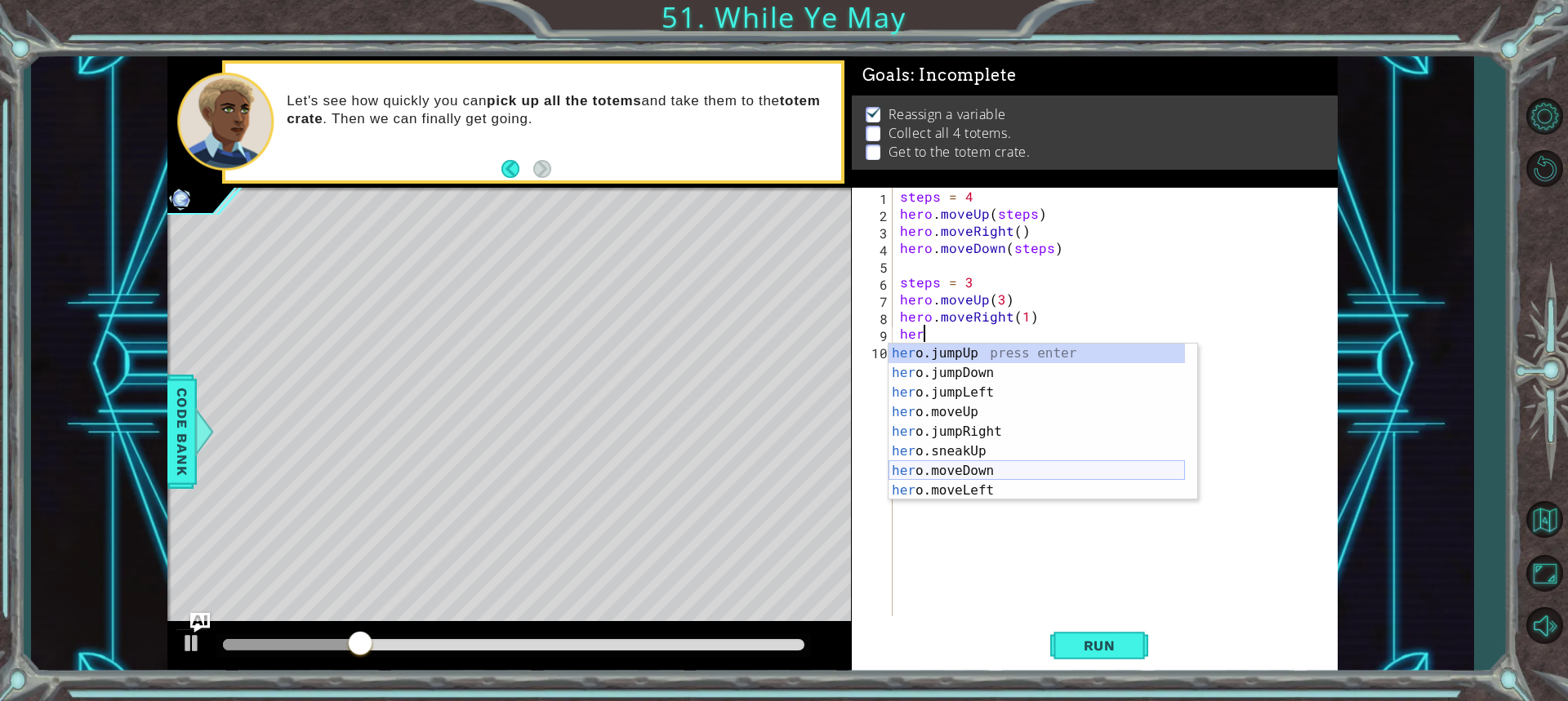
click at [992, 467] on div "her o.jumpUp press enter her o.jumpDown press enter her o.jumpLeft press enter …" at bounding box center [1036, 441] width 296 height 196
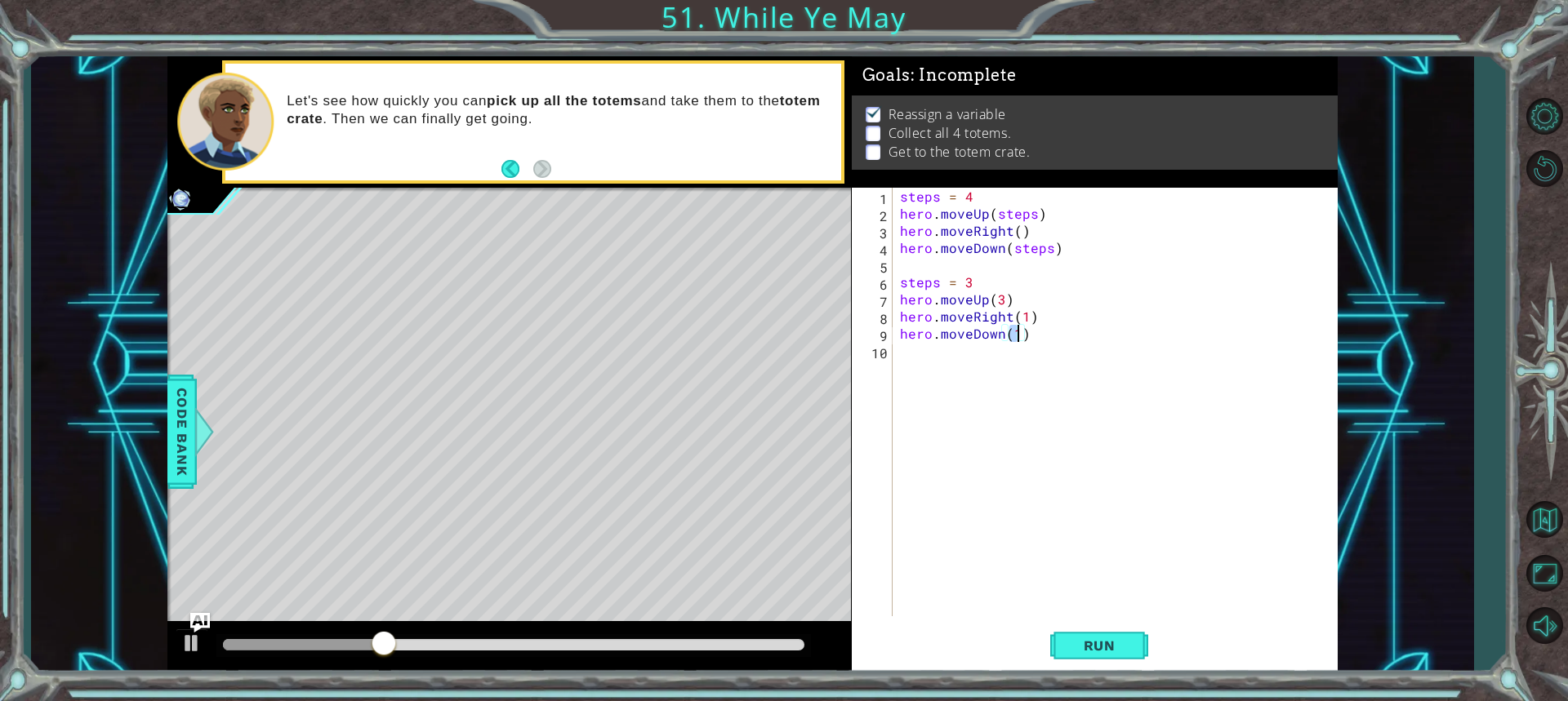
type textarea "hero.moveDown(4)"
drag, startPoint x: 1079, startPoint y: 608, endPoint x: 1094, endPoint y: 652, distance: 46.5
click at [1083, 612] on div "steps = 4 hero . moveUp ( steps ) hero . moveRight ( ) hero . moveDown ( steps …" at bounding box center [1119, 418] width 444 height 463
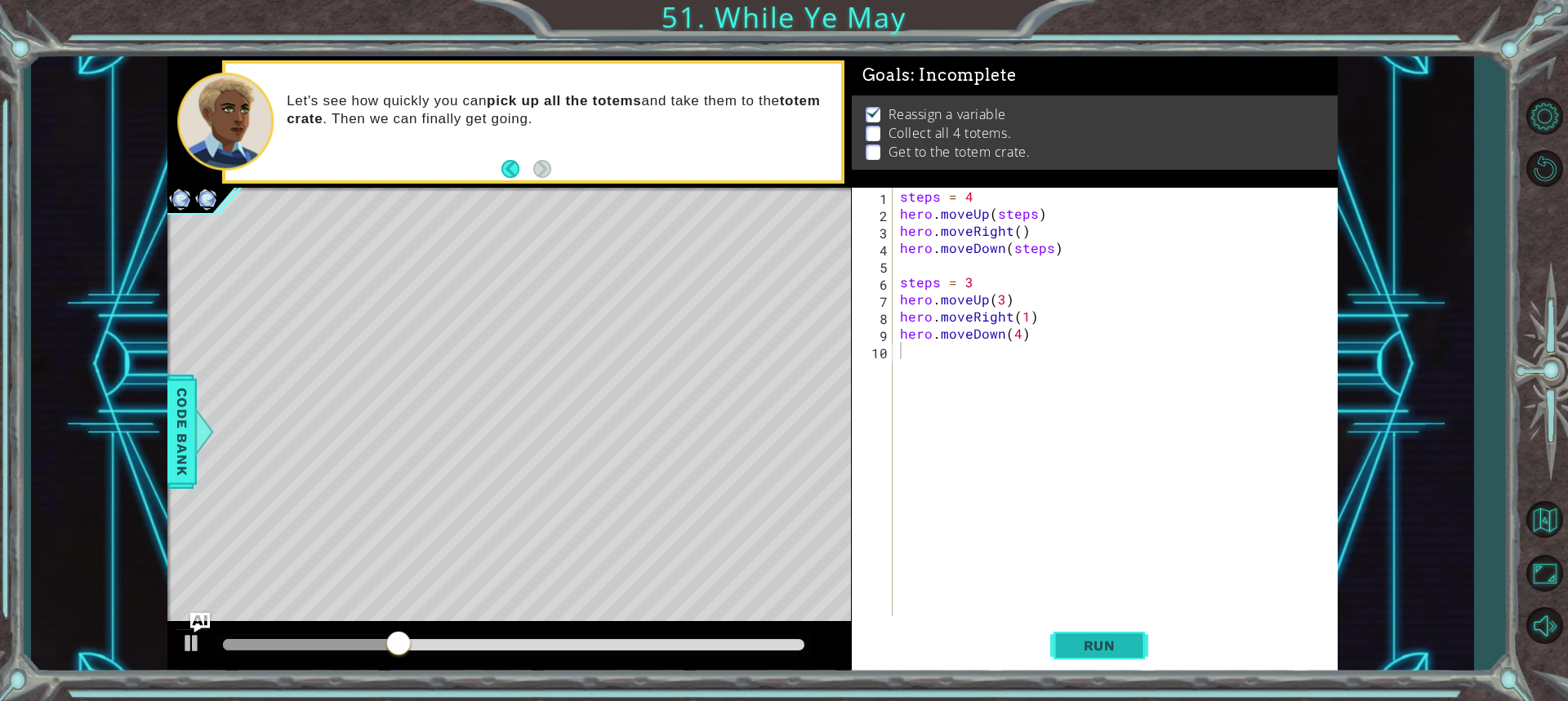
click at [1094, 652] on span "Run" at bounding box center [1100, 645] width 64 height 16
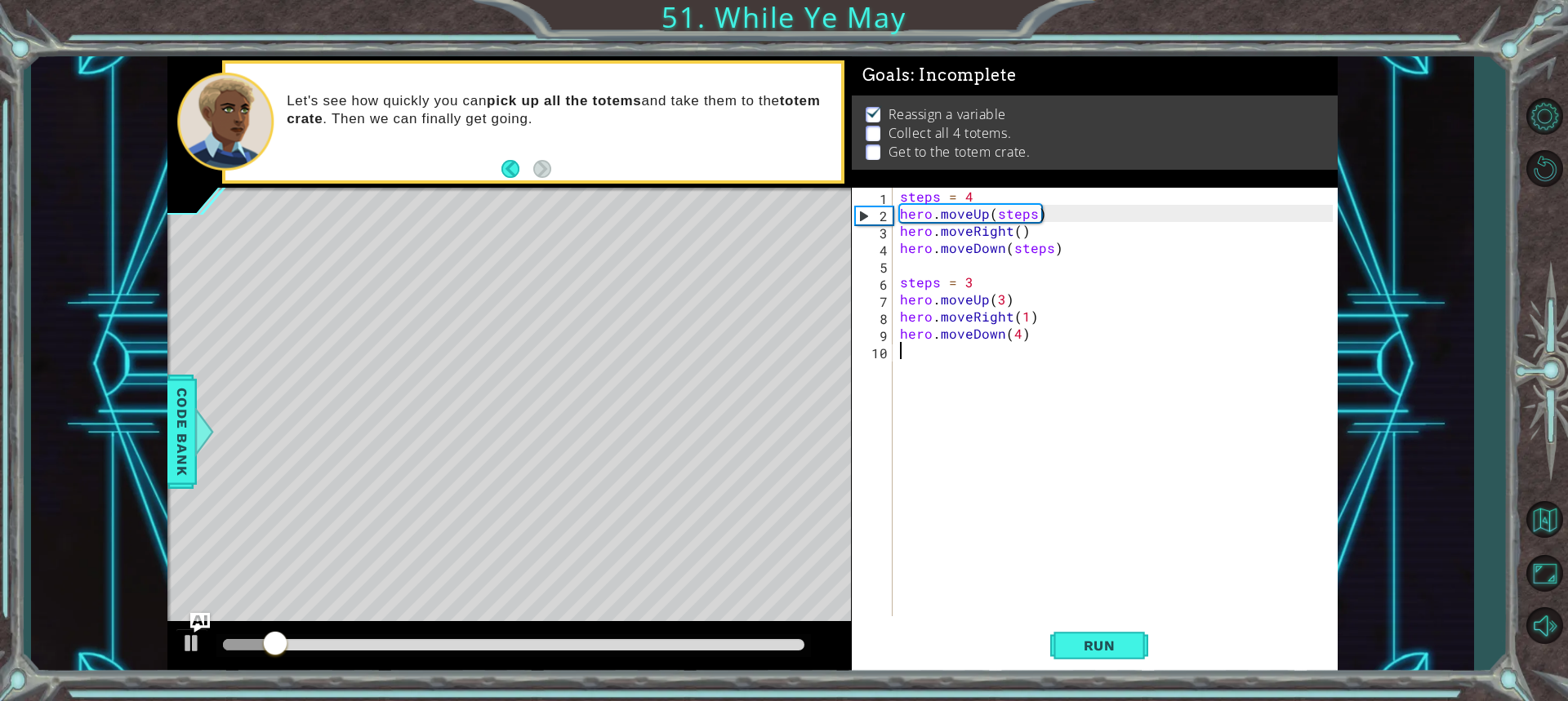
type textarea "h"
